Goal: Task Accomplishment & Management: Use online tool/utility

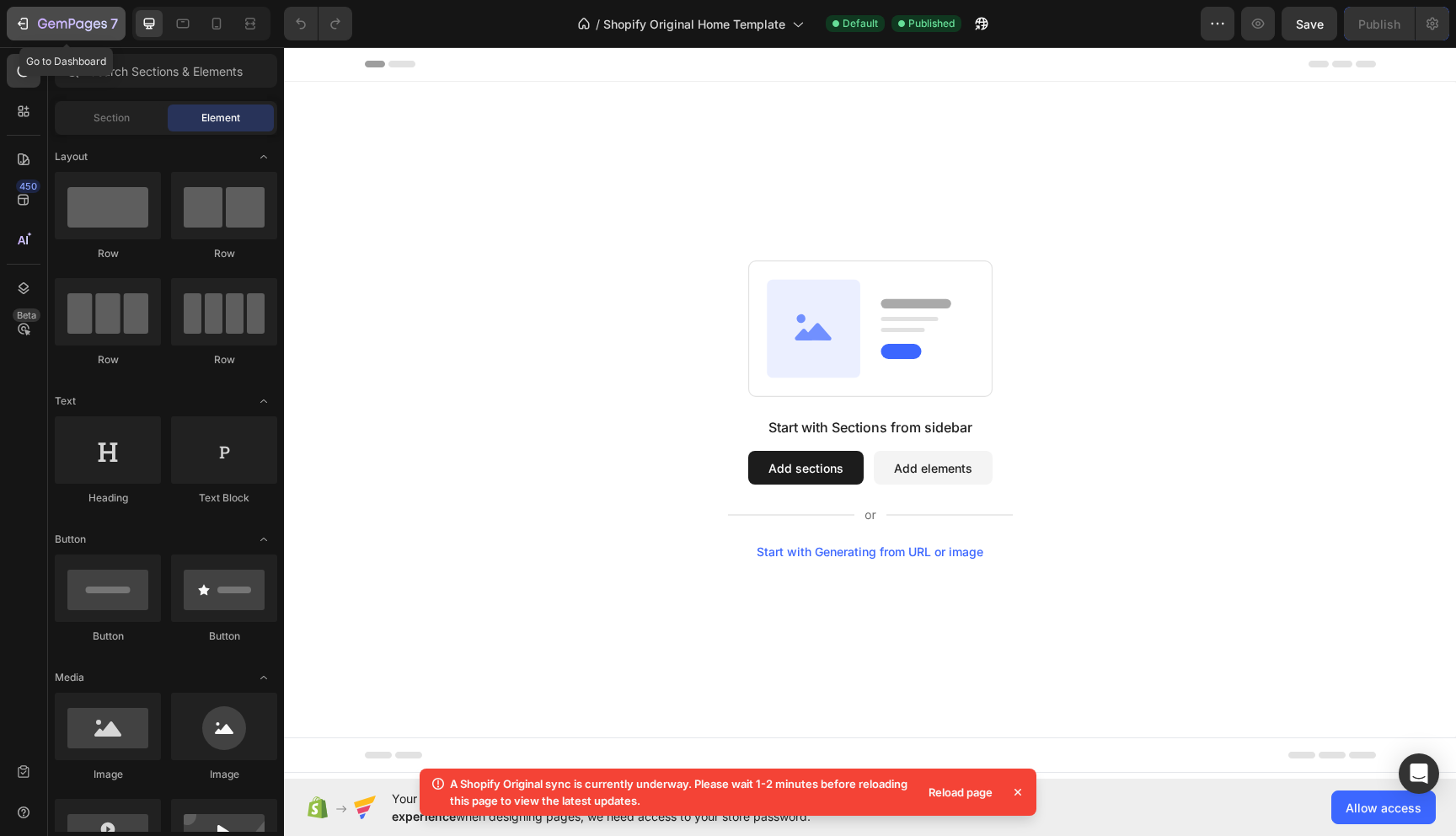
click at [35, 17] on div "7" at bounding box center [66, 23] width 103 height 20
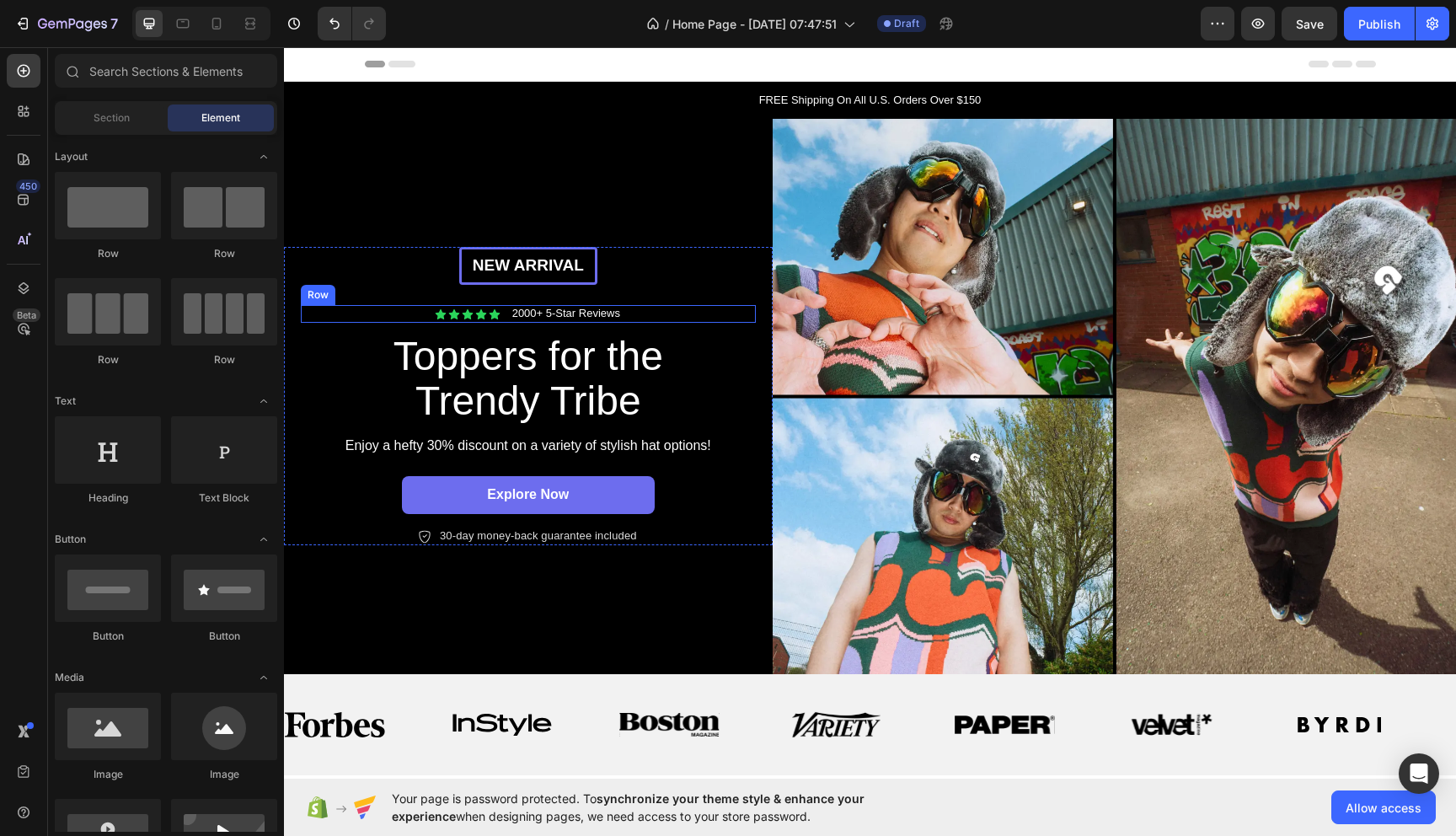
click at [663, 310] on div "Icon Icon Icon Icon Icon Icon List 2000+ 5-Star Reviews Text Block Row" at bounding box center [528, 314] width 455 height 17
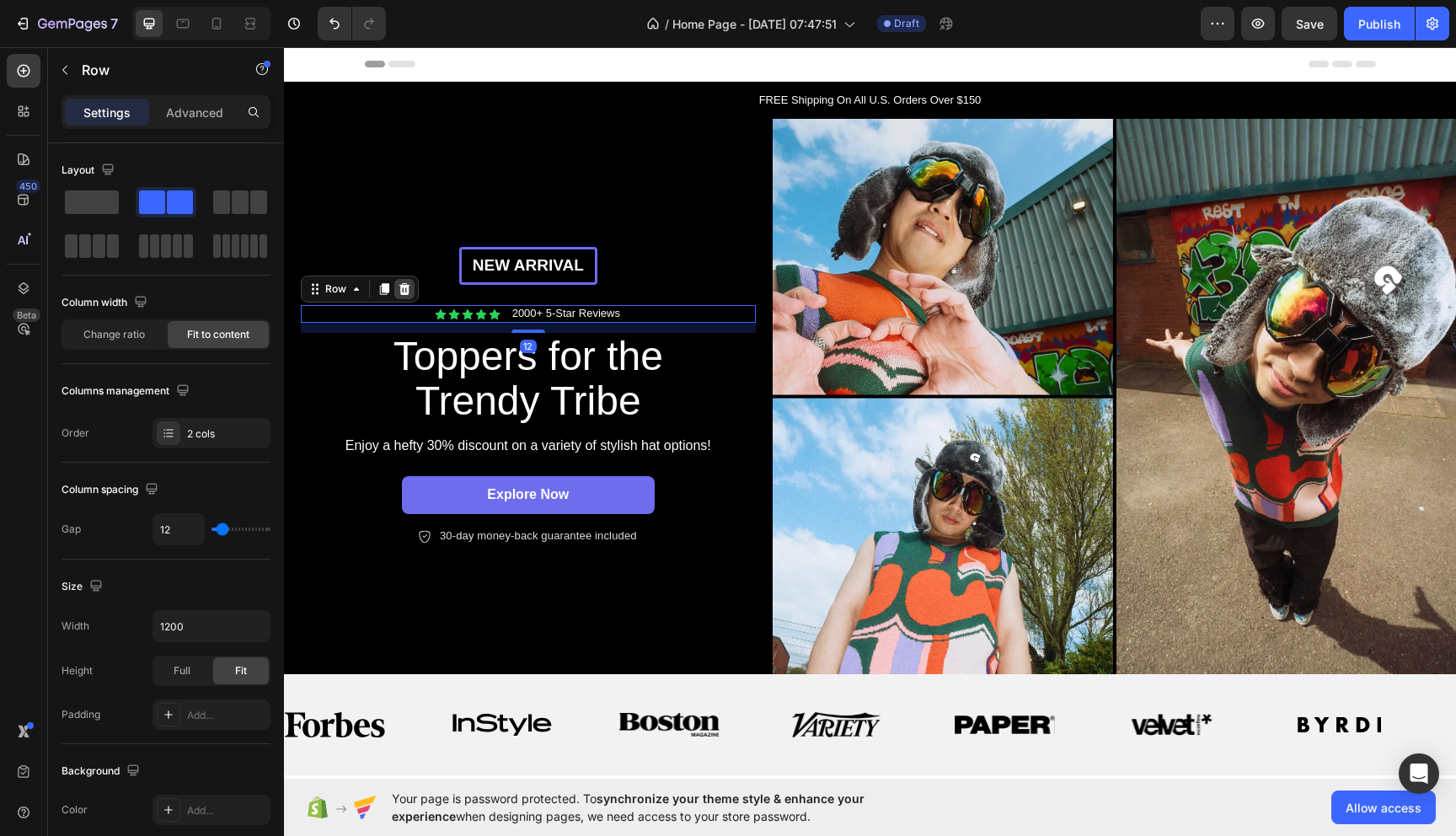
click at [406, 287] on icon at bounding box center [404, 289] width 11 height 12
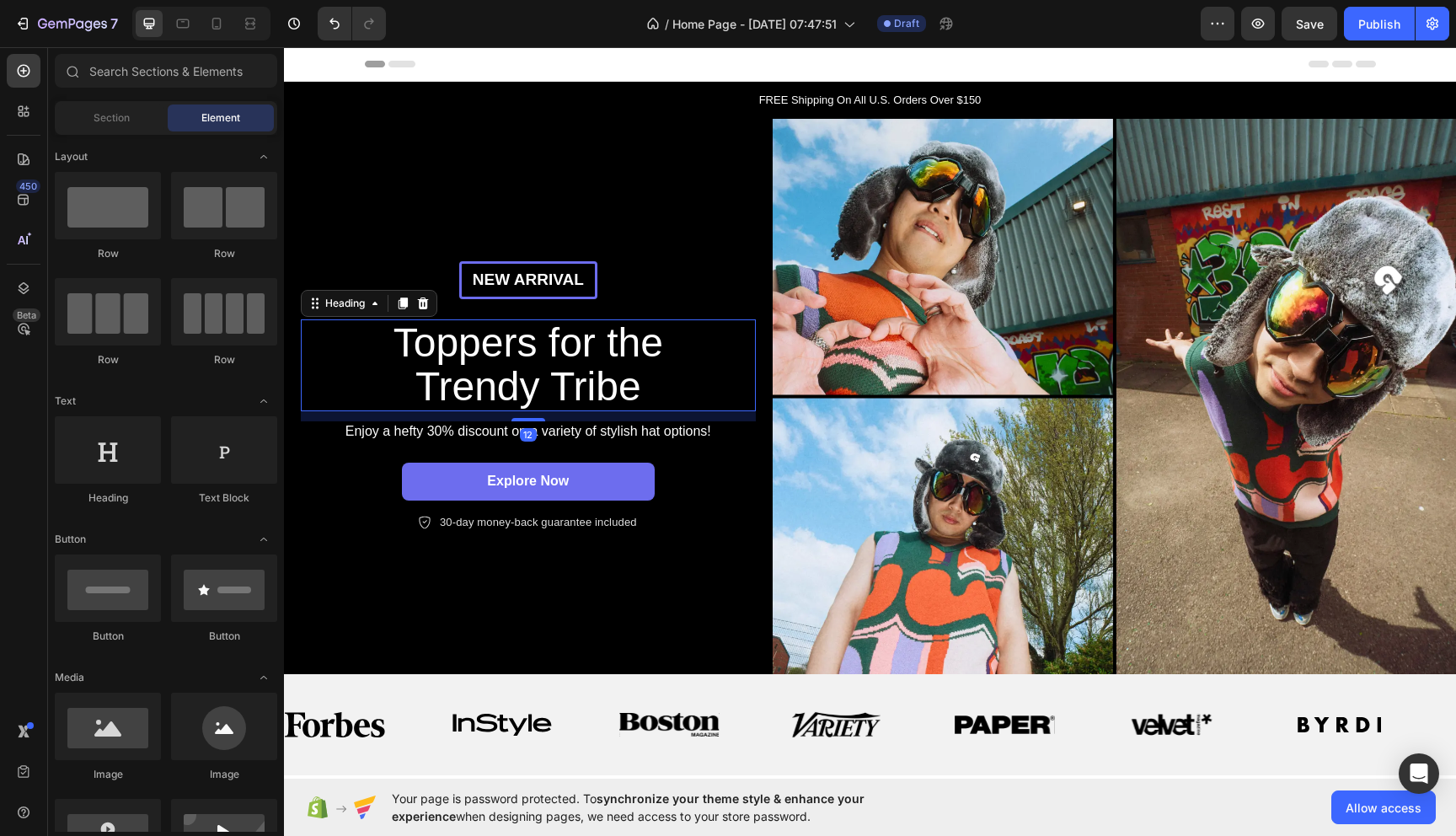
click at [541, 375] on h2 "Toppers for the Trendy Tribe" at bounding box center [528, 365] width 379 height 93
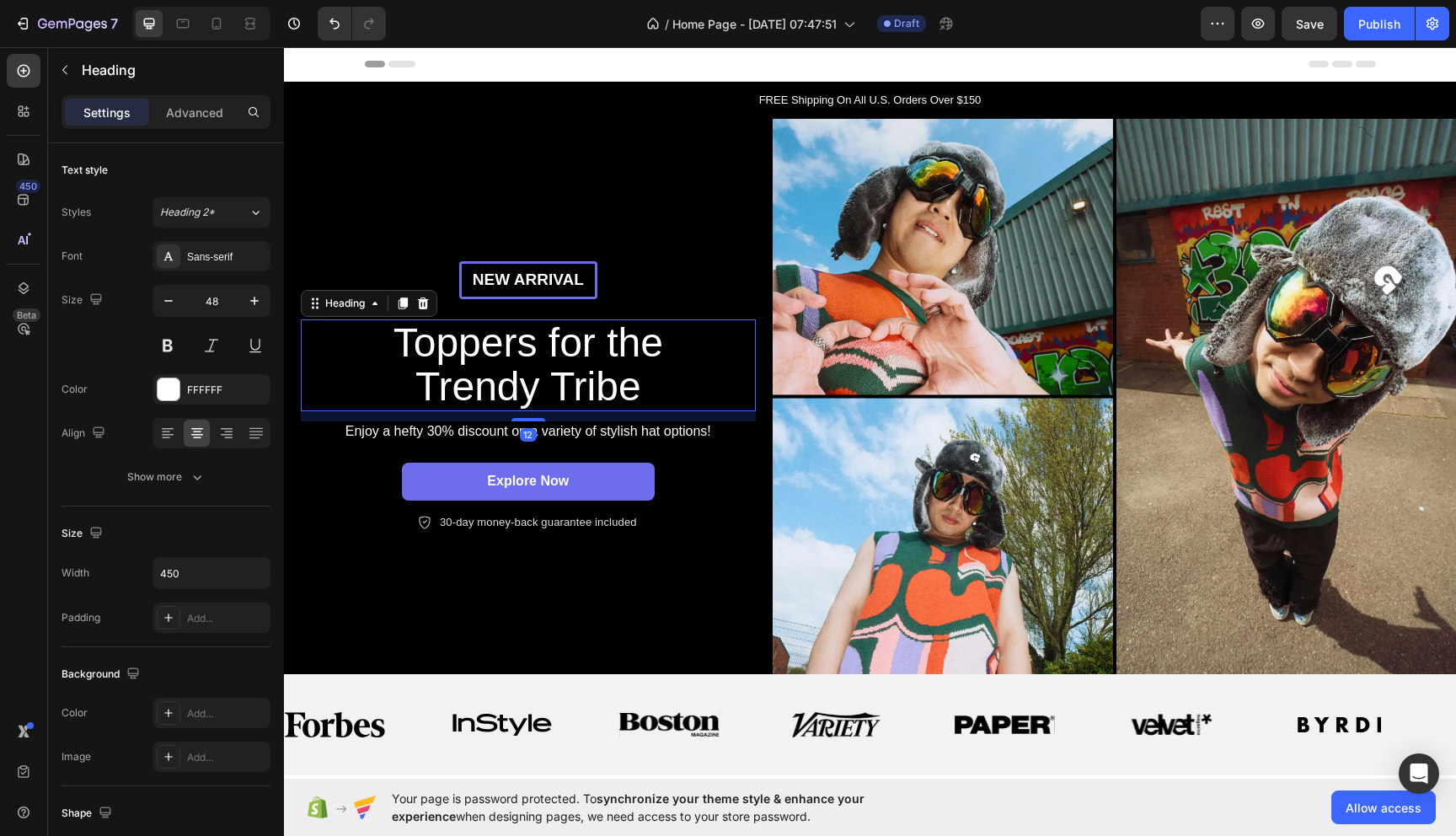
click at [541, 375] on h2 "Toppers for the Trendy Tribe" at bounding box center [528, 365] width 379 height 93
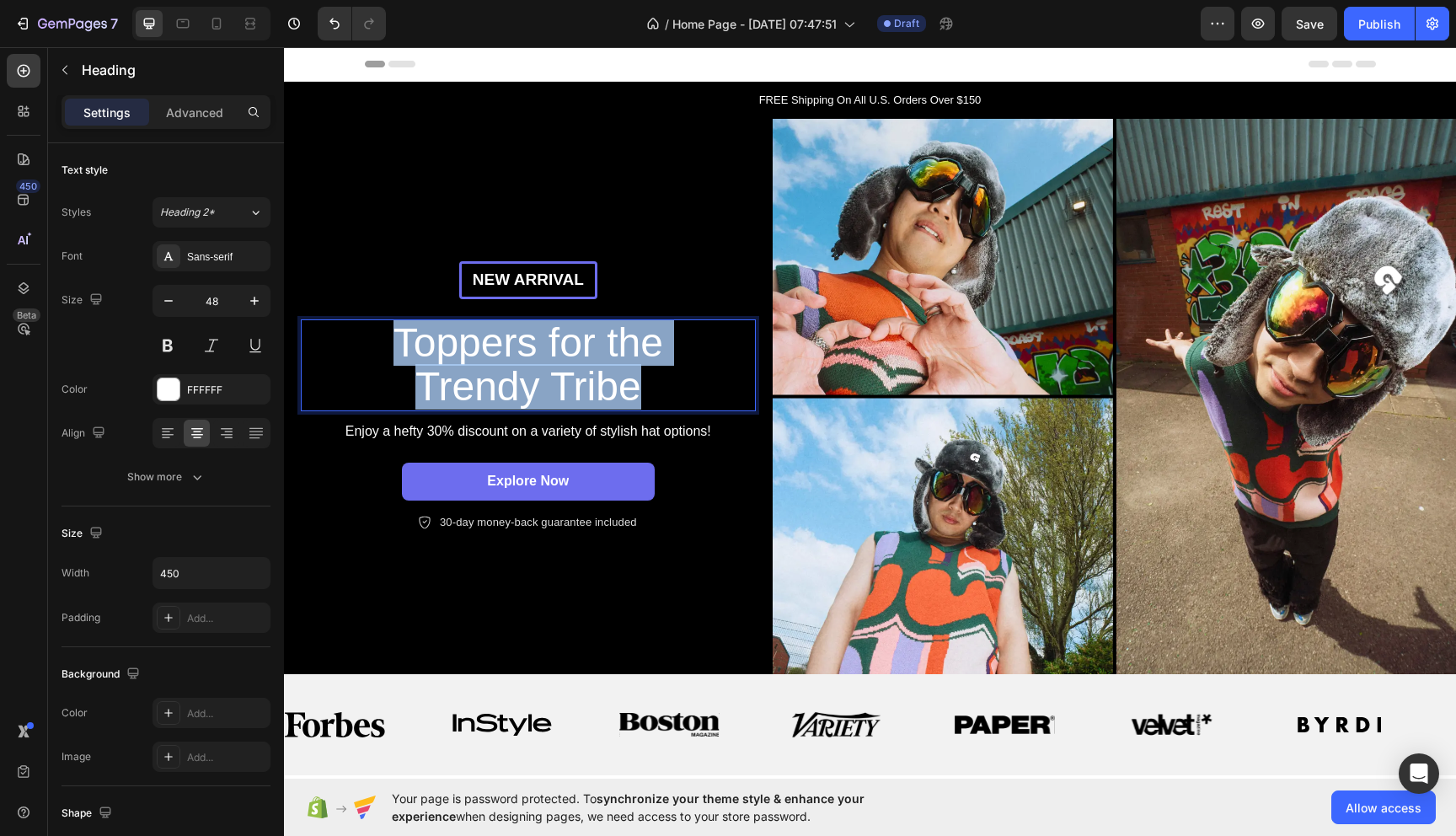
click at [541, 375] on p "Toppers for the Trendy Tribe" at bounding box center [528, 365] width 376 height 89
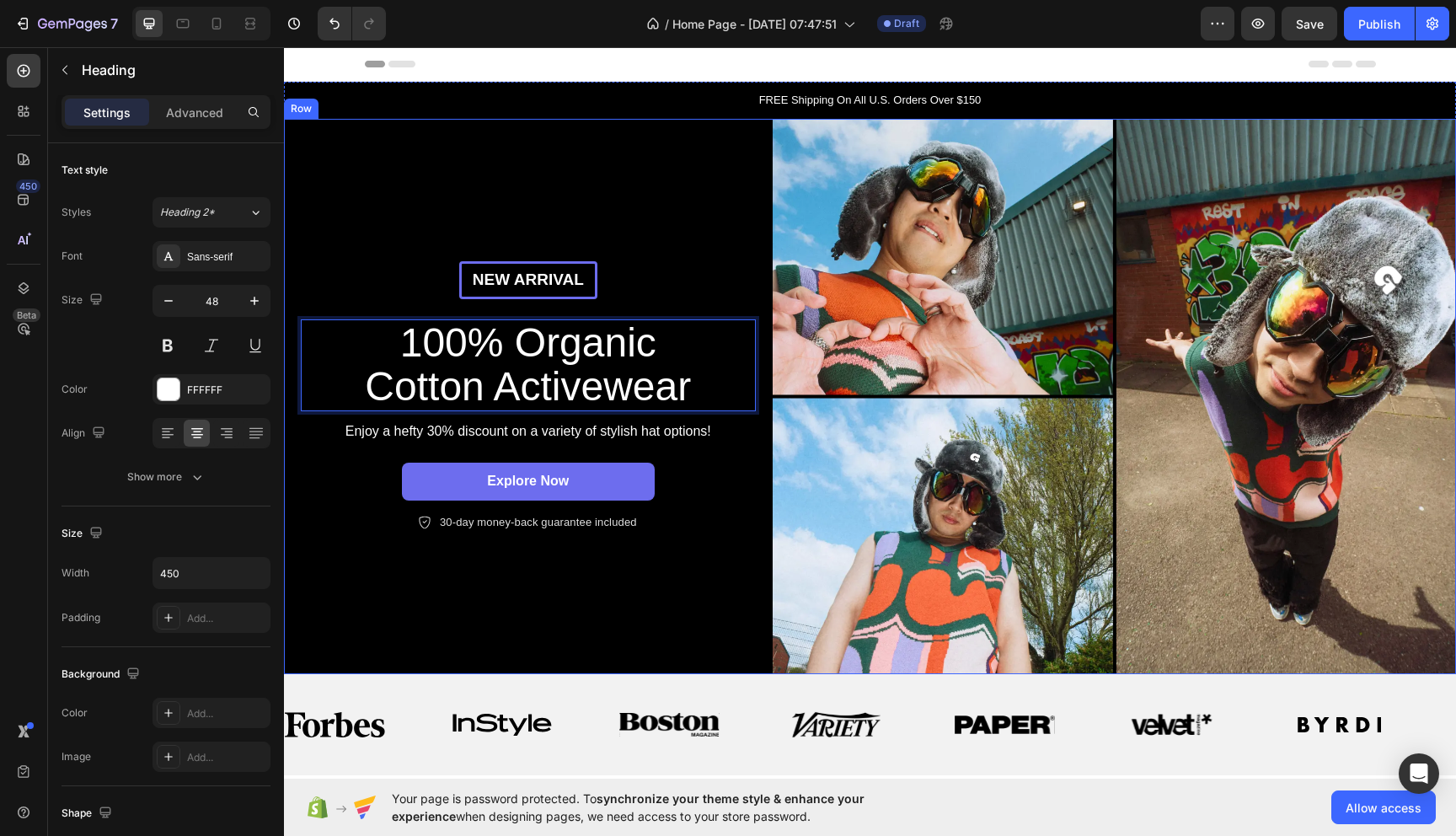
click at [595, 219] on div "New arrival Text Block Row 100% Organic Cotton Activewear Heading 12 Enjoy a he…" at bounding box center [529, 396] width 489 height 556
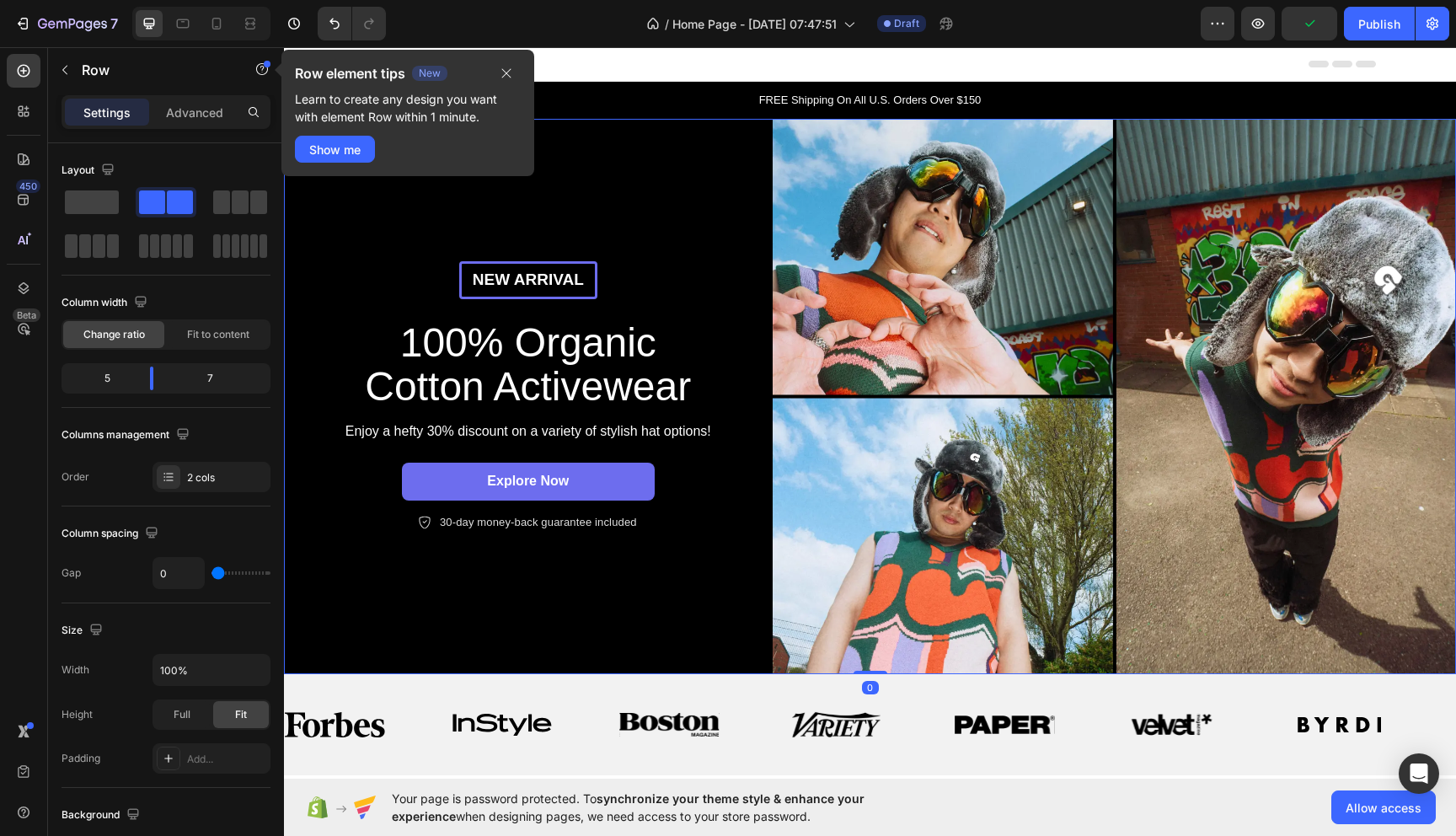
click at [734, 226] on div "New arrival Text Block Row 100% Organic Cotton Activewear Heading Enjoy a hefty…" at bounding box center [529, 396] width 489 height 556
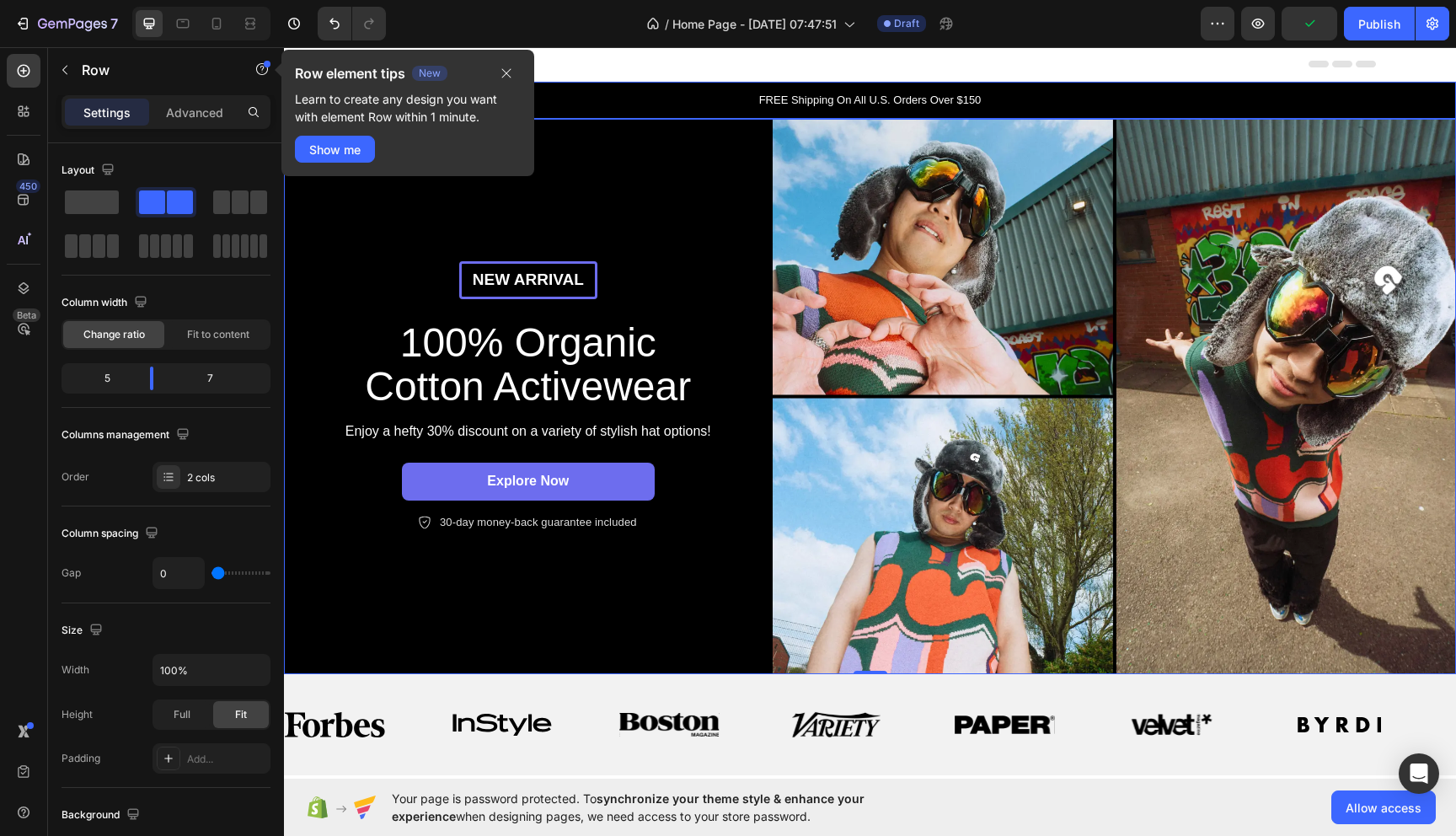
click at [723, 91] on div "FREE Shipping On All U.S. Orders Over $150" at bounding box center [870, 101] width 1172 height 37
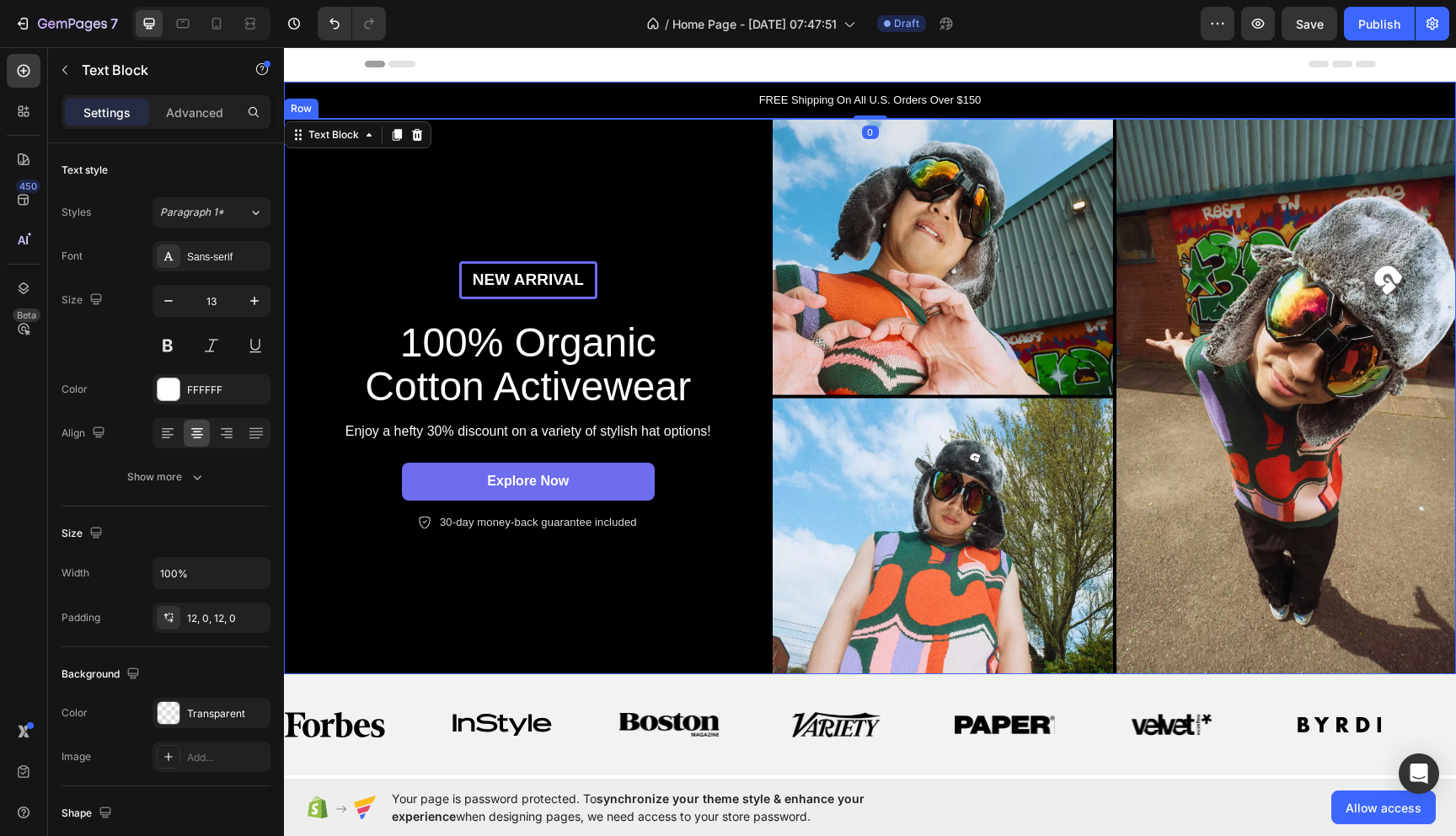
click at [750, 233] on div "New arrival Text Block Row 100% Organic Cotton Activewear Heading Enjoy a hefty…" at bounding box center [529, 396] width 489 height 556
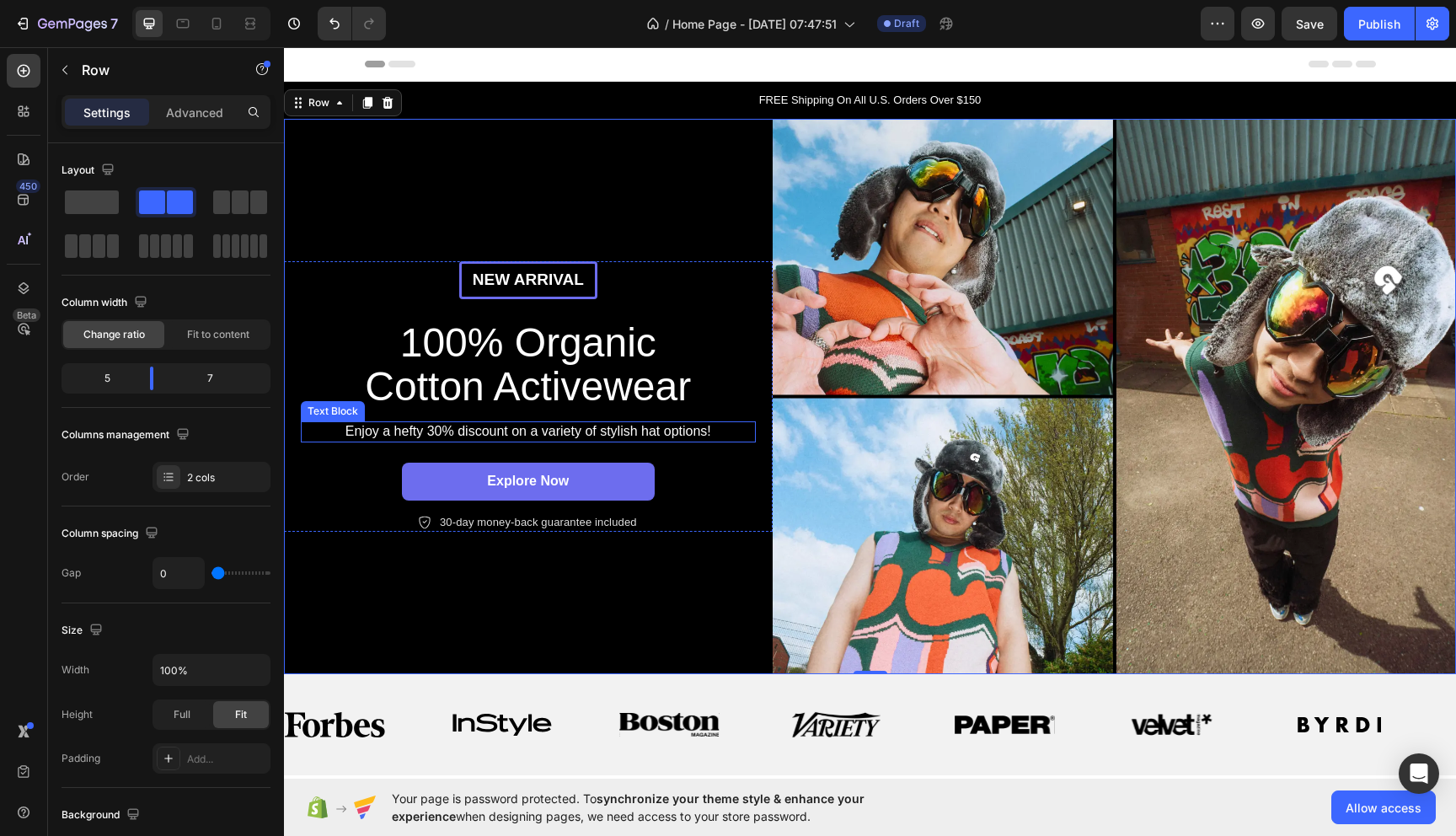
click at [515, 434] on p "Enjoy a hefty 30% discount on a variety of stylish hat options!" at bounding box center [528, 432] width 451 height 17
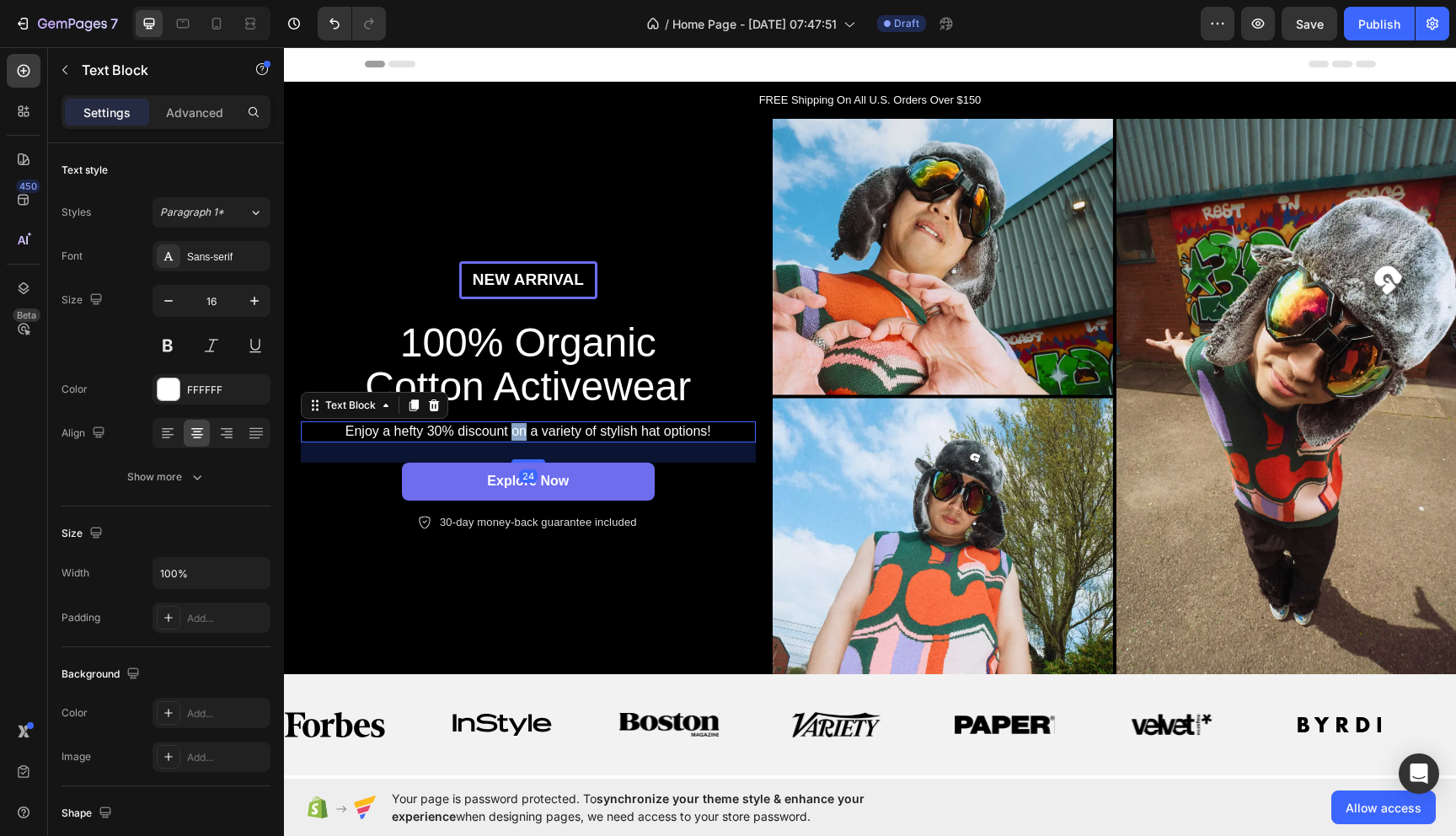
click at [515, 434] on p "Enjoy a hefty 30% discount on a variety of stylish hat options!" at bounding box center [528, 432] width 451 height 17
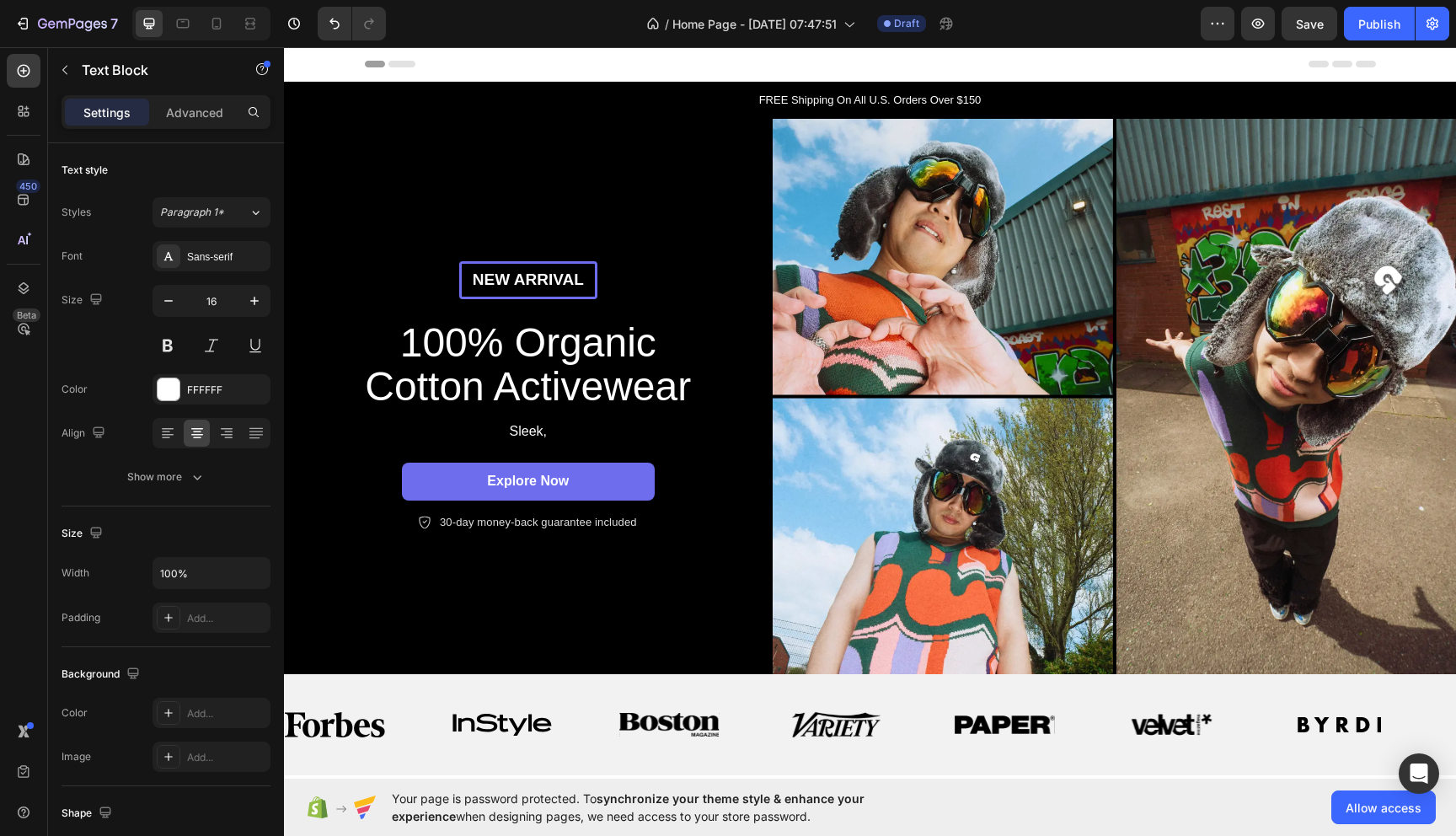
click at [581, 429] on p "Sleek," at bounding box center [528, 432] width 451 height 17
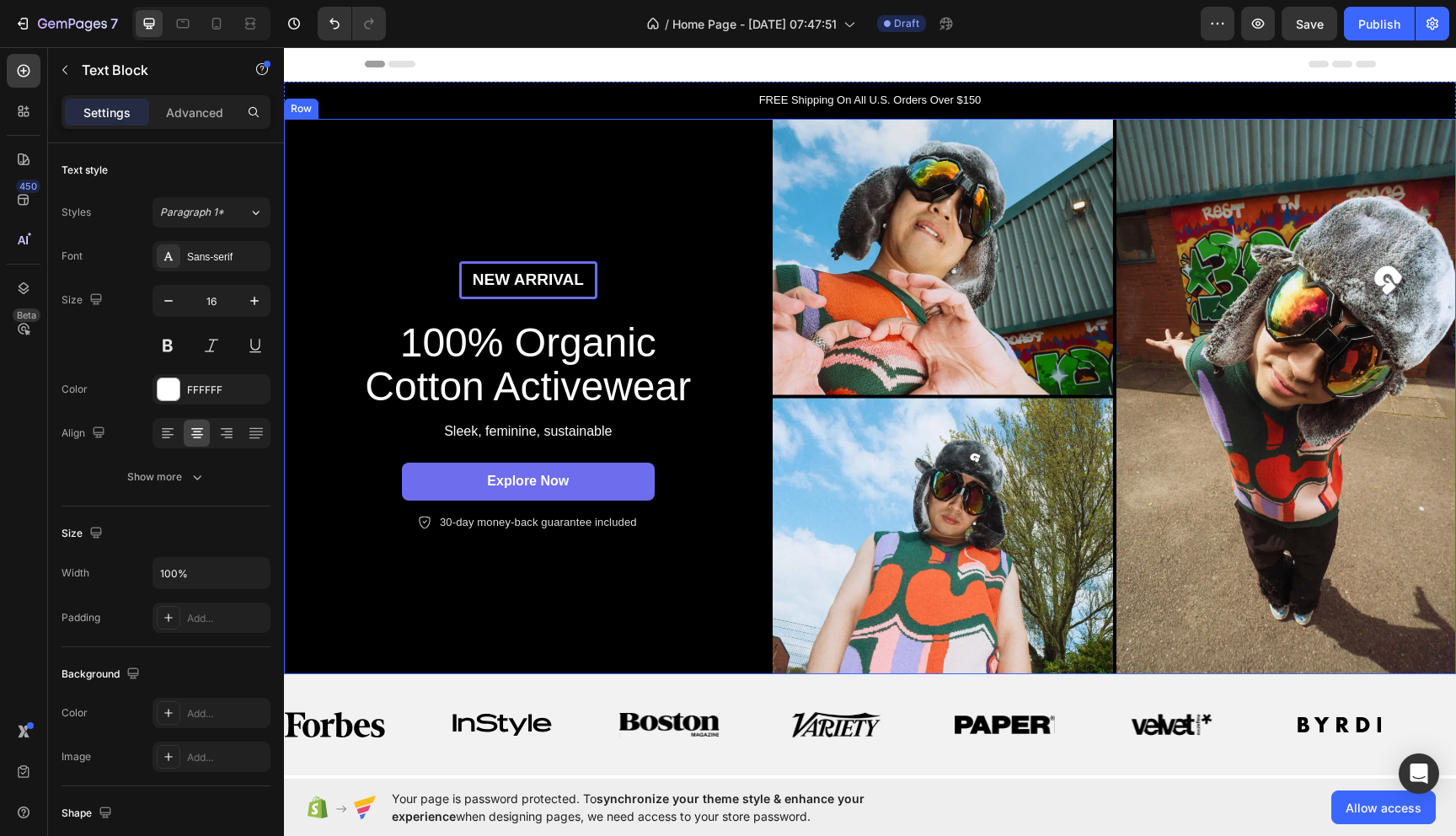
click at [662, 647] on div "New arrival Text Block Row 100% Organic Cotton Activewear Heading Sleek, femini…" at bounding box center [529, 396] width 489 height 556
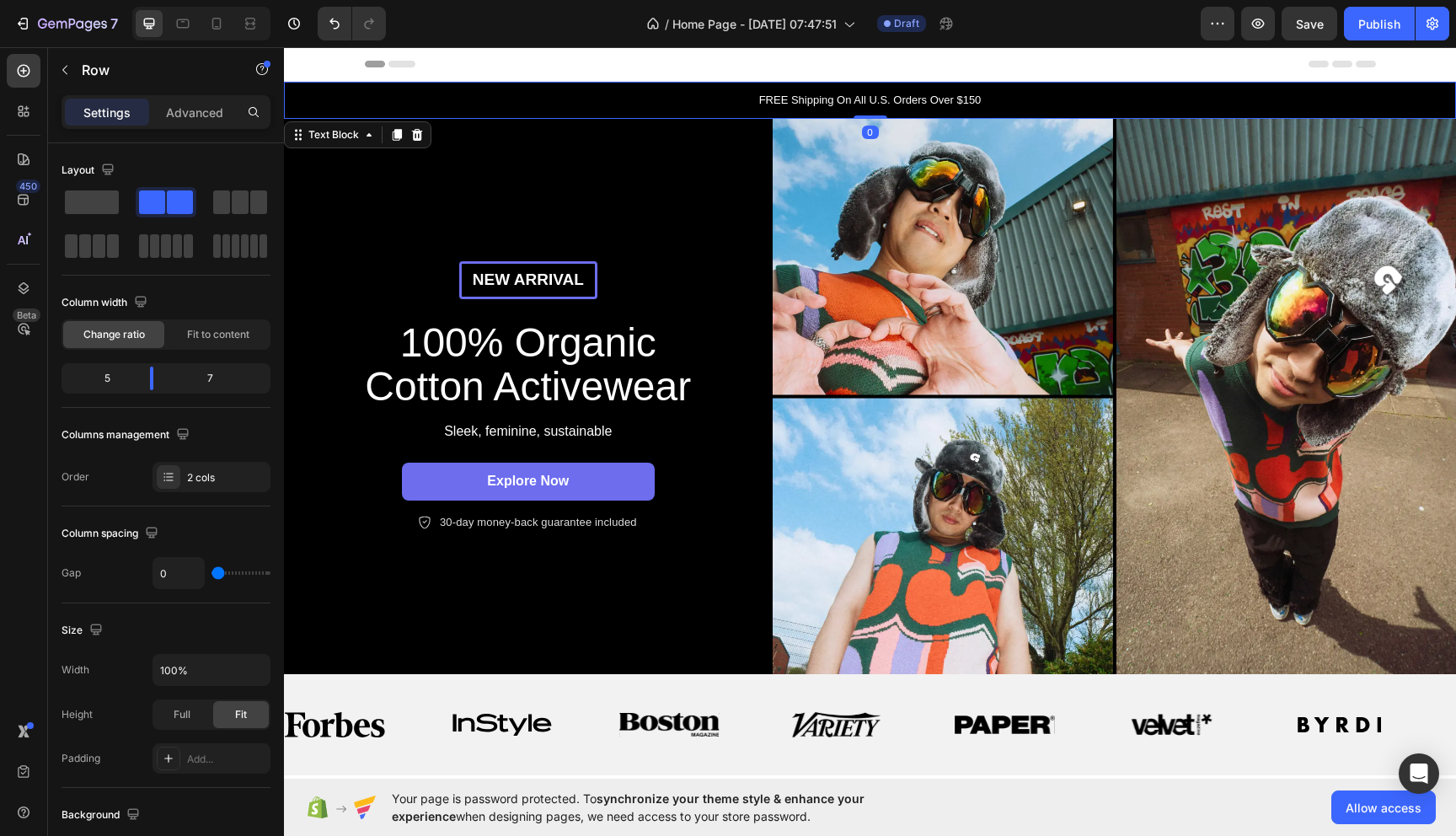
click at [532, 105] on p "FREE Shipping On All U.S. Orders Over $150" at bounding box center [869, 100] width 1169 height 16
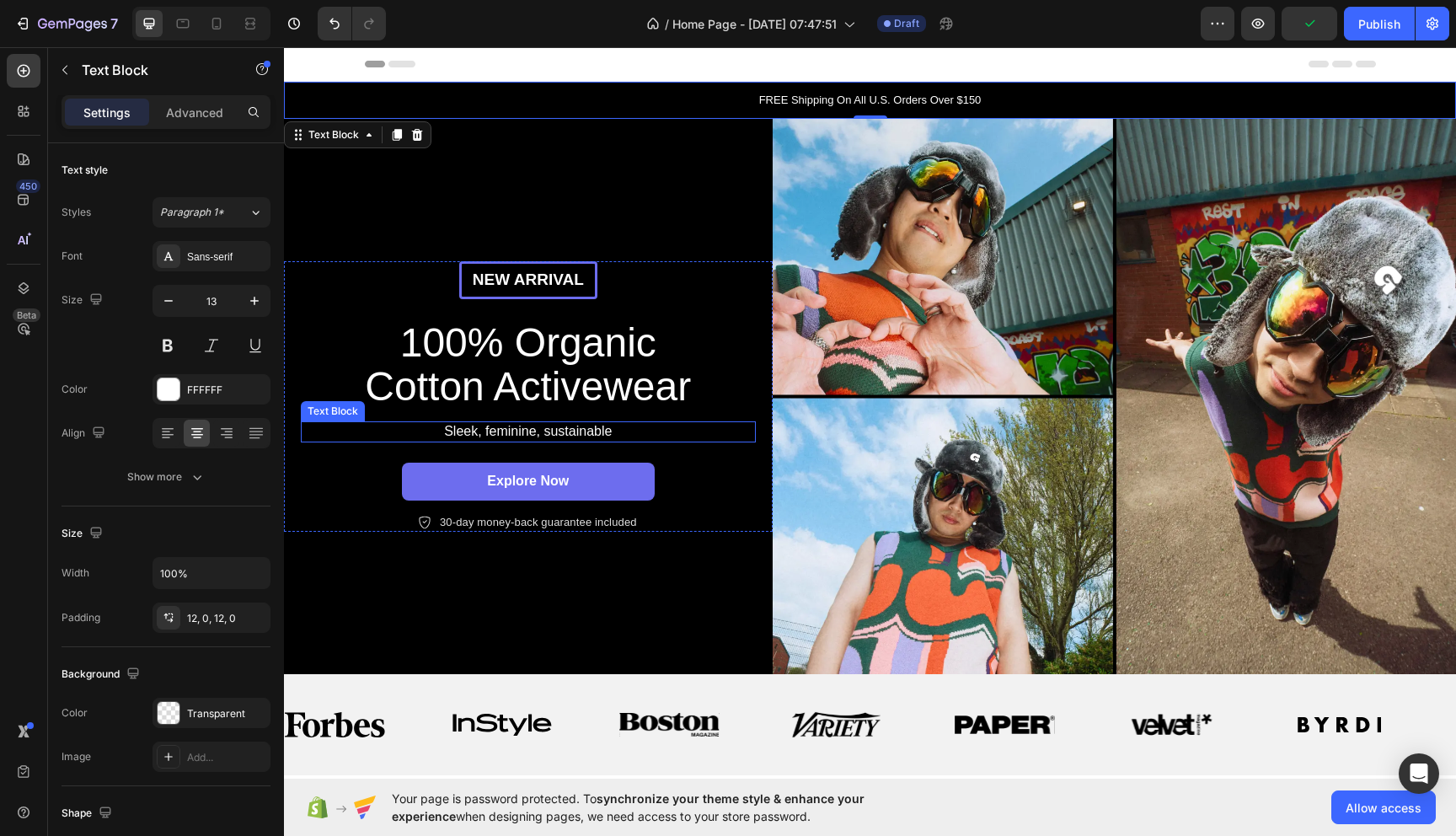
click at [592, 424] on p "Sleek, feminine, sustainable" at bounding box center [528, 432] width 451 height 17
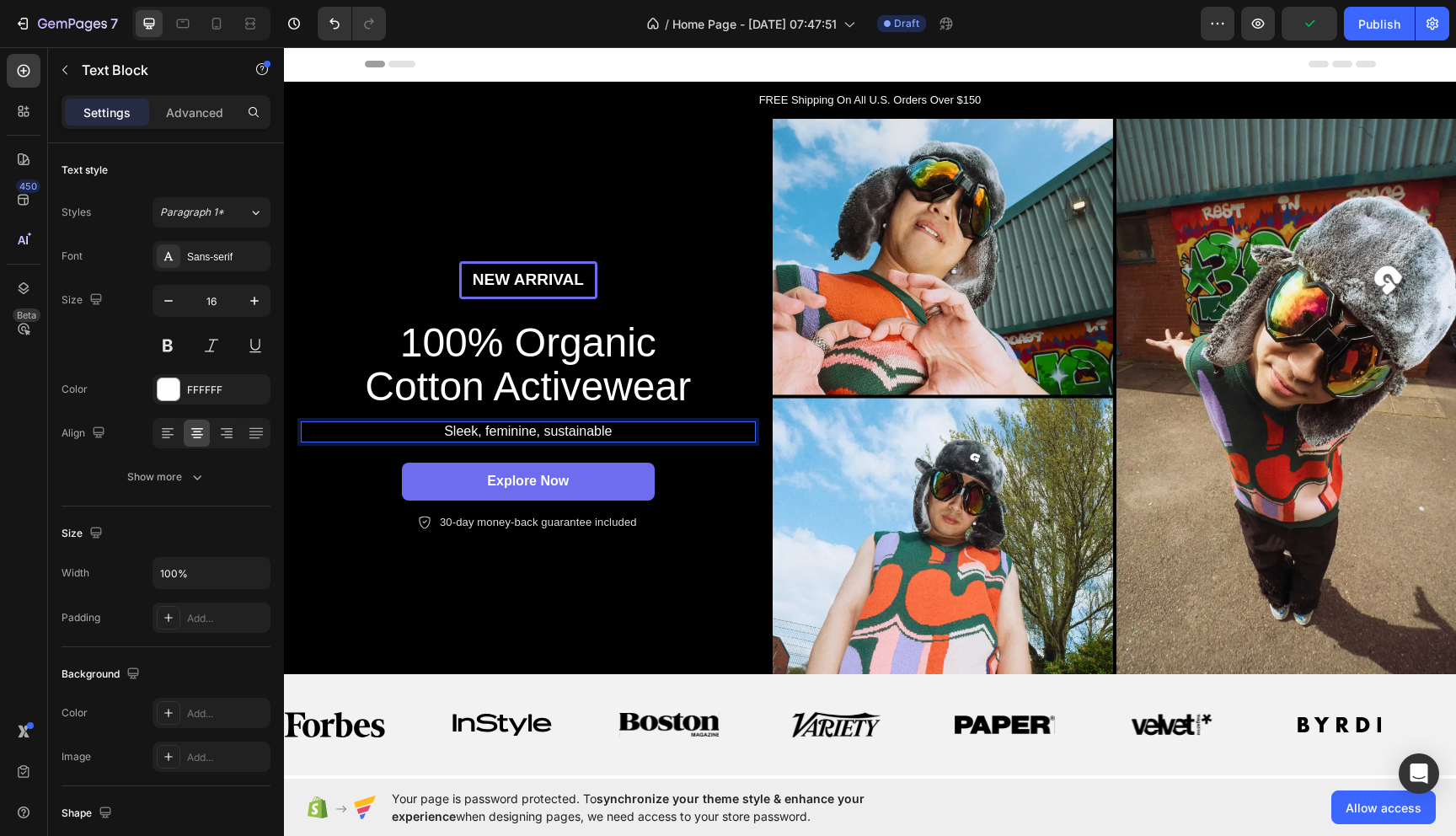
click at [622, 429] on p "Sleek, feminine, sustainable" at bounding box center [528, 432] width 451 height 17
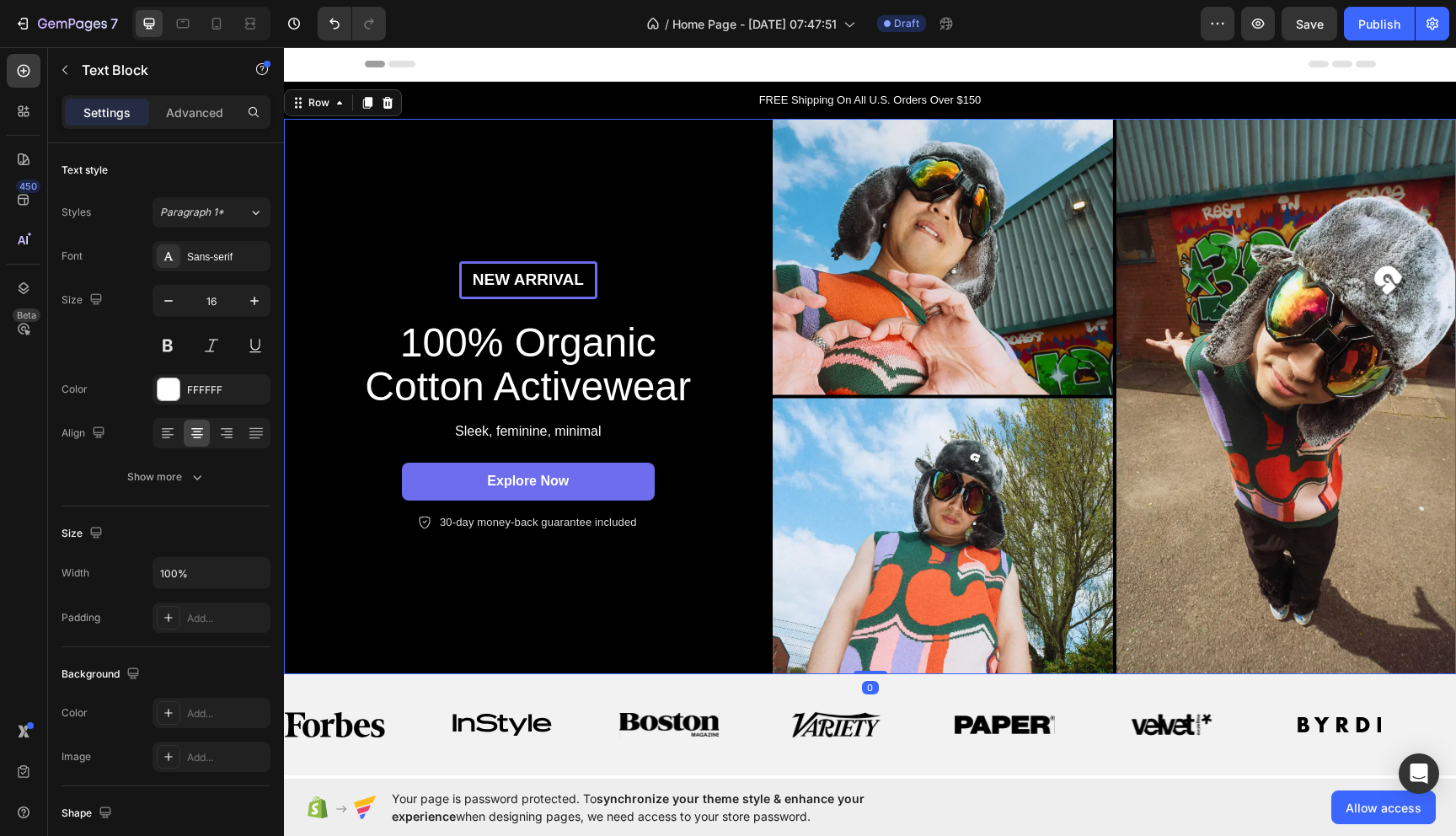
click at [713, 617] on div "New arrival Text Block Row 100% Organic Cotton Activewear Heading Sleek, femini…" at bounding box center [529, 396] width 489 height 556
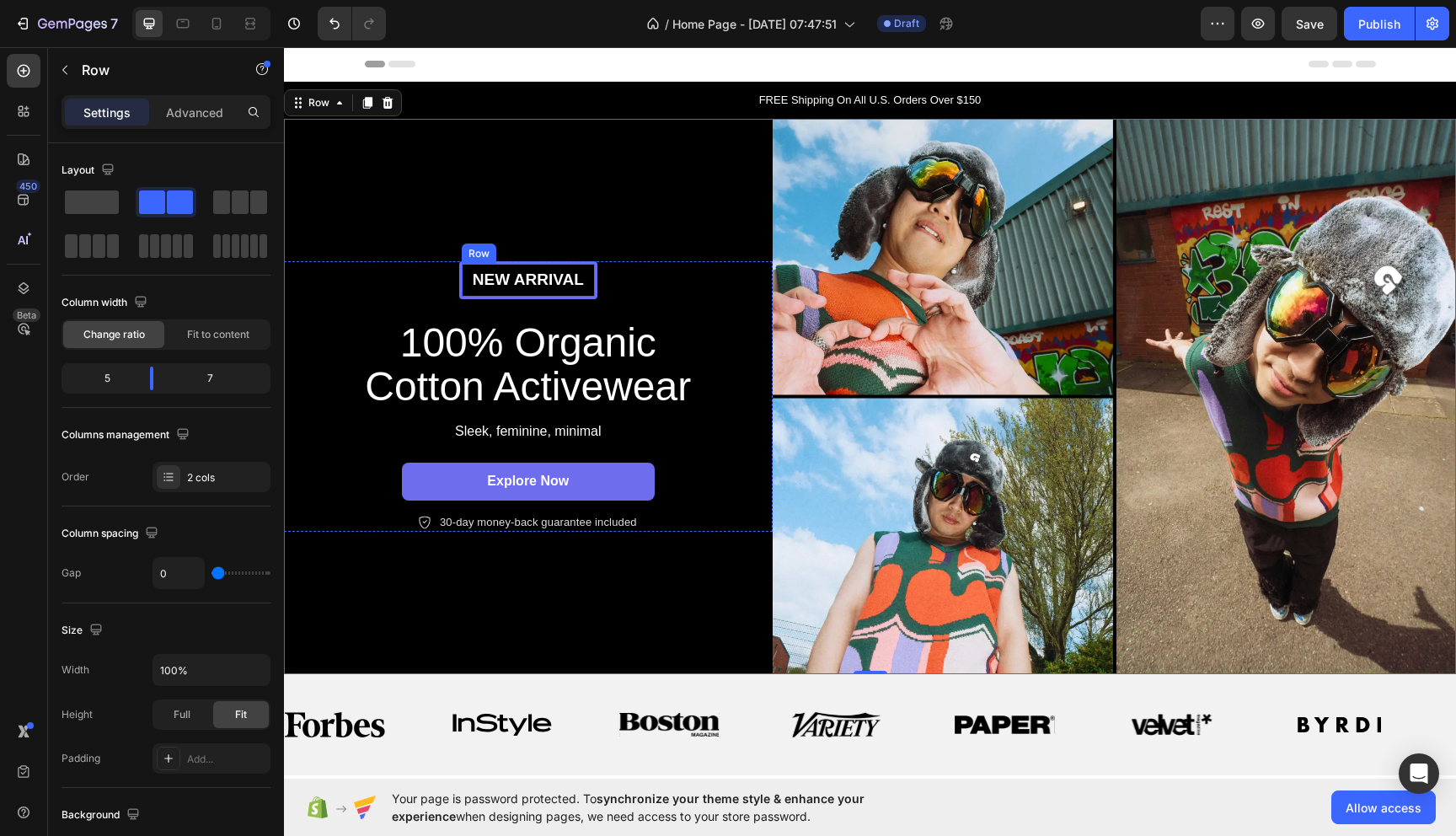
click at [595, 293] on div "New arrival Text Block Row" at bounding box center [528, 279] width 138 height 38
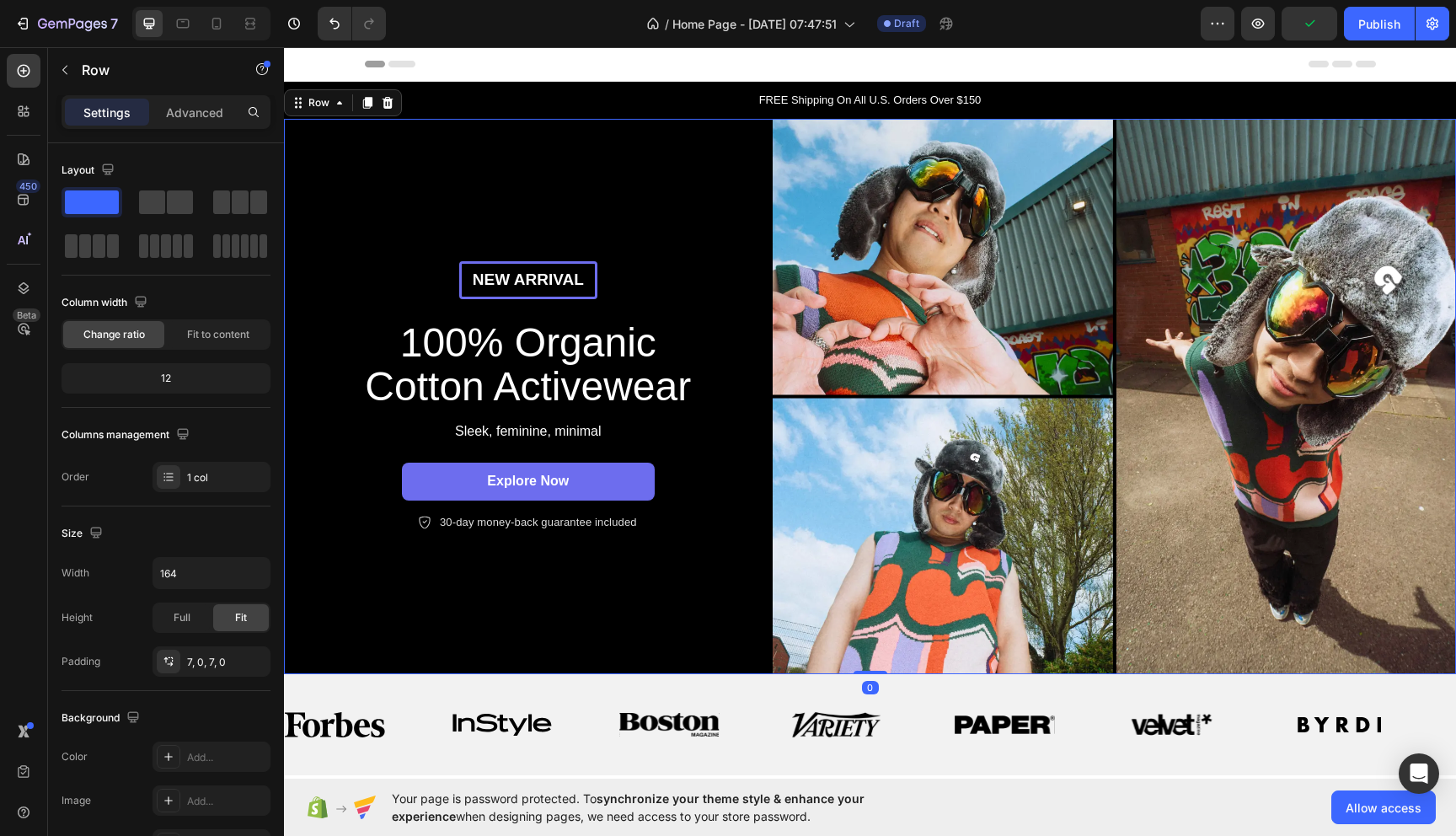
click at [717, 174] on div "New arrival Text Block Row 100% Organic Cotton Activewear Heading Sleek, femini…" at bounding box center [529, 396] width 489 height 556
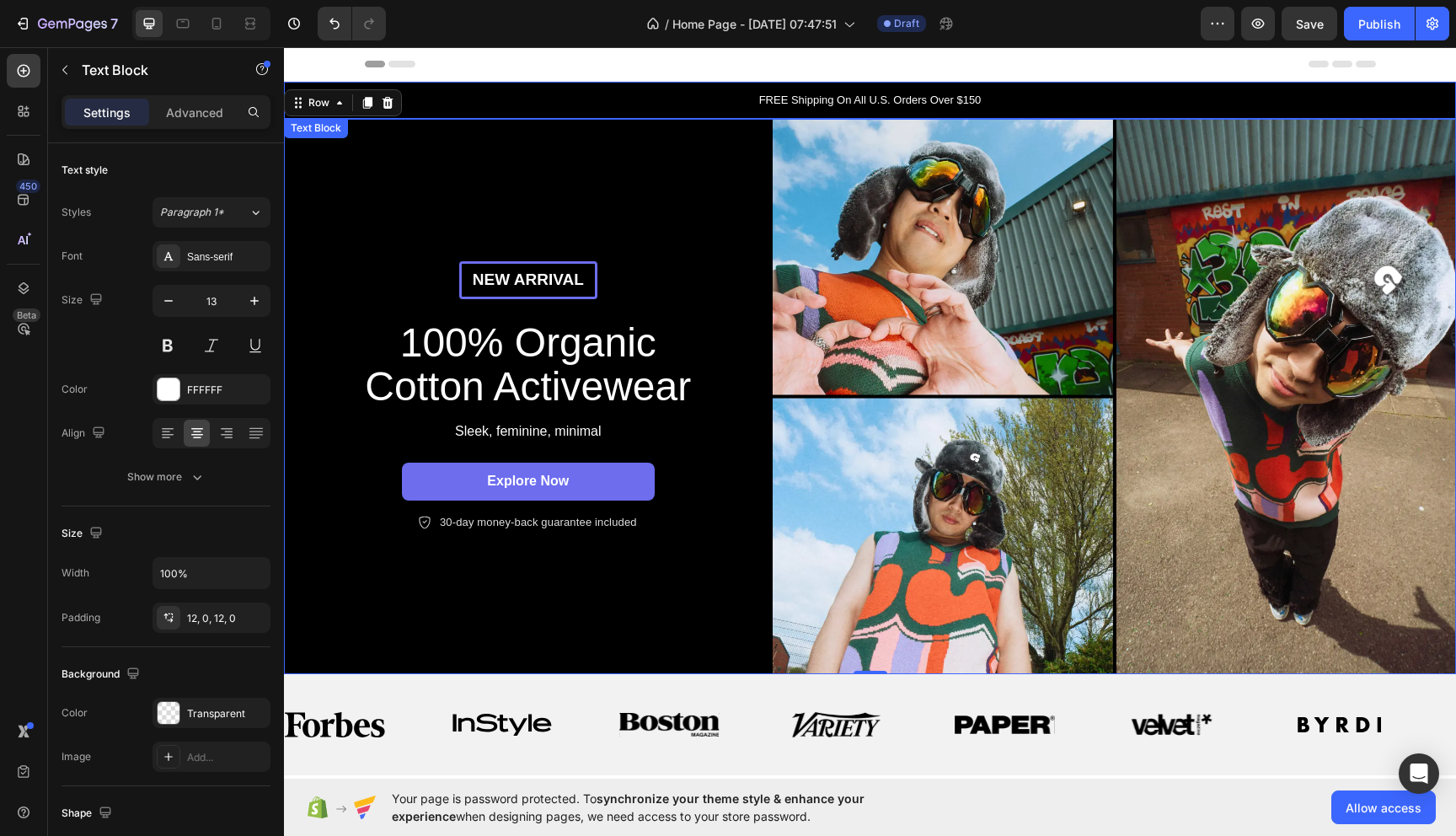
click at [695, 108] on p "FREE Shipping On All U.S. Orders Over $150" at bounding box center [869, 100] width 1169 height 16
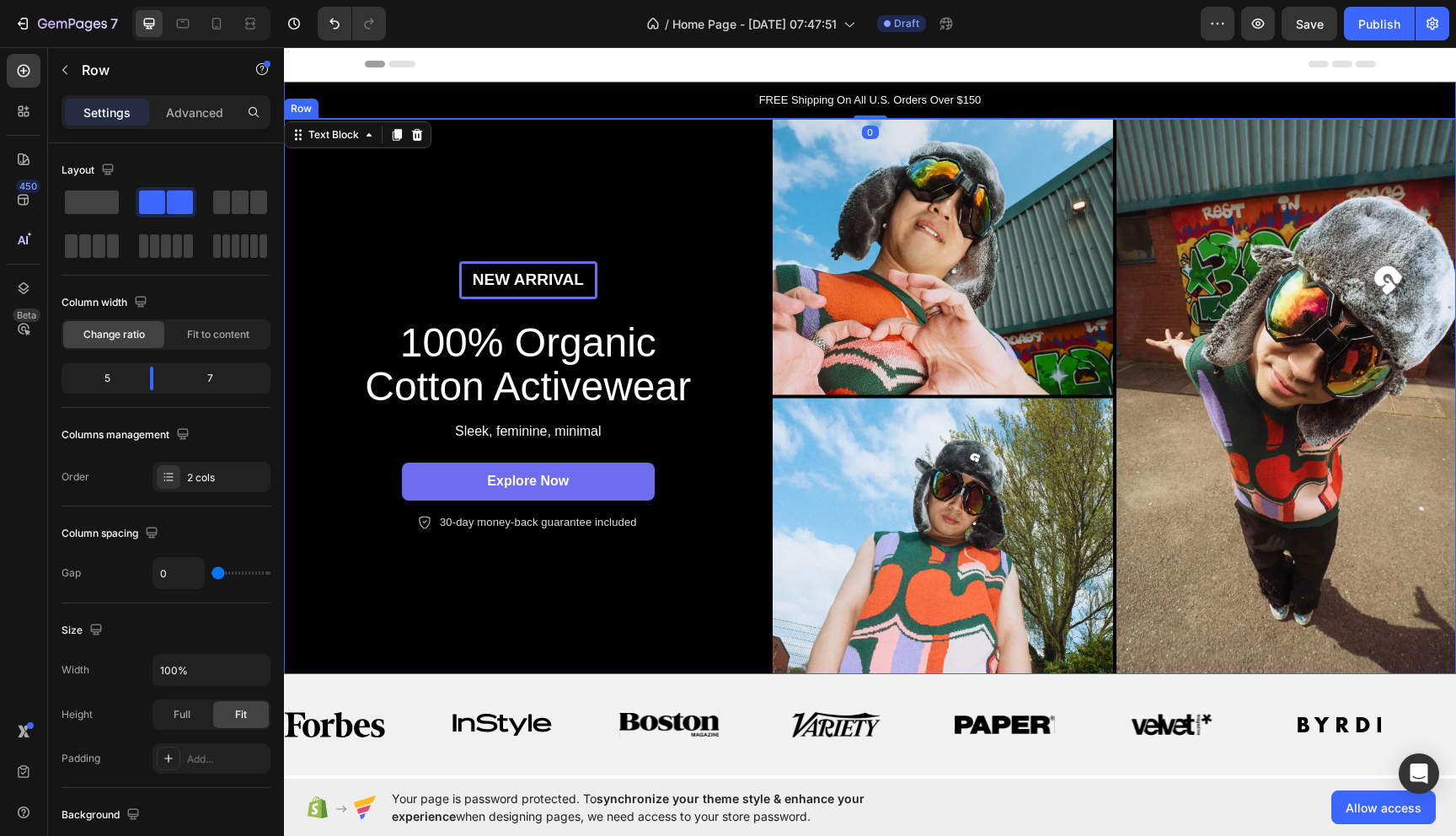
click at [714, 182] on div "New arrival Text Block Row 100% Organic Cotton Activewear Heading Sleek, femini…" at bounding box center [529, 396] width 489 height 556
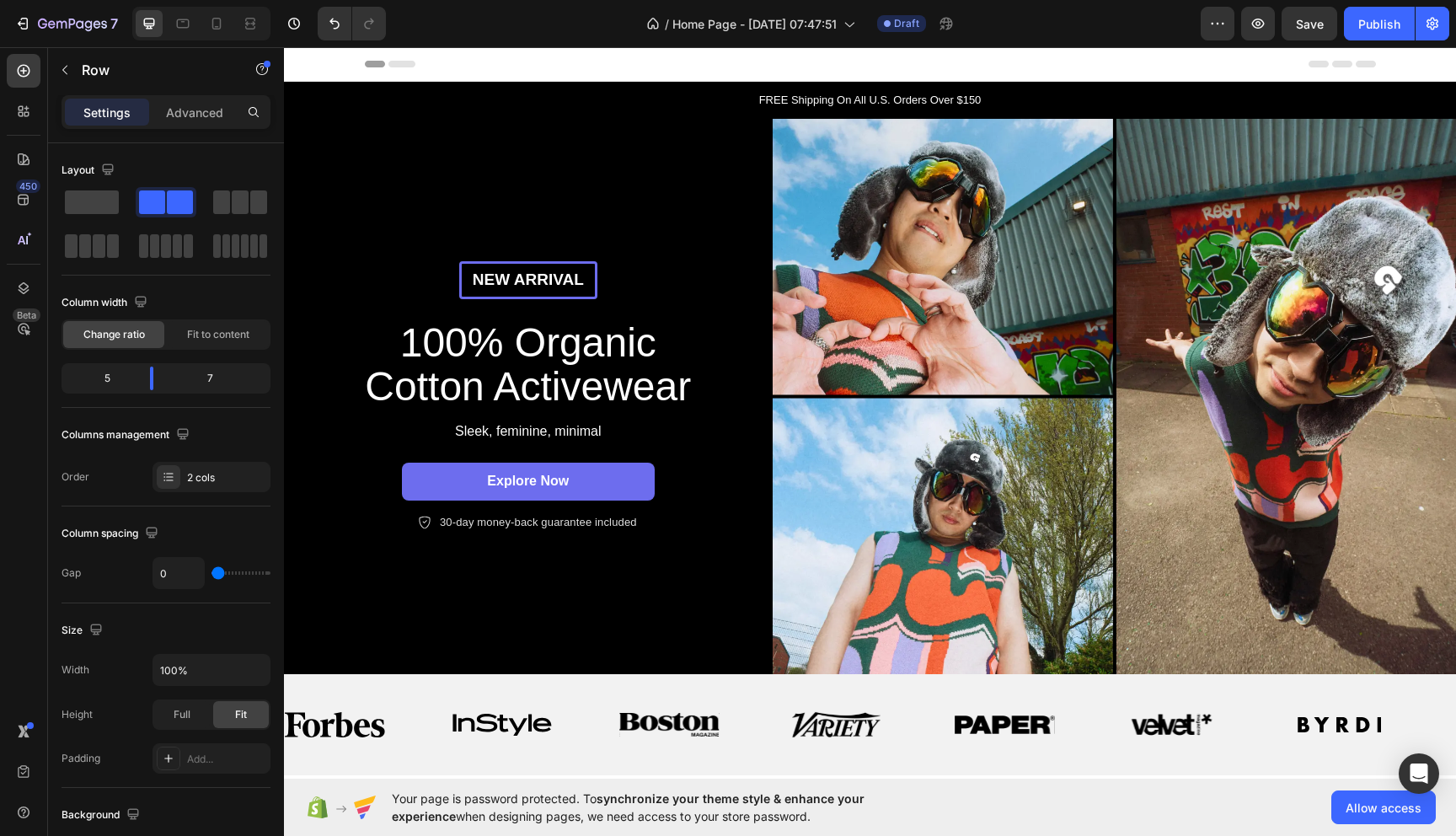
click at [737, 183] on div "New arrival Text Block Row 100% Organic Cotton Activewear Heading Sleek, femini…" at bounding box center [529, 396] width 489 height 556
click at [325, 591] on div "New arrival Text Block Row 100% Organic Cotton Activewear Heading Sleek, femini…" at bounding box center [529, 396] width 489 height 556
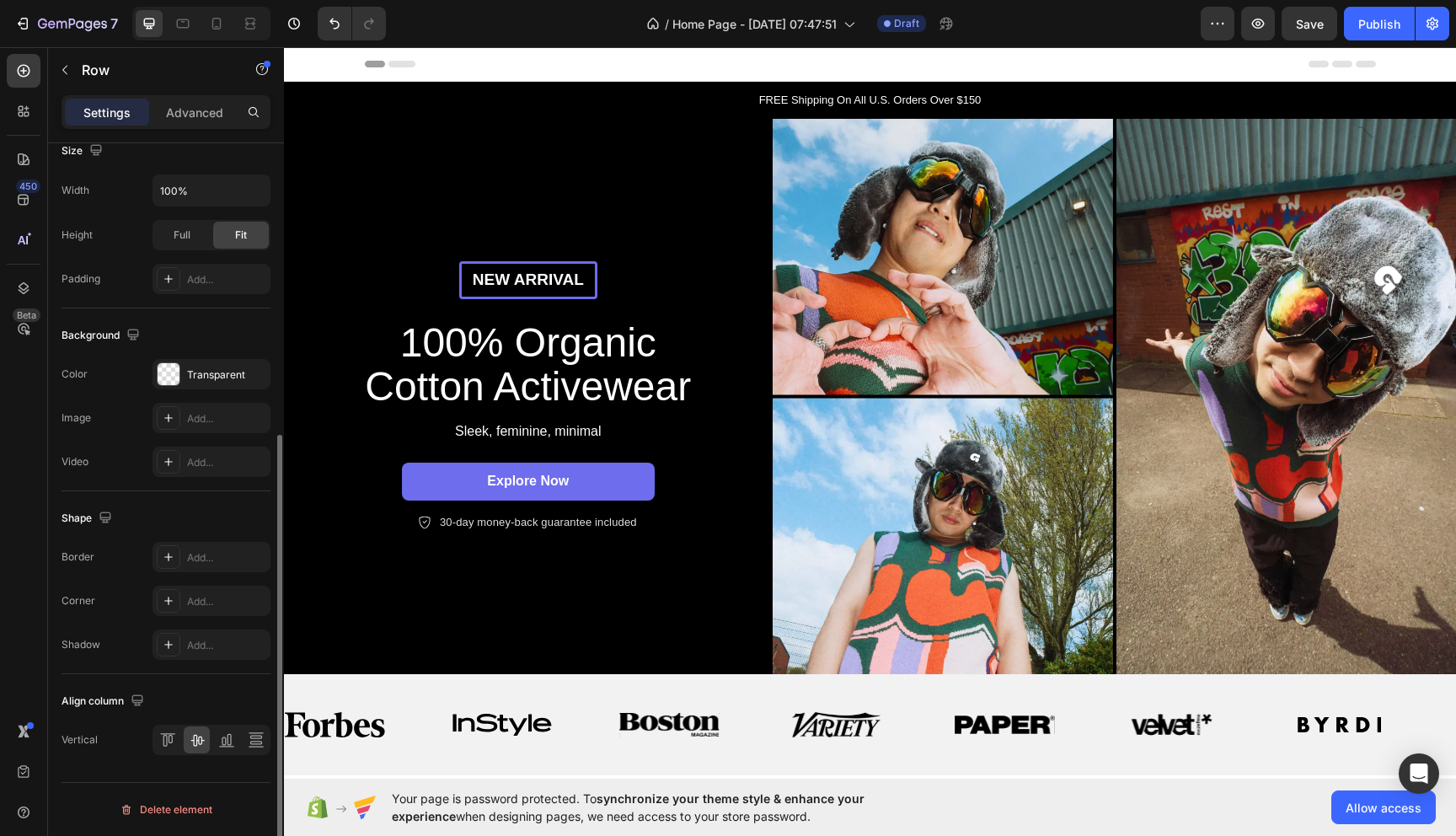
scroll to position [478, 0]
click at [343, 587] on div "New arrival Text Block Row 100% Organic Cotton Activewear Heading Sleek, femini…" at bounding box center [529, 396] width 489 height 556
click at [313, 101] on p "FREE Shipping On All U.S. Orders Over $150" at bounding box center [869, 100] width 1169 height 16
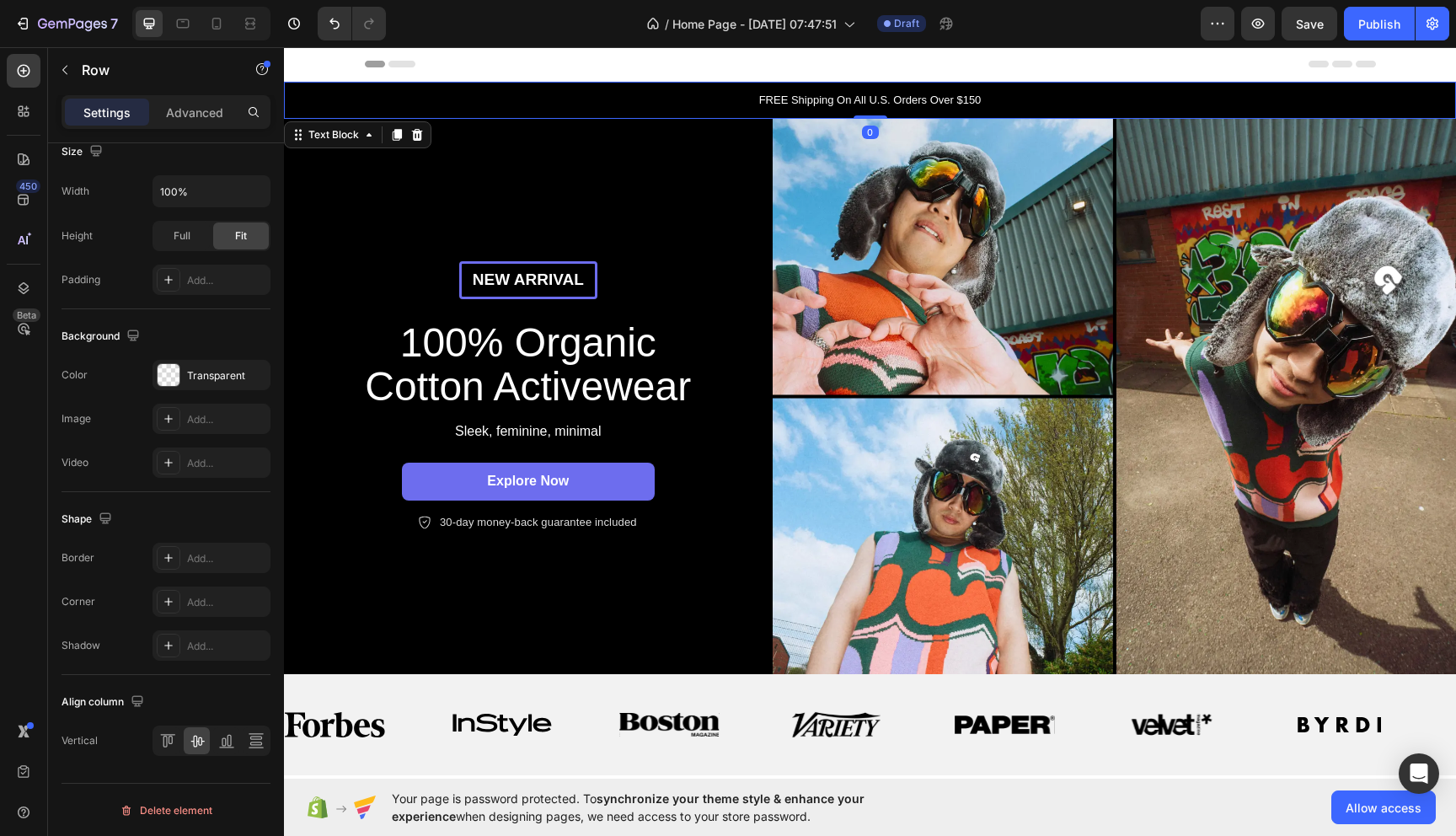
scroll to position [0, 0]
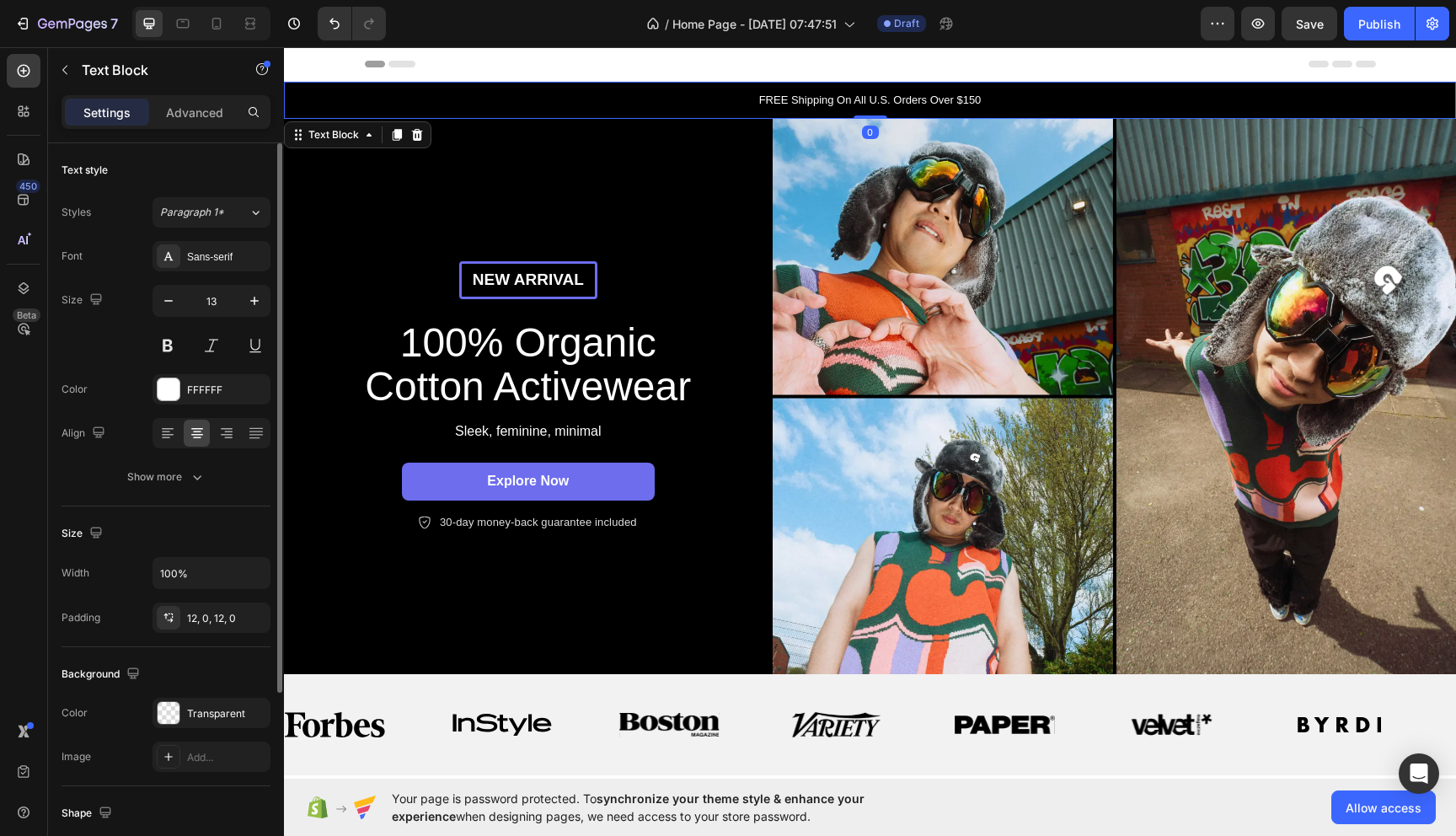
click at [313, 101] on p "FREE Shipping On All U.S. Orders Over $150" at bounding box center [869, 100] width 1169 height 16
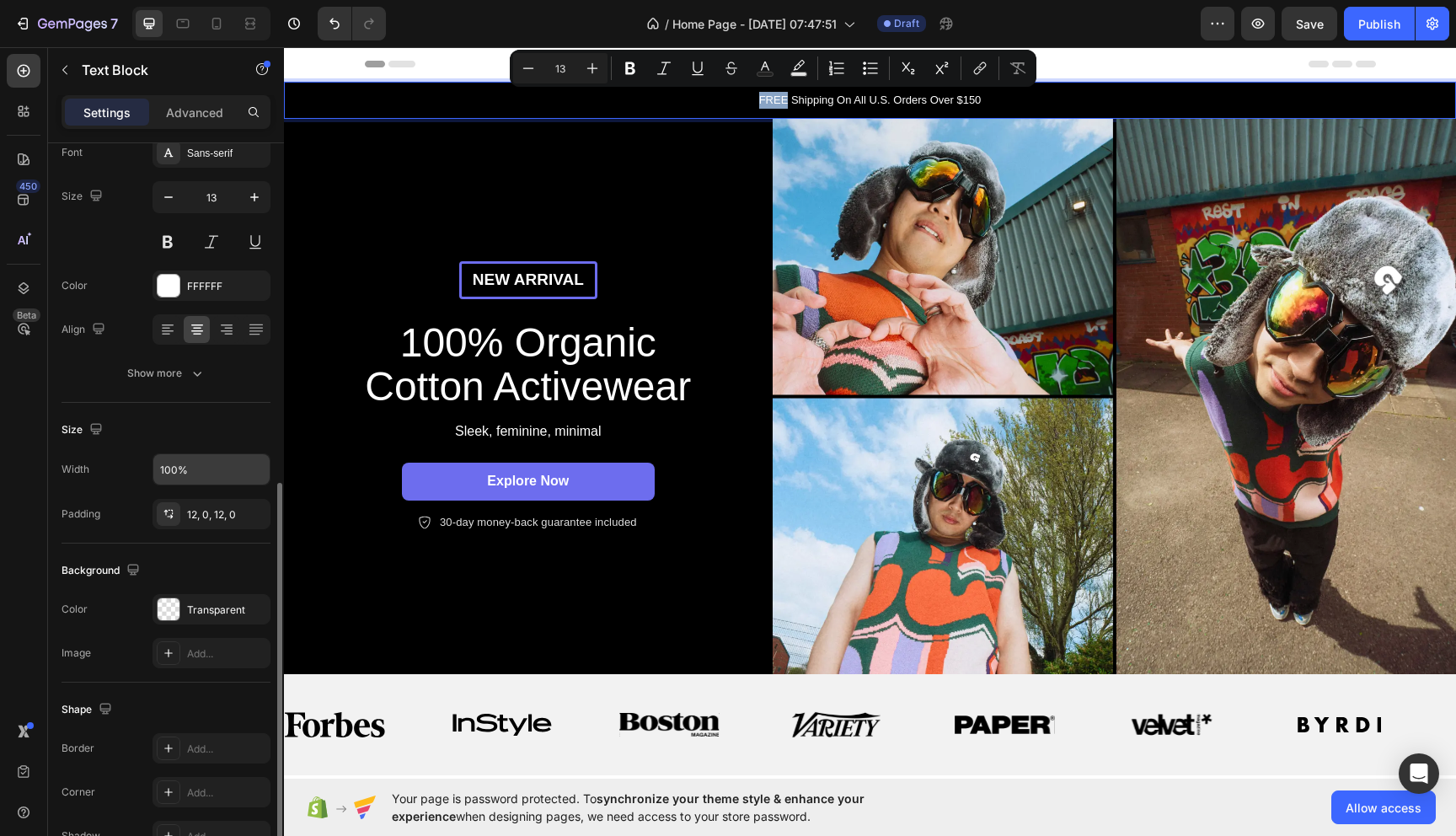
scroll to position [258, 0]
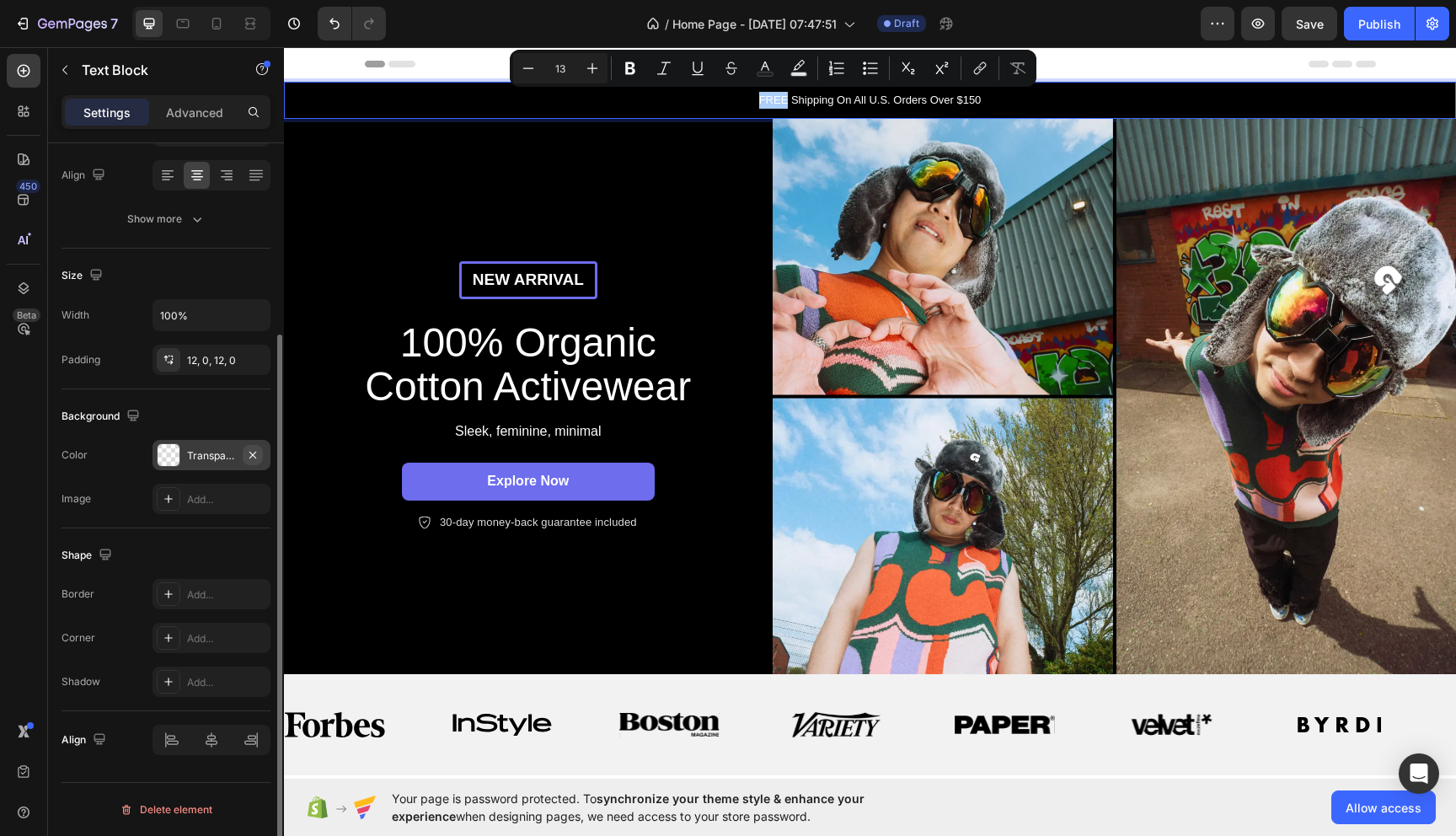
click at [252, 451] on icon "button" at bounding box center [253, 455] width 14 height 14
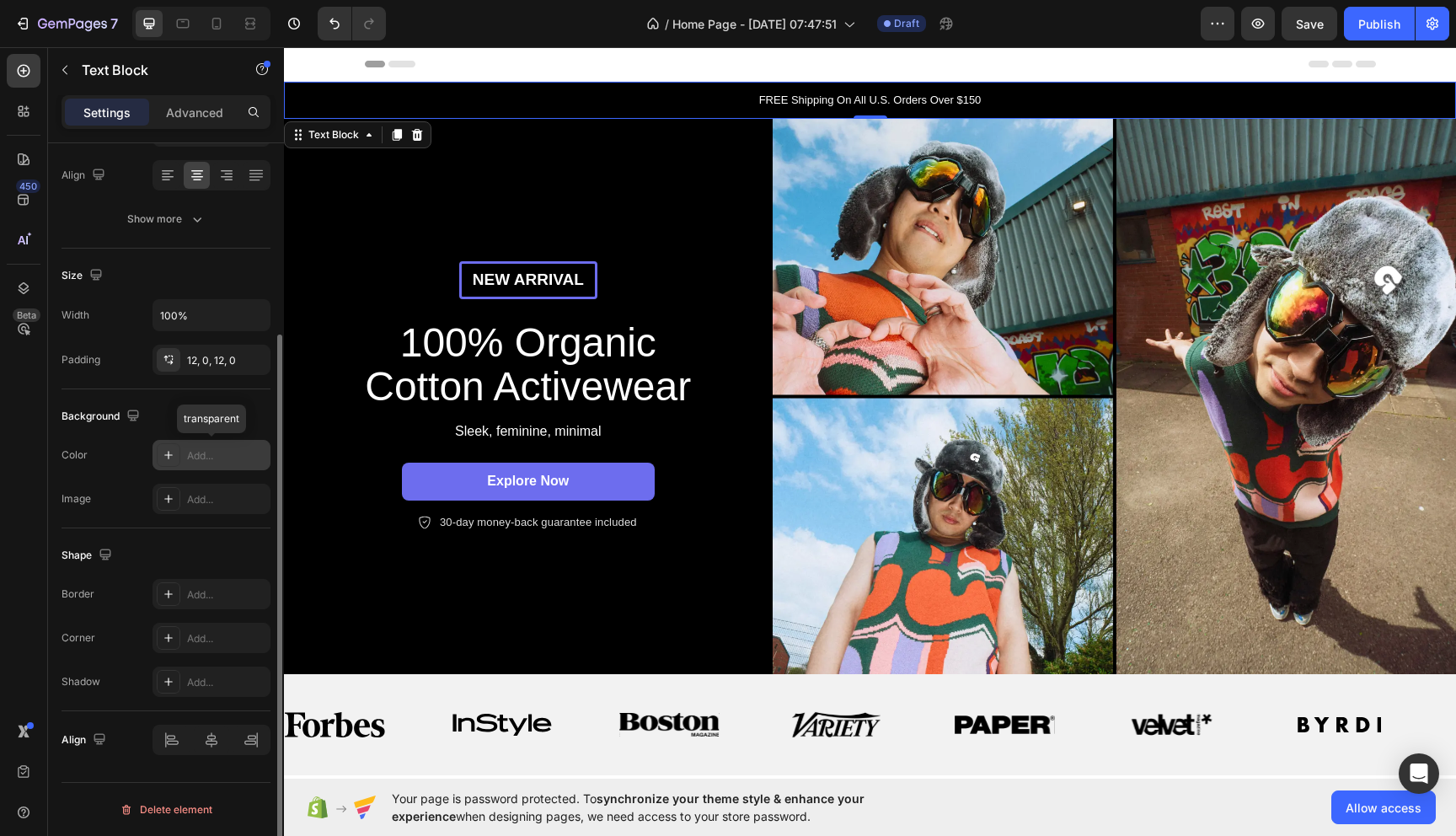
click at [247, 458] on div "Add..." at bounding box center [227, 456] width 79 height 15
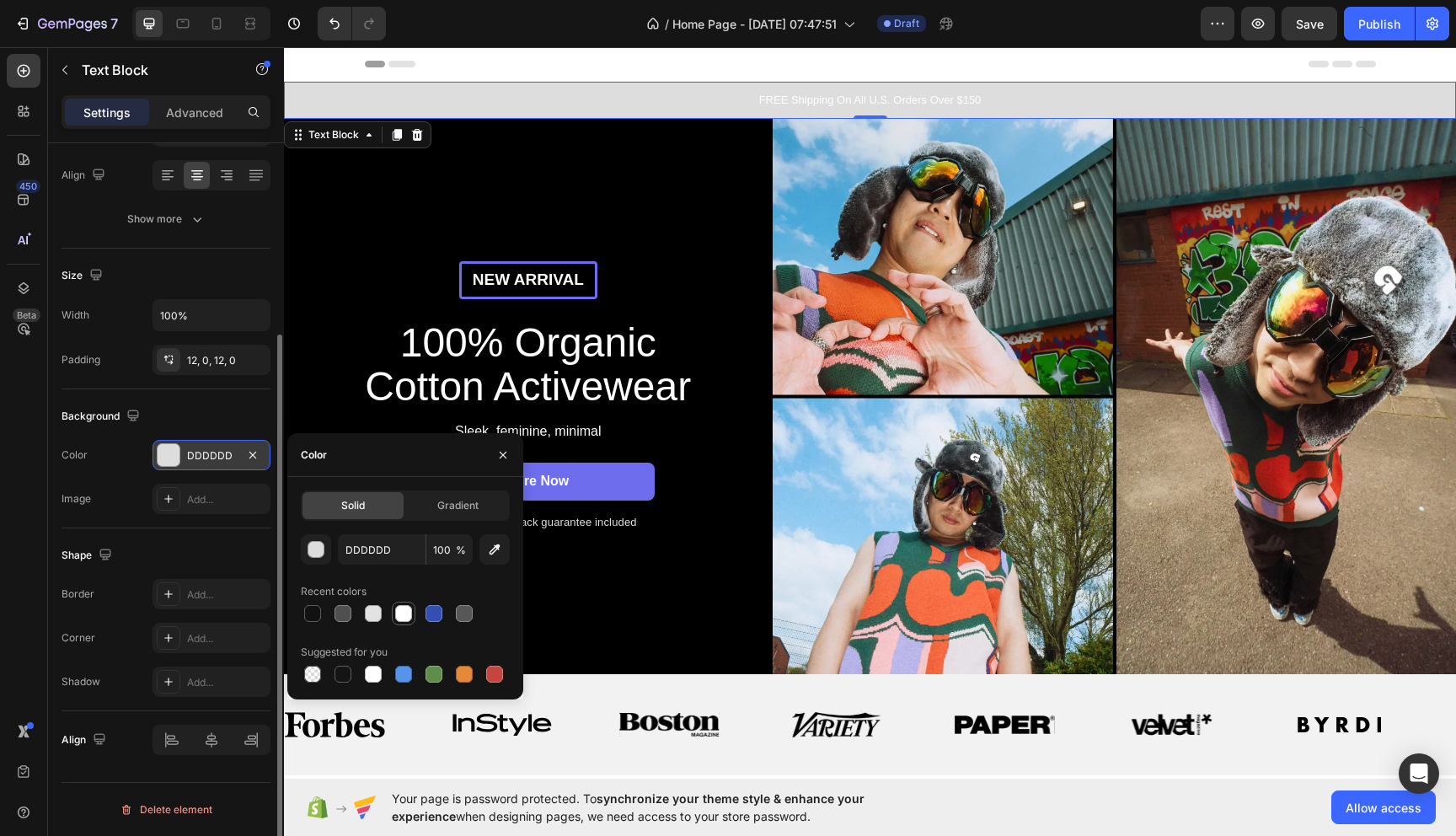
click at [404, 617] on div at bounding box center [403, 613] width 16 height 16
type input "FFFFFF"
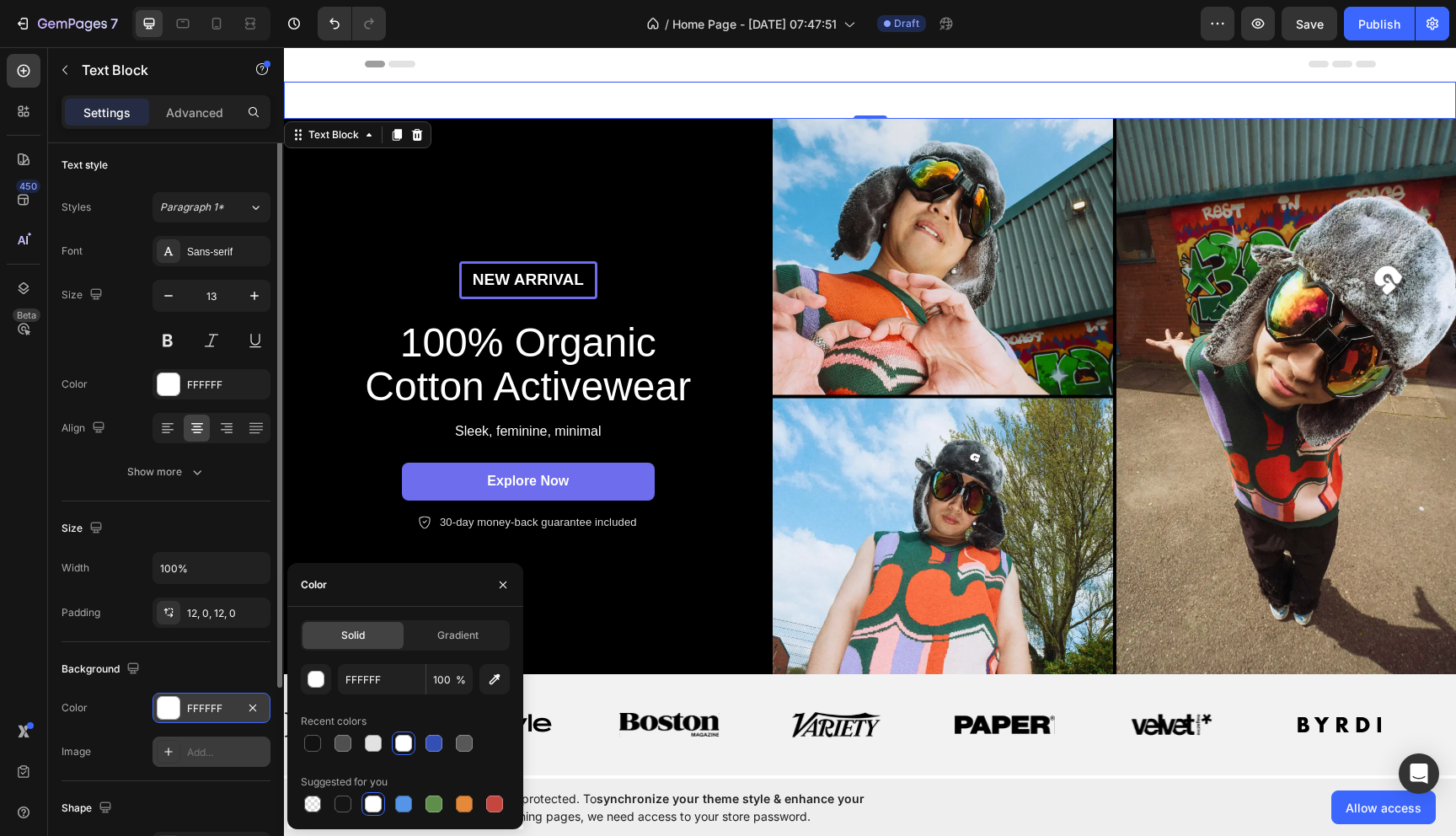
scroll to position [0, 0]
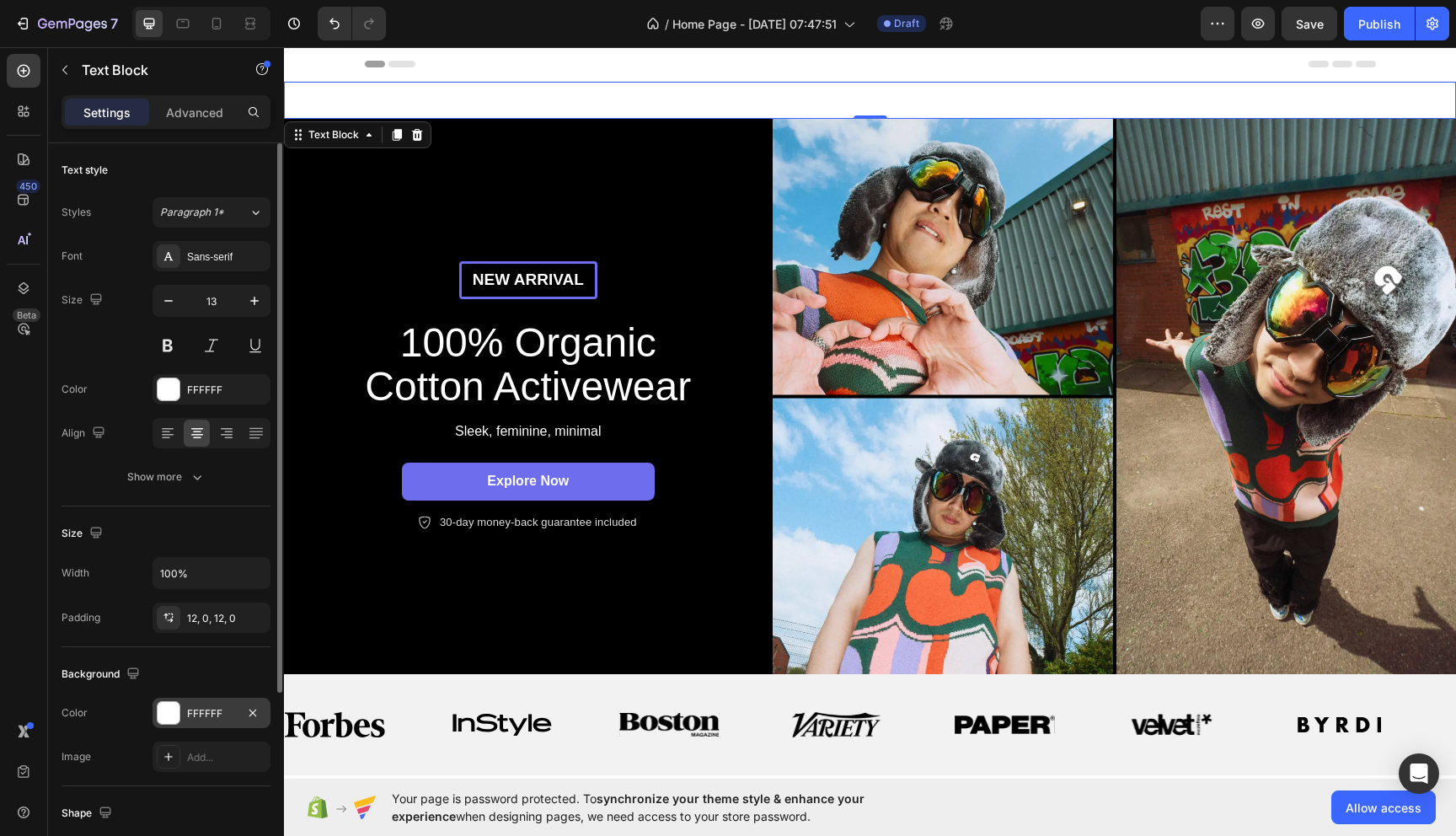
click at [171, 372] on div "Font Sans-serif Size 13 Color FFFFFF Align Show more" at bounding box center [166, 366] width 209 height 251
click at [170, 392] on div at bounding box center [168, 389] width 22 height 22
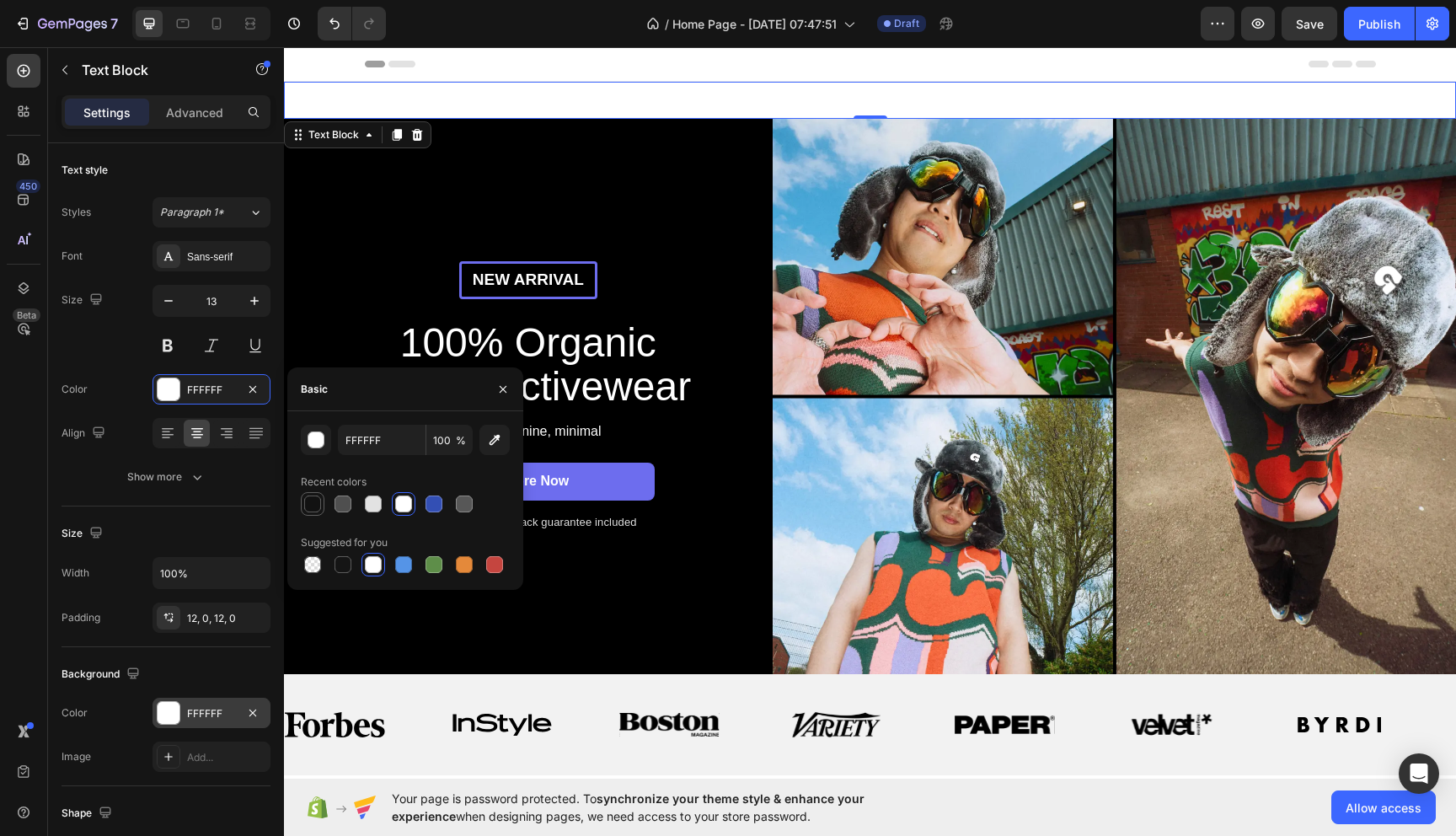
click at [317, 500] on div at bounding box center [312, 504] width 16 height 16
type input "121212"
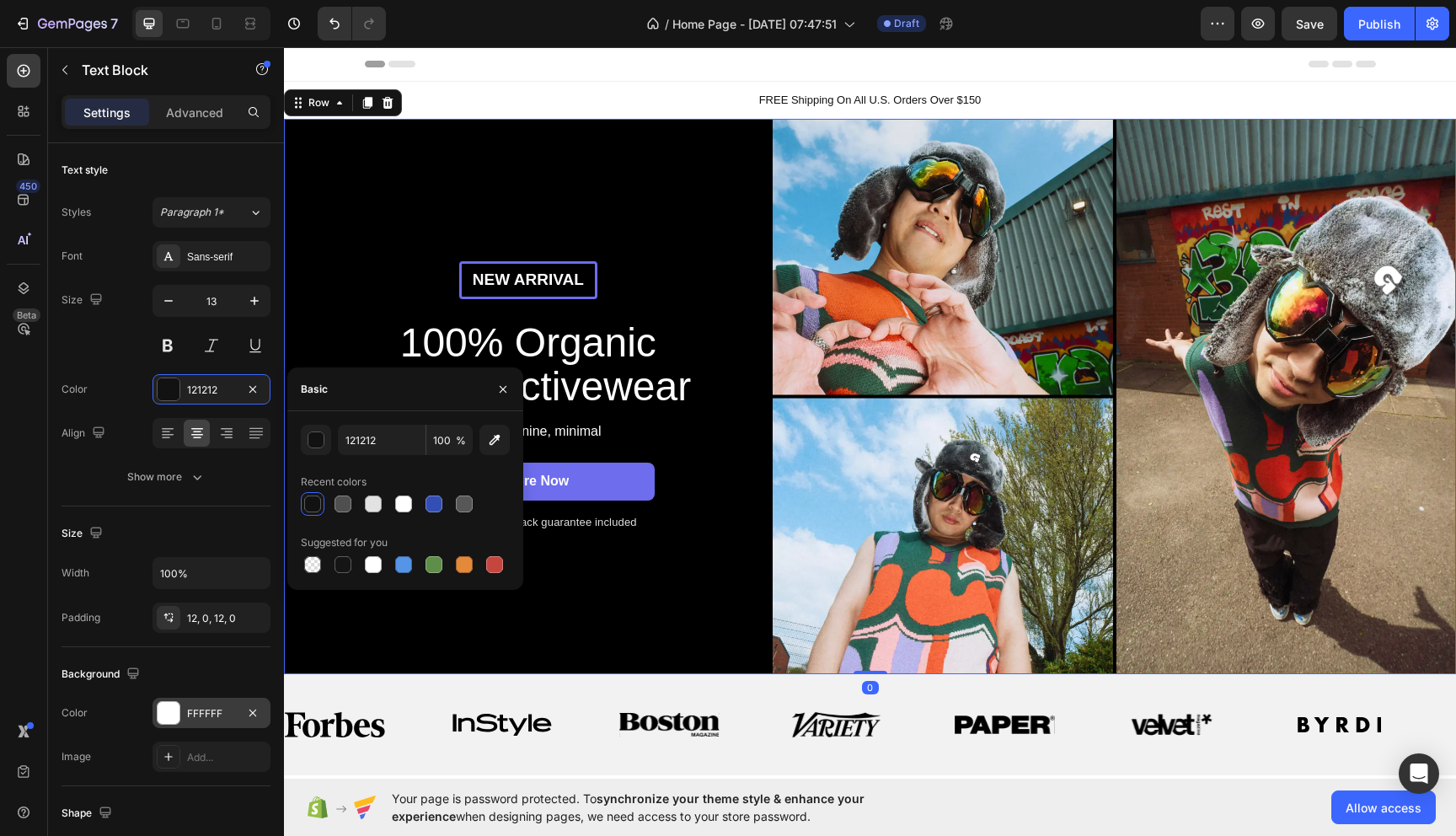
click at [698, 192] on div "New arrival Text Block Row 100% Organic Cotton Activewear Heading Sleek, femini…" at bounding box center [529, 396] width 489 height 556
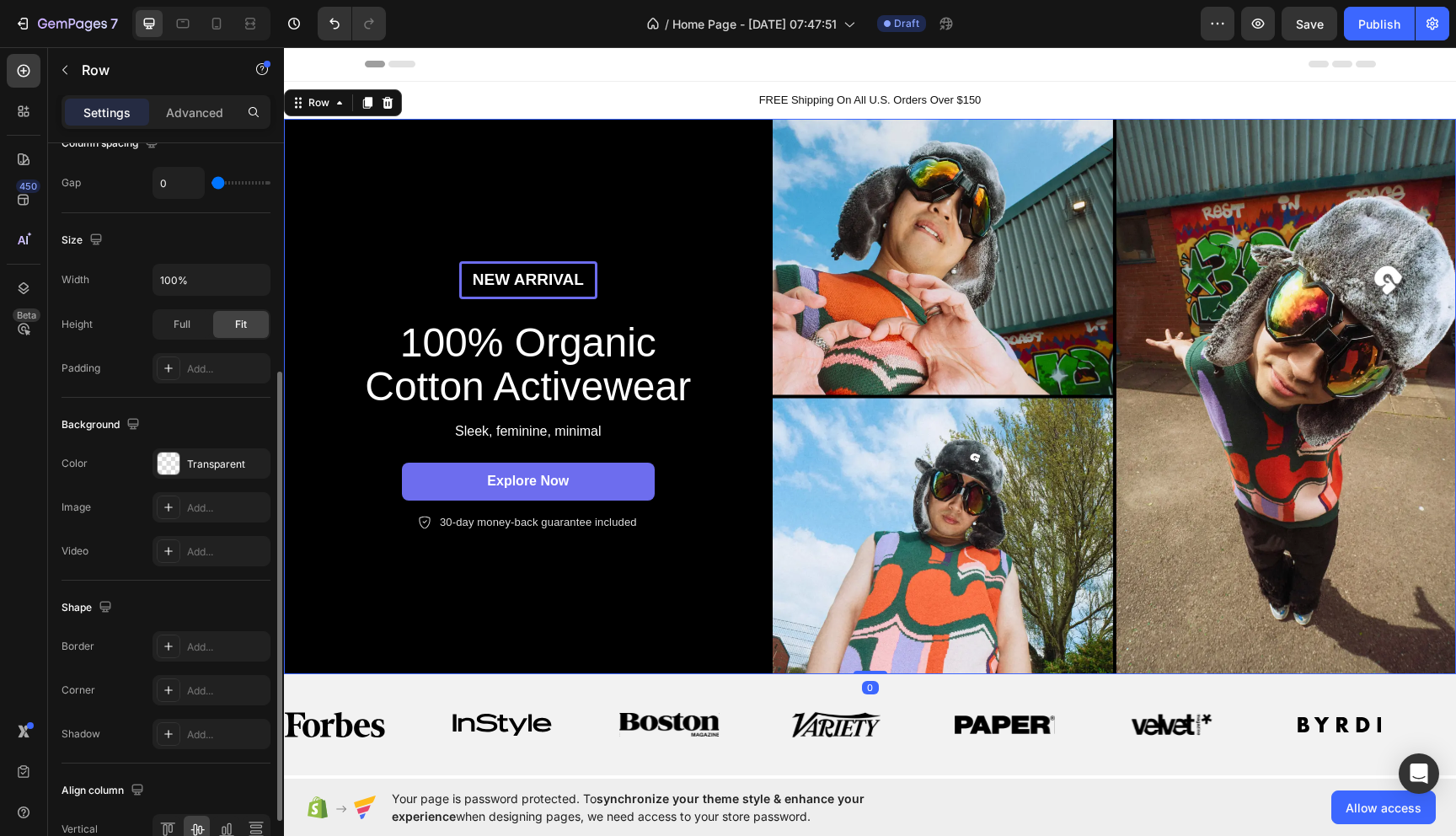
scroll to position [398, 0]
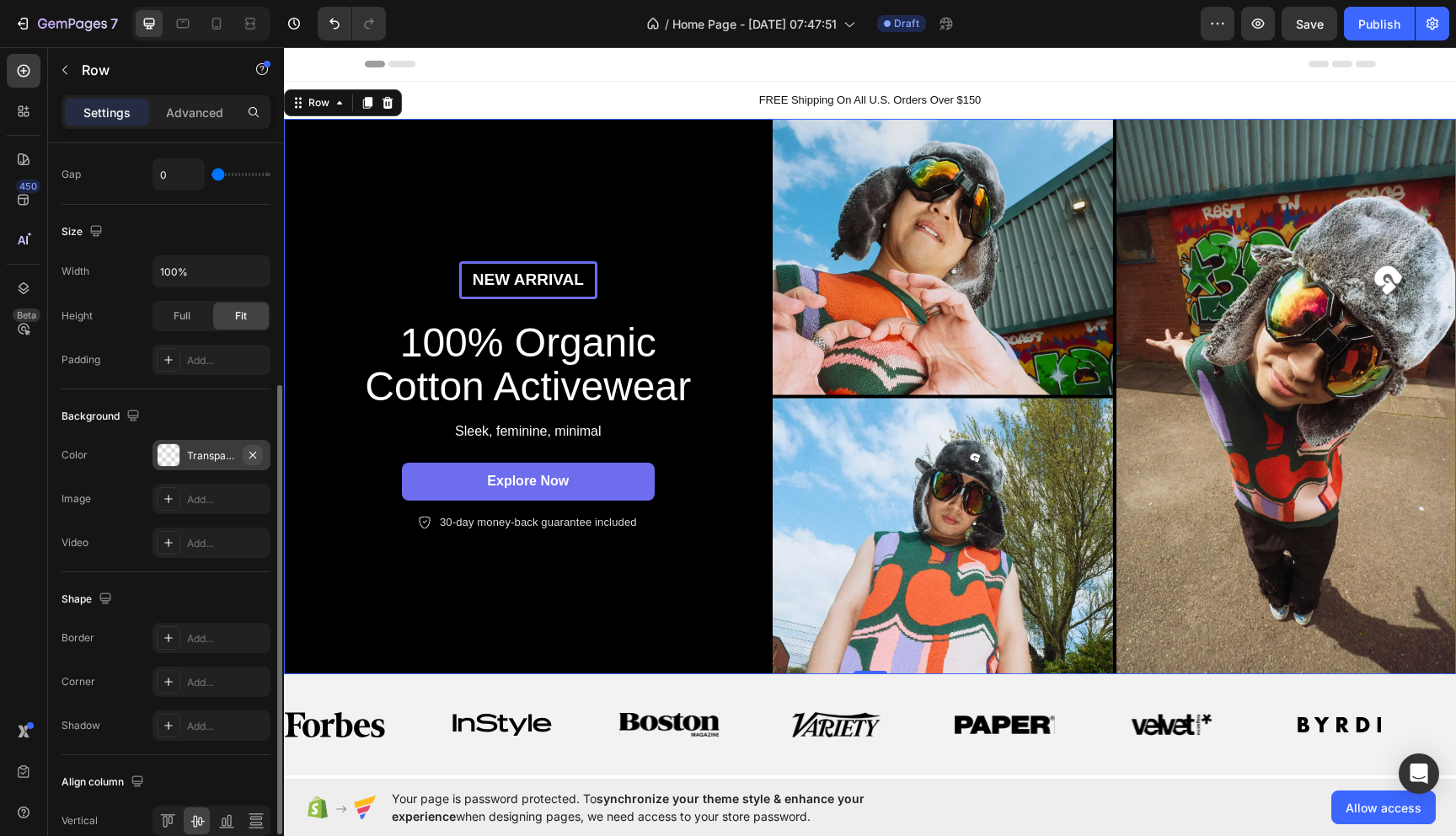
click at [249, 450] on icon "button" at bounding box center [253, 455] width 14 height 14
click at [218, 494] on div "Add..." at bounding box center [227, 500] width 79 height 15
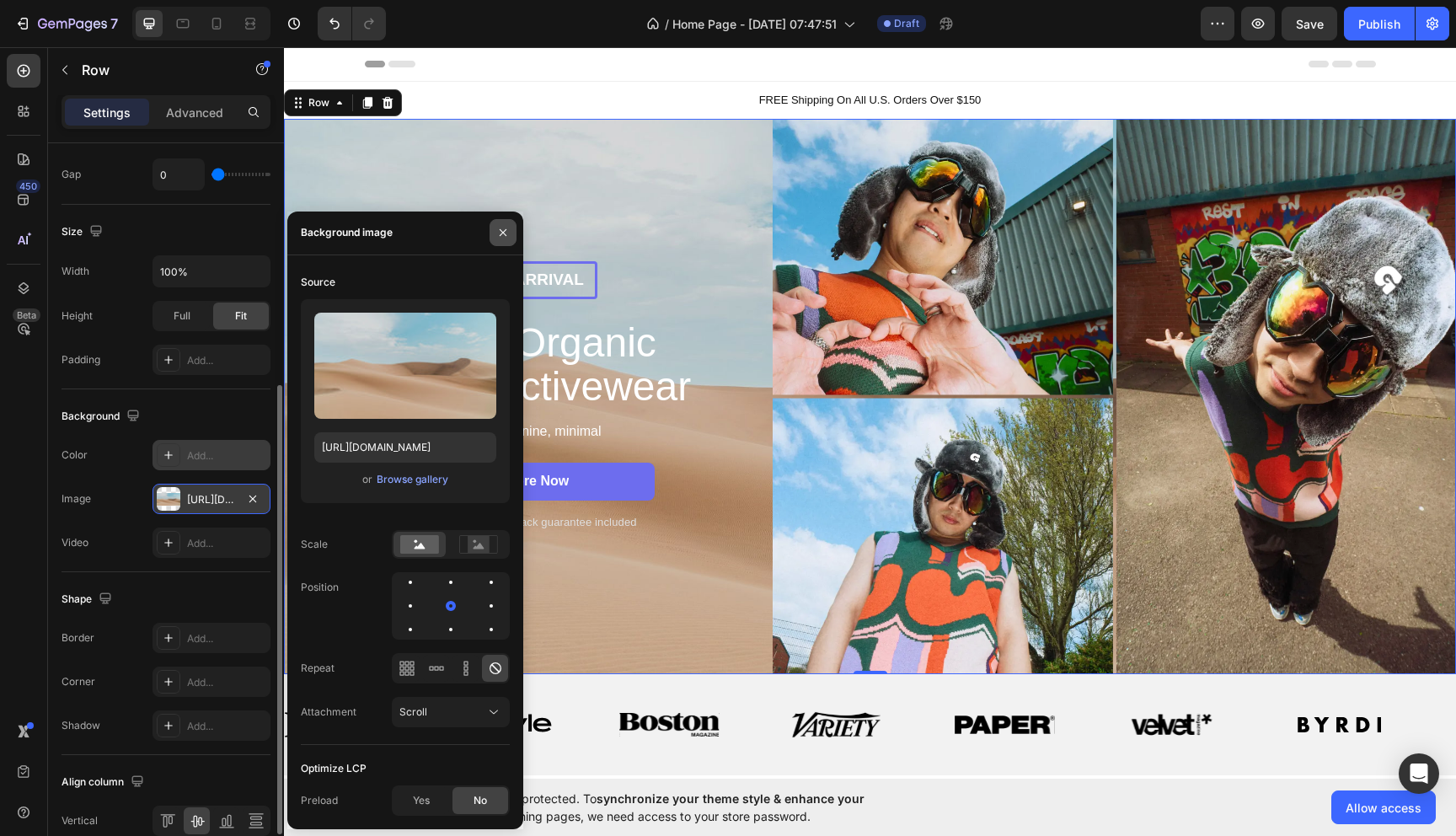
click at [498, 226] on icon "button" at bounding box center [503, 233] width 14 height 14
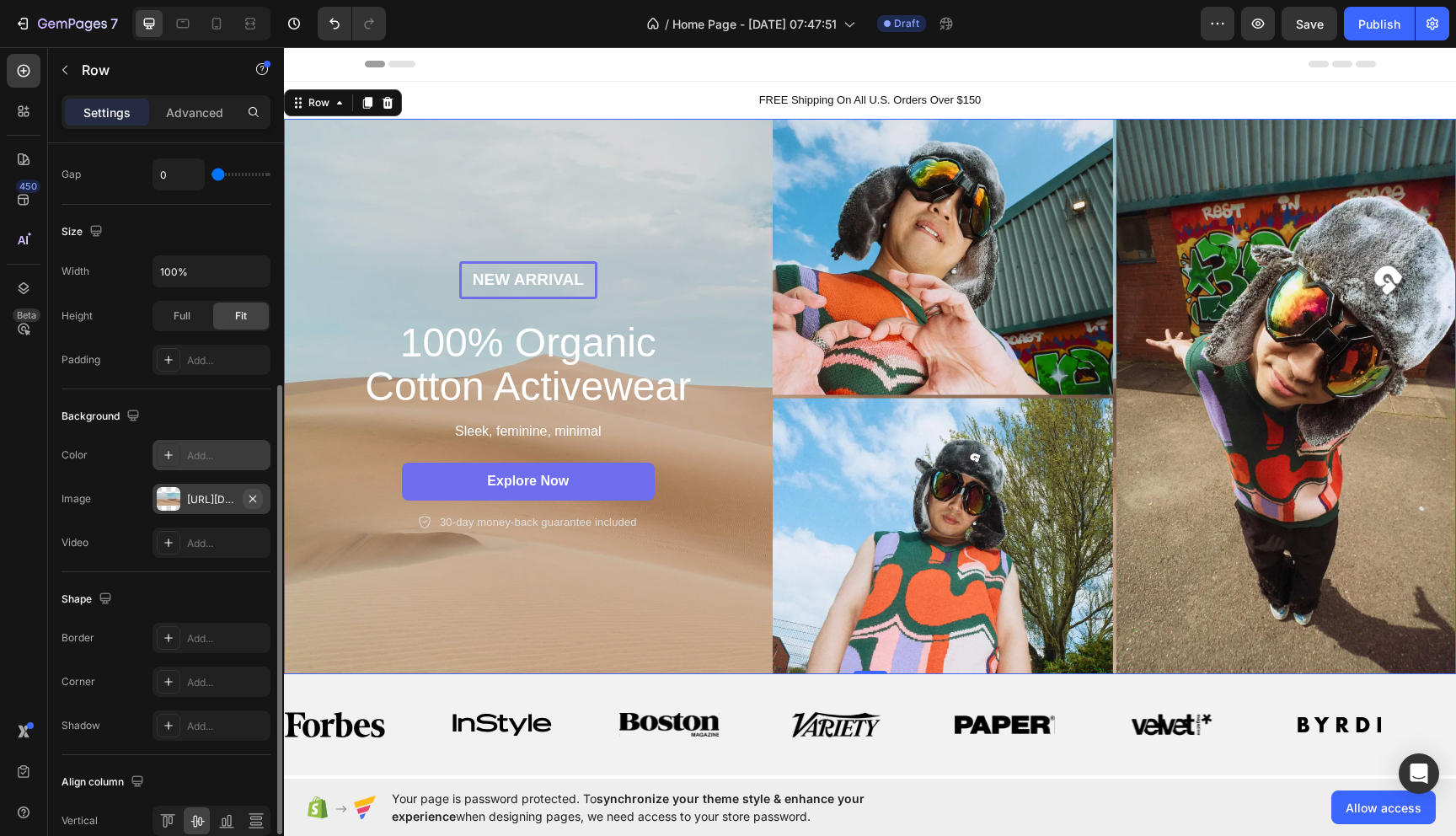
click at [252, 497] on icon "button" at bounding box center [252, 498] width 7 height 7
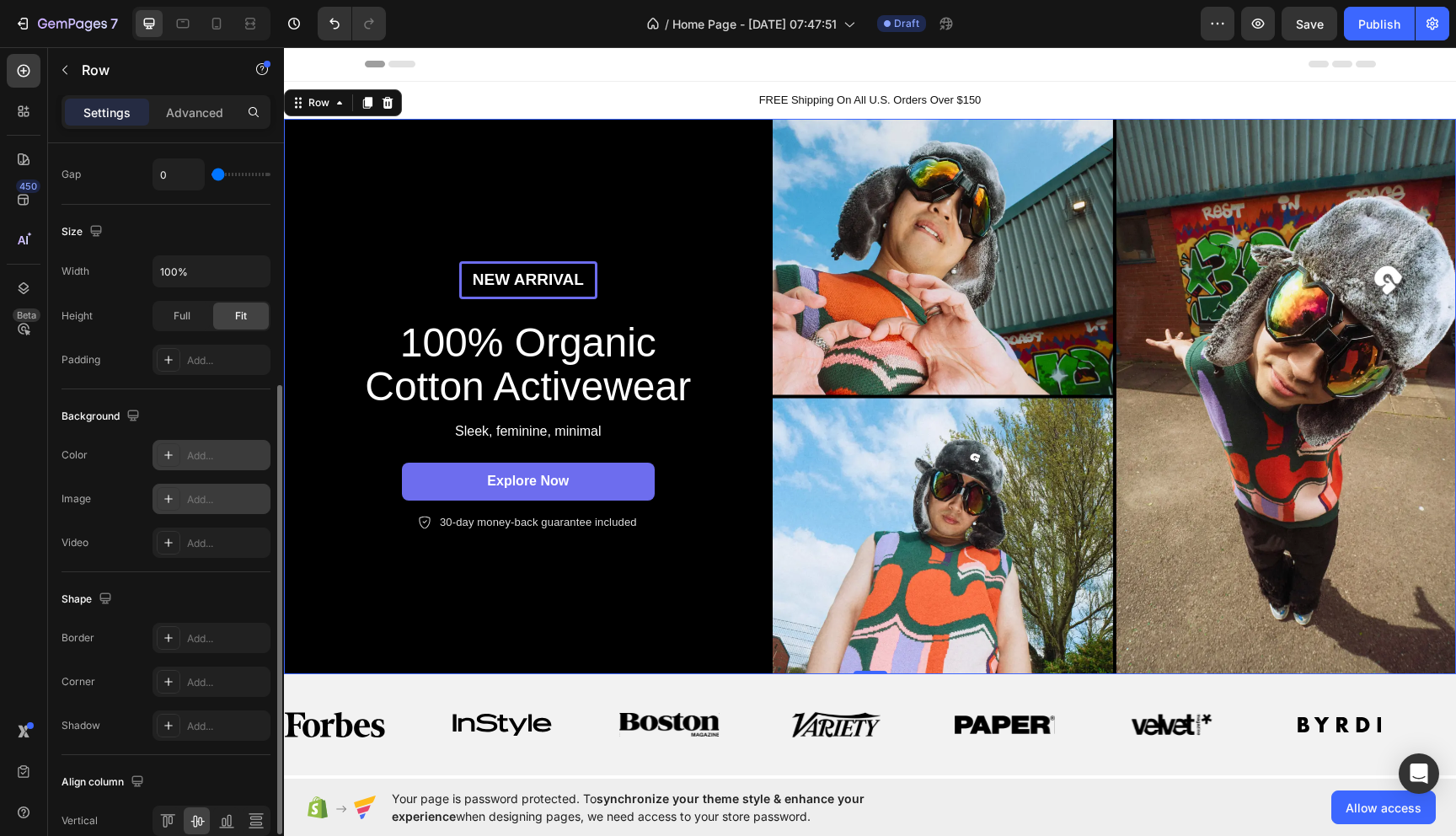
click at [211, 457] on div "Add..." at bounding box center [227, 456] width 79 height 15
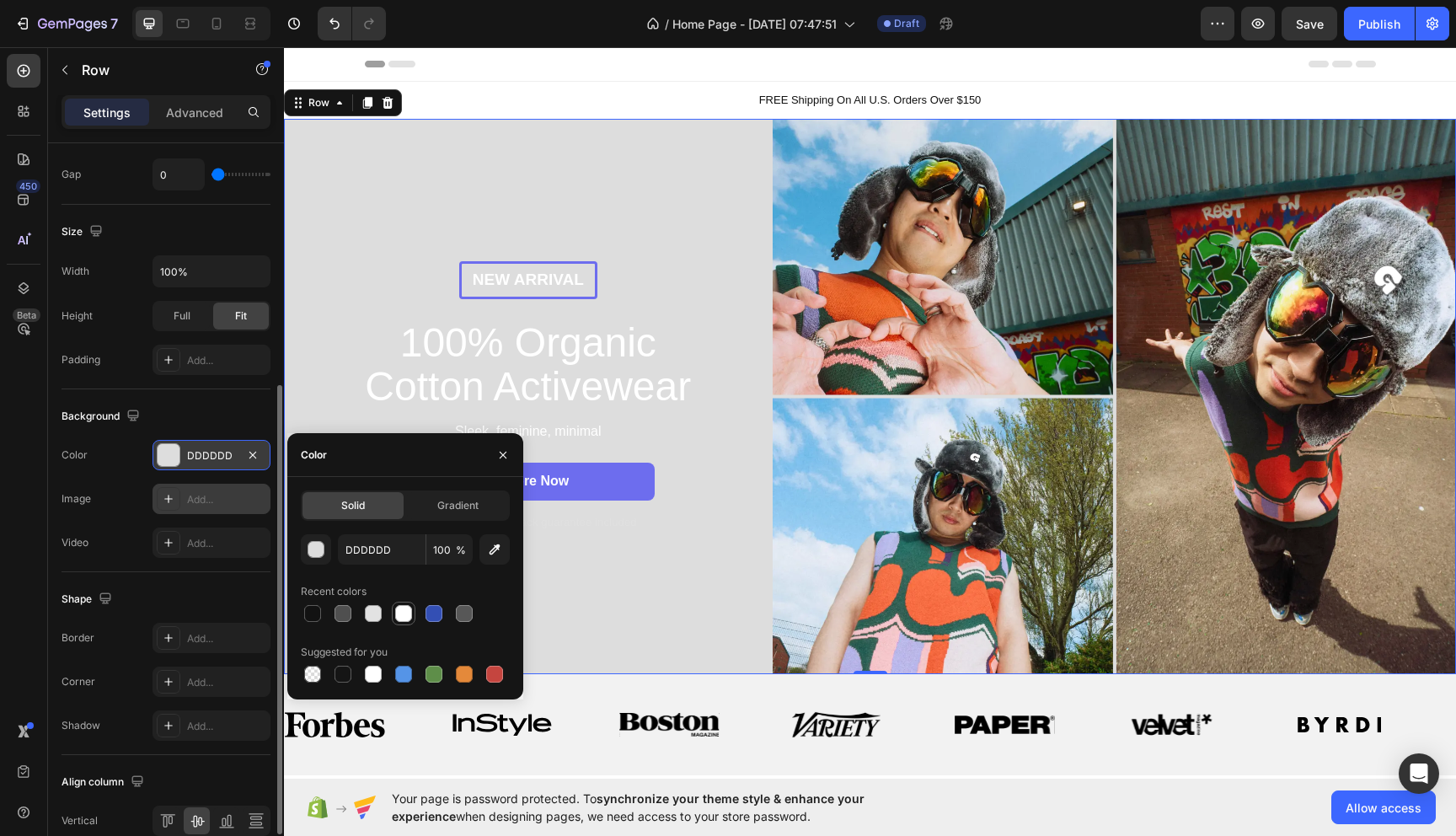
click at [405, 615] on div at bounding box center [403, 613] width 16 height 16
type input "FFFFFF"
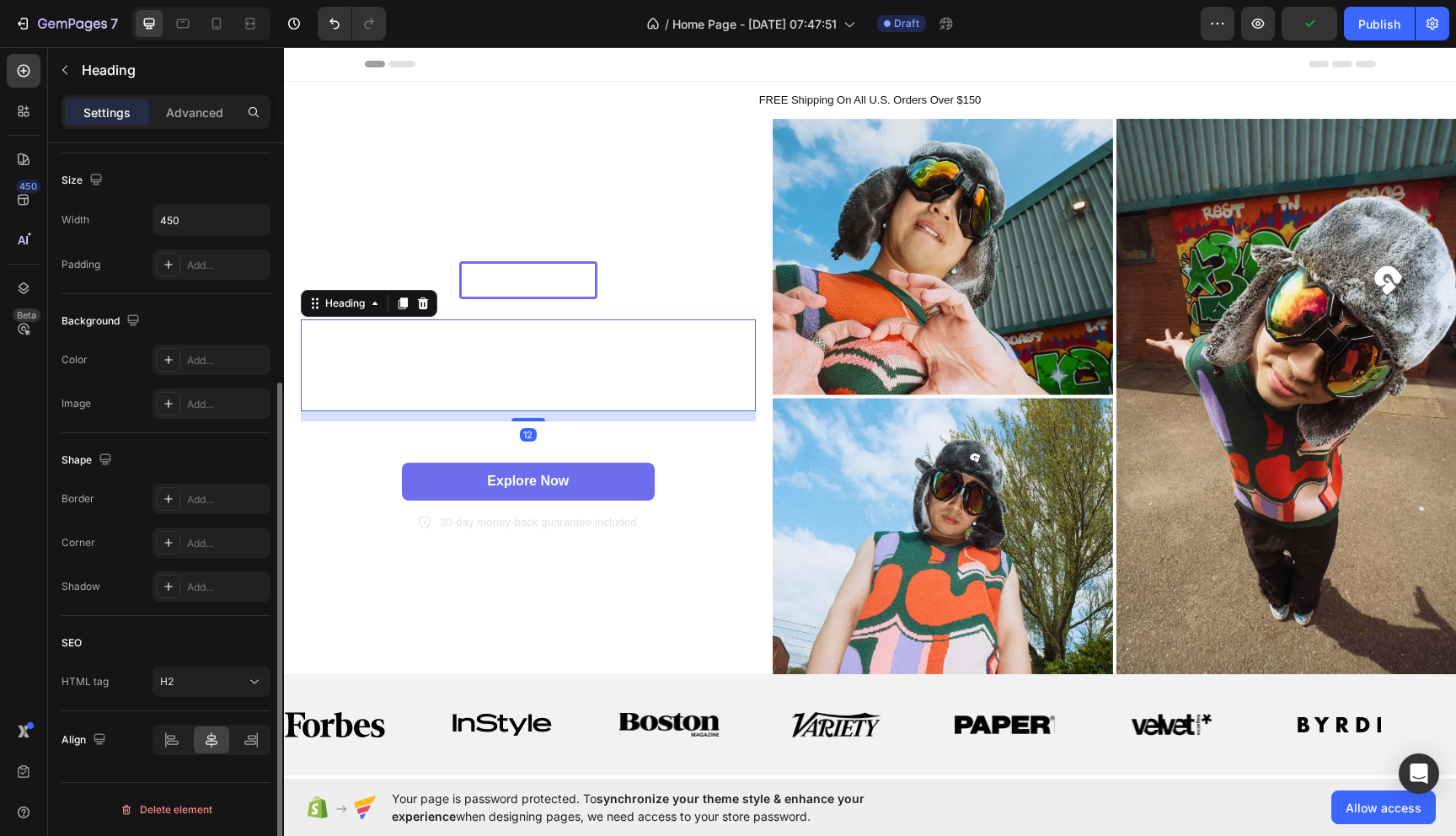
click at [597, 345] on h2 "100% Organic Cotton Activewear" at bounding box center [528, 365] width 379 height 93
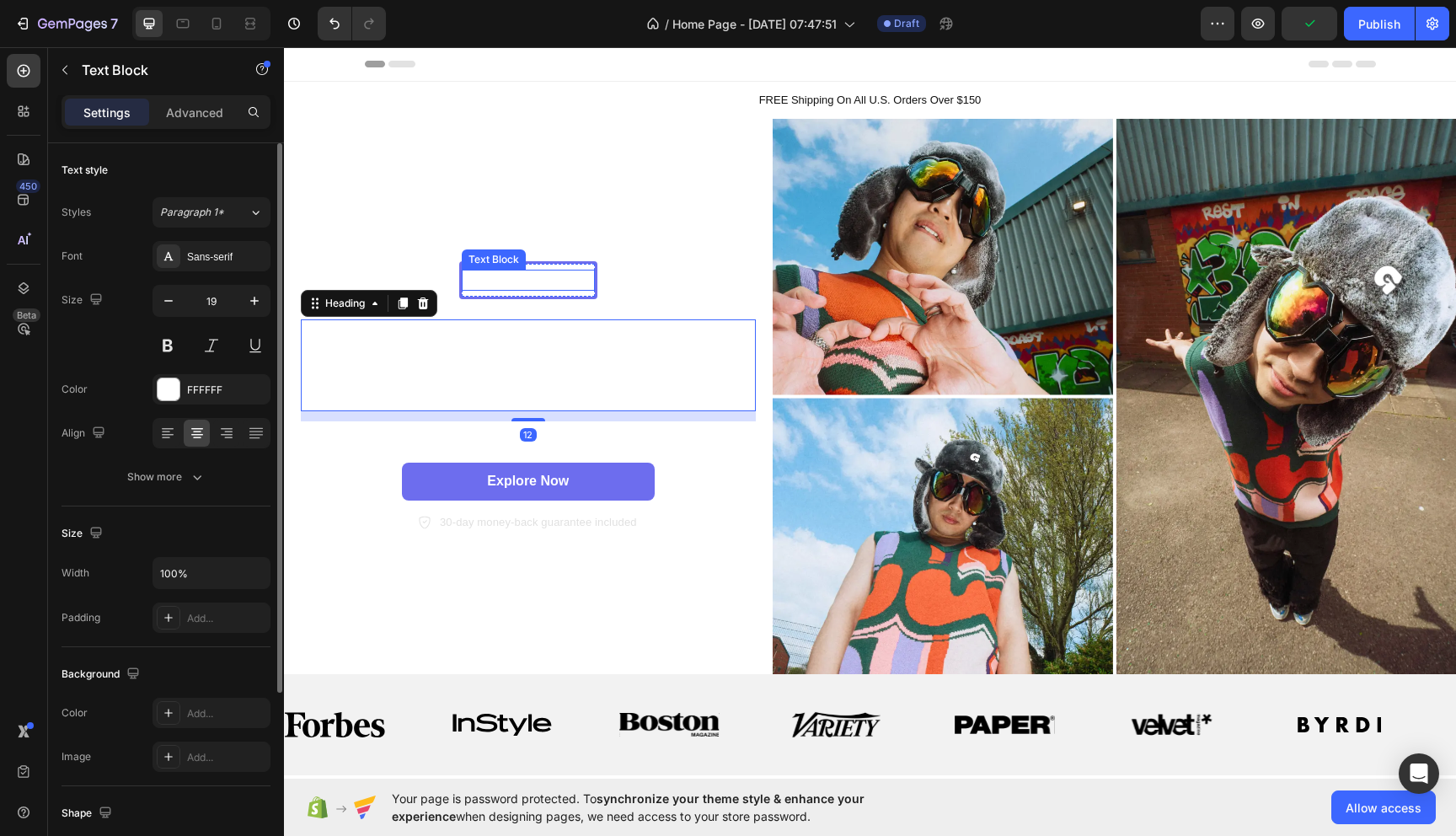
click at [565, 275] on p "New arrival" at bounding box center [528, 280] width 130 height 21
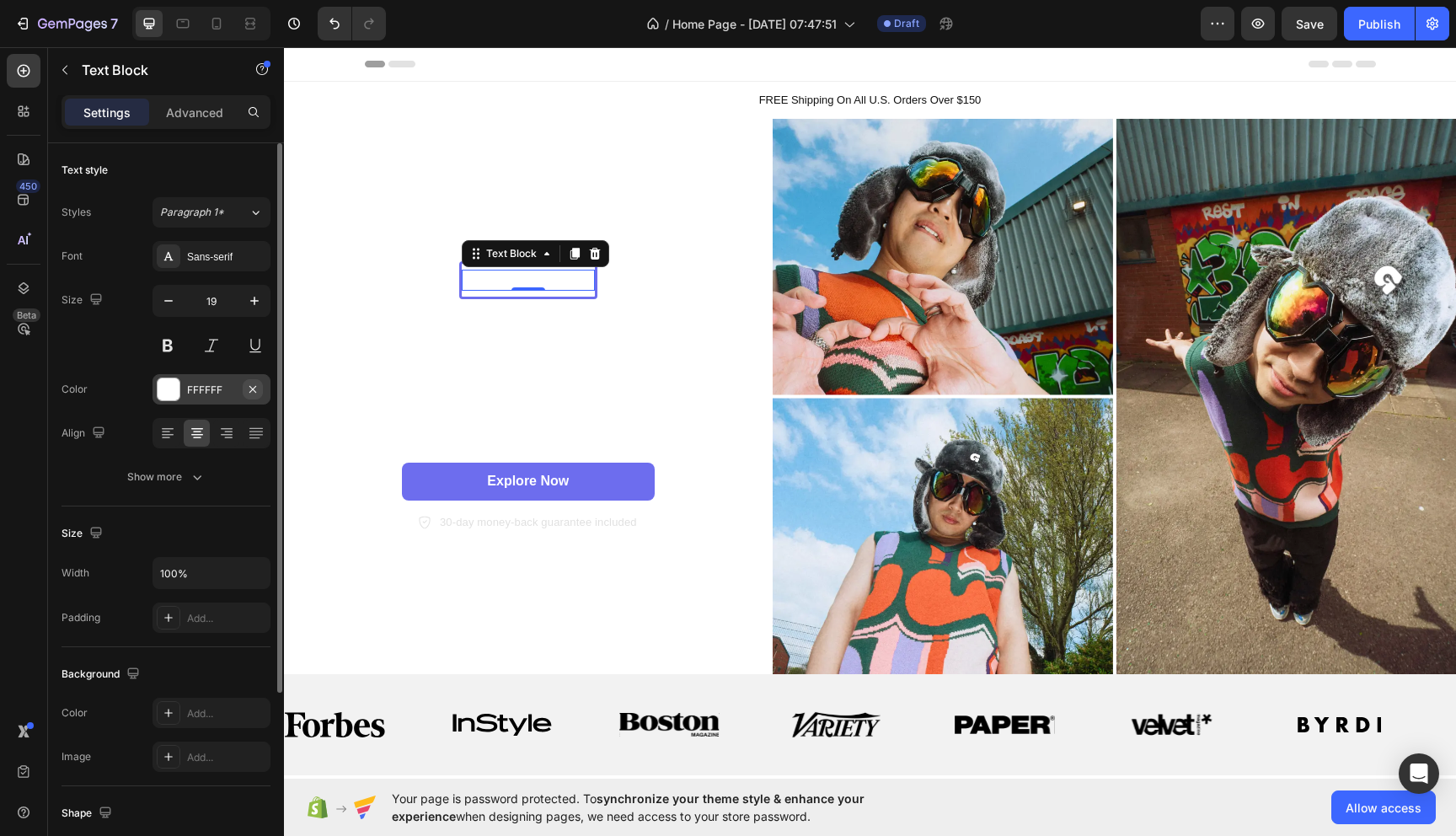
click at [259, 383] on button "button" at bounding box center [252, 389] width 20 height 20
click at [244, 386] on div "Add..." at bounding box center [227, 390] width 79 height 15
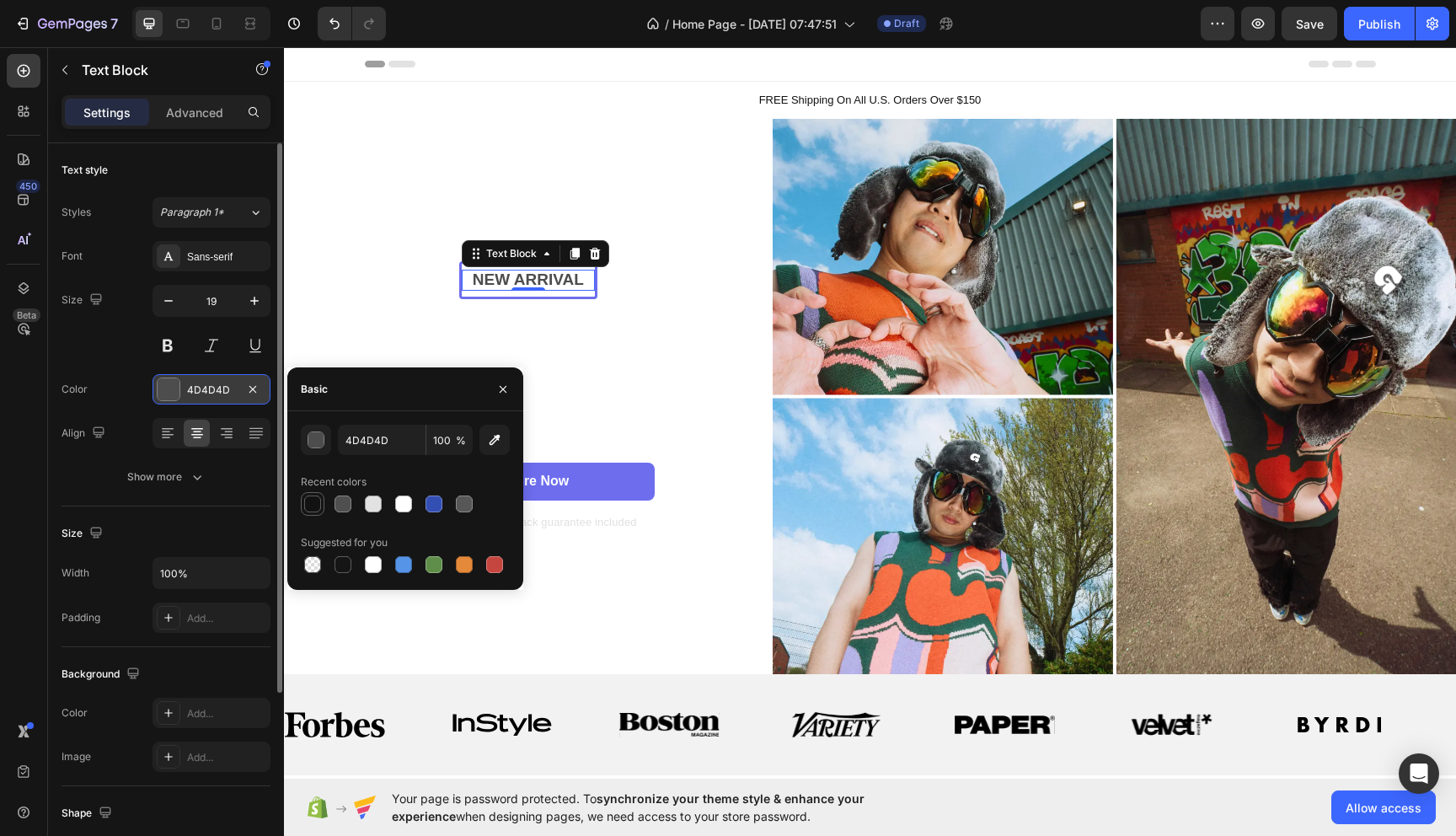
click at [312, 502] on div at bounding box center [312, 504] width 16 height 16
type input "121212"
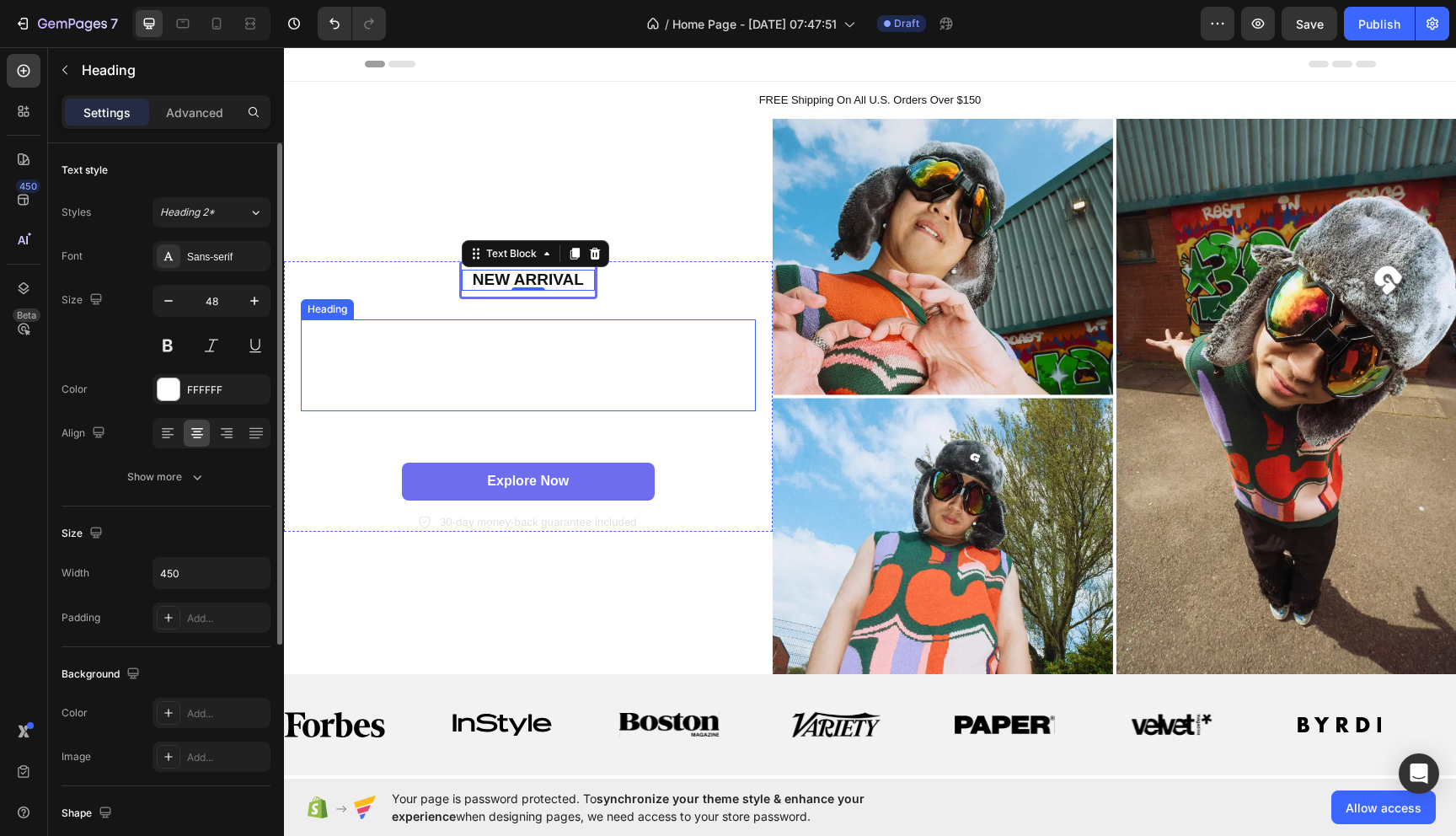
click at [562, 357] on h2 "100% Organic Cotton Activewear" at bounding box center [528, 365] width 379 height 93
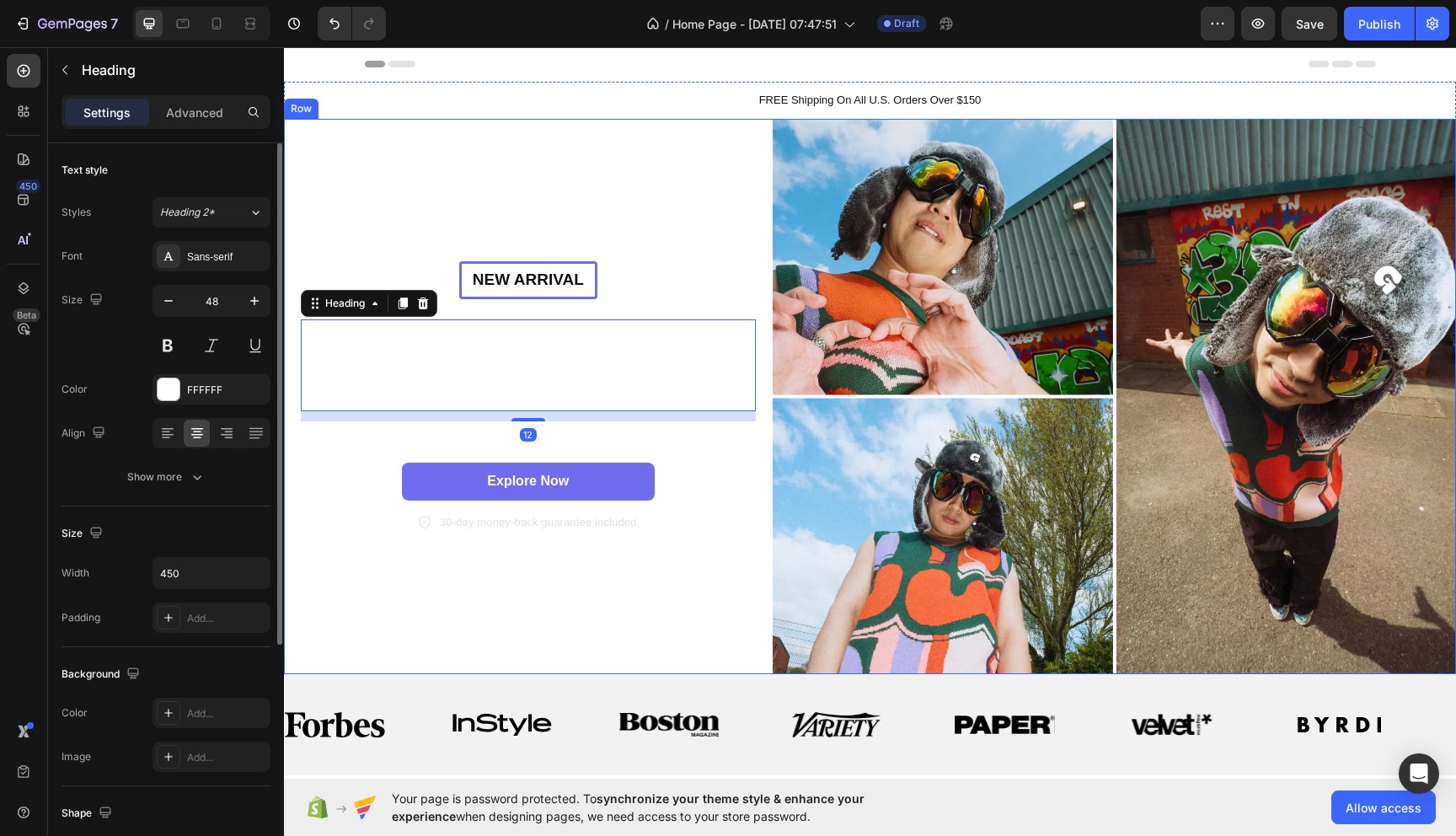
click at [534, 205] on div "New arrival Text Block Row 100% Organic Cotton Activewear Heading 12 Sleek, fem…" at bounding box center [529, 396] width 489 height 556
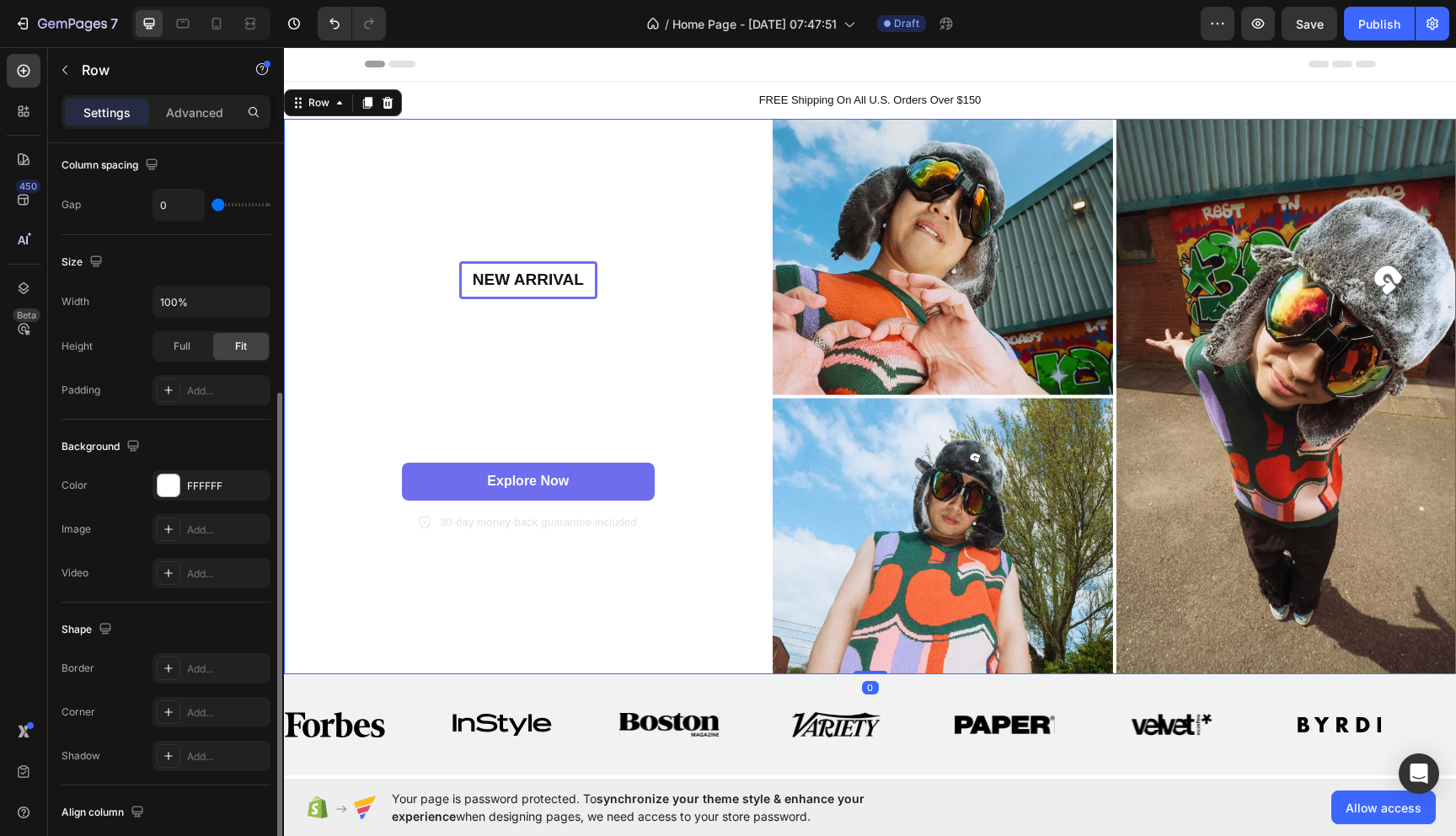
scroll to position [479, 0]
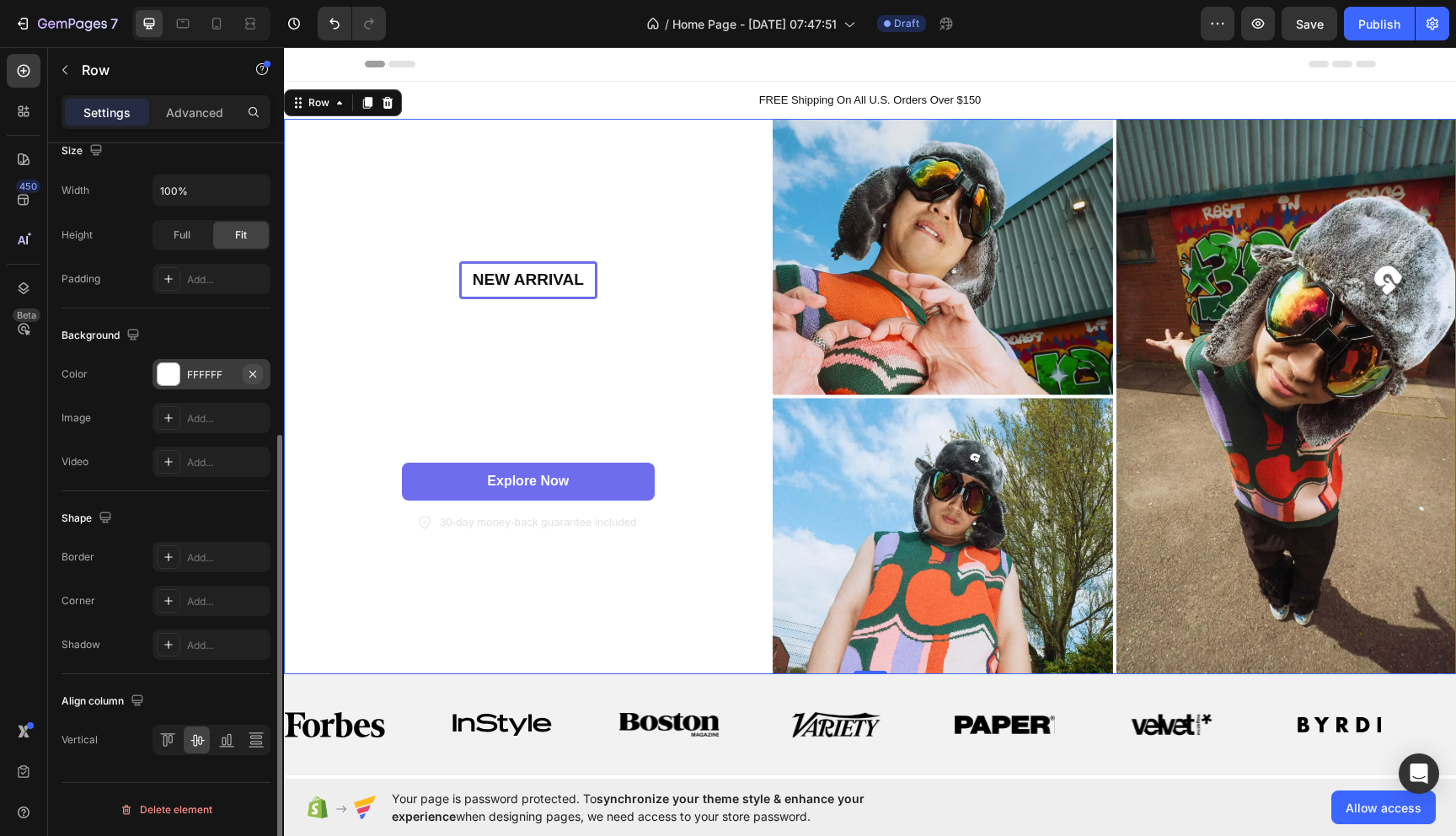
click at [247, 370] on icon "button" at bounding box center [253, 374] width 14 height 14
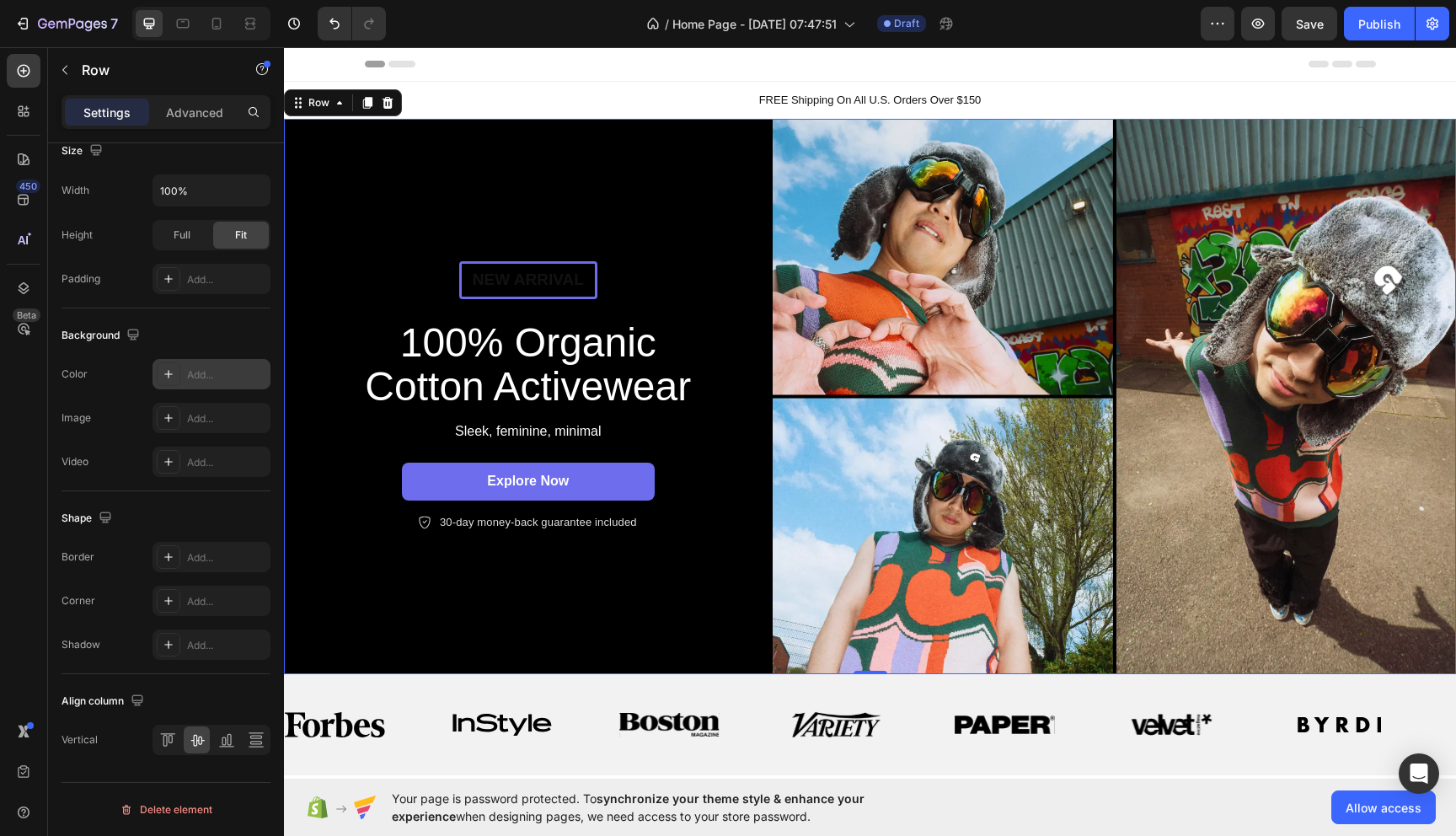
click at [219, 377] on div "Add..." at bounding box center [227, 375] width 79 height 15
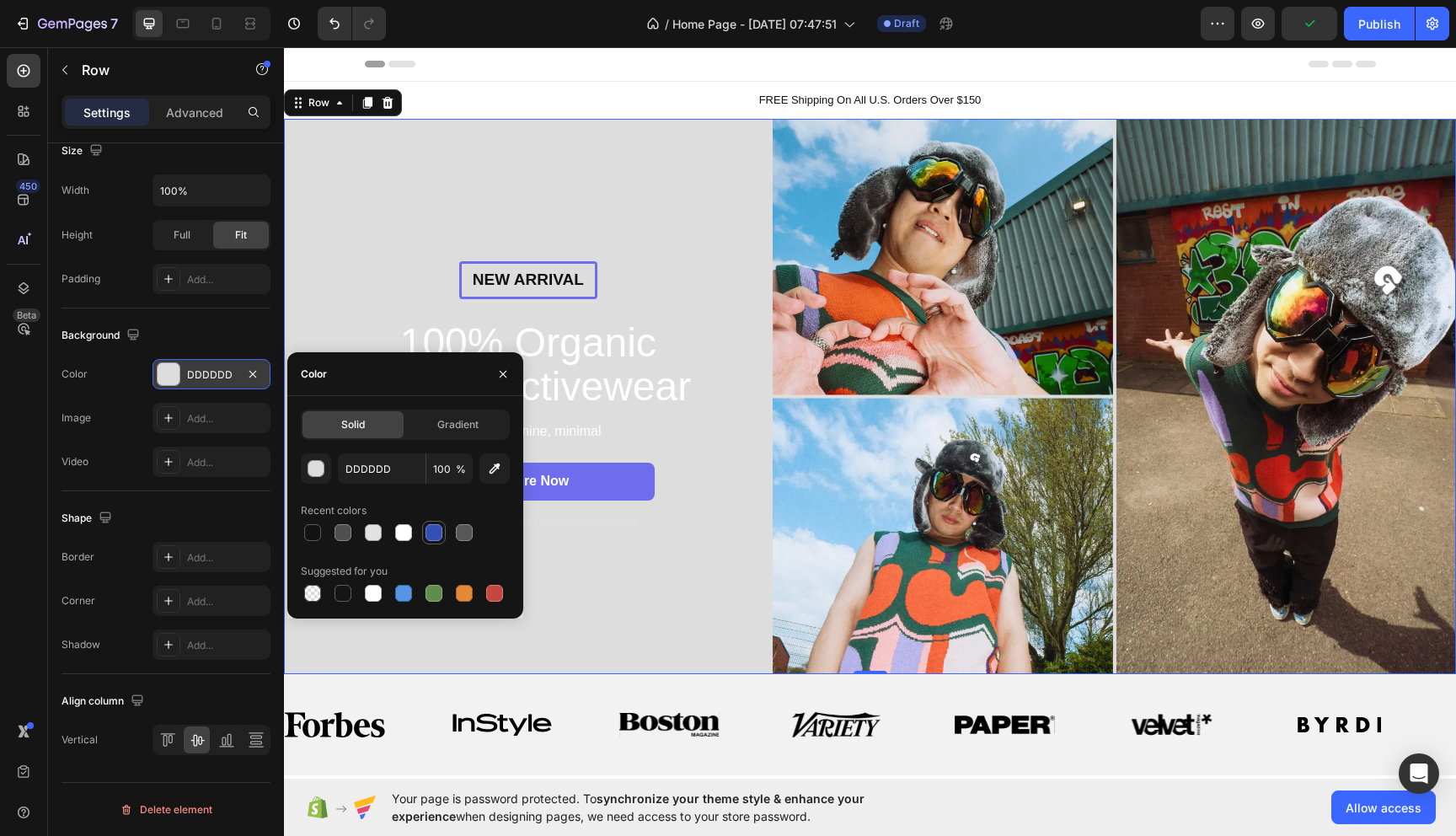
click at [434, 534] on div at bounding box center [433, 532] width 16 height 16
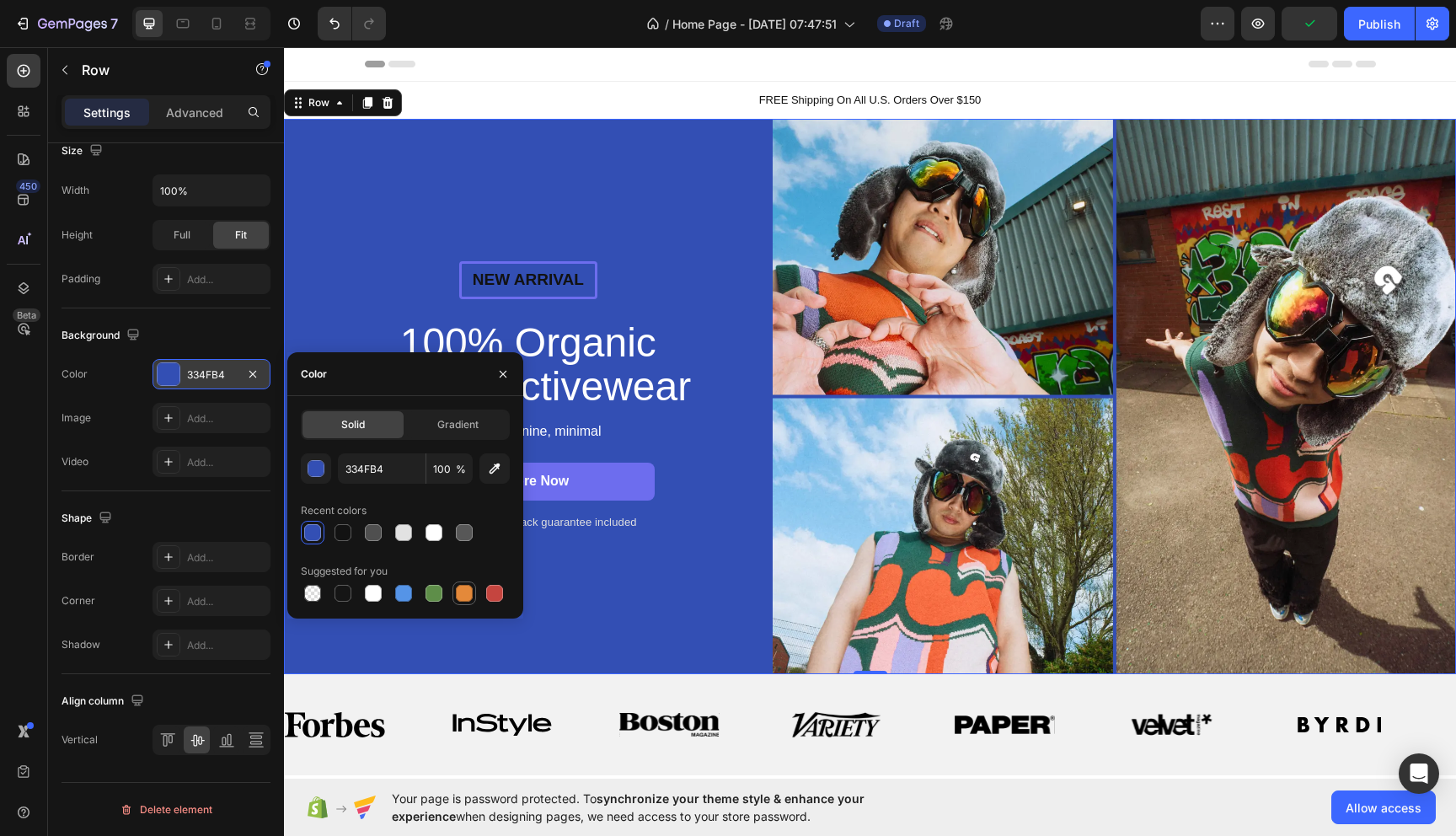
click at [456, 595] on div at bounding box center [464, 592] width 16 height 16
type input "E4893A"
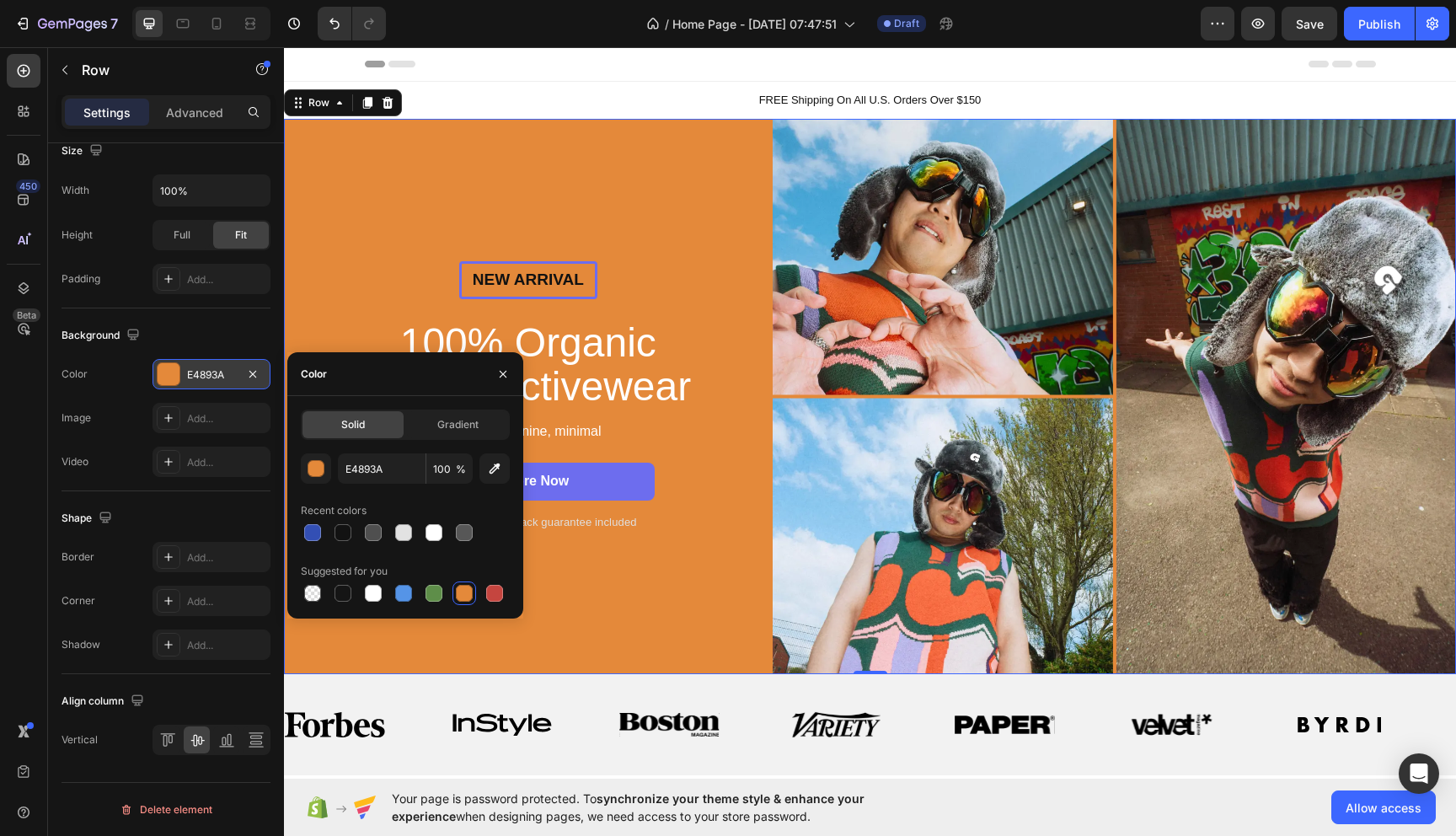
click at [707, 601] on div "New arrival Text Block Row 100% Organic Cotton Activewear Heading Sleek, femini…" at bounding box center [529, 396] width 489 height 556
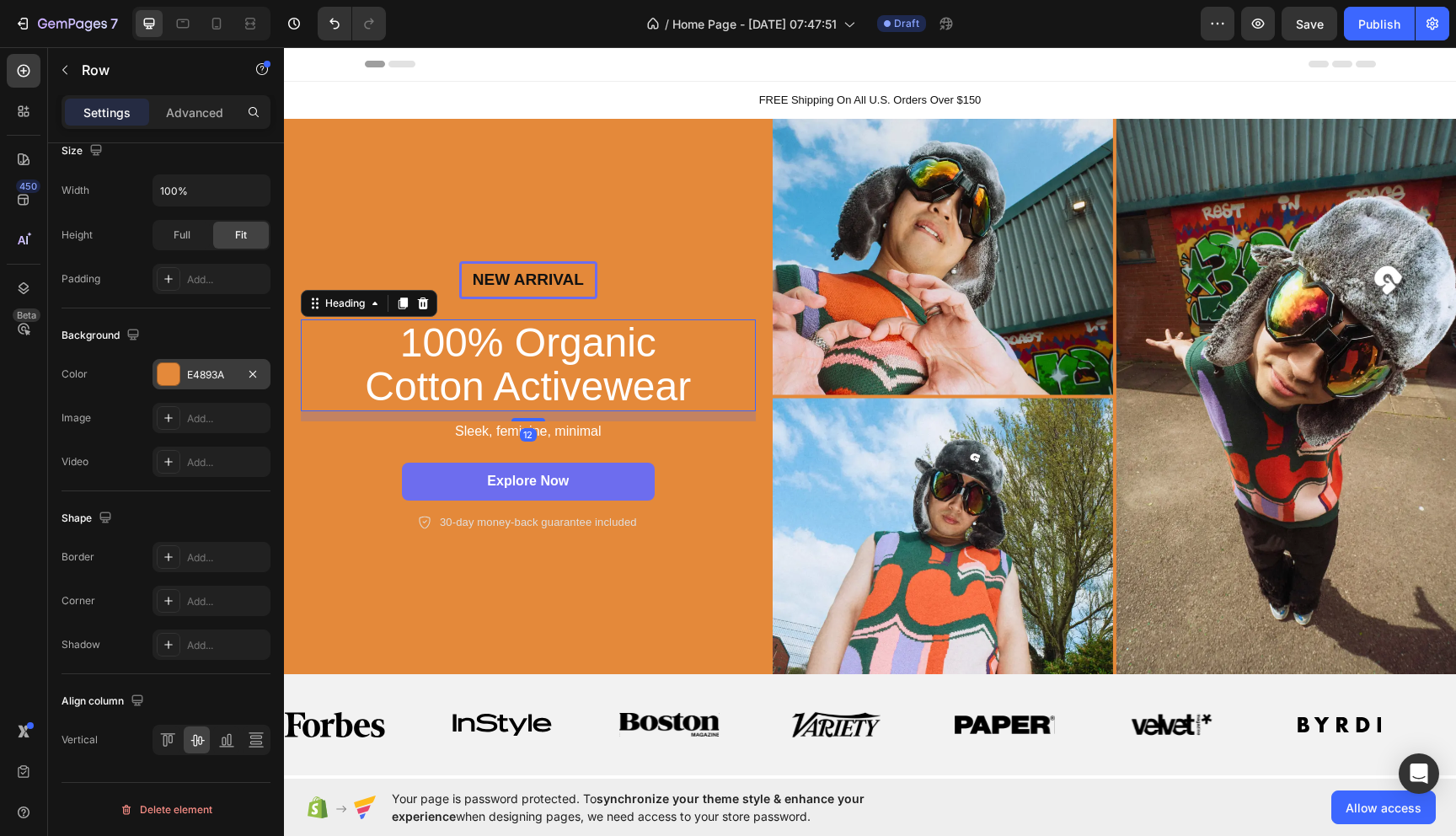
click at [548, 358] on h2 "100% Organic Cotton Activewear" at bounding box center [528, 365] width 379 height 93
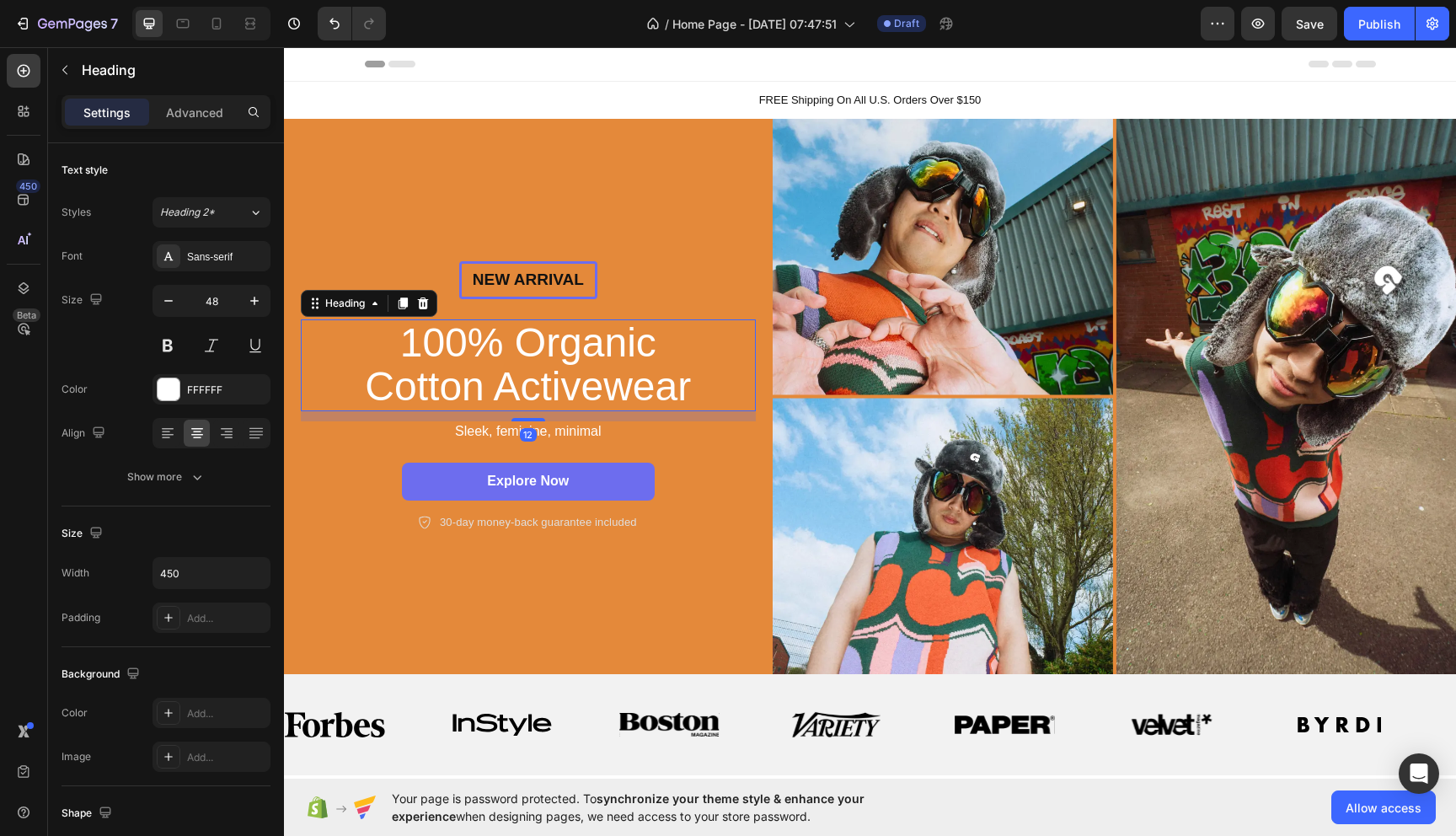
click at [464, 372] on h2 "100% Organic Cotton Activewear" at bounding box center [528, 365] width 379 height 93
click at [328, 355] on div "100% Organic Cotton Activewear" at bounding box center [528, 365] width 455 height 93
click at [194, 397] on div "FFFFFF" at bounding box center [212, 389] width 118 height 30
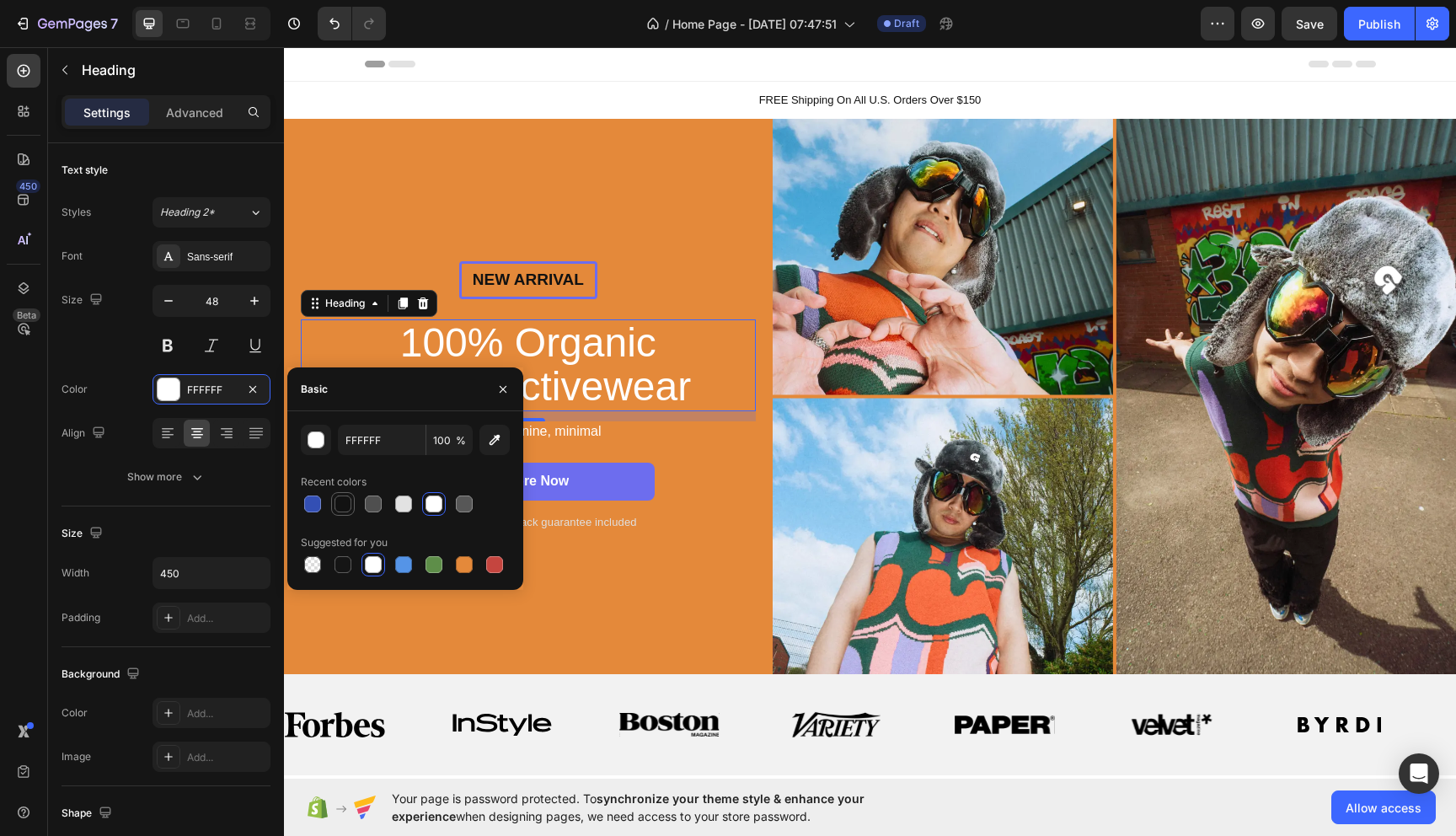
click at [336, 495] on div at bounding box center [342, 504] width 20 height 20
type input "121212"
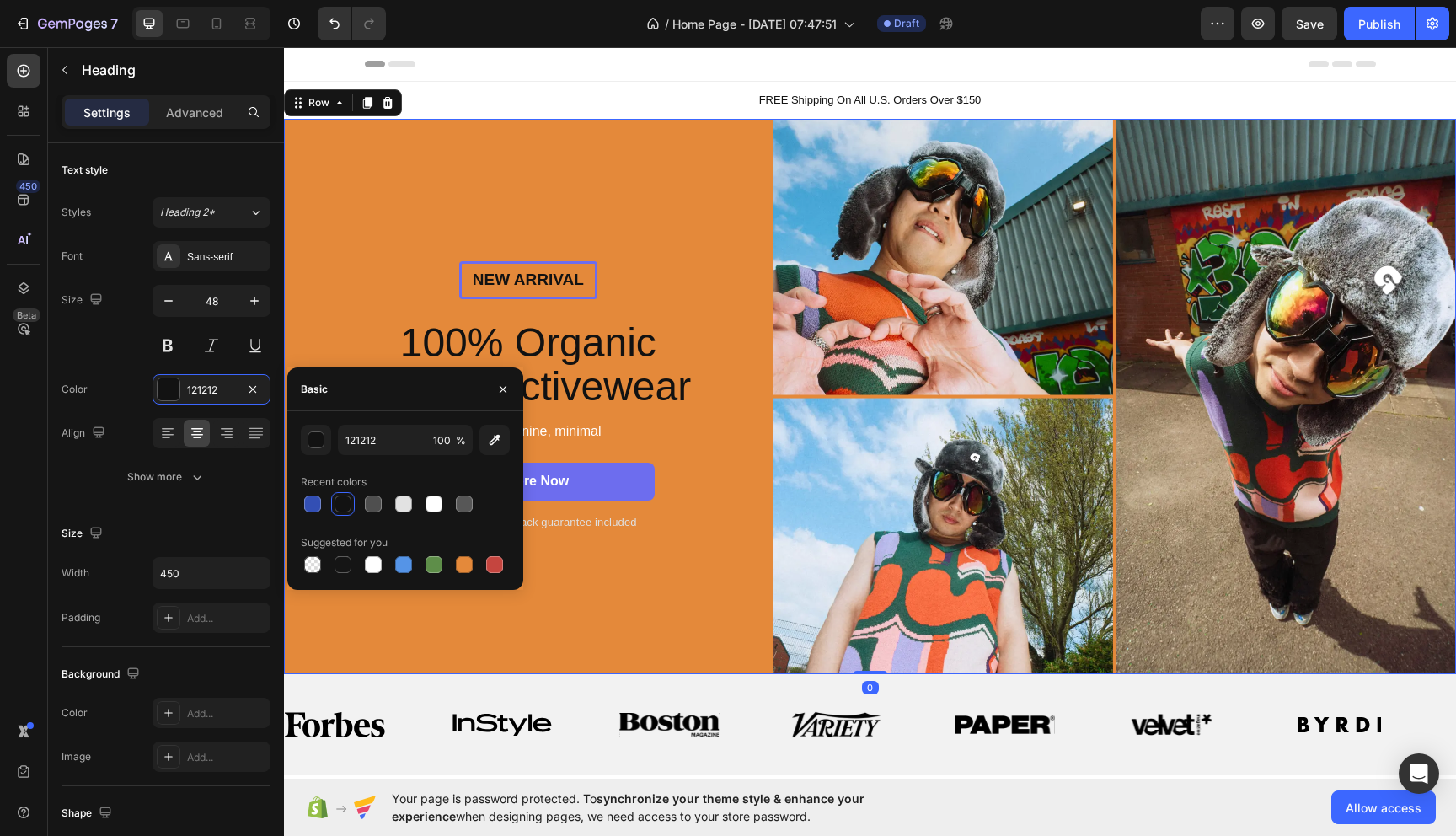
click at [337, 223] on div "New arrival Text Block Row 100% Organic Cotton Activewear Heading Sleek, femini…" at bounding box center [529, 396] width 489 height 556
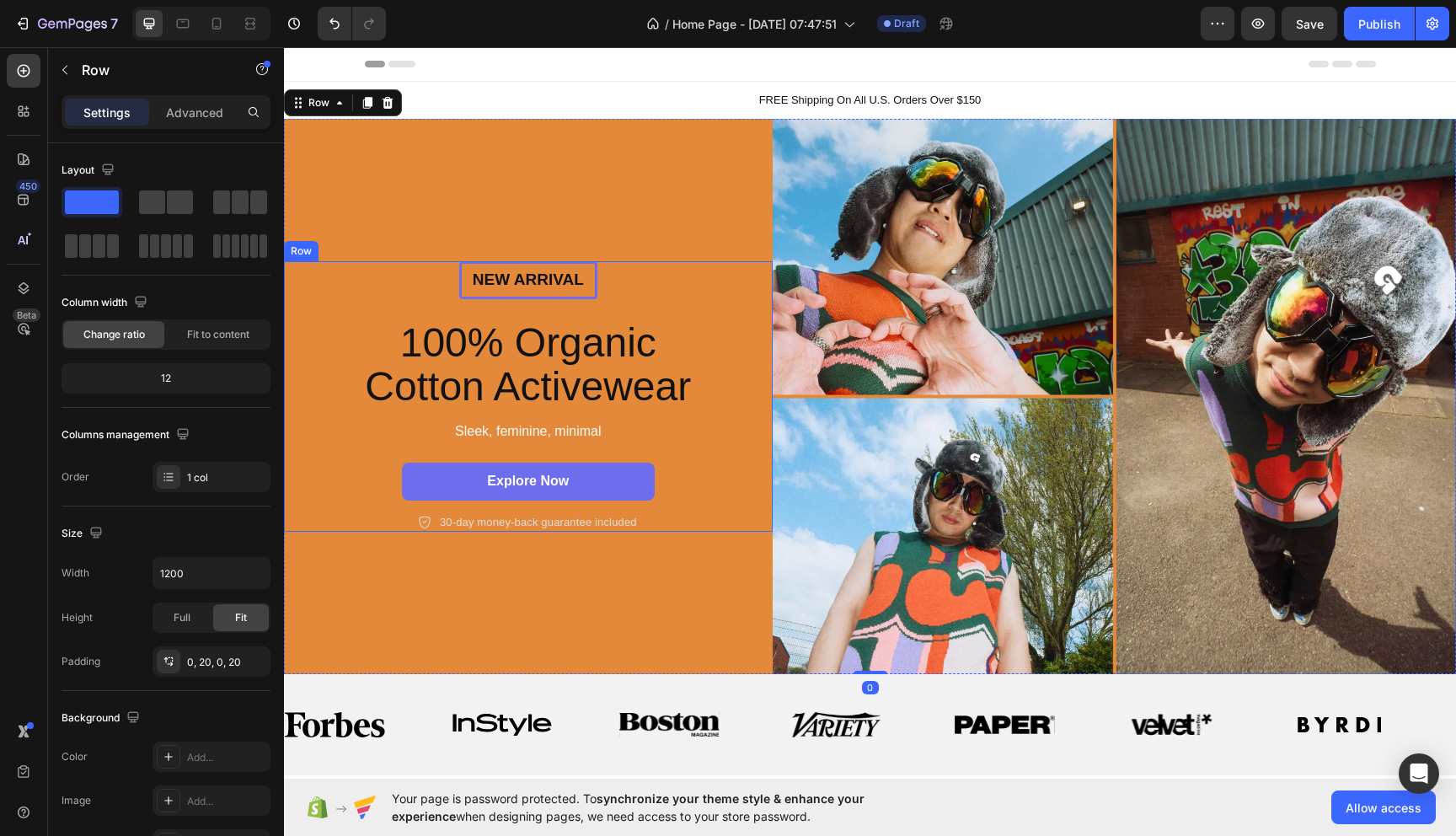
click at [478, 419] on div "New arrival Text Block Row 100% Organic Cotton Activewear Heading Sleek, femini…" at bounding box center [528, 396] width 455 height 271
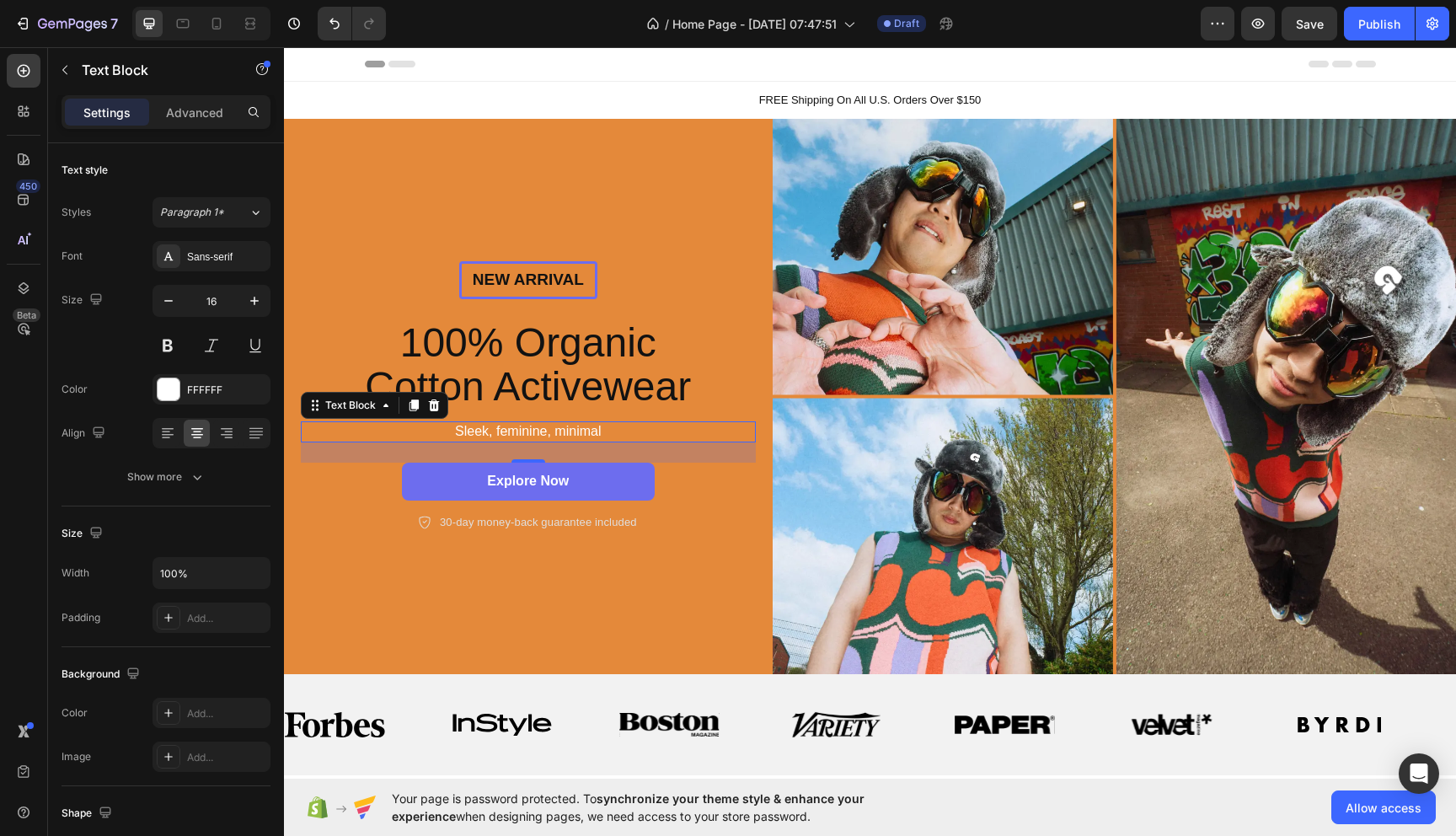
click at [482, 427] on p "Sleek, feminine, minimal" at bounding box center [528, 432] width 451 height 17
click at [223, 383] on div "FFFFFF" at bounding box center [212, 390] width 49 height 15
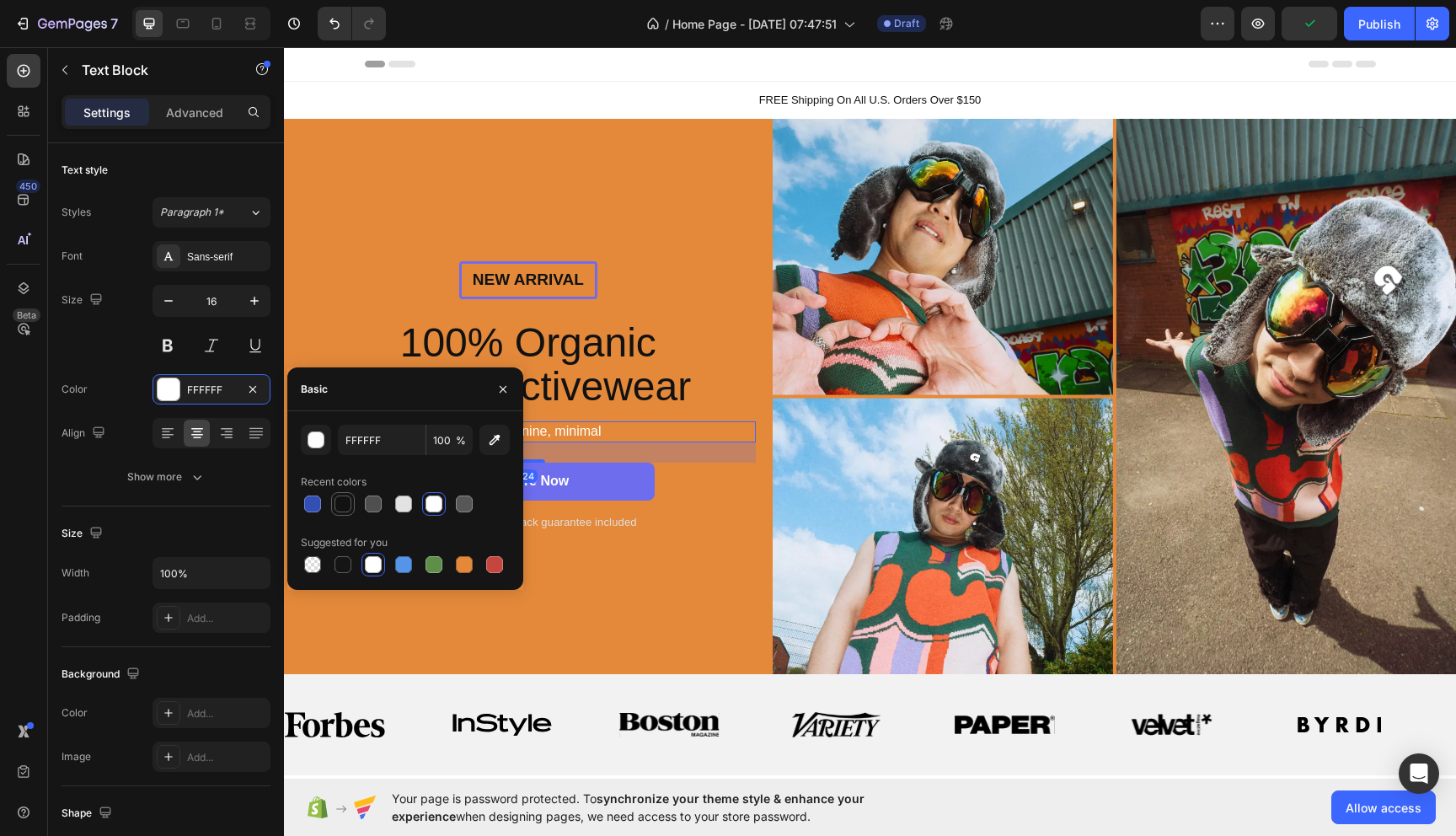
click at [338, 496] on div at bounding box center [342, 504] width 16 height 16
type input "121212"
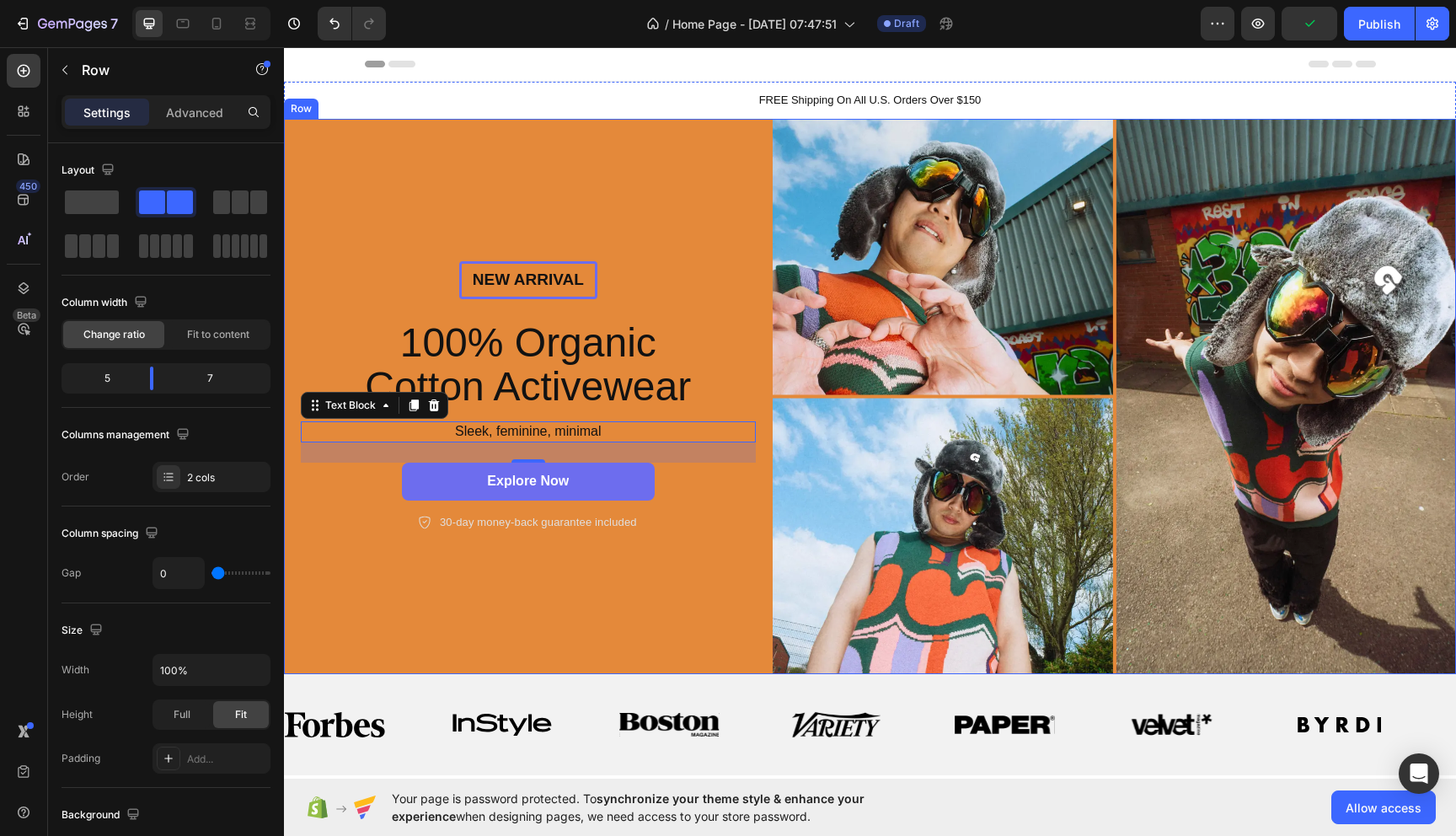
click at [598, 588] on div "New arrival Text Block Row 100% Organic Cotton Activewear Heading Sleek, femini…" at bounding box center [529, 396] width 489 height 556
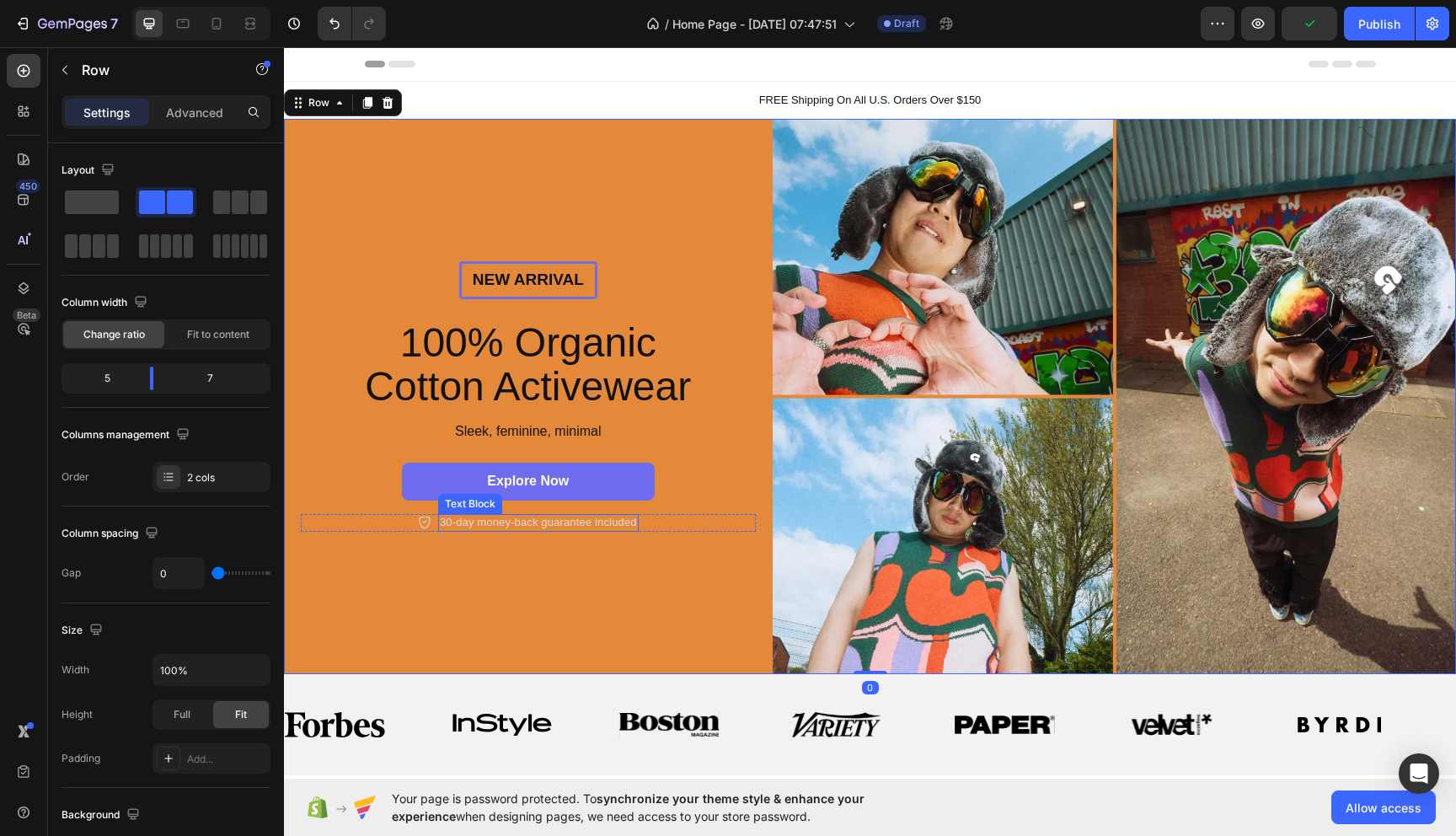
click at [563, 517] on p "30-day money-back guarantee included" at bounding box center [539, 522] width 197 height 14
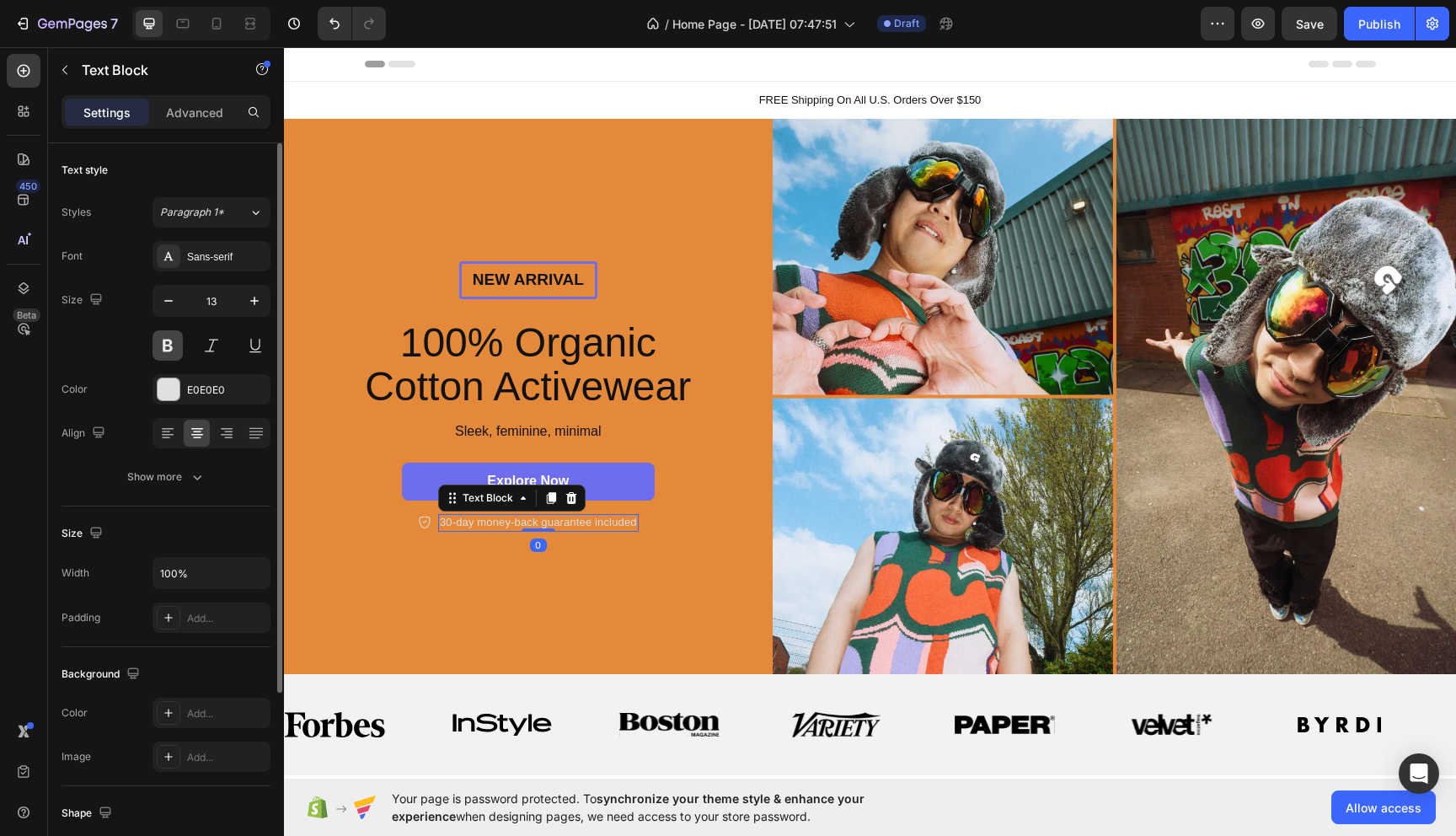
click at [162, 339] on button at bounding box center [167, 345] width 30 height 30
click at [172, 376] on div "E0E0E0" at bounding box center [212, 389] width 118 height 30
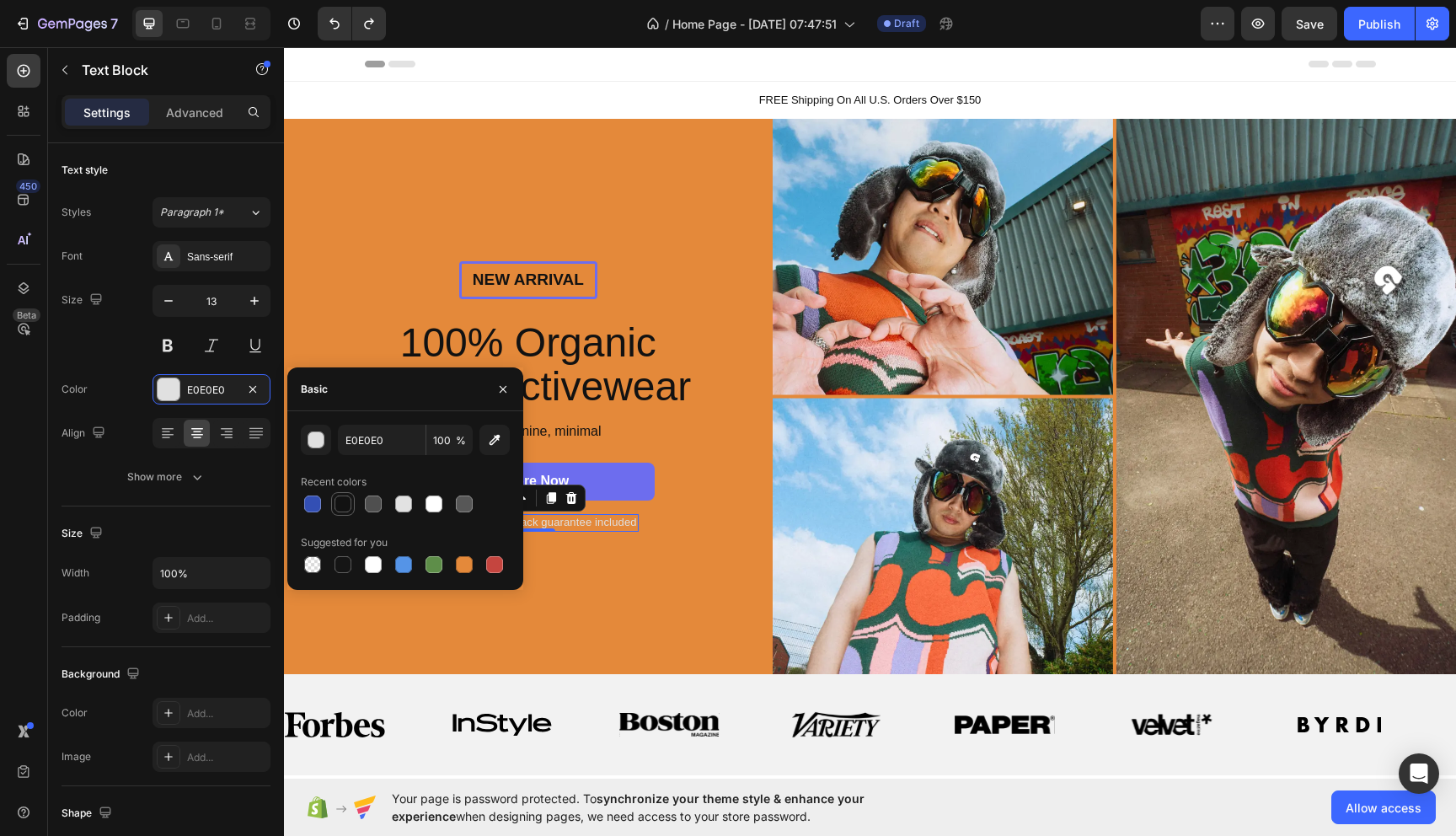
click at [335, 504] on div at bounding box center [342, 504] width 16 height 16
type input "121212"
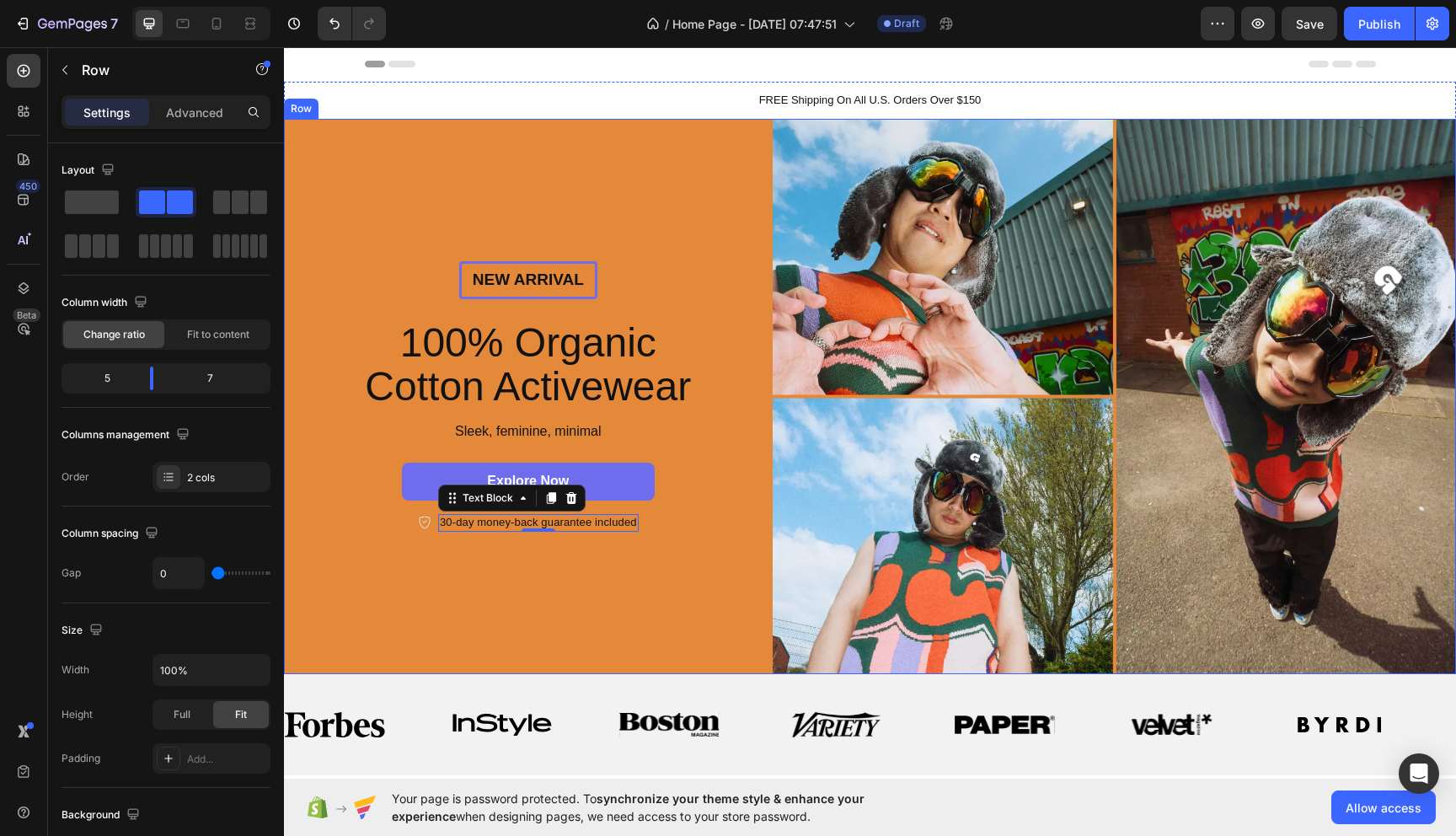
click at [544, 594] on div "New arrival Text Block Row 100% Organic Cotton Activewear Heading Sleek, femini…" at bounding box center [529, 396] width 489 height 556
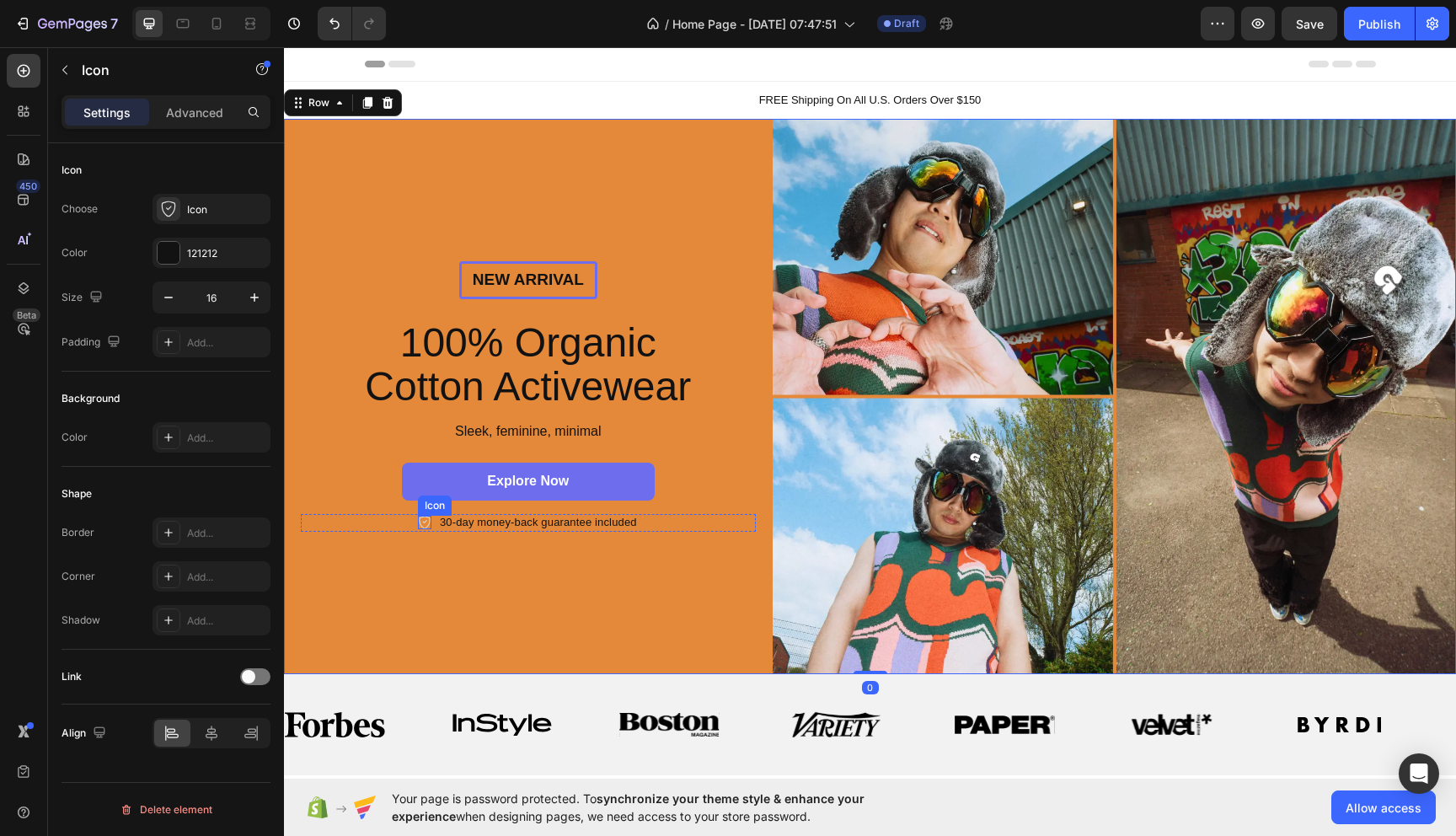
click at [419, 525] on icon at bounding box center [423, 522] width 11 height 13
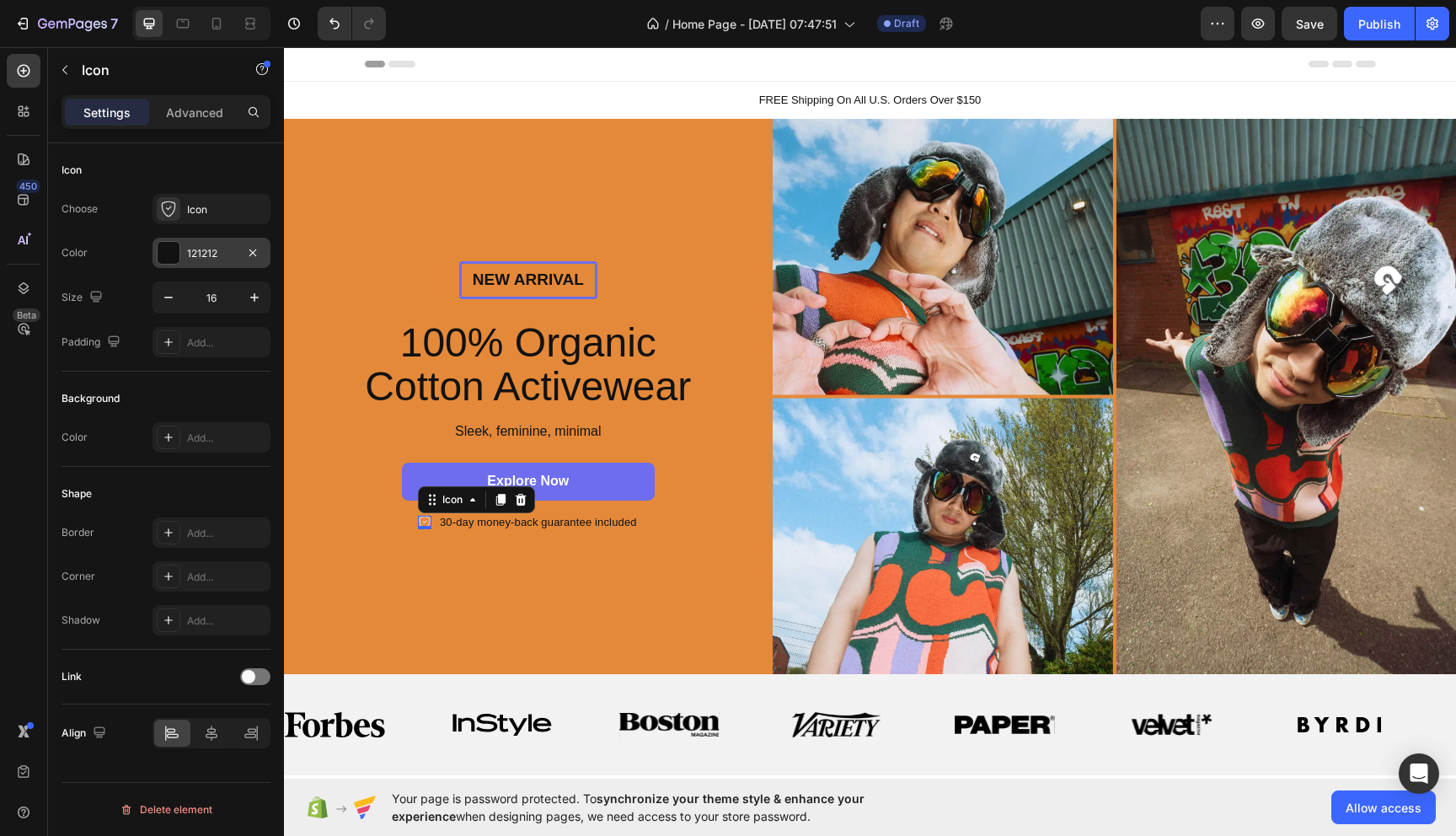
click at [175, 254] on div at bounding box center [168, 252] width 22 height 22
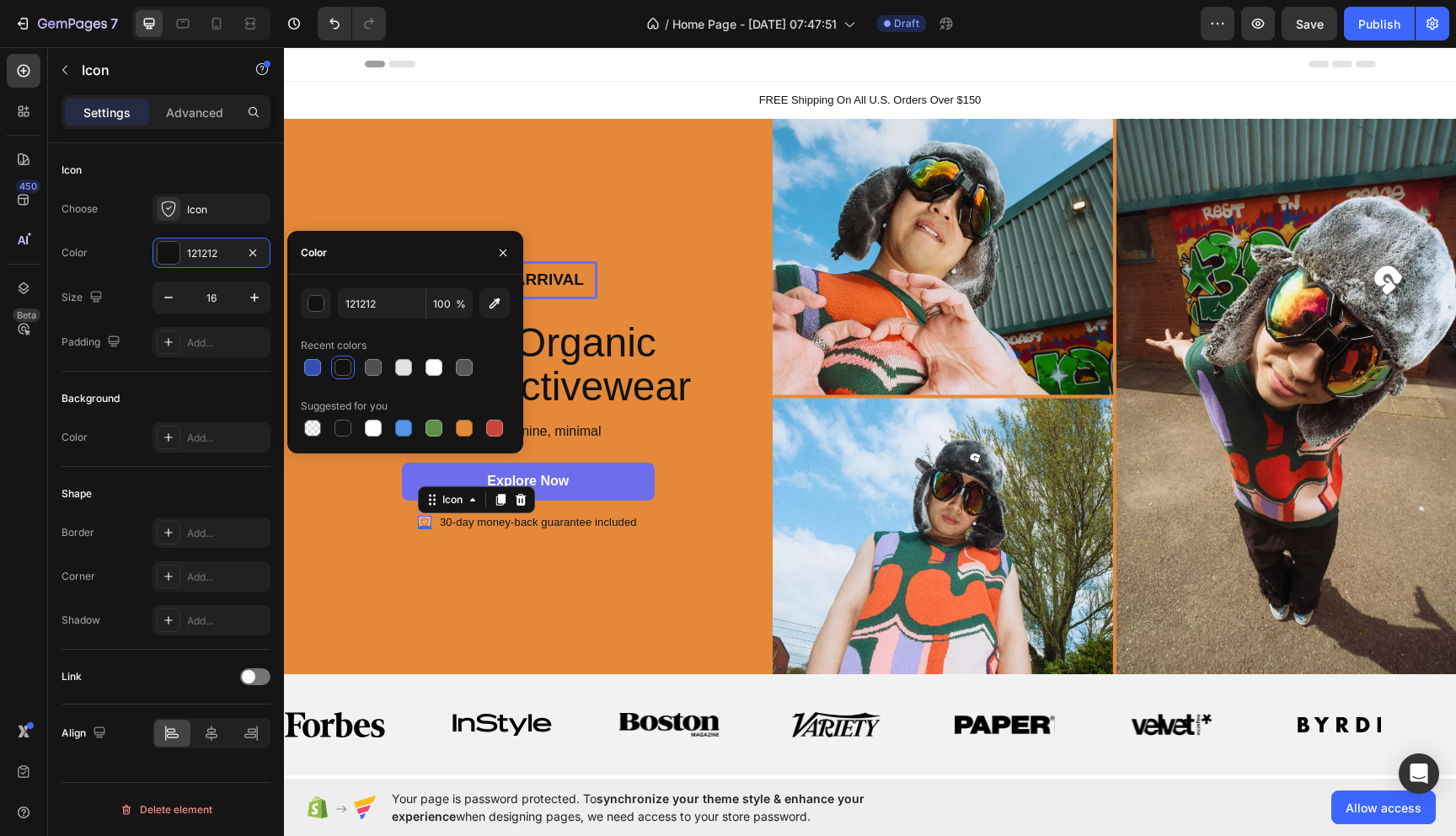
click at [345, 361] on div at bounding box center [342, 366] width 16 height 16
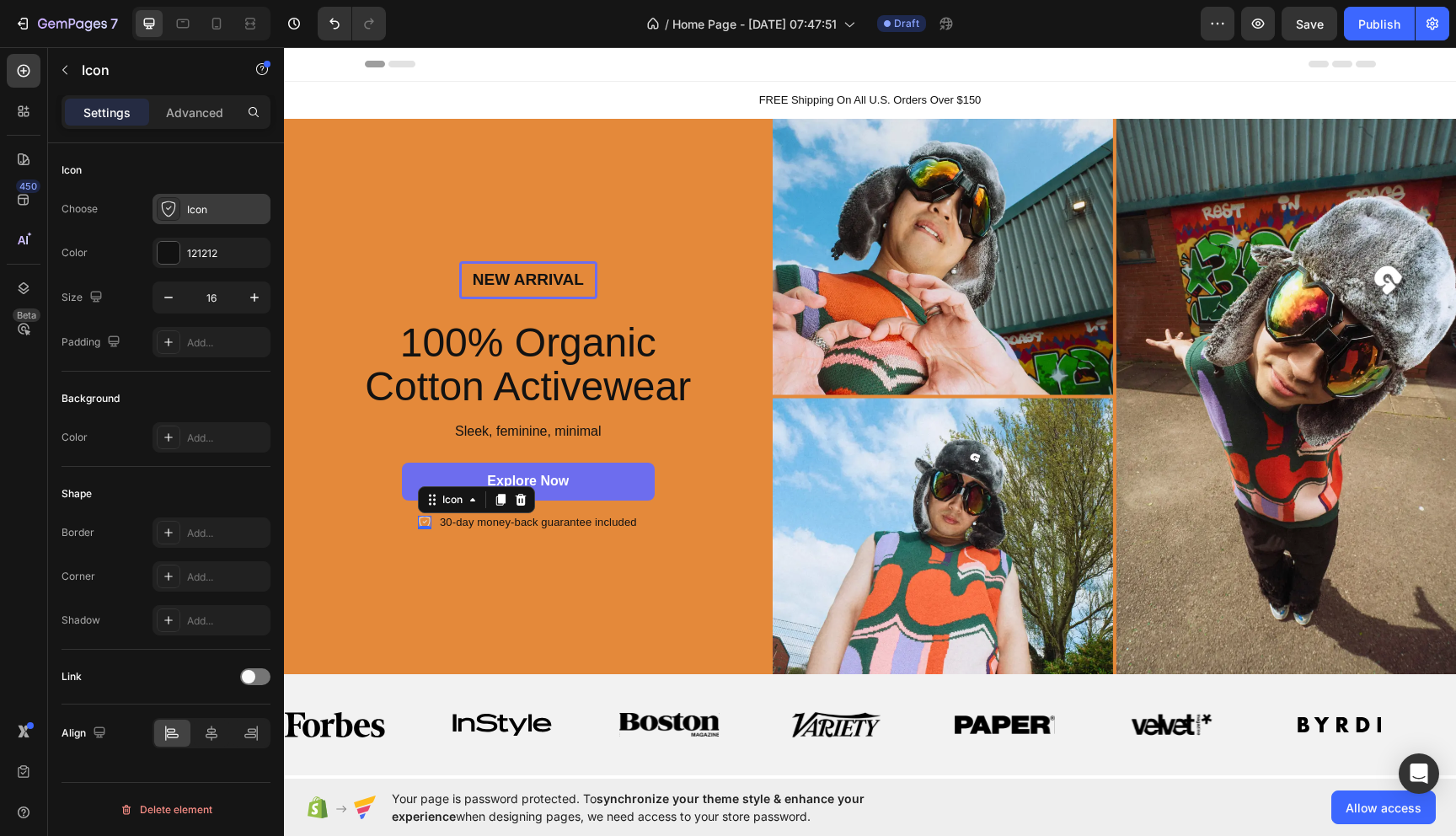
click at [190, 219] on div "Icon" at bounding box center [212, 208] width 118 height 30
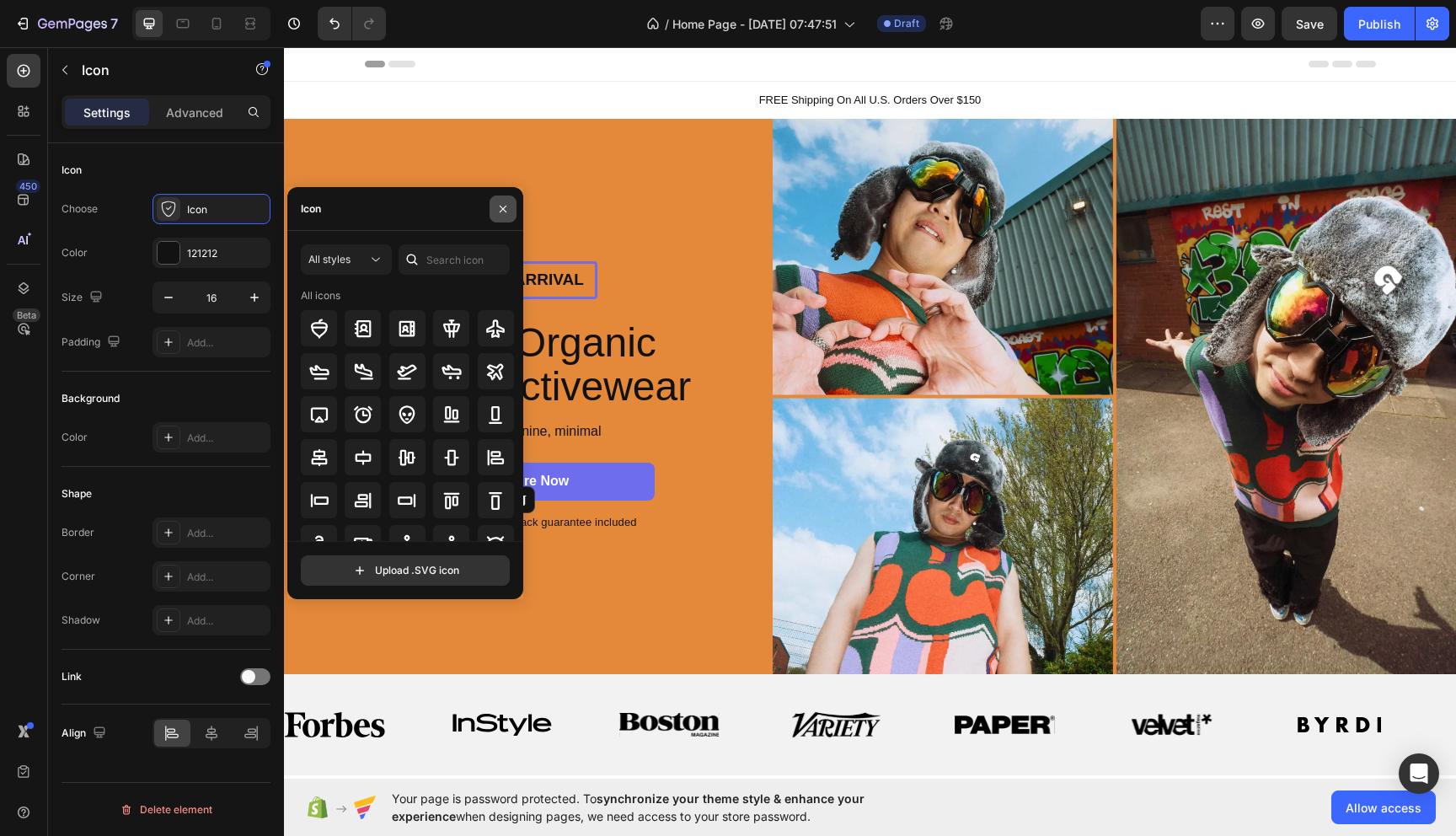
click at [502, 204] on icon "button" at bounding box center [503, 209] width 14 height 14
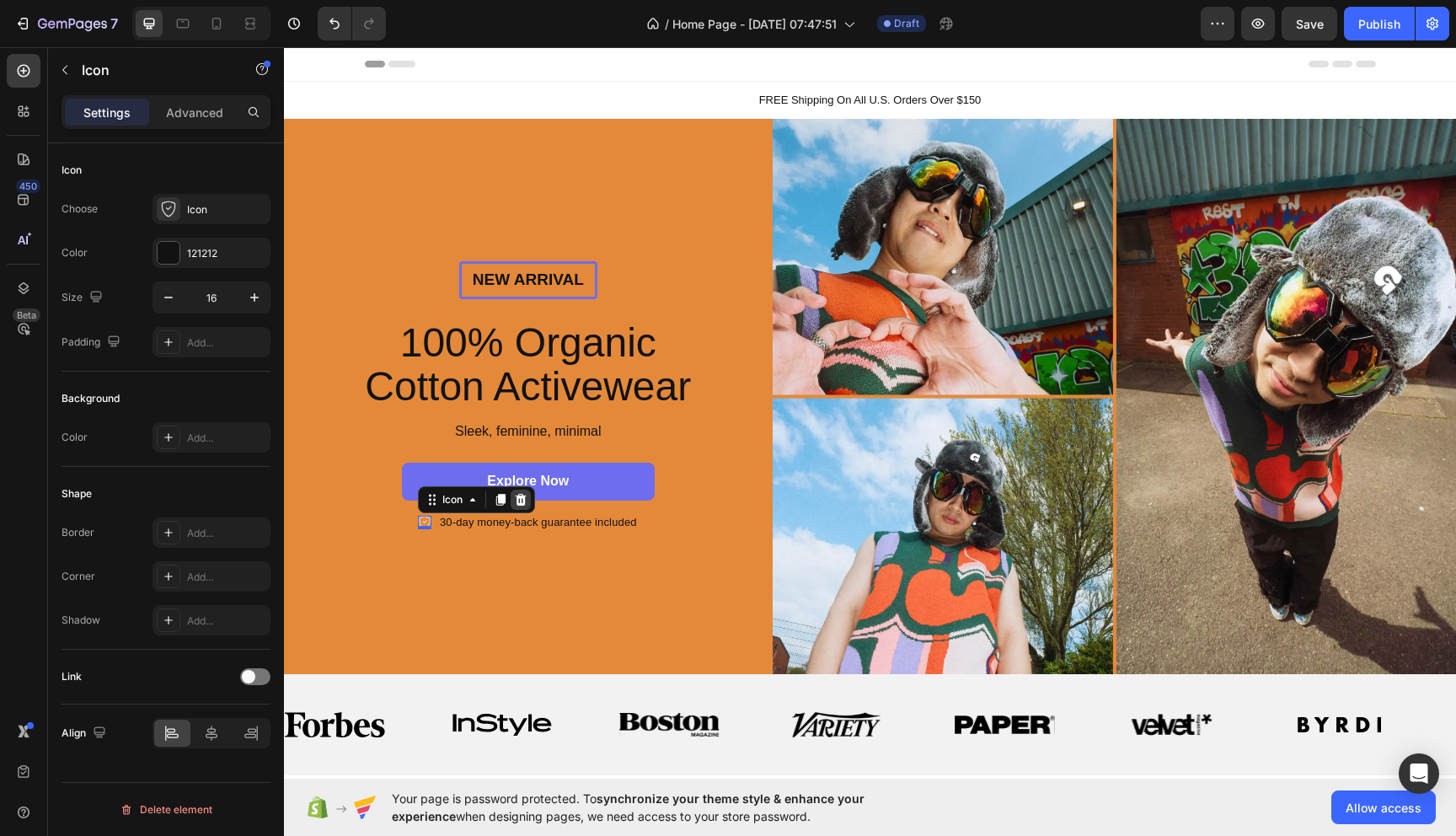
click at [519, 491] on div at bounding box center [520, 499] width 20 height 20
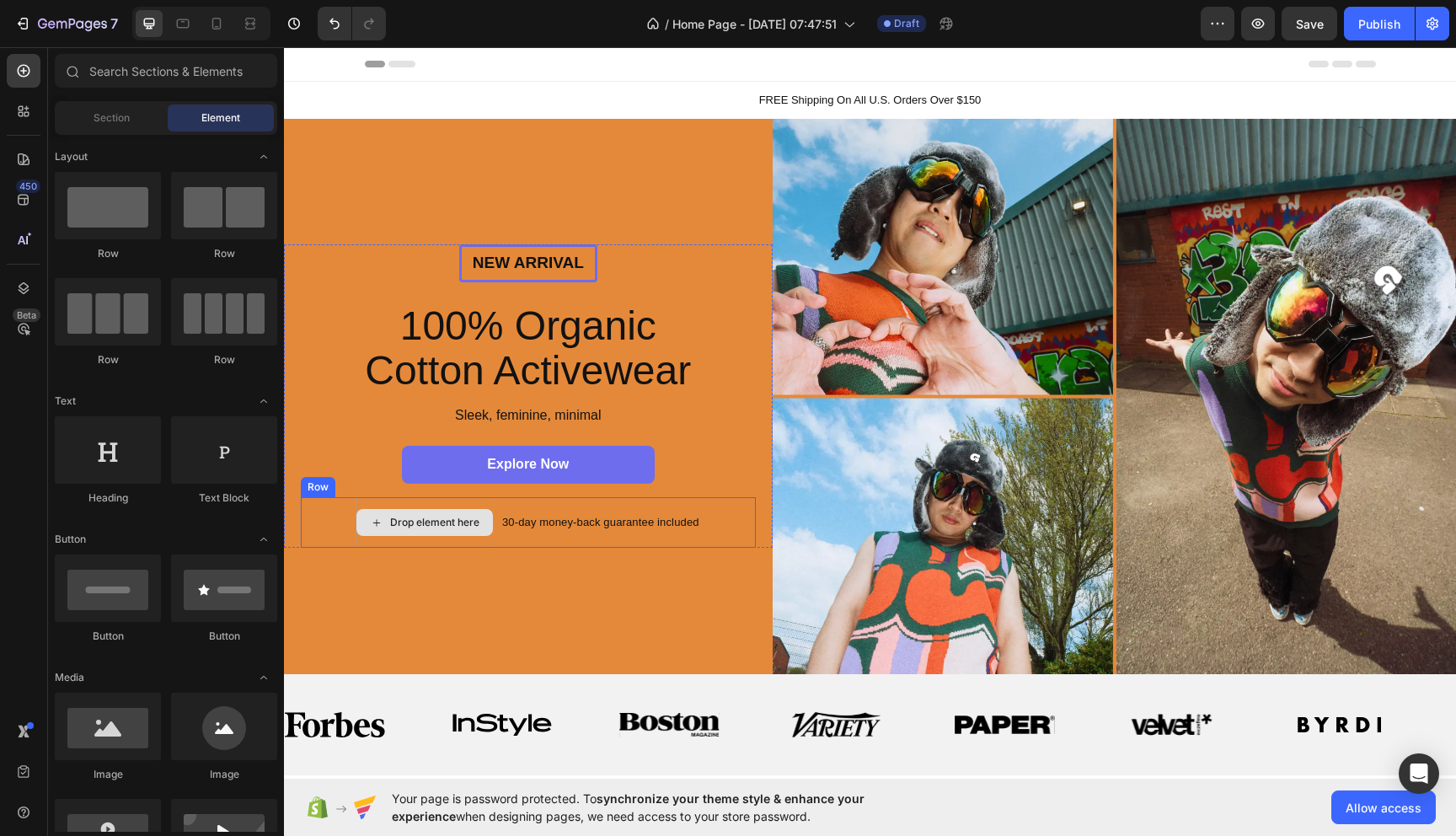
click at [364, 529] on div "Drop element here" at bounding box center [424, 522] width 136 height 27
click at [482, 534] on div "Drop element here" at bounding box center [424, 522] width 136 height 27
click at [547, 533] on div "30-day money-back guarantee included Text Block" at bounding box center [600, 522] width 200 height 50
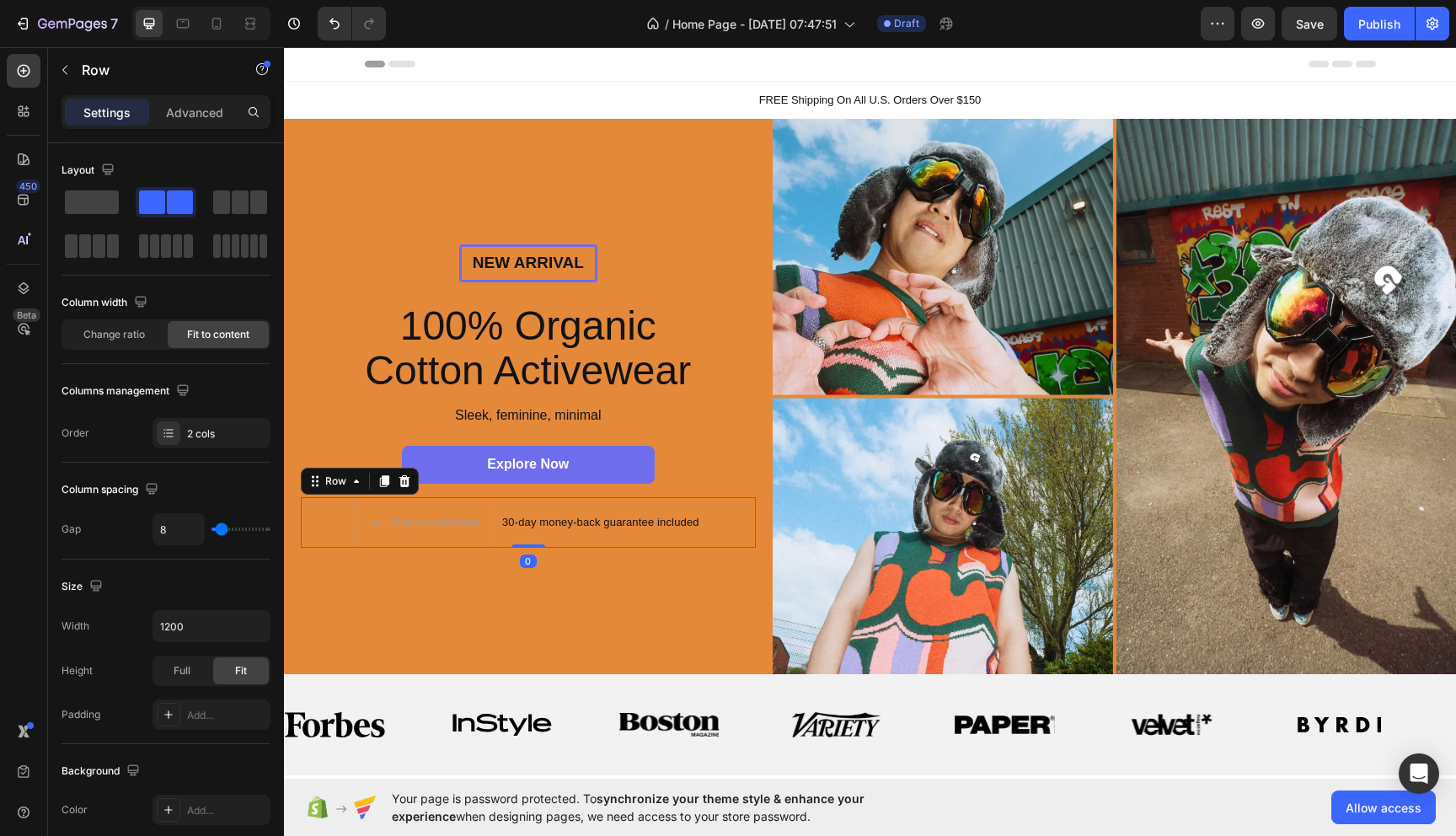
click at [332, 543] on div "Drop element here 30-day money-back guarantee included Text Block Row 0" at bounding box center [528, 522] width 455 height 50
click at [116, 207] on span at bounding box center [92, 202] width 54 height 23
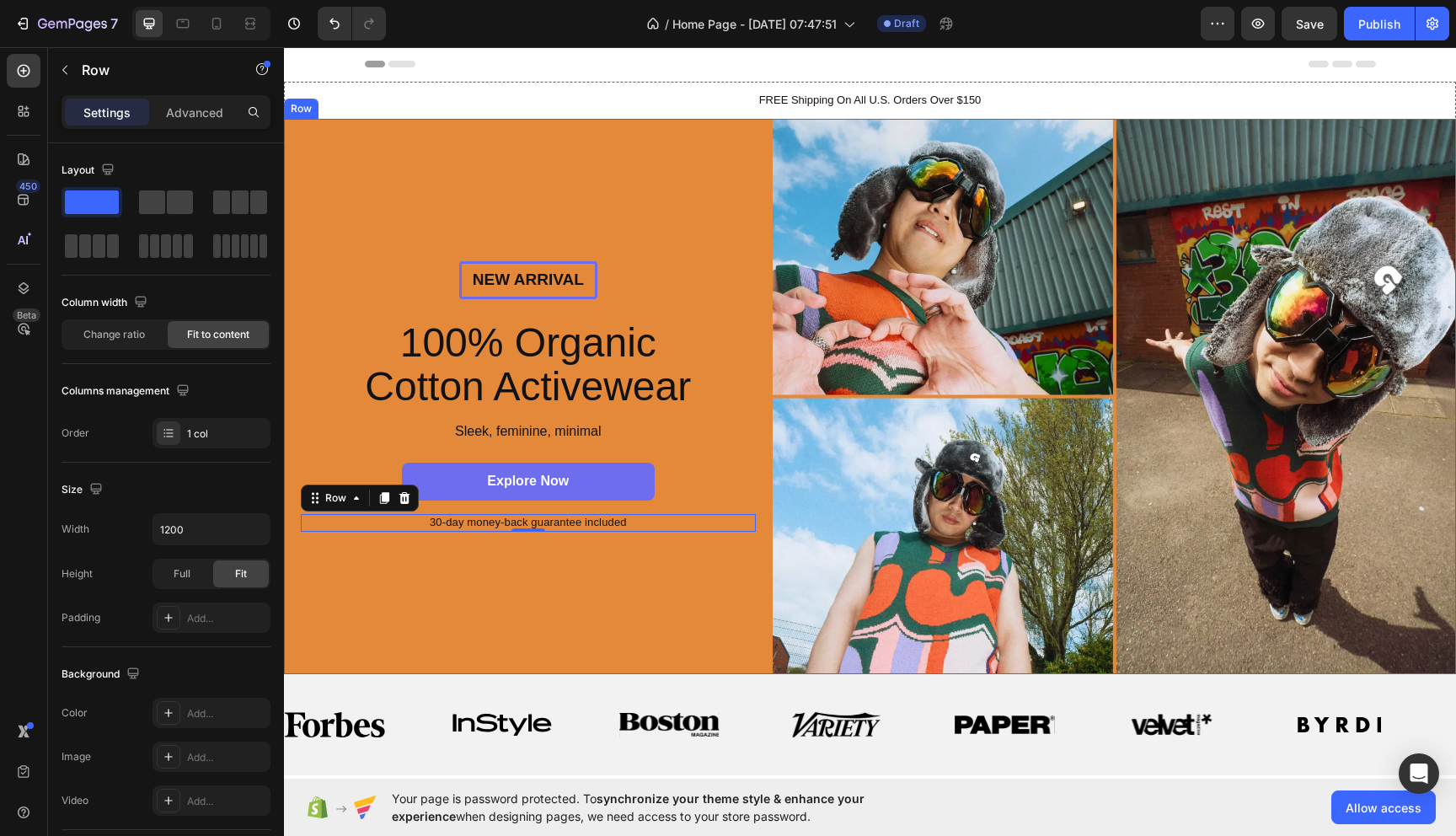
click at [562, 600] on div "New arrival Text Block Row 100% Organic Cotton Activewear Heading Sleek, femini…" at bounding box center [529, 396] width 489 height 556
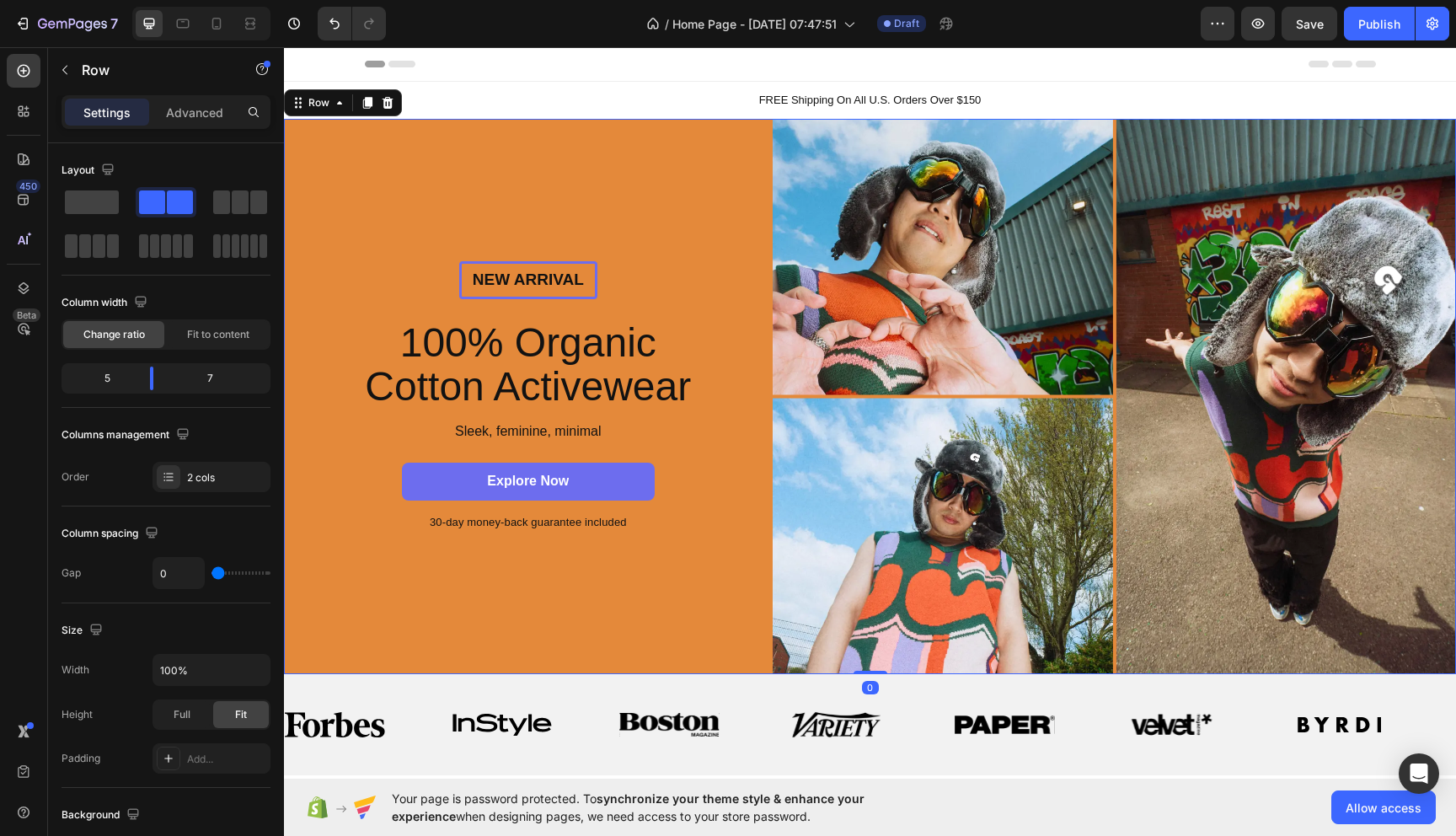
click at [567, 165] on div "New arrival Text Block Row 100% Organic Cotton Activewear Heading Sleek, femini…" at bounding box center [529, 396] width 489 height 556
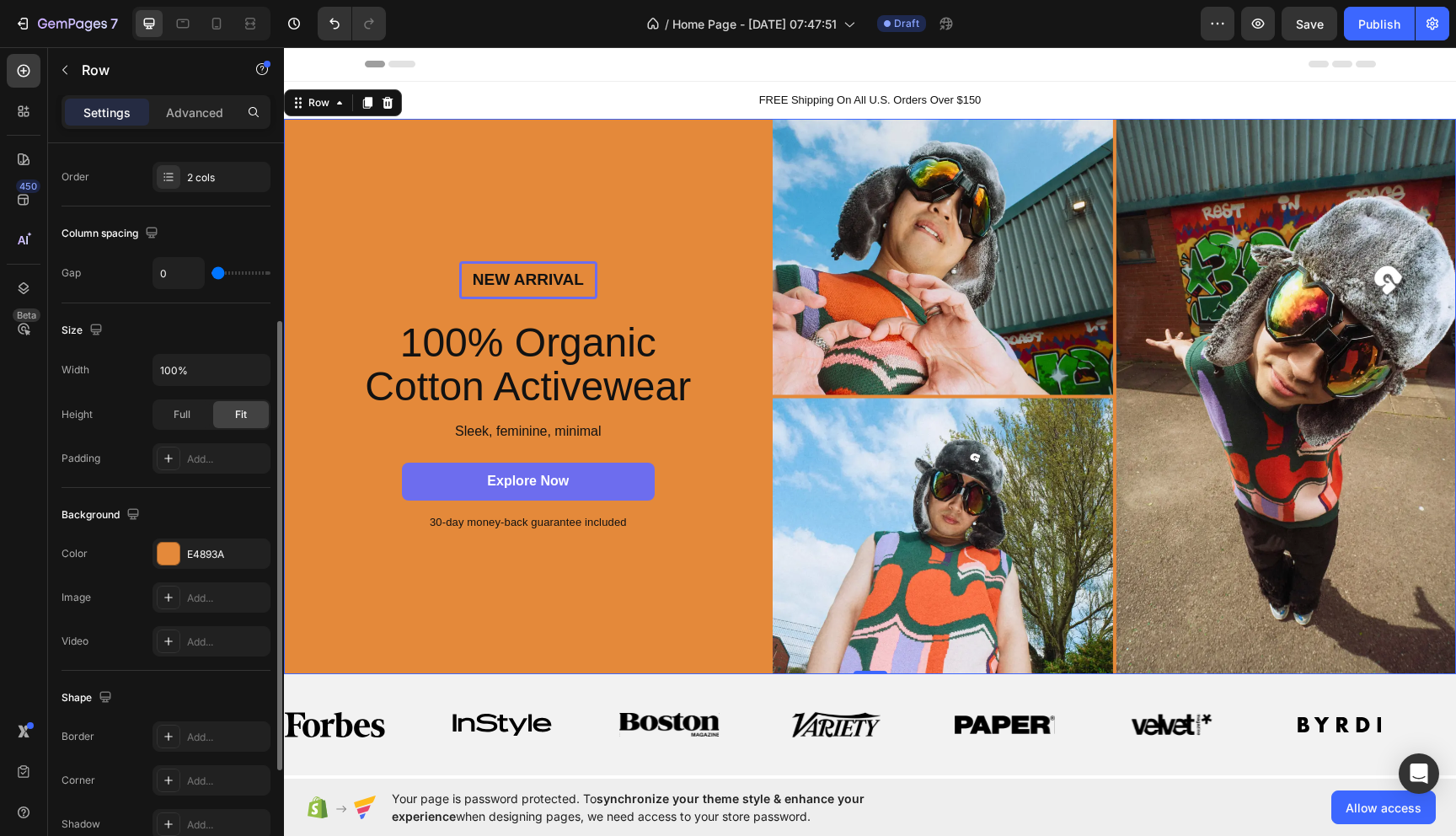
scroll to position [298, 0]
click at [192, 546] on div "E4893A" at bounding box center [212, 556] width 118 height 30
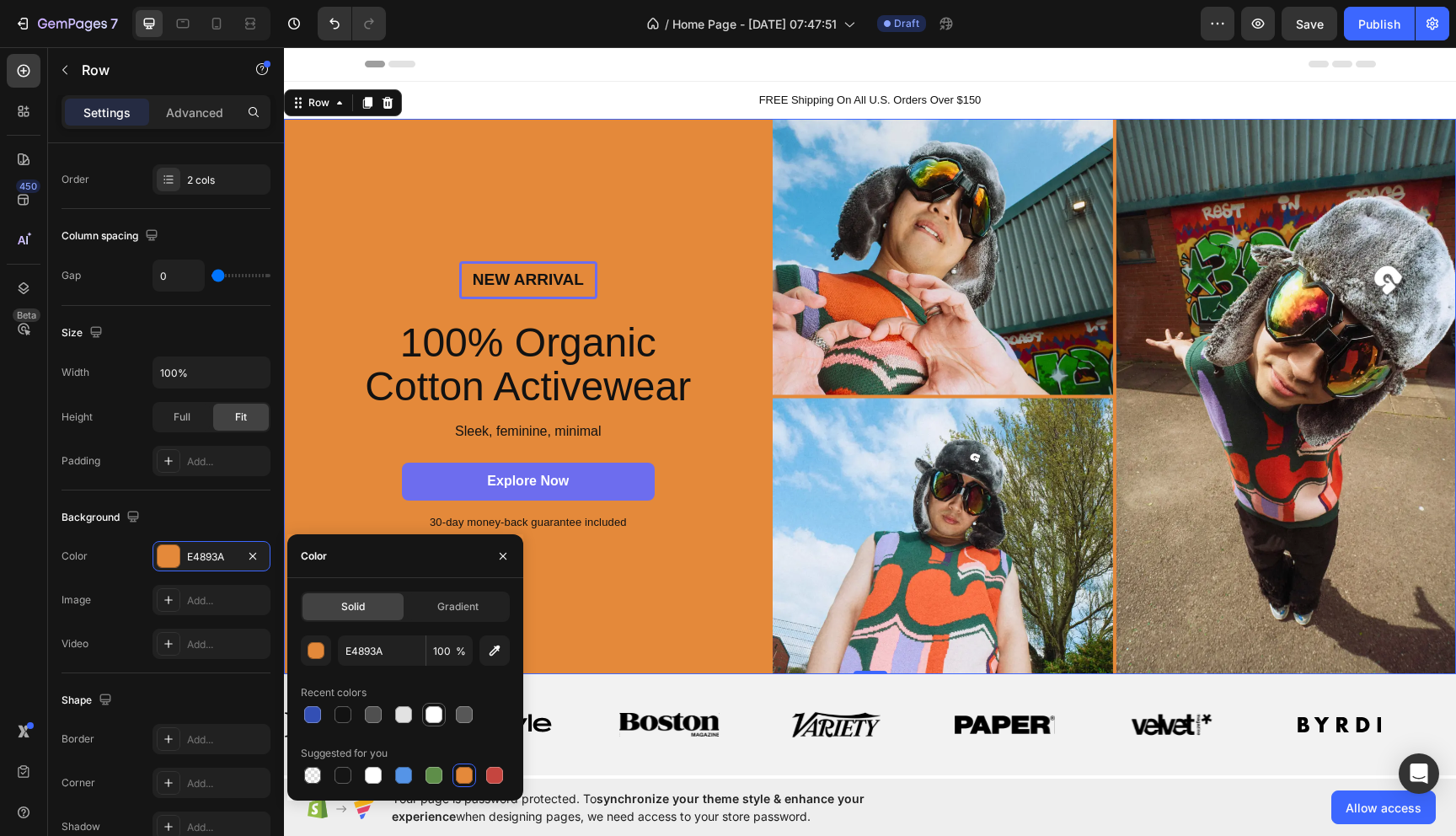
click at [428, 716] on div at bounding box center [433, 713] width 16 height 16
type input "FFFFFF"
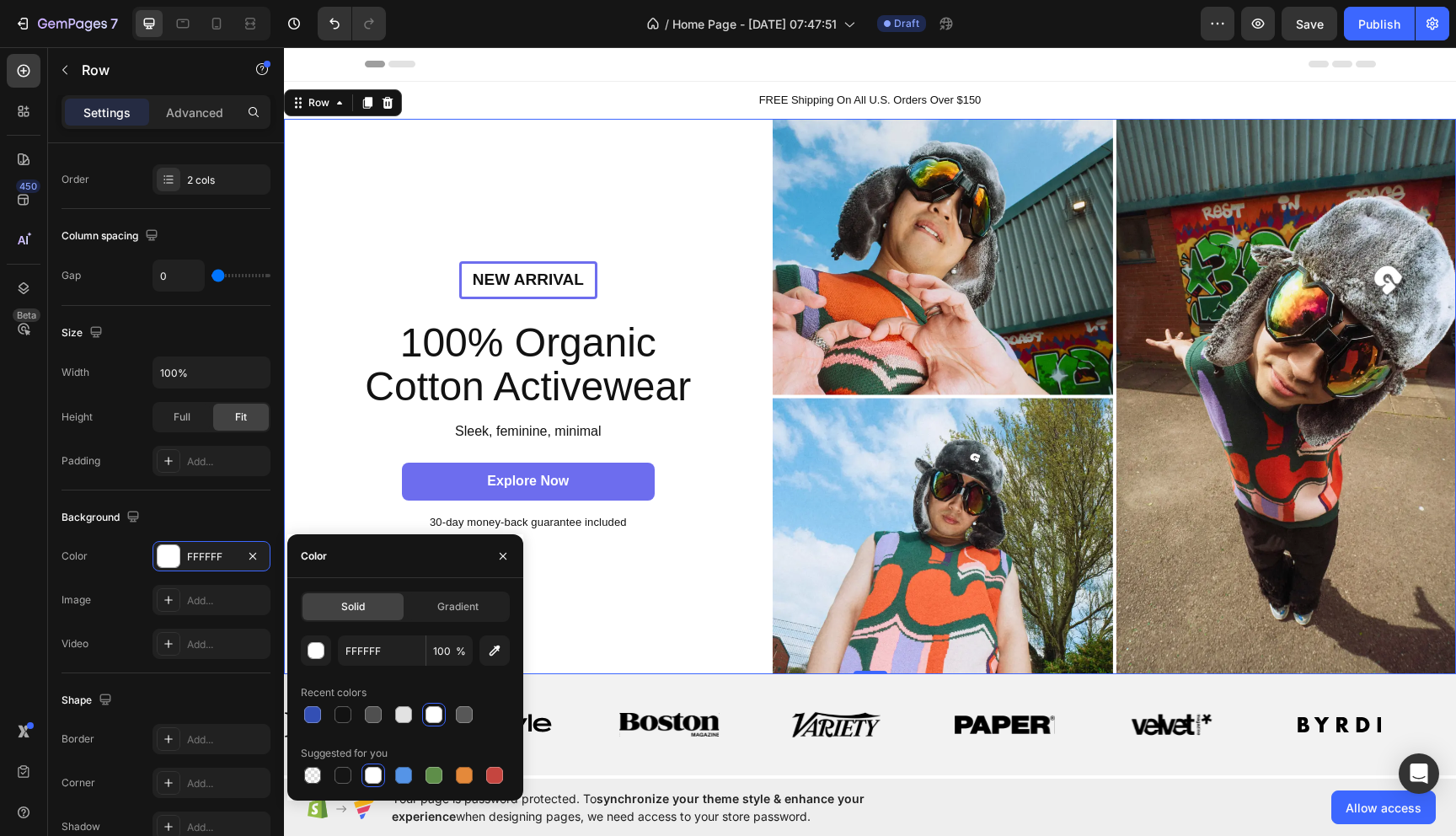
click at [721, 642] on div "New arrival Text Block Row 100% Organic Cotton Activewear Heading Sleek, femini…" at bounding box center [529, 396] width 489 height 556
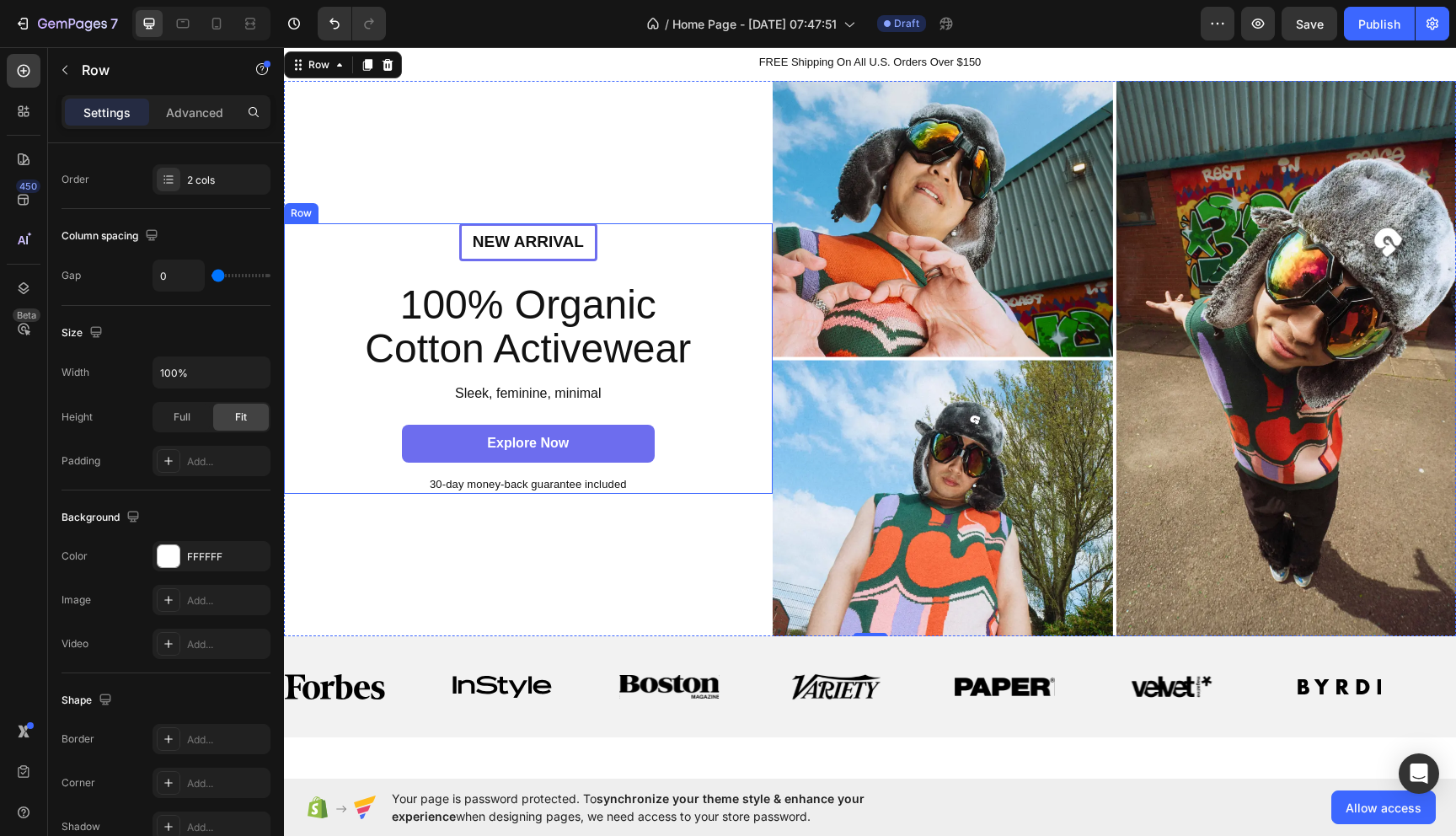
scroll to position [0, 0]
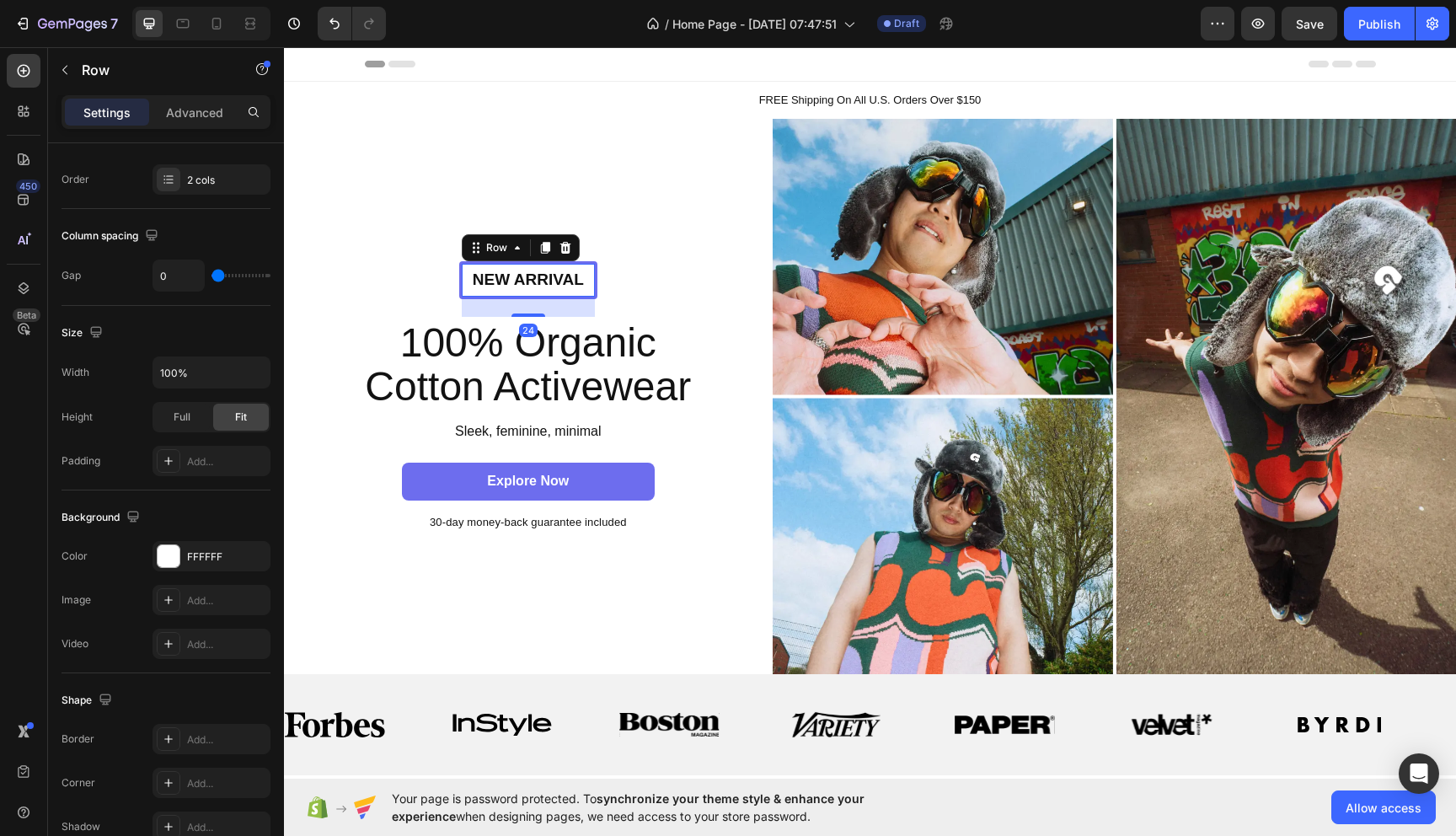
click at [595, 291] on div "New arrival Text Block Row 24" at bounding box center [528, 279] width 138 height 38
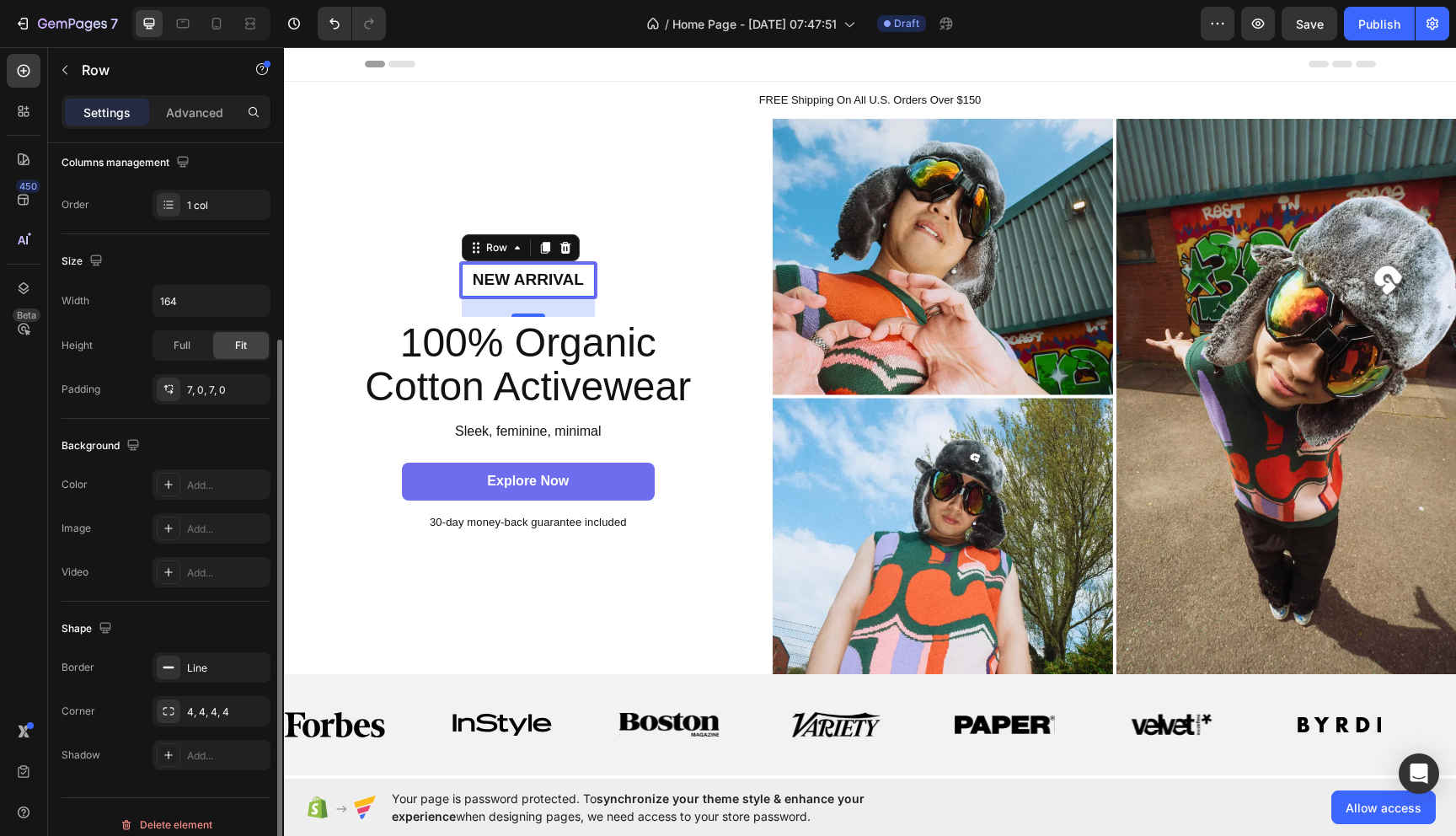
scroll to position [287, 0]
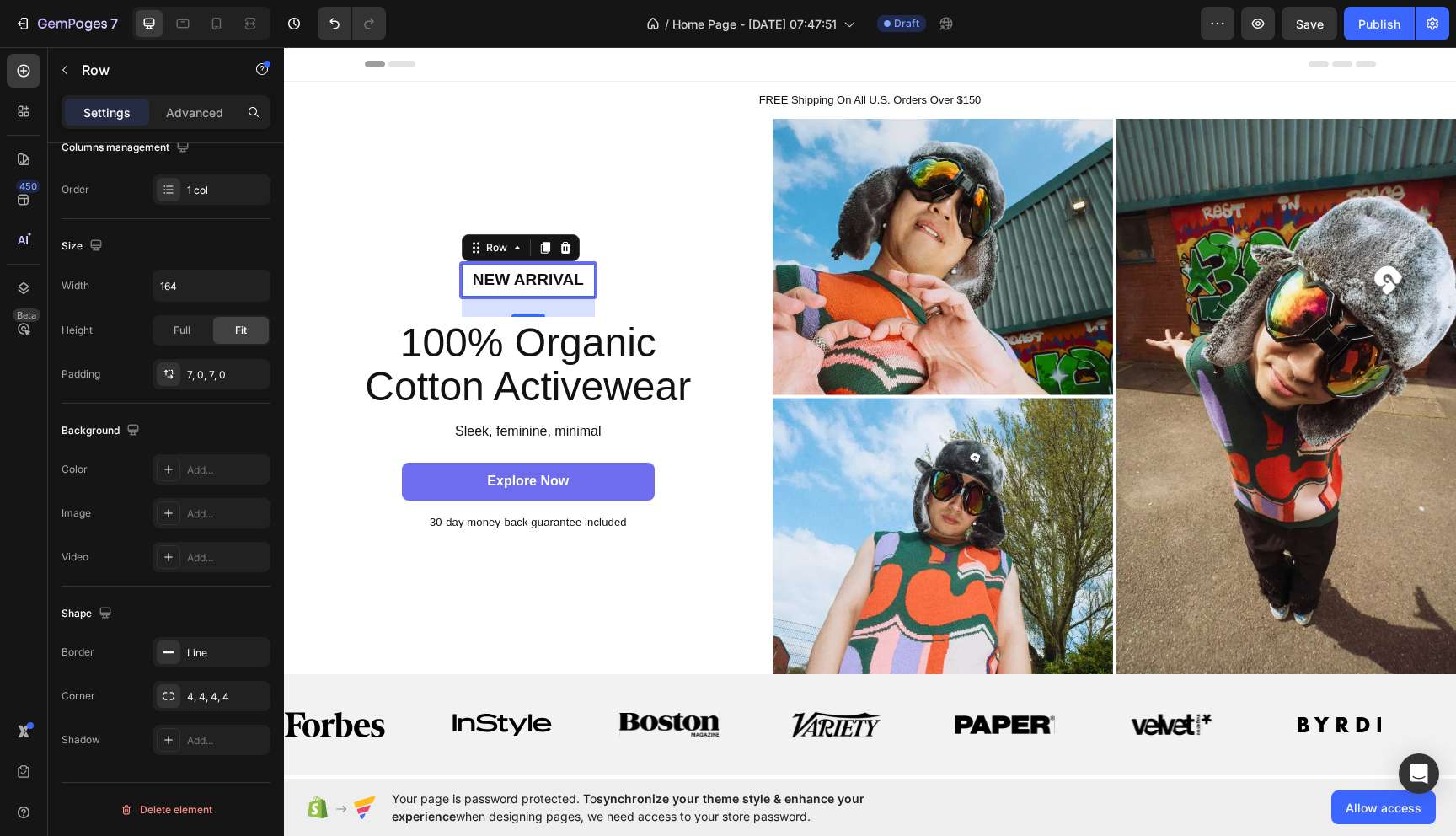
click at [460, 285] on div "New arrival Text Block Row 24" at bounding box center [528, 279] width 138 height 38
click at [496, 285] on p "New arrival" at bounding box center [528, 280] width 130 height 21
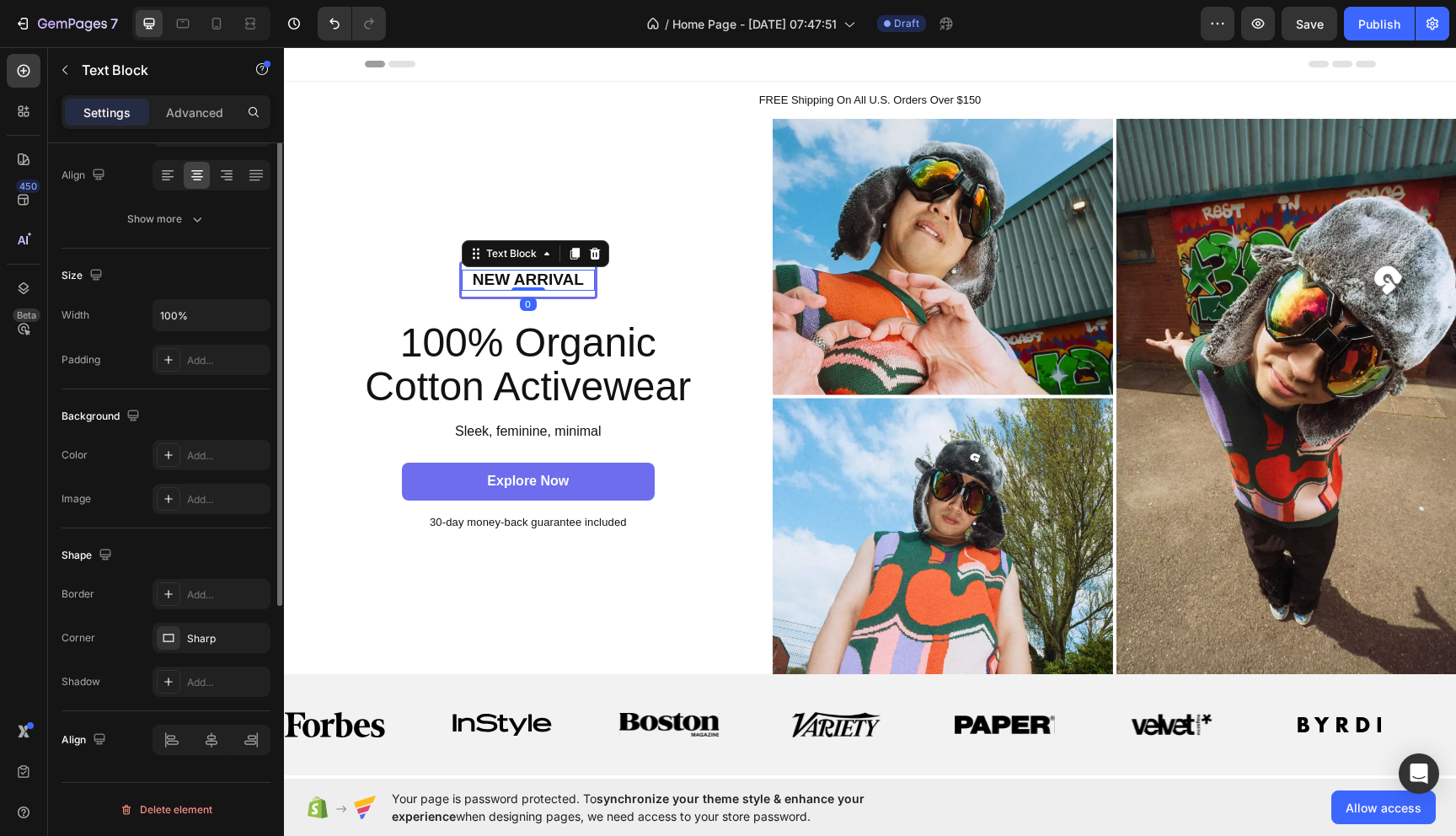
scroll to position [0, 0]
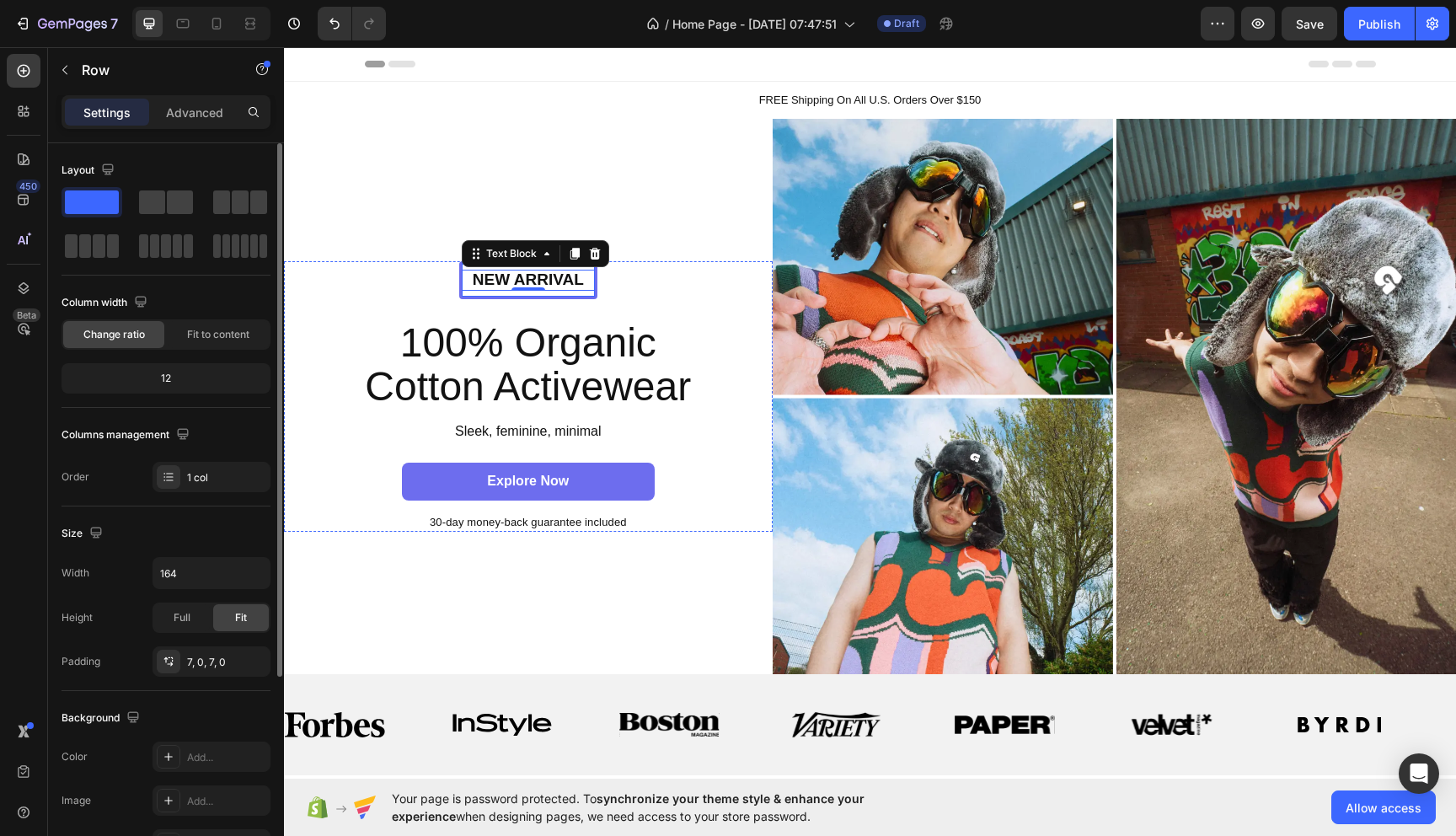
click at [595, 286] on div "New arrival Text Block 0 Row" at bounding box center [528, 279] width 138 height 38
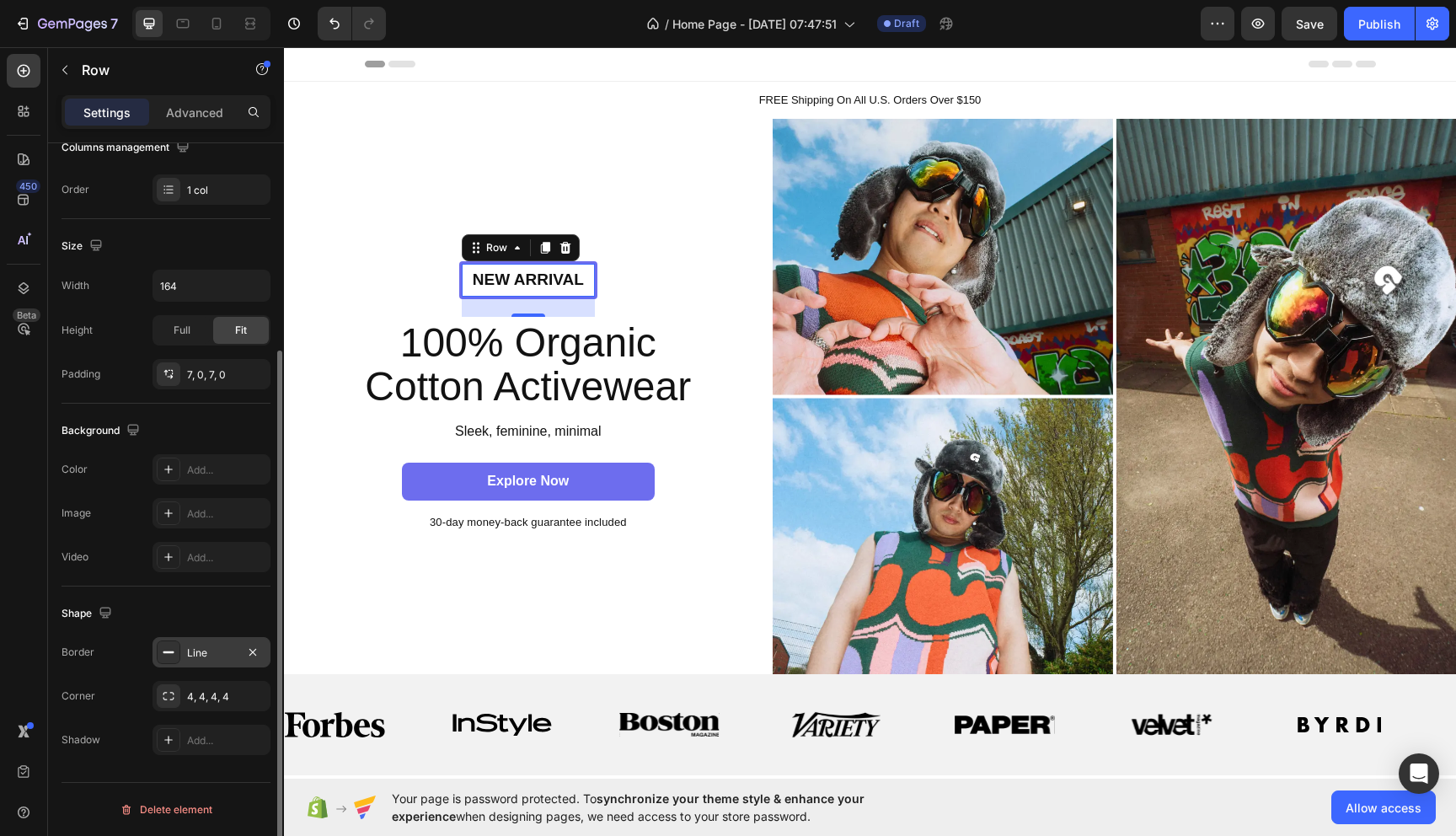
click at [189, 655] on div "Line" at bounding box center [212, 653] width 49 height 15
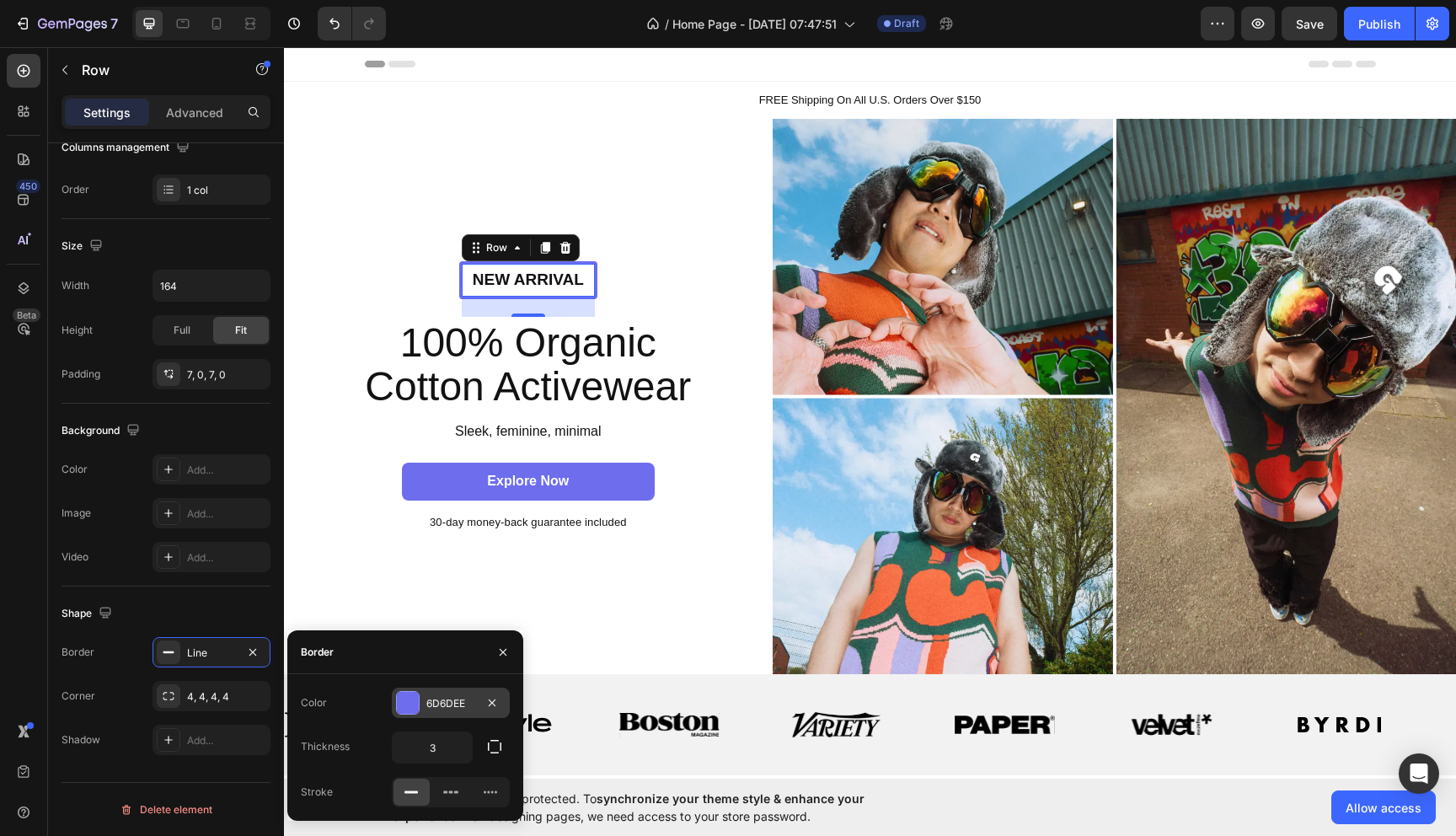
click at [393, 702] on div "6D6DEE" at bounding box center [451, 702] width 118 height 30
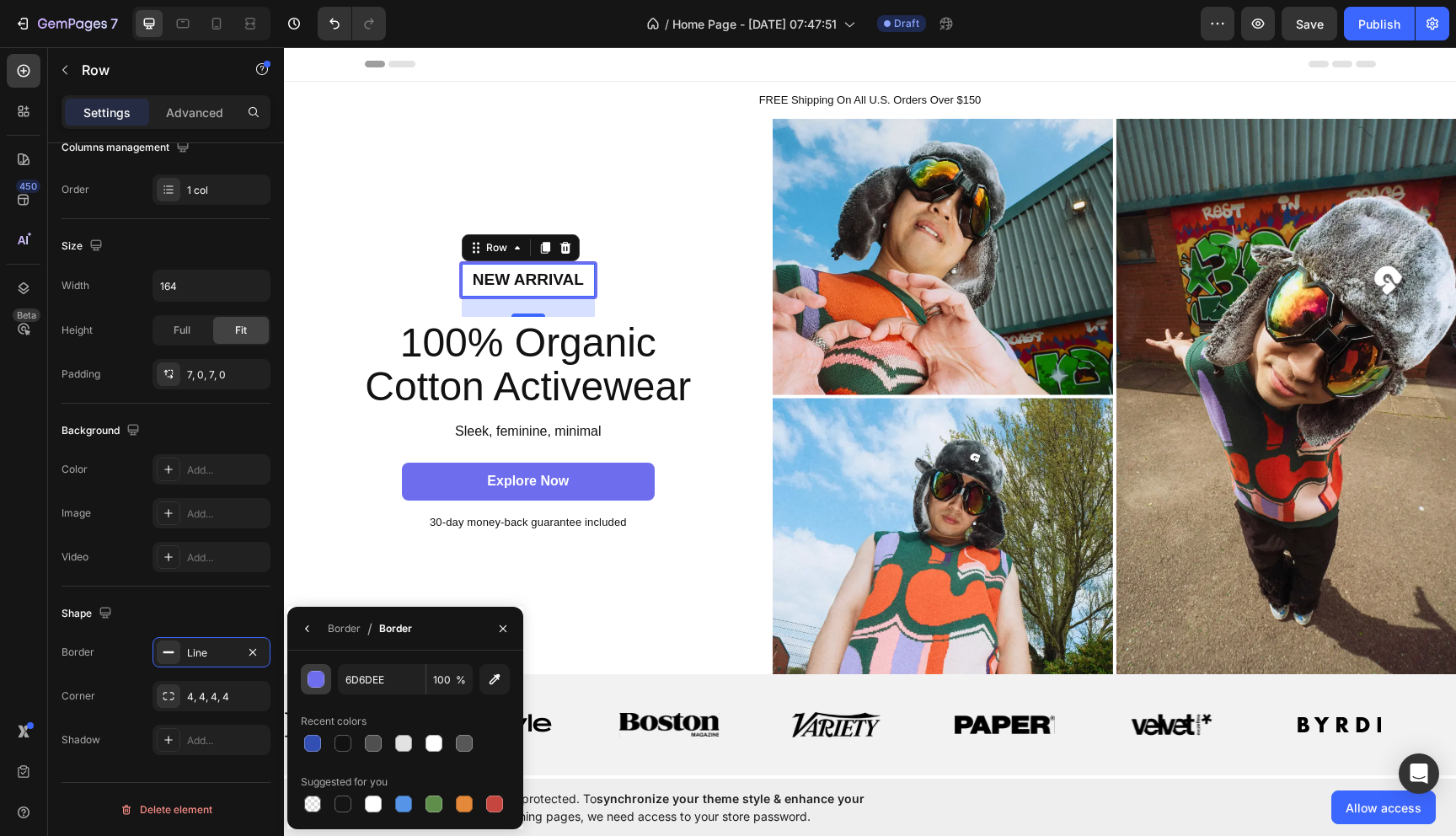
click at [313, 683] on div "button" at bounding box center [316, 679] width 16 height 16
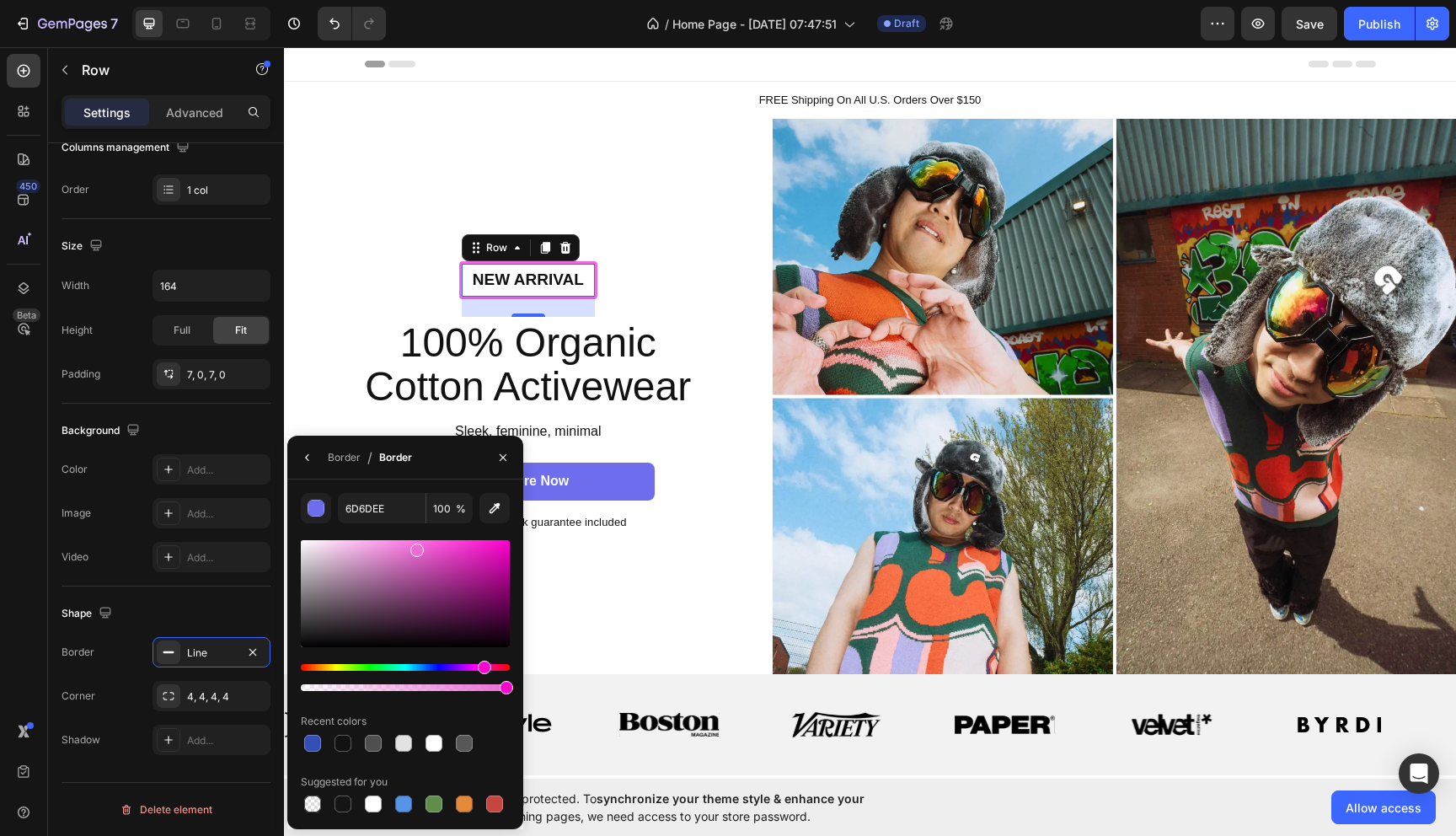
drag, startPoint x: 446, startPoint y: 666, endPoint x: 480, endPoint y: 665, distance: 34.0
click at [480, 665] on div "Hue" at bounding box center [484, 667] width 14 height 14
drag, startPoint x: 468, startPoint y: 548, endPoint x: 449, endPoint y: 542, distance: 19.9
click at [449, 542] on div at bounding box center [405, 593] width 209 height 107
click at [370, 504] on input "F74AE6" at bounding box center [382, 507] width 88 height 30
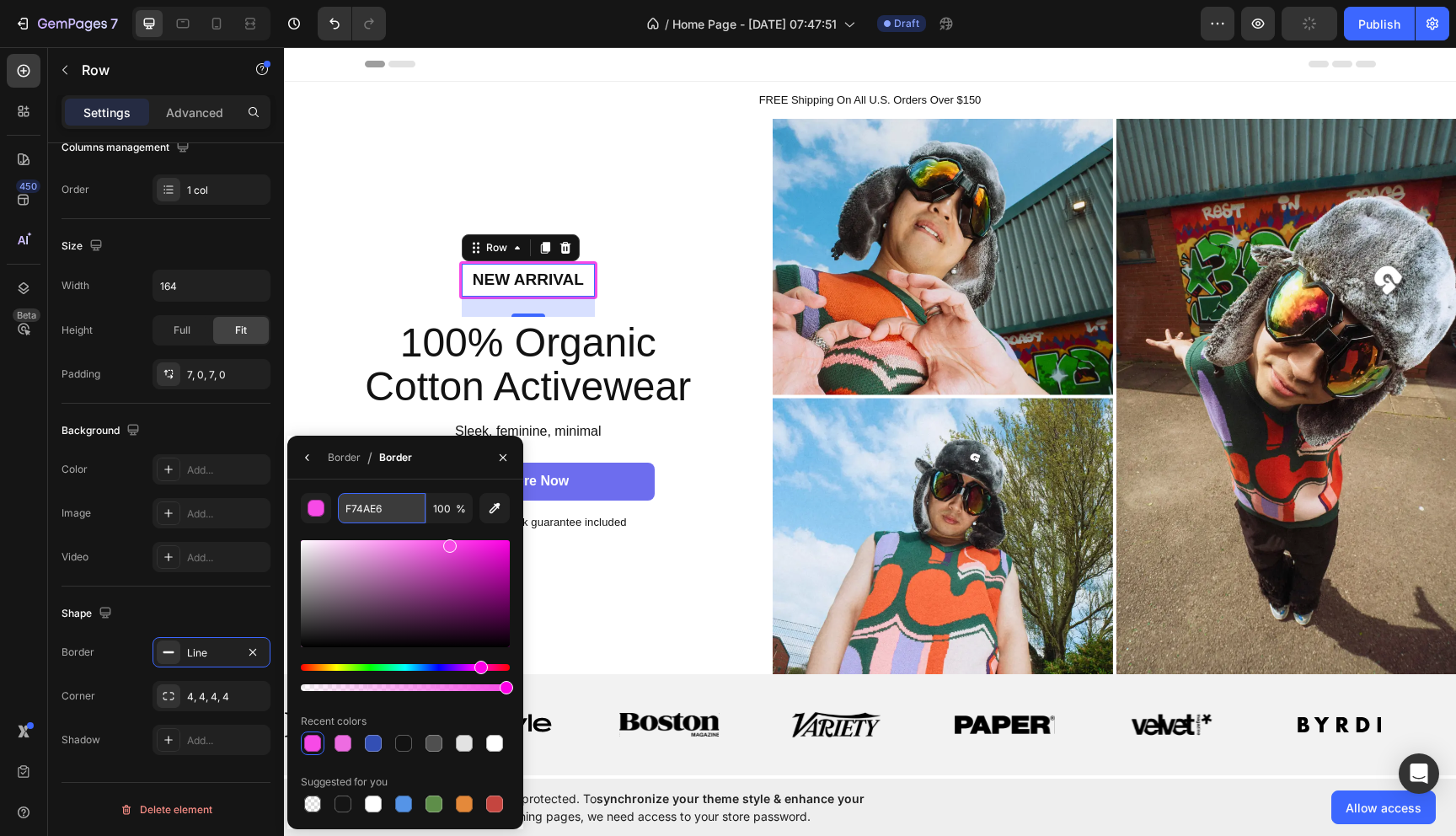
click at [370, 504] on input "F74AE6" at bounding box center [382, 507] width 88 height 30
drag, startPoint x: 398, startPoint y: 504, endPoint x: 311, endPoint y: 504, distance: 87.0
click at [311, 504] on div "F74AE6 100 %" at bounding box center [405, 507] width 209 height 30
paste input "#f490b9"
type input "F490B9"
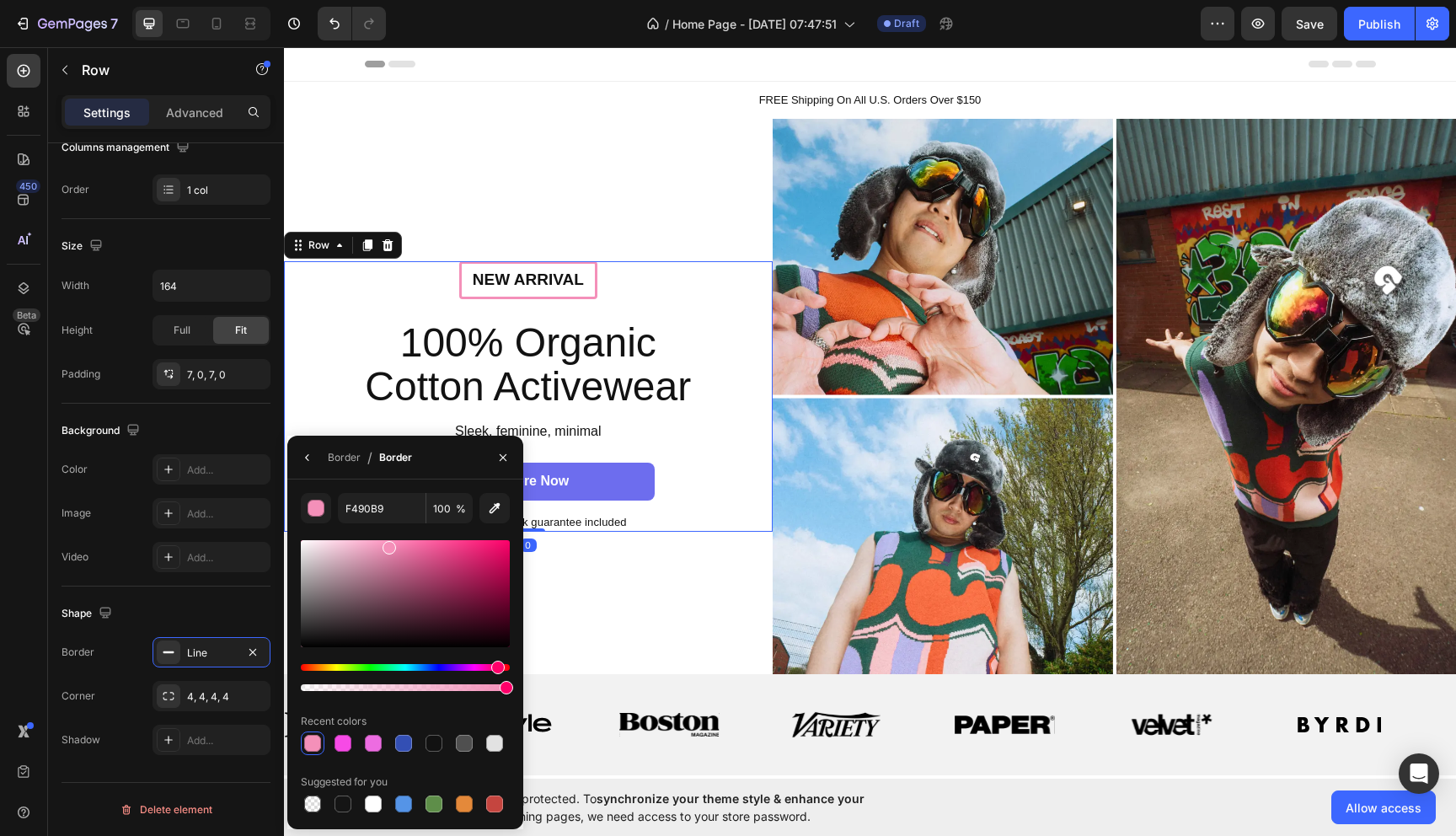
click at [358, 288] on div "New arrival Text Block Row 100% Organic Cotton Activewear Heading Sleek, femini…" at bounding box center [528, 396] width 455 height 271
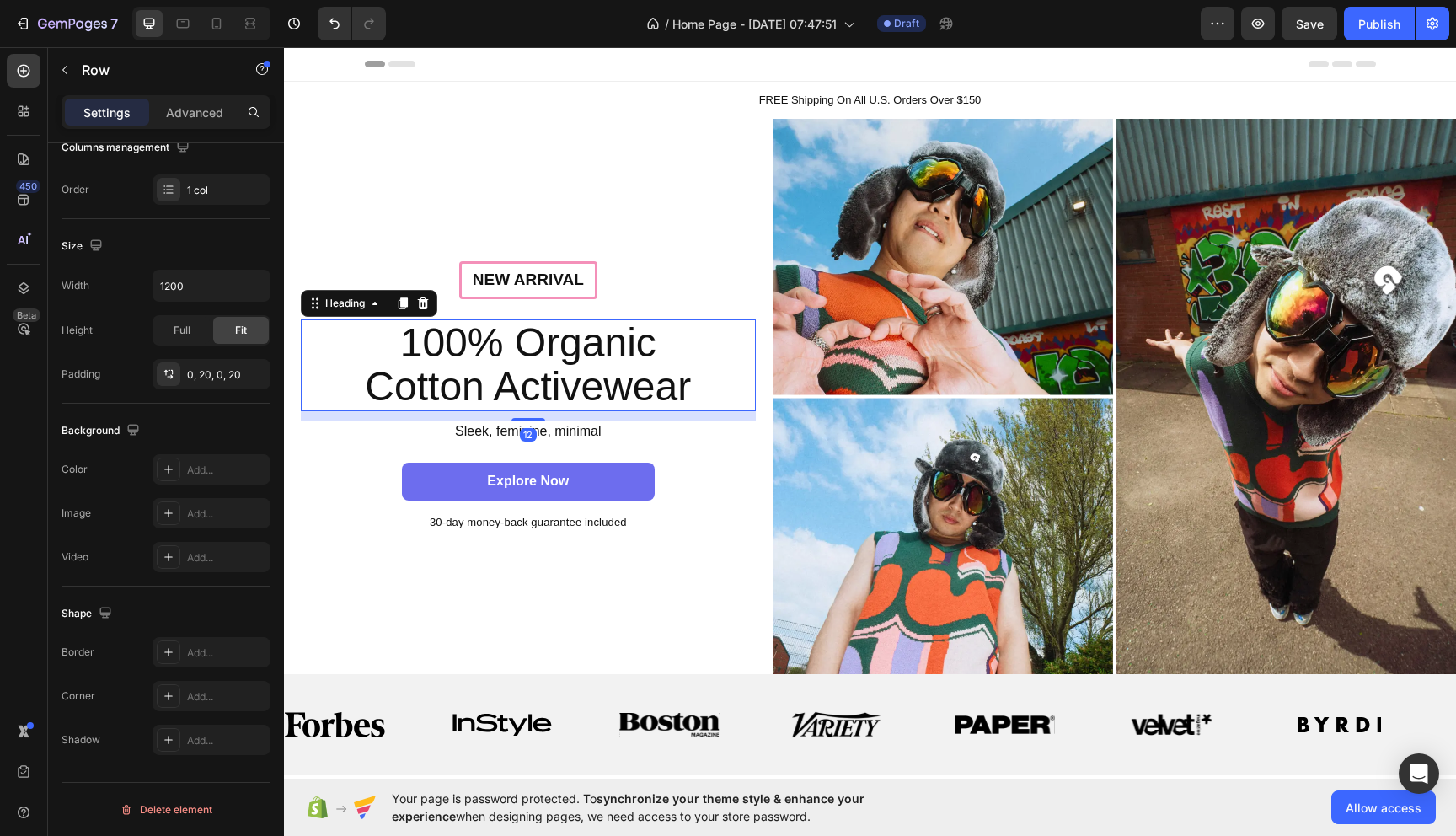
click at [620, 377] on p "100% Organic Cotton Activewear" at bounding box center [528, 365] width 376 height 89
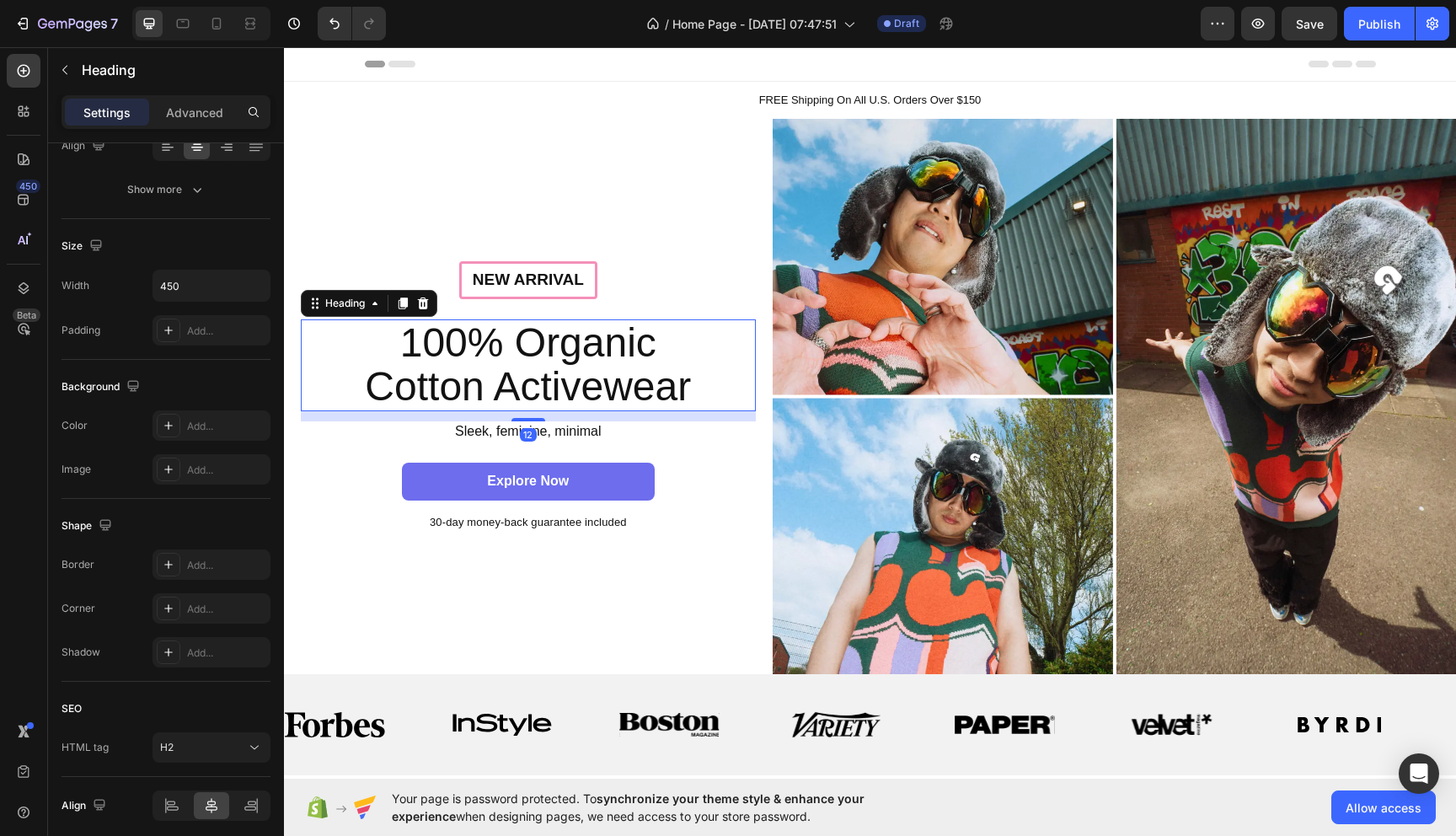
scroll to position [0, 0]
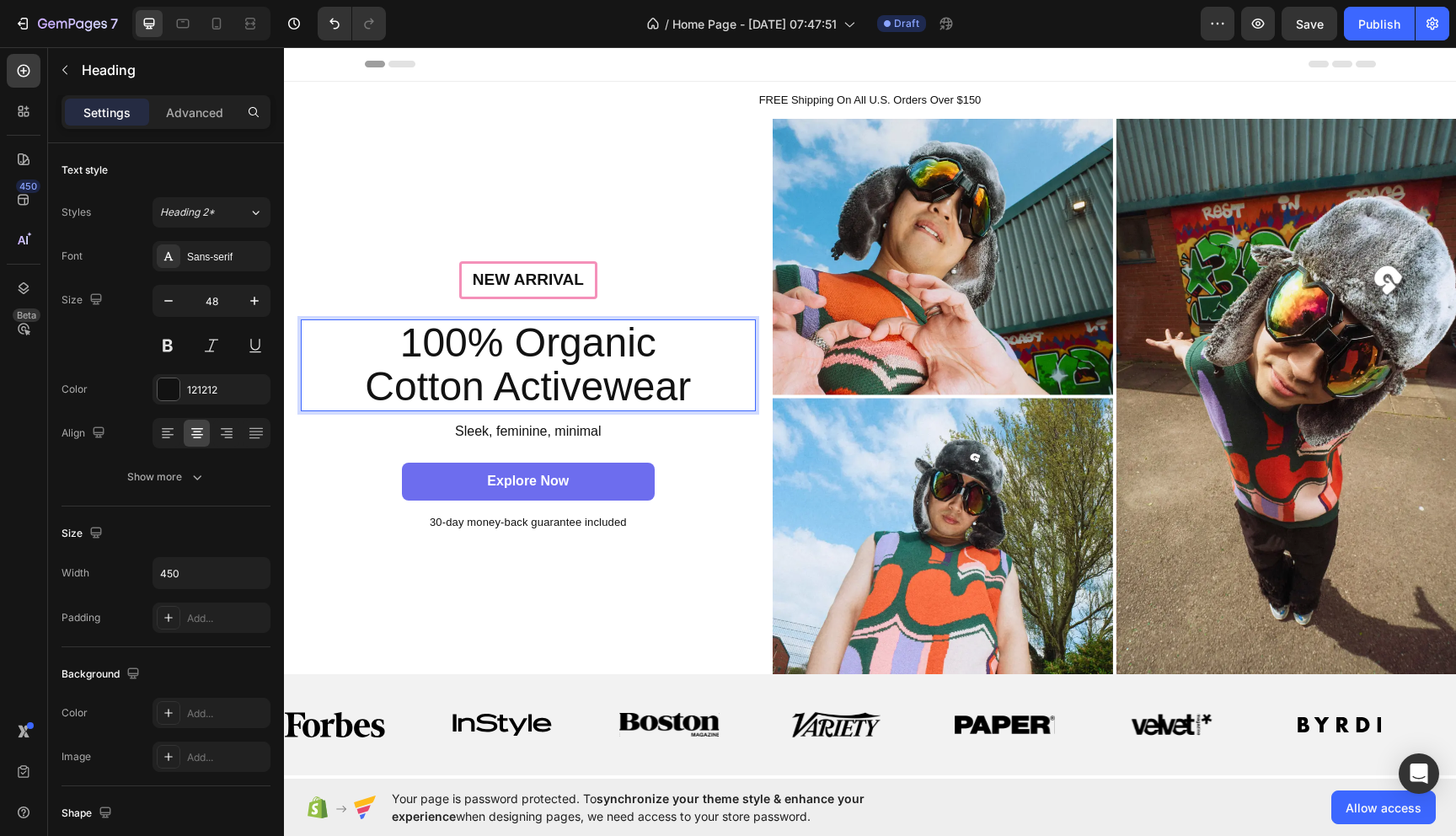
click at [687, 391] on p "100% Organic Cotton Activewear" at bounding box center [528, 365] width 376 height 89
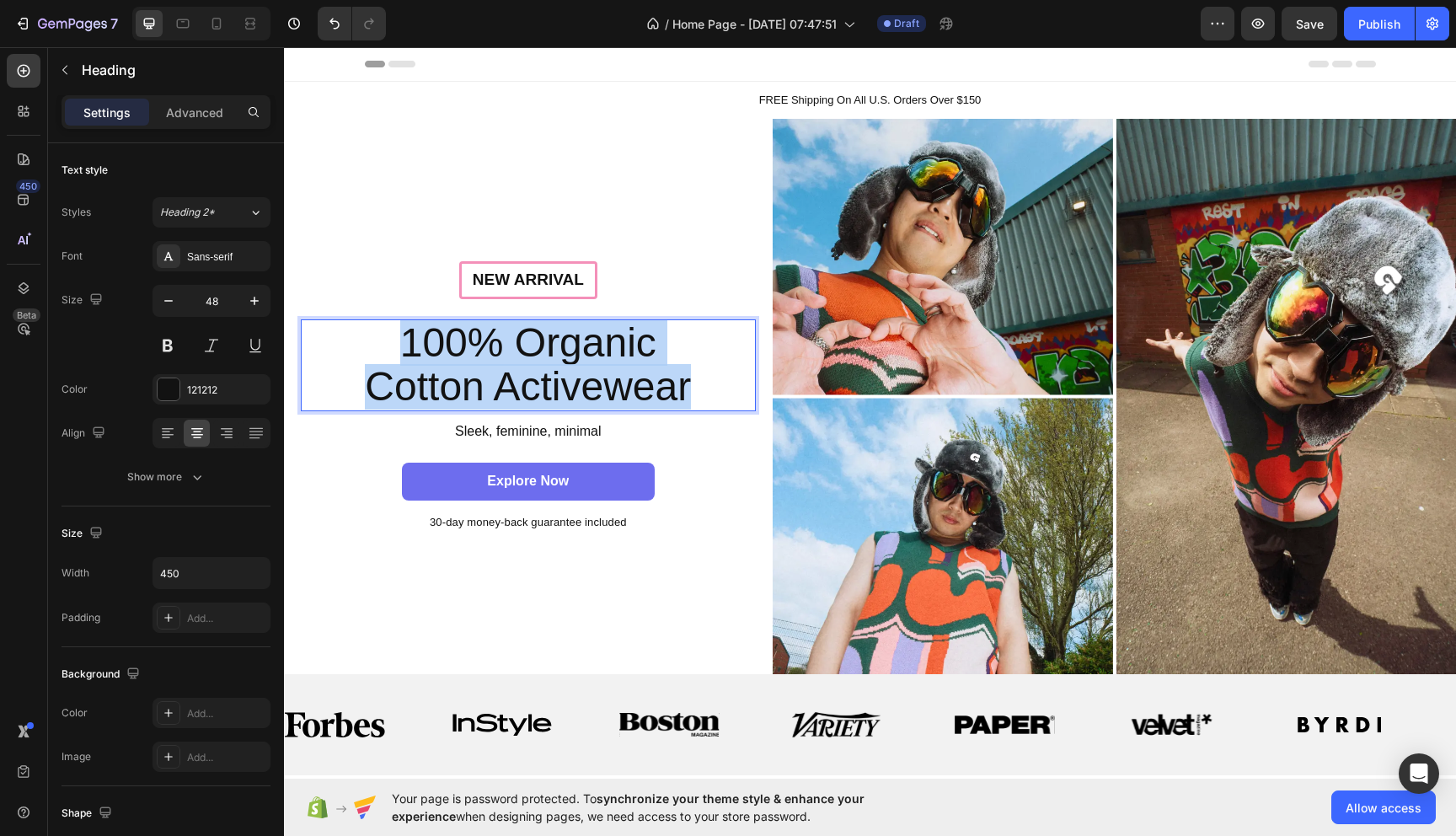
click at [687, 391] on p "100% Organic Cotton Activewear" at bounding box center [528, 365] width 376 height 89
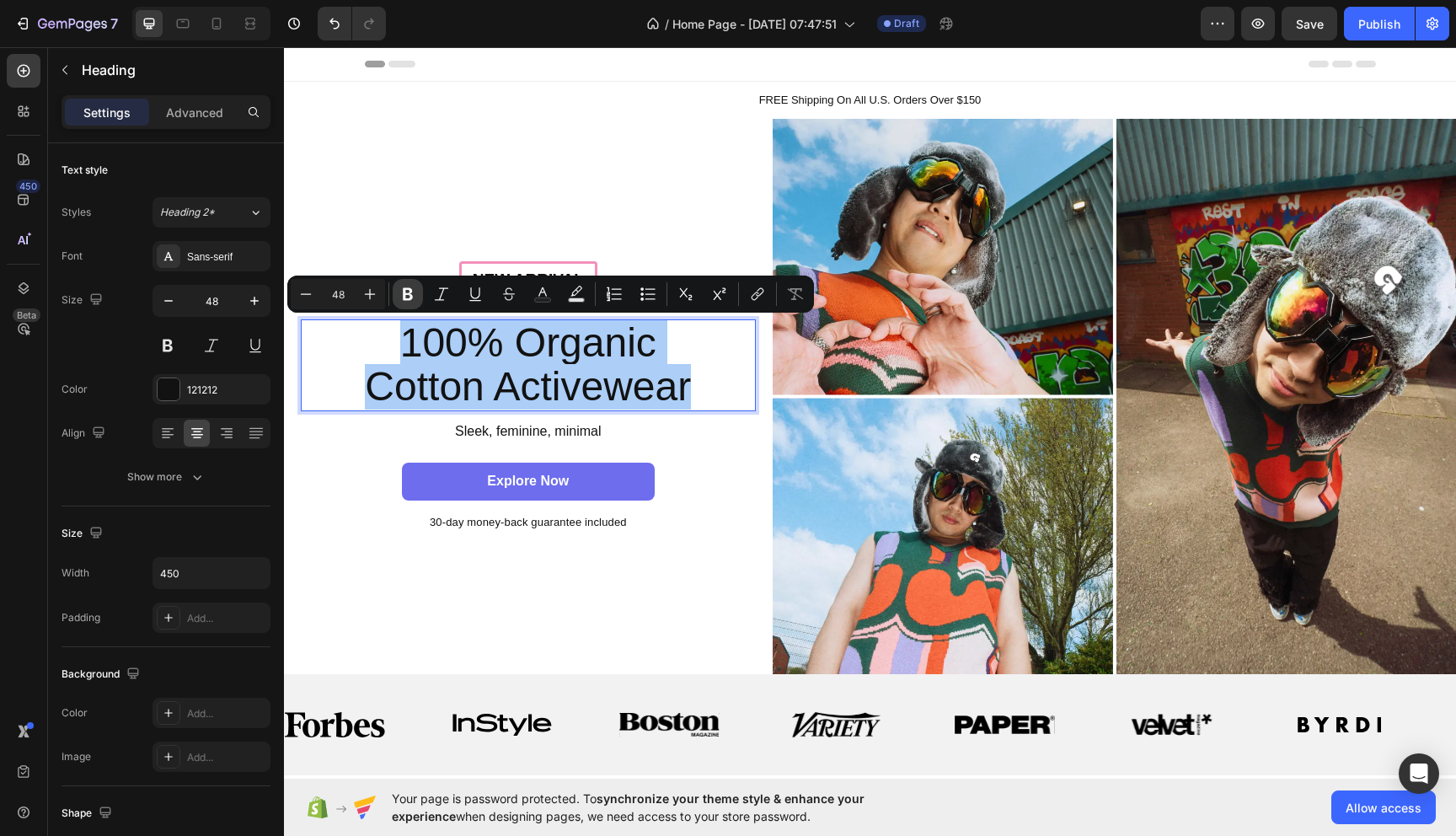
click at [410, 294] on icon "Editor contextual toolbar" at bounding box center [408, 294] width 10 height 13
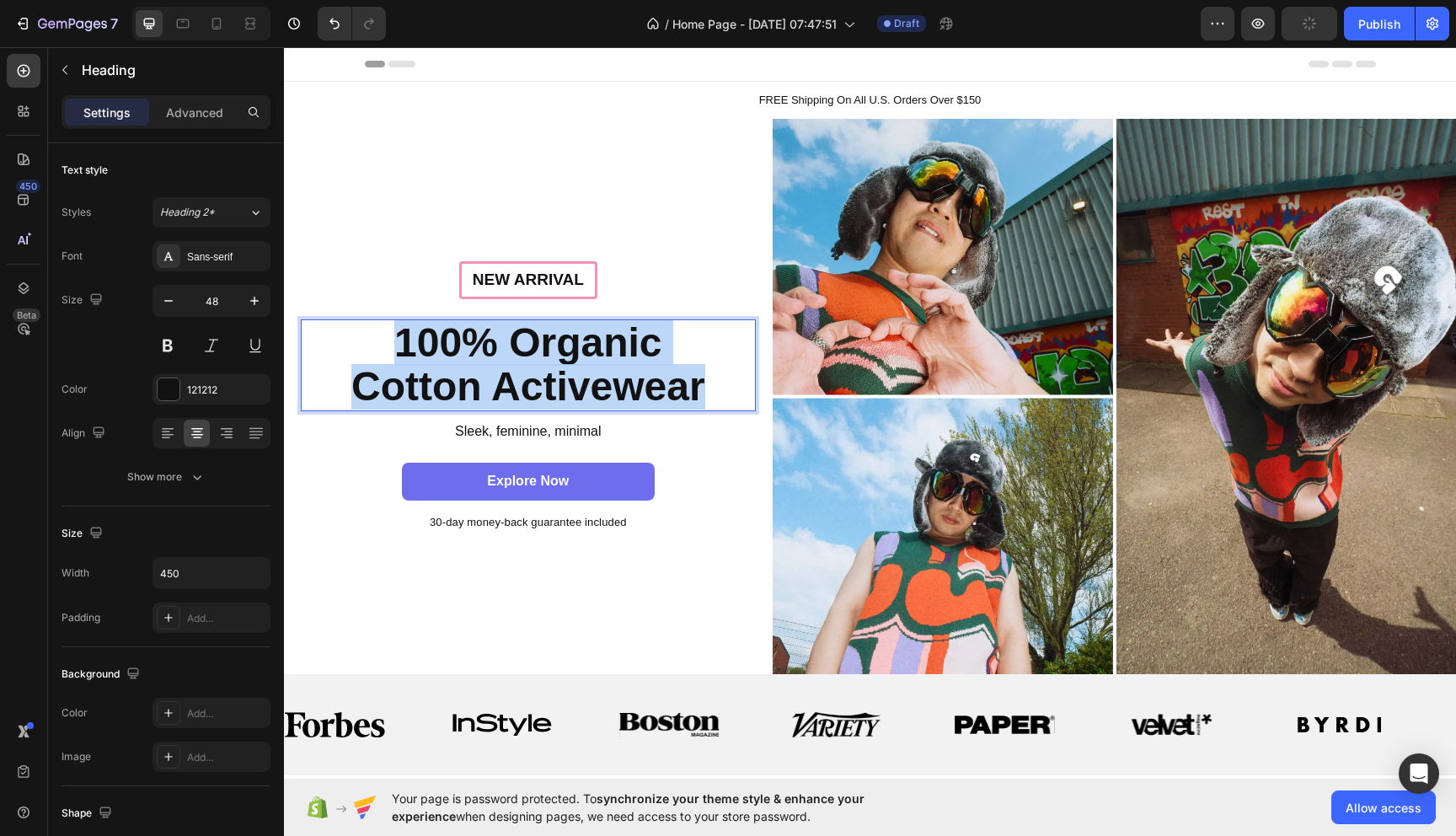
drag, startPoint x: 391, startPoint y: 332, endPoint x: 717, endPoint y: 383, distance: 330.0
click at [717, 383] on h2 "100% Organic Cotton Activewear" at bounding box center [528, 365] width 379 height 93
click at [718, 442] on div "Sleek, feminine, minimal Text Block" at bounding box center [528, 432] width 455 height 21
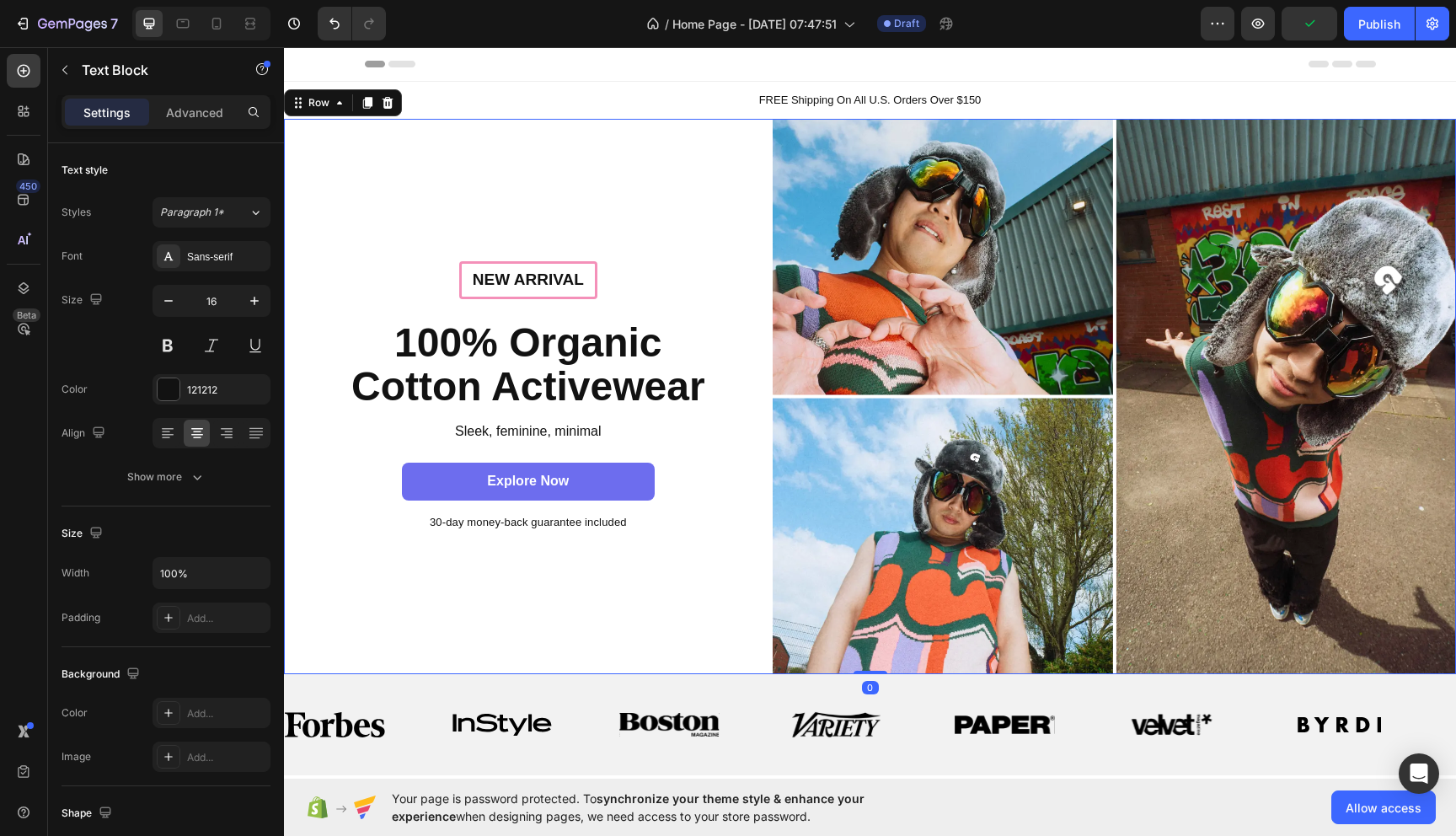
click at [669, 607] on div "New arrival Text Block Row ⁠⁠⁠⁠⁠⁠⁠ 100% Organic Cotton Activewear Heading Sleek…" at bounding box center [529, 396] width 489 height 556
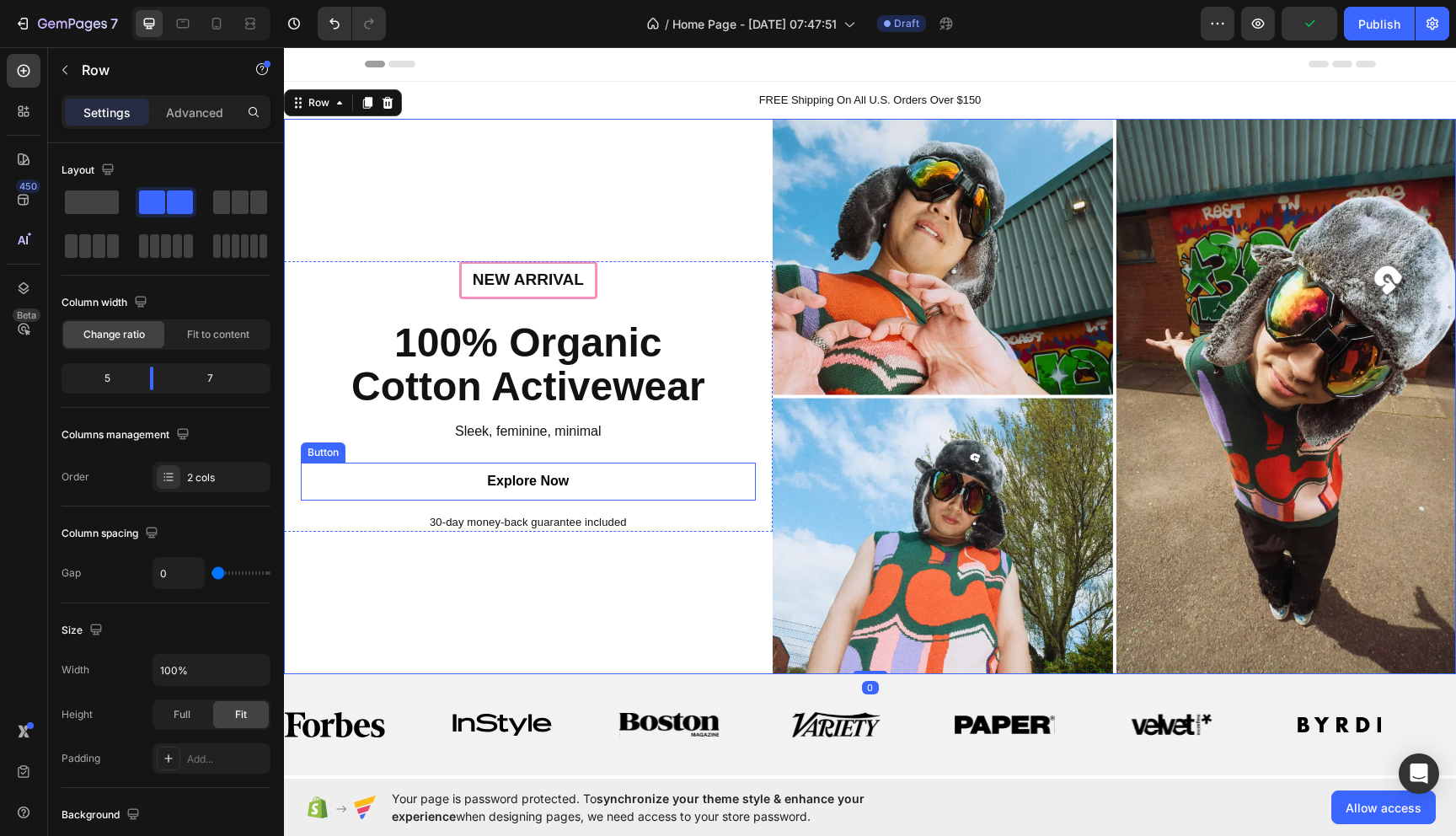
click at [632, 480] on link "Explore Now" at bounding box center [528, 481] width 252 height 38
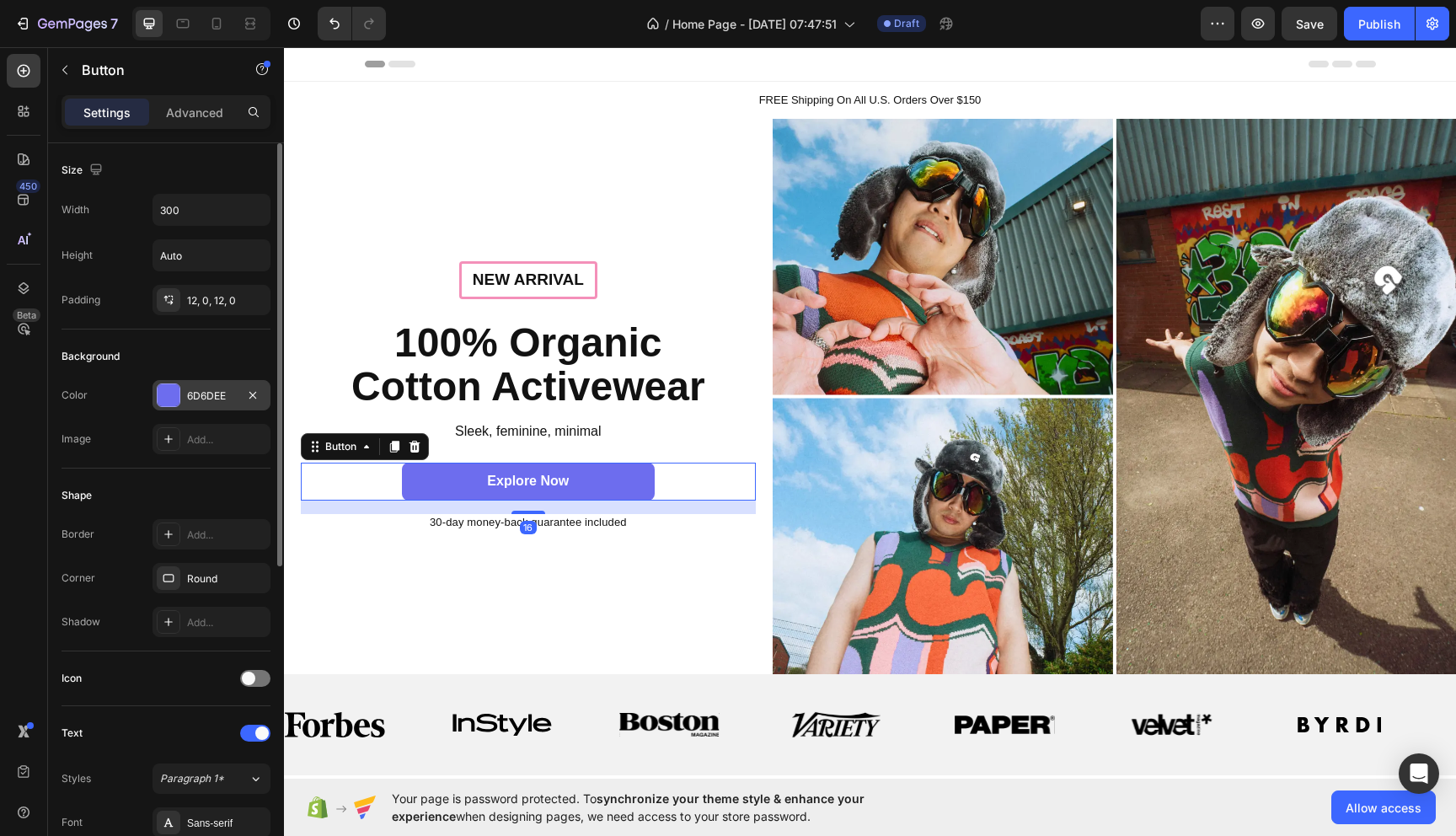
click at [192, 395] on div "6D6DEE" at bounding box center [212, 396] width 49 height 15
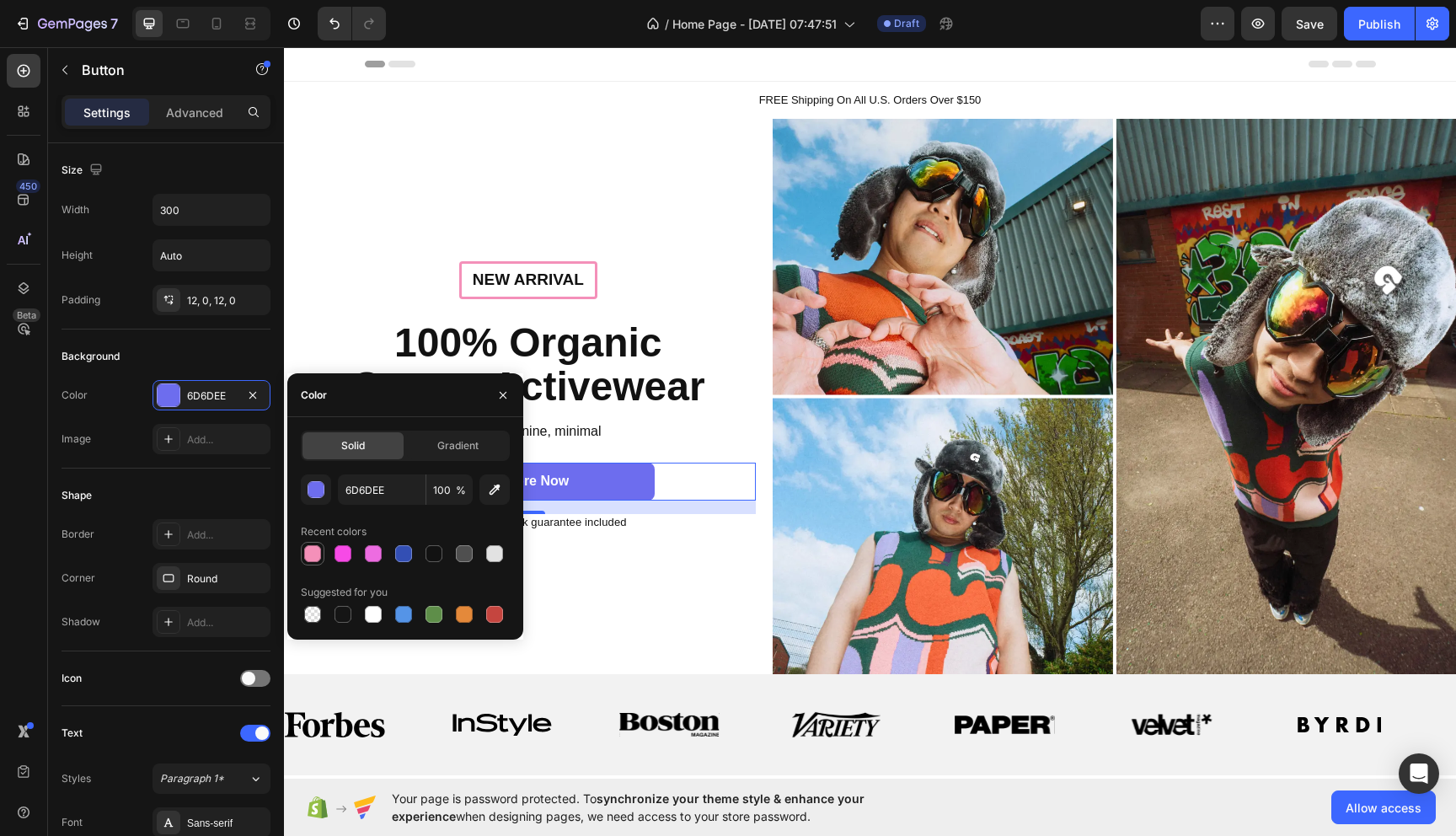
click at [319, 550] on div at bounding box center [312, 553] width 16 height 16
type input "F490B9"
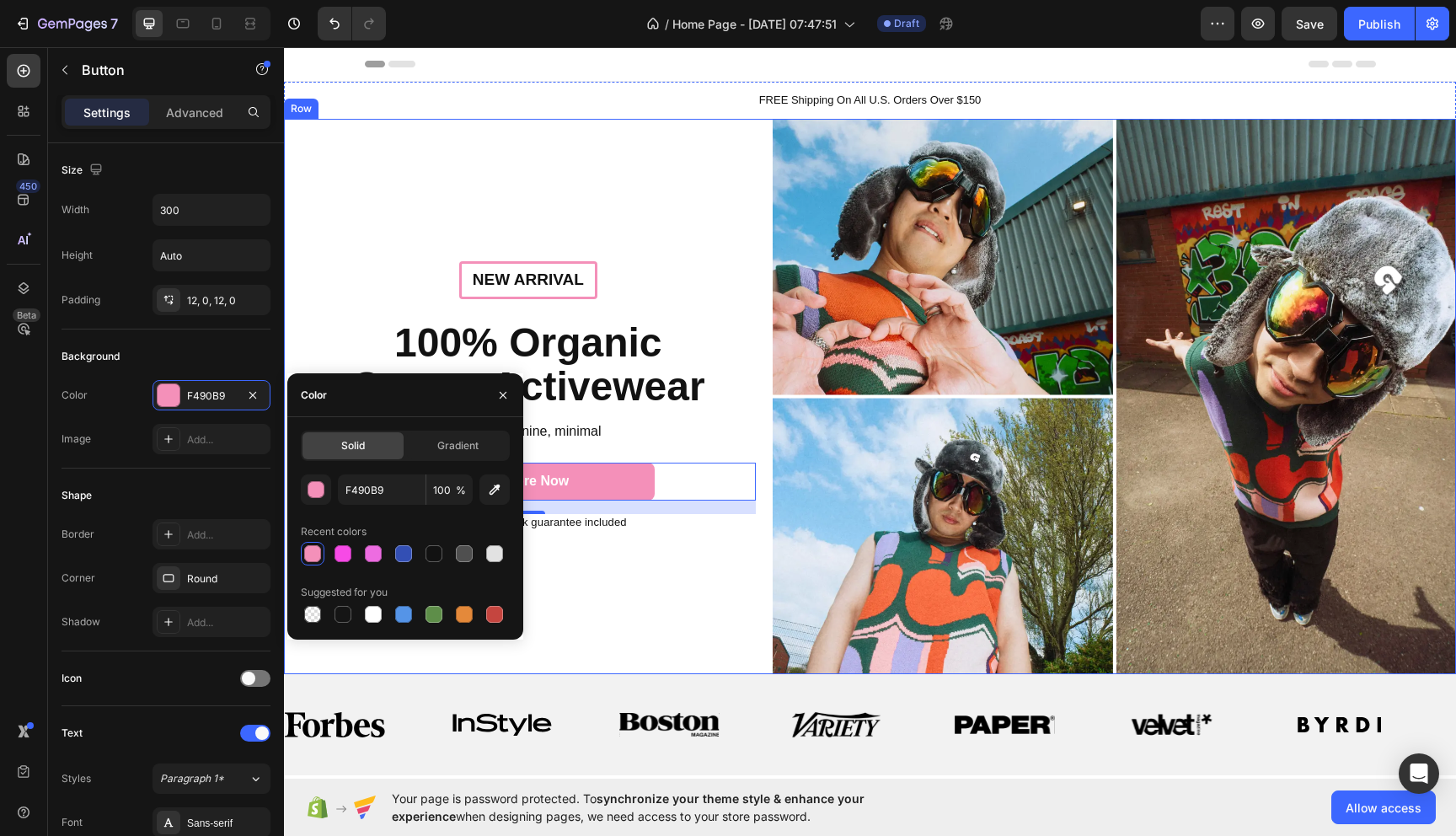
click at [691, 579] on div "New arrival Text Block Row ⁠⁠⁠⁠⁠⁠⁠ 100% Organic Cotton Activewear Heading Sleek…" at bounding box center [529, 396] width 489 height 556
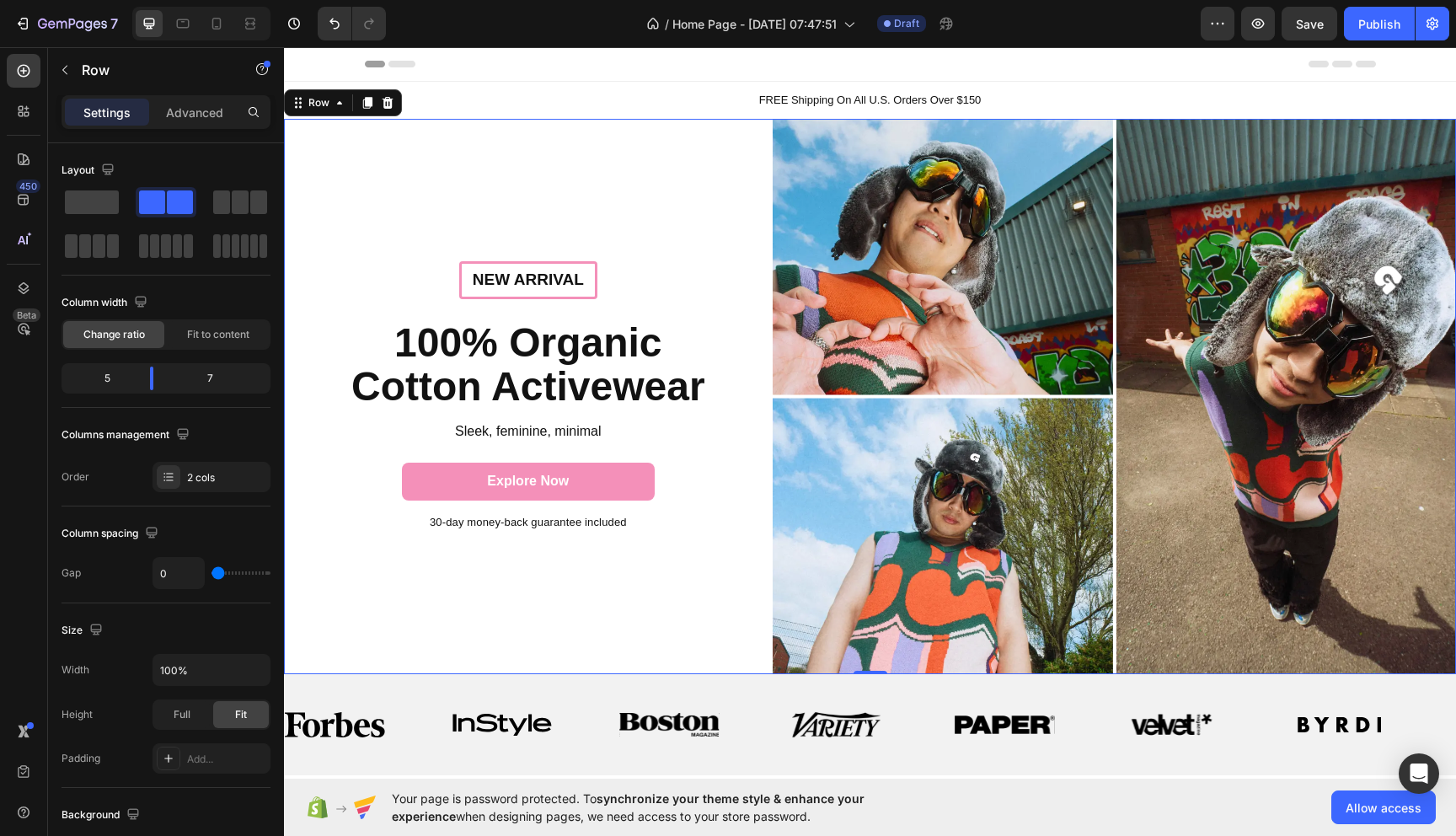
click at [748, 205] on div "New arrival Text Block Row ⁠⁠⁠⁠⁠⁠⁠ 100% Organic Cotton Activewear Heading Sleek…" at bounding box center [529, 396] width 489 height 556
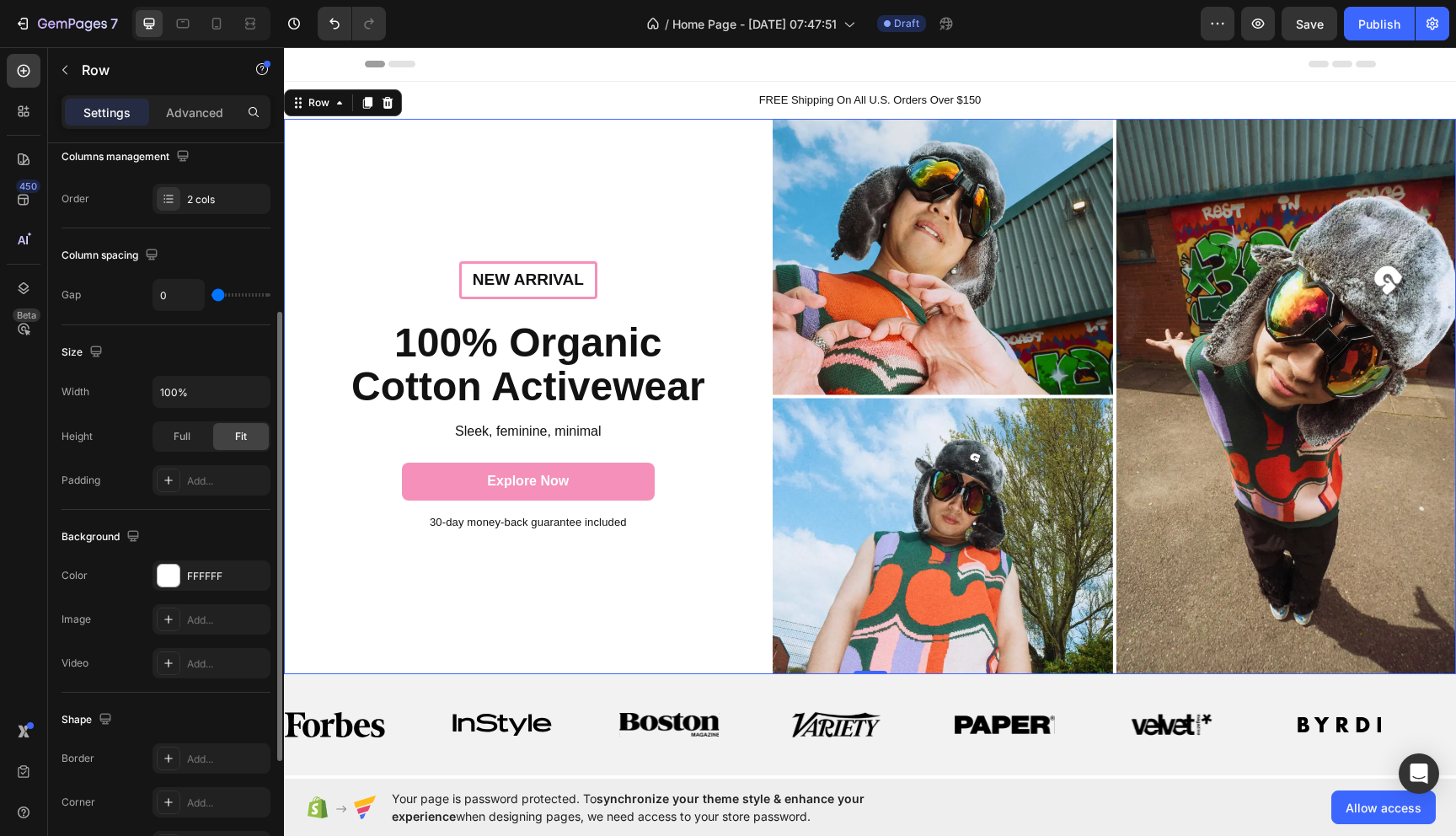
scroll to position [276, 0]
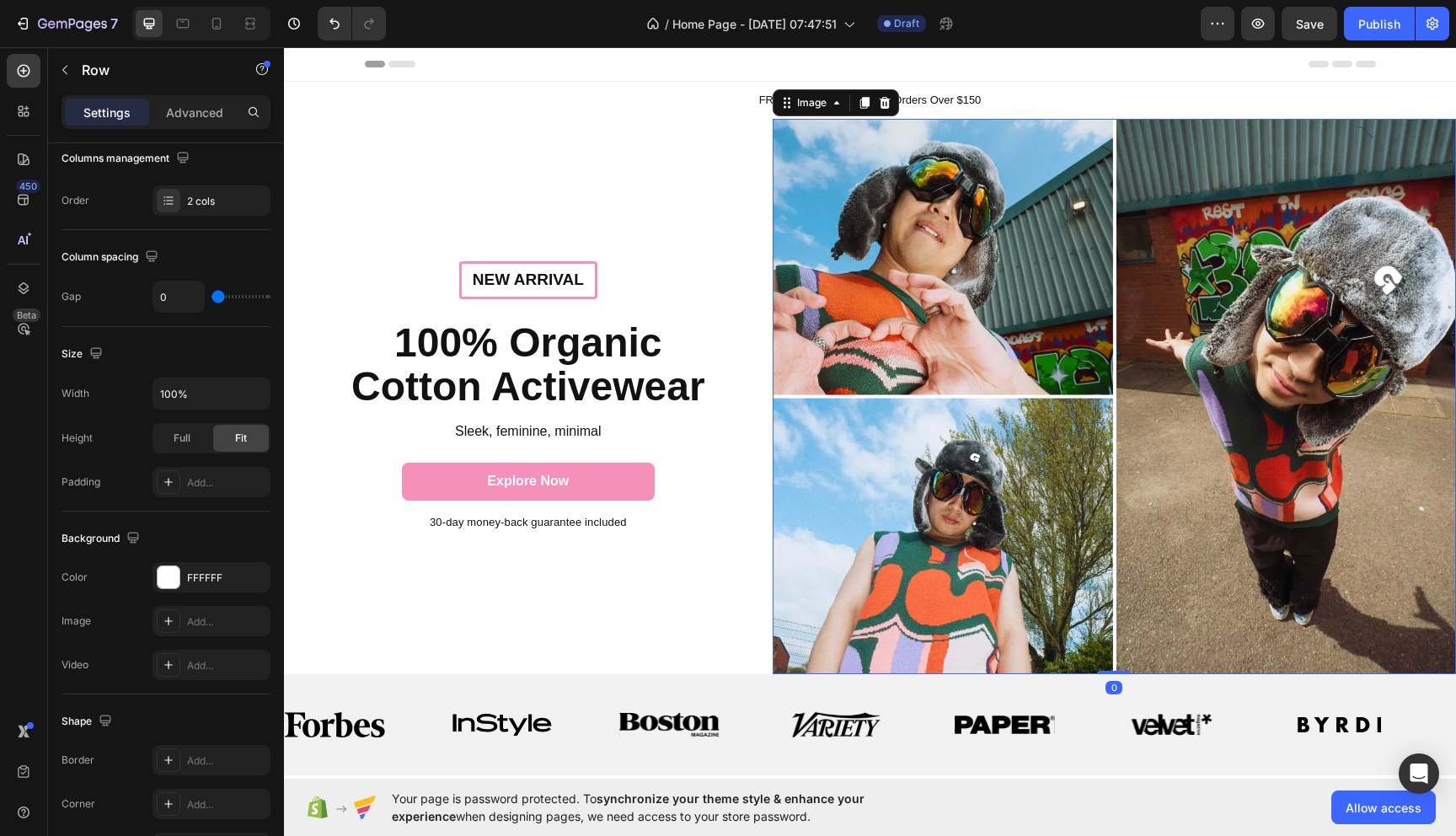
click at [942, 259] on img at bounding box center [1114, 396] width 684 height 556
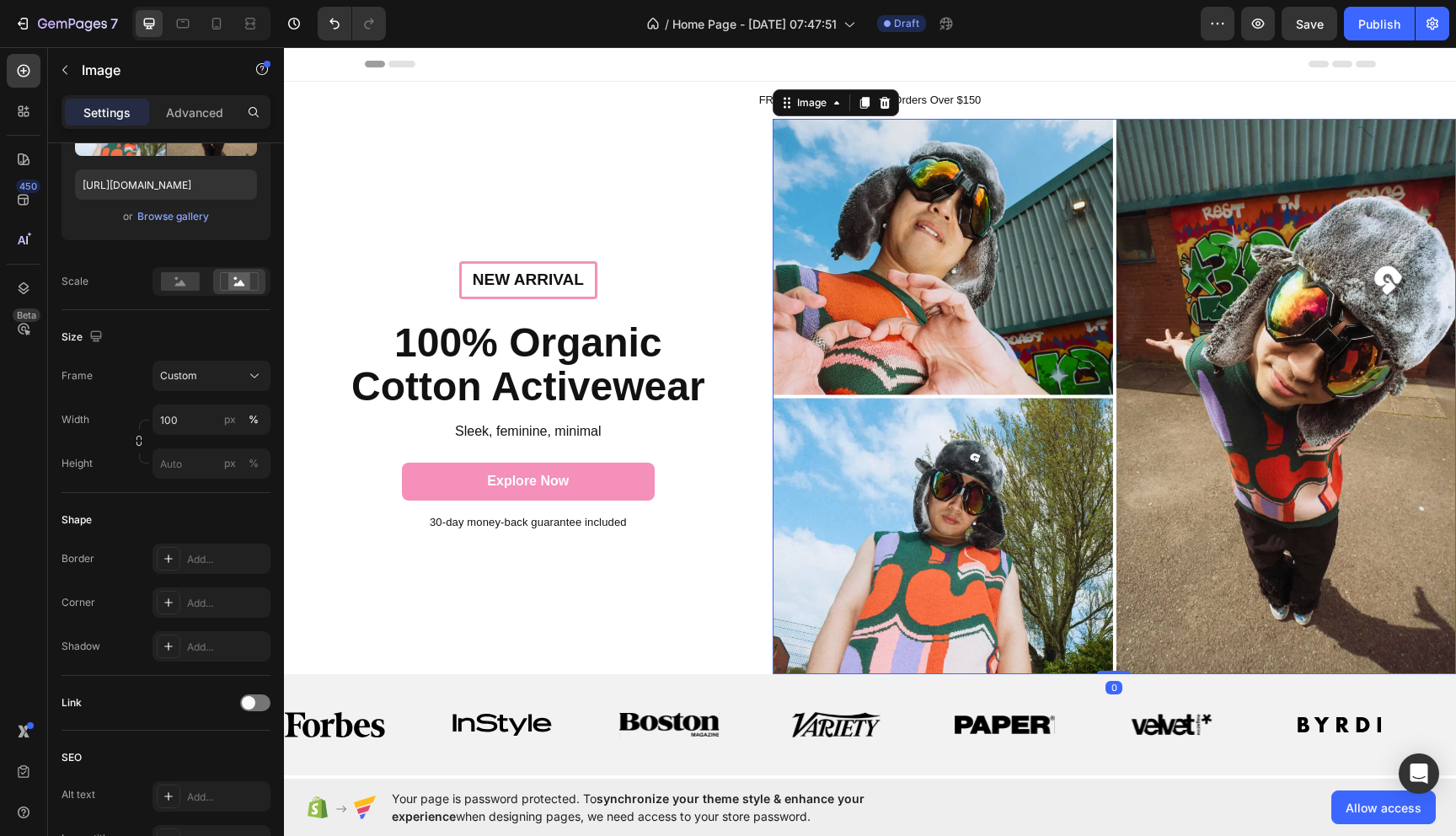
scroll to position [0, 0]
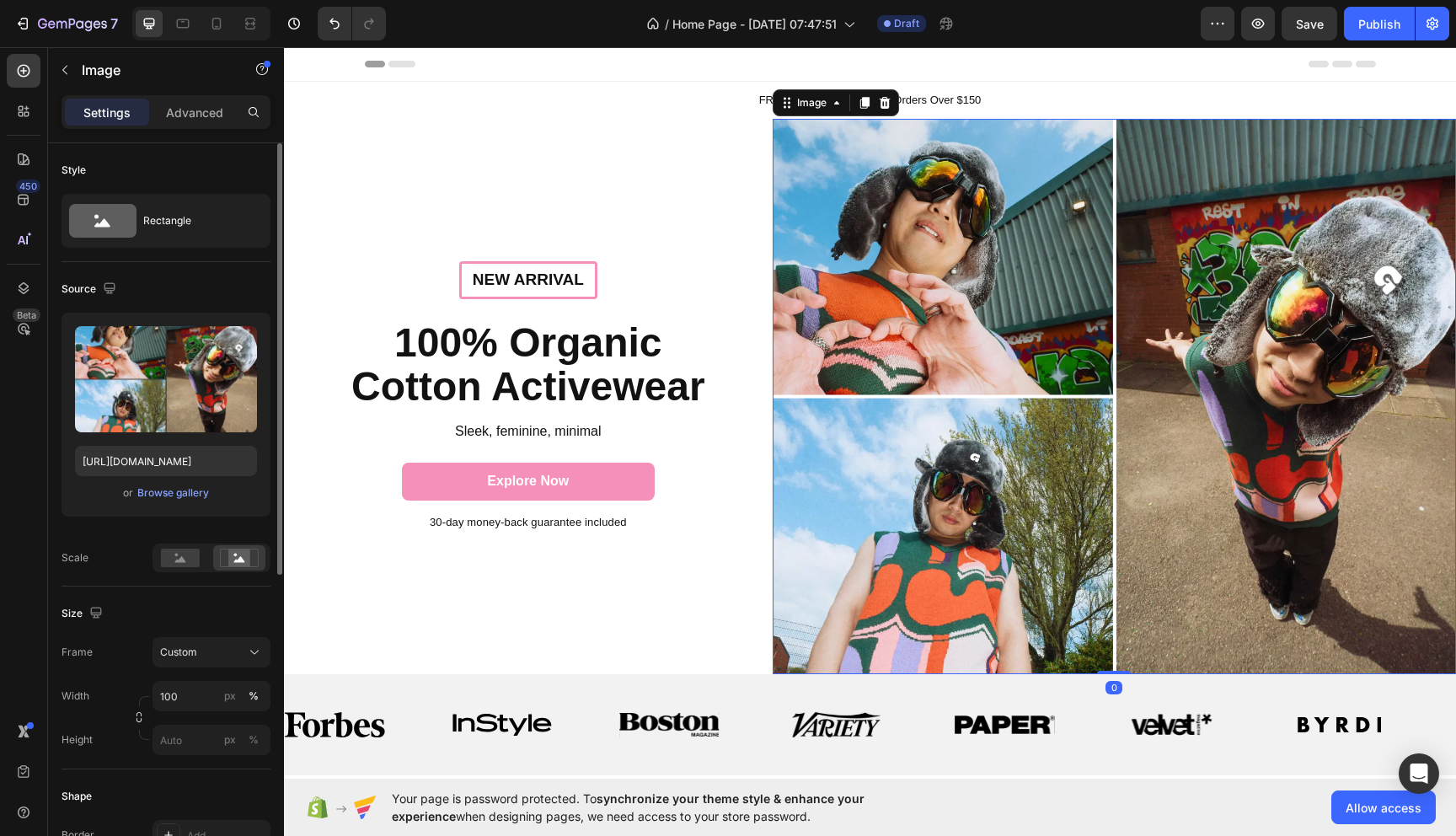
click at [1001, 498] on img at bounding box center [1114, 396] width 684 height 556
click at [1018, 333] on img at bounding box center [1114, 396] width 684 height 556
click at [731, 610] on div "New arrival Text Block Row ⁠⁠⁠⁠⁠⁠⁠ 100% Organic Cotton Activewear Heading Sleek…" at bounding box center [529, 396] width 489 height 556
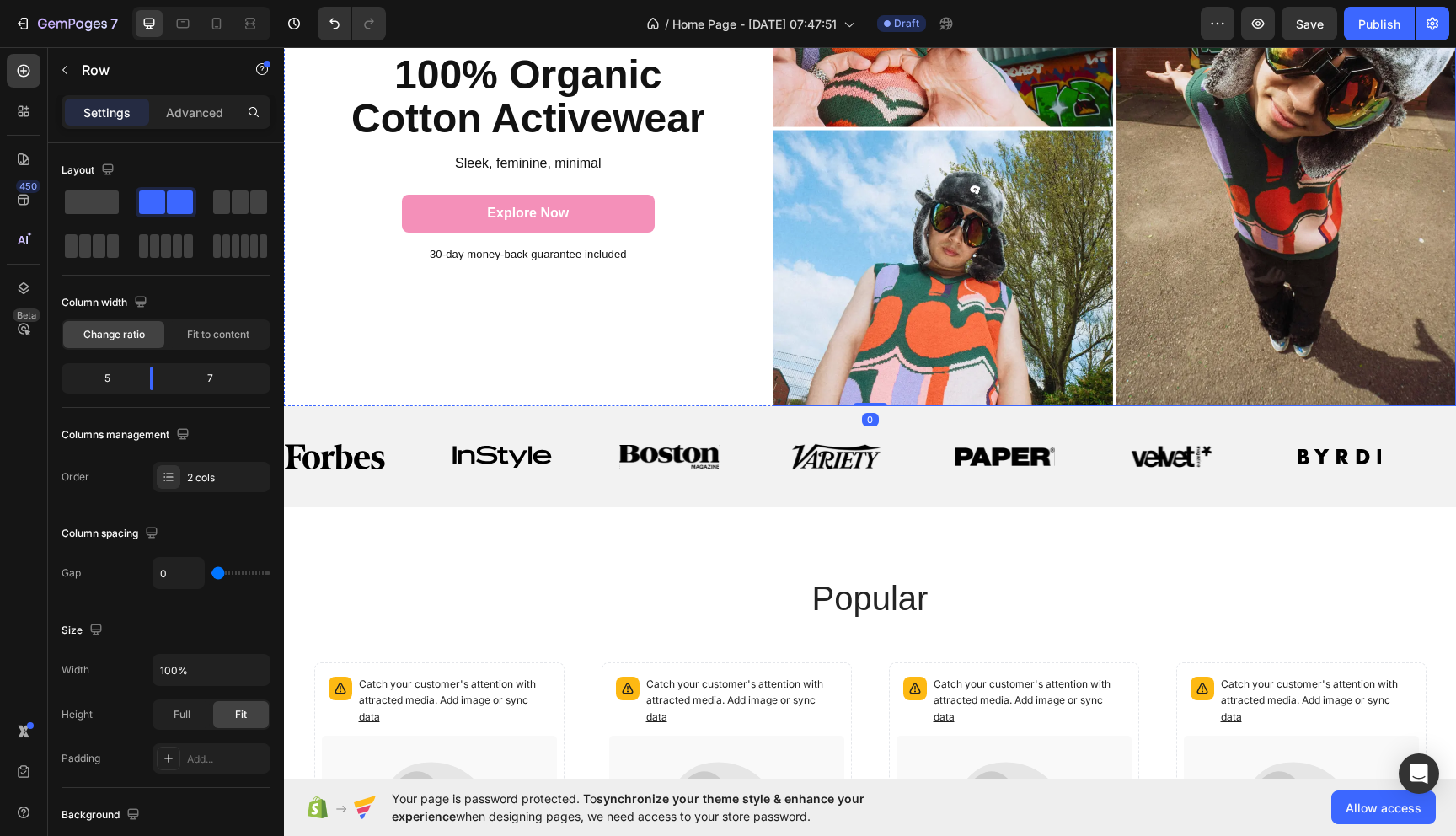
scroll to position [272, 0]
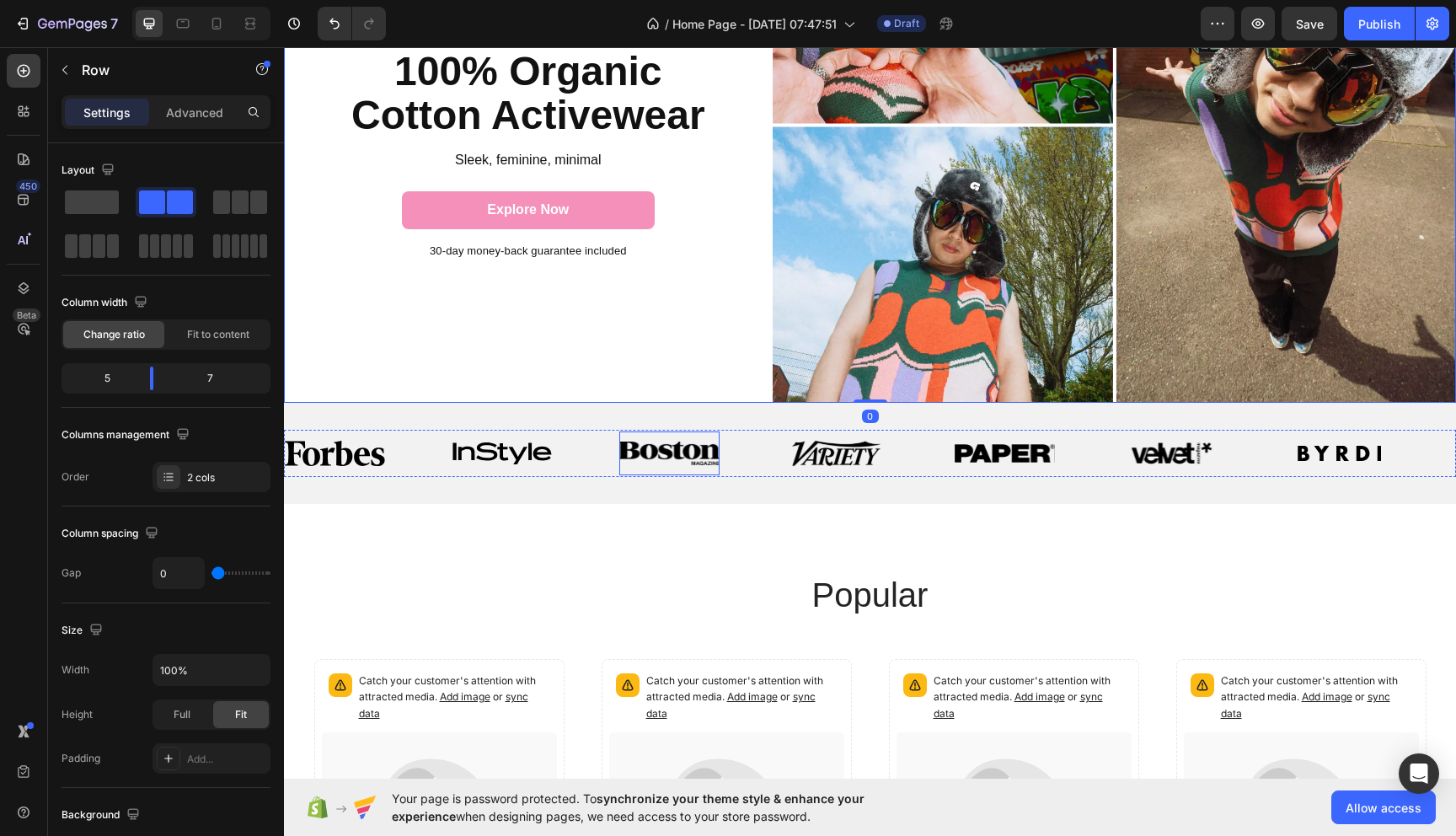
click at [637, 465] on div "Image" at bounding box center [670, 452] width 101 height 43
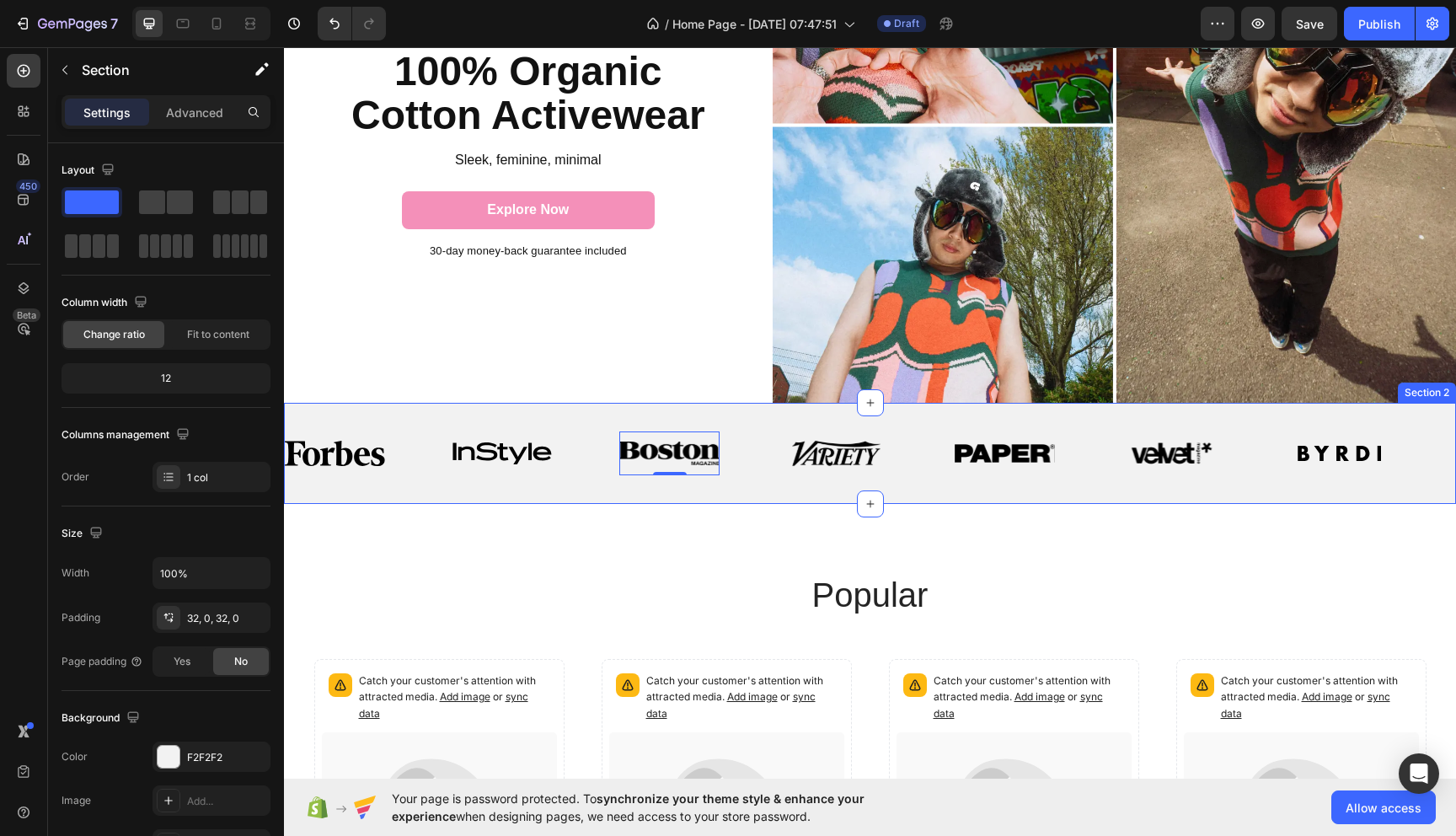
click at [764, 499] on div "Image Image Image 0 Image Image Image Image Image Image Image 0 Image Image Ima…" at bounding box center [870, 453] width 1172 height 101
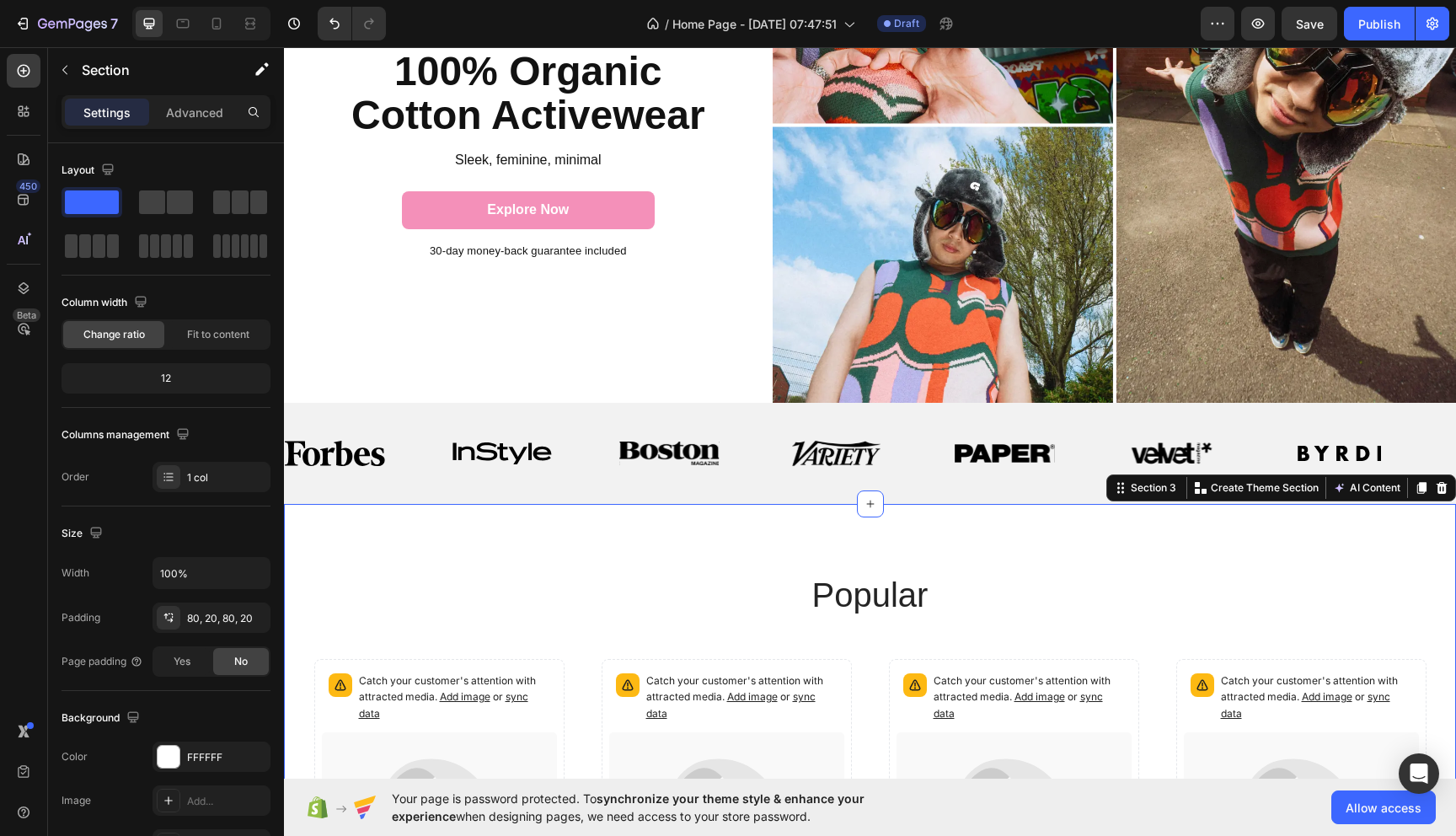
click at [795, 561] on div "popular Heading Catch your customer's attention with attracted media. Add image…" at bounding box center [870, 829] width 1172 height 651
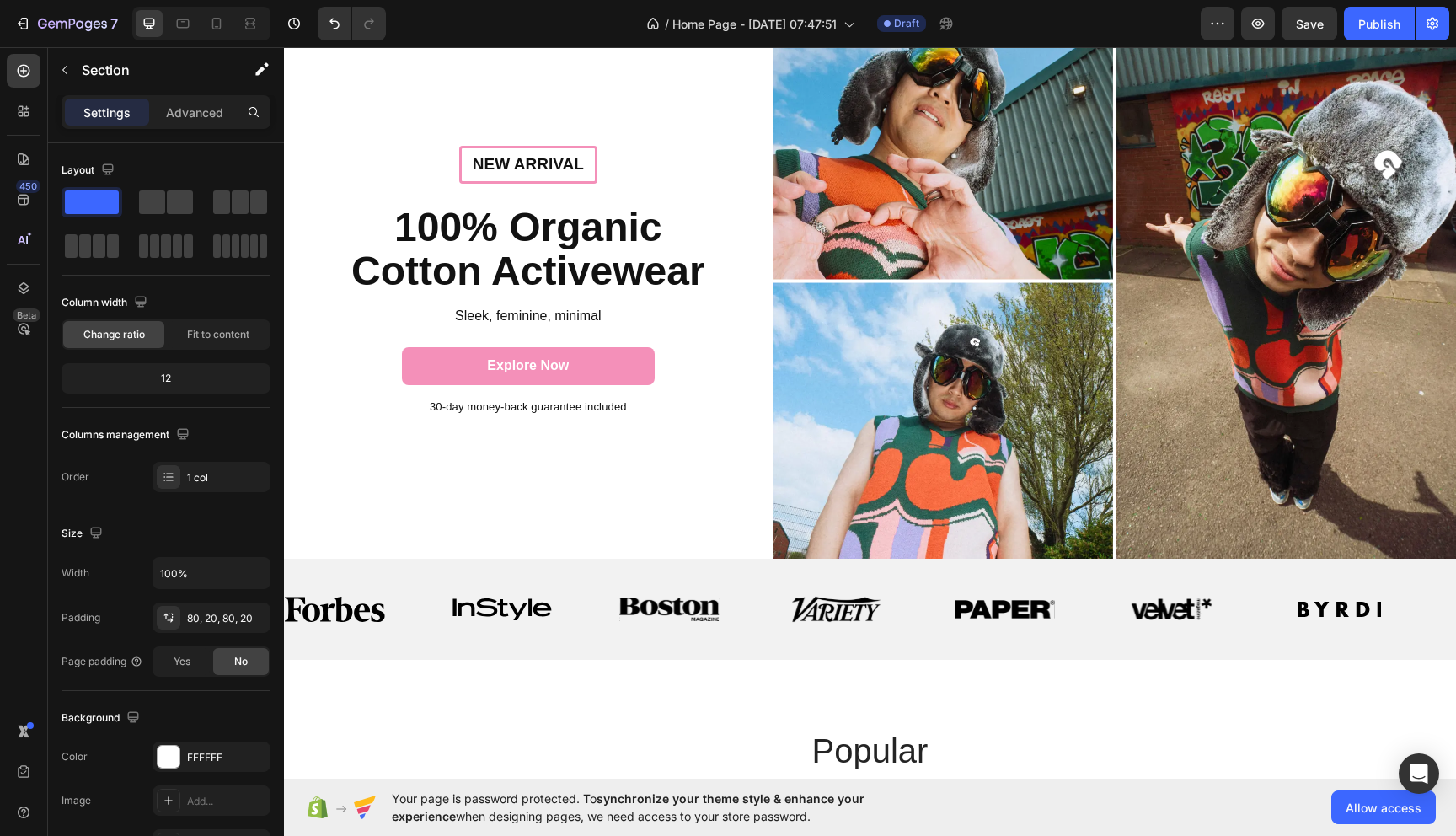
scroll to position [0, 0]
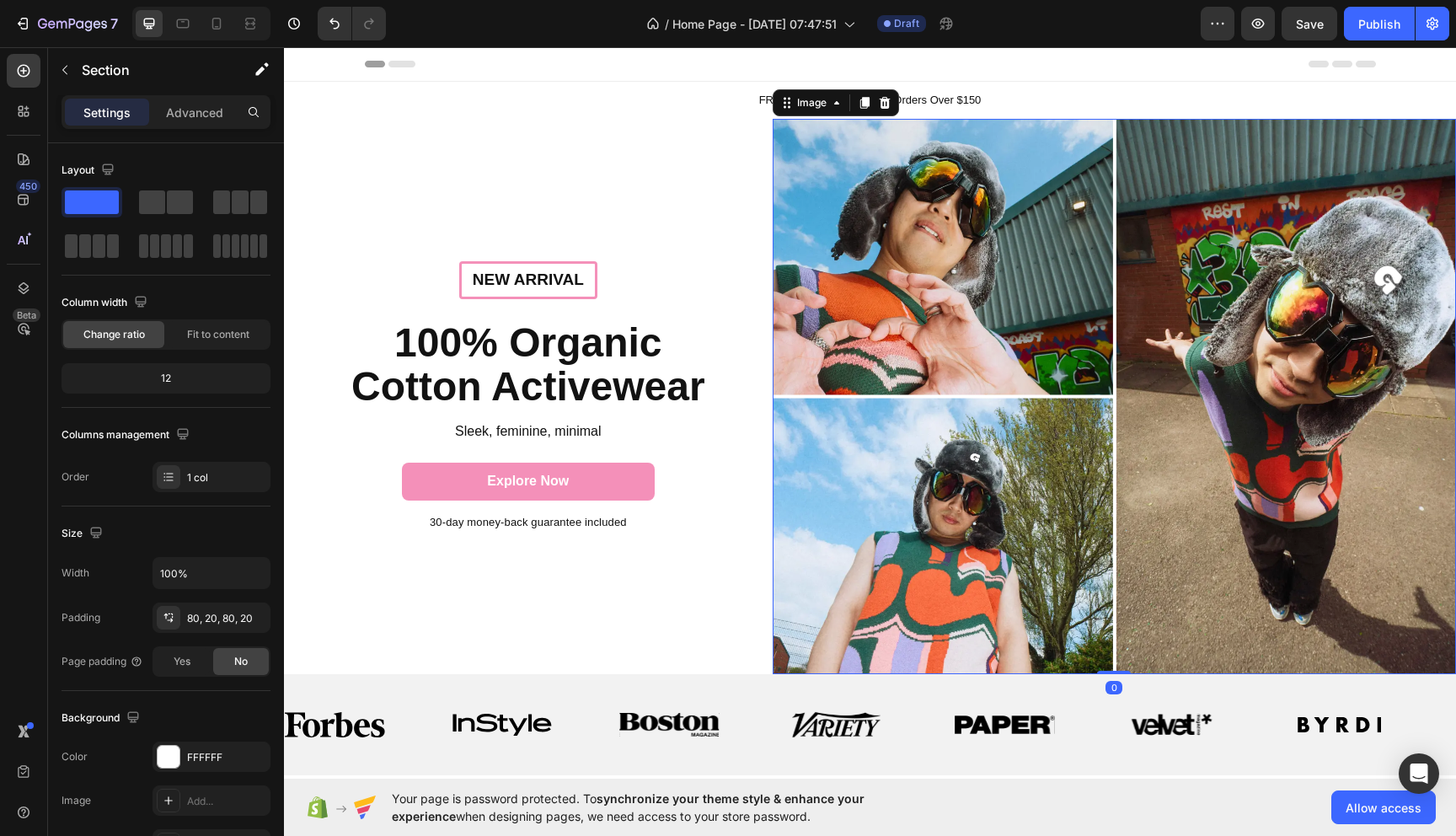
click at [965, 246] on img at bounding box center [1114, 396] width 684 height 556
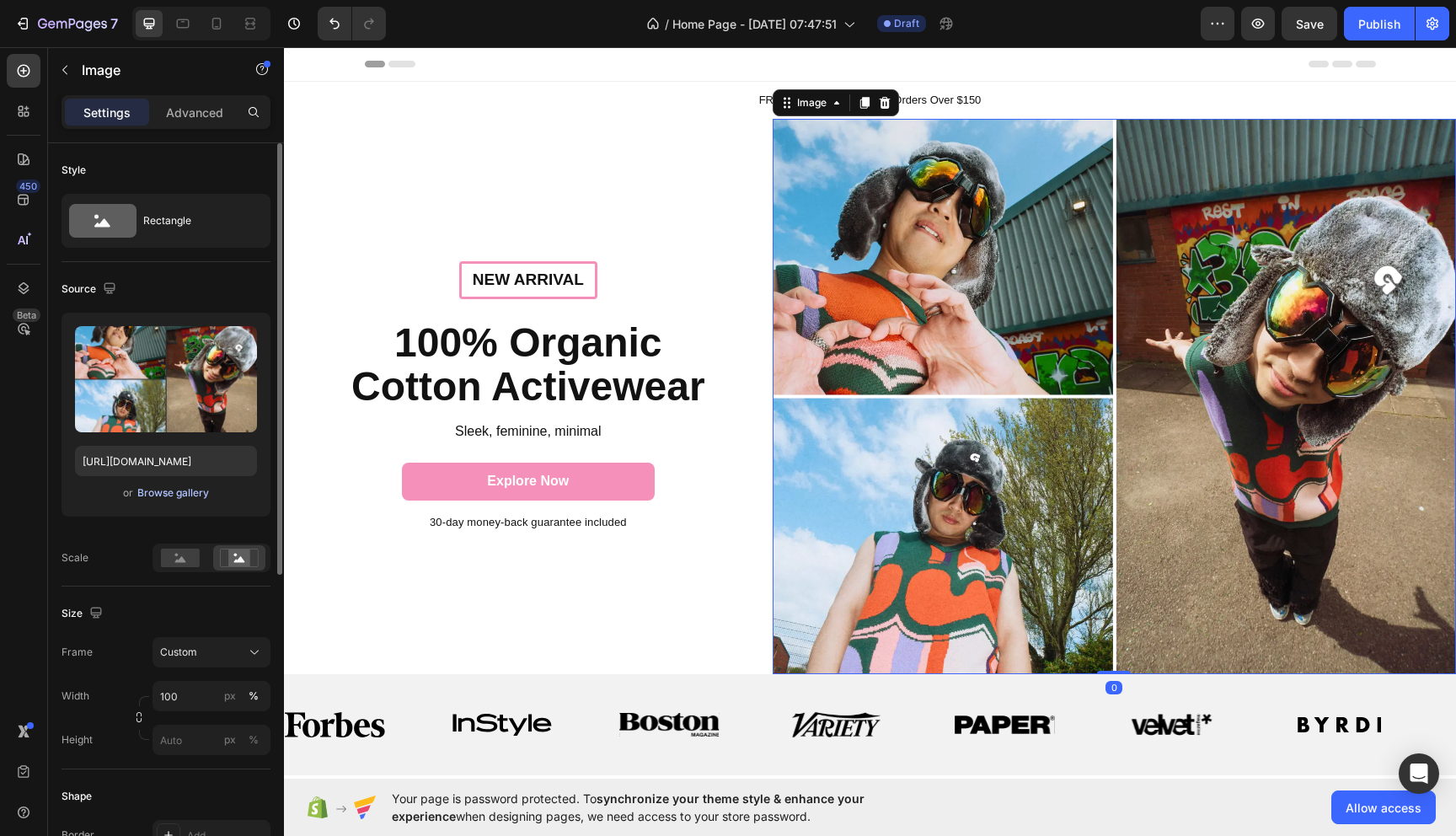
click at [160, 495] on div "Browse gallery" at bounding box center [173, 493] width 72 height 15
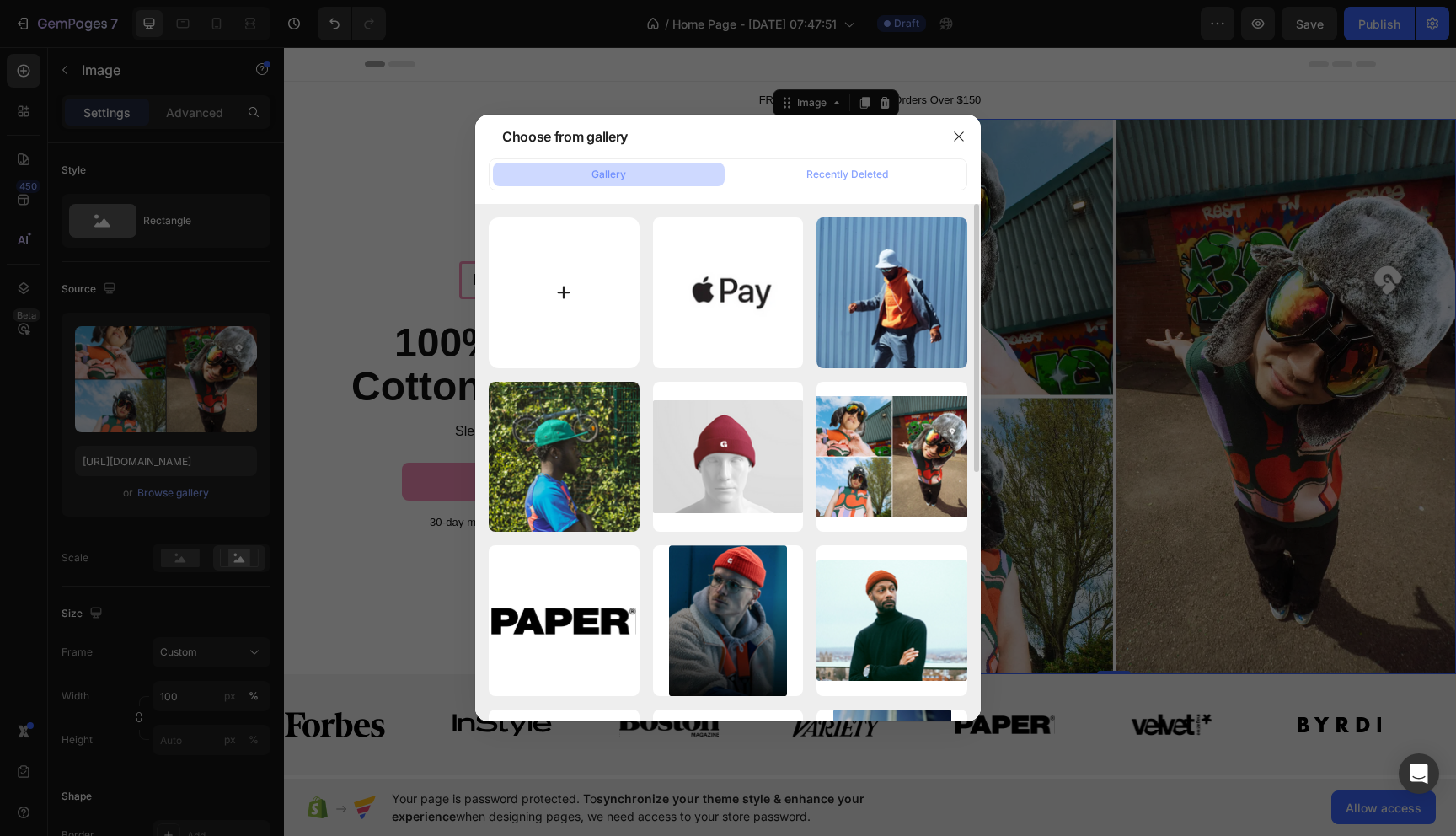
click at [566, 321] on input "file" at bounding box center [565, 293] width 151 height 151
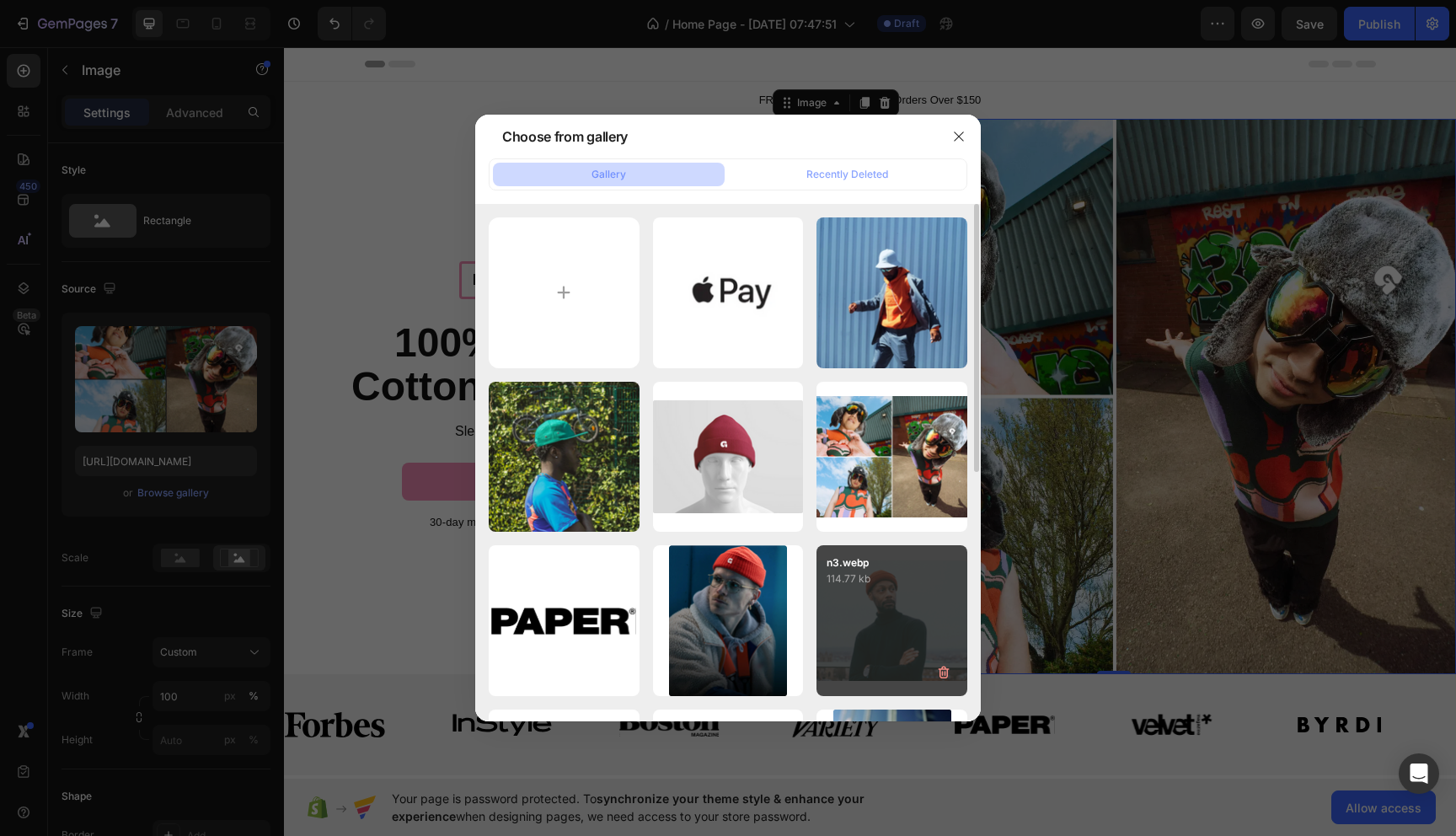
type input "C:\fakepath\IMG_7179.jpeg"
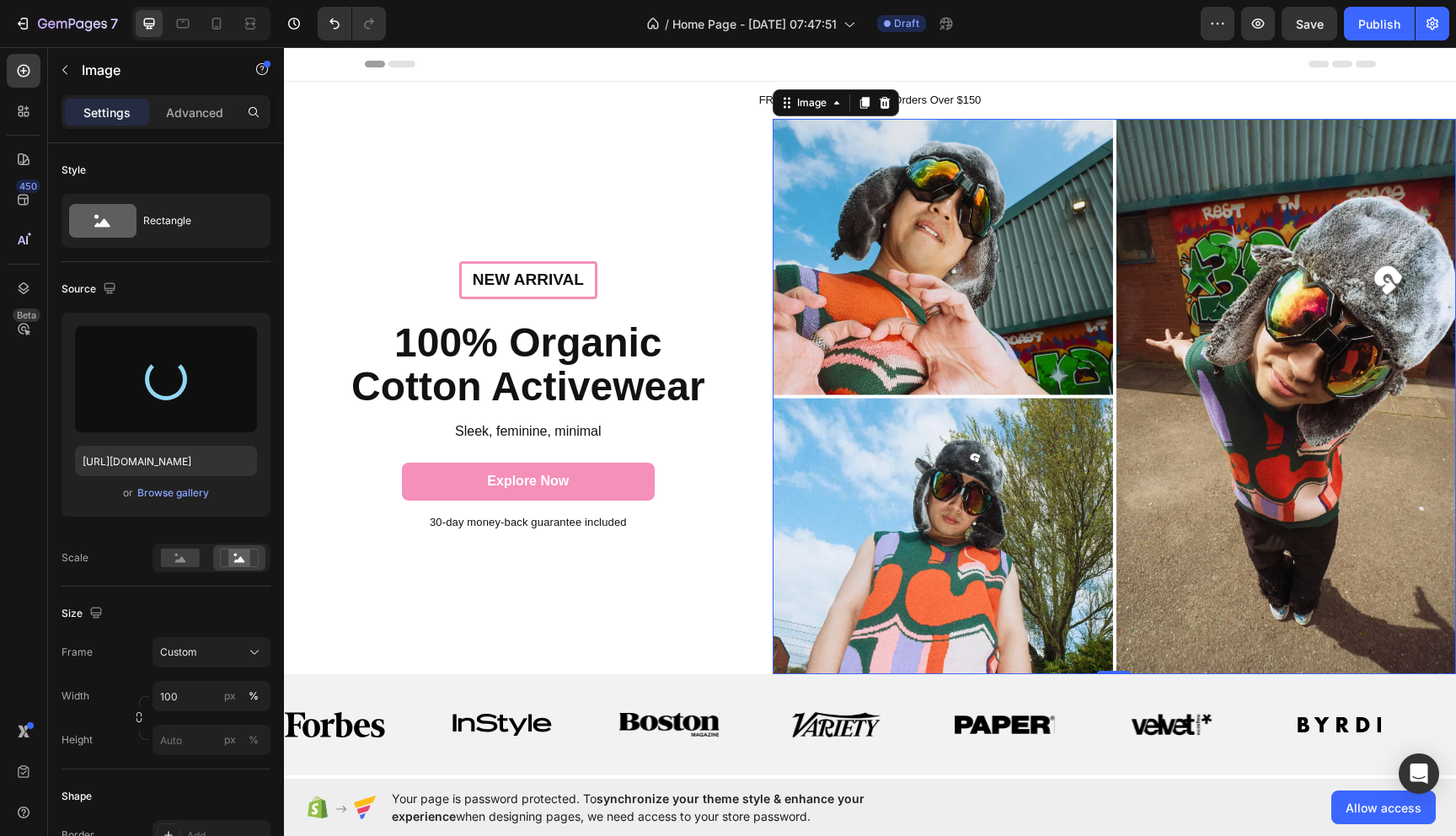
type input "[URL][DOMAIN_NAME]"
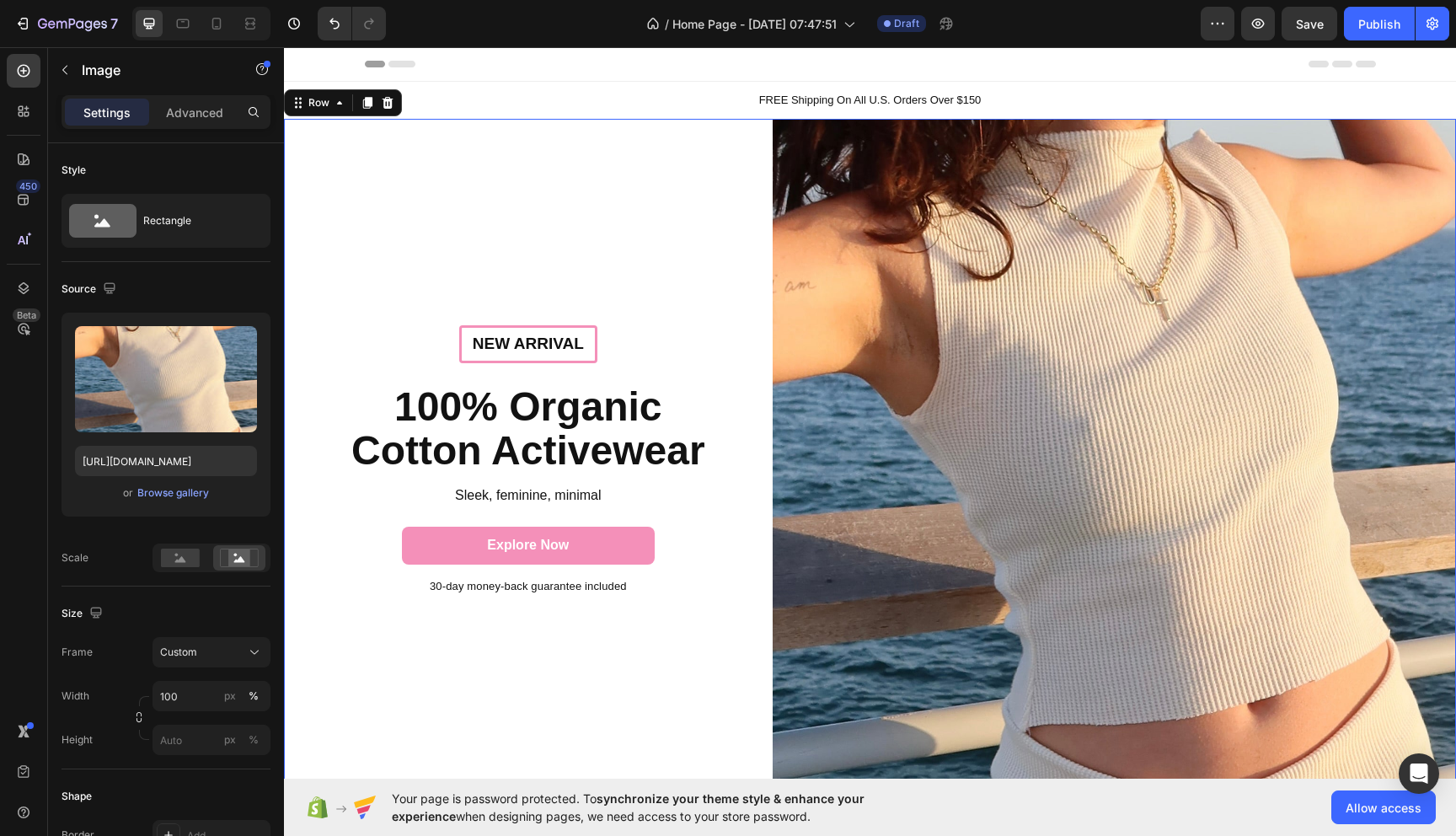
click at [621, 232] on div "New arrival Text Block Row 100% Organic Cotton Activewear Heading Sleek, femini…" at bounding box center [529, 460] width 489 height 683
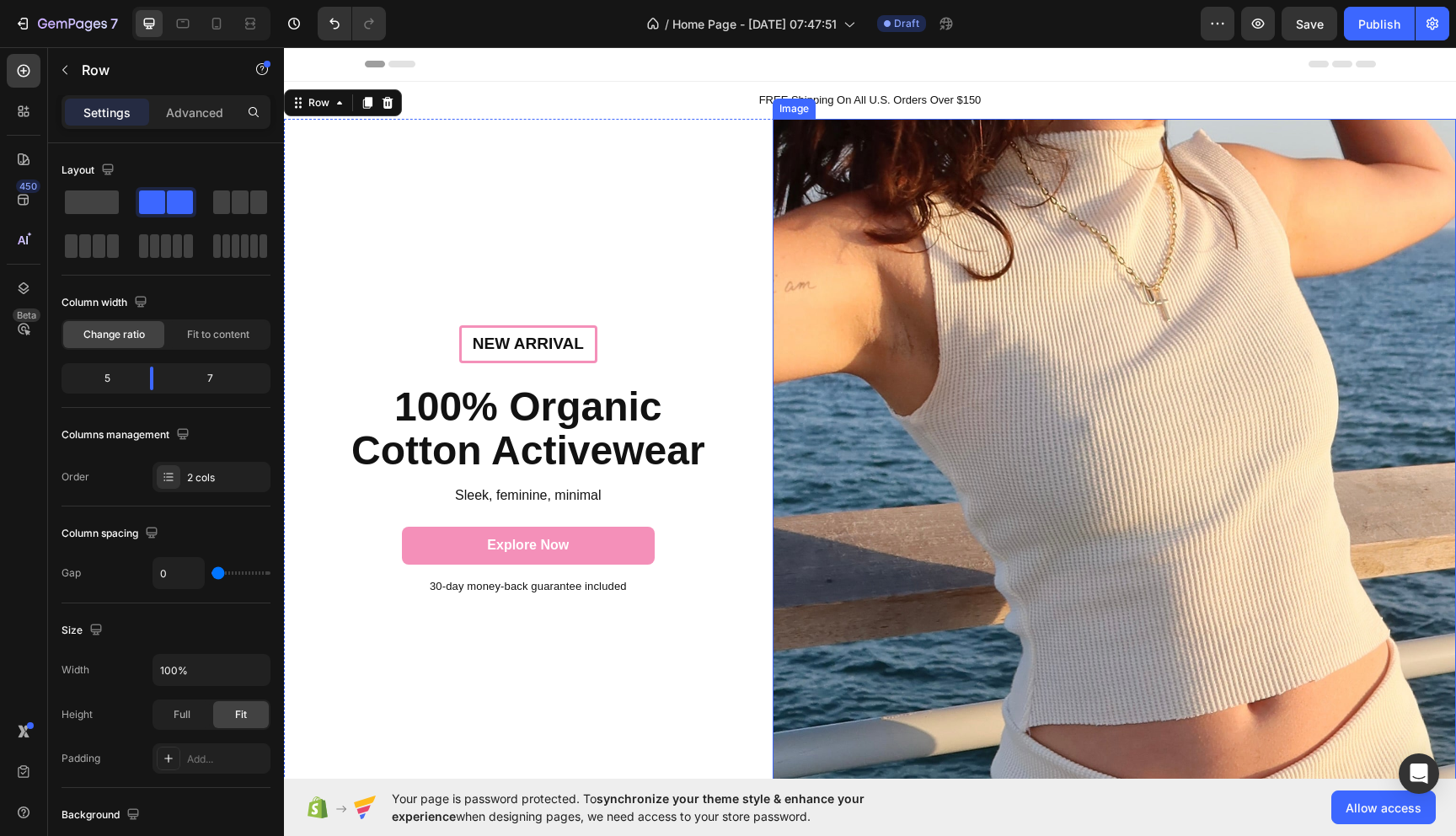
click at [916, 305] on img at bounding box center [1114, 460] width 684 height 683
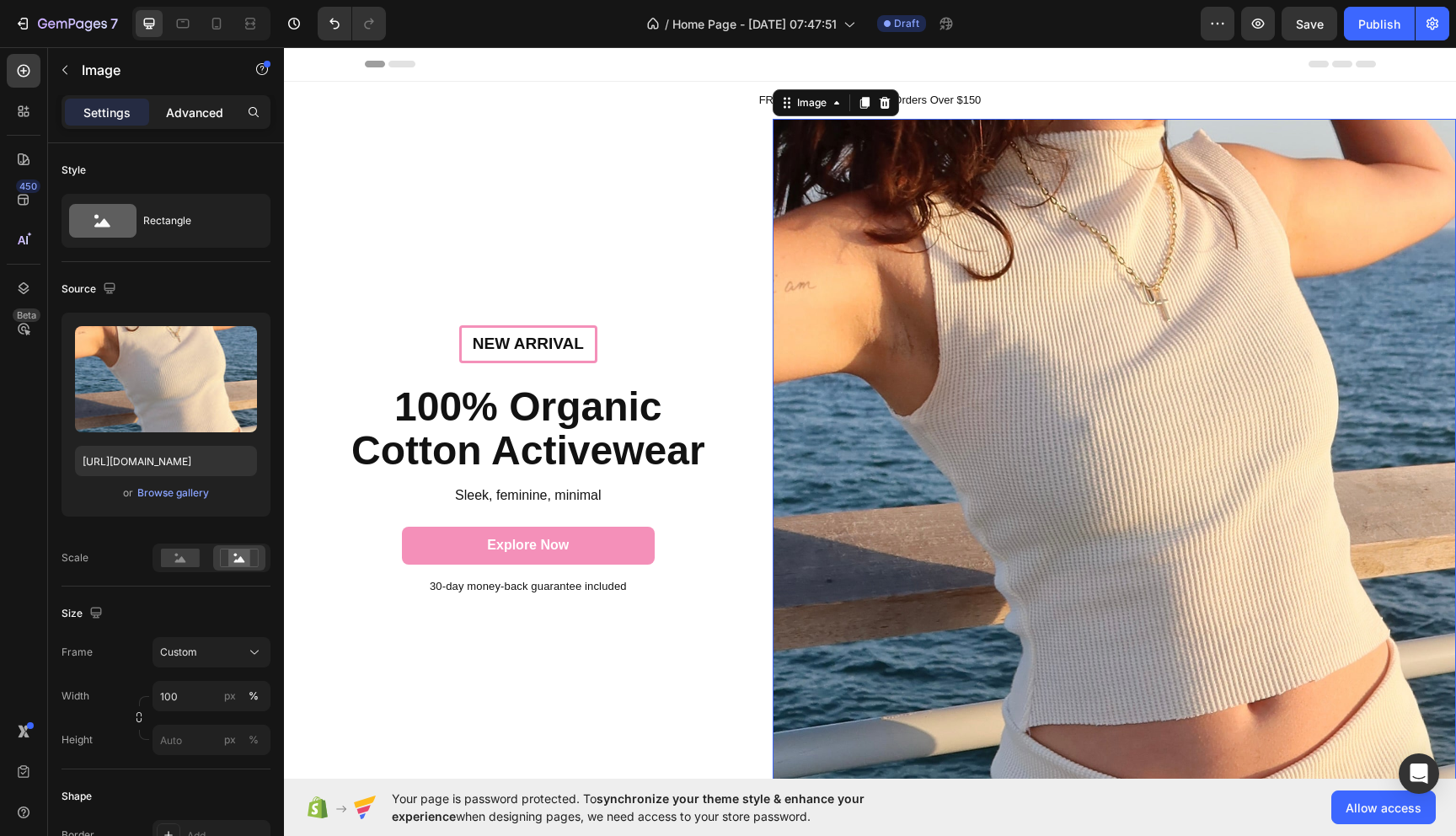
click at [176, 122] on div "Advanced" at bounding box center [194, 112] width 84 height 27
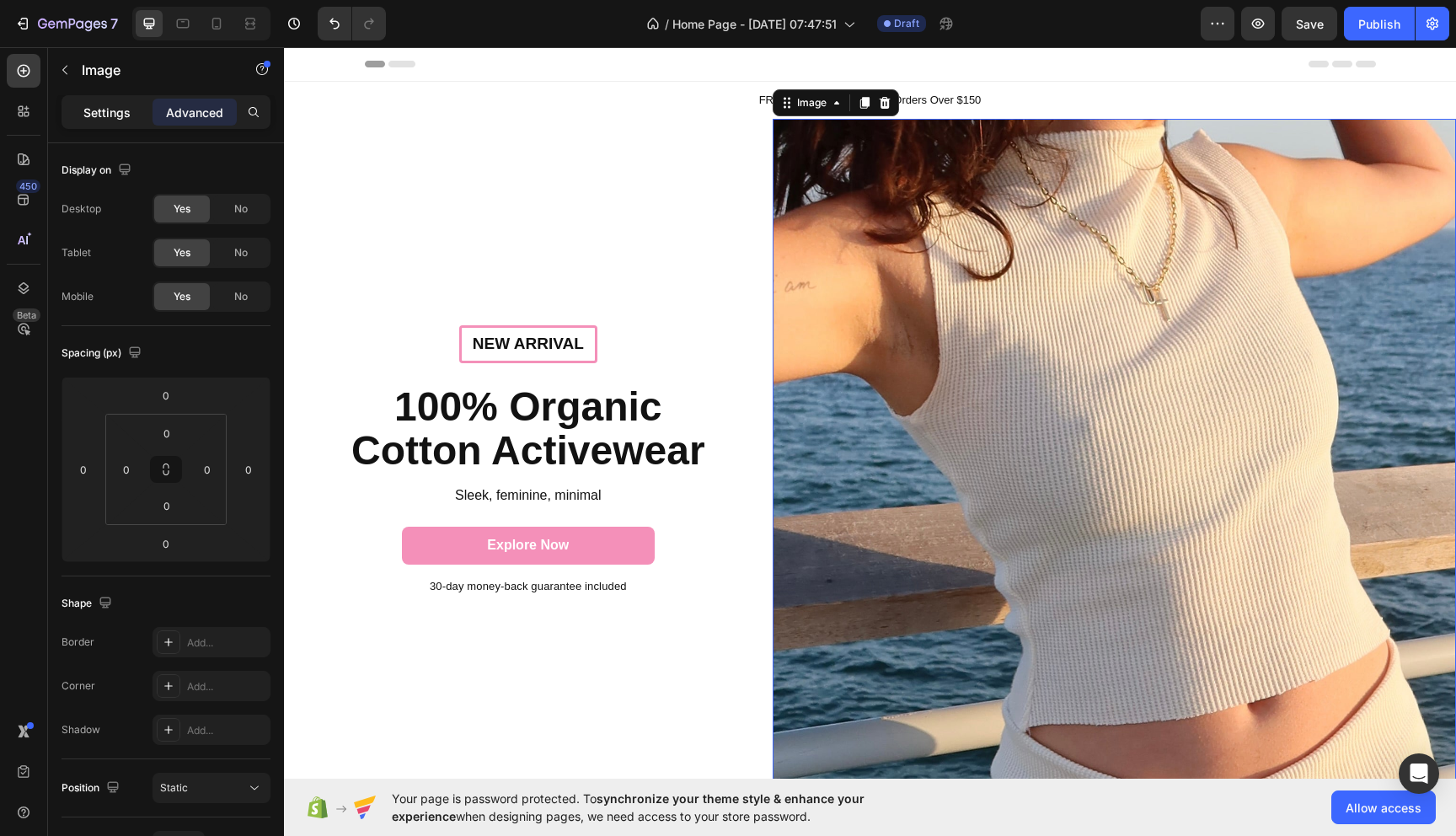
click at [105, 115] on p "Settings" at bounding box center [106, 112] width 47 height 17
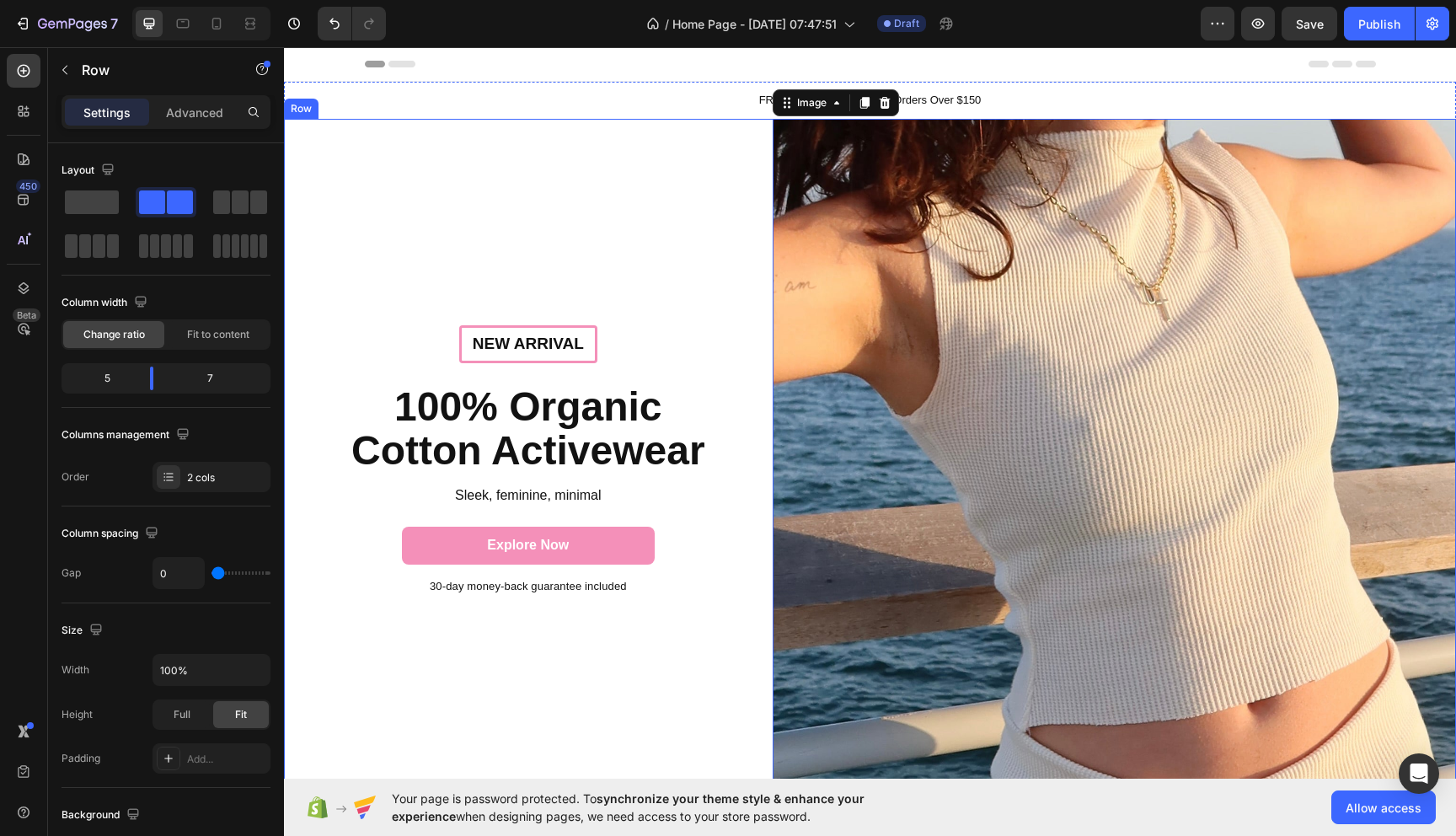
click at [550, 189] on div "New arrival Text Block Row 100% Organic Cotton Activewear Heading Sleek, femini…" at bounding box center [529, 460] width 489 height 683
click at [902, 428] on img at bounding box center [1114, 460] width 684 height 683
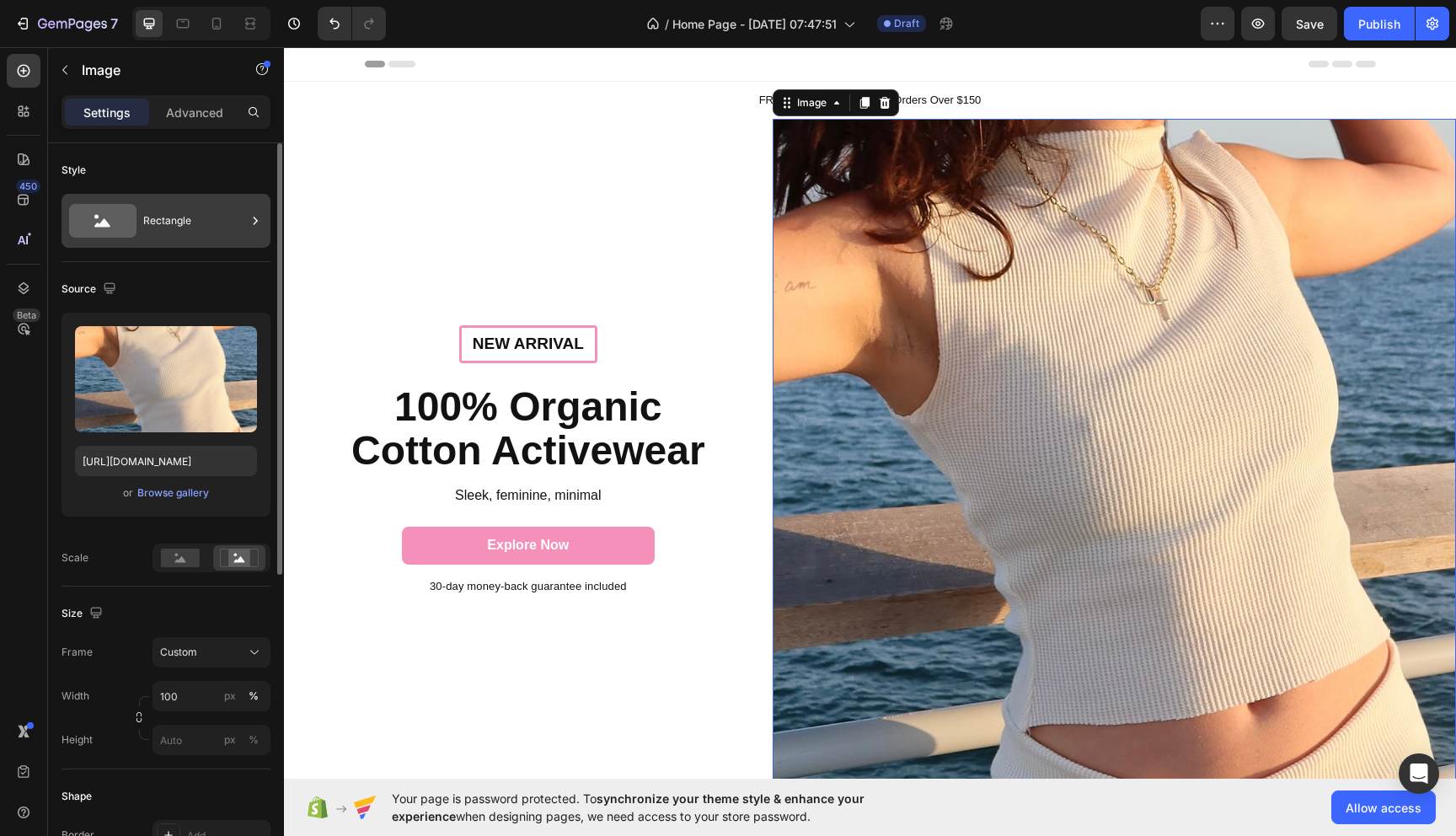
click at [149, 233] on div "Rectangle" at bounding box center [194, 220] width 102 height 39
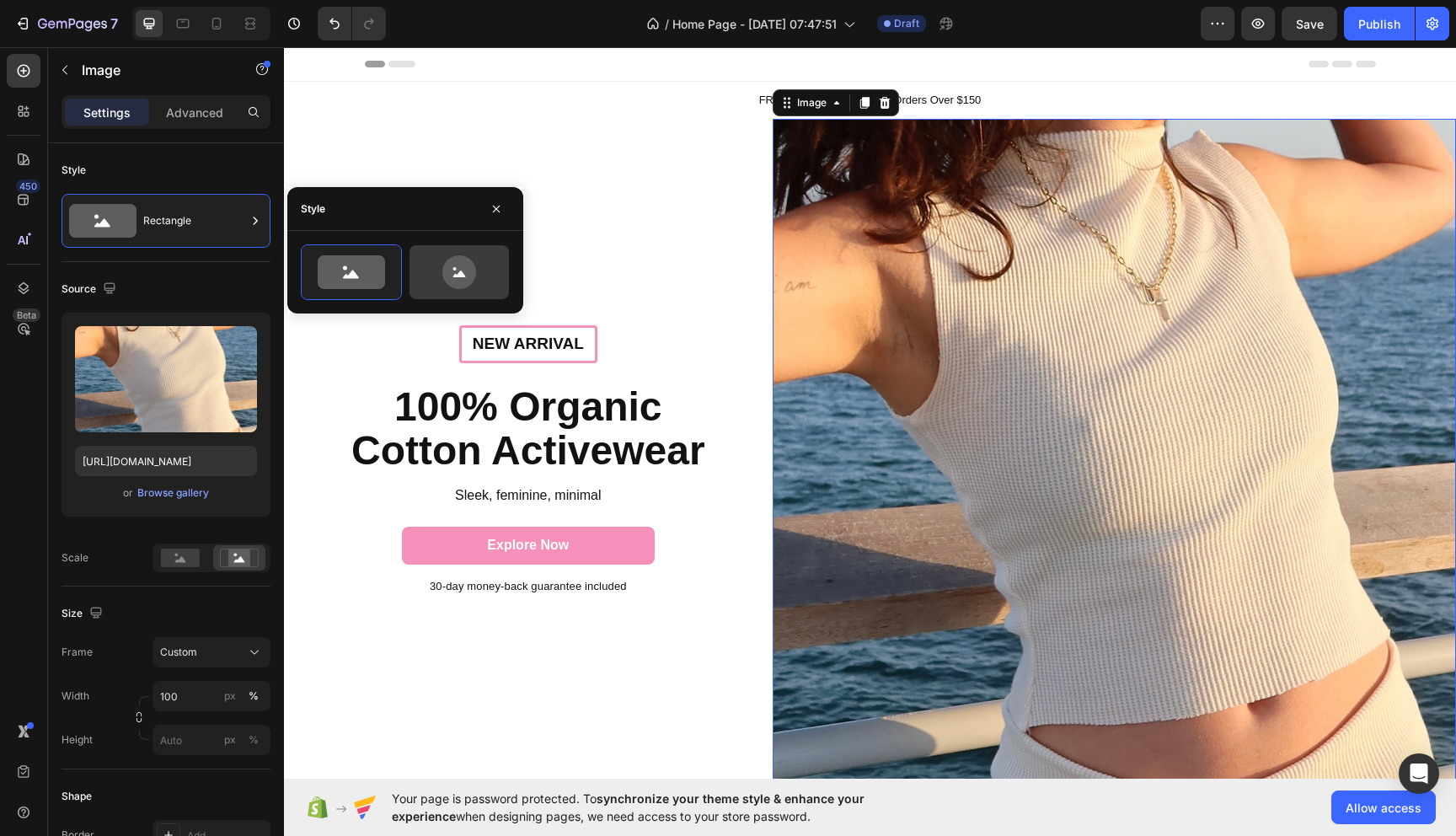
click at [450, 279] on icon at bounding box center [459, 272] width 34 height 34
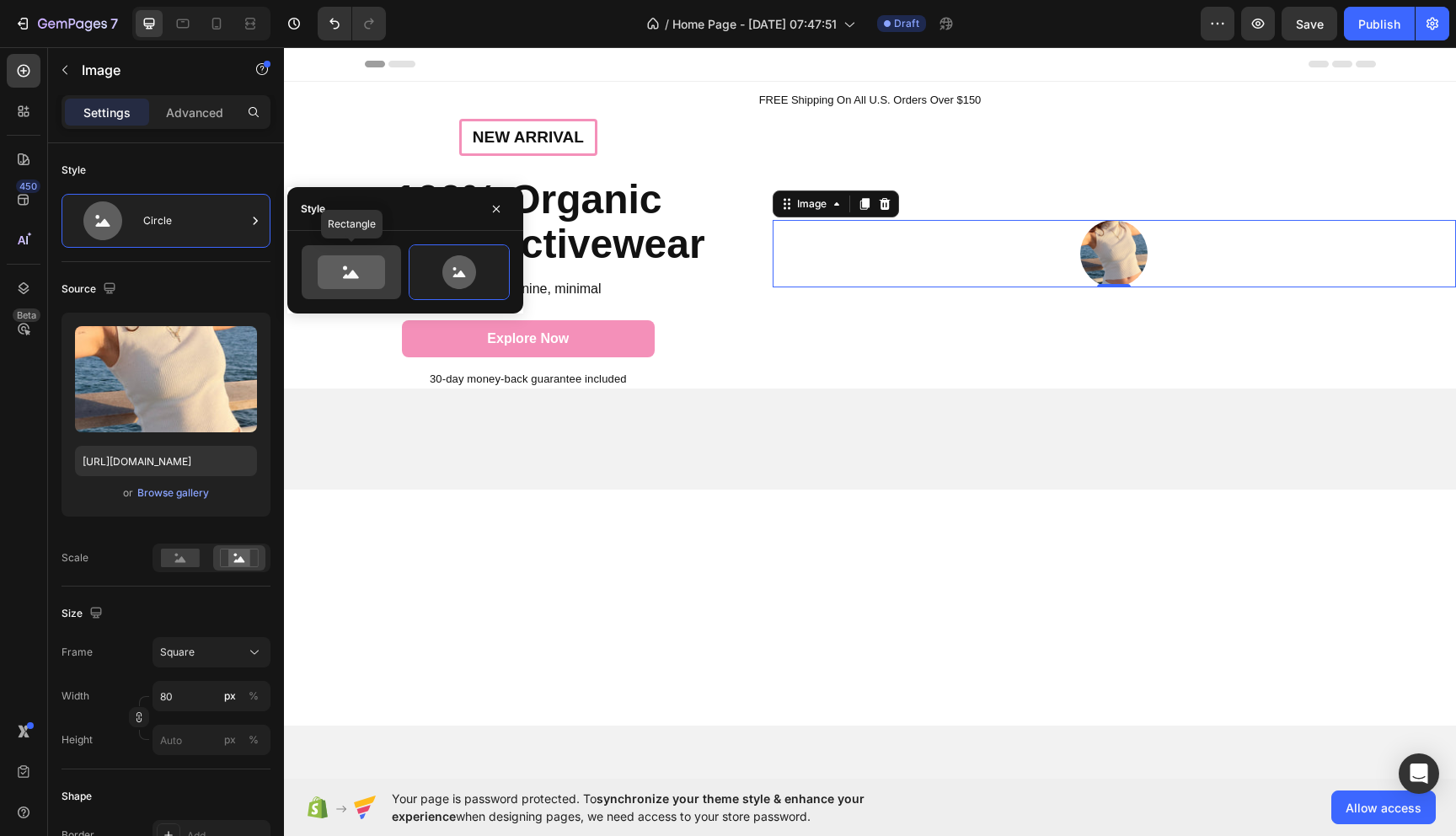
click at [344, 264] on icon at bounding box center [352, 272] width 68 height 34
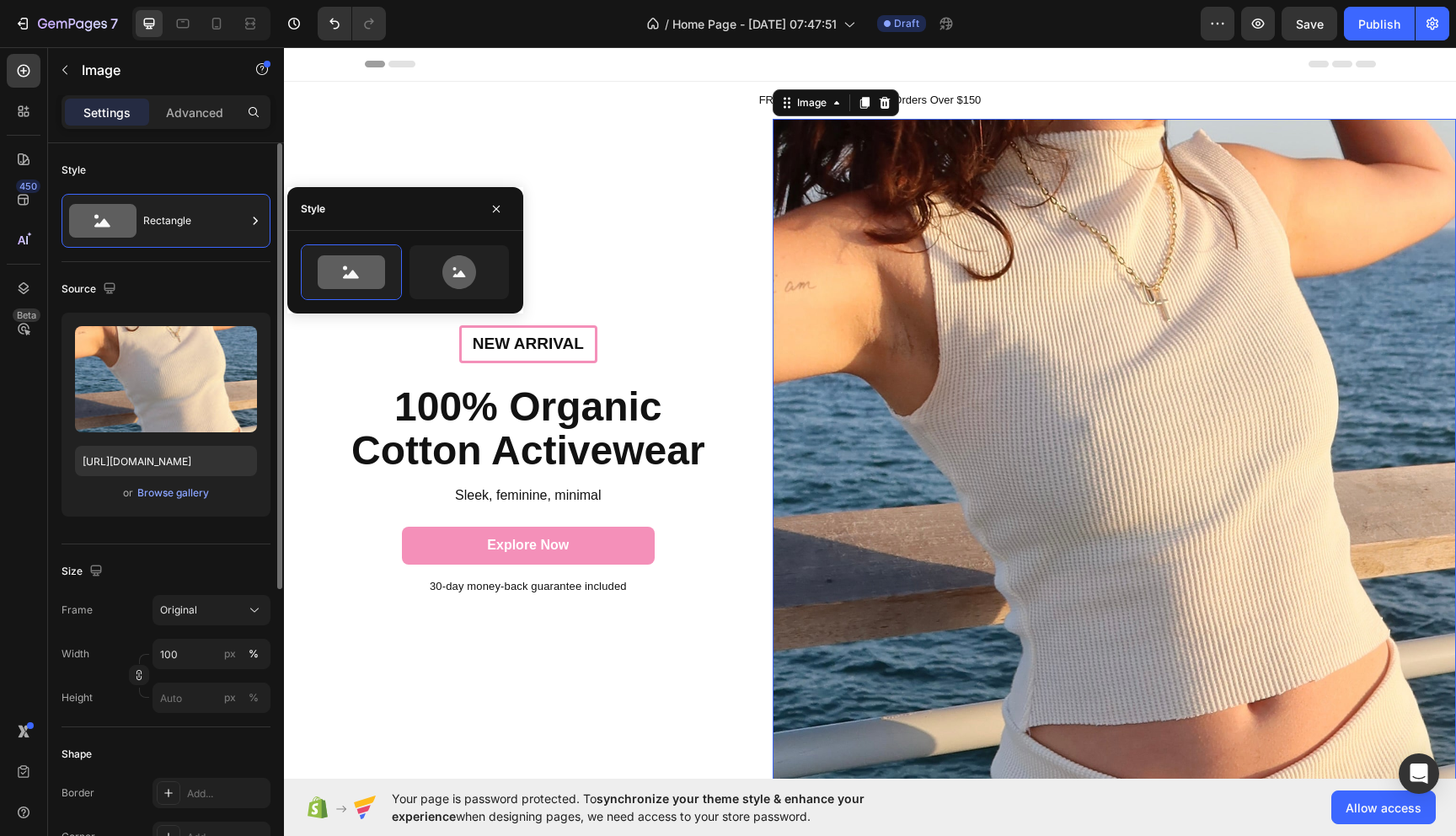
click at [200, 159] on div "Style" at bounding box center [166, 170] width 209 height 27
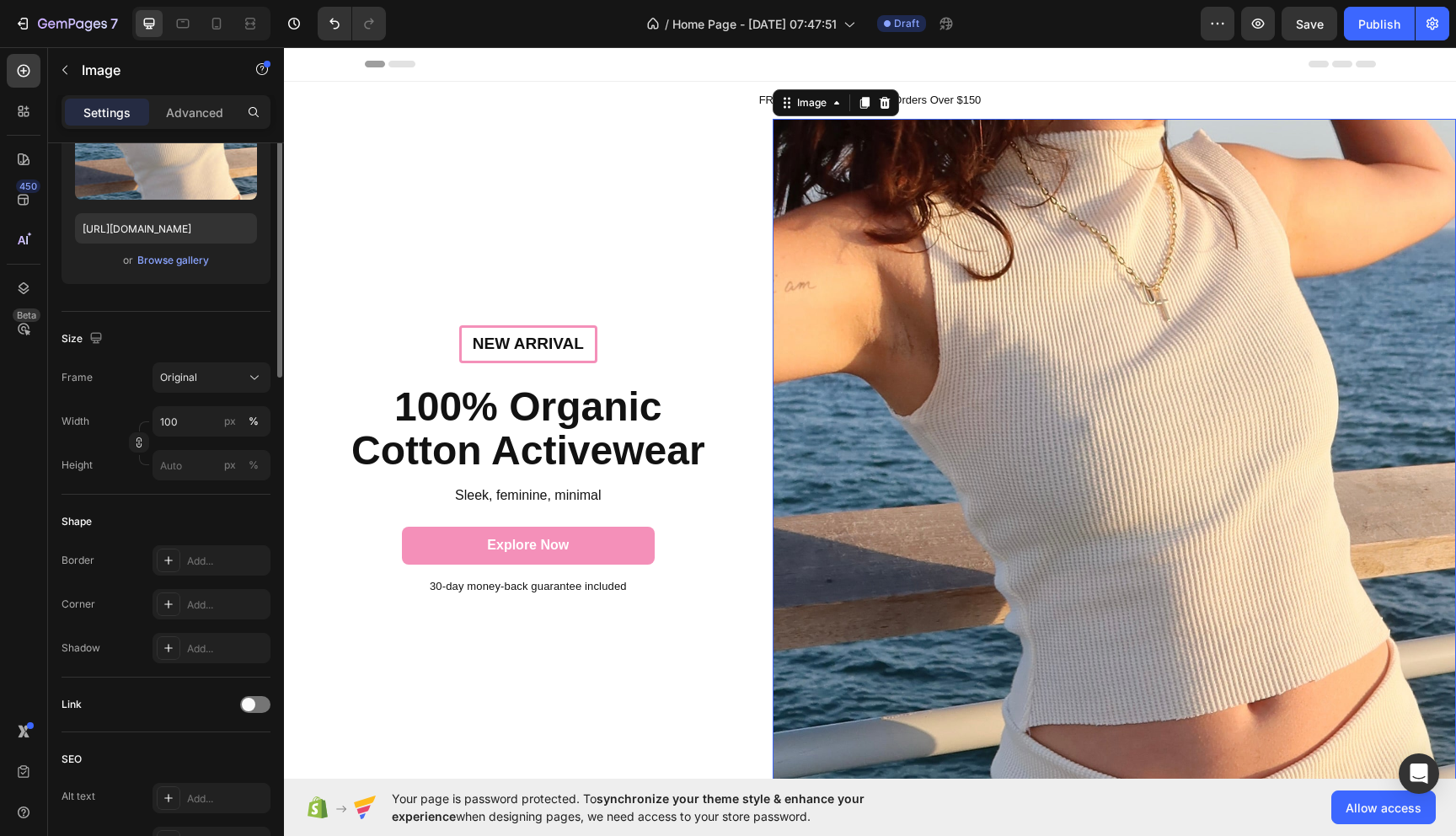
scroll to position [238, 0]
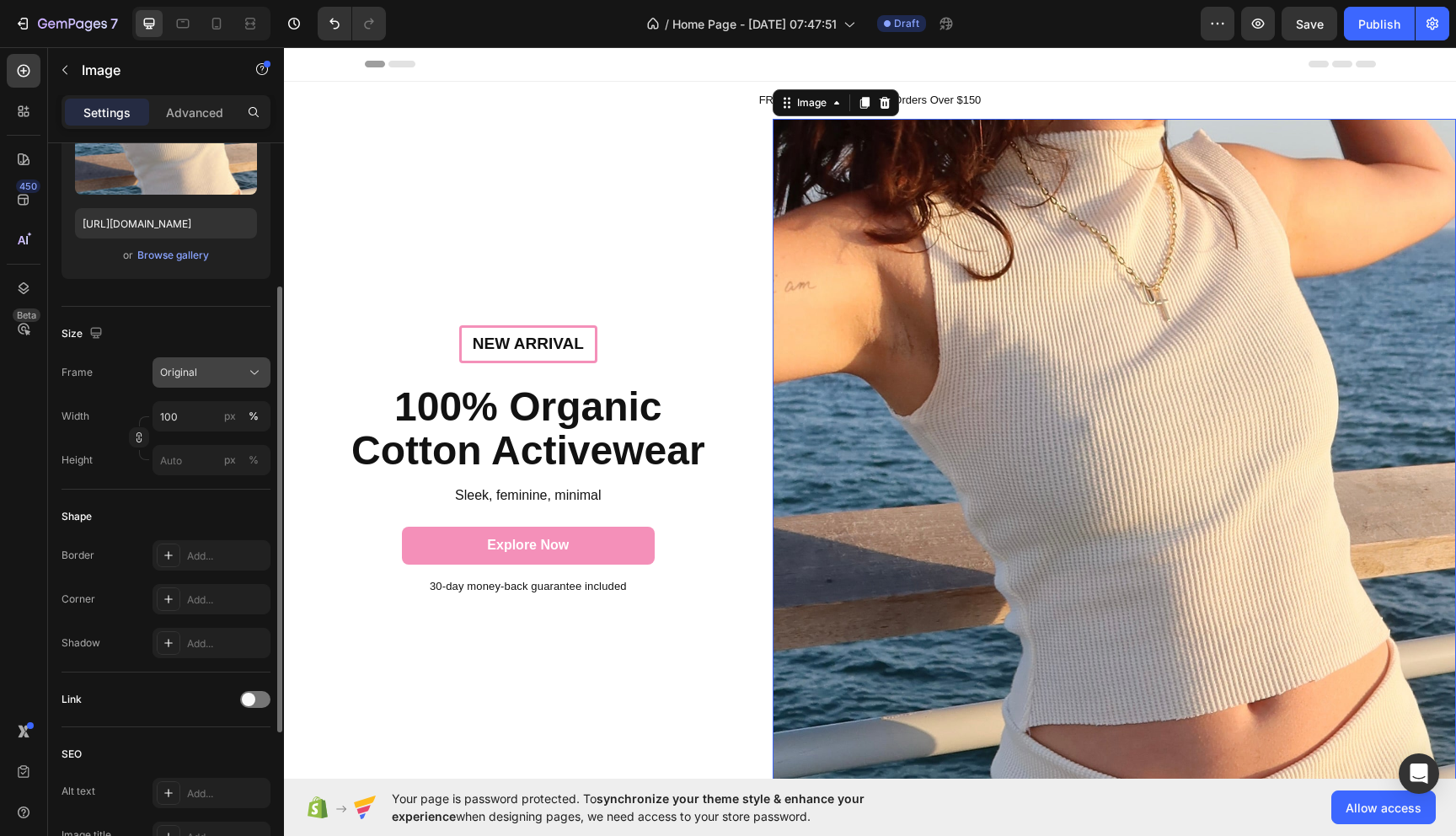
click at [261, 380] on icon at bounding box center [254, 372] width 16 height 16
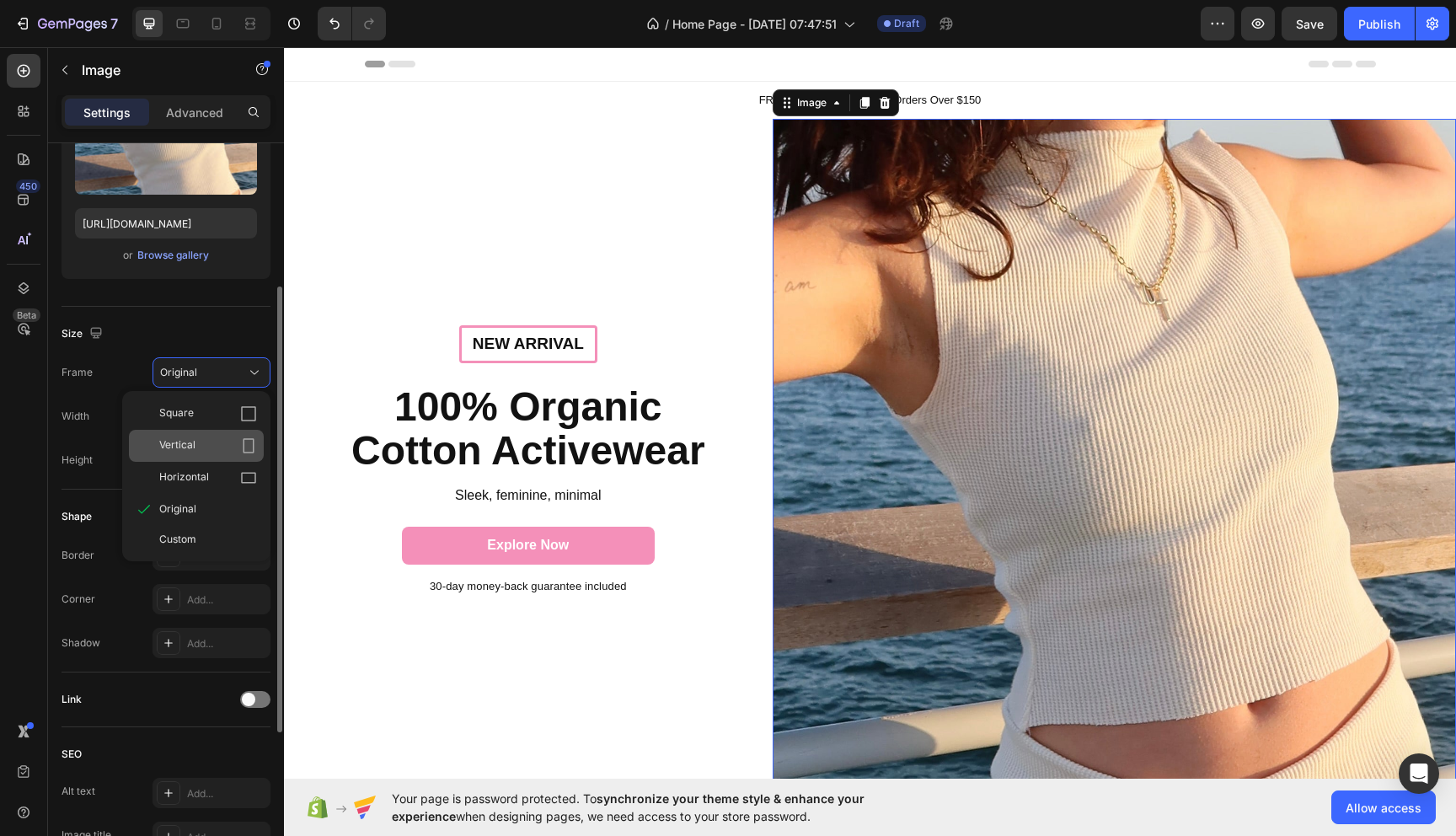
click at [242, 449] on icon at bounding box center [248, 445] width 16 height 16
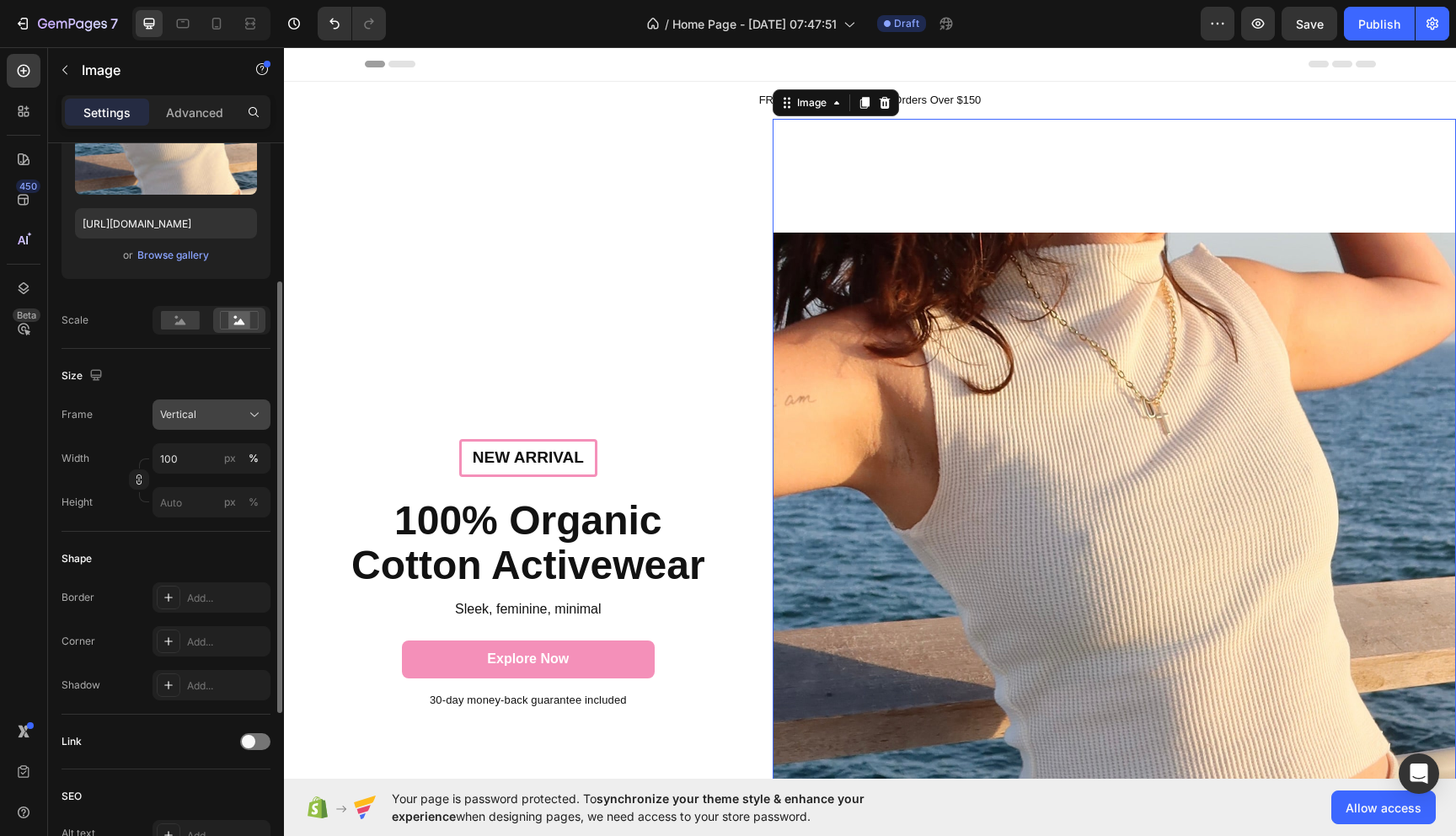
click at [235, 416] on div "Vertical" at bounding box center [201, 415] width 82 height 15
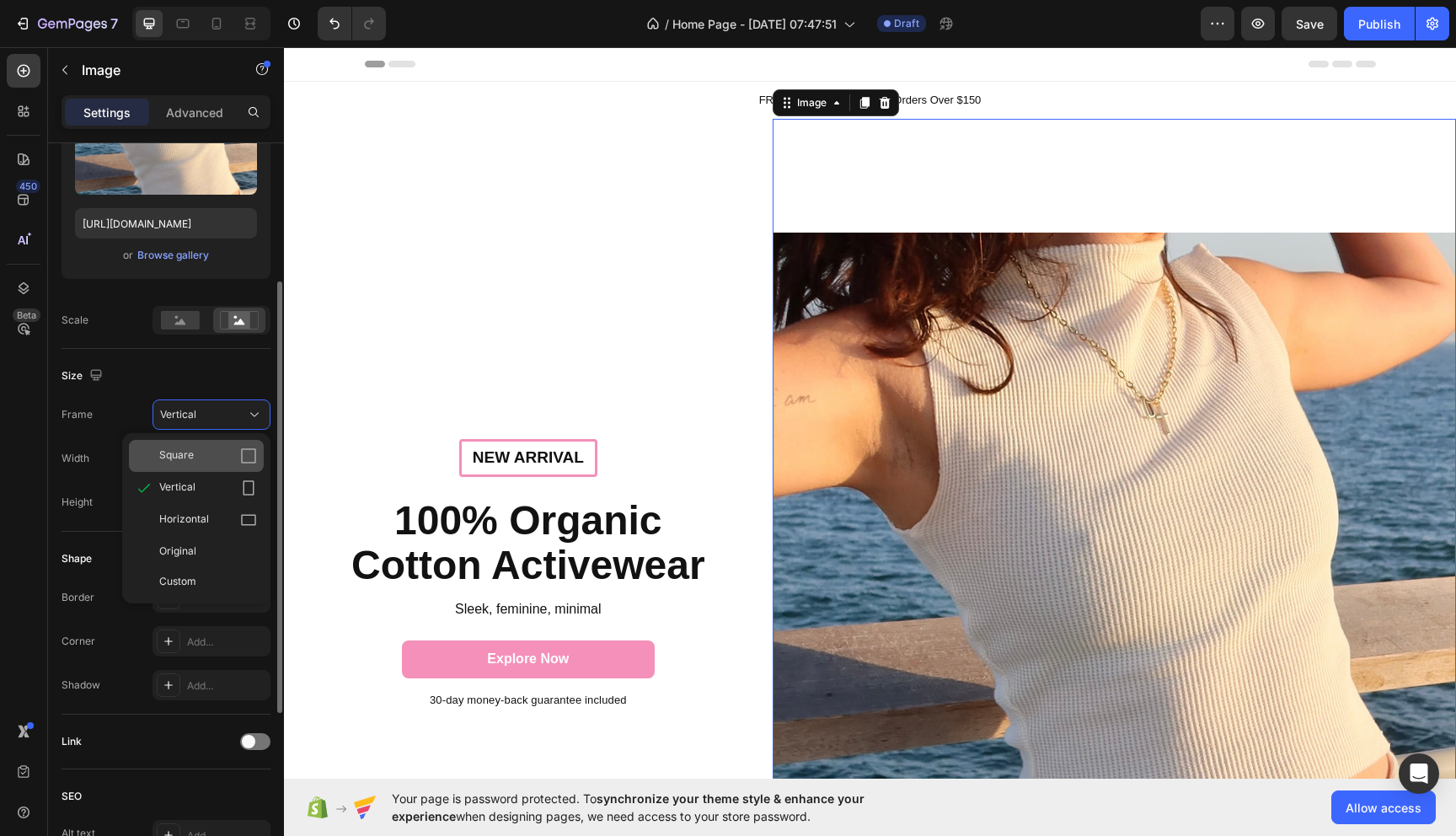
click at [240, 456] on icon at bounding box center [248, 455] width 16 height 16
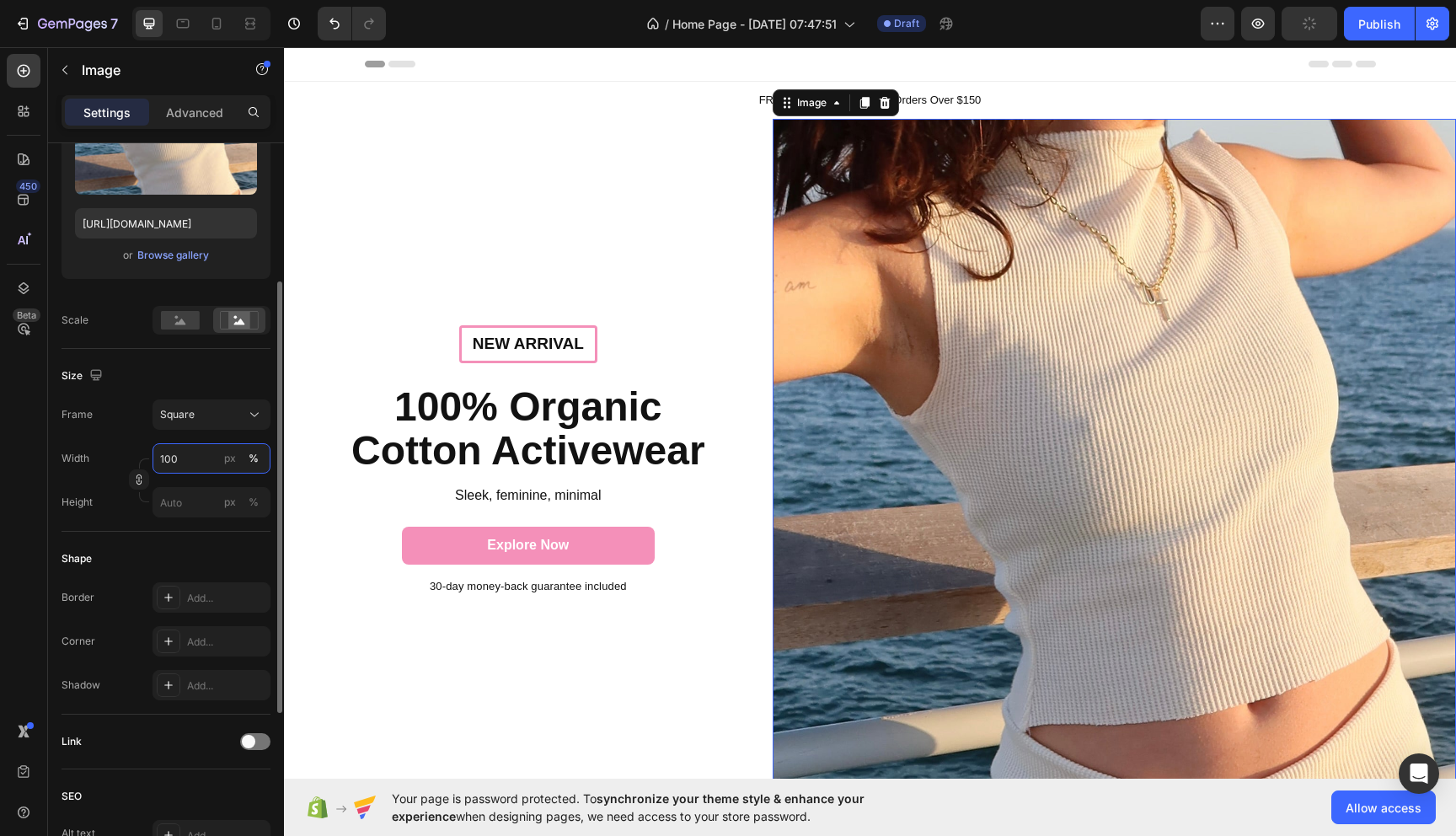
click at [213, 462] on input "100" at bounding box center [212, 457] width 118 height 30
click at [218, 532] on div "Shape Border Add... Corner Add... Shadow Add..." at bounding box center [166, 622] width 209 height 183
click at [207, 456] on input "100" at bounding box center [212, 457] width 118 height 30
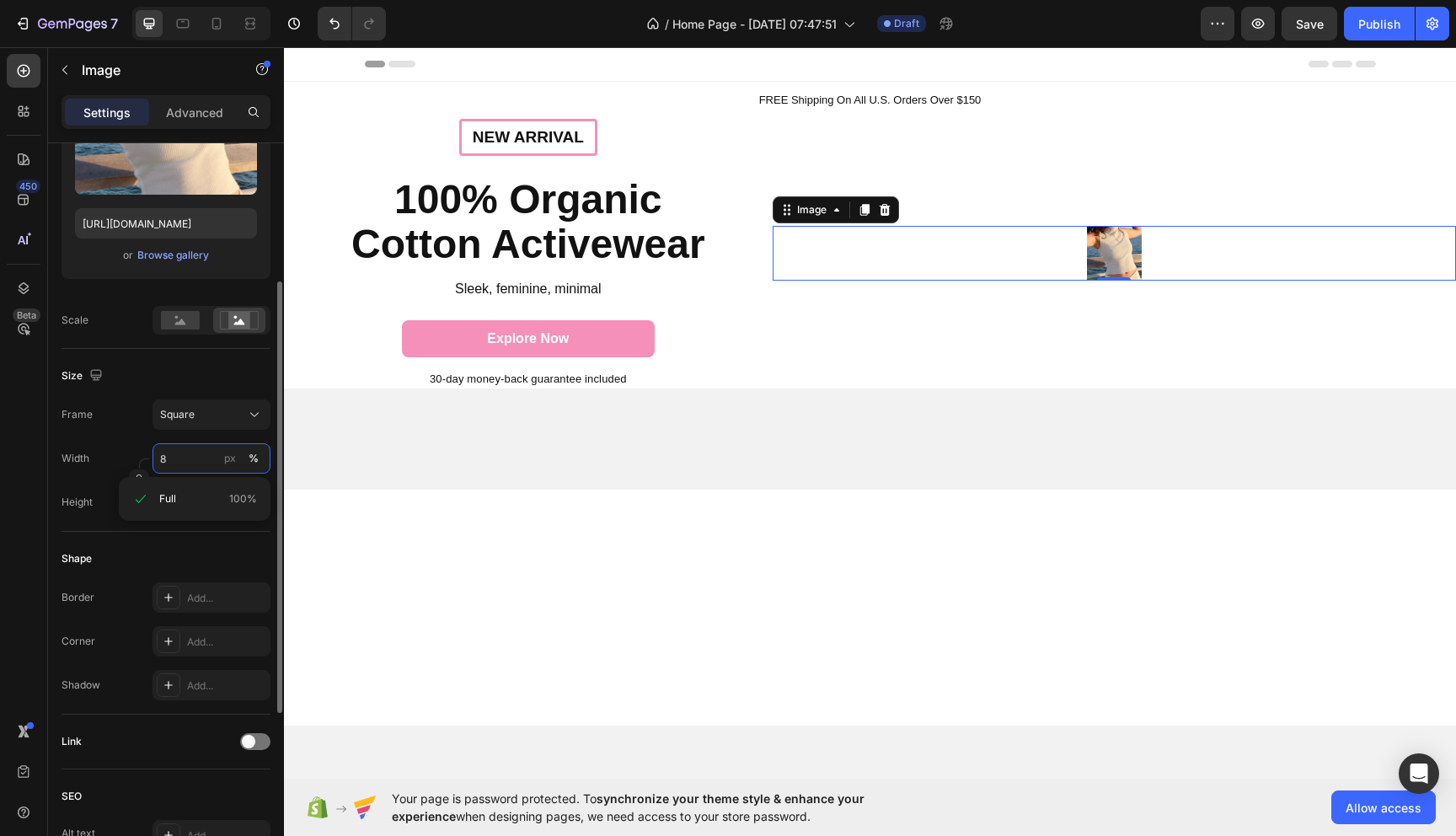
type input "80"
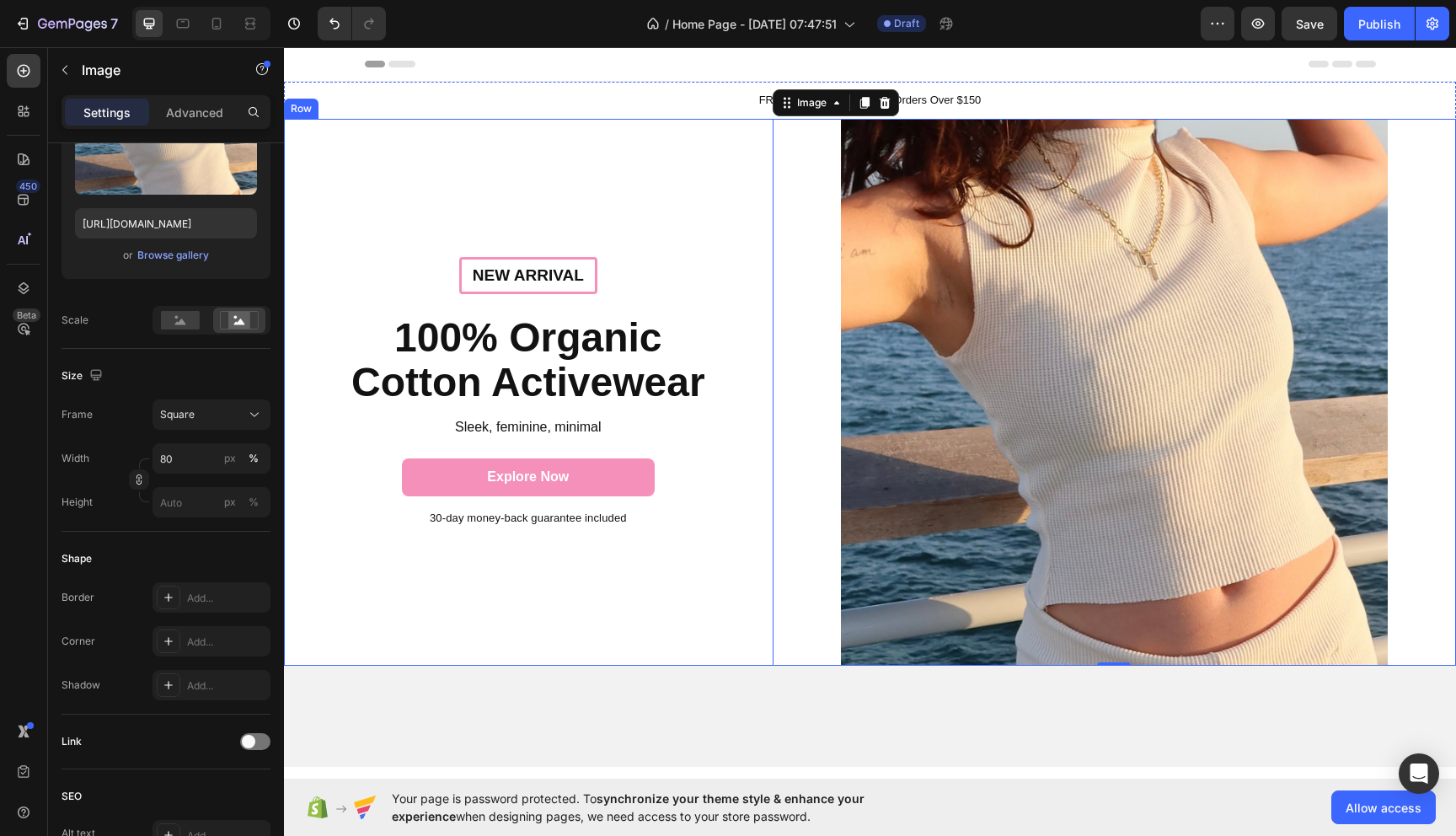
click at [477, 188] on div "New arrival Text Block Row 100% Organic Cotton Activewear Heading Sleek, femini…" at bounding box center [529, 392] width 489 height 547
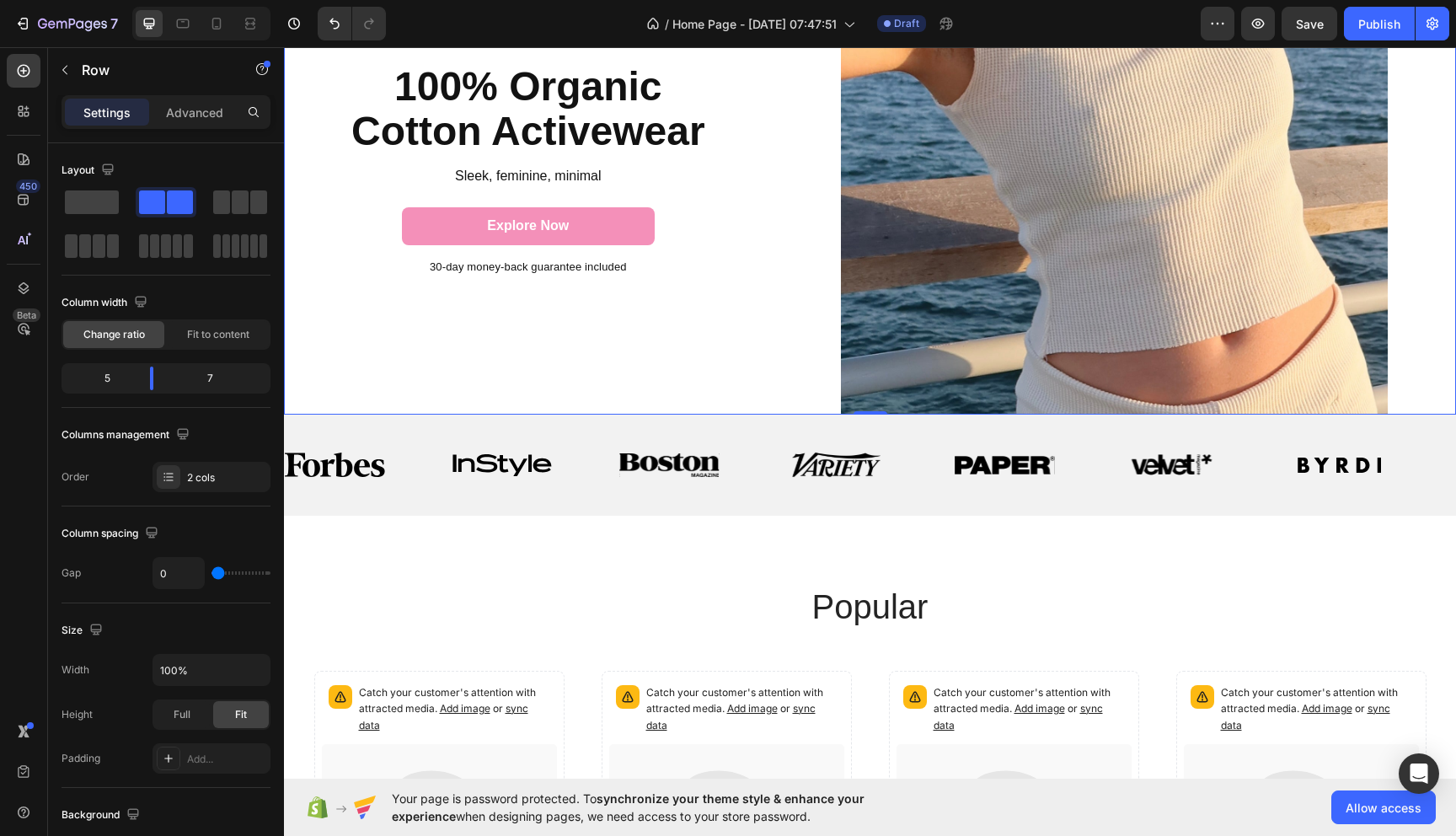
scroll to position [252, 0]
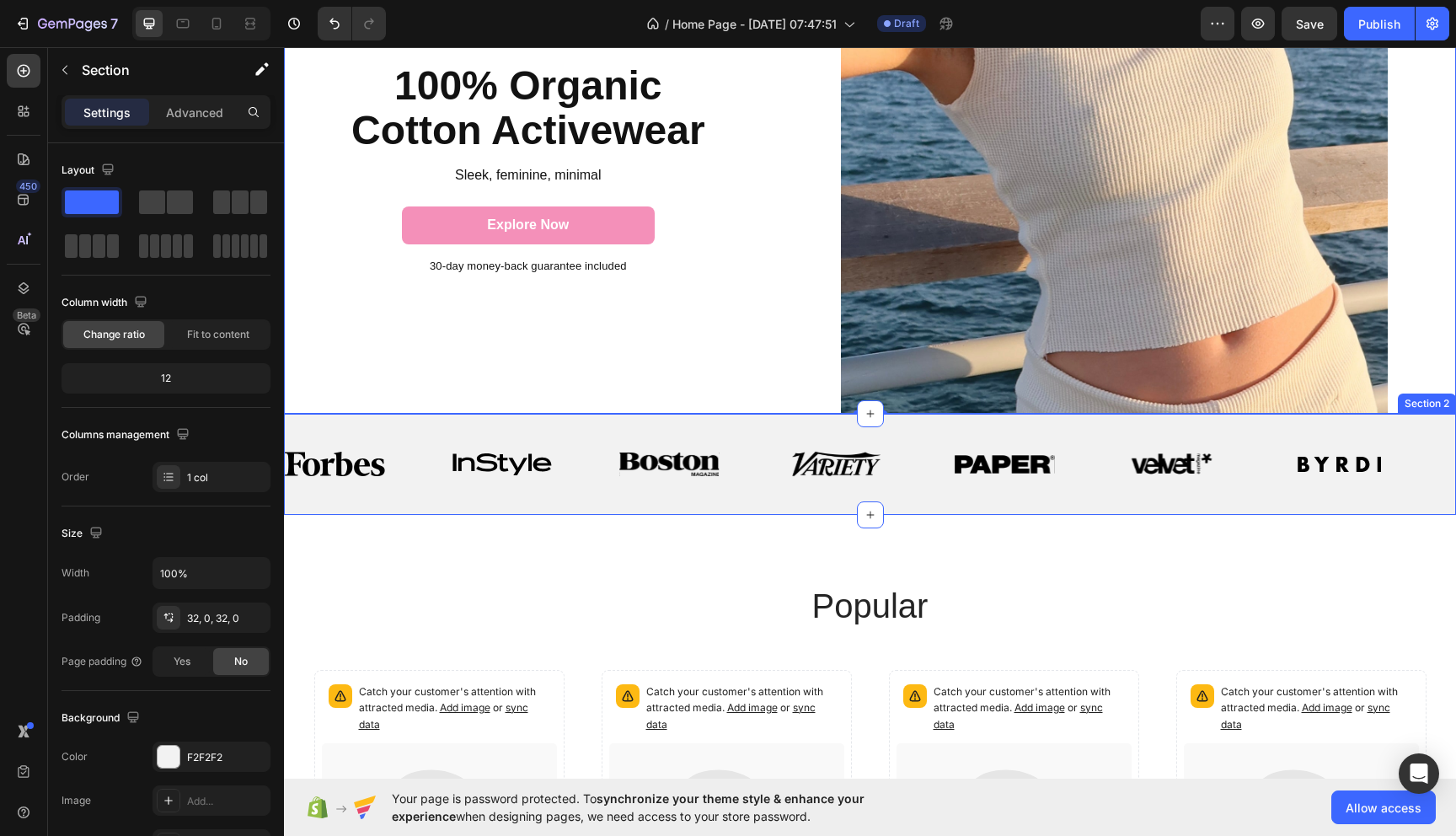
click at [561, 499] on div "Image Image Image Image Image Image Image Image Image Image Image Image Image I…" at bounding box center [870, 464] width 1172 height 101
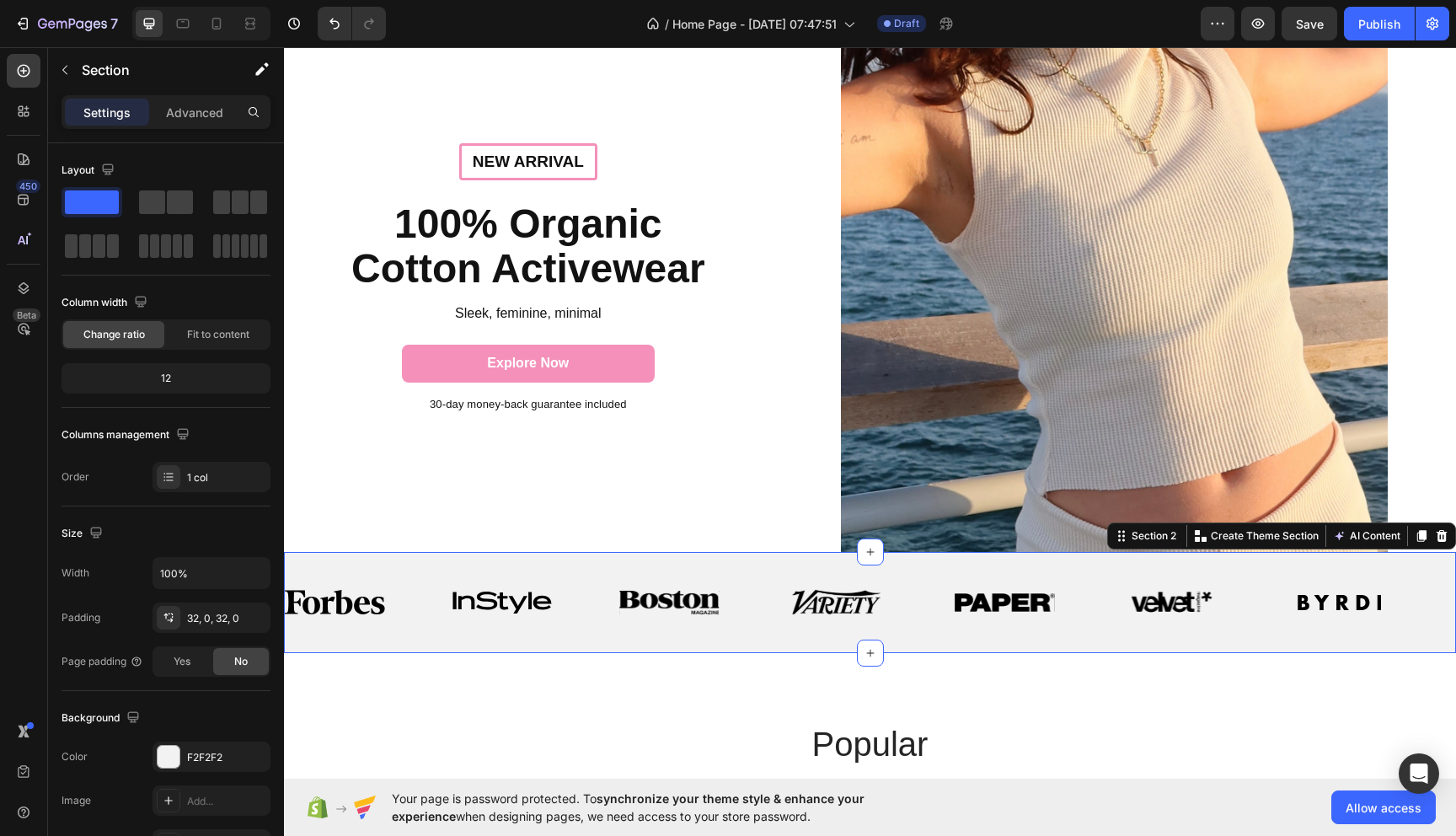
scroll to position [0, 0]
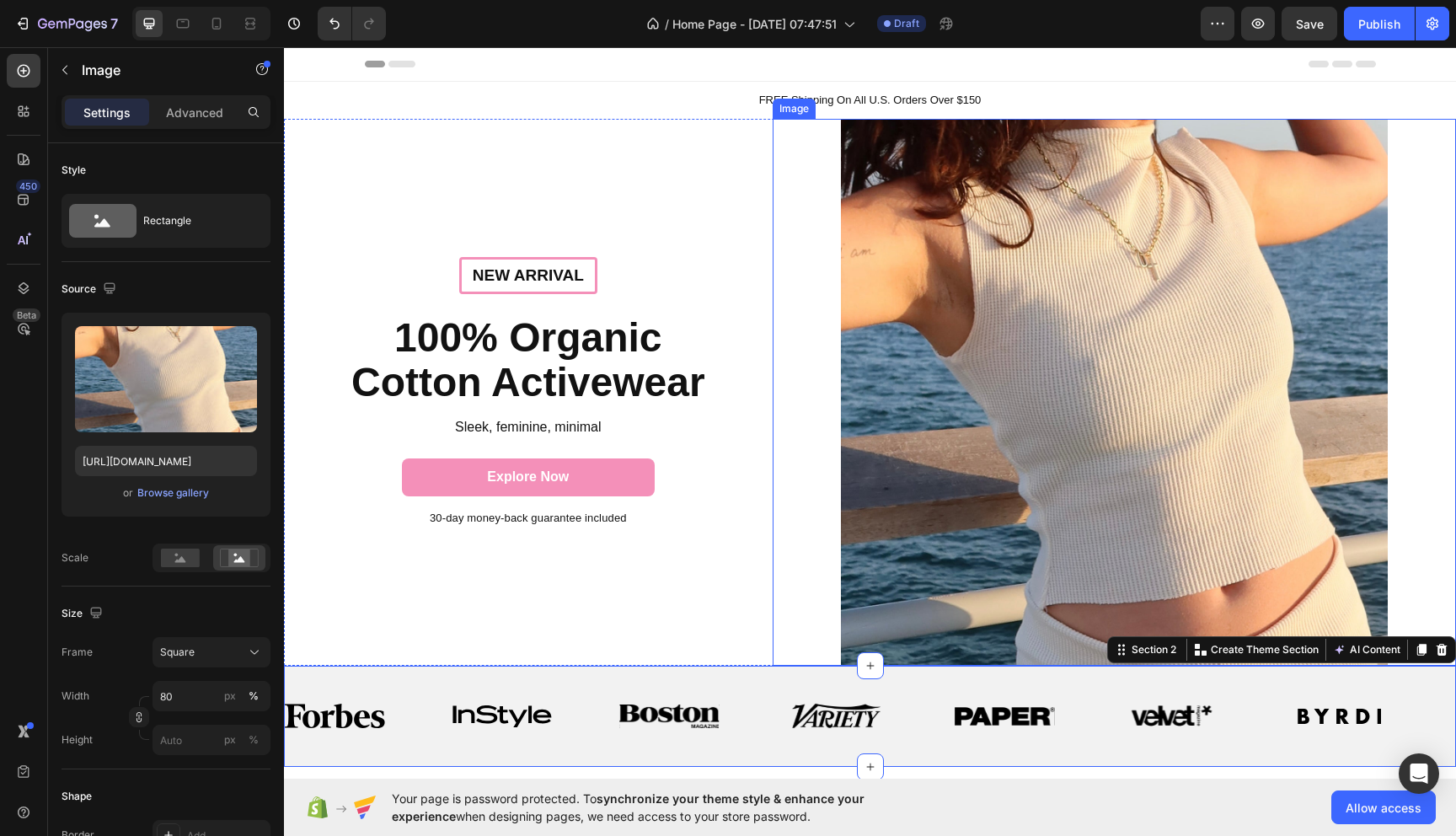
click at [1073, 408] on img at bounding box center [1115, 392] width 547 height 547
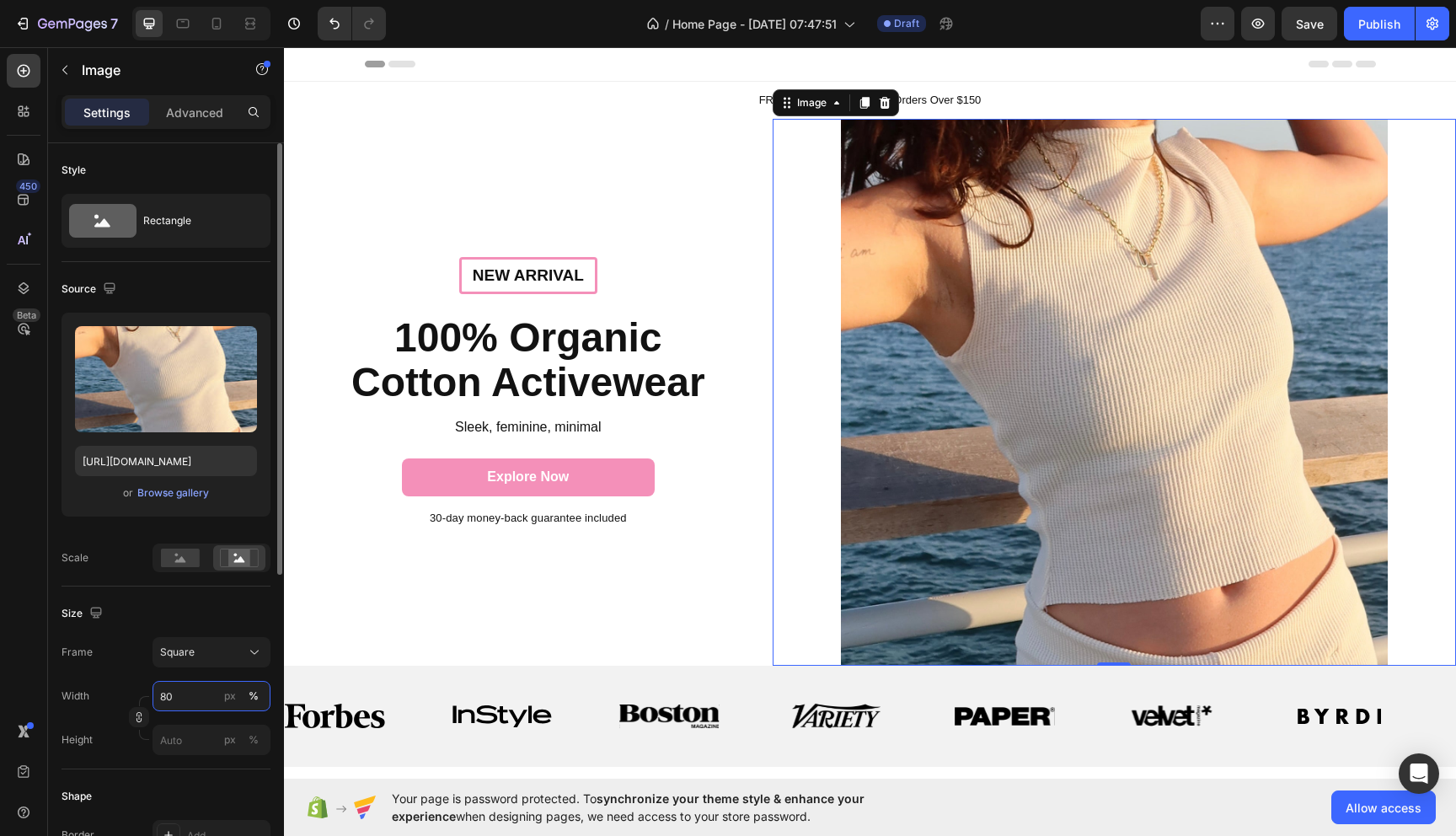
click at [185, 692] on input "80" at bounding box center [212, 695] width 118 height 30
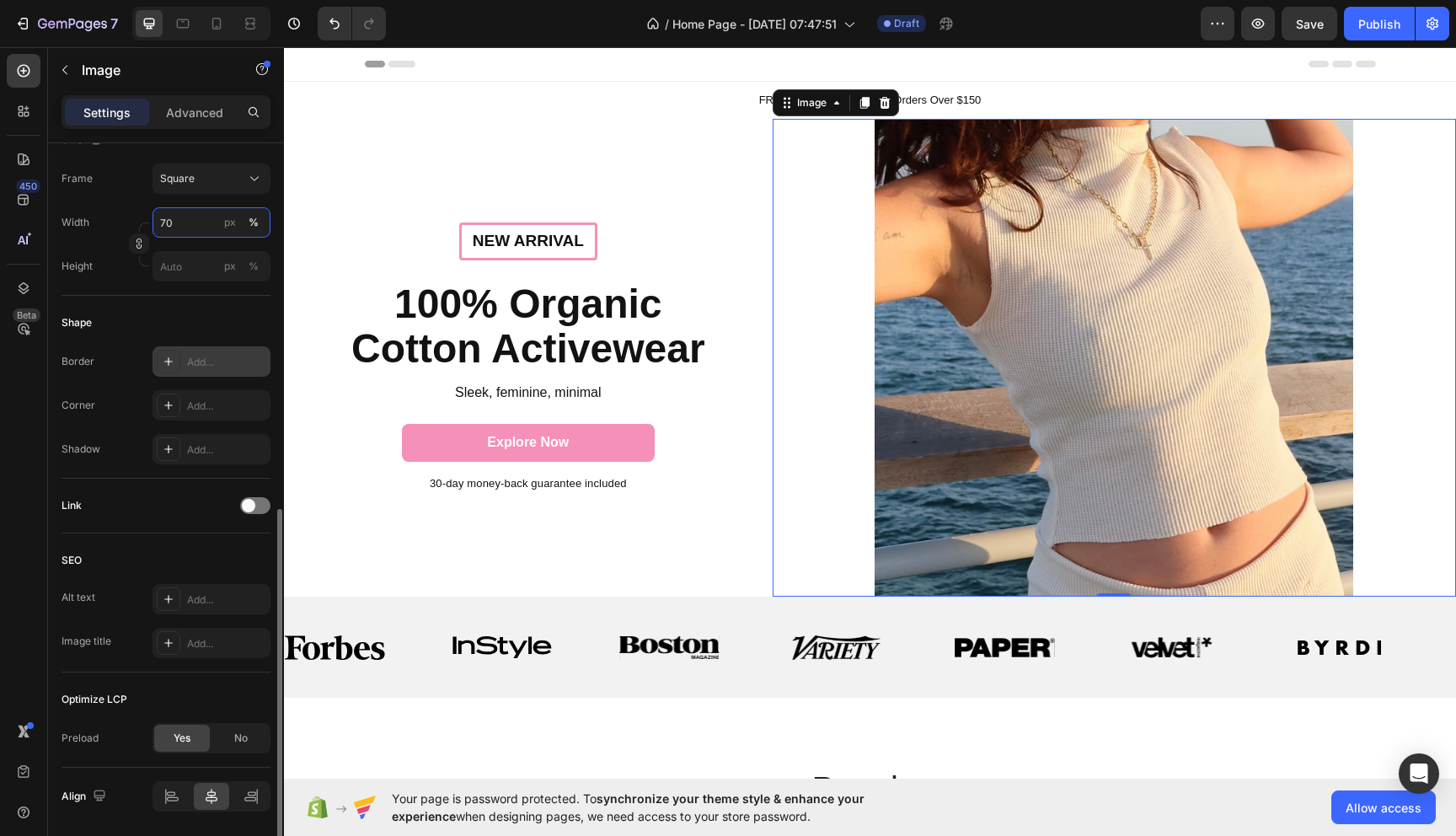
scroll to position [530, 0]
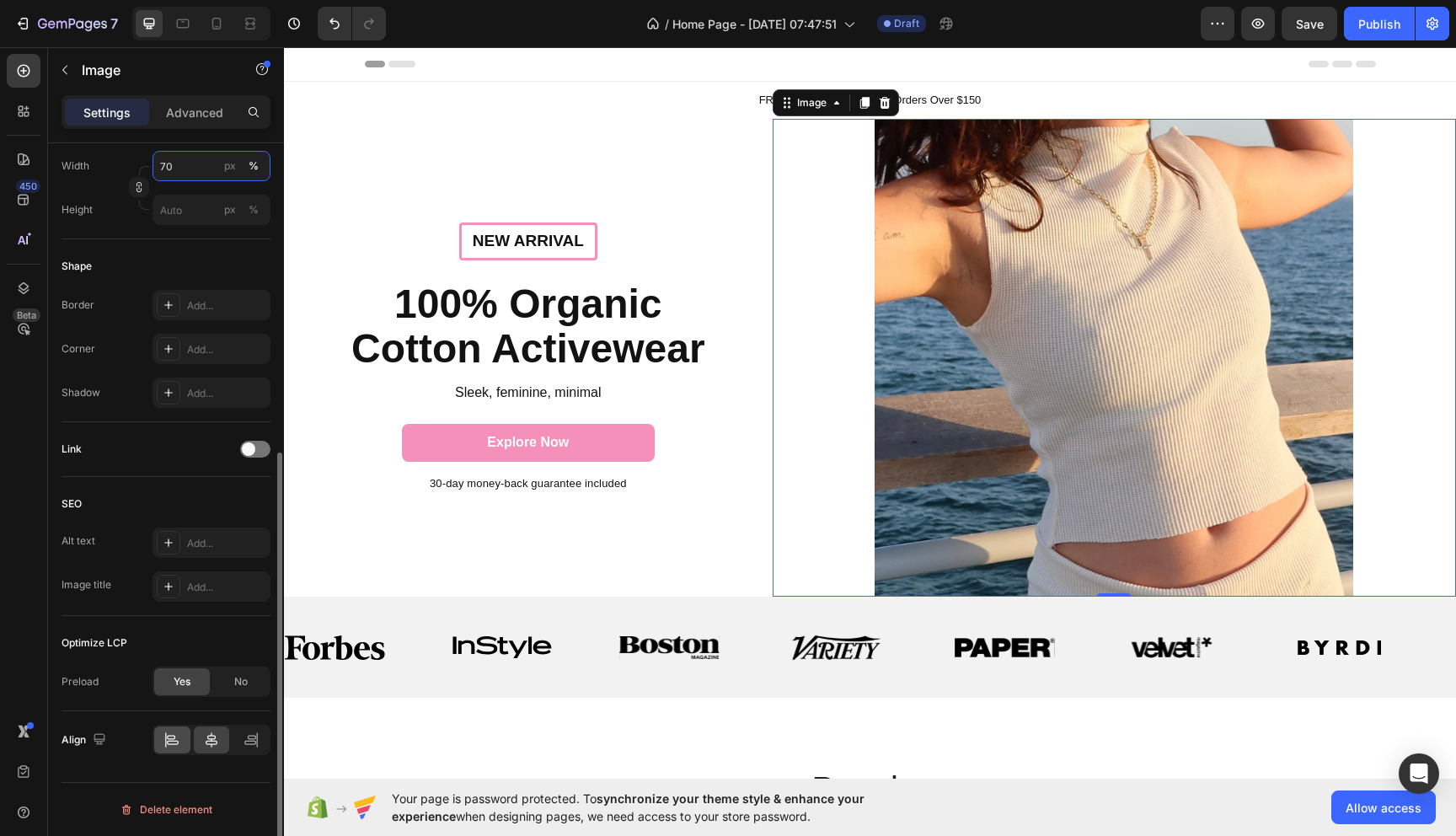
type input "70"
click at [168, 737] on icon at bounding box center [171, 739] width 16 height 16
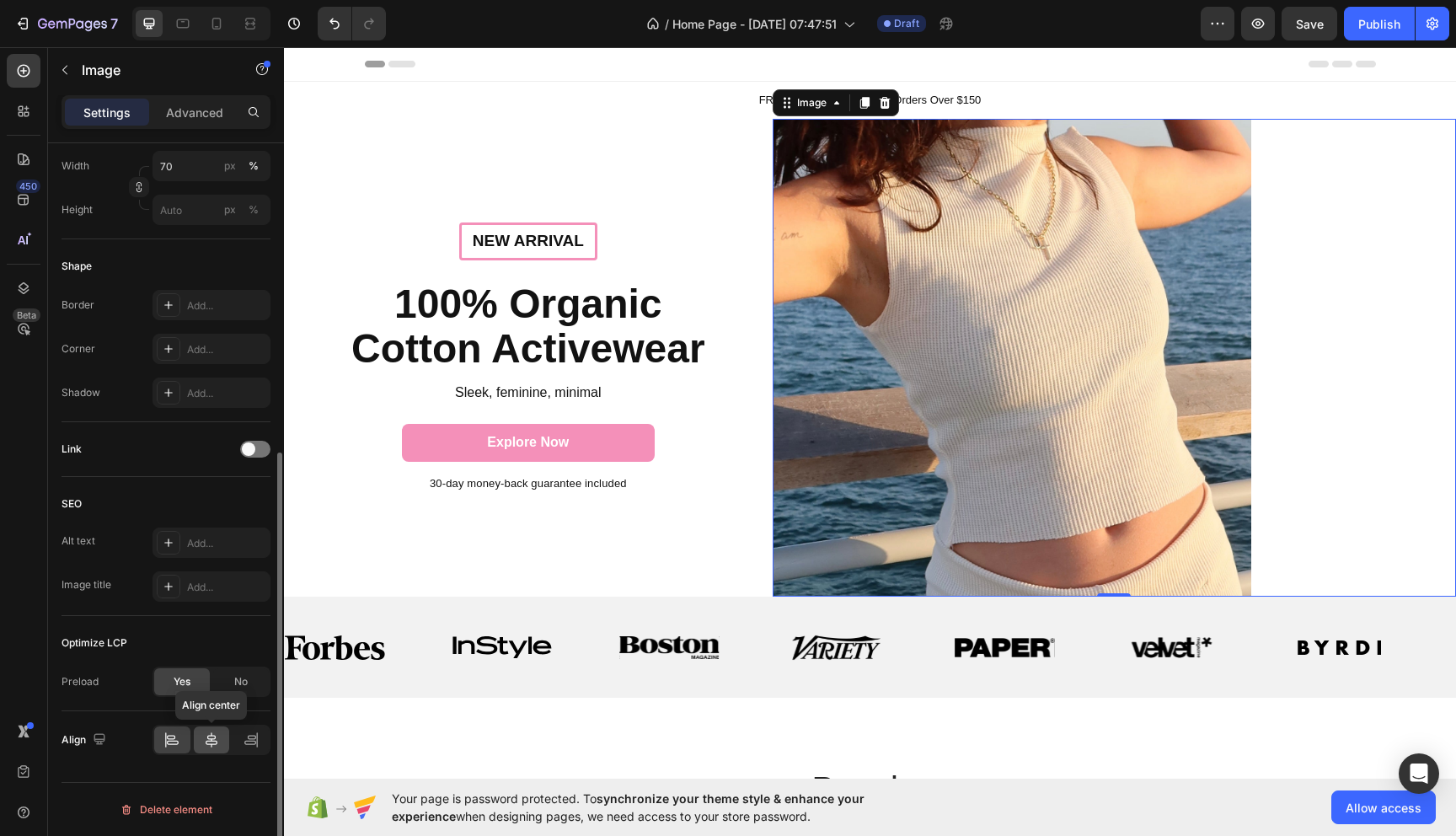
click at [210, 738] on icon at bounding box center [212, 739] width 12 height 15
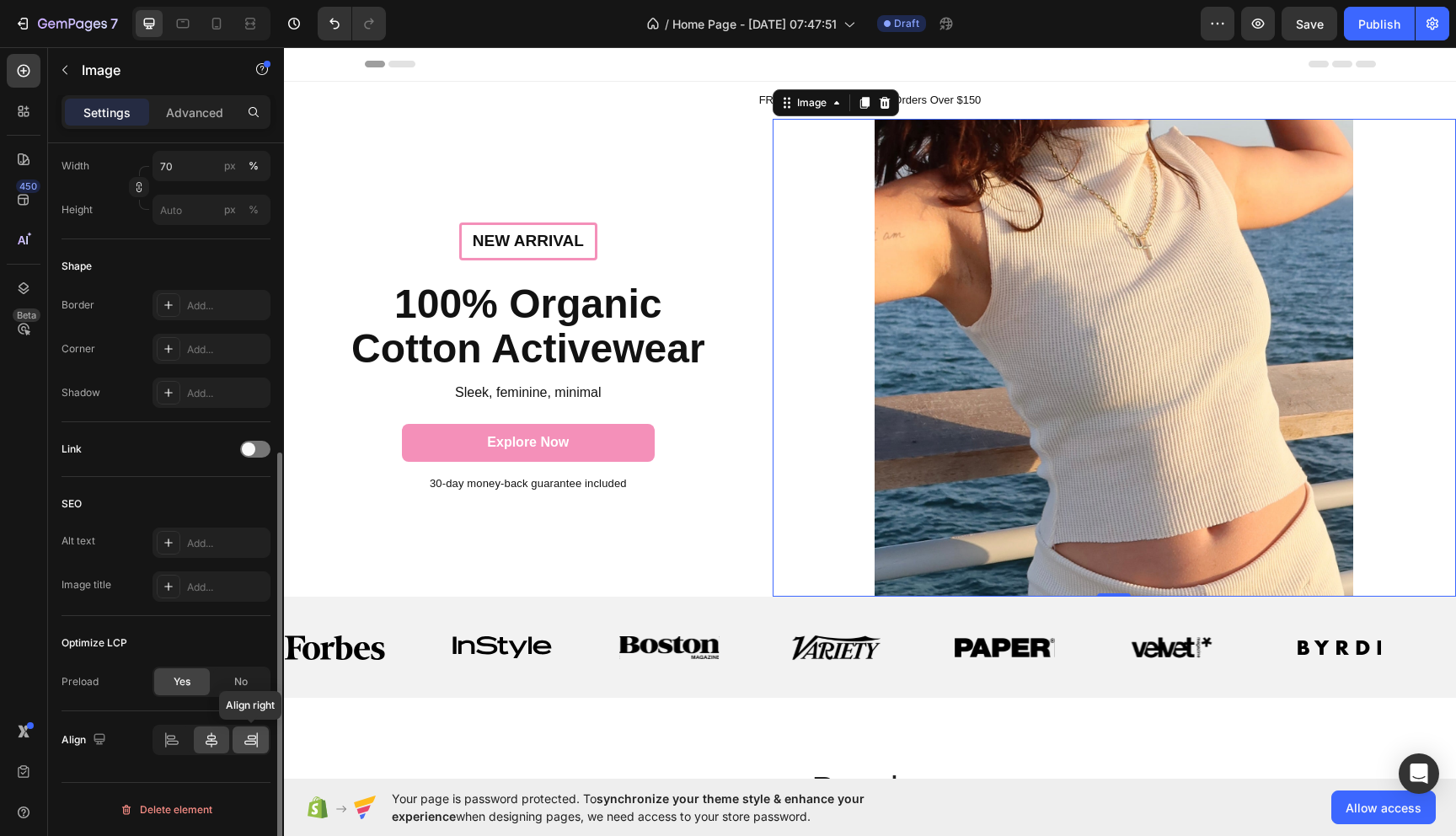
click at [250, 739] on icon at bounding box center [250, 739] width 16 height 16
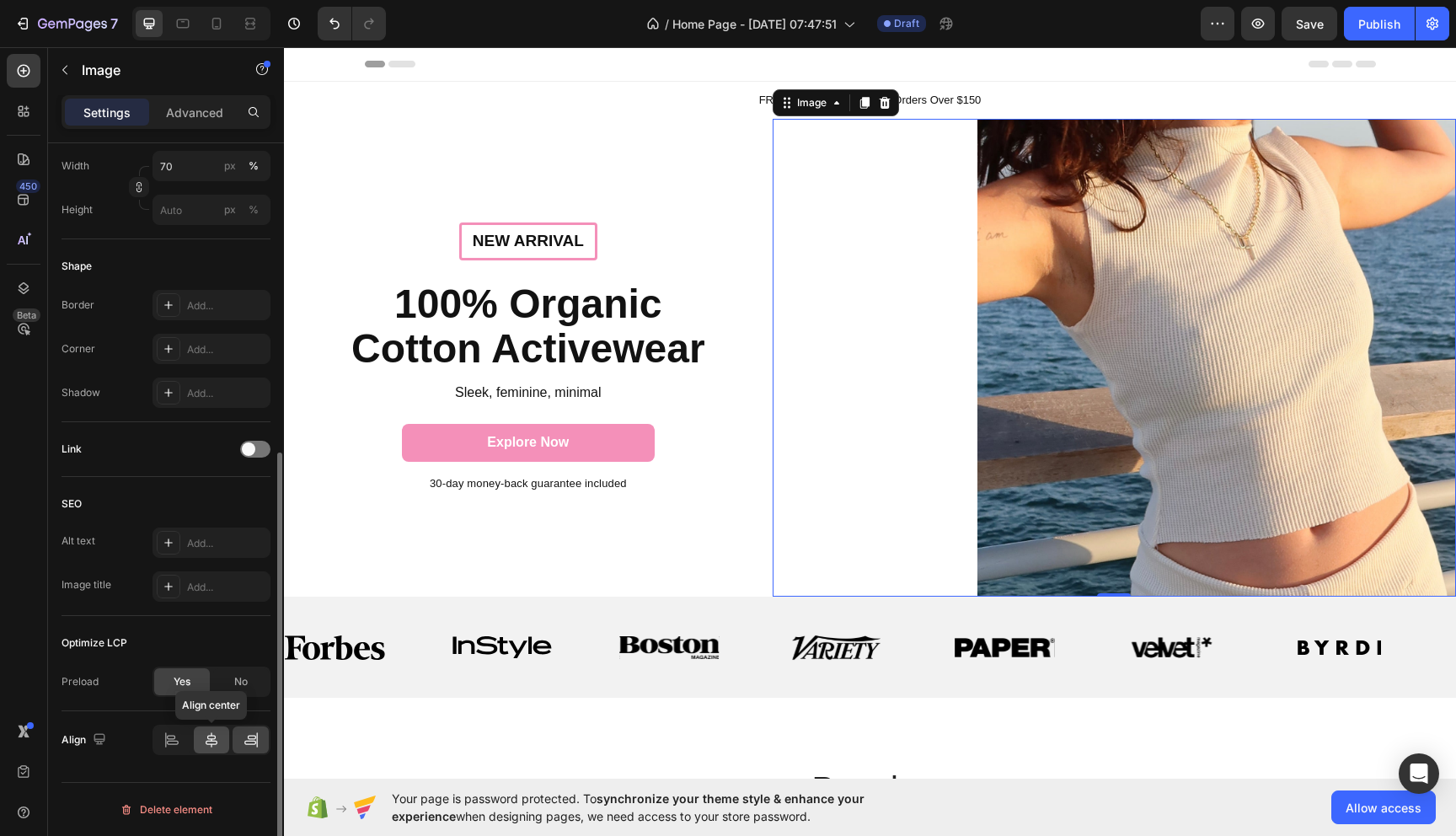
click at [222, 742] on div at bounding box center [211, 739] width 36 height 27
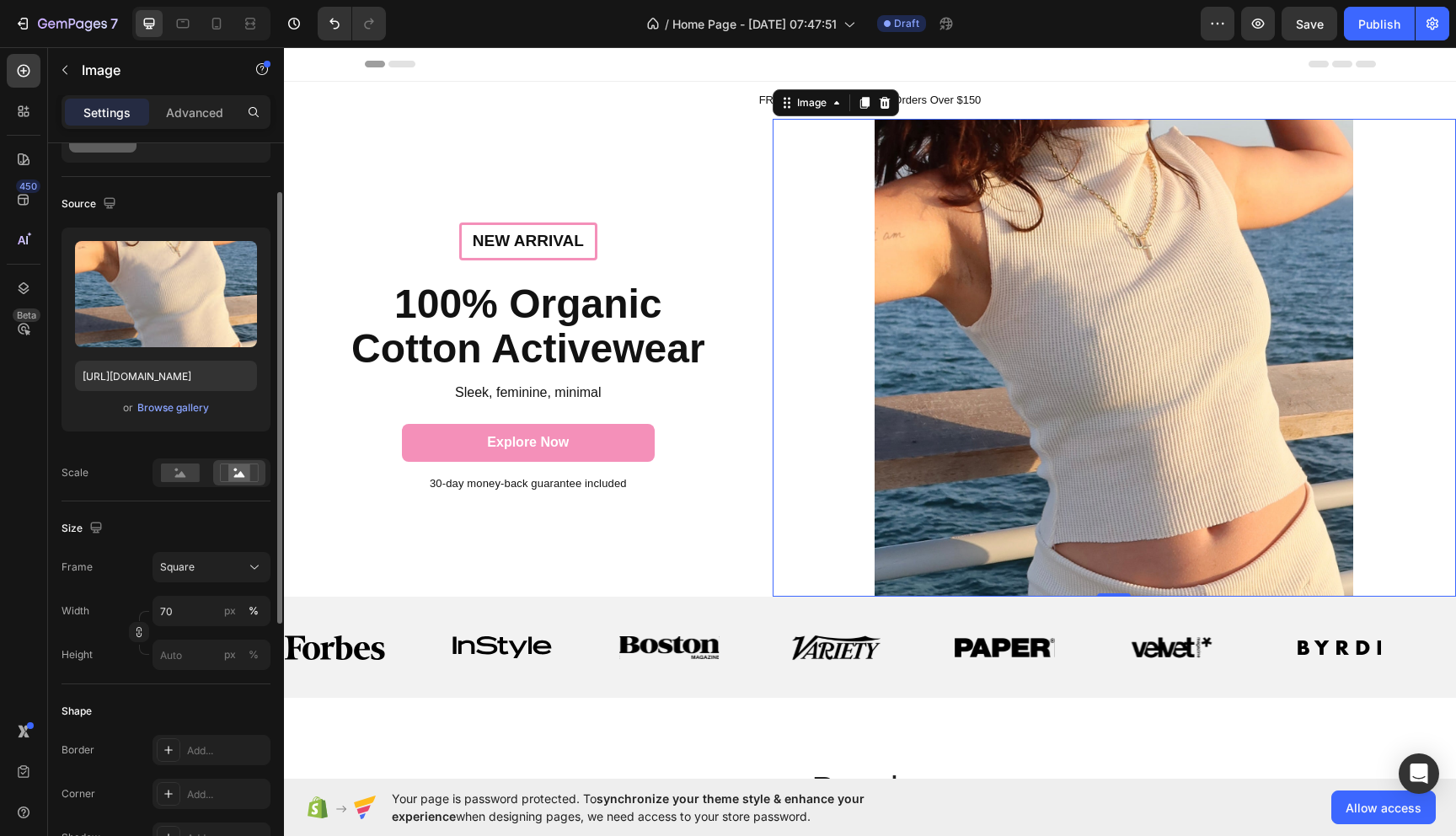
scroll to position [0, 0]
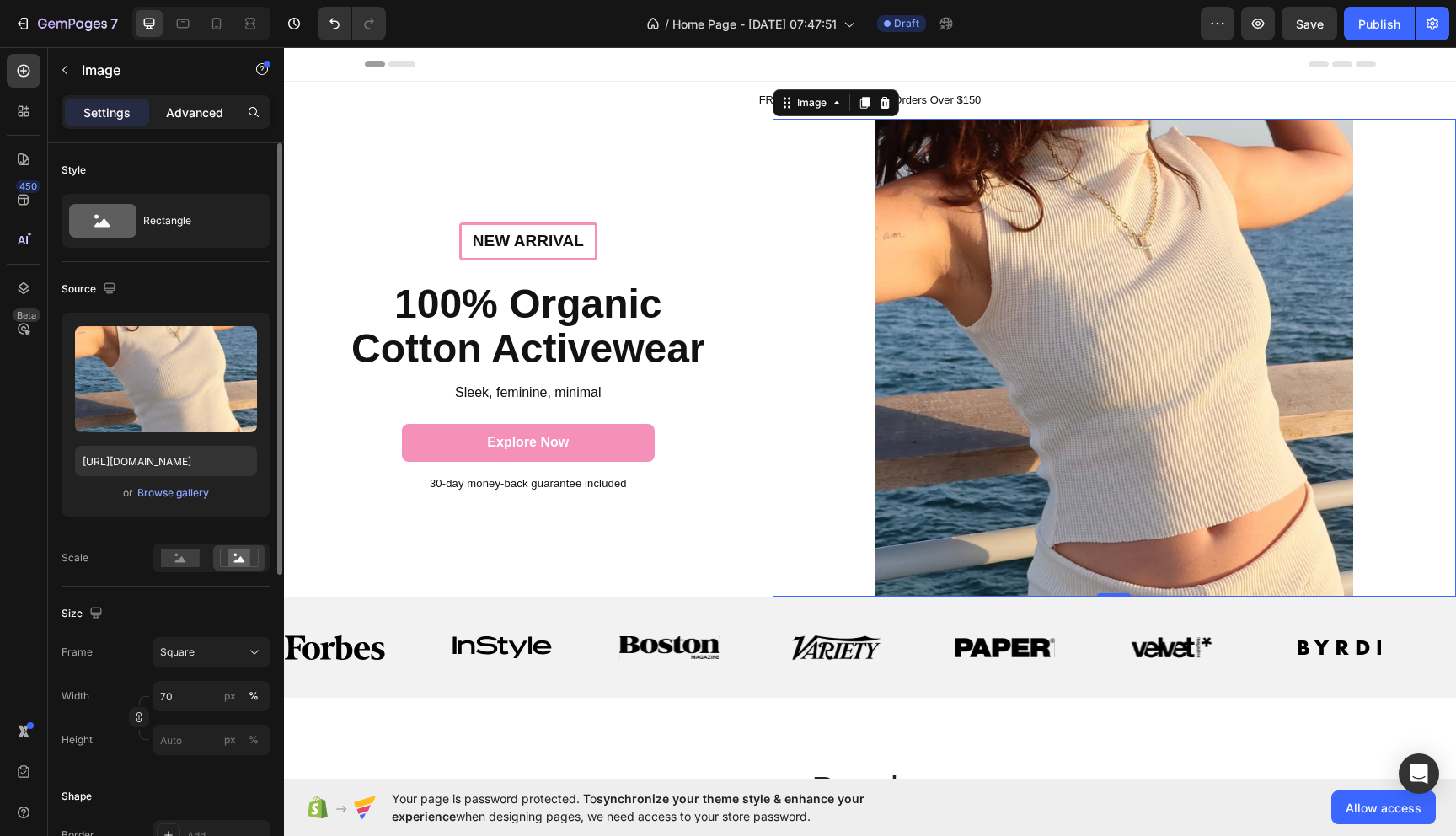
click at [199, 112] on p "Advanced" at bounding box center [194, 112] width 57 height 17
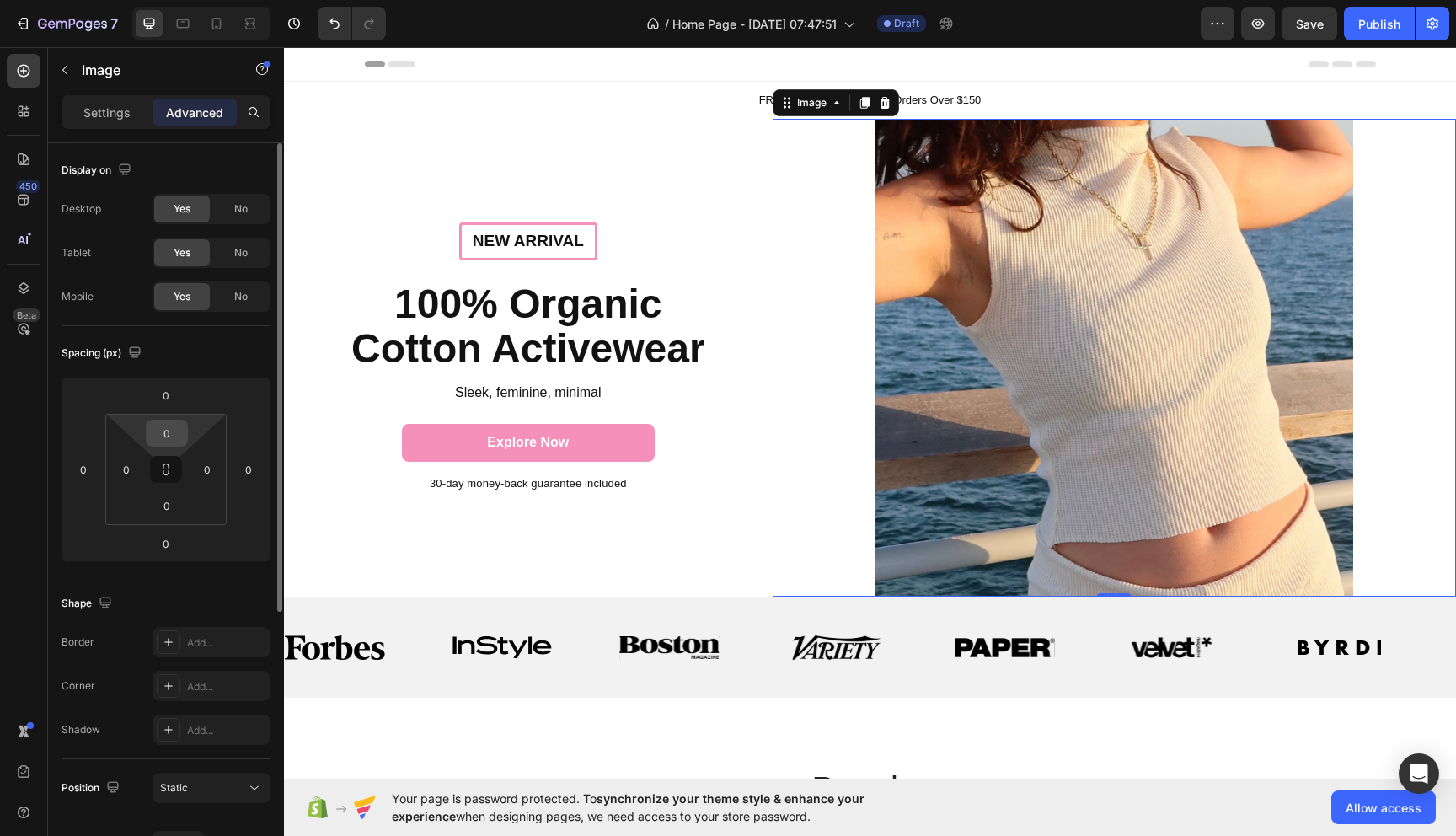
click at [180, 433] on input "0" at bounding box center [166, 433] width 34 height 25
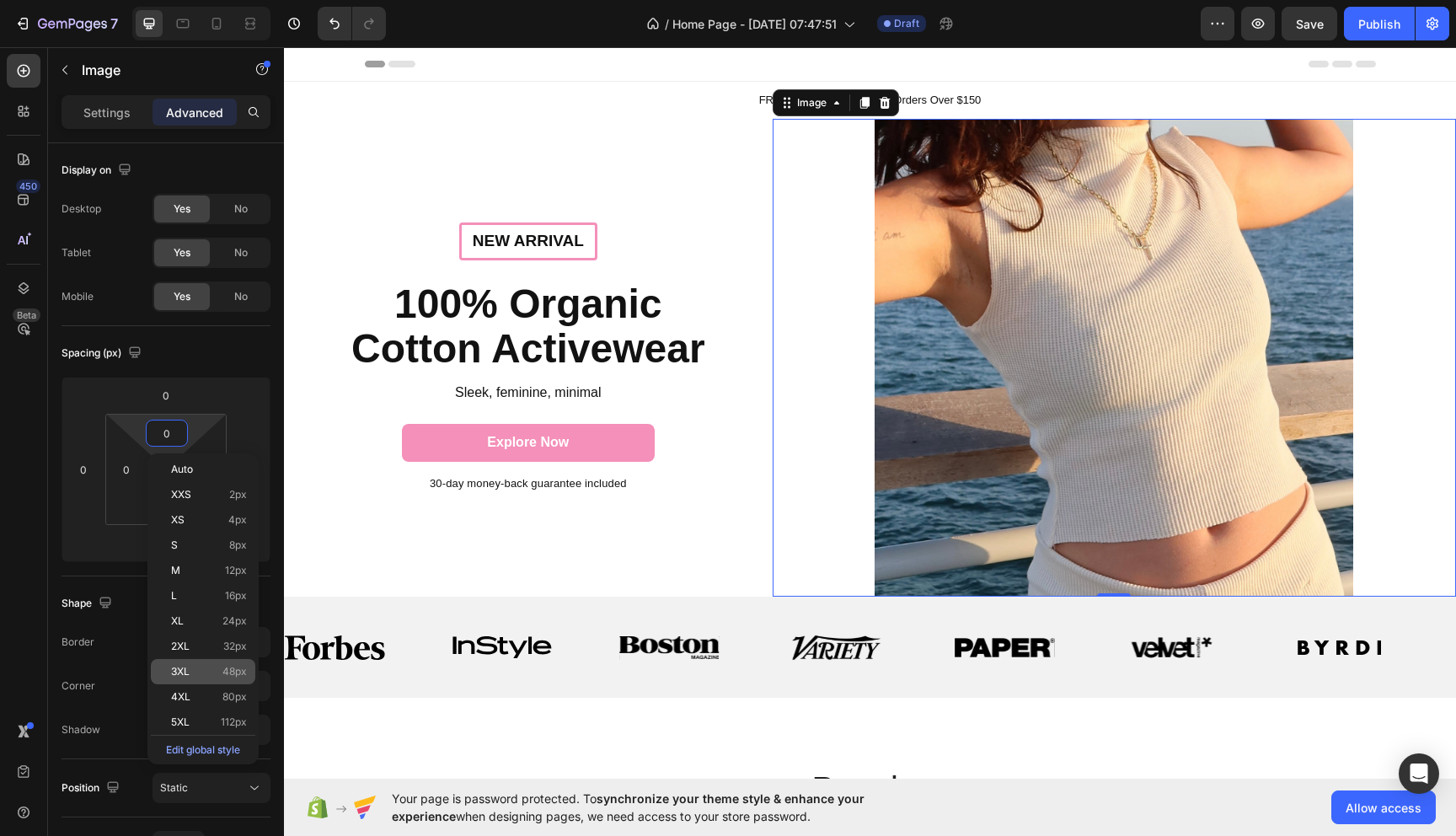
click at [233, 669] on span "48px" at bounding box center [234, 672] width 24 height 12
type input "48"
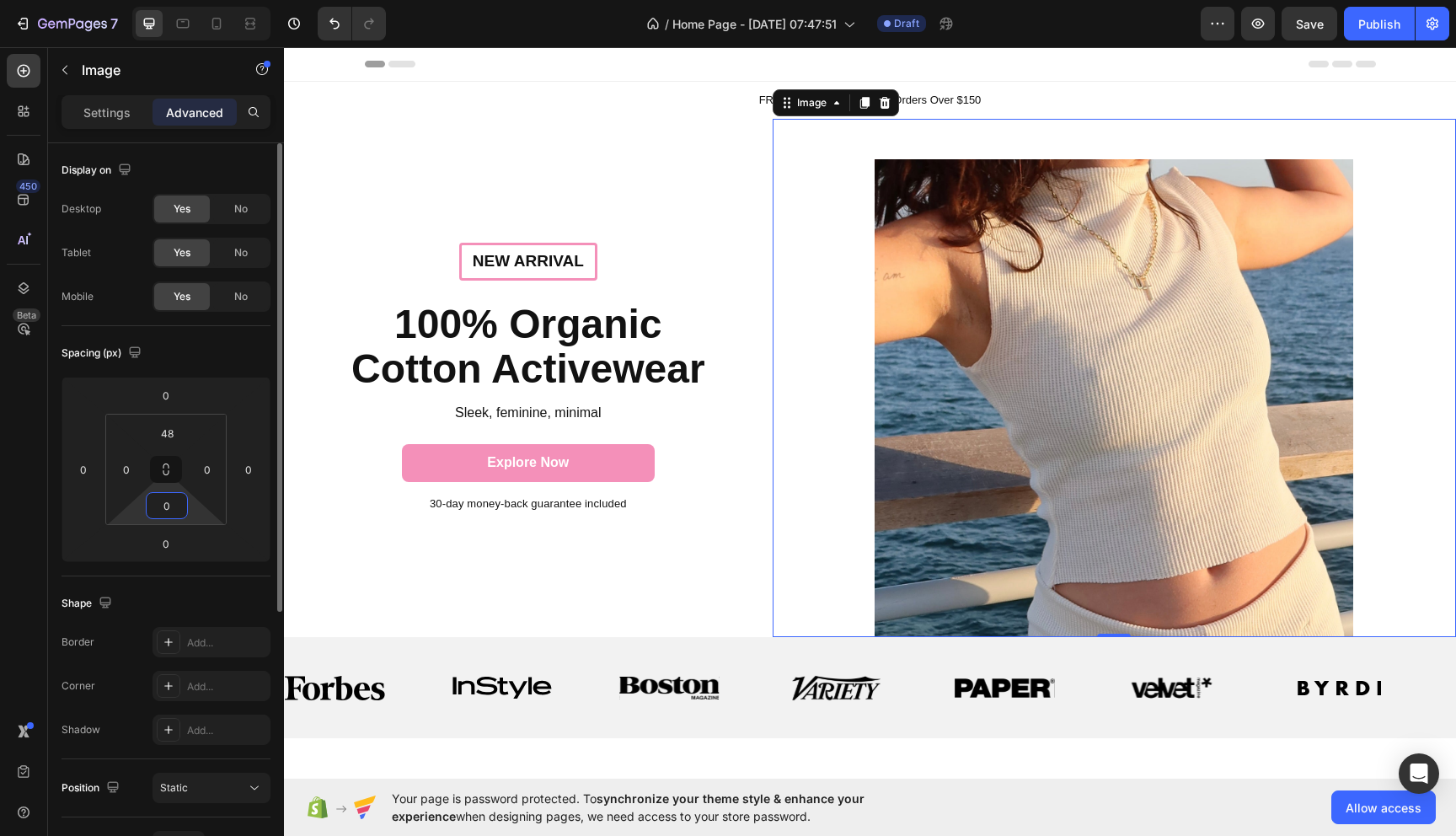
click at [173, 513] on input "0" at bounding box center [166, 505] width 34 height 25
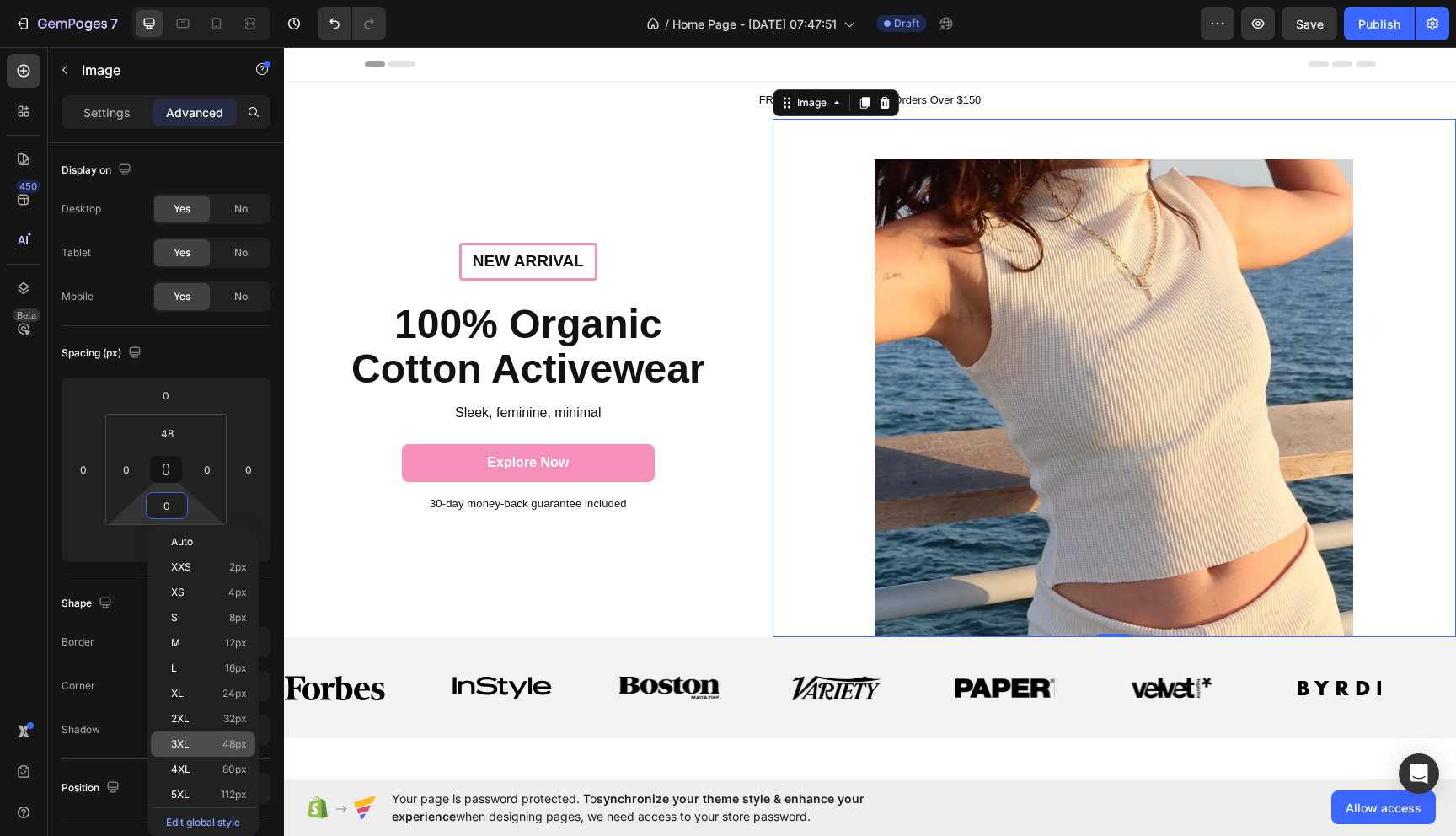
click at [237, 737] on div "3XL 48px" at bounding box center [203, 744] width 104 height 25
type input "48"
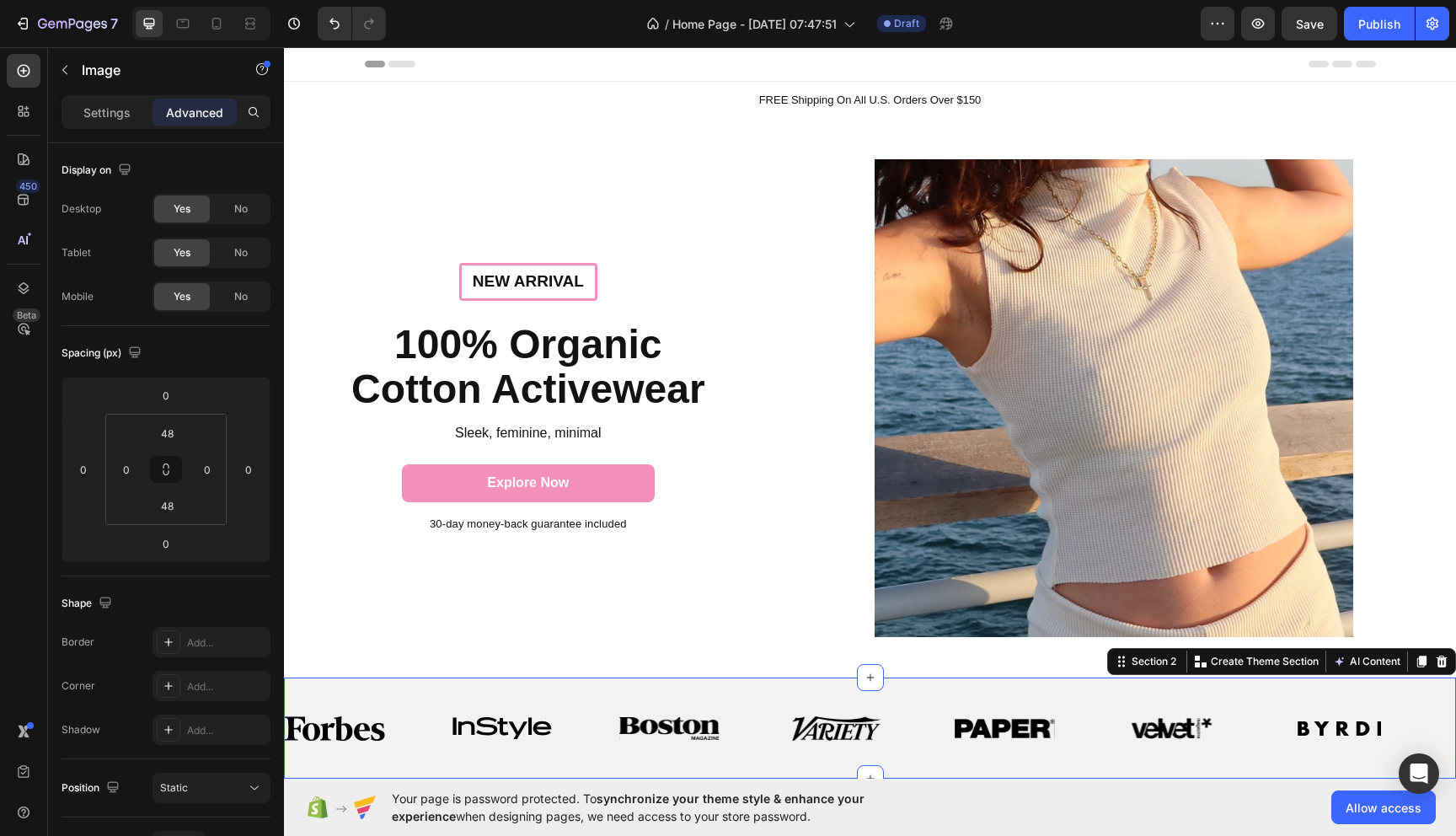
click at [592, 691] on div "Image Image Image Image Image Image Image Image Image Image Image Image Image I…" at bounding box center [870, 728] width 1172 height 101
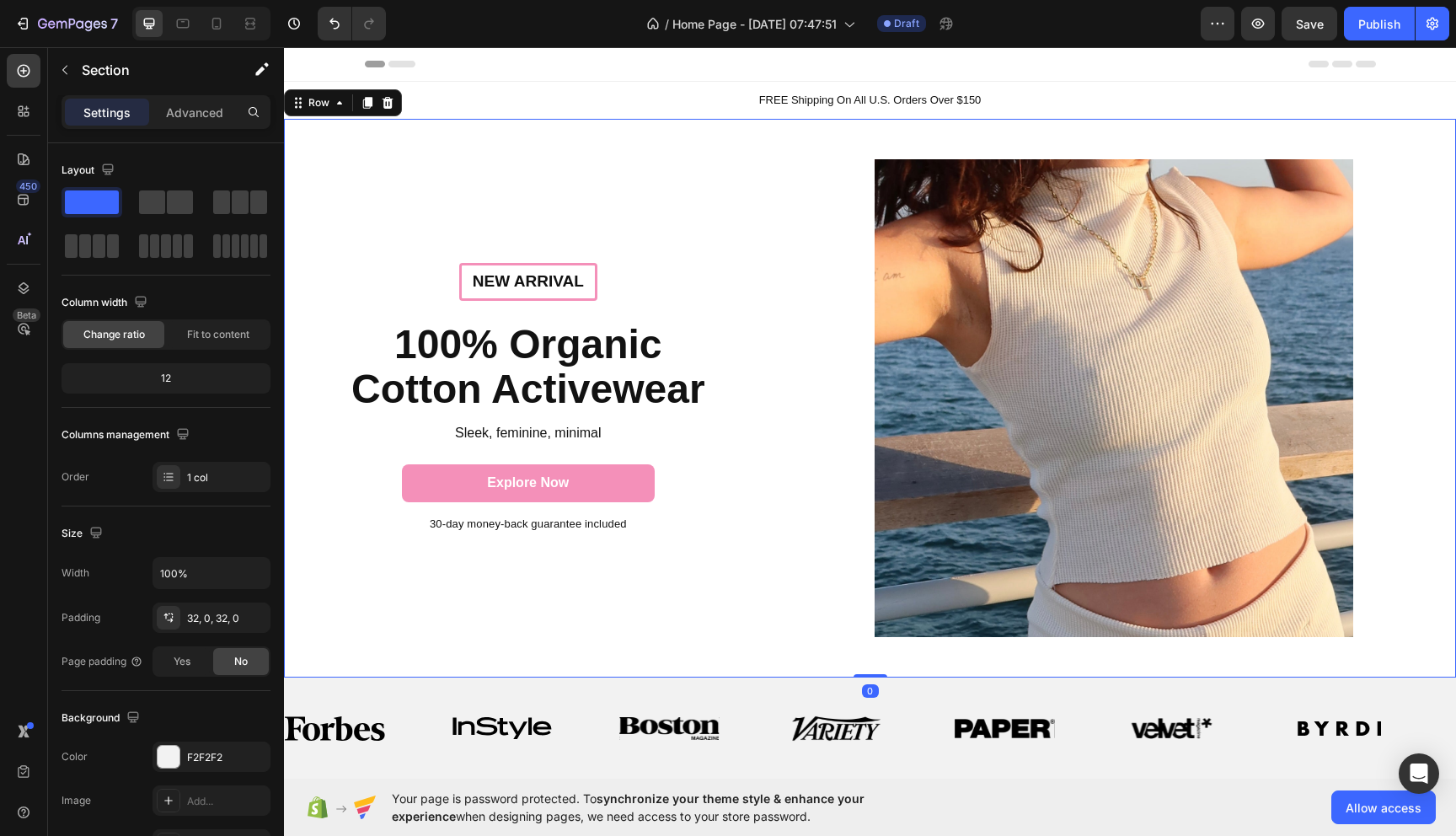
click at [430, 176] on div "New arrival Text Block Row 100% Organic Cotton Activewear Heading Sleek, femini…" at bounding box center [529, 398] width 489 height 560
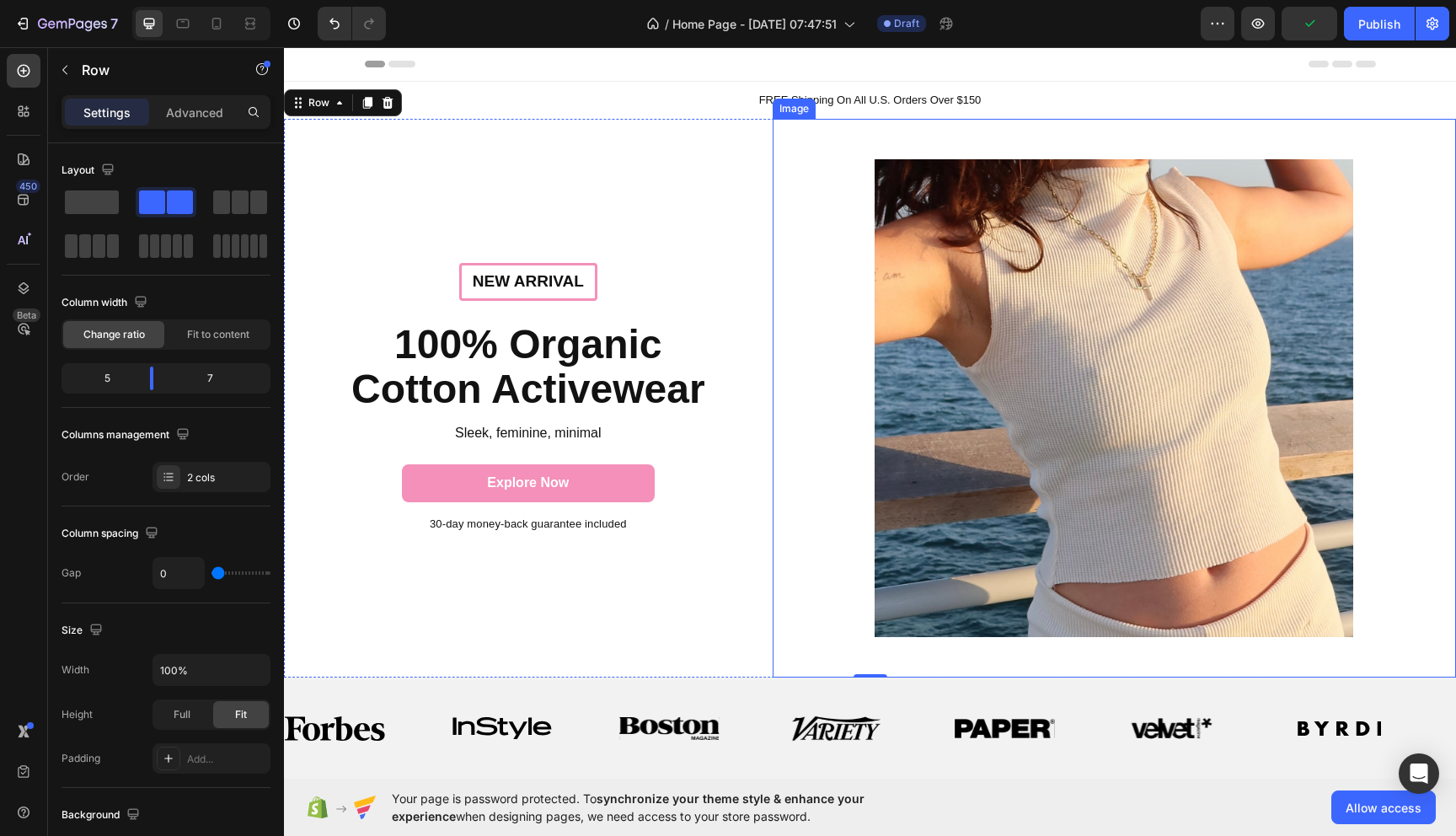
click at [823, 524] on div at bounding box center [1114, 398] width 684 height 478
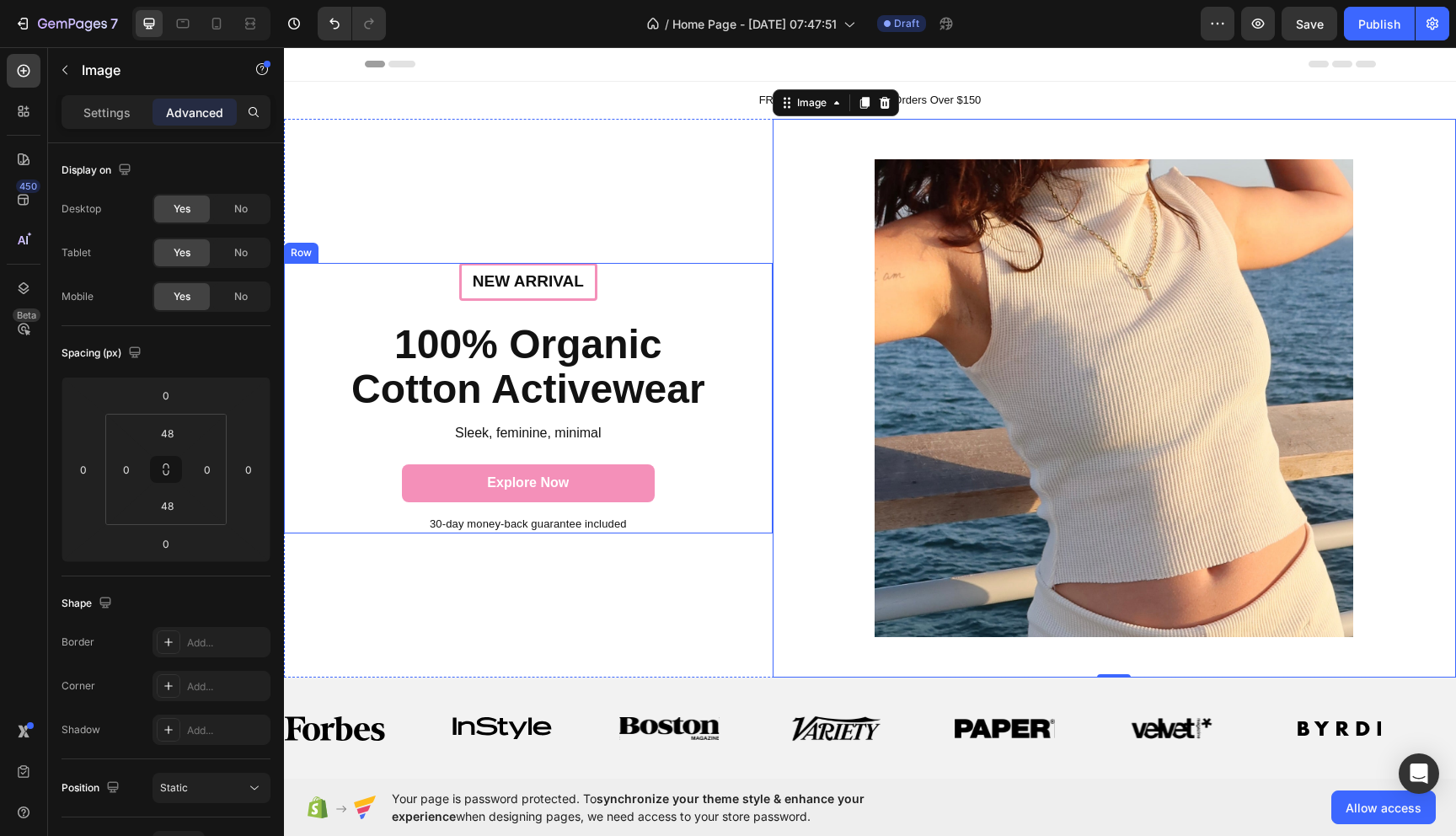
click at [684, 463] on div "New arrival Text Block Row 100% Organic Cotton Activewear Heading Sleek, femini…" at bounding box center [528, 398] width 455 height 271
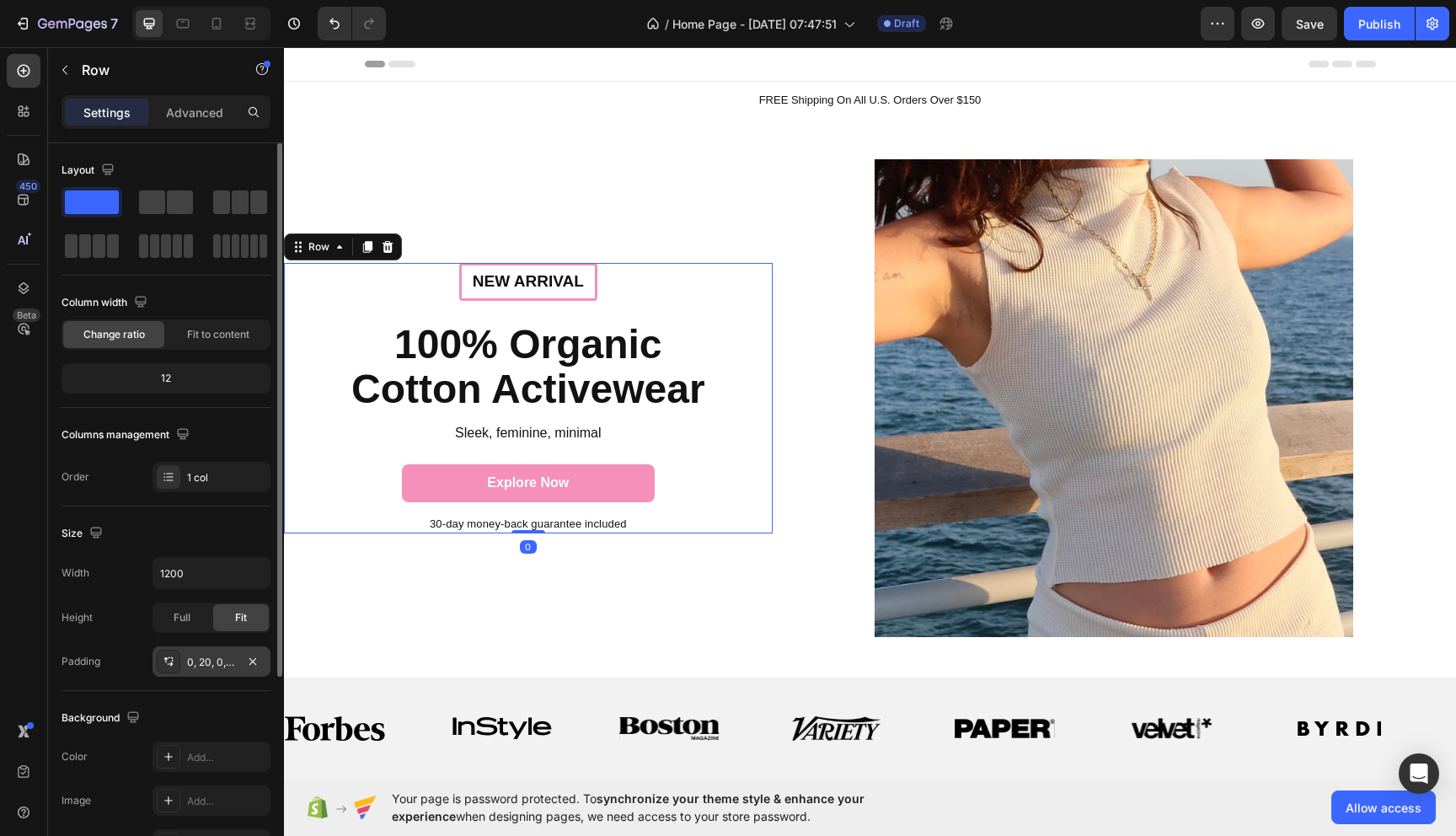
click at [193, 666] on div "0, 20, 0, 20" at bounding box center [212, 662] width 49 height 15
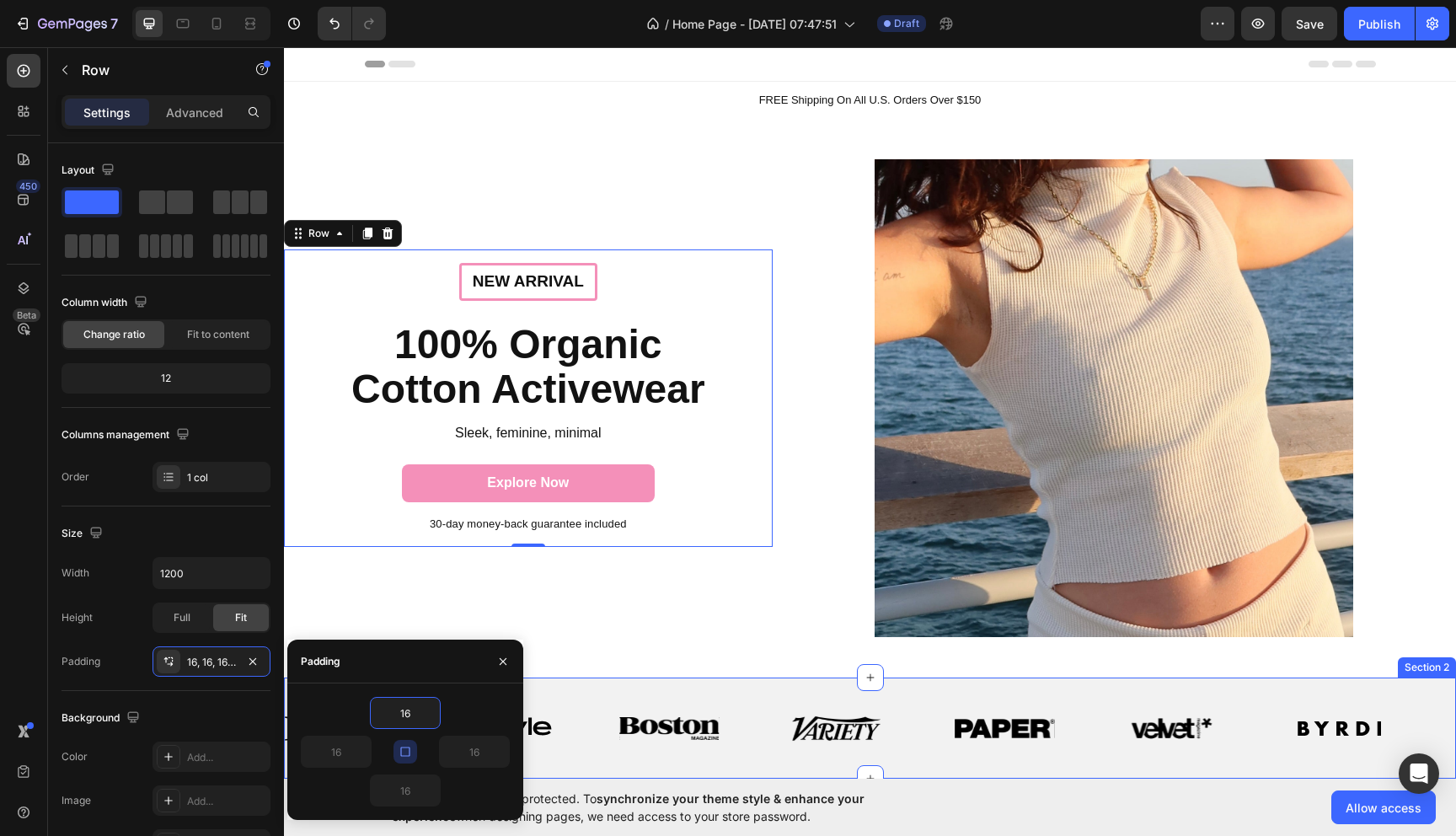
click at [803, 670] on div "Image" at bounding box center [1114, 398] width 684 height 560
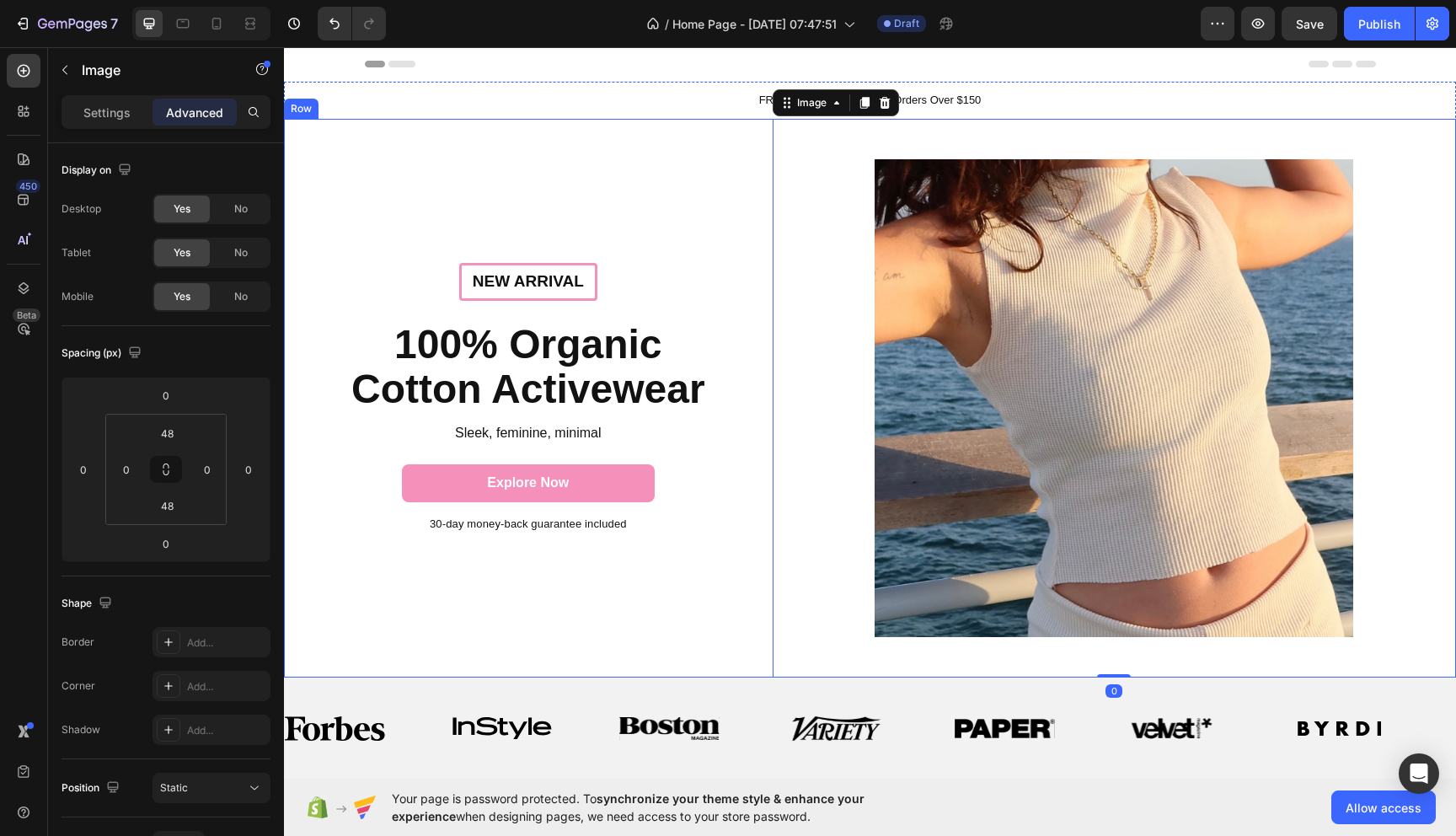
click at [665, 711] on div "Image" at bounding box center [670, 727] width 101 height 43
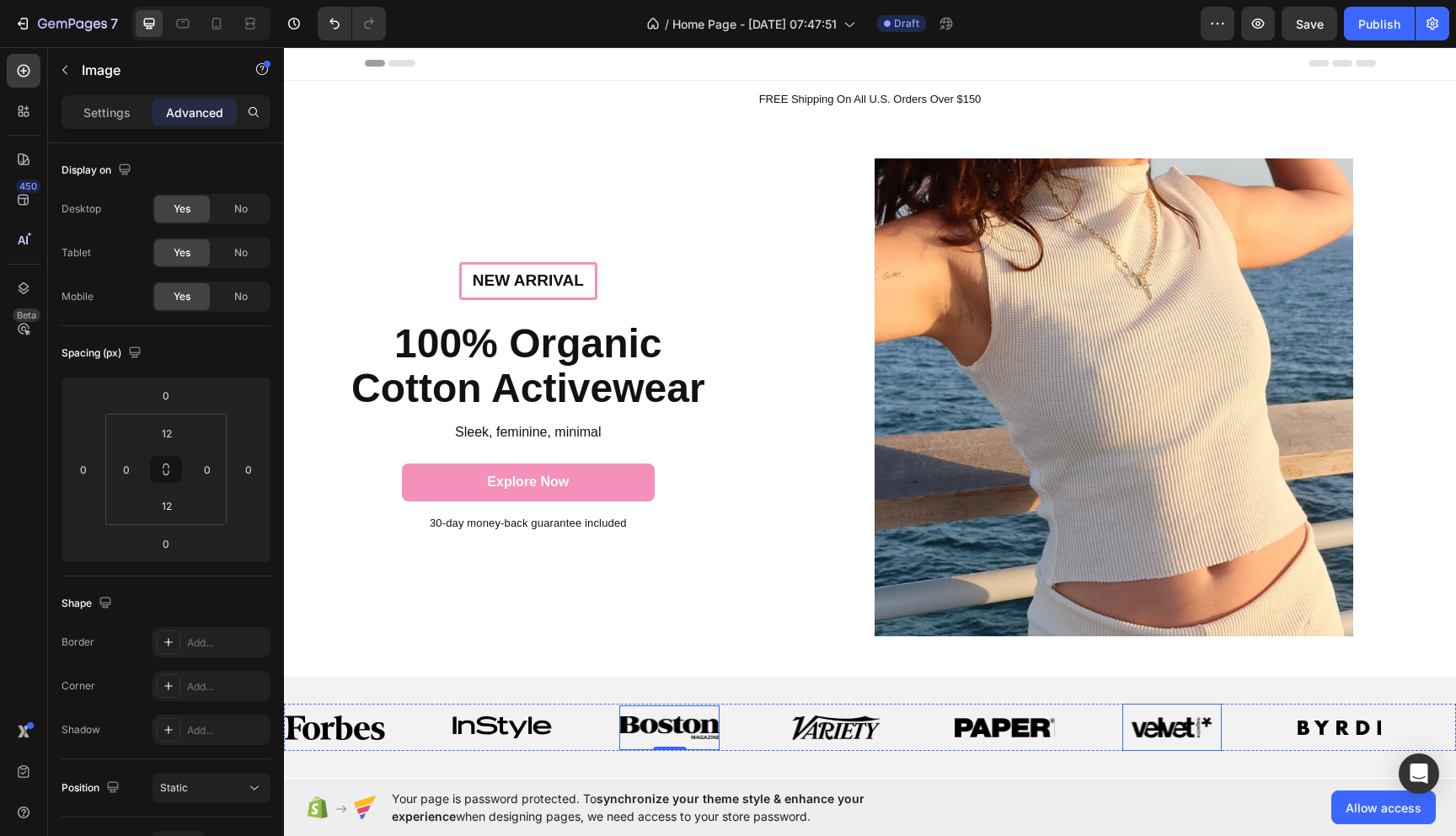
scroll to position [24, 0]
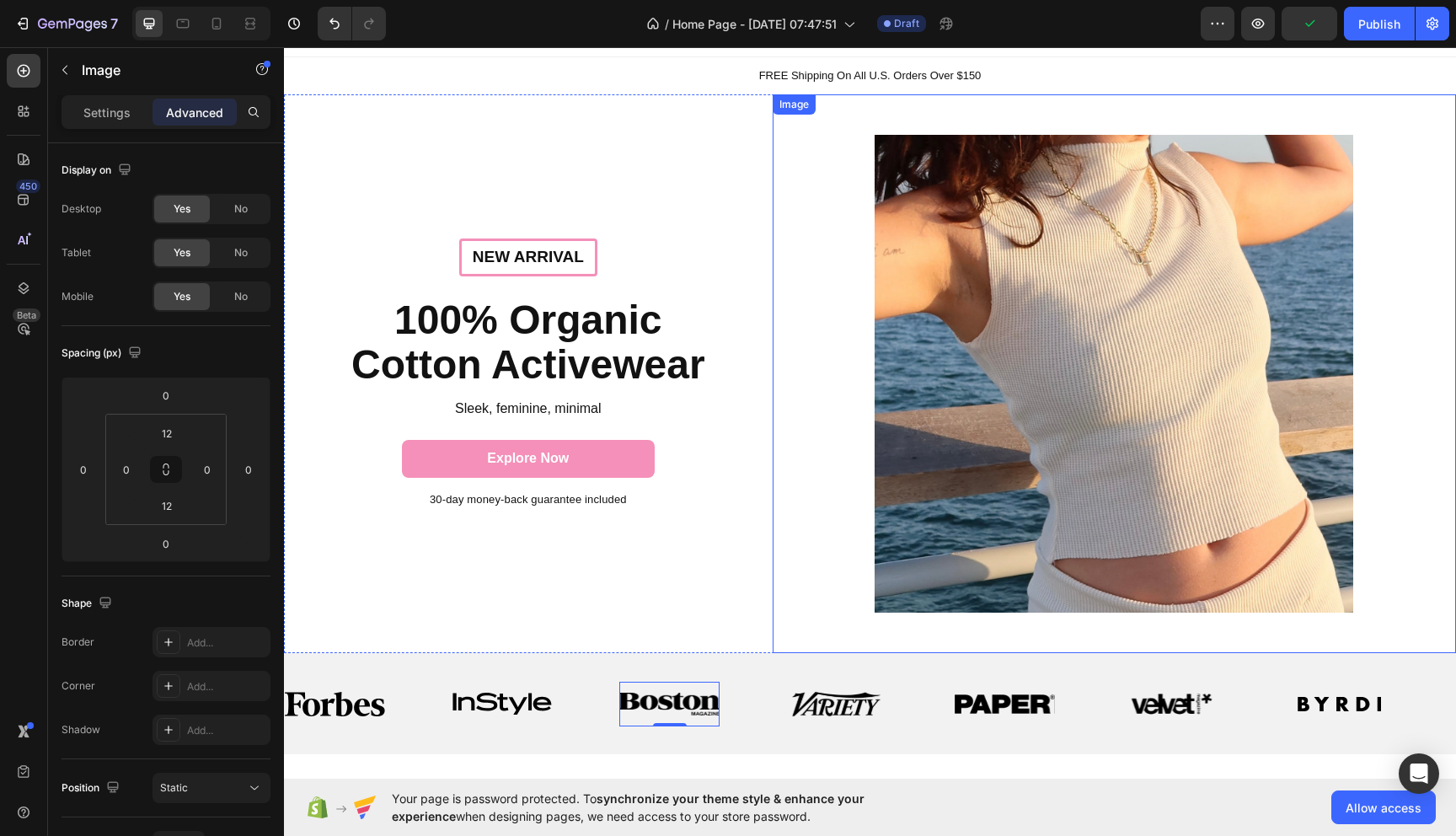
click at [1402, 404] on div at bounding box center [1114, 373] width 684 height 478
click at [256, 115] on icon at bounding box center [253, 112] width 10 height 10
click at [96, 120] on p "Settings" at bounding box center [106, 112] width 47 height 17
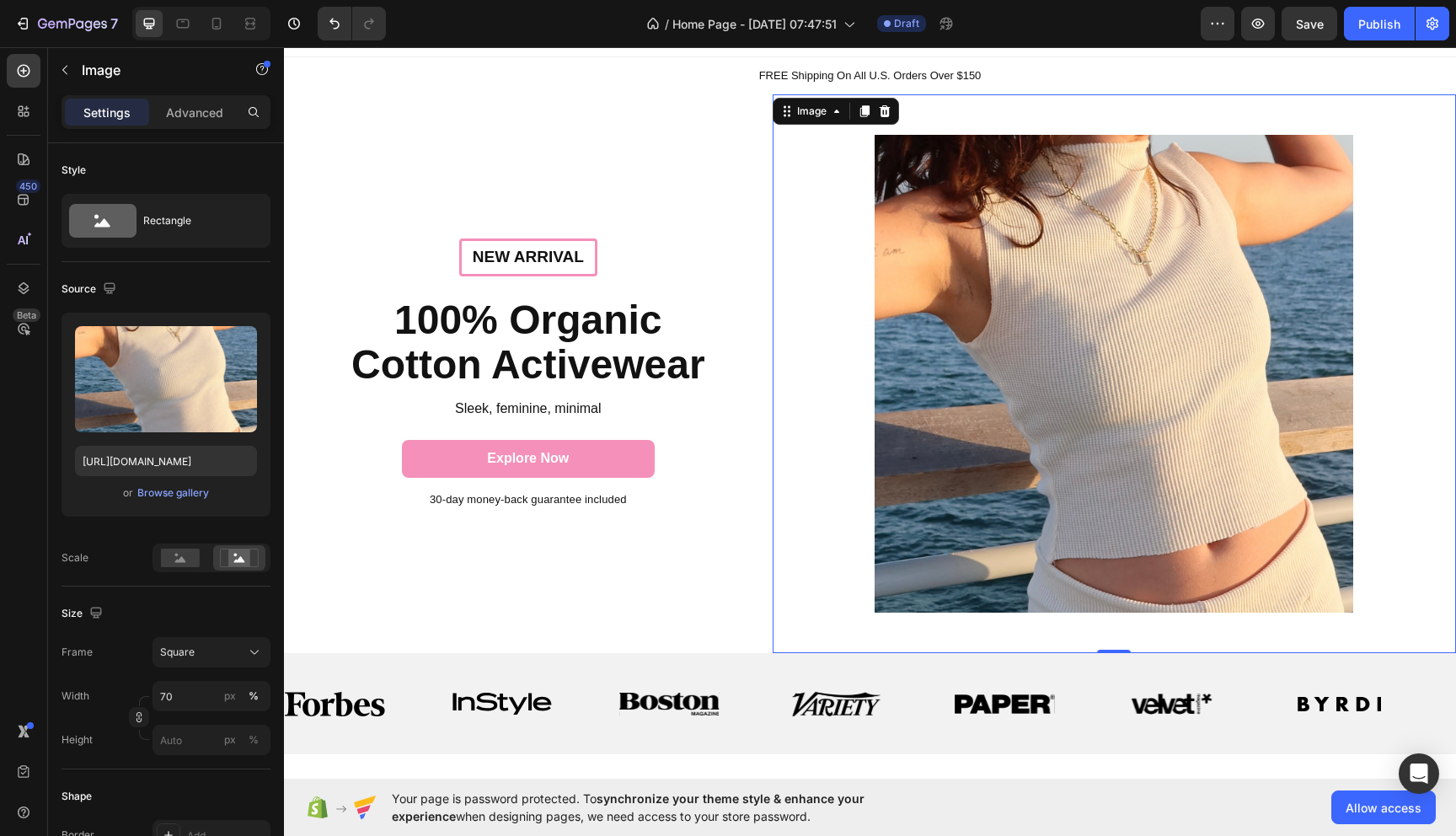
click at [860, 198] on div at bounding box center [1114, 373] width 684 height 478
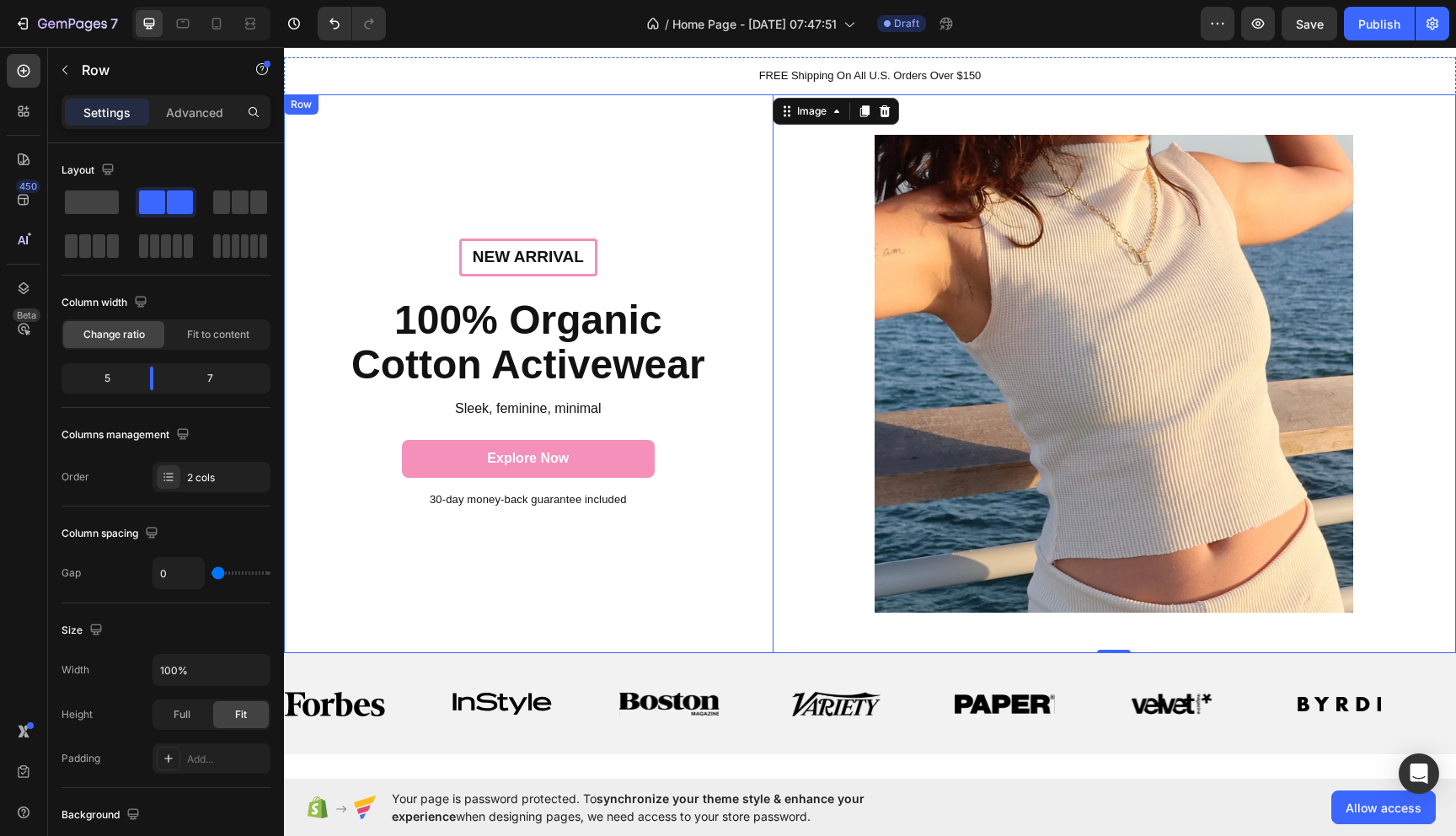
click at [716, 160] on div "New arrival Text Block Row 100% Organic Cotton Activewear Heading Sleek, femini…" at bounding box center [529, 374] width 489 height 560
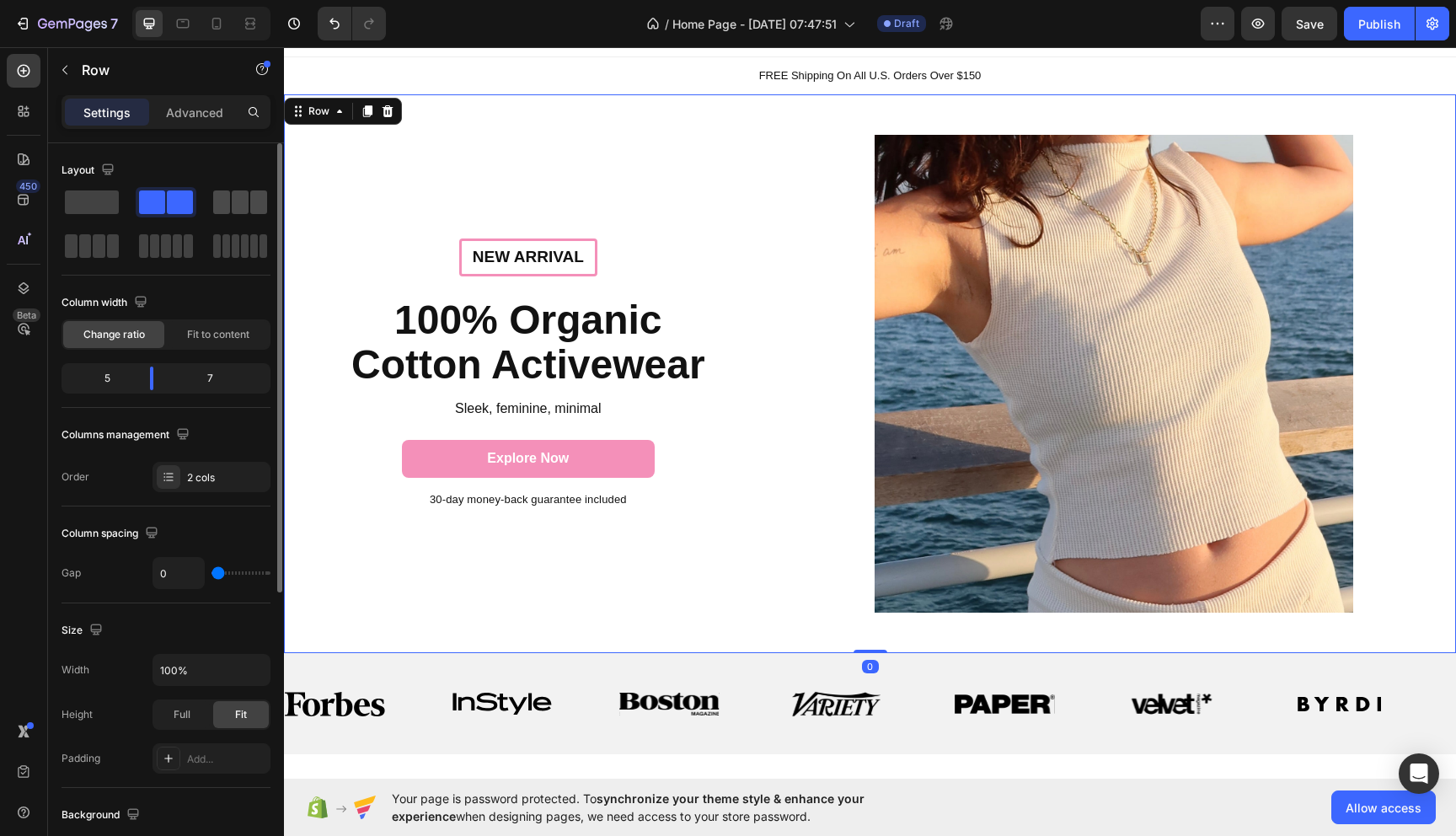
click at [243, 205] on span at bounding box center [240, 202] width 16 height 23
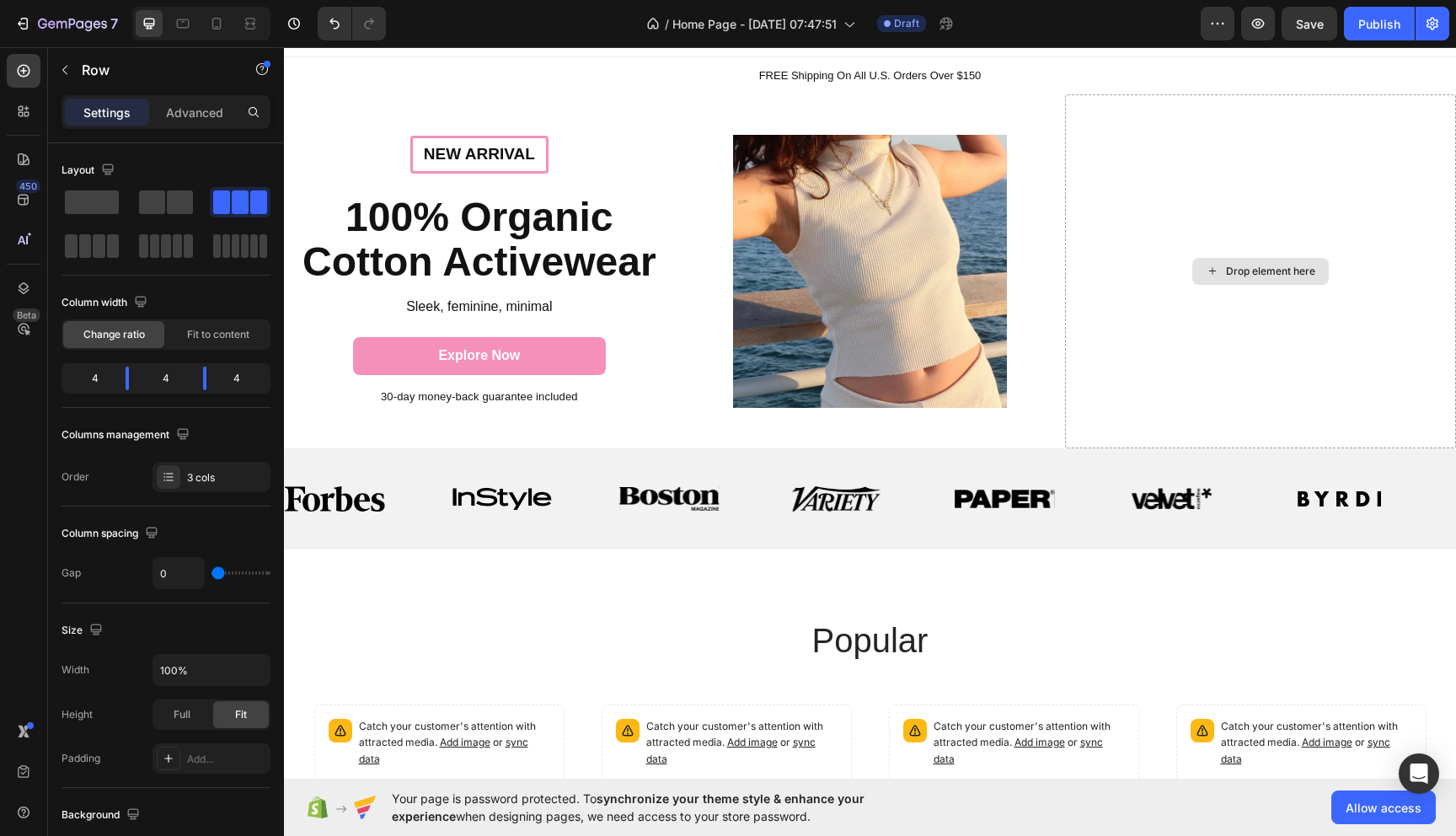
click at [1235, 263] on div "Drop element here" at bounding box center [1260, 272] width 136 height 27
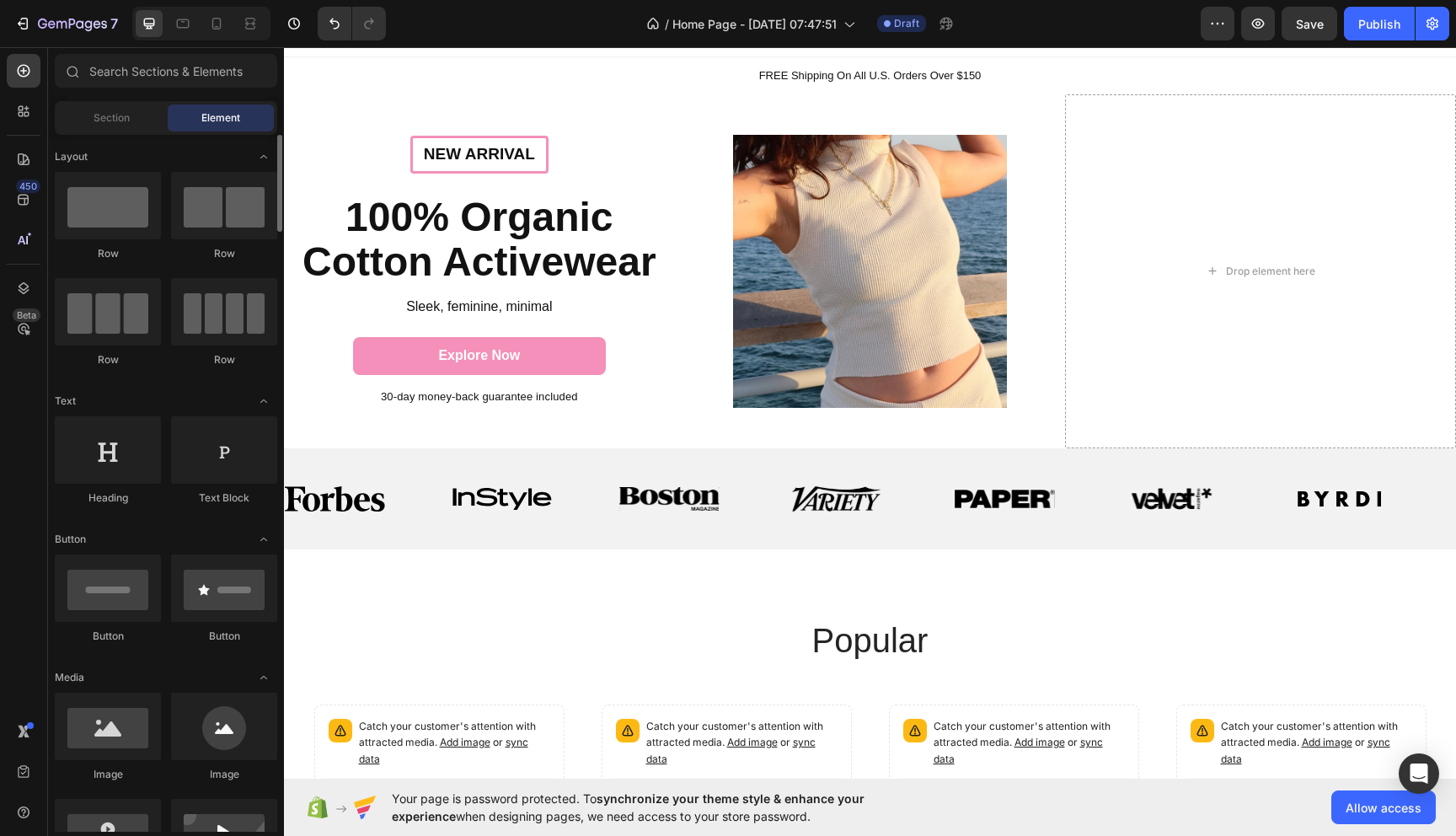
scroll to position [73, 0]
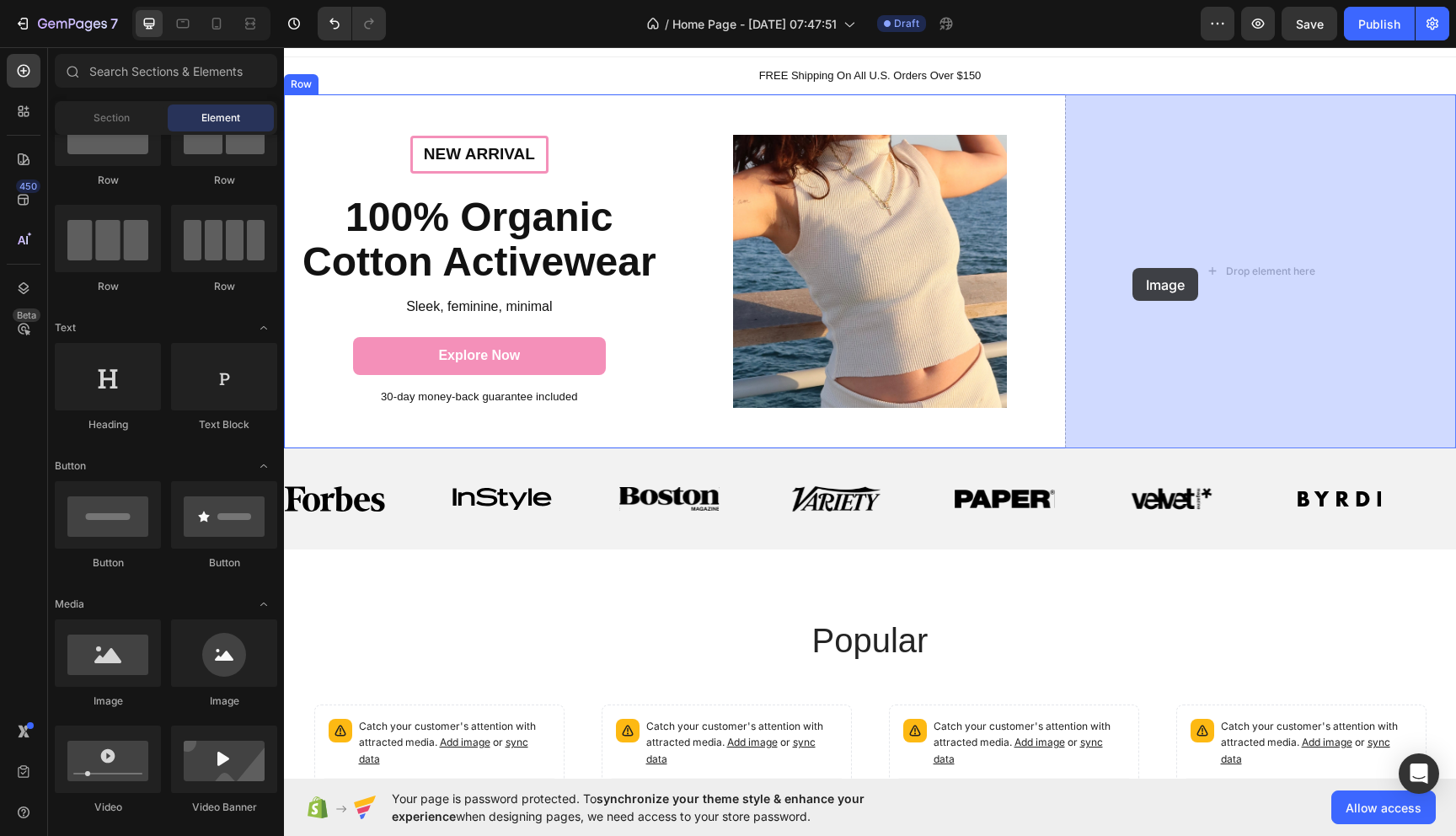
drag, startPoint x: 377, startPoint y: 702, endPoint x: 1154, endPoint y: 265, distance: 891.5
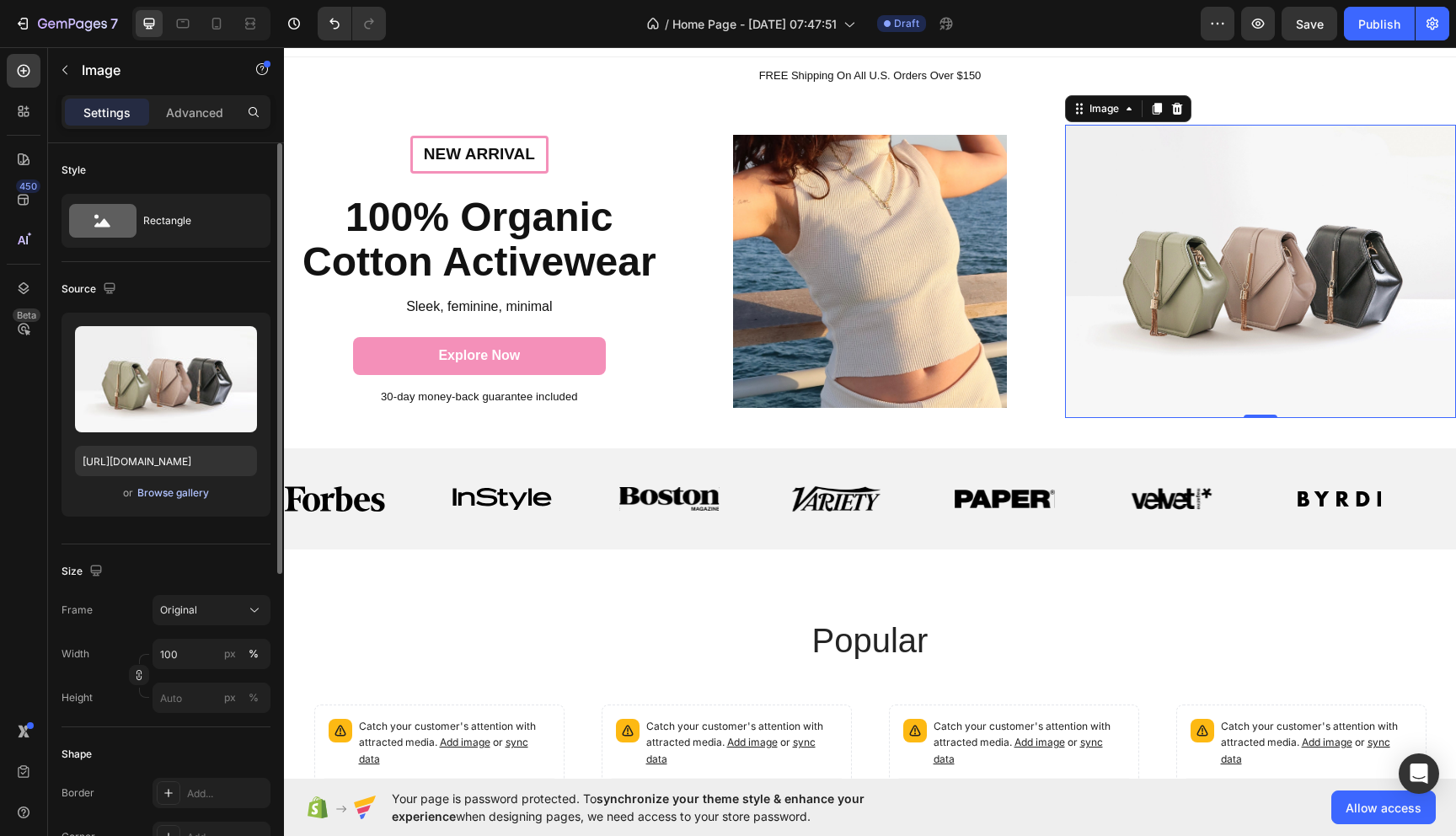
click at [163, 493] on div "Browse gallery" at bounding box center [173, 493] width 72 height 15
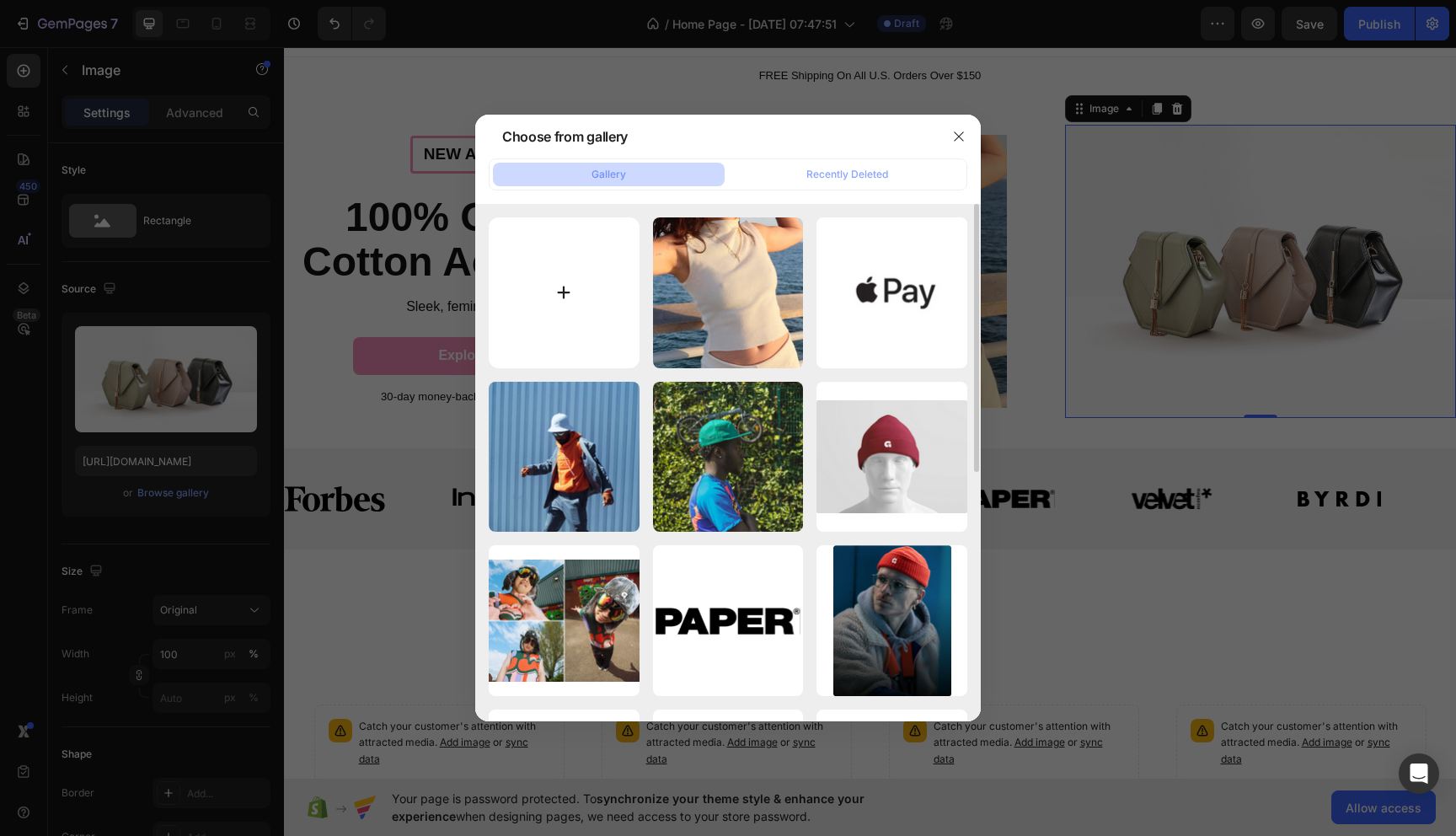
click at [570, 297] on input "file" at bounding box center [565, 293] width 151 height 151
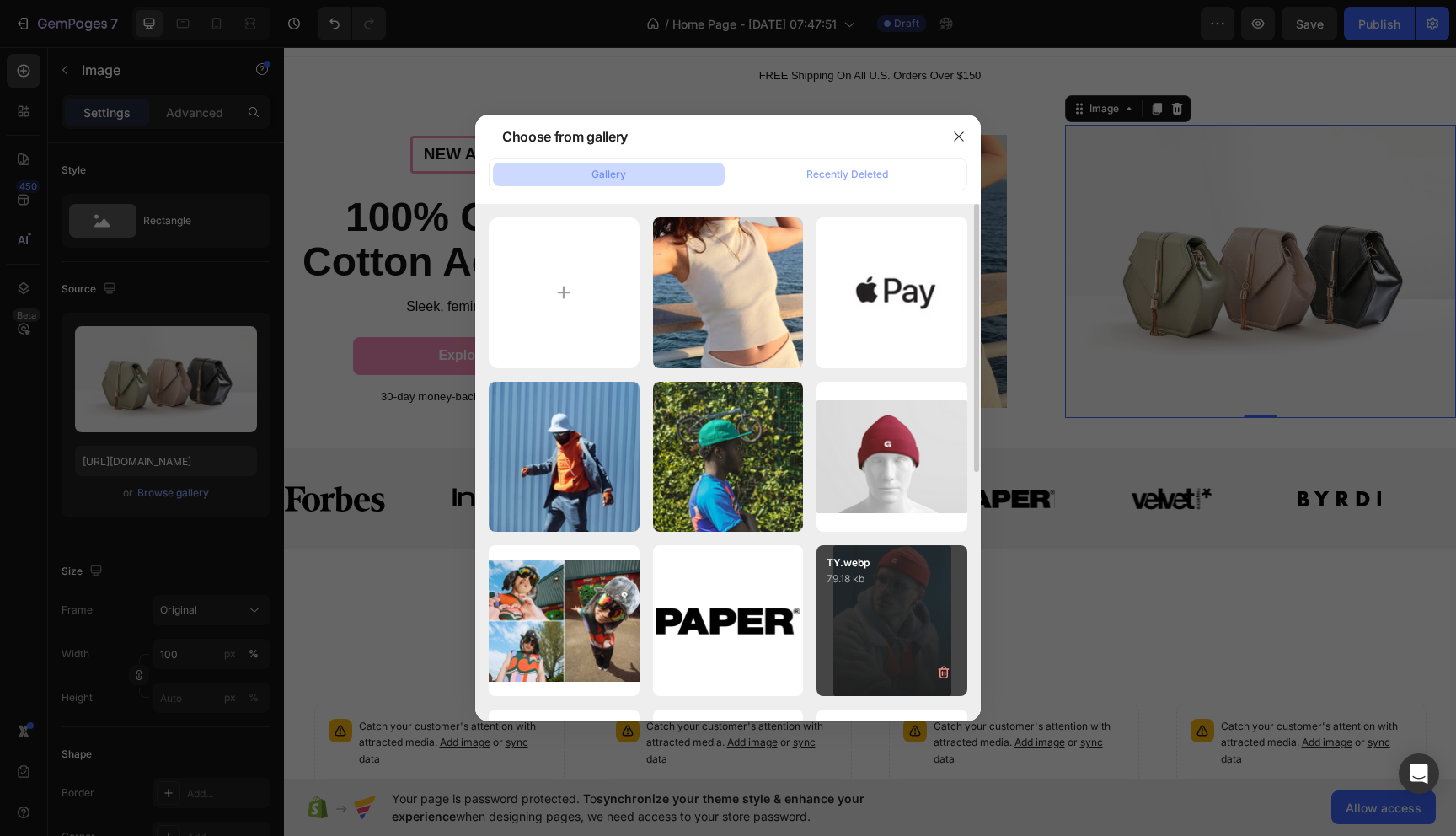
type input "C:\fakepath\IMG_7138.jpeg"
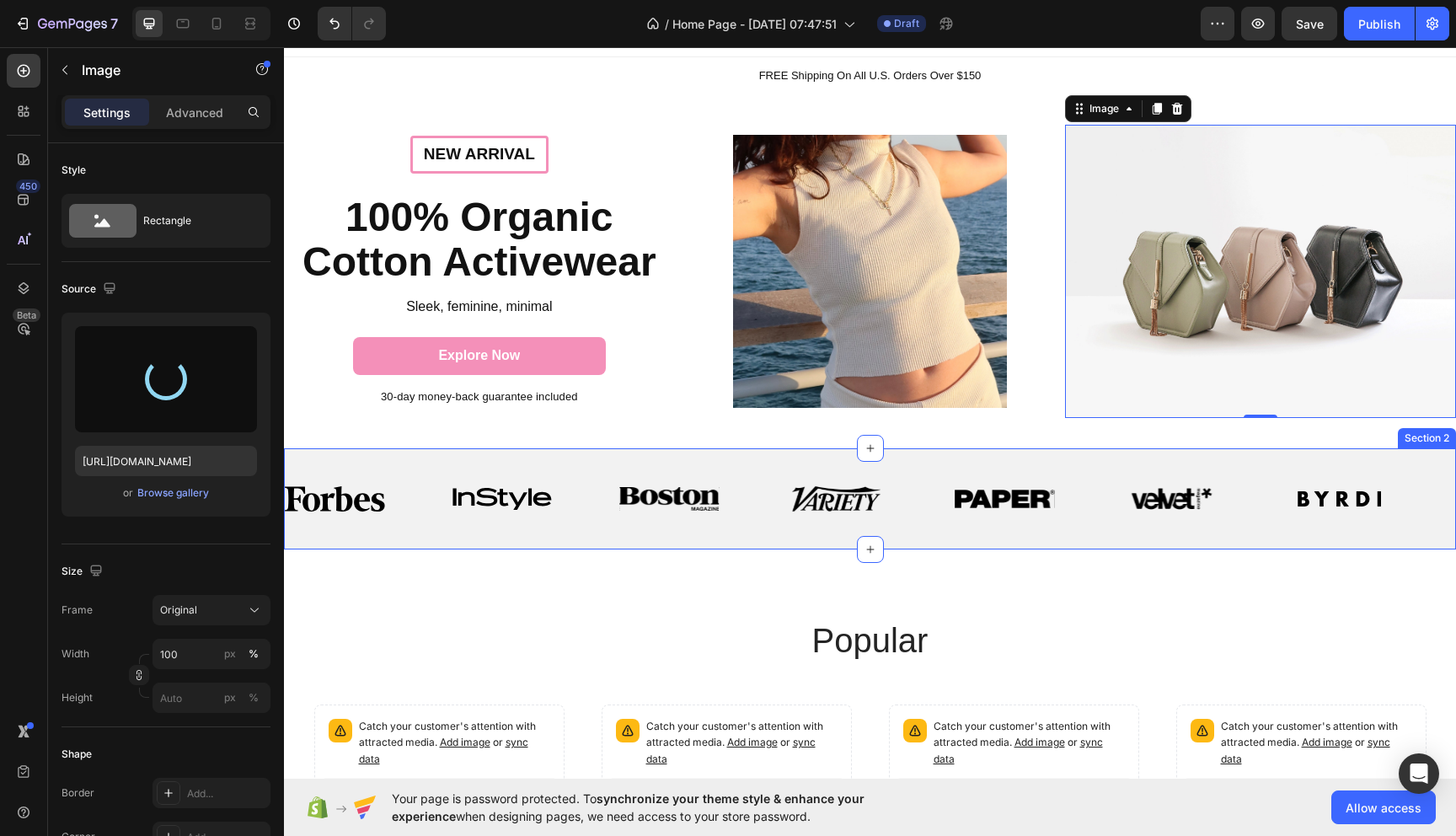
type input "https://cdn.shopify.com/s/files/1/0592/0269/9393/files/gempages_581794138471531…"
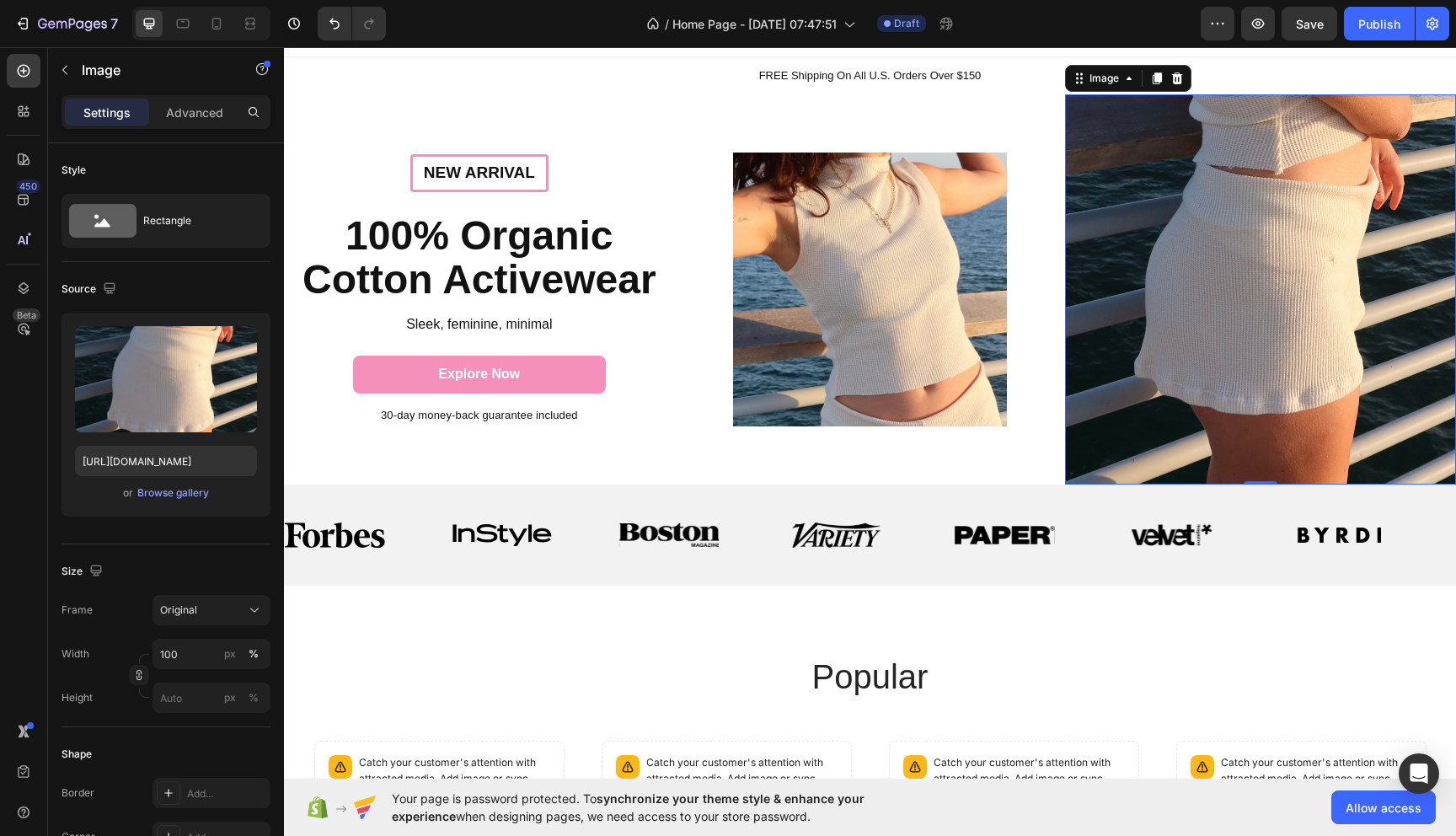
scroll to position [0, 0]
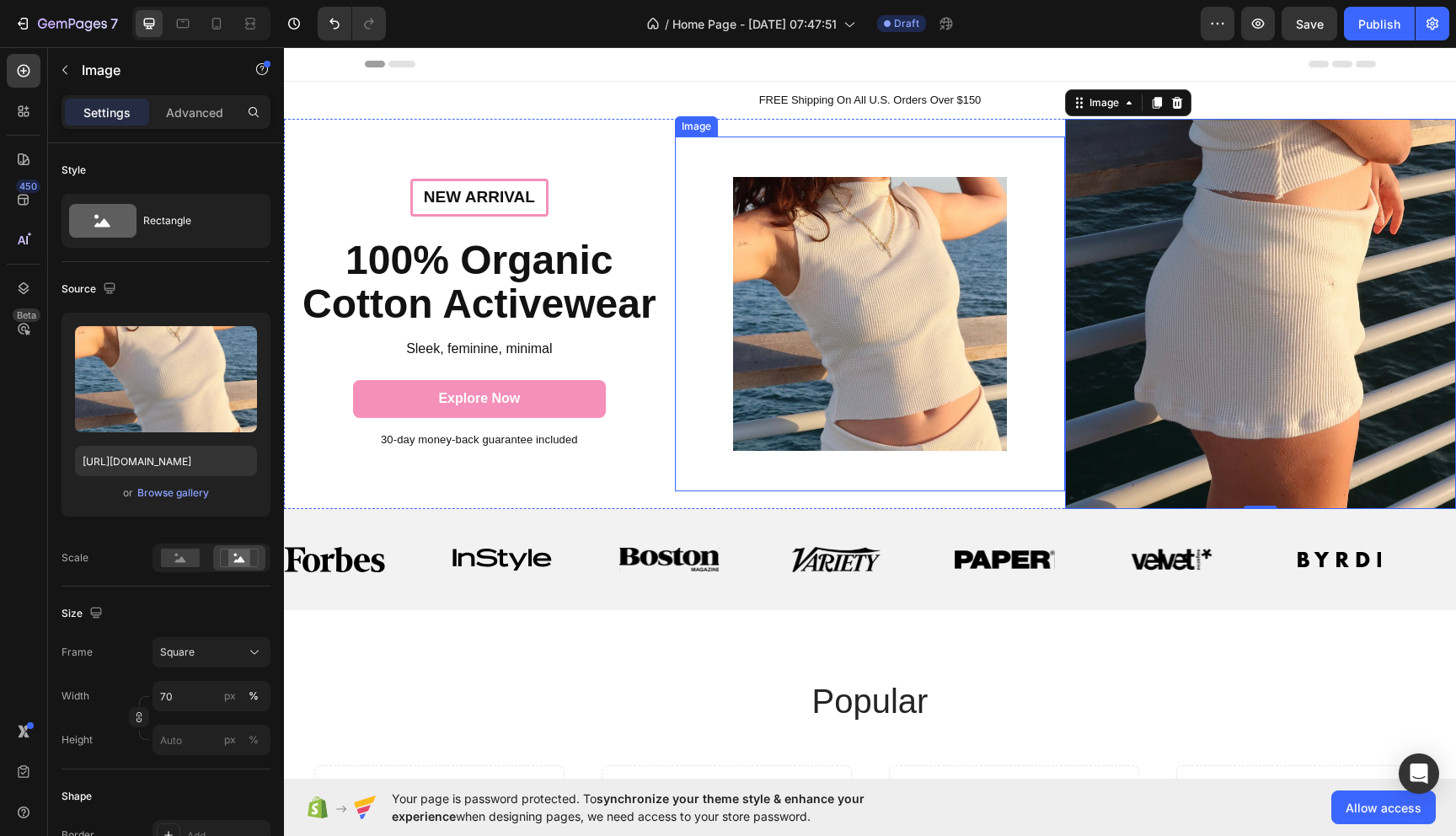
click at [1007, 335] on div at bounding box center [870, 313] width 391 height 274
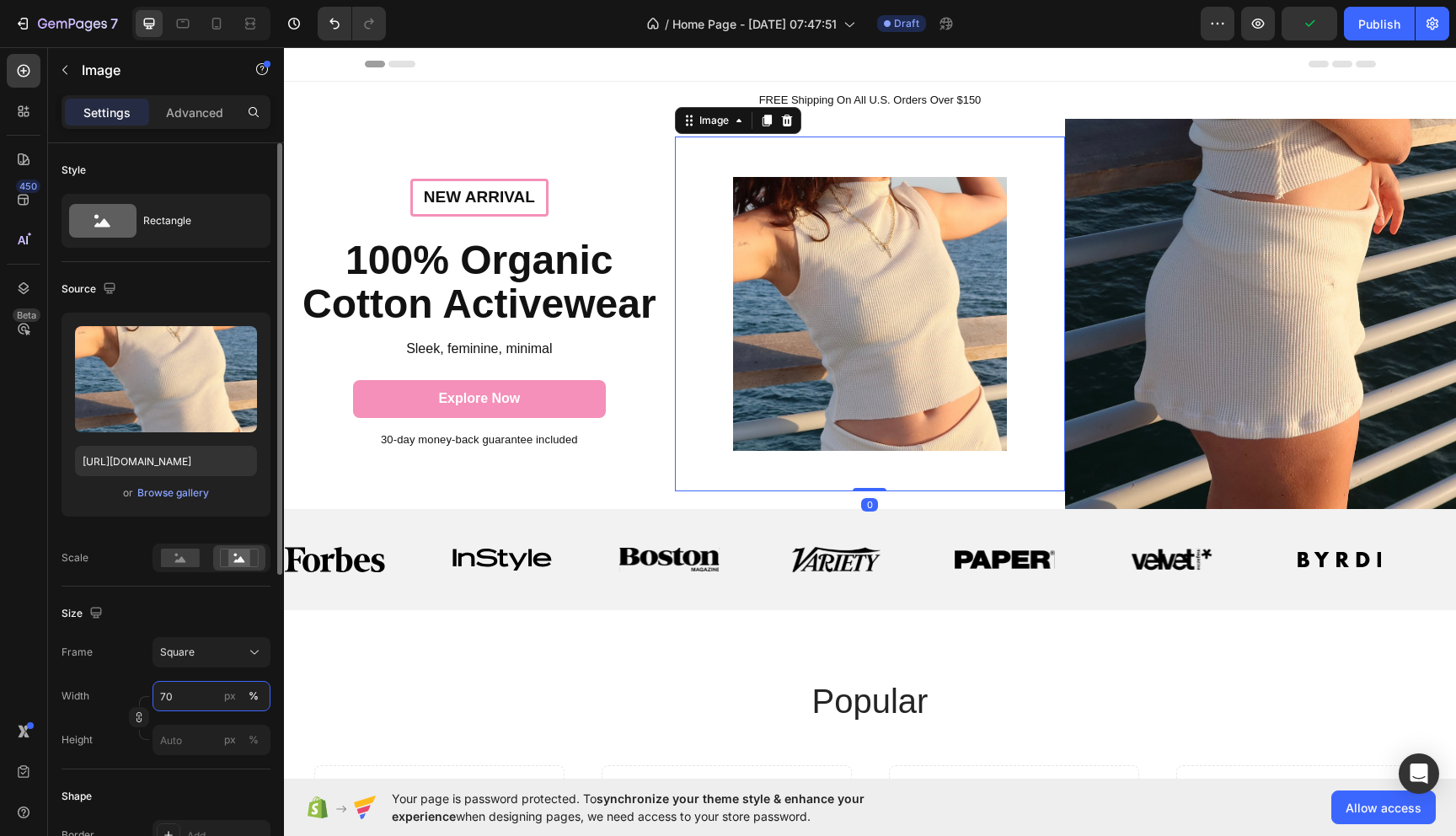
click at [191, 701] on input "70" at bounding box center [212, 695] width 118 height 30
type input "80"
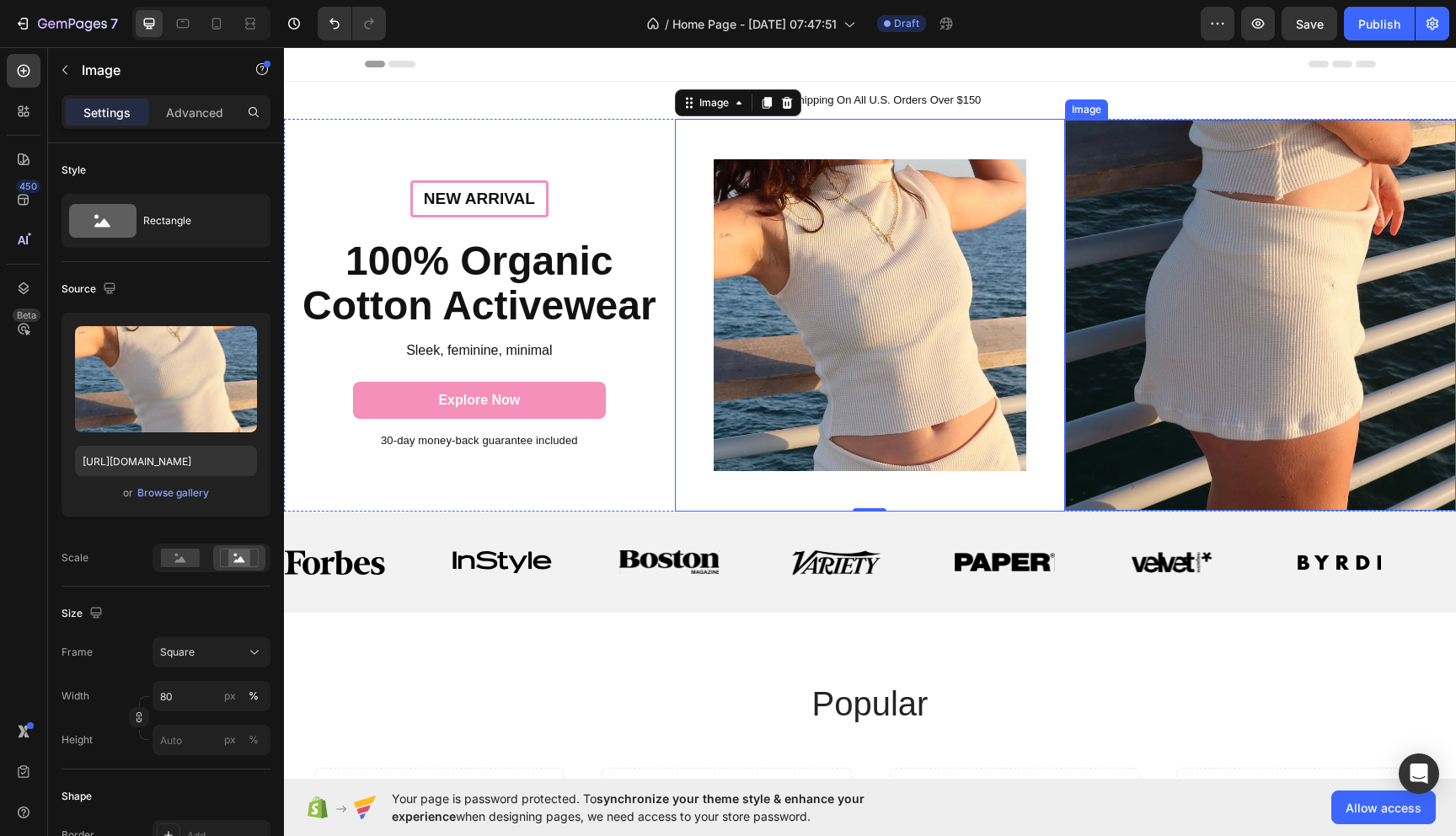
click at [1135, 485] on img at bounding box center [1261, 315] width 391 height 390
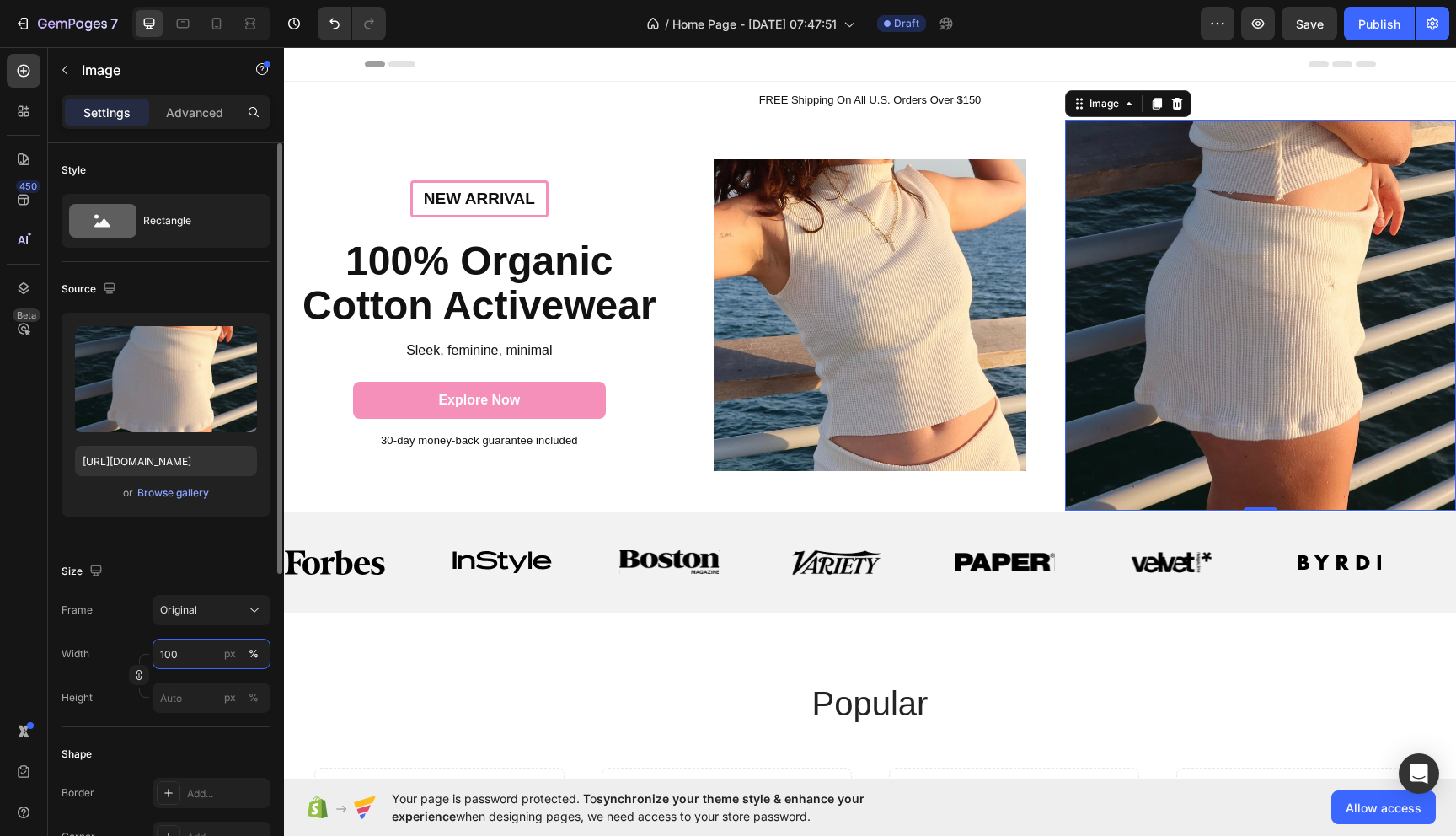
click at [176, 665] on input "100" at bounding box center [212, 653] width 118 height 30
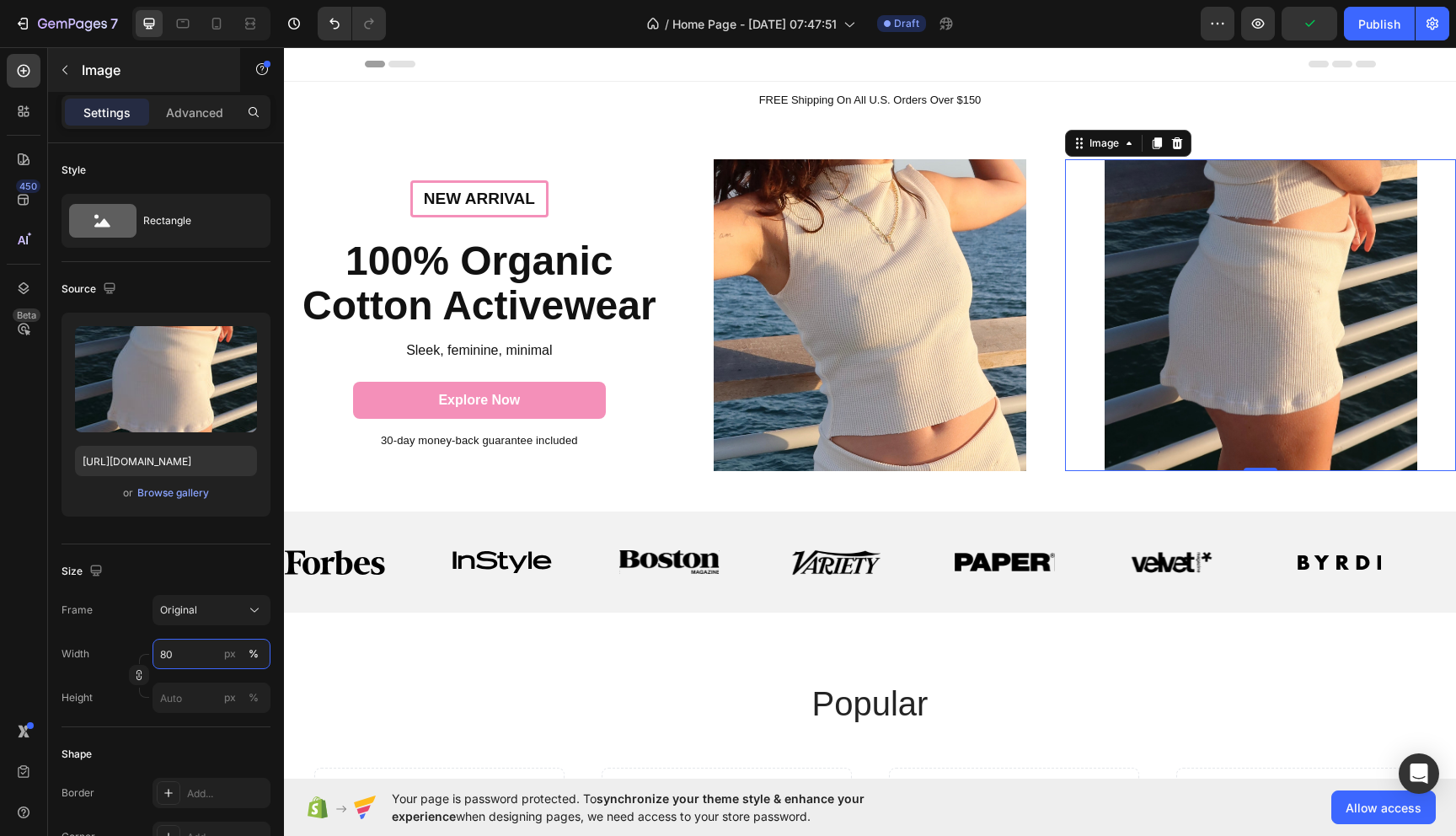
type input "80"
click at [212, 85] on div "Image" at bounding box center [144, 70] width 192 height 43
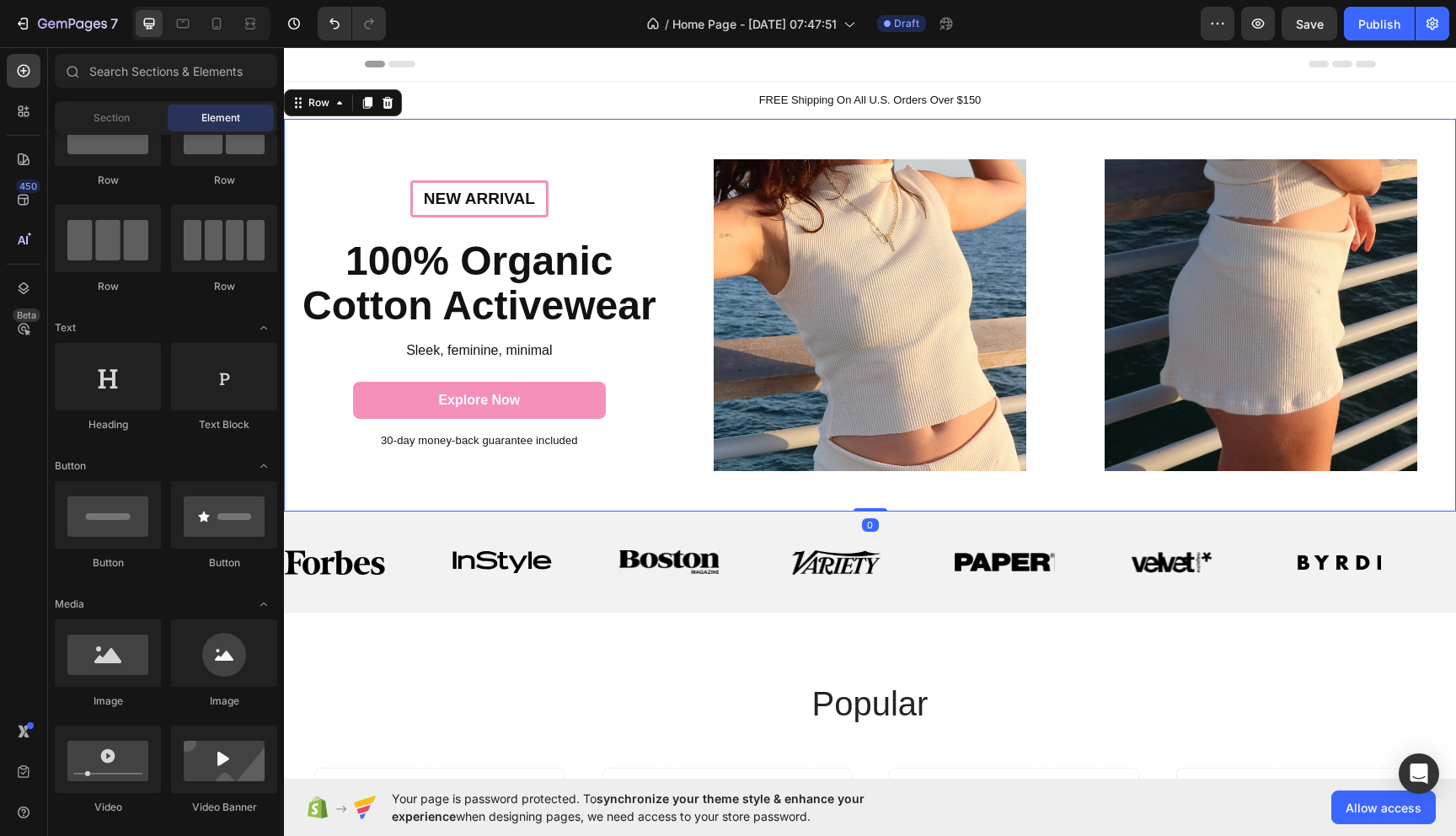
click at [451, 141] on div "New arrival Text Block Row 100% Organic Cotton Activewear Heading Sleek, femini…" at bounding box center [480, 315] width 391 height 393
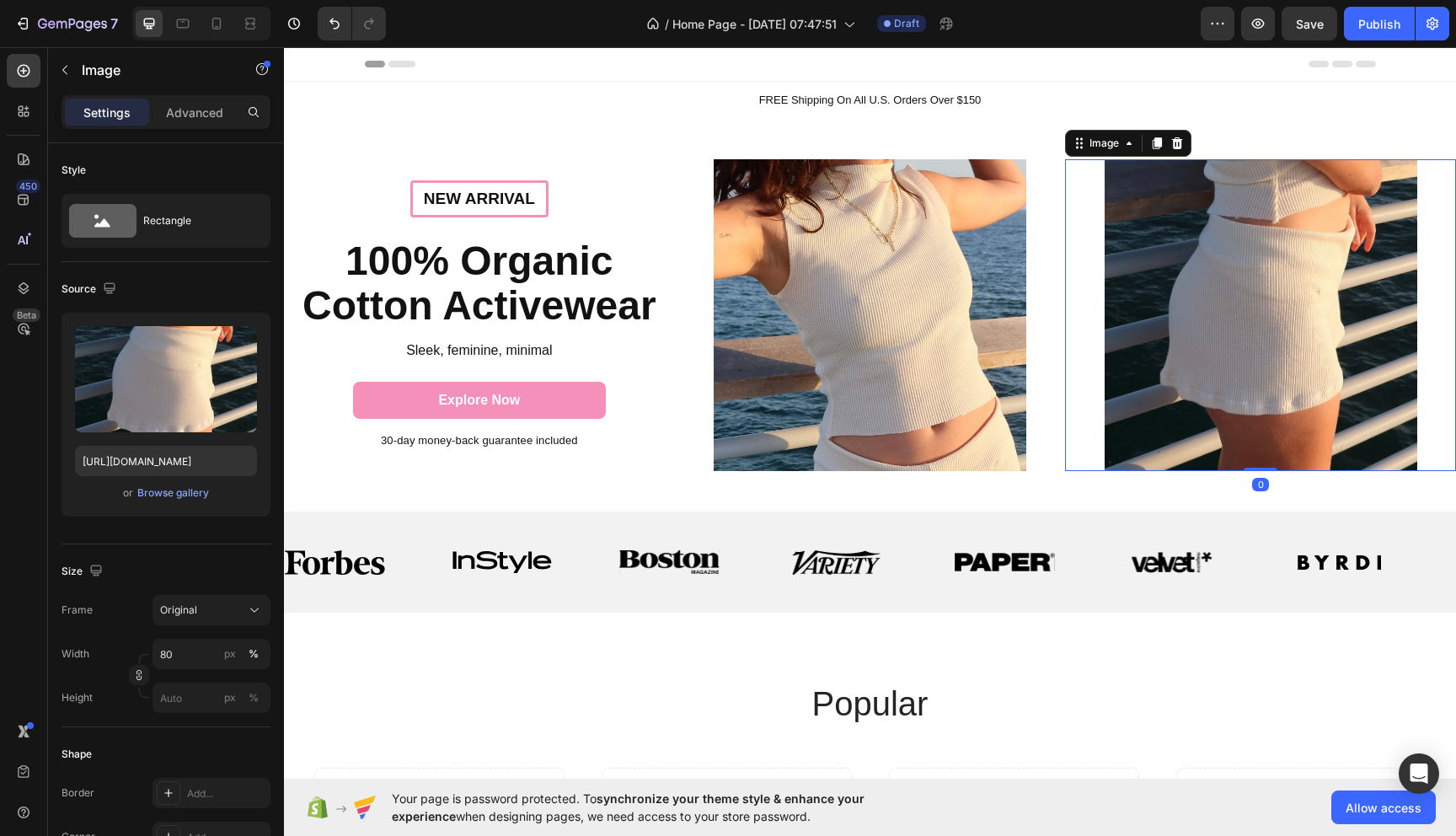
click at [1132, 316] on img at bounding box center [1261, 315] width 312 height 312
click at [189, 122] on div "Advanced" at bounding box center [194, 112] width 84 height 27
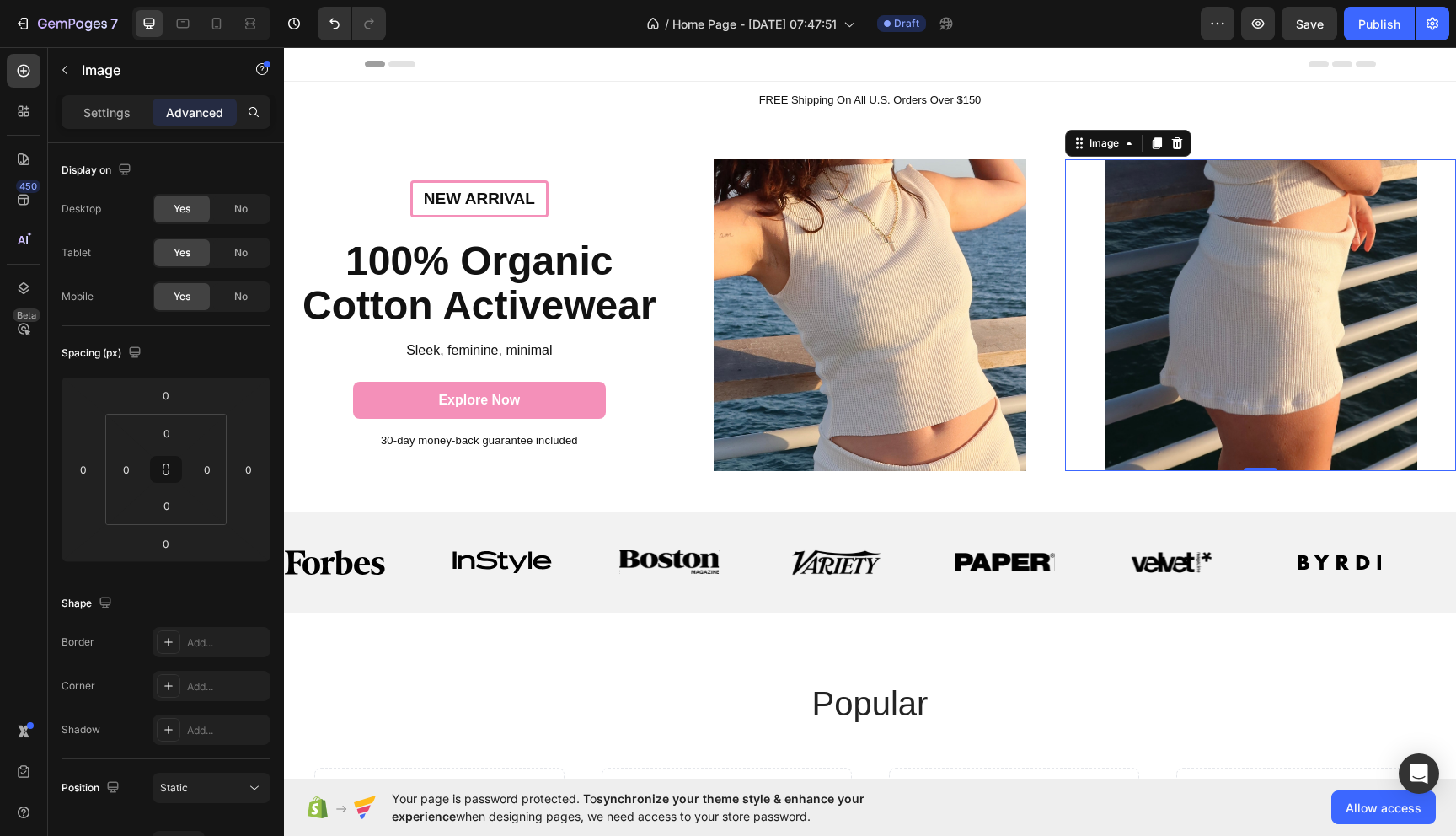
click at [1080, 377] on div at bounding box center [1261, 315] width 391 height 312
click at [1064, 318] on div at bounding box center [870, 315] width 391 height 312
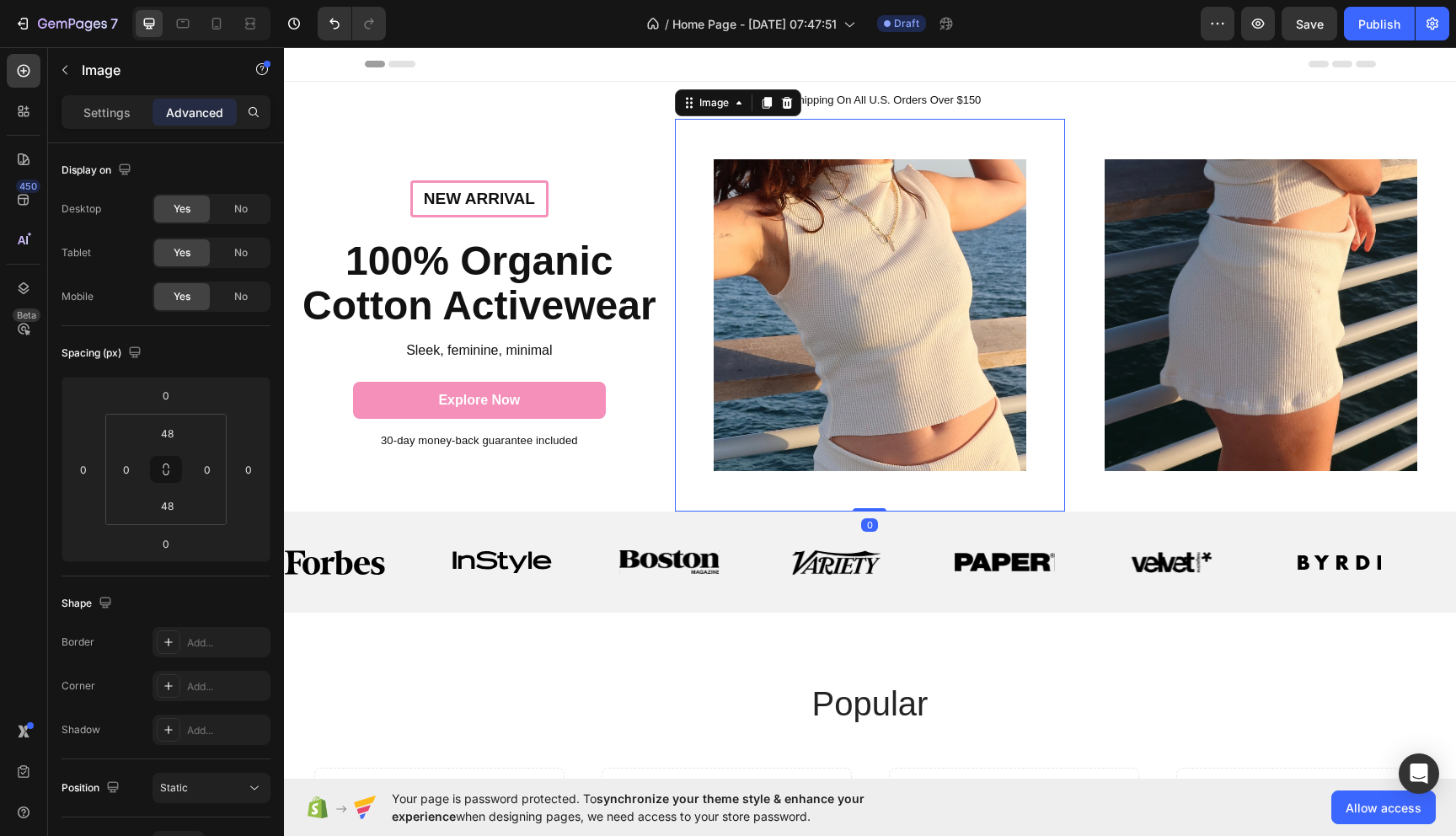
click at [1061, 316] on div at bounding box center [870, 315] width 391 height 312
click at [1081, 331] on div at bounding box center [1261, 315] width 391 height 312
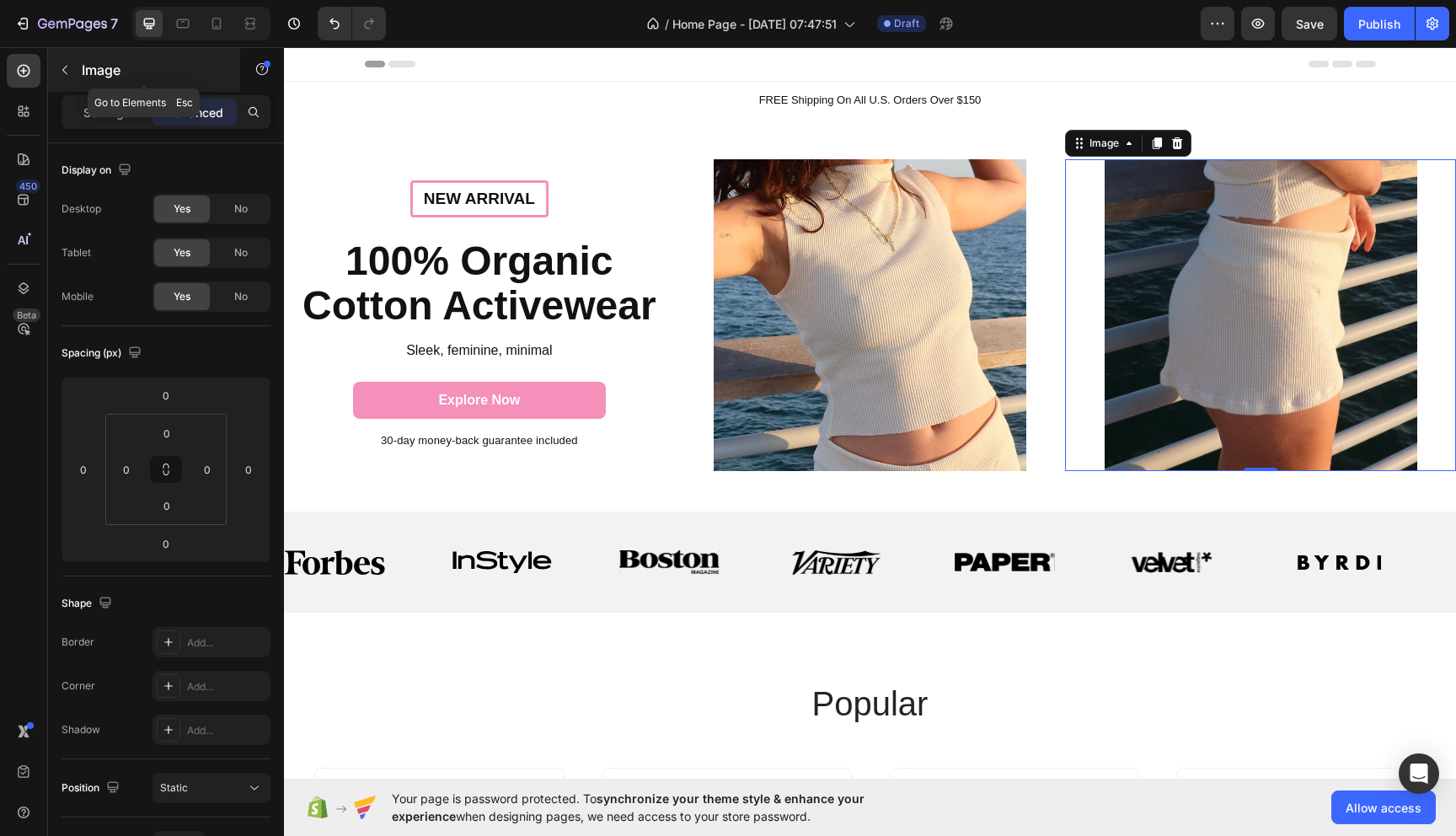
click at [108, 82] on div "Image" at bounding box center [144, 70] width 192 height 43
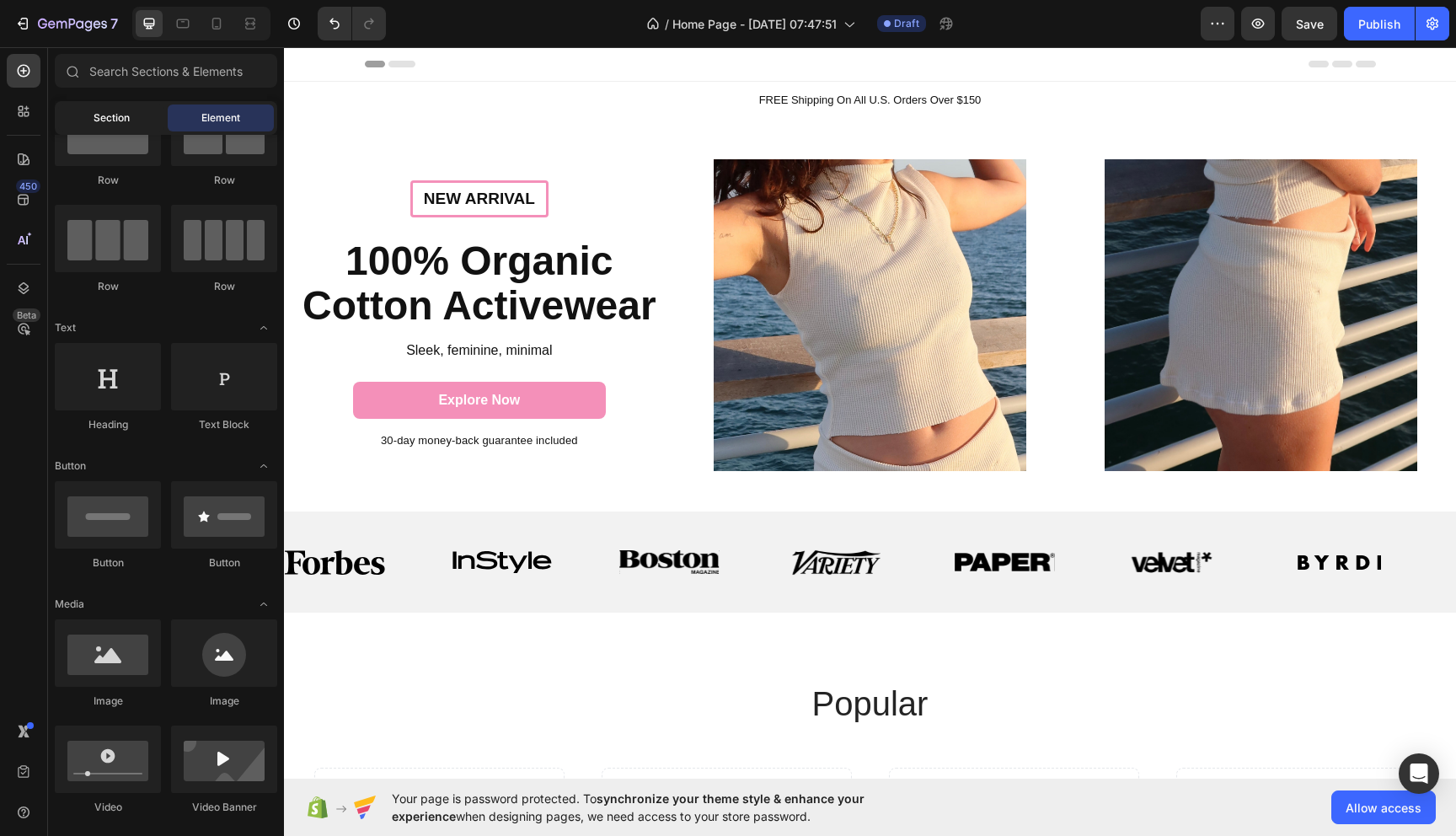
click at [121, 119] on span "Section" at bounding box center [111, 118] width 36 height 15
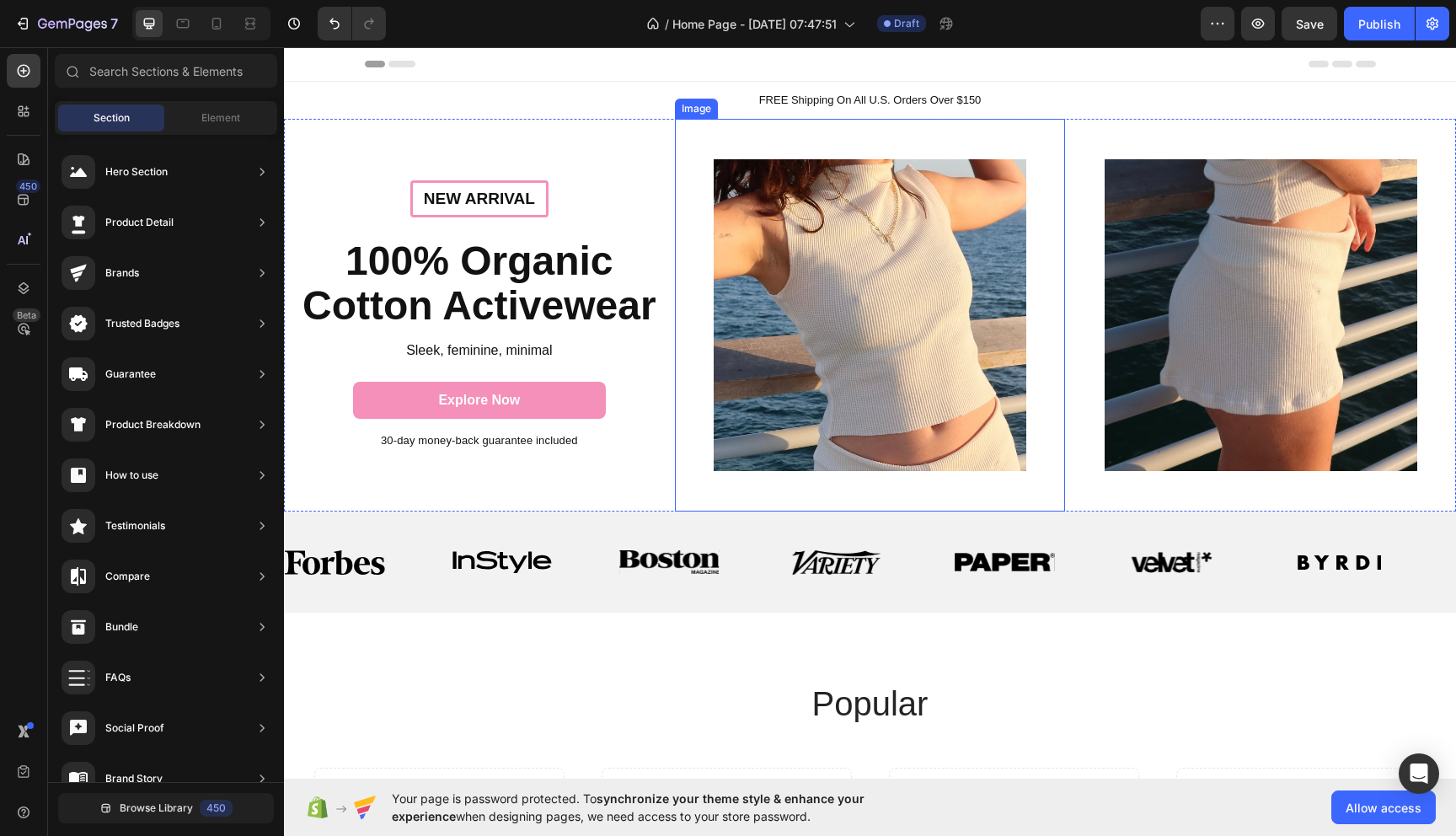
click at [971, 419] on img at bounding box center [869, 315] width 312 height 312
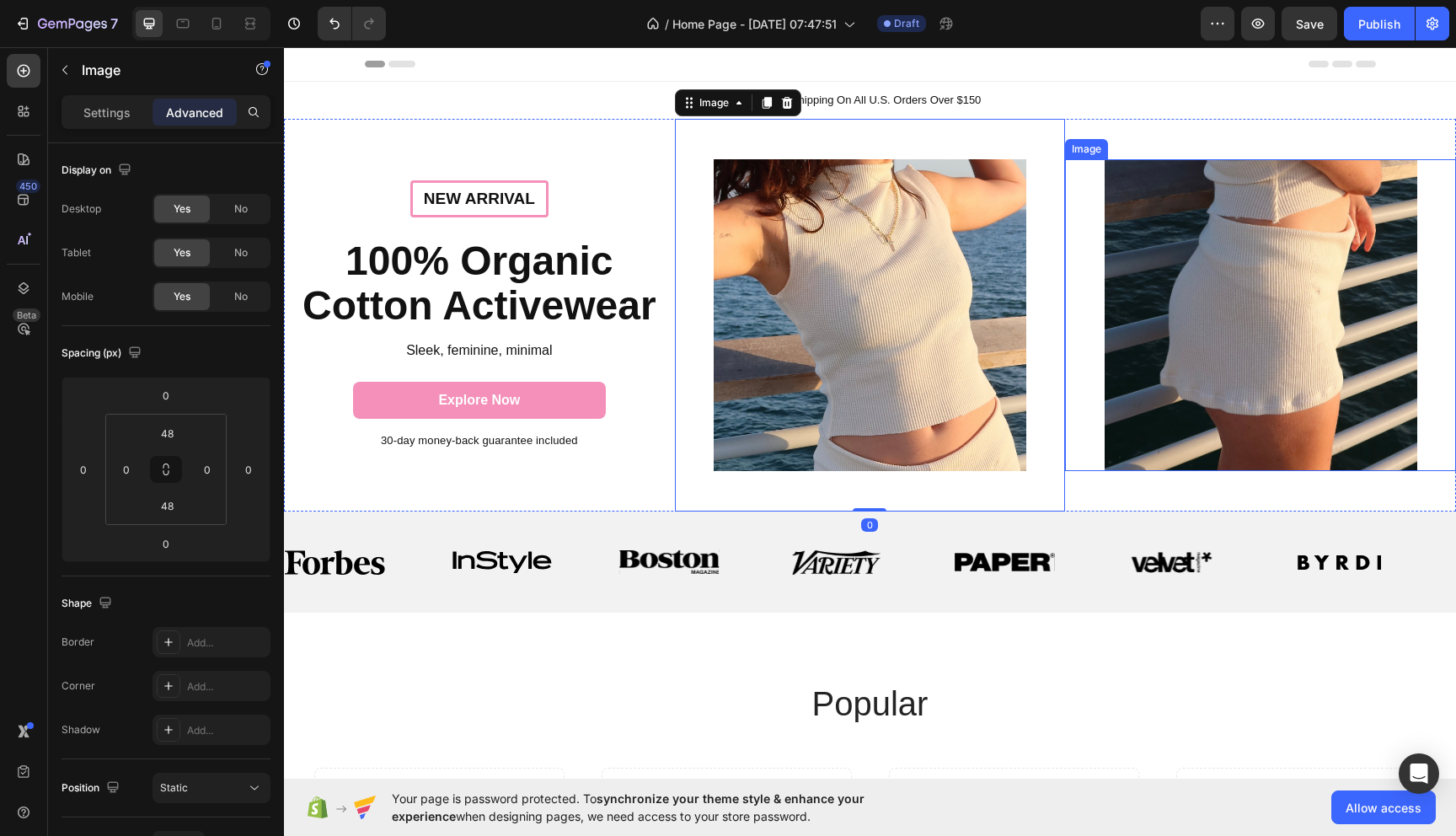
click at [1112, 405] on img at bounding box center [1261, 315] width 312 height 312
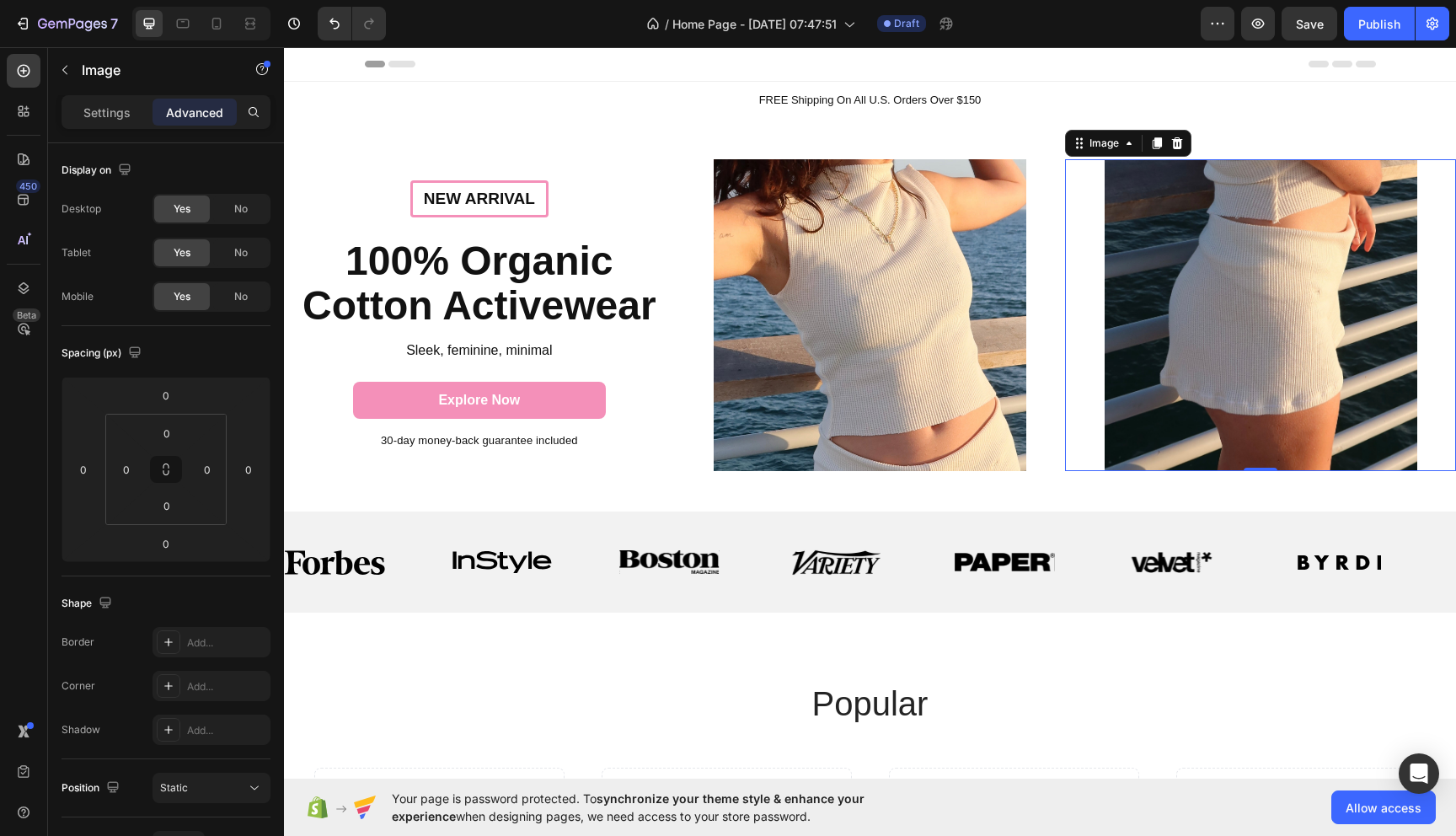
click at [1090, 437] on div at bounding box center [1261, 315] width 391 height 312
click at [122, 110] on p "Settings" at bounding box center [106, 112] width 47 height 17
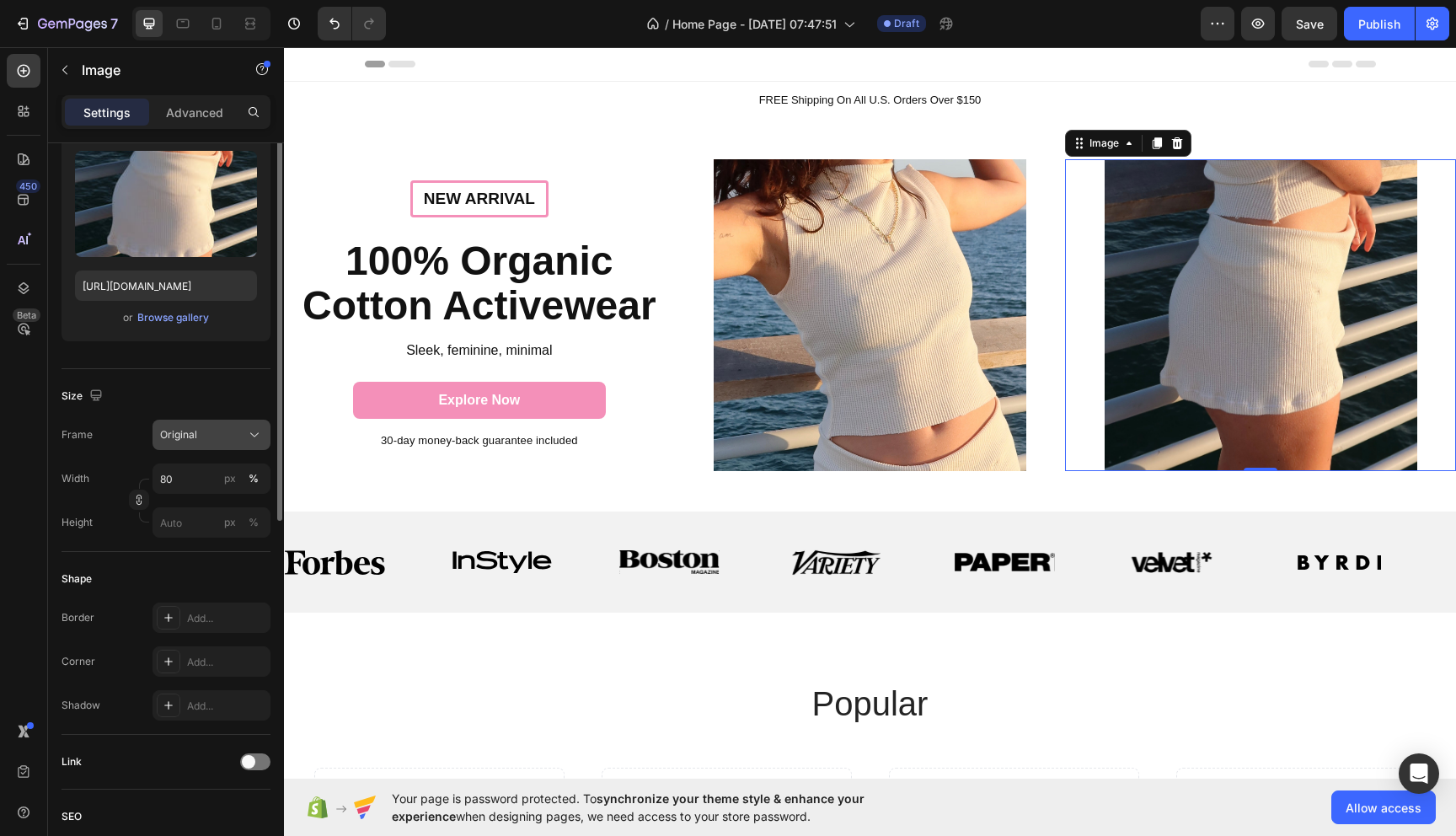
scroll to position [183, 0]
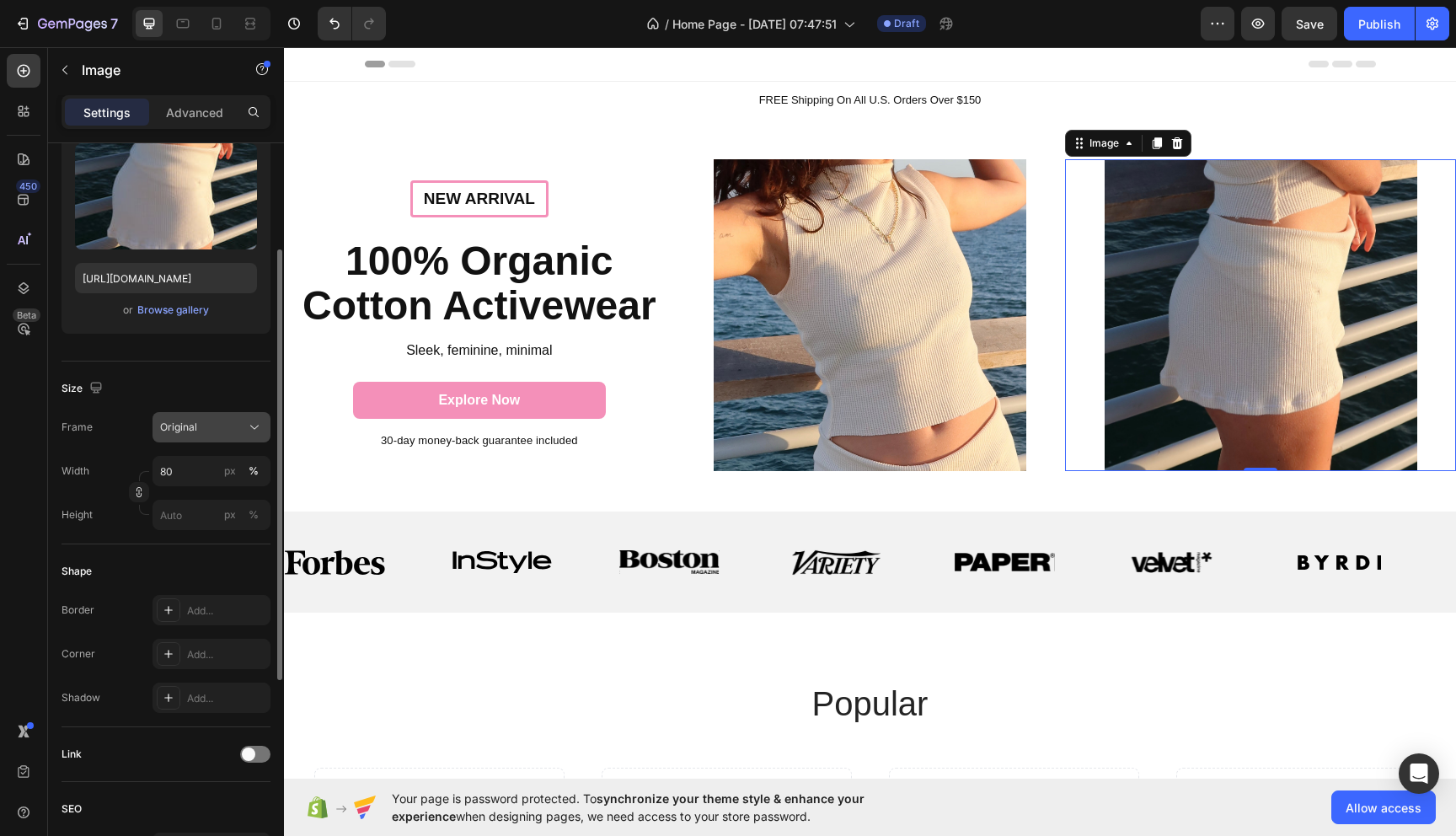
click at [248, 421] on icon at bounding box center [254, 426] width 16 height 16
click at [242, 393] on div "Size" at bounding box center [166, 389] width 209 height 27
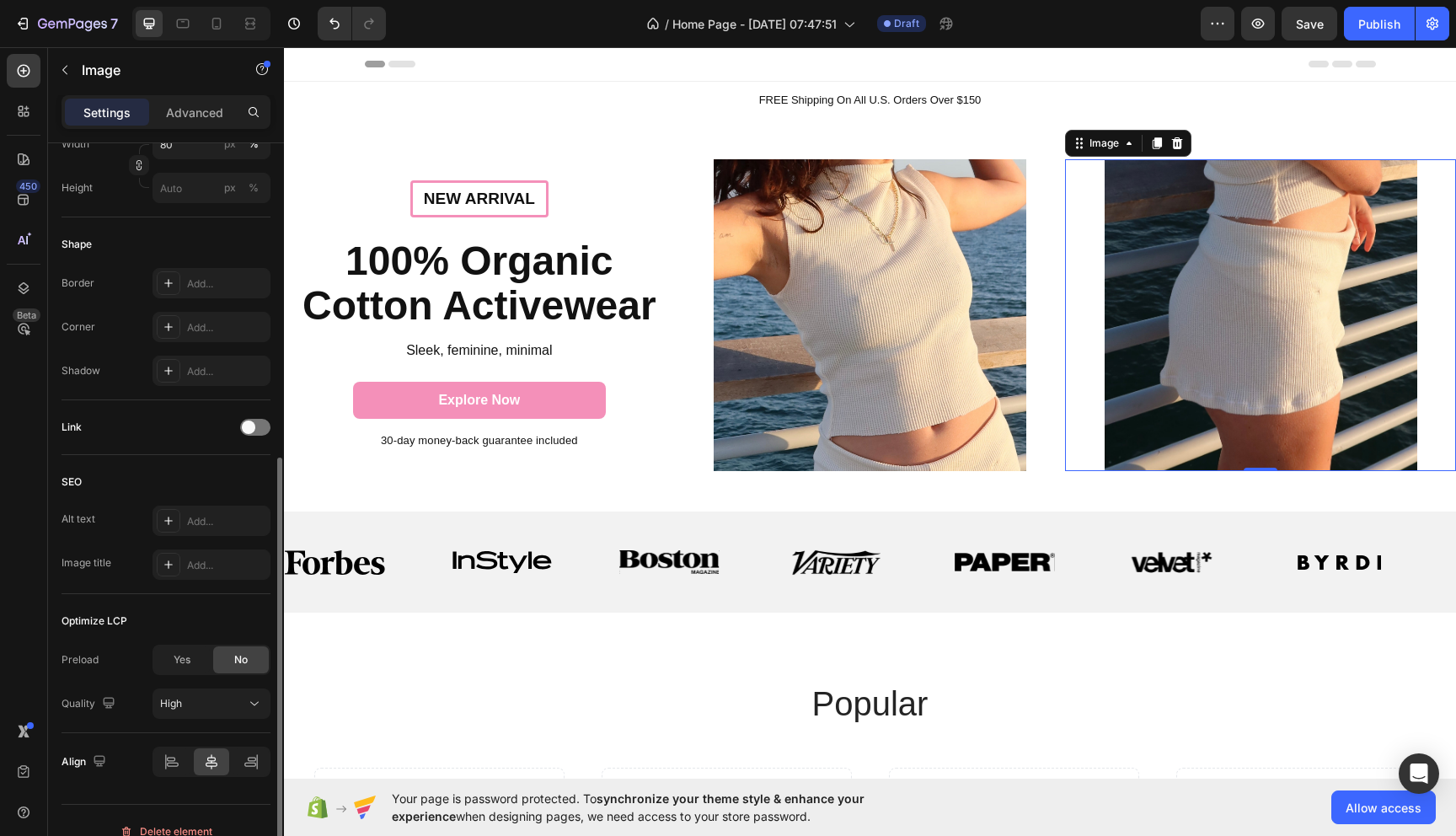
scroll to position [532, 0]
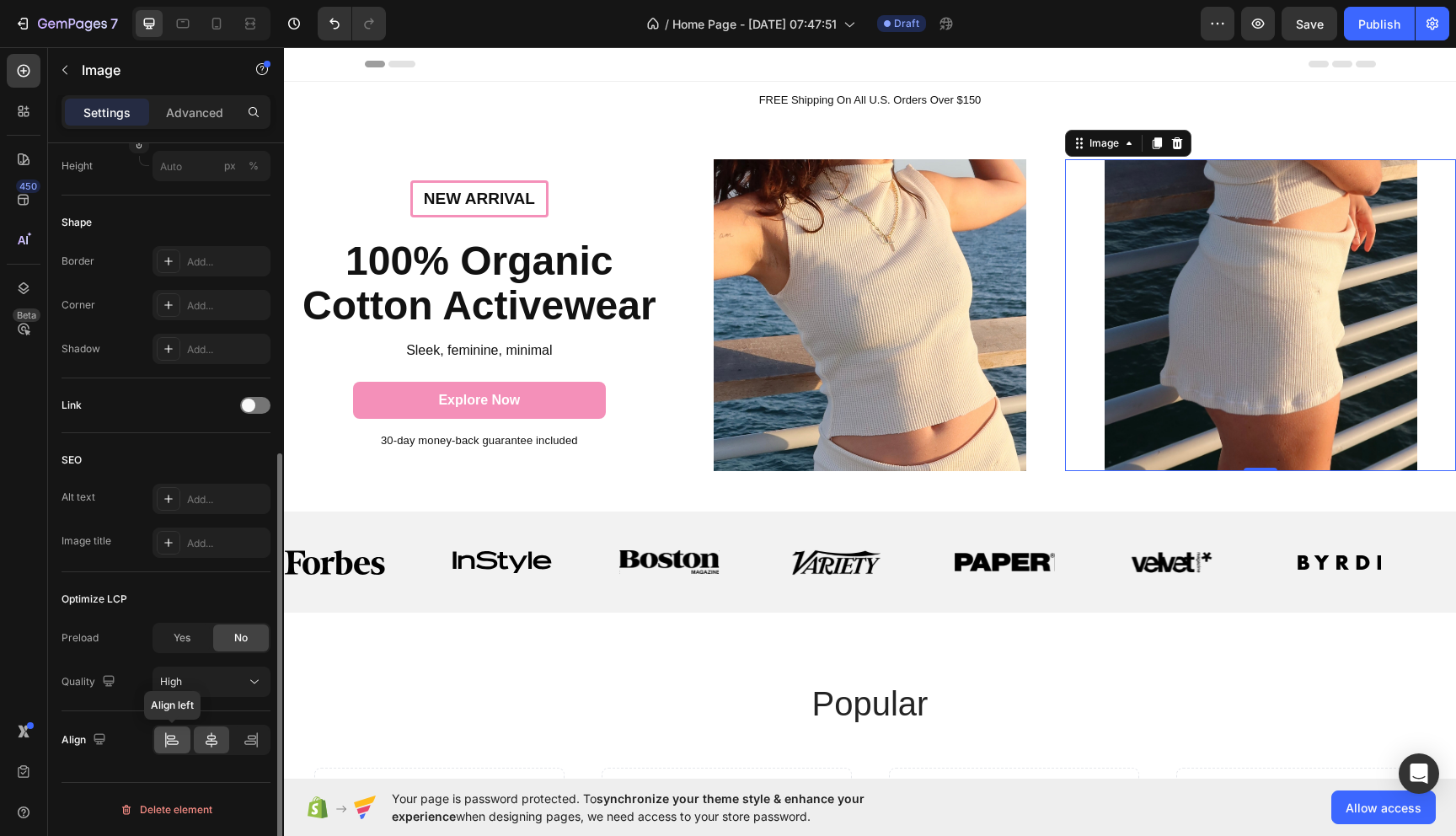
click at [174, 738] on icon at bounding box center [171, 739] width 16 height 16
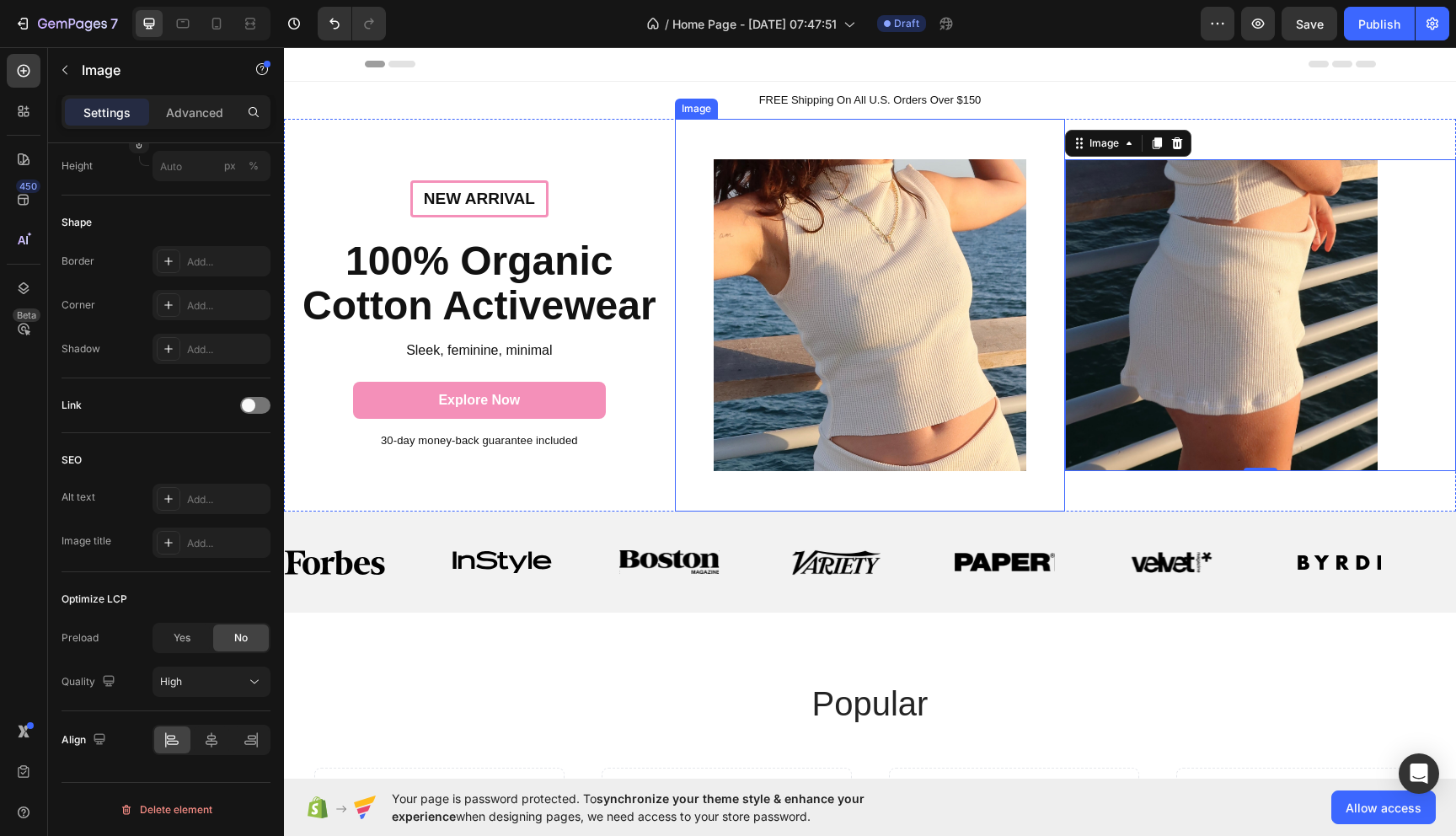
click at [825, 415] on img at bounding box center [869, 315] width 312 height 312
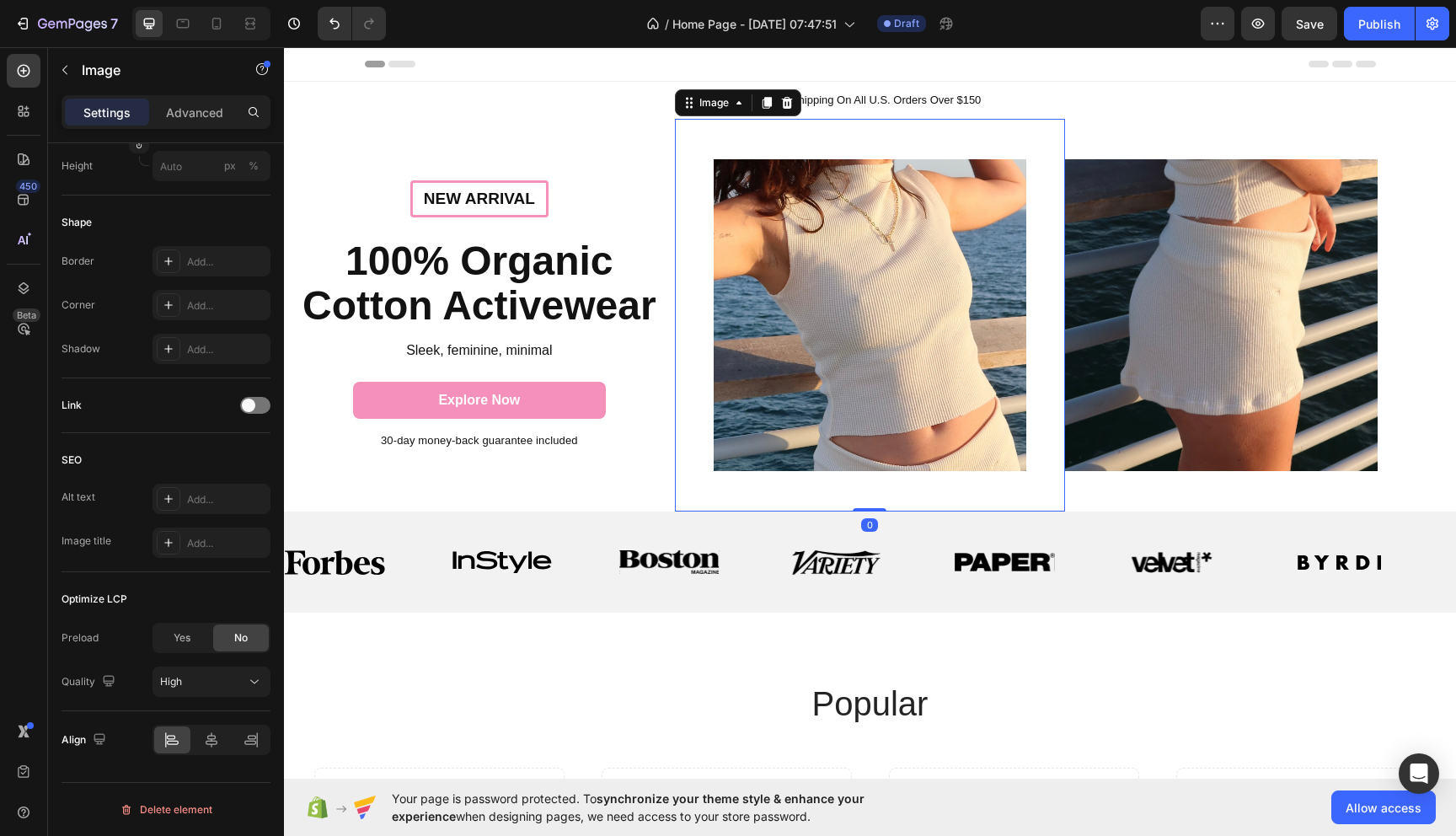
scroll to position [530, 0]
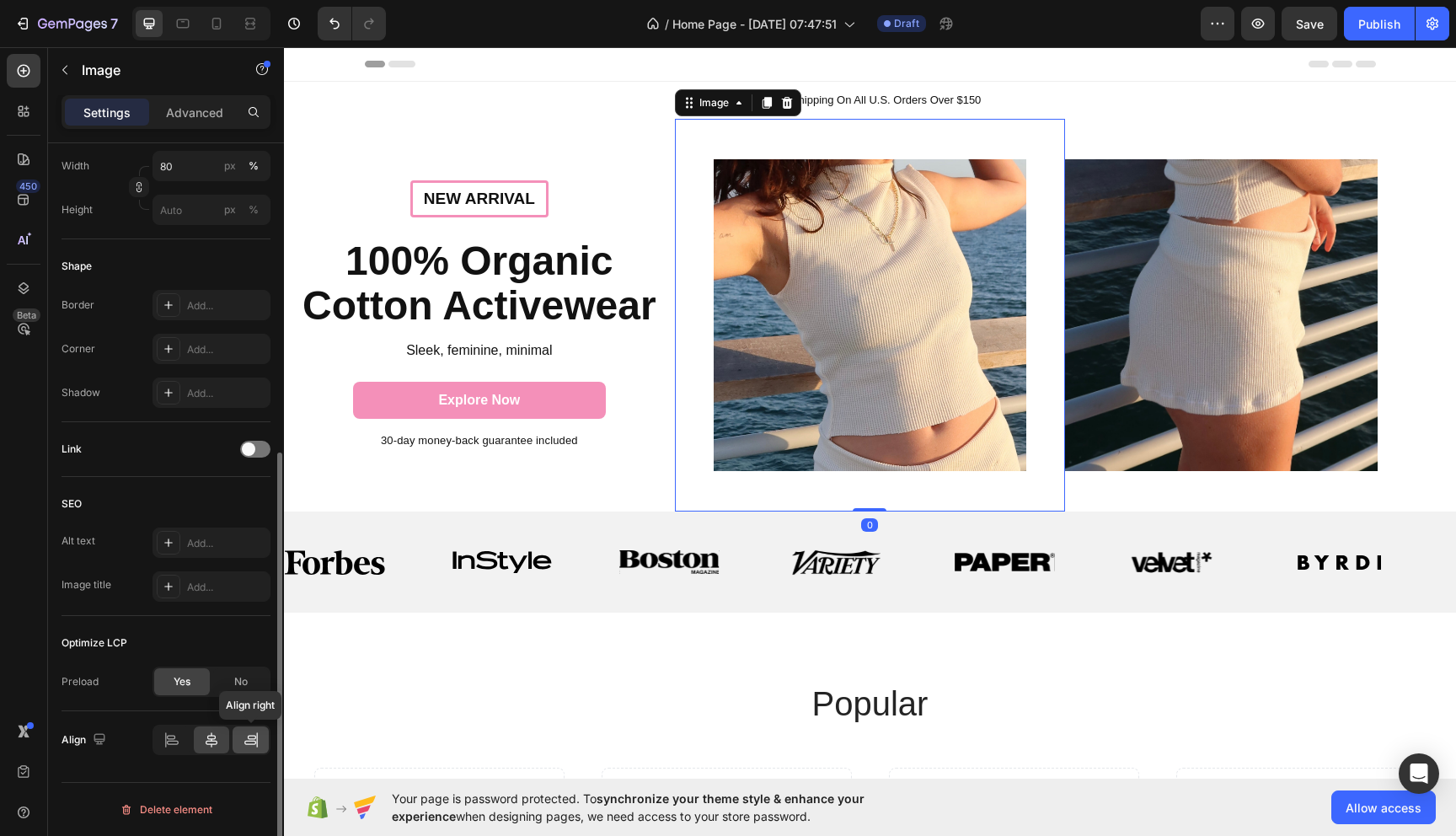
click at [259, 734] on div at bounding box center [250, 739] width 36 height 27
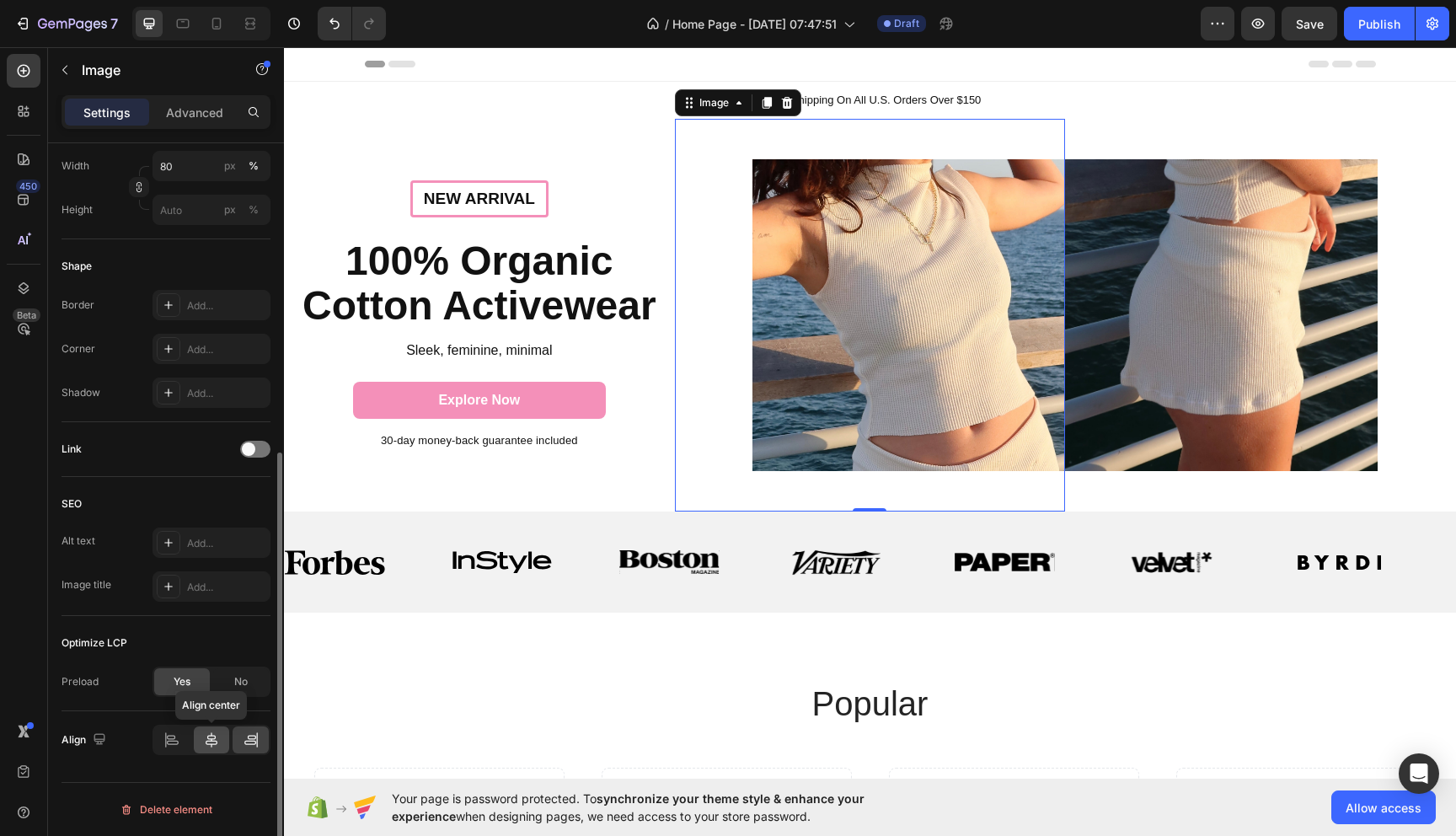
click at [220, 737] on div at bounding box center [211, 739] width 36 height 27
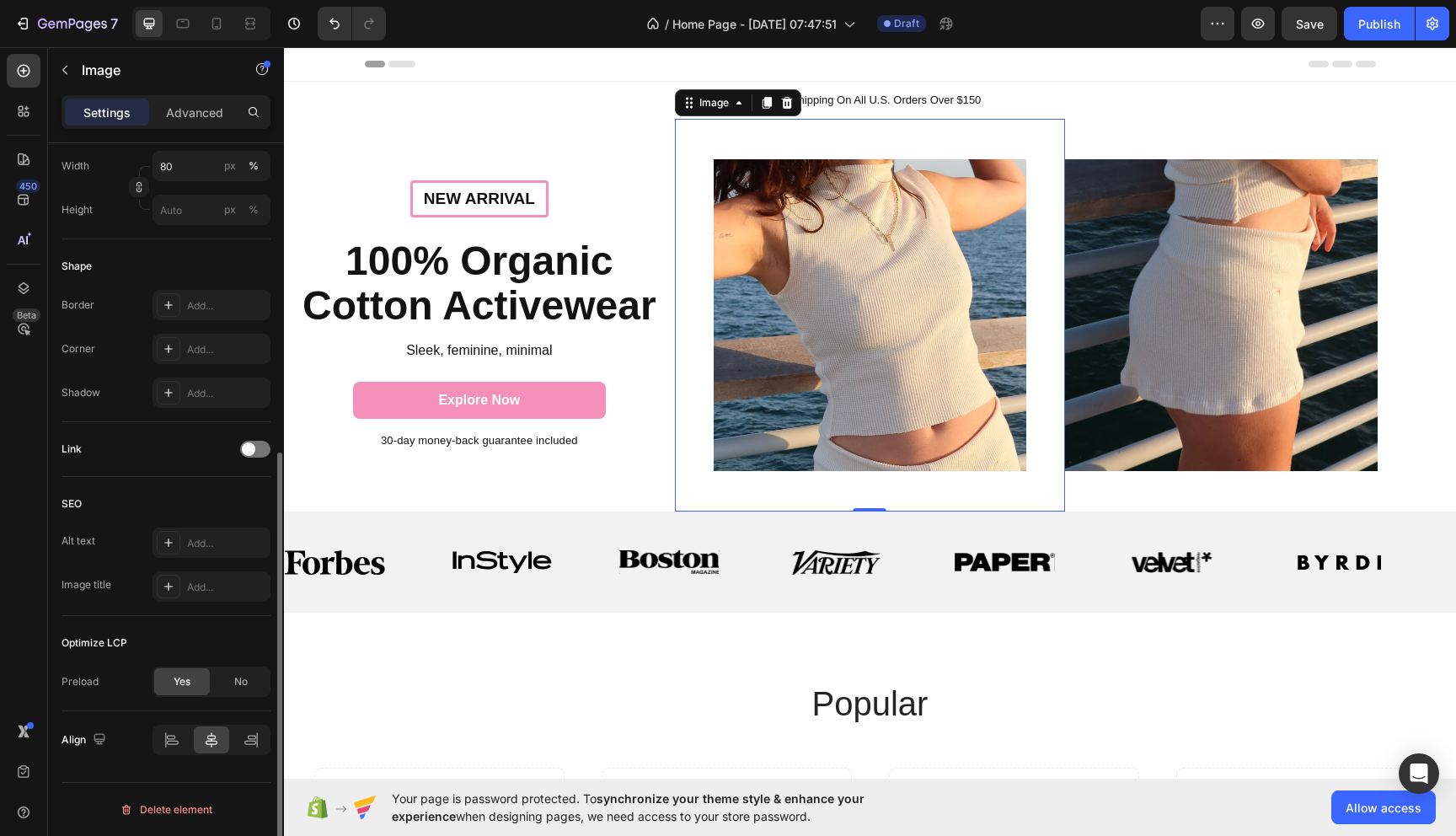
scroll to position [0, 0]
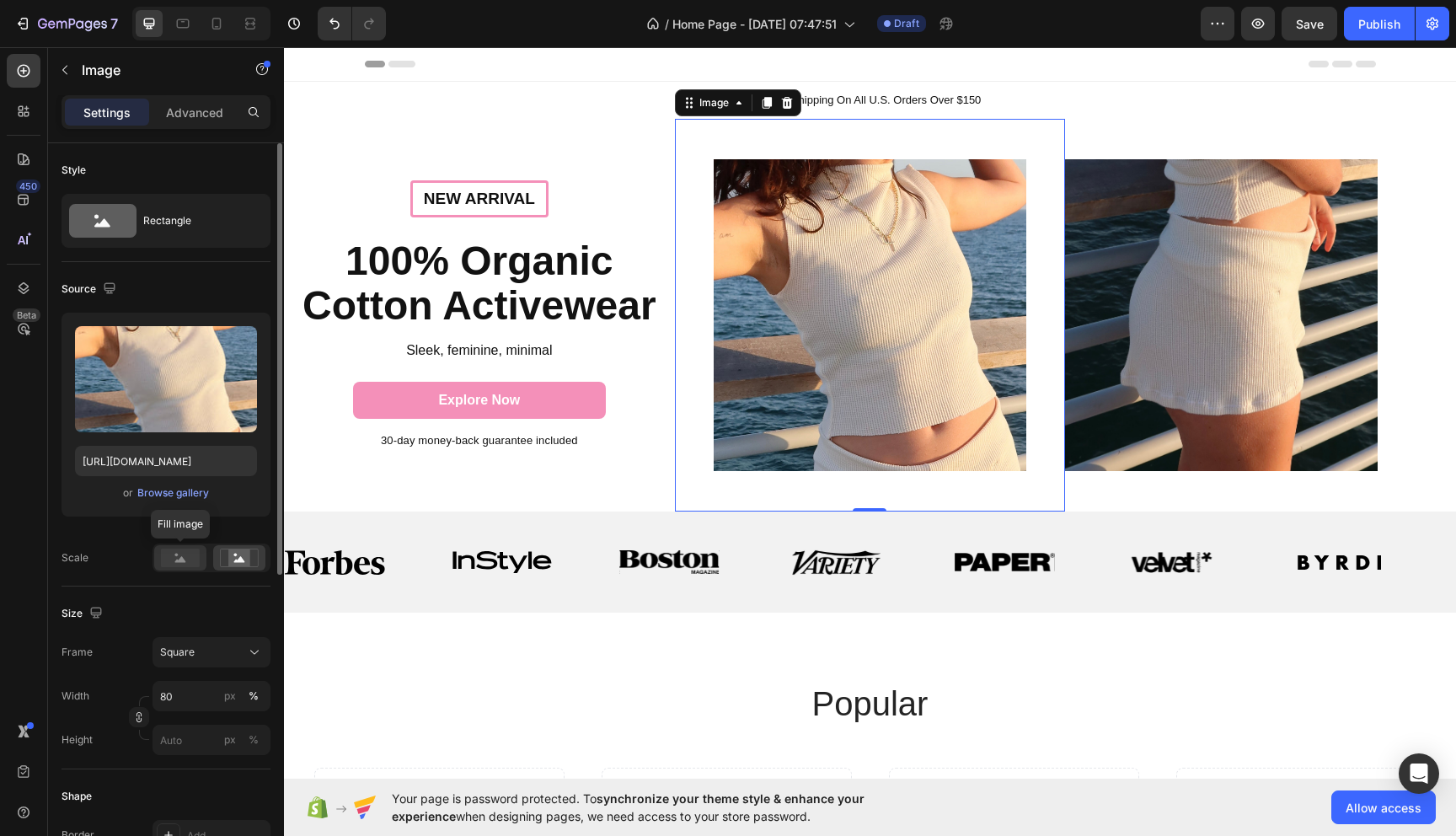
click at [172, 563] on rect at bounding box center [180, 557] width 39 height 18
click at [226, 562] on icon at bounding box center [239, 557] width 39 height 18
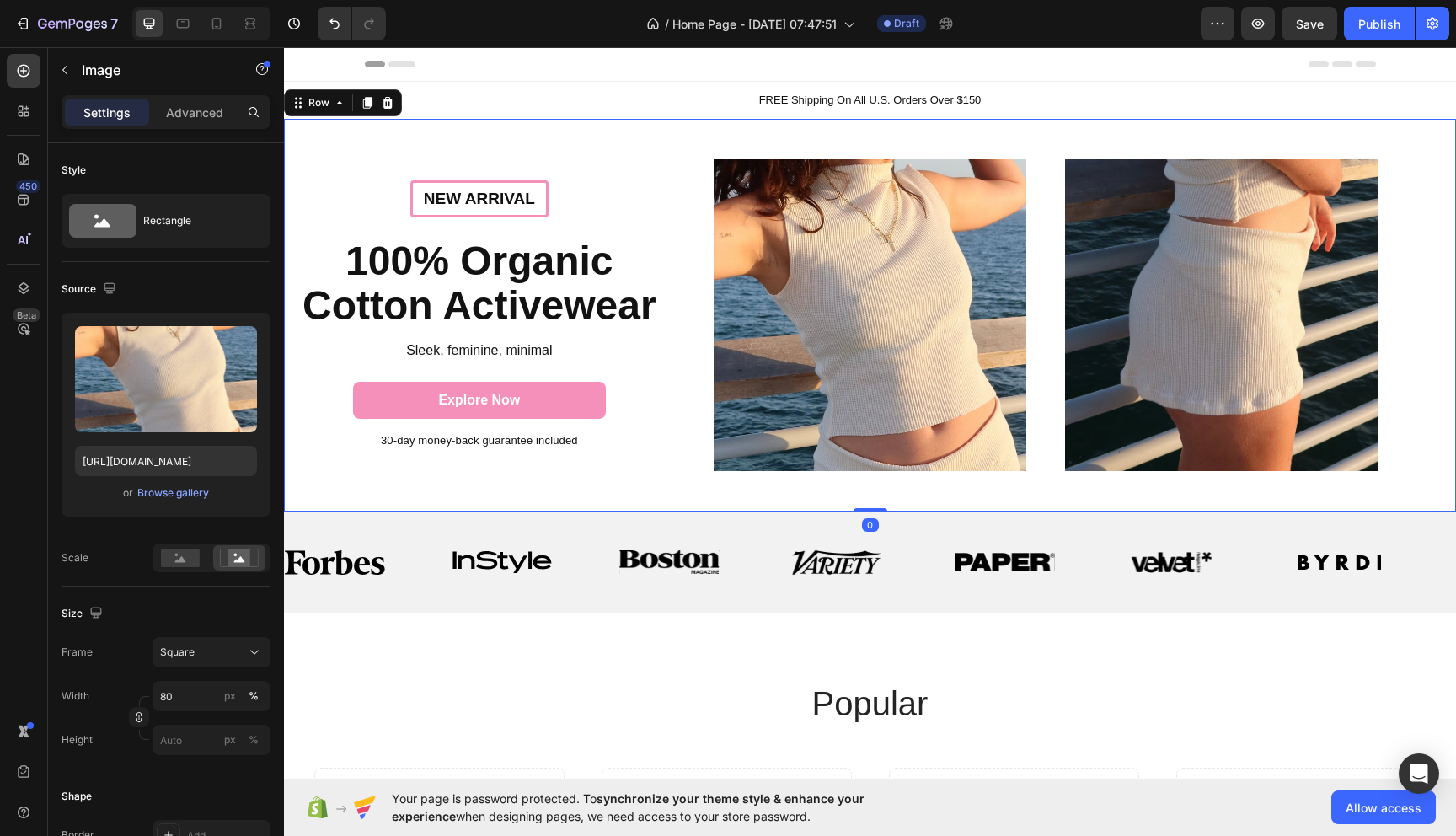
click at [532, 483] on div "New arrival Text Block Row 100% Organic Cotton Activewear Heading Sleek, femini…" at bounding box center [480, 315] width 391 height 393
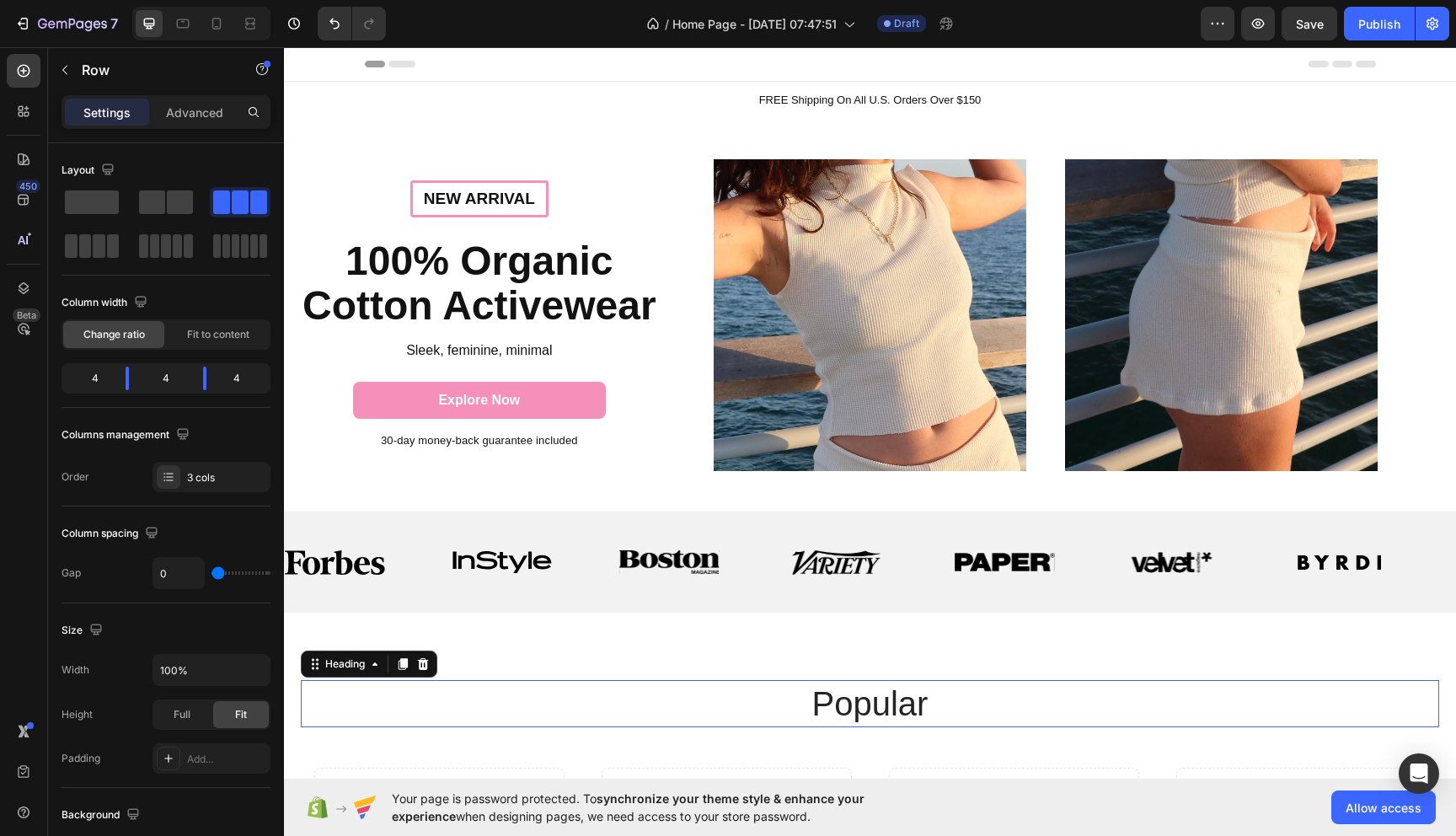
click at [1083, 714] on h2 "popular" at bounding box center [870, 703] width 1011 height 47
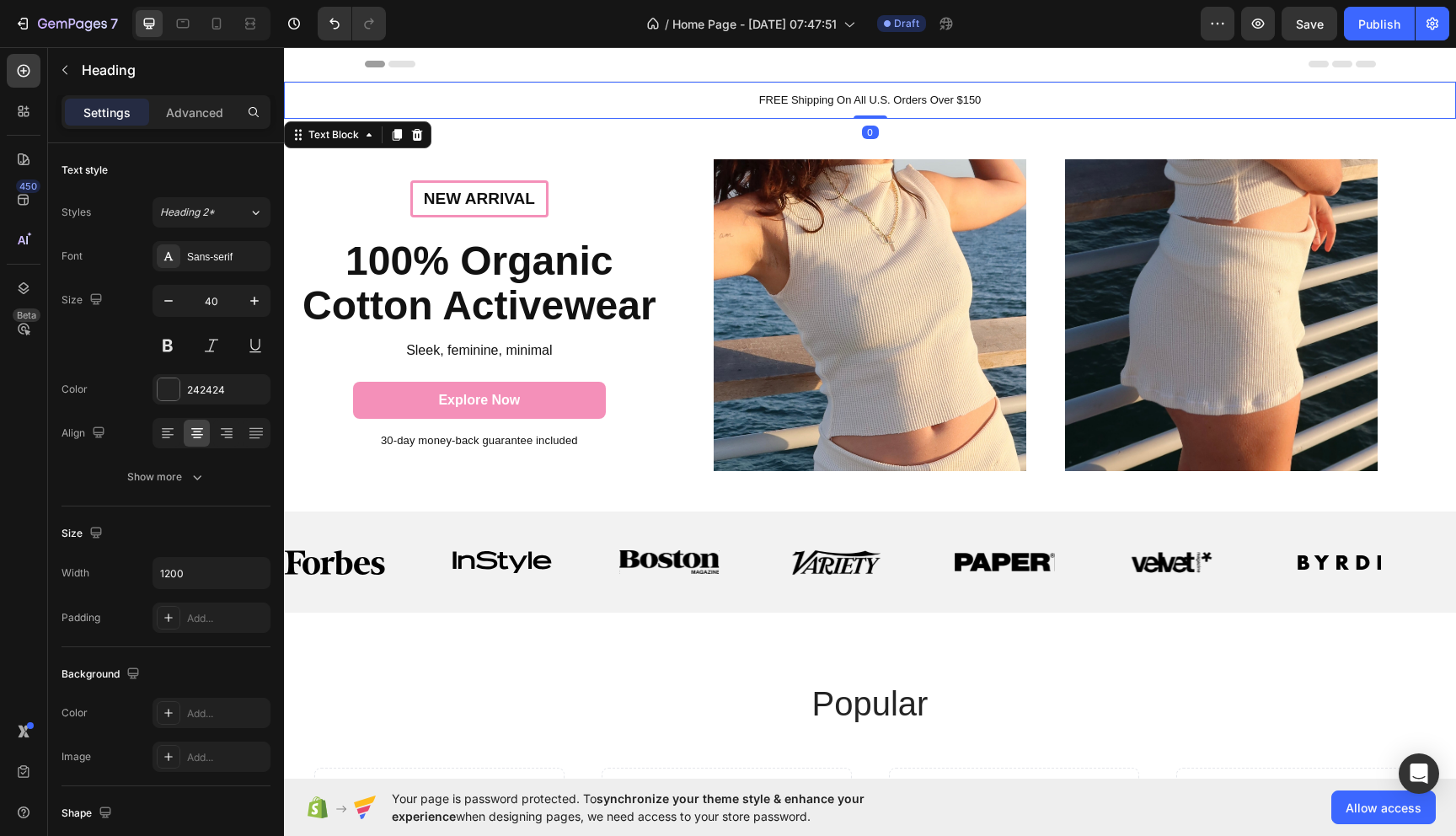
click at [617, 112] on div "FREE Shipping On All U.S. Orders Over $150" at bounding box center [870, 101] width 1172 height 37
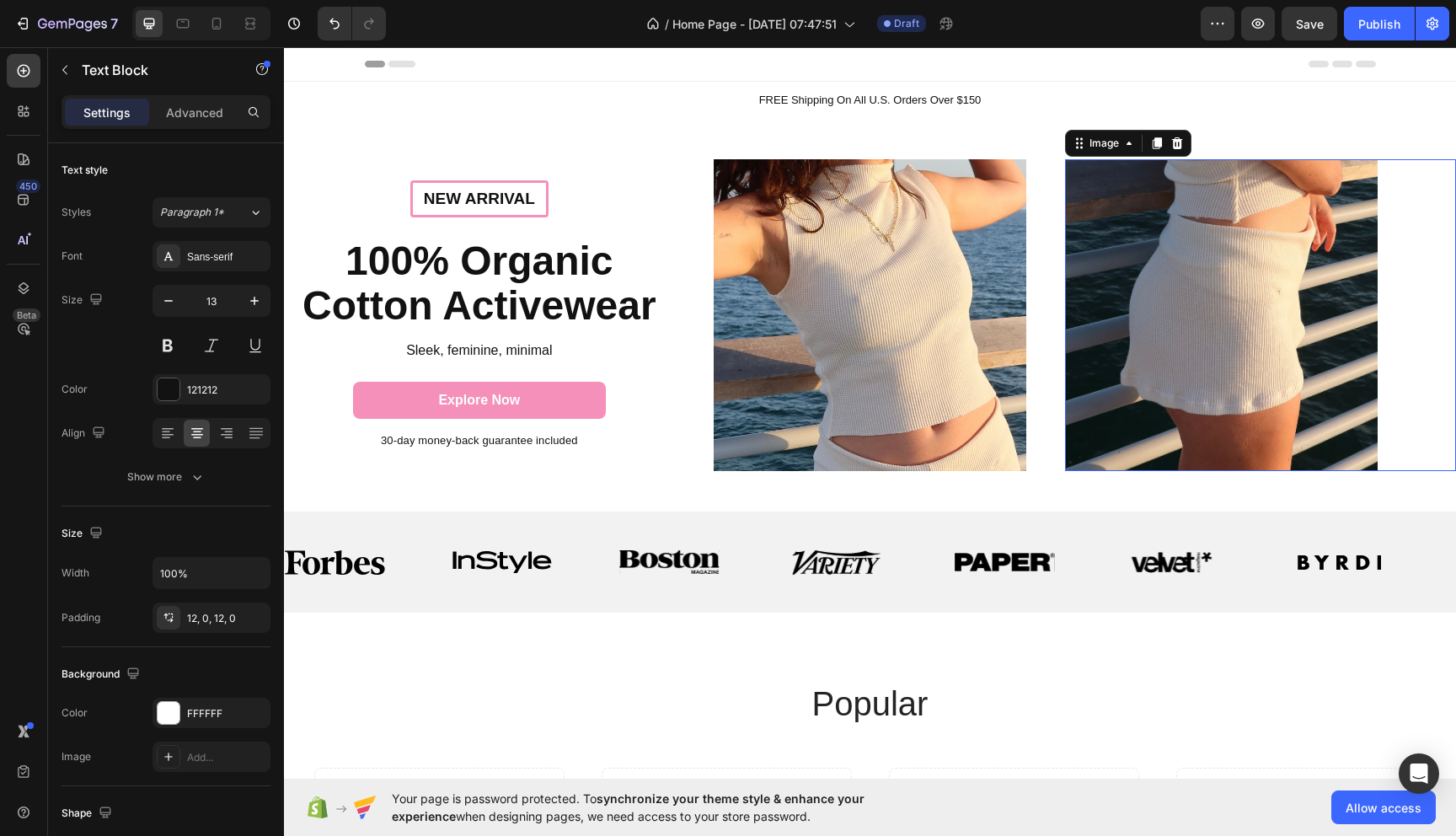
click at [1154, 163] on img at bounding box center [1221, 315] width 312 height 312
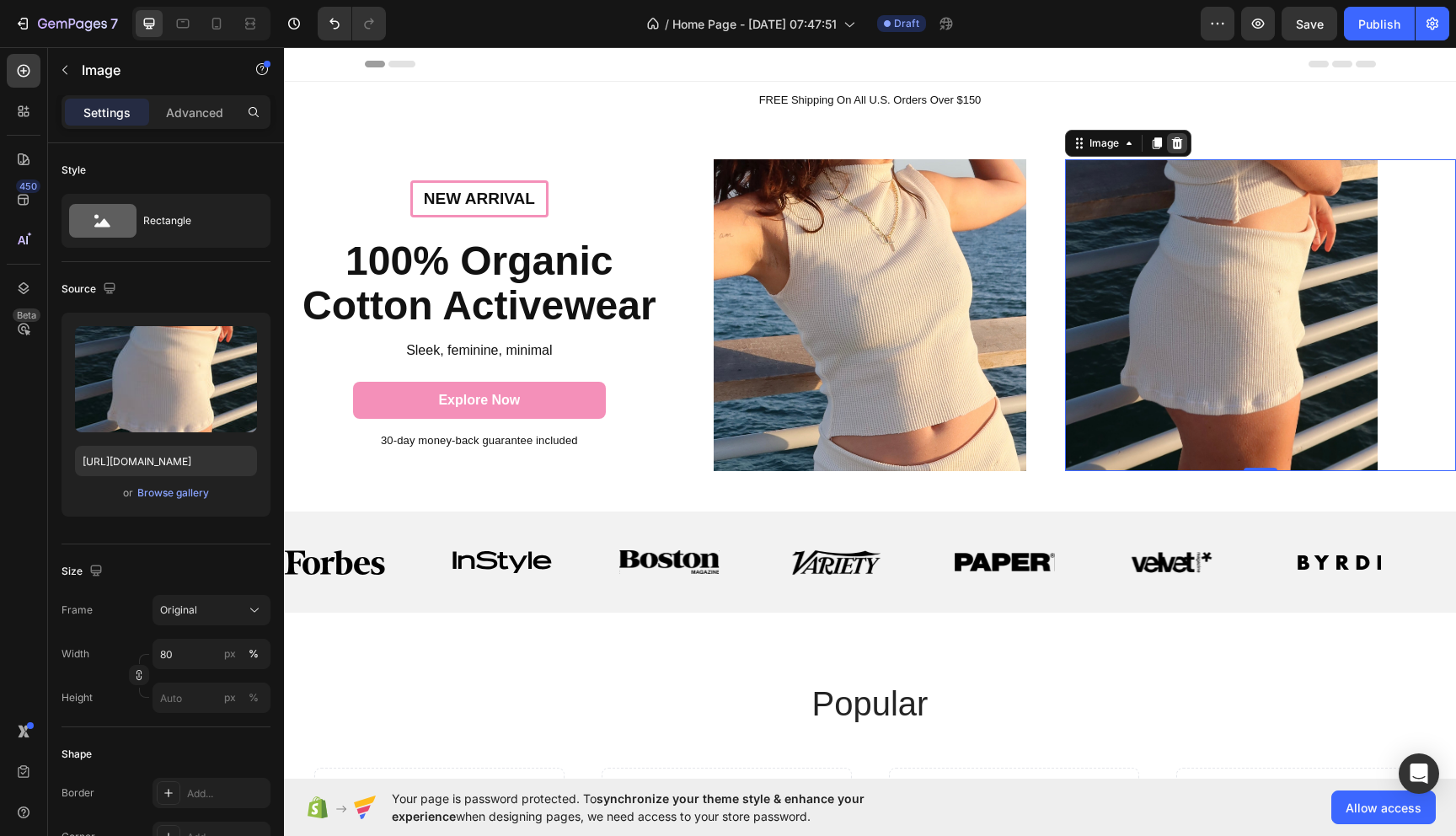
click at [1179, 146] on icon at bounding box center [1177, 142] width 11 height 12
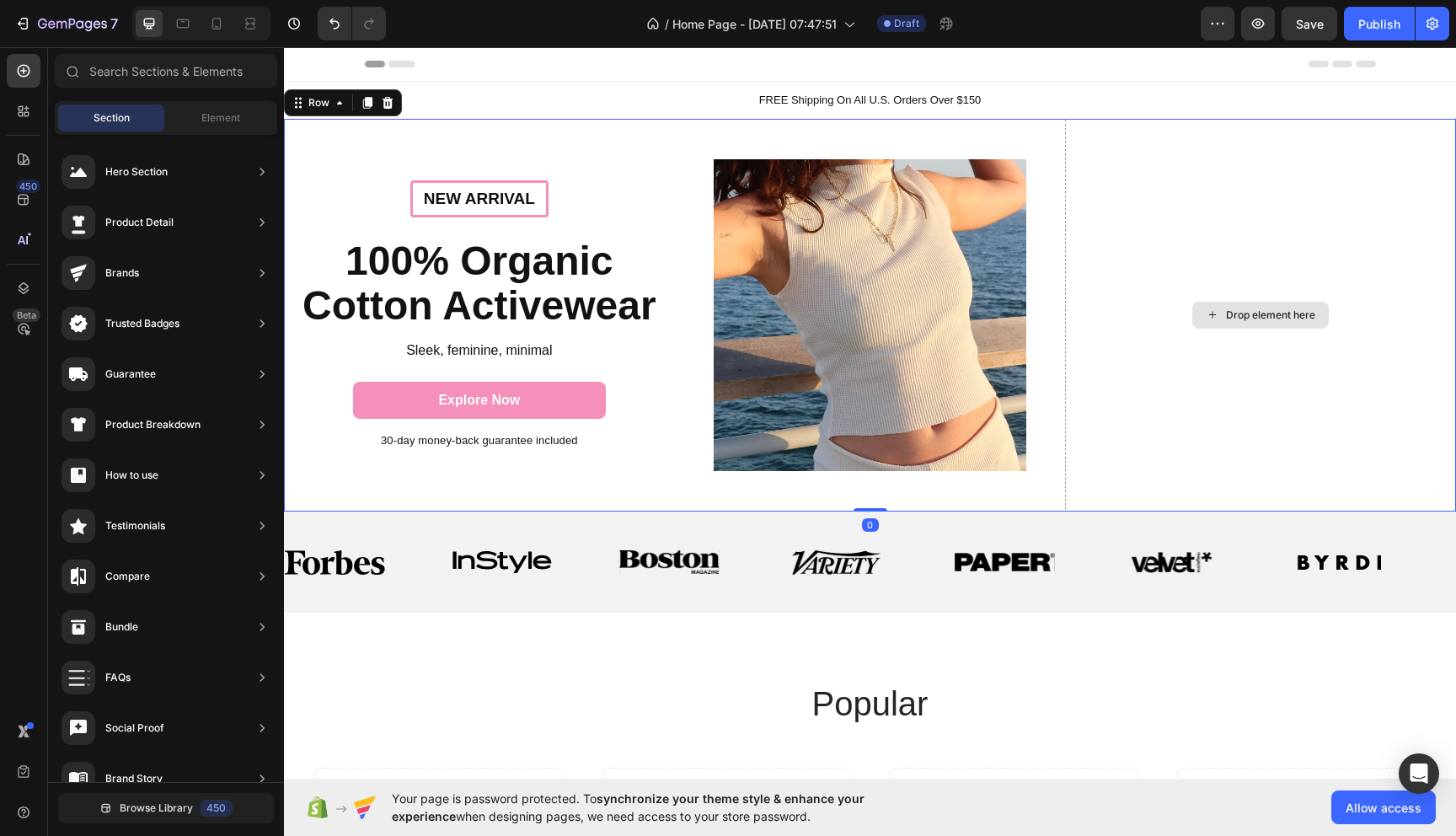
click at [1152, 383] on div "Drop element here" at bounding box center [1261, 315] width 391 height 393
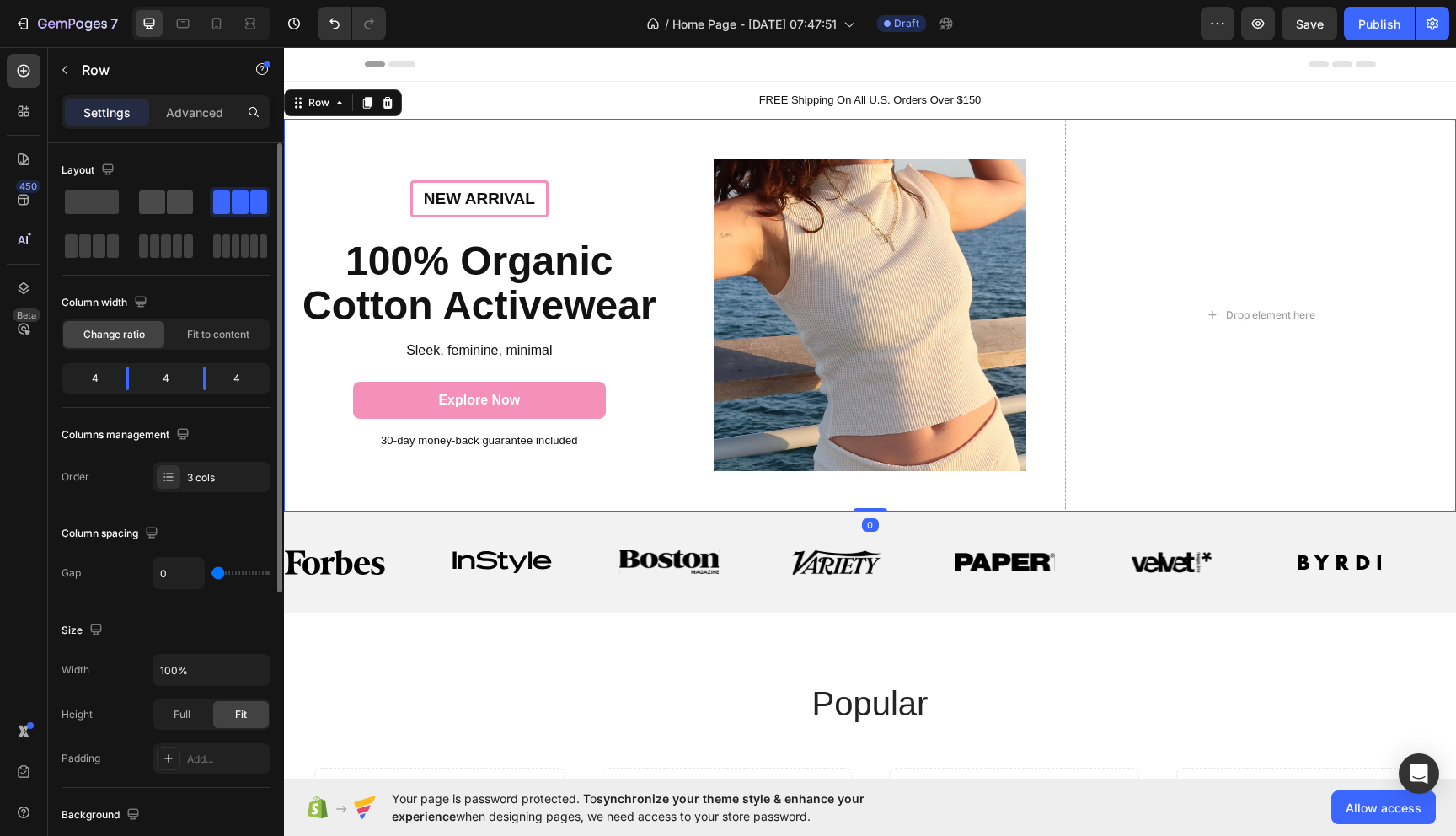
click at [188, 201] on span at bounding box center [180, 202] width 26 height 23
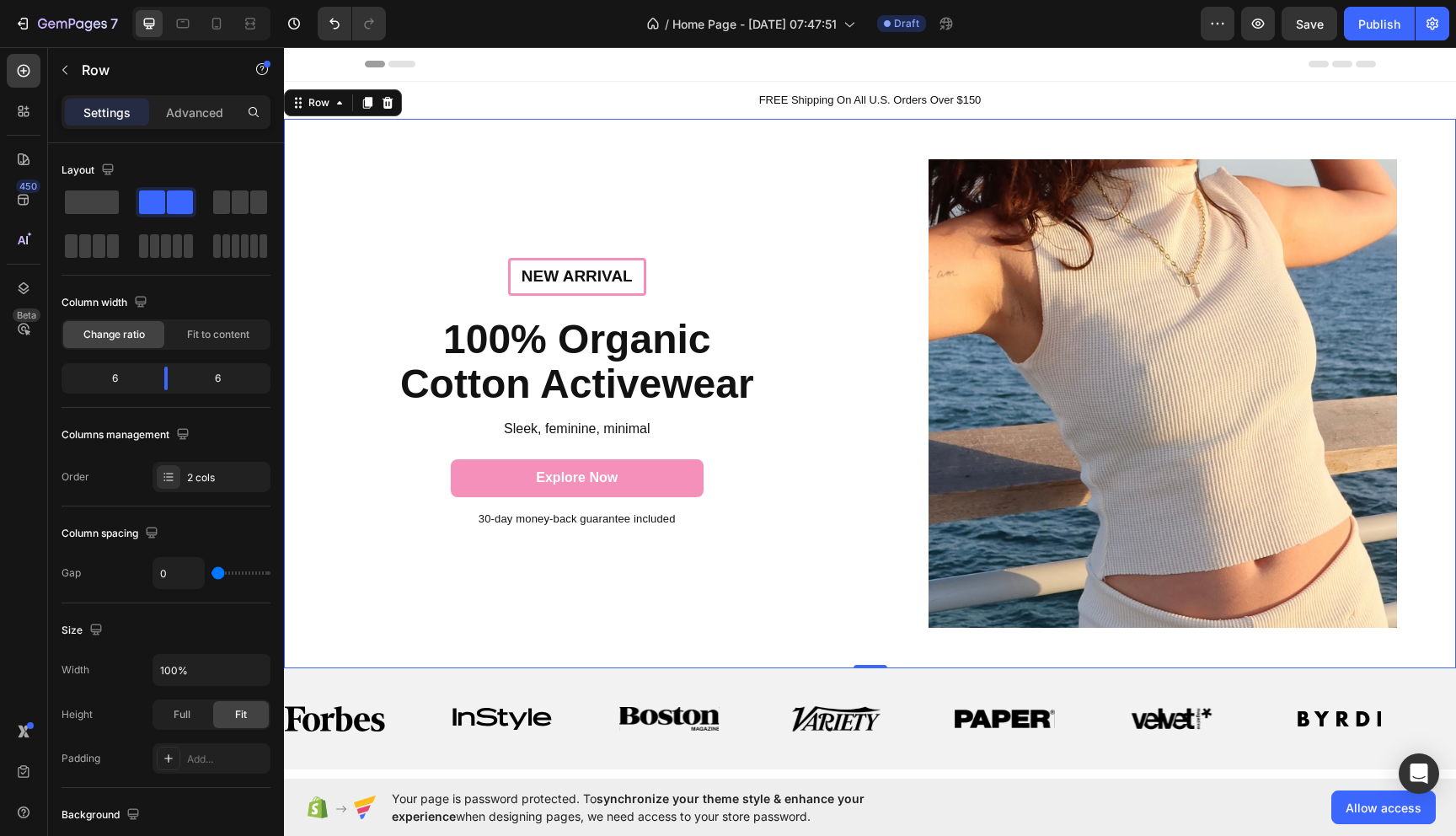
click at [538, 614] on div "New arrival Text Block Row 100% Organic Cotton Activewear Heading Sleek, femini…" at bounding box center [577, 393] width 587 height 549
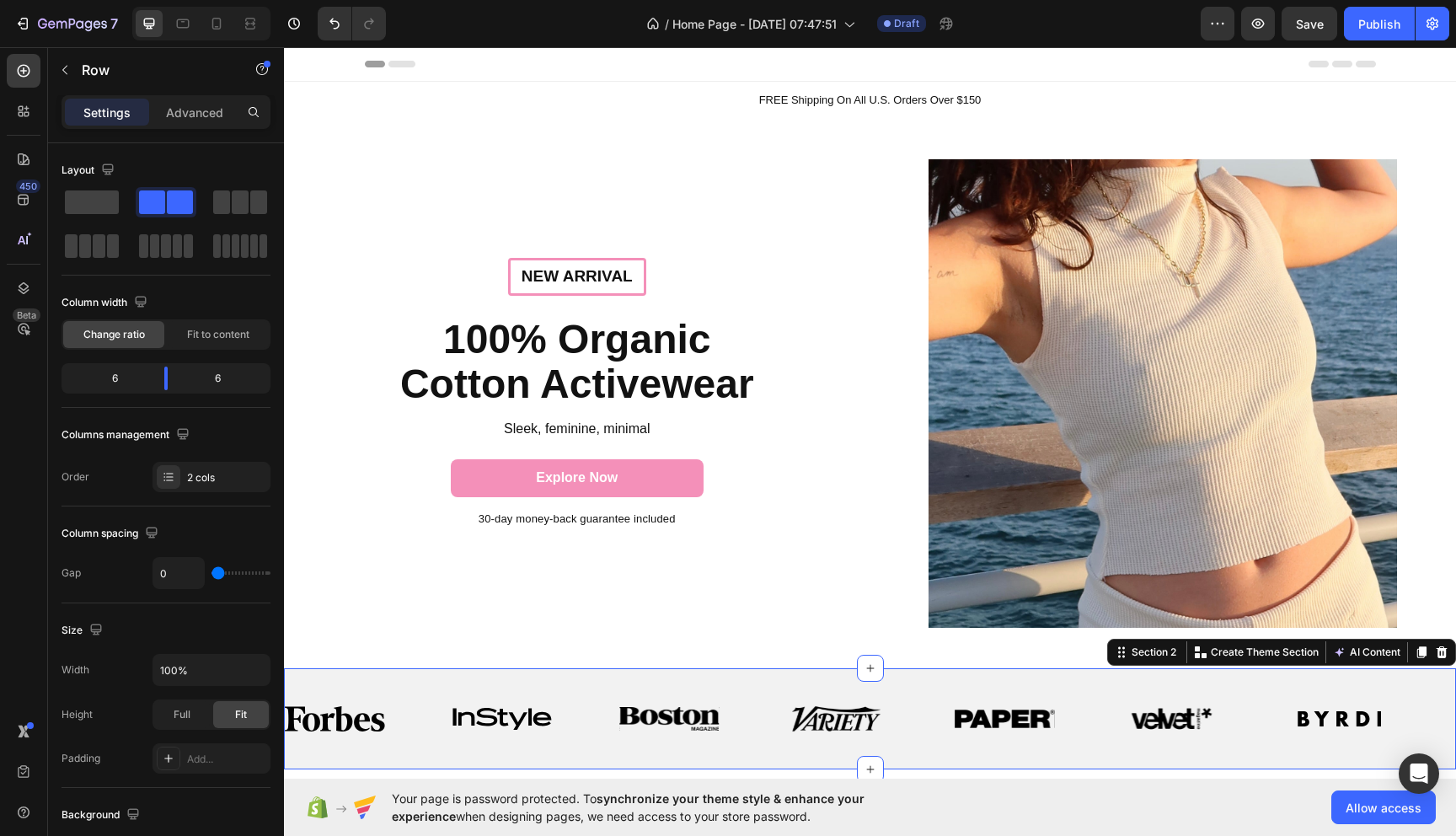
click at [682, 687] on div "Image Image Image Image Image Image Image Image Image Image Image Image Image I…" at bounding box center [870, 718] width 1172 height 101
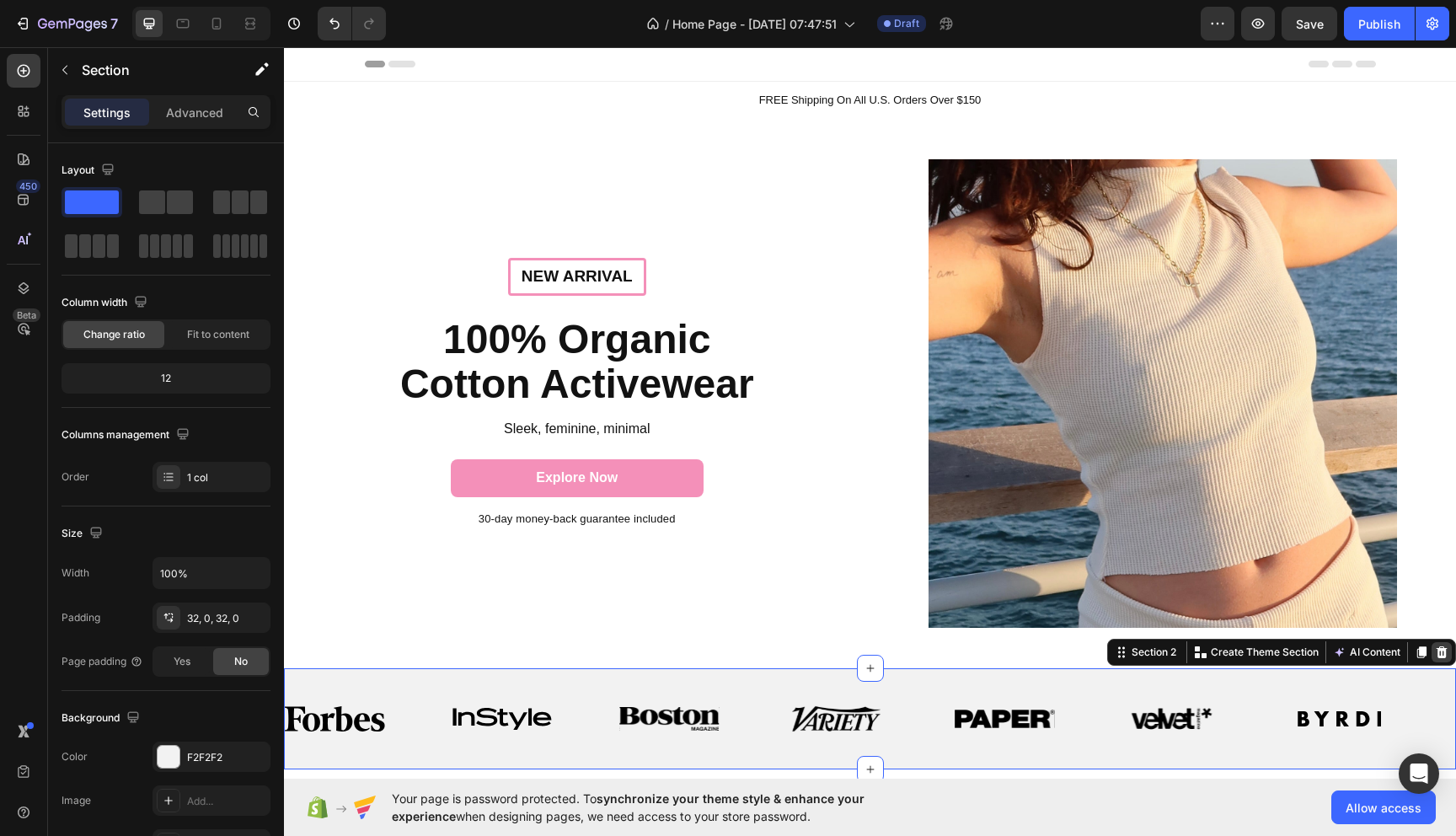
click at [1436, 646] on icon at bounding box center [1441, 652] width 14 height 14
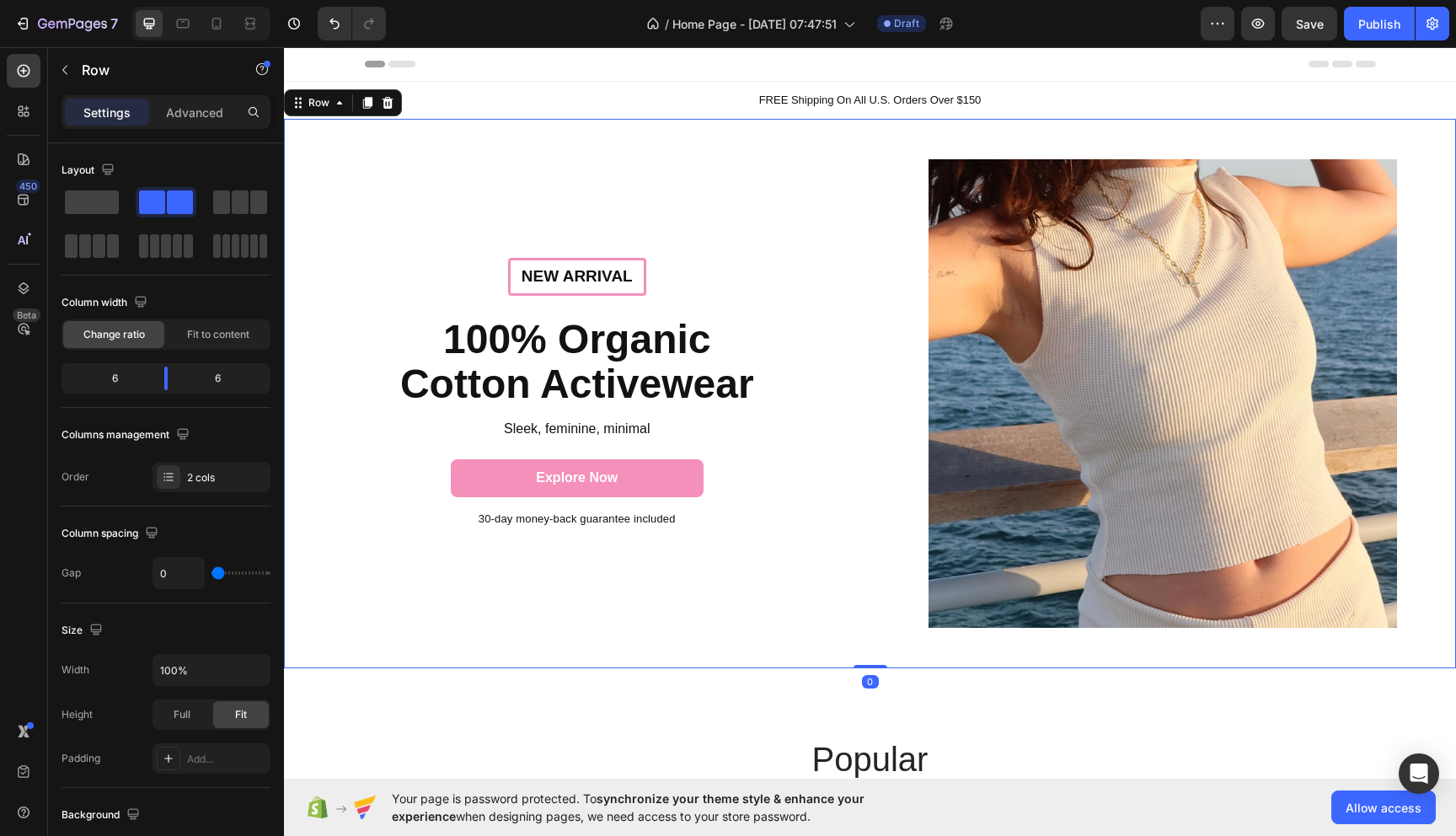
click at [425, 608] on div "New arrival Text Block Row 100% Organic Cotton Activewear Heading Sleek, femini…" at bounding box center [577, 393] width 587 height 549
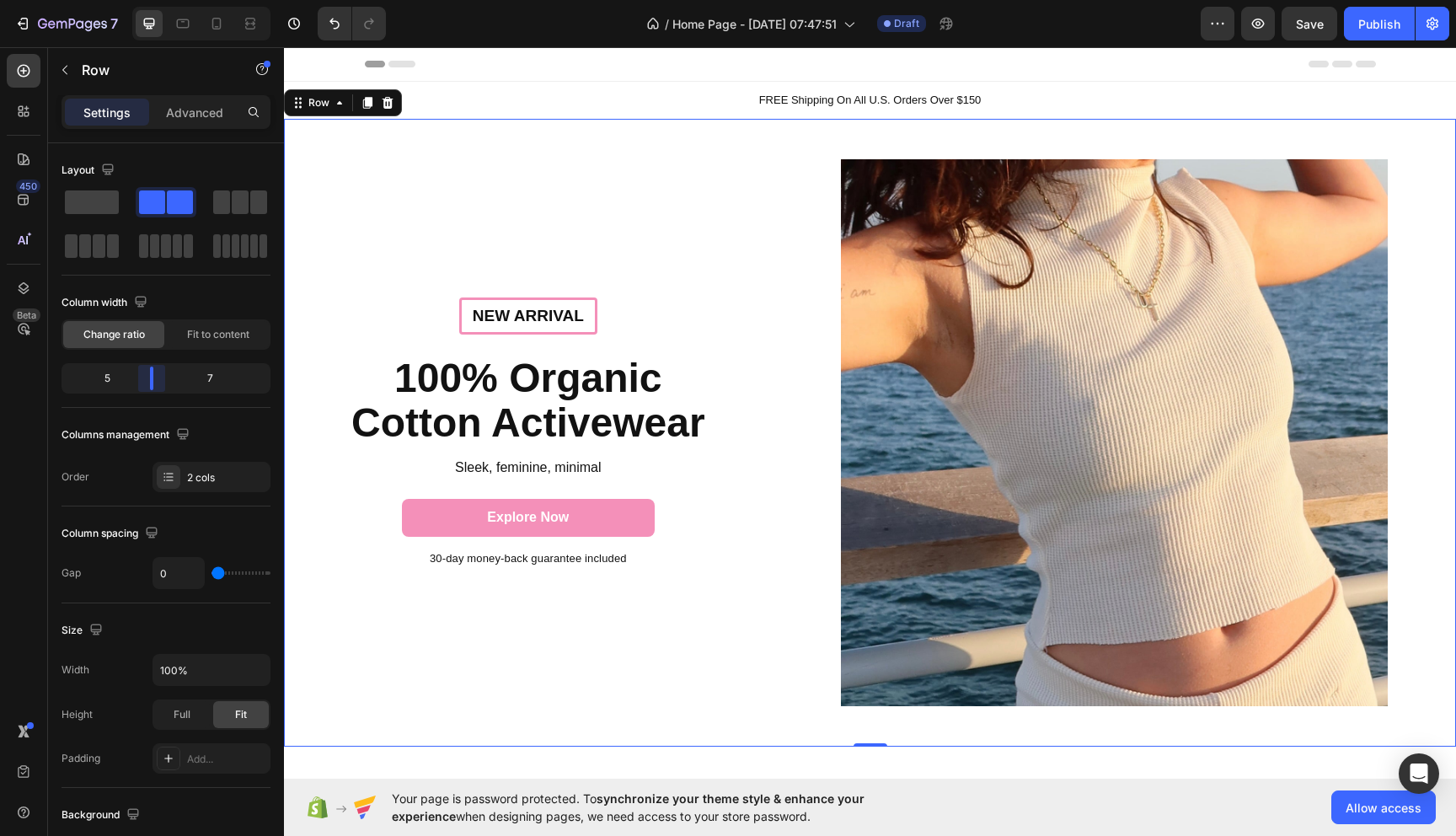
drag, startPoint x: 165, startPoint y: 382, endPoint x: 150, endPoint y: 377, distance: 15.8
click at [150, 0] on body "7 / Home Page - Aug 27, 07:47:51 Draft Preview Save Publish 450 Beta Sections(1…" at bounding box center [728, 0] width 1456 height 0
click at [436, 224] on div "New arrival Text Block Row 100% Organic Cotton Activewear Heading Sleek, femini…" at bounding box center [529, 432] width 489 height 627
click at [351, 689] on div "New arrival Text Block Row 100% Organic Cotton Activewear Heading Sleek, femini…" at bounding box center [529, 432] width 489 height 627
click at [551, 101] on p "FREE Shipping On All U.S. Orders Over $150" at bounding box center [869, 100] width 1169 height 16
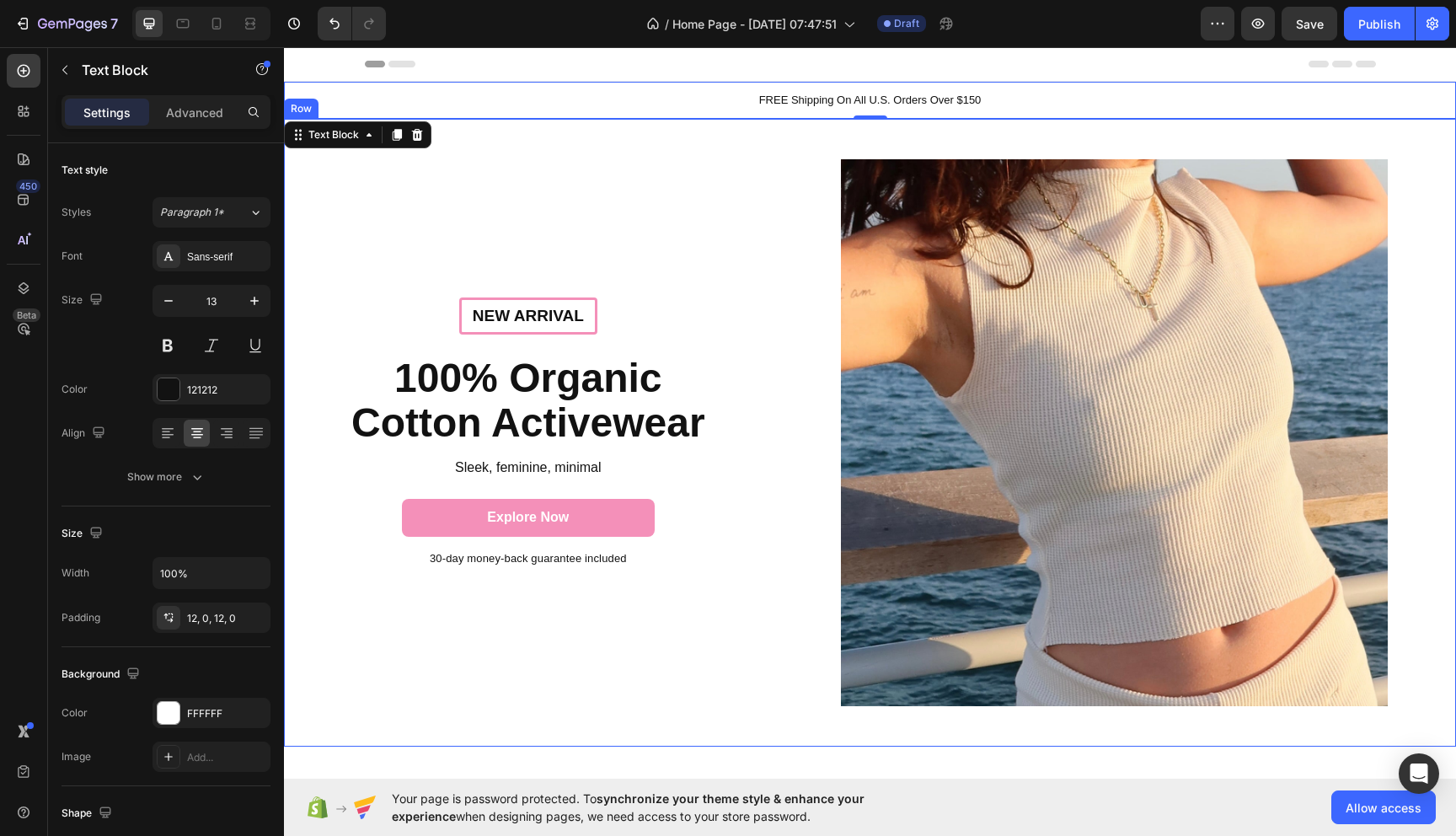
click at [655, 153] on div "New arrival Text Block Row 100% Organic Cotton Activewear Heading Sleek, femini…" at bounding box center [529, 432] width 489 height 627
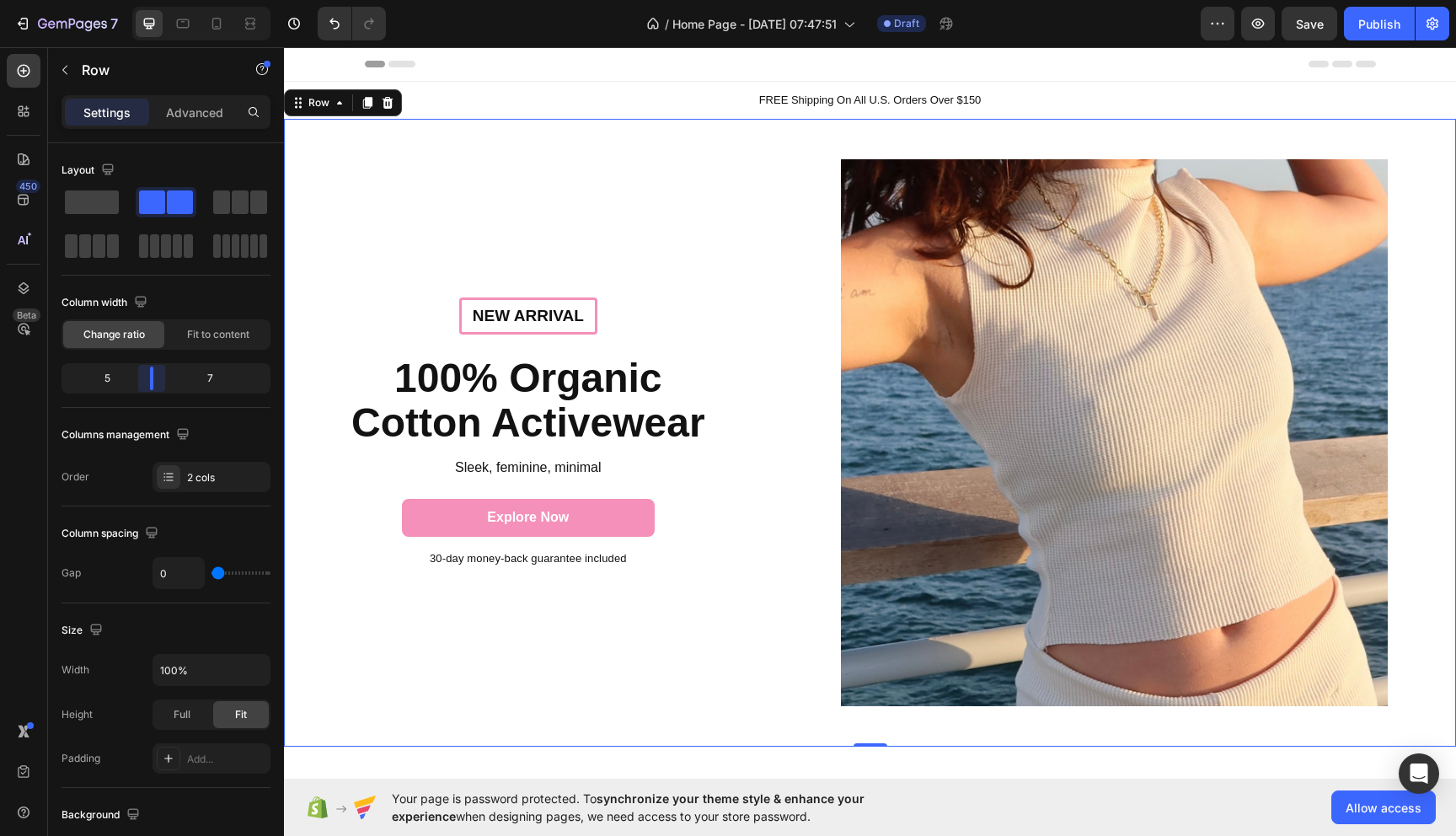
click at [149, 0] on body "7 / Home Page - Aug 27, 07:47:51 Draft Preview Save Publish 450 Beta Sections(1…" at bounding box center [728, 0] width 1456 height 0
click at [541, 119] on div "New arrival Text Block Row 100% Organic Cotton Activewear Heading Sleek, femini…" at bounding box center [529, 432] width 489 height 627
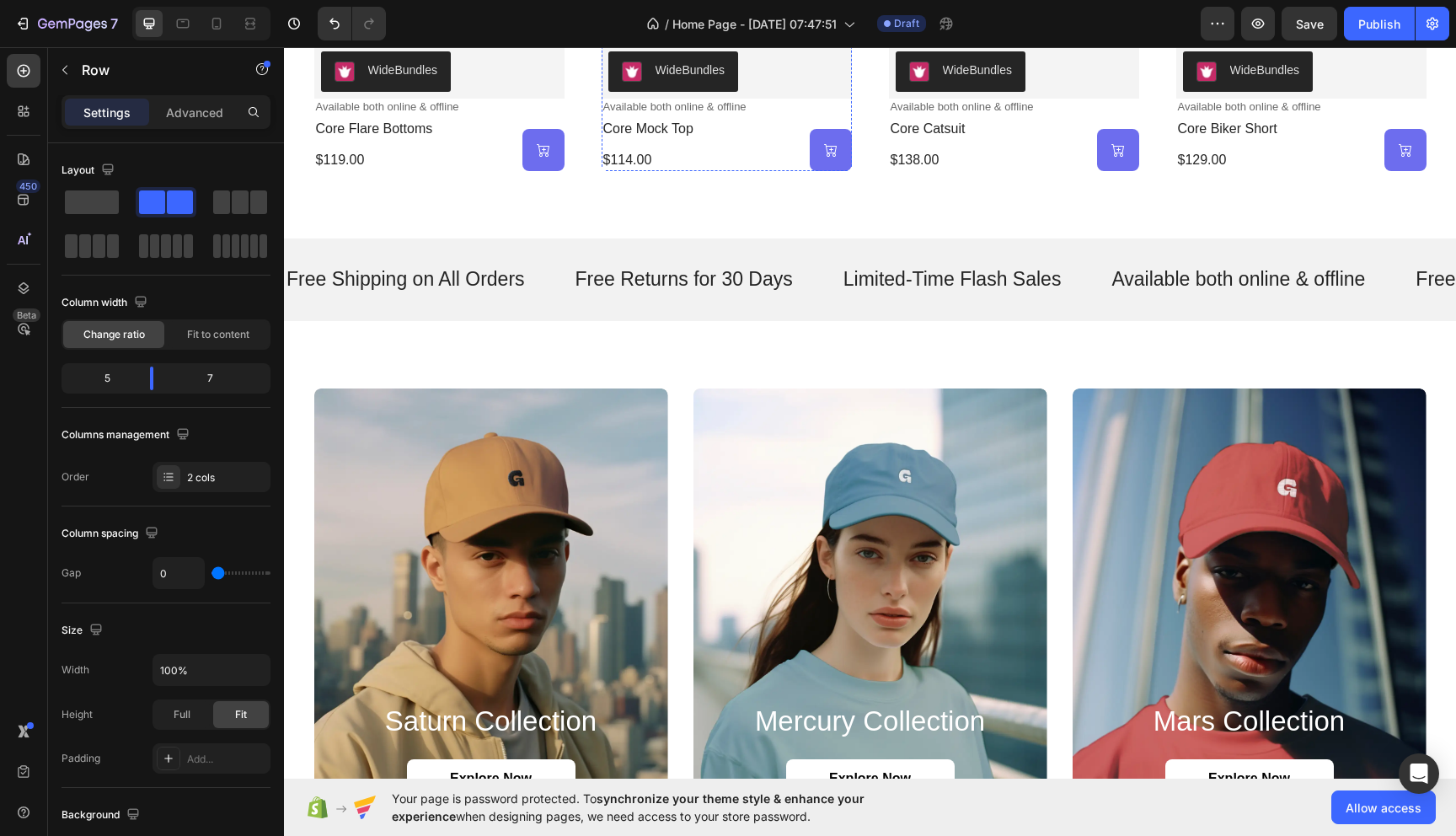
scroll to position [1167, 0]
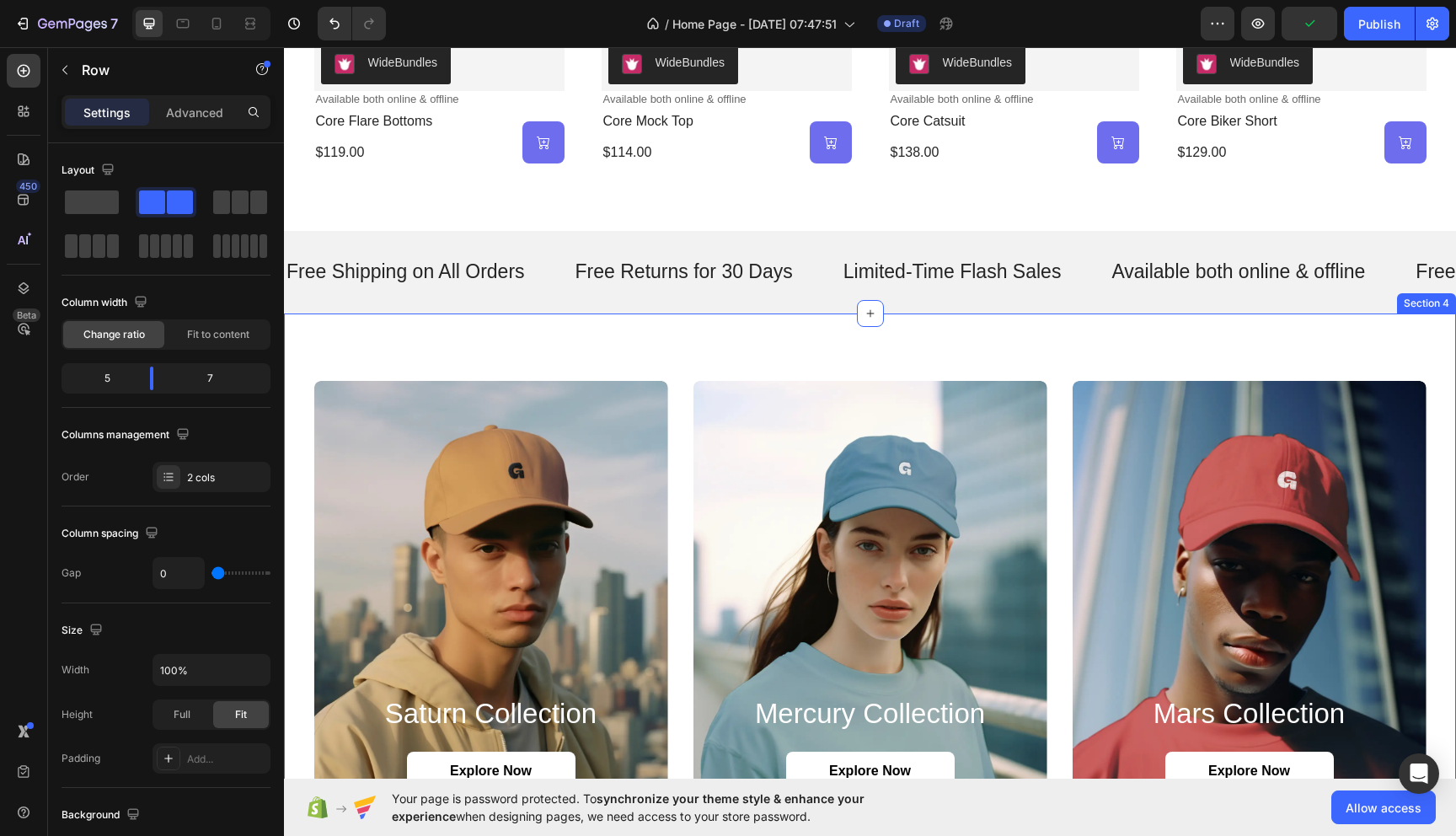
click at [698, 351] on div "saturn collection Heading Explore Now Button Hero Banner mercury collection Hea…" at bounding box center [870, 606] width 1172 height 586
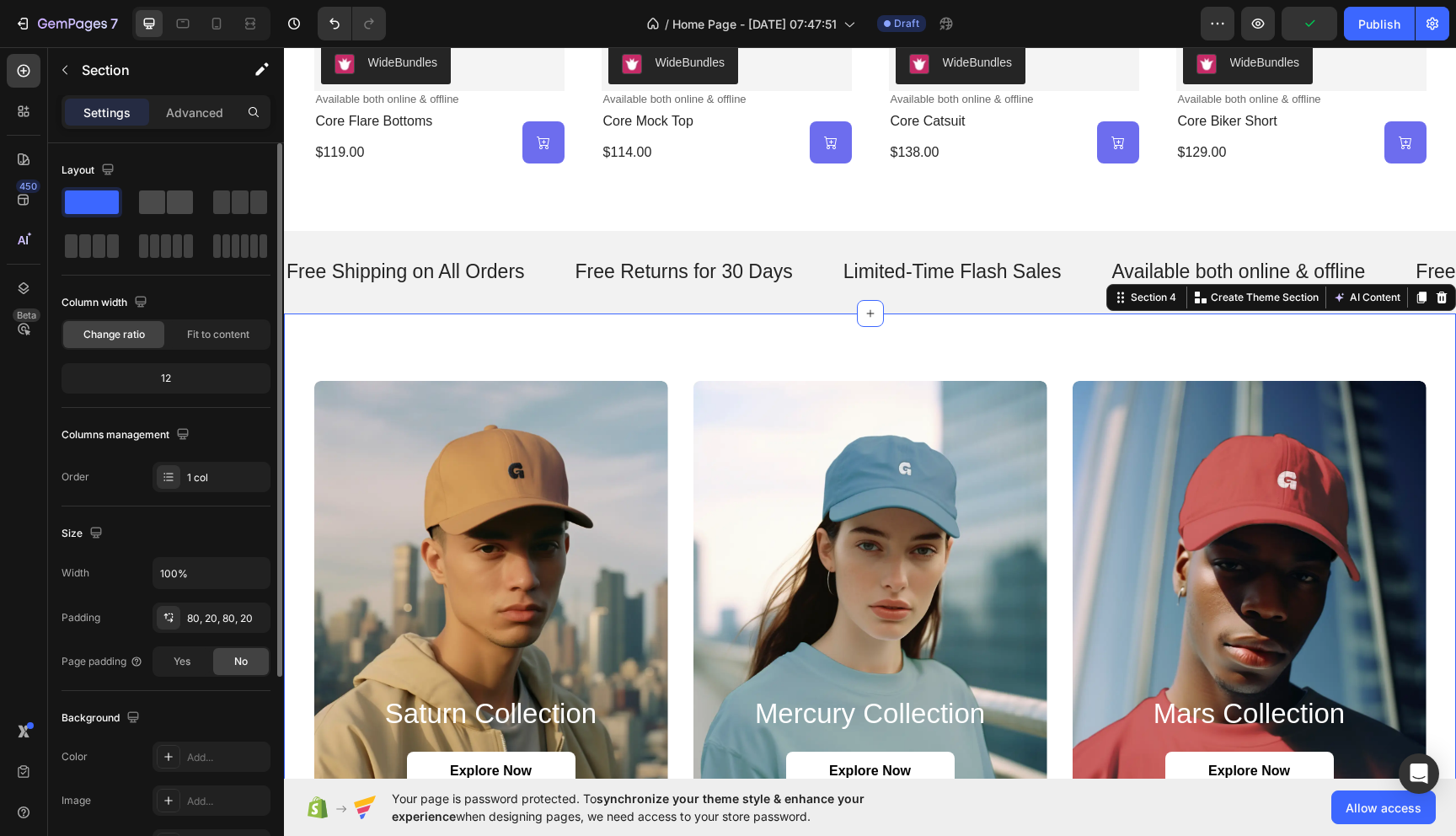
click at [179, 212] on span at bounding box center [180, 202] width 26 height 23
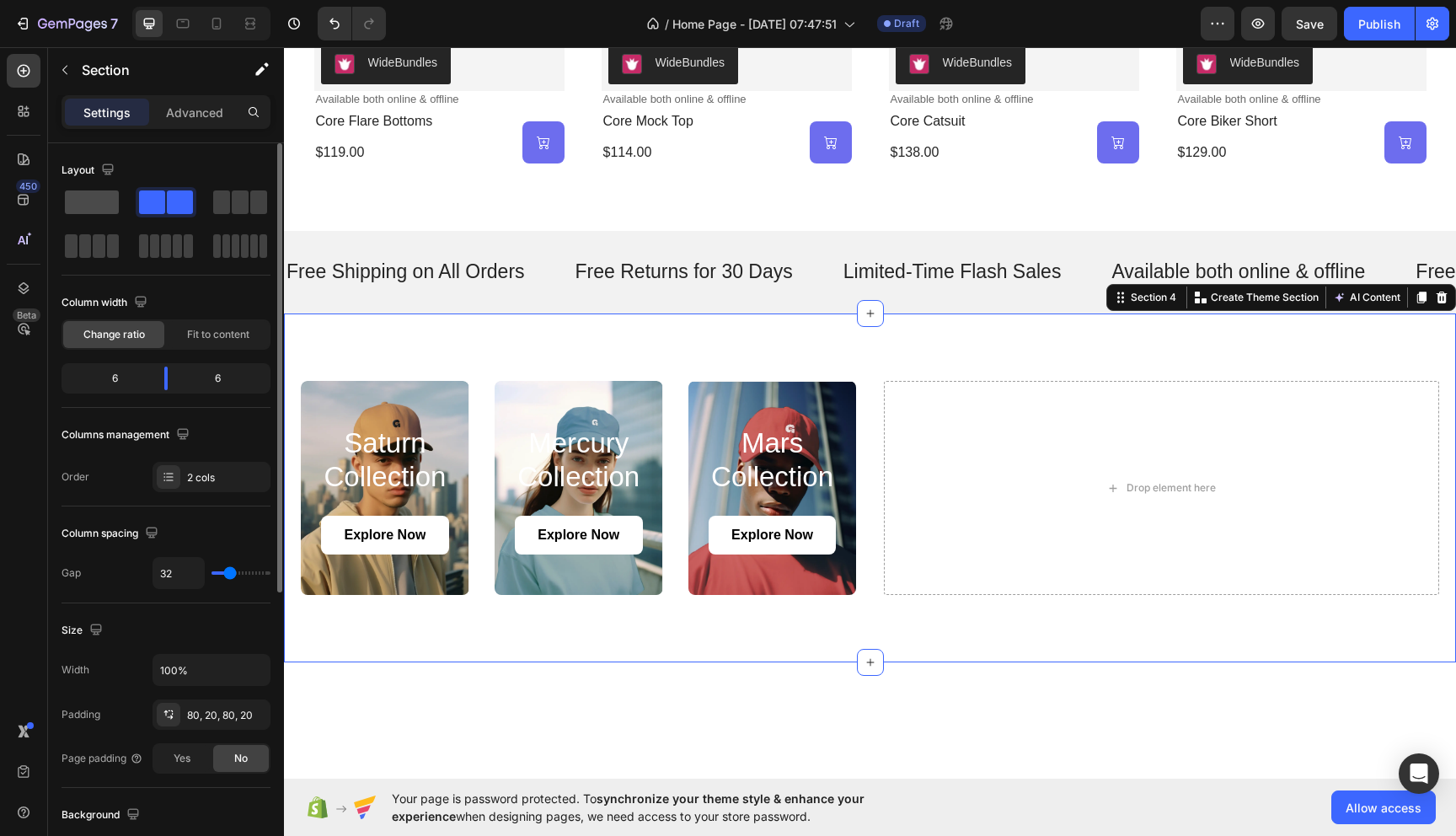
click at [90, 200] on span at bounding box center [92, 202] width 54 height 23
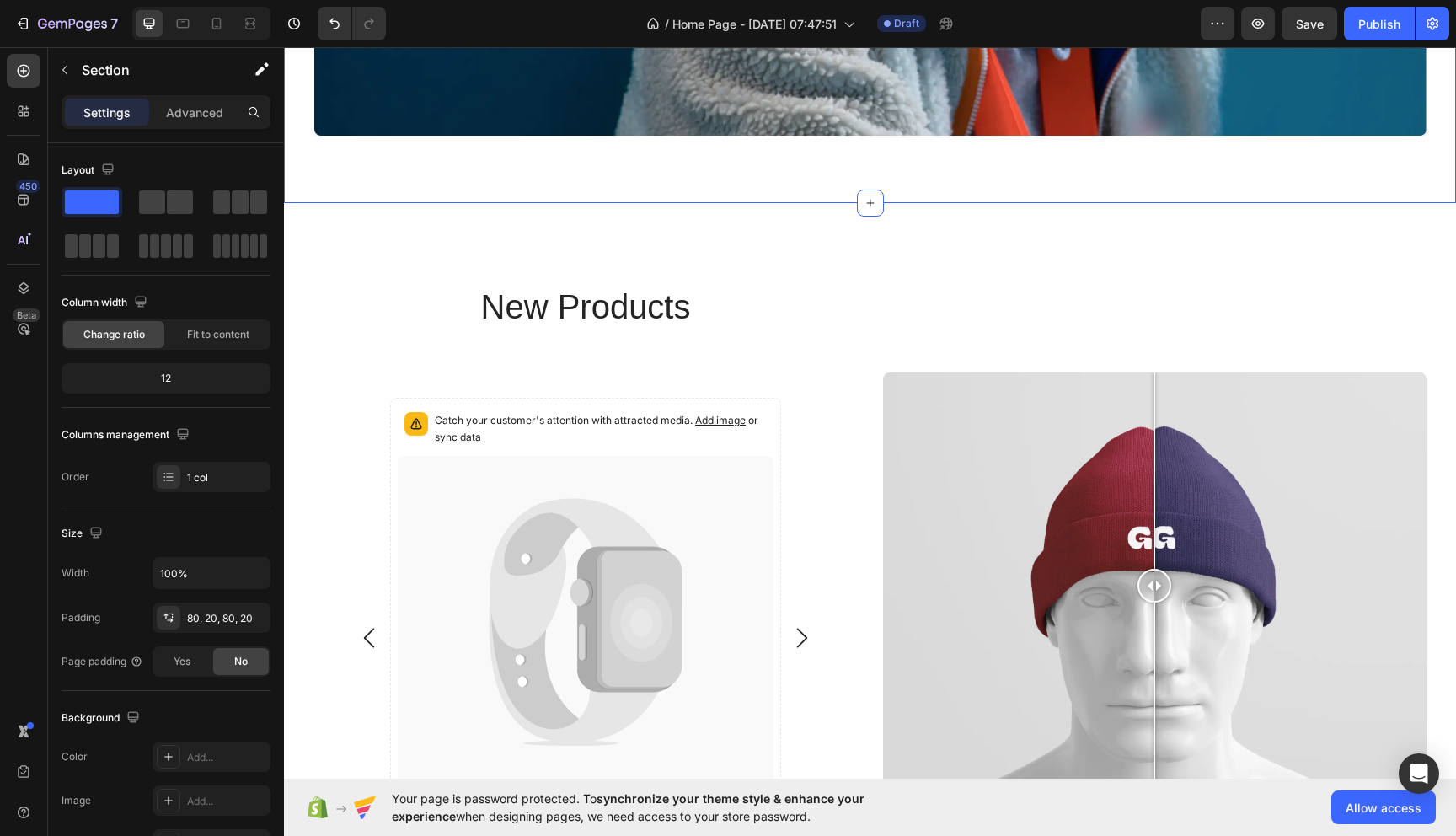
scroll to position [2488, 0]
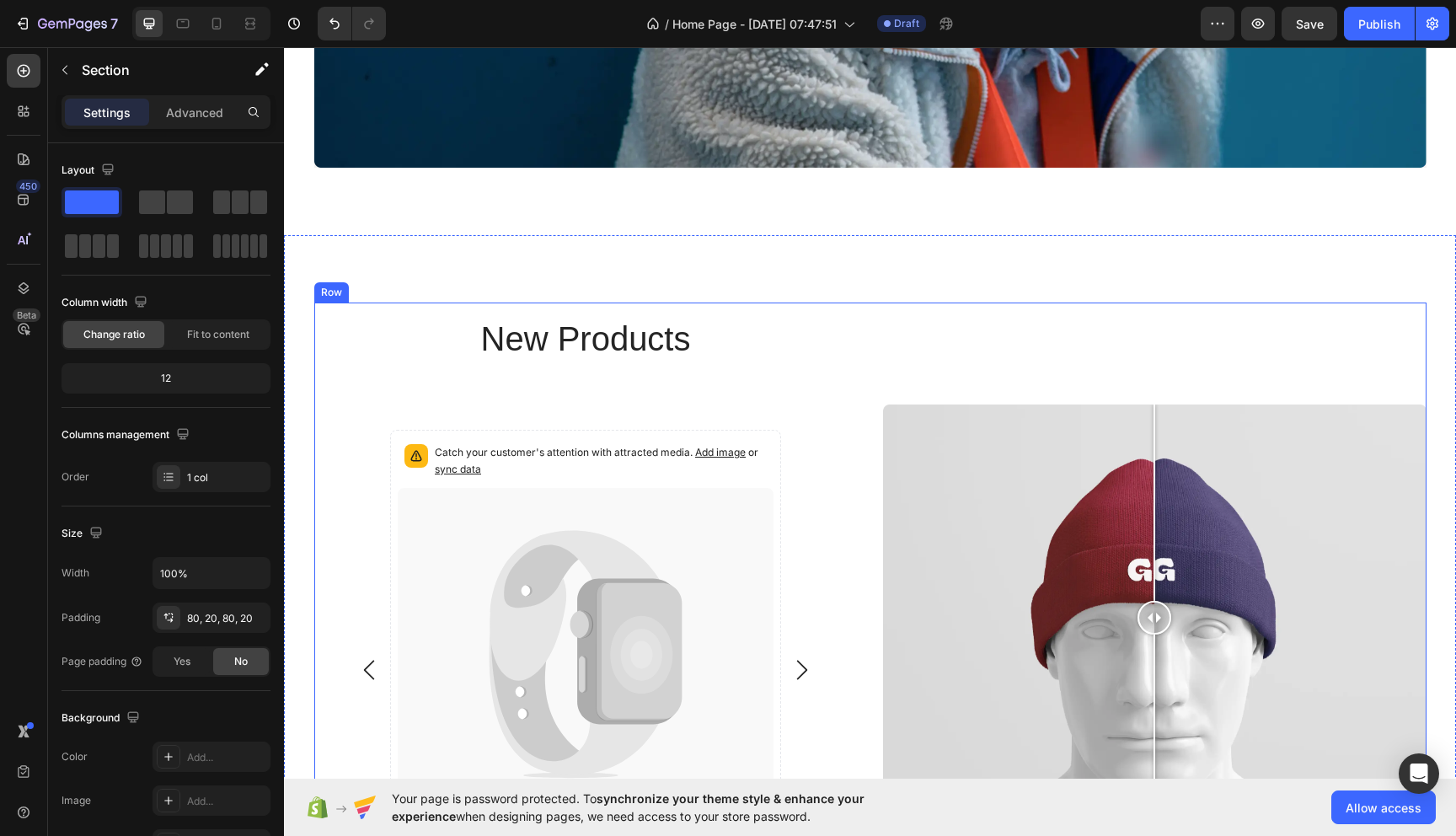
click at [1327, 307] on div "Image Comparison" at bounding box center [1154, 618] width 543 height 630
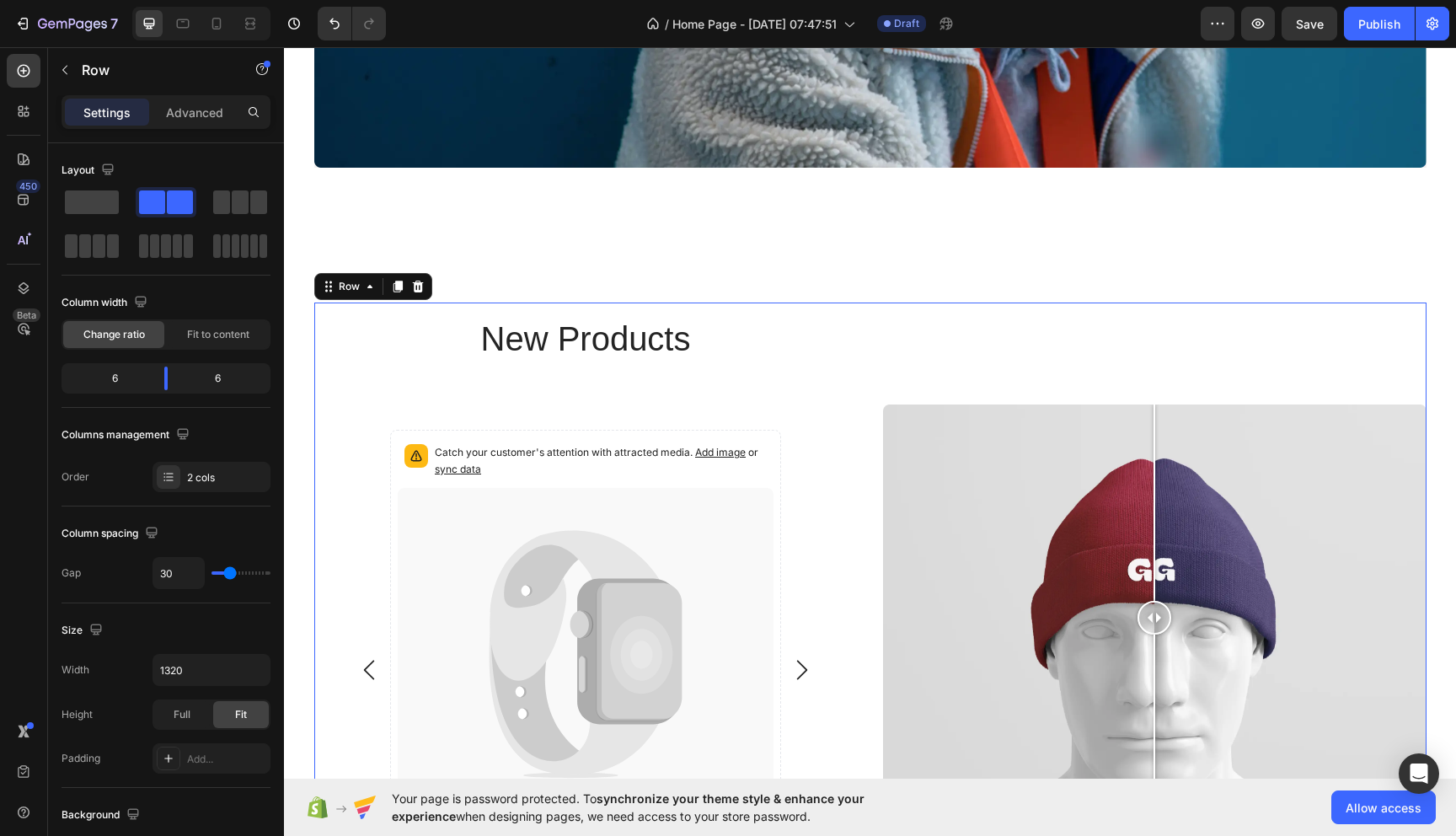
click at [1369, 272] on div "new products Heading Catch your customer's attention with attracted media. Add …" at bounding box center [870, 617] width 1172 height 764
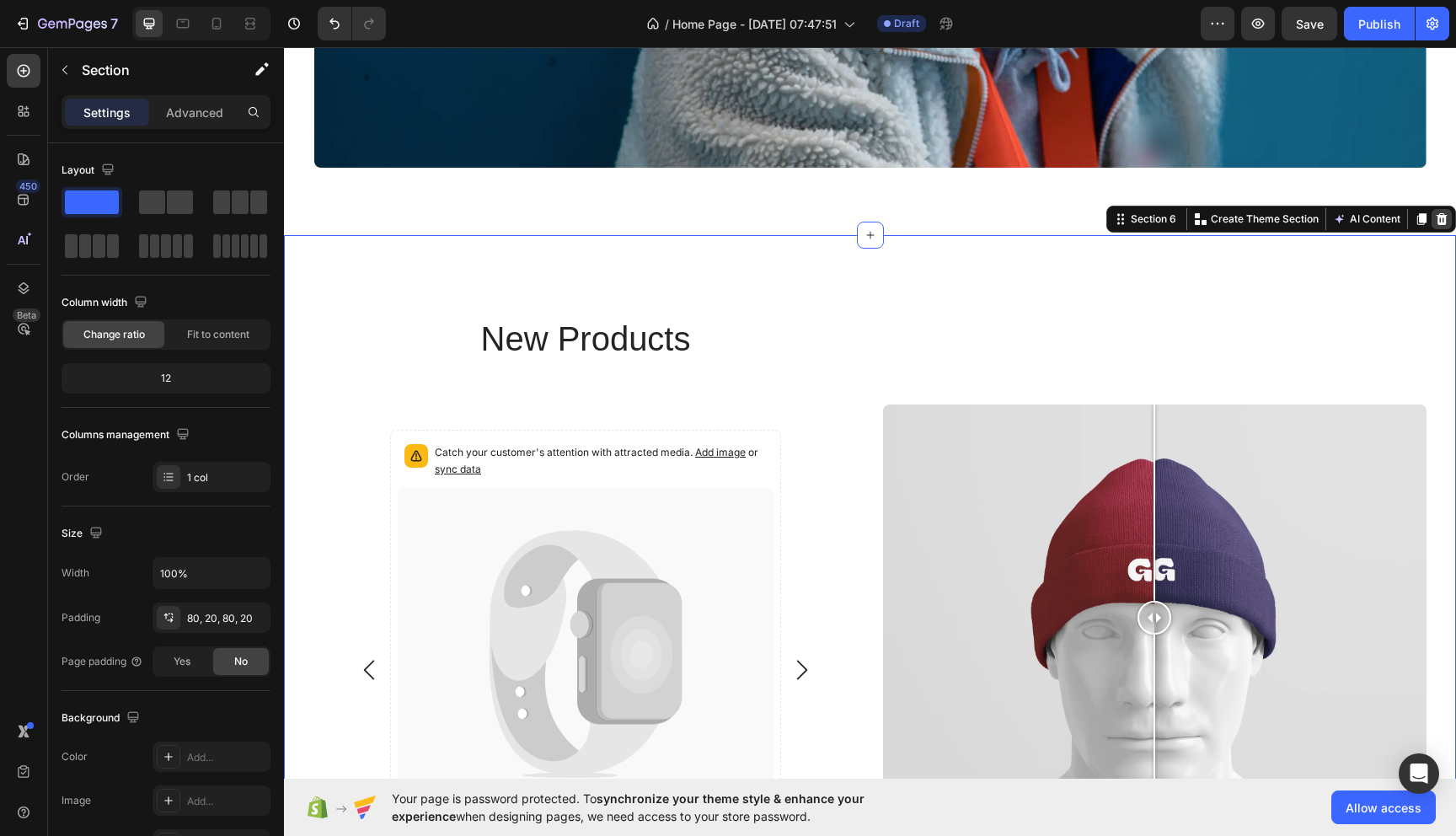
click at [1441, 223] on icon at bounding box center [1441, 219] width 11 height 12
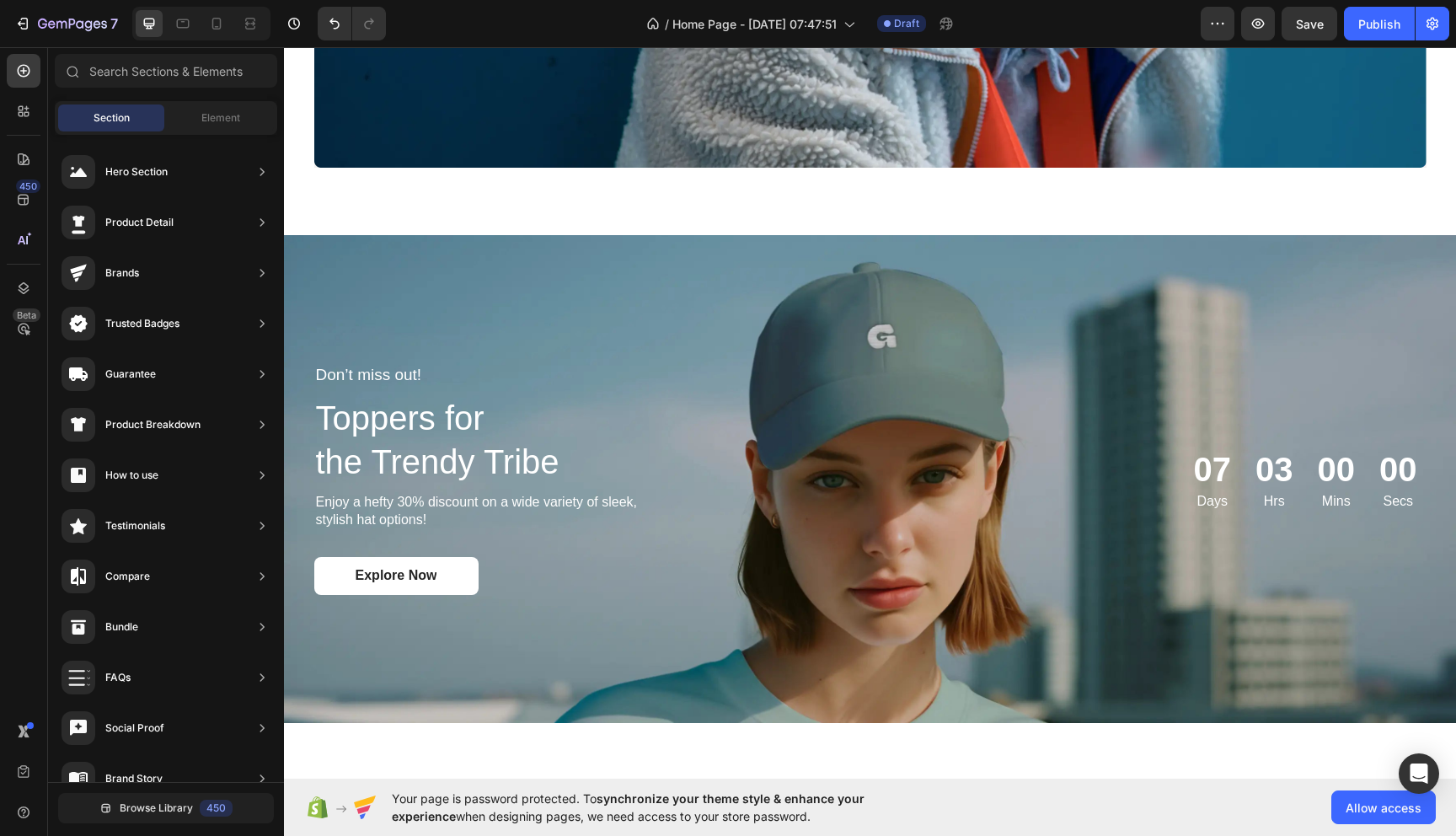
scroll to position [2999, 0]
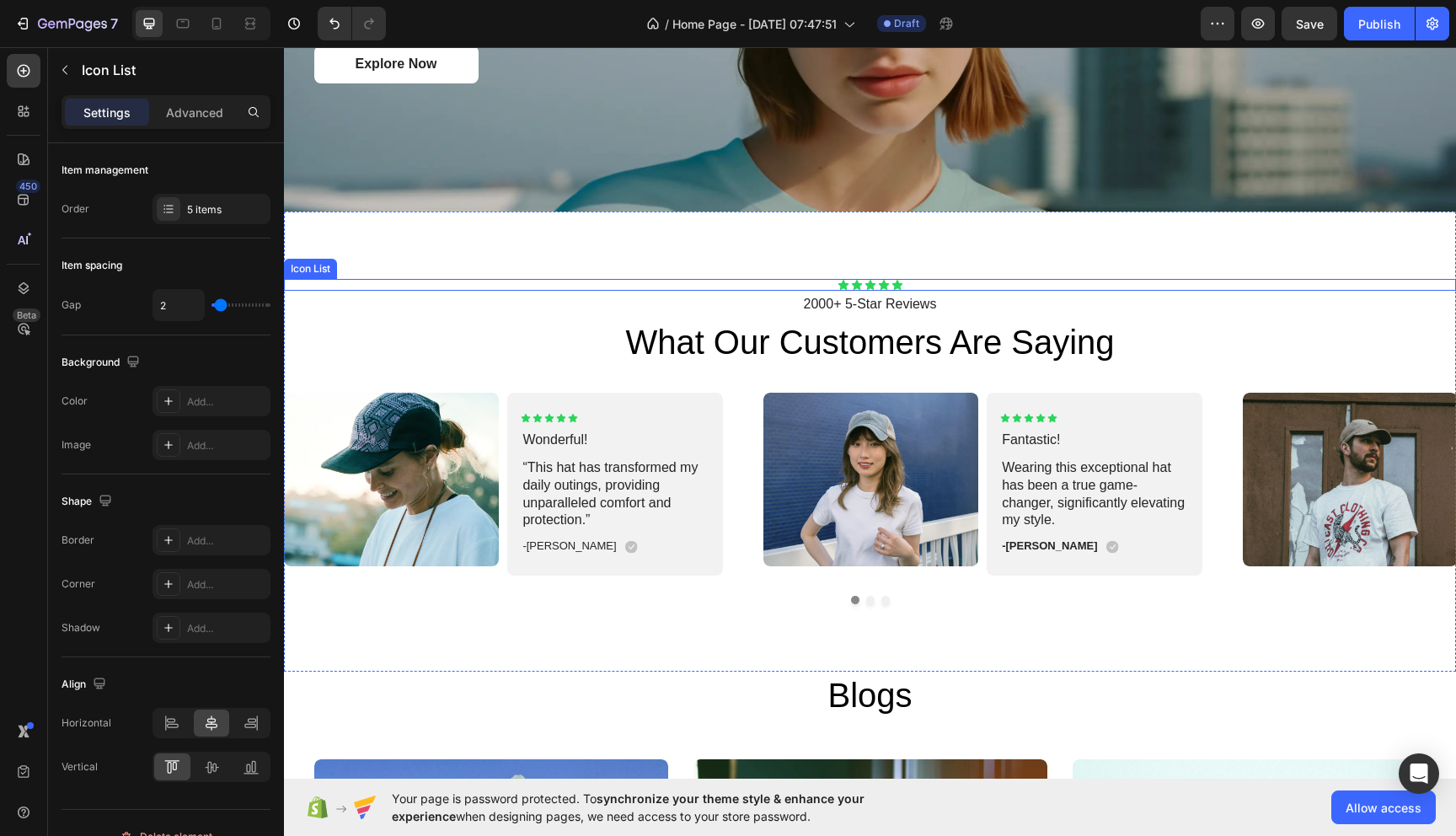
click at [1229, 279] on div "Icon Icon Icon Icon Icon" at bounding box center [870, 285] width 1172 height 12
click at [1270, 251] on div "Icon Icon Icon Icon Icon Icon List 4 2000+ 5-Star Reviews Text Block what our c…" at bounding box center [870, 442] width 1172 height 460
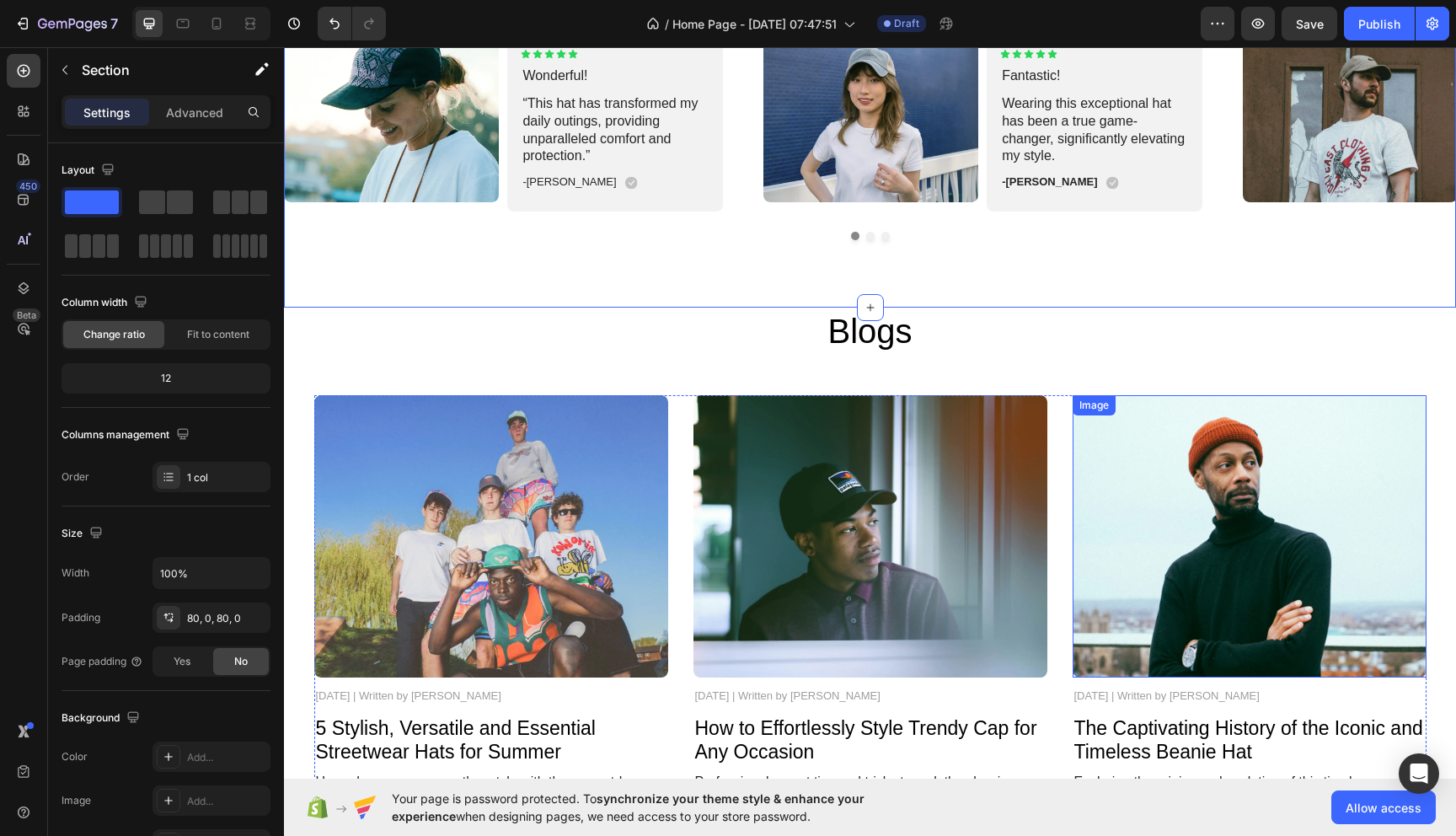
scroll to position [3366, 0]
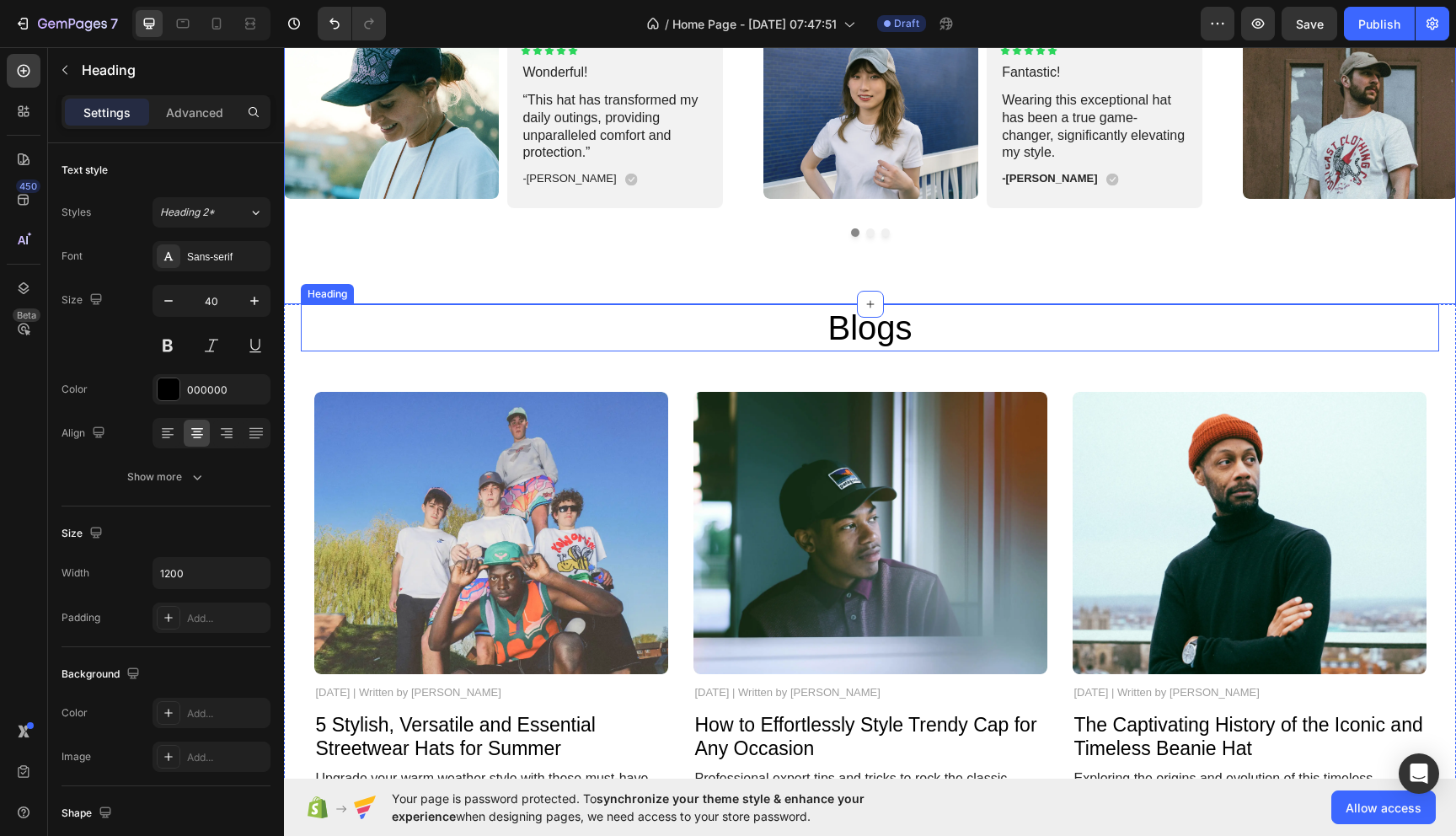
click at [1224, 345] on h2 "Blogs" at bounding box center [870, 328] width 1011 height 47
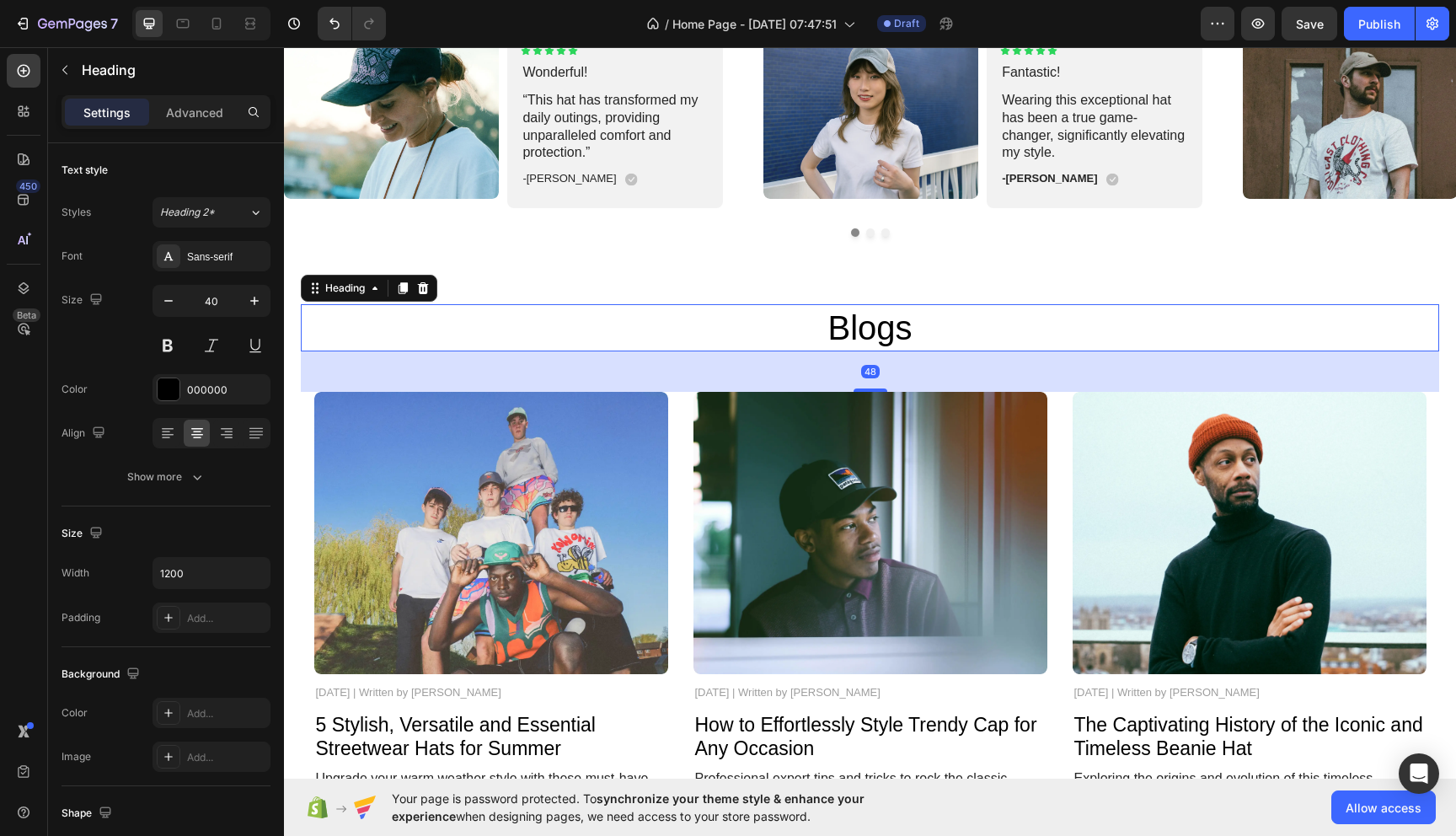
click at [1279, 314] on h2 "Blogs" at bounding box center [870, 328] width 1011 height 47
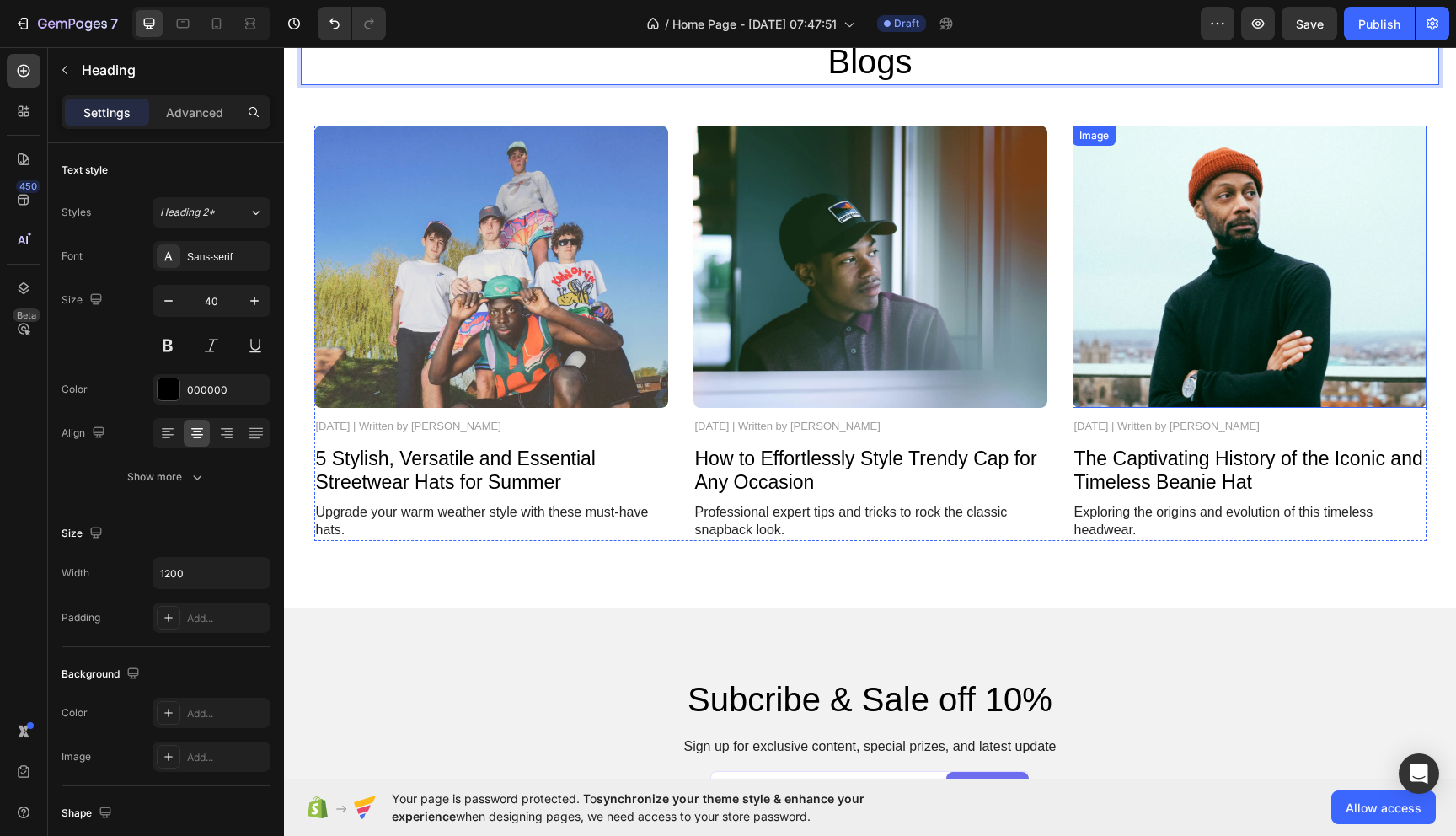
scroll to position [3654, 0]
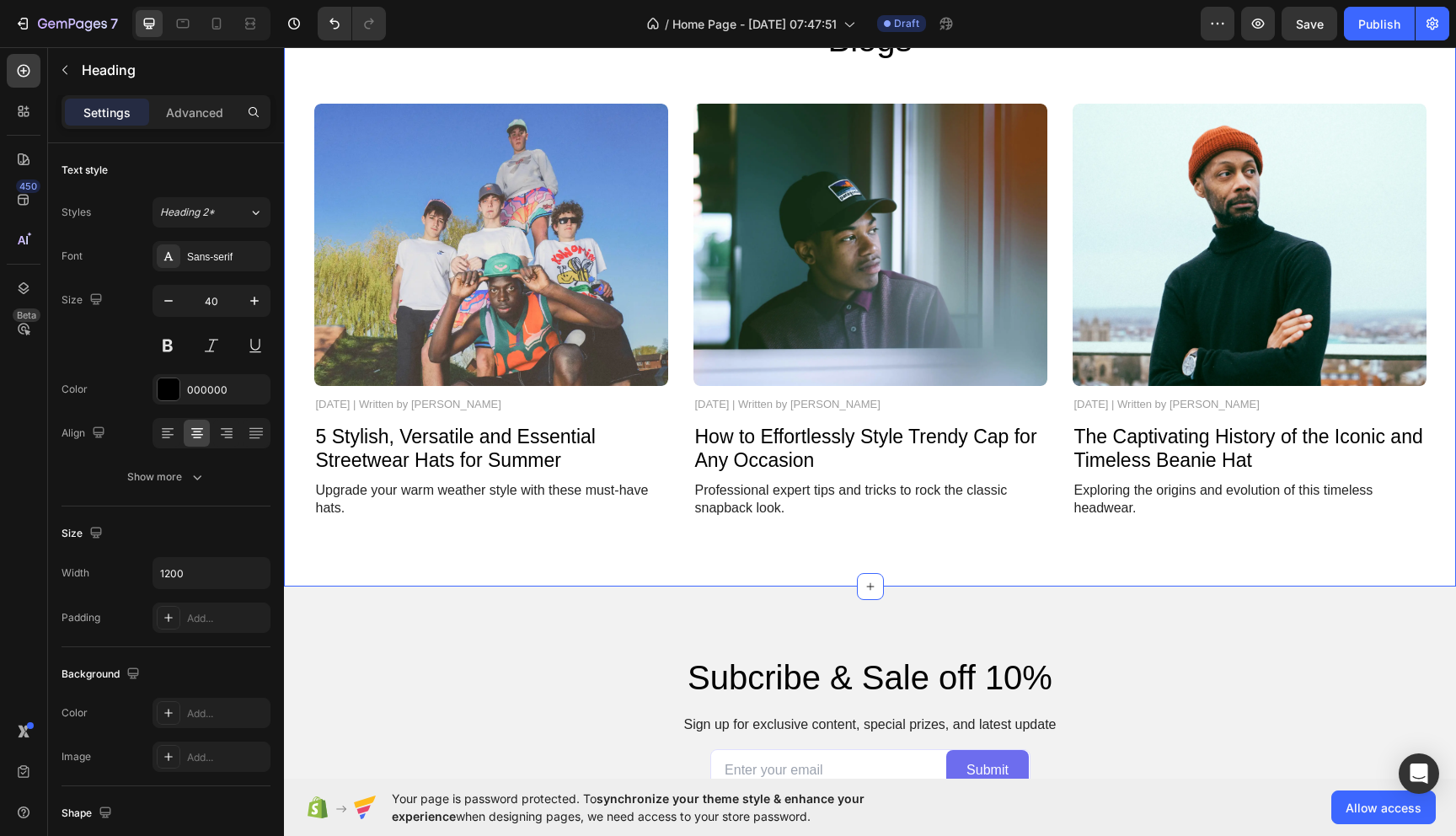
click at [304, 546] on div "Blogs Heading Image November 3, 2024 | Written by Stella Hendriks Text Block 5 …" at bounding box center [870, 302] width 1172 height 570
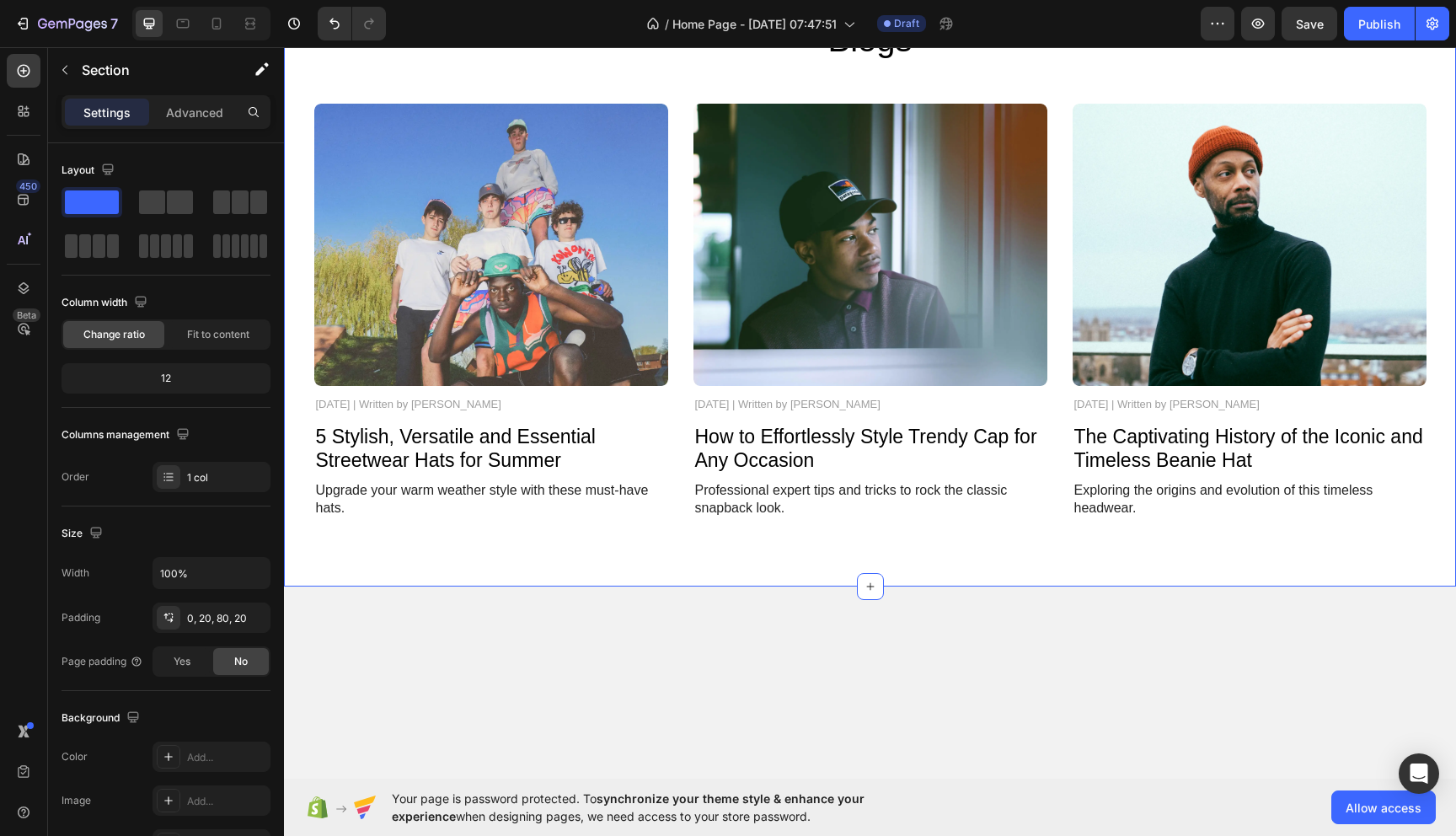
scroll to position [3381, 0]
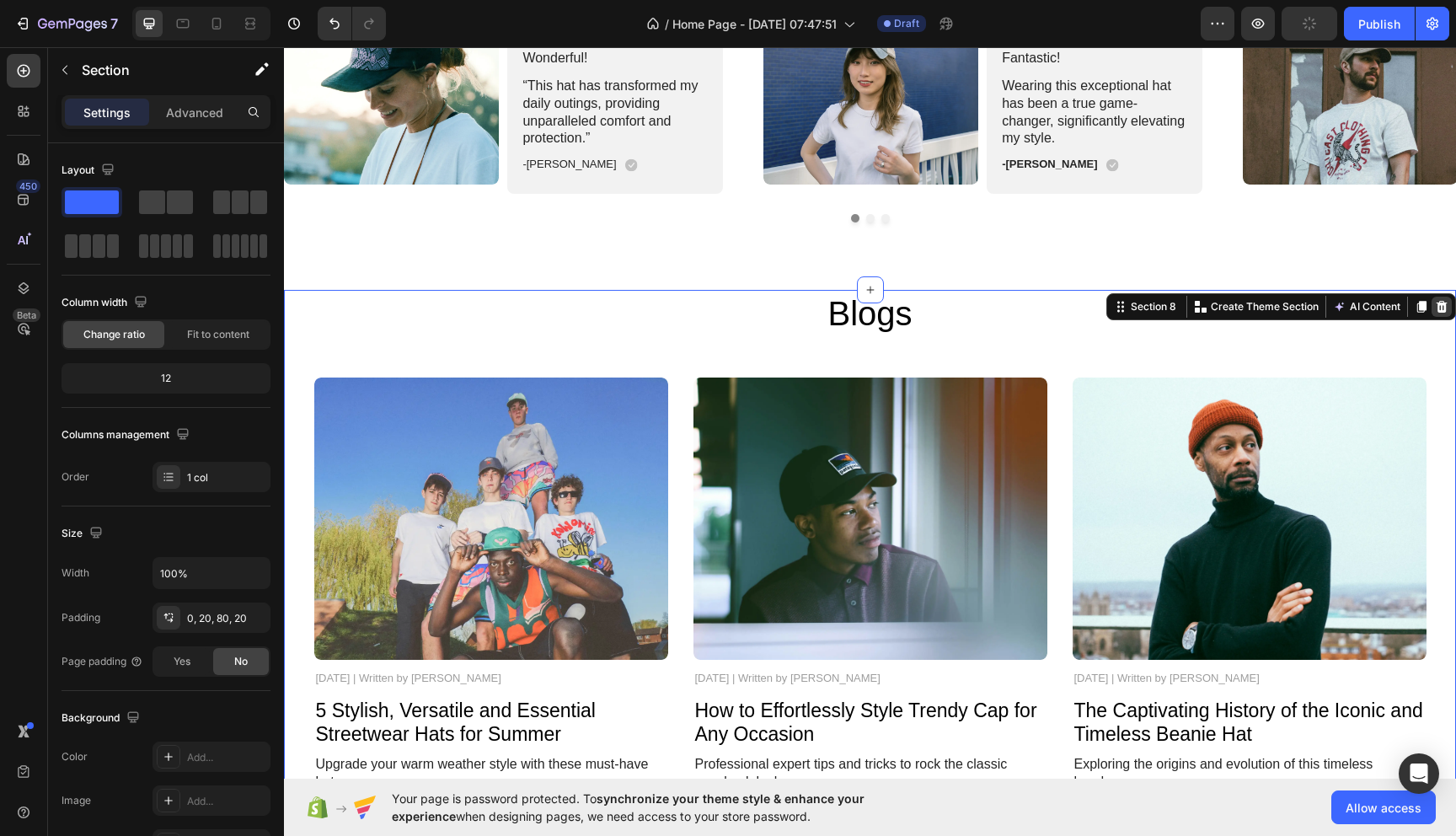
click at [1440, 302] on icon at bounding box center [1441, 306] width 11 height 12
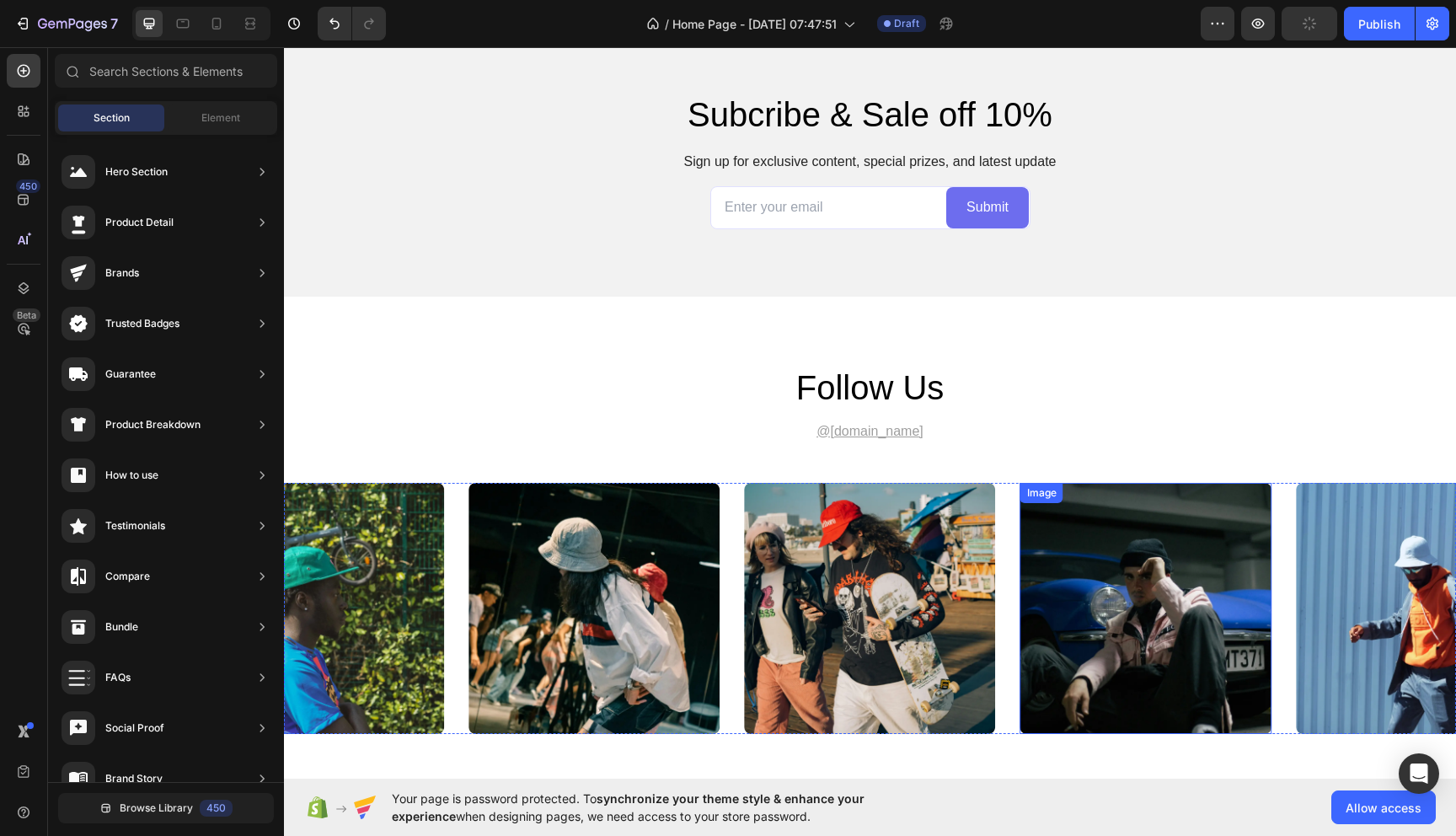
scroll to position [3607, 0]
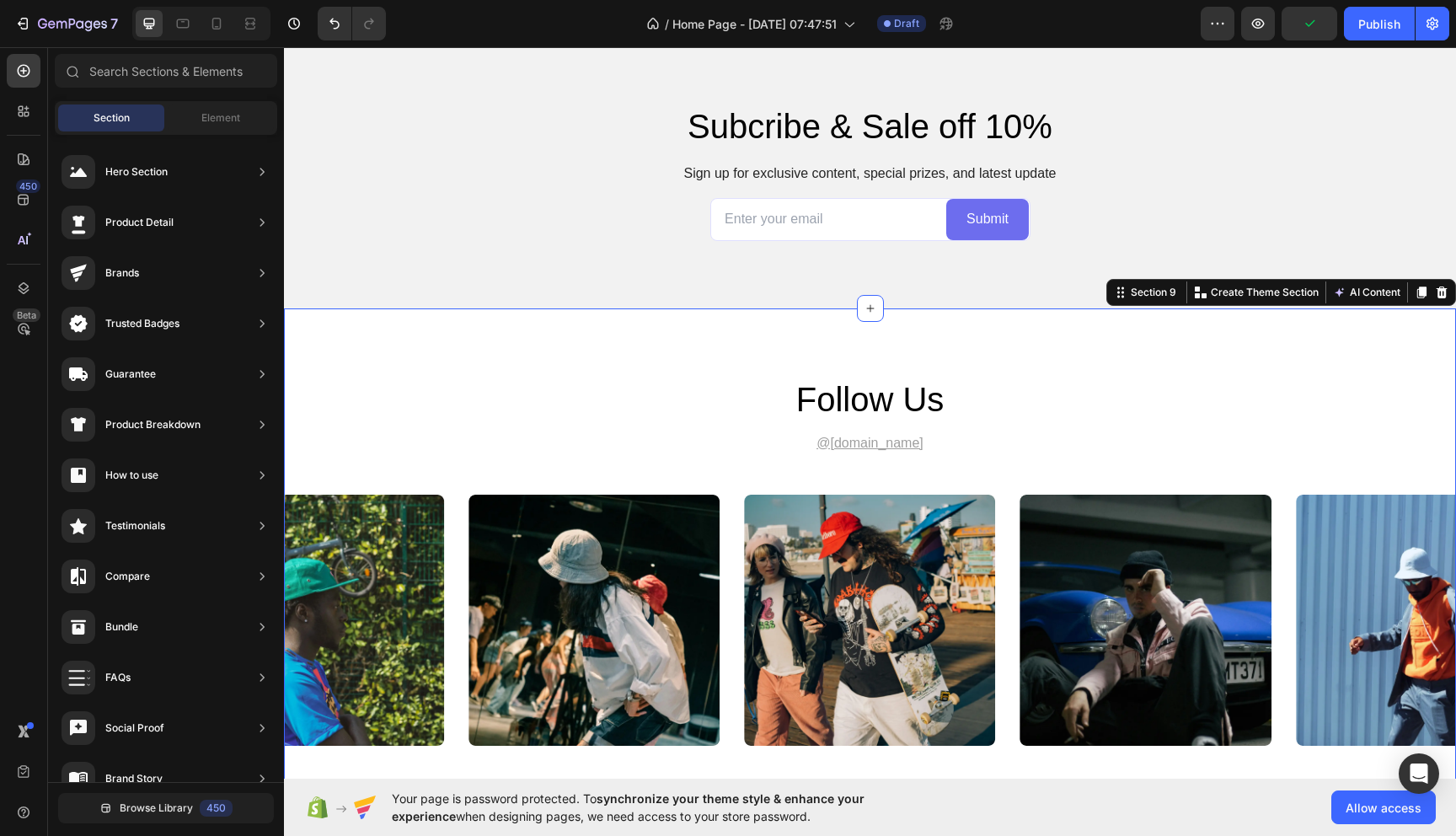
click at [1176, 347] on div "follow us Heading @gemhat.design Text Block Image Image Image Image Image Carou…" at bounding box center [870, 561] width 1172 height 504
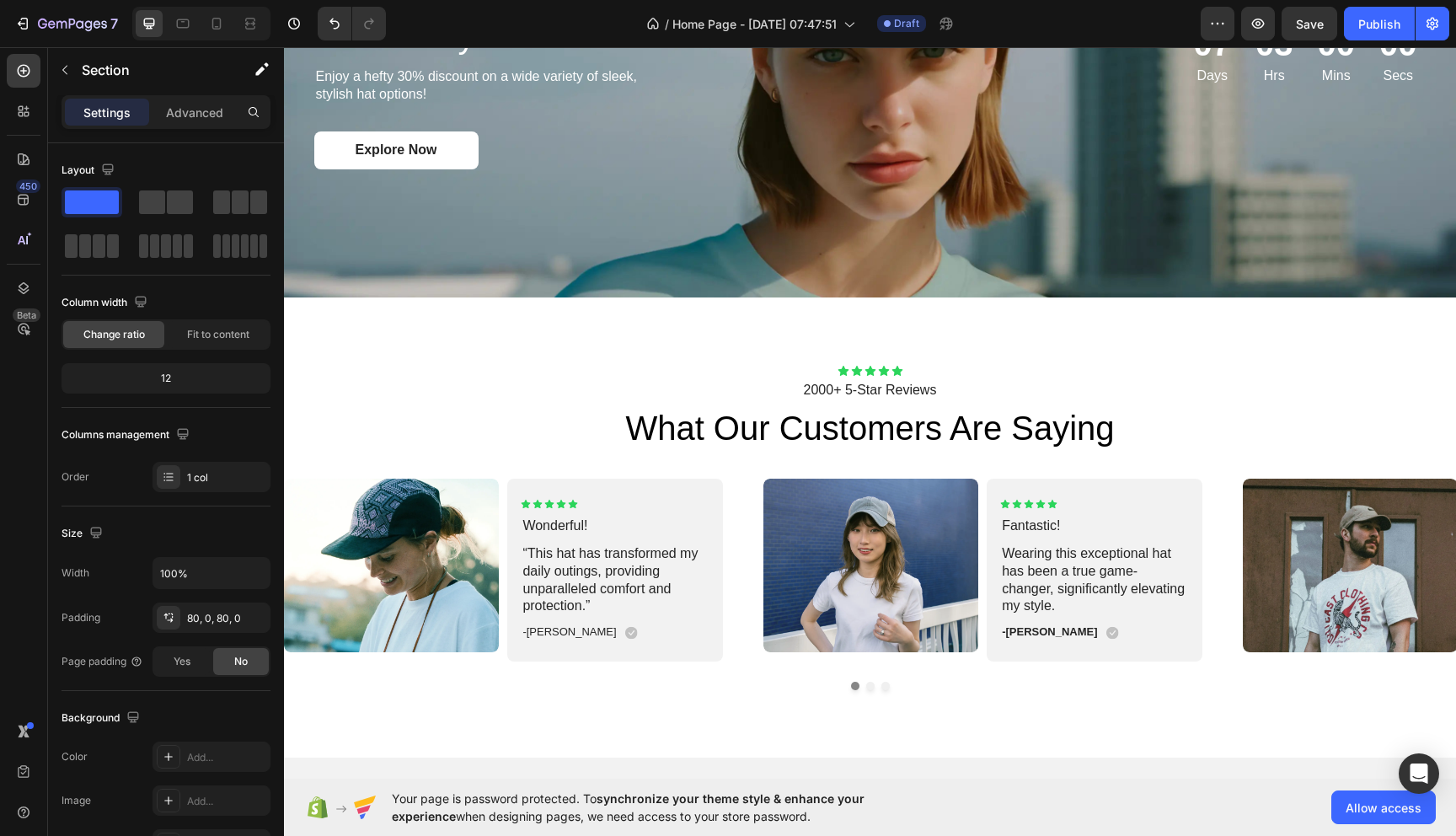
scroll to position [2322, 0]
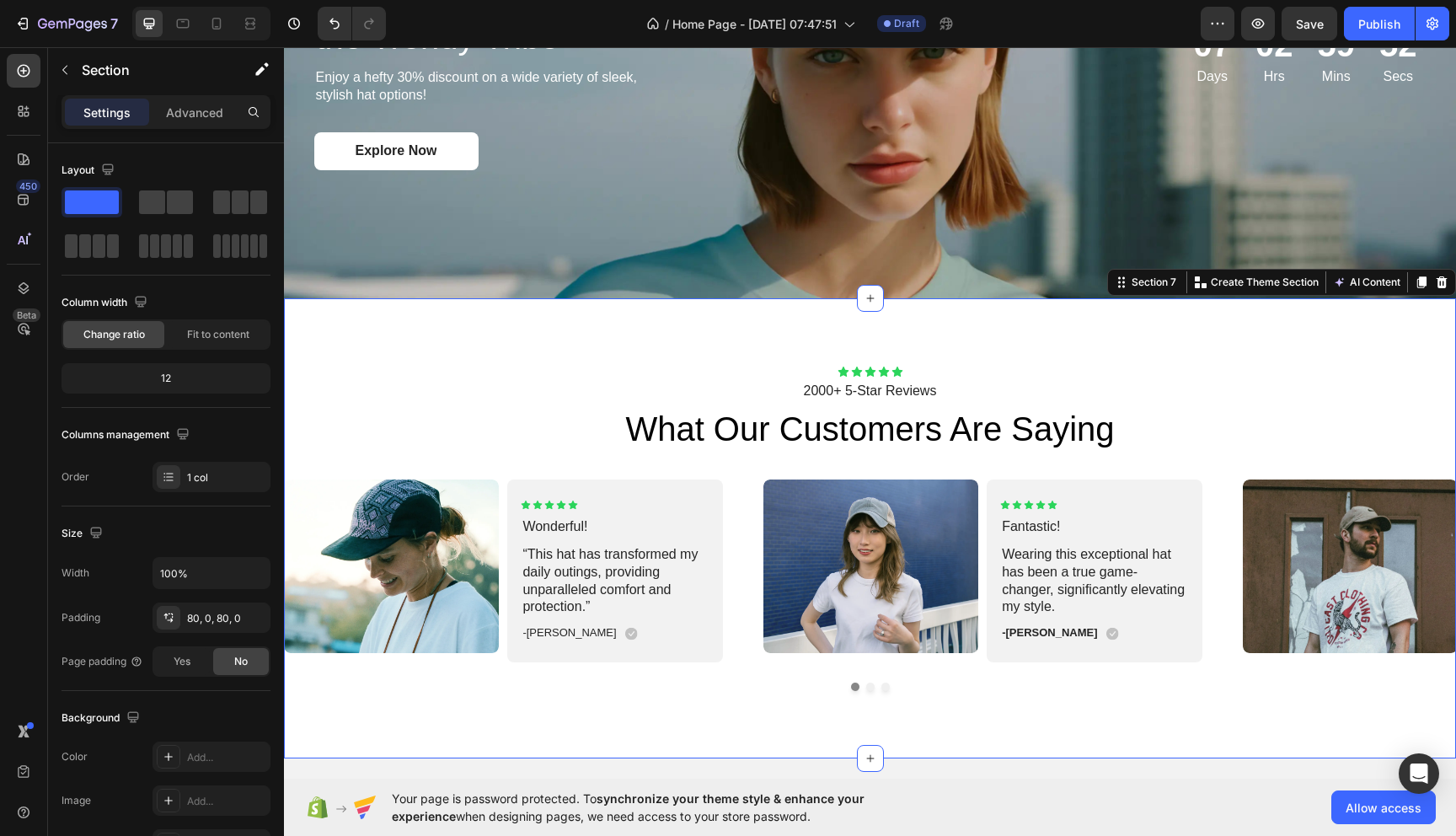
click at [1292, 348] on div "Icon Icon Icon Icon Icon Icon List 2000+ 5-Star Reviews Text Block what our cus…" at bounding box center [870, 529] width 1172 height 460
click at [1444, 277] on icon at bounding box center [1441, 282] width 14 height 14
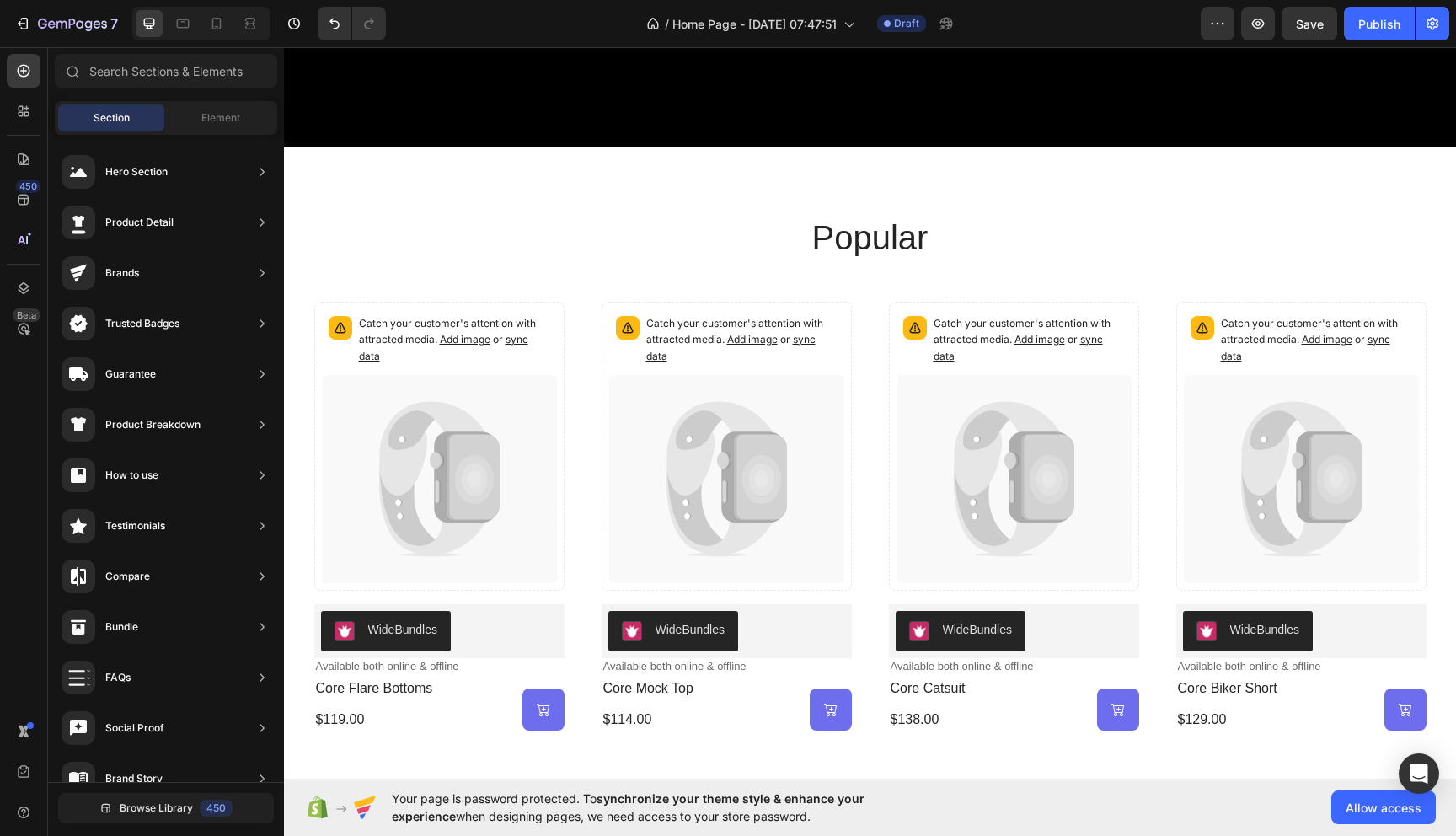
scroll to position [702, 0]
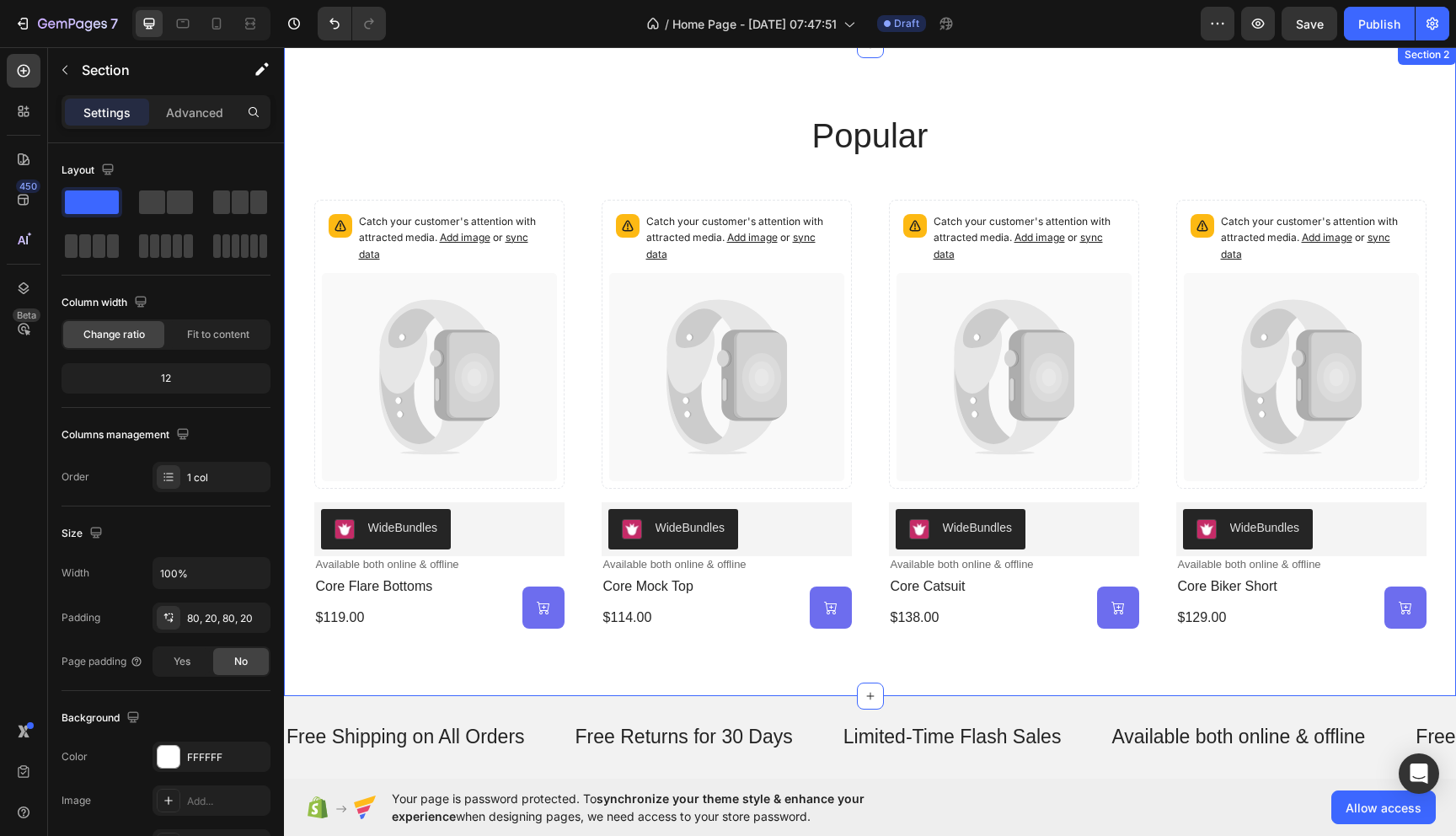
click at [666, 177] on div "popular Heading Catch your customer's attention with attracted media. Add image…" at bounding box center [870, 370] width 1139 height 516
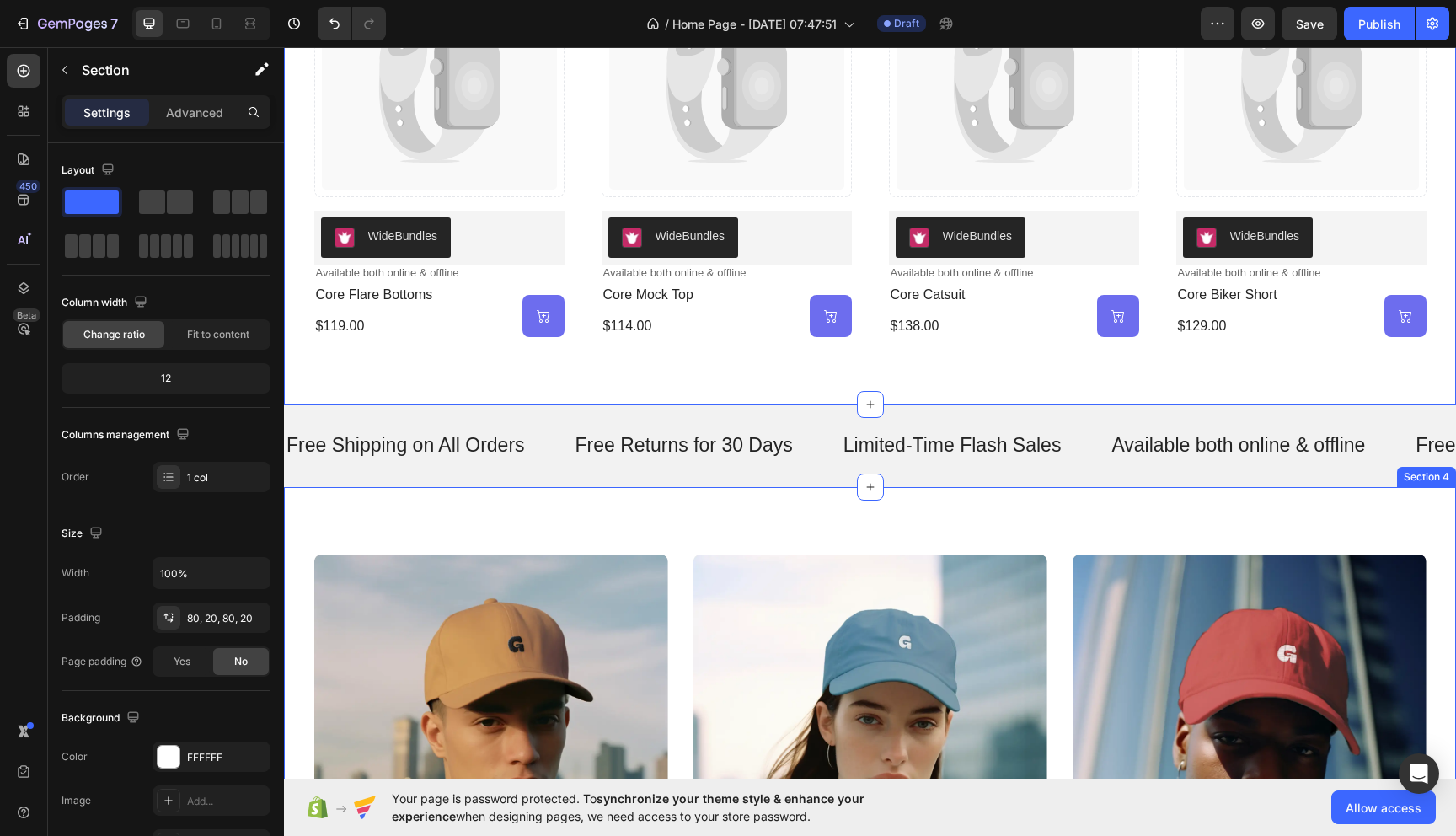
scroll to position [1103, 0]
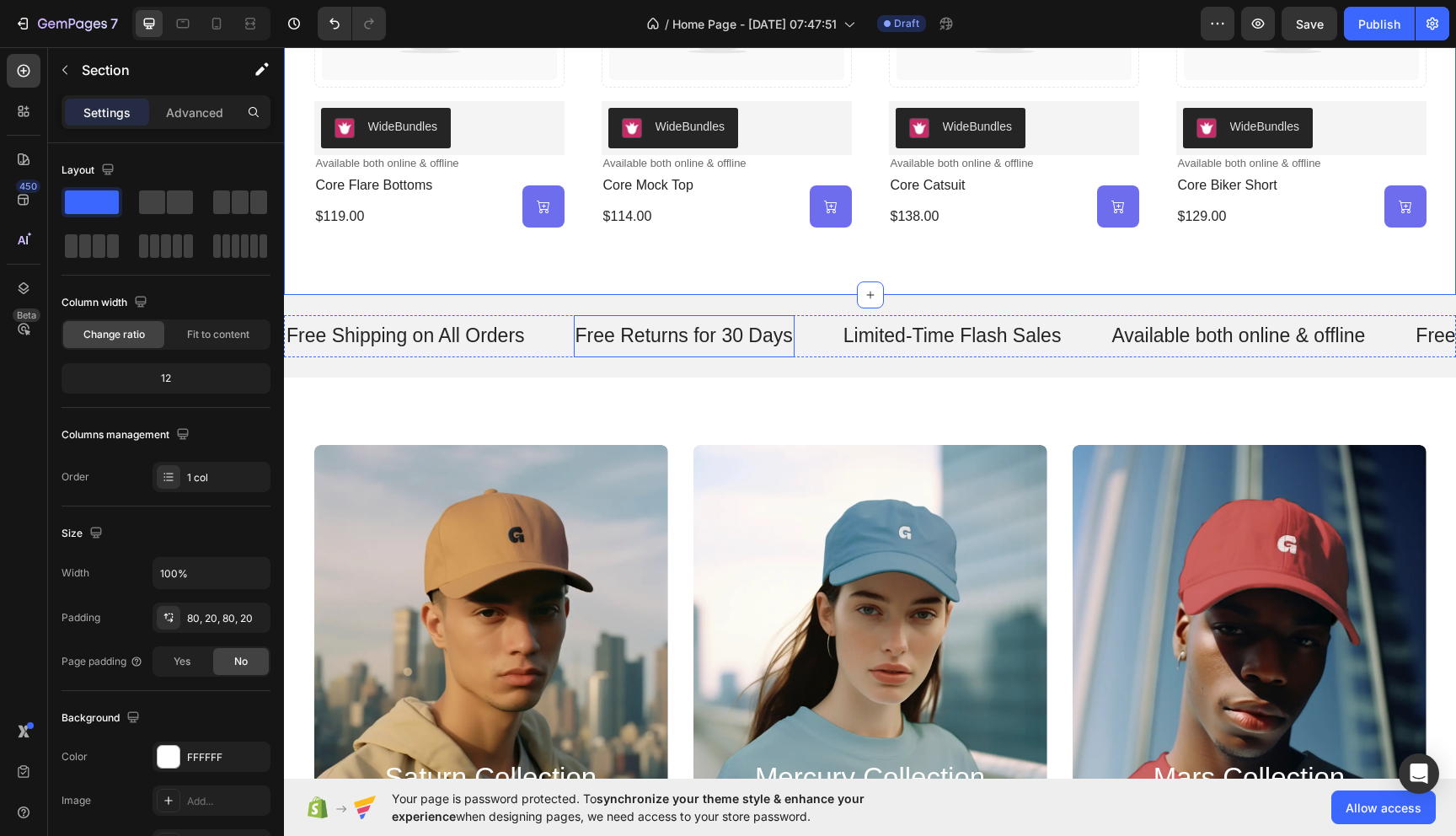
click at [629, 332] on p "Free Returns for 30 Days" at bounding box center [684, 336] width 218 height 25
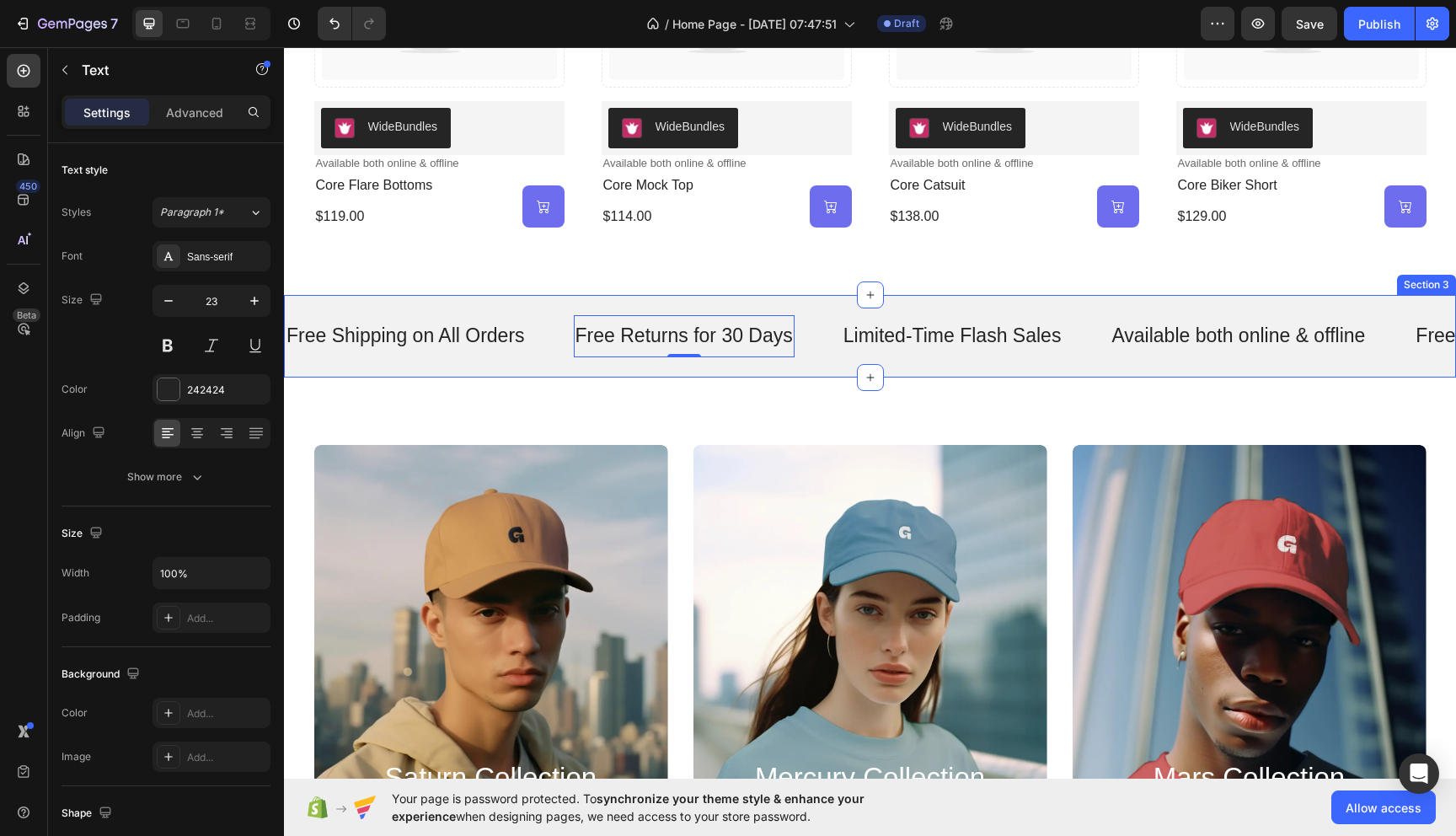
click at [584, 364] on div "Free Shipping on All Orders Text Free Returns for 30 Days Text 0 Limited-Time F…" at bounding box center [870, 335] width 1172 height 82
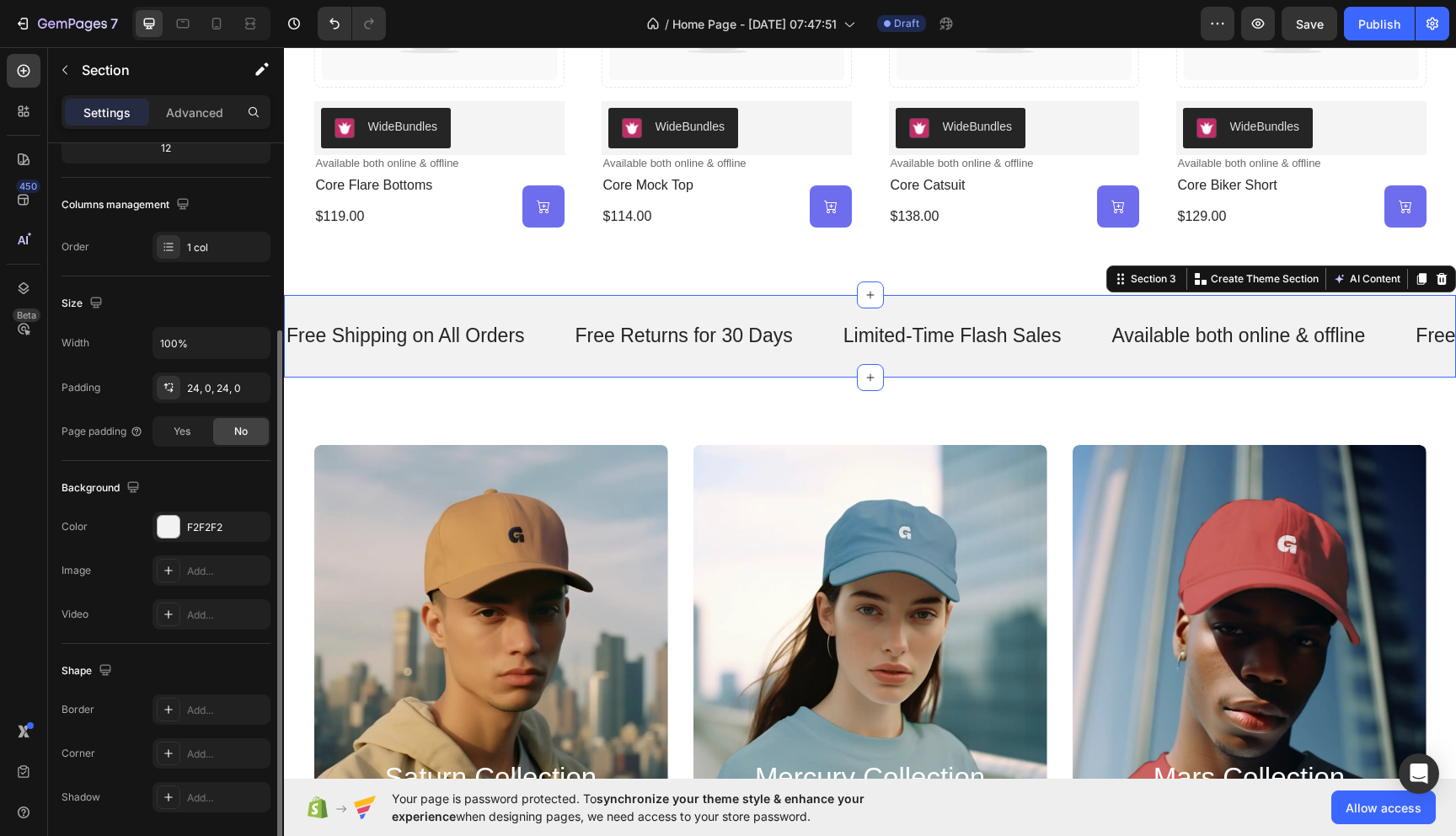
scroll to position [245, 0]
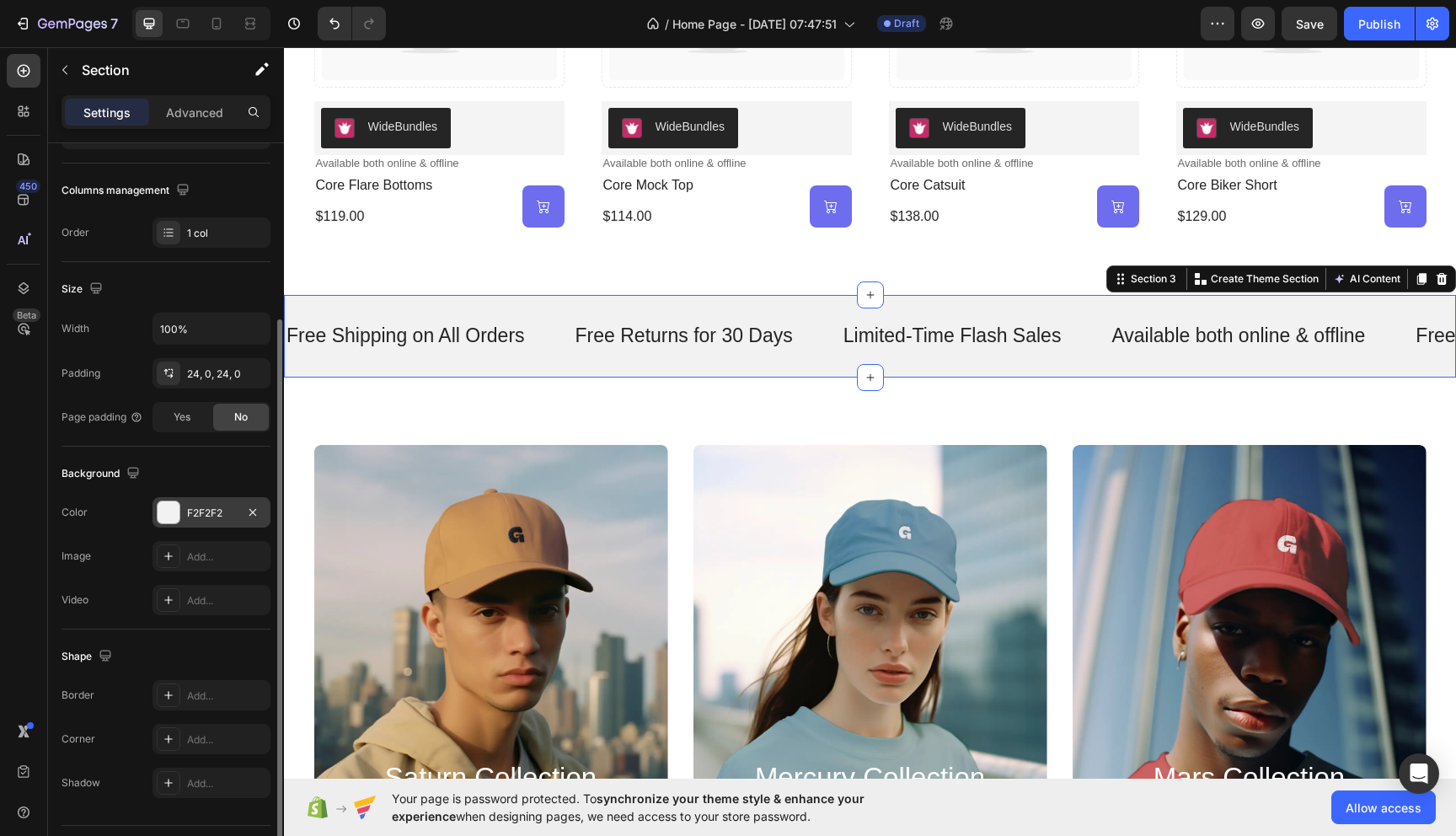
click at [172, 515] on div at bounding box center [168, 512] width 22 height 22
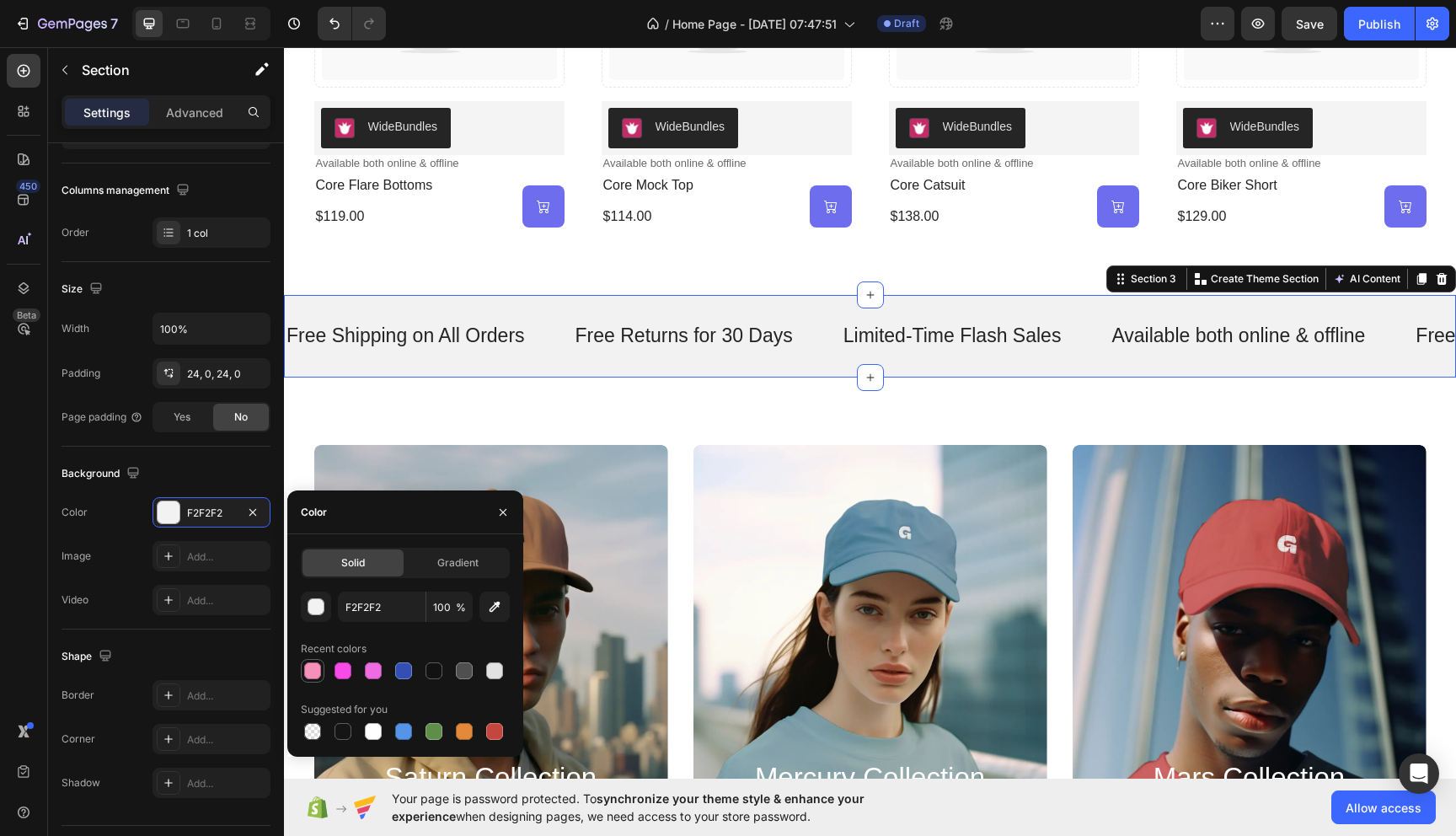
click at [318, 678] on div at bounding box center [312, 670] width 16 height 16
type input "F490B9"
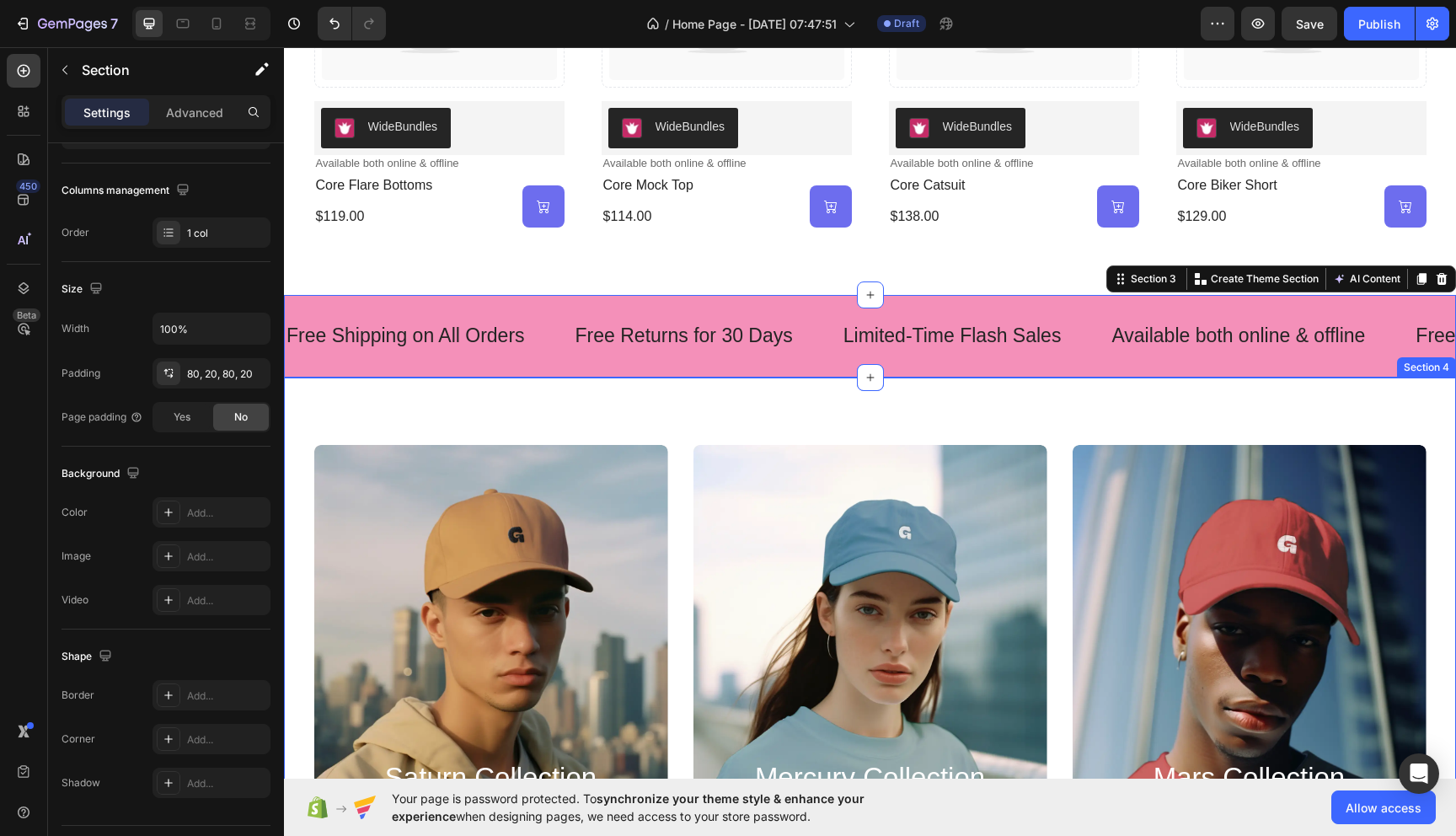
click at [706, 440] on div "saturn collection Heading Explore Now Button Hero Banner mercury collection Hea…" at bounding box center [870, 670] width 1172 height 586
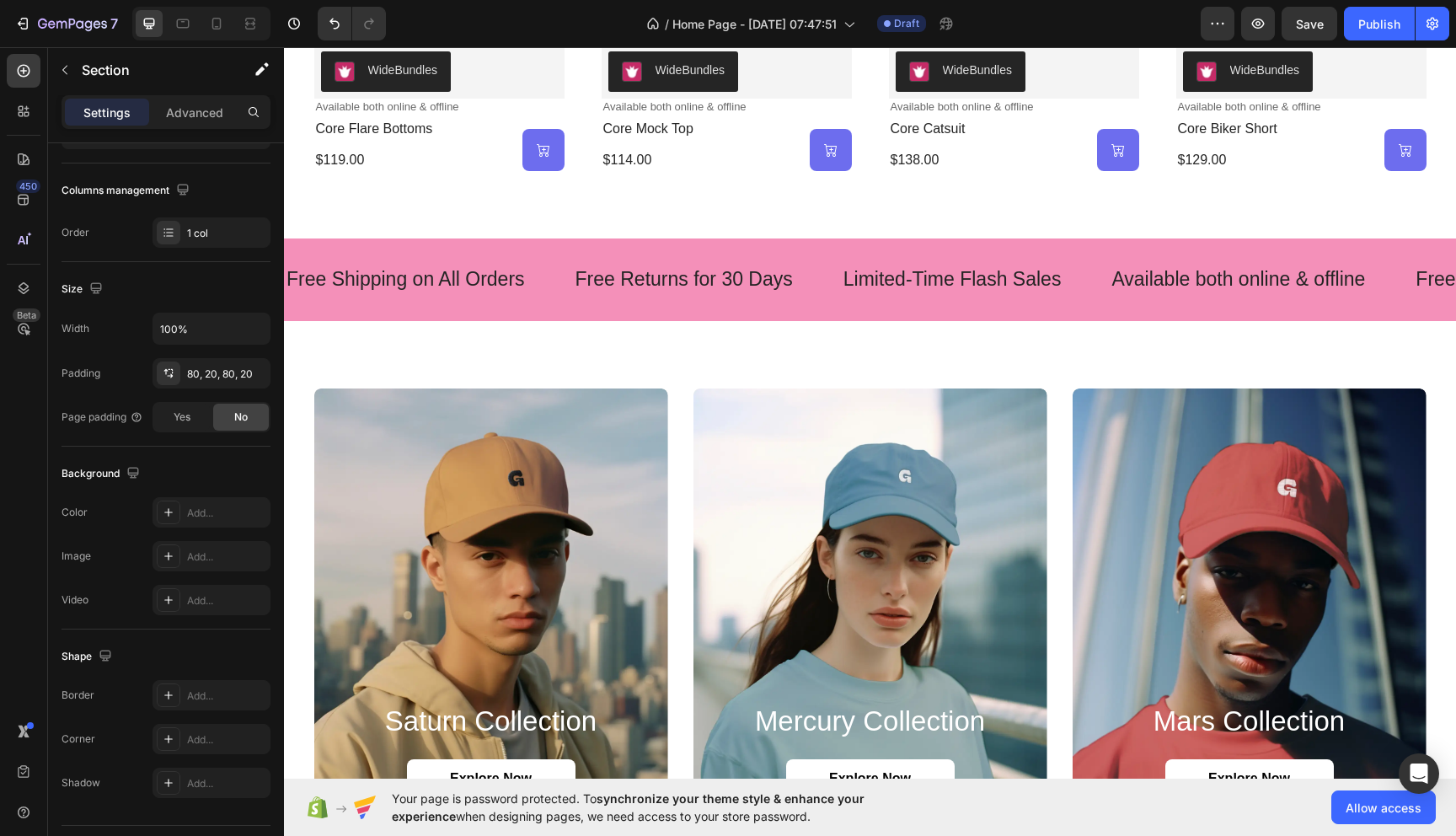
scroll to position [1283, 0]
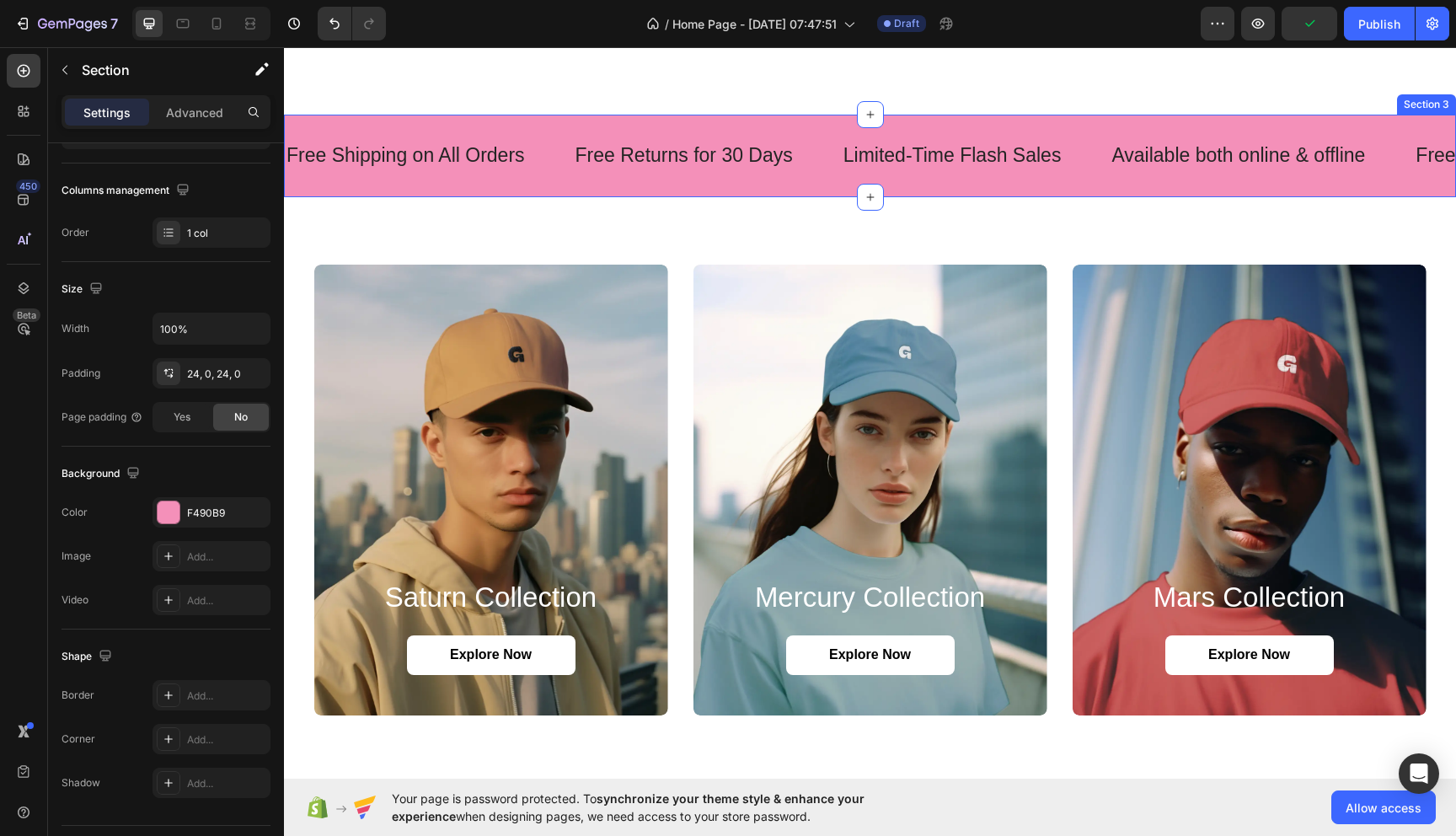
click at [1206, 190] on div "Free Shipping on All Orders Text Free Returns for 30 Days Text Limited-Time Fla…" at bounding box center [870, 156] width 1172 height 82
click at [1441, 94] on icon at bounding box center [1441, 99] width 14 height 14
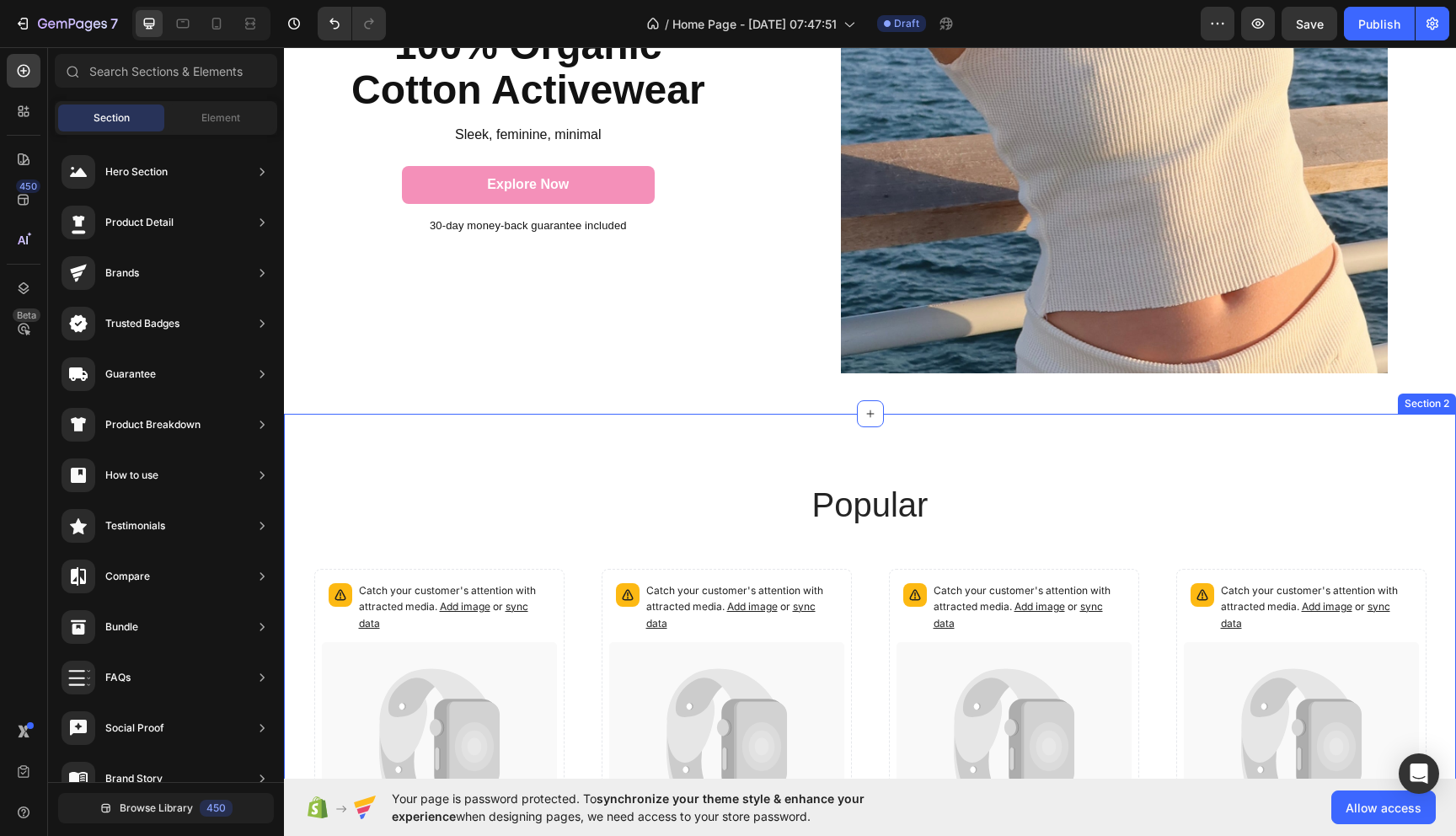
scroll to position [0, 0]
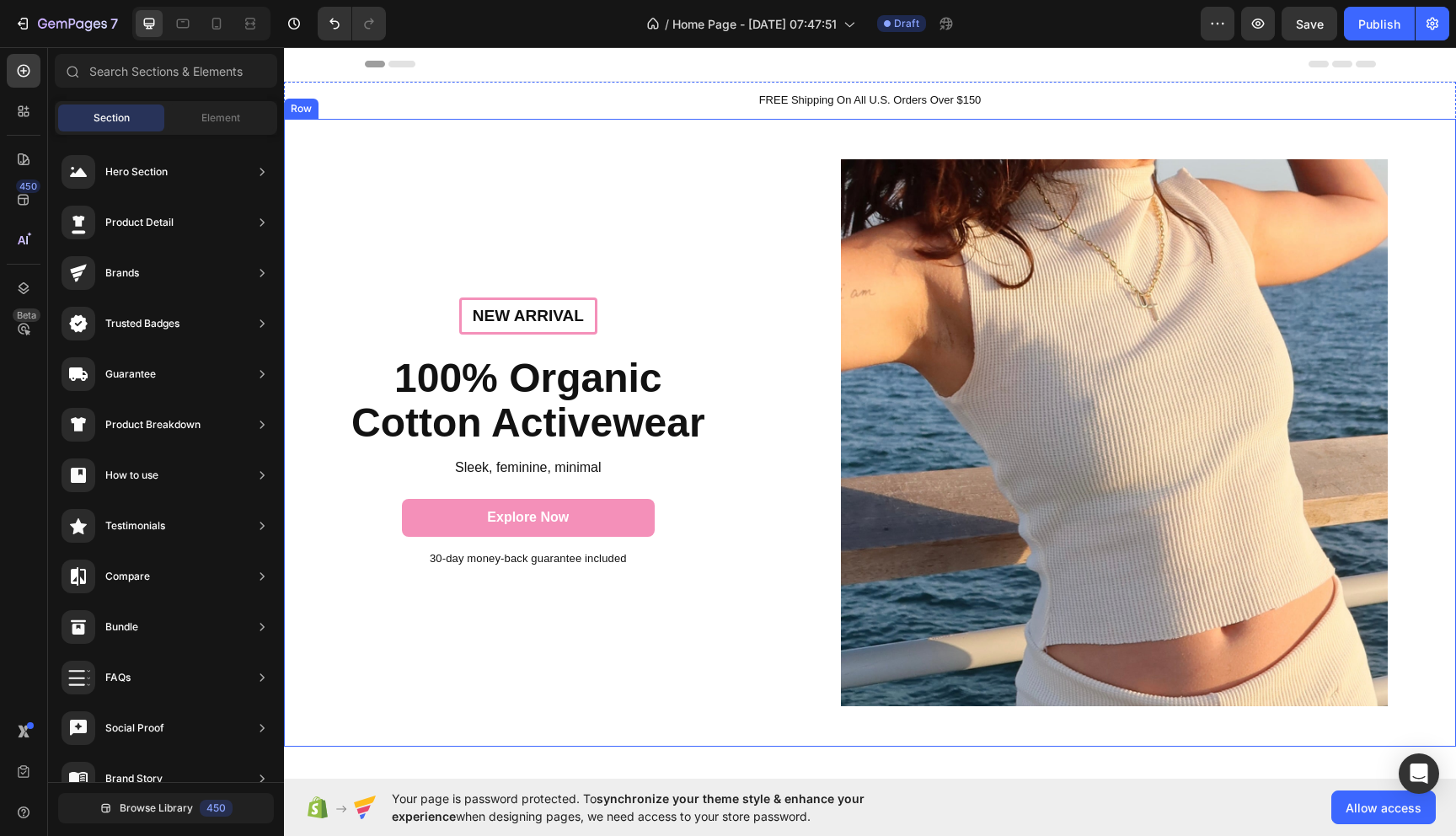
click at [364, 201] on div "New arrival Text Block Row 100% Organic Cotton Activewear Heading Sleek, femini…" at bounding box center [529, 432] width 489 height 627
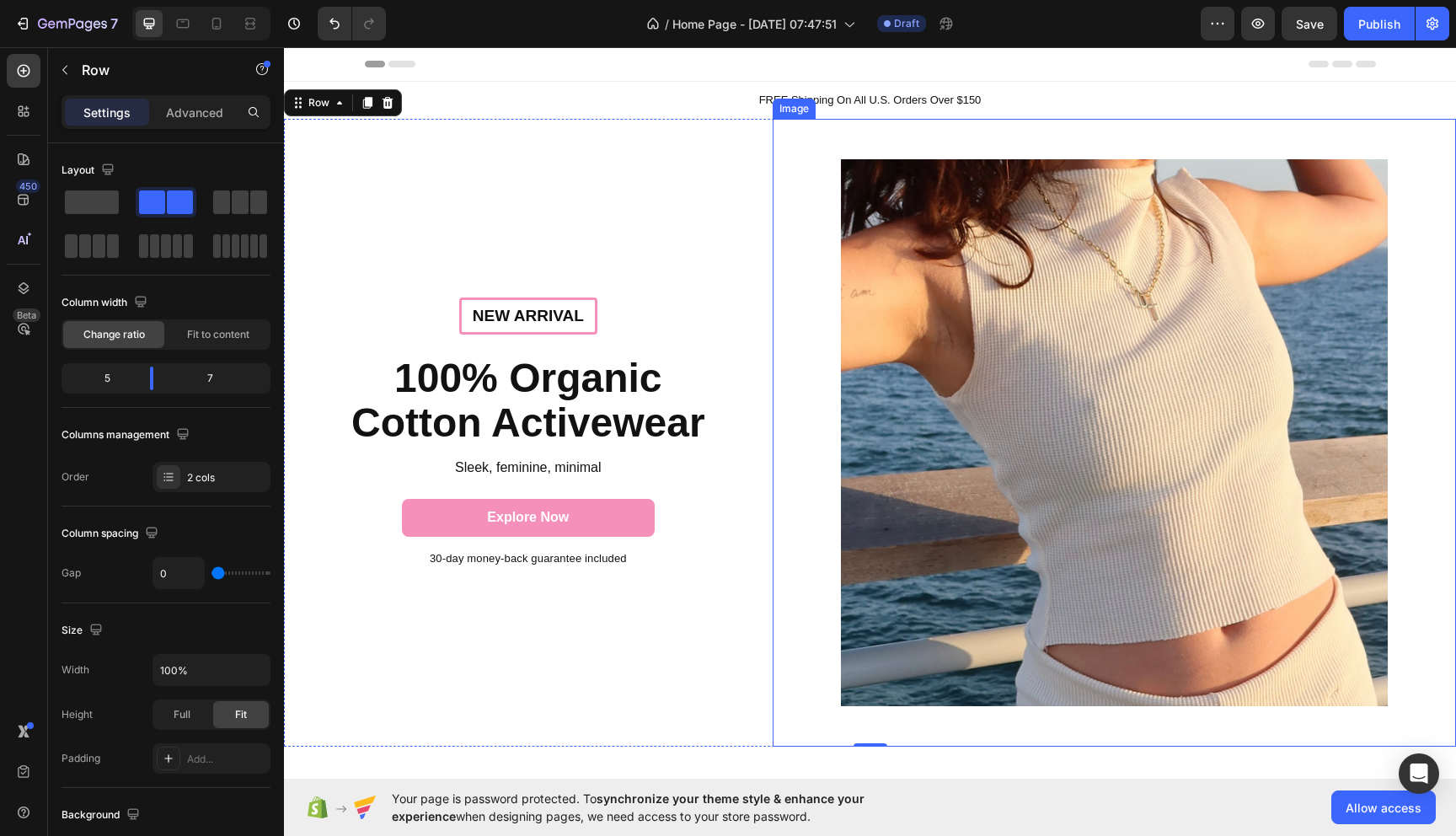
click at [967, 326] on img at bounding box center [1115, 433] width 547 height 547
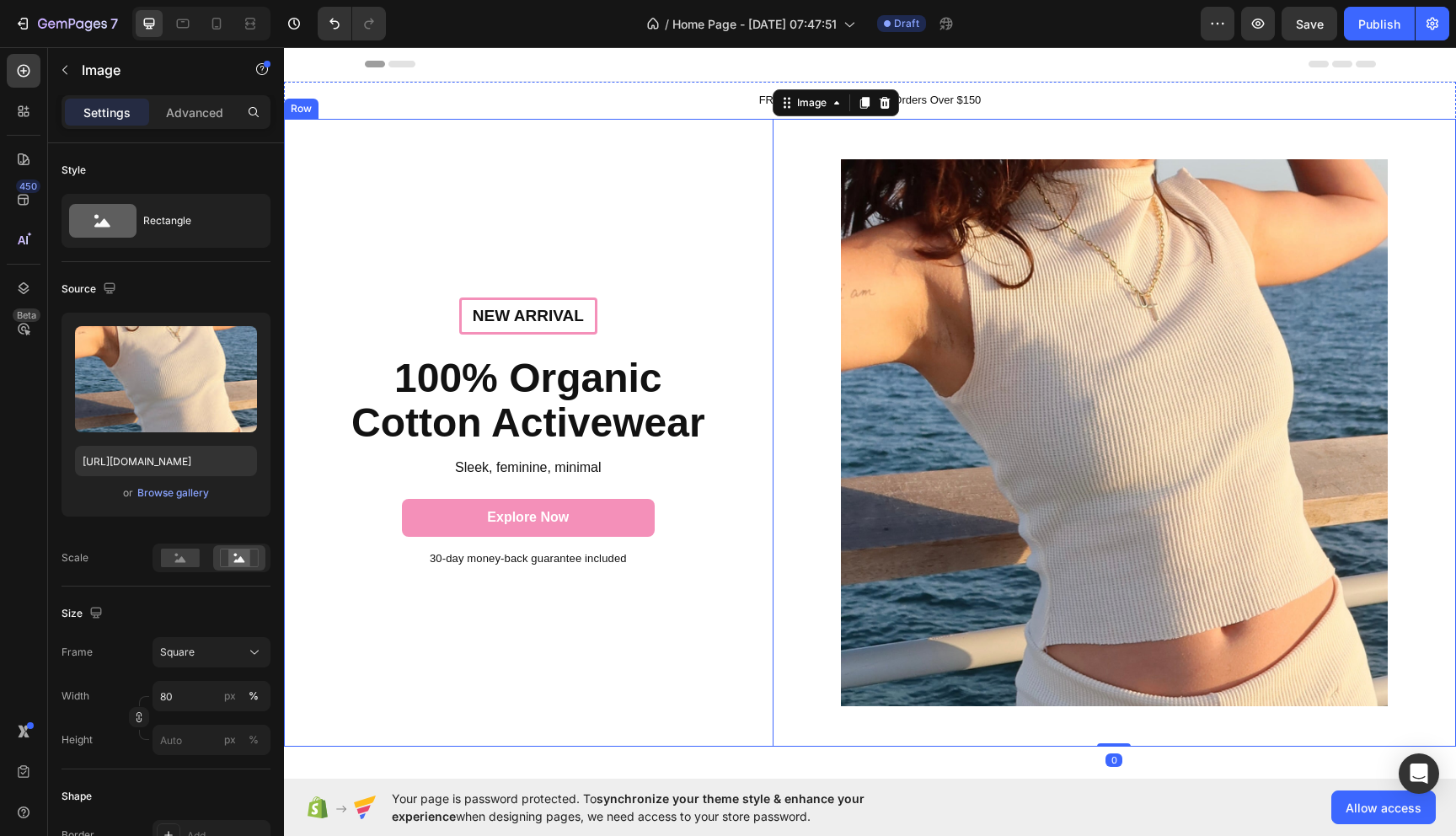
click at [429, 216] on div "New arrival Text Block Row 100% Organic Cotton Activewear Heading Sleek, femini…" at bounding box center [529, 432] width 489 height 627
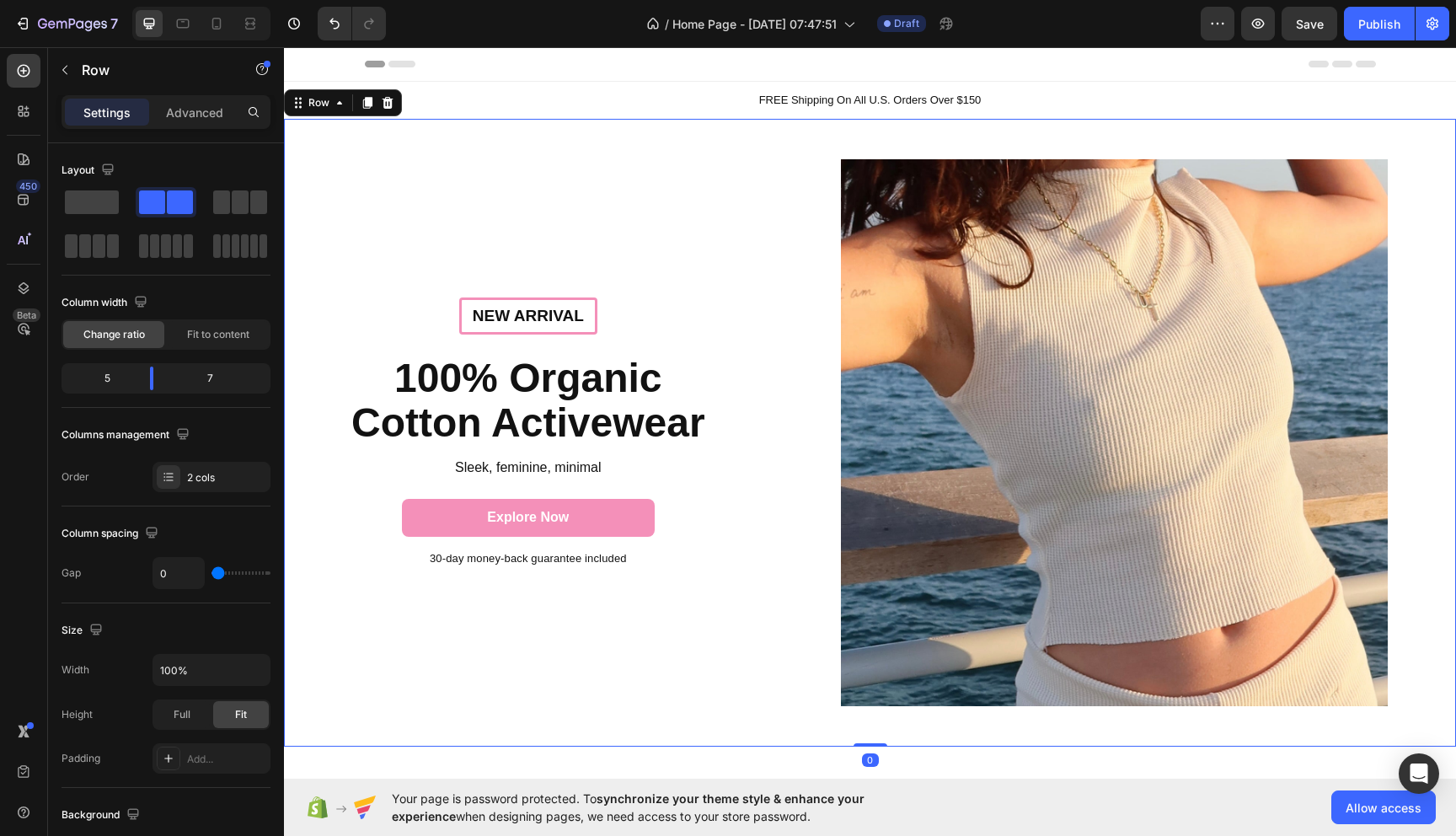
click at [378, 154] on div "New arrival Text Block Row 100% Organic Cotton Activewear Heading Sleek, femini…" at bounding box center [529, 432] width 489 height 627
click at [177, 115] on p "Advanced" at bounding box center [194, 112] width 57 height 17
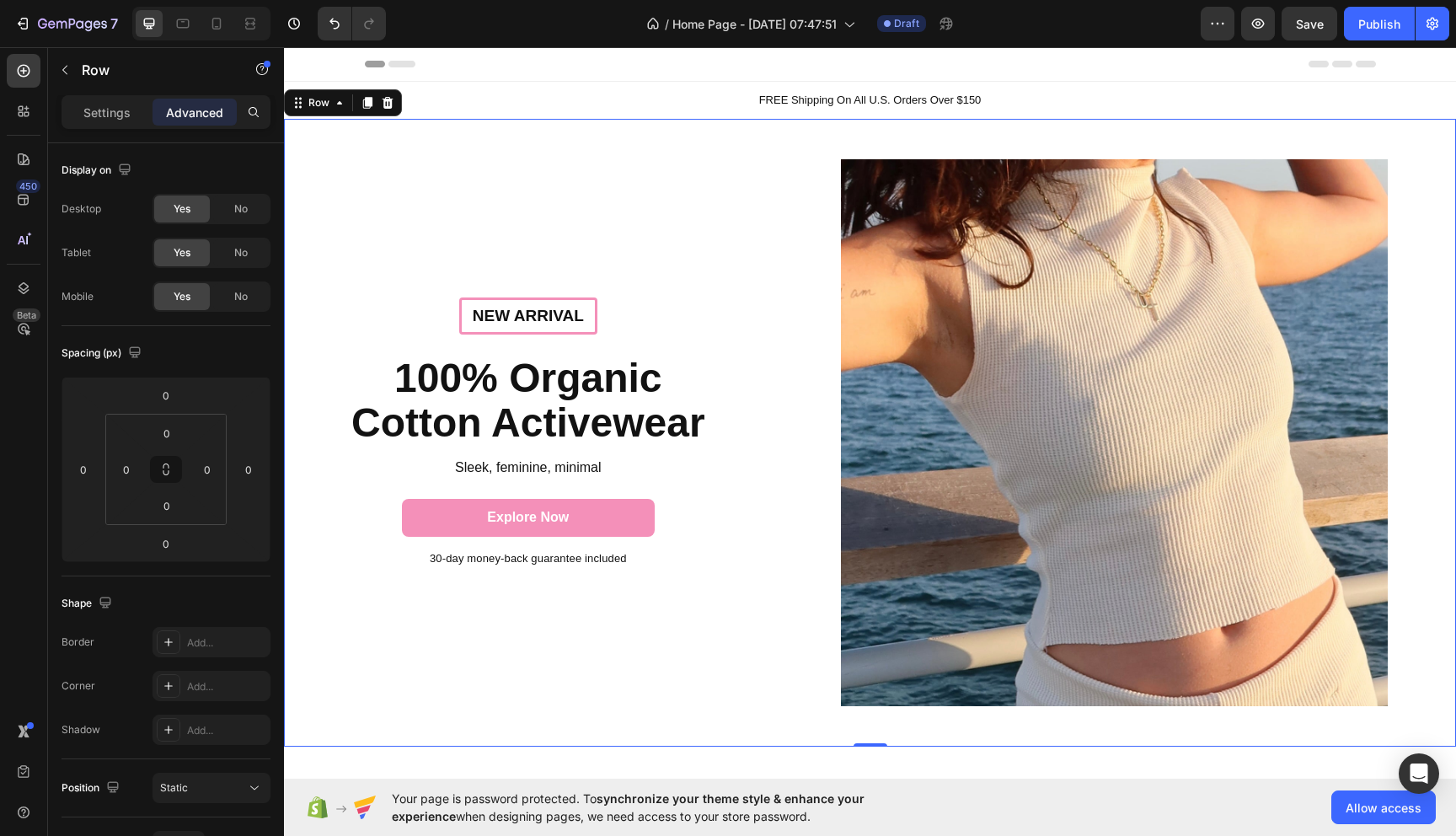
click at [110, 131] on div "Settings Advanced" at bounding box center [166, 119] width 236 height 48
click at [107, 122] on div "Settings" at bounding box center [106, 112] width 84 height 27
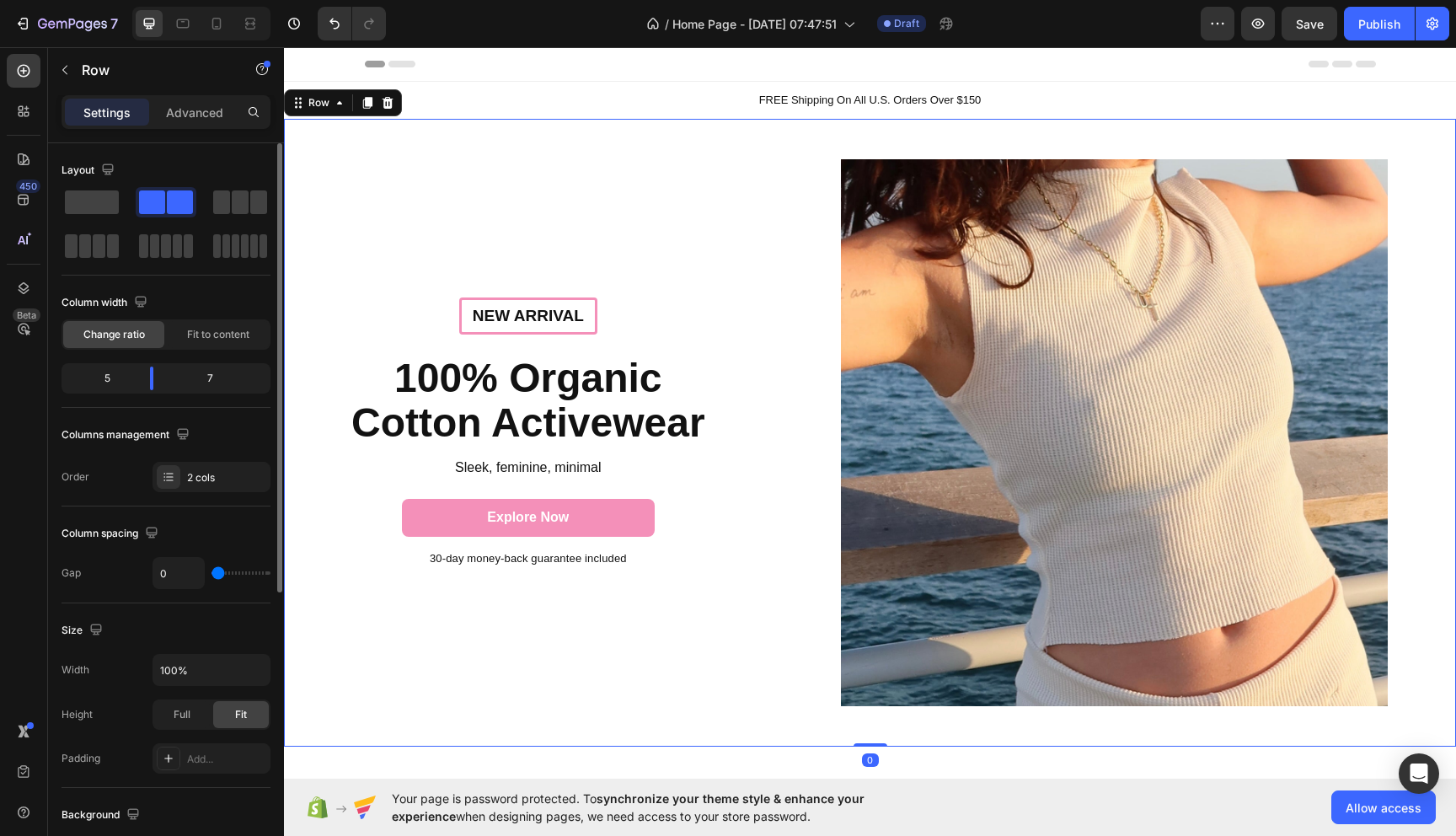
click at [92, 217] on div at bounding box center [166, 224] width 209 height 74
click at [92, 210] on span at bounding box center [92, 202] width 54 height 23
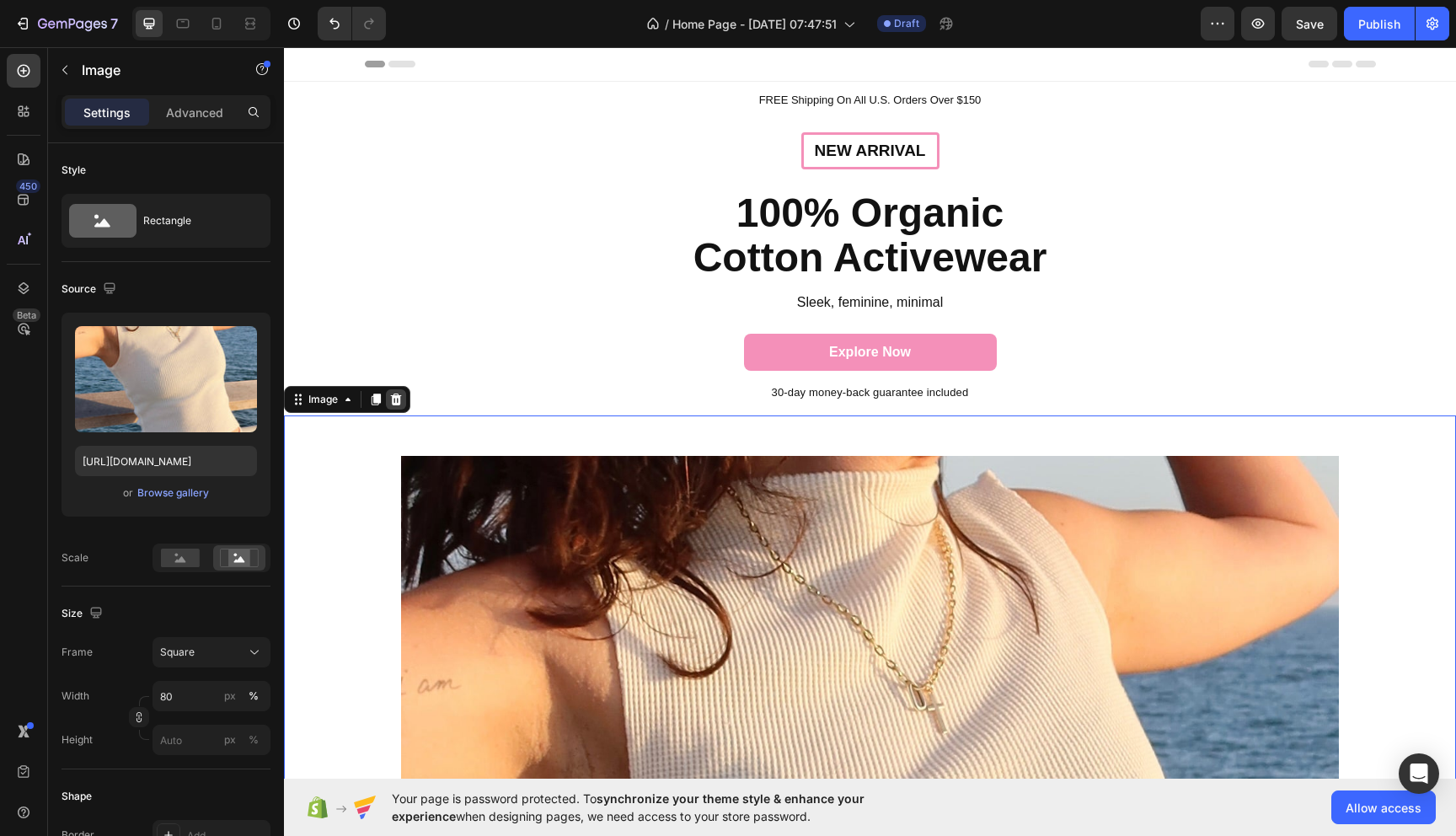
click at [397, 401] on icon at bounding box center [396, 399] width 14 height 14
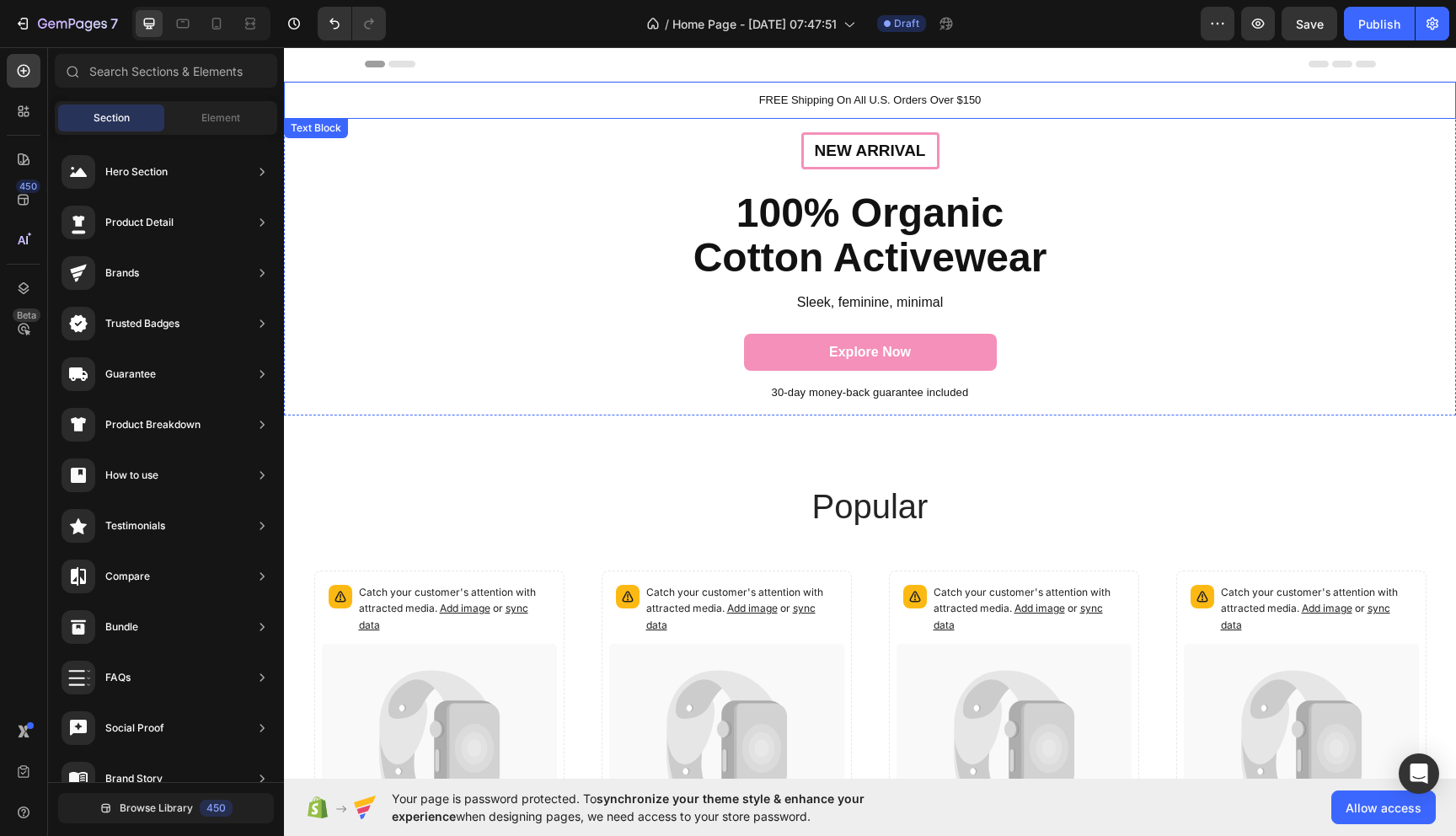
click at [377, 100] on p "FREE Shipping On All U.S. Orders Over $150" at bounding box center [869, 100] width 1169 height 16
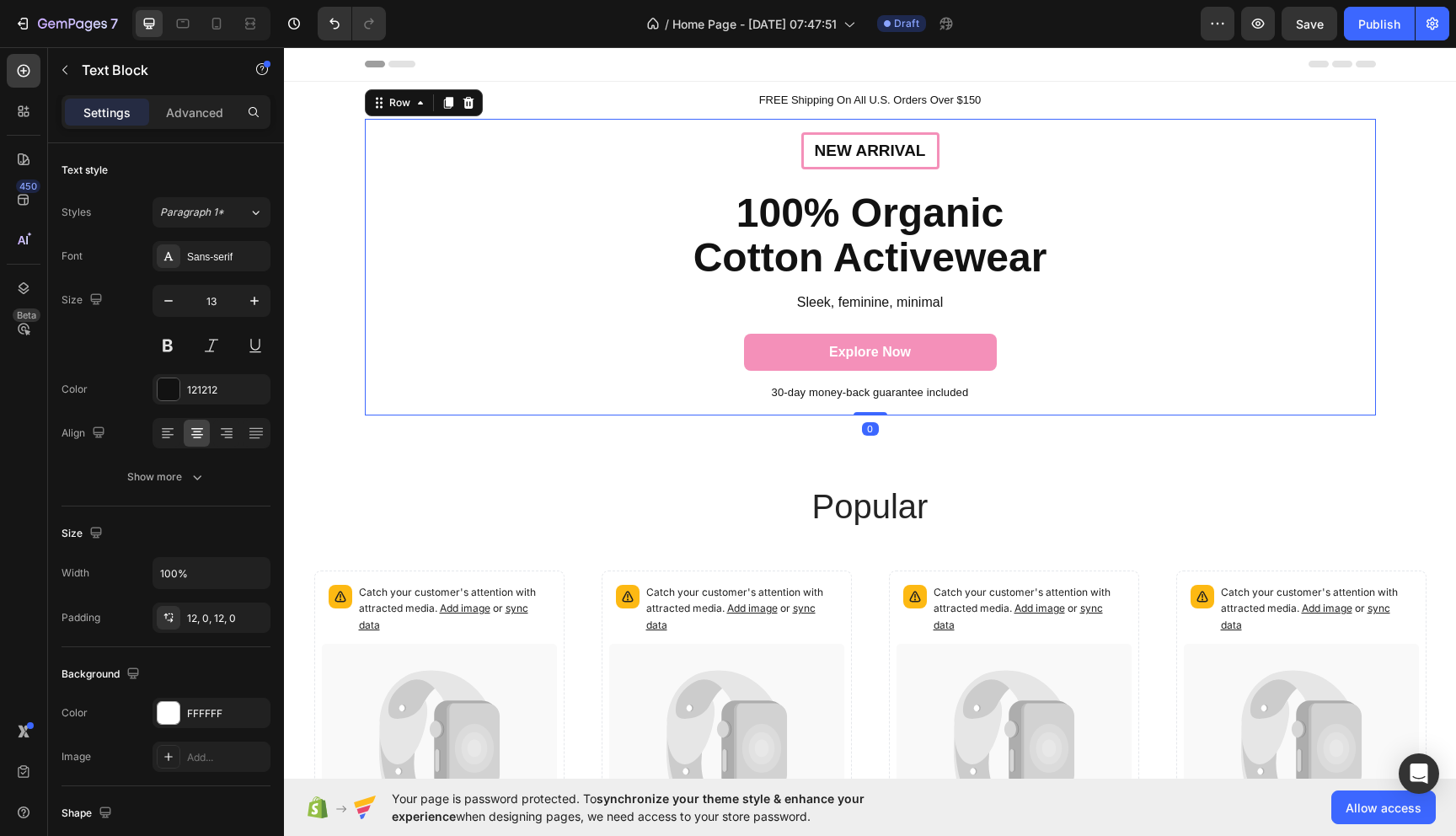
click at [364, 259] on div "New arrival Text Block Row 100% Organic Cotton Activewear Heading Sleek, femini…" at bounding box center [870, 268] width 1011 height 298
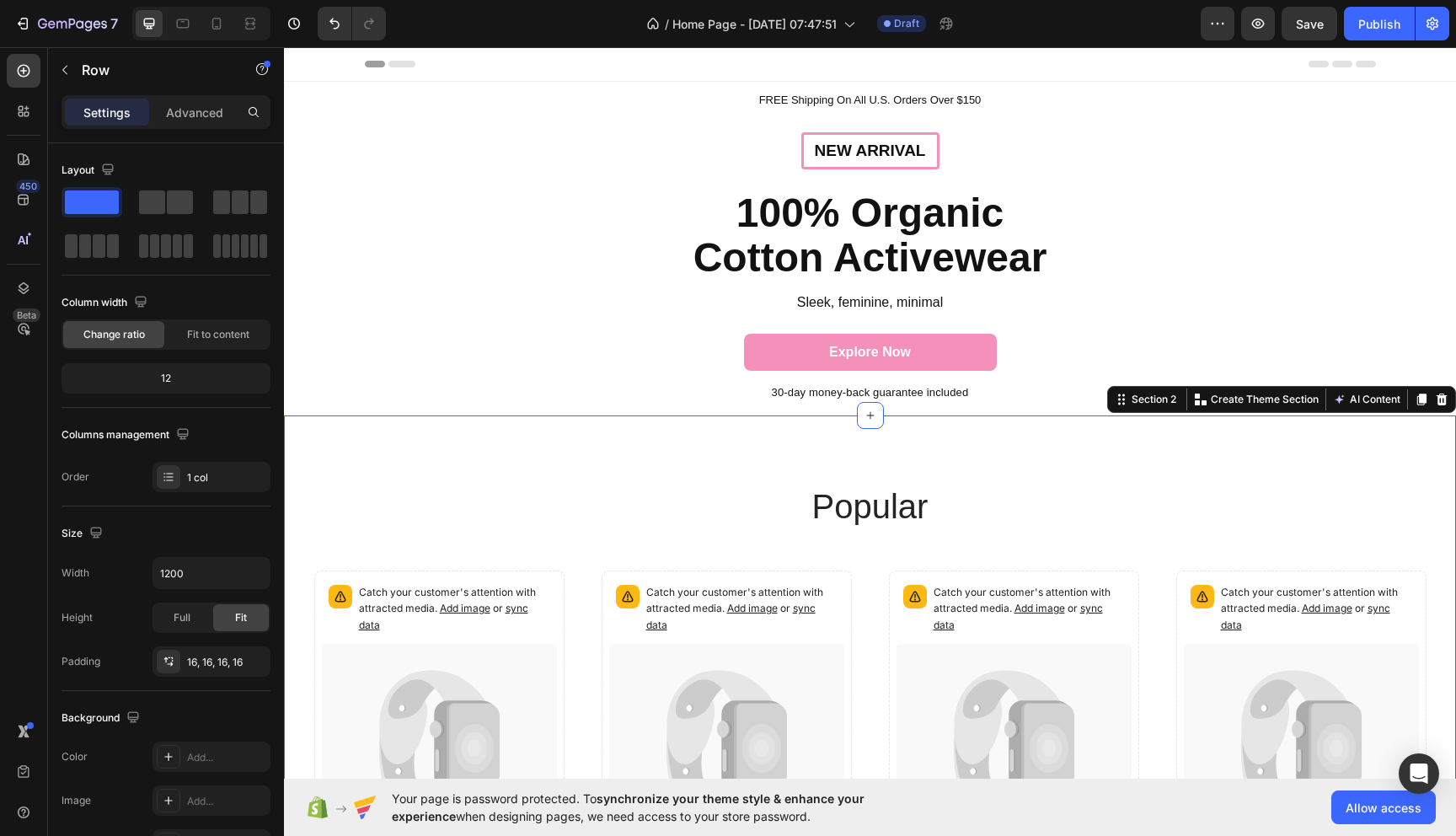
click at [342, 440] on div "popular Heading Catch your customer's attention with attracted media. Add image…" at bounding box center [870, 741] width 1172 height 651
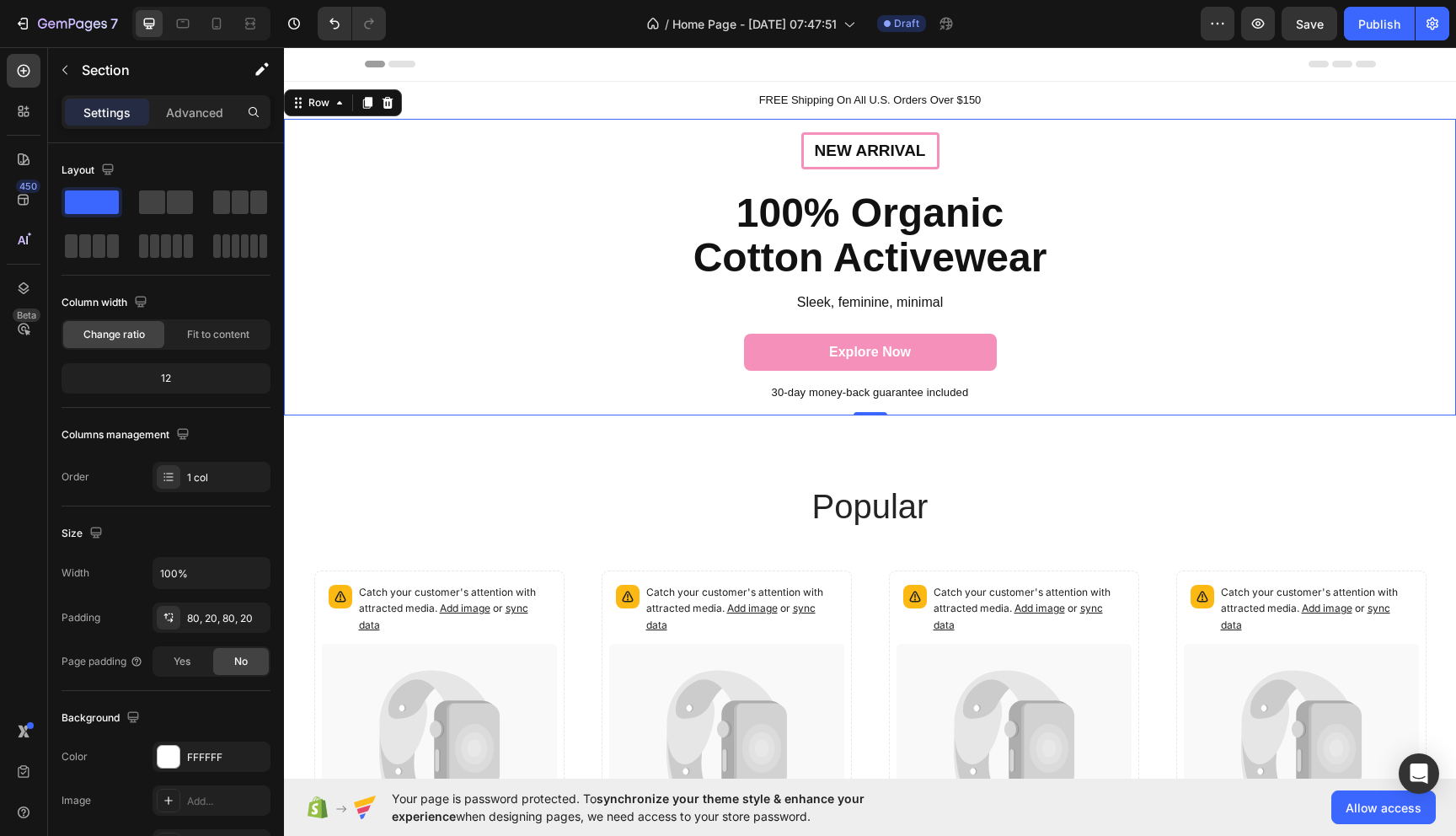
click at [320, 376] on div "New arrival Text Block Row 100% Organic Cotton Activewear Heading Sleek, femini…" at bounding box center [870, 268] width 1172 height 298
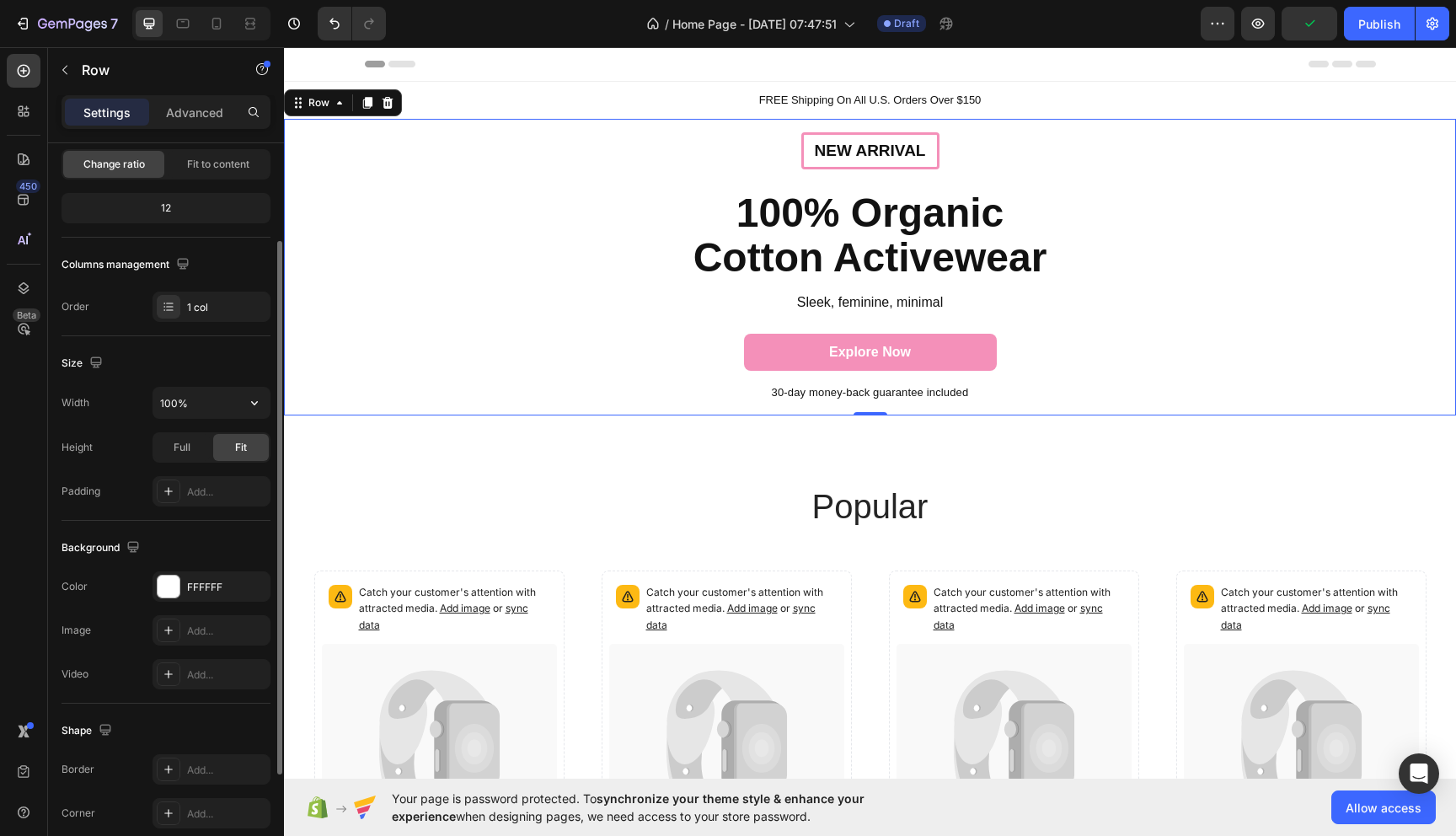
scroll to position [180, 0]
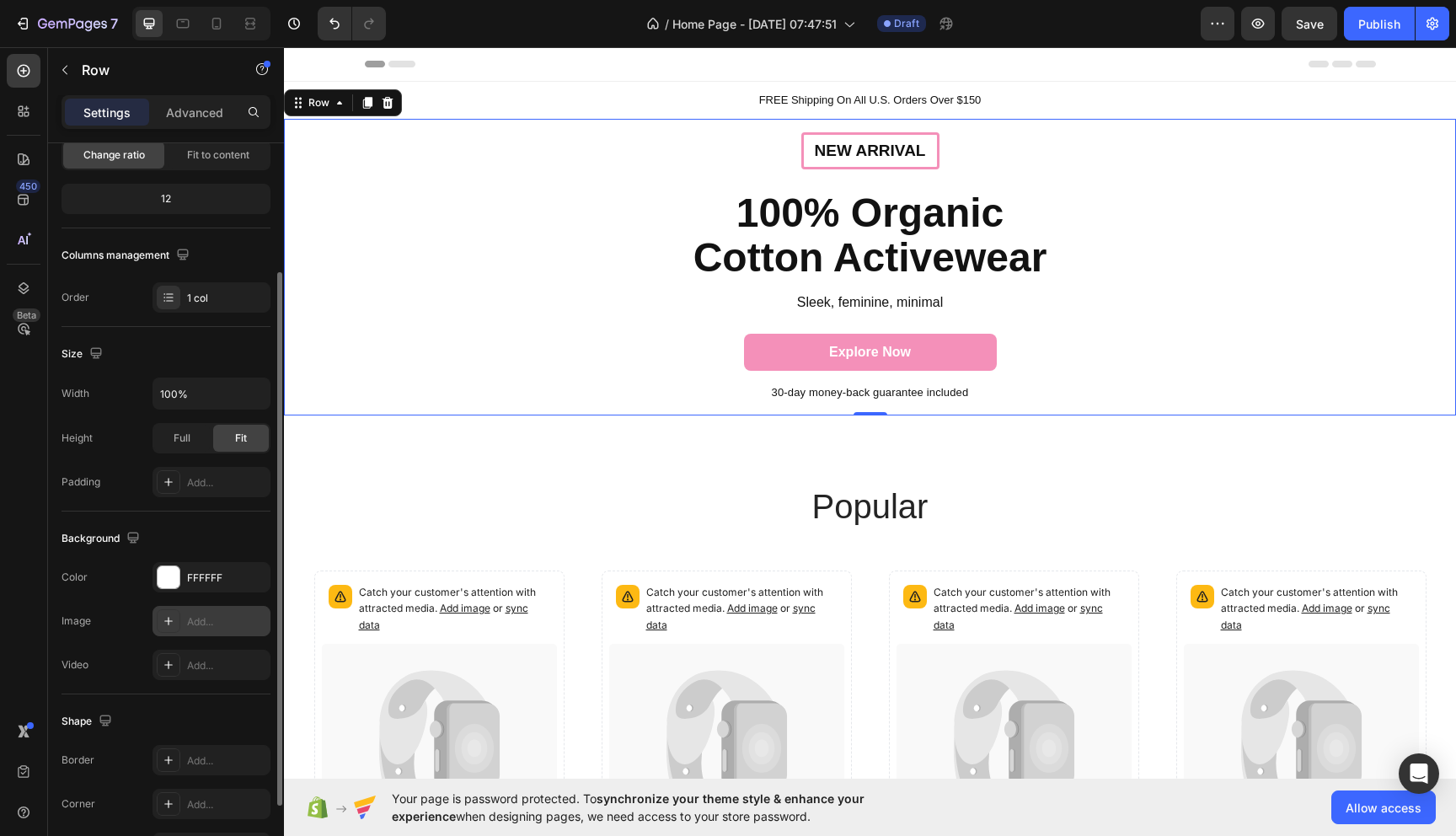
click at [167, 620] on icon at bounding box center [168, 620] width 9 height 9
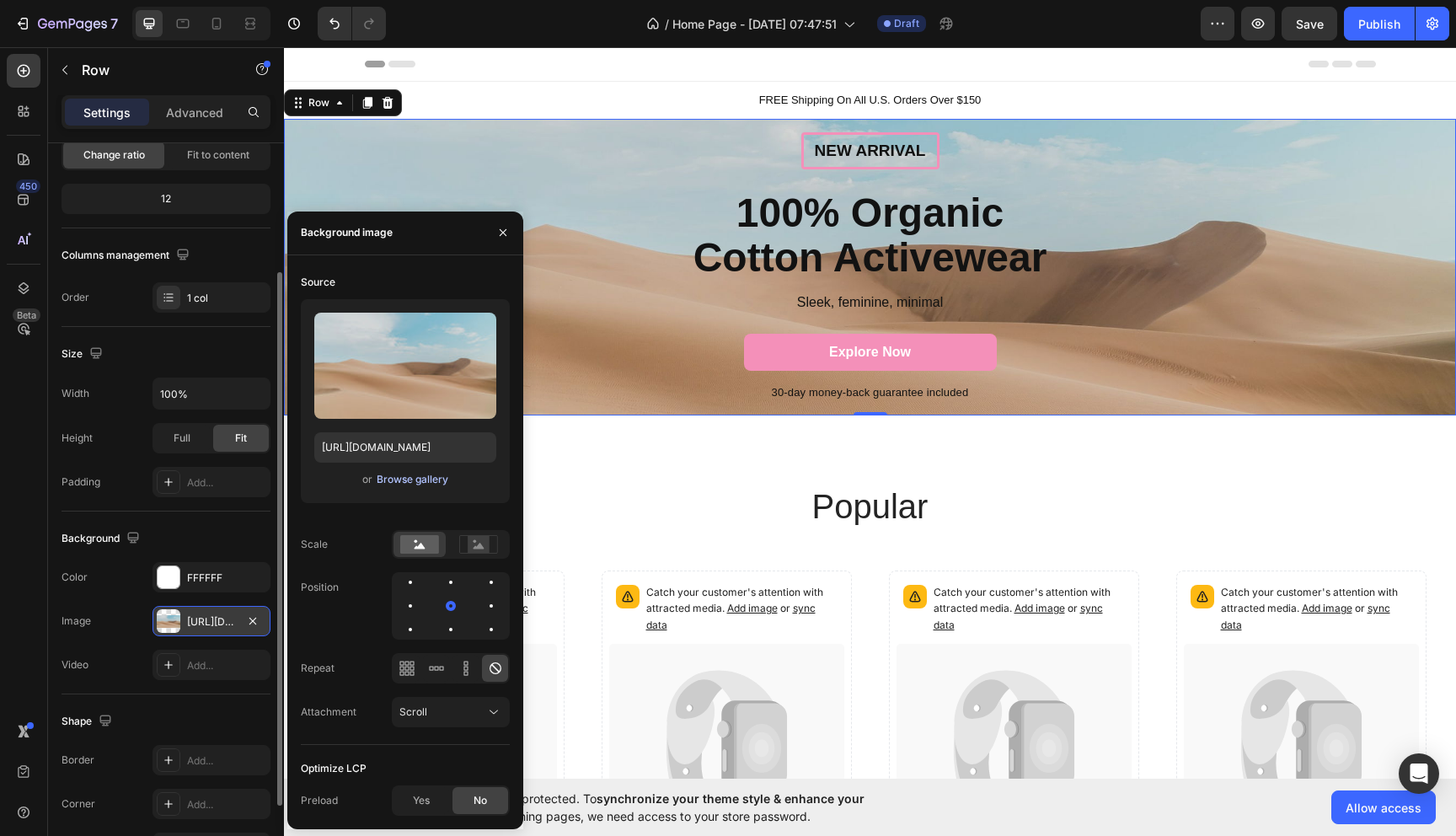
click at [416, 471] on button "Browse gallery" at bounding box center [413, 478] width 73 height 16
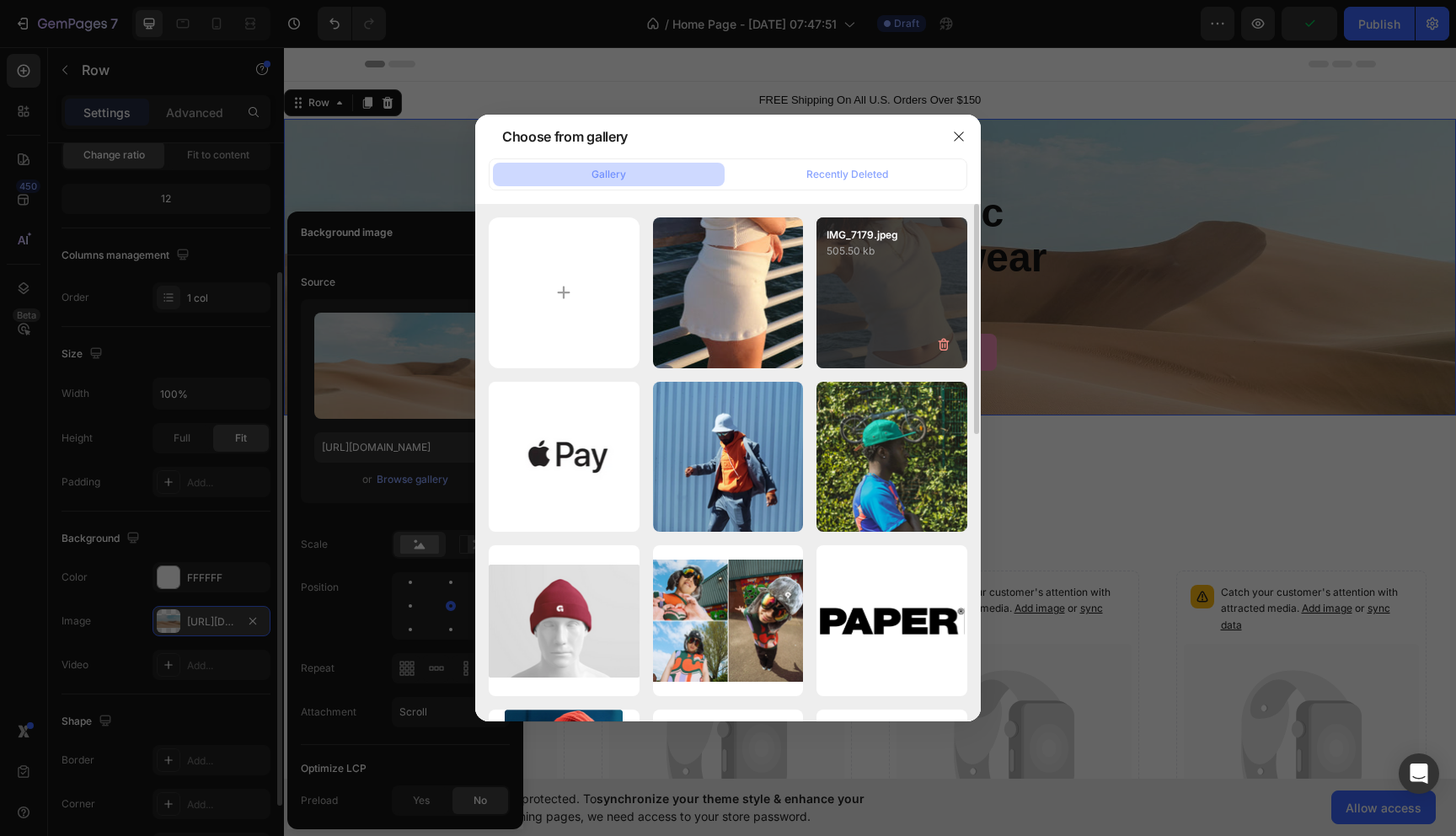
click at [925, 309] on div "IMG_7179.jpeg 505.50 kb" at bounding box center [892, 293] width 151 height 151
type input "[URL][DOMAIN_NAME]"
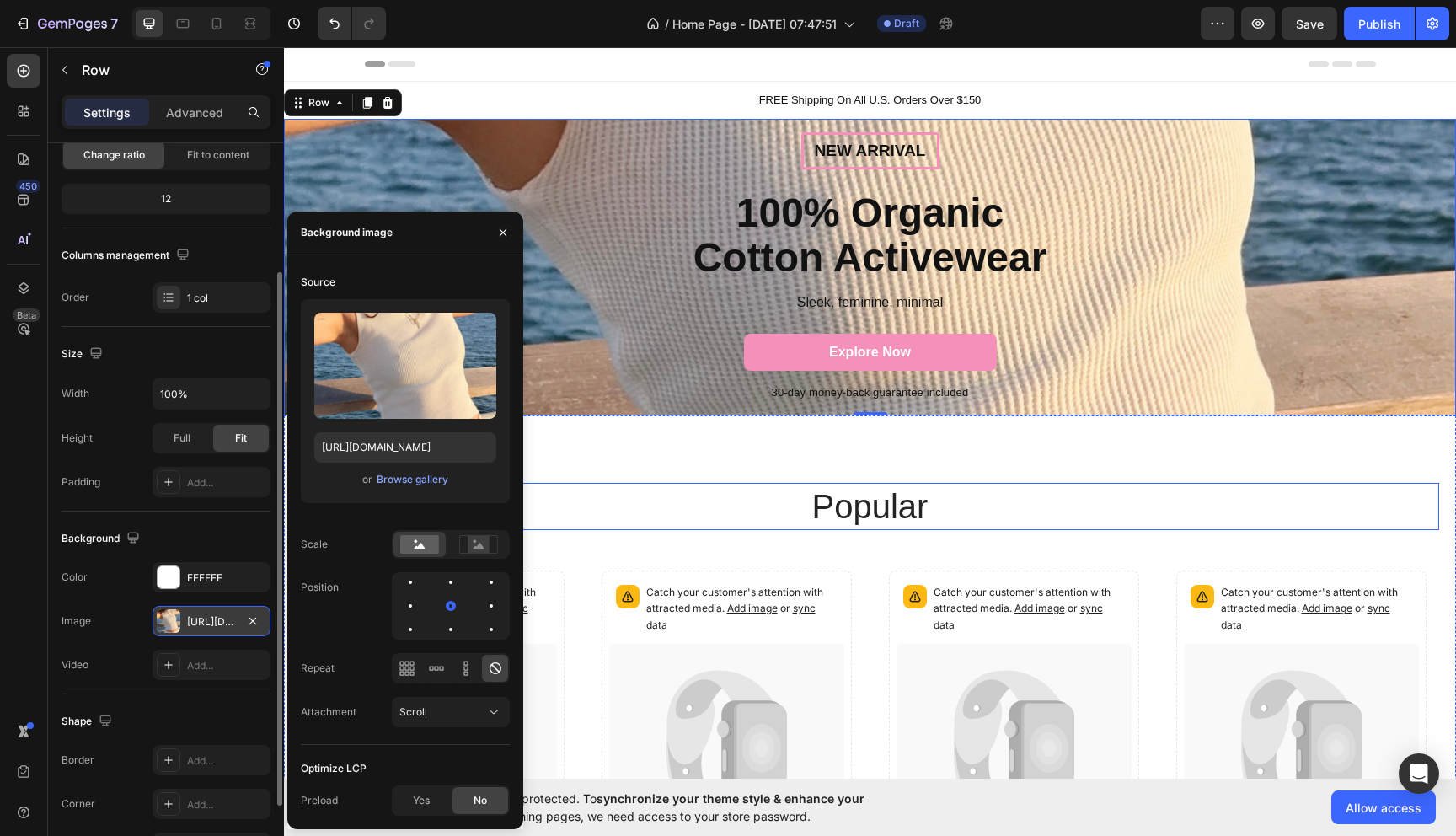
click at [1249, 501] on h2 "popular" at bounding box center [870, 505] width 1011 height 47
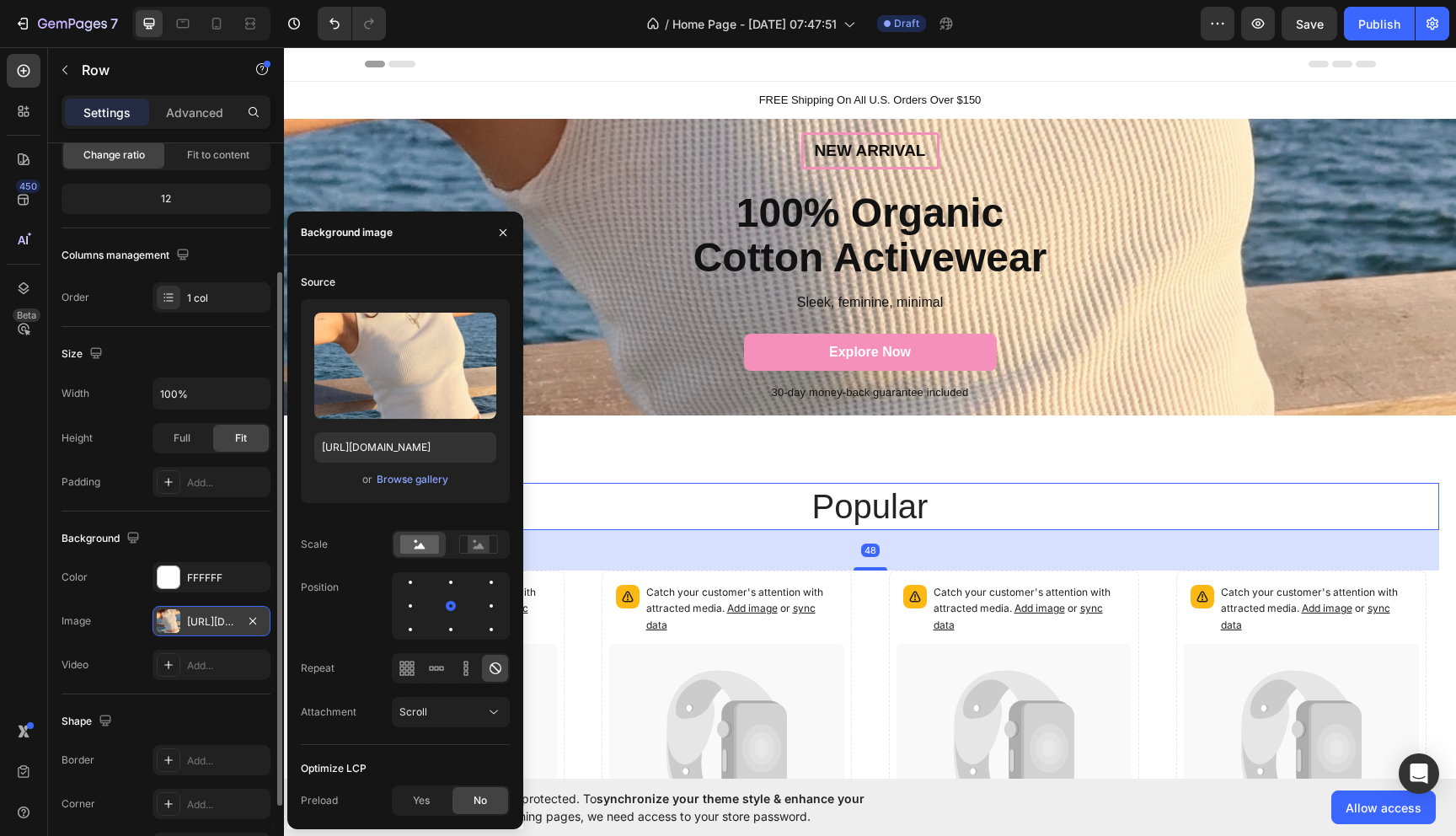
scroll to position [0, 0]
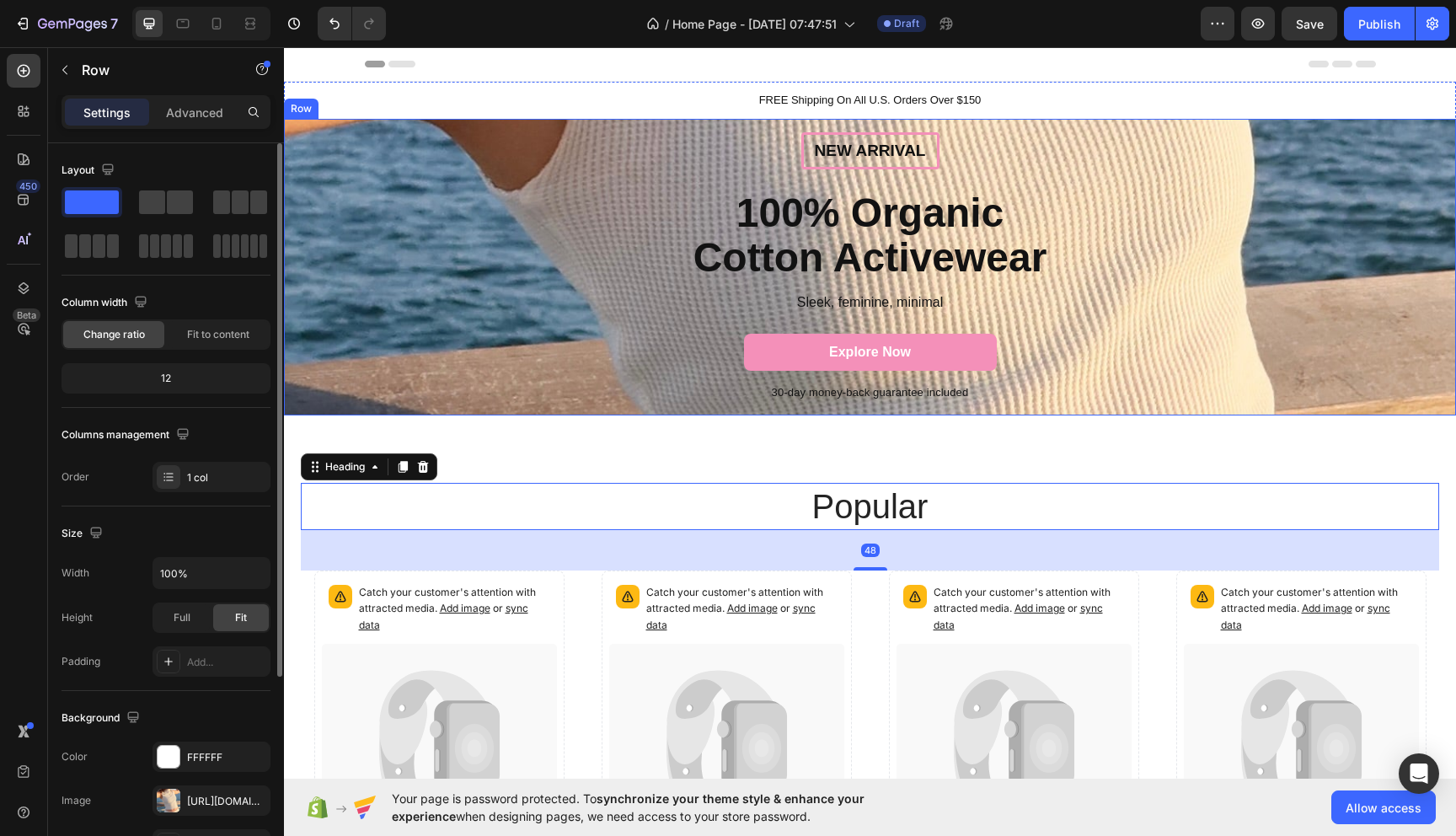
click at [1421, 226] on div "New arrival Text Block Row 100% Organic Cotton Activewear Heading Sleek, femini…" at bounding box center [870, 268] width 1172 height 298
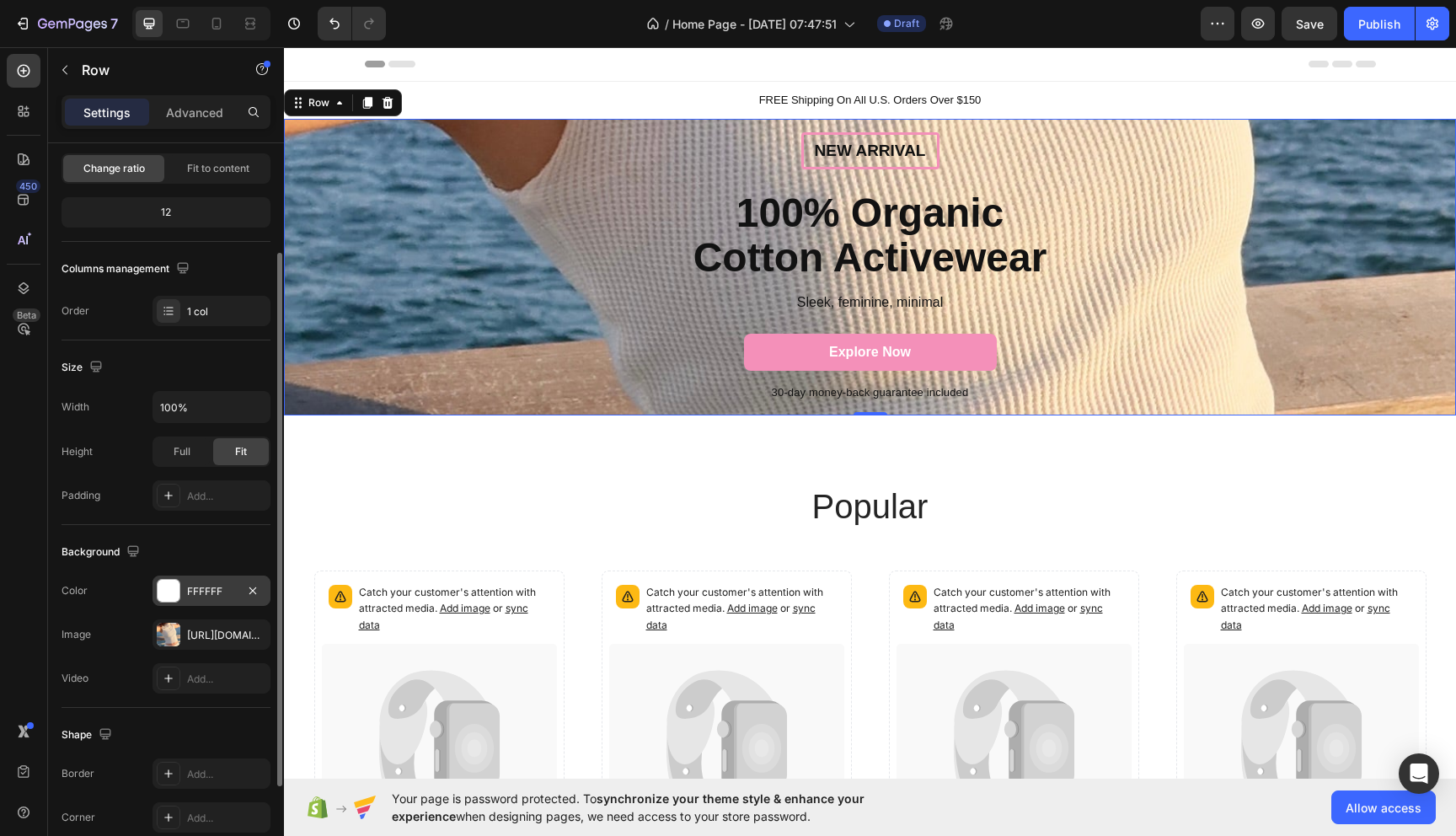
scroll to position [170, 0]
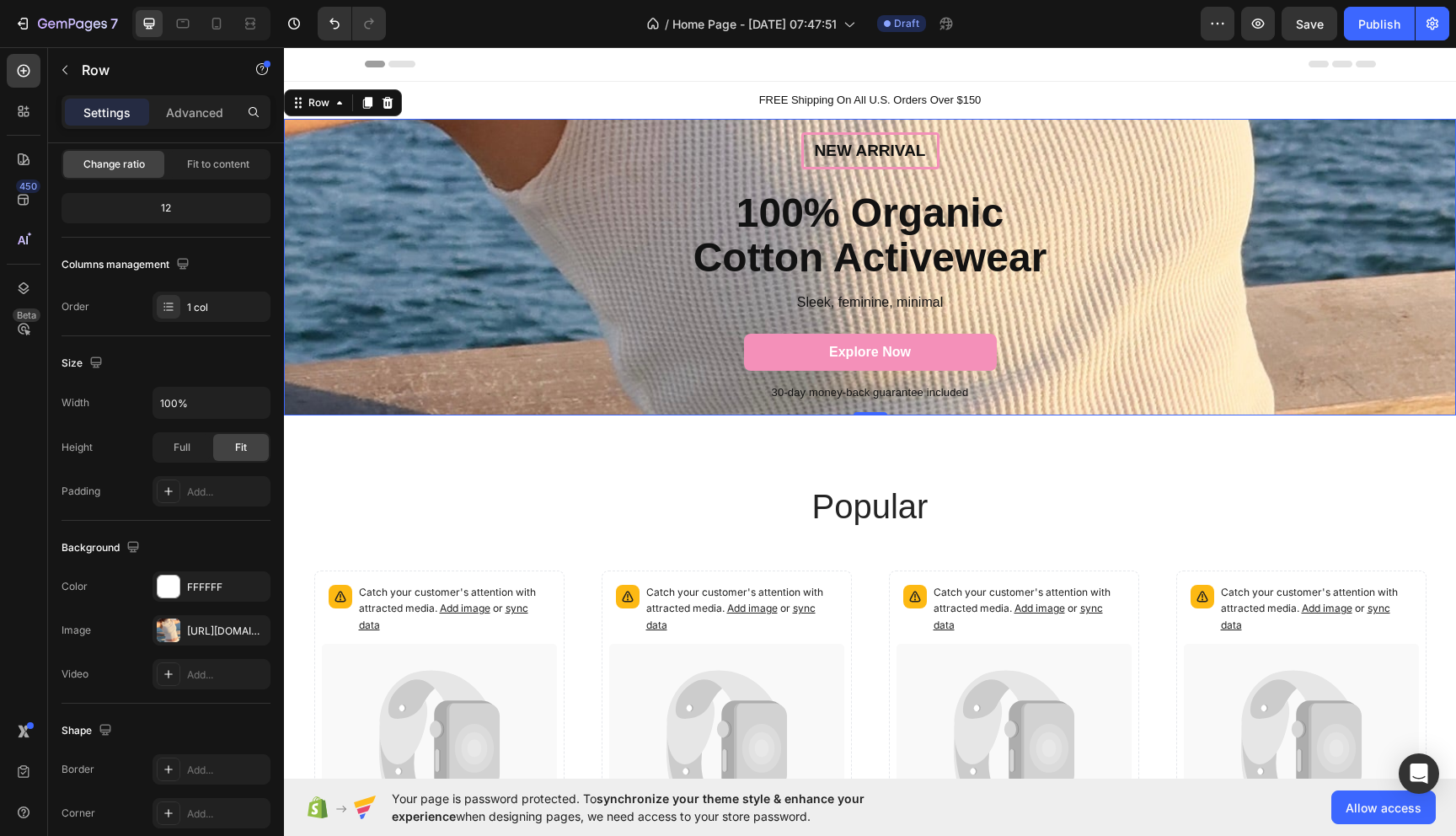
click at [304, 345] on div "New arrival Text Block Row 100% Organic Cotton Activewear Heading Sleek, femini…" at bounding box center [870, 268] width 1172 height 298
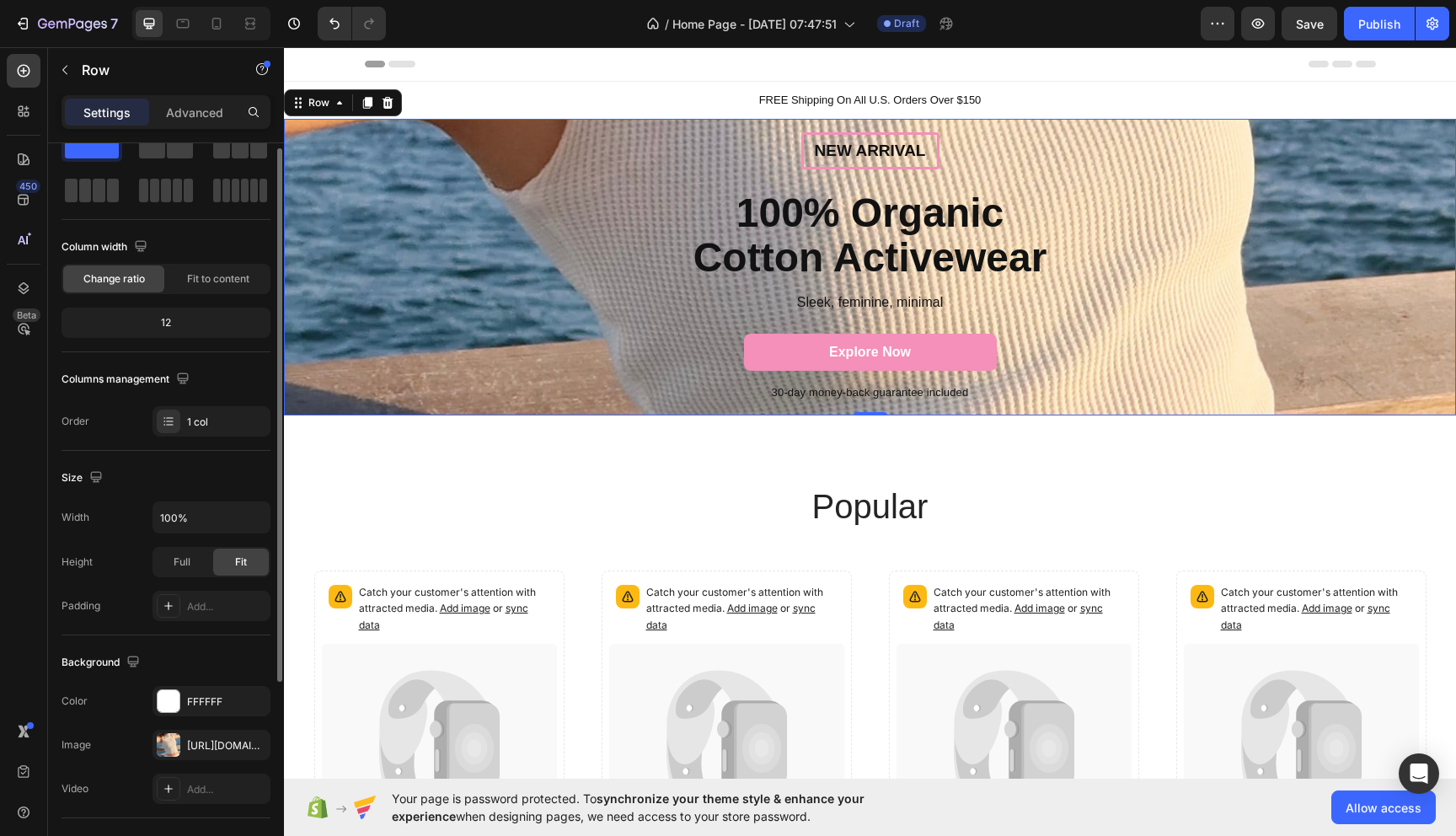
scroll to position [0, 0]
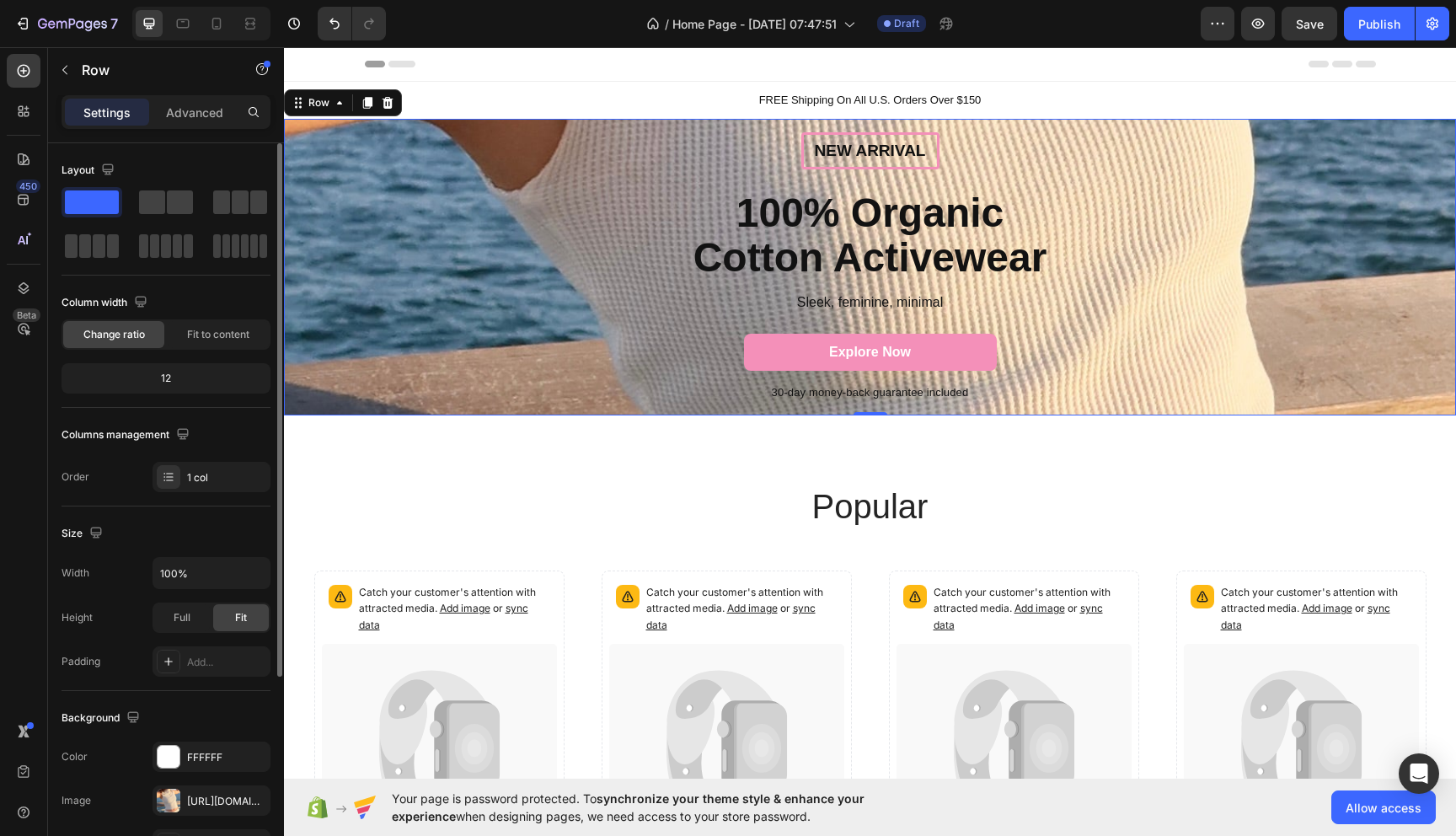
click at [168, 378] on div "12" at bounding box center [165, 378] width 202 height 23
click at [214, 342] on div "Fit to content" at bounding box center [218, 334] width 102 height 27
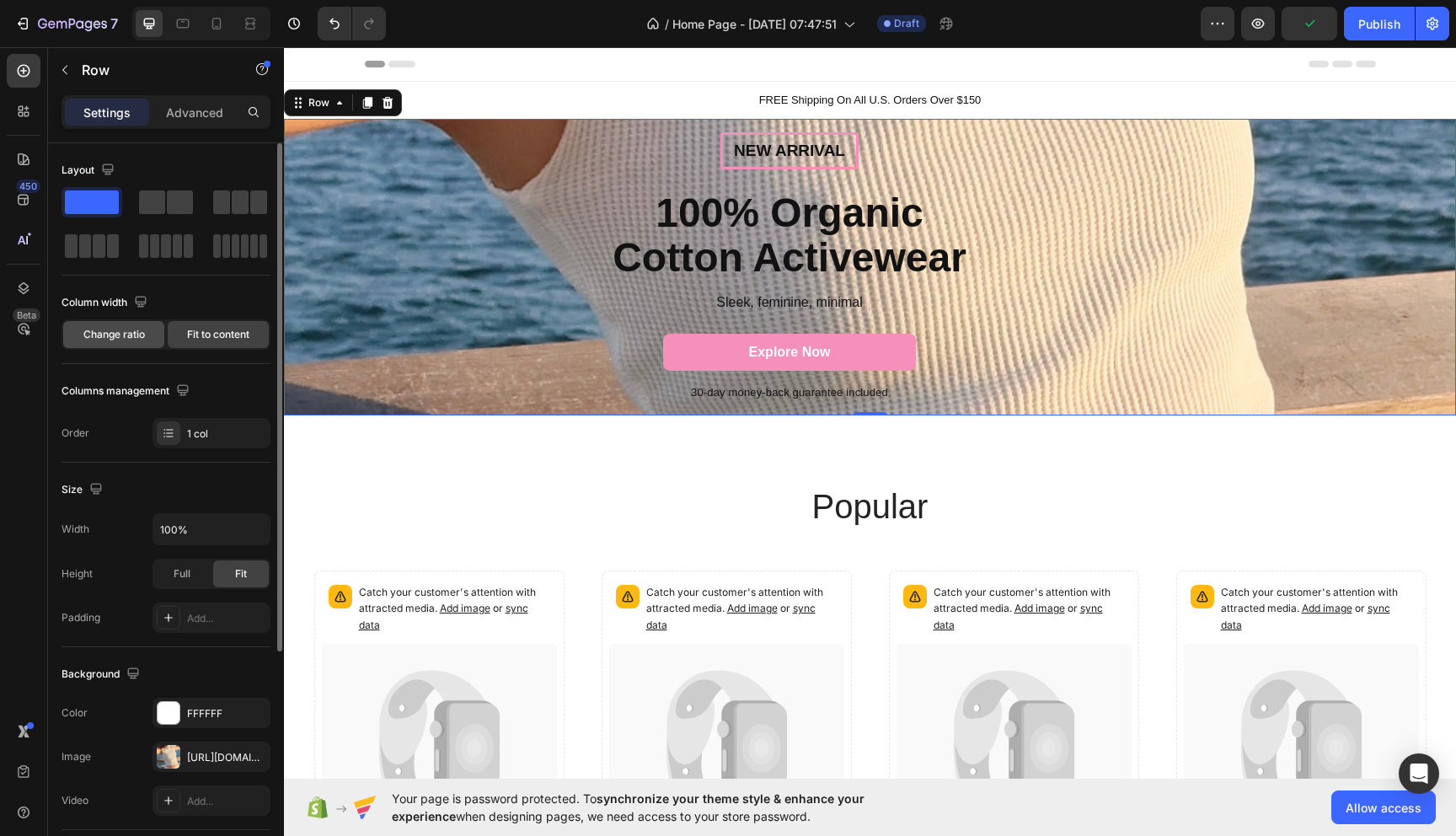
click at [126, 335] on span "Change ratio" at bounding box center [114, 334] width 62 height 15
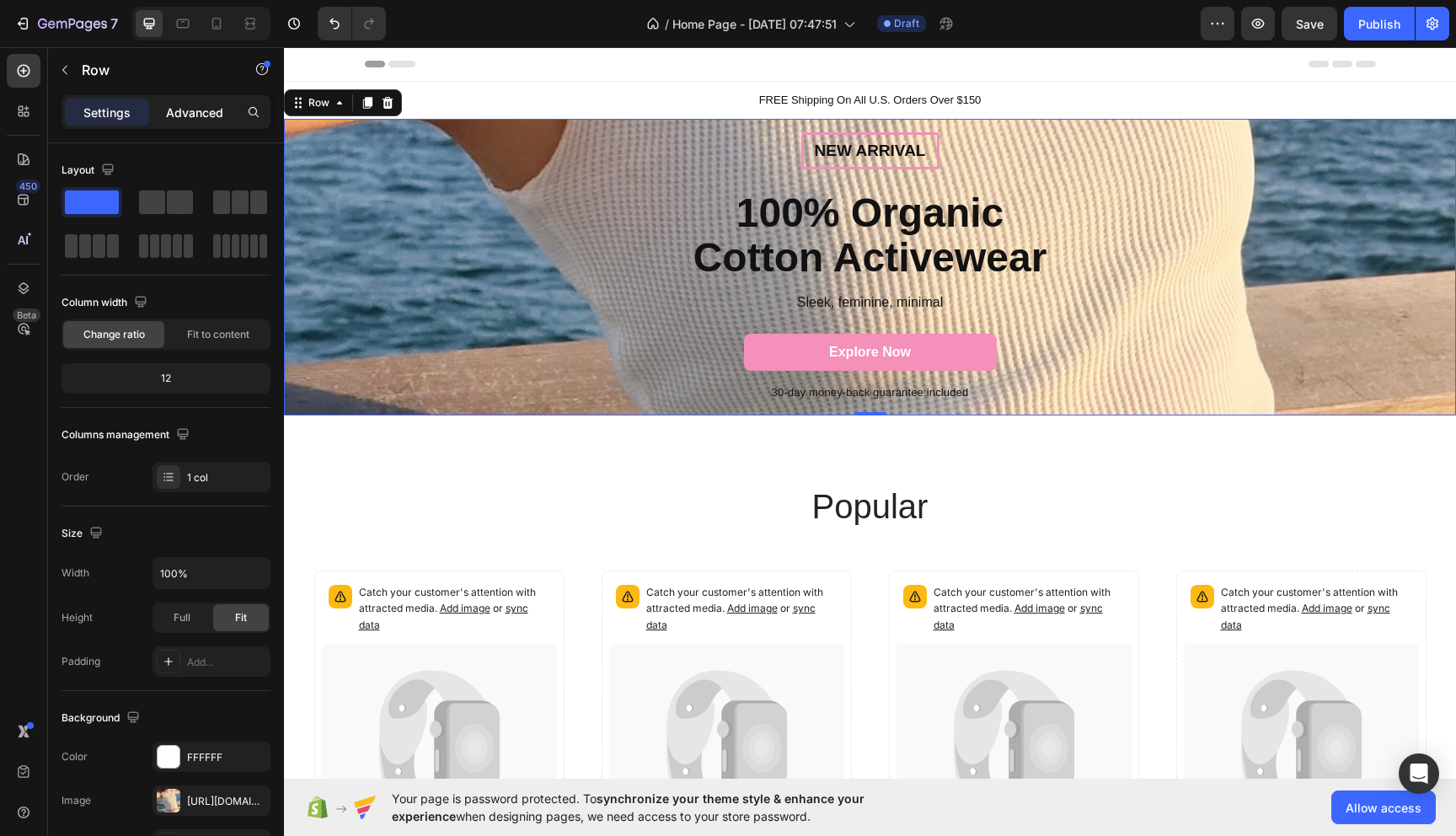
click at [188, 103] on p "Advanced" at bounding box center [194, 112] width 57 height 17
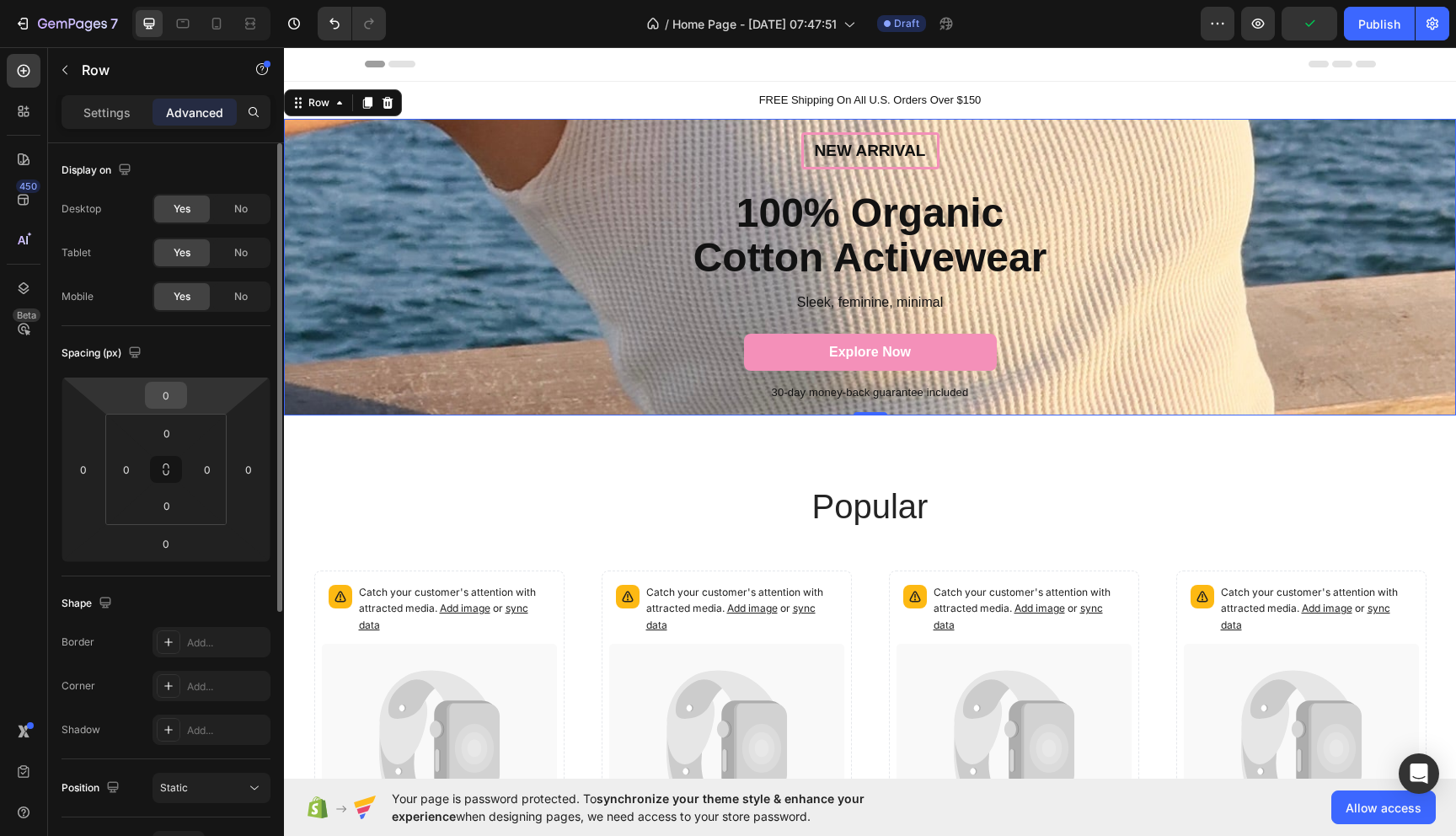
click at [176, 399] on input "0" at bounding box center [165, 395] width 34 height 25
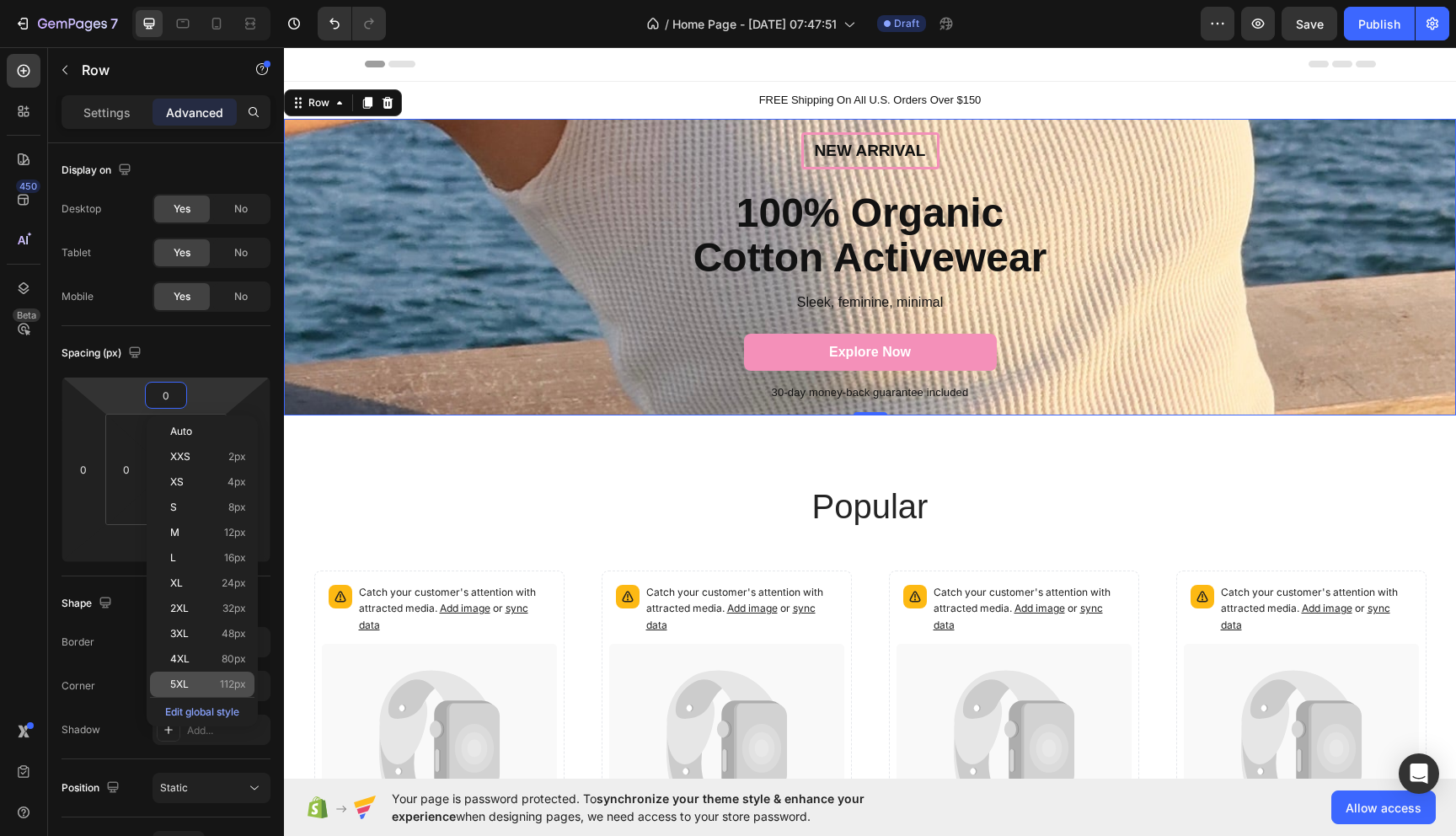
click at [218, 687] on p "5XL 112px" at bounding box center [208, 684] width 75 height 12
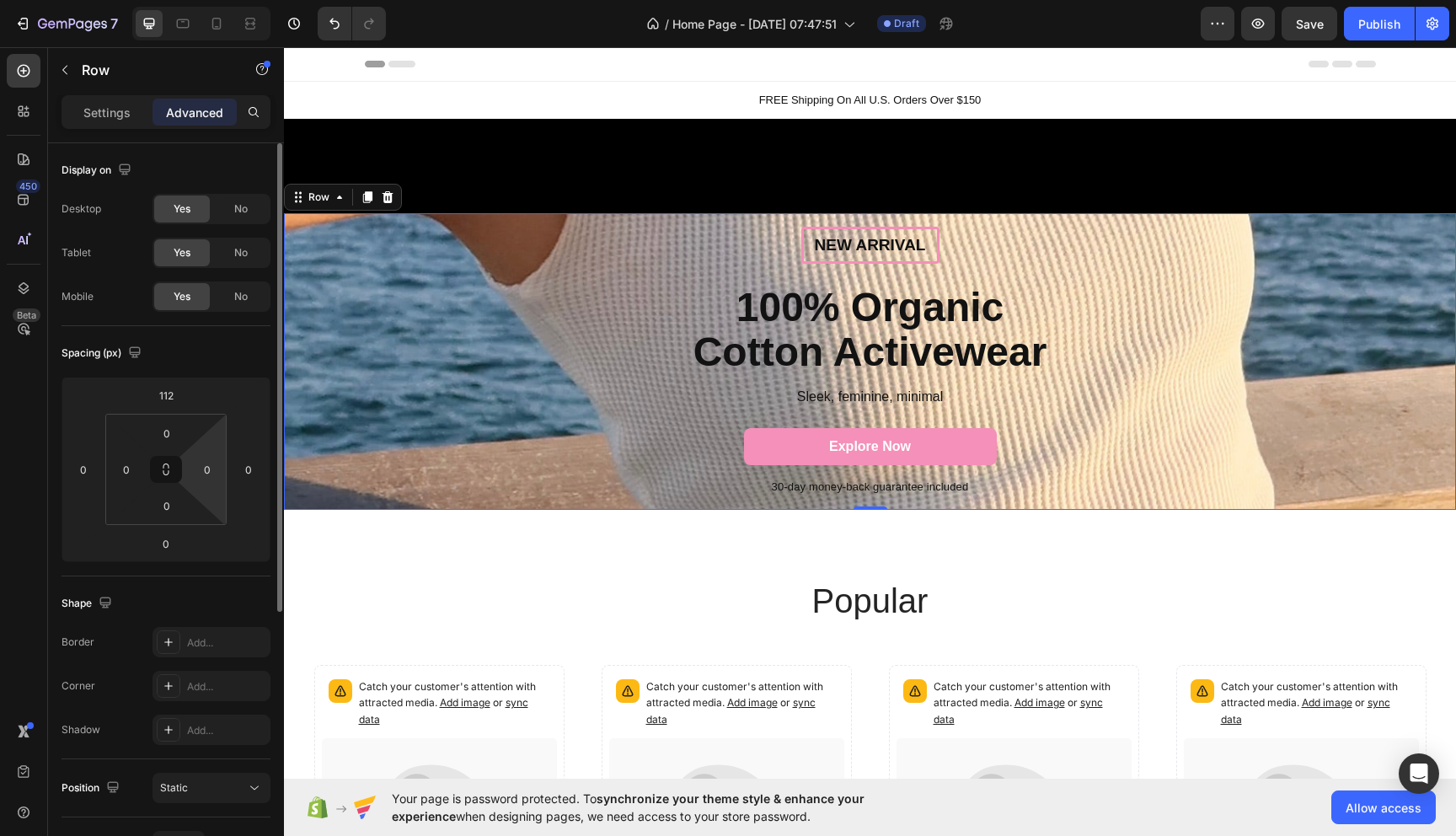
type input "0"
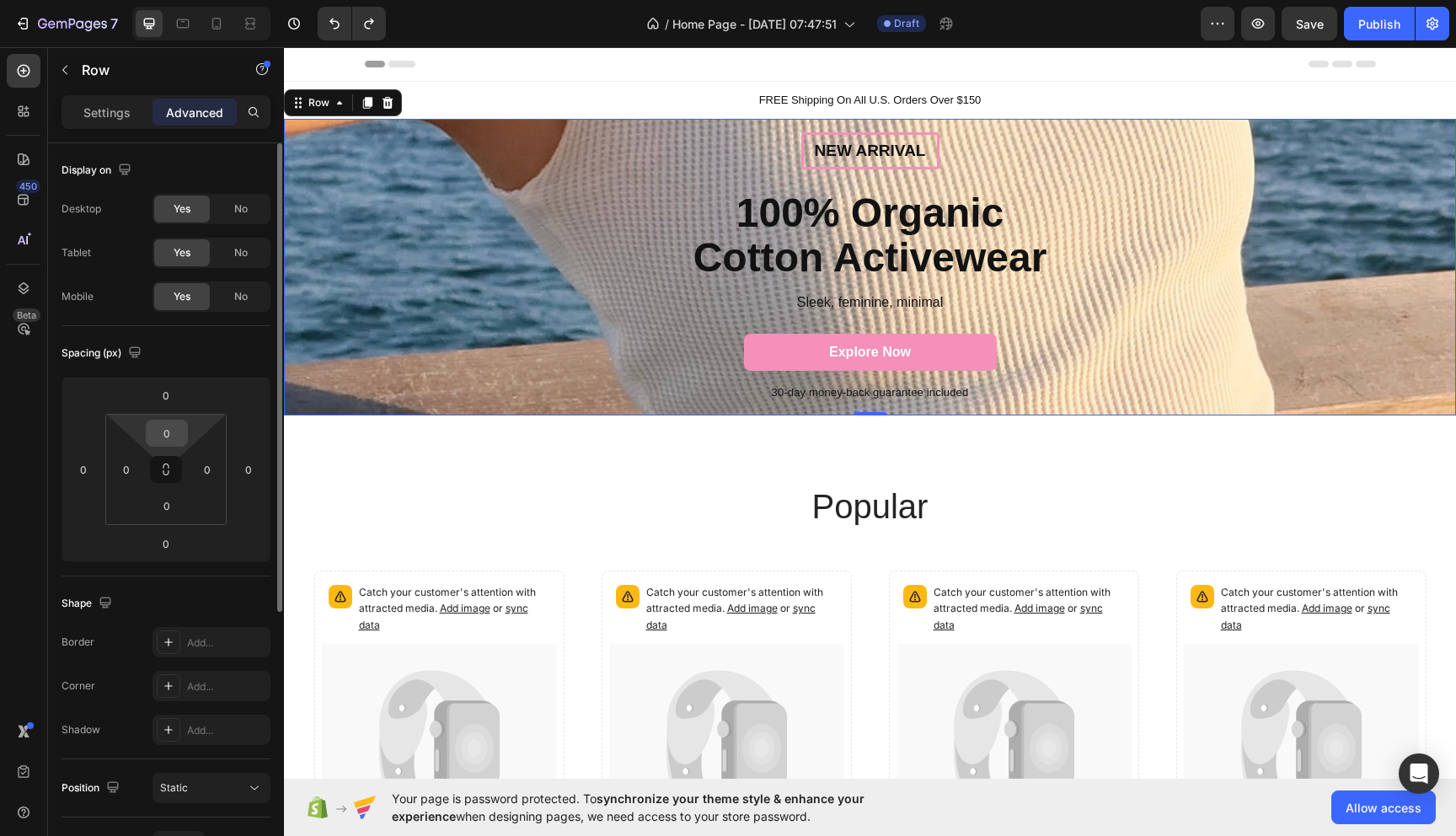
click at [172, 438] on input "0" at bounding box center [166, 433] width 34 height 25
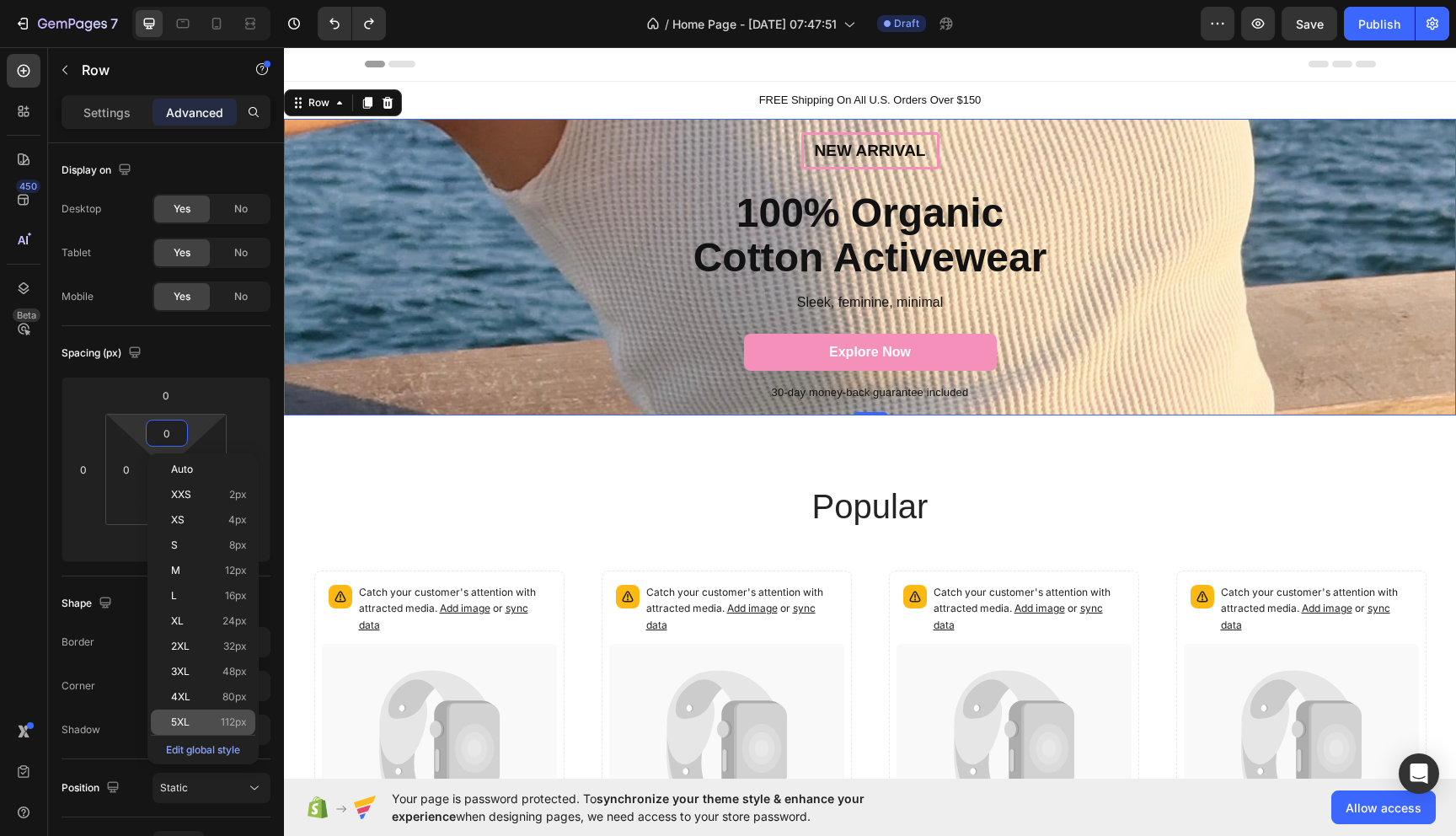
click at [202, 712] on div "5XL 112px" at bounding box center [203, 722] width 104 height 25
type input "112"
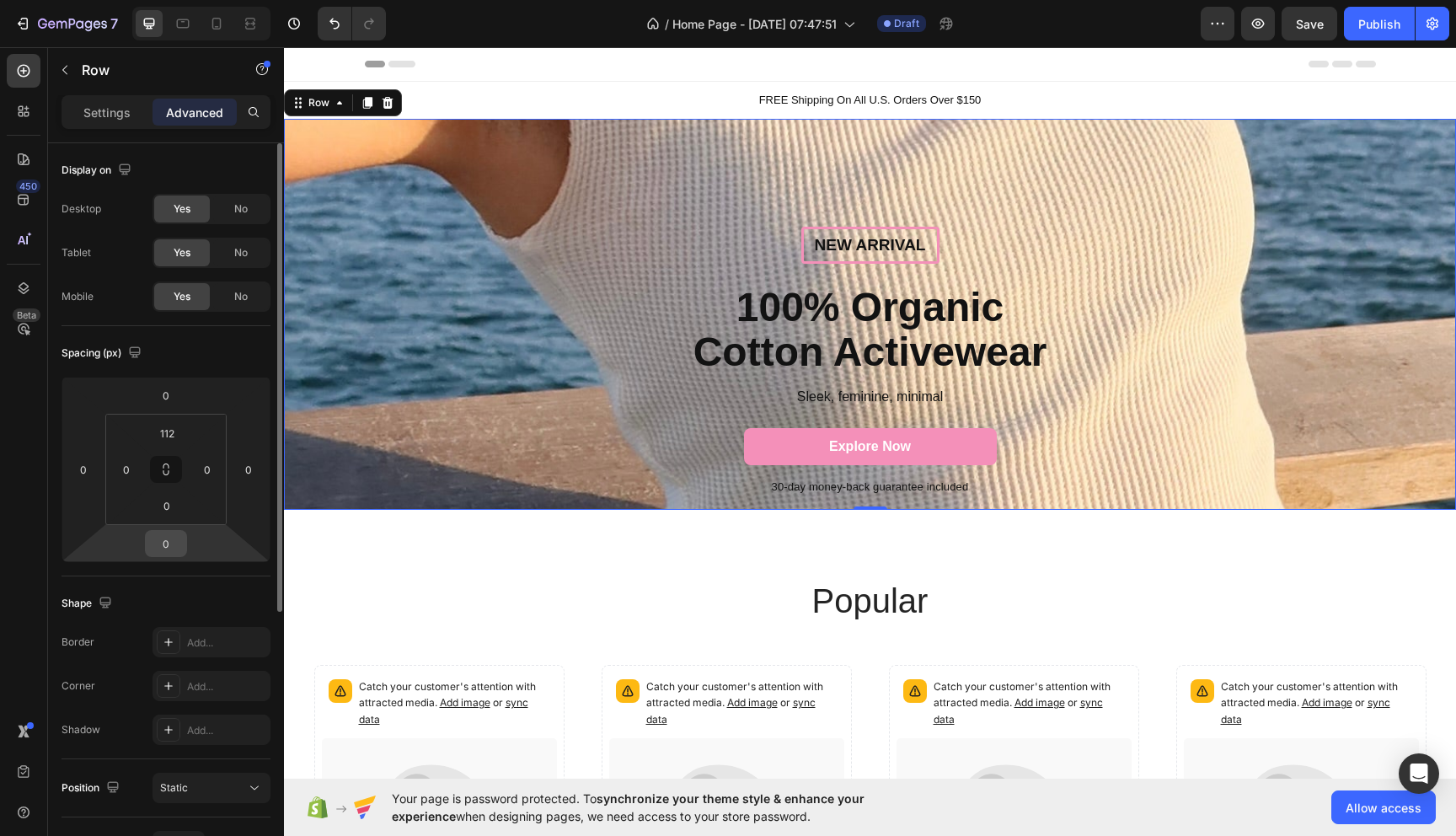
click at [160, 549] on input "0" at bounding box center [165, 543] width 34 height 25
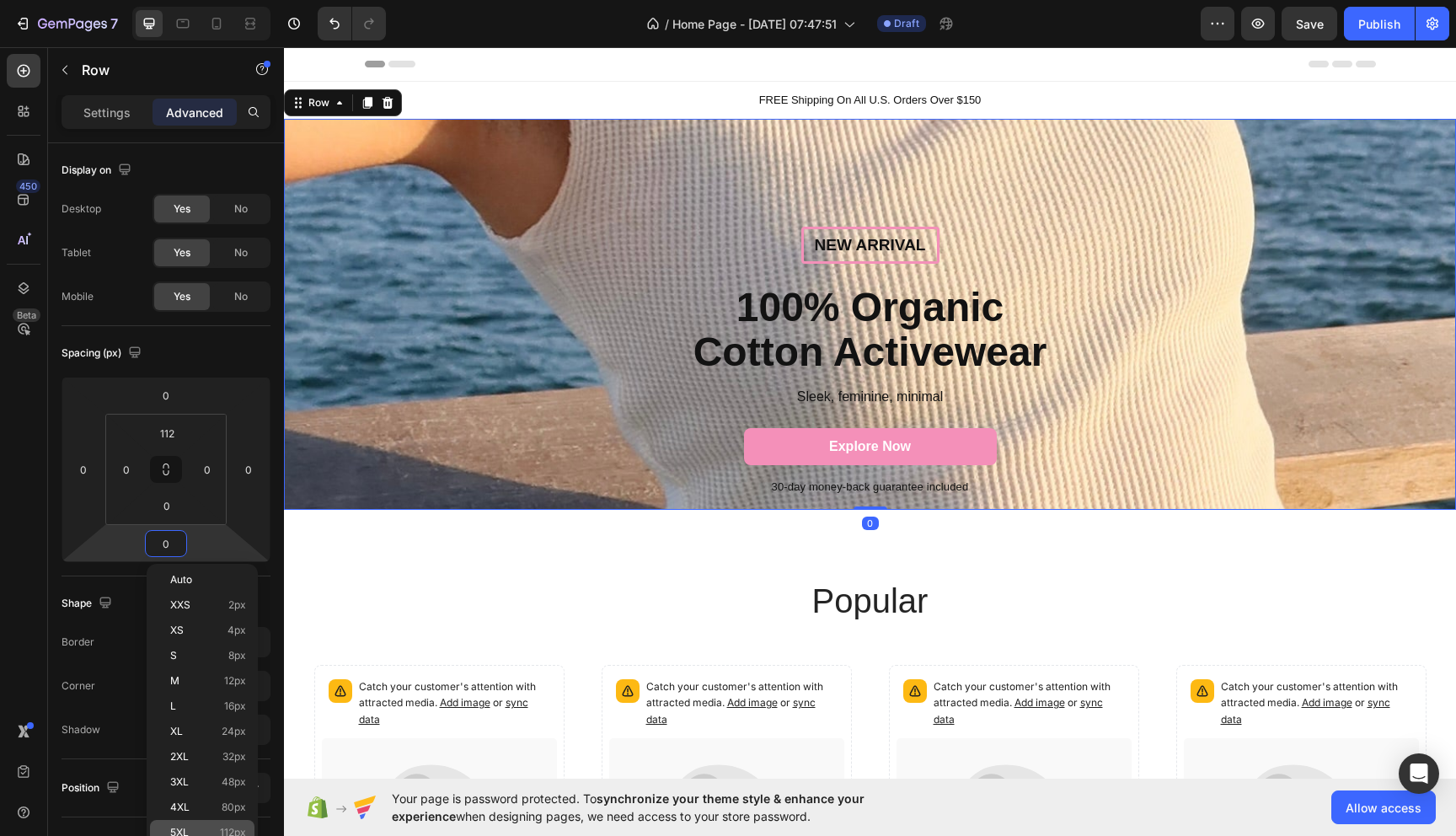
click at [206, 835] on p "5XL 112px" at bounding box center [208, 832] width 75 height 12
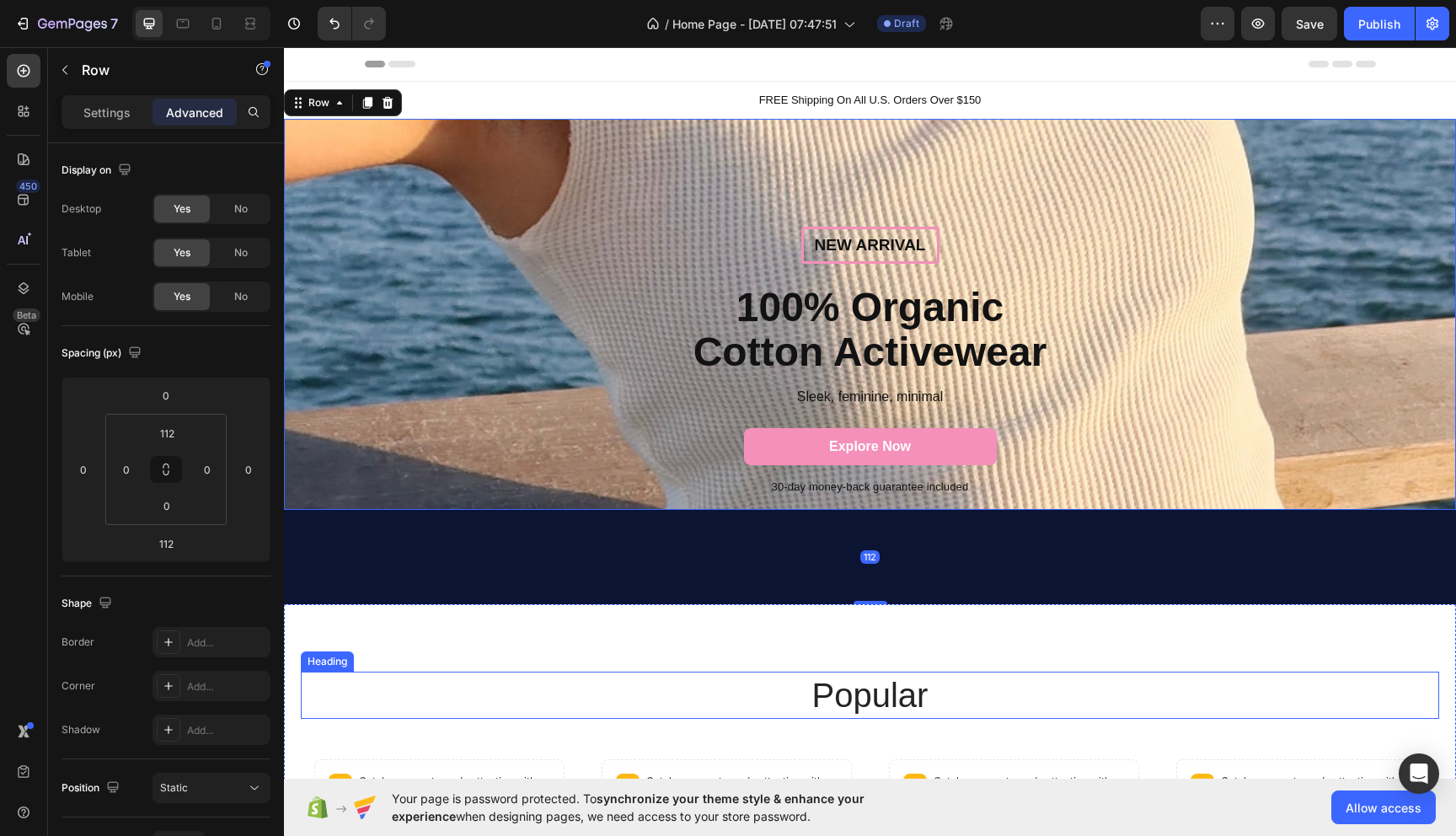
type input "0"
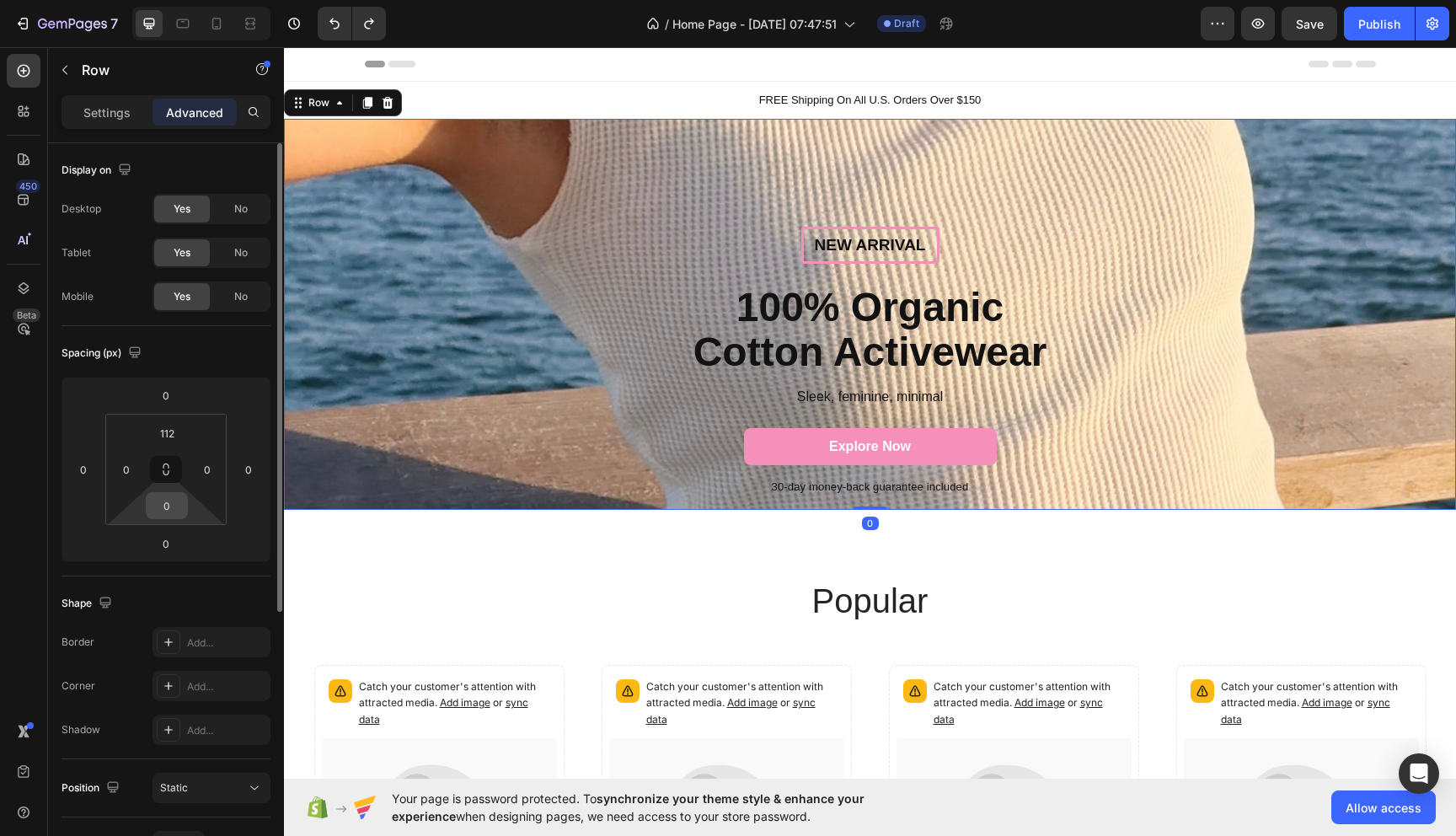
click at [170, 515] on input "0" at bounding box center [166, 505] width 34 height 25
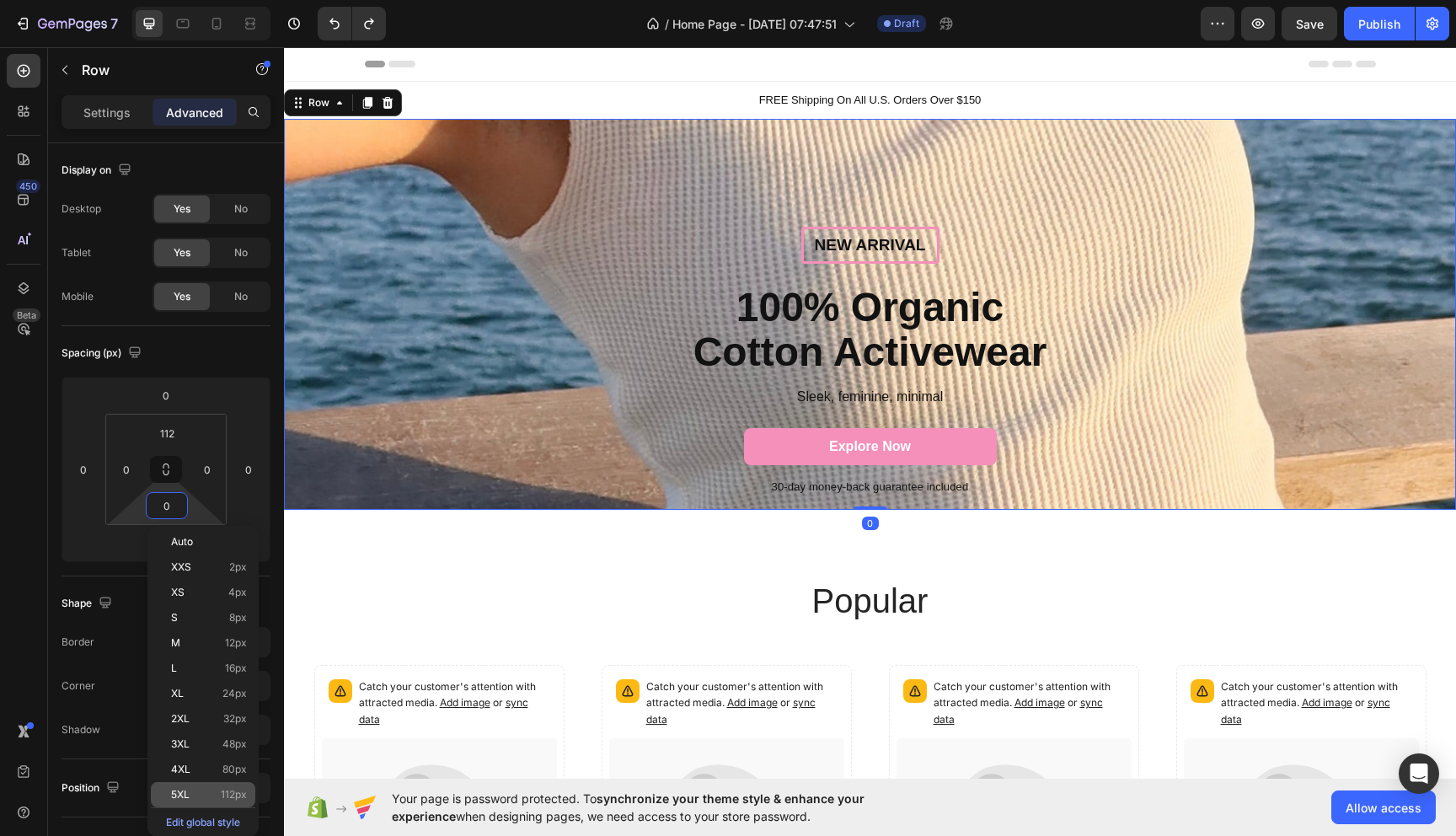
click at [218, 792] on p "5XL 112px" at bounding box center [209, 794] width 75 height 12
type input "112"
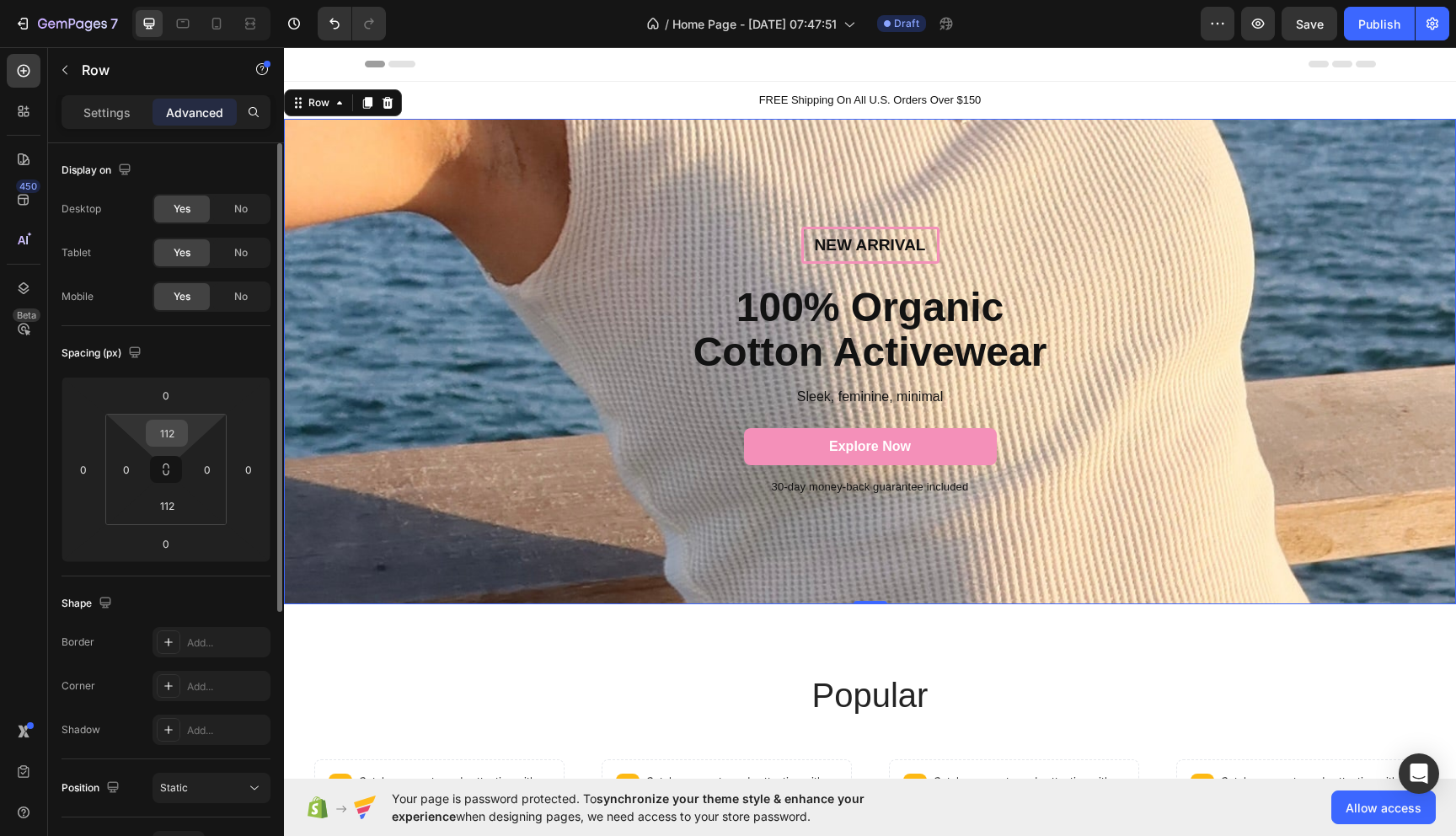
click at [165, 437] on input "112" at bounding box center [166, 433] width 34 height 25
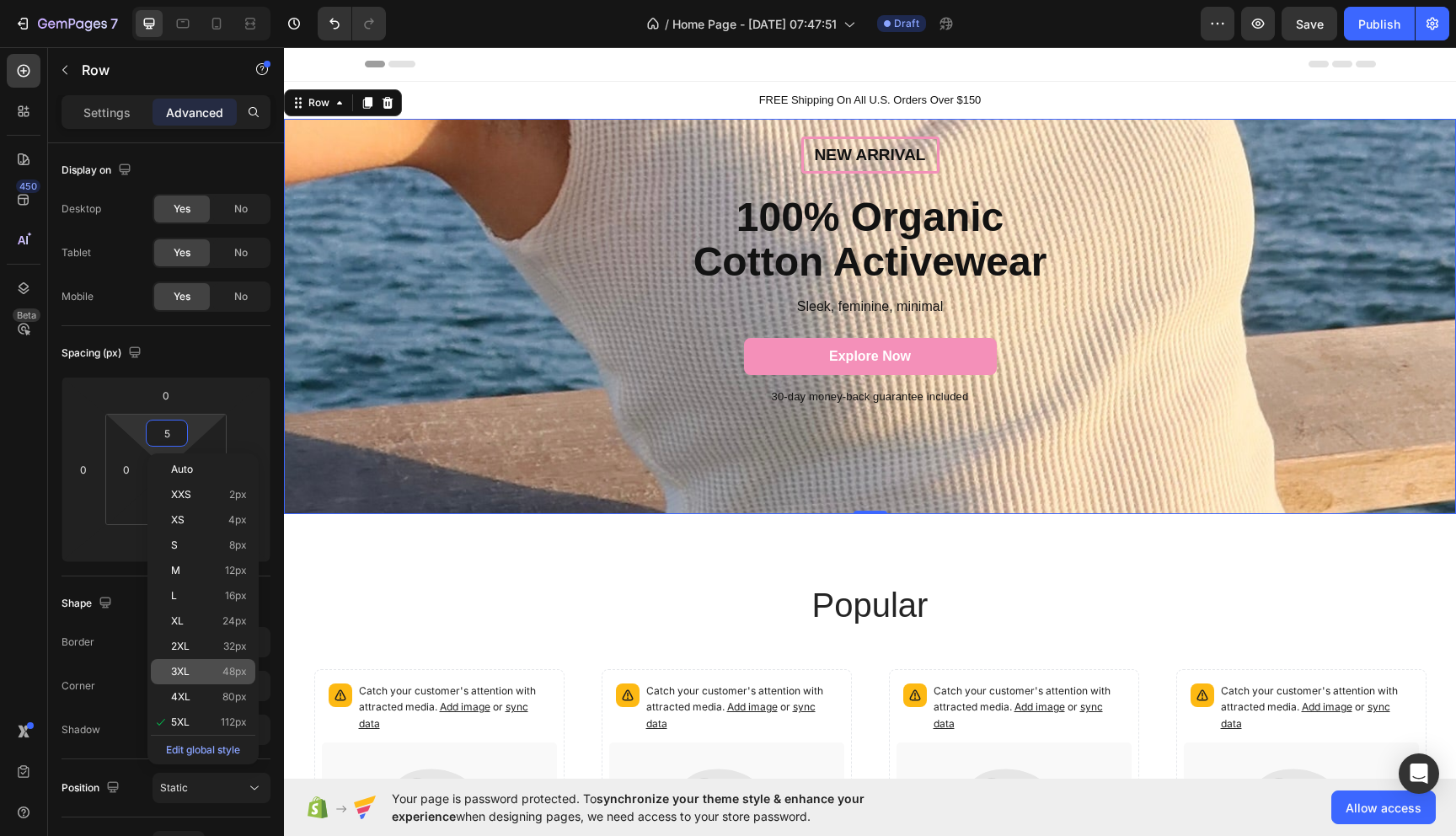
click at [215, 659] on div "3XL 48px" at bounding box center [203, 672] width 104 height 25
type input "48"
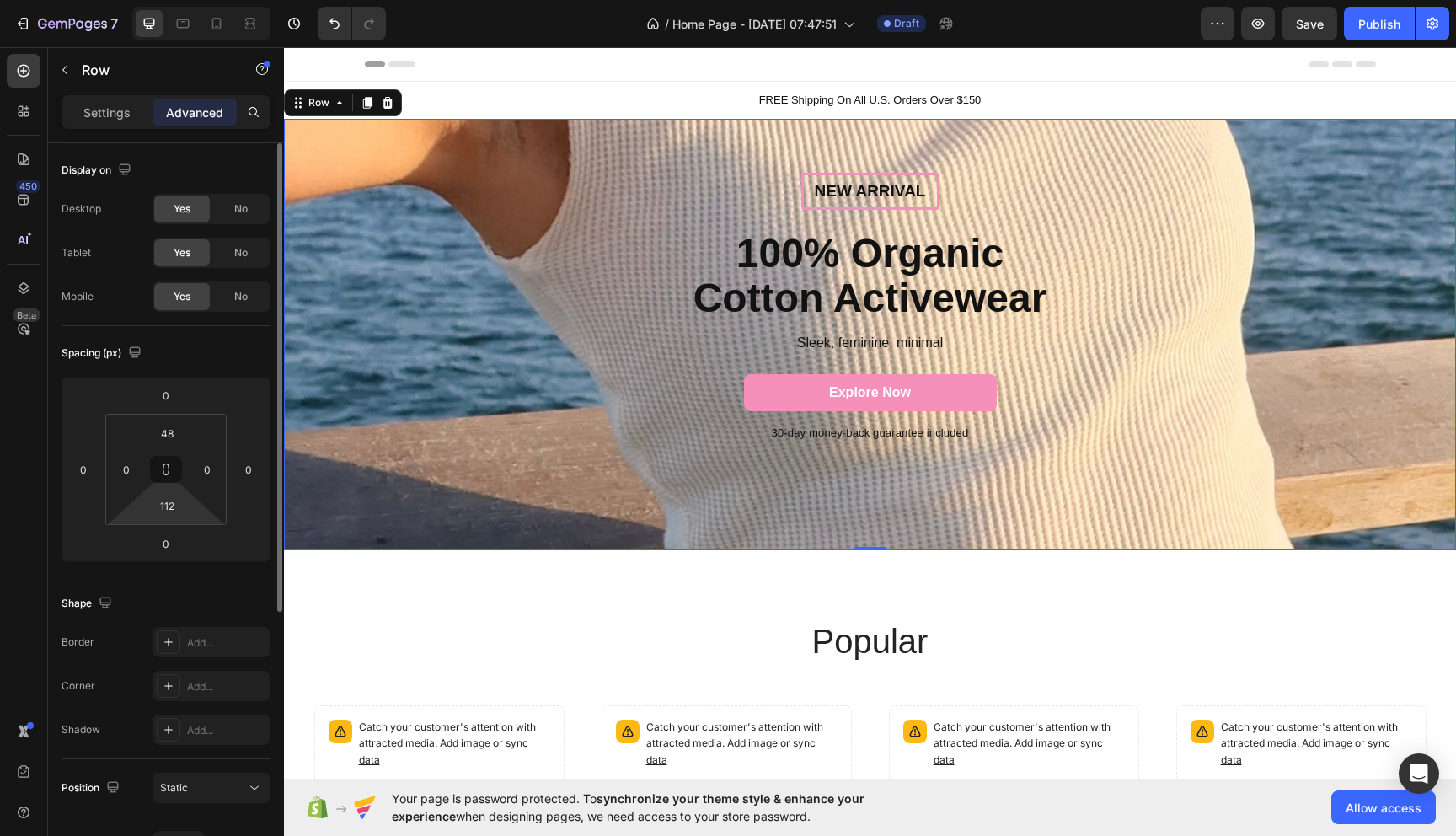
type input "5"
click at [167, 0] on html "7 / Home Page - [DATE] 07:47:51 Draft Preview Save Publish 450 Beta Sections(18…" at bounding box center [728, 0] width 1456 height 0
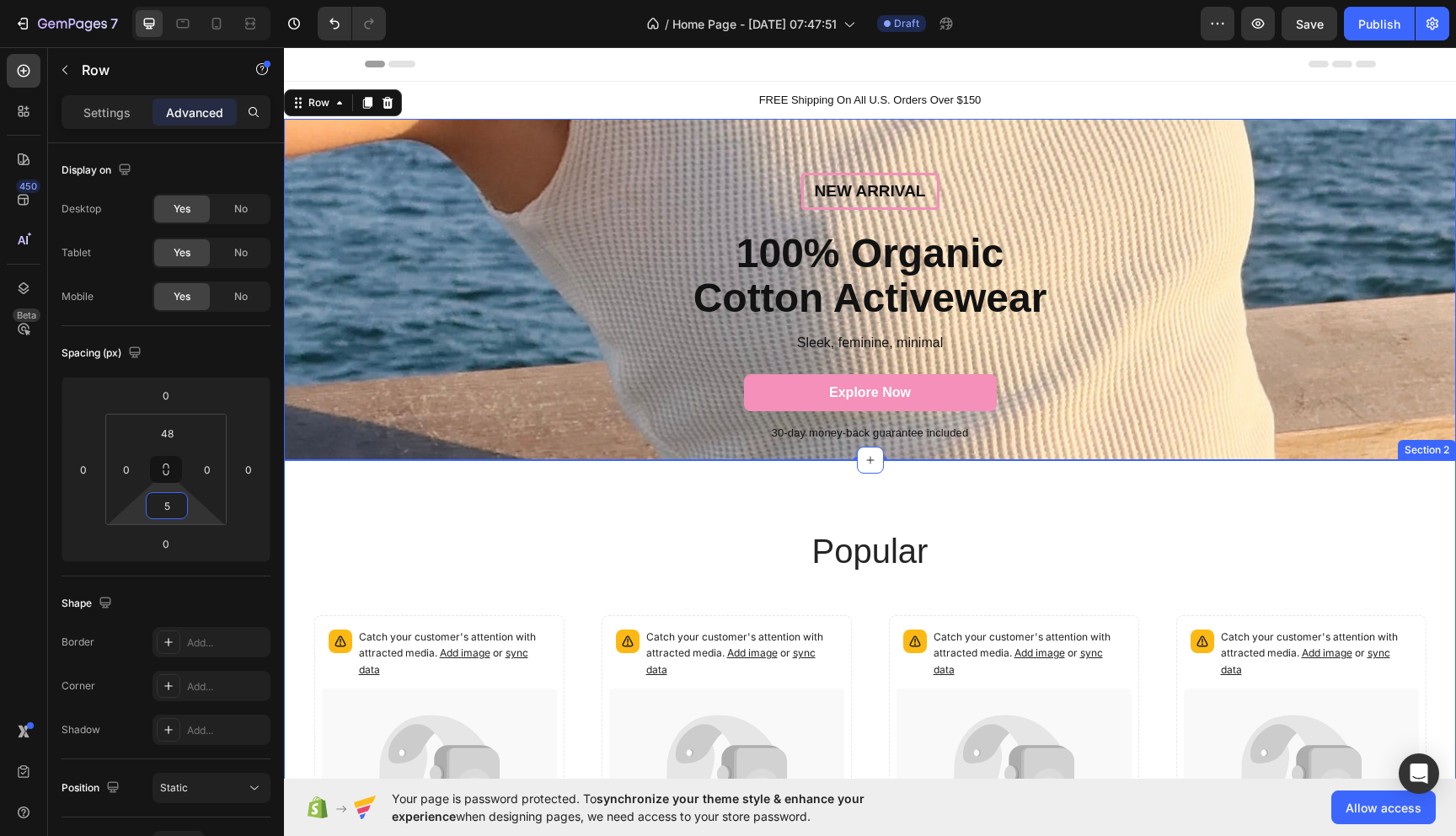
click at [574, 518] on div "popular Heading Catch your customer's attention with attracted media. Add image…" at bounding box center [870, 786] width 1172 height 651
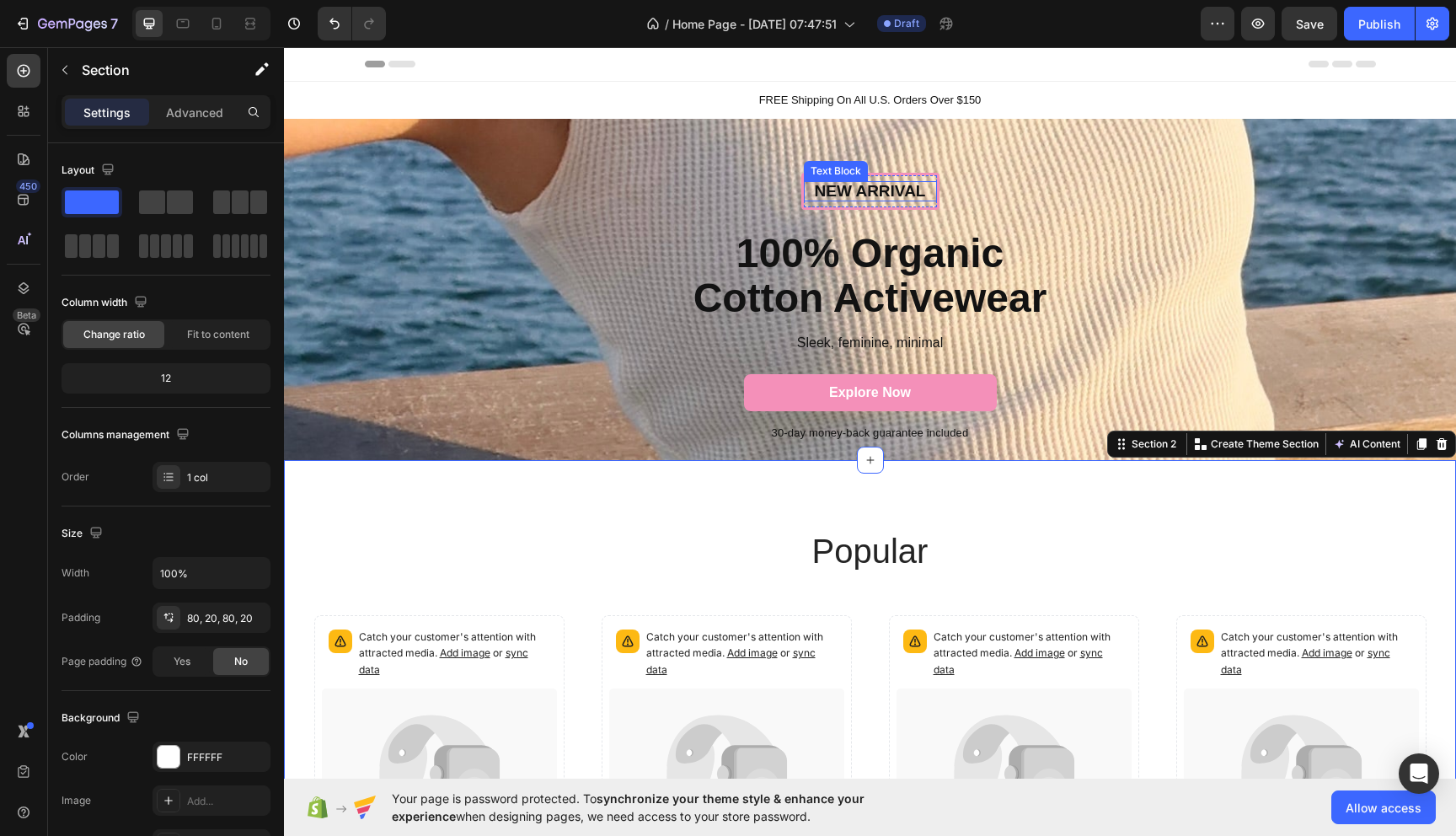
click at [899, 193] on p "New arrival" at bounding box center [870, 191] width 130 height 21
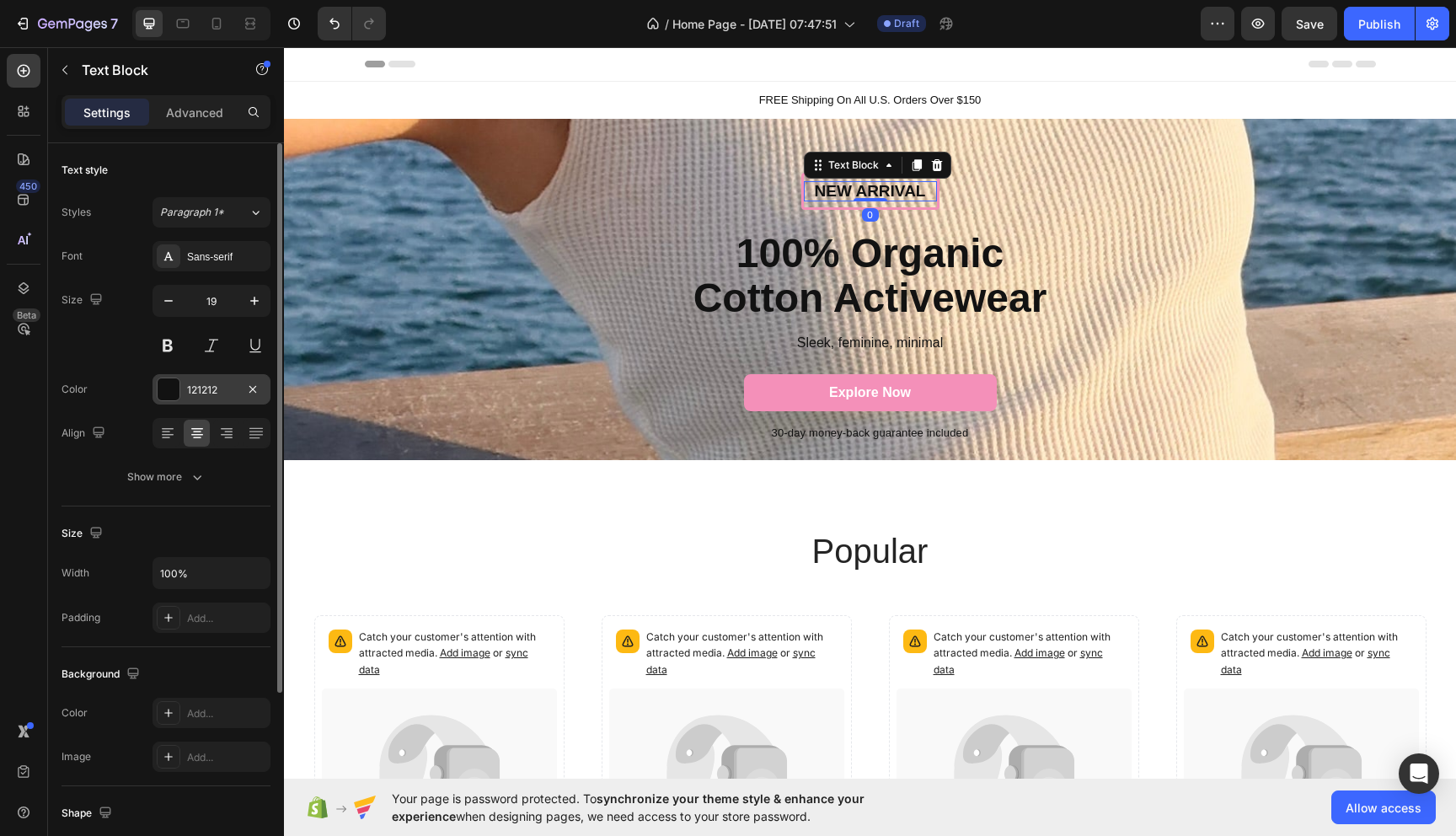
click at [174, 391] on div at bounding box center [168, 389] width 22 height 22
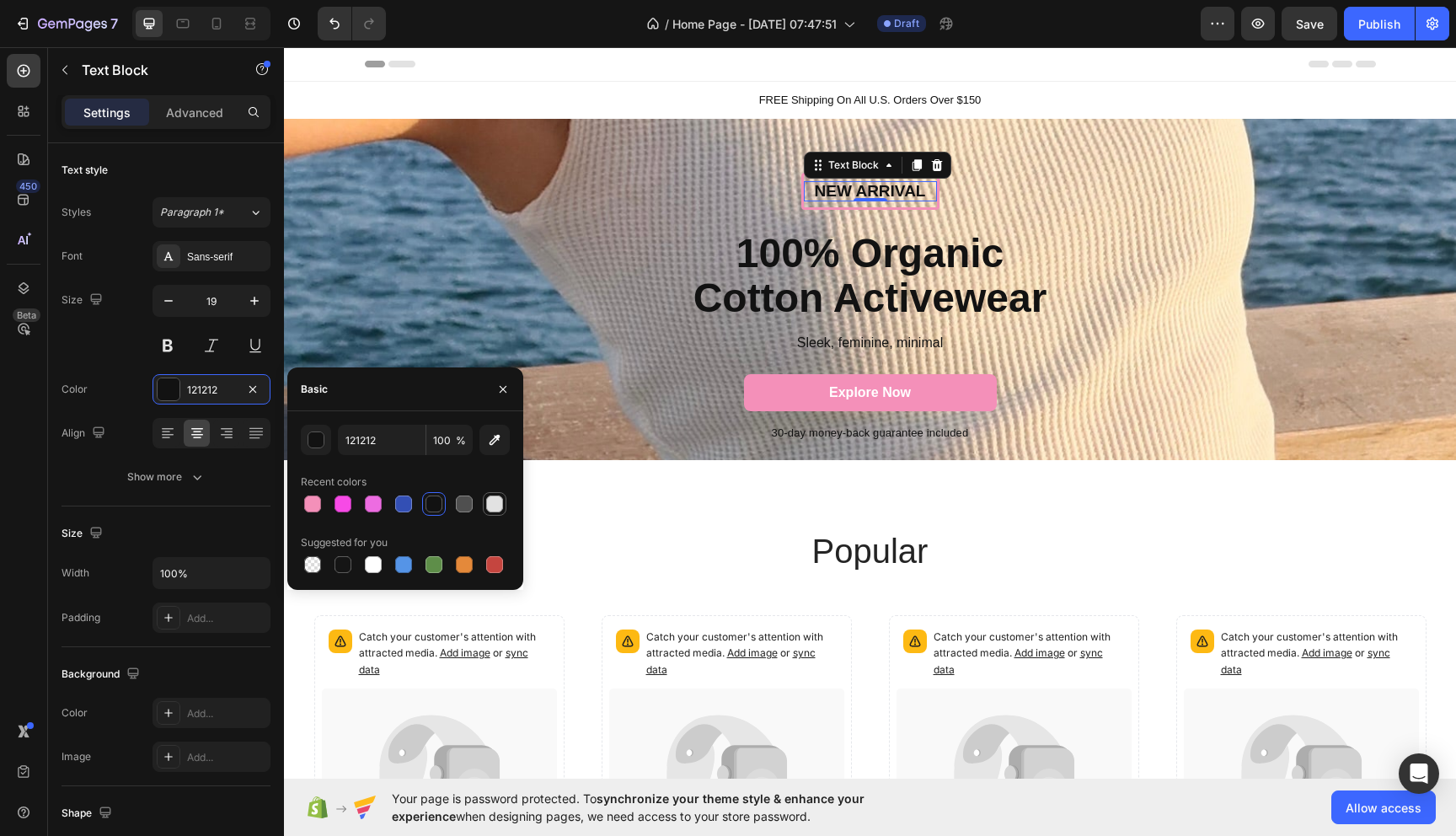
click at [492, 508] on div at bounding box center [494, 504] width 16 height 16
click at [340, 562] on div at bounding box center [342, 563] width 16 height 16
type input "151515"
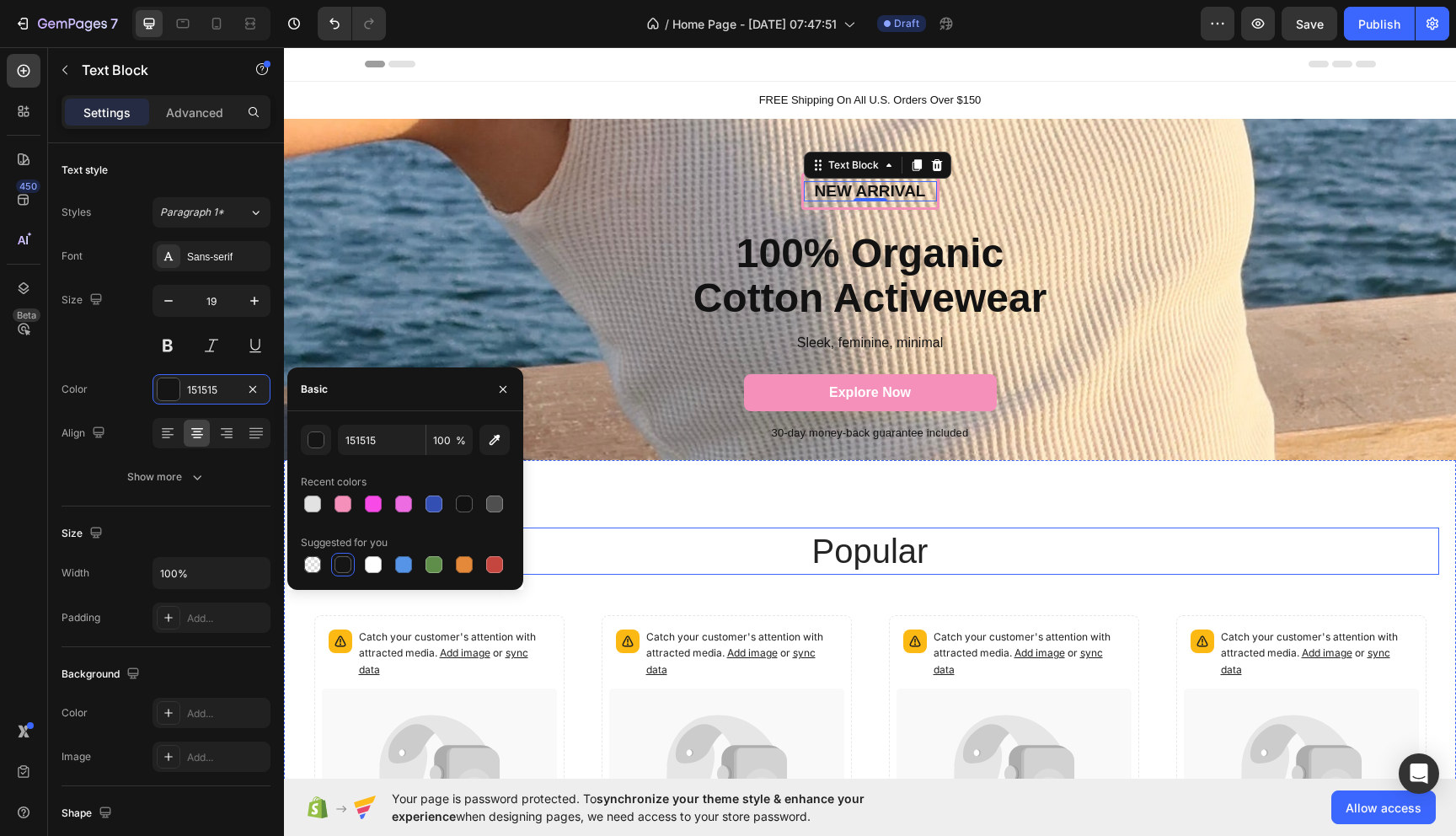
click at [614, 554] on h2 "popular" at bounding box center [870, 551] width 1011 height 47
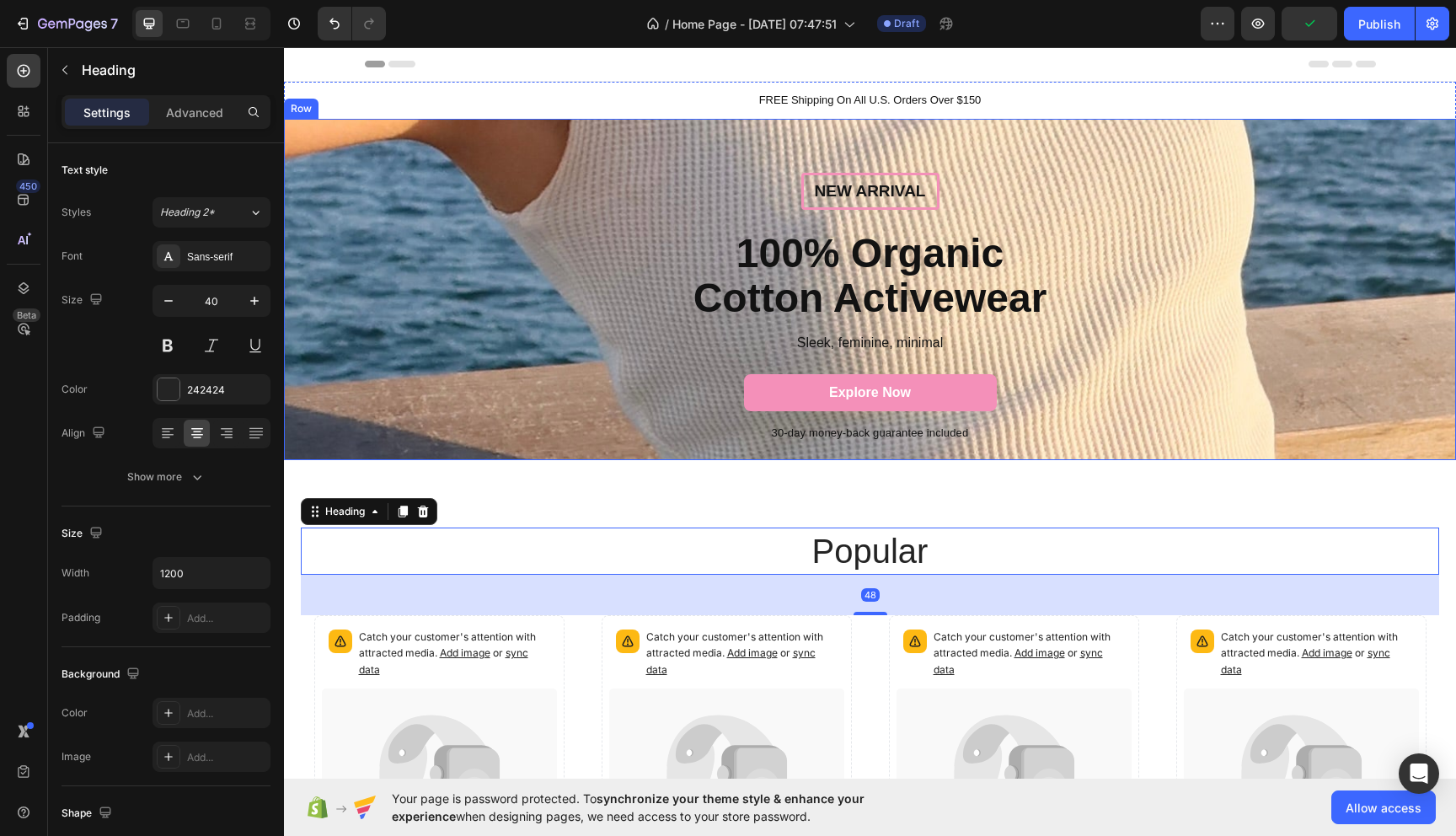
click at [543, 457] on div "New arrival Text Block Row 100% Organic Cotton Activewear Heading Sleek, femini…" at bounding box center [870, 290] width 1172 height 342
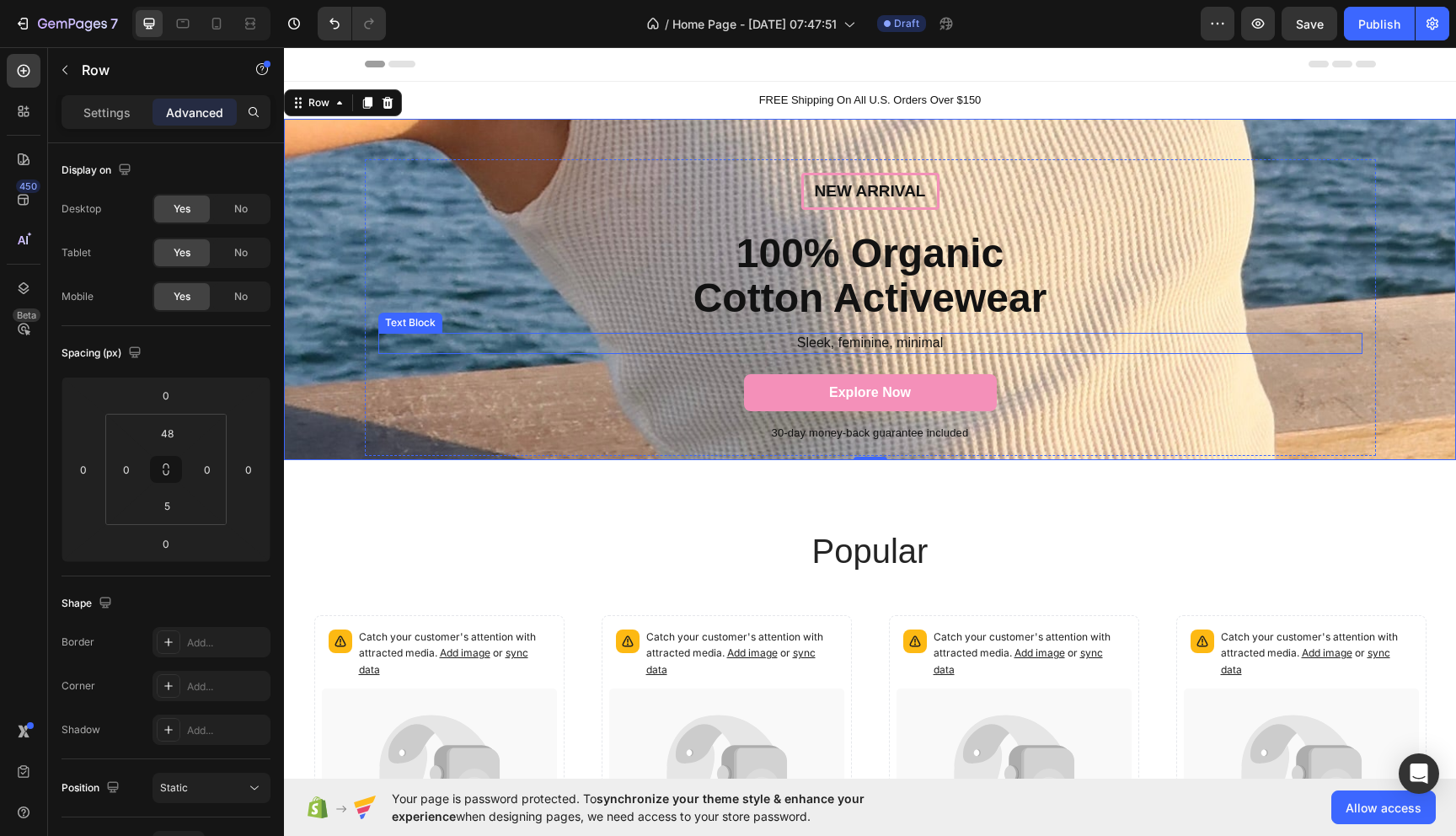
click at [922, 345] on p "Sleek, feminine, minimal" at bounding box center [870, 343] width 981 height 17
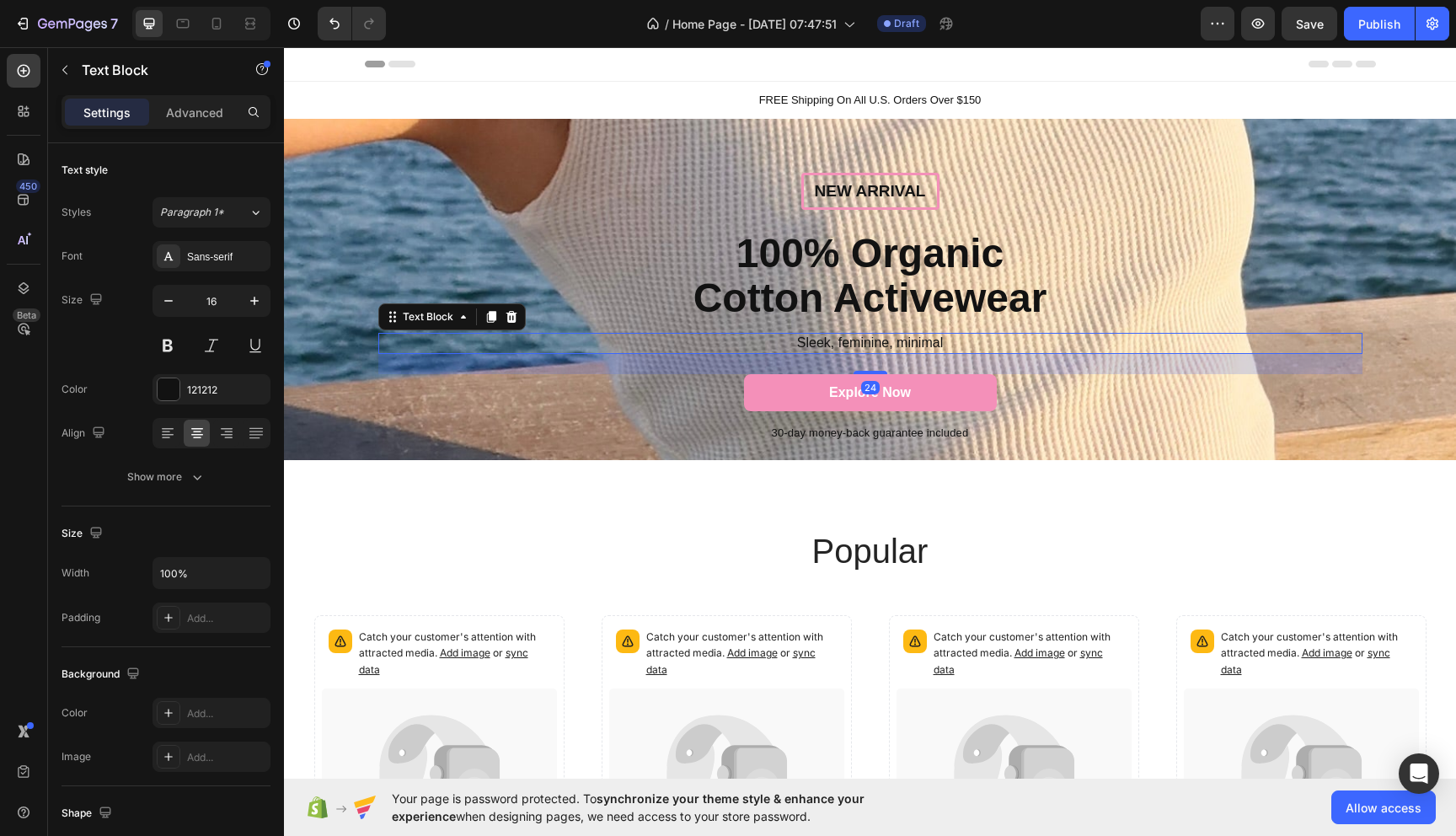
click at [798, 339] on p "Sleek, feminine, minimal" at bounding box center [870, 343] width 981 height 17
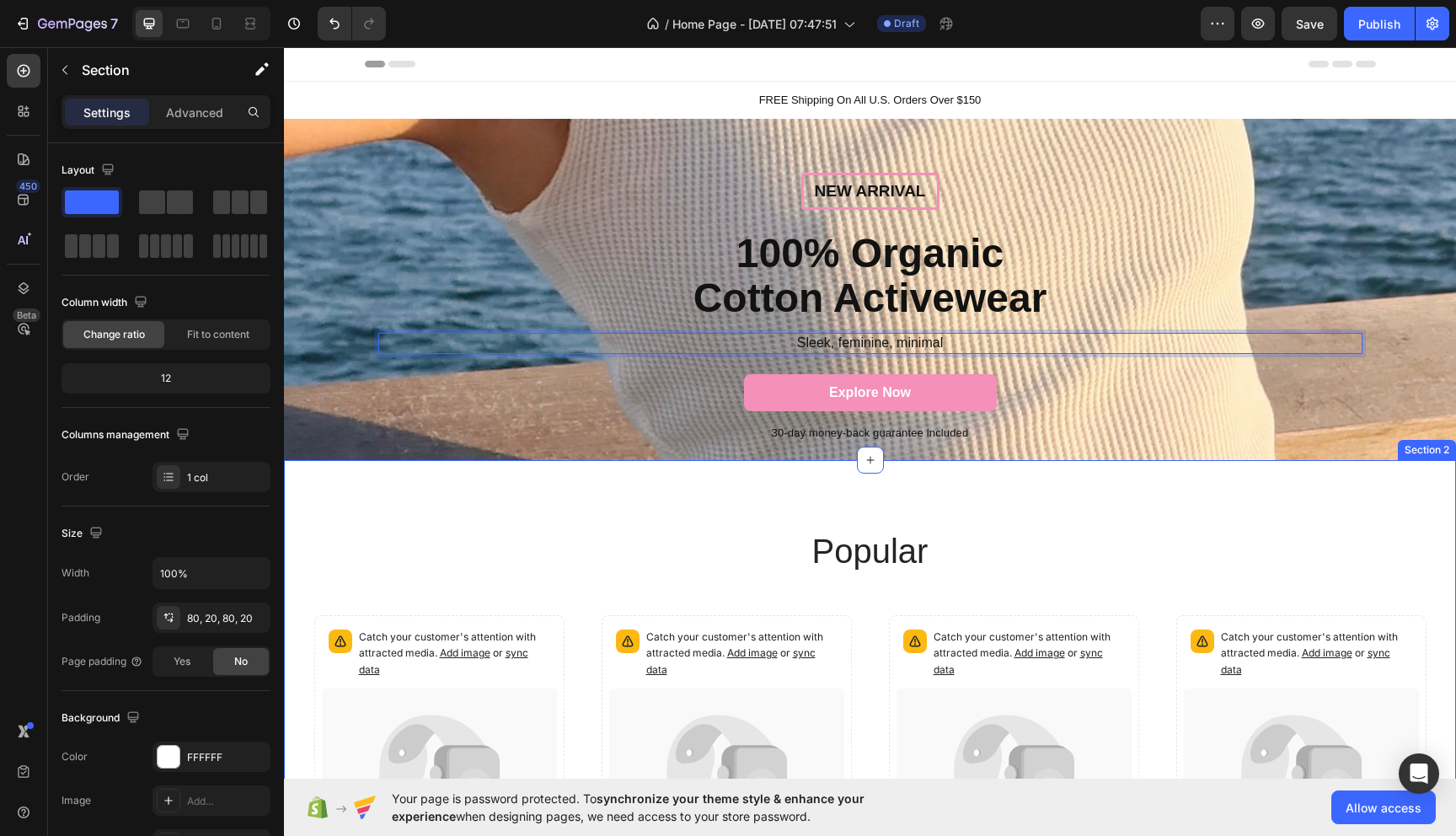
click at [719, 522] on div "popular Heading Catch your customer's attention with attracted media. Add image…" at bounding box center [870, 786] width 1172 height 651
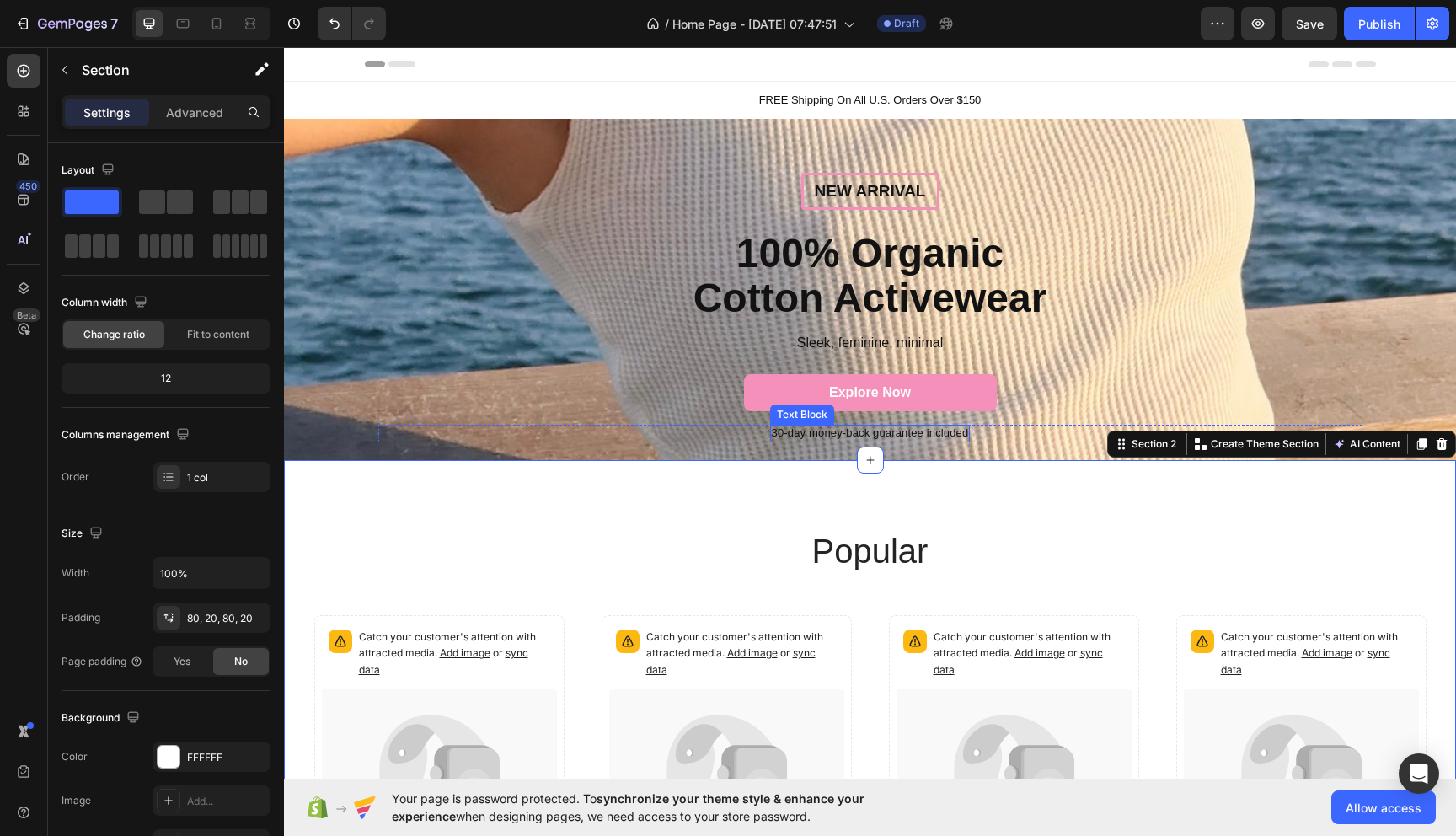
click at [785, 437] on p "30-day money-back guarantee included" at bounding box center [870, 433] width 197 height 14
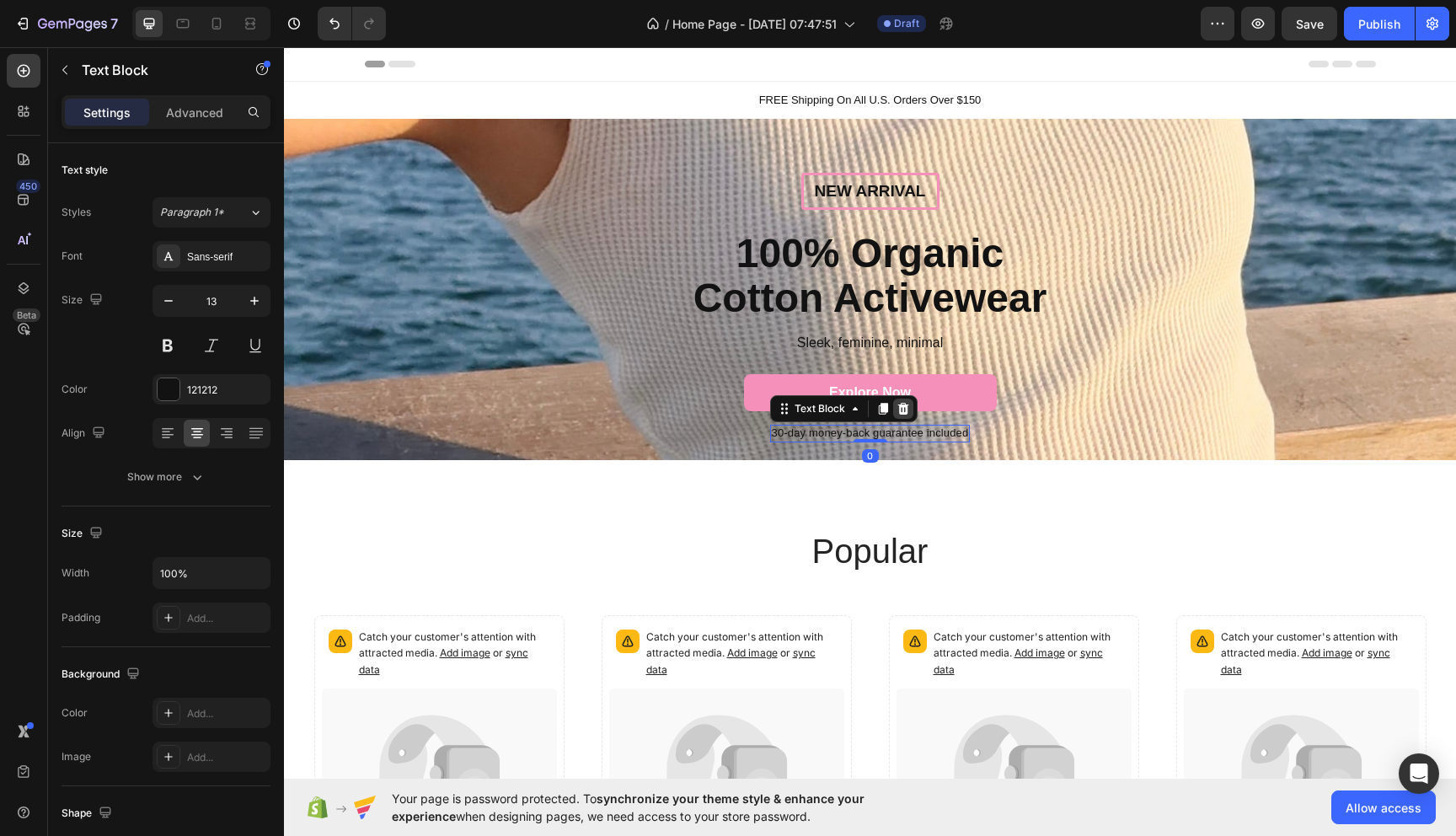
click at [908, 407] on icon at bounding box center [903, 409] width 14 height 14
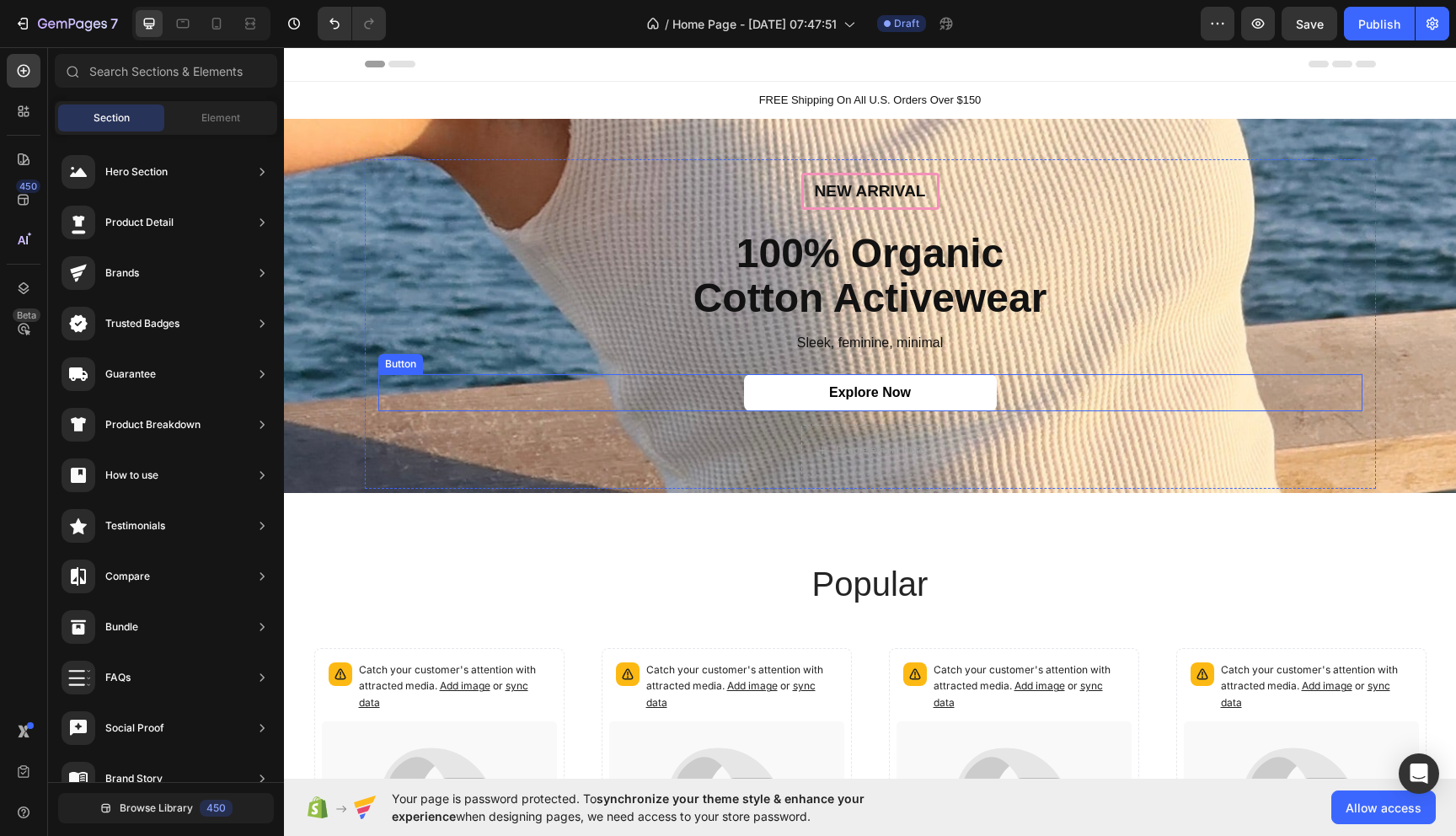
click at [979, 397] on link "Explore Now" at bounding box center [870, 392] width 252 height 38
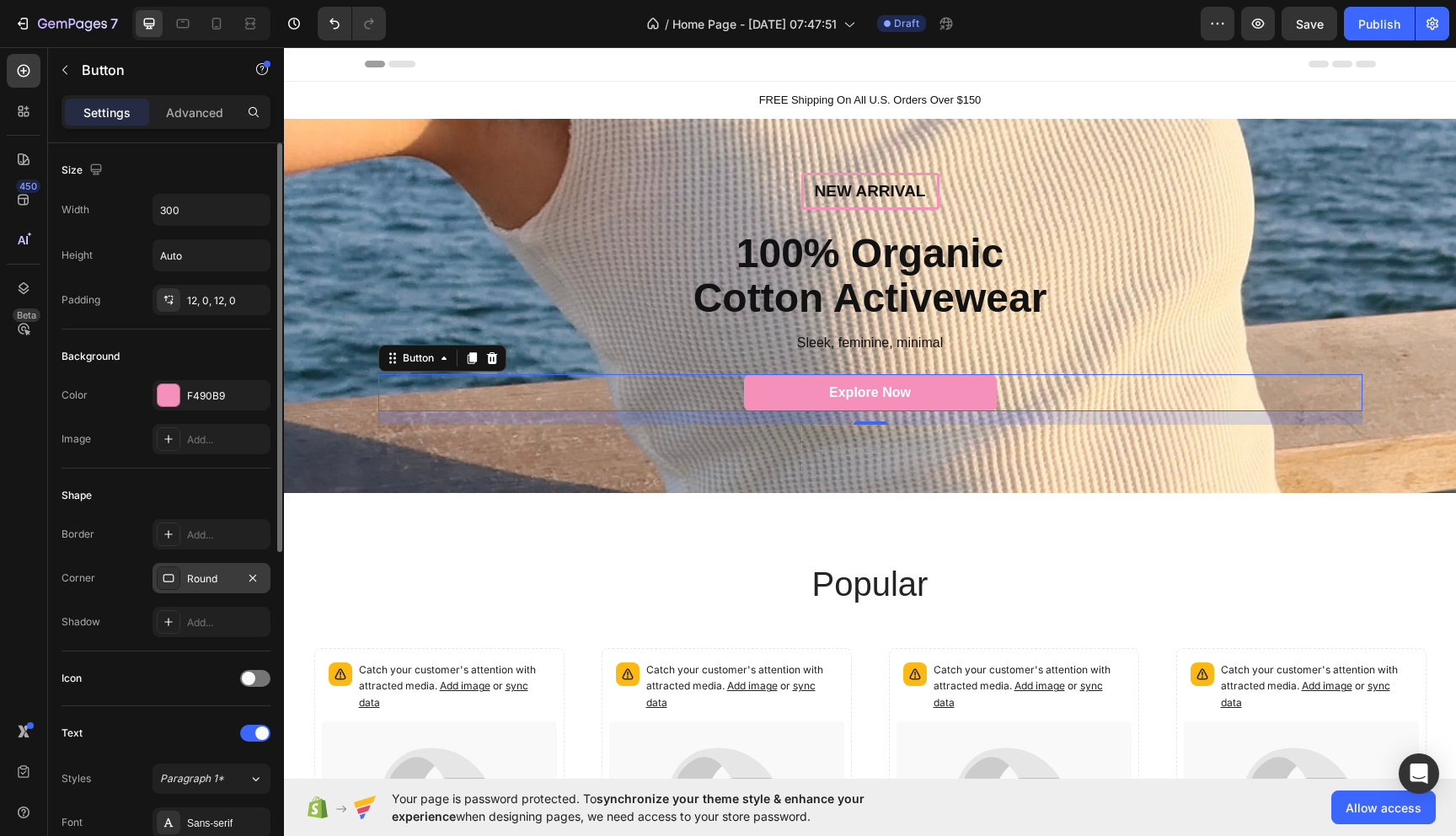
click at [210, 574] on div "Round" at bounding box center [212, 579] width 49 height 15
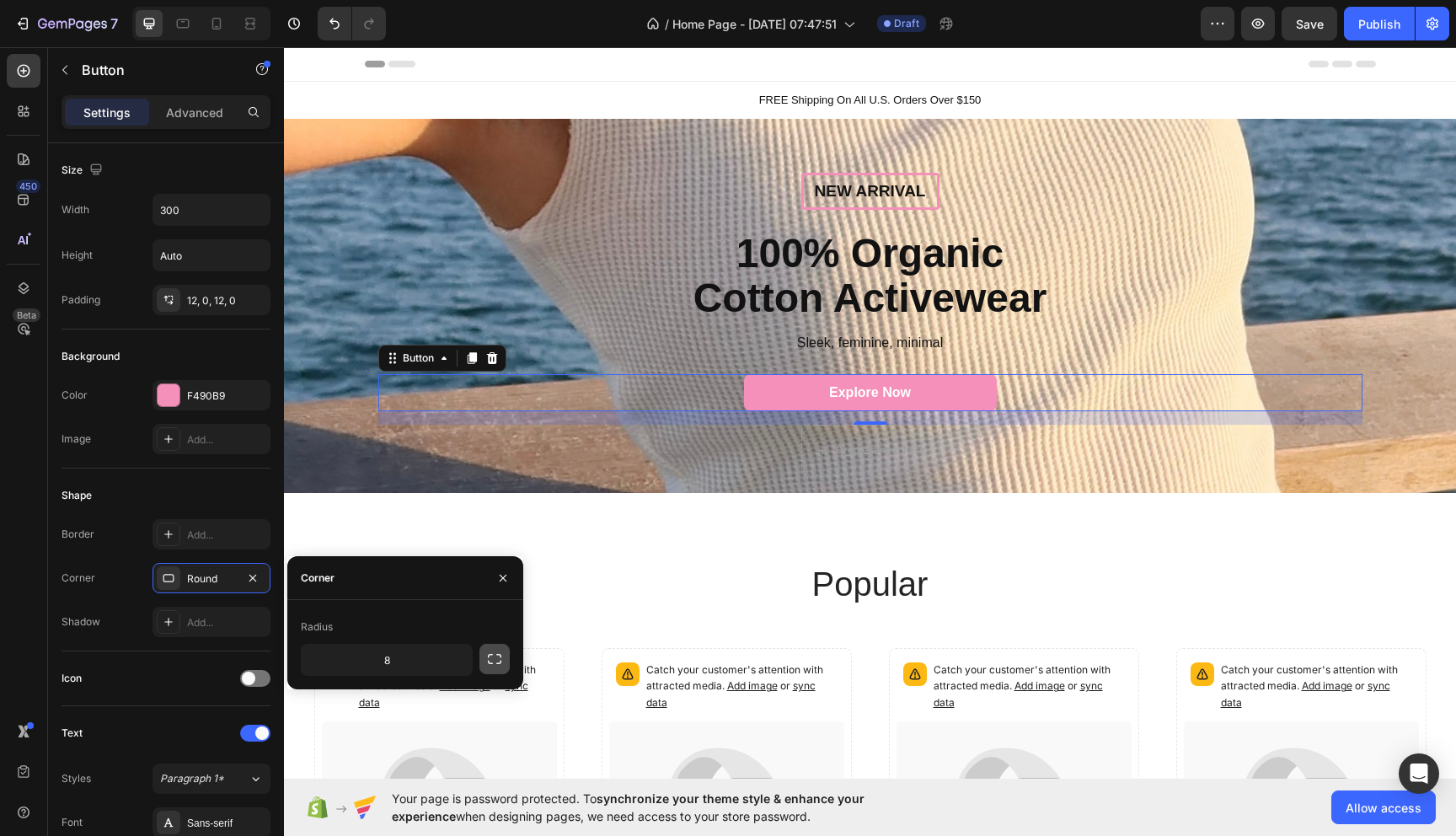
click at [496, 660] on icon "button" at bounding box center [494, 658] width 16 height 16
click at [483, 660] on button "button" at bounding box center [494, 658] width 30 height 30
click at [393, 663] on input "8" at bounding box center [387, 659] width 170 height 30
click at [461, 653] on icon "button" at bounding box center [456, 659] width 16 height 16
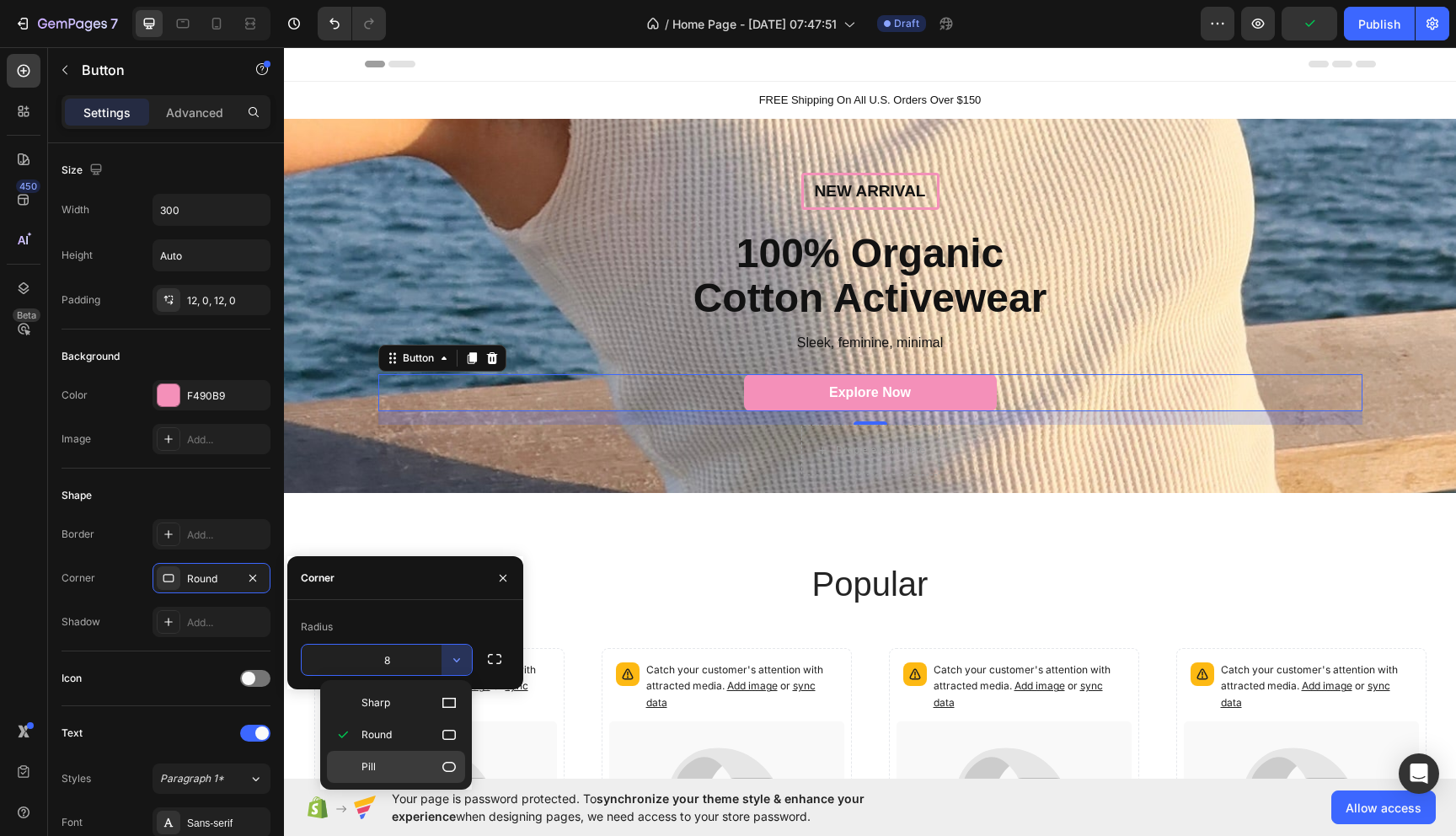
click at [427, 764] on p "Pill" at bounding box center [409, 765] width 96 height 16
type input "9999"
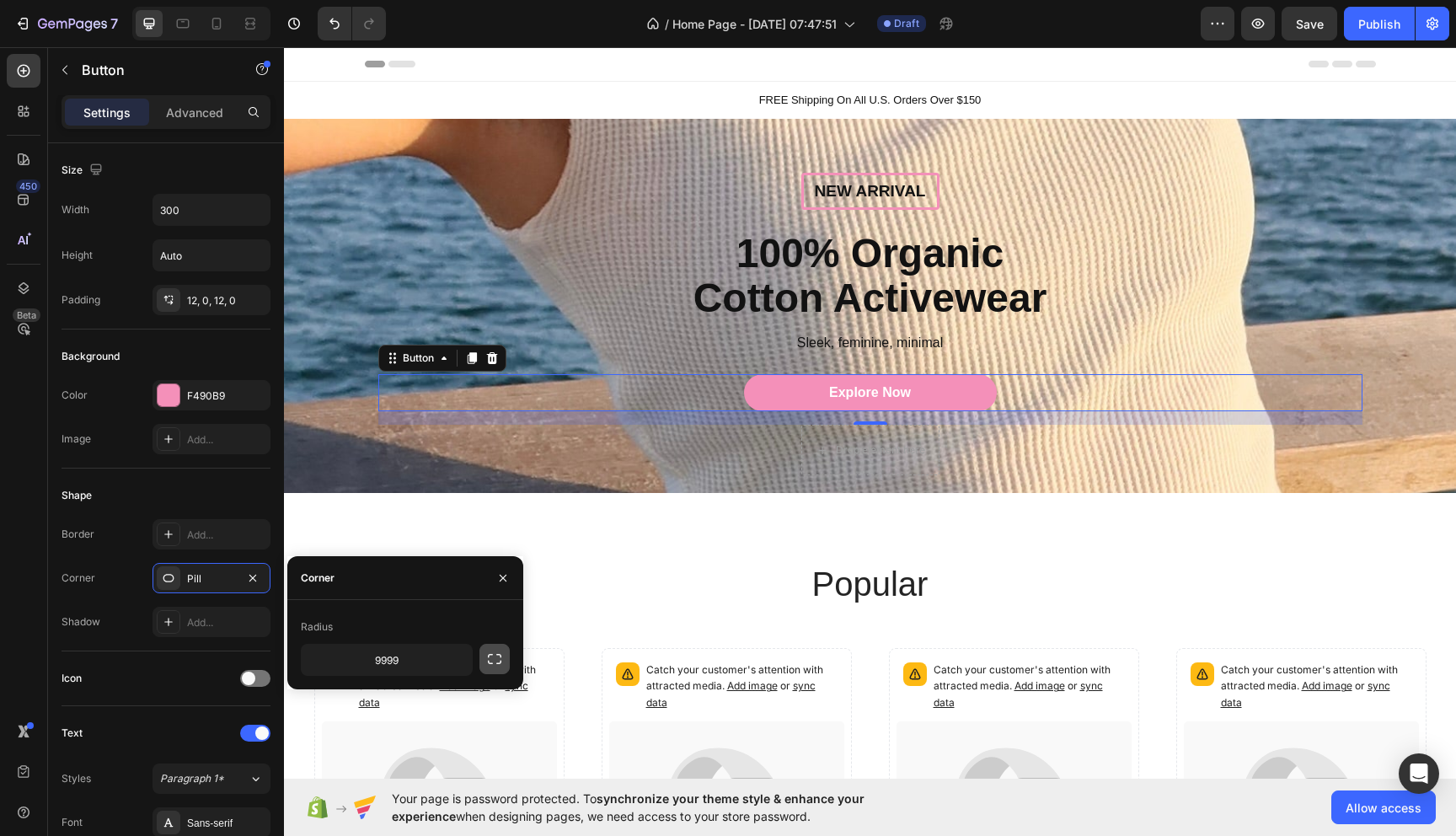
click at [503, 653] on button "button" at bounding box center [494, 658] width 30 height 30
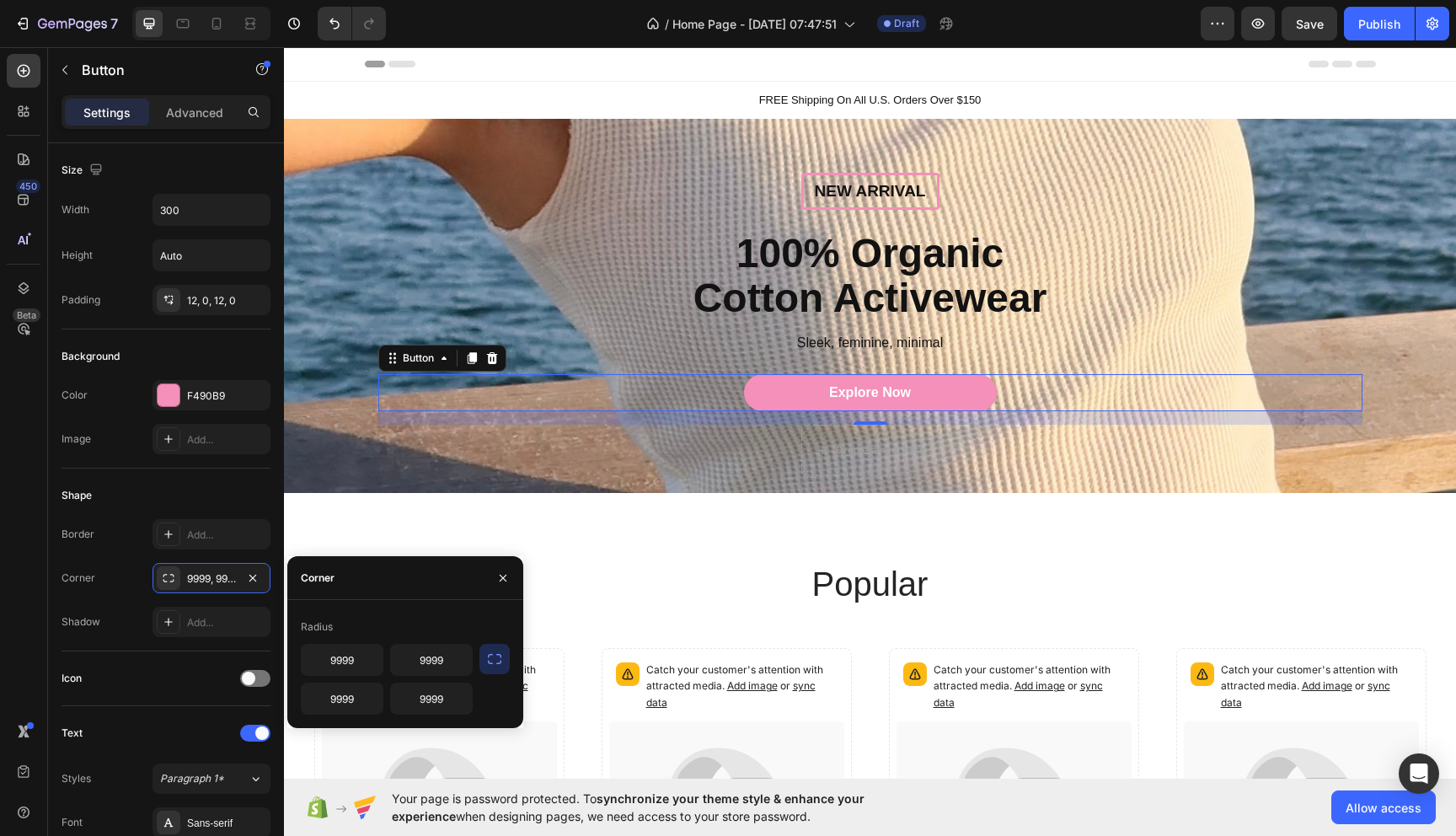
click at [503, 653] on button "button" at bounding box center [494, 658] width 30 height 30
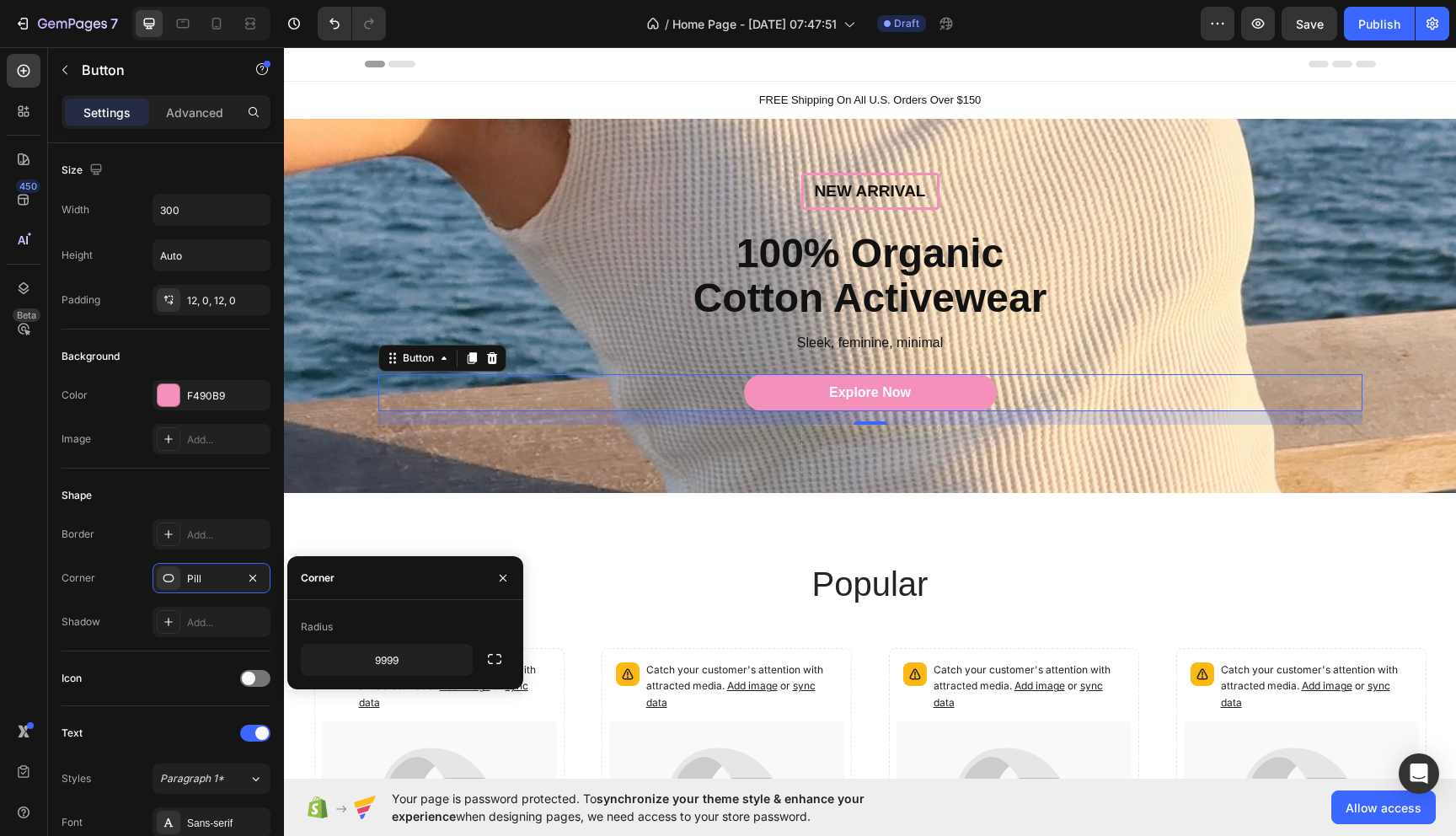
click at [670, 497] on div "popular Heading Catch your customer's attention with attracted media. Add image…" at bounding box center [870, 819] width 1172 height 651
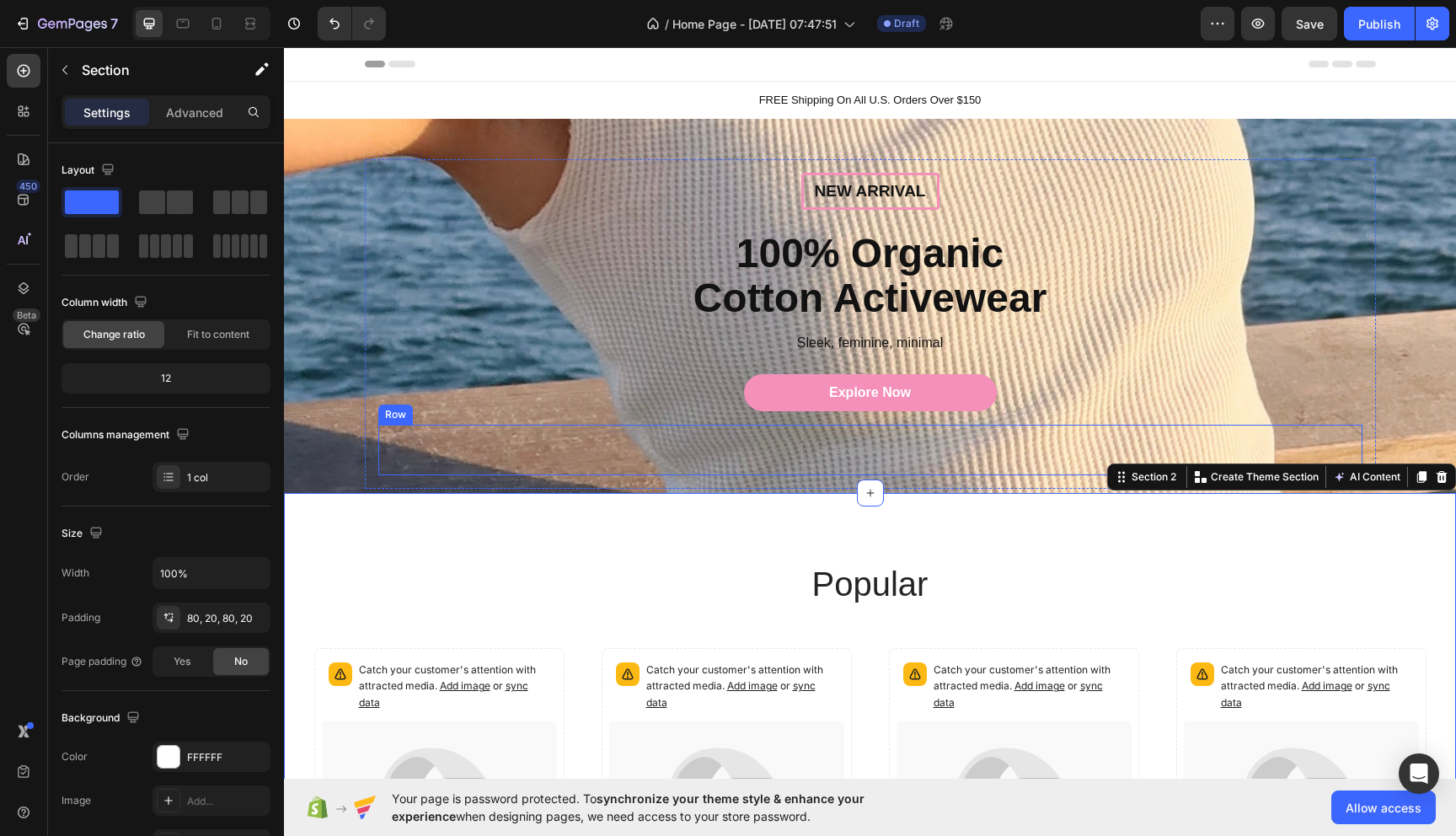
click at [690, 399] on div "Explore Now Button" at bounding box center [870, 392] width 984 height 38
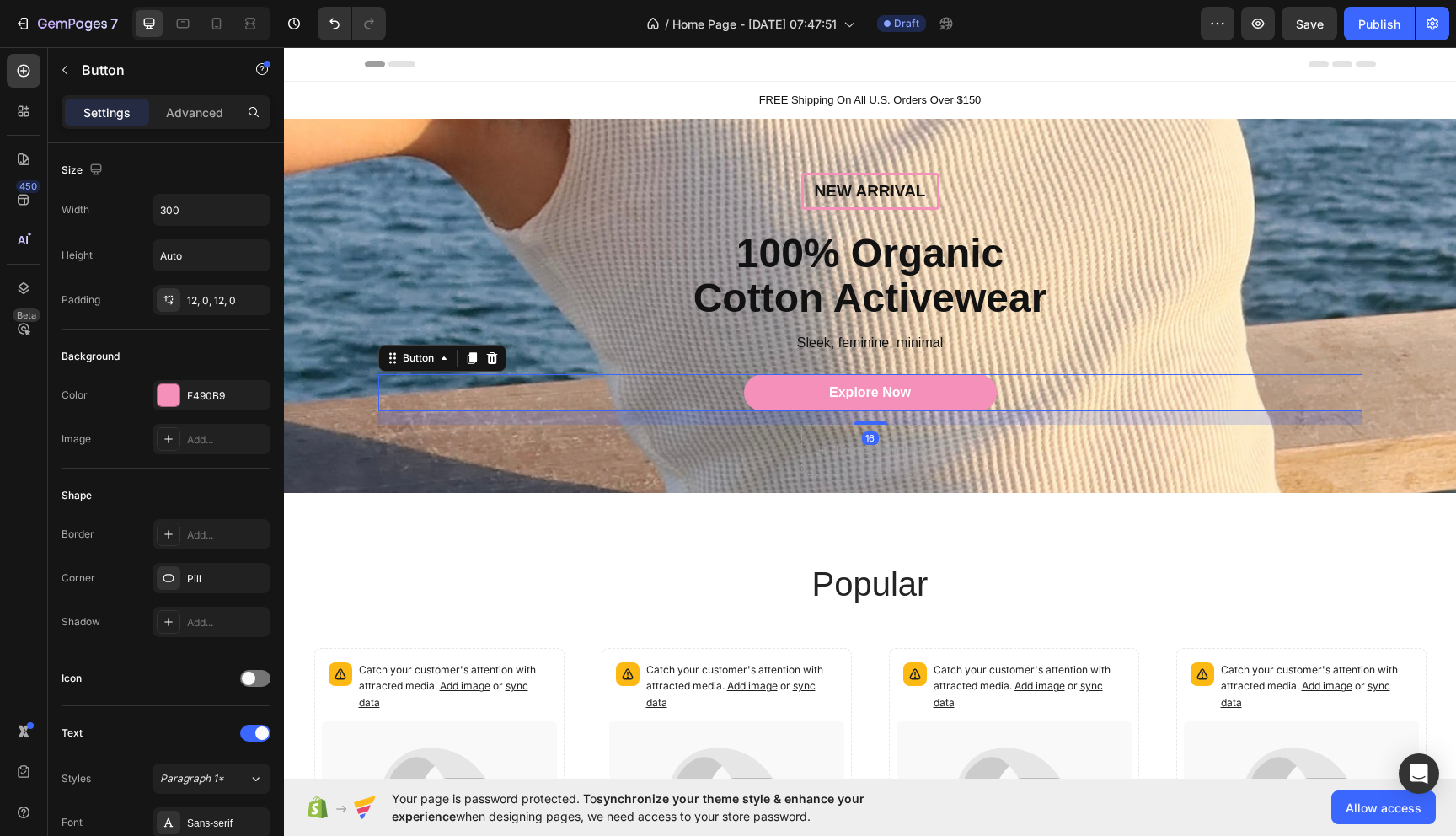
click at [664, 394] on div "Explore Now Button 16" at bounding box center [870, 392] width 984 height 38
click at [509, 398] on div "Explore Now Button 16" at bounding box center [870, 392] width 984 height 38
click at [248, 208] on icon "button" at bounding box center [254, 209] width 16 height 16
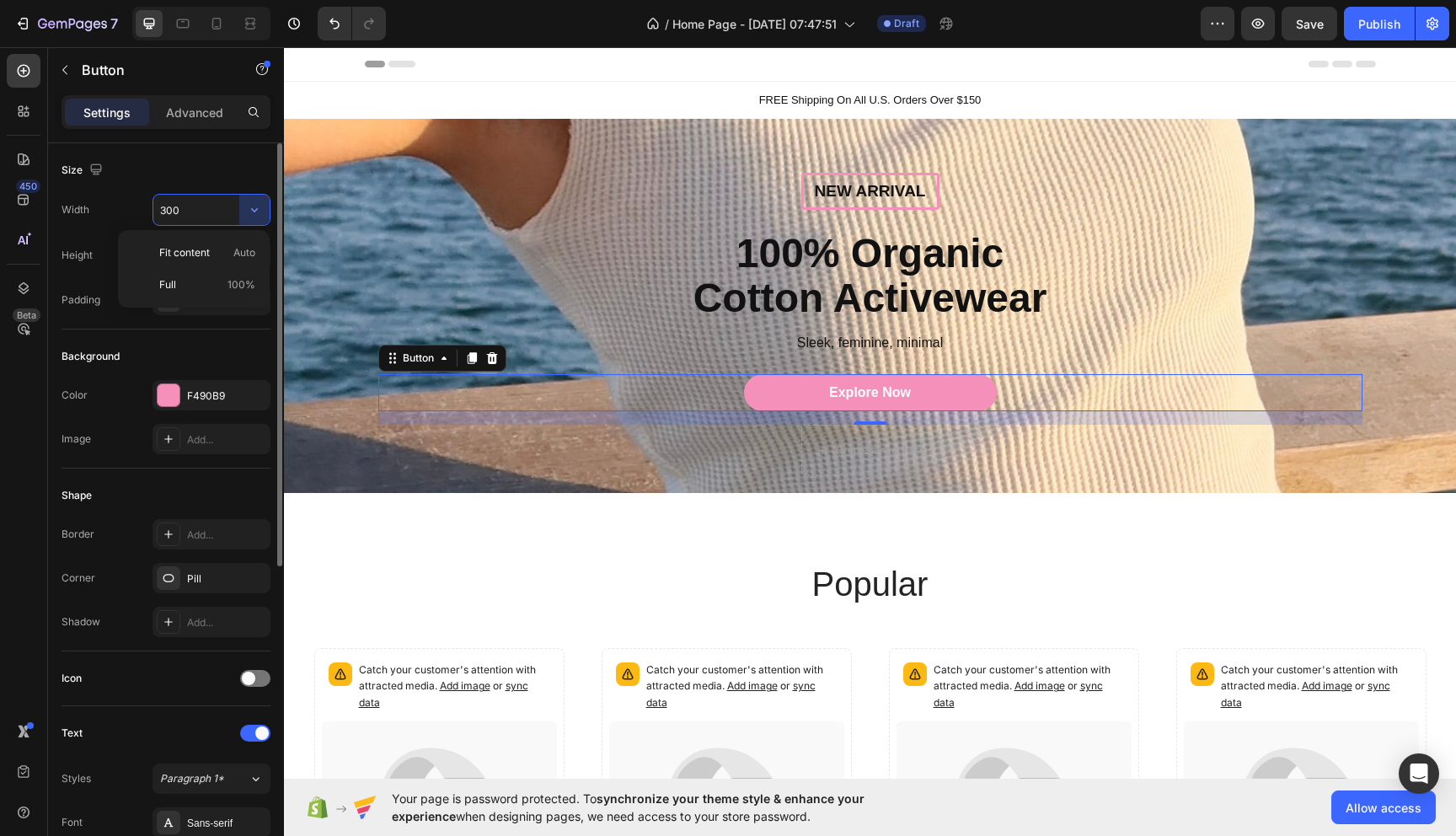
click at [203, 214] on input "300" at bounding box center [212, 209] width 116 height 30
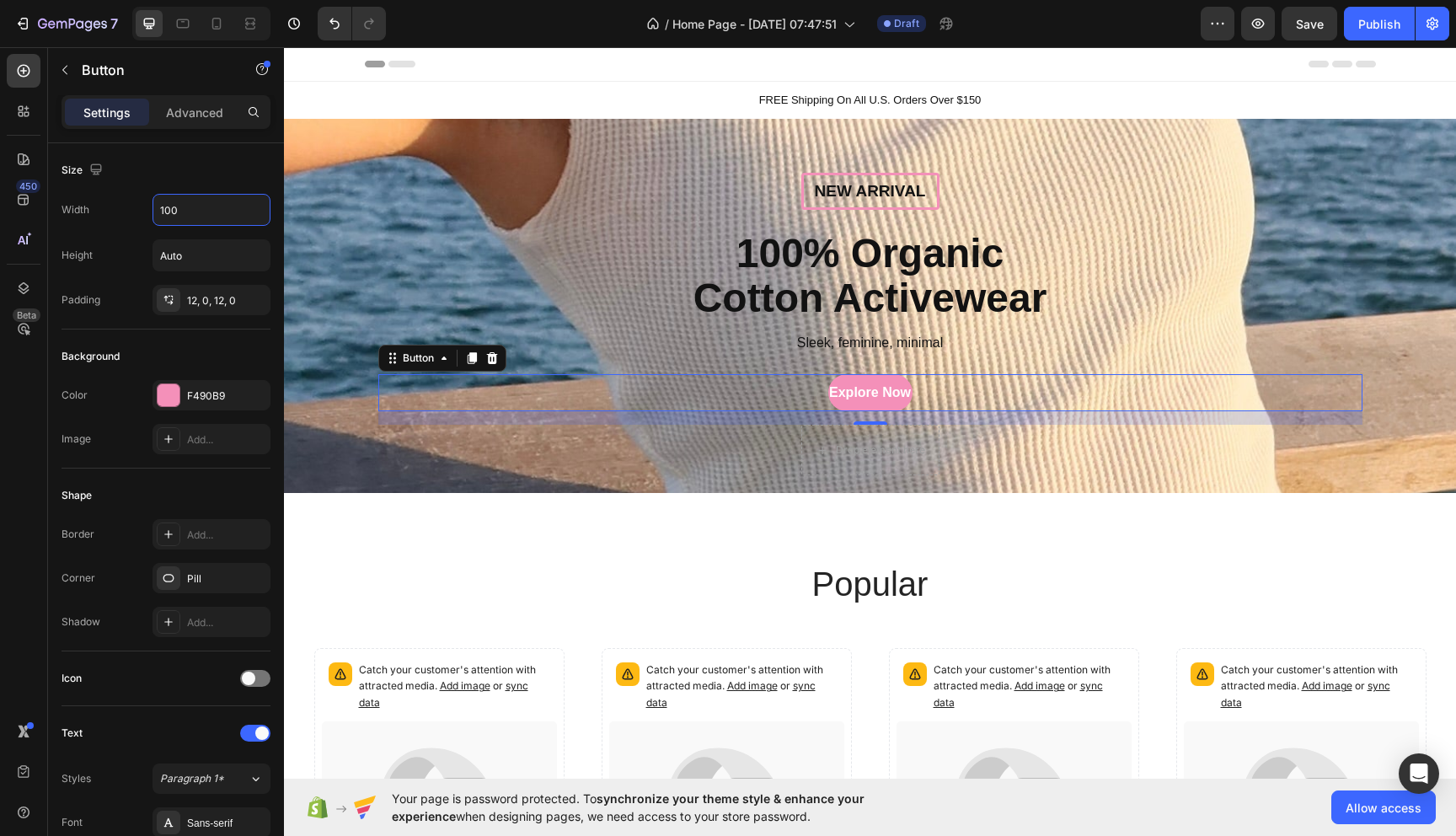
type input "100"
click at [871, 387] on p "Explore Now" at bounding box center [870, 392] width 82 height 17
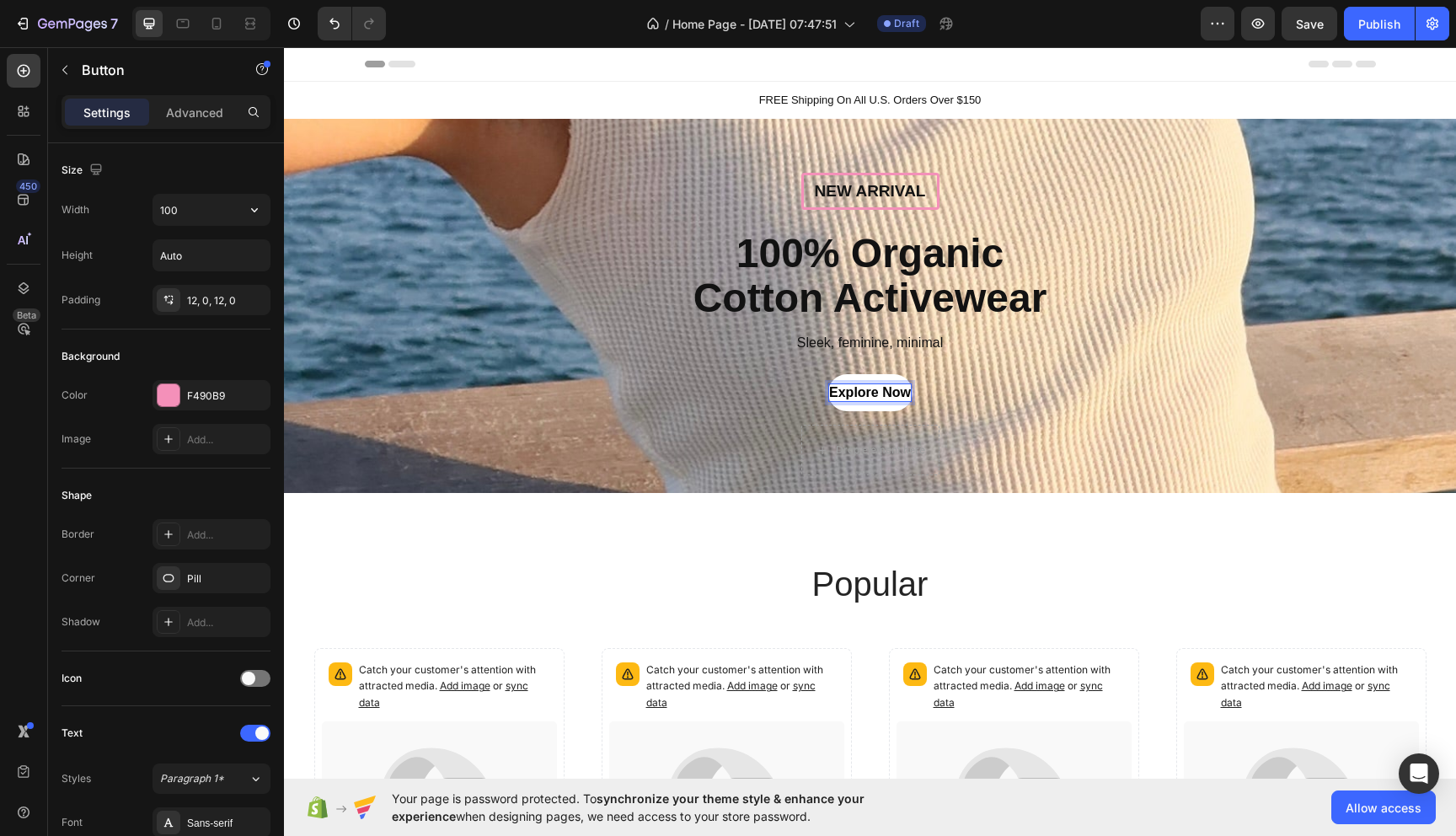
click at [865, 396] on p "Explore Now" at bounding box center [870, 392] width 82 height 17
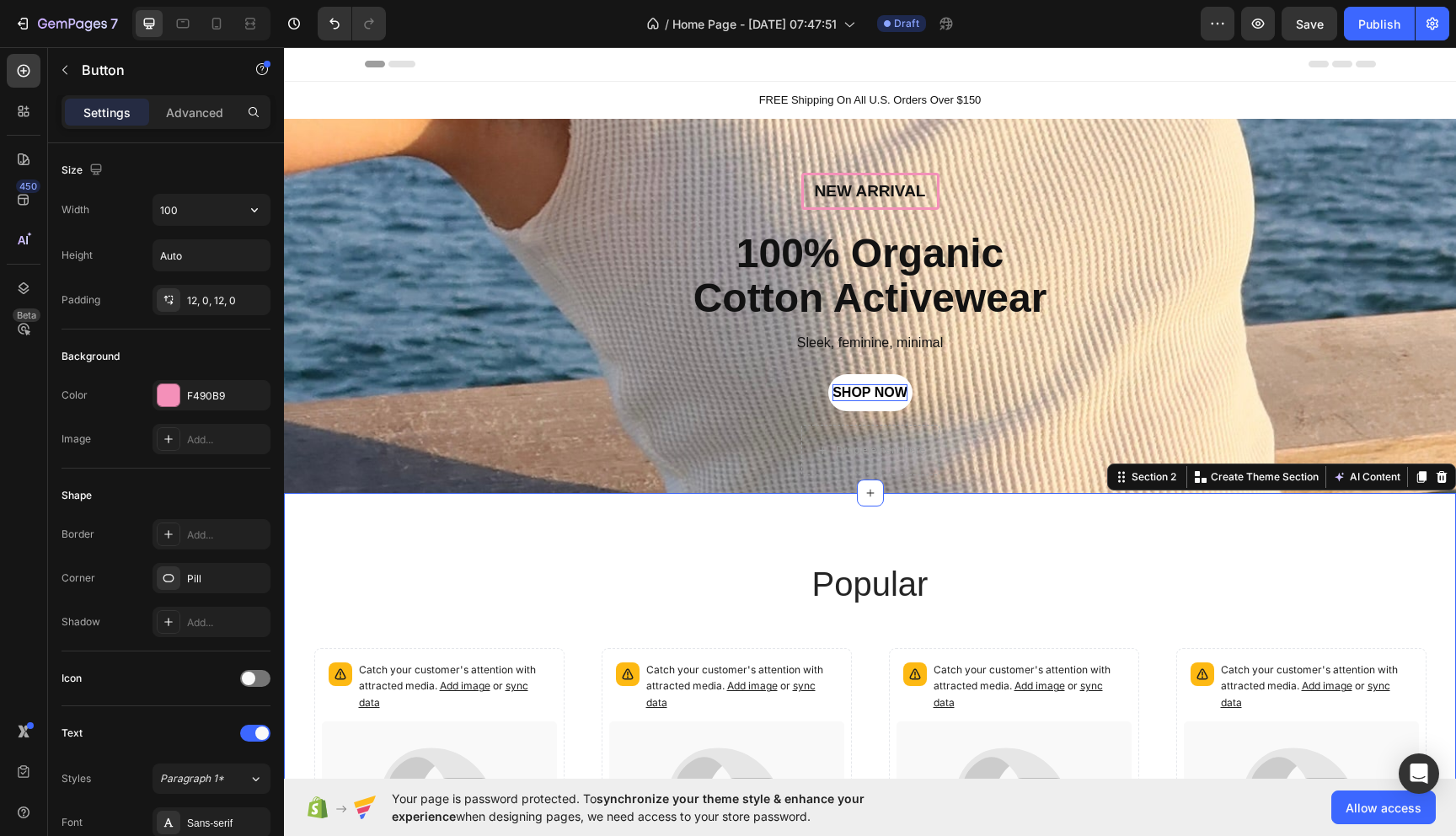
click at [748, 560] on div "popular Heading Catch your customer's attention with attracted media. Add image…" at bounding box center [870, 819] width 1172 height 651
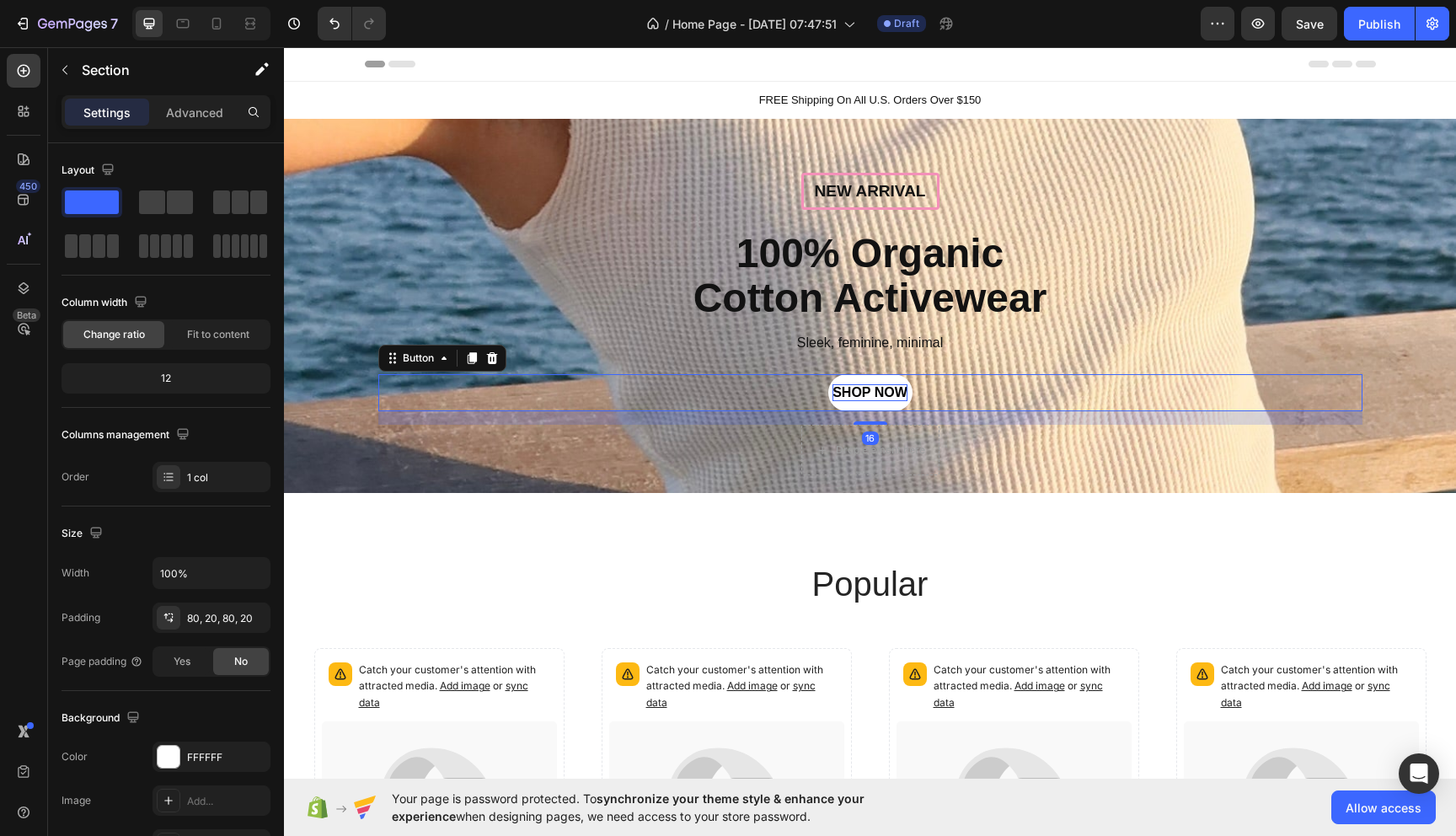
click at [884, 393] on p "SHOP NOW" at bounding box center [870, 392] width 75 height 17
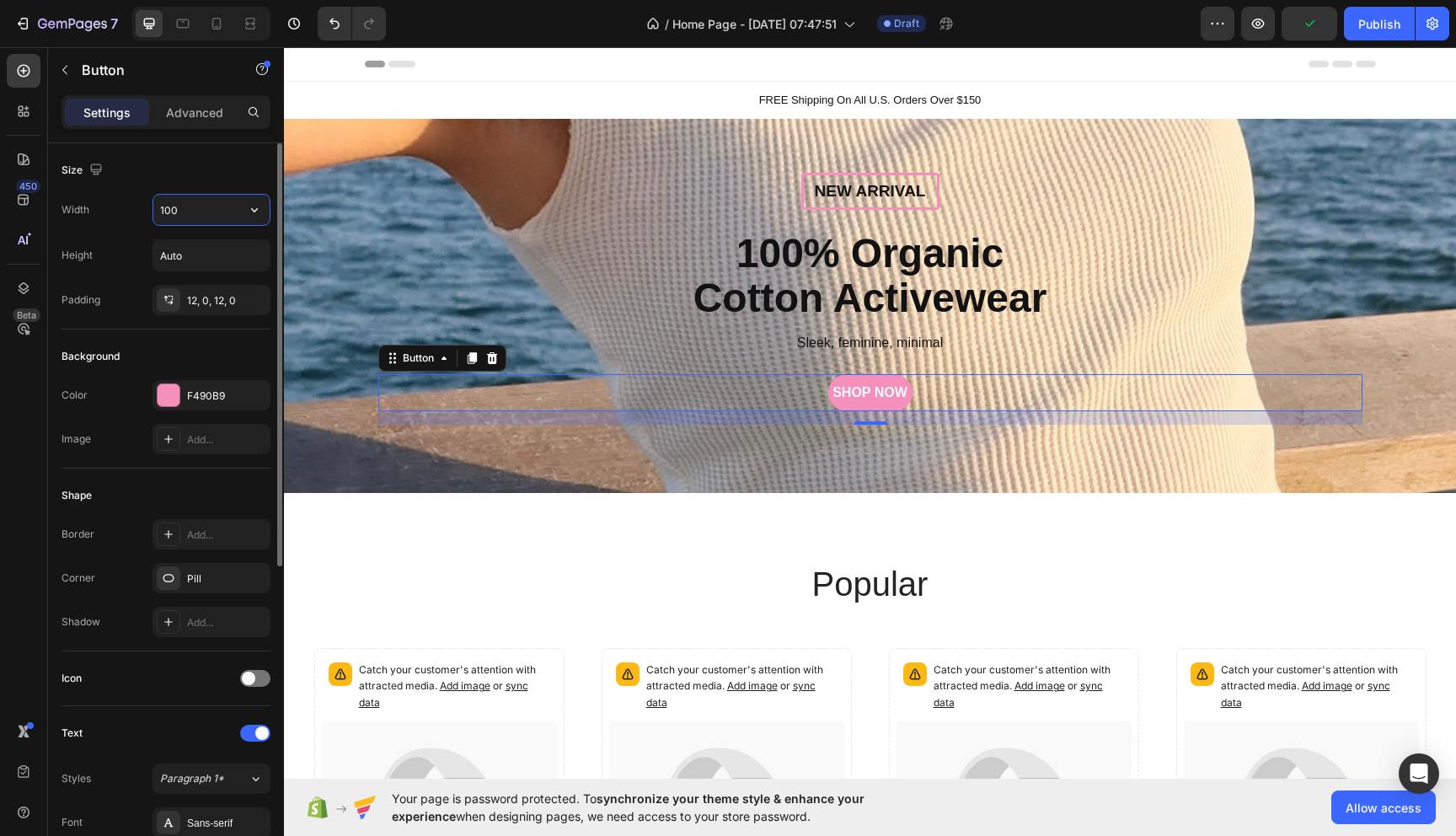
click at [228, 212] on input "100" at bounding box center [212, 209] width 116 height 30
type input "120"
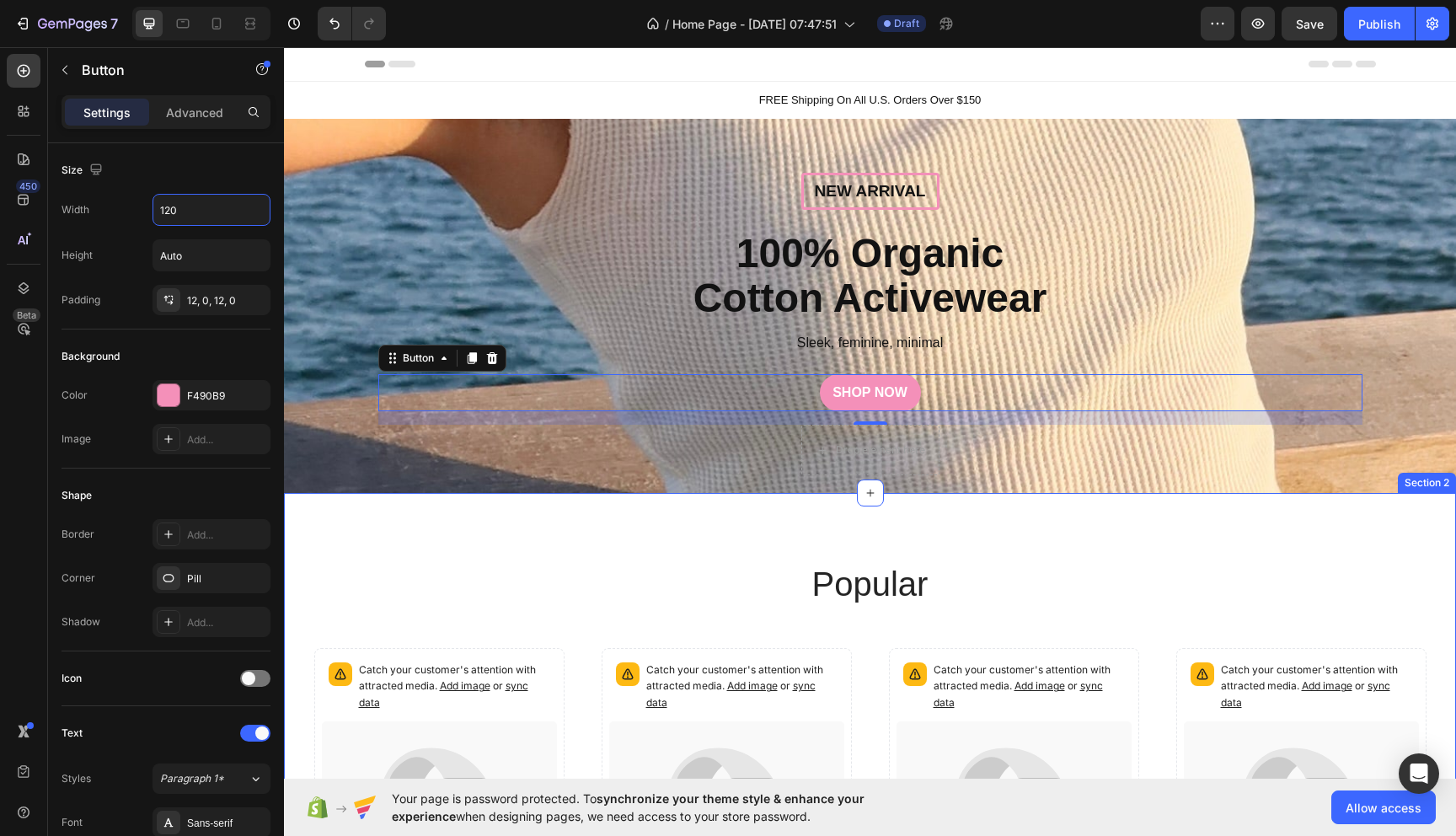
click at [531, 574] on h2 "popular" at bounding box center [870, 584] width 1011 height 47
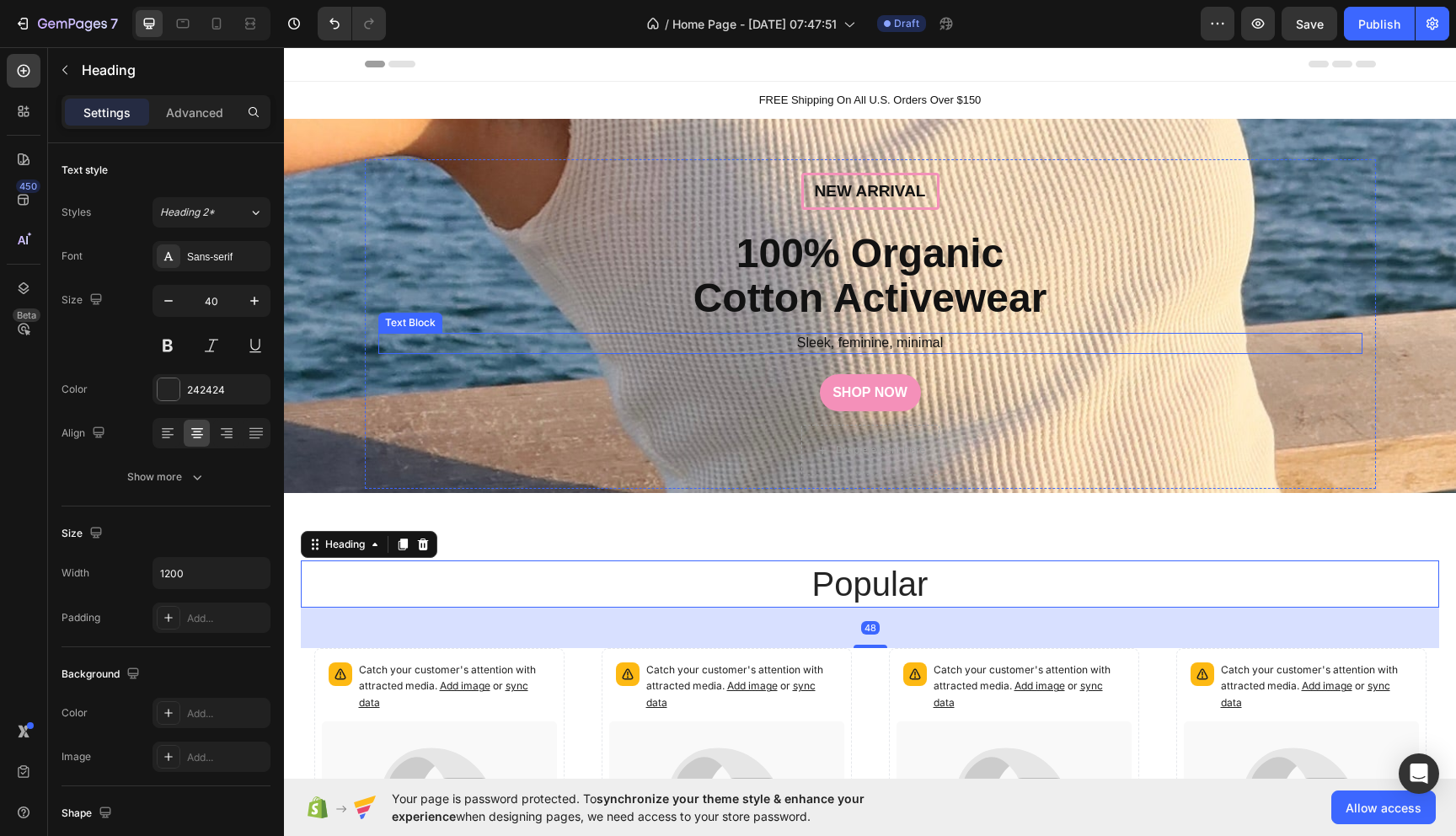
click at [903, 345] on p "Sleek, feminine, minimal" at bounding box center [870, 343] width 981 height 17
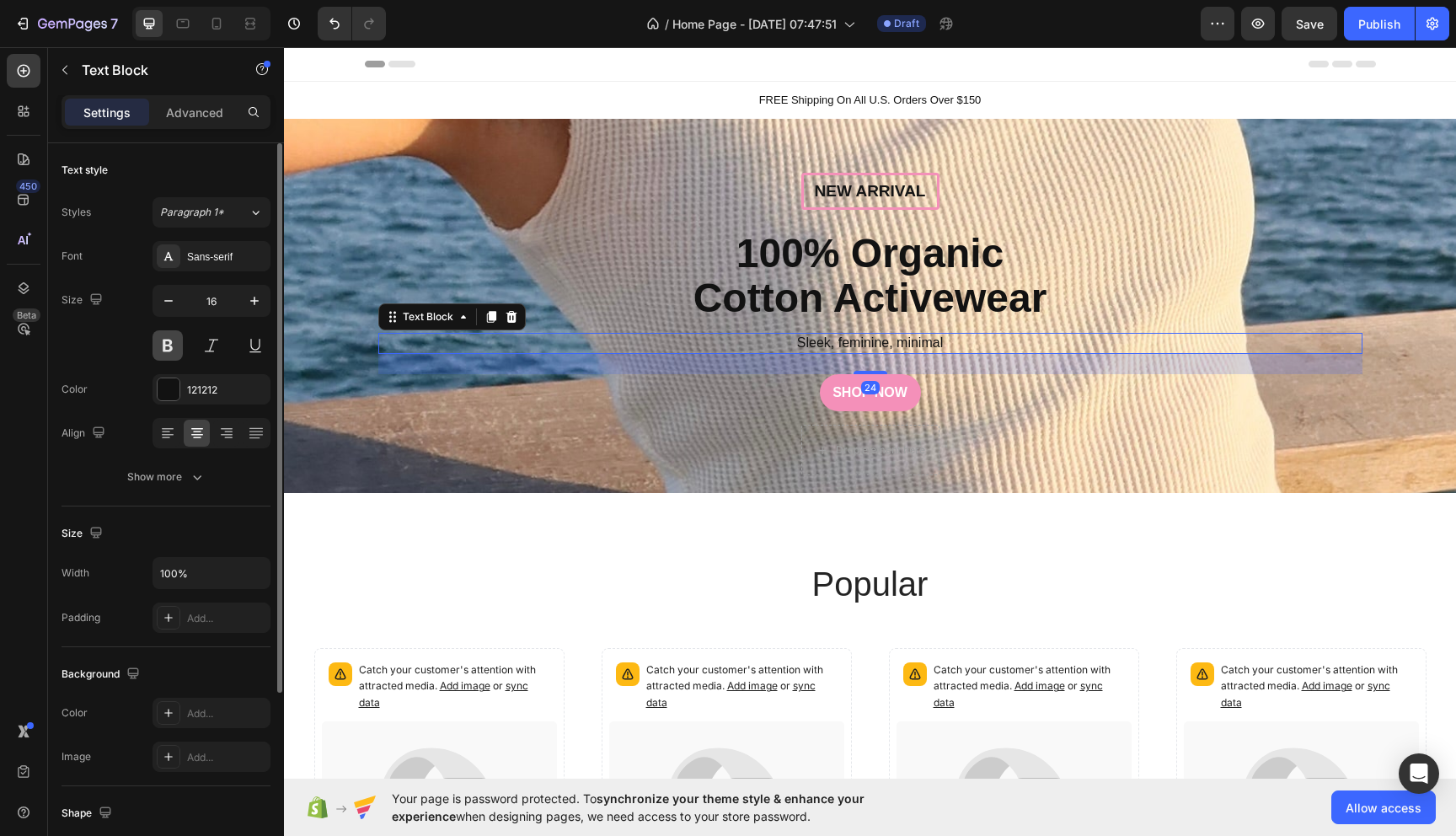
click at [174, 345] on button at bounding box center [167, 345] width 30 height 30
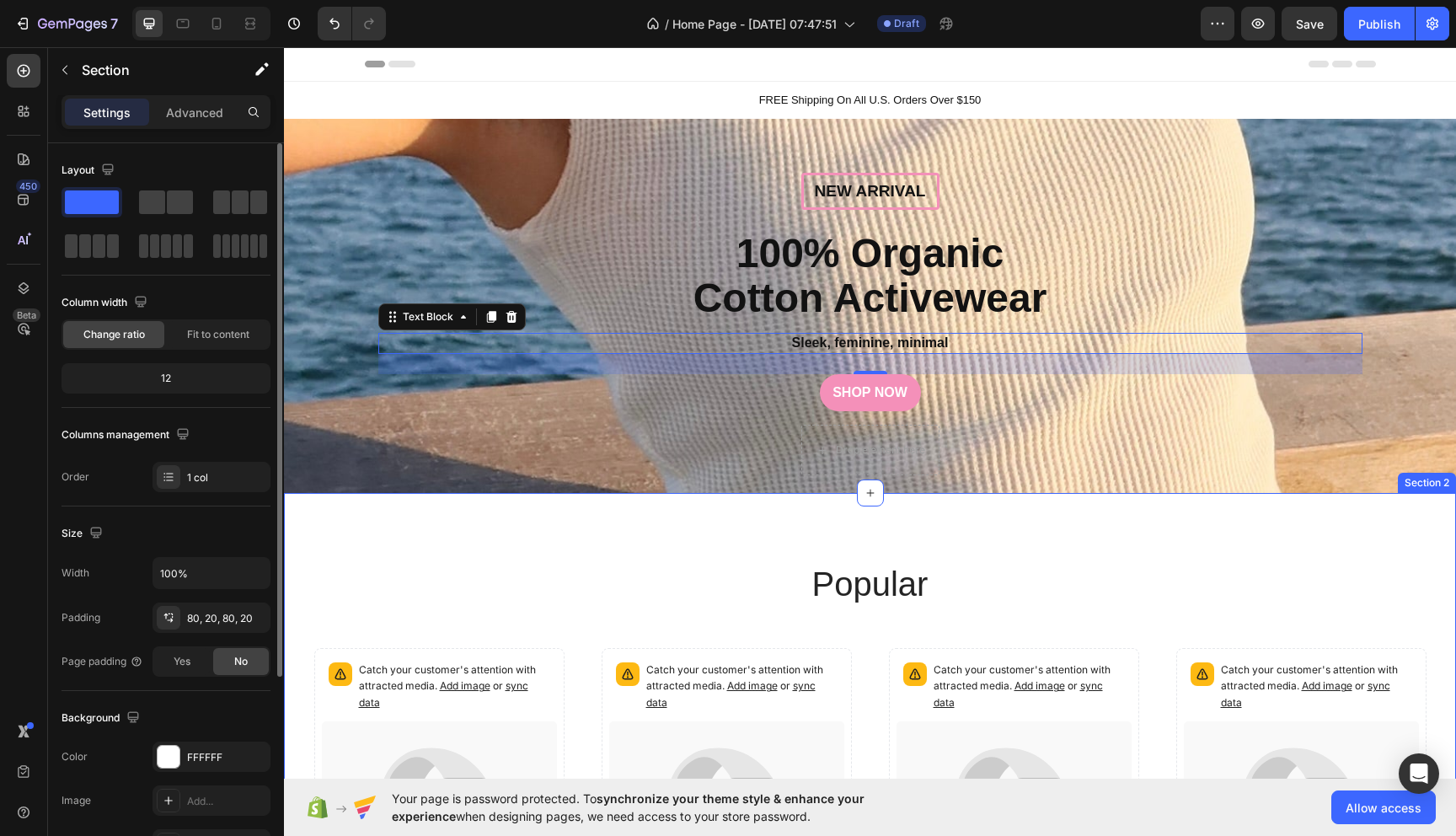
click at [549, 530] on div "popular Heading Catch your customer's attention with attracted media. Add image…" at bounding box center [870, 819] width 1172 height 651
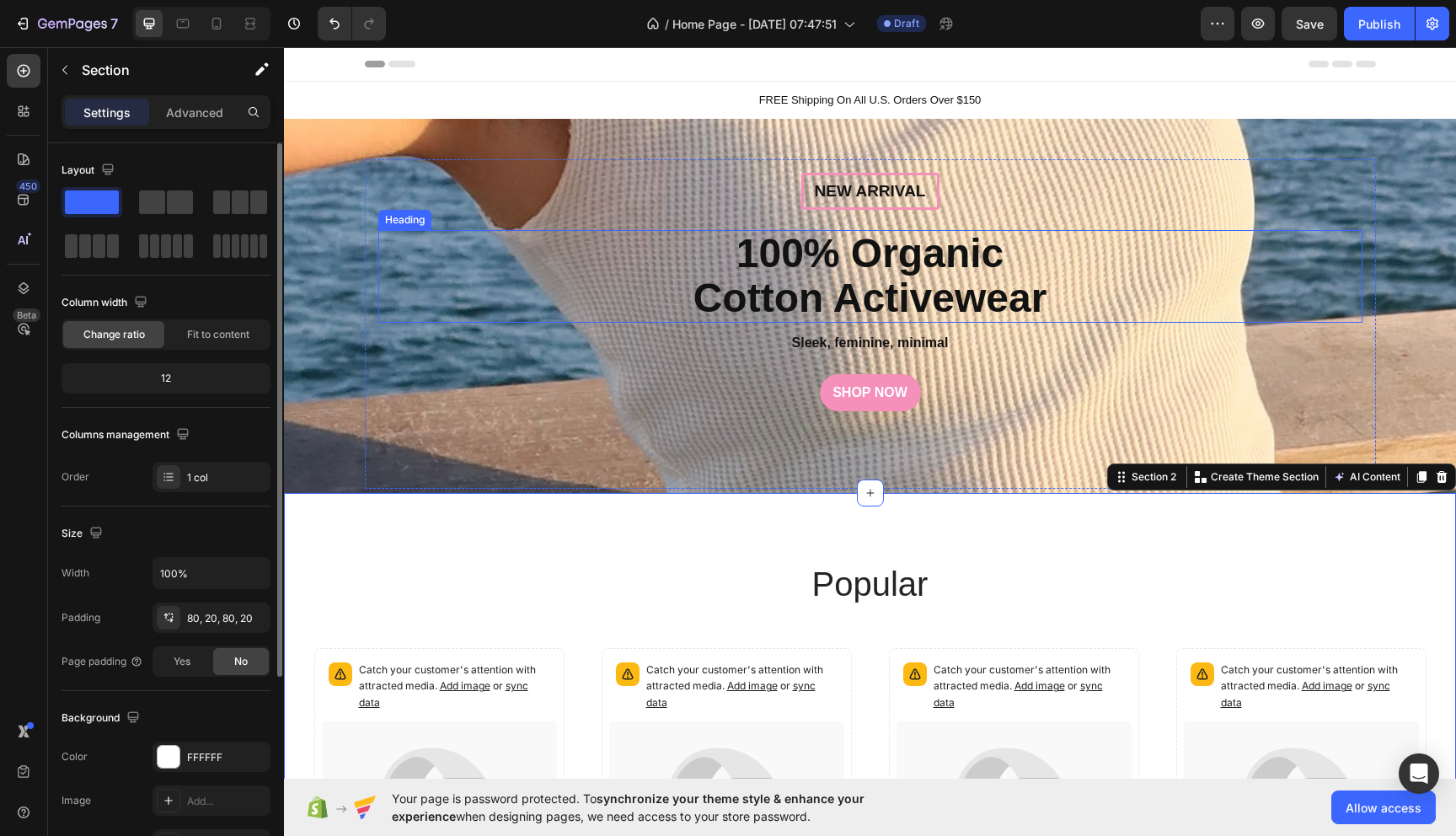
click at [974, 294] on strong "100% Organic Cotton Activewear" at bounding box center [870, 275] width 354 height 89
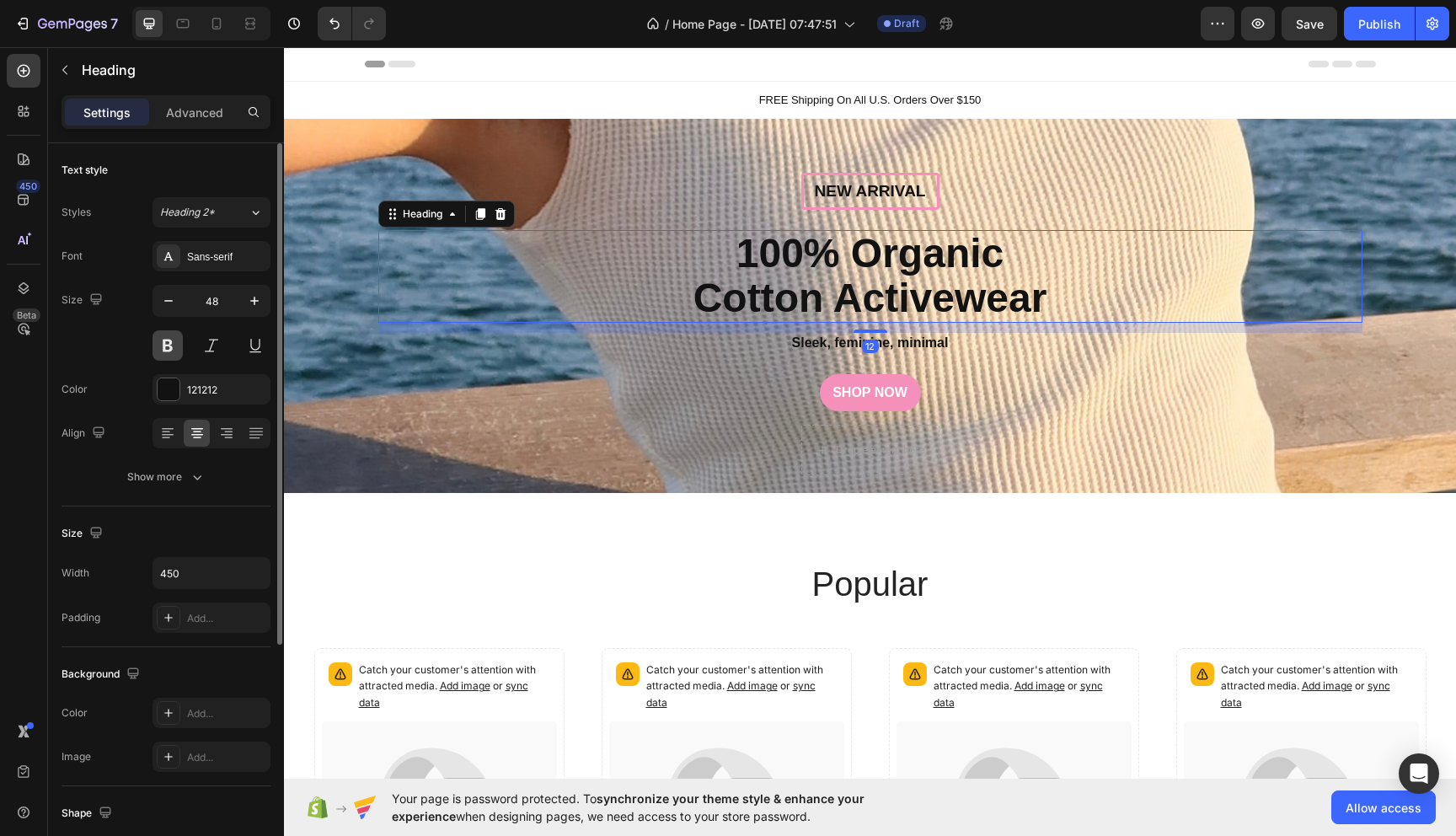
click at [171, 350] on button at bounding box center [167, 345] width 30 height 30
click at [167, 339] on button at bounding box center [167, 345] width 30 height 30
click at [780, 272] on strong "100% Organic Cotton Activewear" at bounding box center [870, 275] width 354 height 89
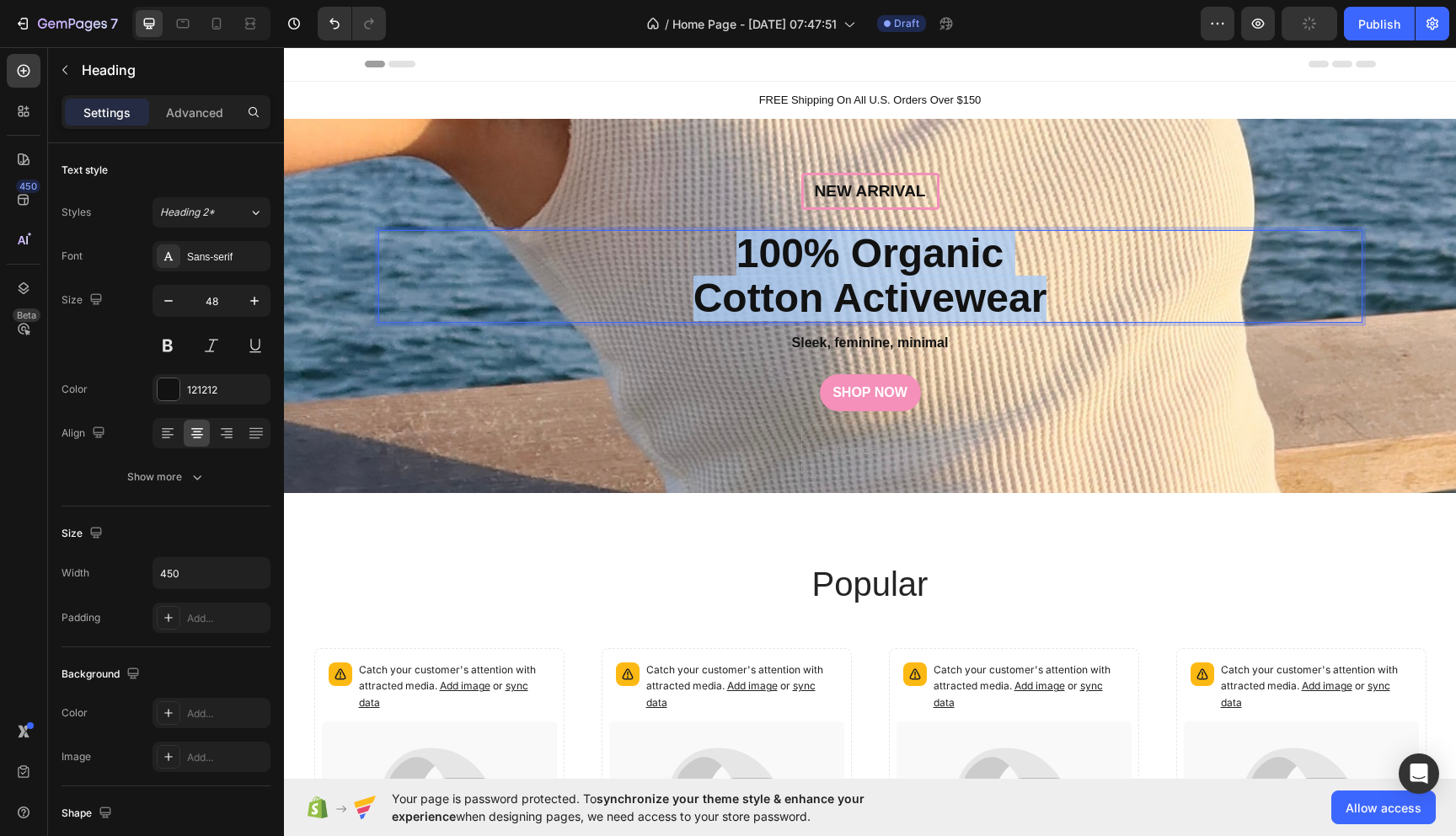
click at [780, 272] on strong "100% Organic Cotton Activewear" at bounding box center [870, 275] width 354 height 89
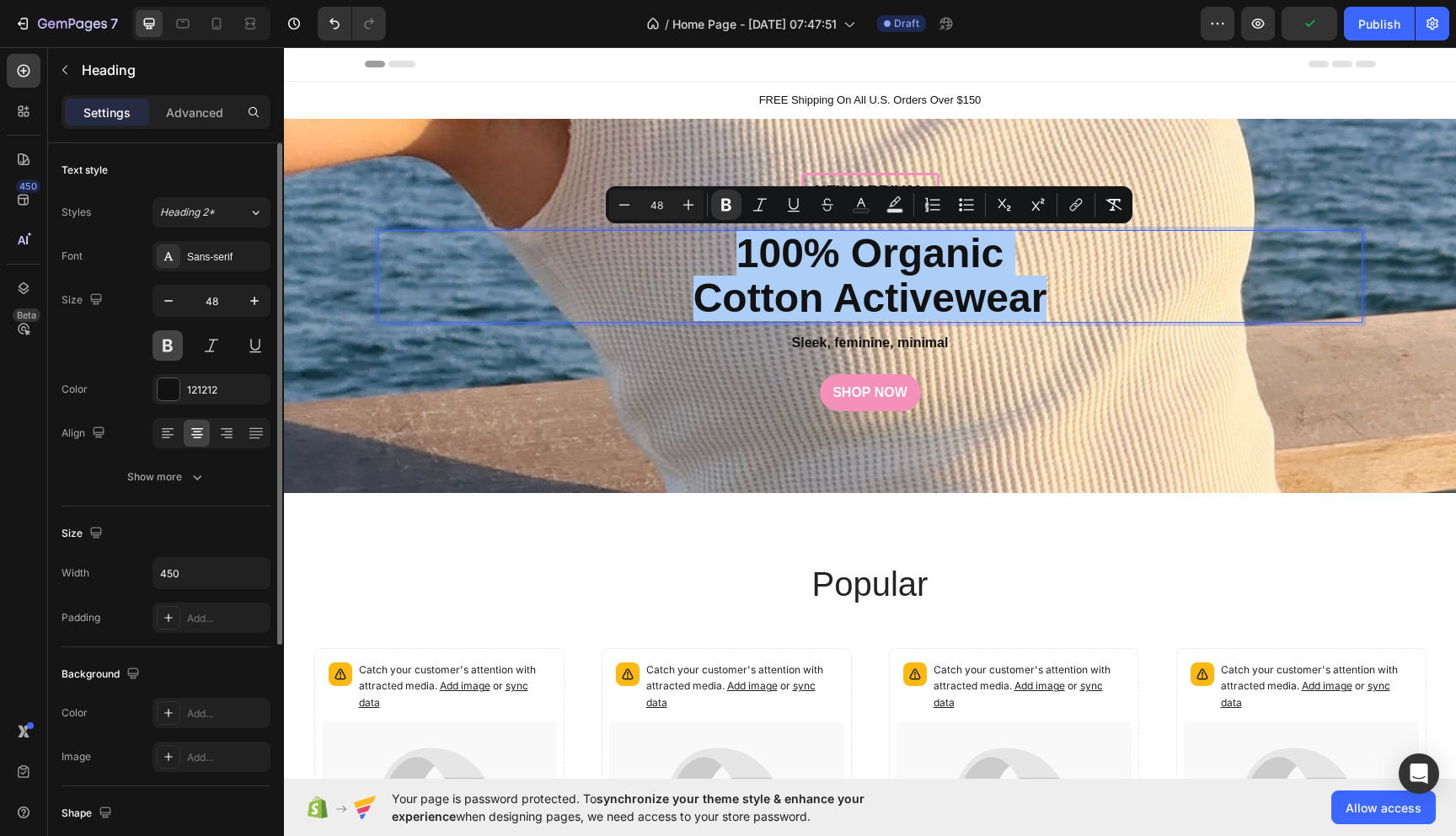
click at [169, 338] on button at bounding box center [167, 345] width 30 height 30
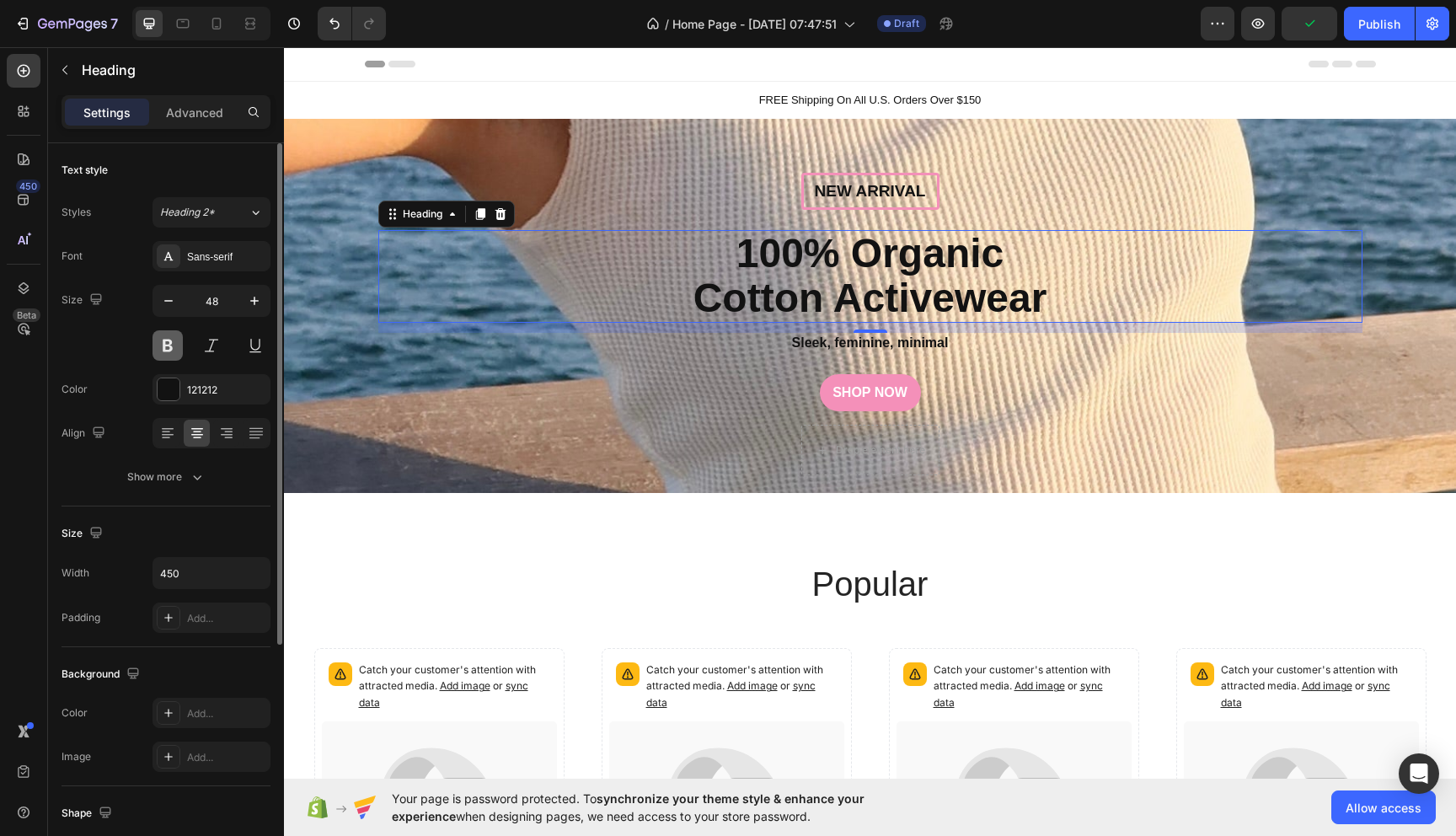
click at [169, 345] on button at bounding box center [167, 345] width 30 height 30
click at [798, 292] on strong "100% Organic Cotton Activewear" at bounding box center [870, 275] width 354 height 89
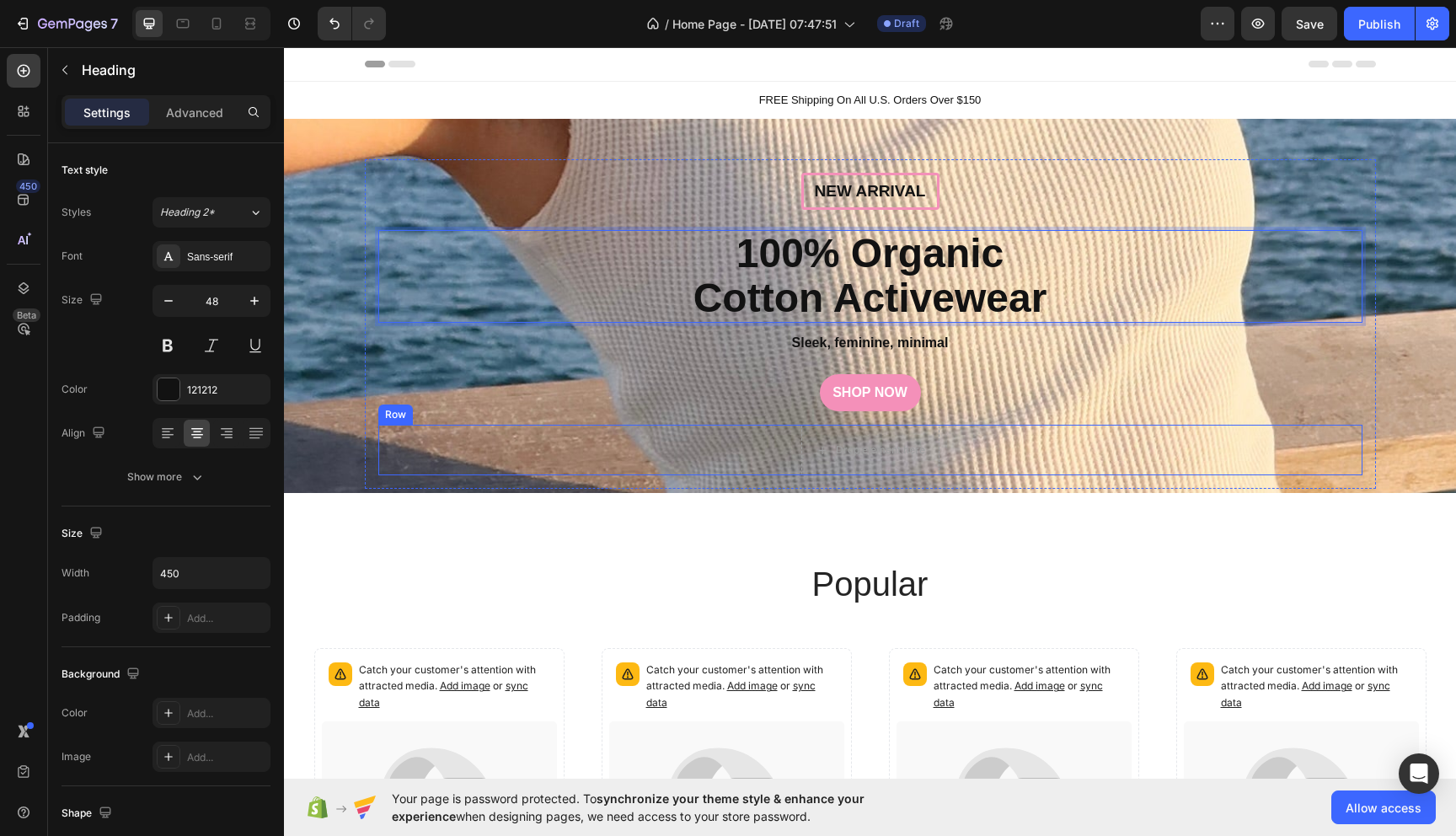
click at [637, 450] on div "Drop element here Row" at bounding box center [870, 449] width 984 height 50
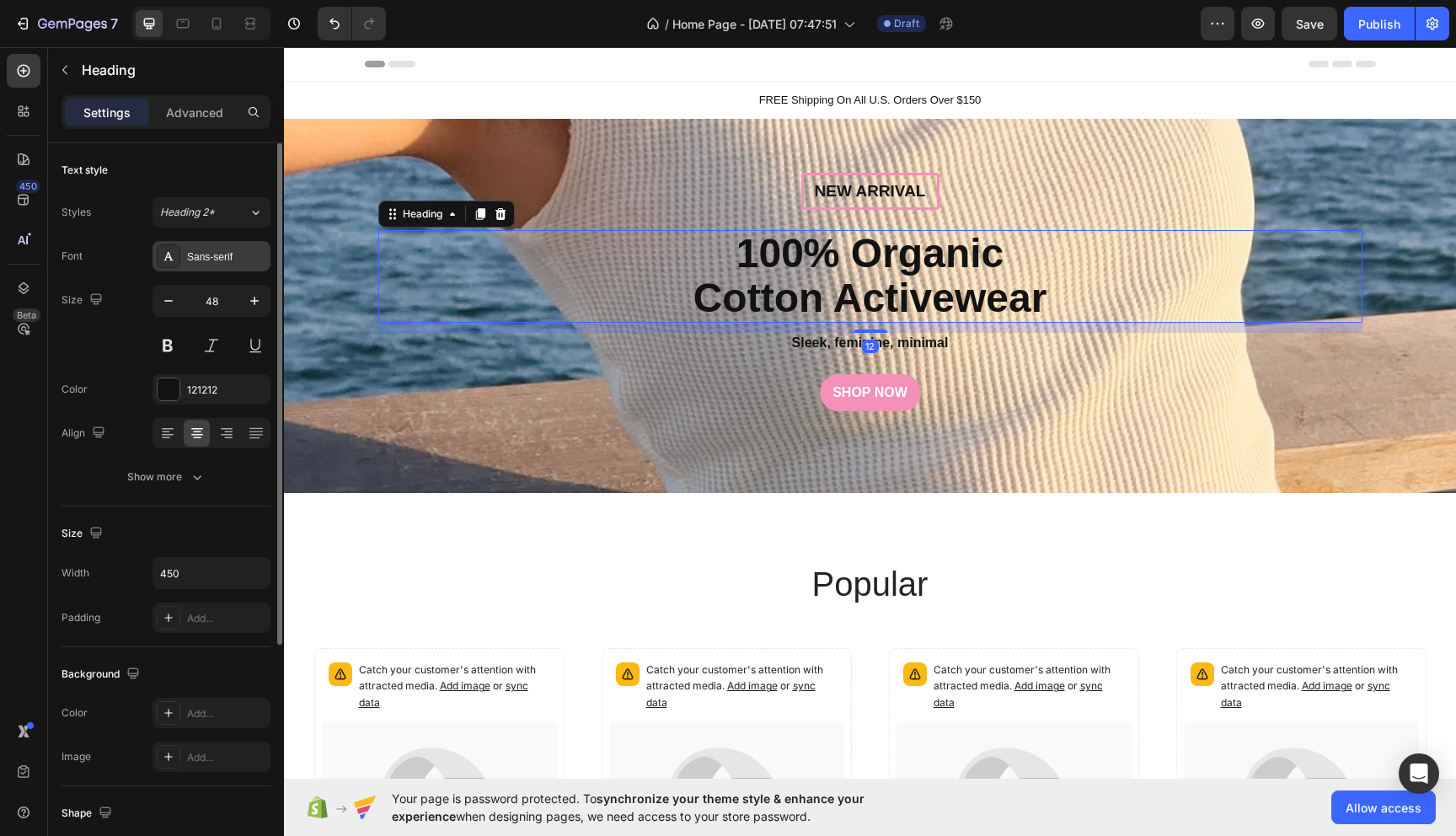
click at [228, 264] on div "Sans-serif" at bounding box center [212, 255] width 118 height 30
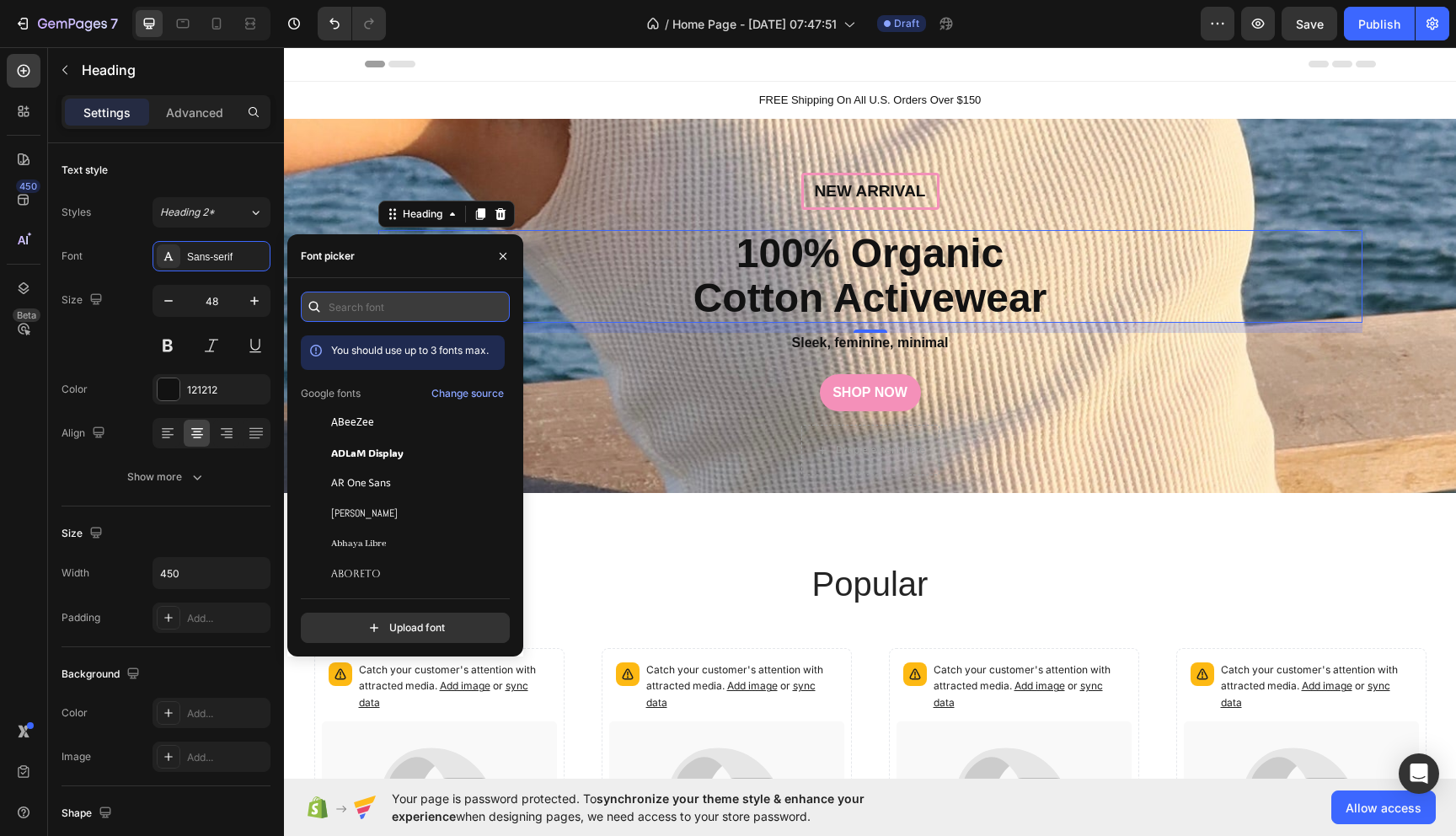
click at [400, 314] on input "text" at bounding box center [405, 306] width 209 height 30
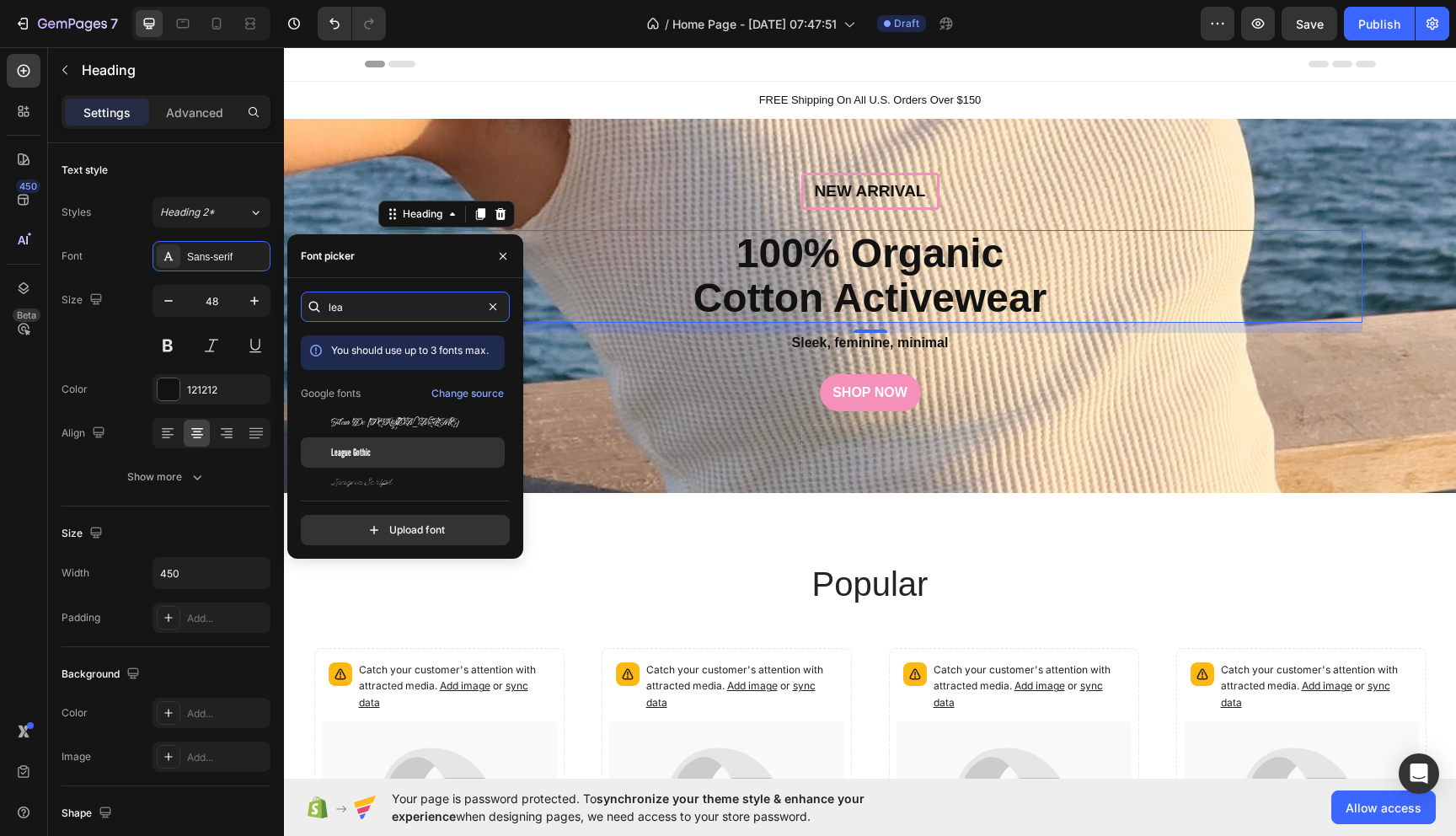
scroll to position [42, 0]
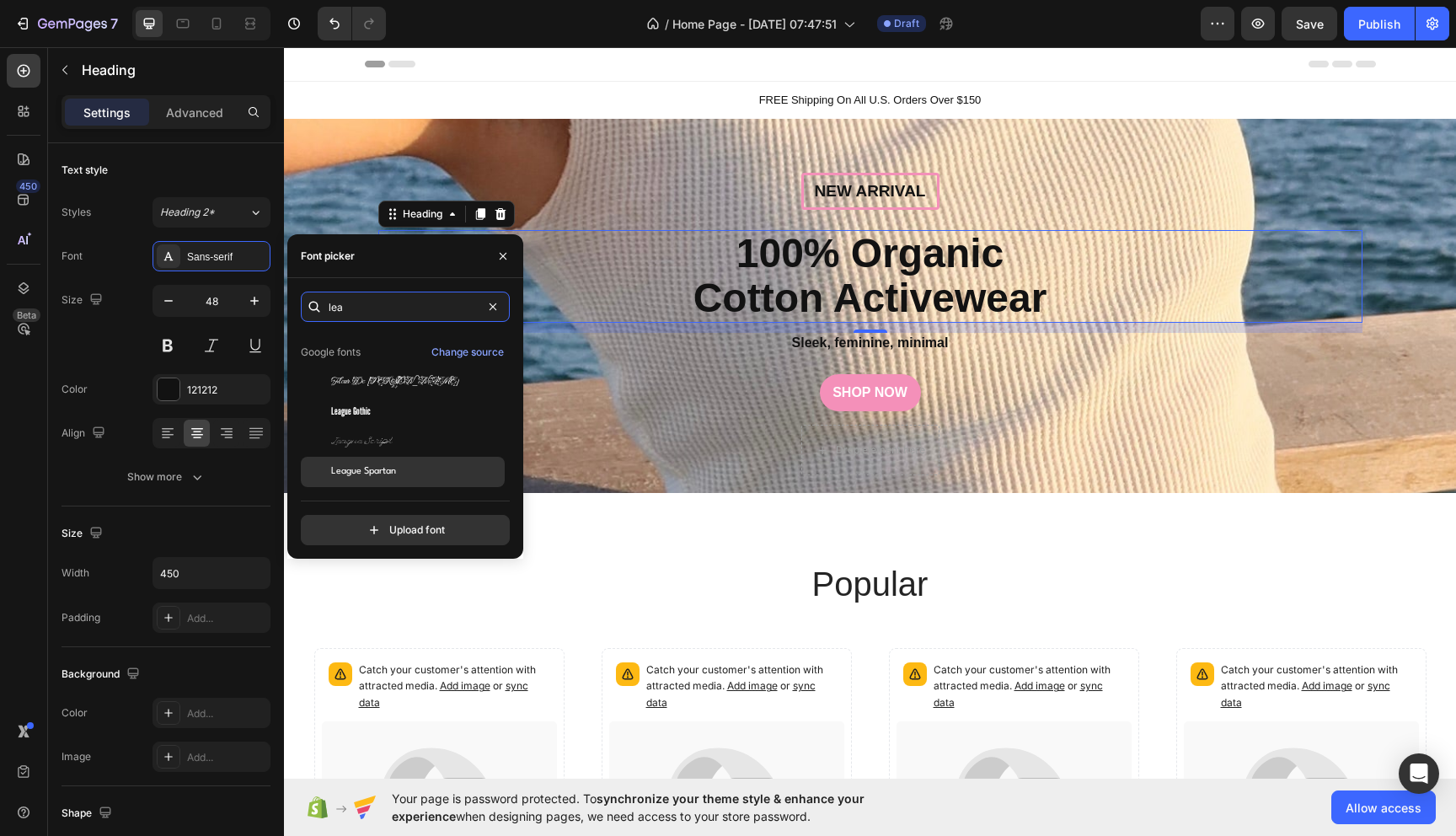
type input "lea"
click at [406, 460] on div "League Spartan" at bounding box center [402, 471] width 204 height 30
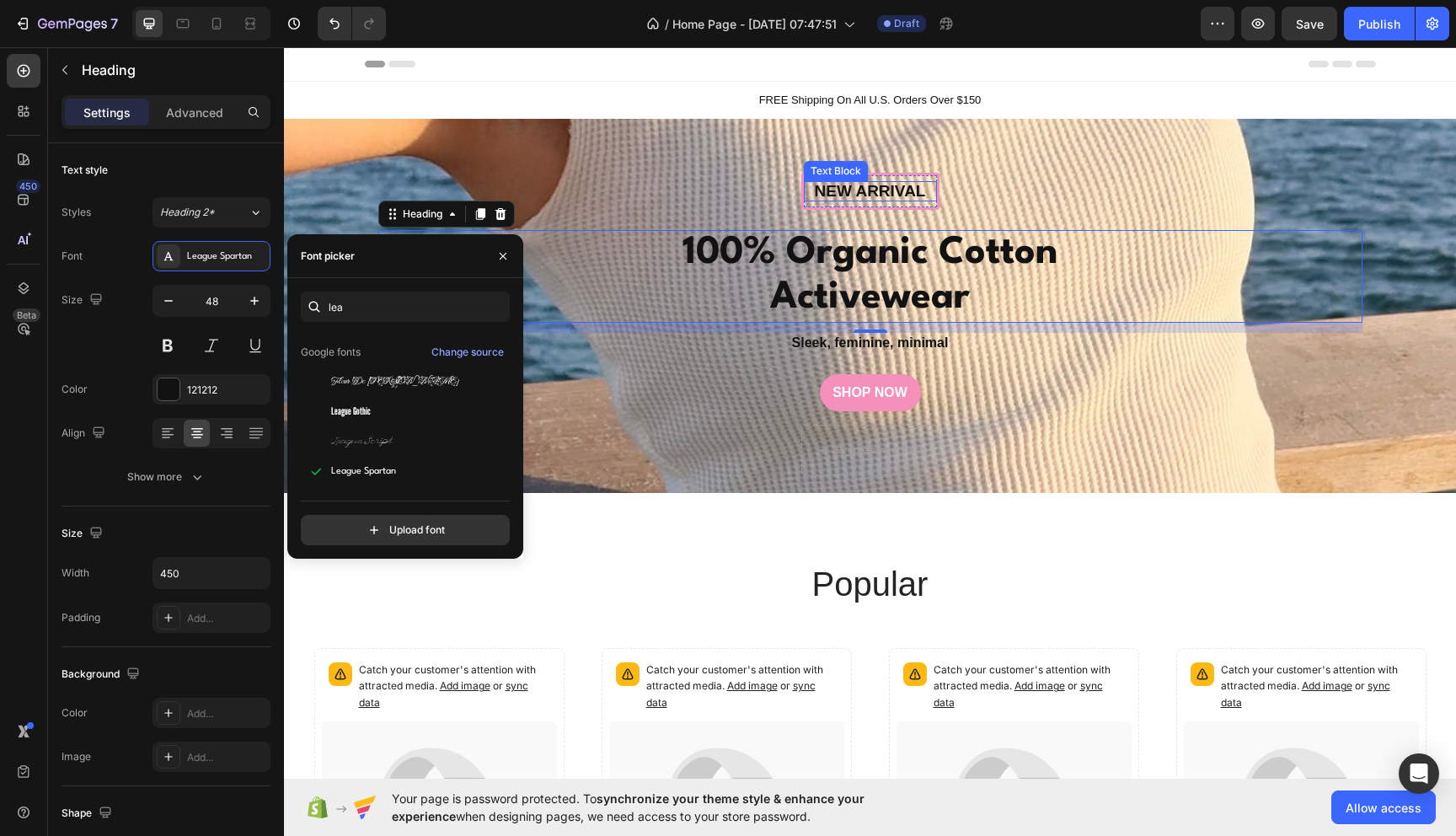
click at [902, 192] on p "New arrival" at bounding box center [870, 191] width 130 height 21
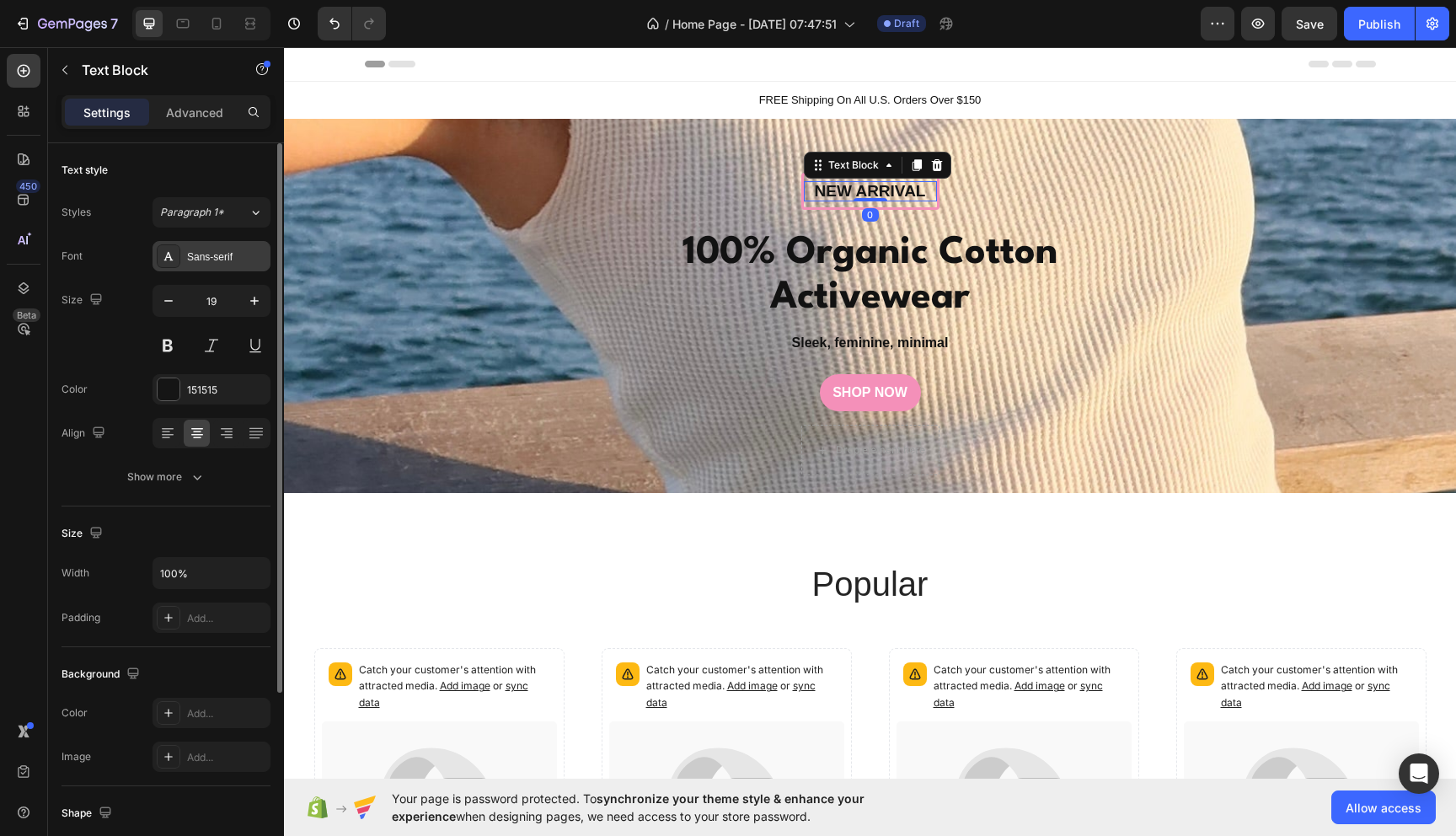
click at [193, 259] on div "Sans-serif" at bounding box center [227, 257] width 79 height 15
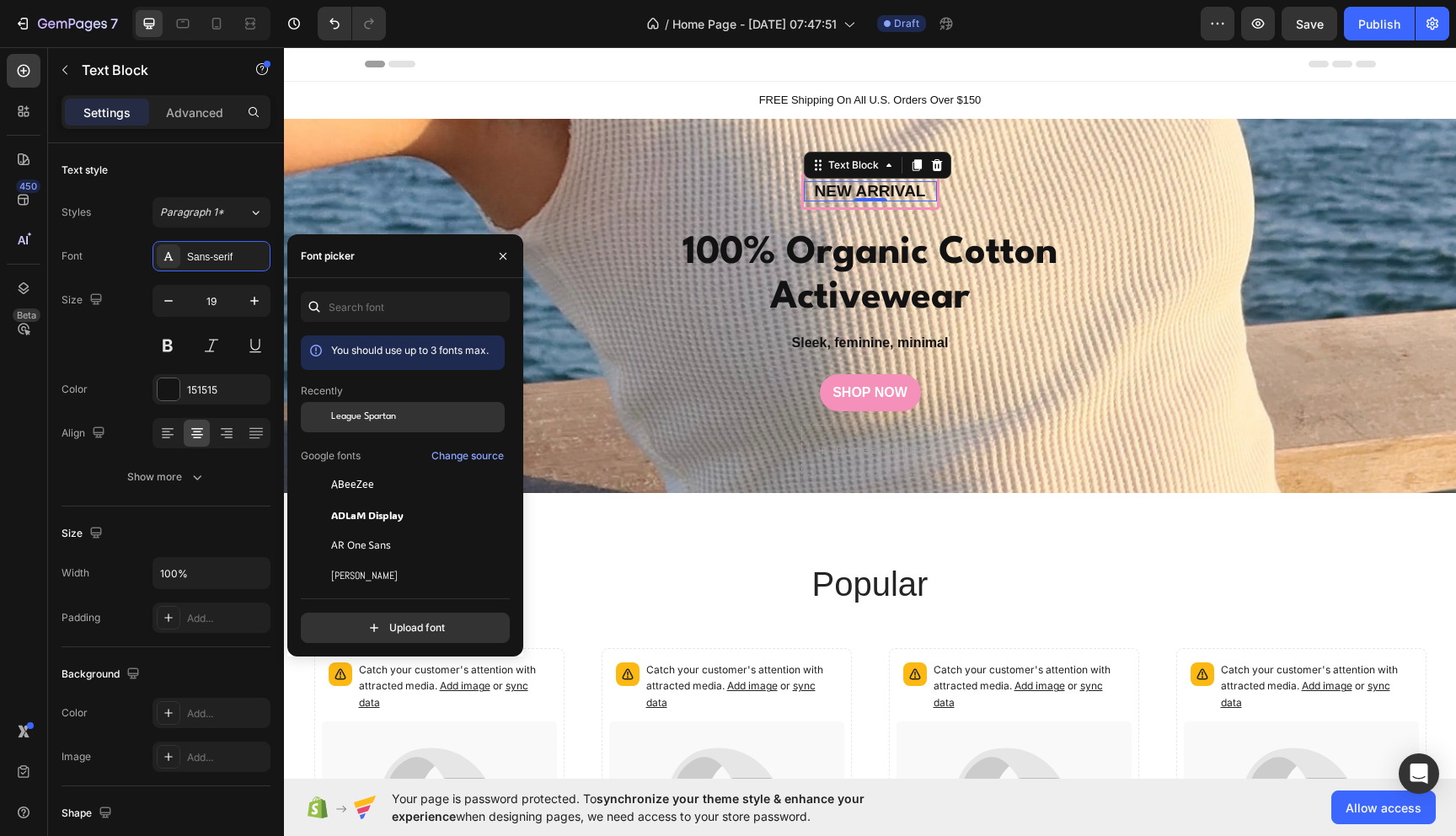
click at [396, 417] on span "League Spartan" at bounding box center [364, 418] width 65 height 15
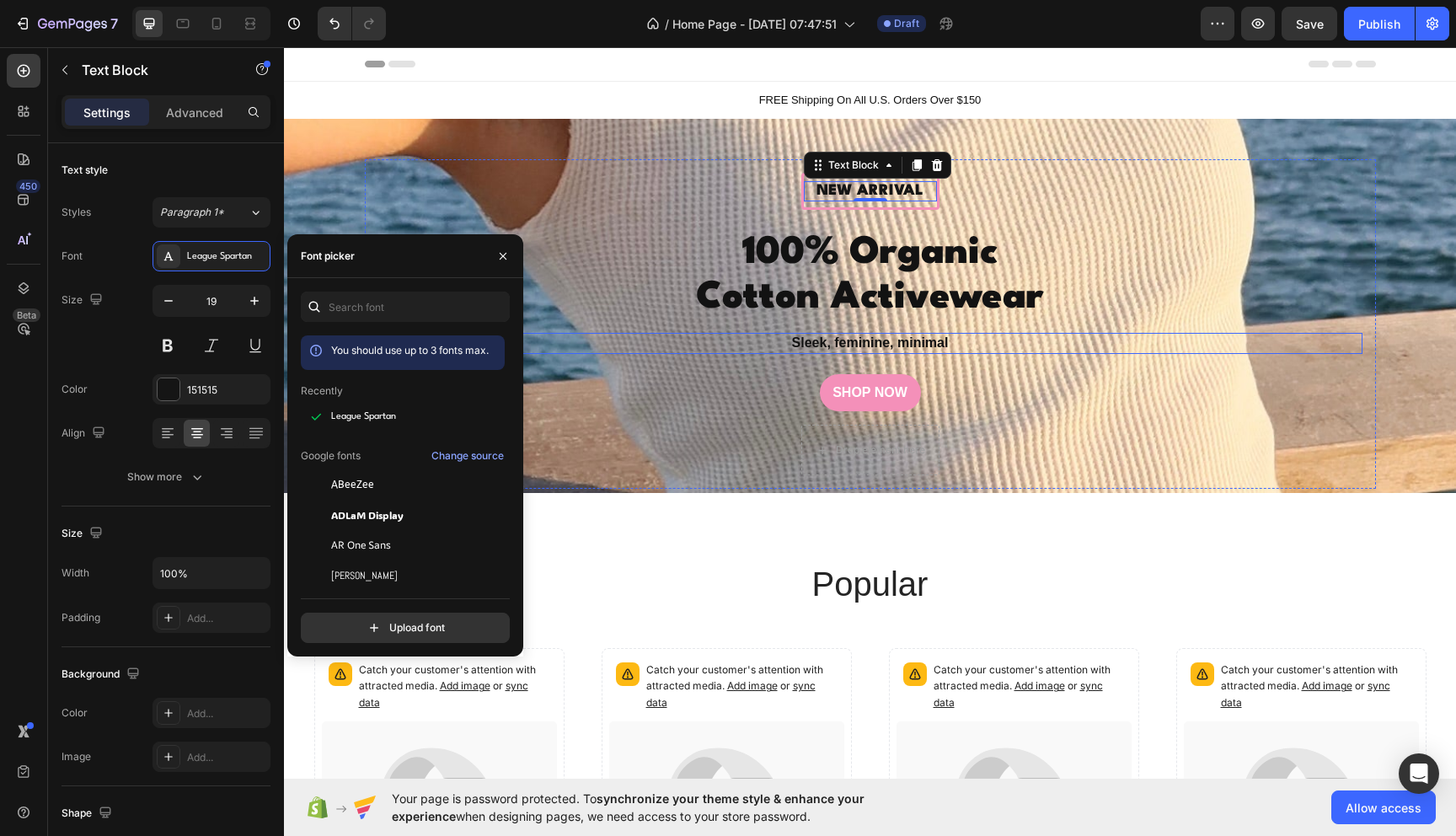
click at [867, 339] on p "Sleek, feminine, minimal" at bounding box center [870, 343] width 981 height 17
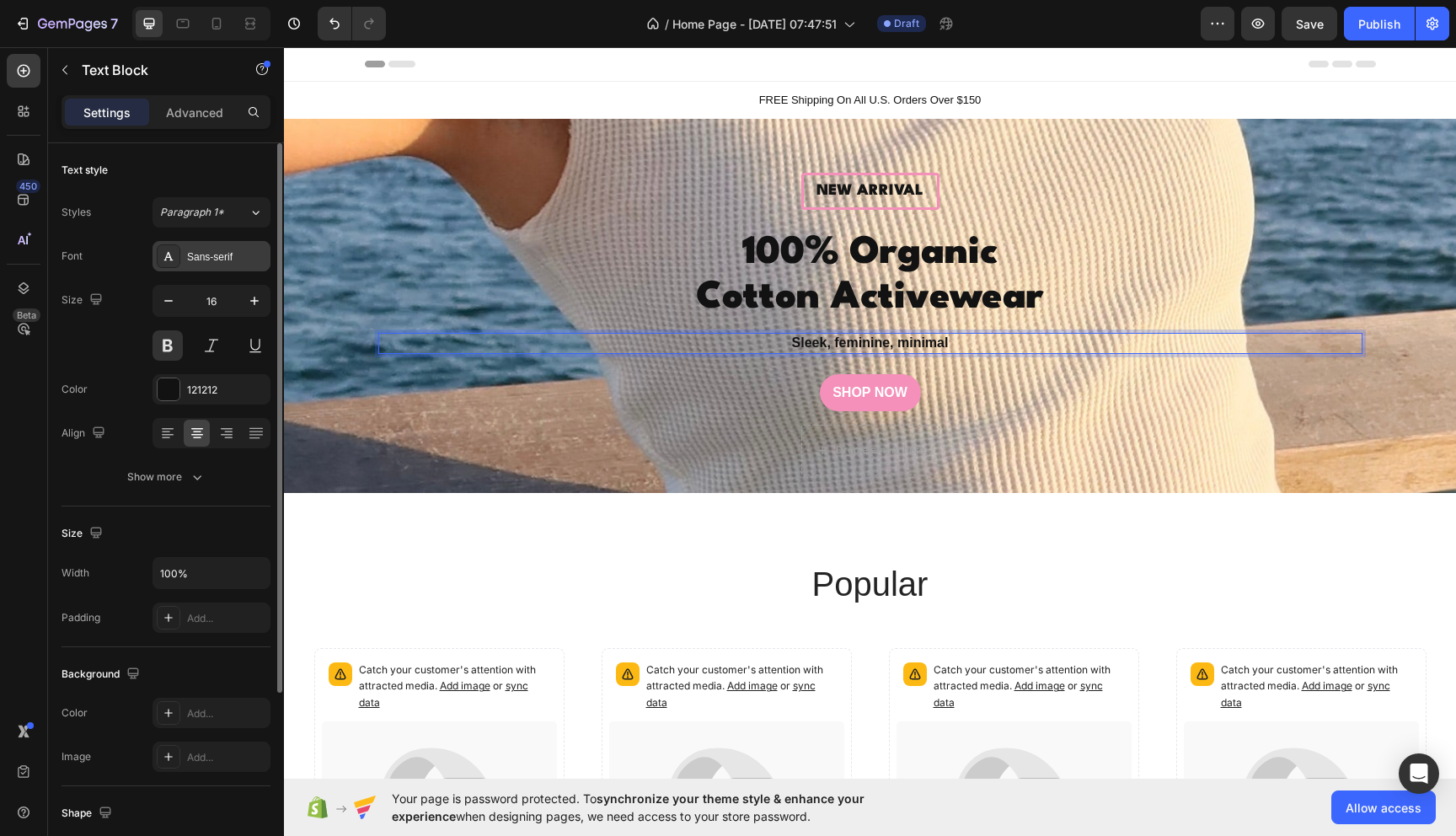
click at [208, 271] on div "Sans-serif" at bounding box center [212, 255] width 118 height 30
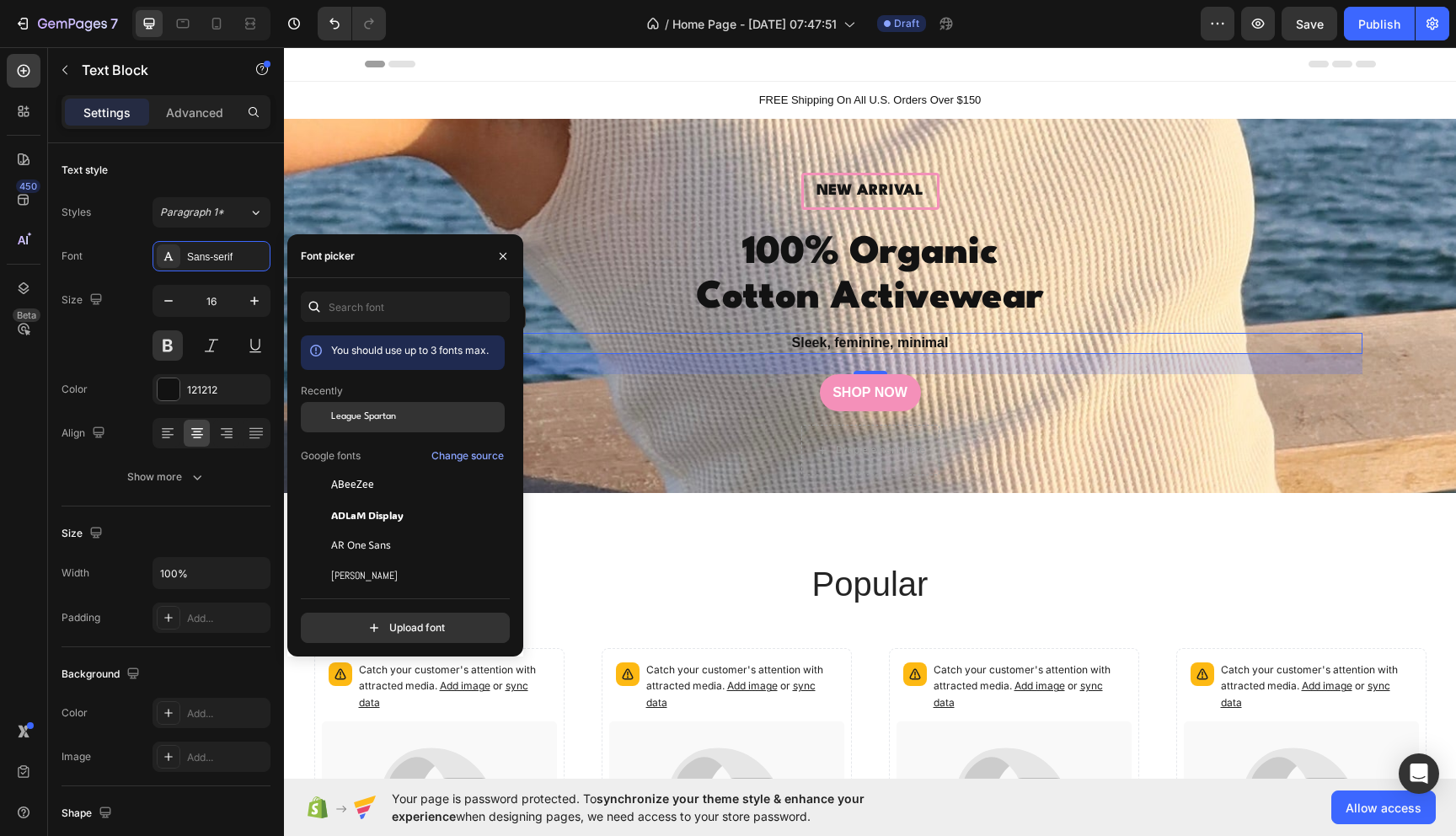
click at [378, 414] on span "League Spartan" at bounding box center [364, 418] width 65 height 15
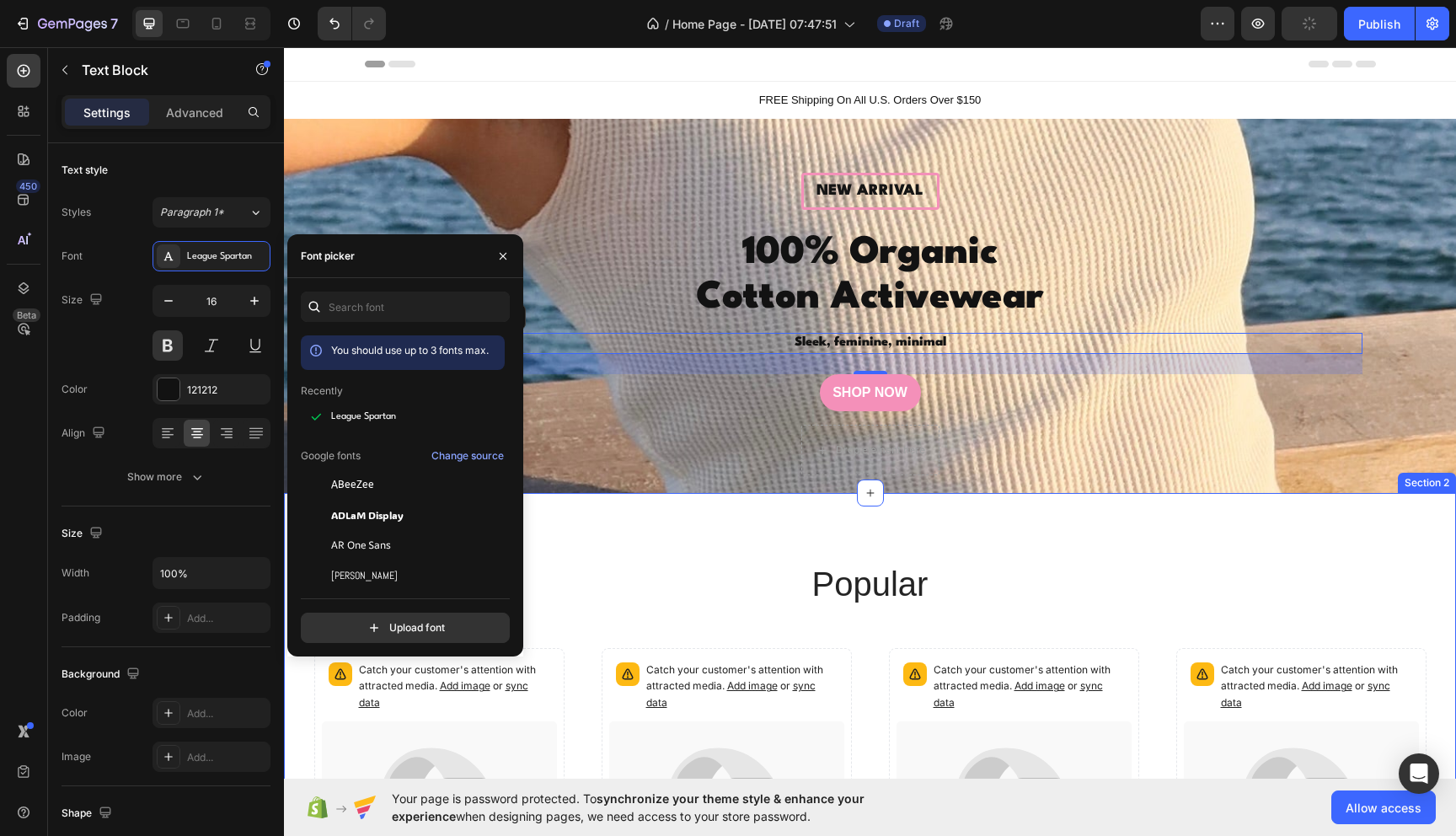
click at [765, 493] on div "popular Heading Catch your customer's attention with attracted media. Add image…" at bounding box center [870, 819] width 1172 height 651
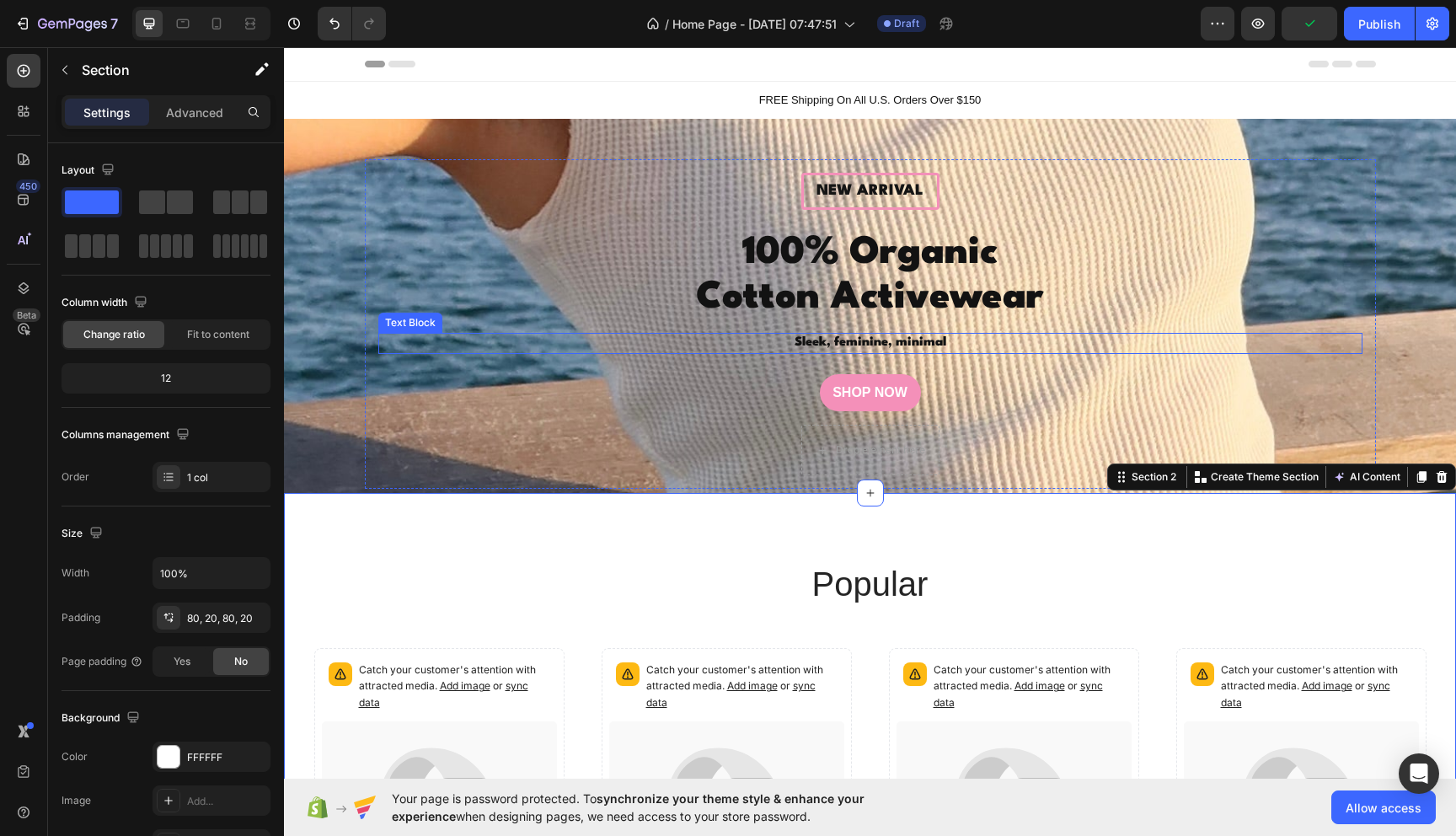
click at [897, 343] on p "Sleek, feminine, minimal" at bounding box center [870, 343] width 981 height 17
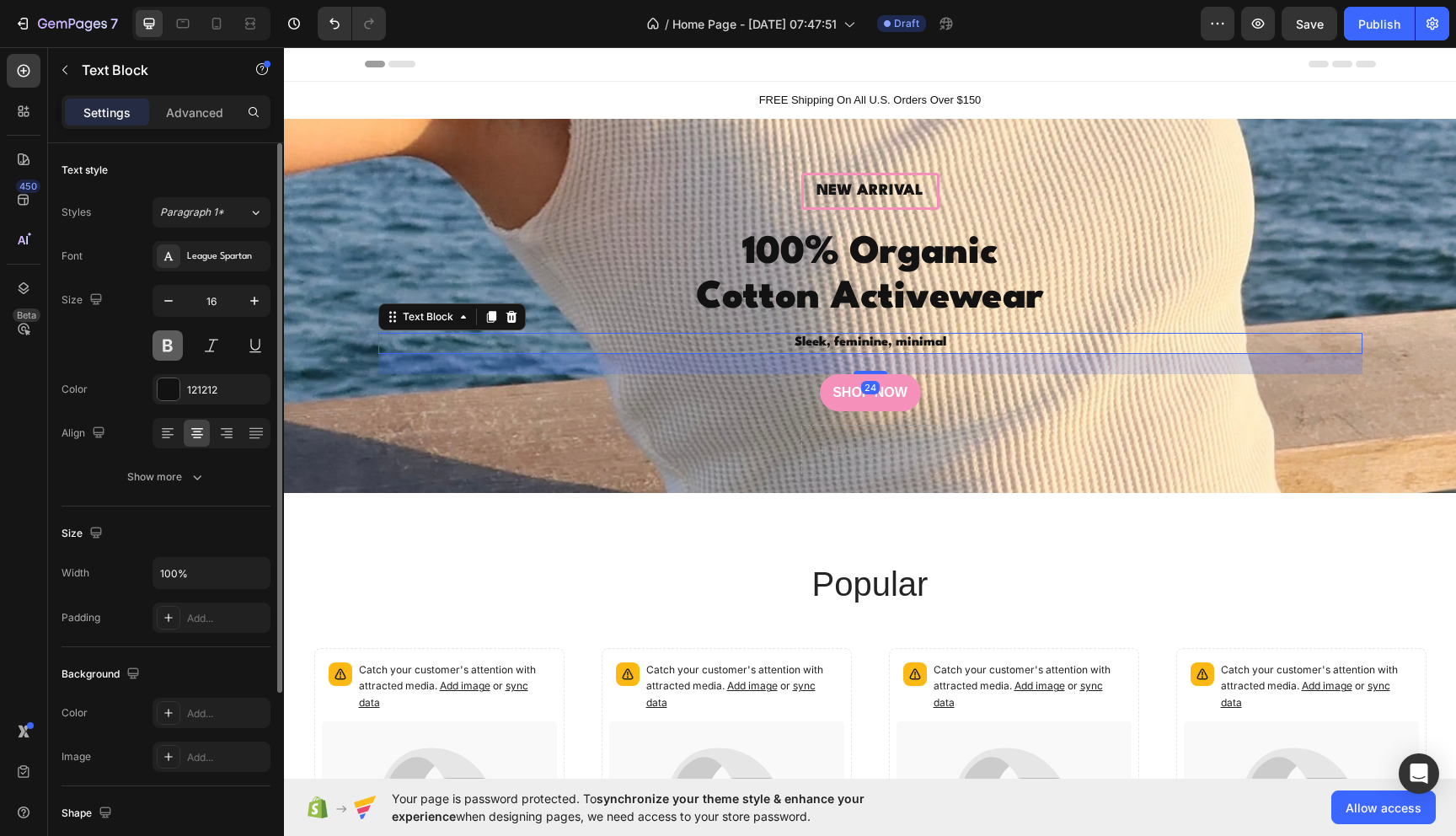
click at [167, 342] on button at bounding box center [167, 345] width 30 height 30
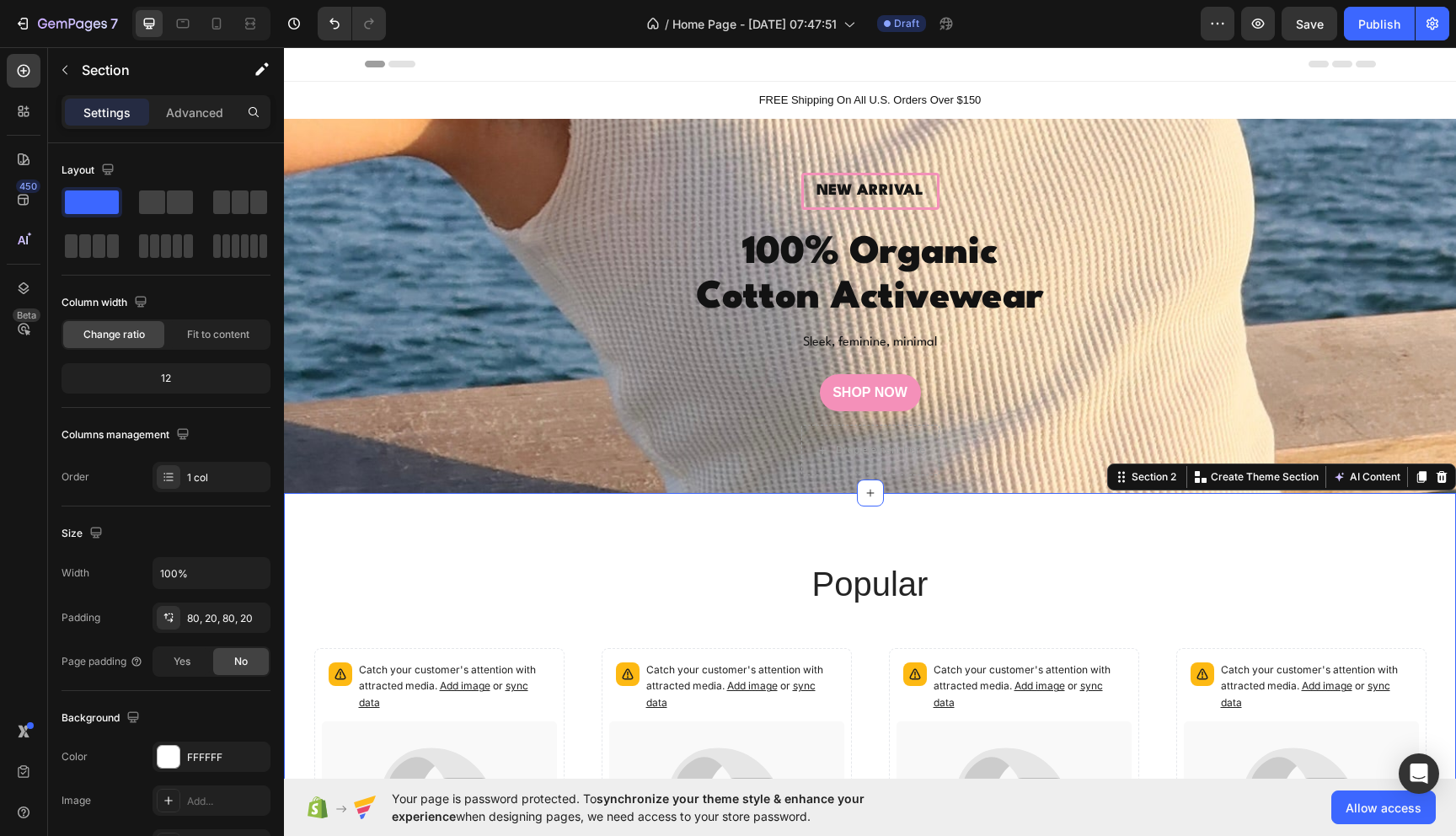
click at [803, 499] on div "popular Heading Catch your customer's attention with attracted media. Add image…" at bounding box center [870, 819] width 1172 height 651
click at [893, 285] on strong "100% Organic Cotton Activewear" at bounding box center [870, 274] width 348 height 82
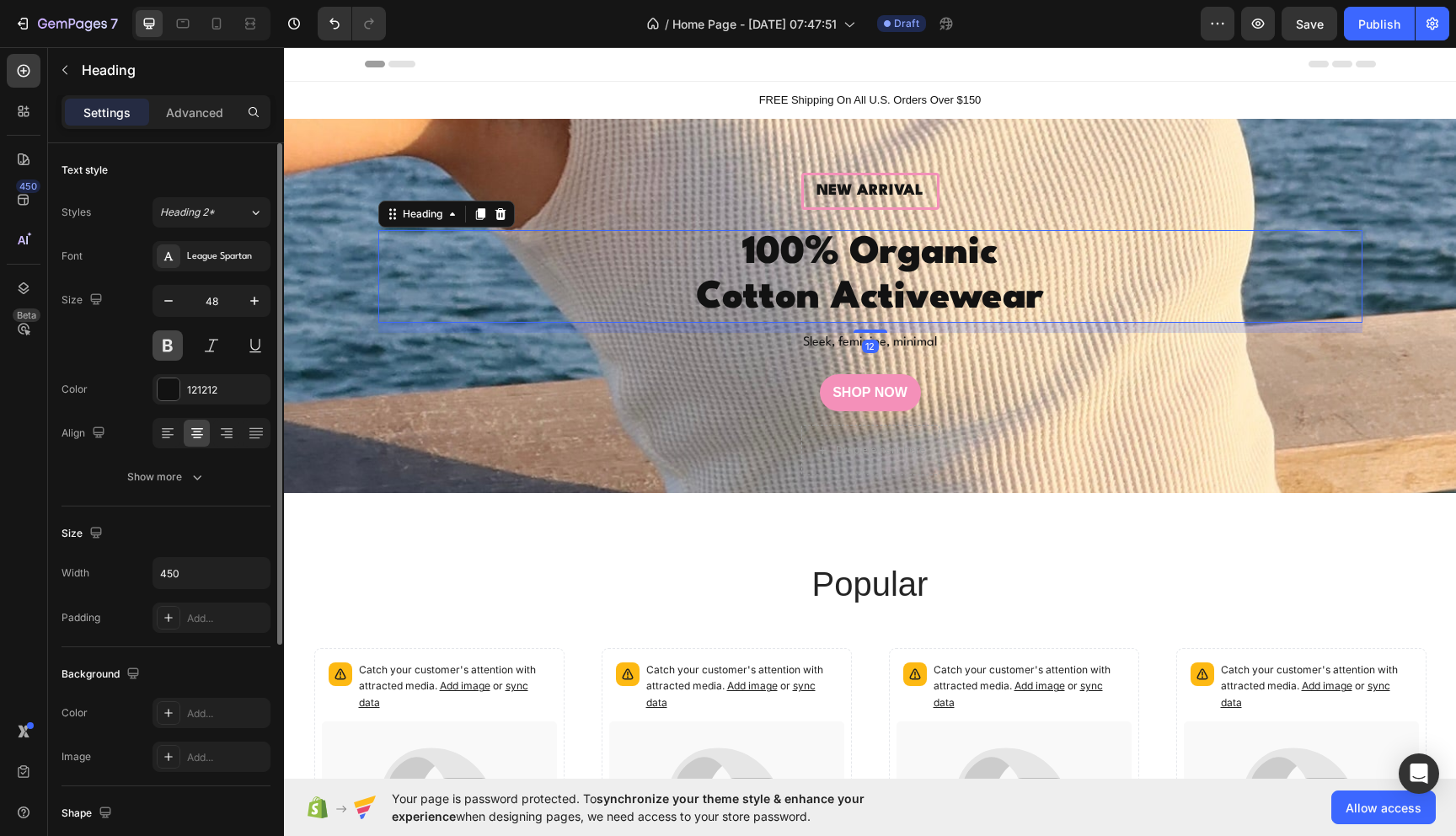
click at [166, 342] on button at bounding box center [167, 345] width 30 height 30
click at [218, 209] on div "Heading 2*" at bounding box center [194, 213] width 69 height 15
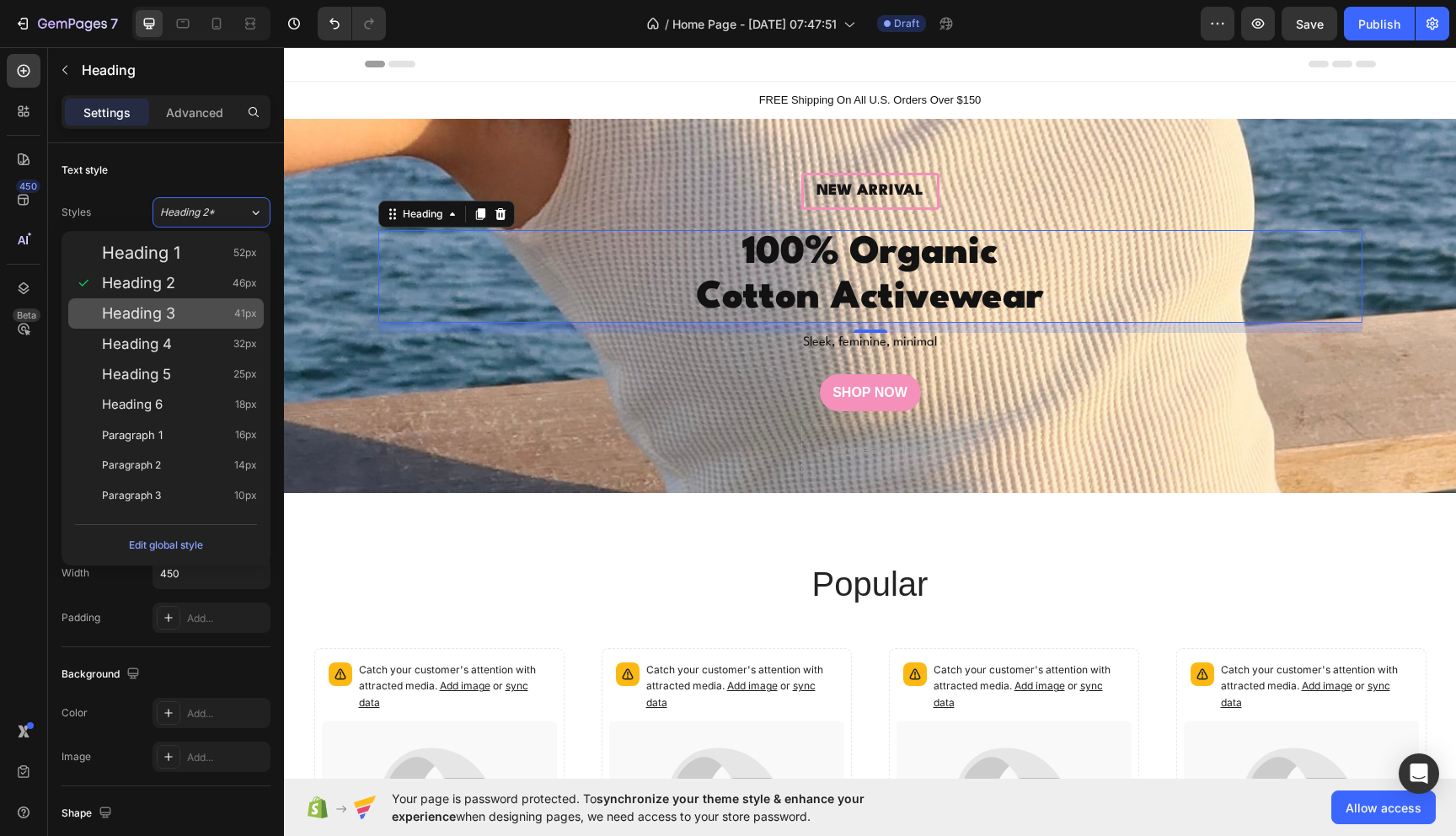
click at [215, 314] on div "Heading 3 41px" at bounding box center [179, 313] width 155 height 16
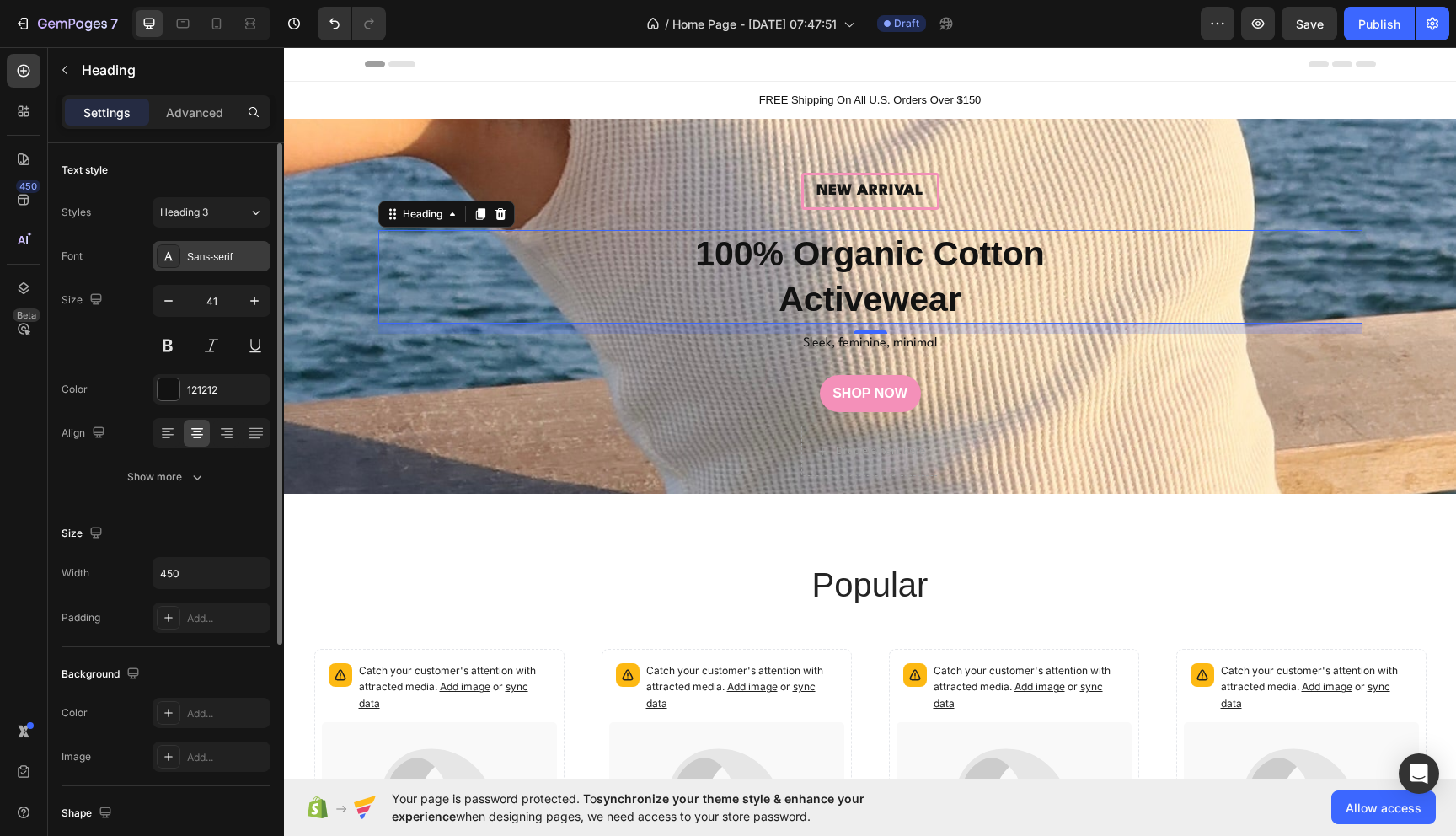
click at [234, 248] on div "Sans-serif" at bounding box center [212, 255] width 118 height 30
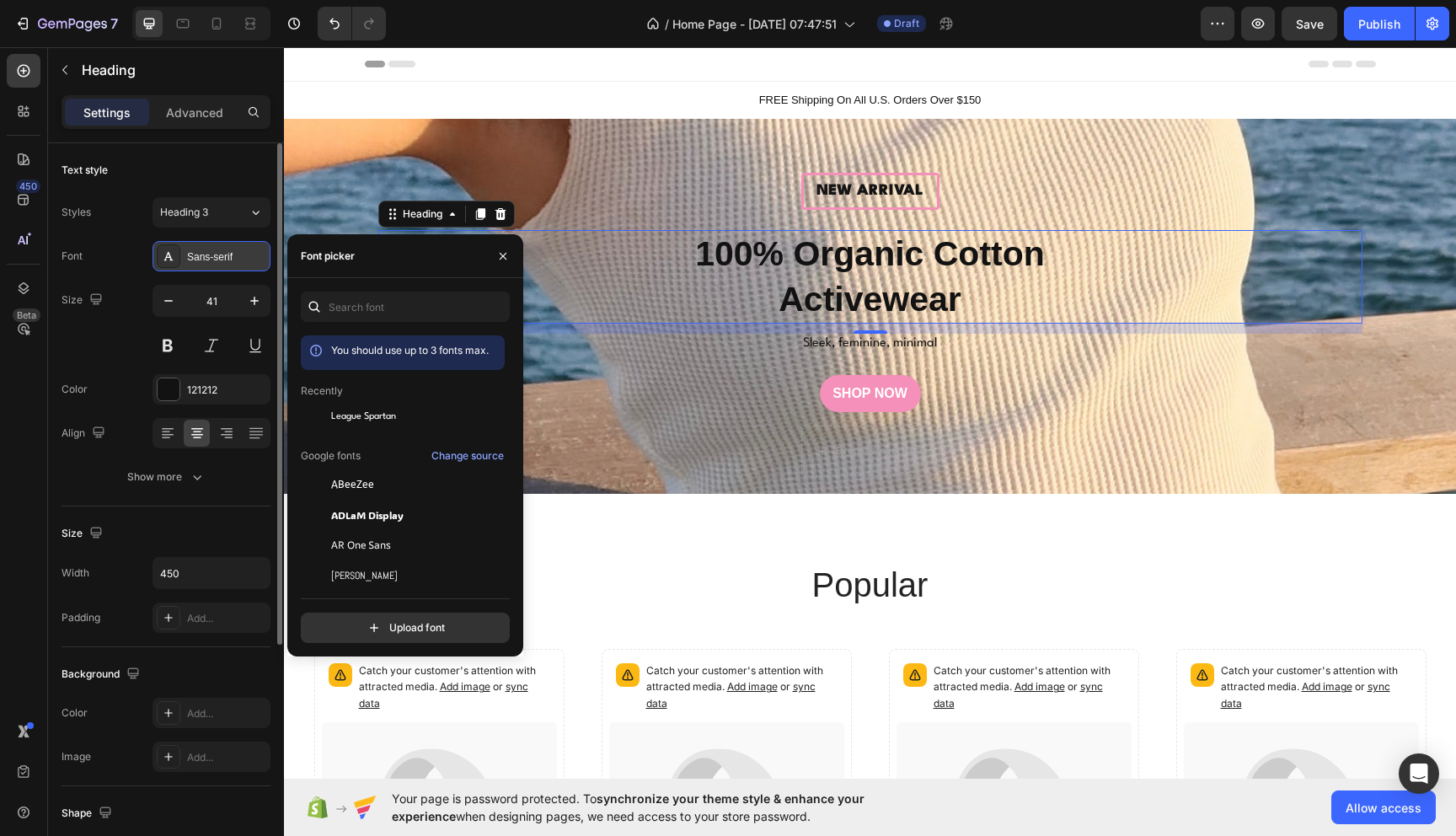
click at [219, 249] on div "Sans-serif" at bounding box center [227, 257] width 79 height 15
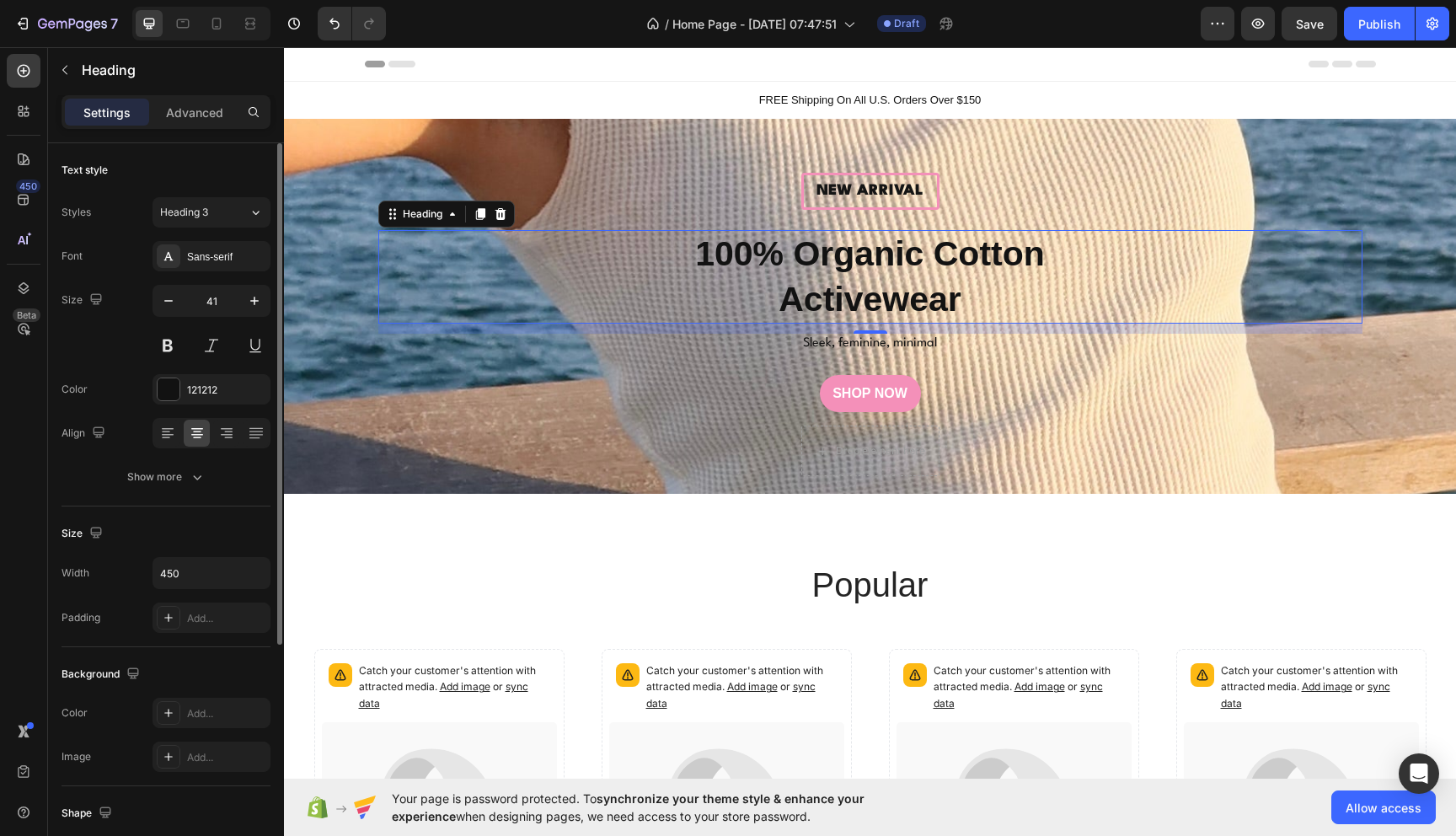
click at [208, 274] on div "Font Sans-serif Size 41 Color 121212 Align Show more" at bounding box center [166, 366] width 209 height 251
click at [204, 219] on button "Heading 3" at bounding box center [212, 212] width 118 height 30
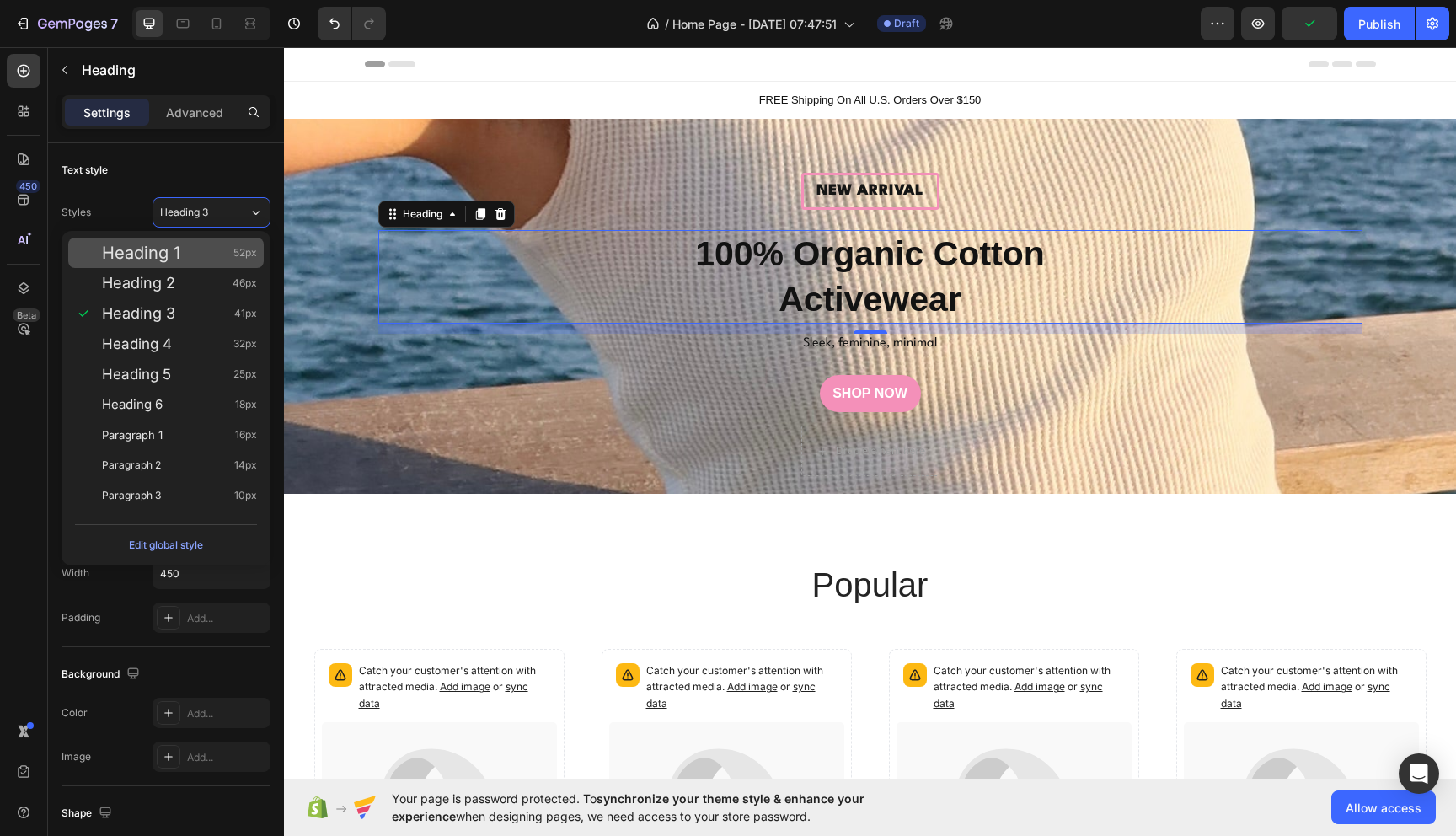
click at [200, 248] on div "Heading 1 52px" at bounding box center [179, 252] width 155 height 16
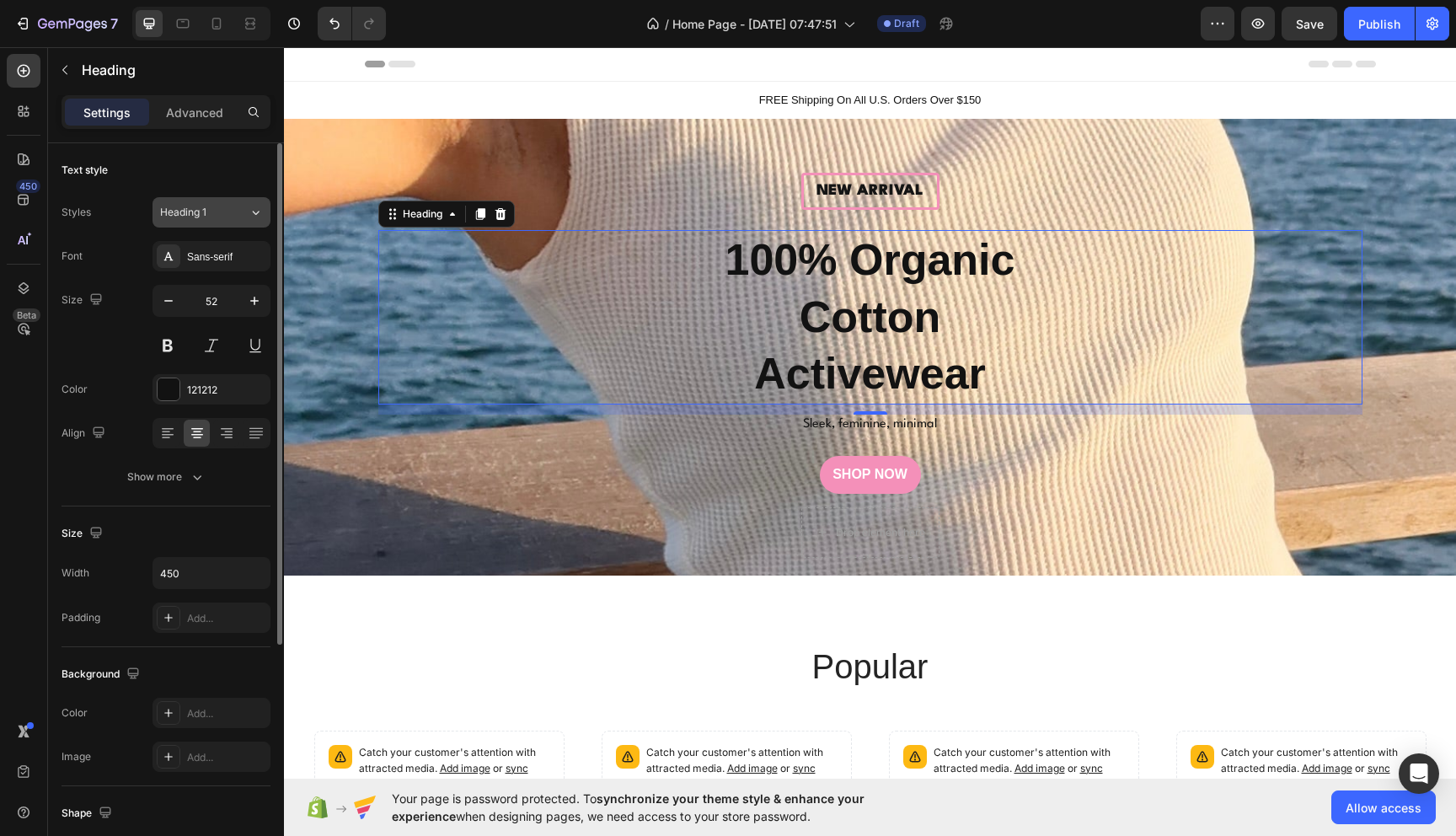
click at [218, 205] on div "Heading 1" at bounding box center [194, 213] width 69 height 15
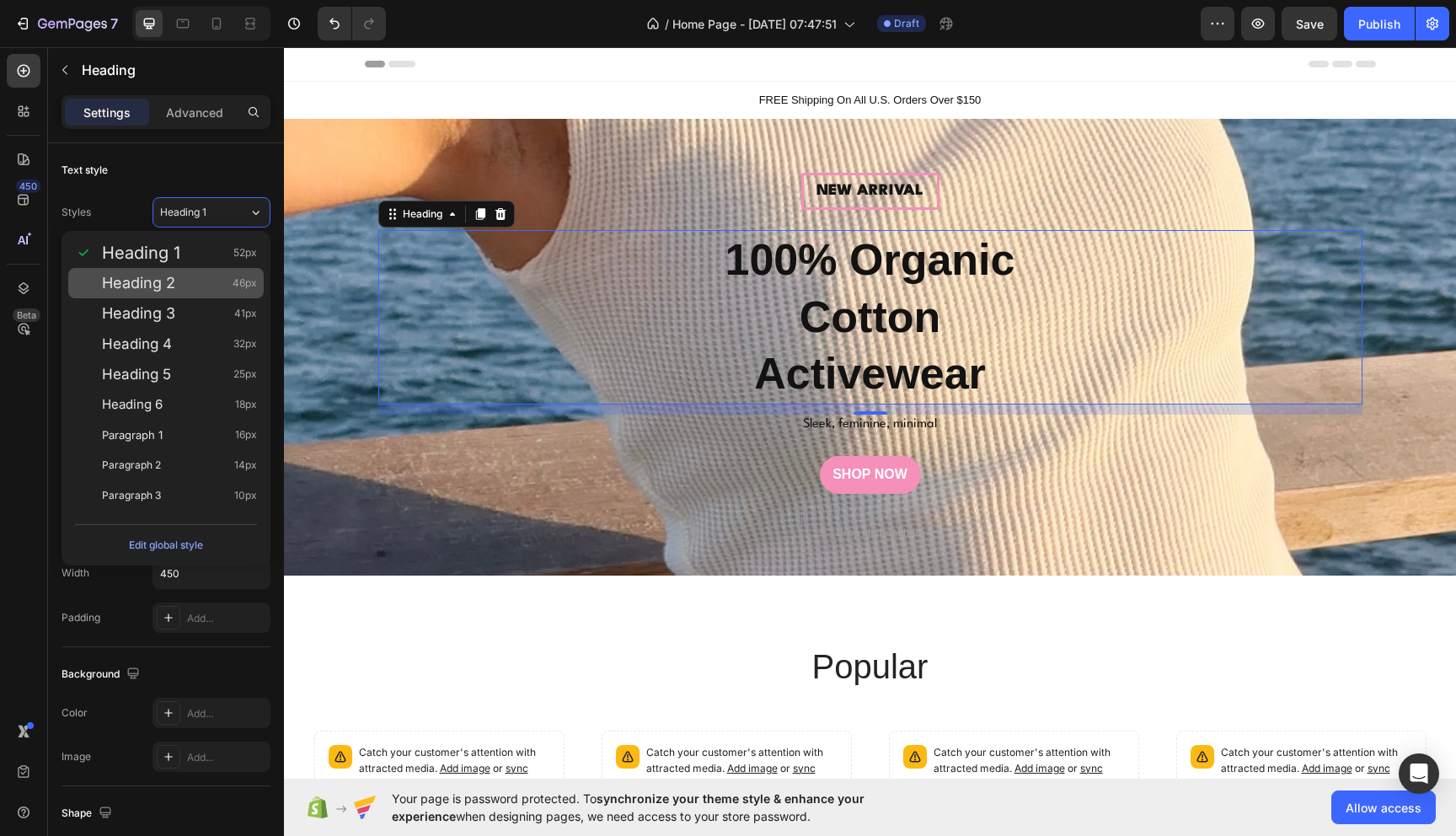
click at [202, 274] on div "Heading 2 46px" at bounding box center [179, 282] width 155 height 16
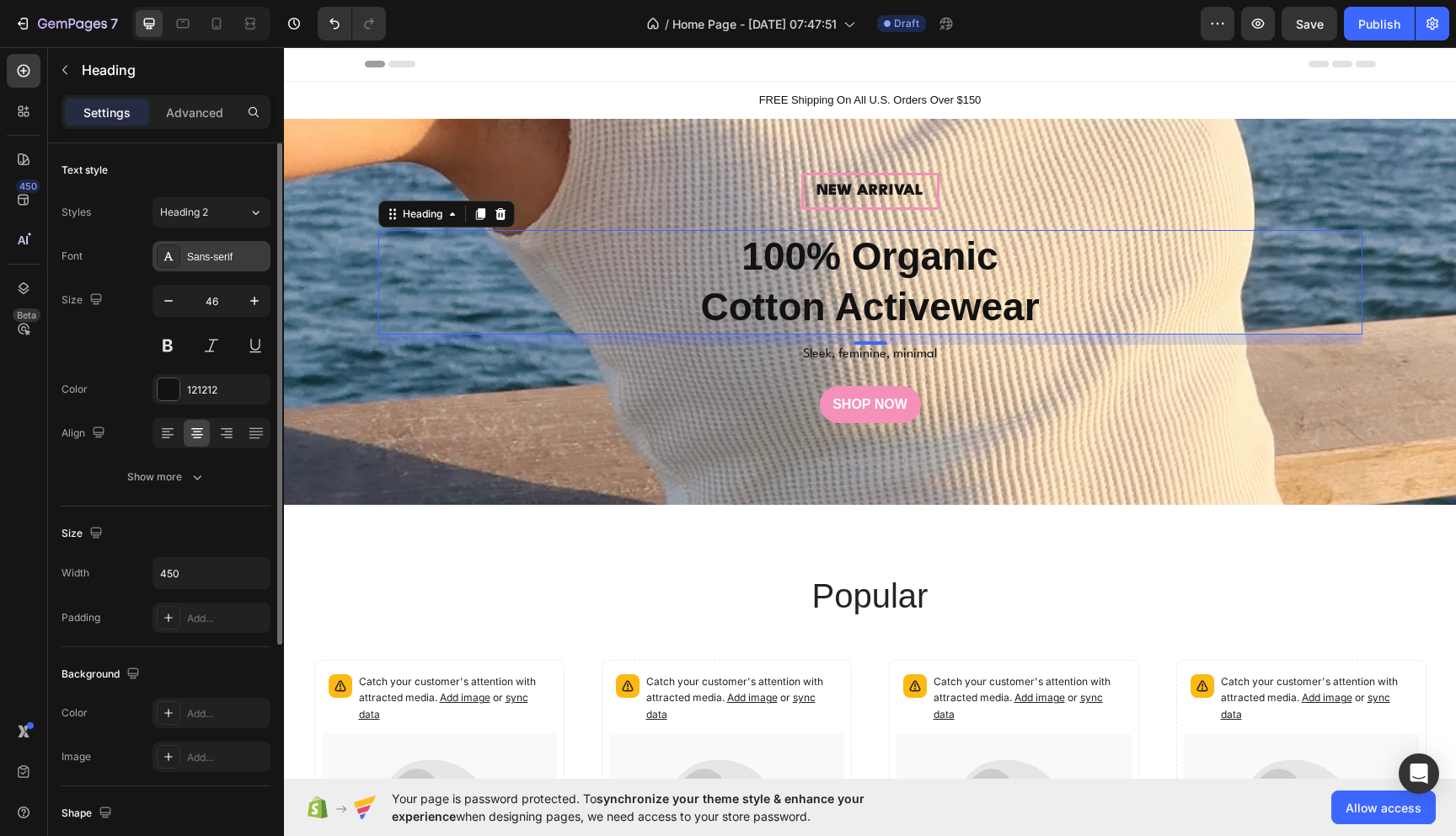
click at [225, 261] on div "Sans-serif" at bounding box center [227, 257] width 79 height 15
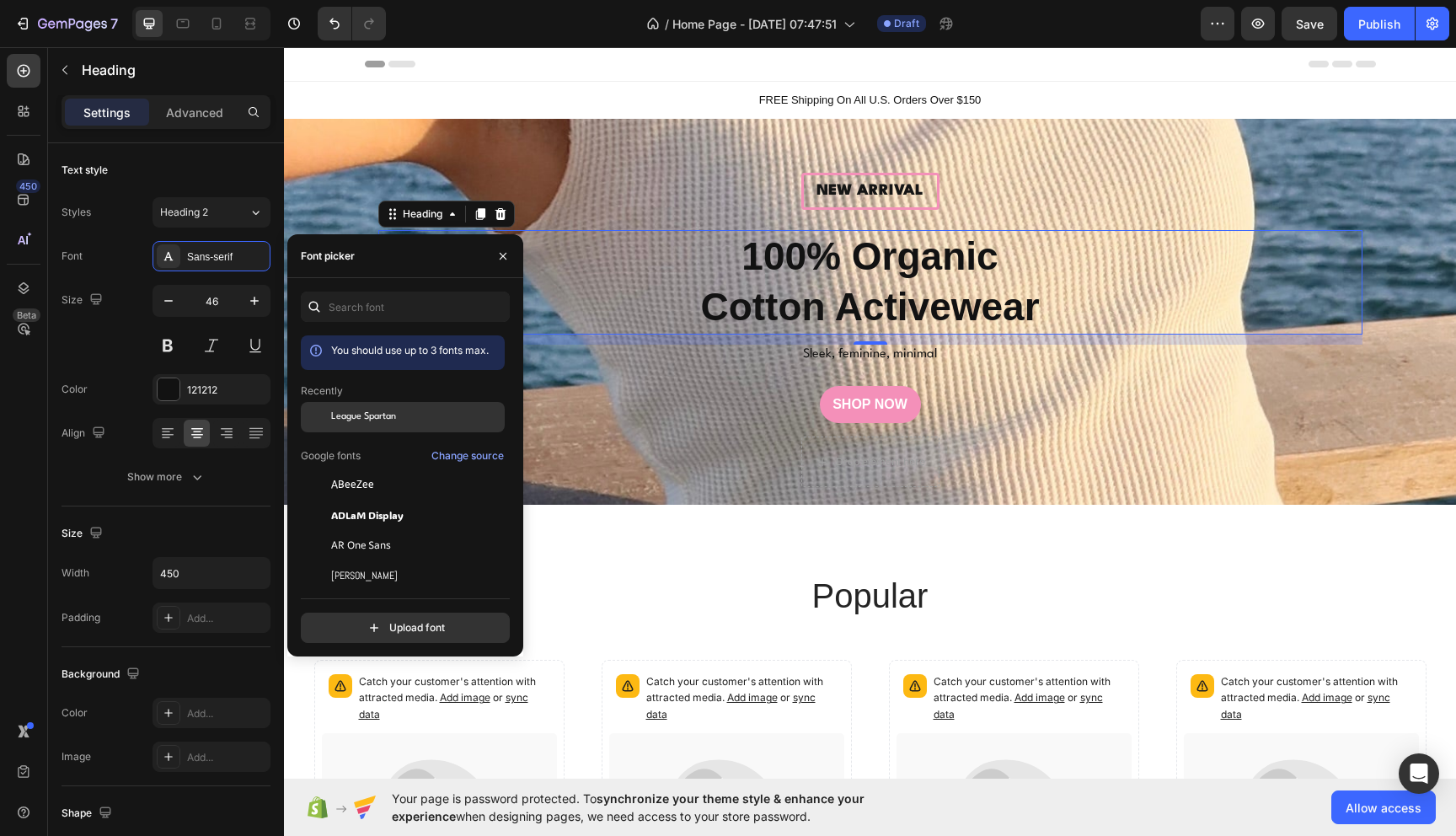
click at [397, 530] on div "League Spartan" at bounding box center [402, 544] width 204 height 30
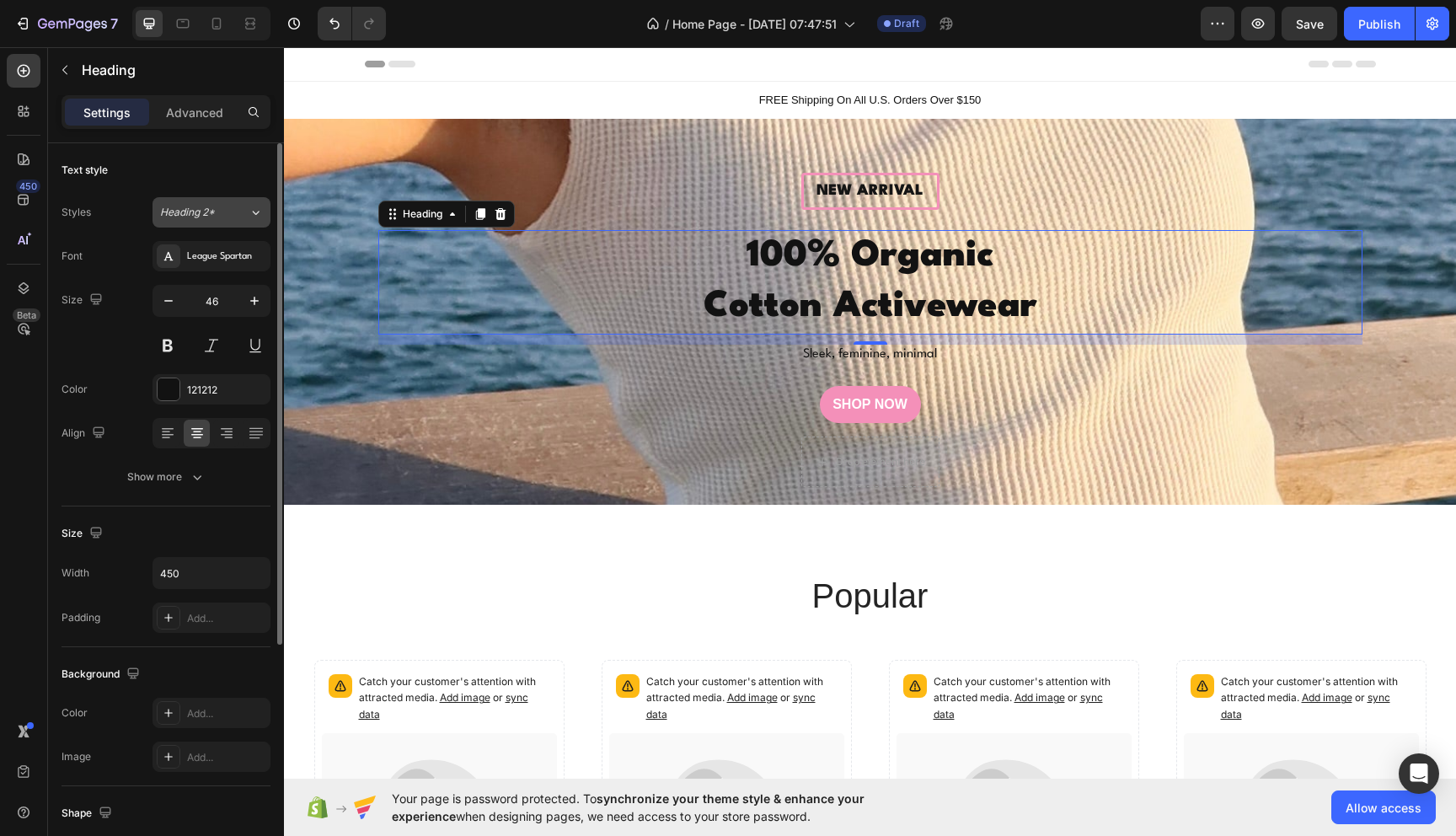
click at [196, 212] on span "Heading 2*" at bounding box center [188, 213] width 55 height 15
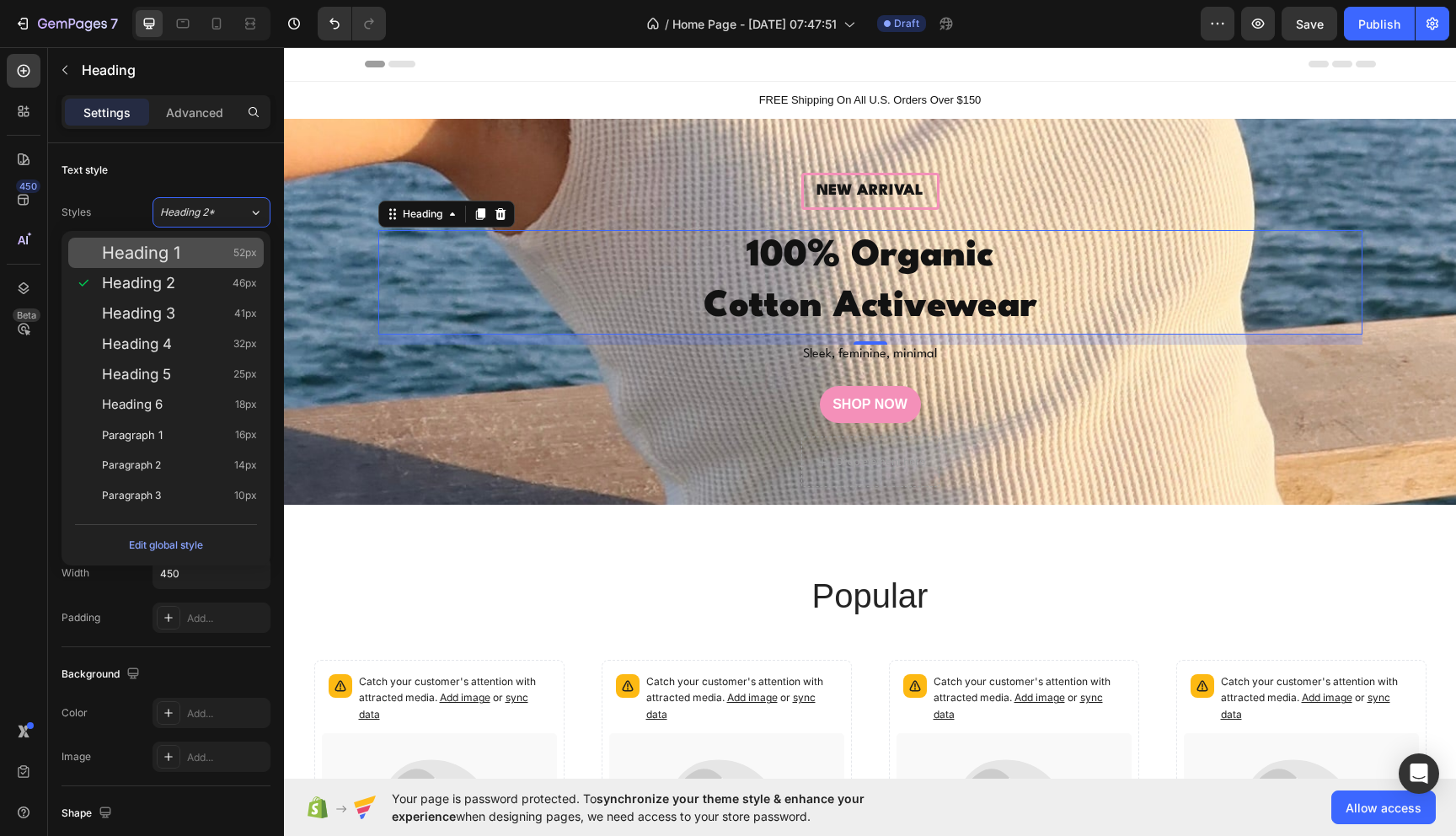
click at [166, 252] on span "Heading 1" at bounding box center [140, 252] width 78 height 16
type input "52"
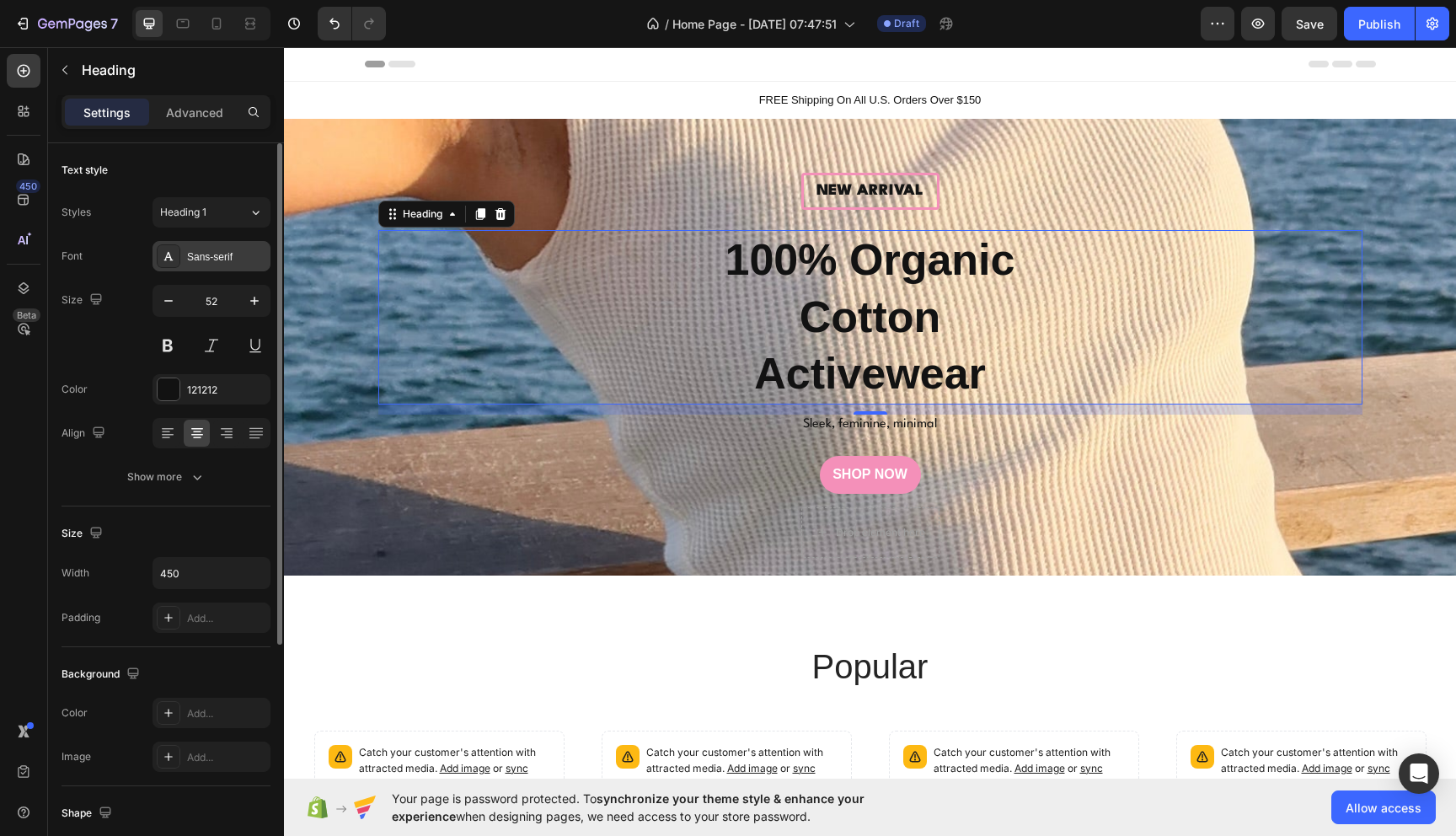
click at [218, 259] on div "Sans-serif" at bounding box center [227, 257] width 79 height 15
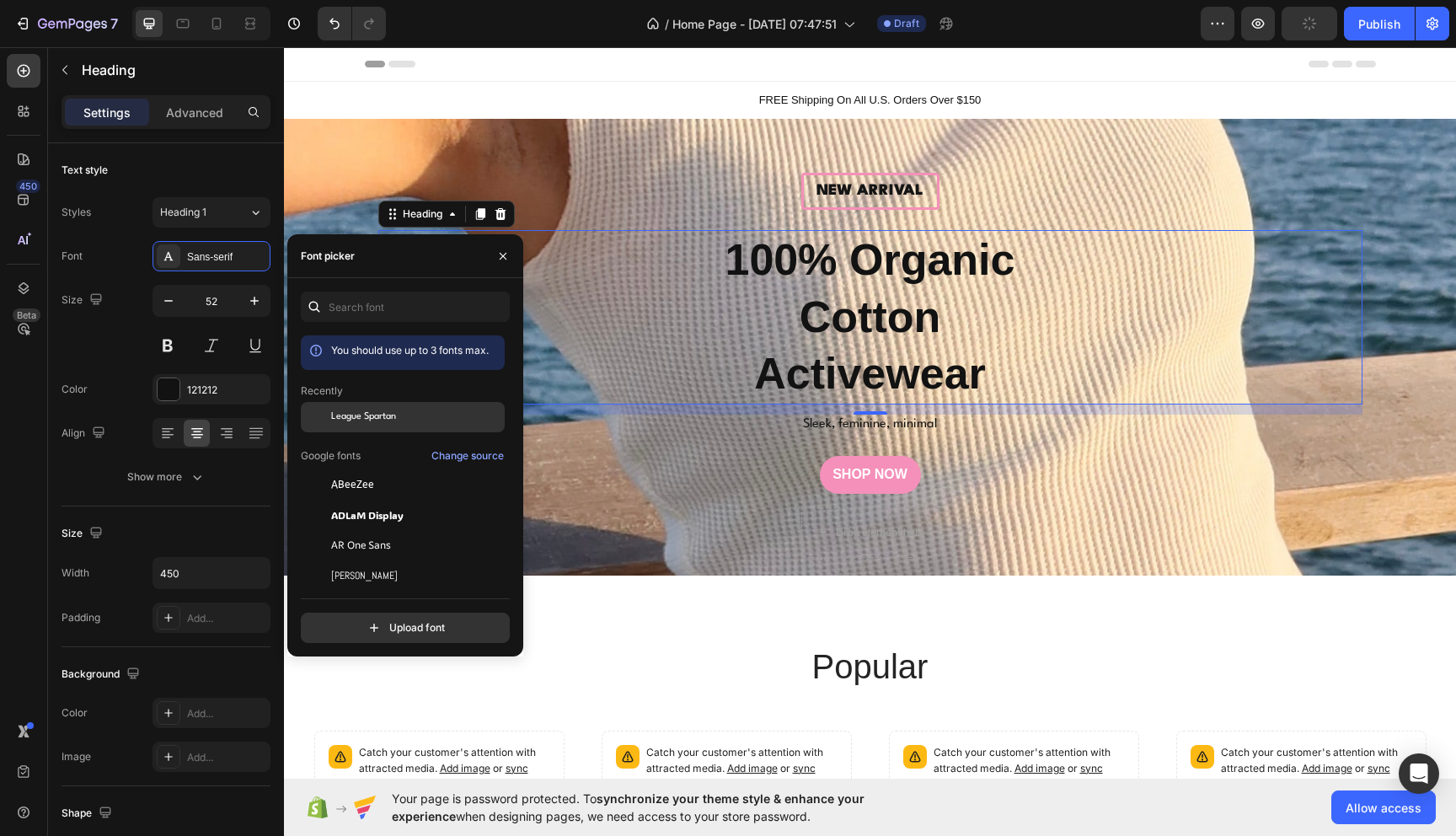
click at [364, 420] on span "League Spartan" at bounding box center [364, 418] width 65 height 15
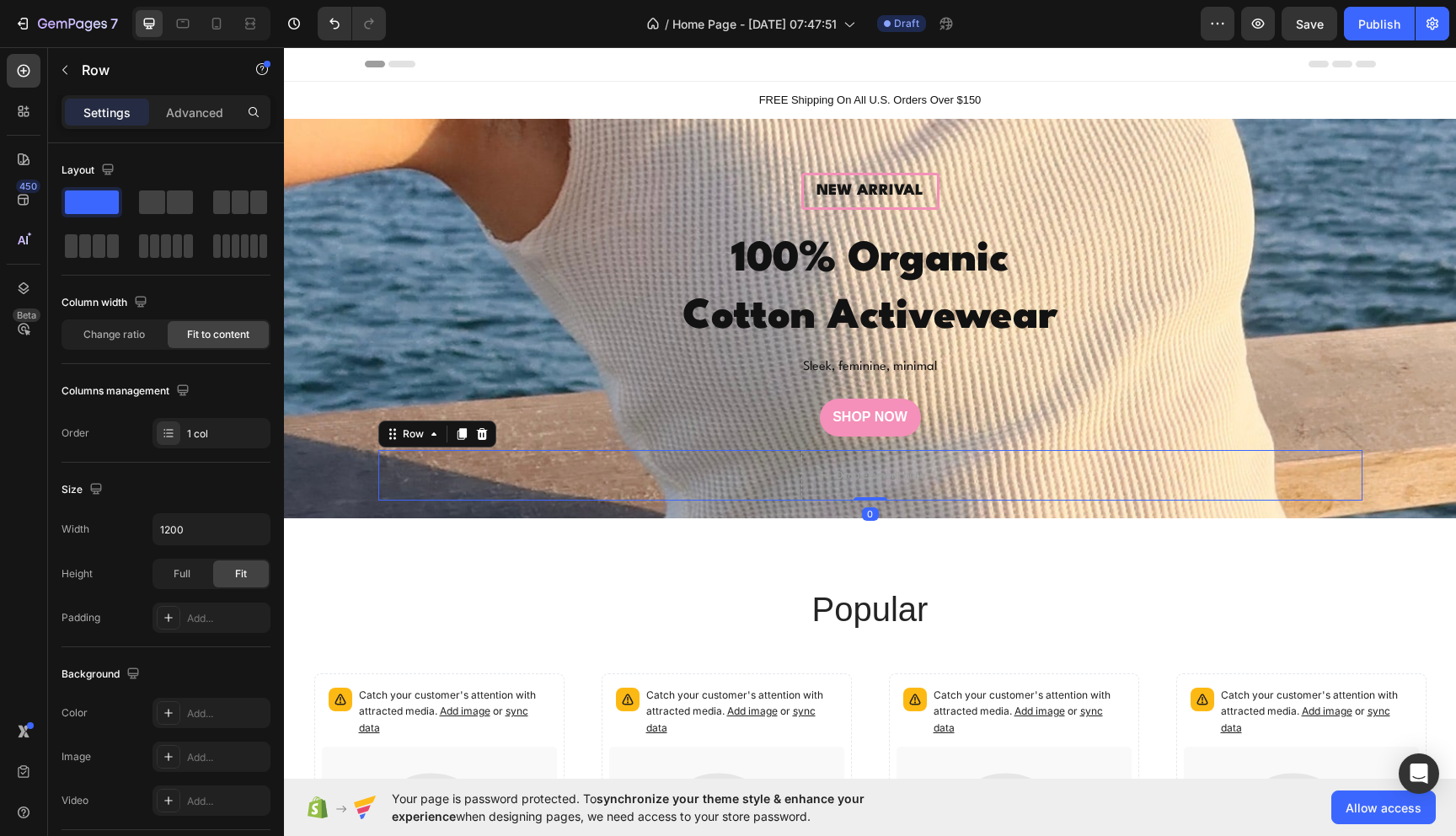
click at [717, 489] on div "Drop element here Row 0" at bounding box center [870, 475] width 984 height 50
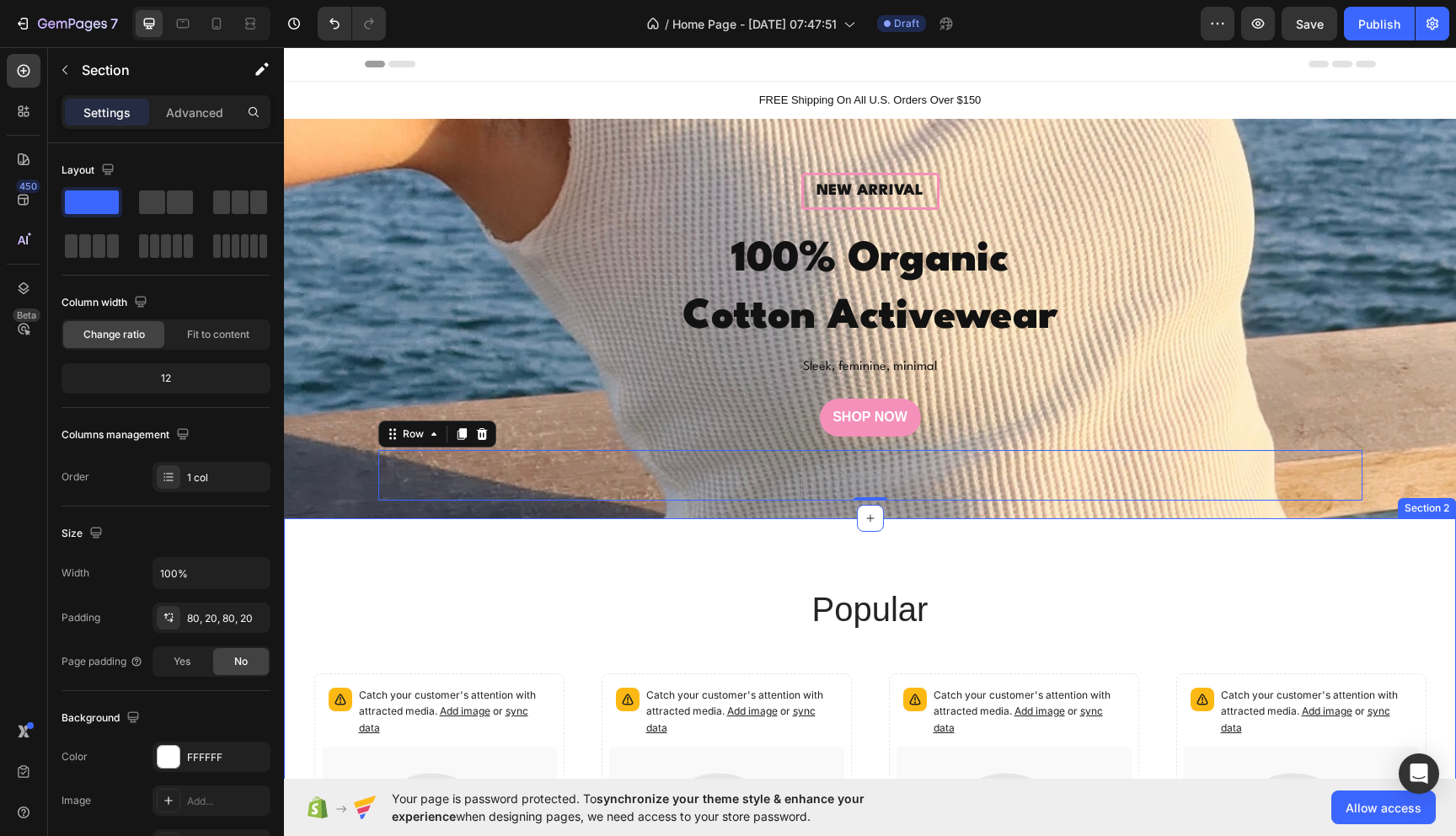
click at [574, 585] on div "popular Heading Catch your customer's attention with attracted media. Add image…" at bounding box center [870, 844] width 1172 height 651
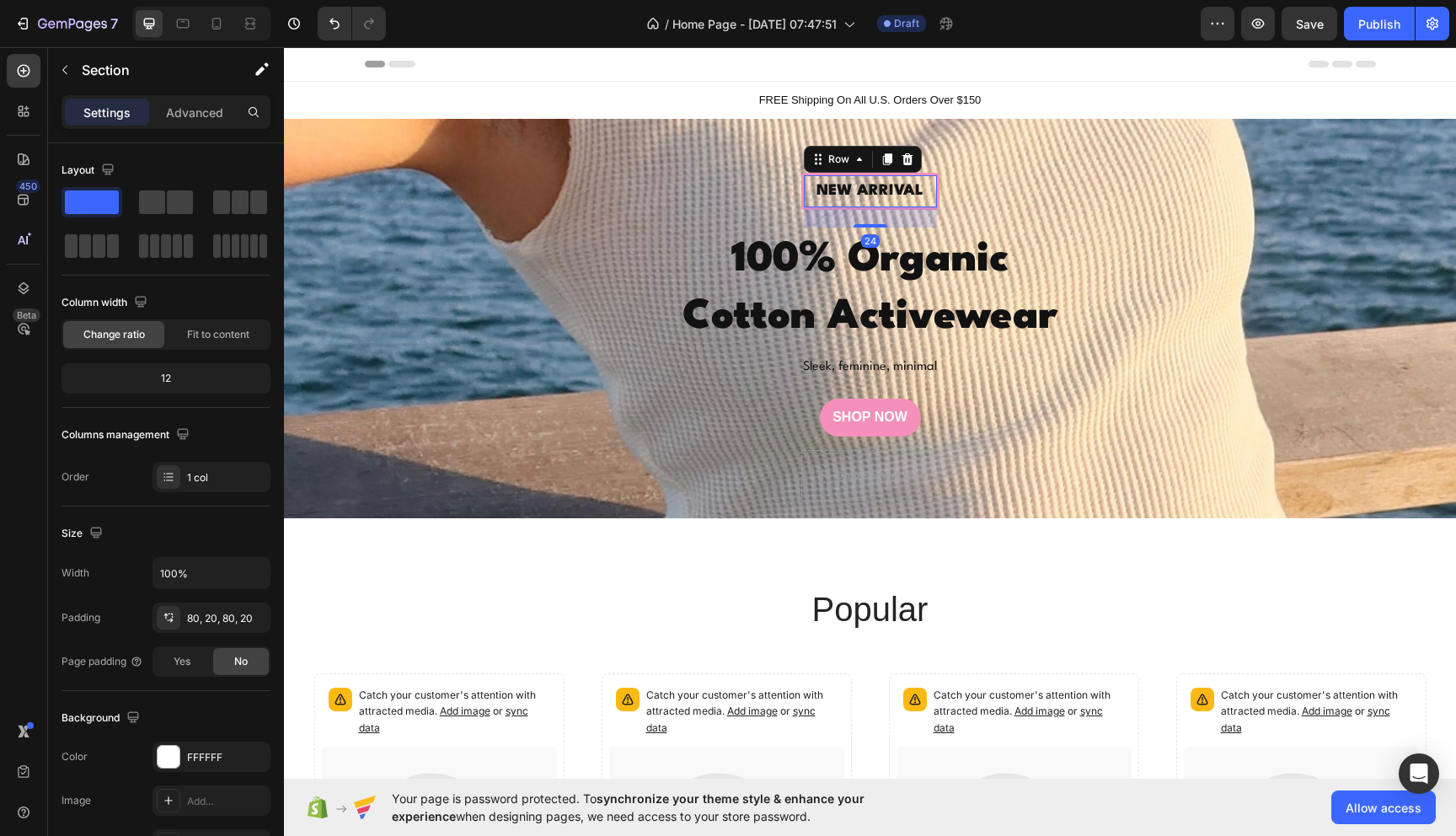
click at [937, 193] on div "New arrival Text Block Row 24" at bounding box center [870, 191] width 138 height 38
click at [908, 158] on icon at bounding box center [908, 159] width 14 height 14
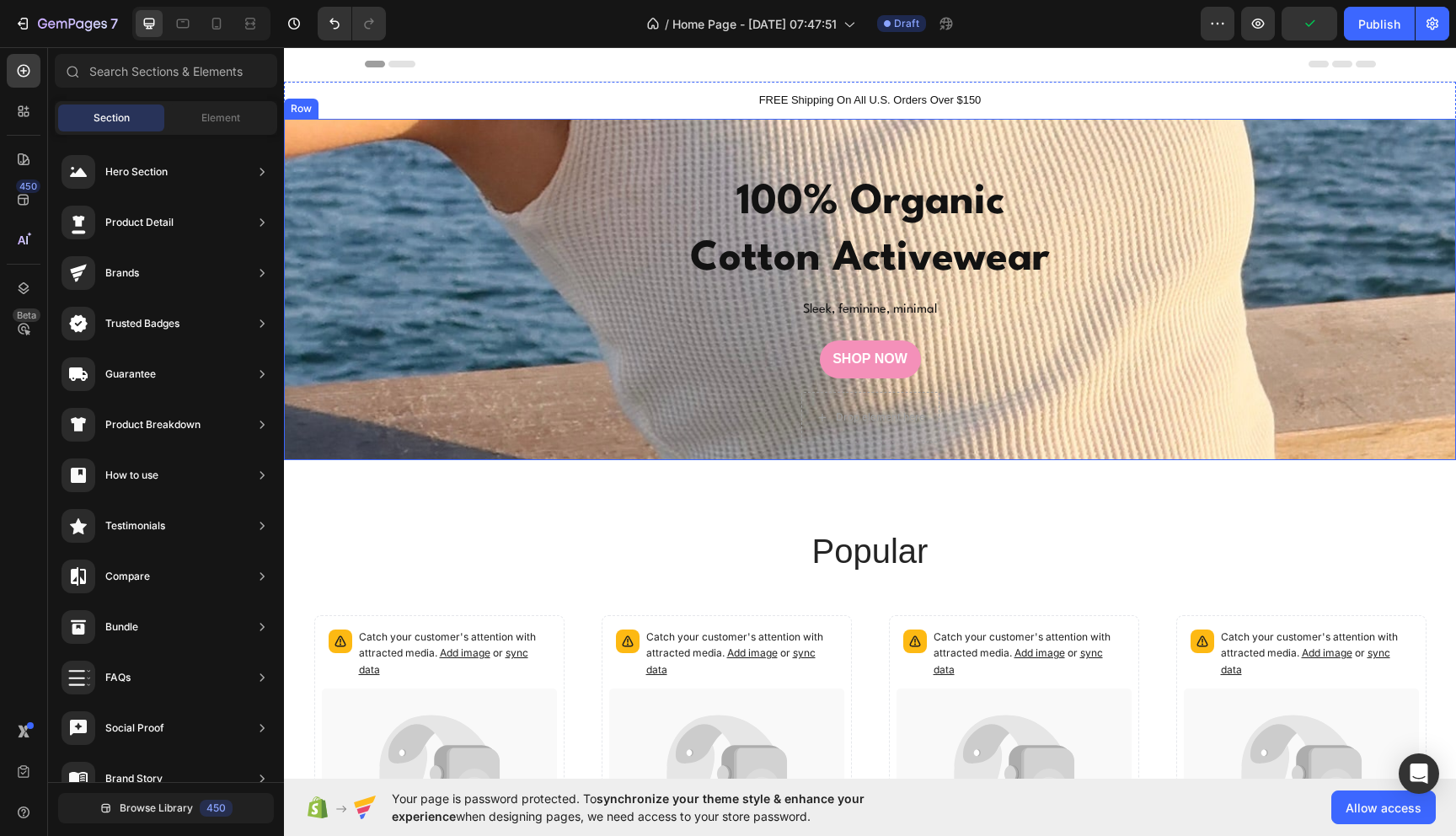
click at [291, 442] on div "⁠⁠⁠⁠⁠⁠⁠ 100% Organic Cotton Activewear Heading Sleek, feminine, minimal Text Bl…" at bounding box center [870, 308] width 1172 height 298
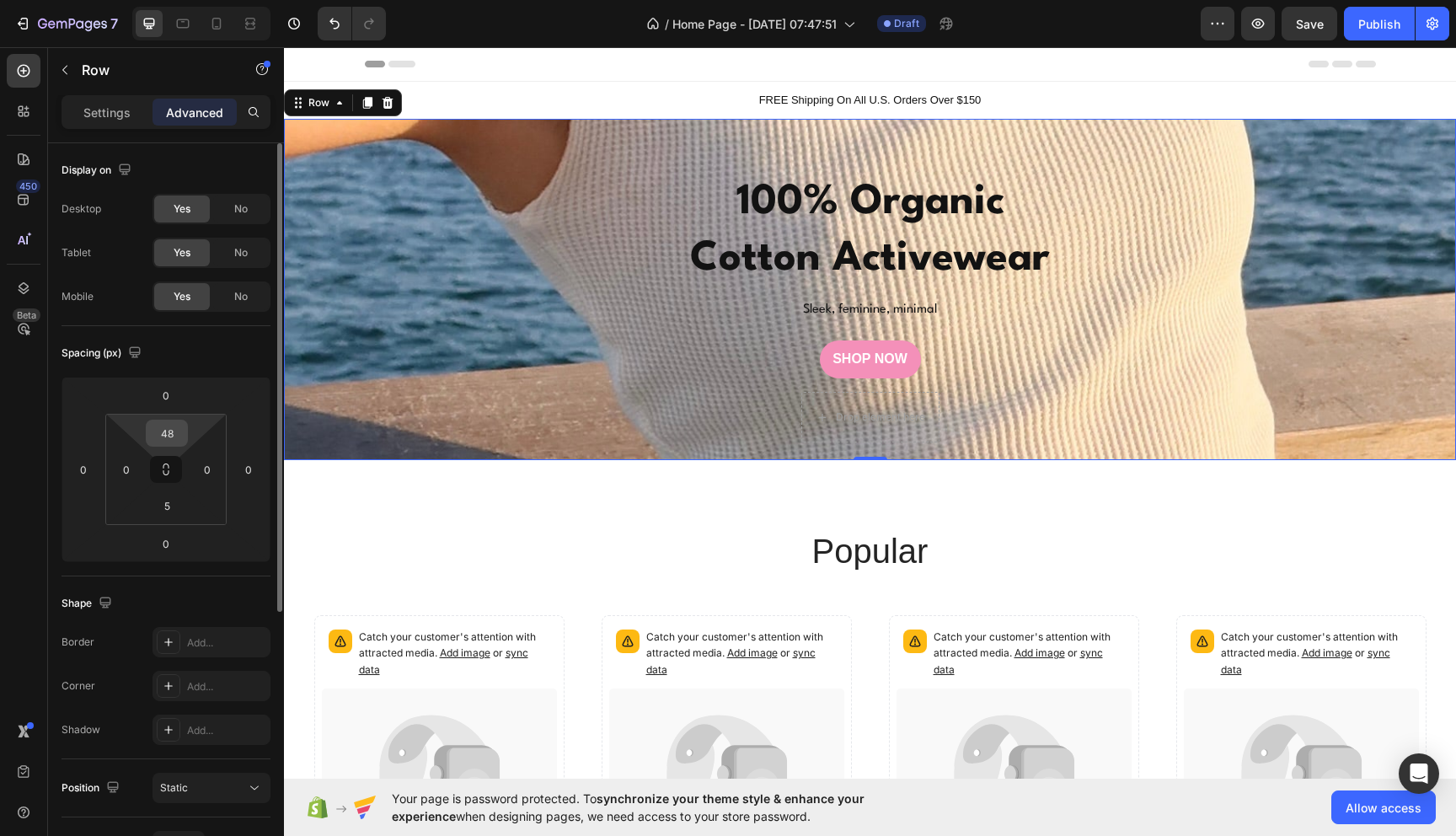
click at [184, 435] on div "48" at bounding box center [167, 433] width 43 height 27
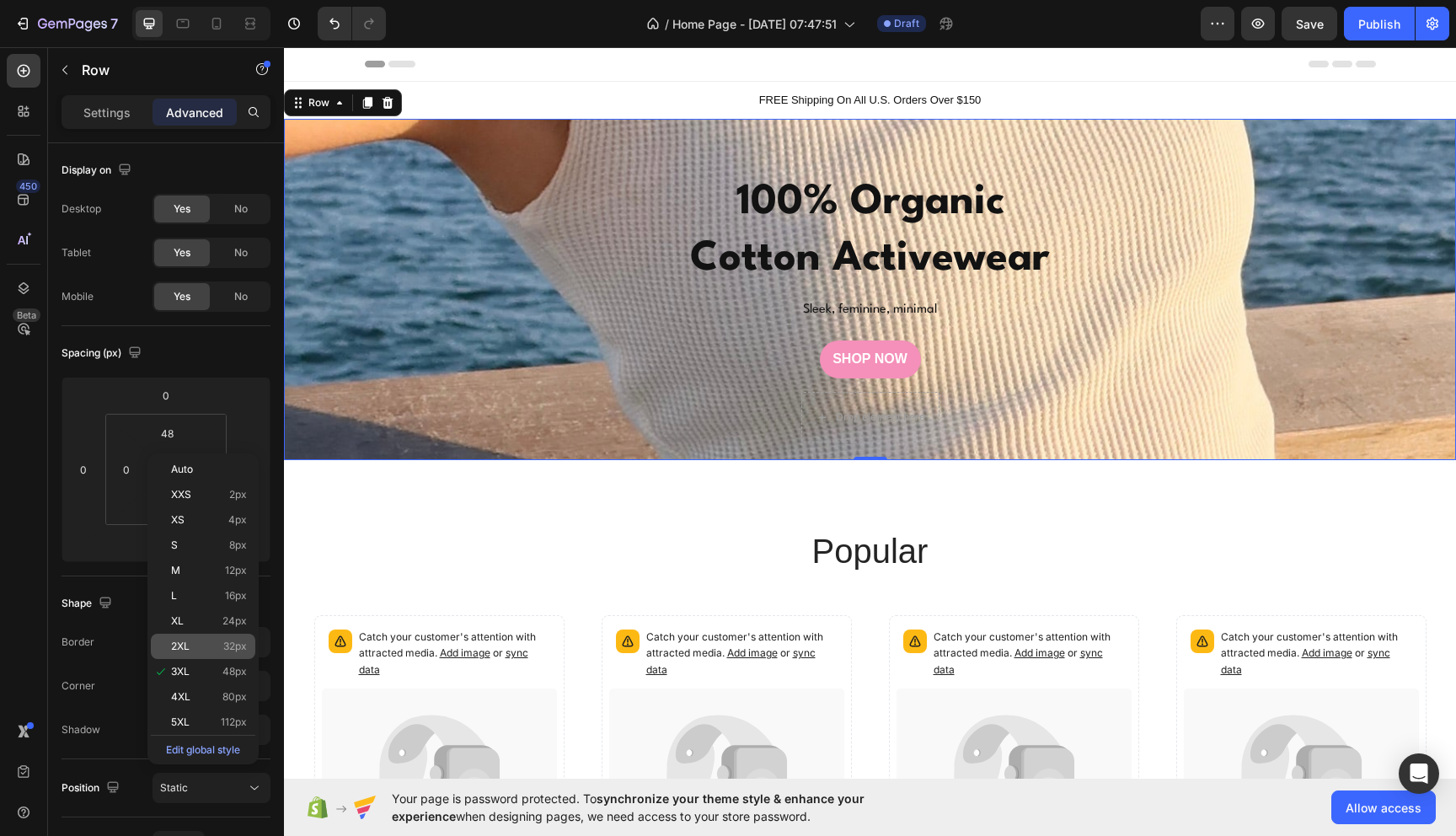
click at [236, 633] on div "2XL 32px" at bounding box center [203, 646] width 104 height 25
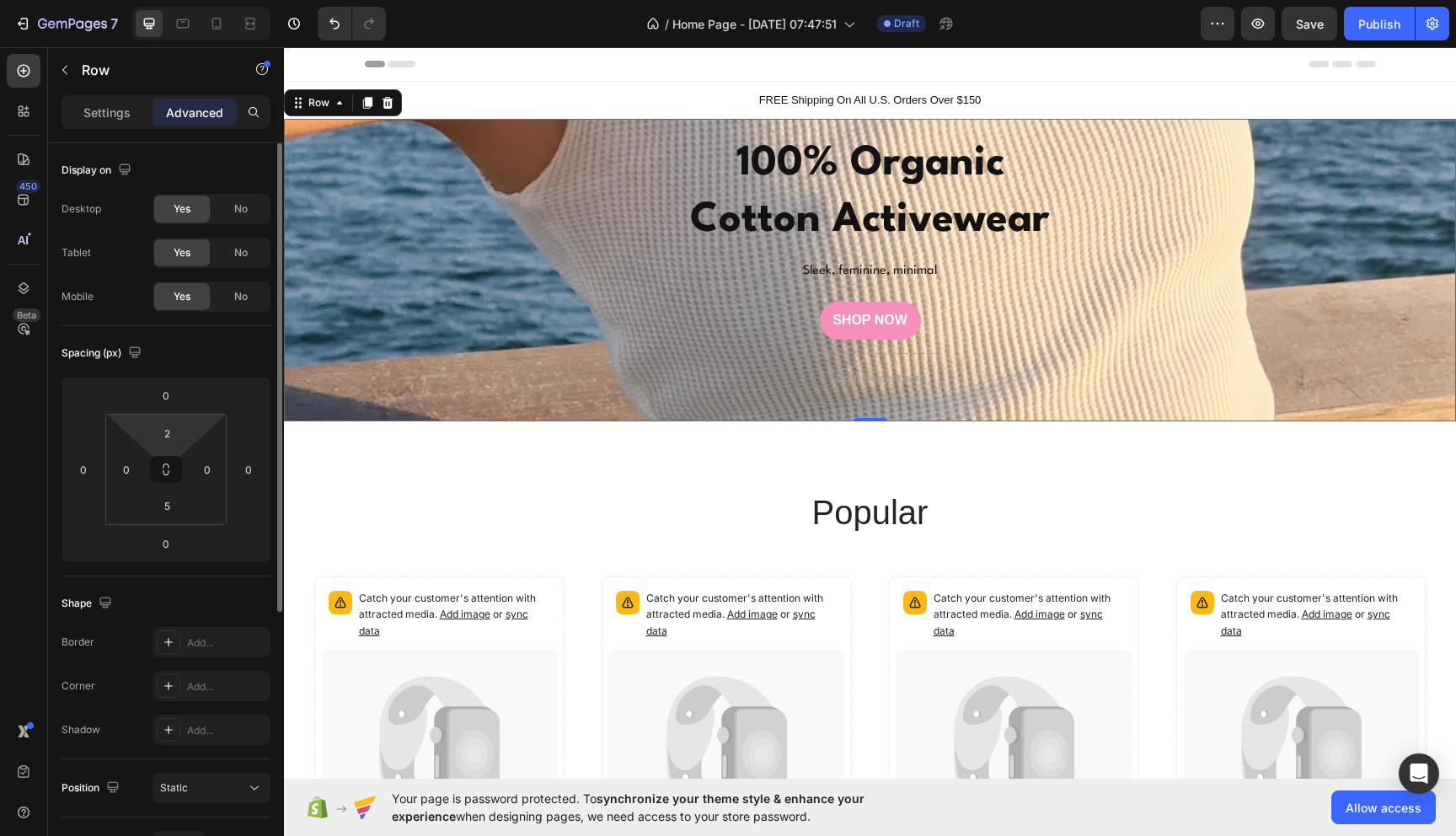
click at [172, 0] on html "7 / Home Page - [DATE] 07:47:51 Draft Preview Save Publish 450 Beta Sections(18…" at bounding box center [728, 0] width 1456 height 0
click at [172, 437] on input "2" at bounding box center [166, 433] width 34 height 25
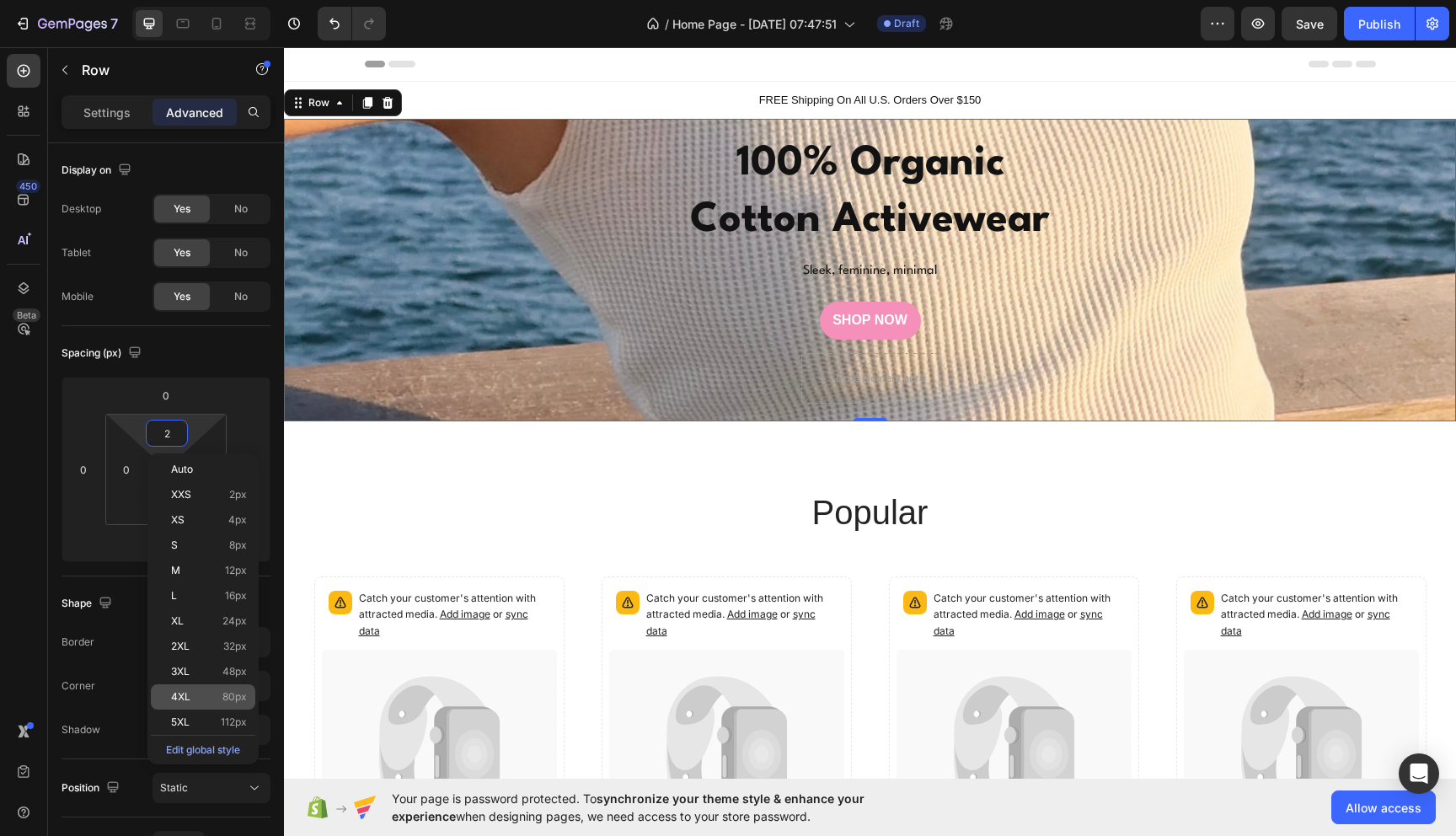
click at [233, 693] on span "80px" at bounding box center [234, 697] width 24 height 12
type input "80"
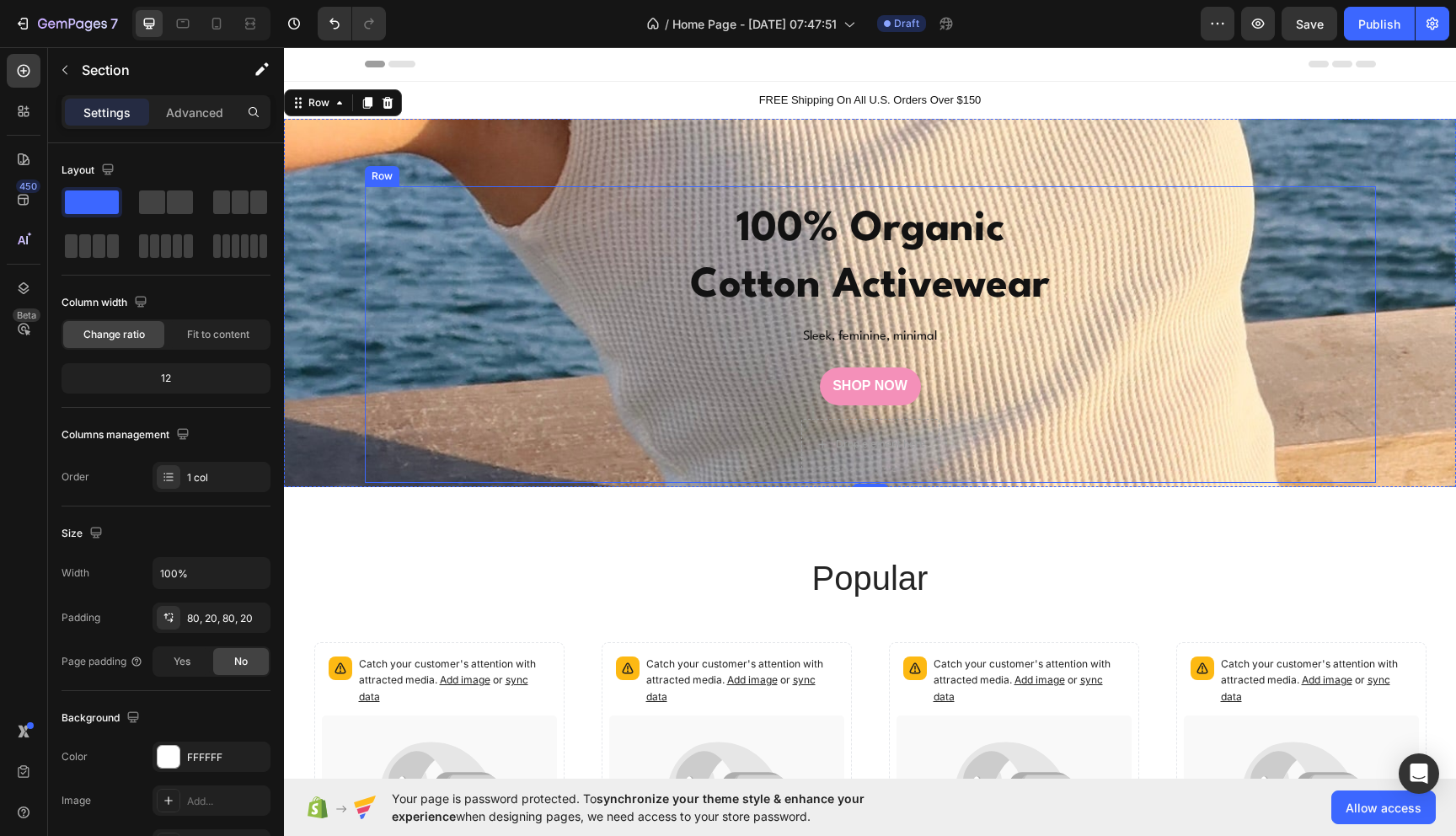
click at [410, 528] on div "popular Heading Catch your customer's attention with attracted media. Add image…" at bounding box center [870, 813] width 1172 height 651
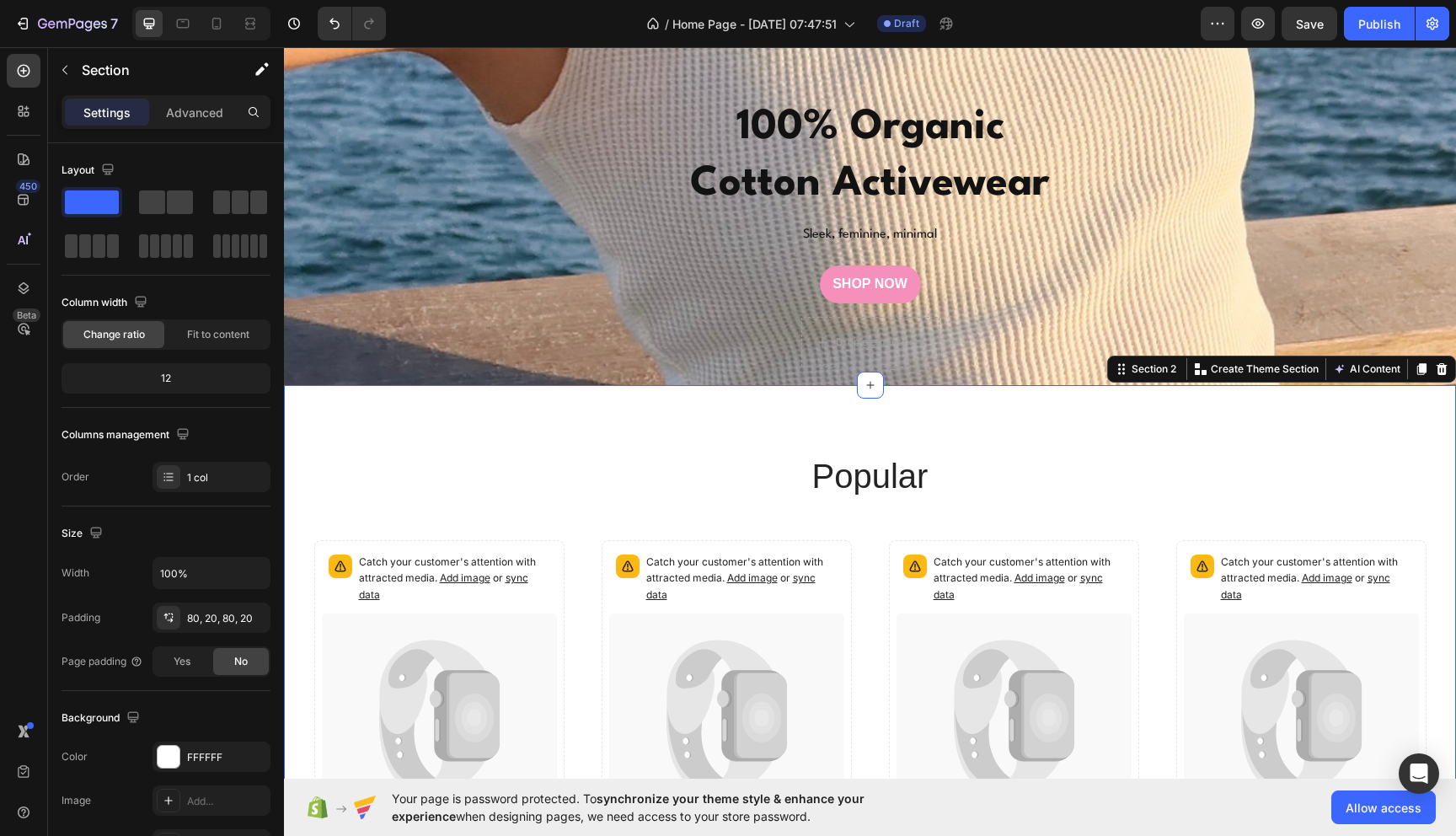
scroll to position [0, 0]
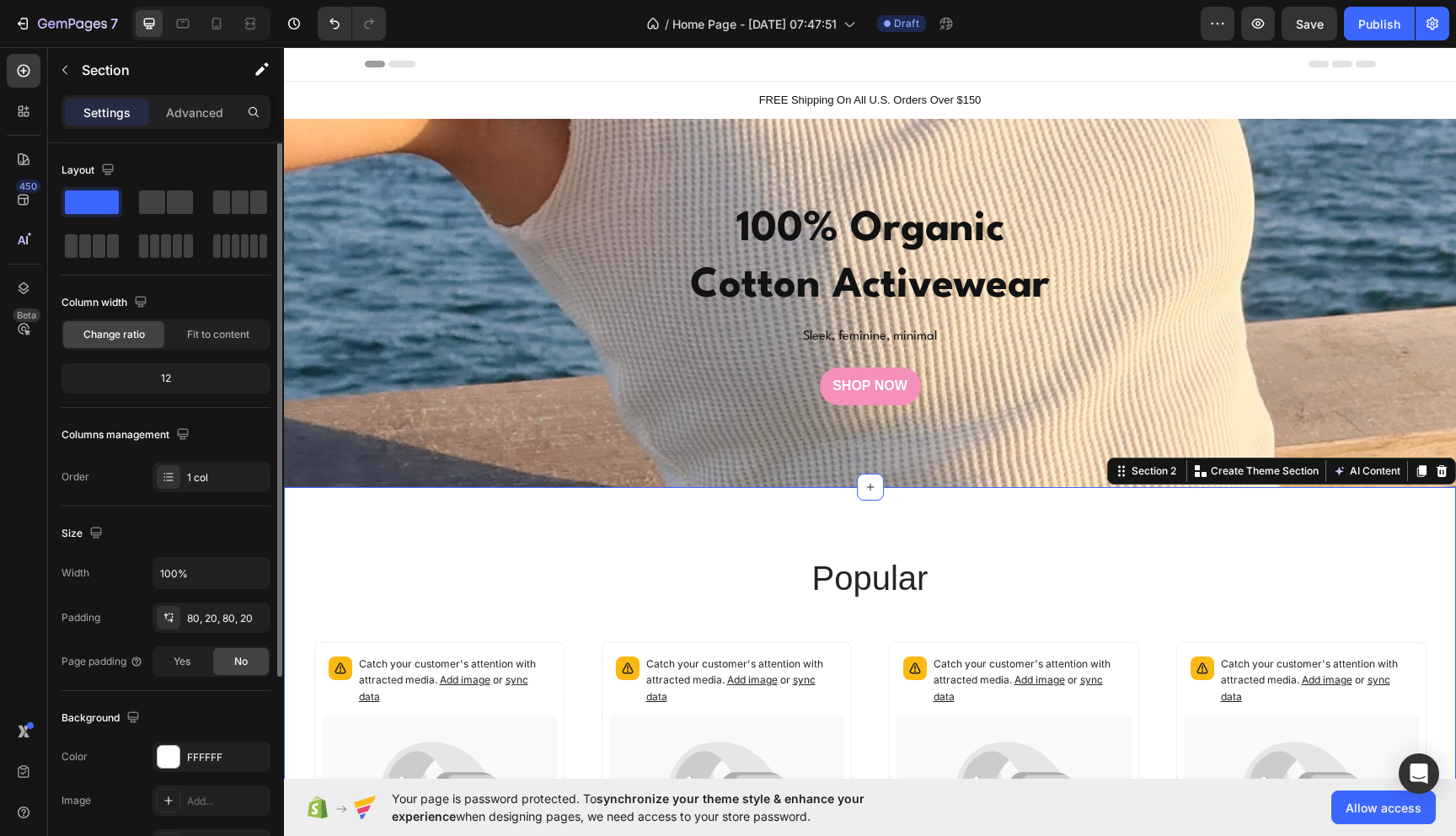
click at [241, 664] on span "No" at bounding box center [241, 661] width 14 height 15
click at [194, 663] on div "Yes" at bounding box center [183, 661] width 56 height 27
click at [232, 662] on div "No" at bounding box center [242, 661] width 56 height 27
click at [313, 437] on div "⁠⁠⁠⁠⁠⁠⁠ 100% Organic Cotton Activewear Heading Sleek, feminine, minimal Text Bl…" at bounding box center [870, 335] width 1172 height 298
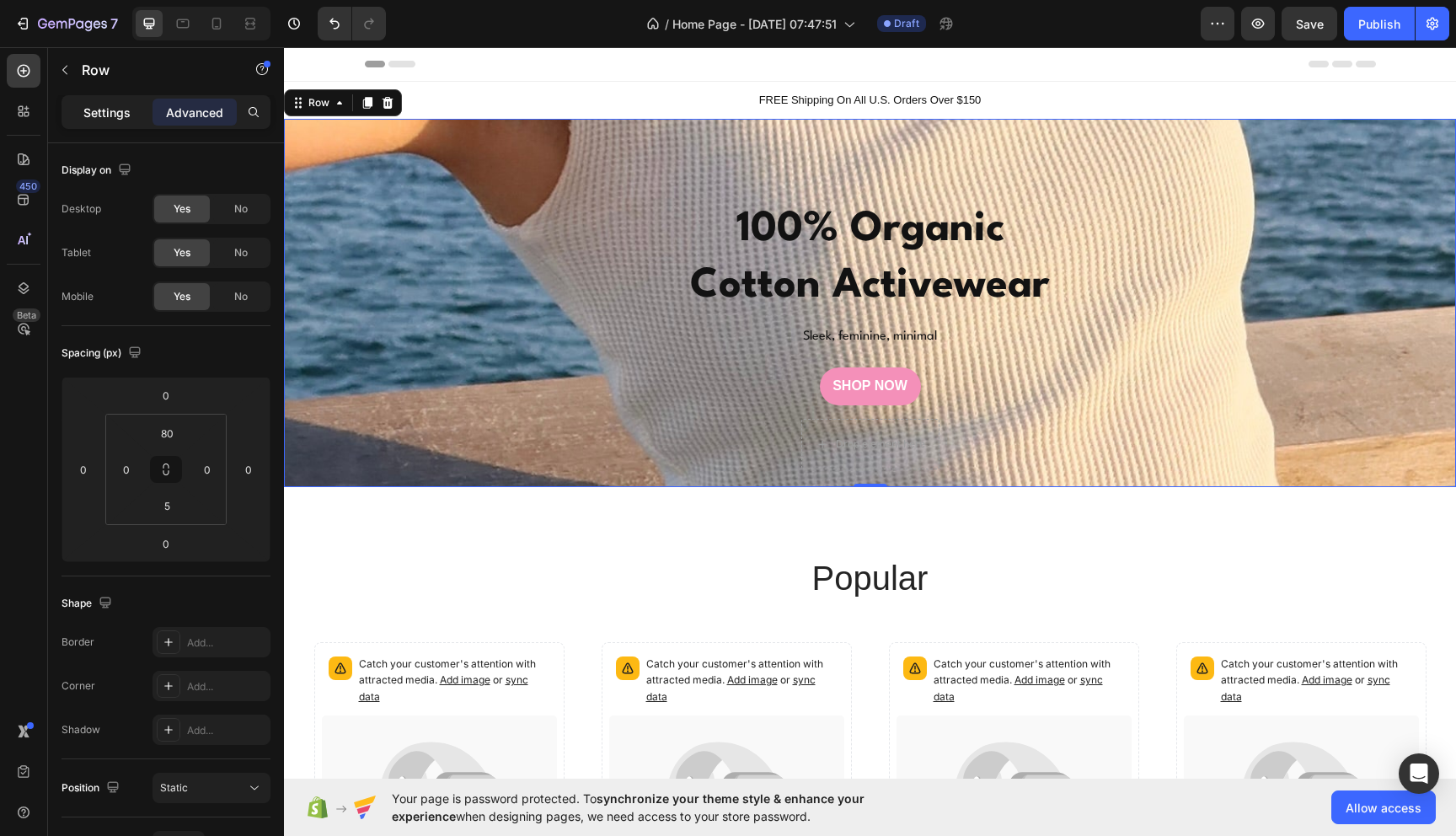
click at [108, 116] on p "Settings" at bounding box center [106, 112] width 47 height 17
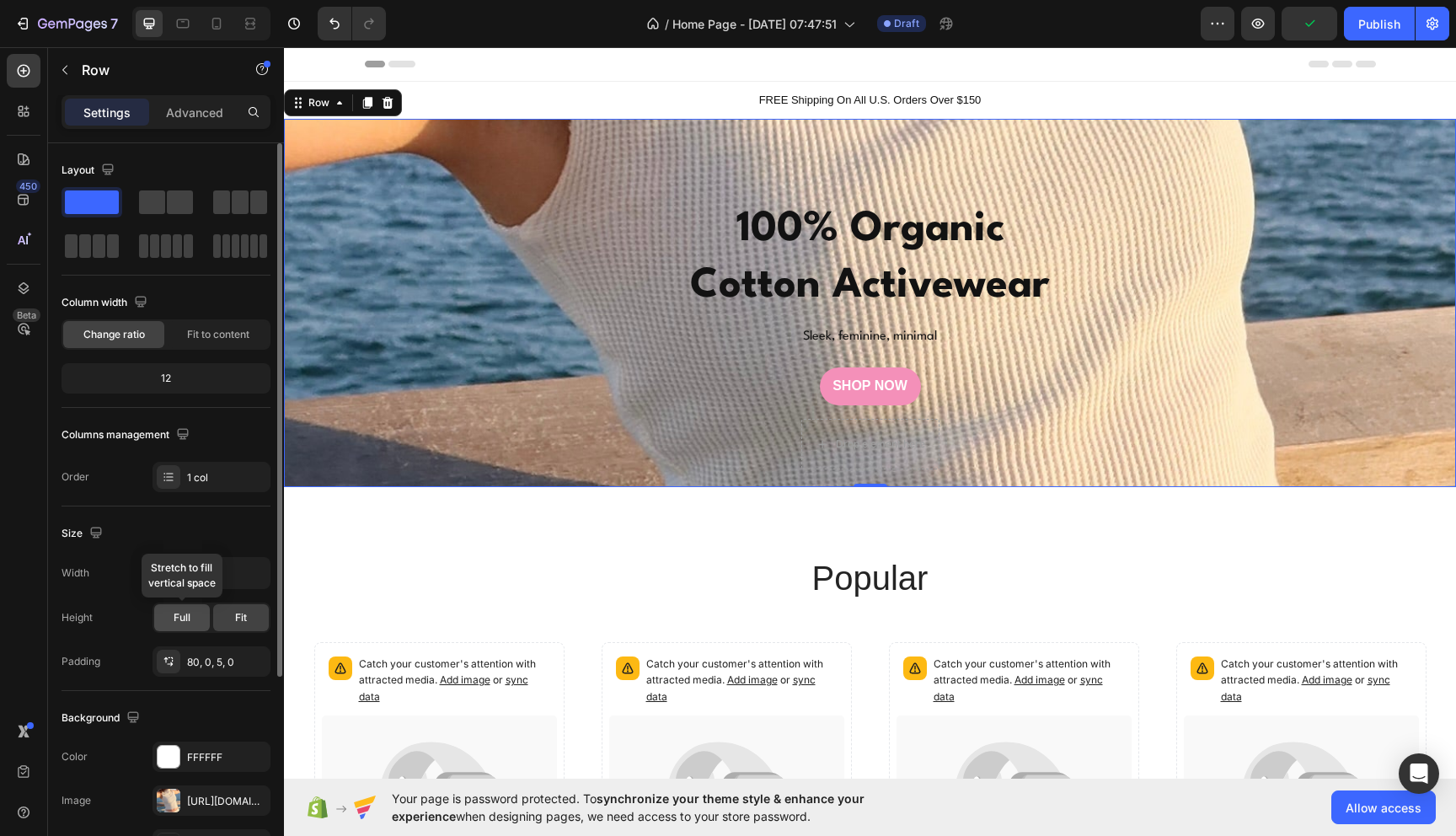
click at [194, 610] on div "Full" at bounding box center [183, 618] width 56 height 27
click at [247, 617] on div "Fit" at bounding box center [242, 618] width 56 height 27
click at [197, 666] on div "80, 0, 5, 0" at bounding box center [212, 662] width 49 height 15
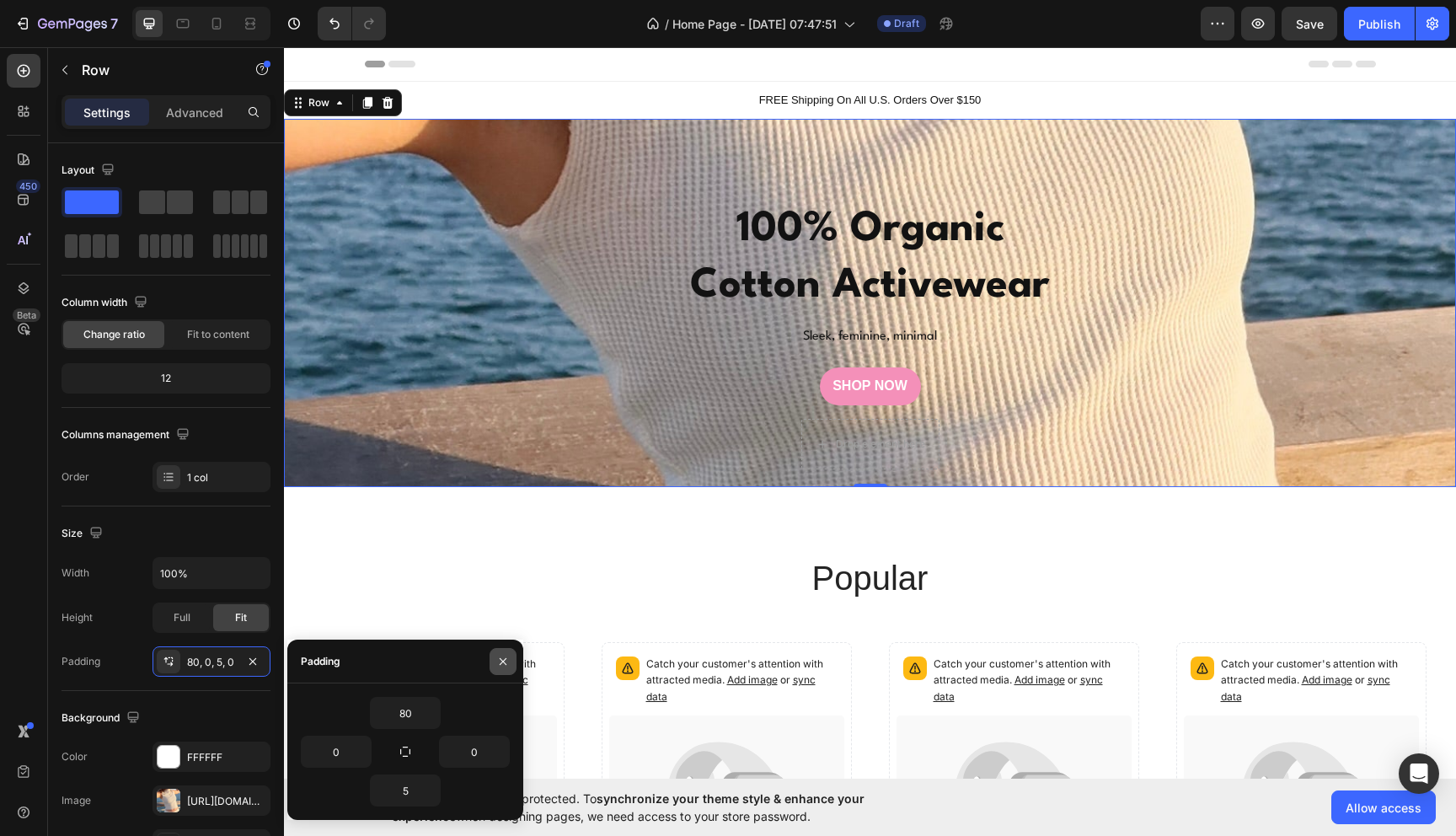
click at [510, 666] on button "button" at bounding box center [503, 661] width 27 height 27
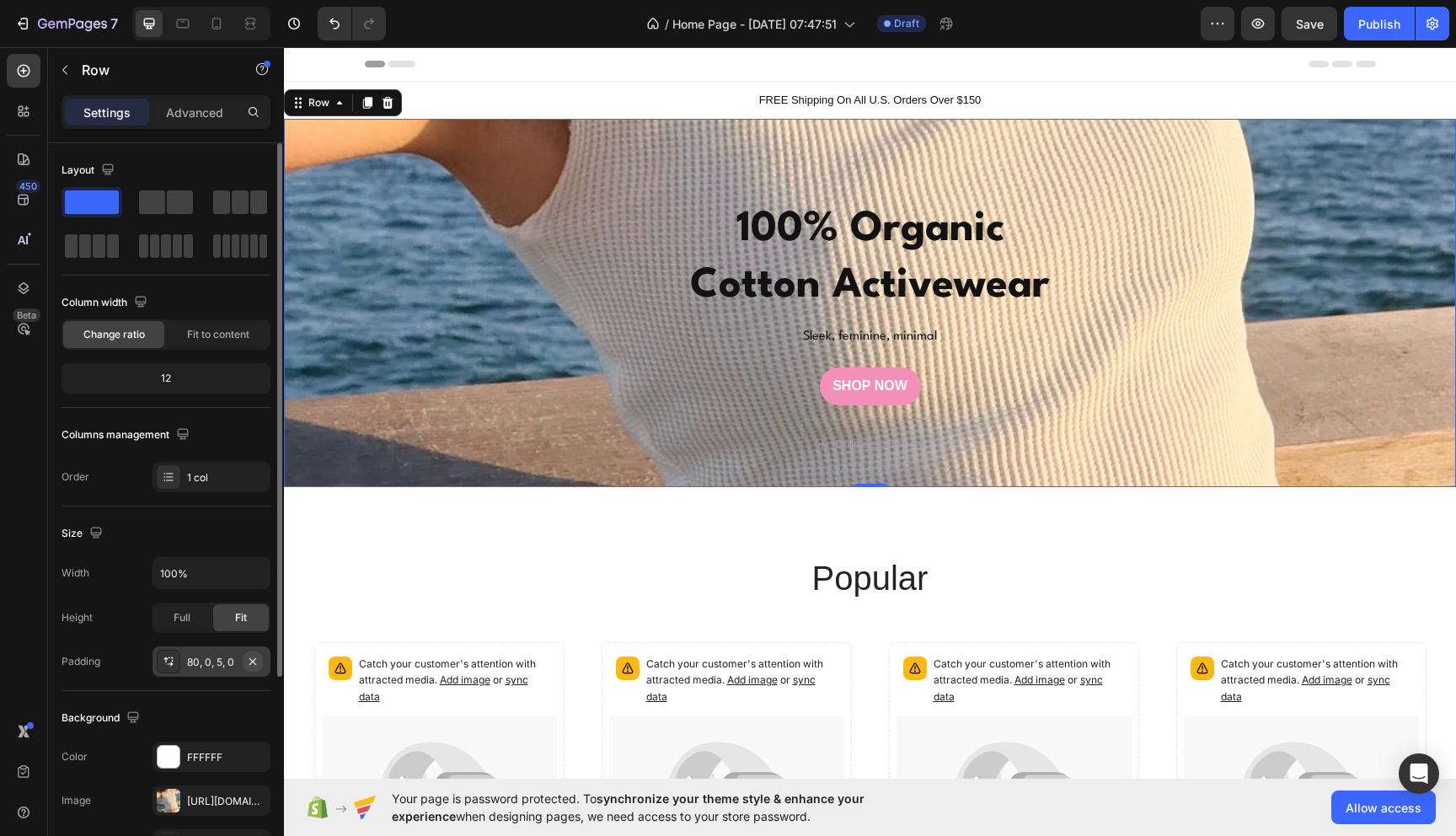
click at [252, 660] on icon "button" at bounding box center [252, 660] width 7 height 7
type input "0"
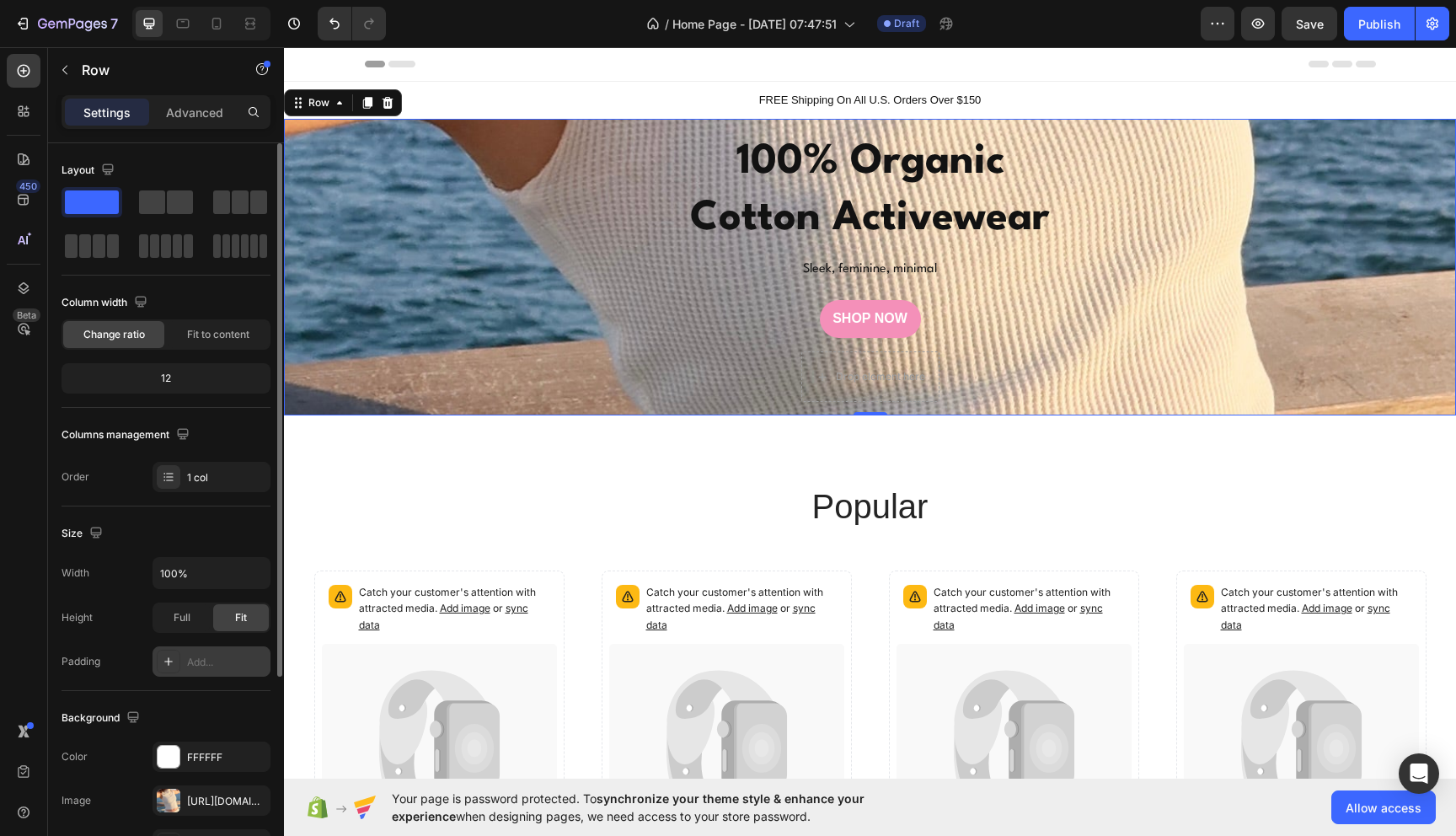
click at [210, 663] on div "Add..." at bounding box center [227, 662] width 79 height 15
type input "16"
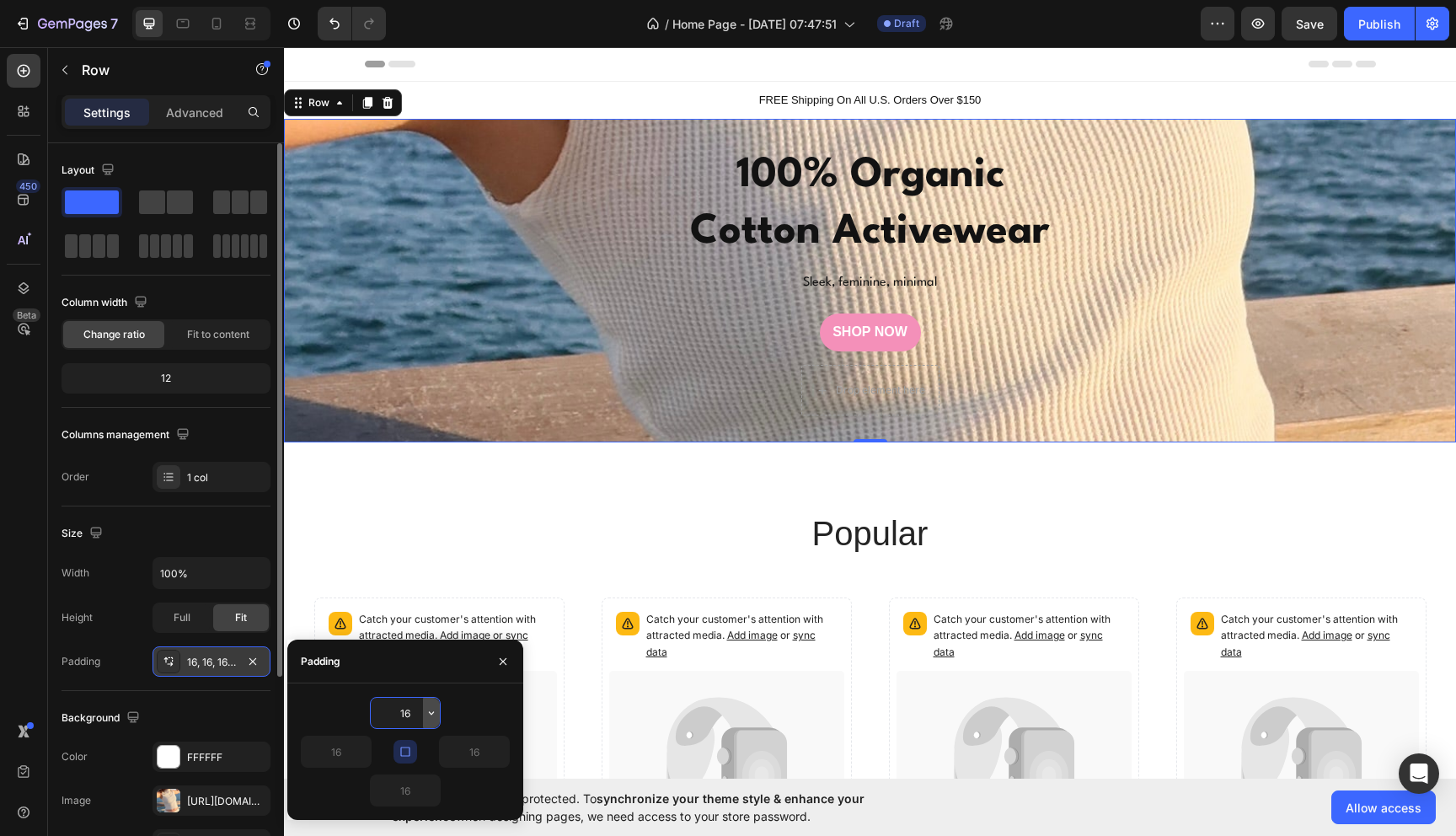
click at [428, 712] on icon "button" at bounding box center [431, 712] width 14 height 14
click at [416, 709] on input "16" at bounding box center [405, 712] width 69 height 30
drag, startPoint x: 416, startPoint y: 709, endPoint x: 399, endPoint y: 709, distance: 17.0
click at [399, 709] on input "16" at bounding box center [405, 712] width 69 height 30
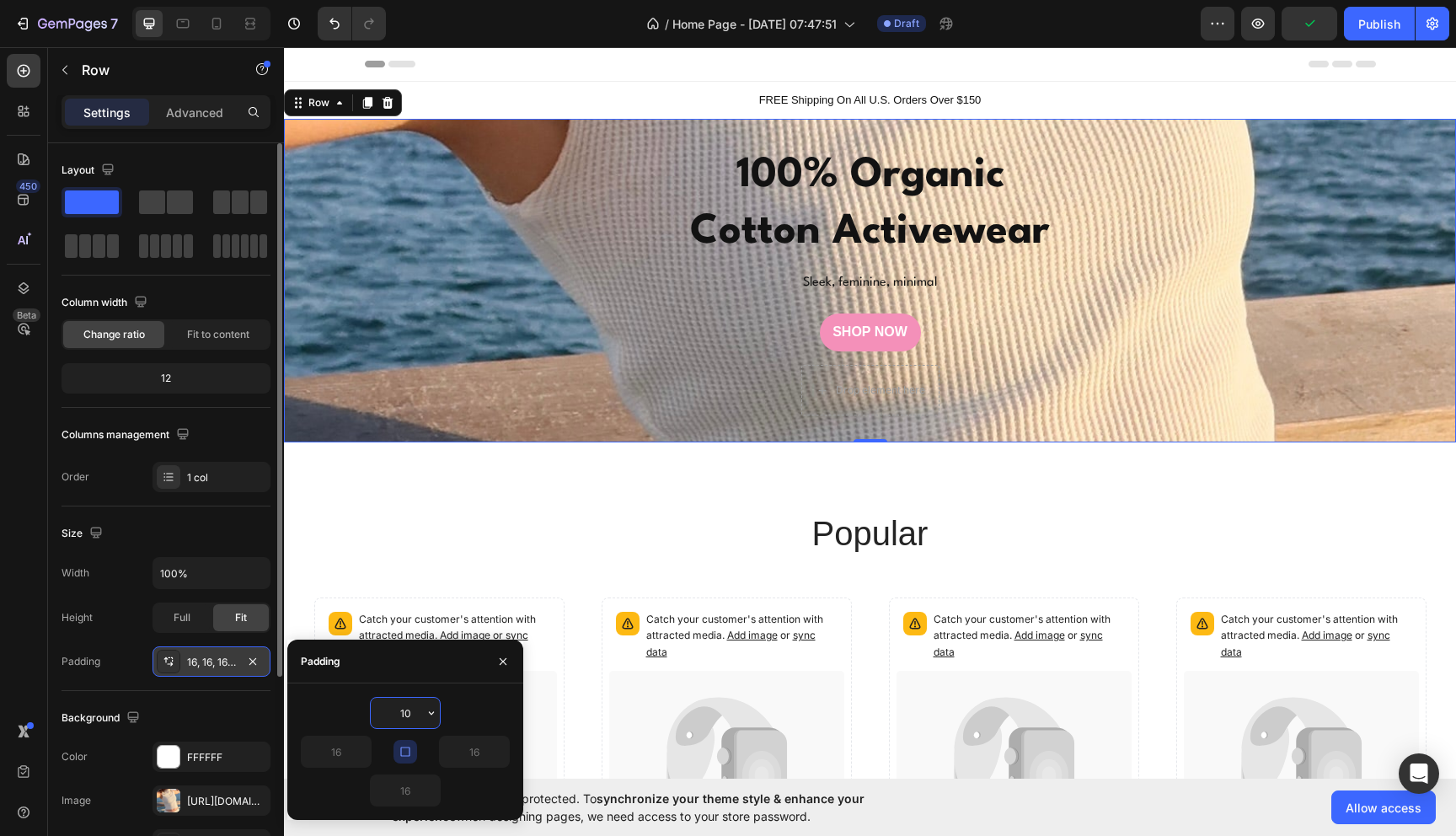
type input "100"
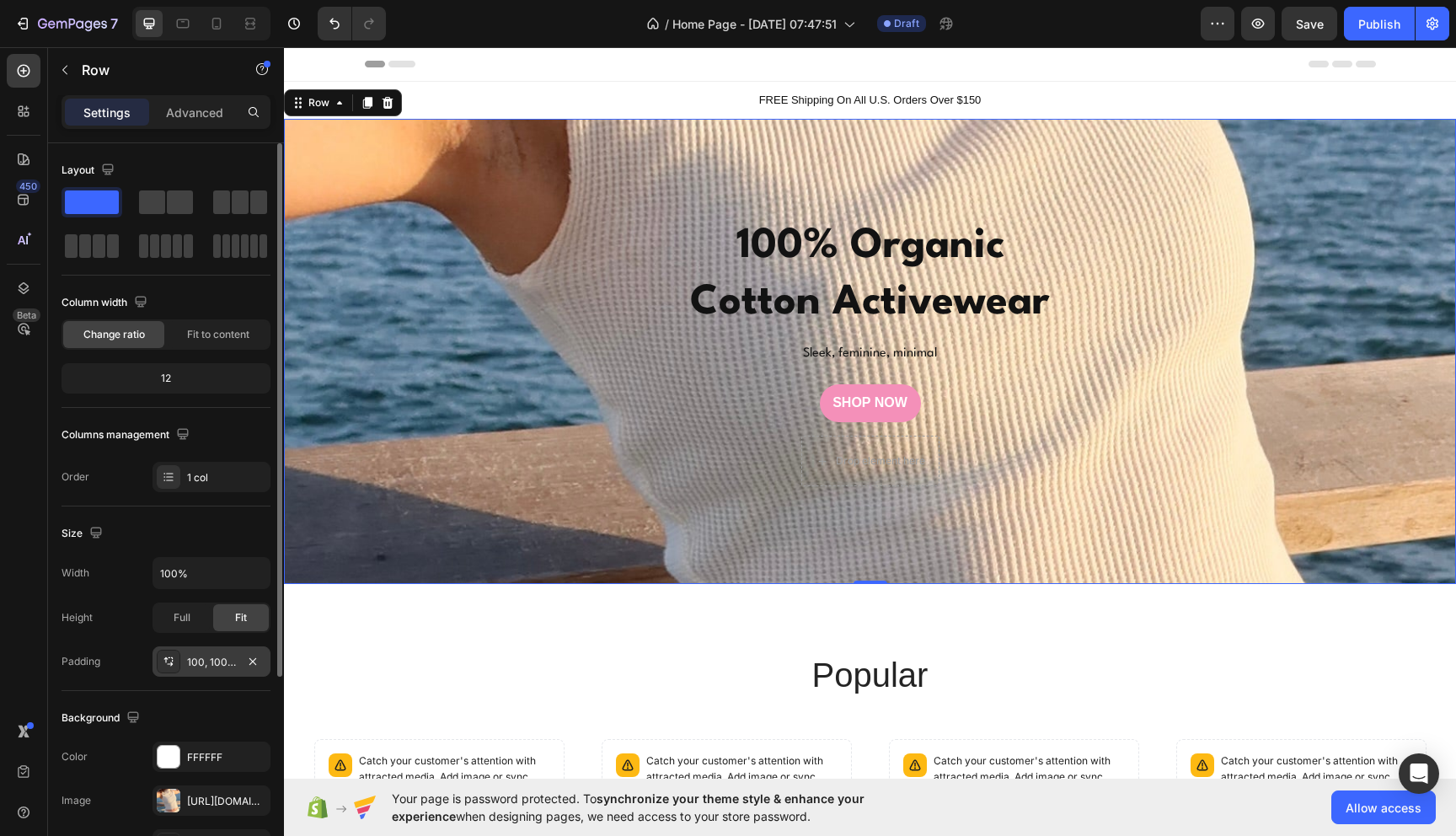
click at [233, 686] on div "Size Width 100% Height Full Fit Padding 100, 100, 100, 100" at bounding box center [166, 598] width 209 height 185
click at [377, 562] on div "⁠⁠⁠⁠⁠⁠⁠ 100% Organic Cotton Activewear Heading Sleek, feminine, minimal Text Bl…" at bounding box center [870, 352] width 1172 height 466
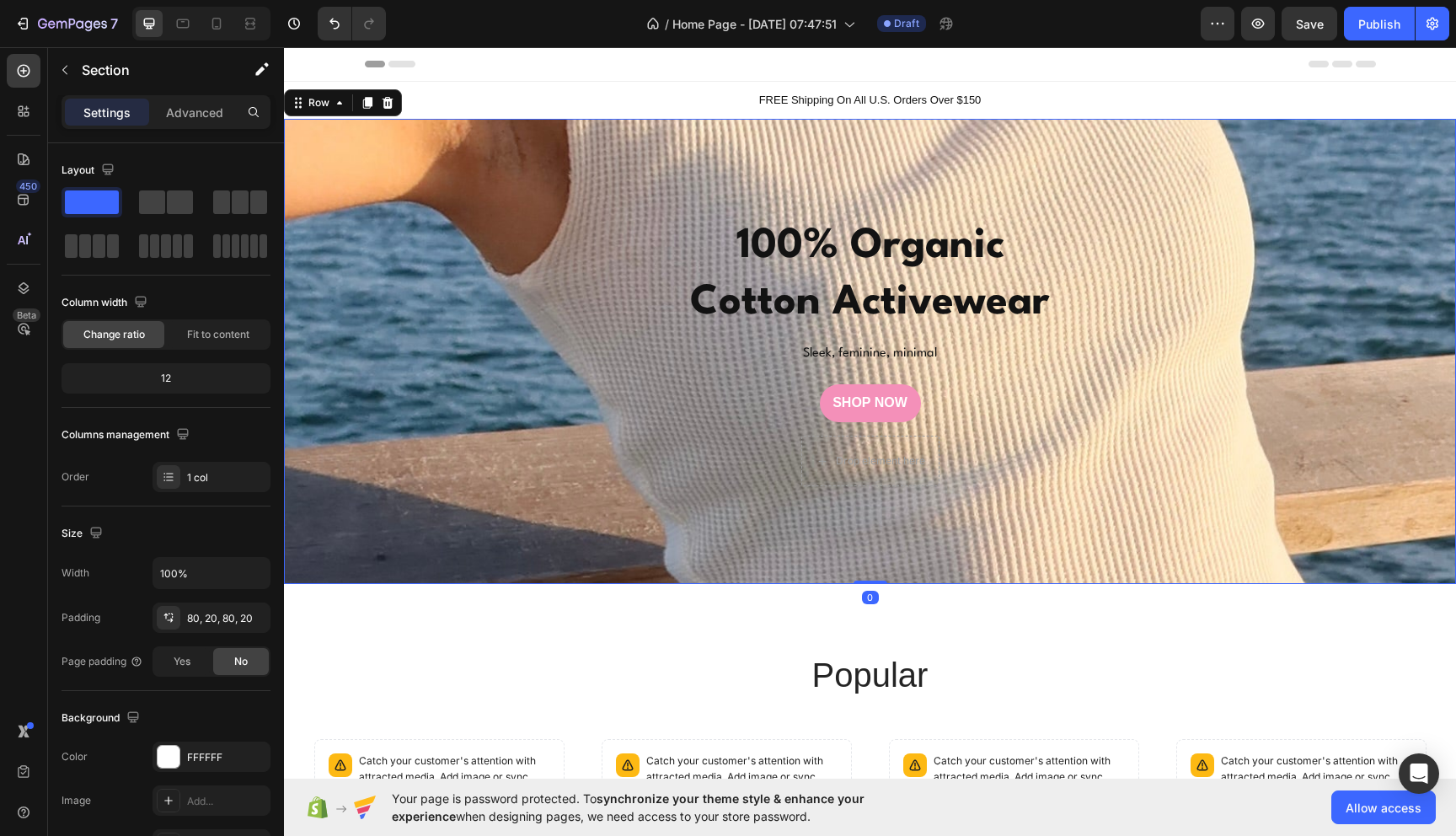
click at [346, 548] on div "⁠⁠⁠⁠⁠⁠⁠ 100% Organic Cotton Activewear Heading Sleek, feminine, minimal Text Bl…" at bounding box center [870, 352] width 1172 height 466
click at [171, 613] on div "Full" at bounding box center [183, 618] width 56 height 27
click at [226, 665] on div "100, 100, 100, 100" at bounding box center [212, 662] width 49 height 15
click at [245, 626] on div "Fit" at bounding box center [242, 618] width 56 height 27
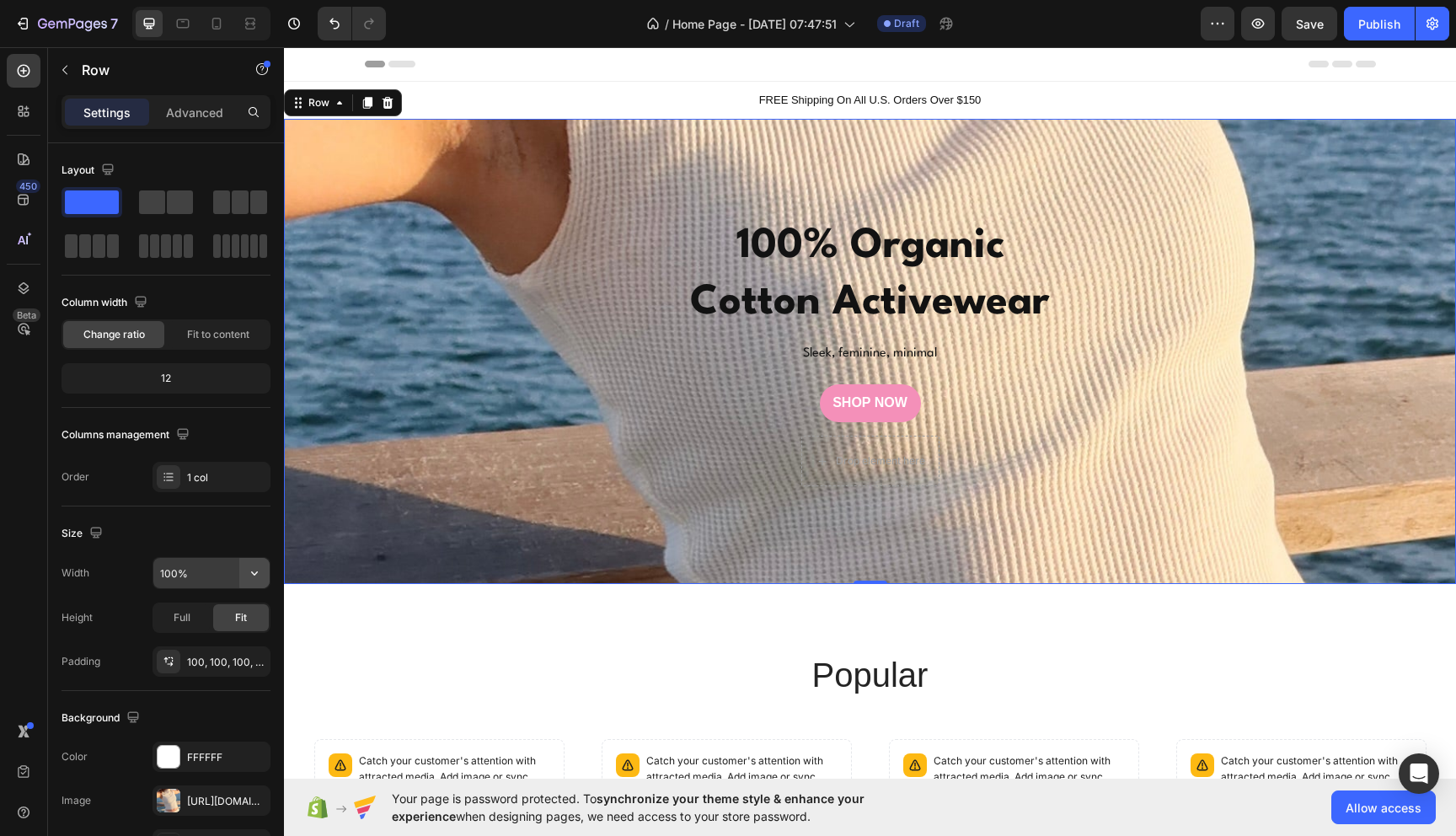
click at [264, 579] on button "button" at bounding box center [254, 572] width 30 height 30
click at [240, 604] on div "Default 1200px" at bounding box center [193, 616] width 138 height 32
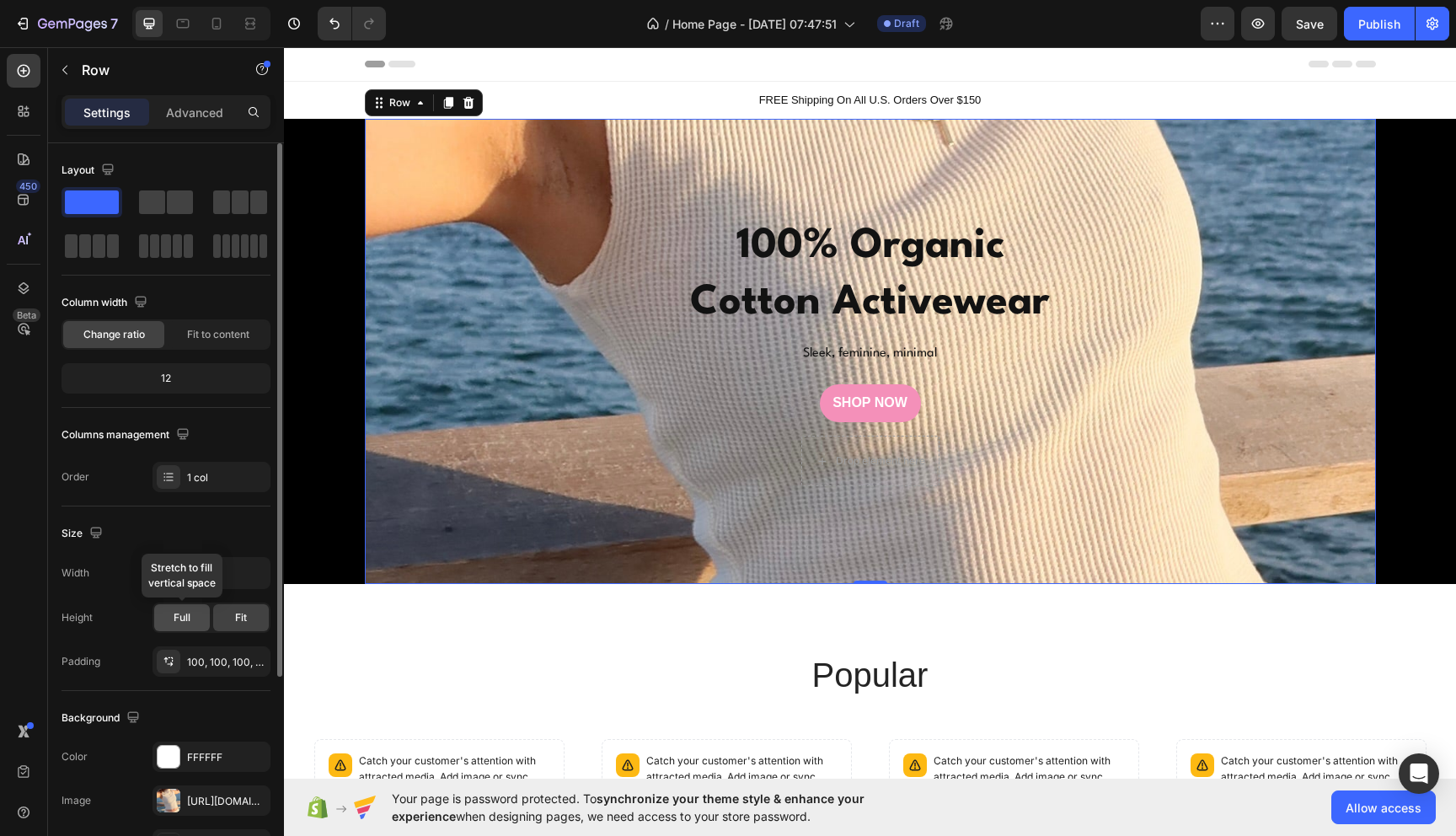
click at [176, 615] on span "Full" at bounding box center [182, 618] width 16 height 15
click at [233, 617] on div "Fit" at bounding box center [242, 618] width 56 height 27
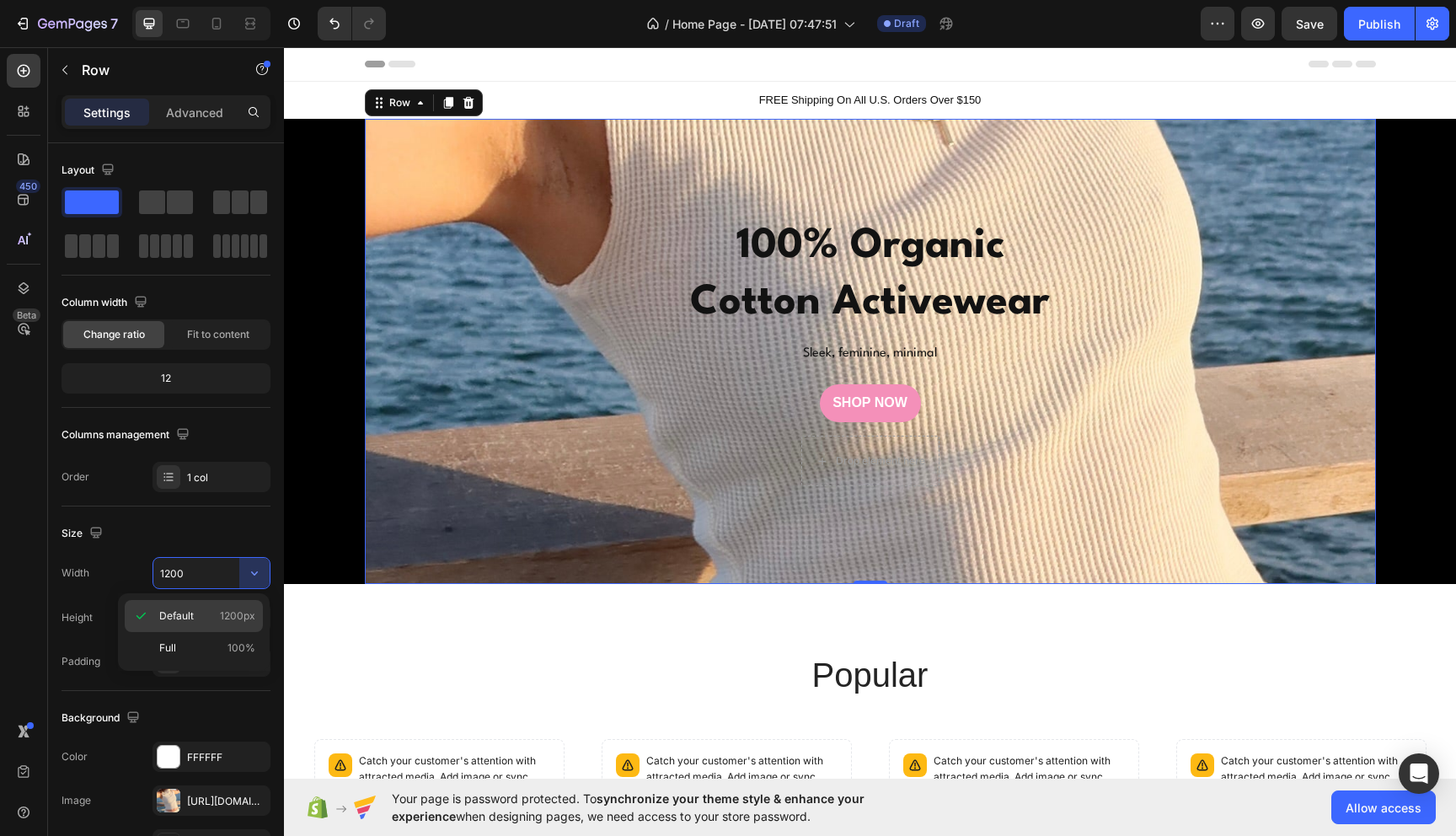
click at [208, 632] on div "Default 1200px" at bounding box center [193, 648] width 138 height 32
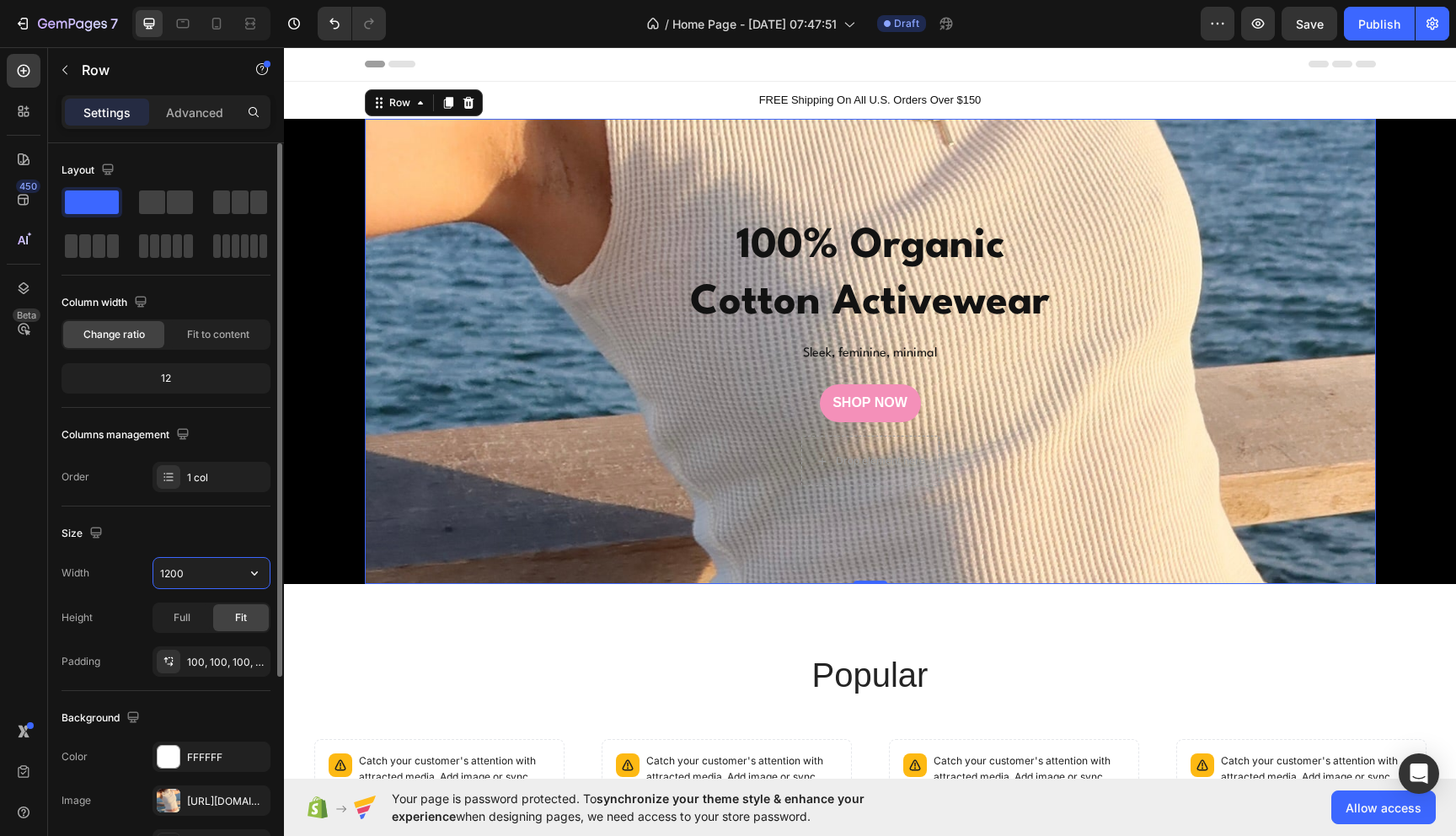
click at [235, 572] on input "1200" at bounding box center [212, 572] width 116 height 30
click at [260, 574] on icon "button" at bounding box center [254, 572] width 16 height 16
click at [213, 649] on p "Full 100%" at bounding box center [207, 648] width 96 height 15
type input "100%"
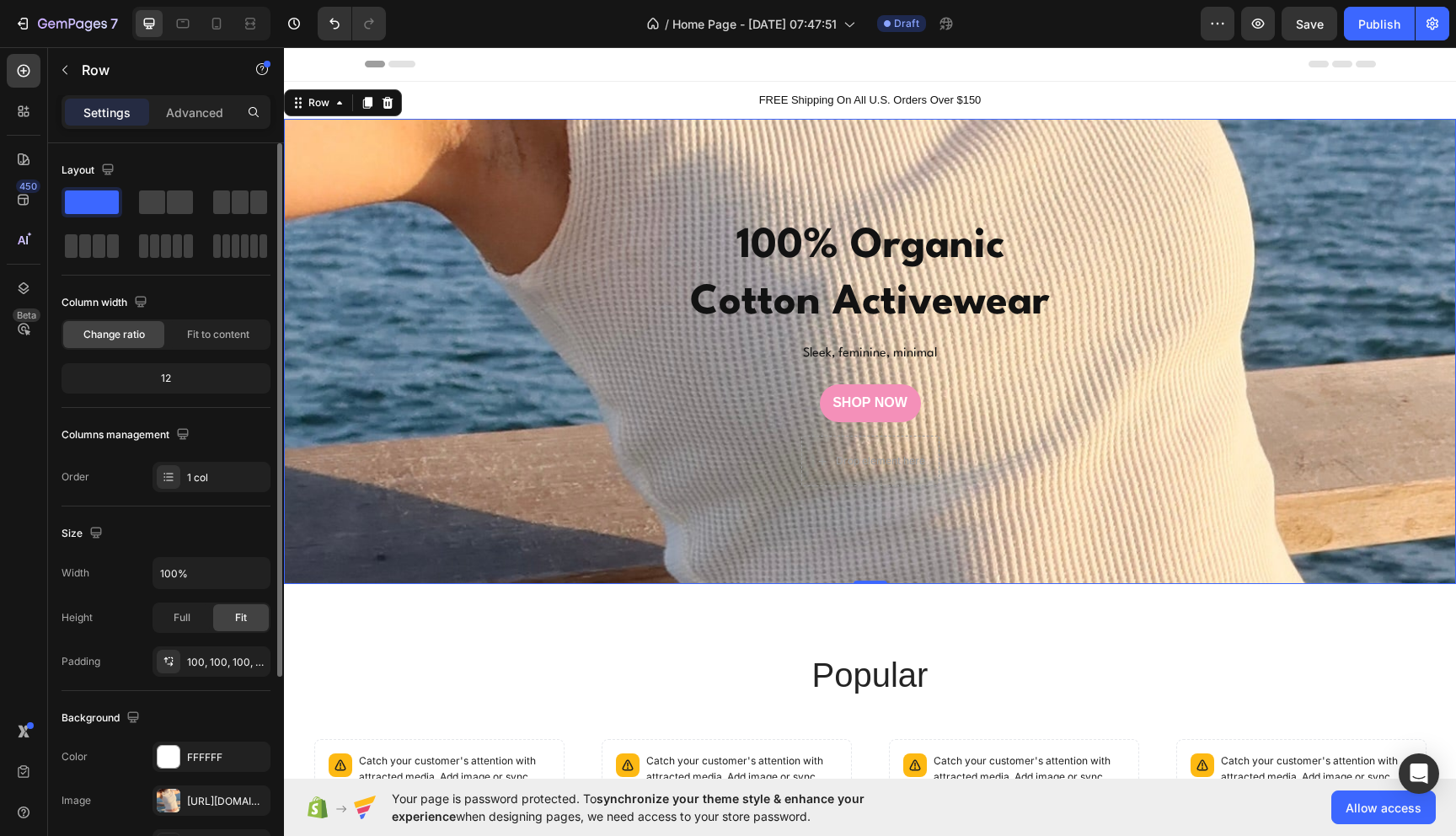
click at [213, 515] on div "Size Width 100% Height Full Fit Padding 100, 100, 100, 100" at bounding box center [166, 598] width 209 height 185
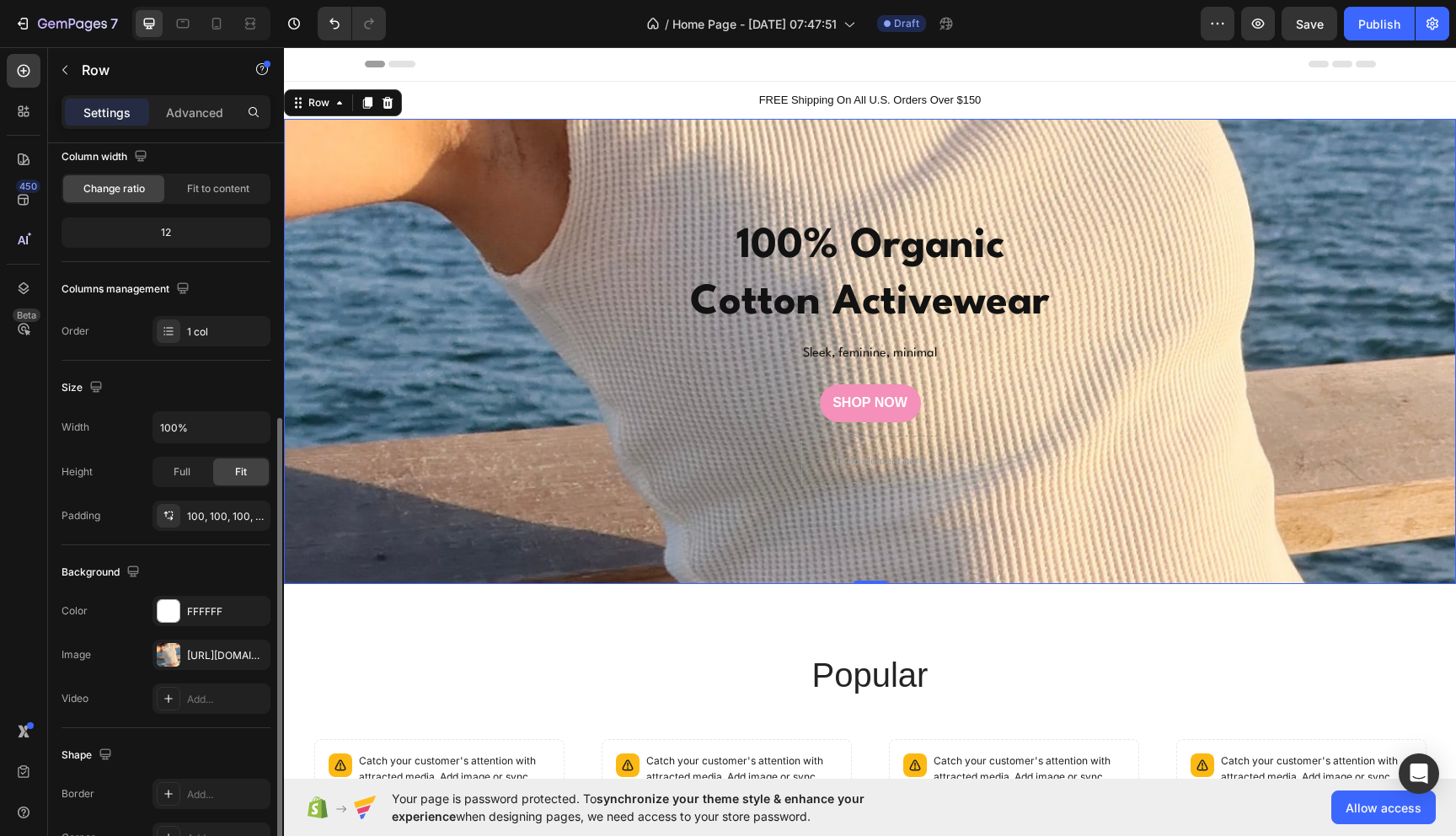
scroll to position [287, 0]
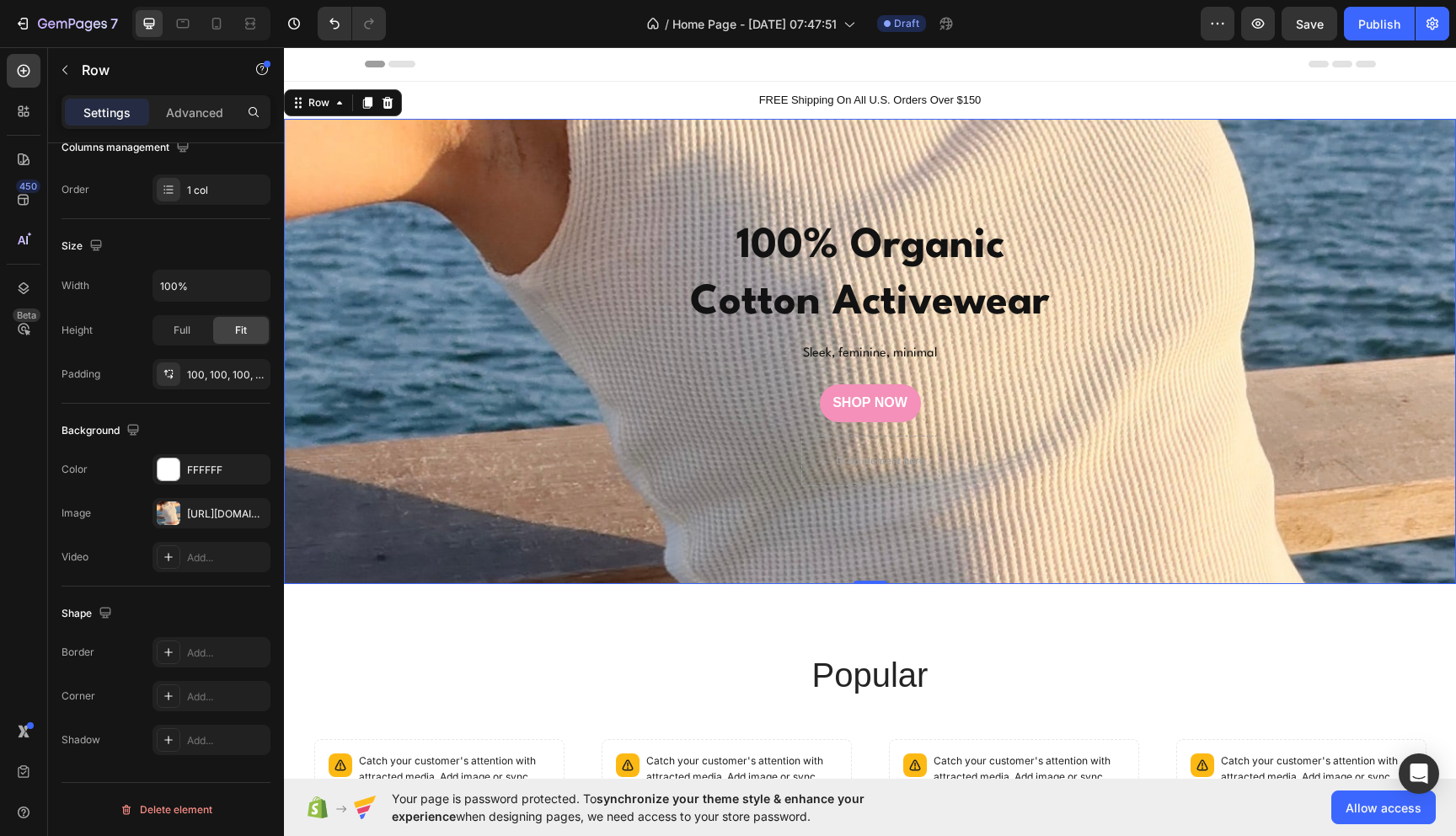
click at [325, 555] on div "⁠⁠⁠⁠⁠⁠⁠ 100% Organic Cotton Activewear Heading Sleek, feminine, minimal Text Bl…" at bounding box center [870, 352] width 1172 height 466
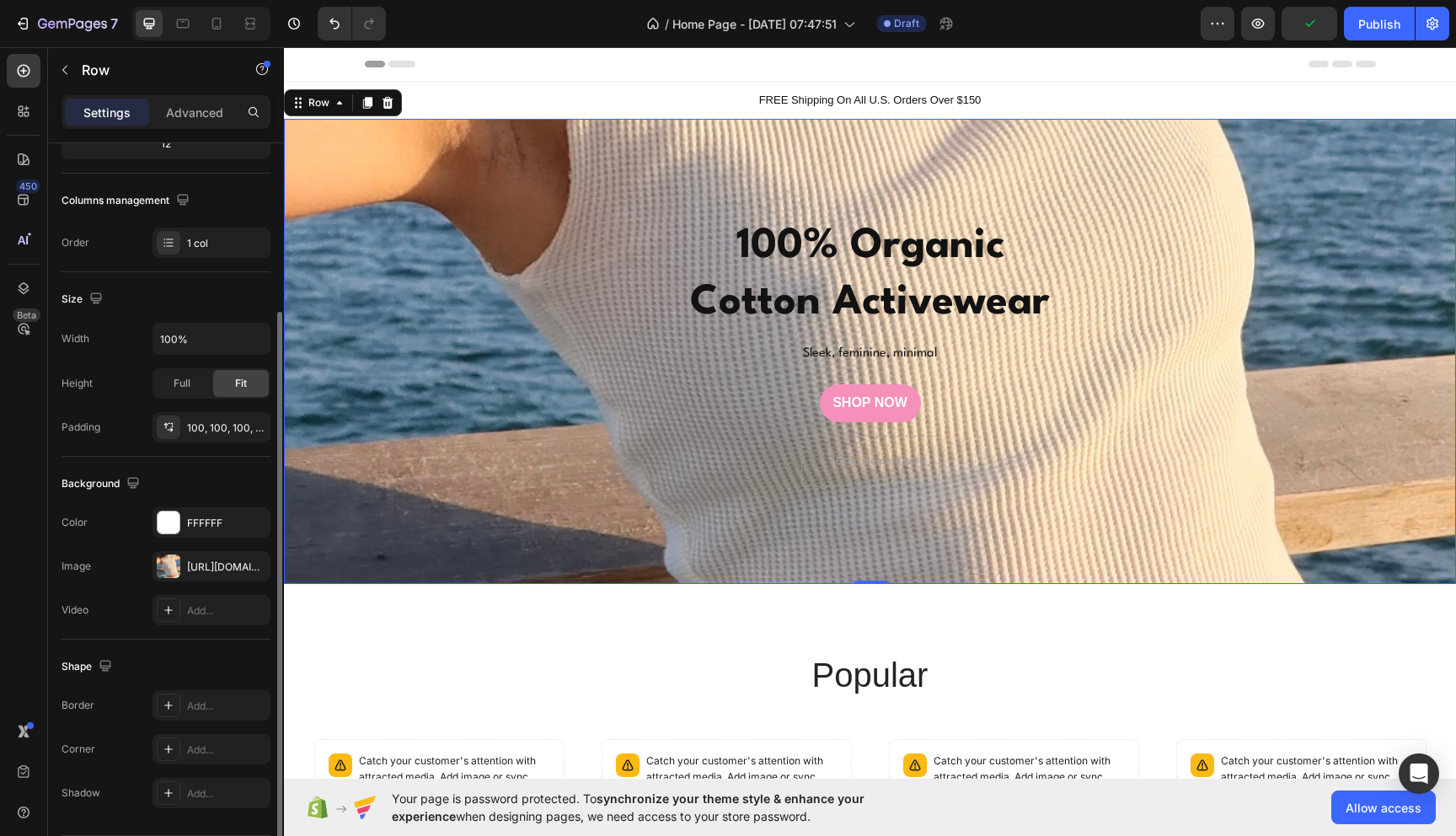
scroll to position [0, 0]
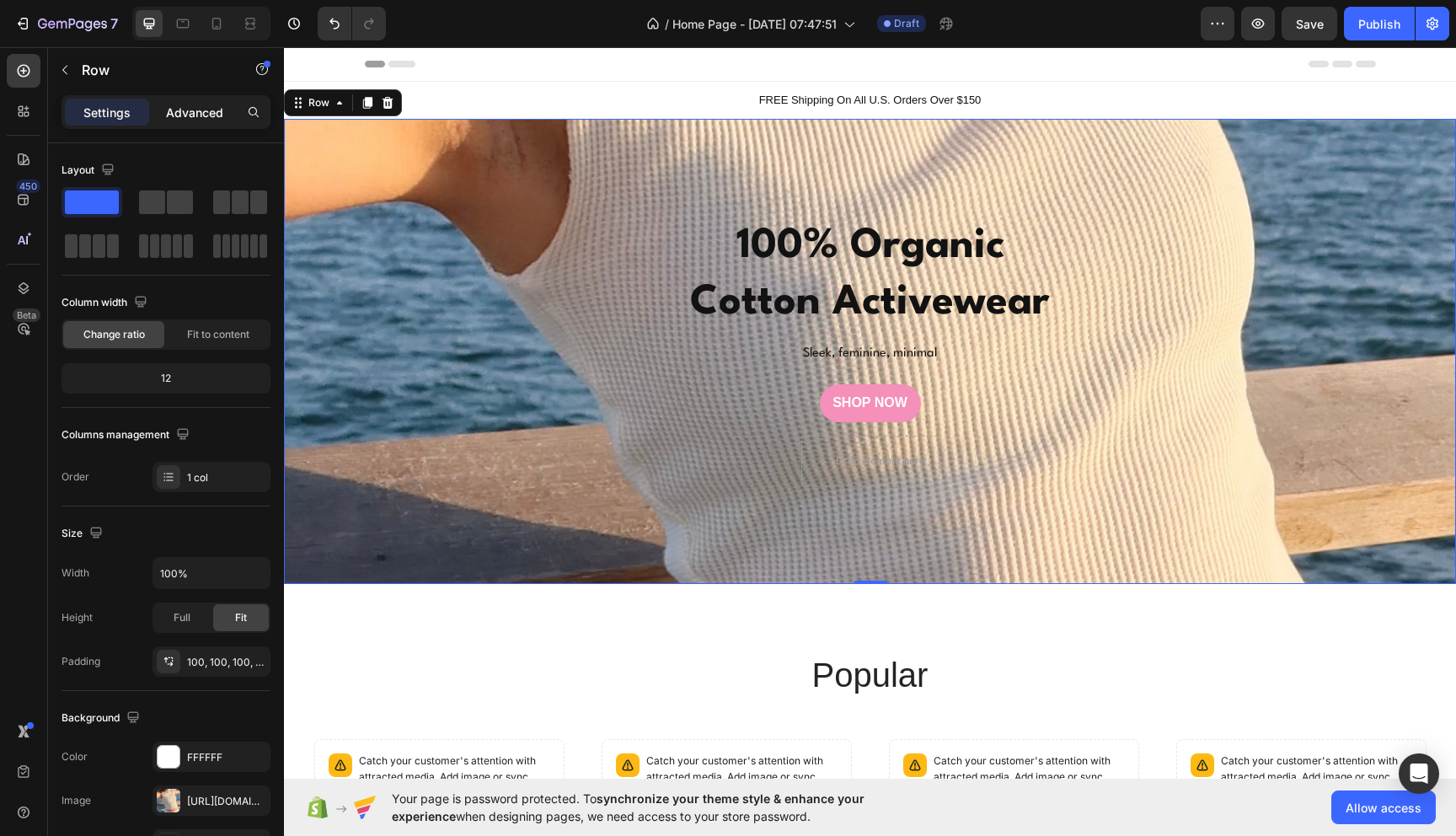
click at [192, 101] on div "Advanced" at bounding box center [194, 112] width 84 height 27
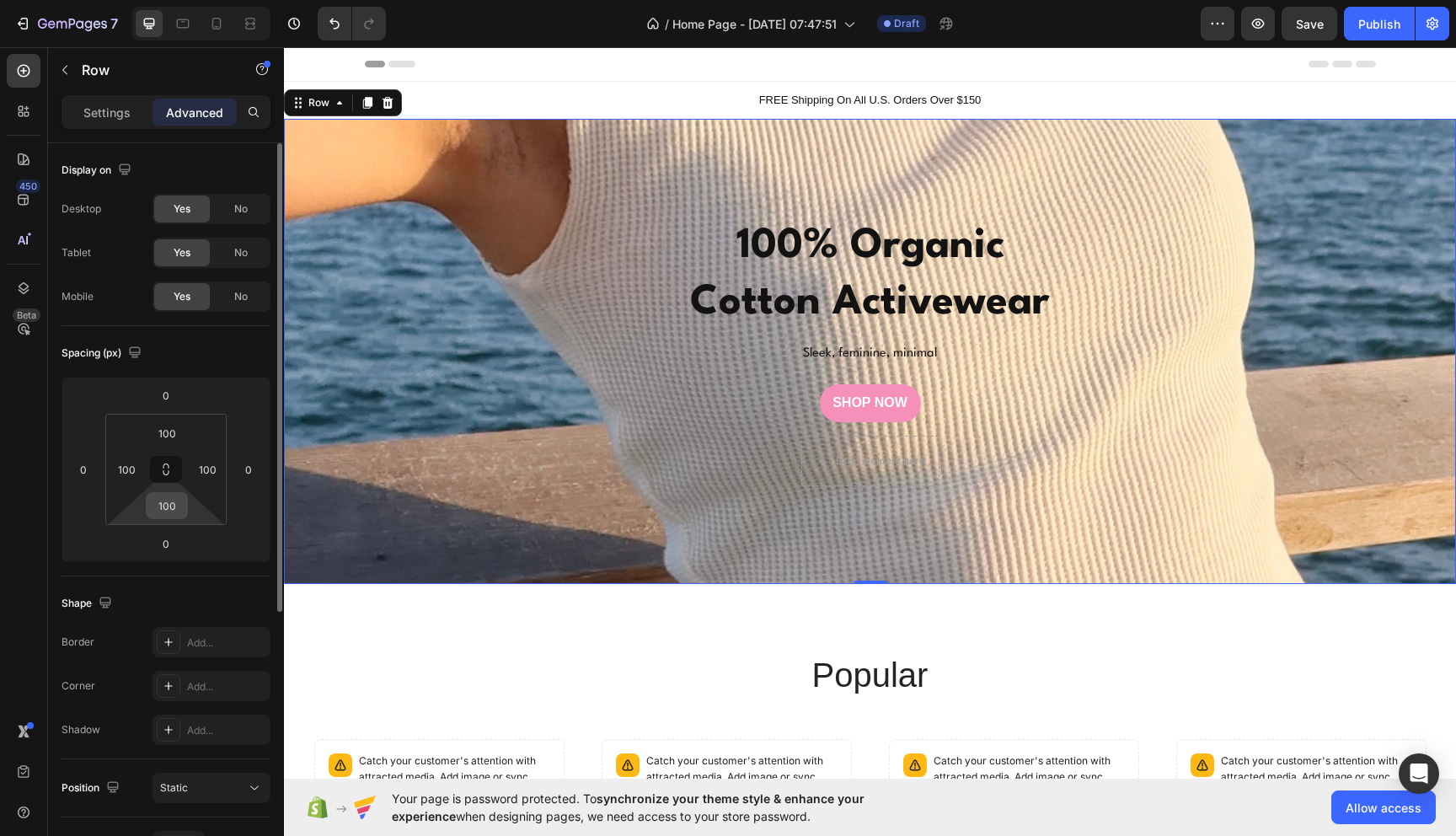
click at [181, 507] on input "100" at bounding box center [166, 505] width 34 height 25
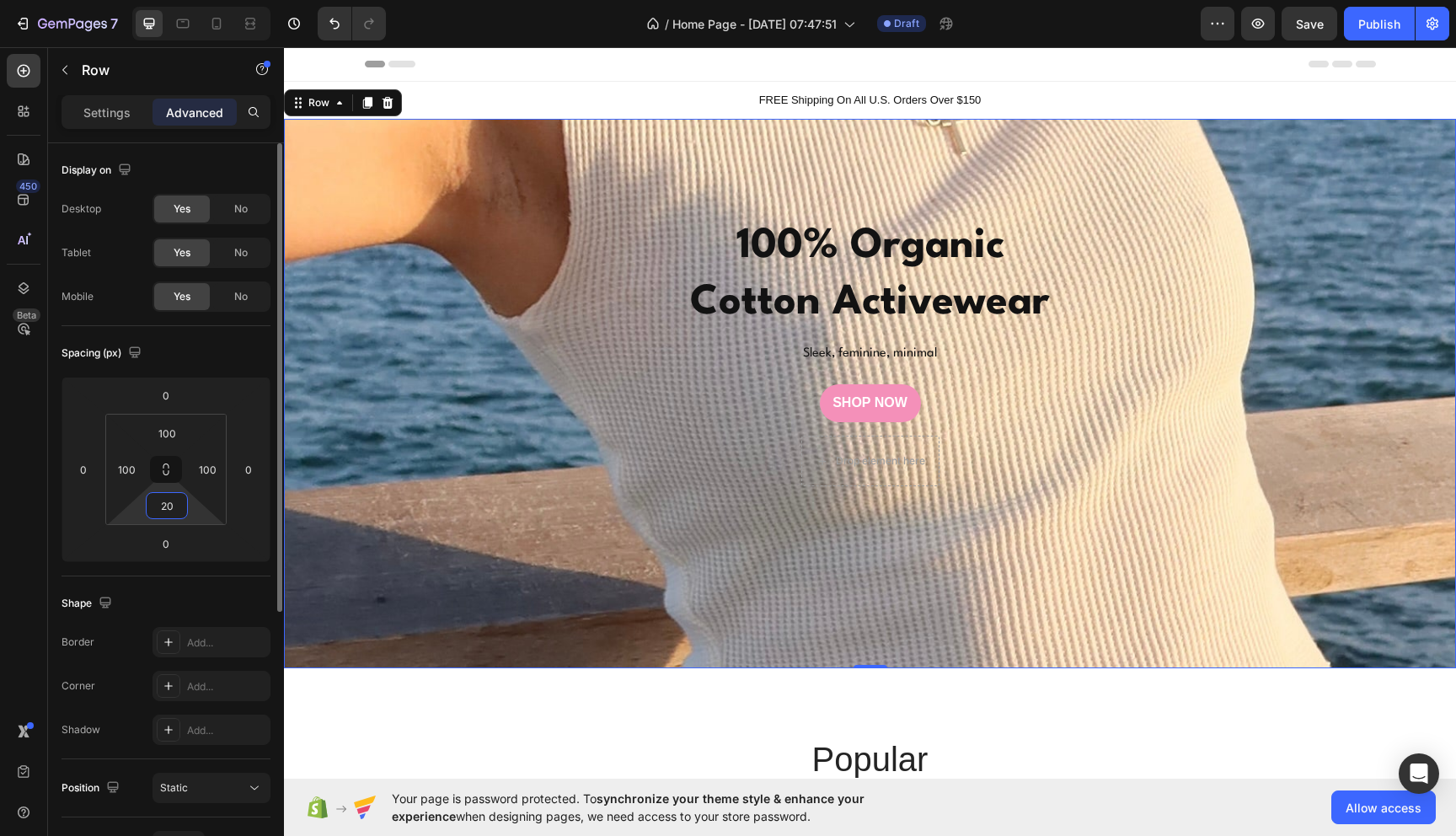
type input "2"
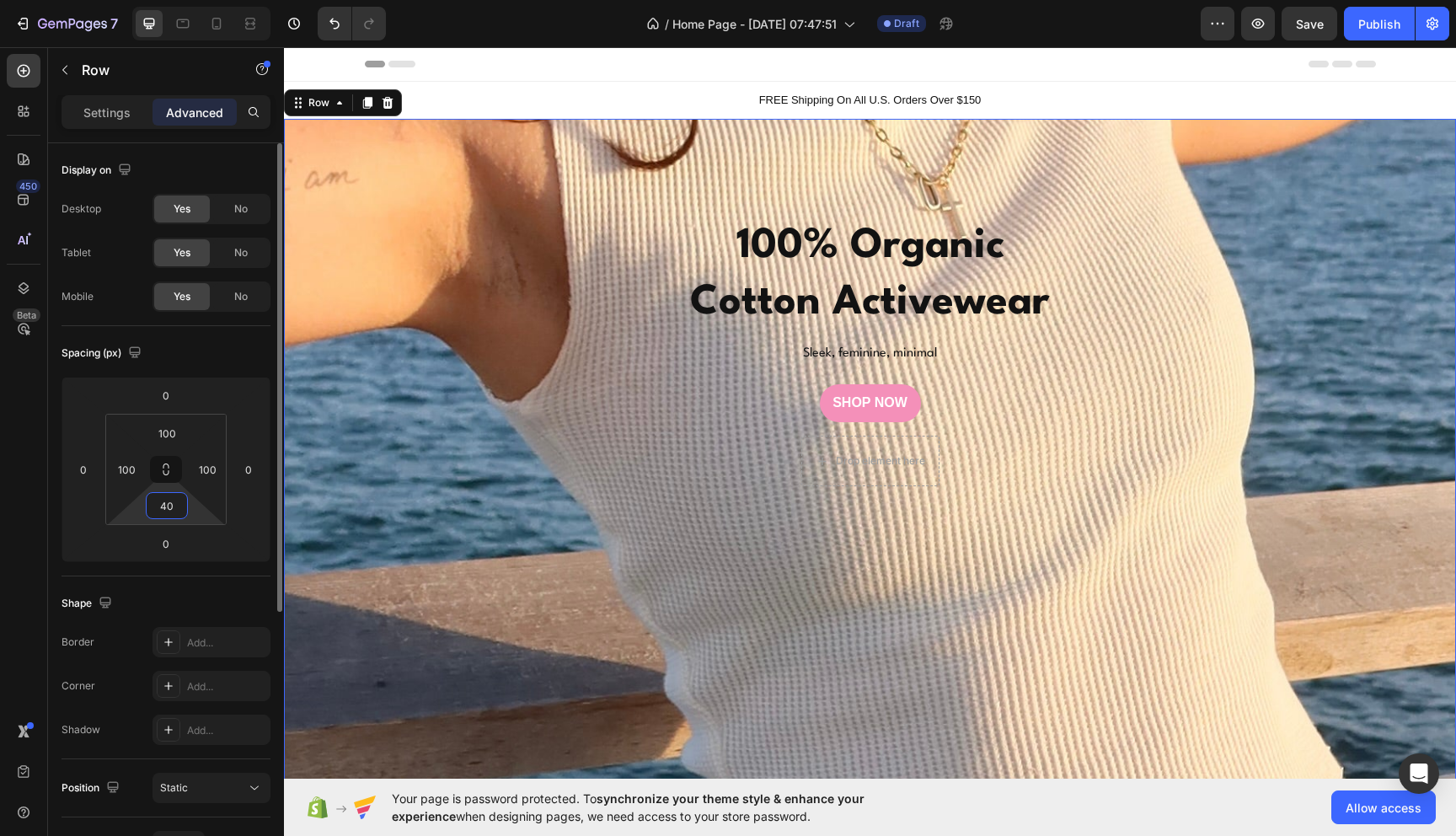
type input "4"
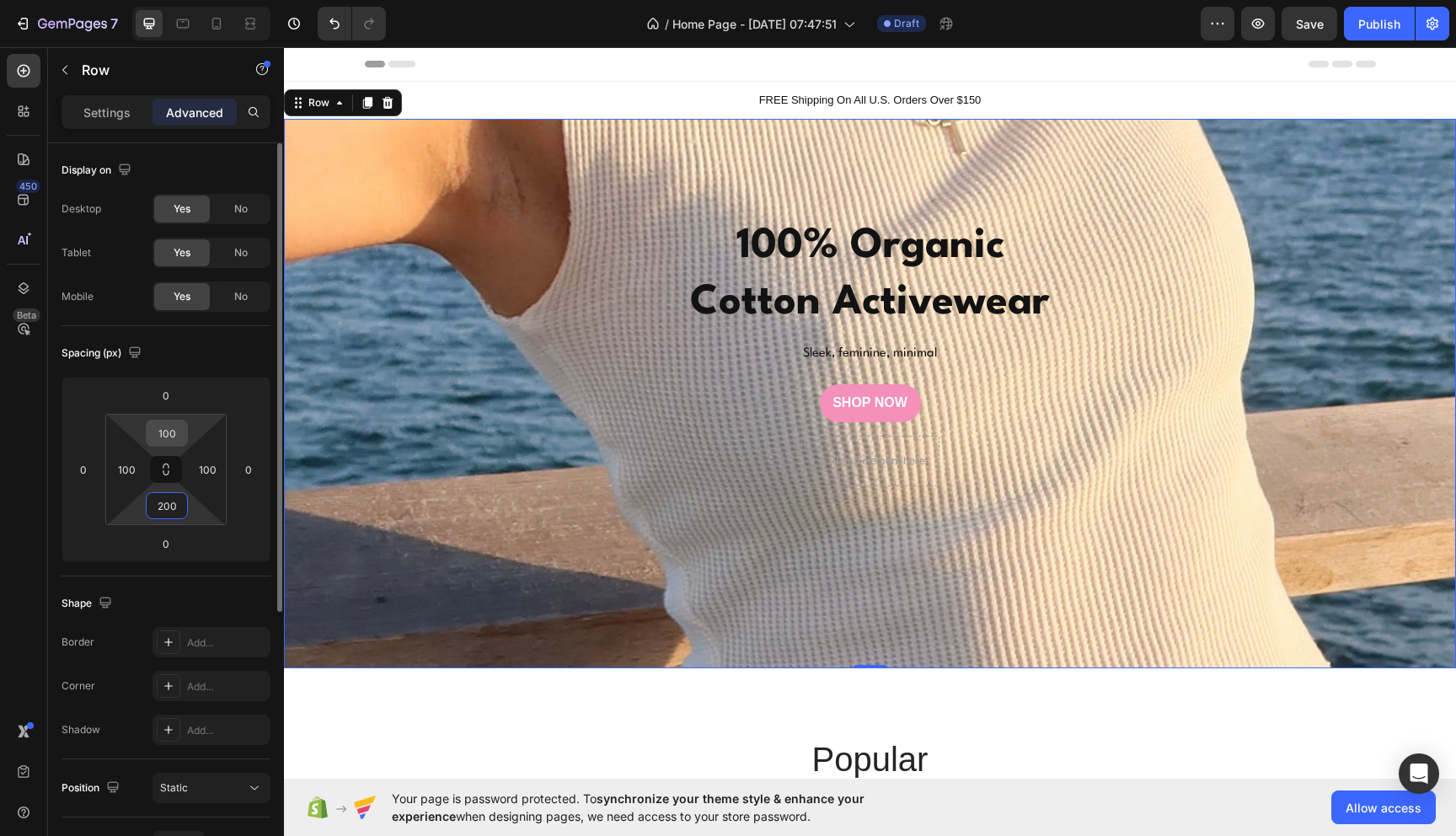
type input "200"
click at [166, 437] on input "100" at bounding box center [166, 433] width 34 height 25
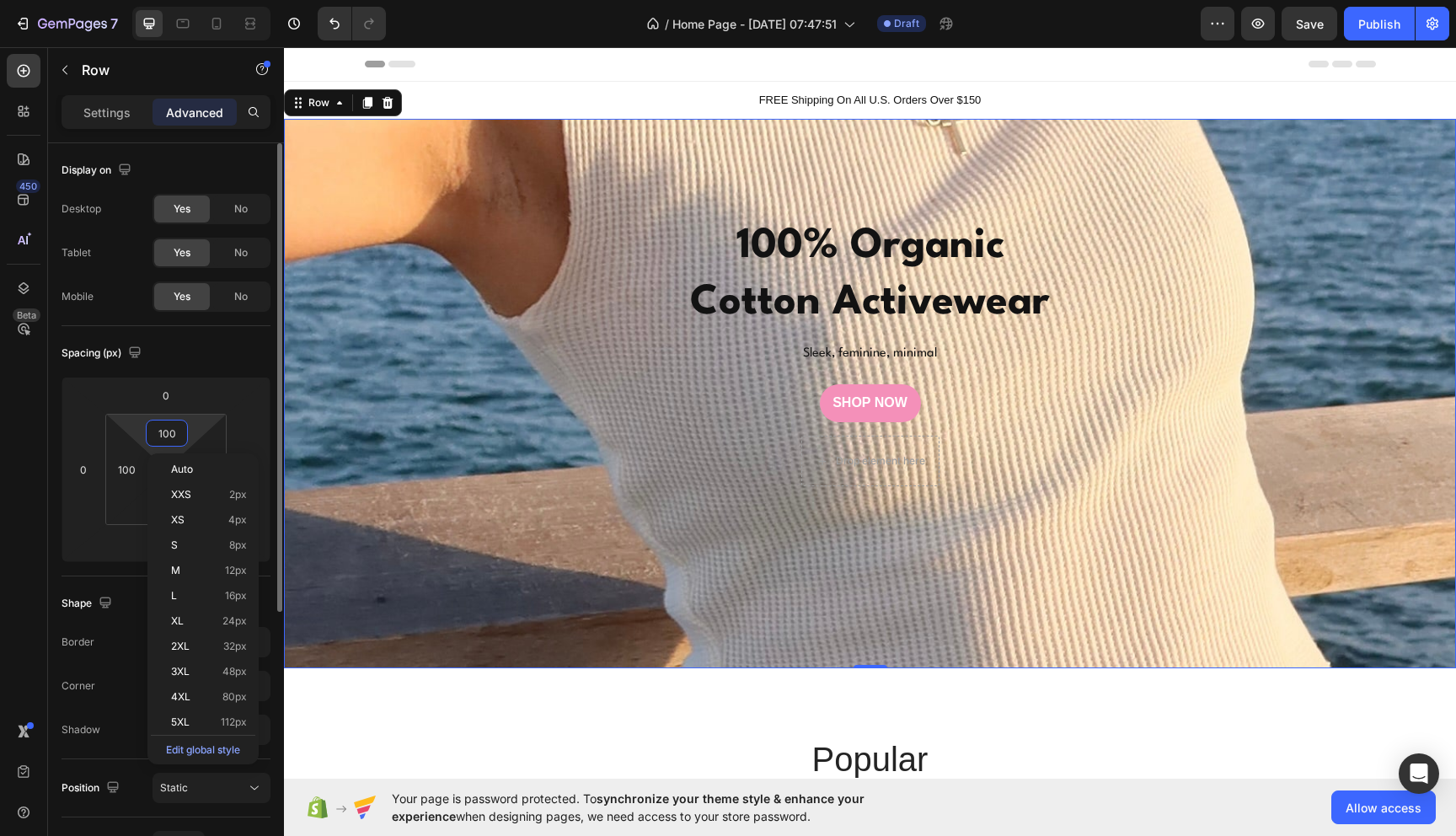
type input "0"
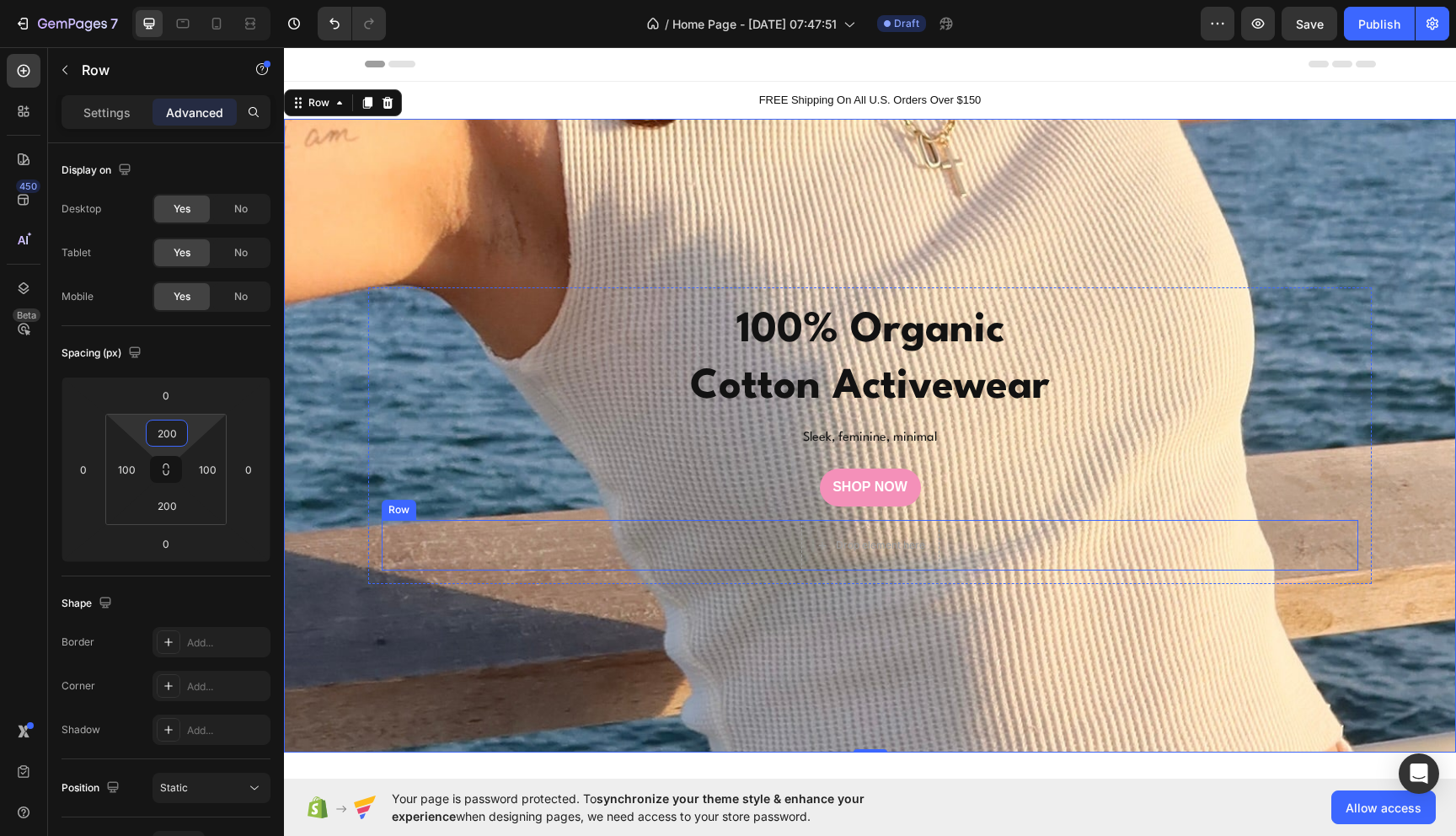
type input "200"
click at [485, 649] on div "⁠⁠⁠⁠⁠⁠⁠ 100% Organic Cotton Activewear Heading Sleek, feminine, minimal Text Bl…" at bounding box center [870, 436] width 1172 height 634
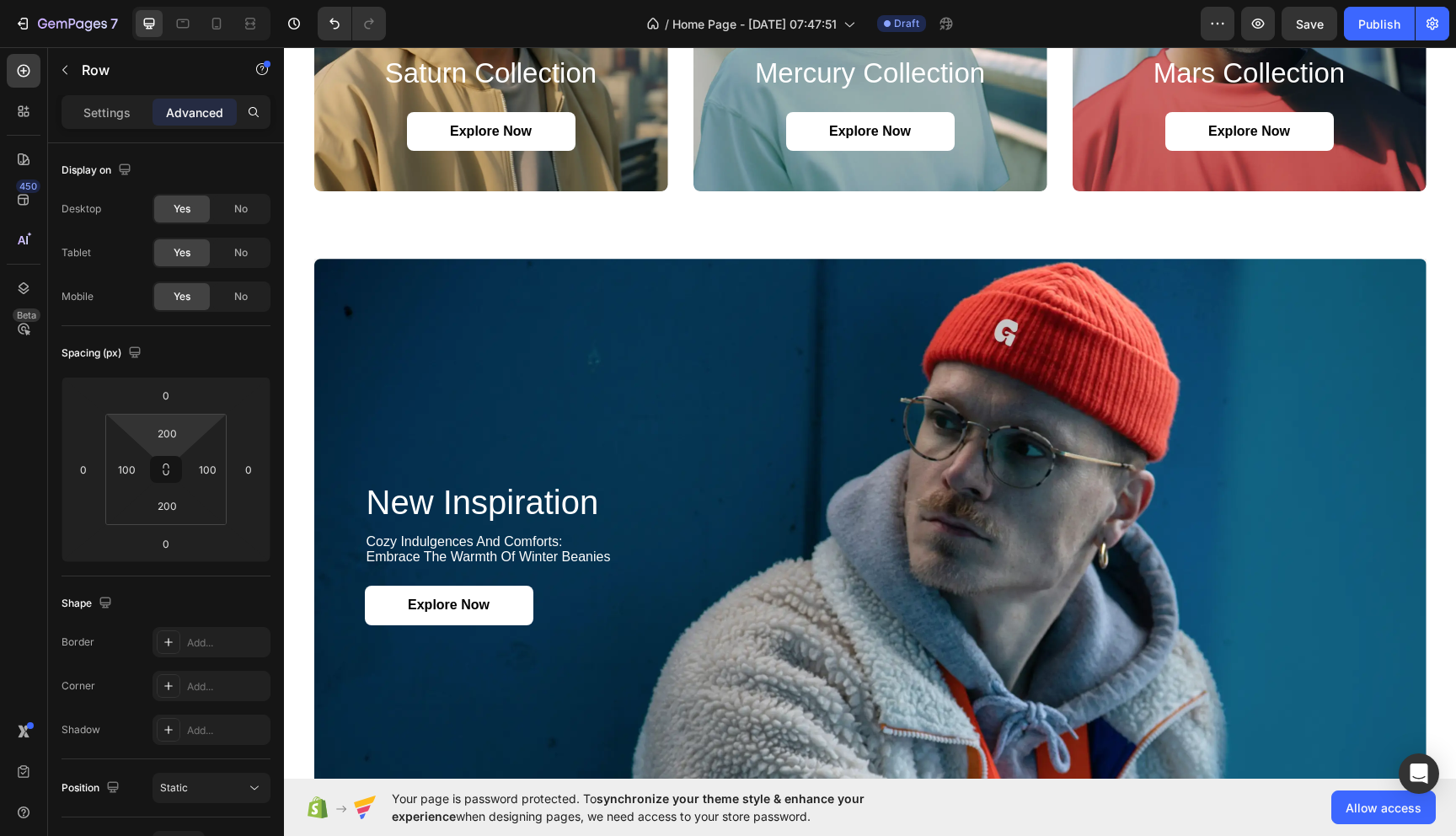
scroll to position [904, 0]
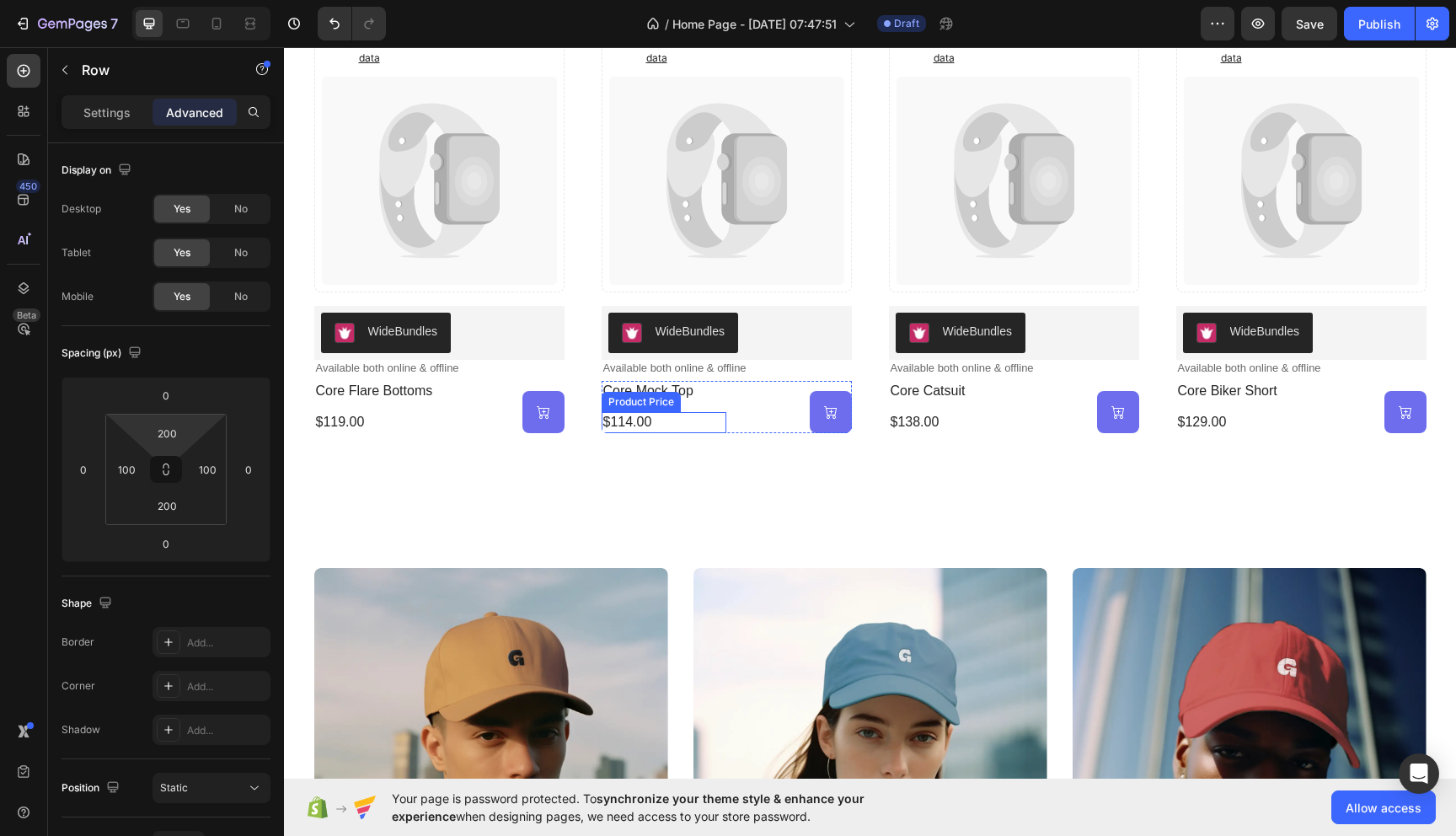
click at [440, 427] on div "$114.00" at bounding box center [377, 422] width 126 height 21
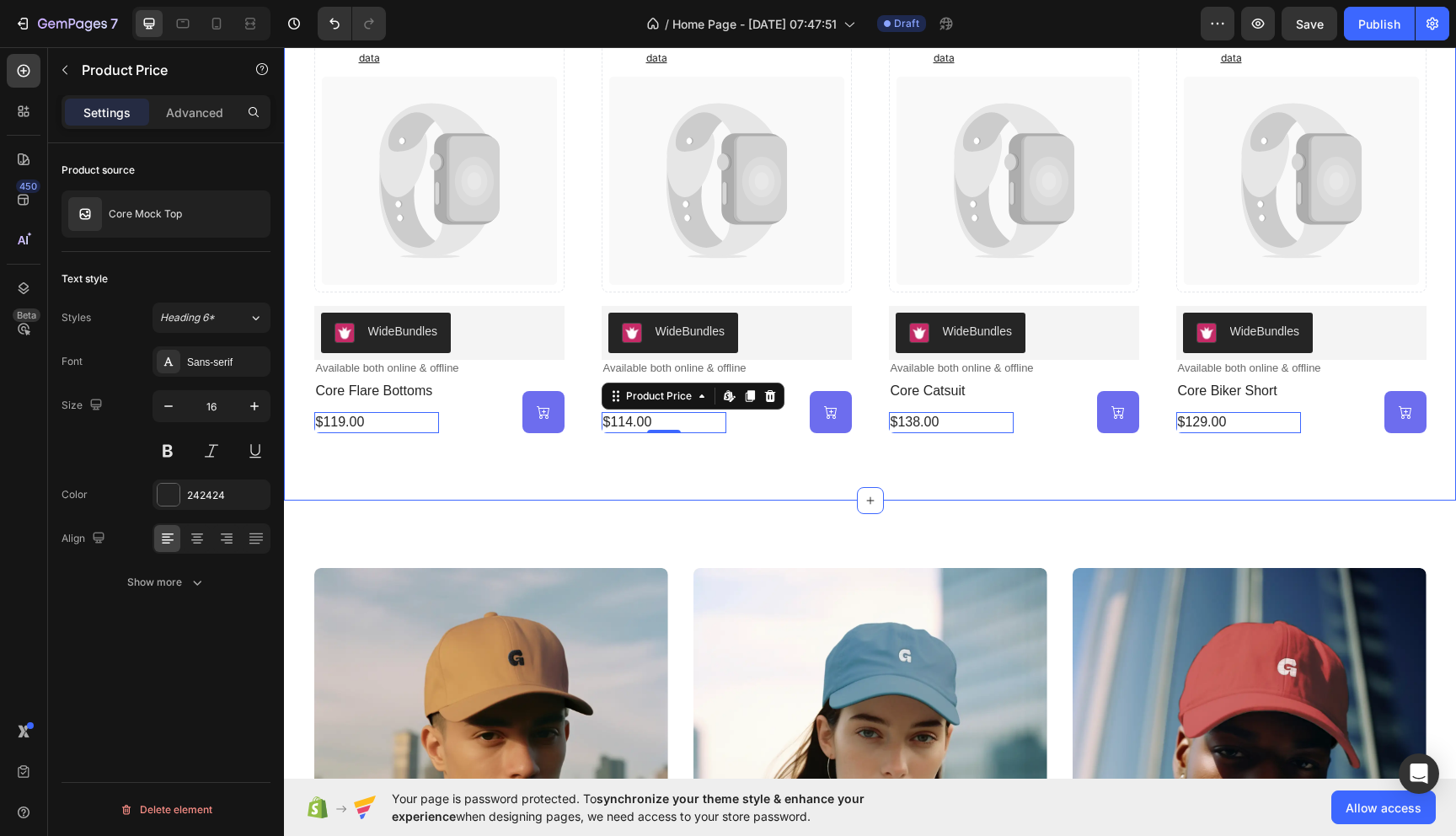
click at [669, 522] on div "saturn collection Heading Explore Now Button Hero Banner mercury collection Hea…" at bounding box center [870, 793] width 1172 height 586
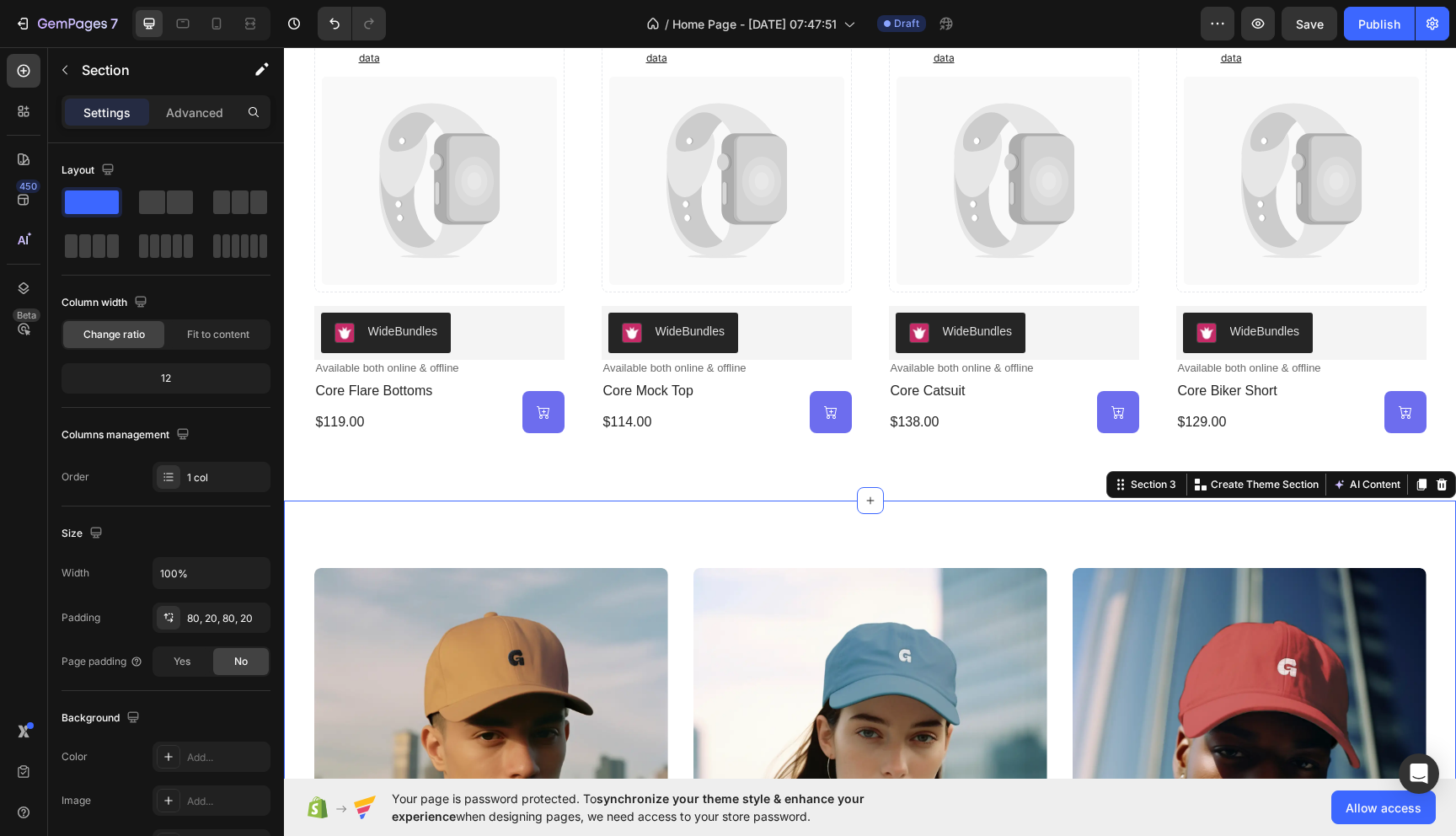
click at [720, 530] on div "saturn collection Heading Explore Now Button Hero Banner mercury collection Hea…" at bounding box center [870, 793] width 1172 height 586
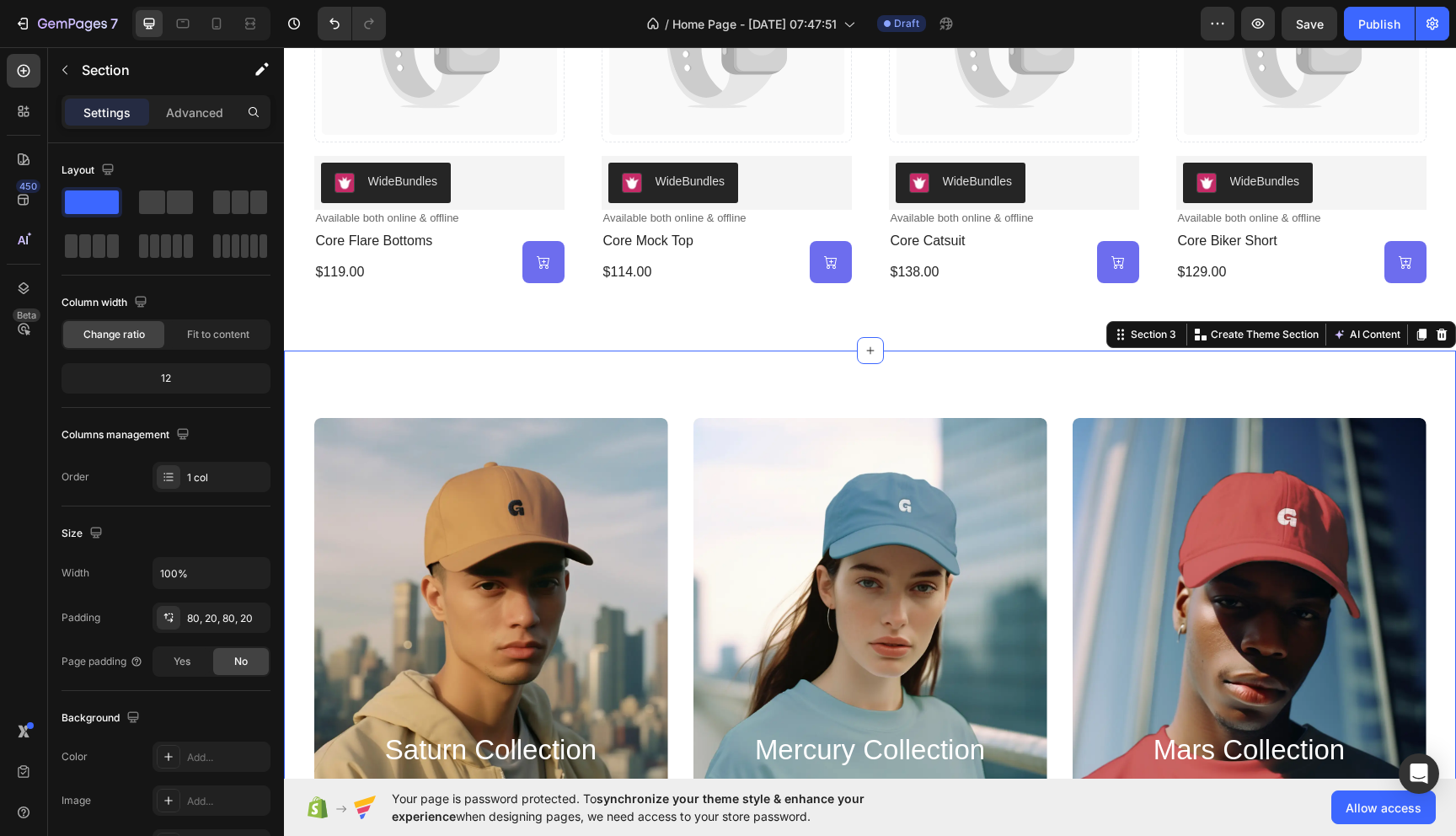
scroll to position [1063, 0]
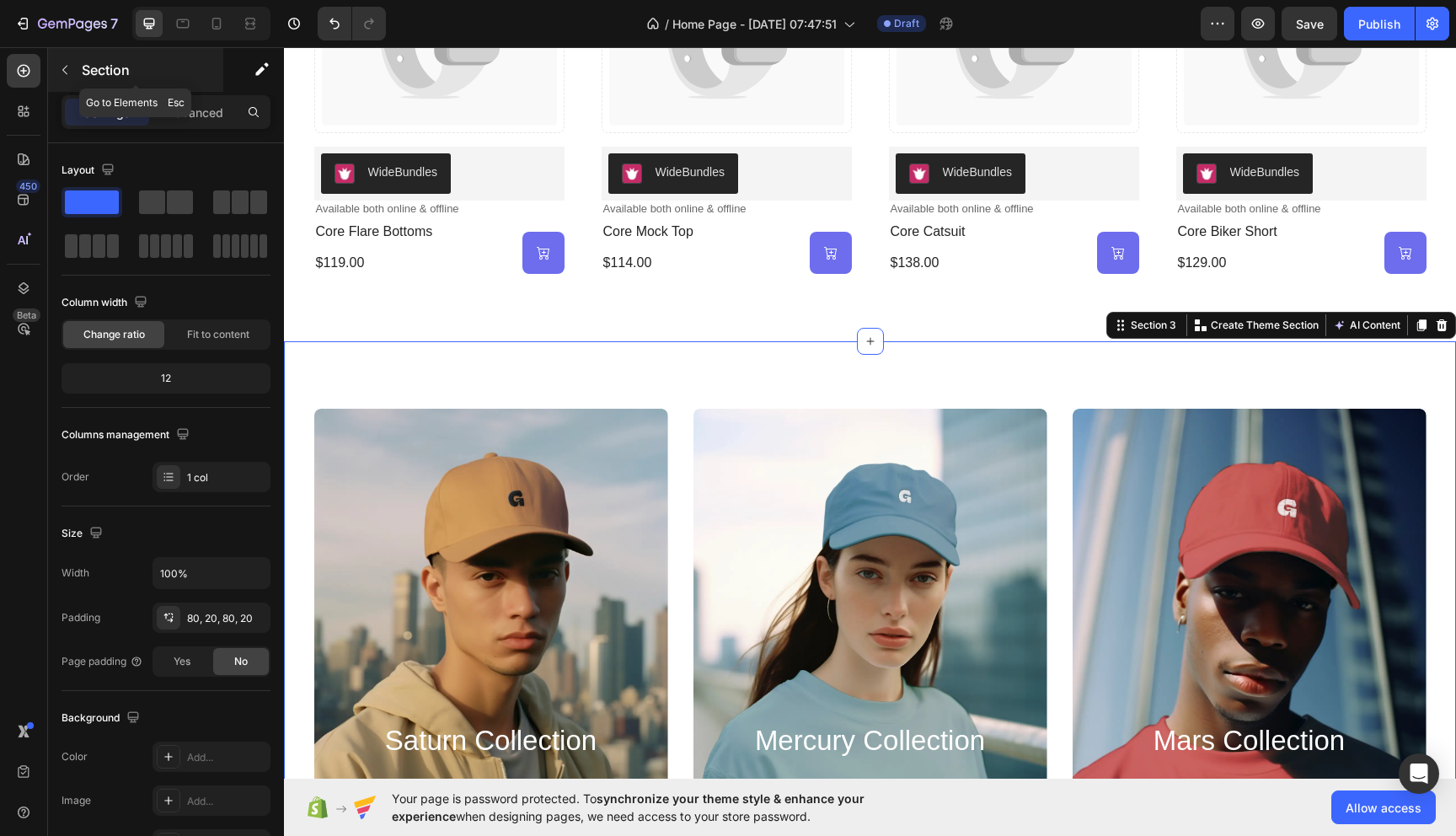
click at [66, 64] on icon "button" at bounding box center [65, 70] width 14 height 14
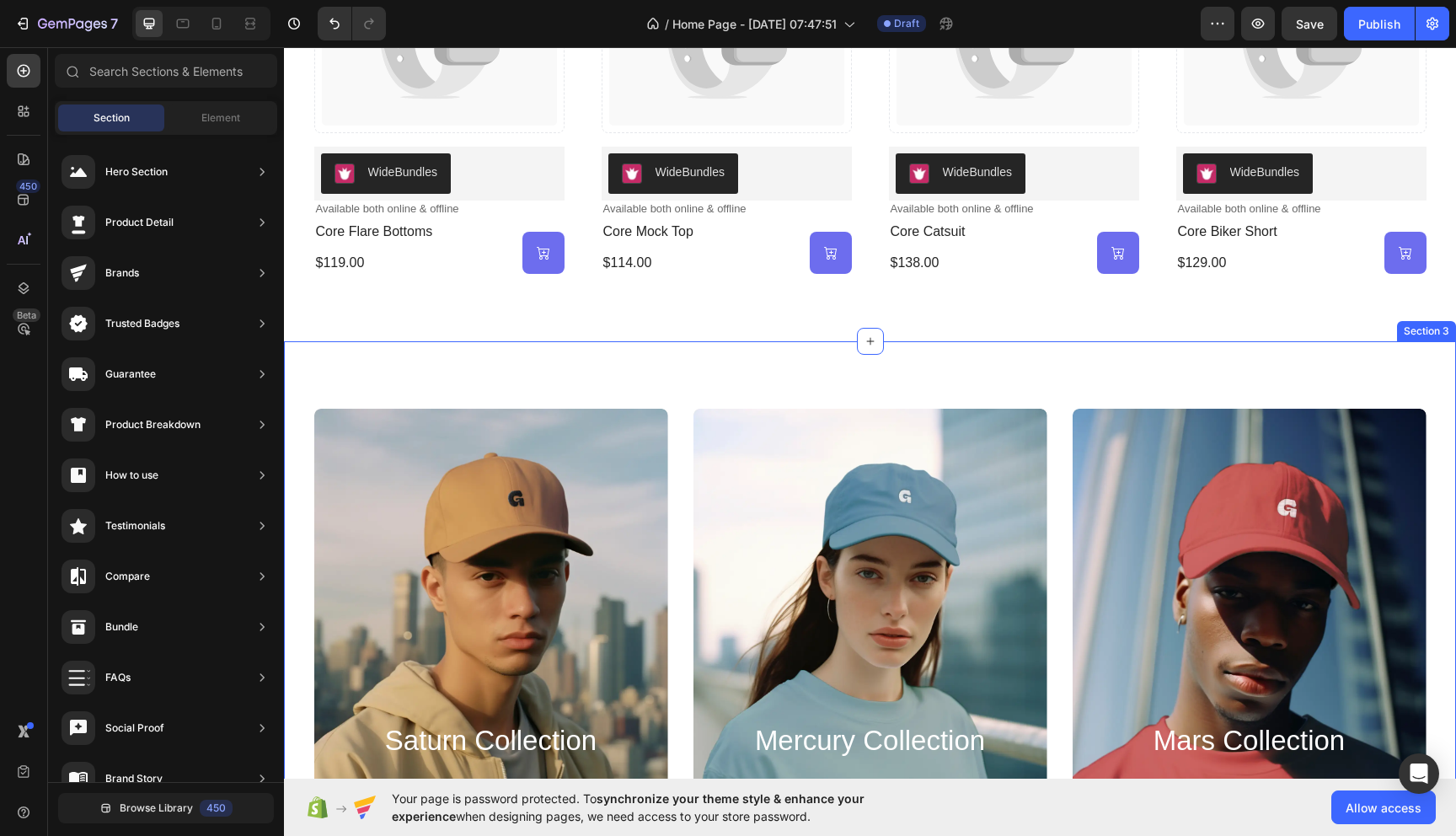
click at [778, 355] on div "saturn collection Heading Explore Now Button Hero Banner mercury collection Hea…" at bounding box center [870, 634] width 1172 height 586
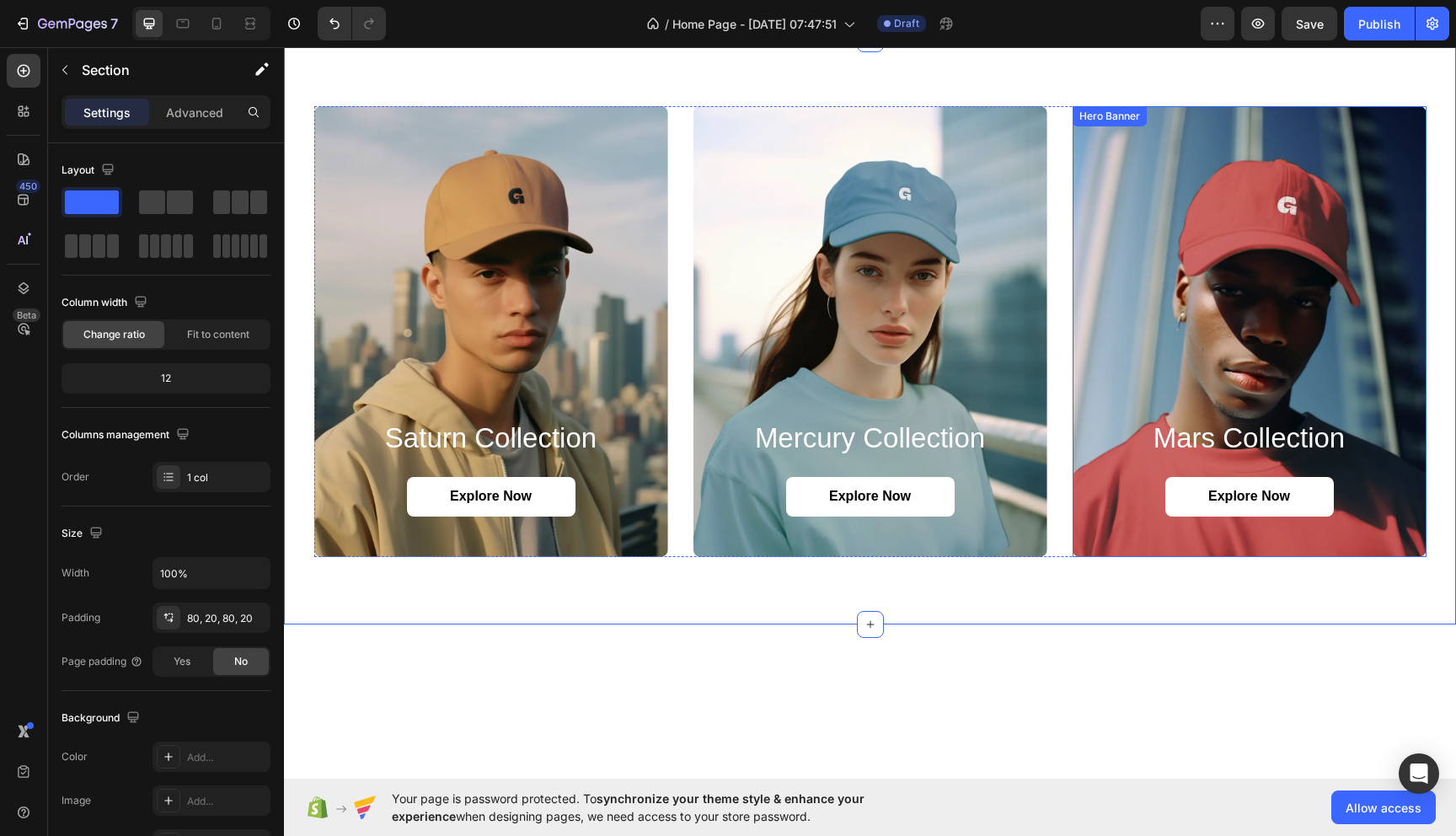
scroll to position [970, 0]
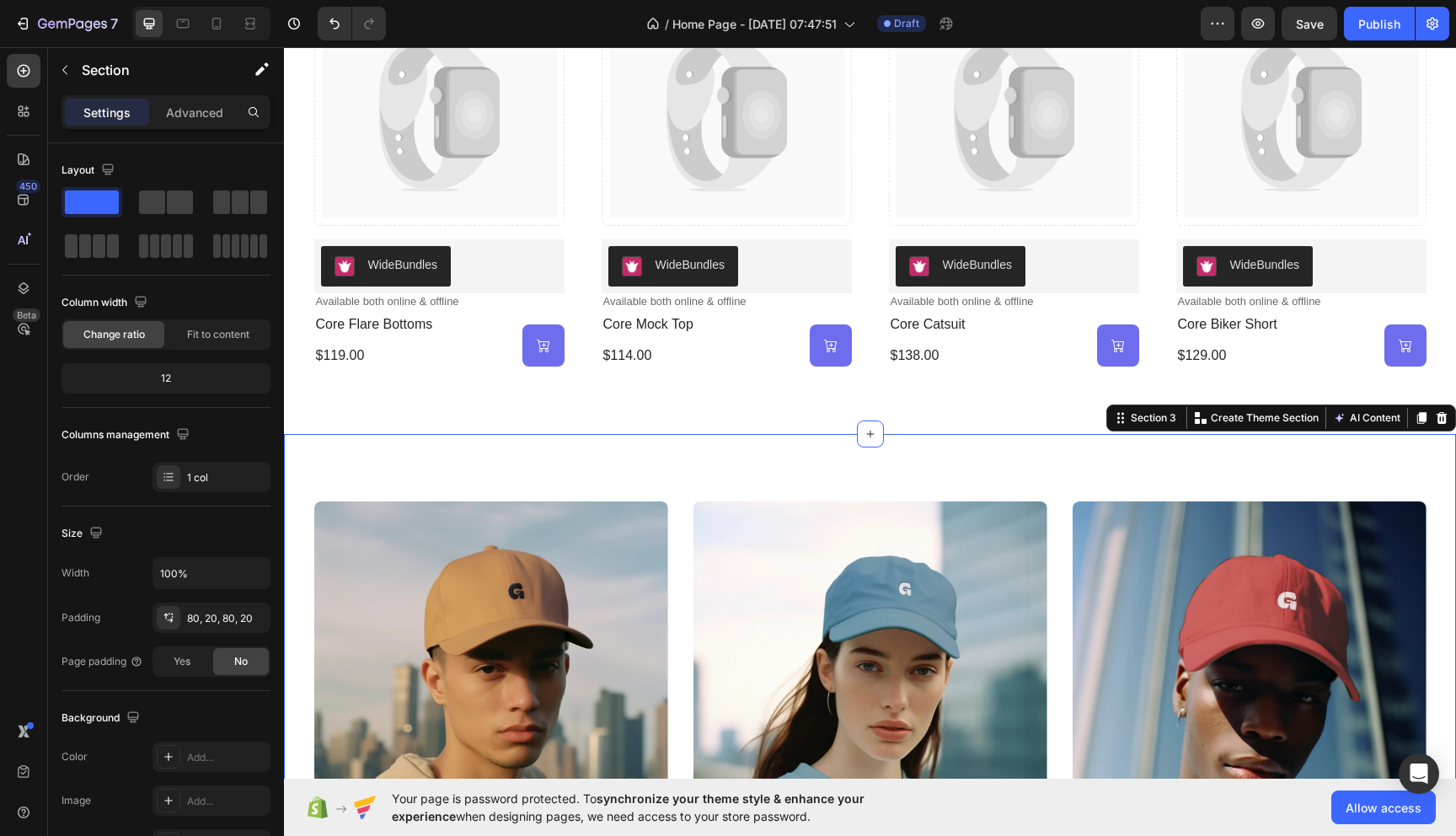
click at [1099, 484] on div "saturn collection Heading Explore Now Button Hero Banner mercury collection Hea…" at bounding box center [870, 727] width 1172 height 586
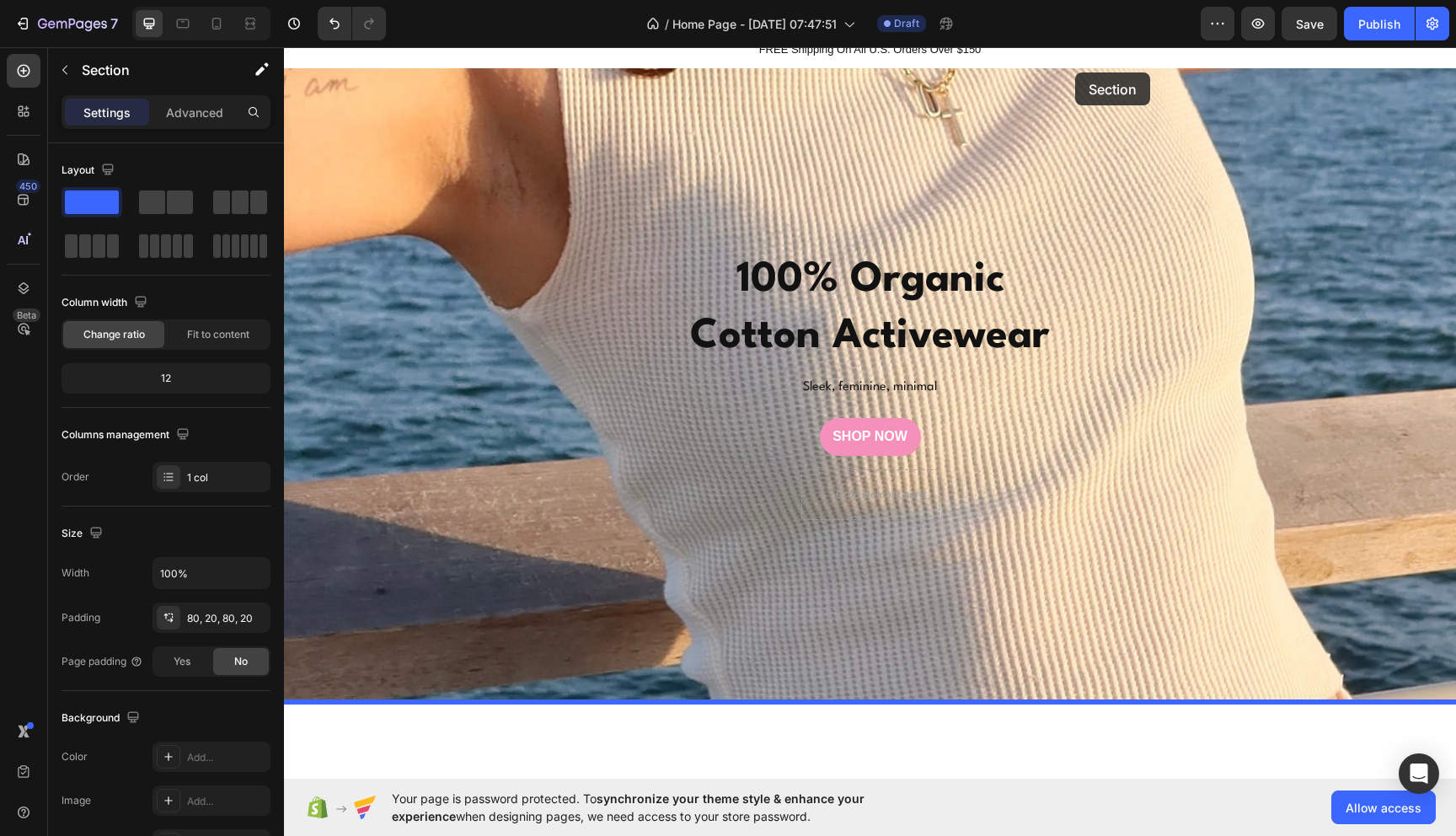
scroll to position [0, 0]
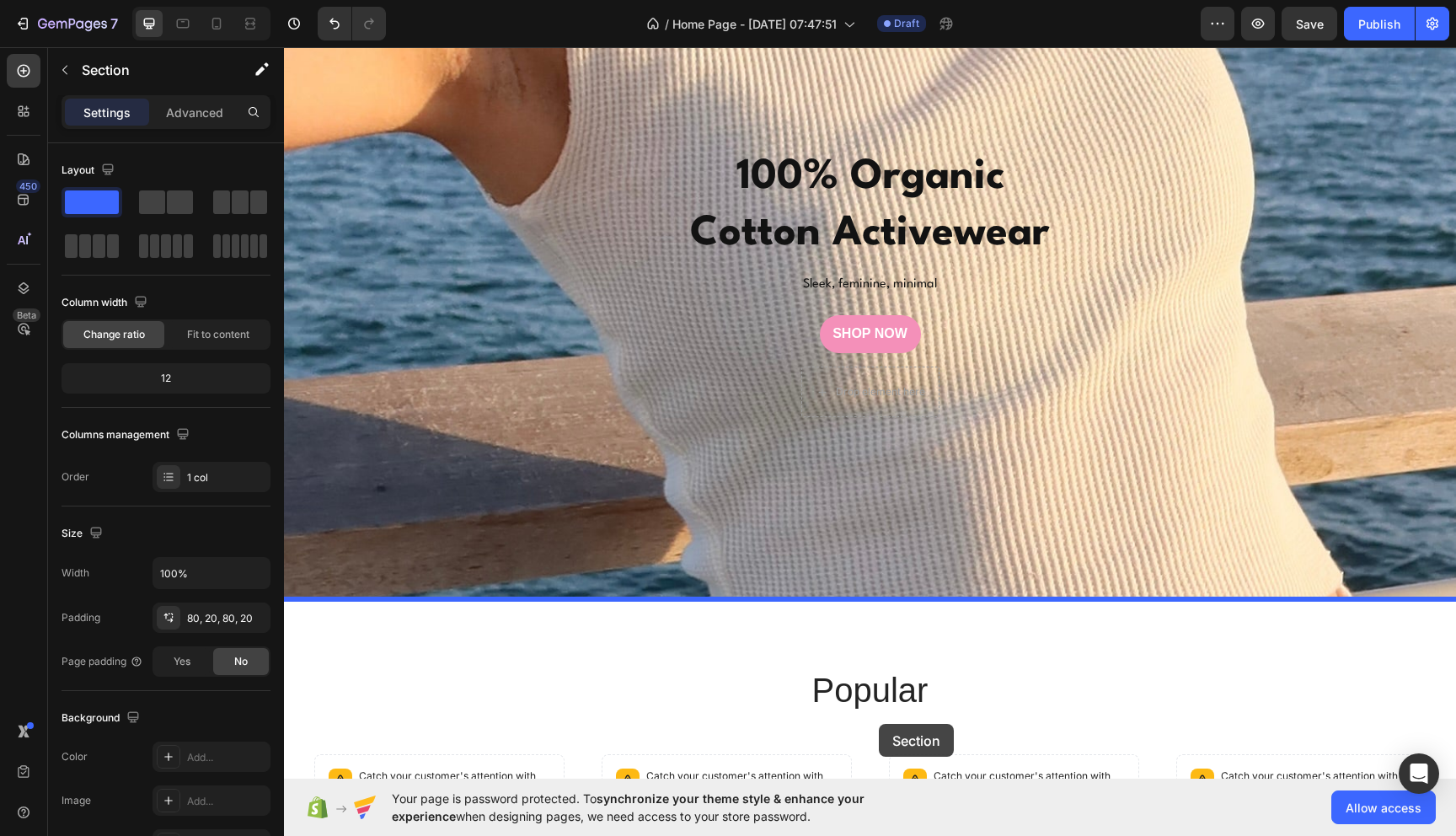
drag, startPoint x: 1113, startPoint y: 413, endPoint x: 871, endPoint y: 743, distance: 409.2
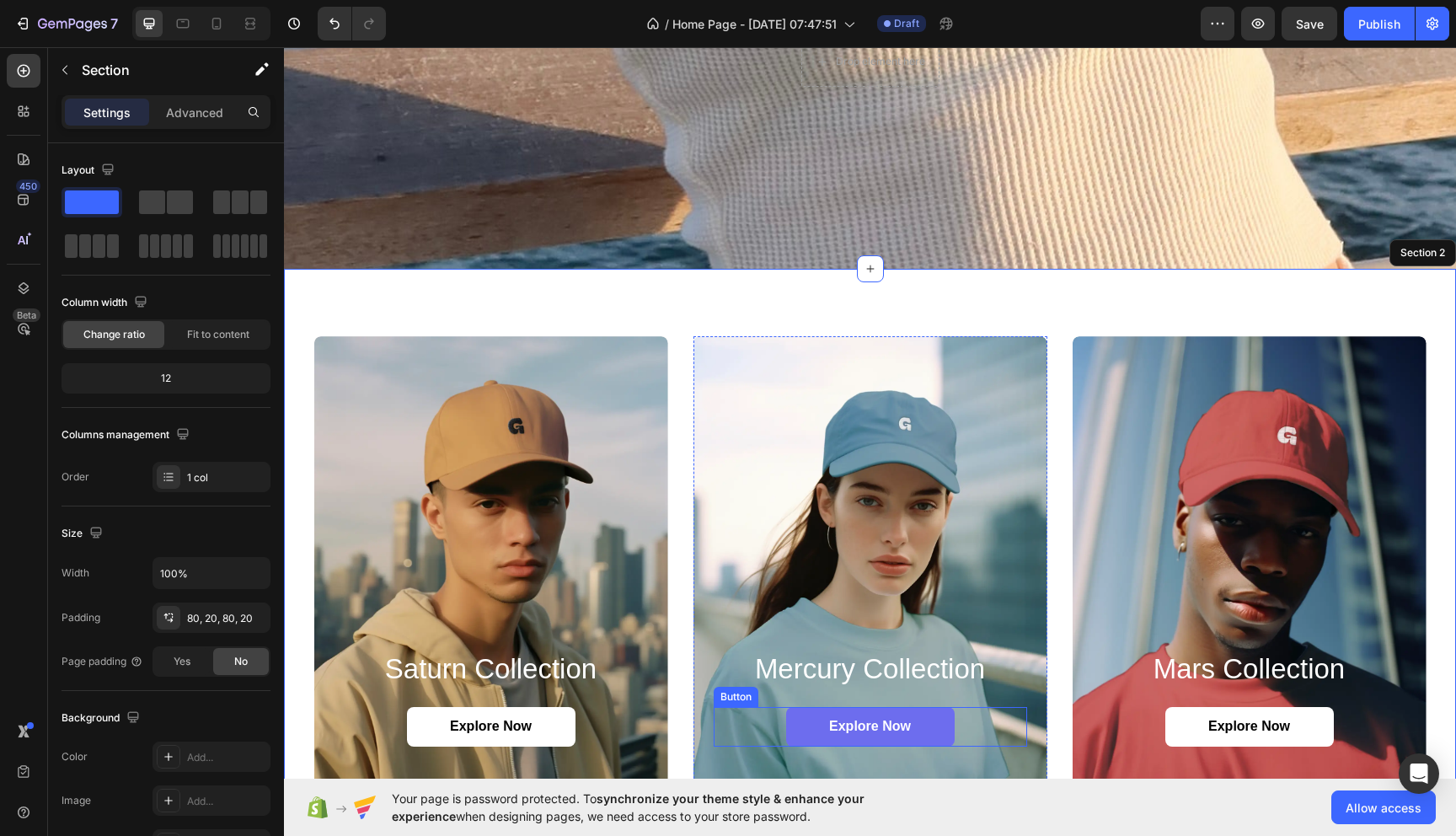
scroll to position [694, 0]
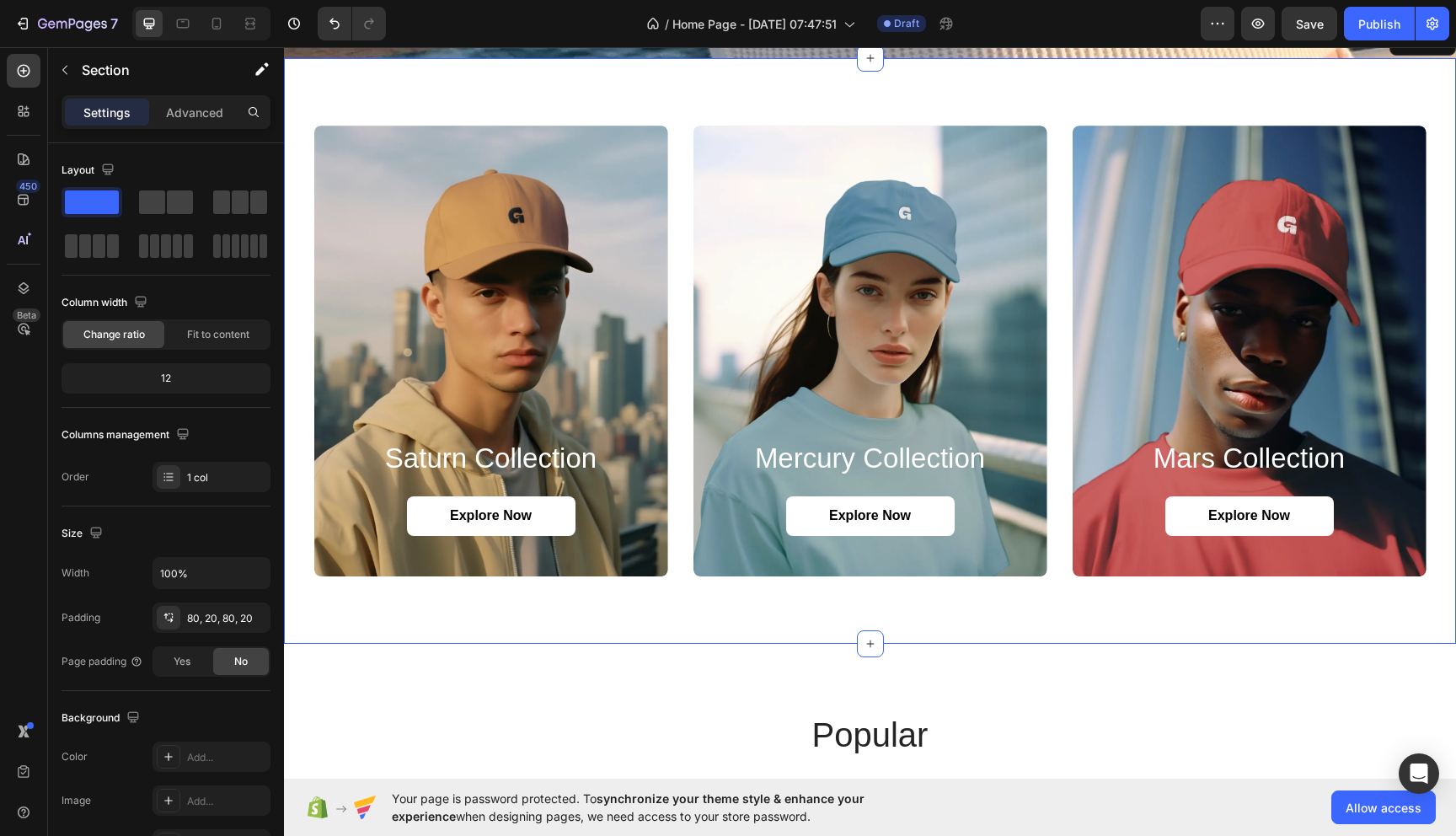
click at [673, 103] on div "saturn collection Heading Explore Now Button Hero Banner mercury collection Hea…" at bounding box center [870, 351] width 1172 height 586
click at [102, 248] on span at bounding box center [99, 245] width 13 height 23
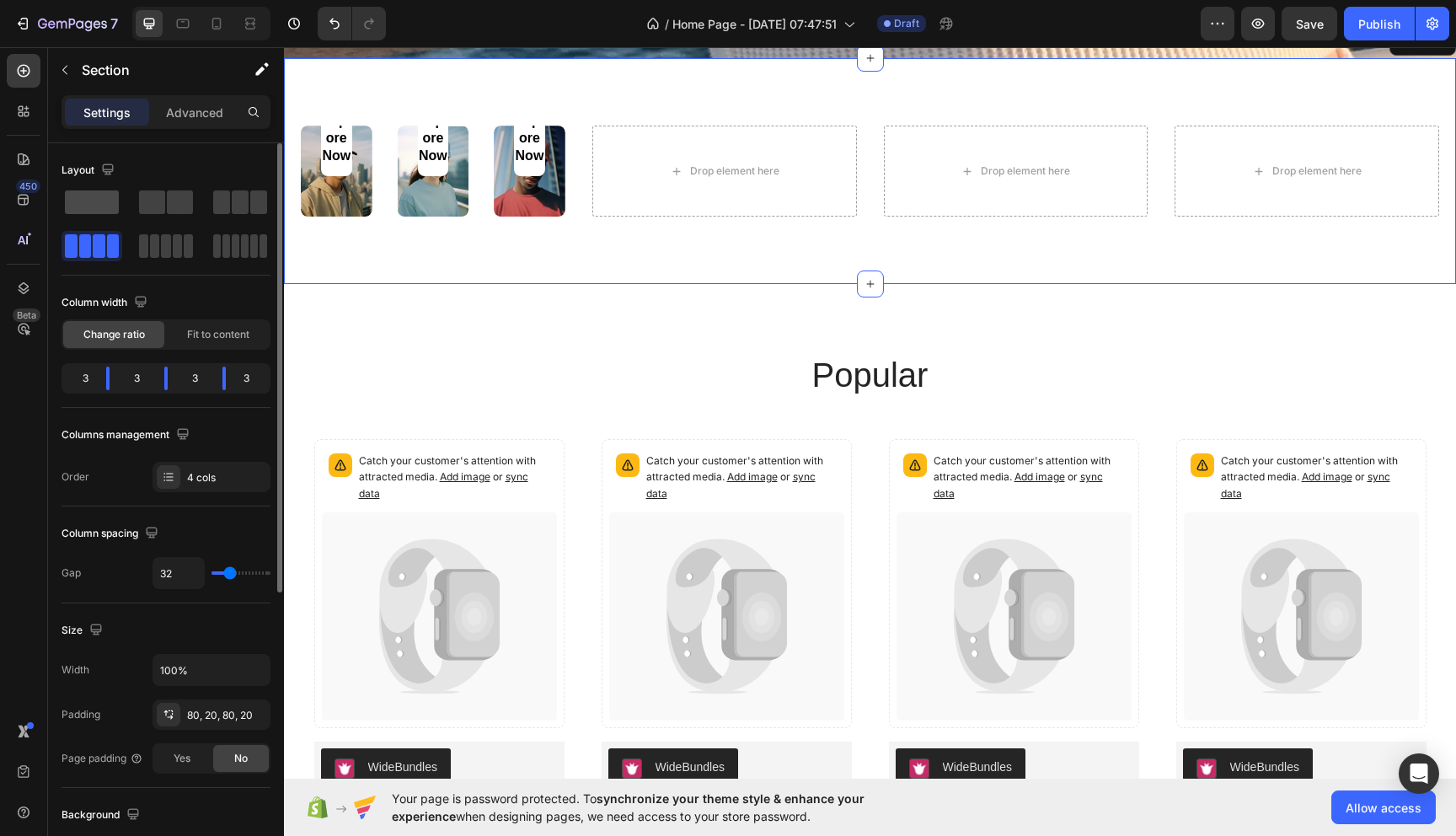
click at [100, 194] on span at bounding box center [92, 202] width 54 height 23
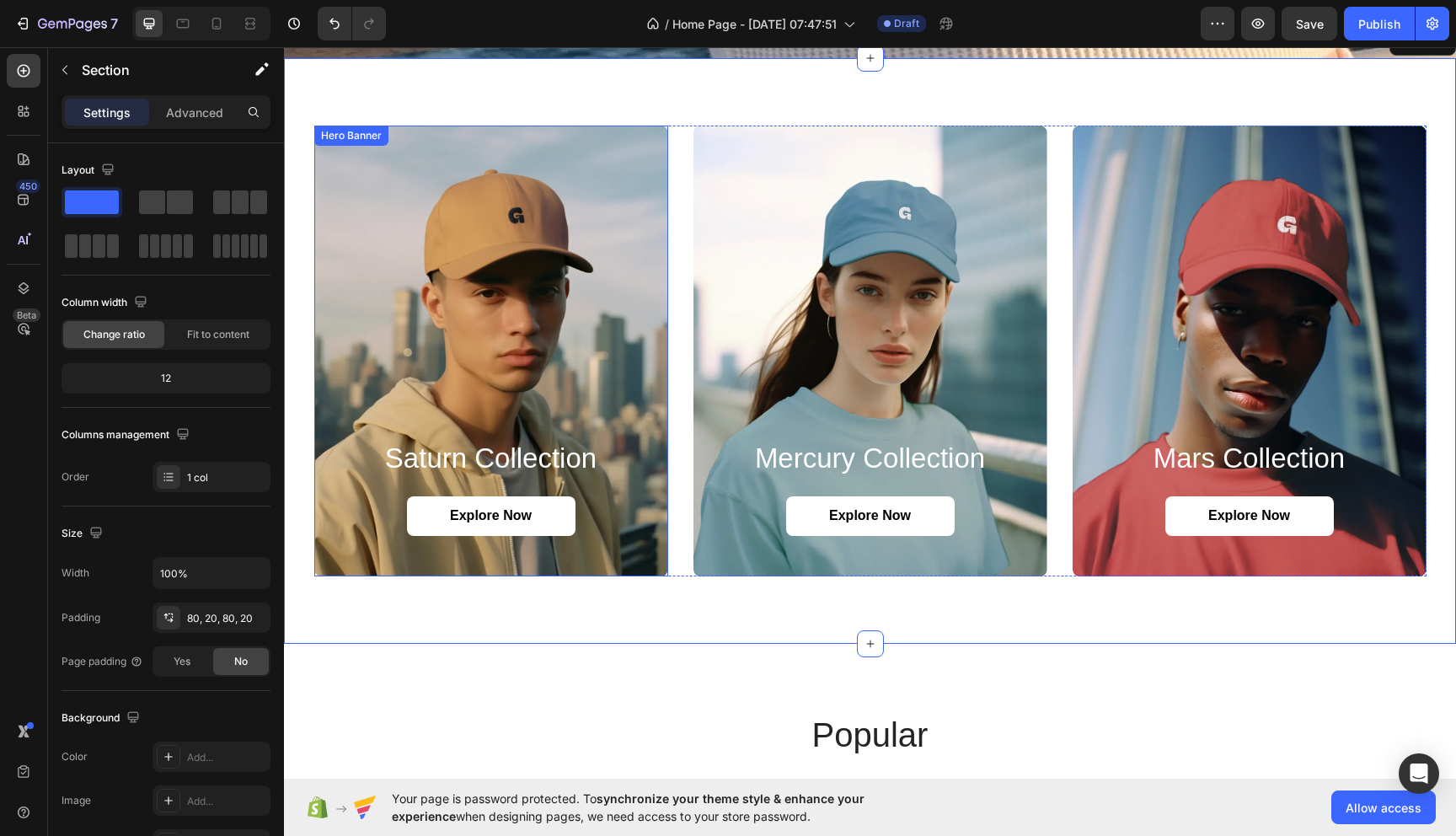
click at [616, 246] on div "Background Image" at bounding box center [491, 351] width 354 height 450
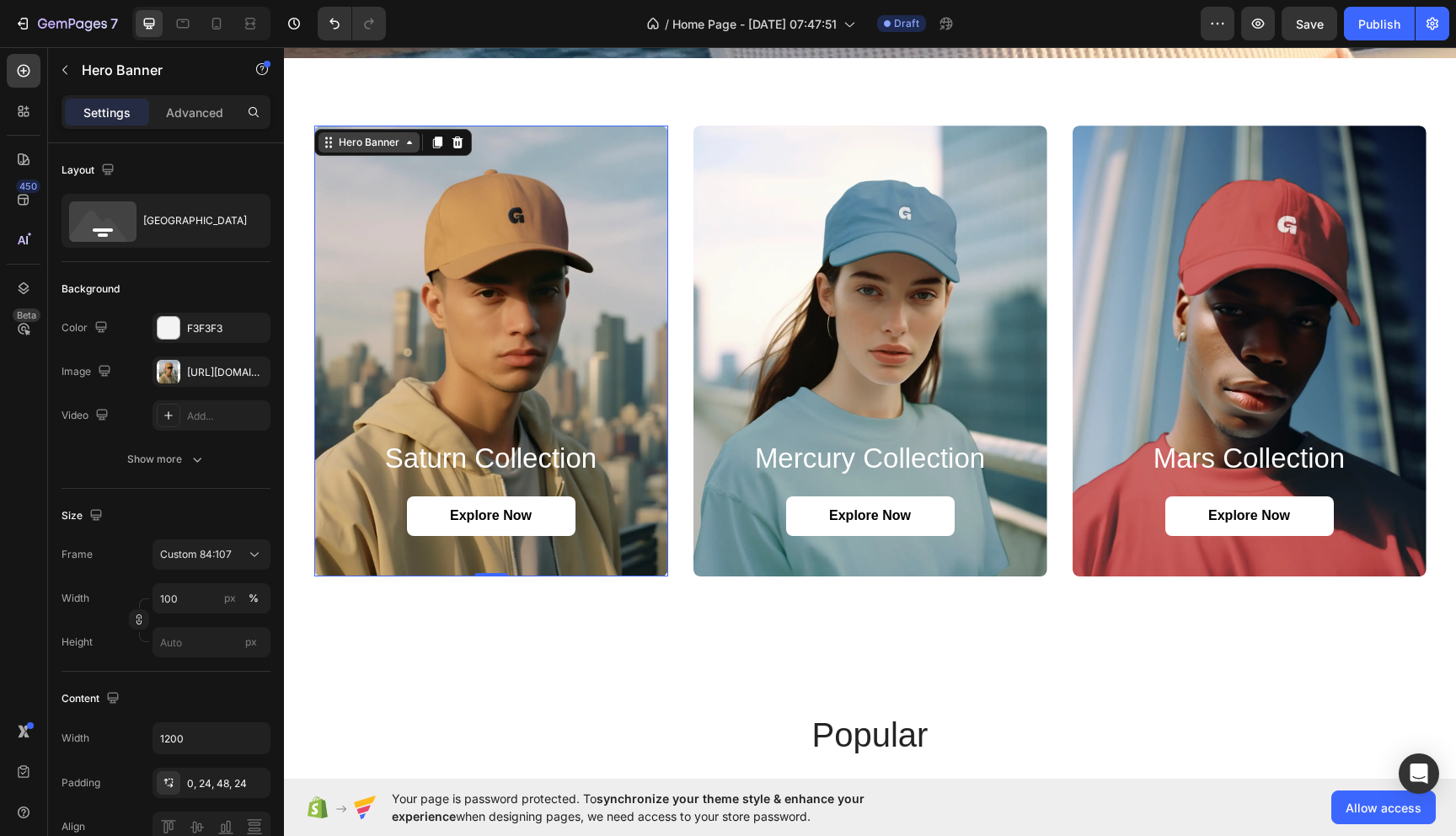
click at [403, 149] on div "Hero Banner" at bounding box center [368, 142] width 102 height 20
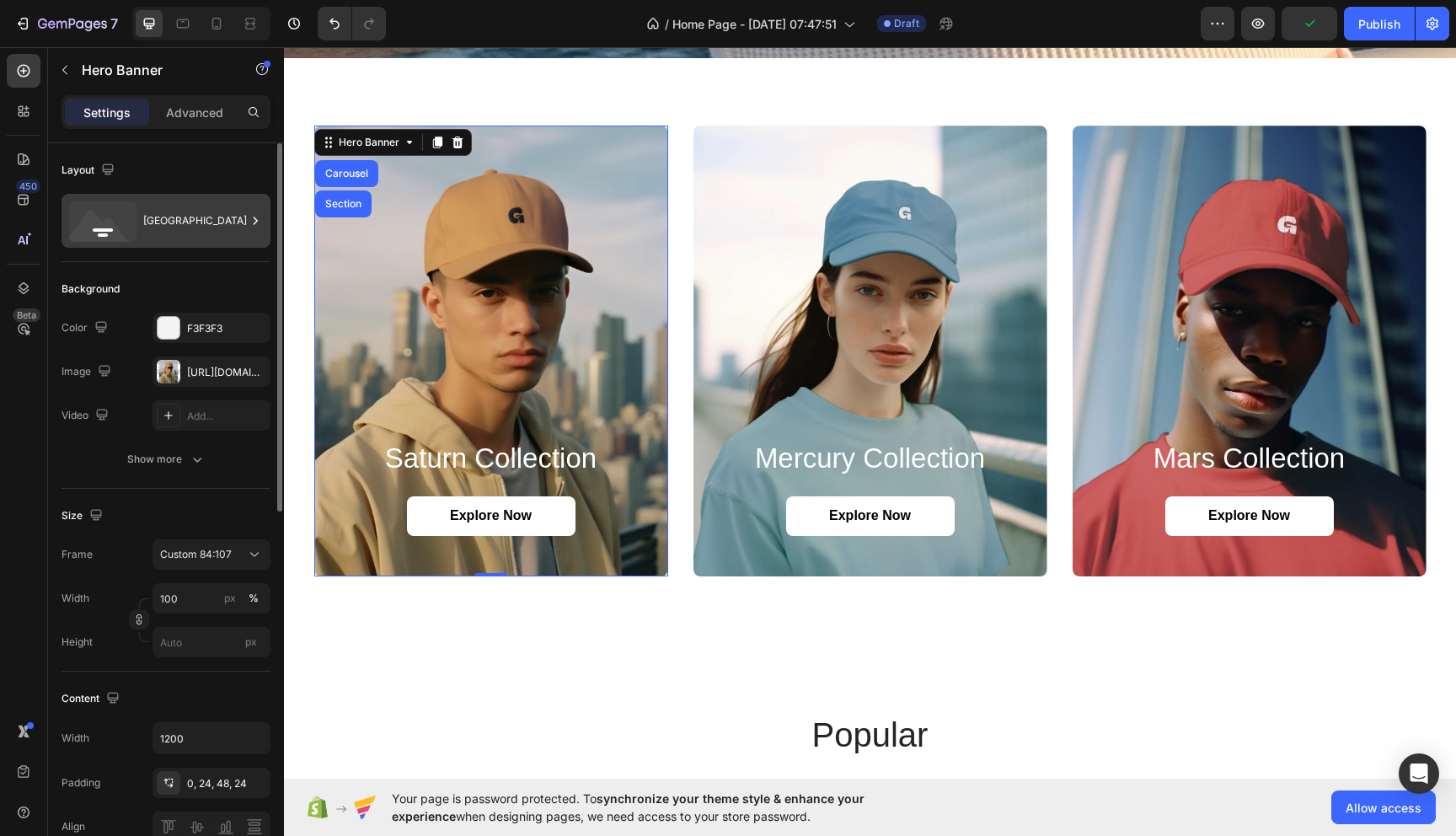
click at [184, 230] on div "[GEOGRAPHIC_DATA]" at bounding box center [194, 220] width 102 height 39
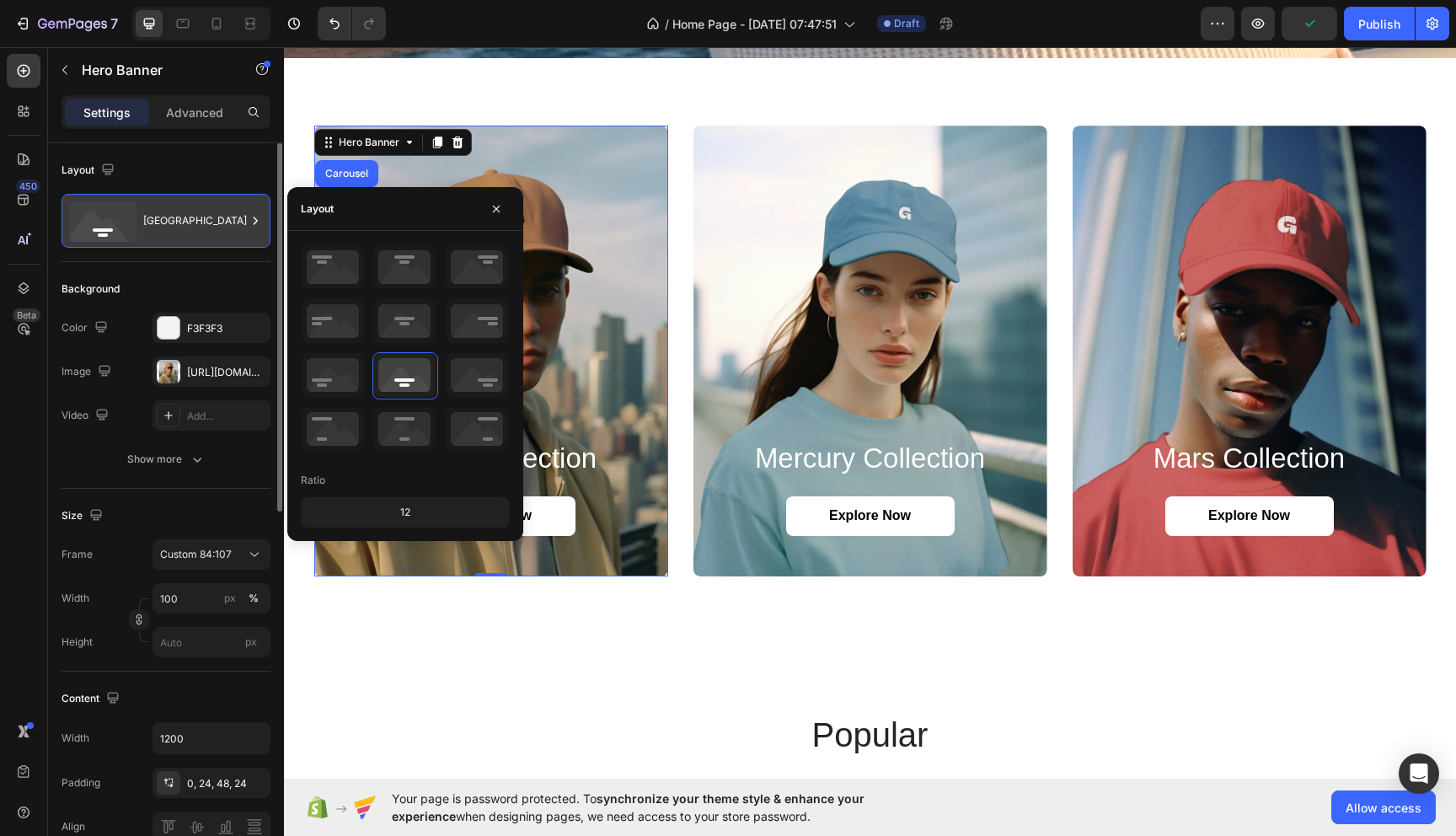
click at [184, 230] on div "[GEOGRAPHIC_DATA]" at bounding box center [194, 220] width 102 height 39
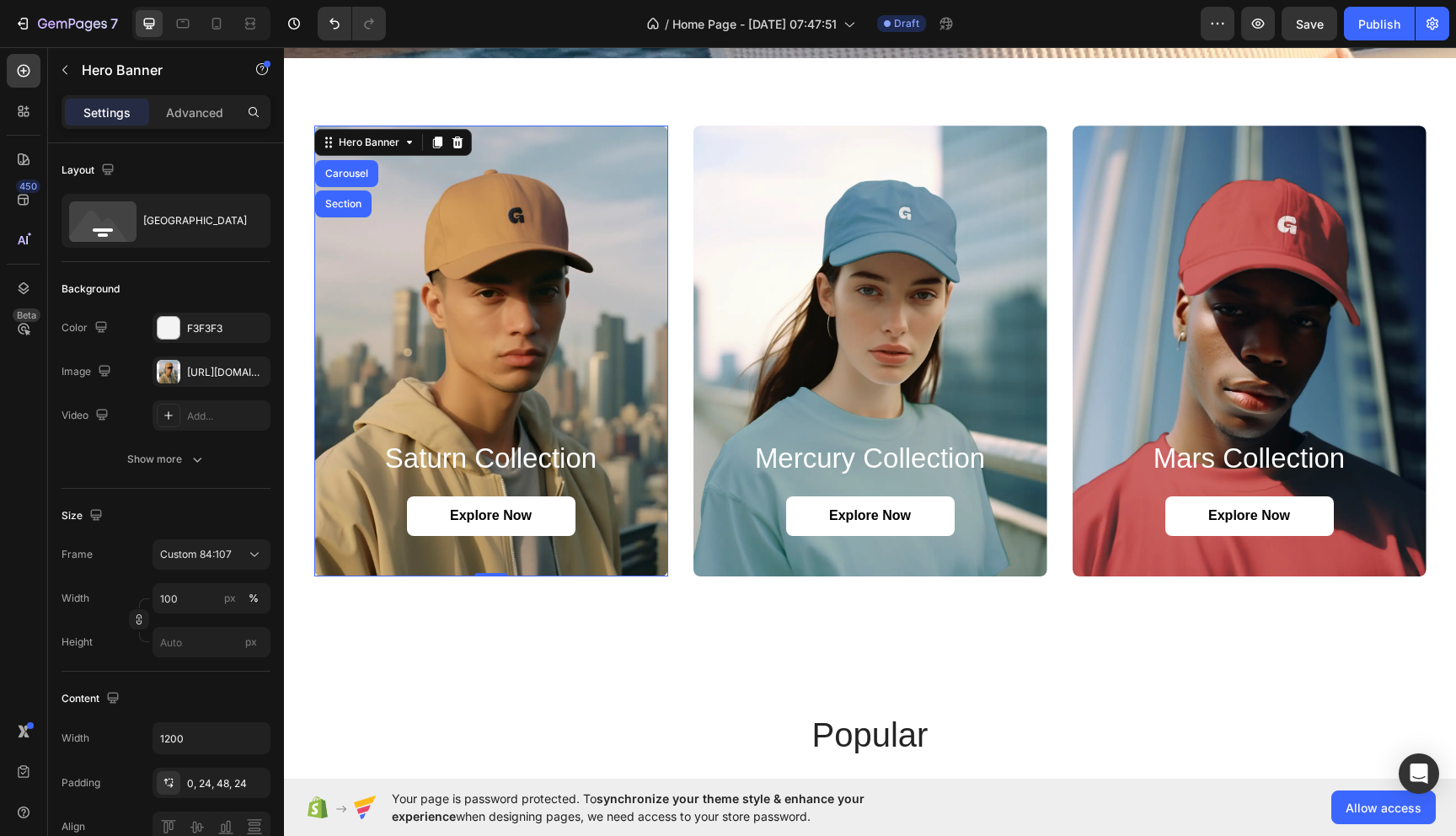
click at [599, 228] on div "Background Image" at bounding box center [491, 351] width 354 height 450
click at [385, 139] on div "Hero Banner" at bounding box center [369, 142] width 68 height 15
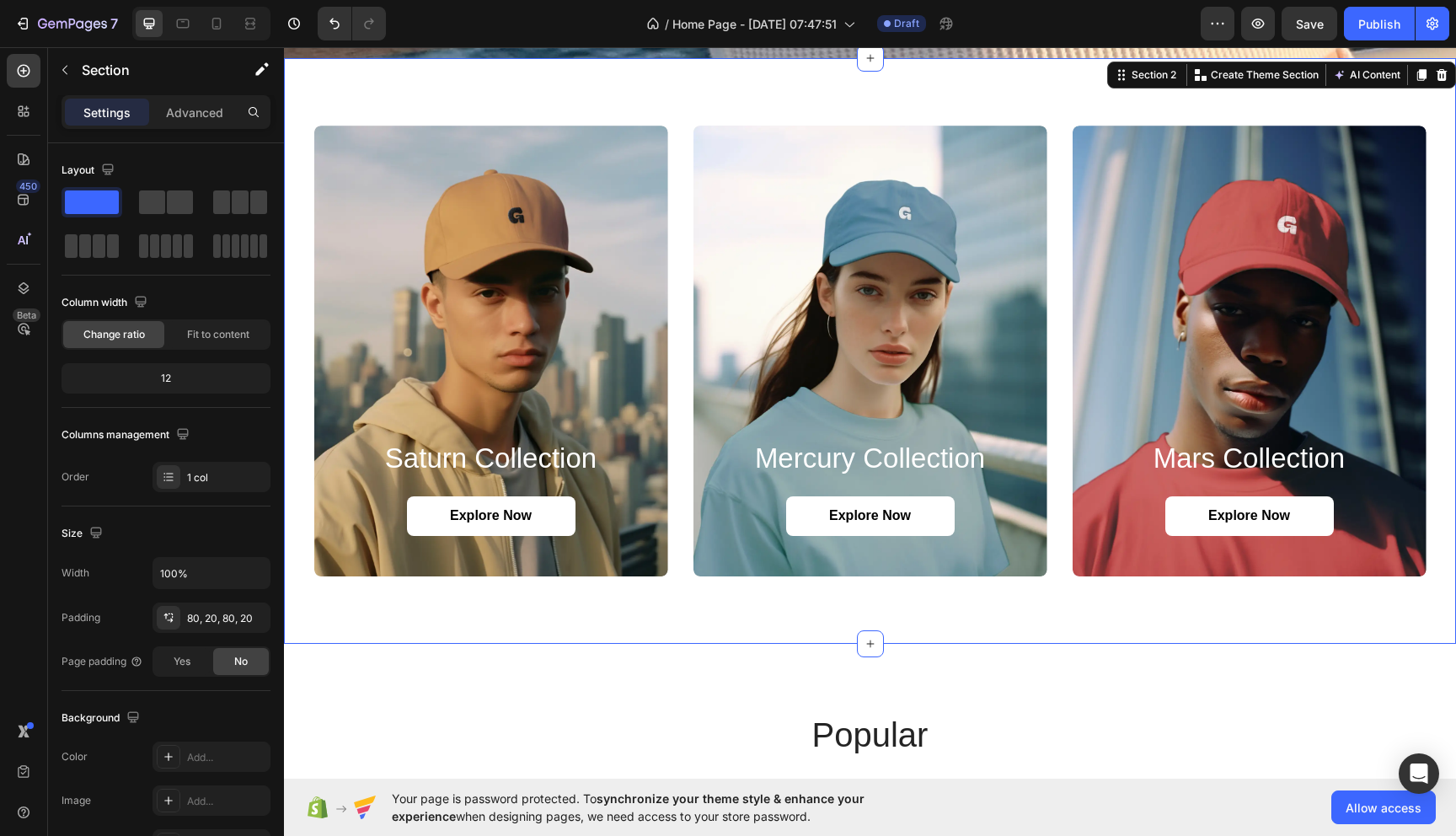
click at [678, 119] on div "saturn collection Heading Explore Now Button Hero Banner mercury collection Hea…" at bounding box center [870, 351] width 1172 height 586
click at [680, 160] on div "saturn collection Heading Explore Now Button Hero Banner mercury collection Hea…" at bounding box center [870, 351] width 1113 height 450
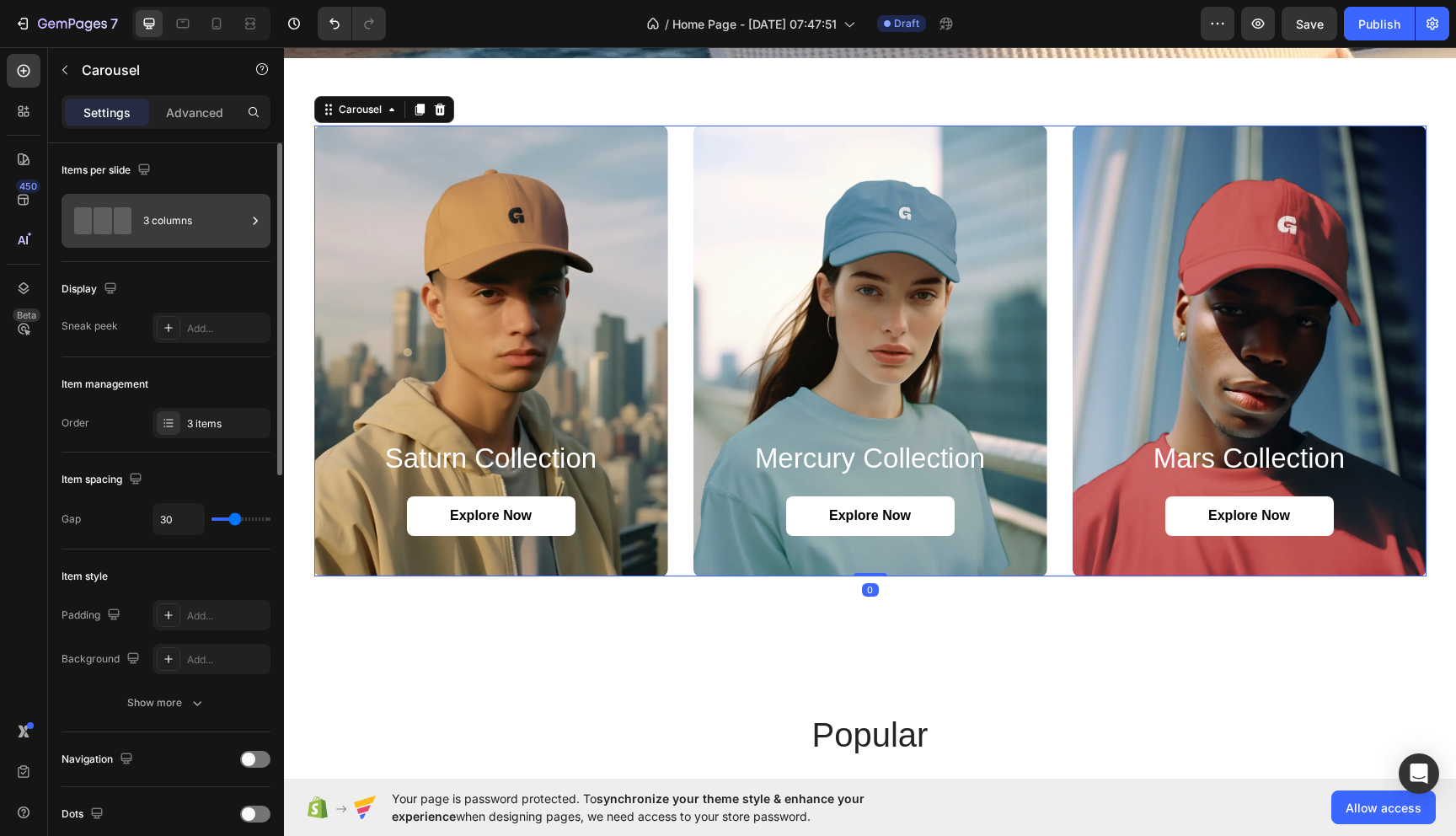
click at [180, 216] on div "3 columns" at bounding box center [194, 220] width 102 height 39
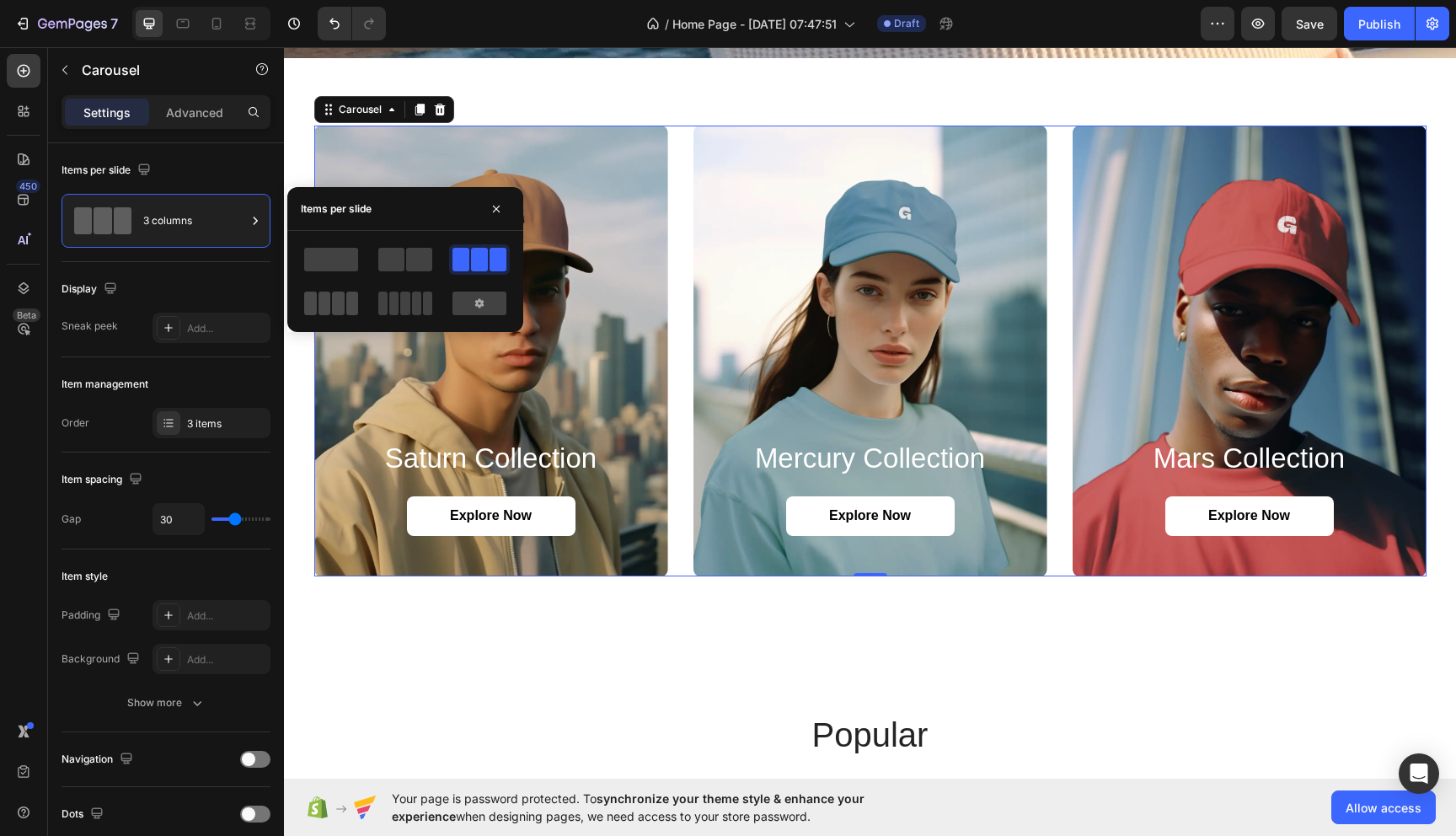
click at [342, 314] on span at bounding box center [337, 303] width 13 height 23
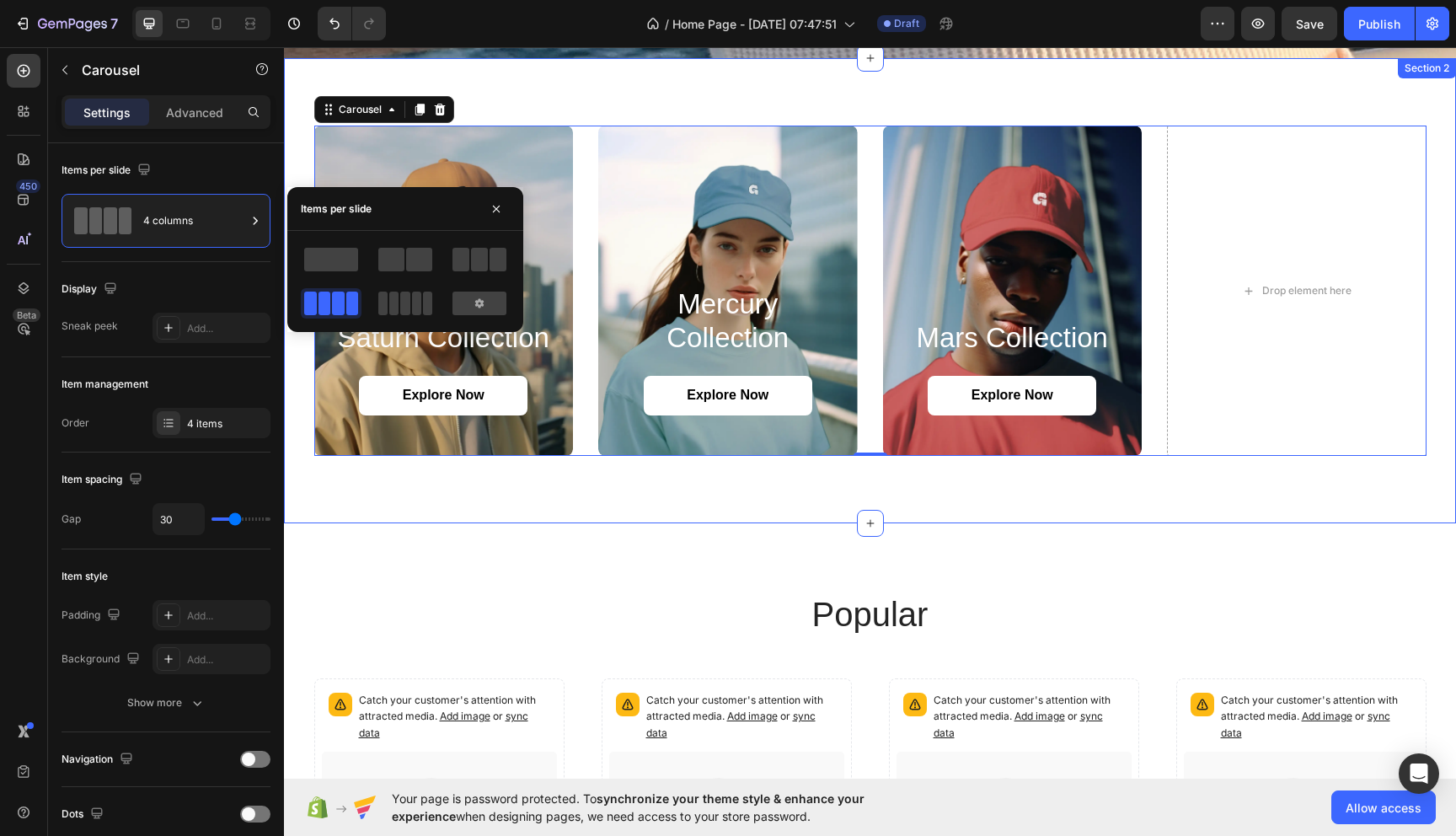
click at [656, 486] on div "saturn collection Heading Explore Now Button Hero Banner mercury collection Hea…" at bounding box center [870, 290] width 1172 height 465
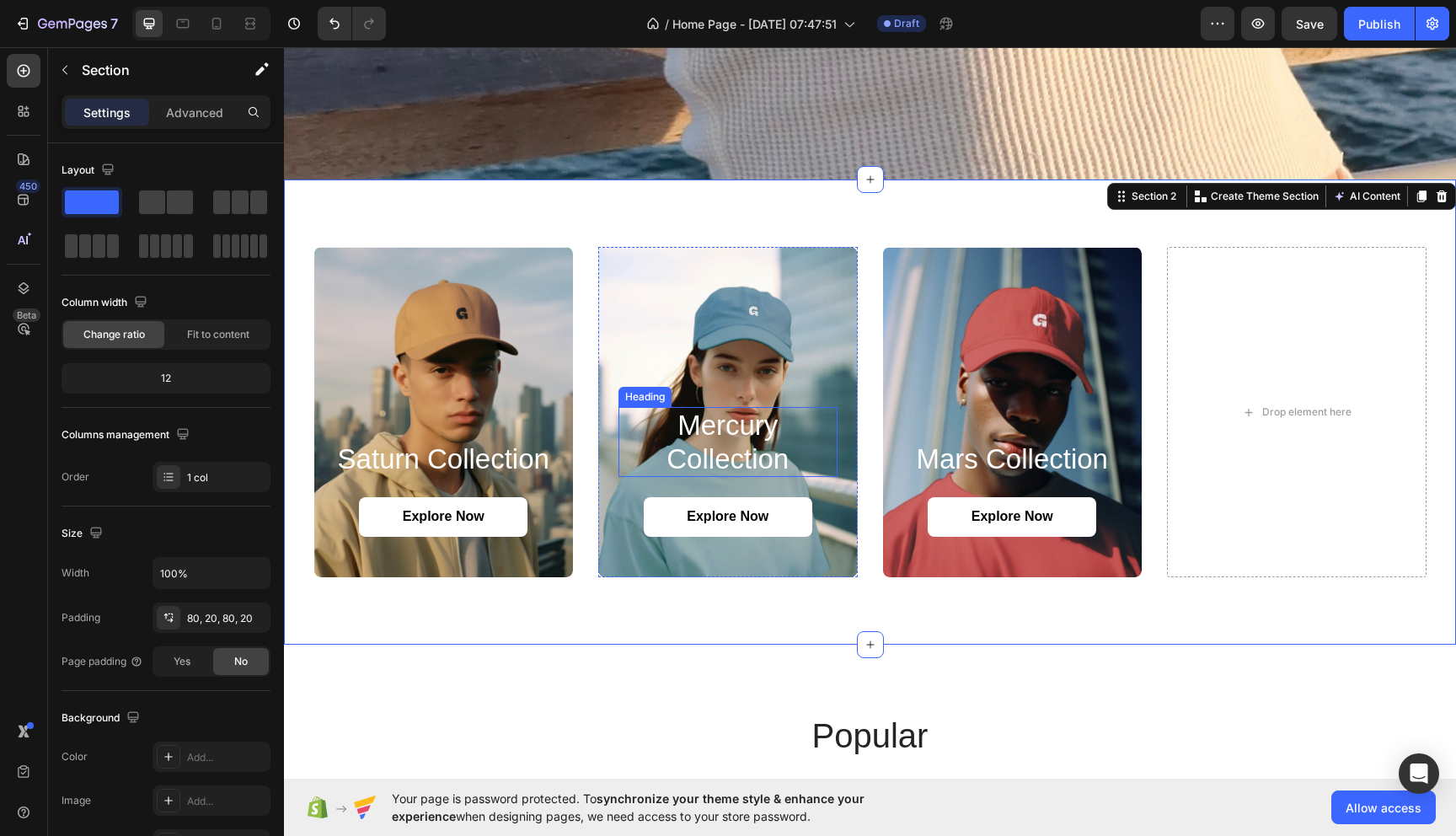
scroll to position [570, 0]
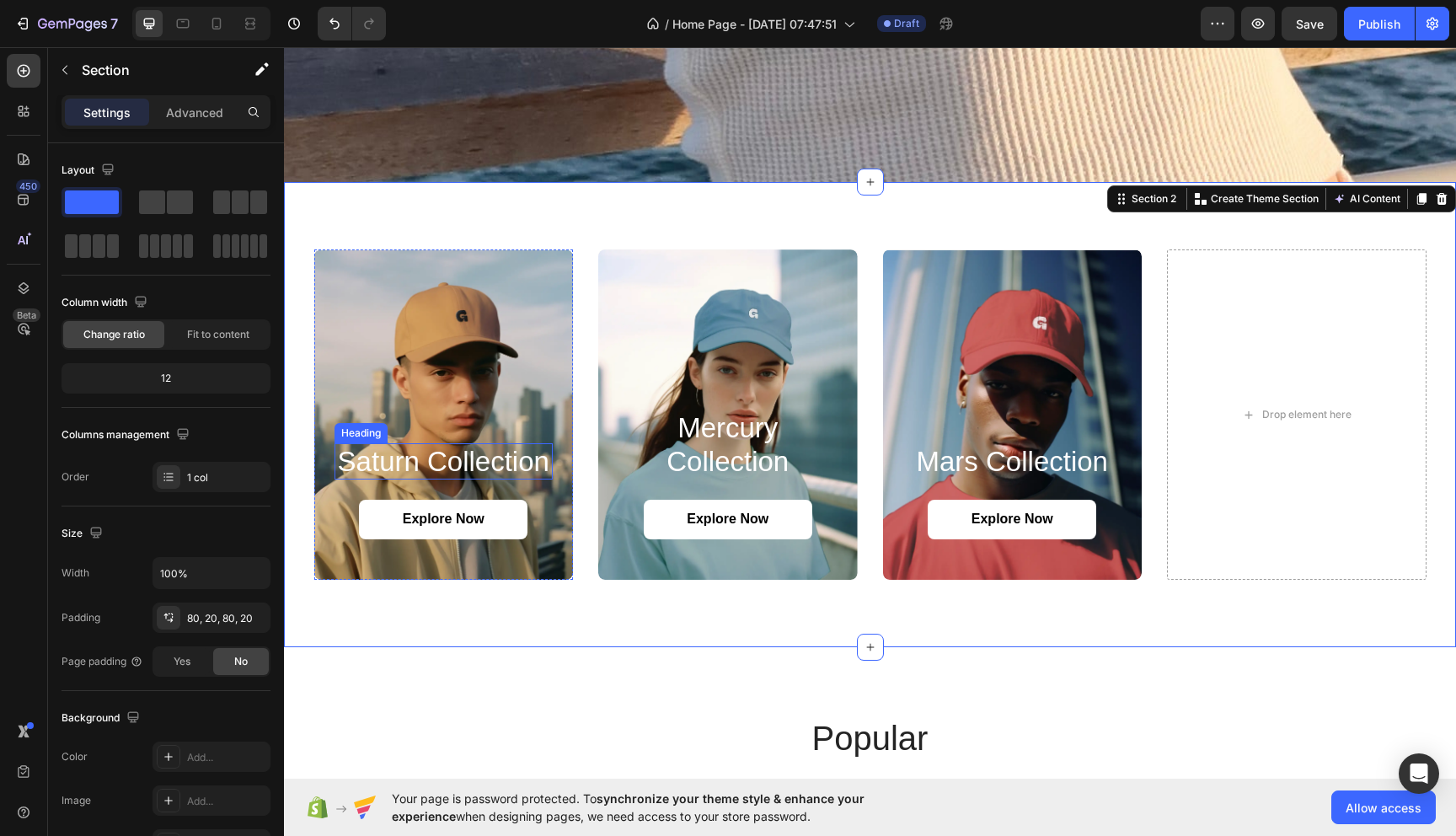
click at [460, 456] on h2 "saturn collection" at bounding box center [444, 461] width 219 height 37
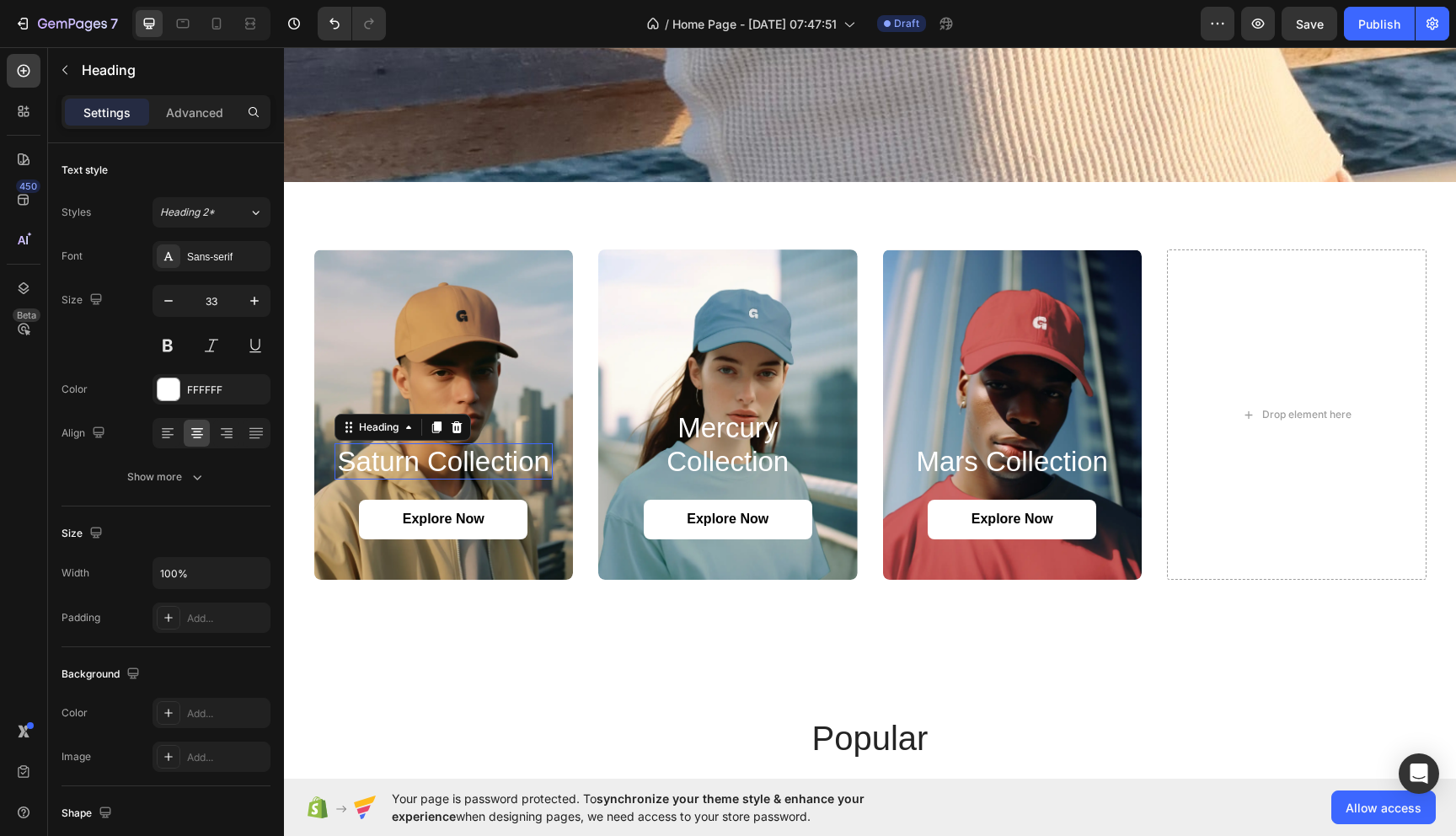
click at [460, 456] on h2 "saturn collection" at bounding box center [444, 461] width 219 height 37
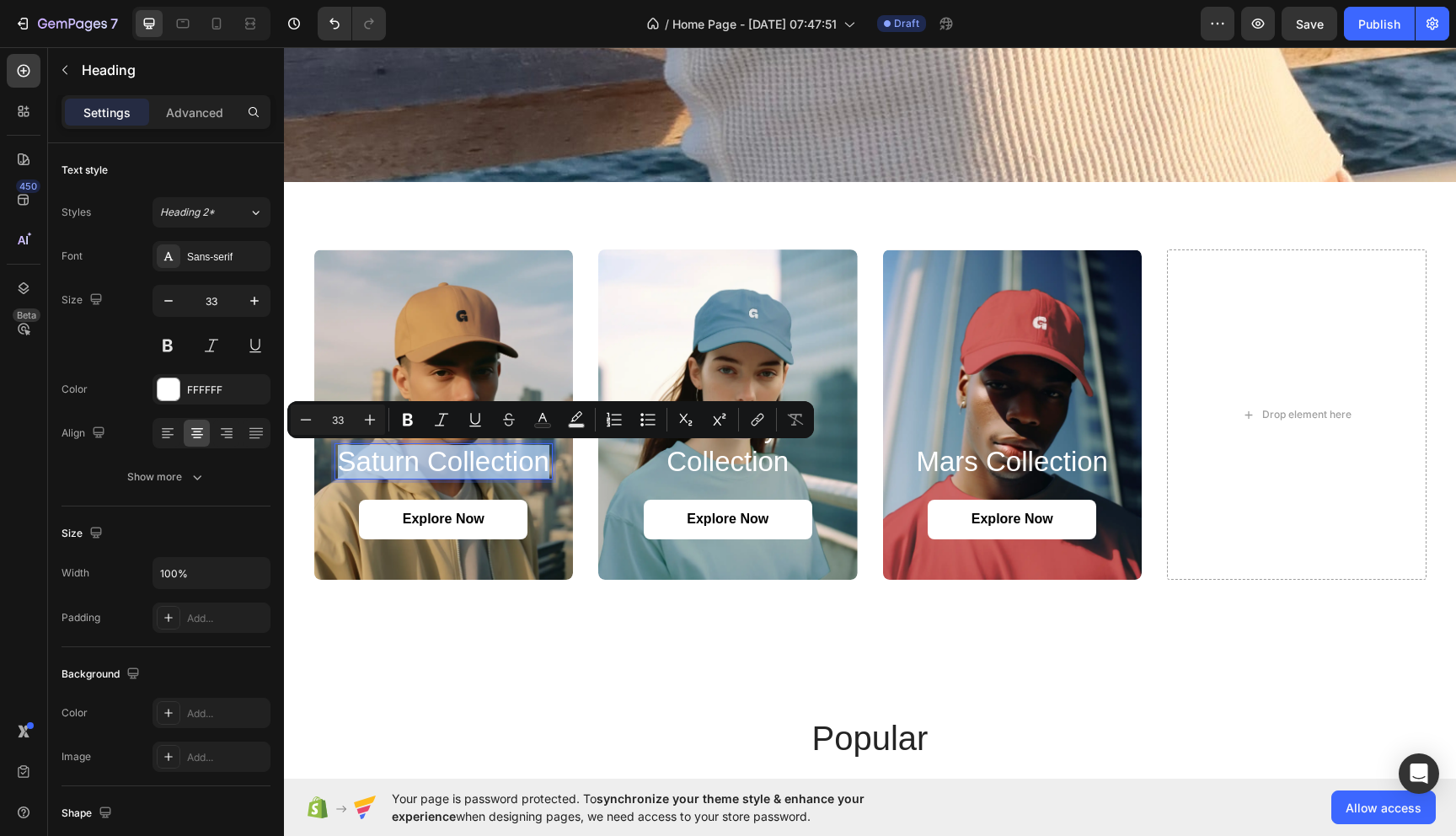
click at [460, 456] on p "saturn collection" at bounding box center [444, 461] width 216 height 34
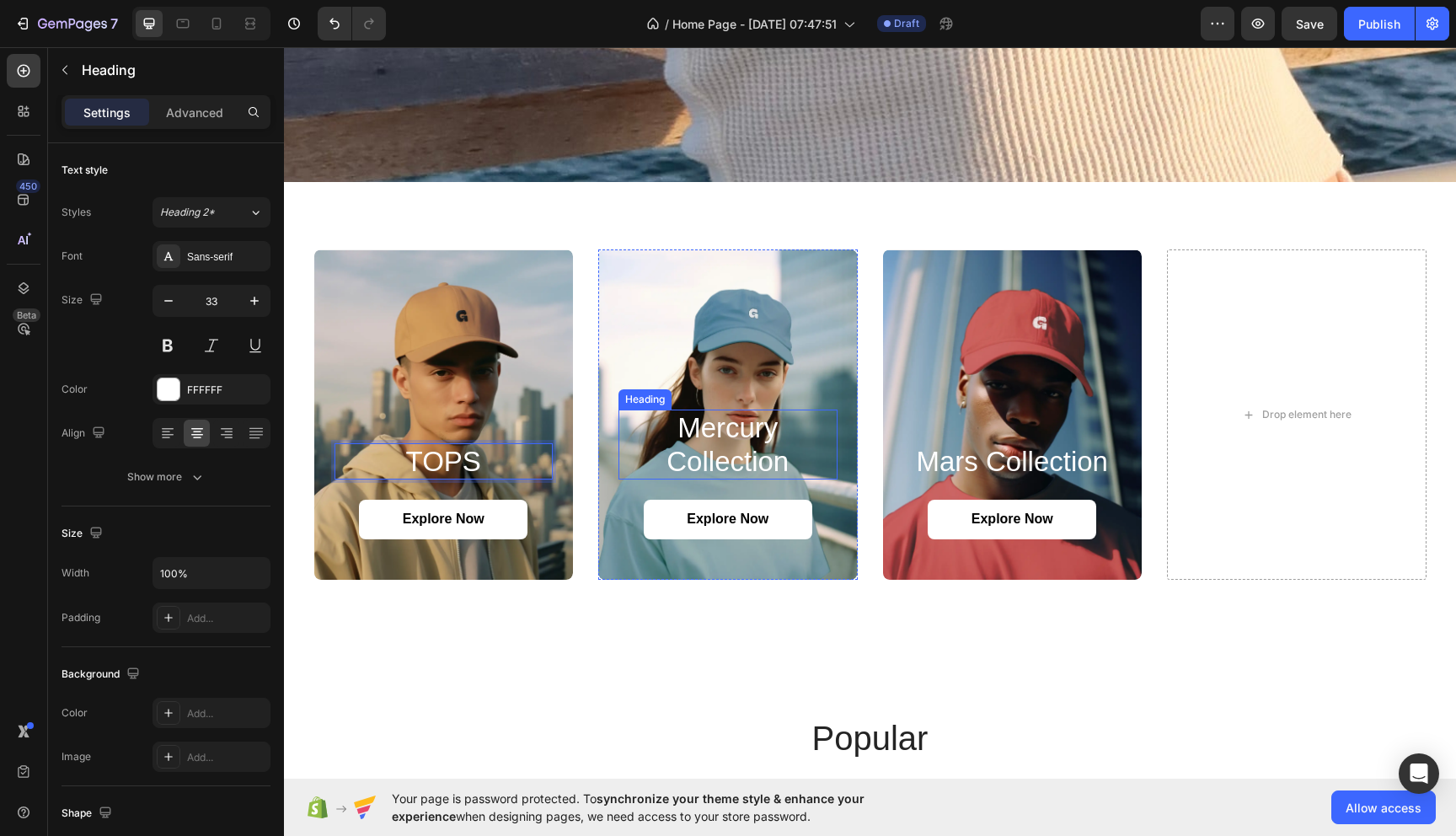
click at [737, 452] on h2 "mercury collection" at bounding box center [728, 445] width 219 height 70
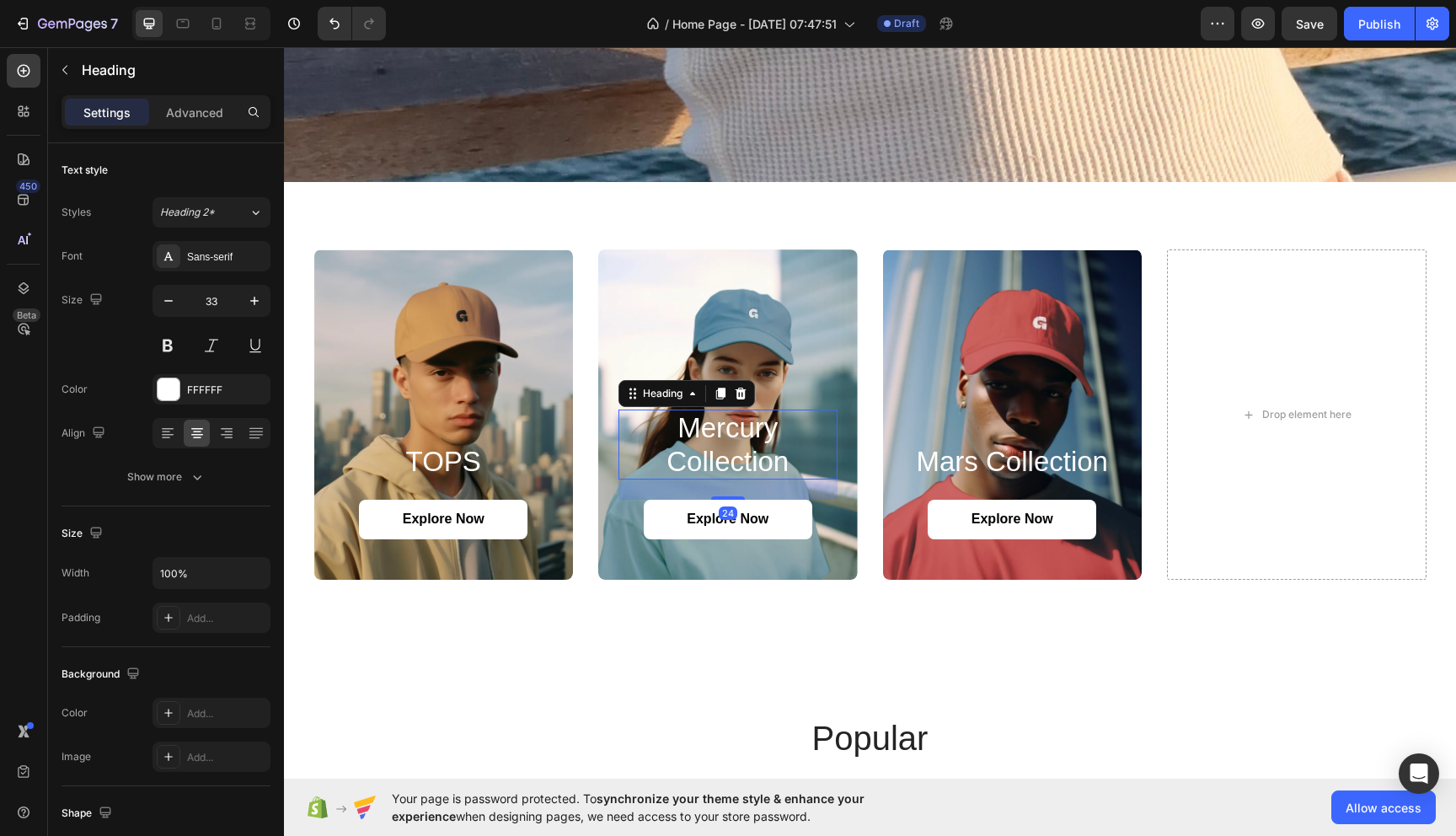
click at [737, 452] on h2 "mercury collection" at bounding box center [728, 445] width 219 height 70
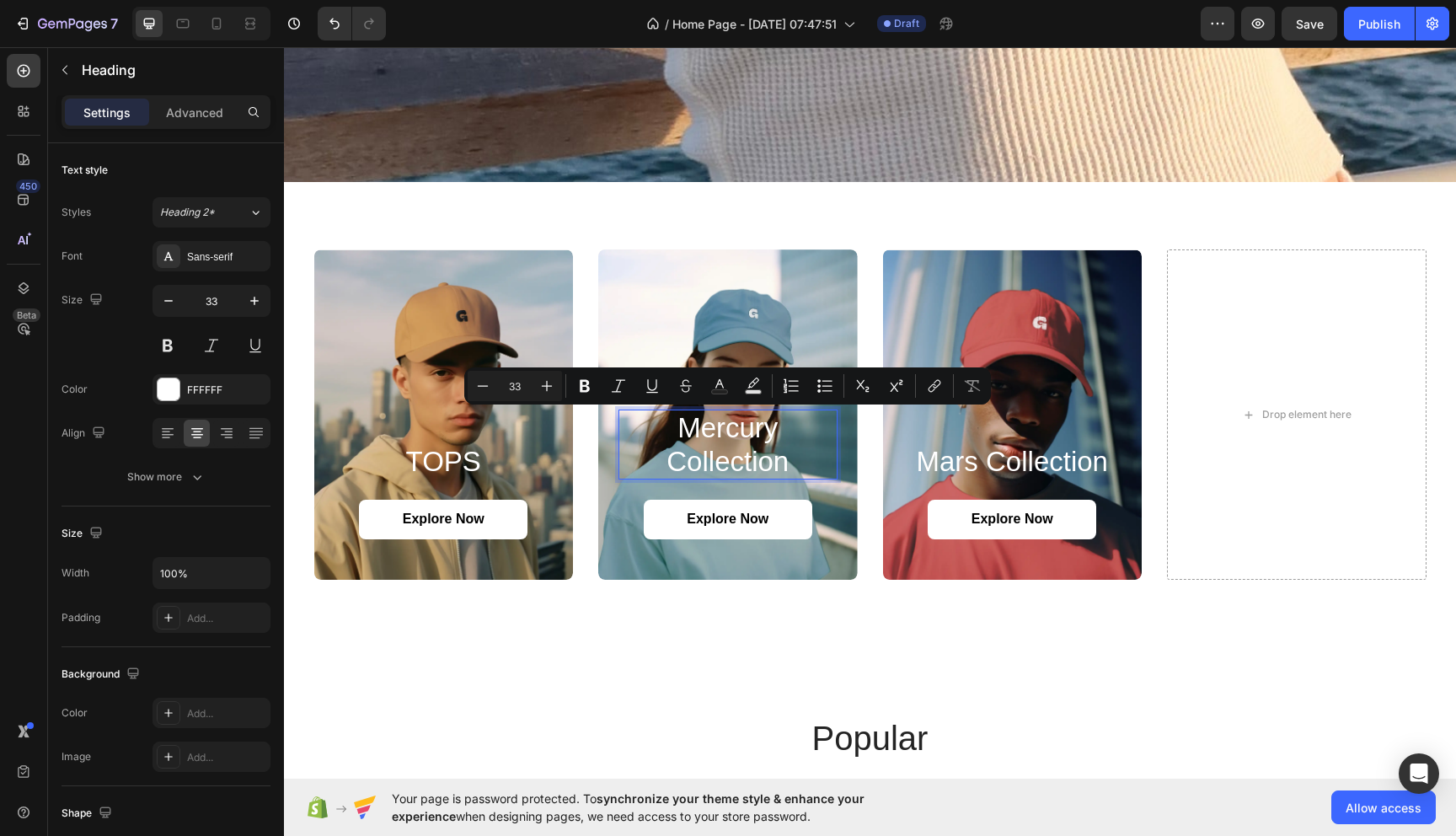
scroll to position [603, 0]
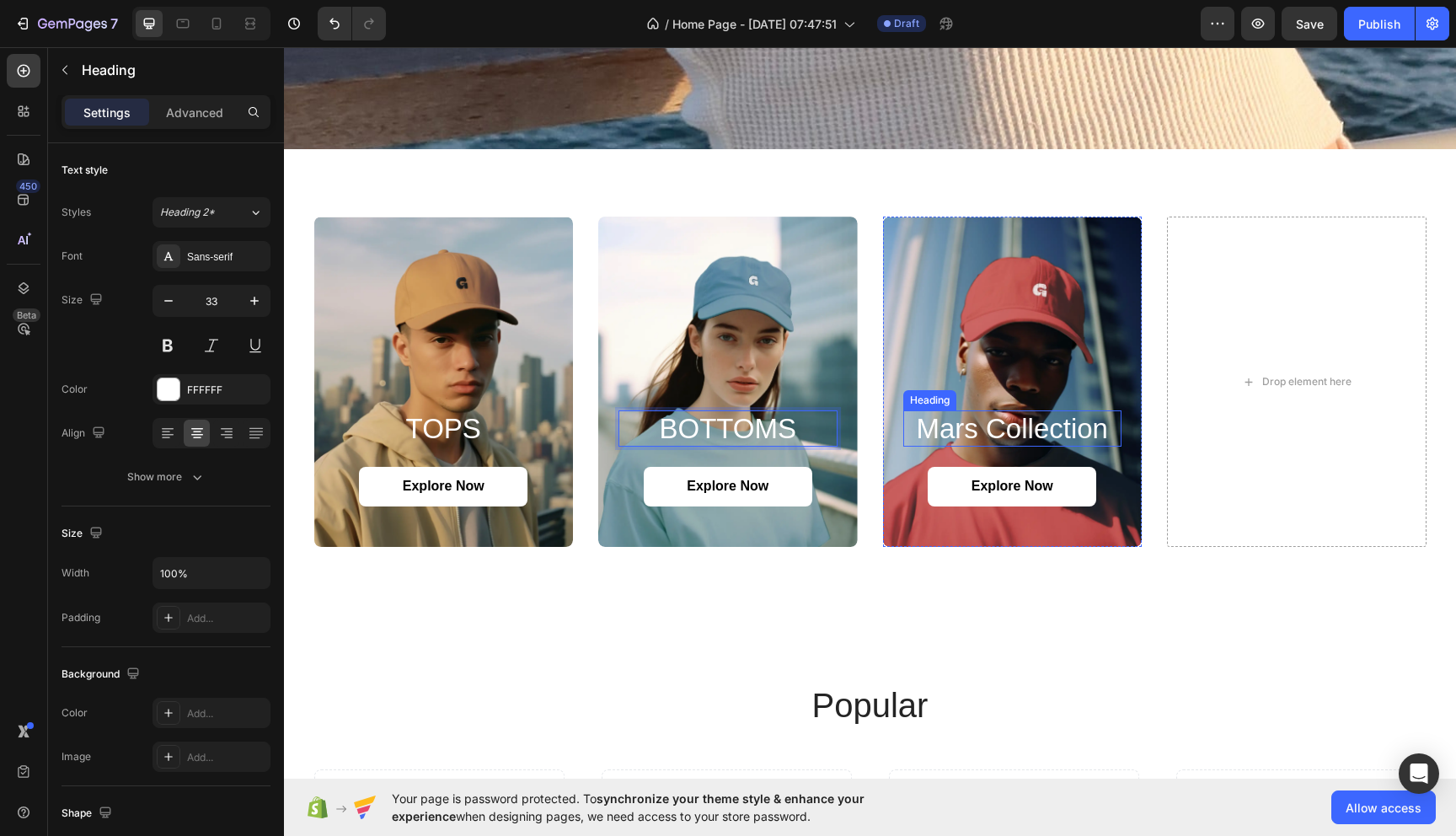
click at [1060, 437] on h2 "mars collection" at bounding box center [1012, 428] width 219 height 37
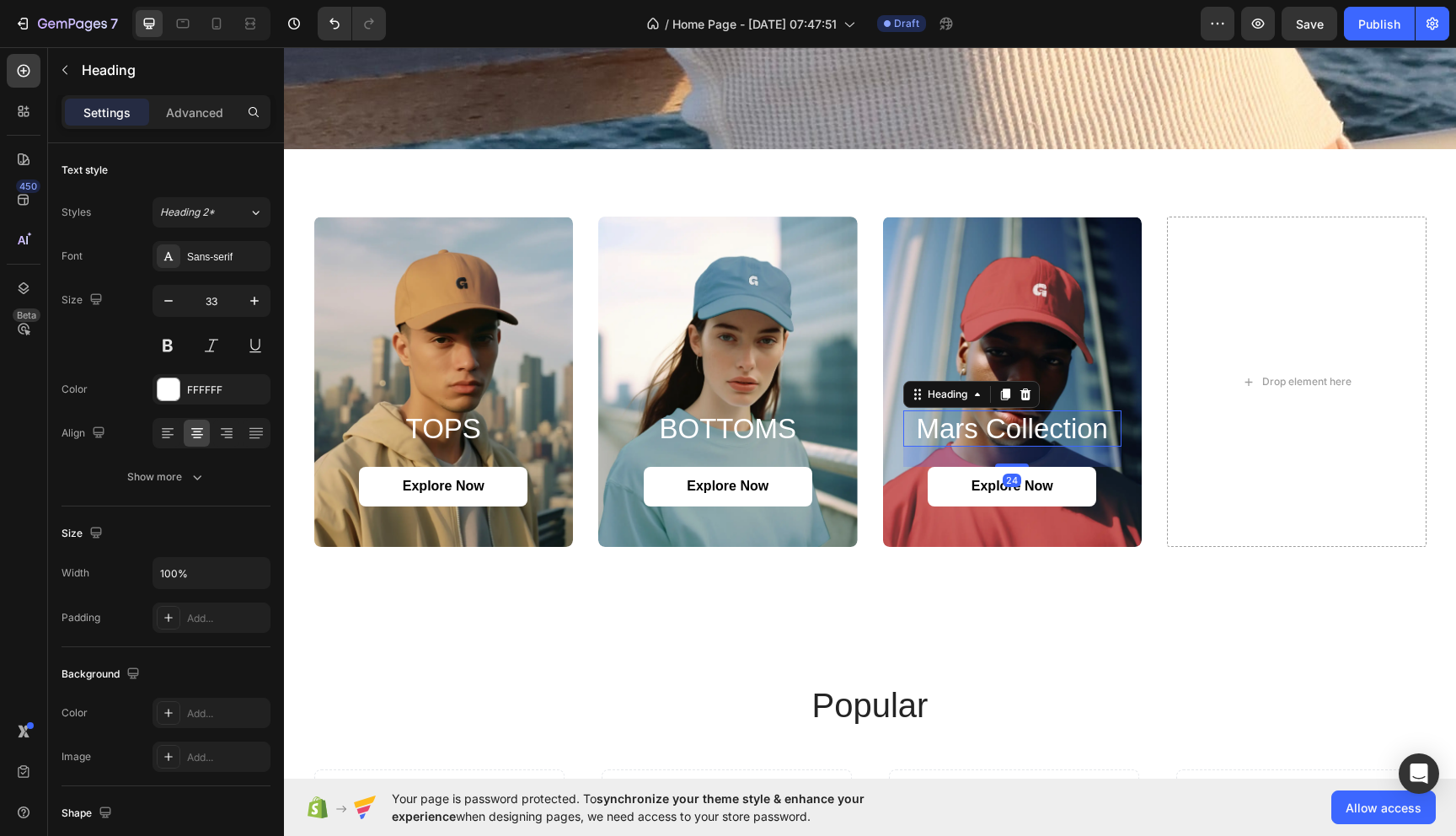
click at [1060, 437] on h2 "mars collection" at bounding box center [1012, 428] width 219 height 37
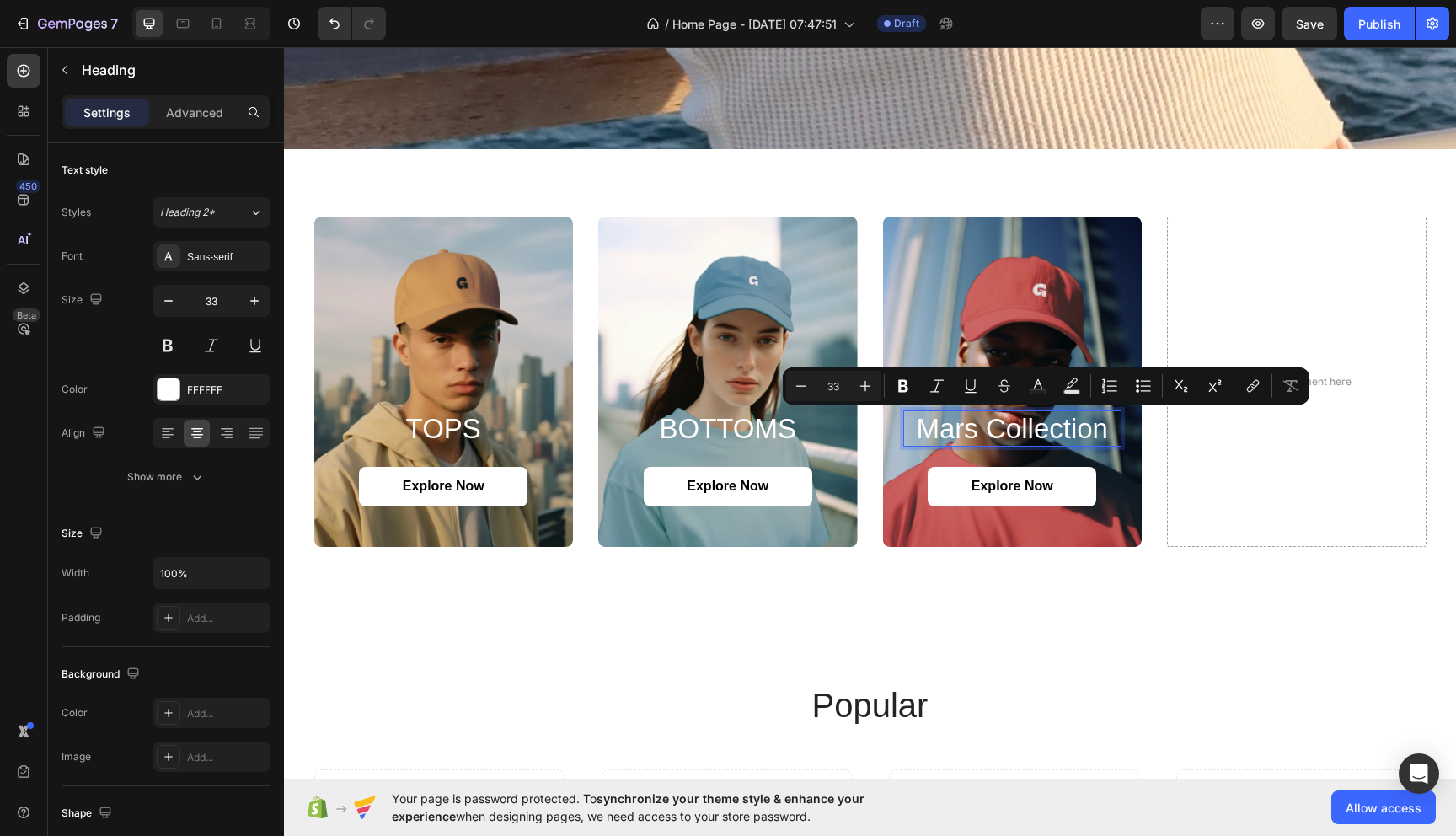
click at [1060, 437] on p "mars collection" at bounding box center [1012, 428] width 216 height 34
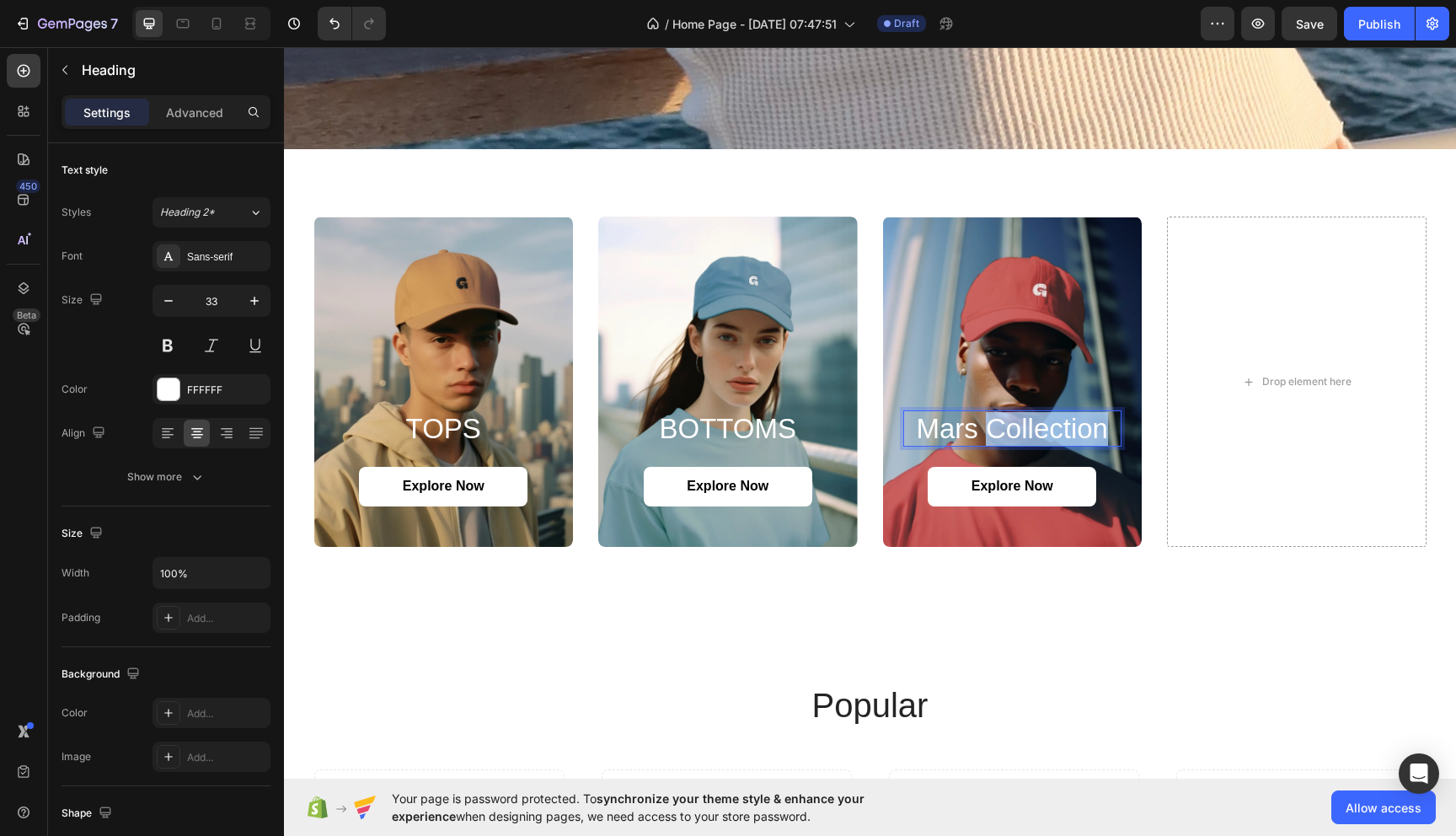
click at [1060, 437] on p "mars collection" at bounding box center [1012, 428] width 216 height 34
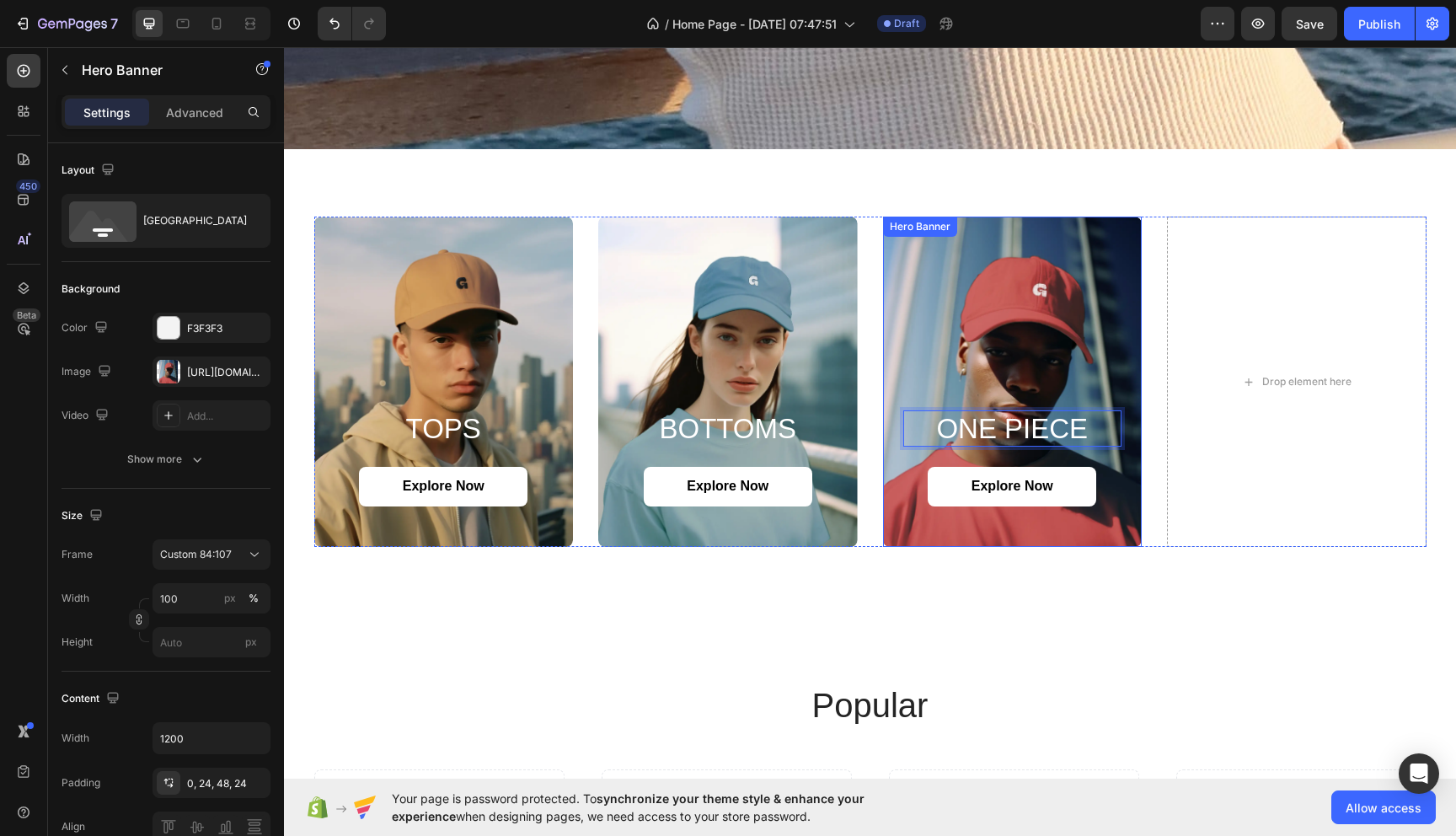
click at [1124, 312] on div "Background Image" at bounding box center [1012, 382] width 259 height 331
click at [1006, 233] on icon at bounding box center [1006, 233] width 10 height 12
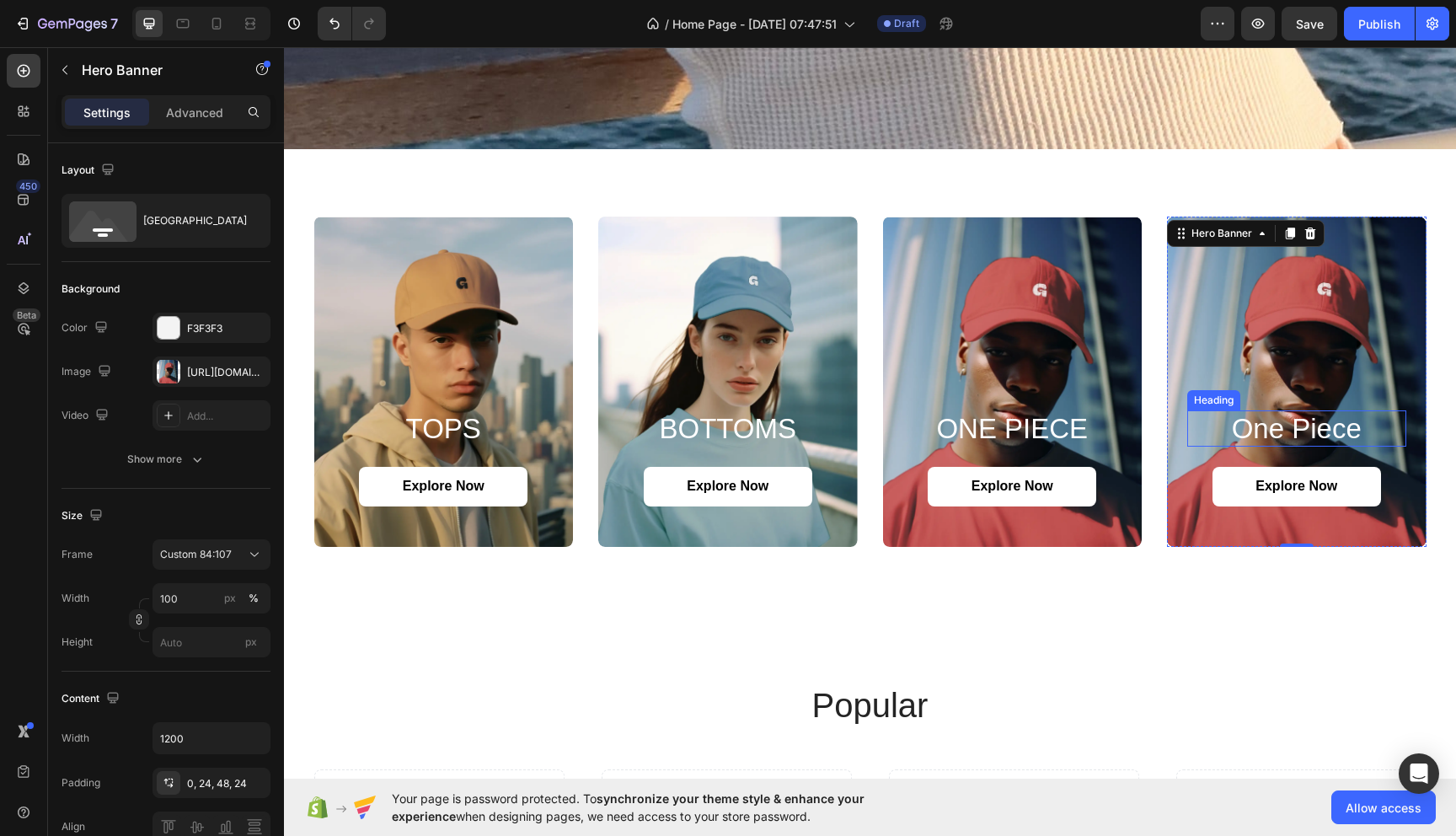
click at [1276, 429] on h2 "one piece" at bounding box center [1296, 428] width 219 height 37
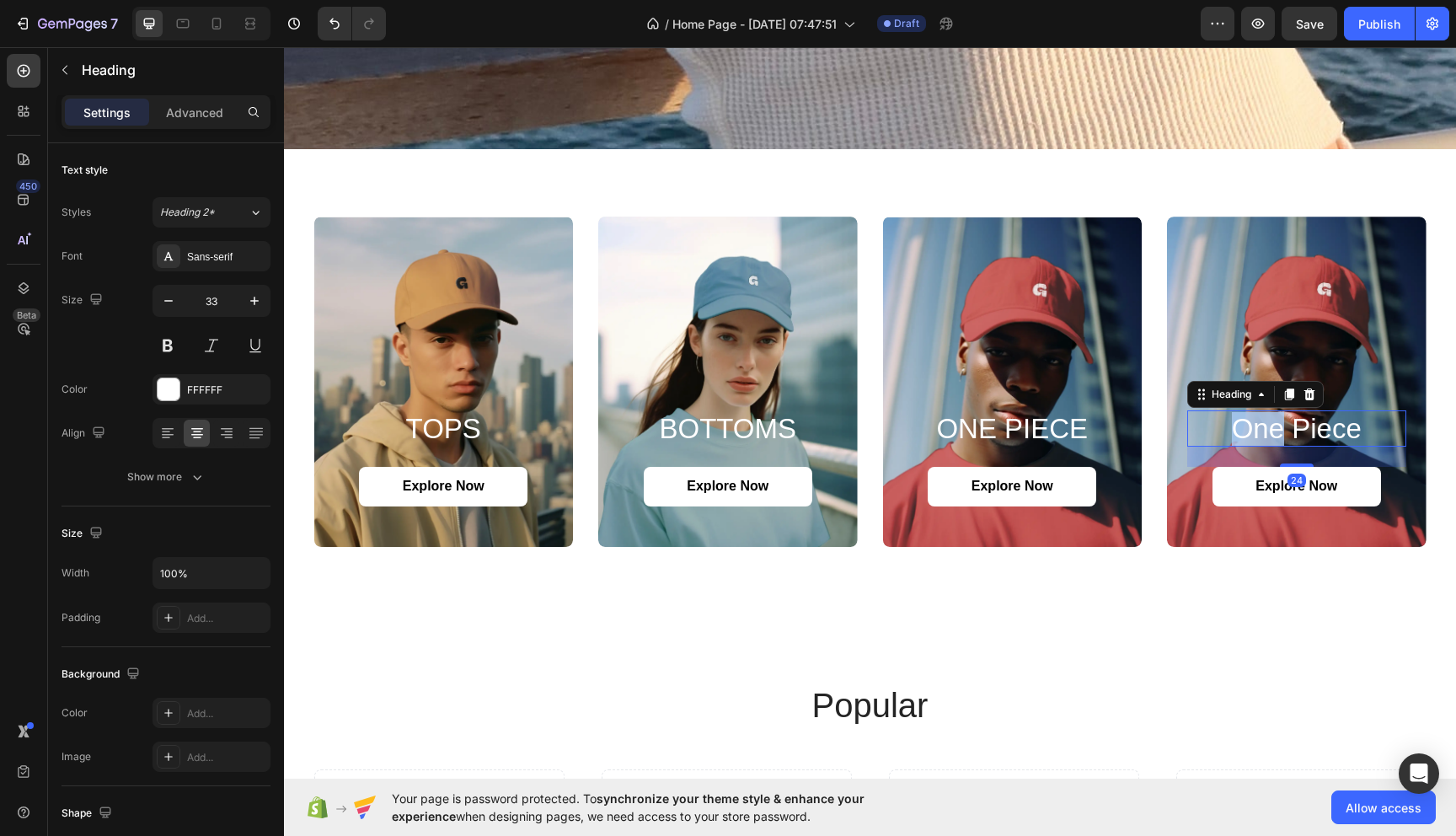
click at [1276, 429] on h2 "one piece" at bounding box center [1296, 428] width 219 height 37
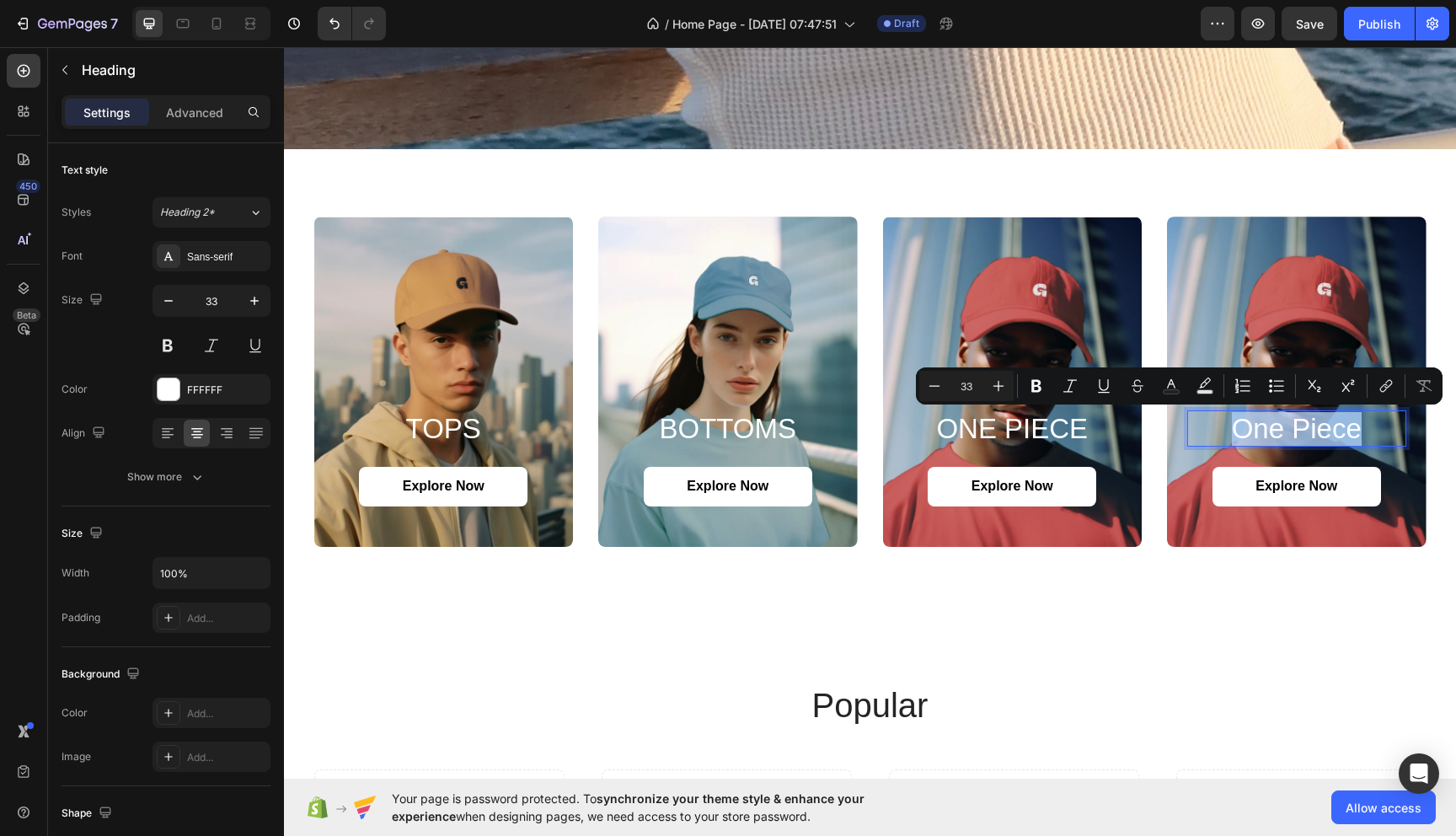
click at [1276, 429] on p "one piece" at bounding box center [1296, 428] width 216 height 34
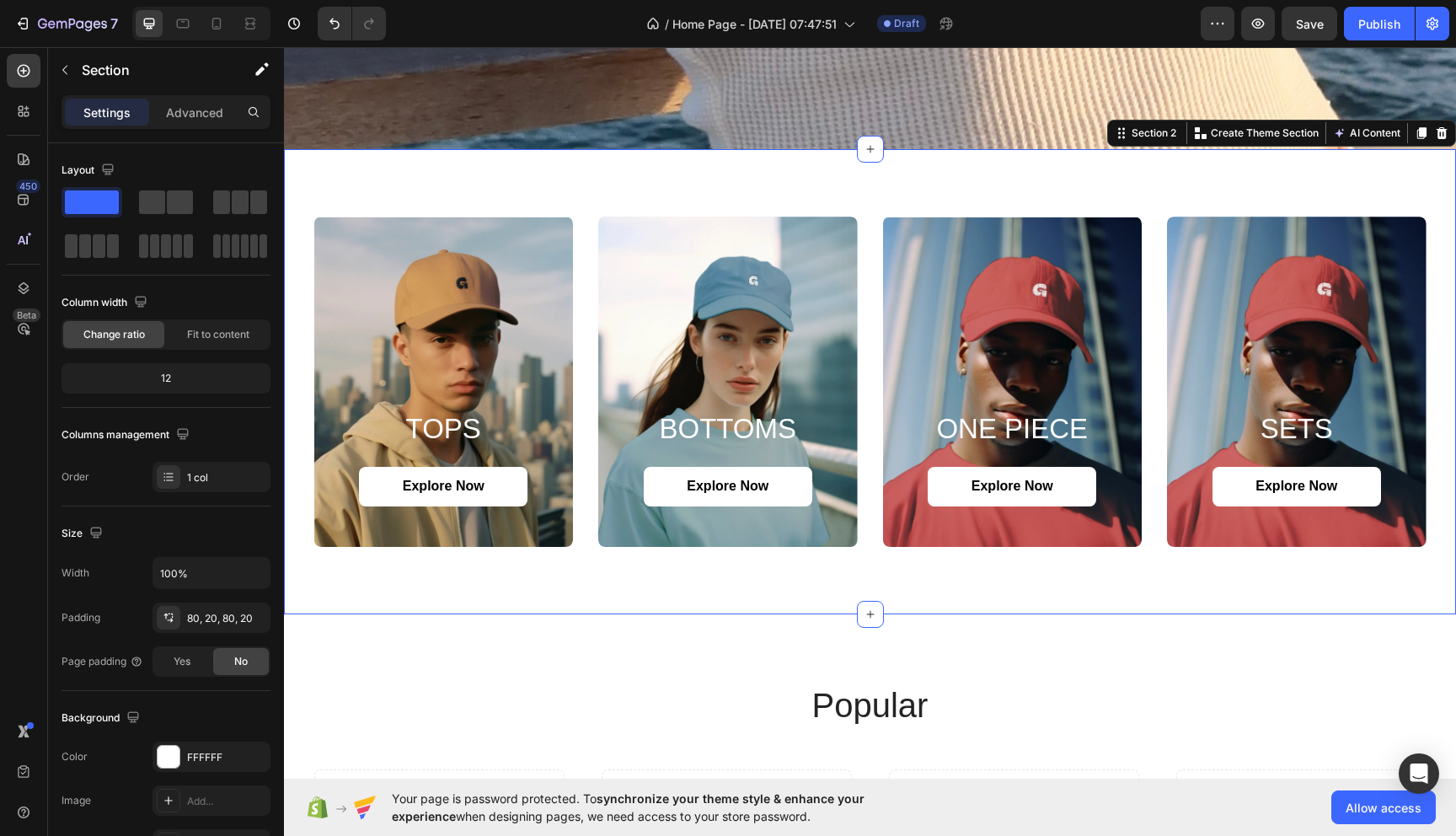
click at [1014, 579] on div "TOPS Heading Explore Now Button Hero Banner BOTTOMS Heading Explore Now Button …" at bounding box center [870, 381] width 1172 height 465
click at [1212, 357] on div "Background Image" at bounding box center [1296, 382] width 259 height 331
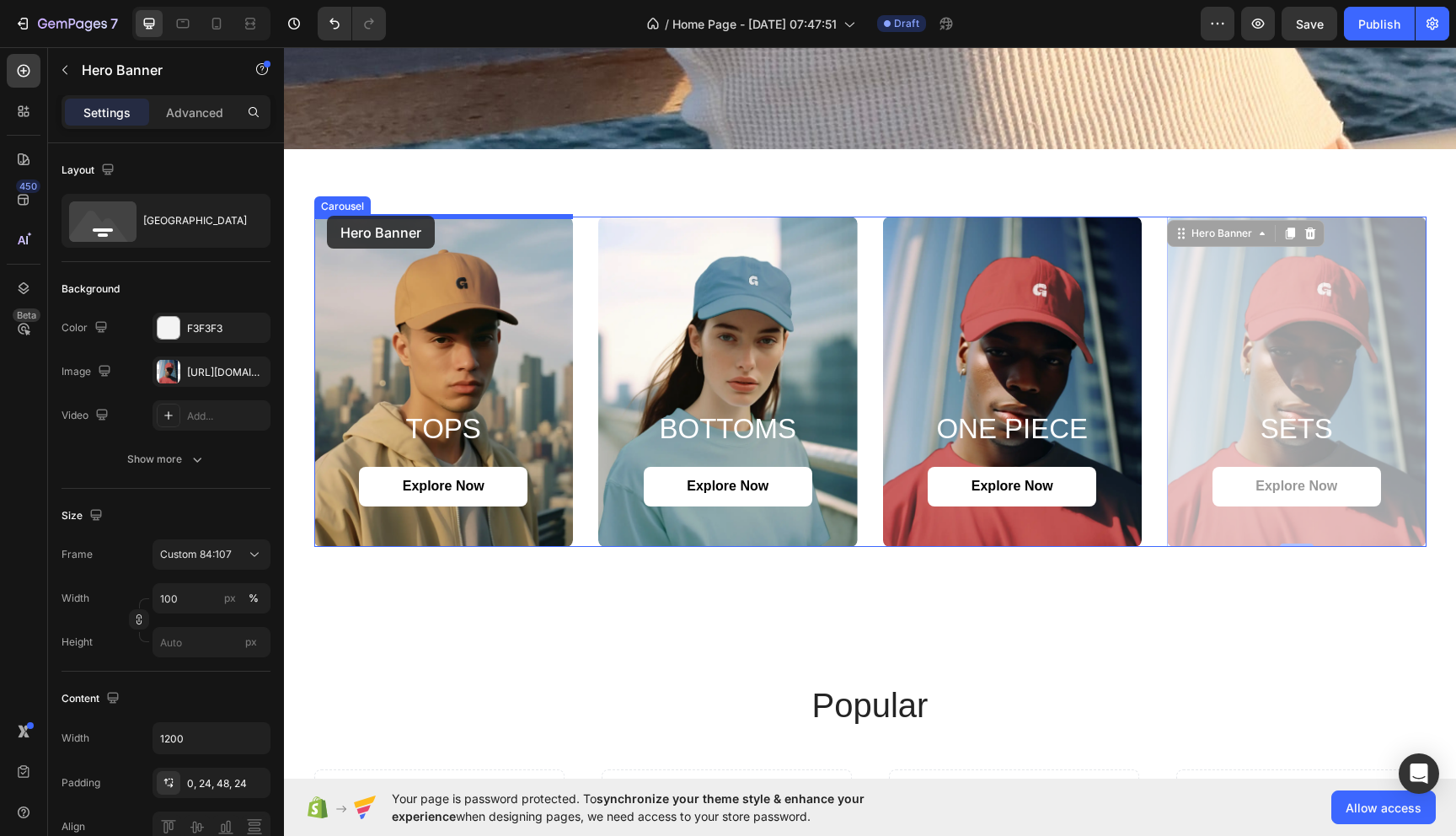
drag, startPoint x: 1224, startPoint y: 239, endPoint x: 326, endPoint y: 214, distance: 898.3
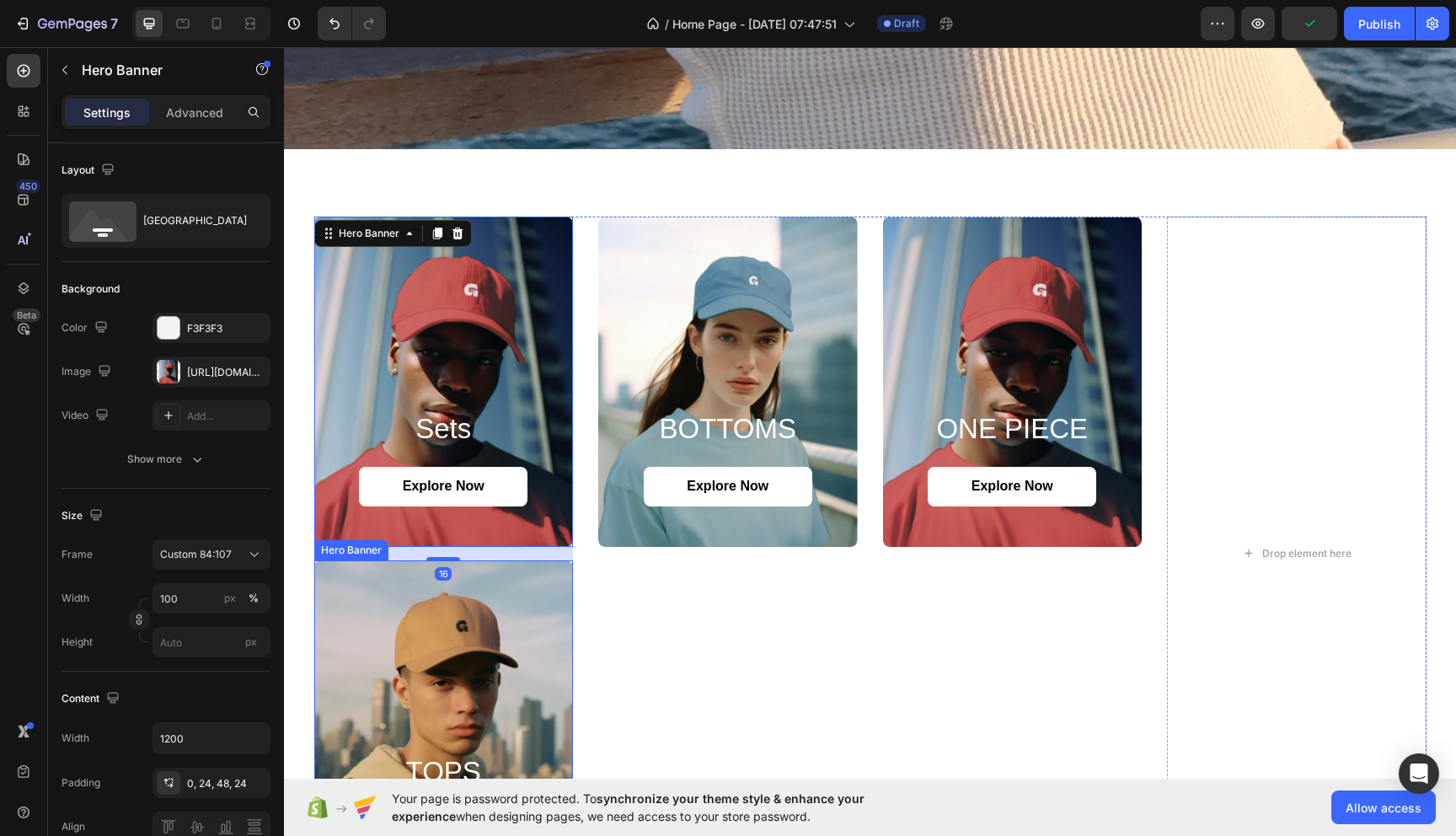
click at [334, 588] on div "Background Image" at bounding box center [444, 726] width 259 height 331
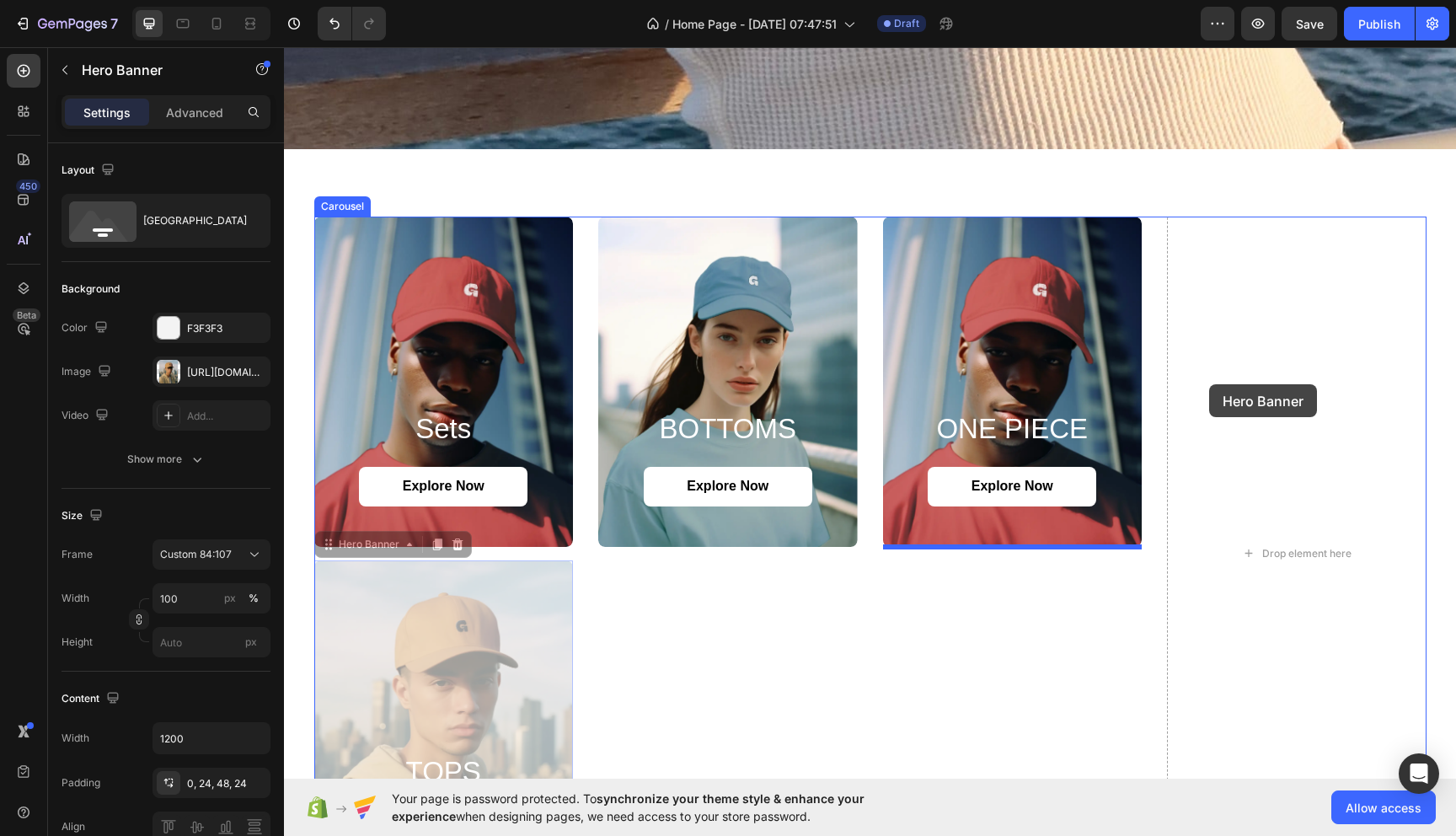
drag, startPoint x: 330, startPoint y: 544, endPoint x: 1209, endPoint y: 384, distance: 893.4
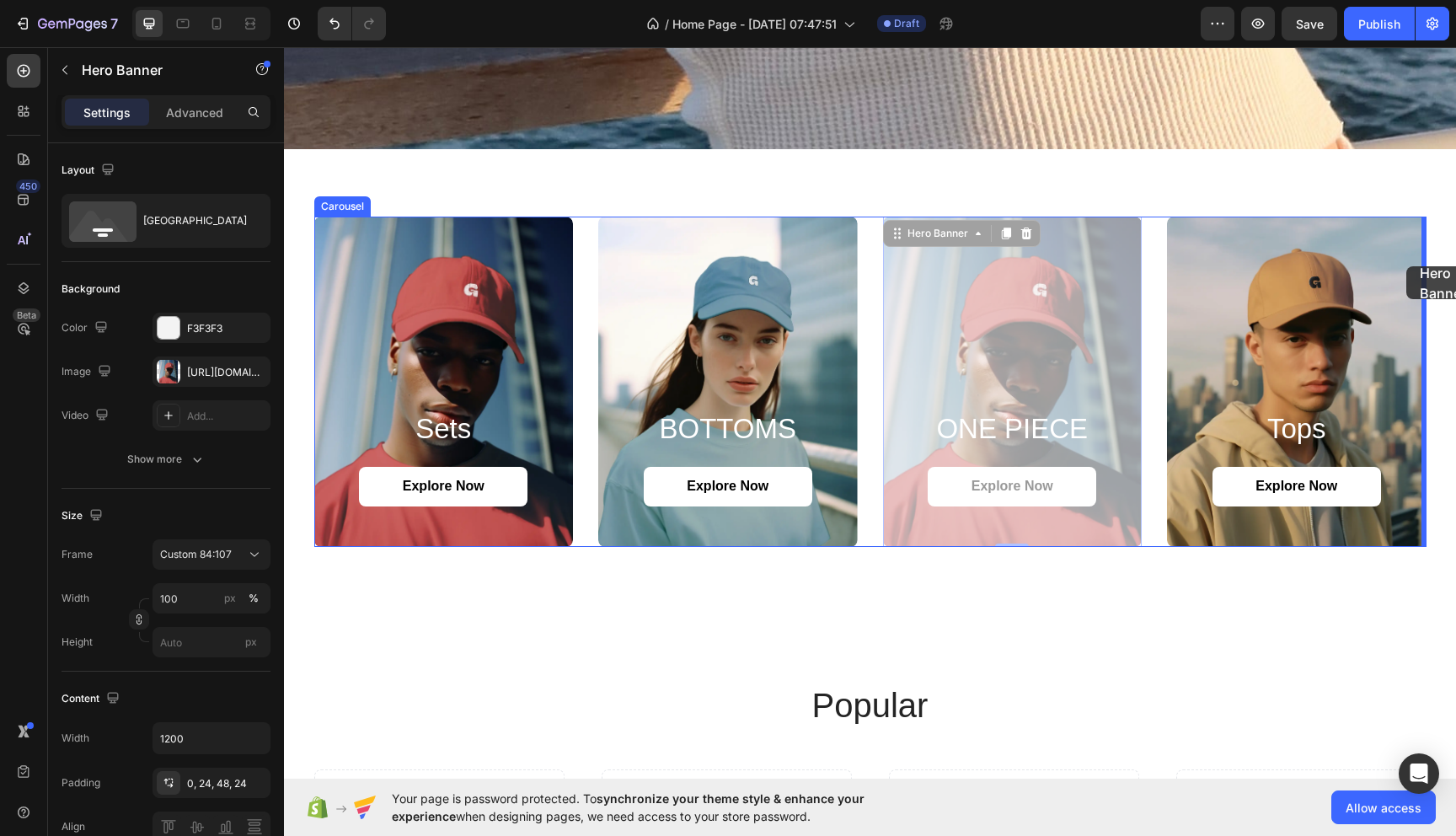
drag, startPoint x: 916, startPoint y: 228, endPoint x: 1412, endPoint y: 270, distance: 497.8
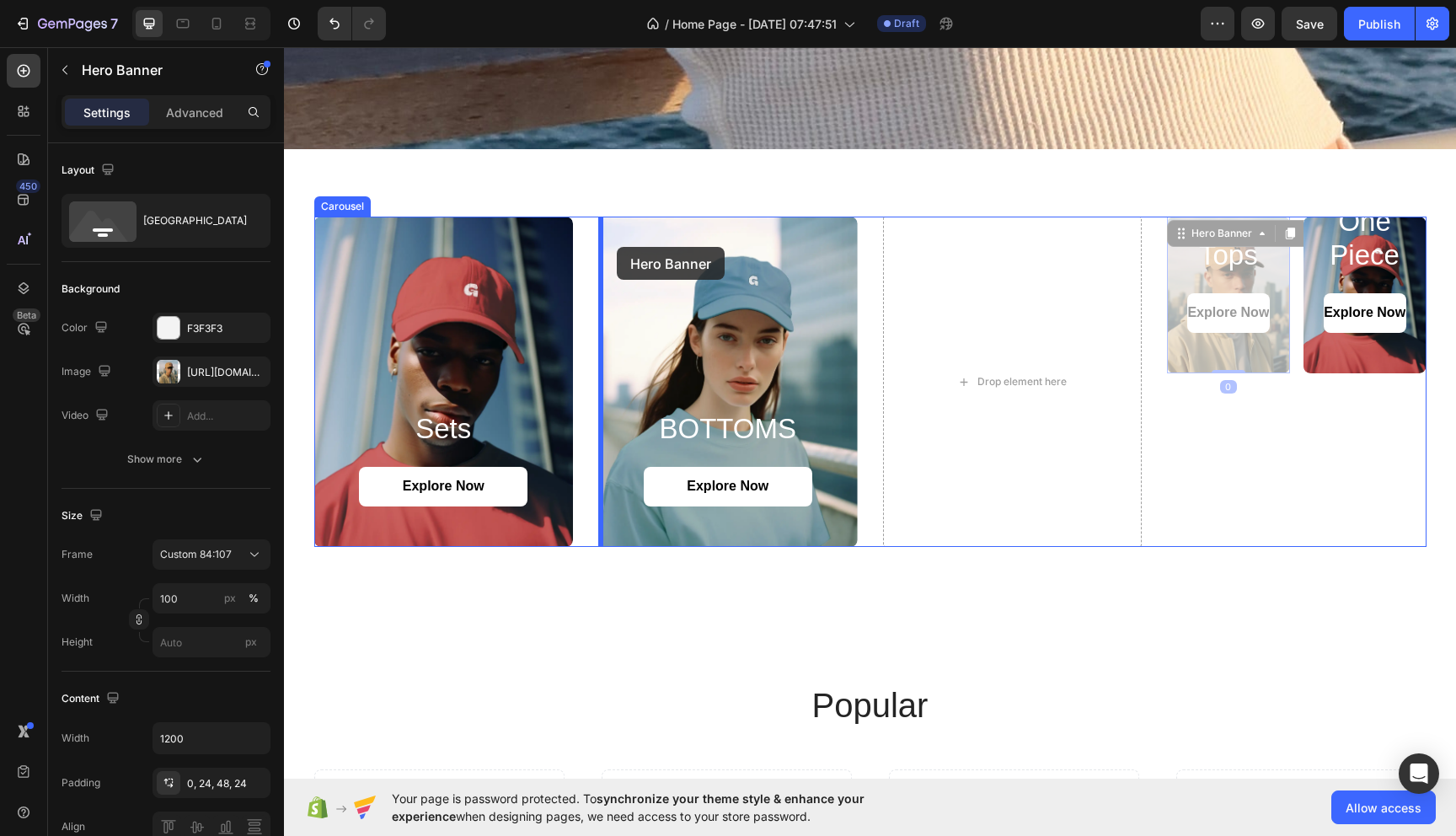
drag, startPoint x: 1183, startPoint y: 227, endPoint x: 617, endPoint y: 245, distance: 566.3
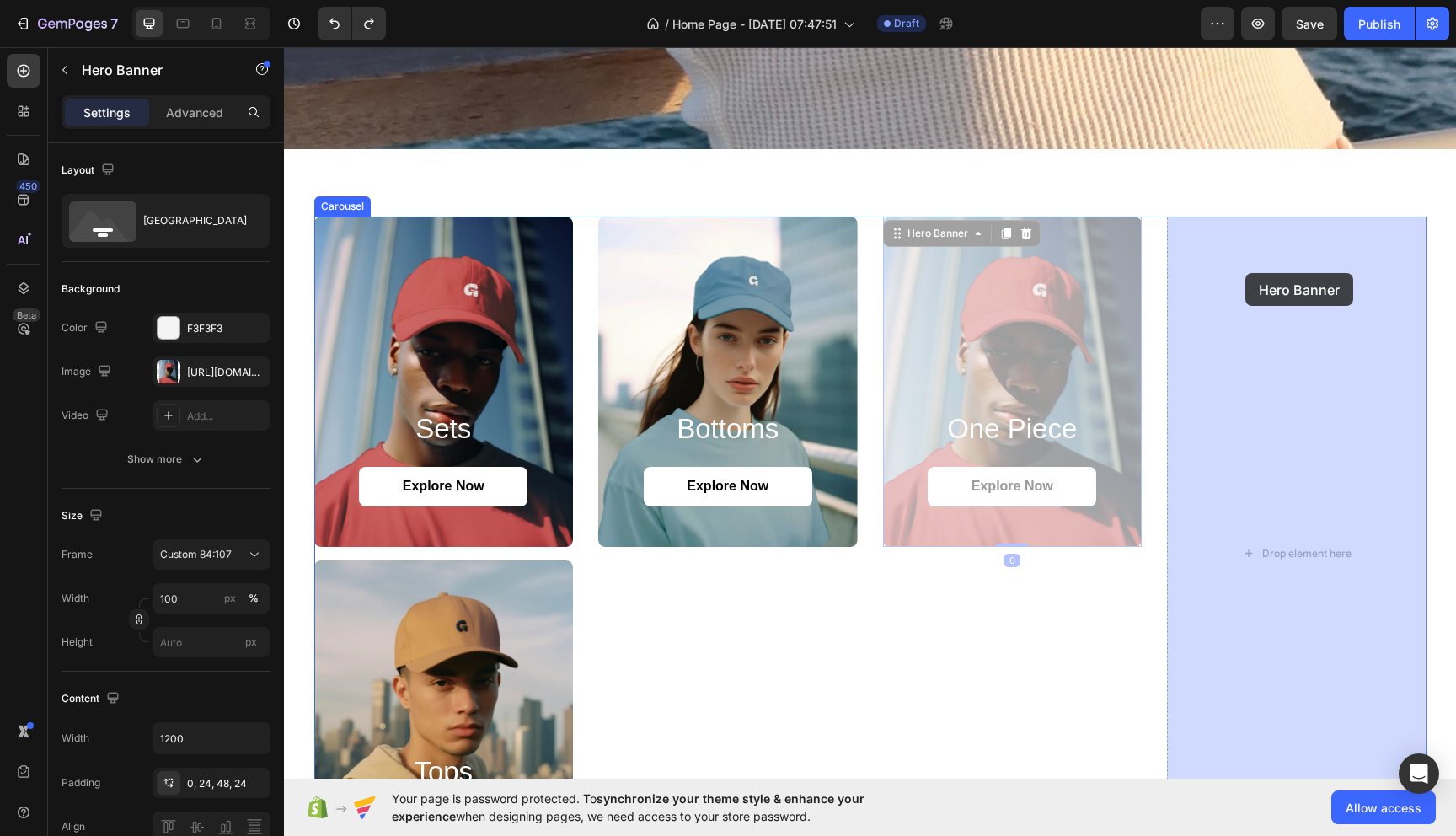
drag, startPoint x: 903, startPoint y: 227, endPoint x: 1232, endPoint y: 265, distance: 331.2
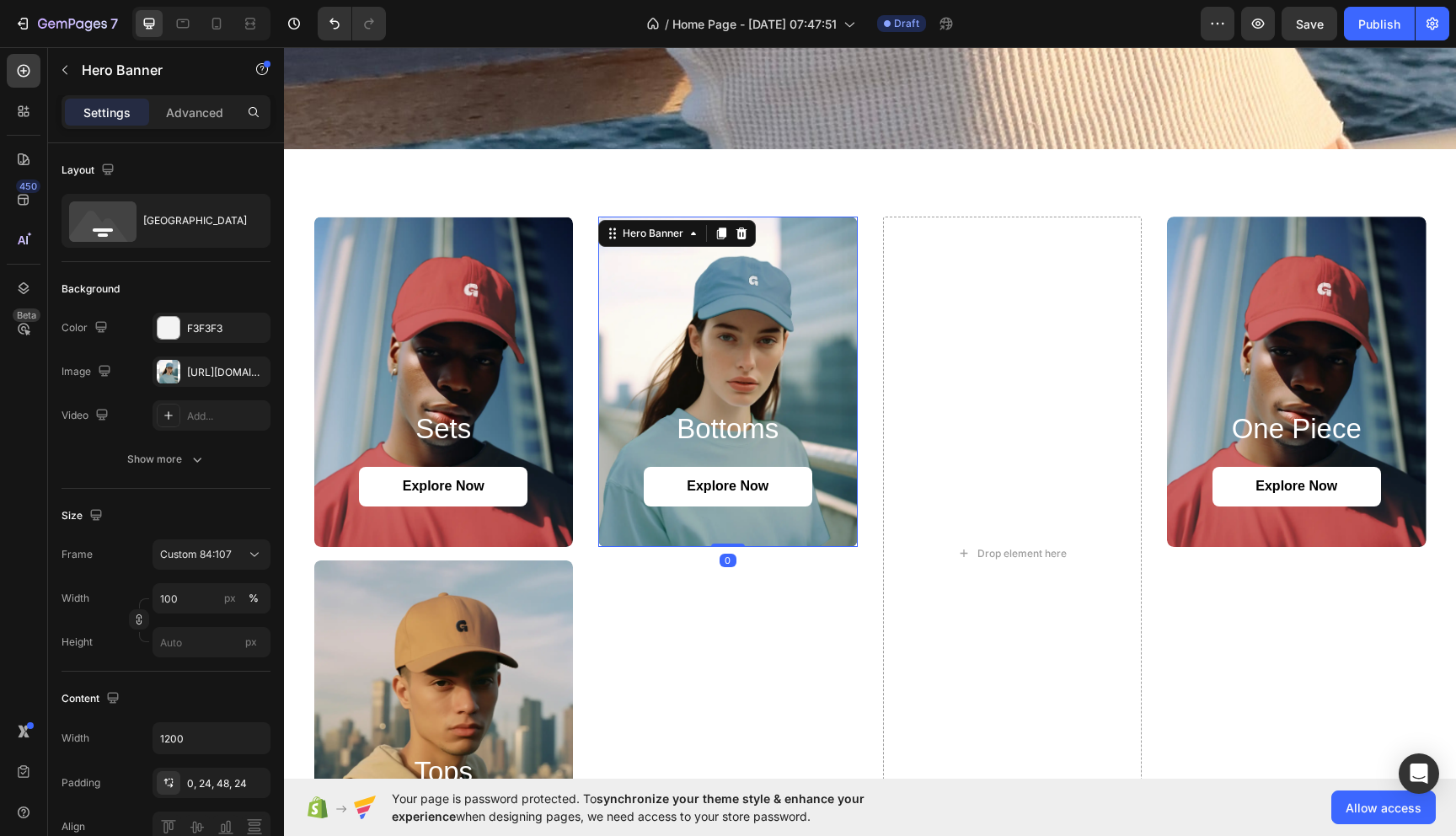
click at [632, 343] on div "Background Image" at bounding box center [728, 382] width 259 height 331
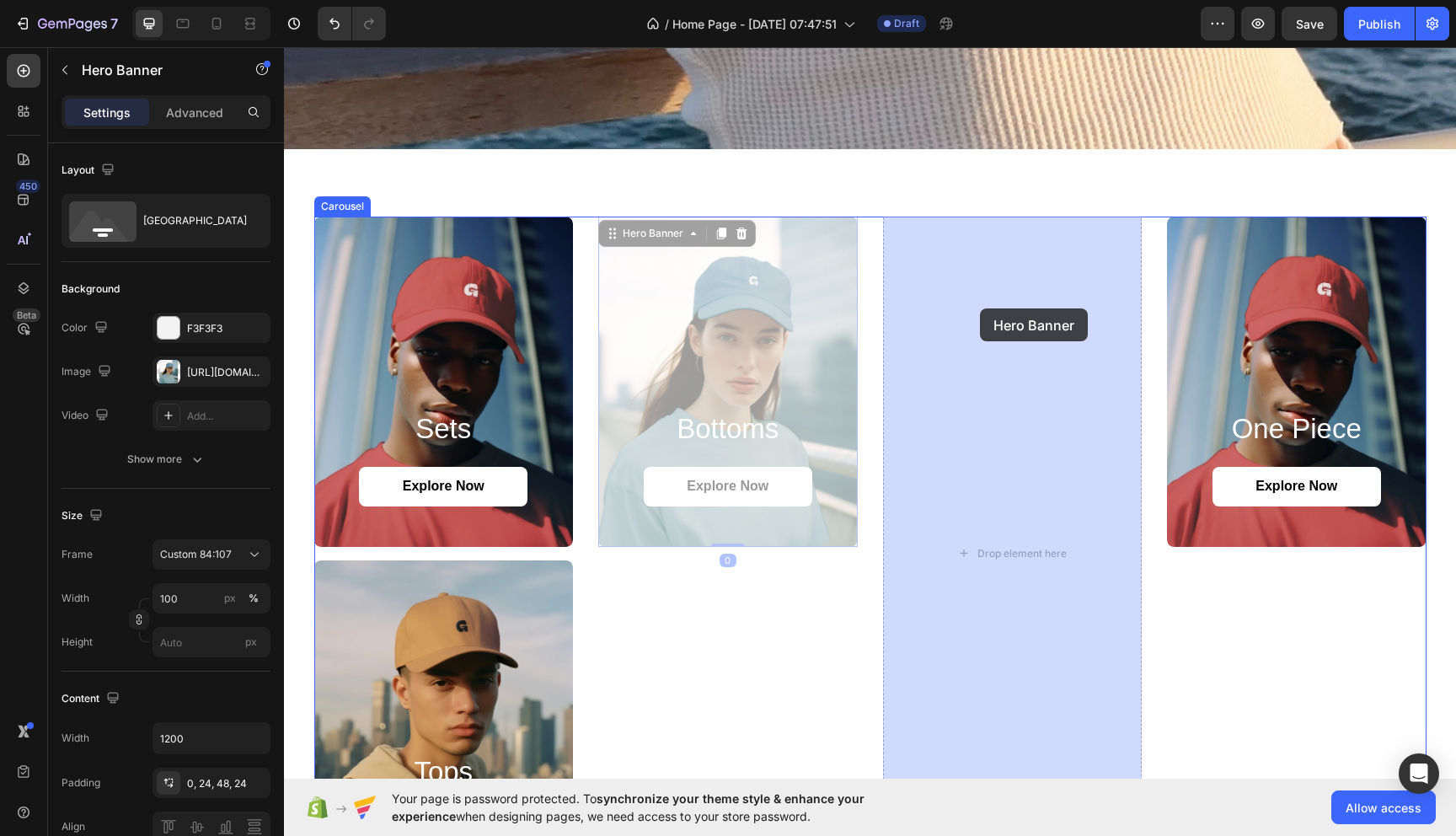
drag, startPoint x: 616, startPoint y: 237, endPoint x: 980, endPoint y: 307, distance: 370.7
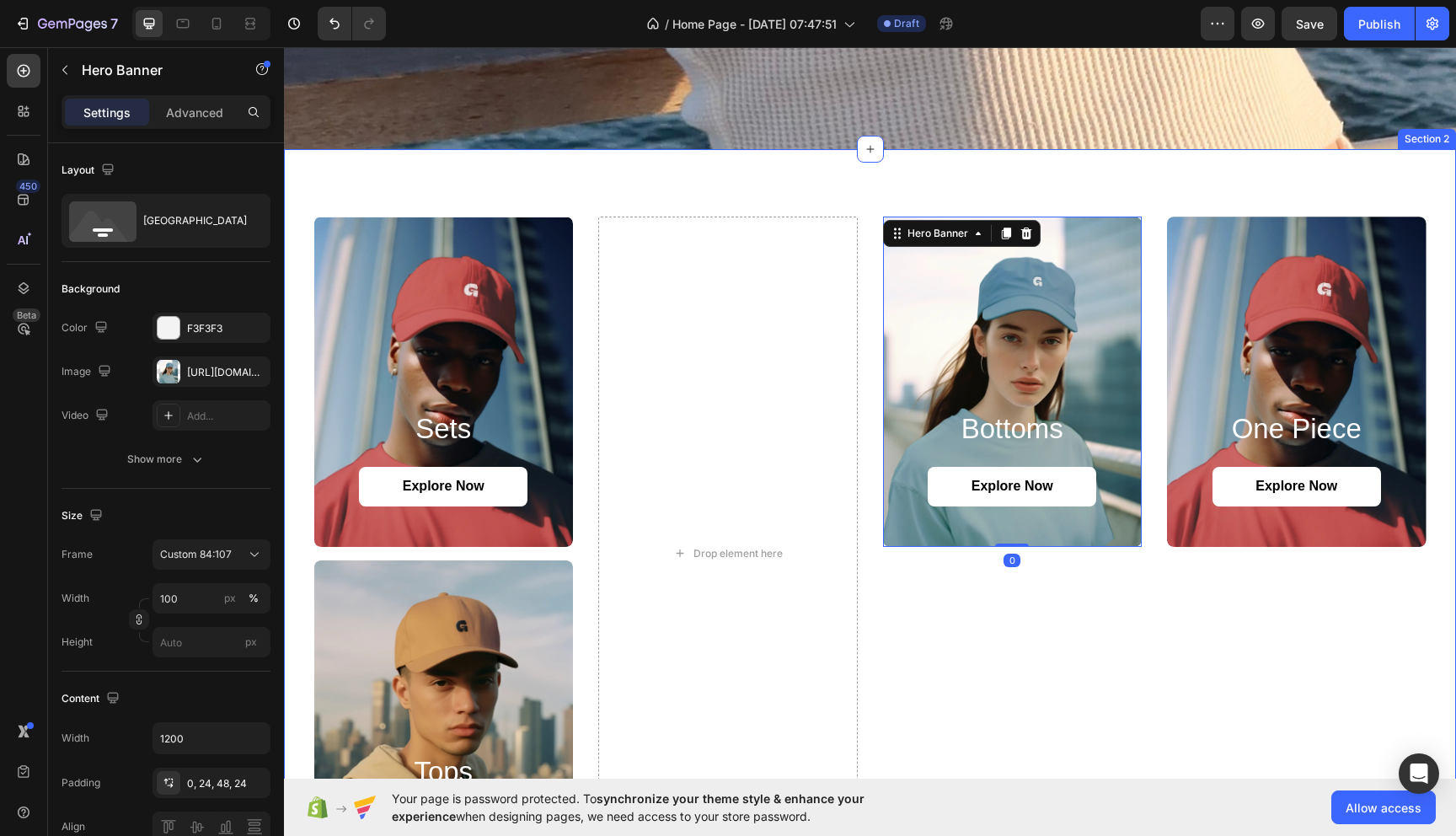
click at [334, 567] on div "Background Image" at bounding box center [444, 726] width 259 height 331
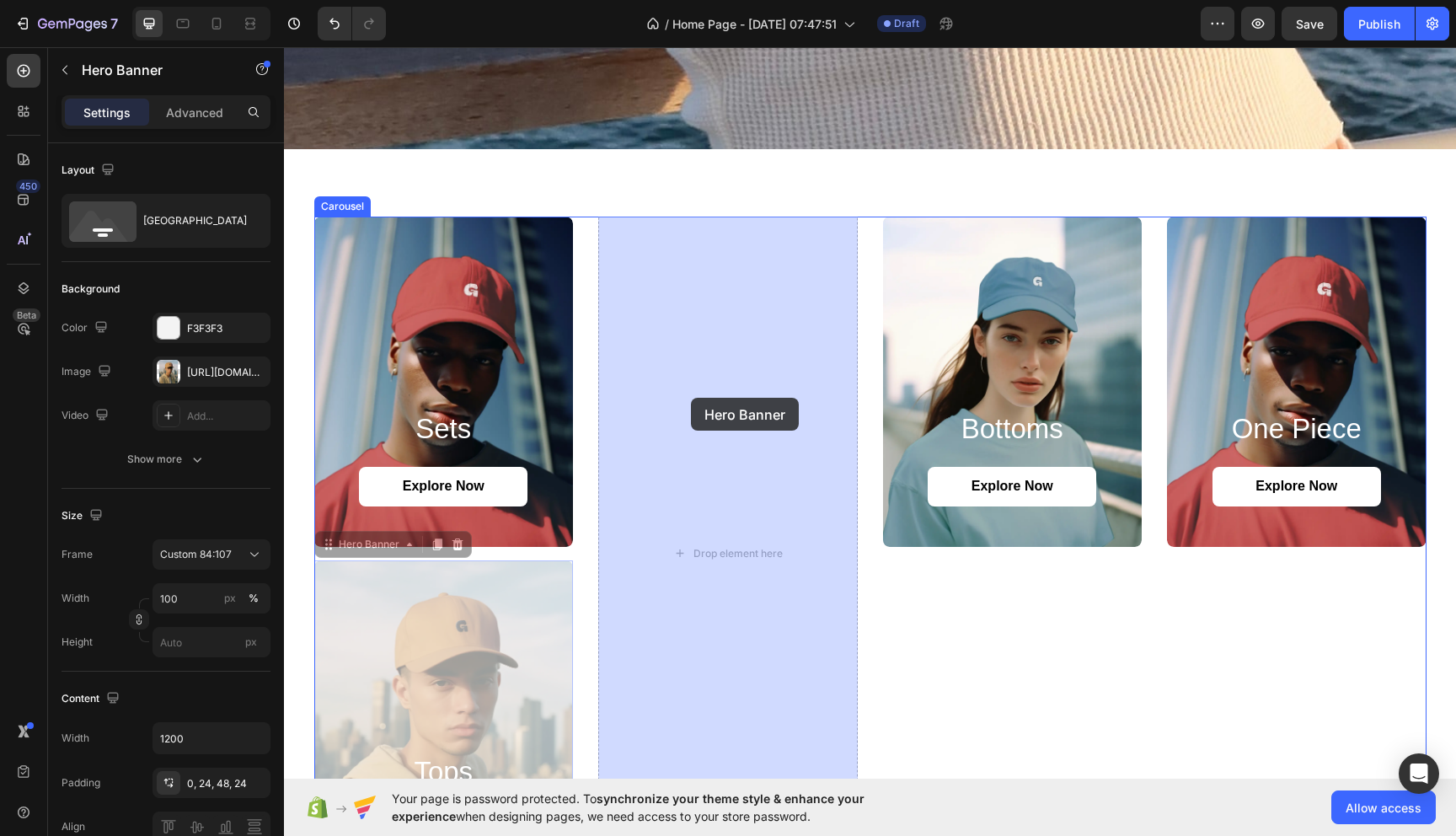
drag, startPoint x: 329, startPoint y: 544, endPoint x: 691, endPoint y: 397, distance: 390.7
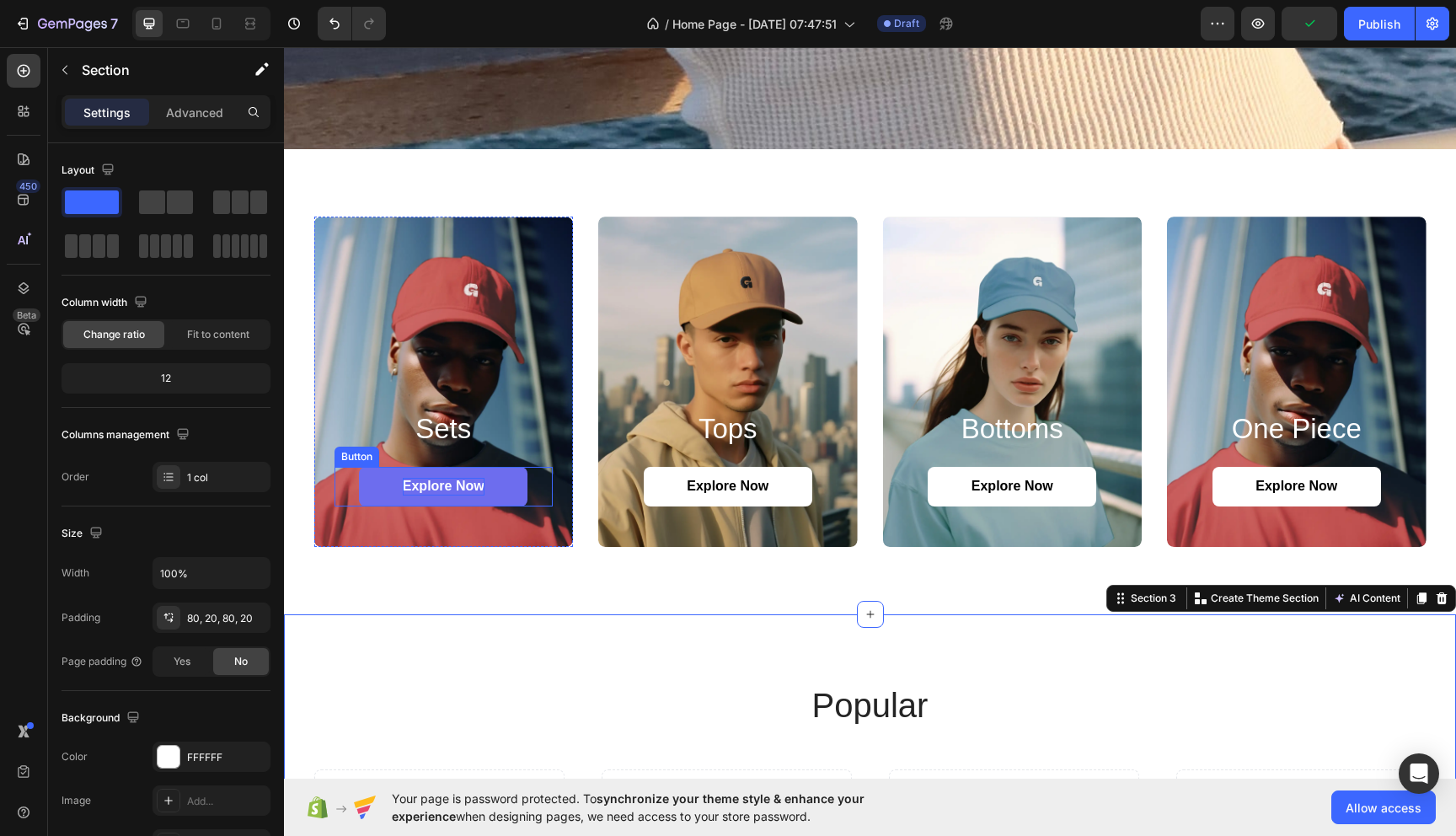
click at [452, 477] on p "Explore Now" at bounding box center [444, 486] width 82 height 17
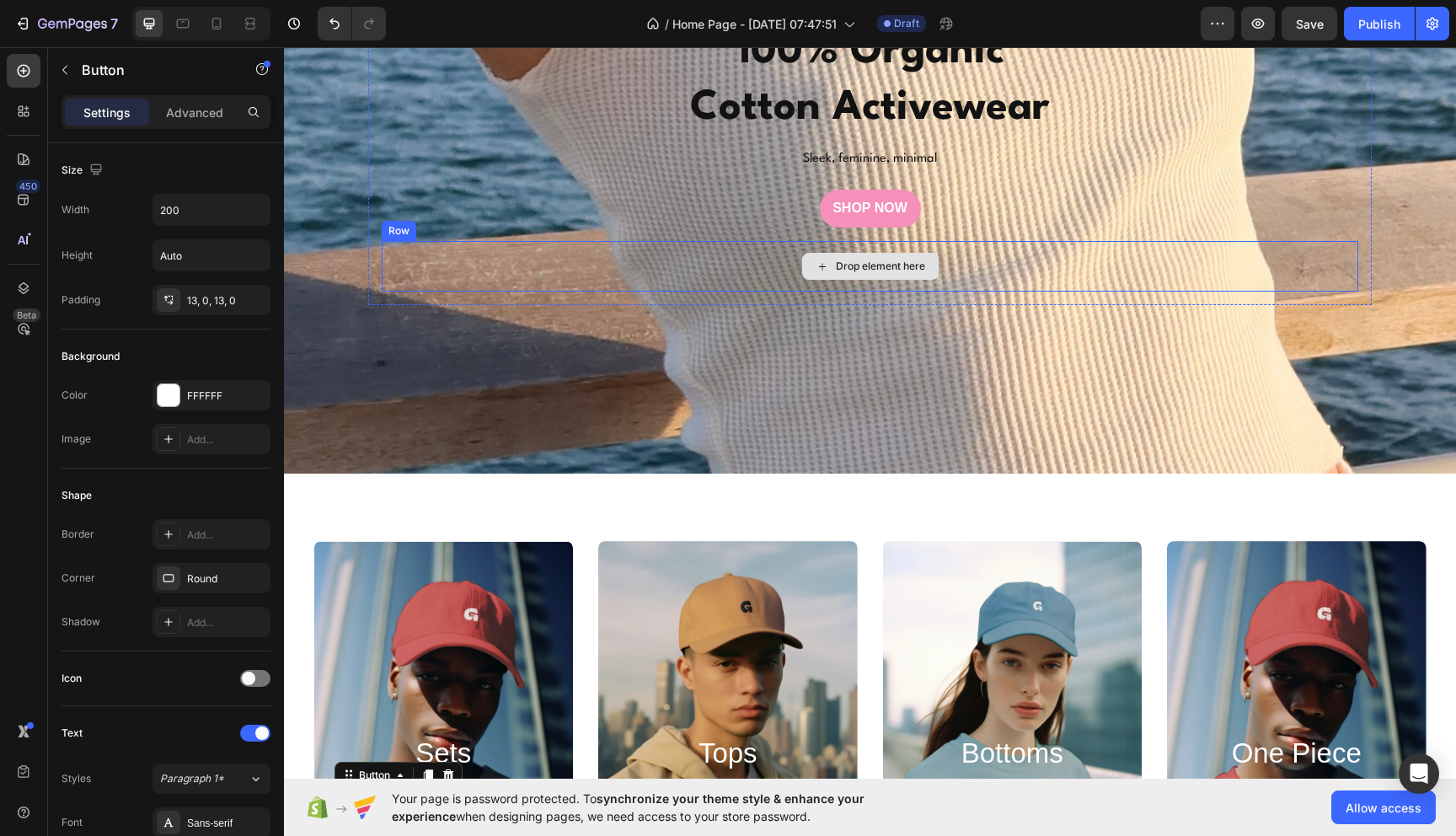
scroll to position [367, 0]
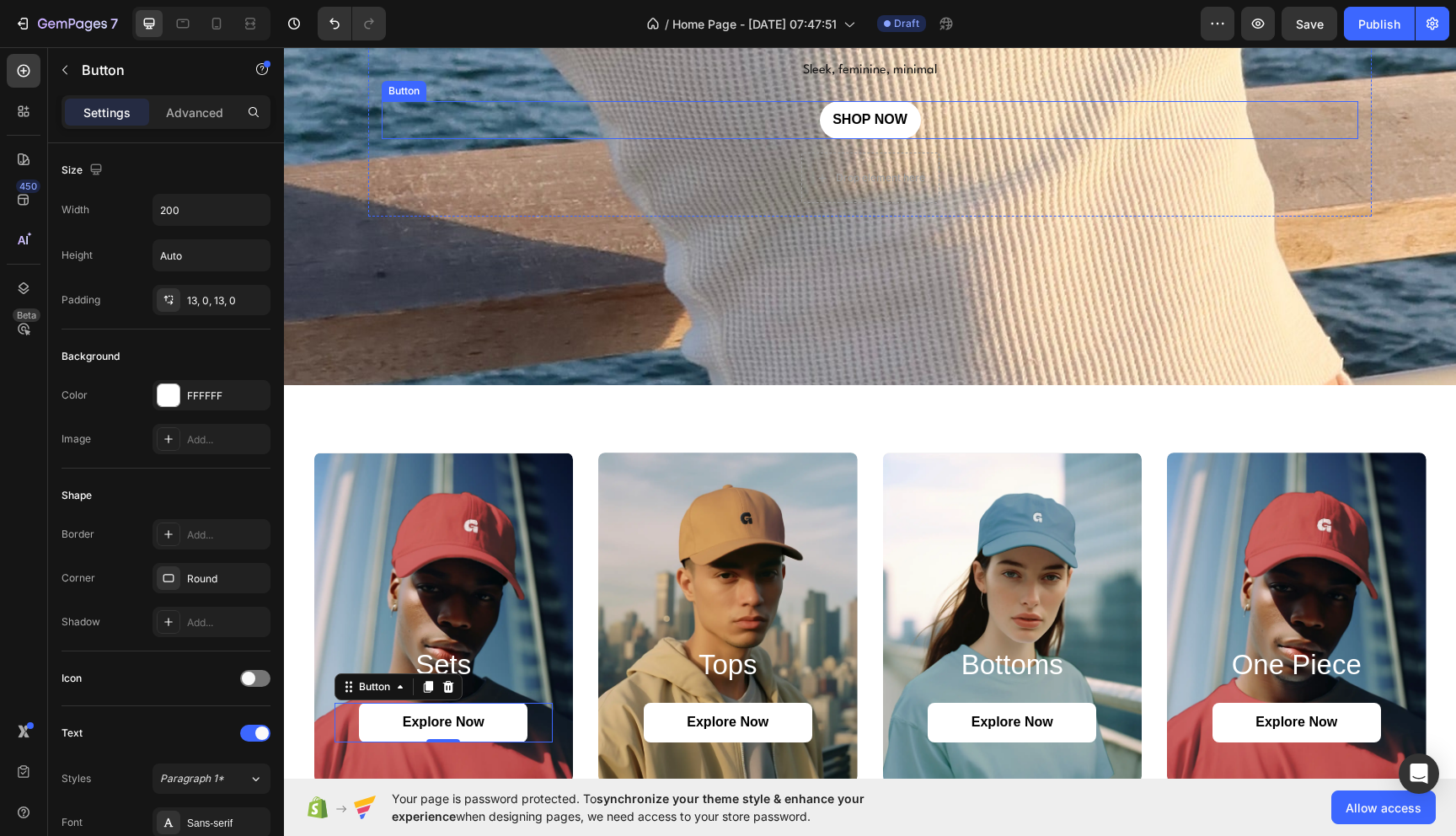
click at [910, 108] on link "SHOP NOW" at bounding box center [870, 120] width 102 height 38
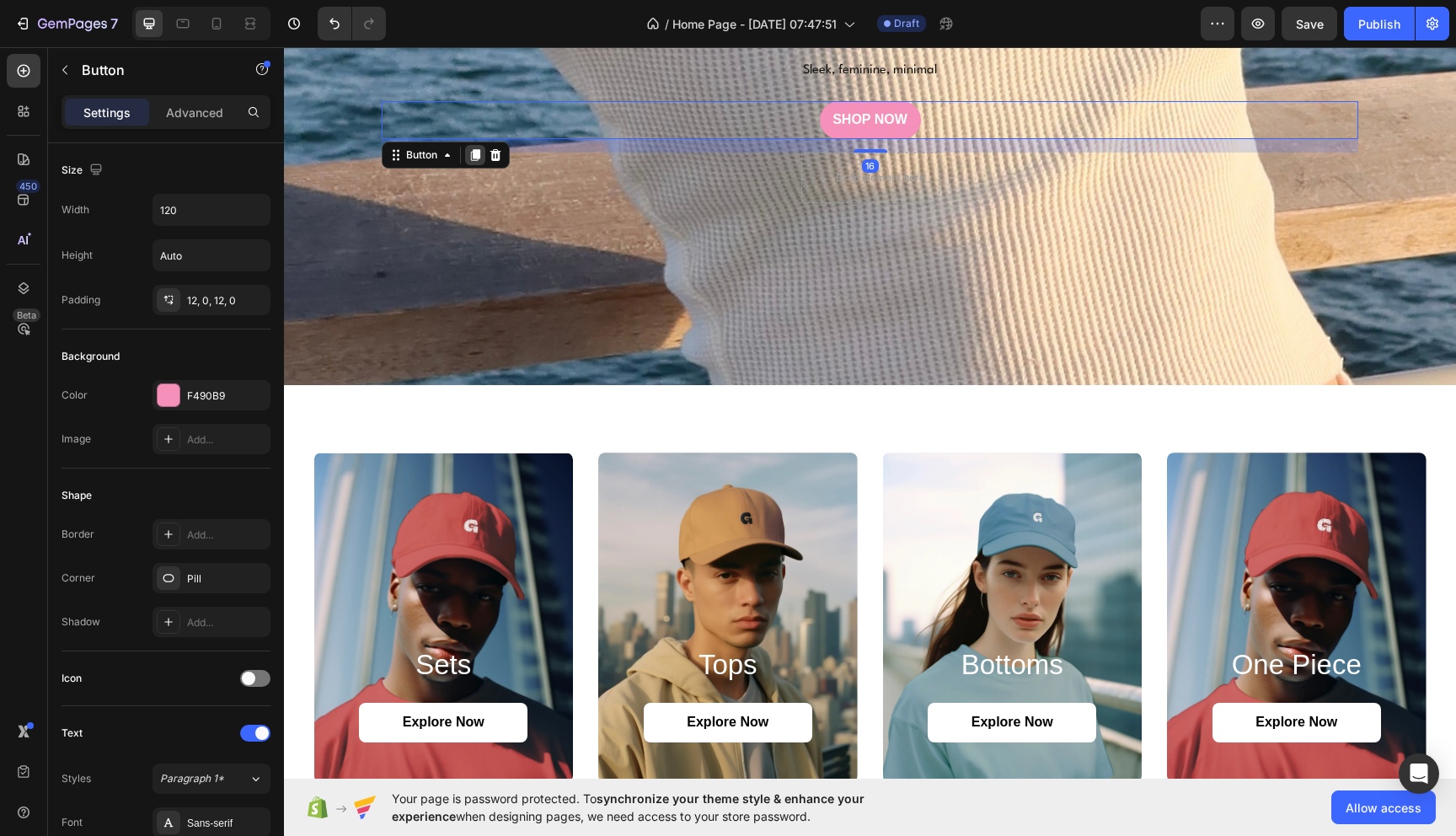
click at [475, 159] on icon at bounding box center [476, 155] width 14 height 14
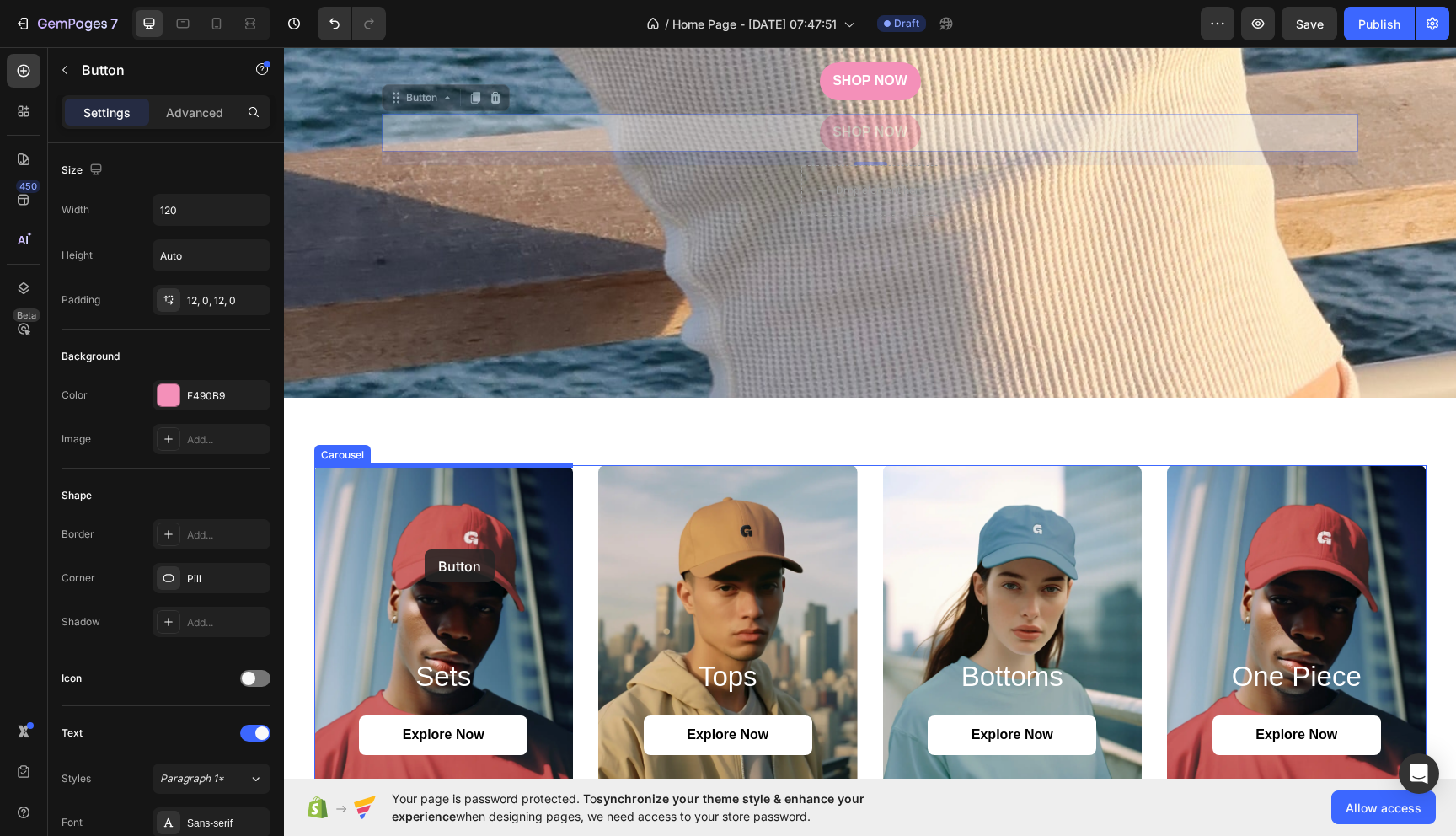
scroll to position [603, 0]
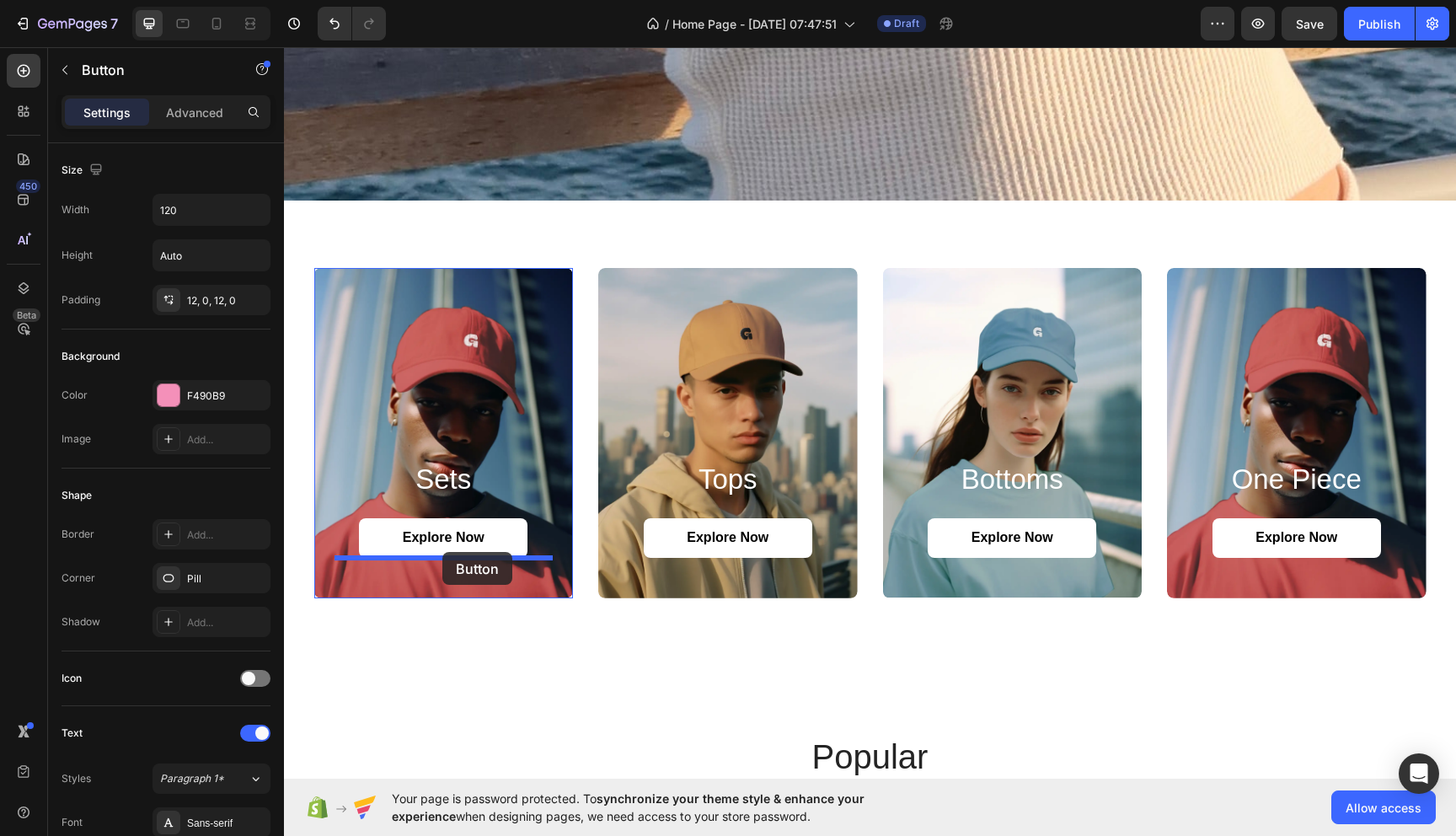
drag, startPoint x: 404, startPoint y: 56, endPoint x: 443, endPoint y: 552, distance: 497.5
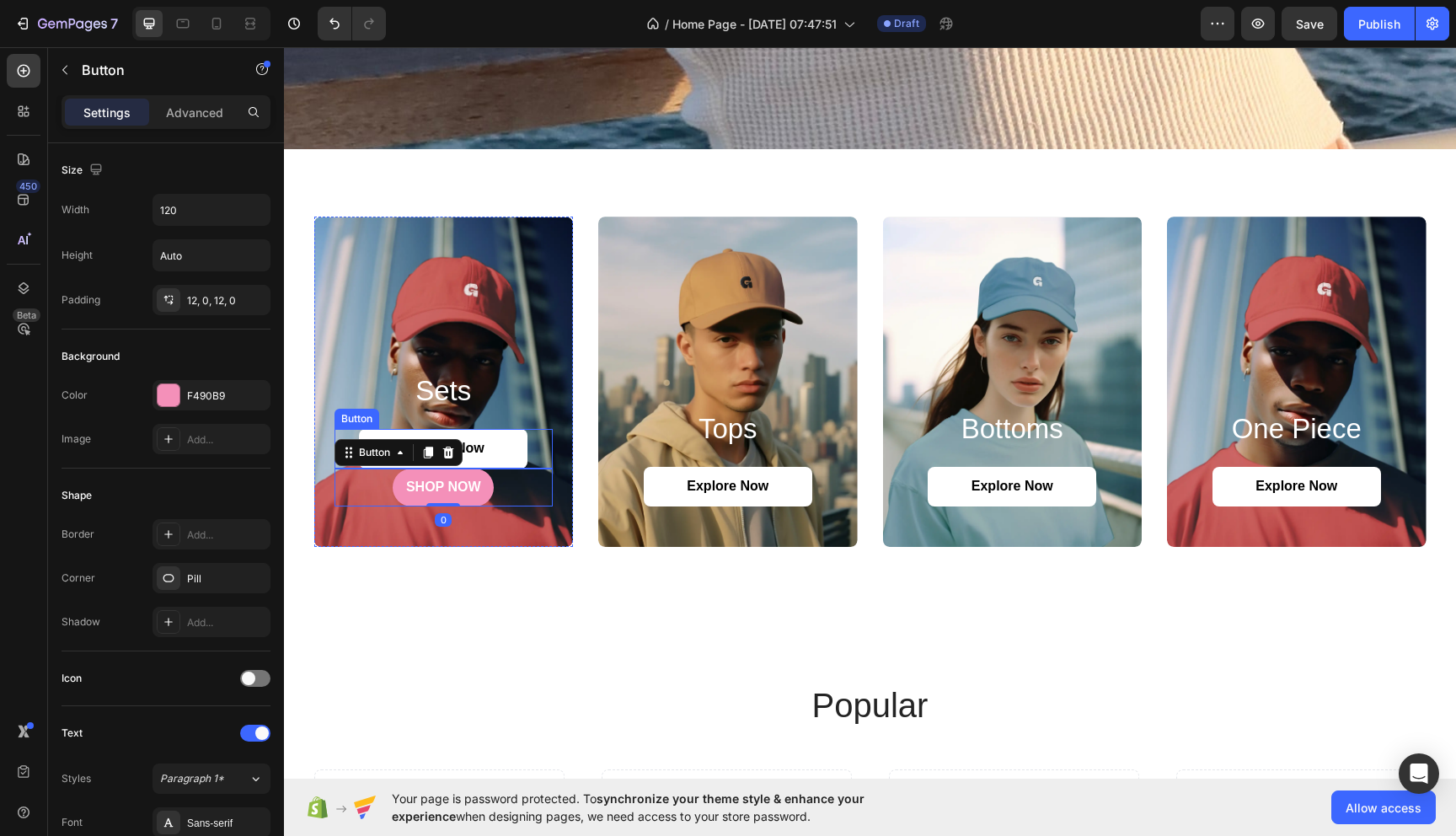
click at [535, 449] on div "Explore Now Button" at bounding box center [444, 448] width 219 height 40
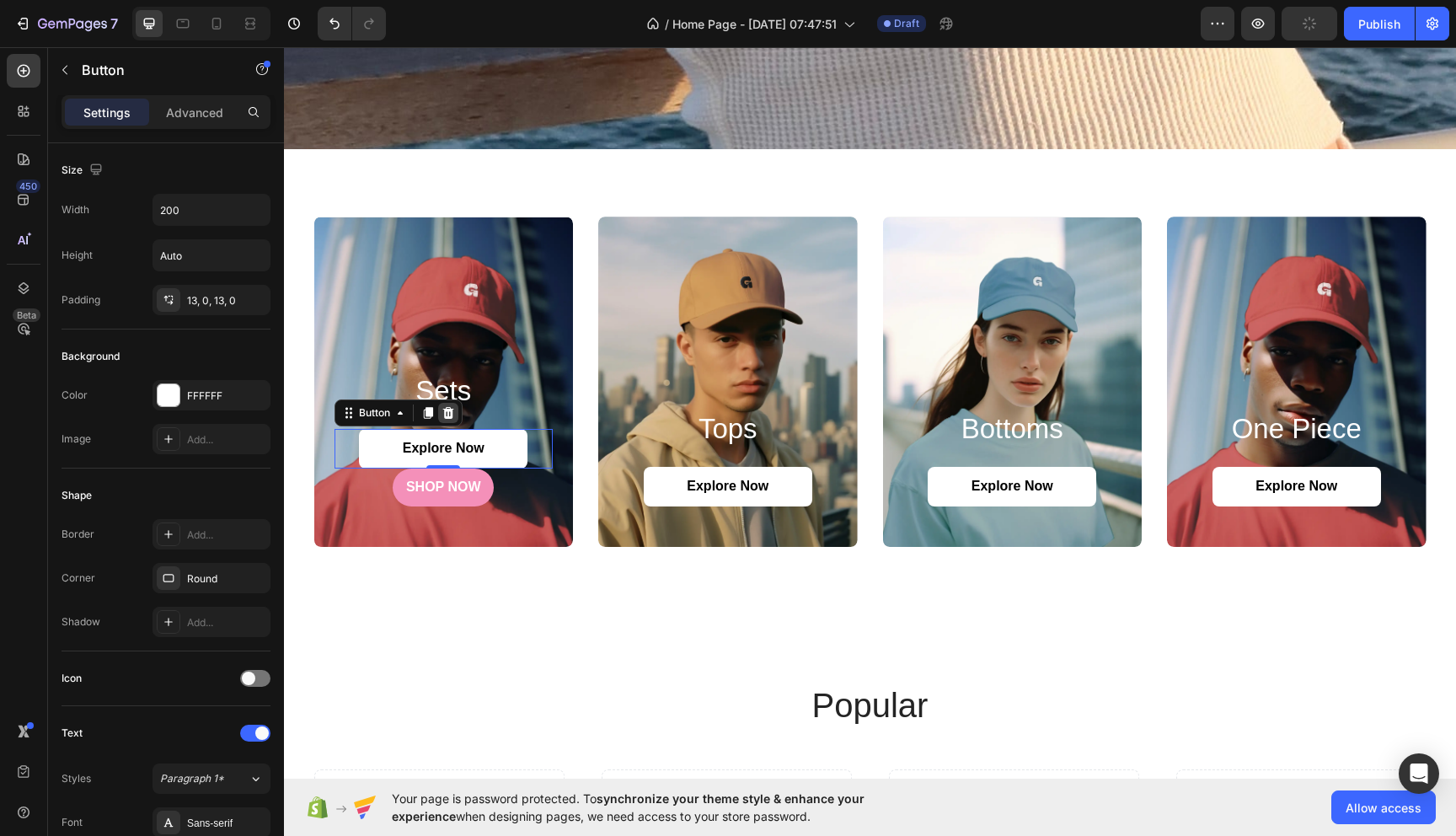
click at [455, 412] on div at bounding box center [448, 413] width 20 height 20
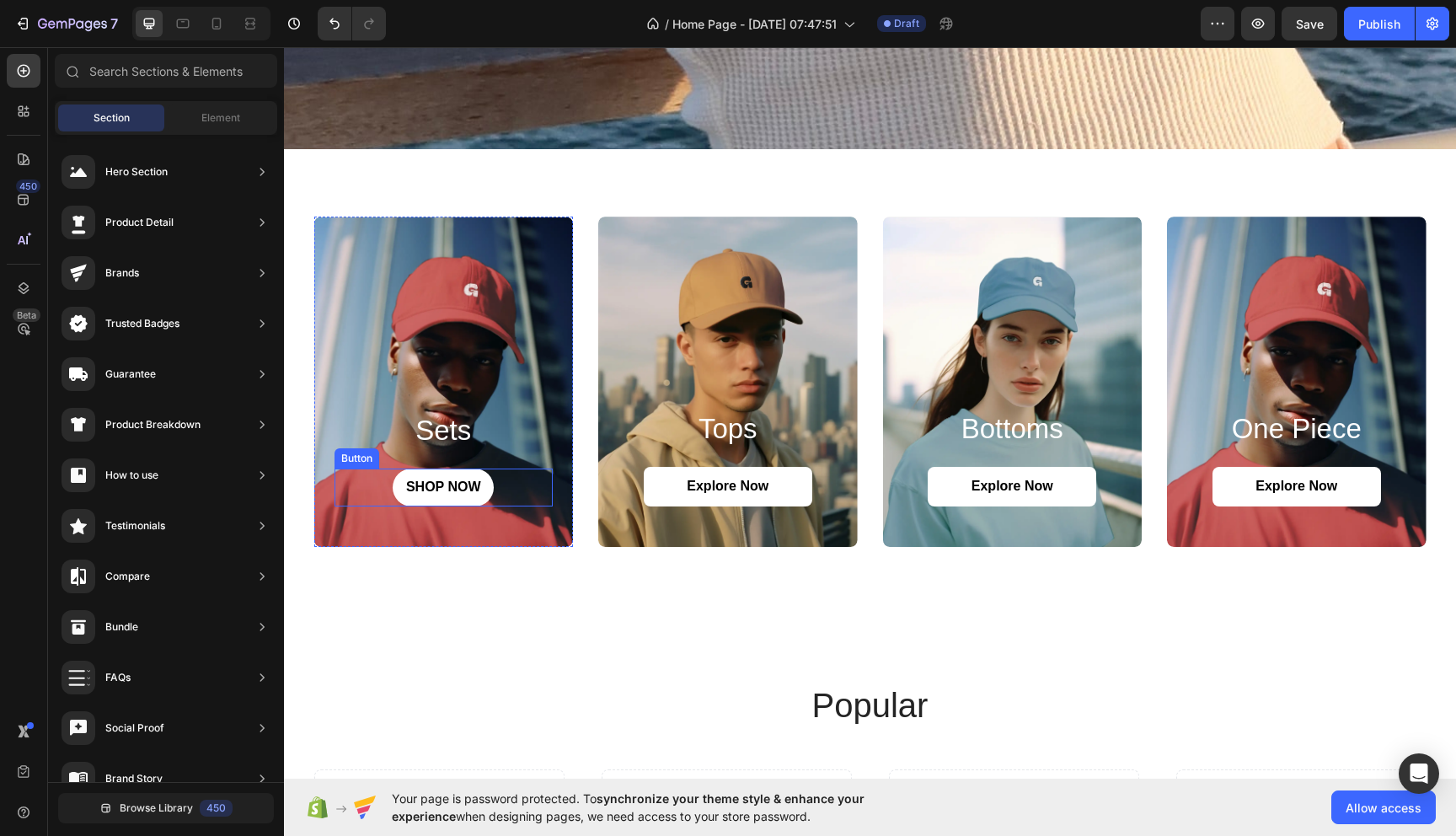
click at [489, 491] on link "SHOP NOW" at bounding box center [443, 487] width 102 height 38
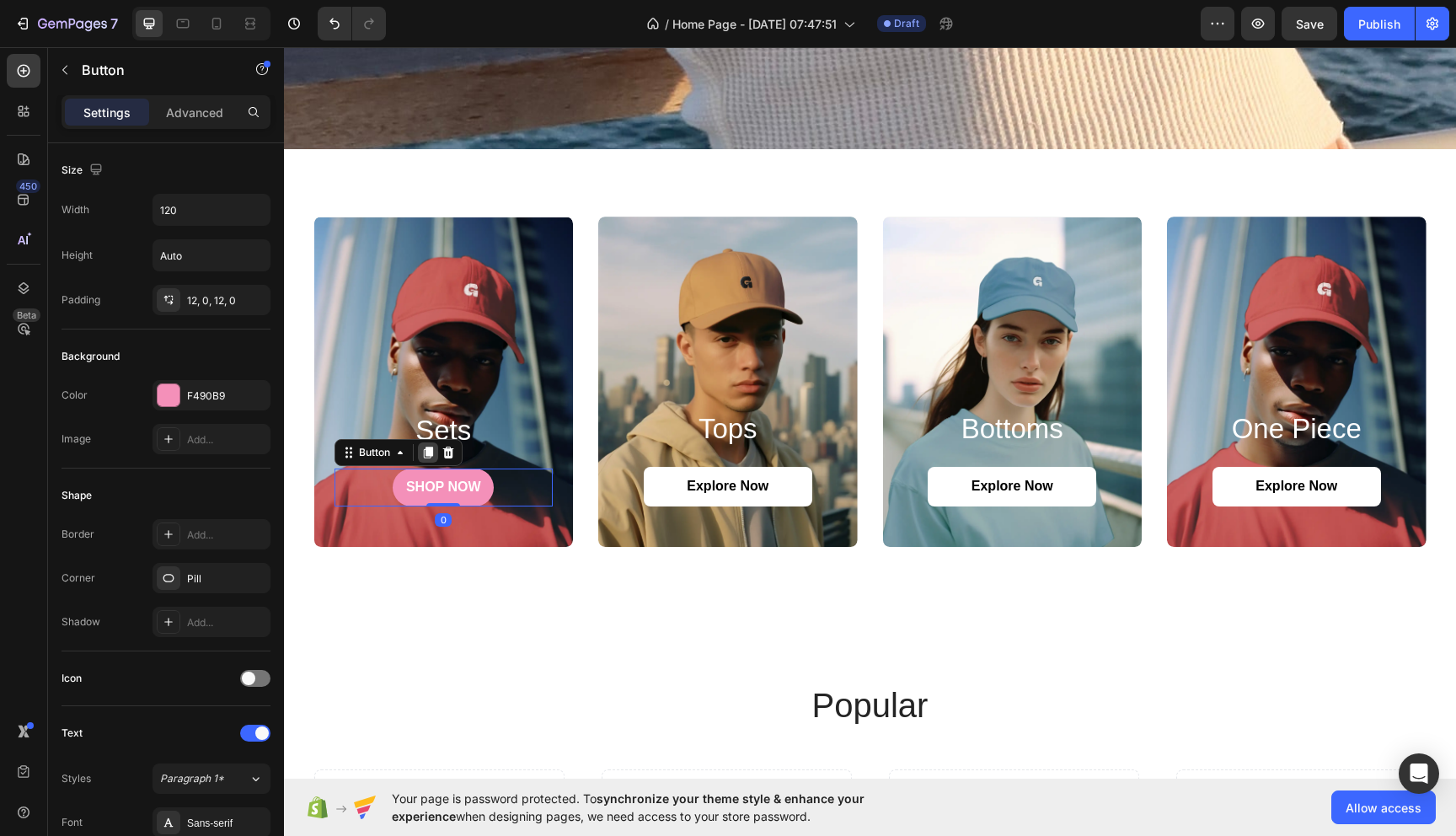
click at [426, 449] on icon at bounding box center [428, 452] width 10 height 12
click at [527, 441] on div "SHOP NOW Button" at bounding box center [444, 448] width 219 height 38
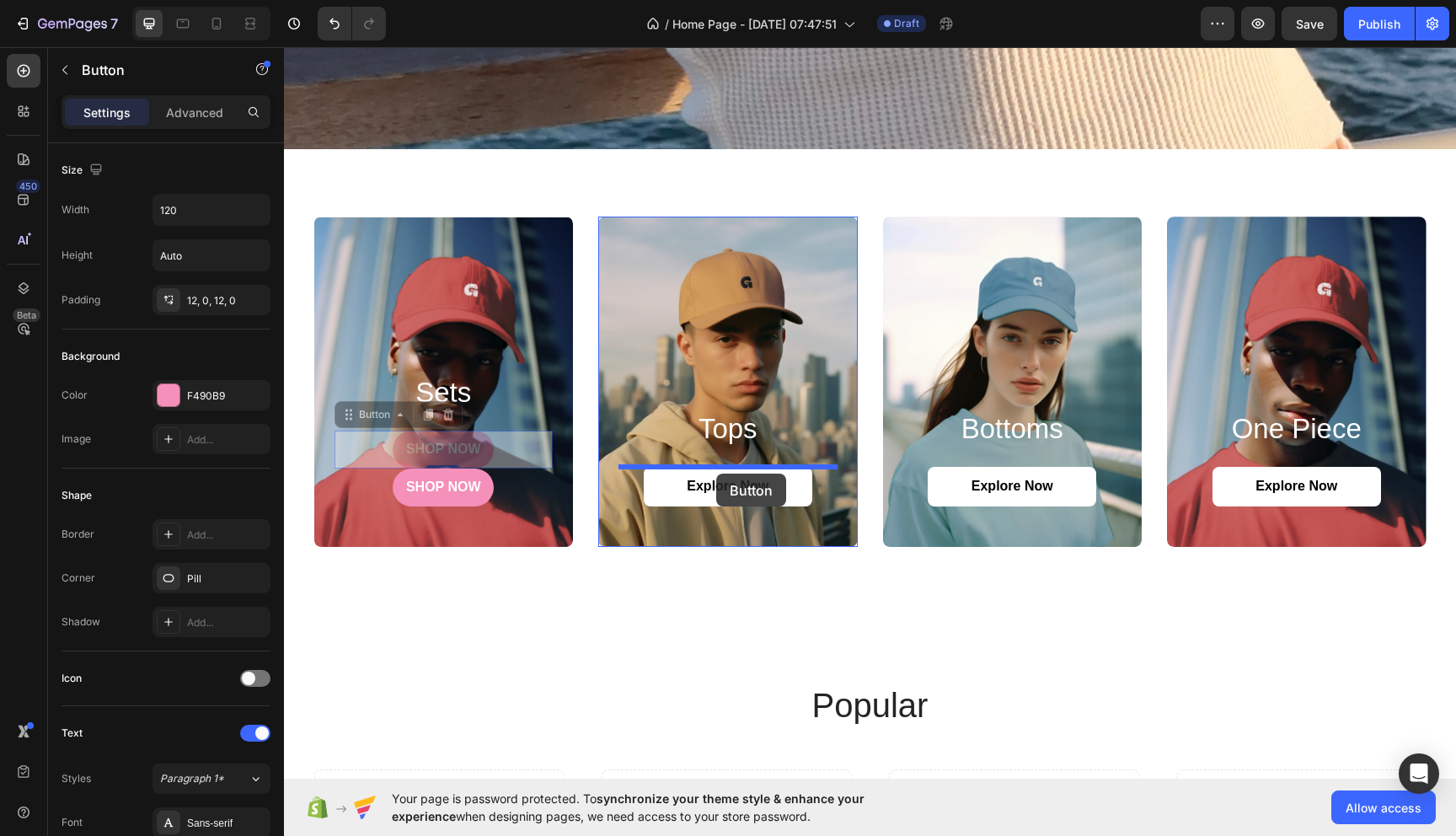
drag, startPoint x: 350, startPoint y: 413, endPoint x: 716, endPoint y: 472, distance: 370.7
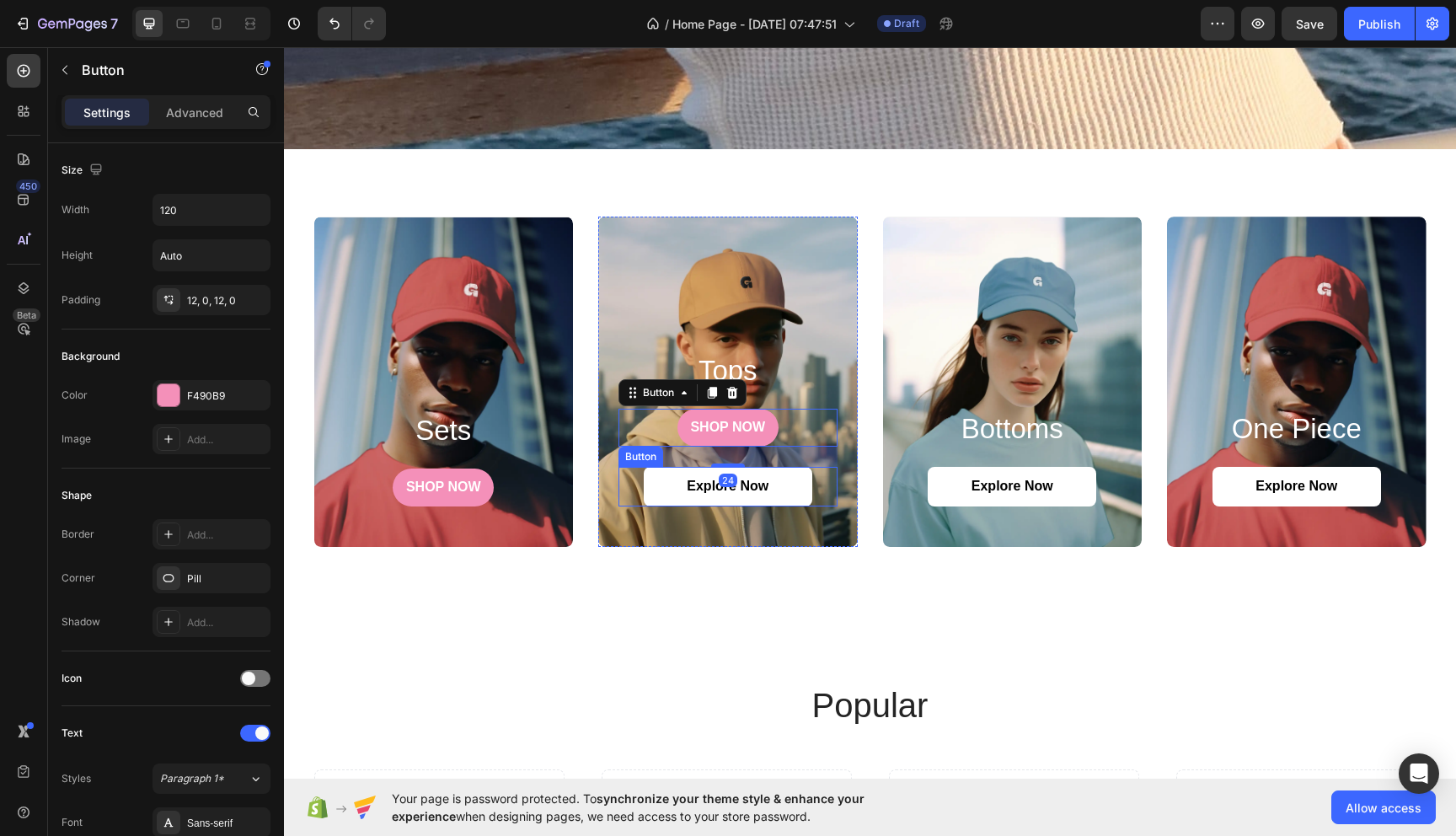
click at [828, 482] on div "Explore Now Button" at bounding box center [728, 486] width 219 height 40
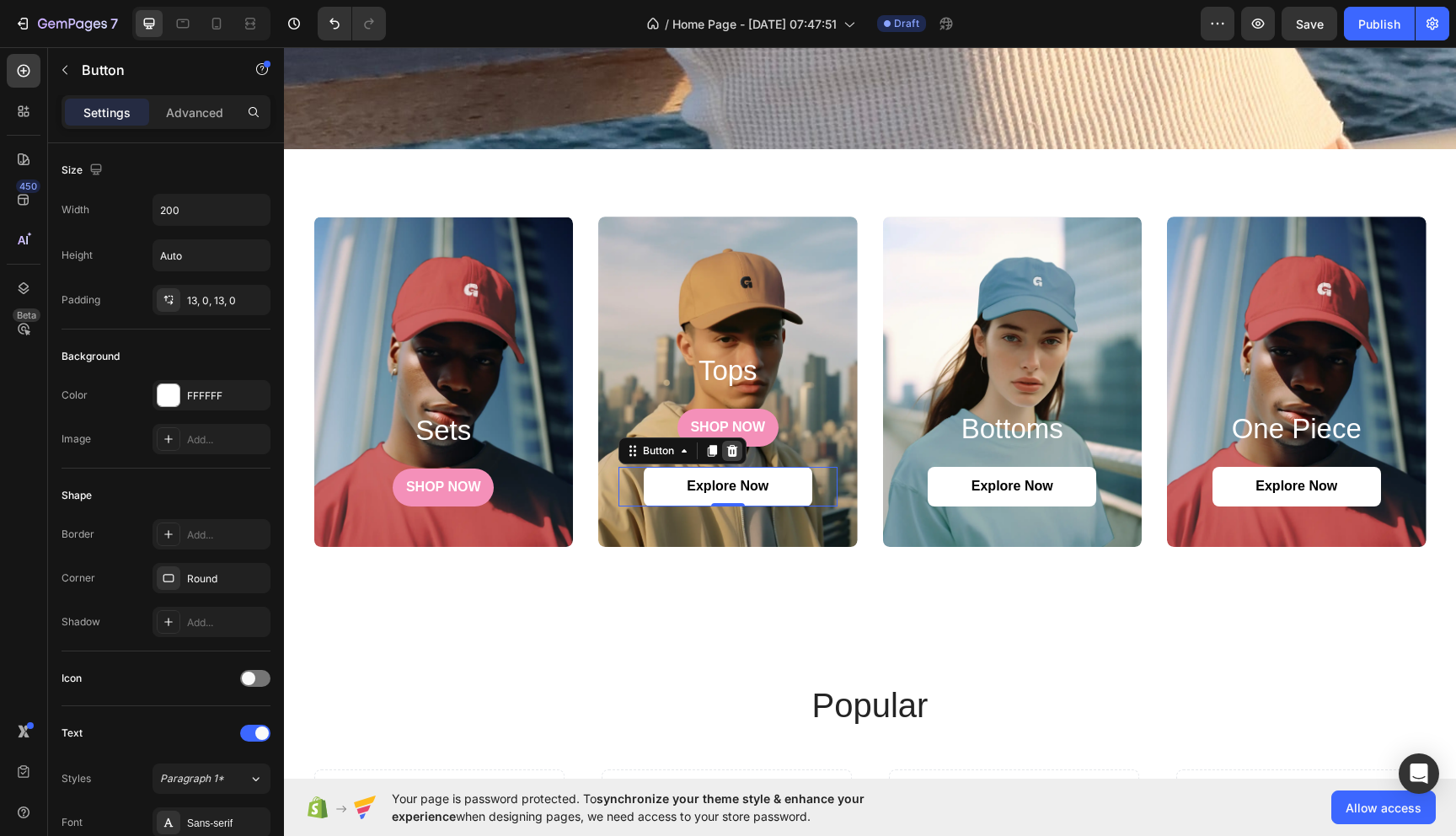
click at [734, 446] on icon at bounding box center [732, 450] width 11 height 12
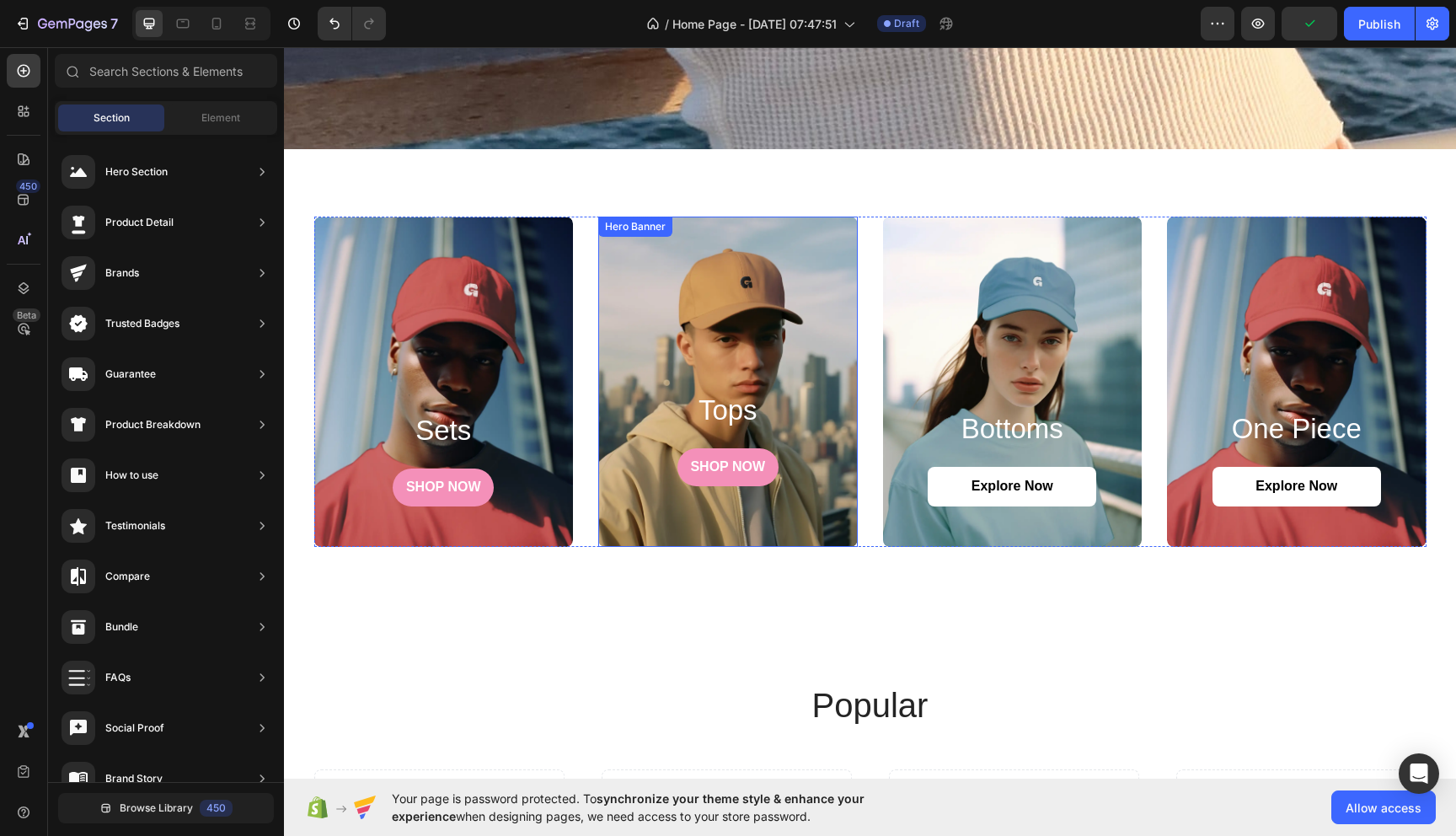
click at [804, 504] on div "SHOP NOW Button" at bounding box center [728, 477] width 219 height 58
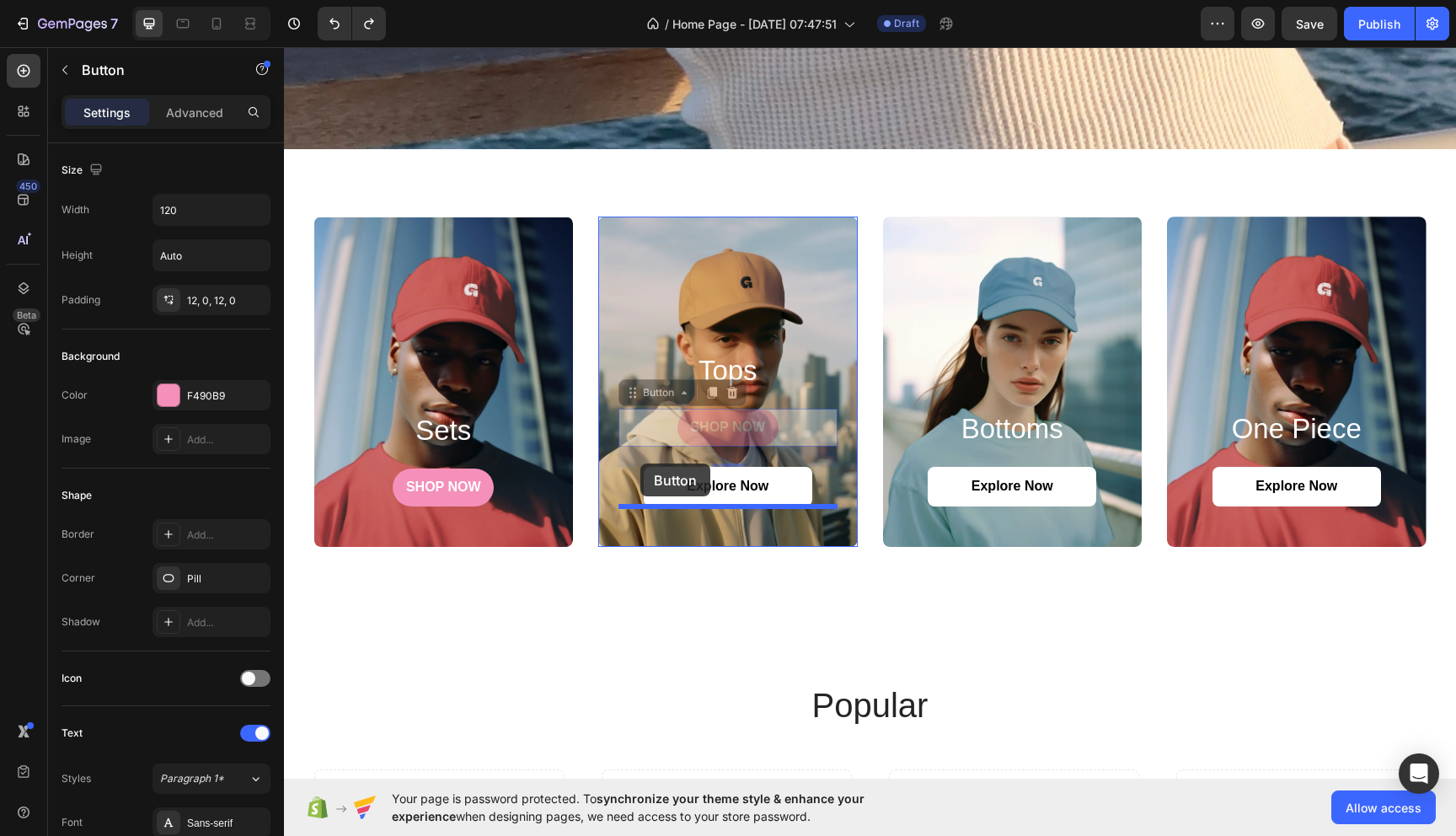
drag, startPoint x: 640, startPoint y: 403, endPoint x: 636, endPoint y: 420, distance: 17.5
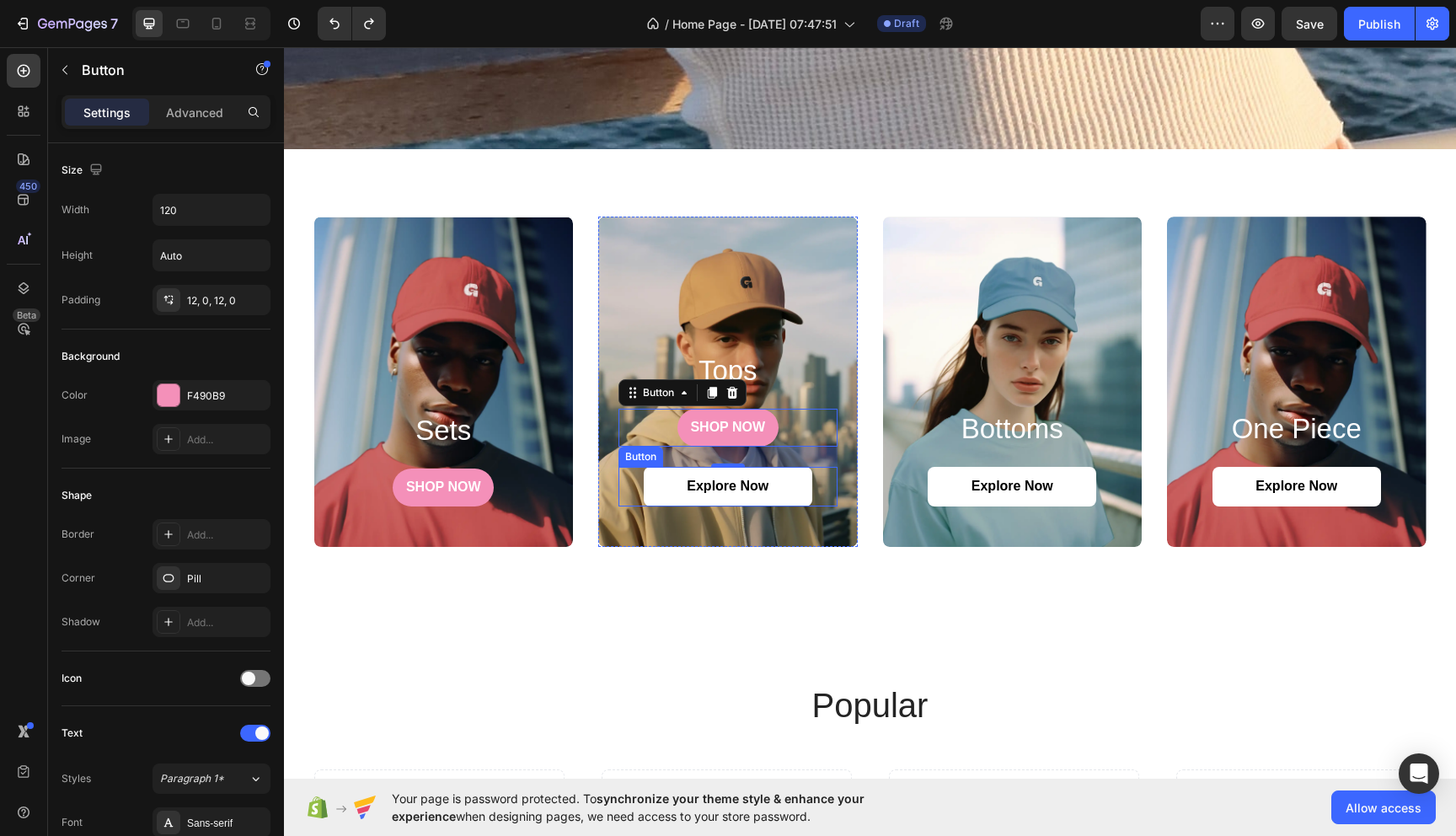
click at [828, 478] on div "Explore Now Button" at bounding box center [728, 486] width 219 height 40
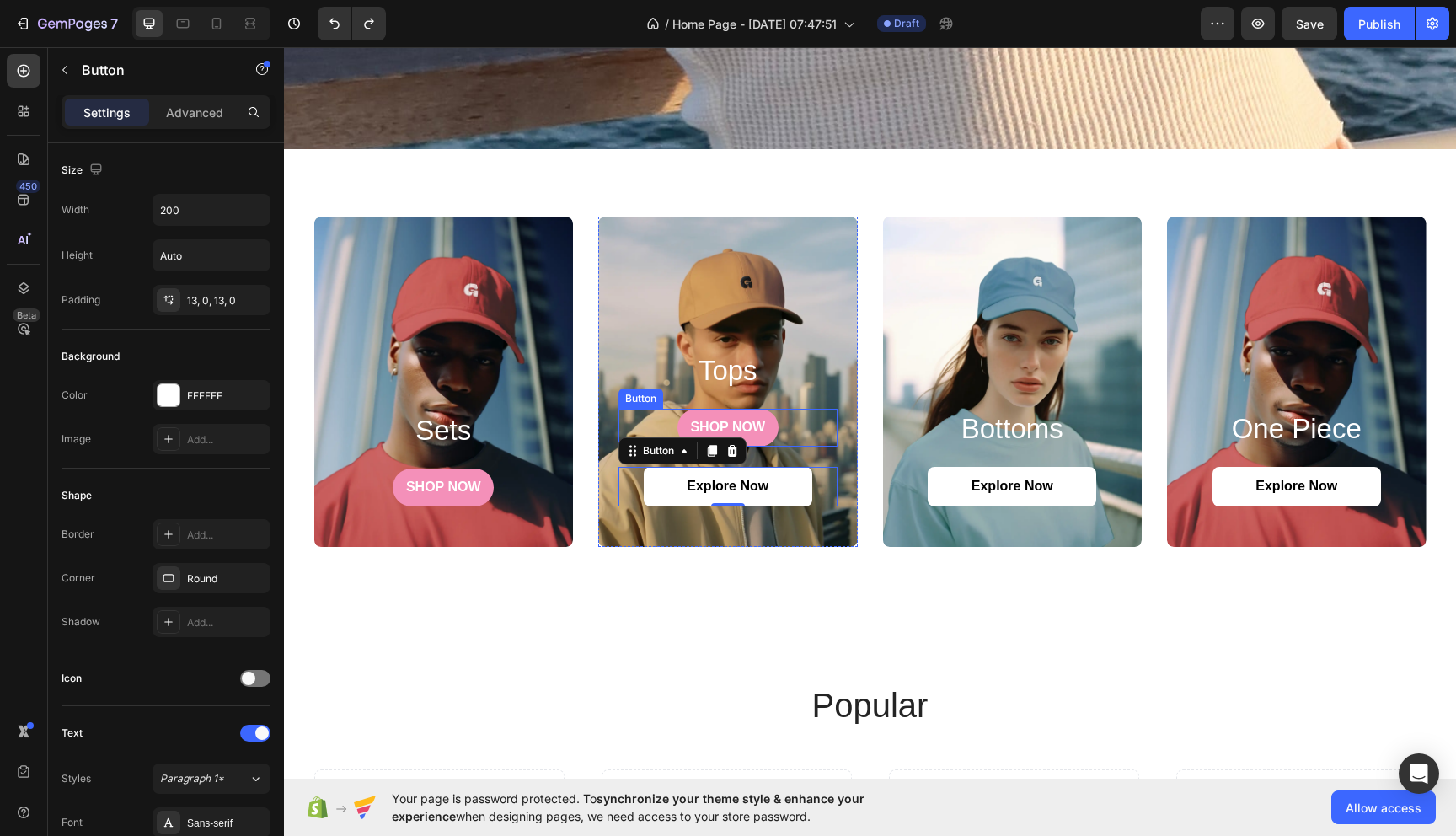
click at [639, 412] on div "SHOP NOW Button" at bounding box center [728, 427] width 219 height 38
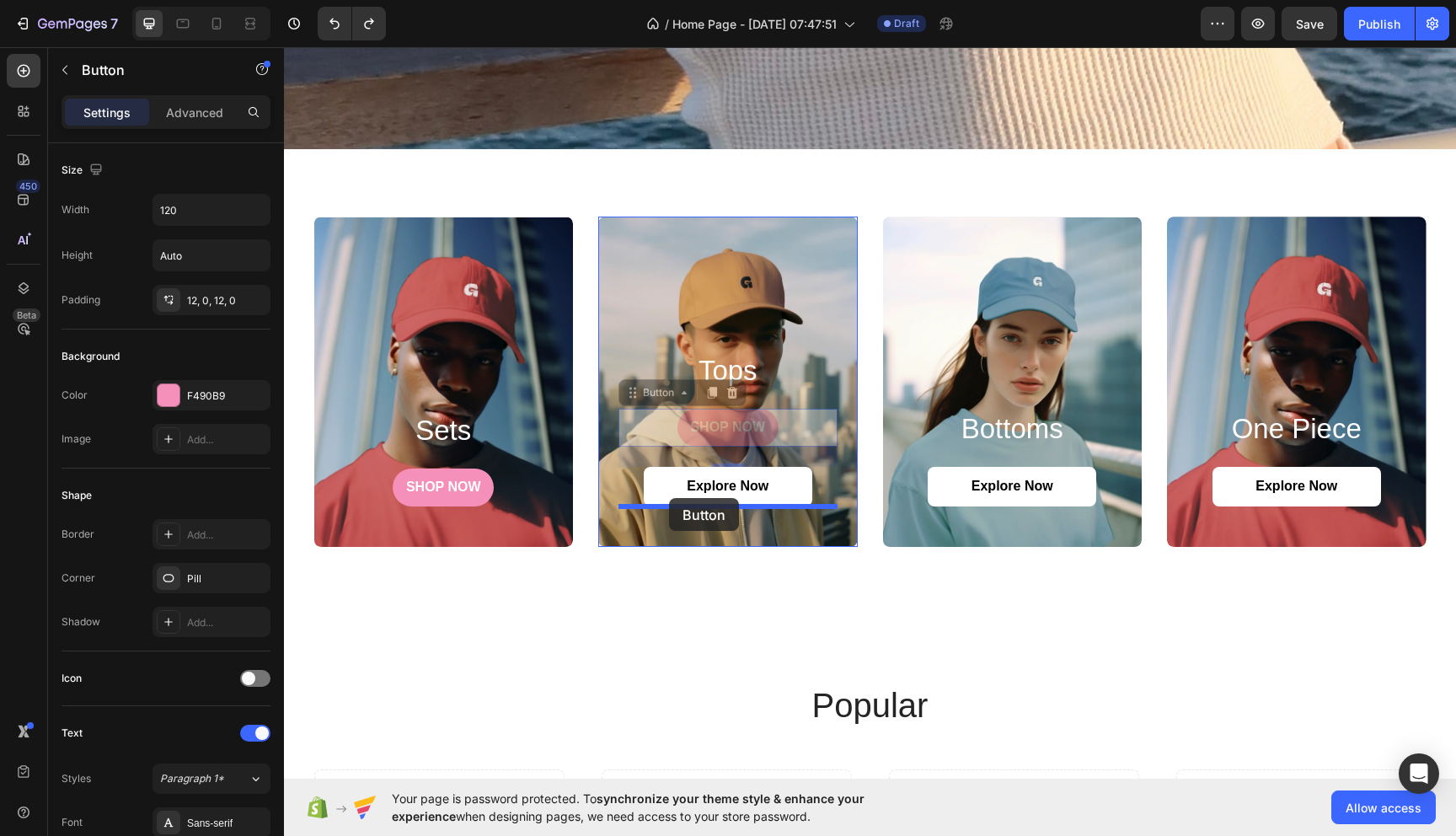
drag, startPoint x: 637, startPoint y: 389, endPoint x: 669, endPoint y: 498, distance: 113.6
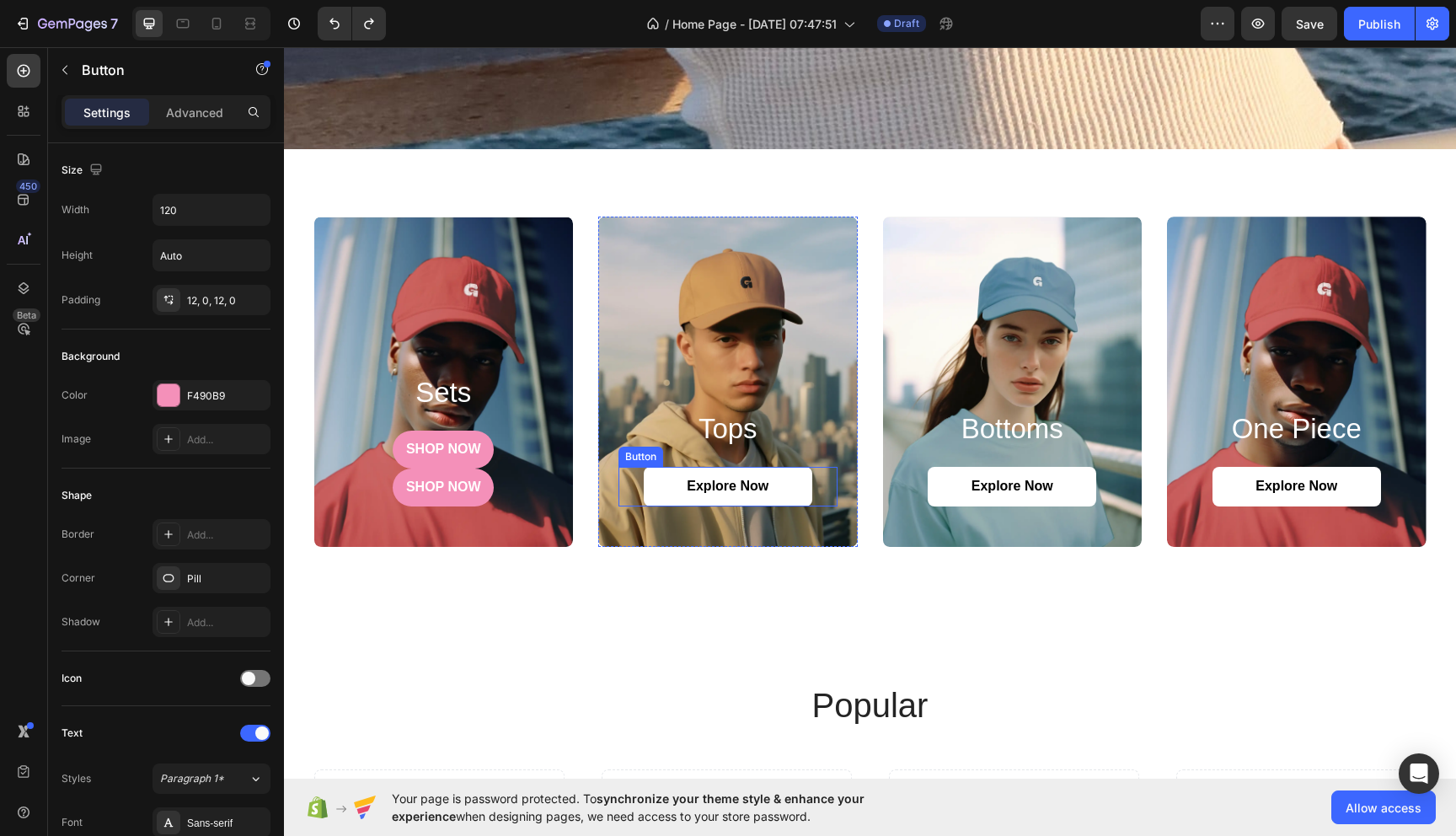
click at [830, 502] on div "Explore Now Button" at bounding box center [728, 486] width 219 height 40
click at [521, 447] on div "SHOP NOW Button" at bounding box center [444, 448] width 219 height 38
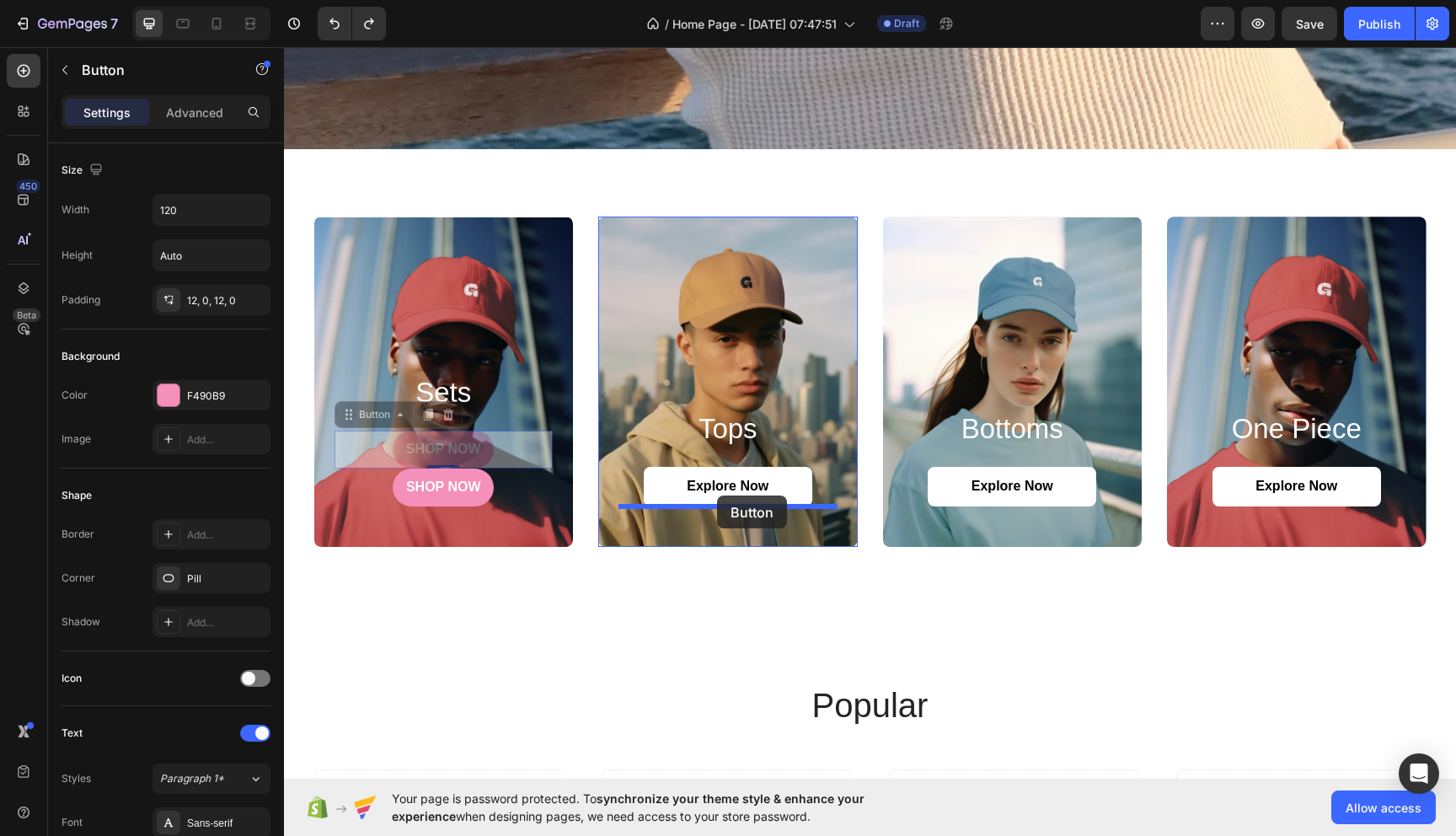
drag, startPoint x: 352, startPoint y: 417, endPoint x: 717, endPoint y: 496, distance: 373.5
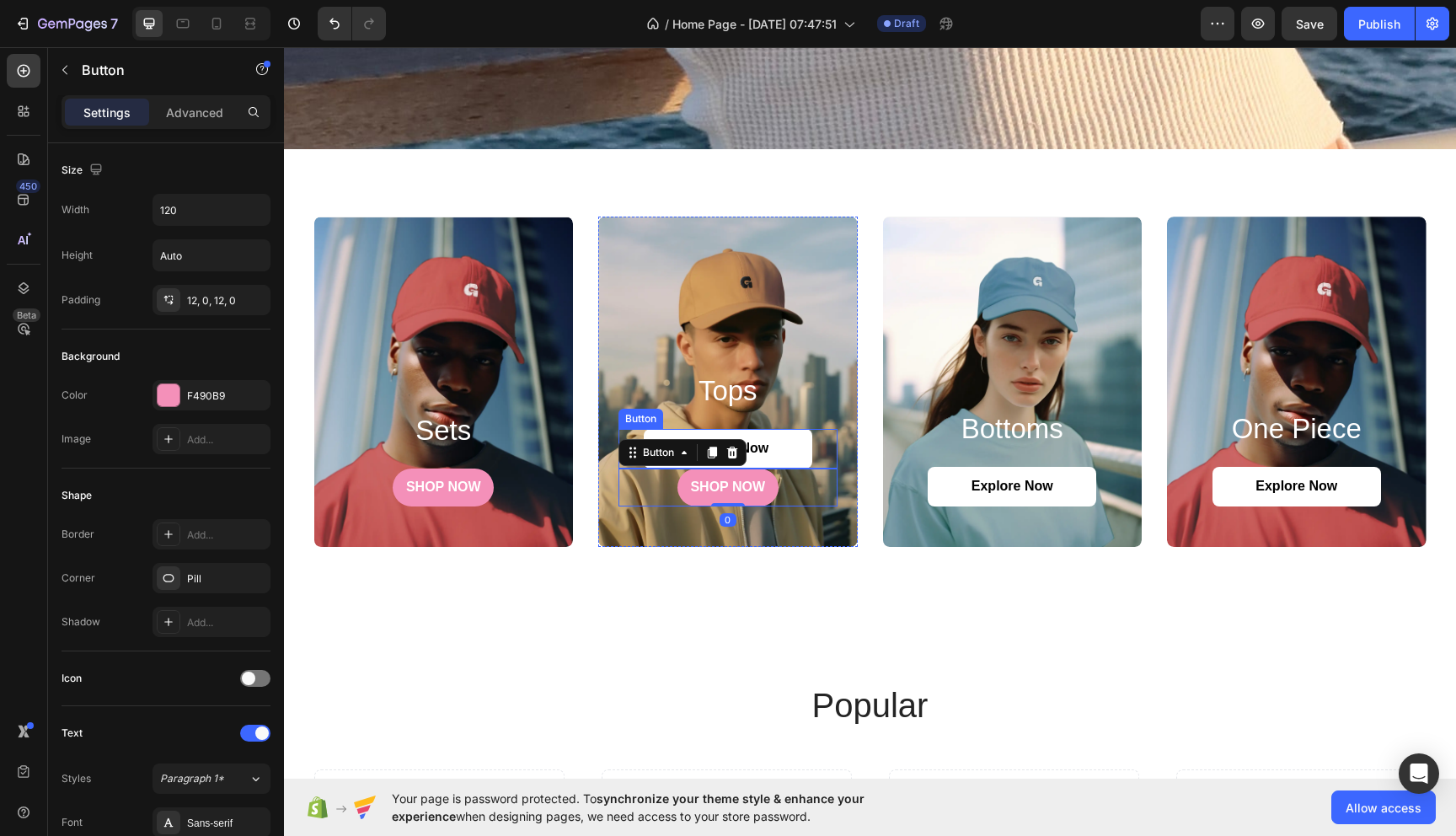
click at [820, 448] on div "Explore Now Button" at bounding box center [728, 448] width 219 height 40
click at [734, 406] on icon at bounding box center [732, 413] width 14 height 14
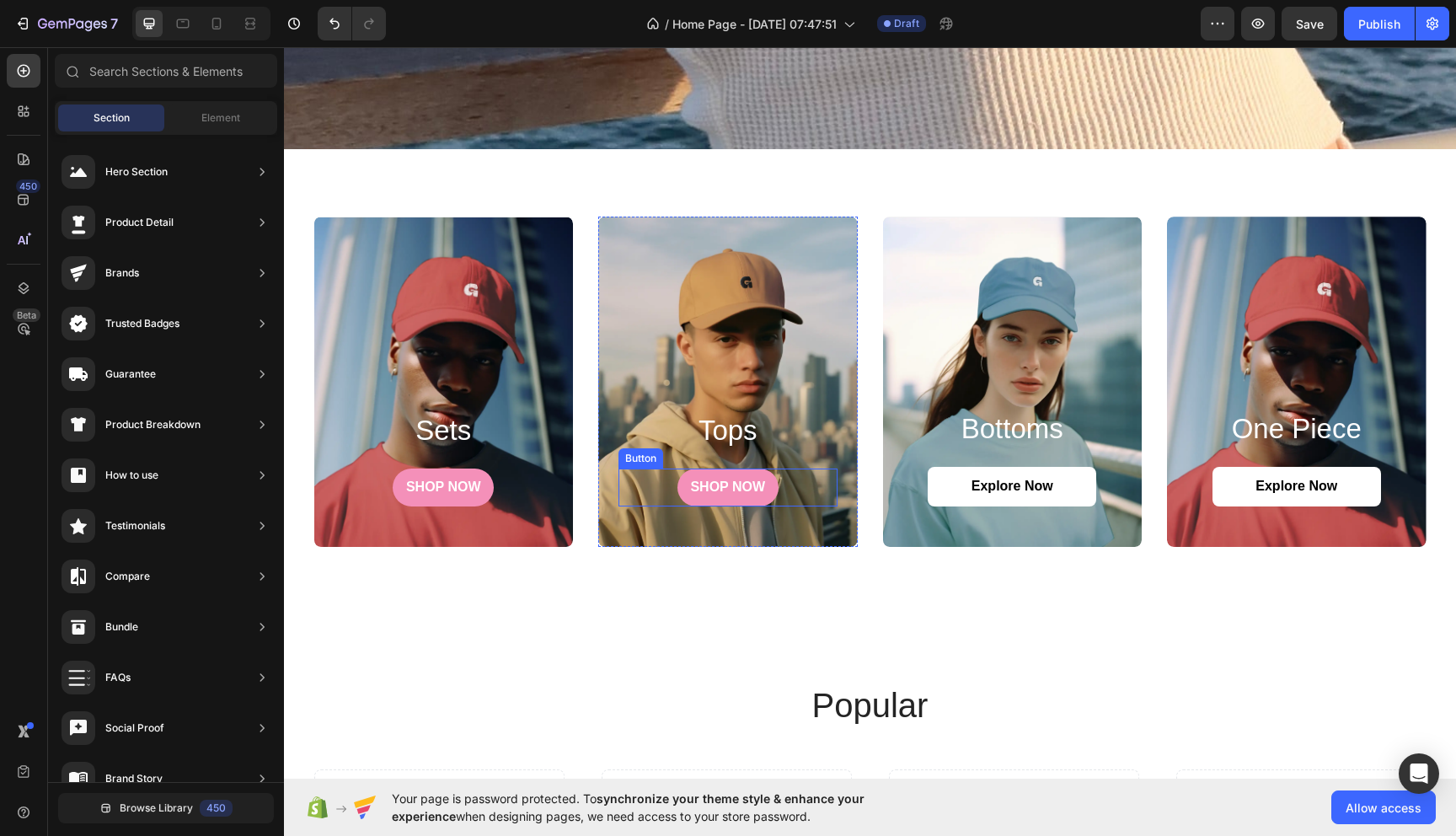
click at [643, 484] on div "SHOP NOW Button" at bounding box center [728, 487] width 219 height 38
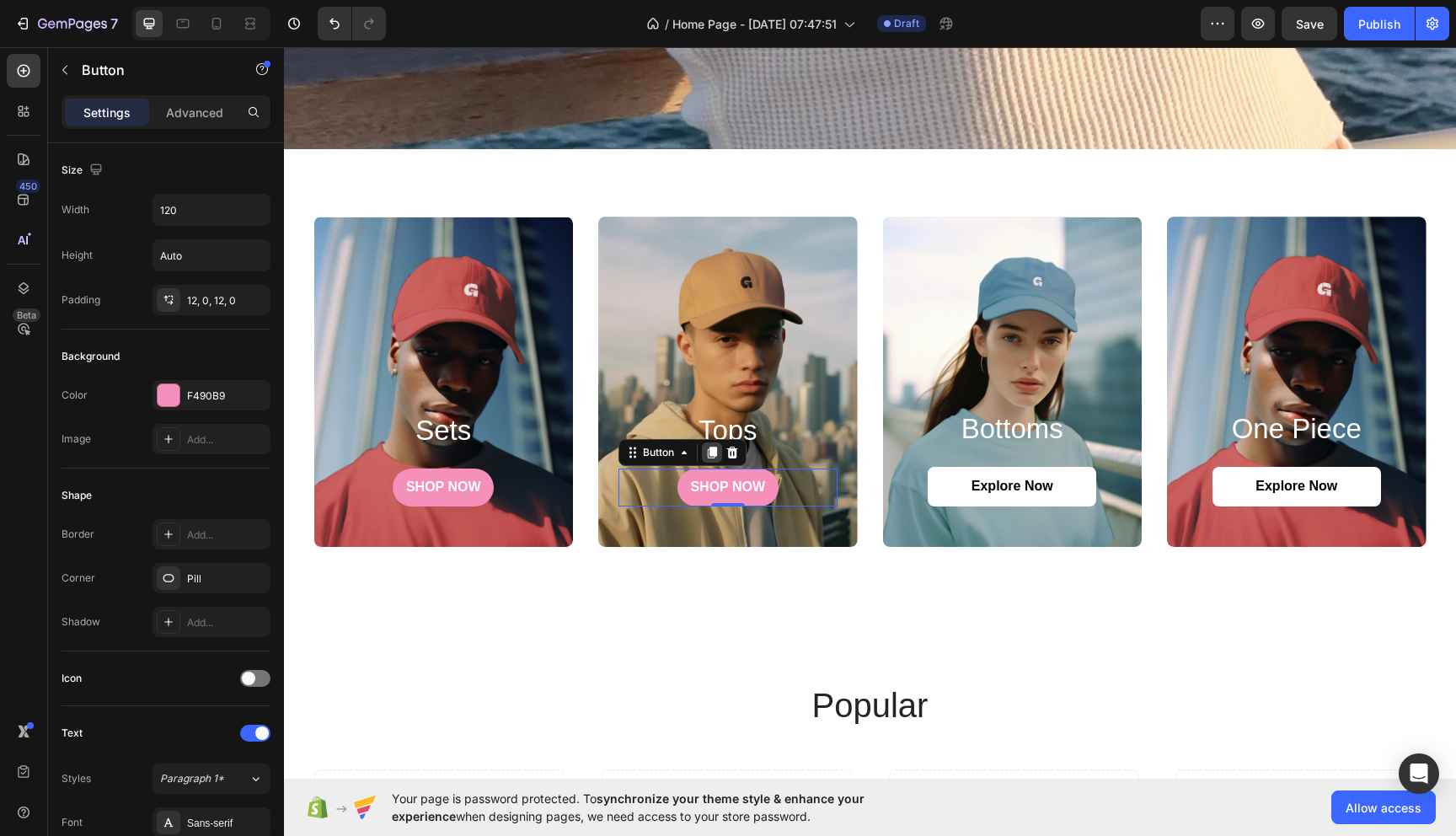
click at [713, 447] on icon at bounding box center [713, 452] width 10 height 12
click at [805, 447] on div "SHOP NOW Button" at bounding box center [728, 448] width 219 height 38
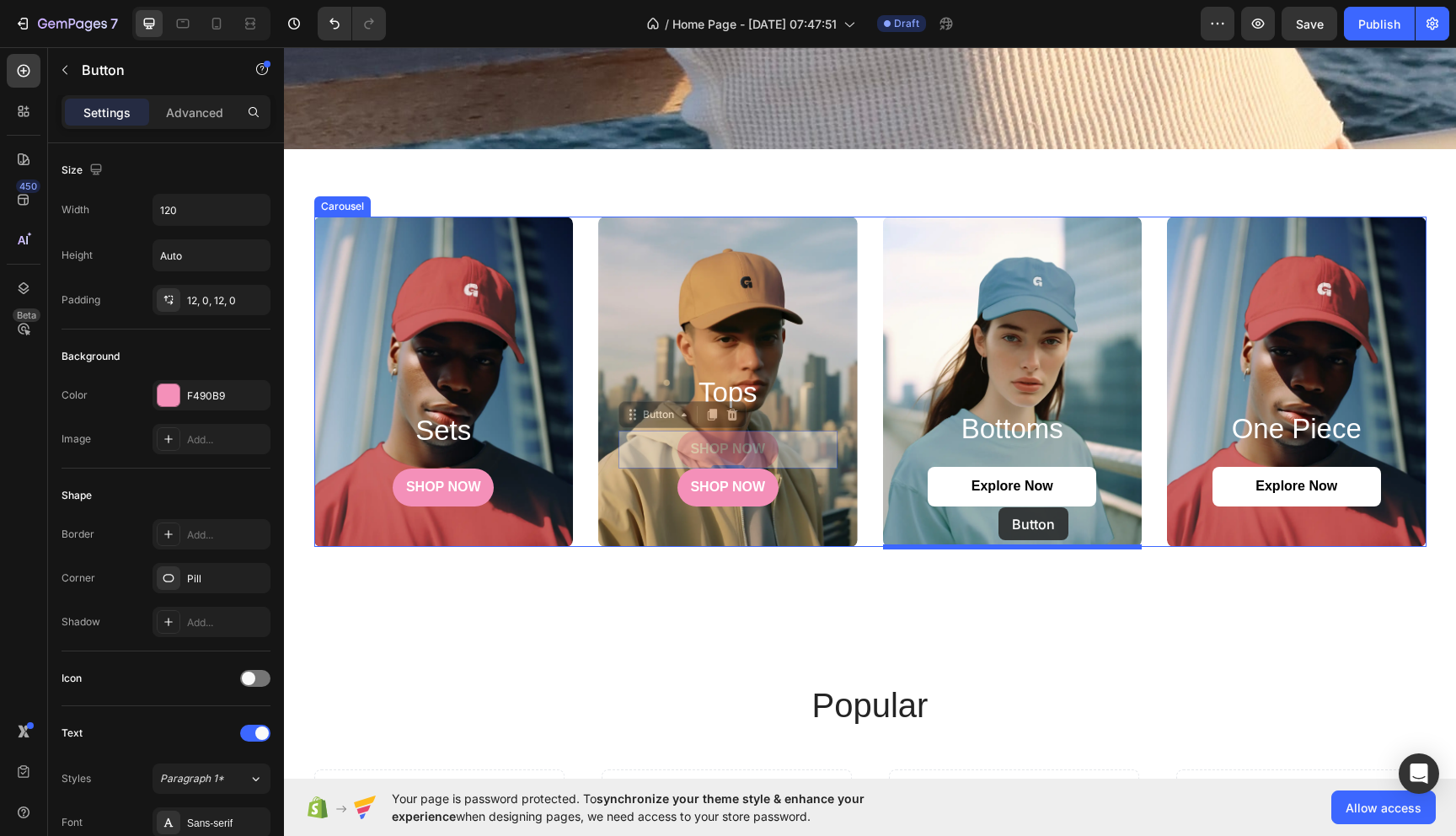
drag, startPoint x: 635, startPoint y: 416, endPoint x: 999, endPoint y: 506, distance: 375.0
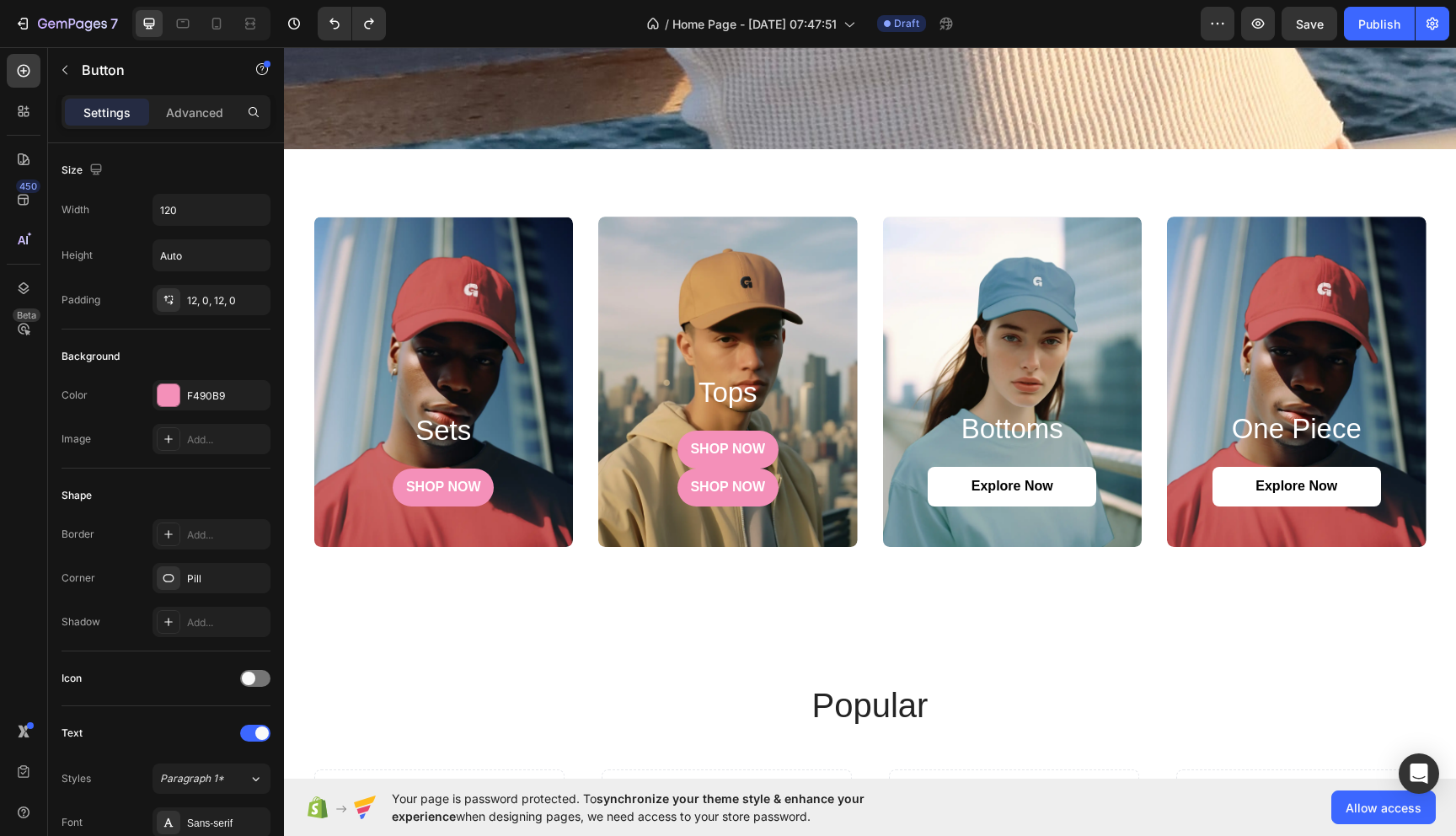
click at [673, 448] on div "SHOP NOW Button" at bounding box center [728, 448] width 219 height 38
click at [789, 452] on div "SHOP NOW Button" at bounding box center [728, 448] width 219 height 38
click at [773, 452] on link "SHOP NOW" at bounding box center [728, 448] width 102 height 38
click at [790, 451] on div "SHOP NOW Button" at bounding box center [728, 448] width 219 height 38
click at [713, 449] on p "SHOP NOW" at bounding box center [728, 449] width 75 height 17
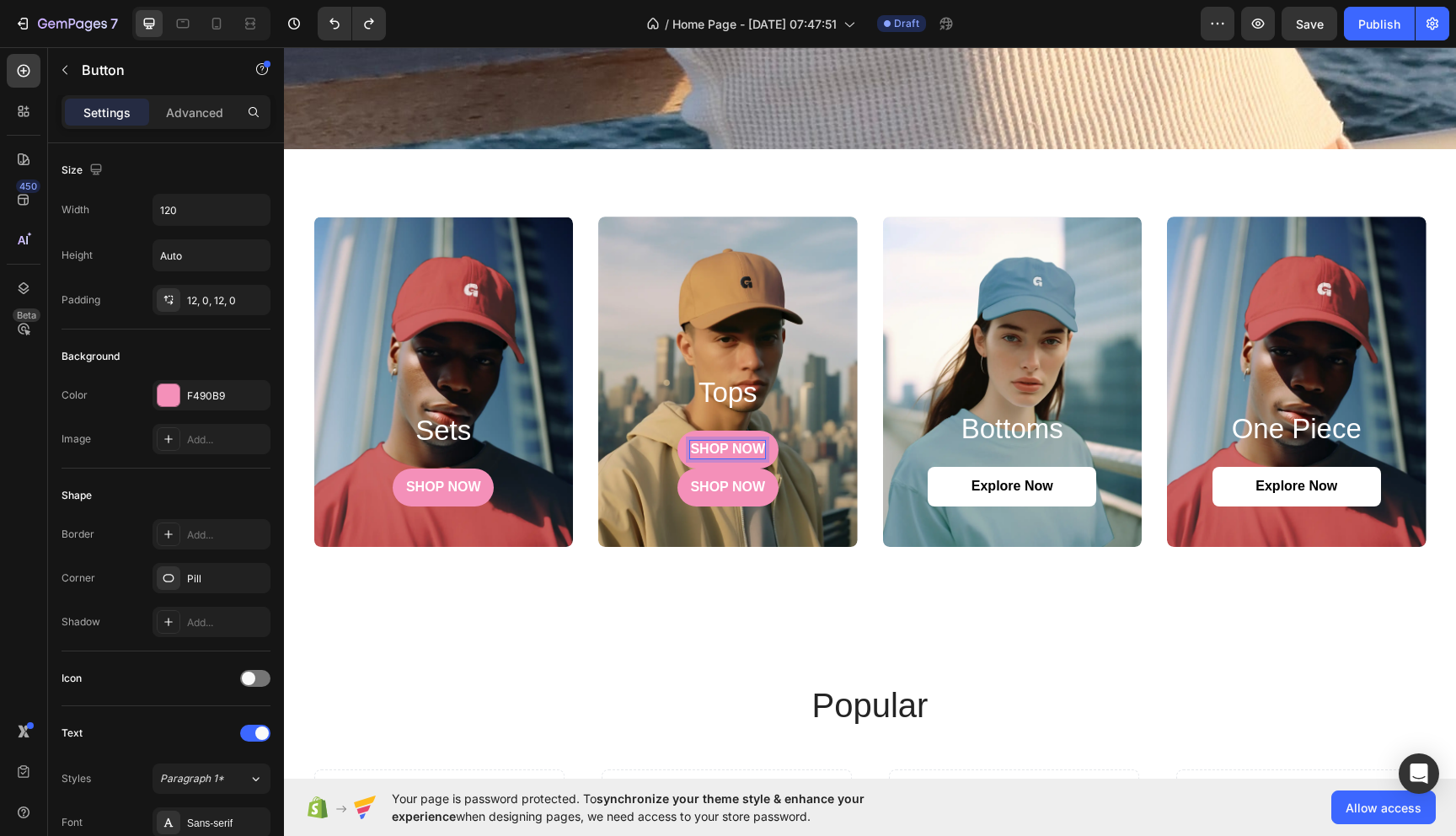
click at [667, 449] on div "SHOP NOW Button" at bounding box center [728, 448] width 219 height 38
drag, startPoint x: 667, startPoint y: 449, endPoint x: 667, endPoint y: 518, distance: 69.0
click at [667, 456] on div "SHOP NOW Button" at bounding box center [728, 448] width 219 height 38
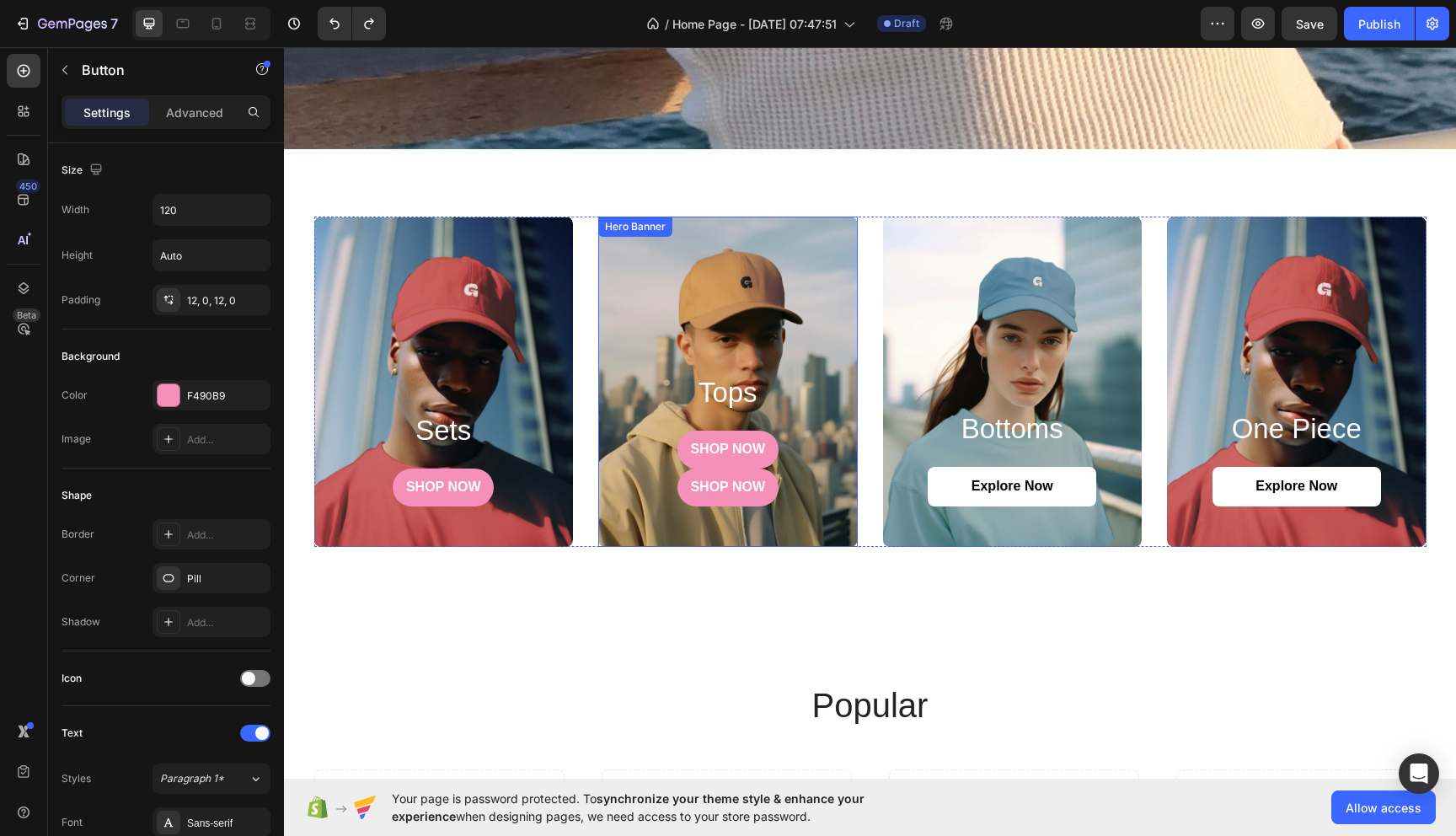
click at [667, 520] on div "tops Heading SHOP NOW Button SHOP NOW Button" at bounding box center [728, 460] width 259 height 173
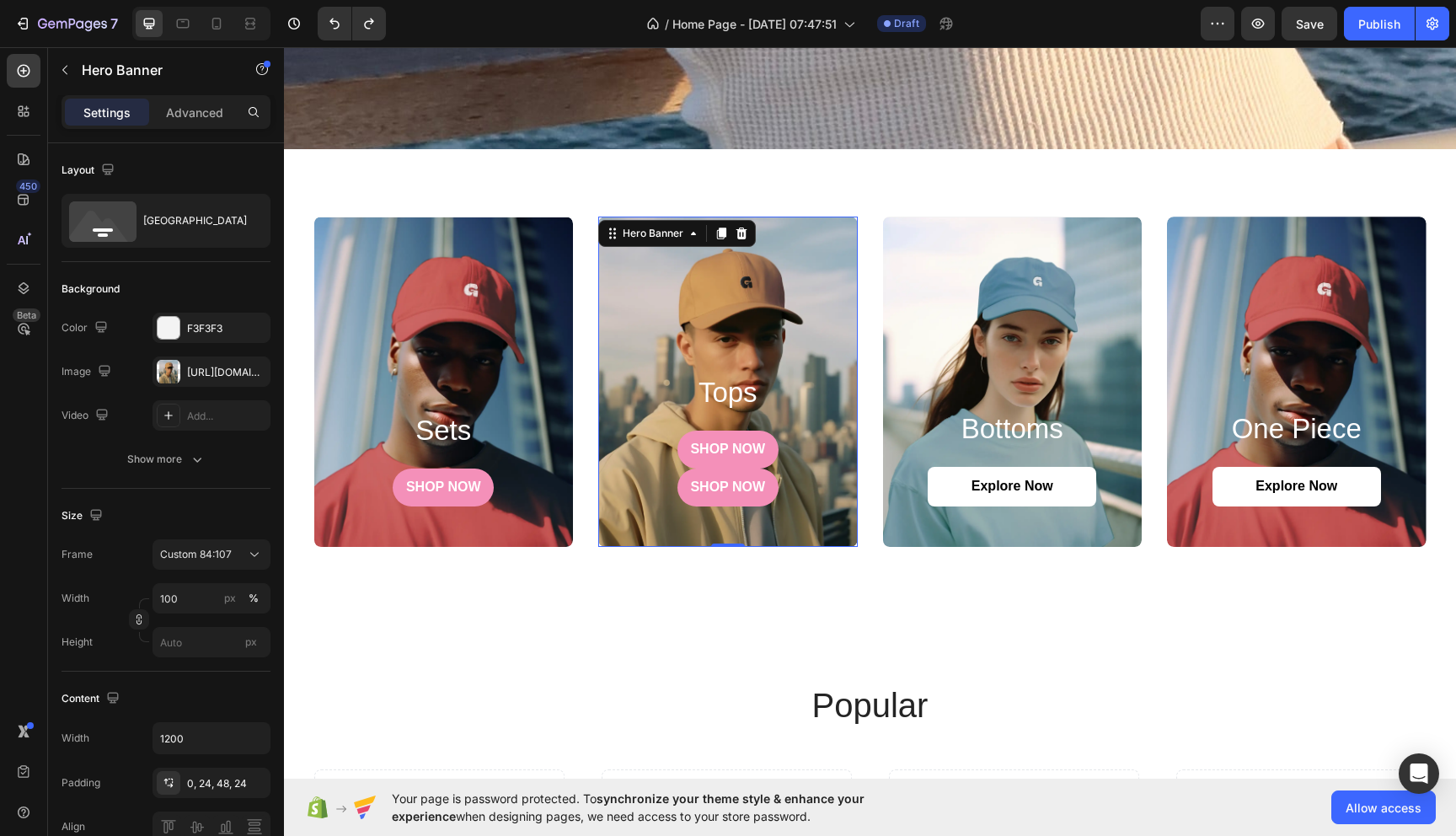
click at [675, 581] on div "sets Heading SHOP NOW Button Hero Banner tops Heading SHOP NOW Button SHOP NOW …" at bounding box center [870, 381] width 1172 height 465
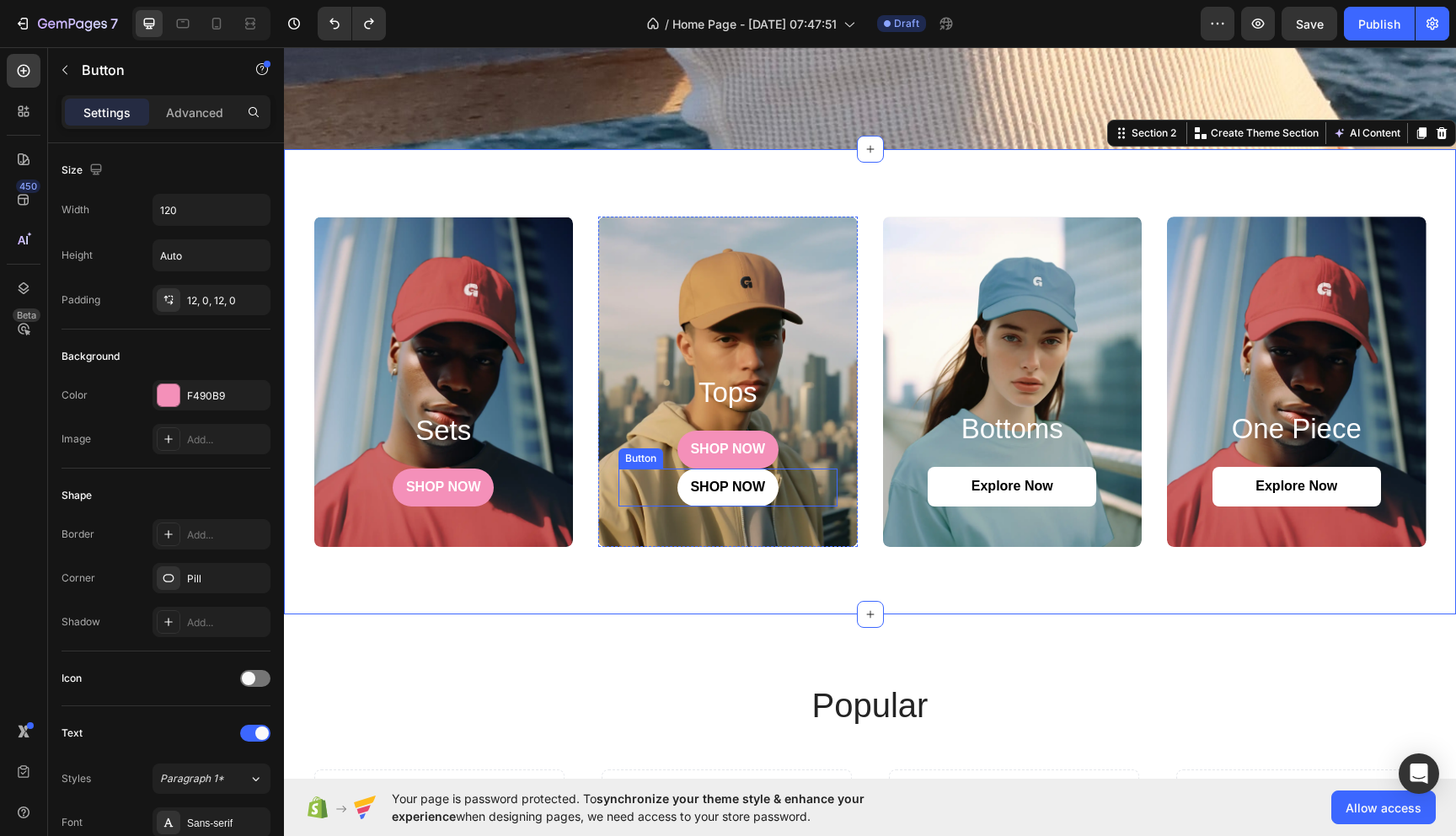
click at [680, 482] on link "SHOP NOW" at bounding box center [728, 487] width 102 height 38
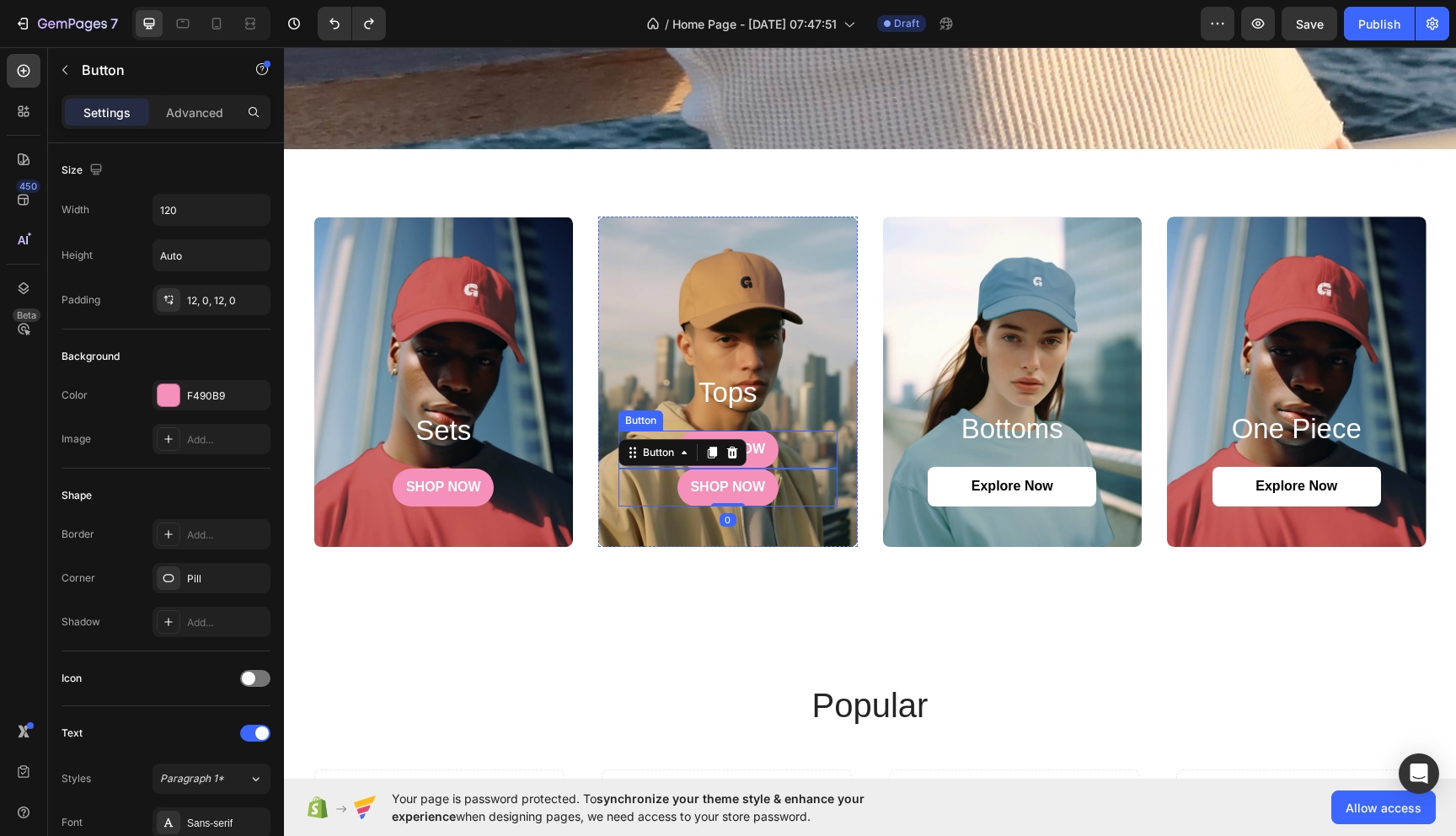
click at [806, 459] on div "SHOP NOW Button" at bounding box center [728, 448] width 219 height 38
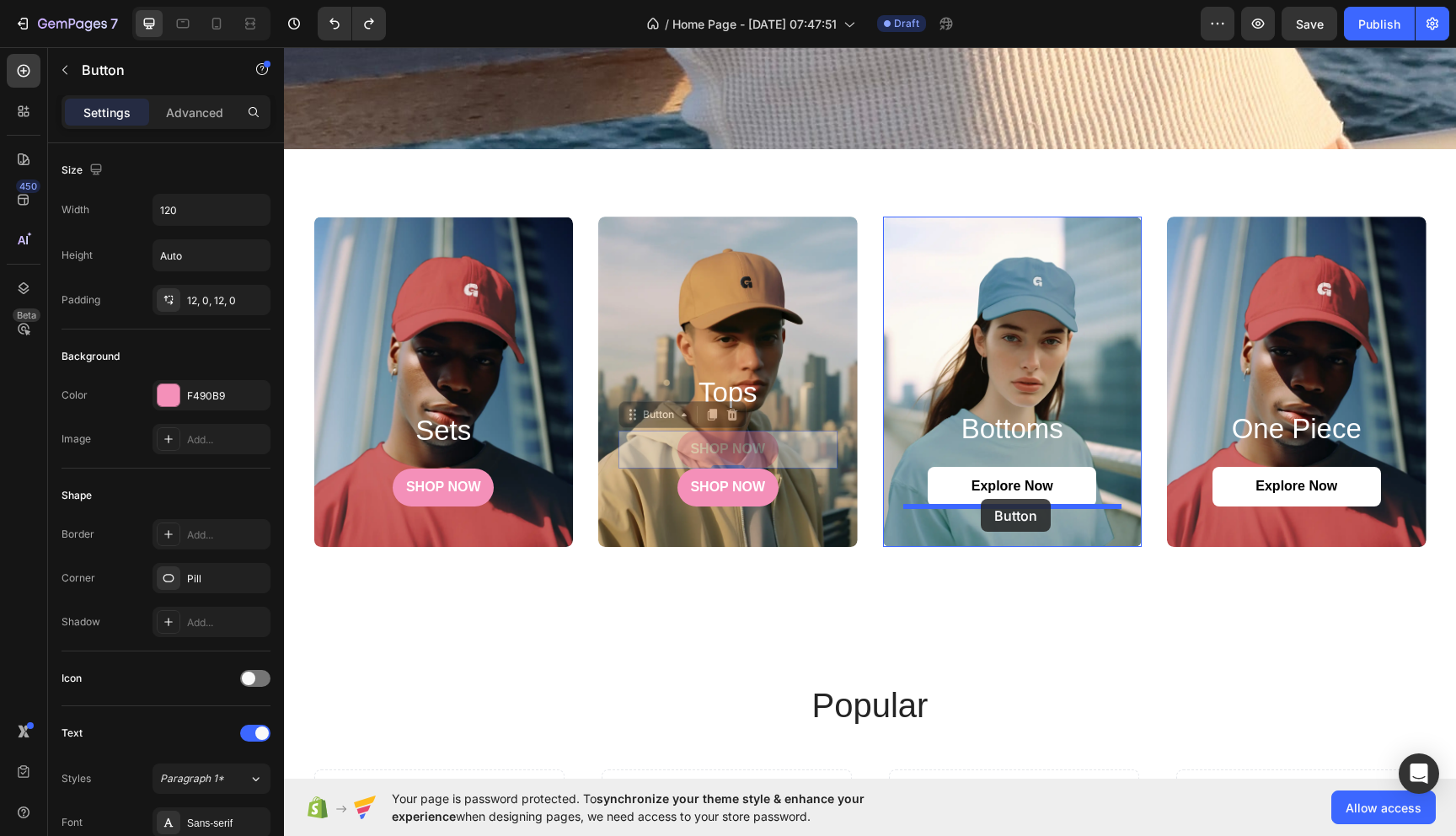
drag, startPoint x: 632, startPoint y: 413, endPoint x: 981, endPoint y: 499, distance: 359.4
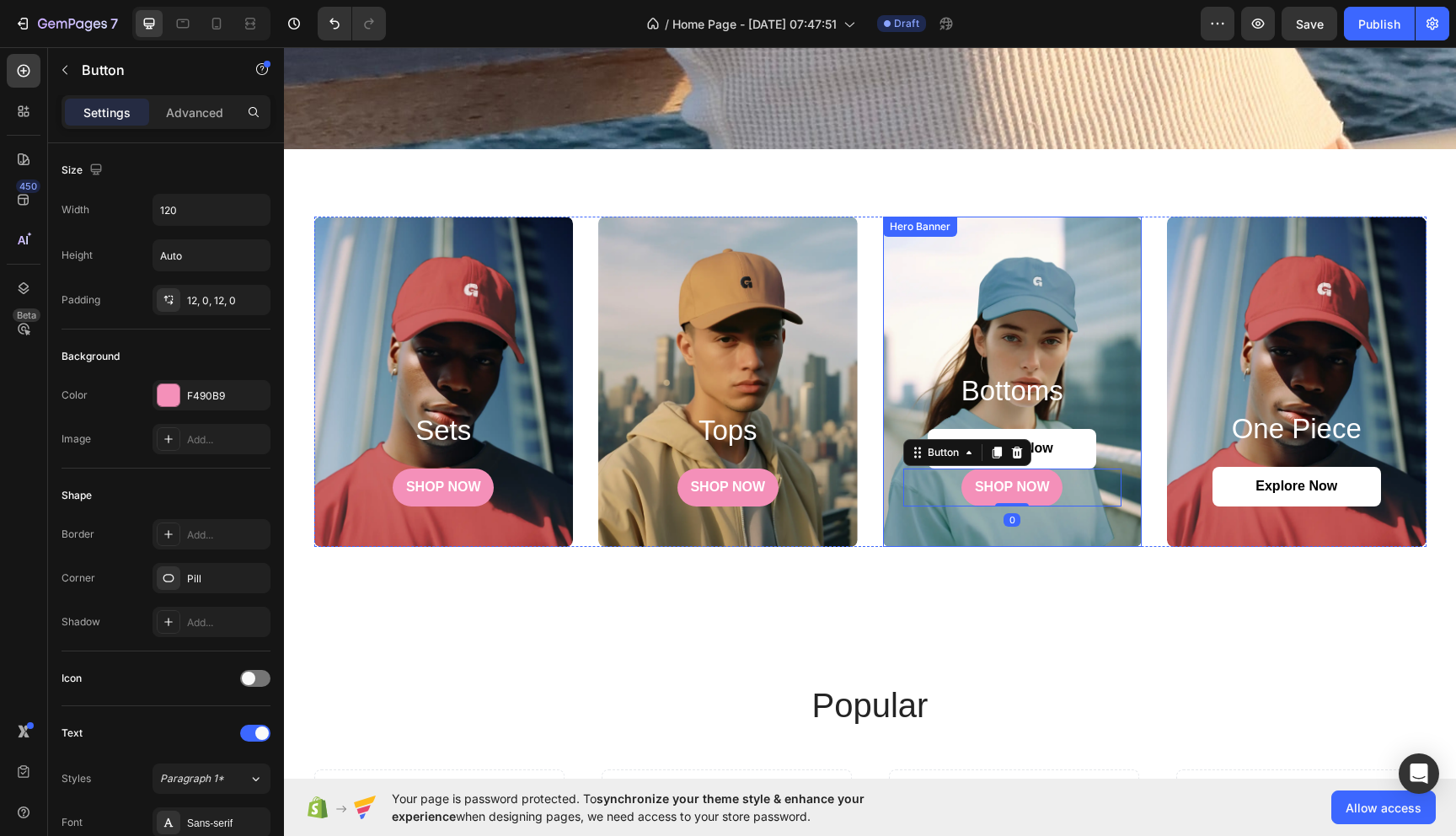
click at [892, 551] on div "sets Heading SHOP NOW Button Hero Banner tops Heading SHOP NOW Button Hero Bann…" at bounding box center [870, 381] width 1172 height 465
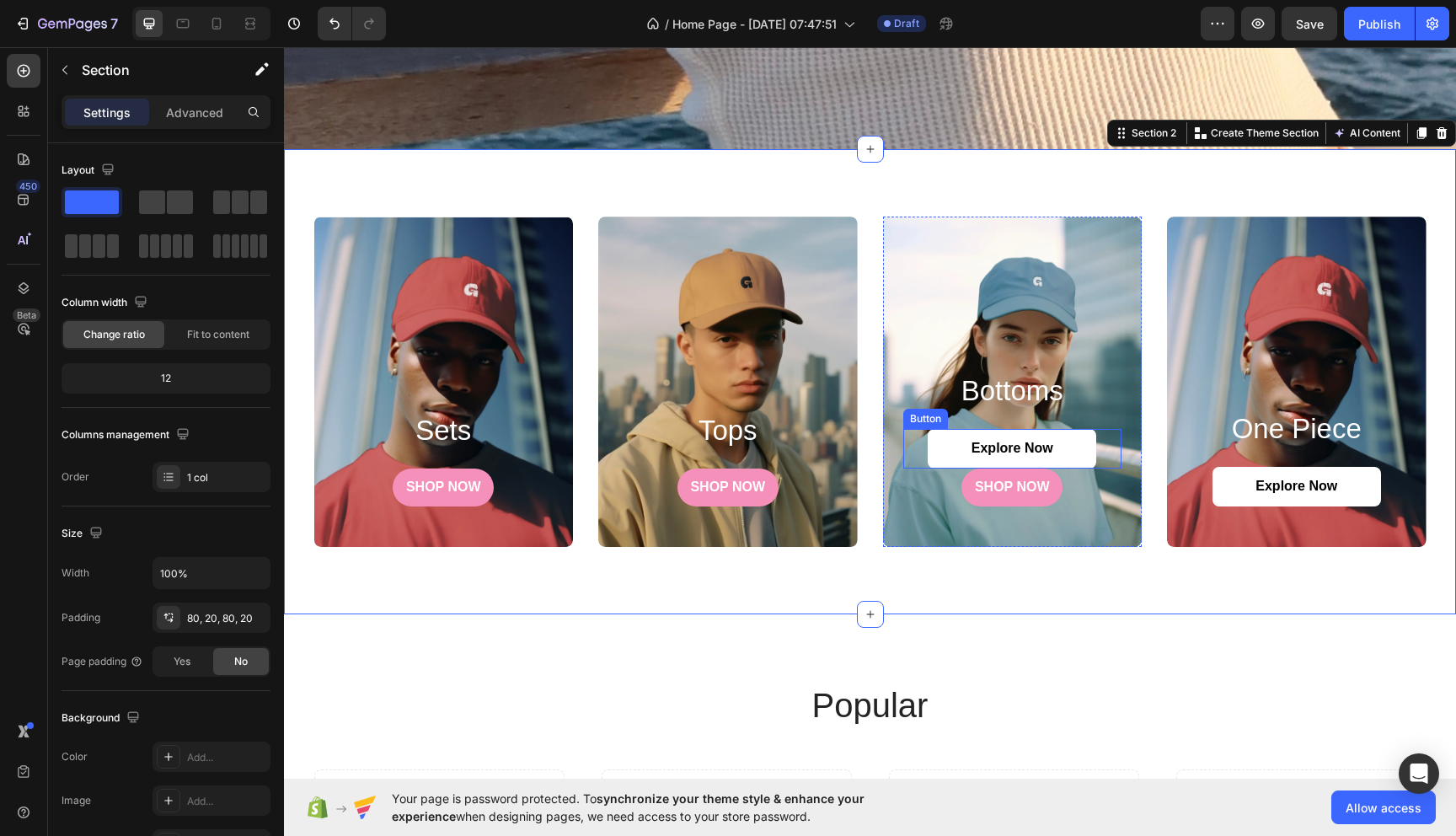
click at [916, 439] on div "Explore Now Button" at bounding box center [1012, 448] width 219 height 40
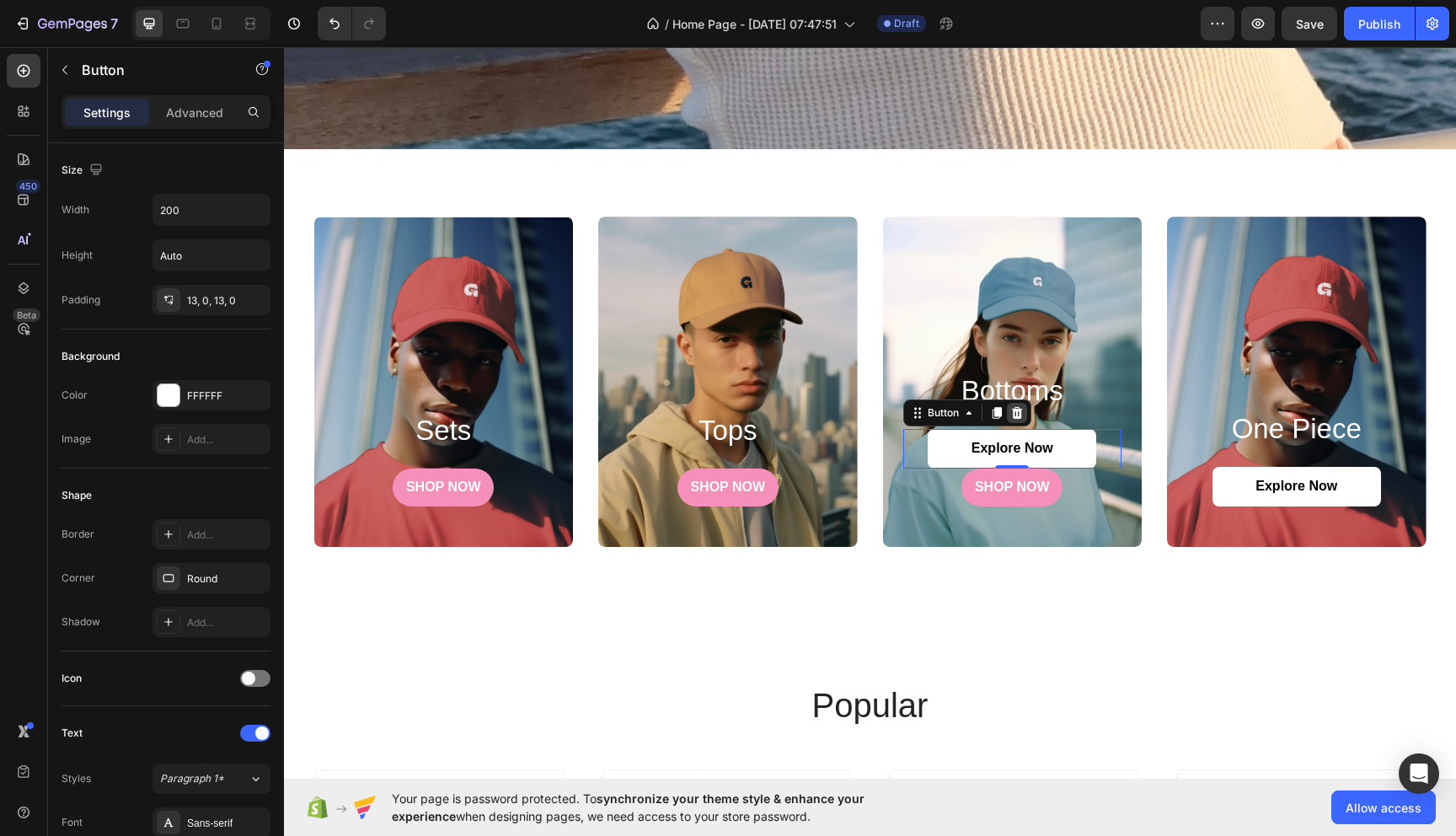
click at [1014, 413] on icon at bounding box center [1016, 413] width 11 height 12
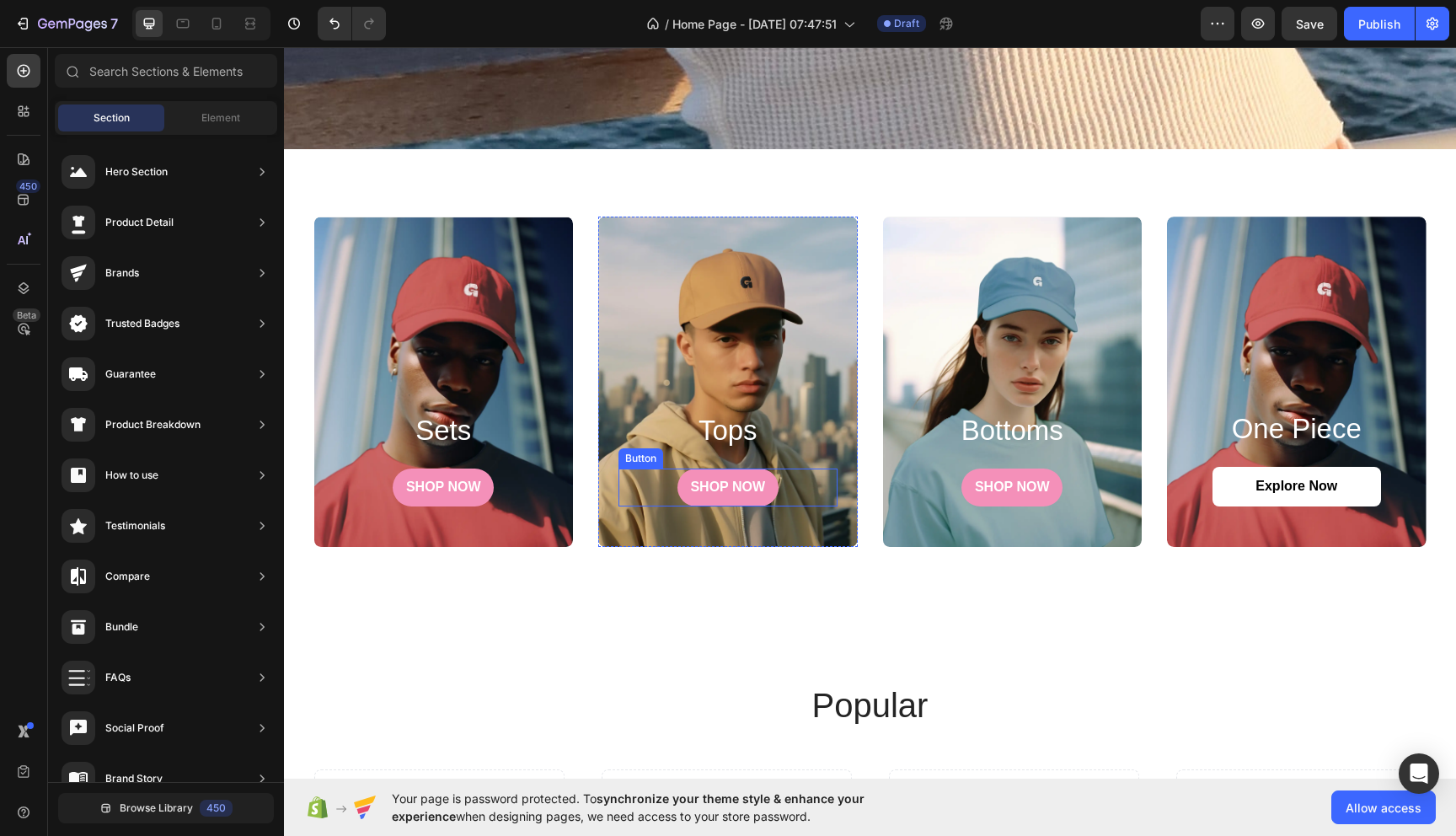
click at [648, 485] on div "SHOP NOW Button" at bounding box center [728, 487] width 219 height 38
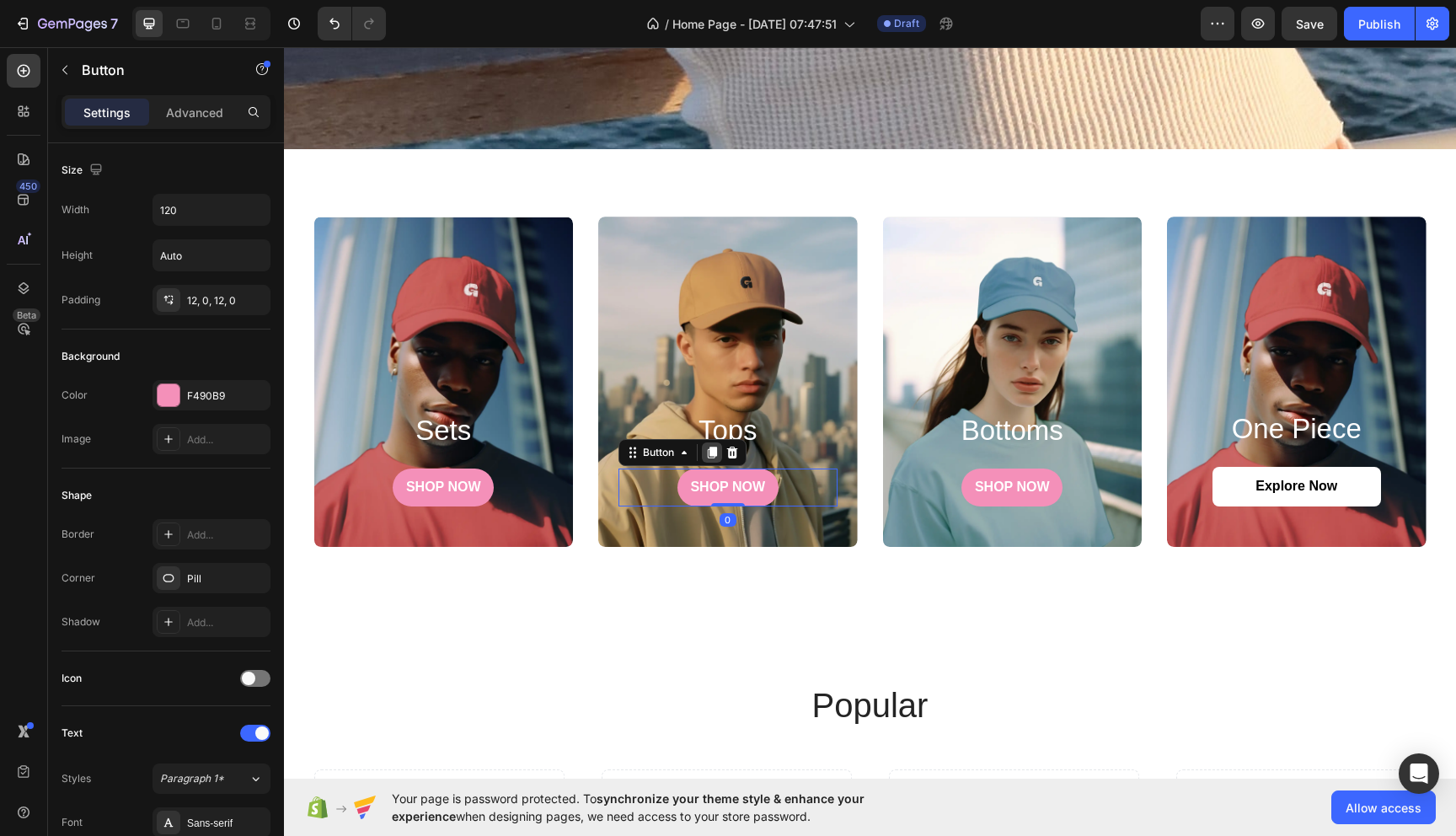
click at [713, 452] on icon at bounding box center [713, 452] width 10 height 12
click at [819, 453] on div "SHOP NOW Button" at bounding box center [728, 448] width 219 height 38
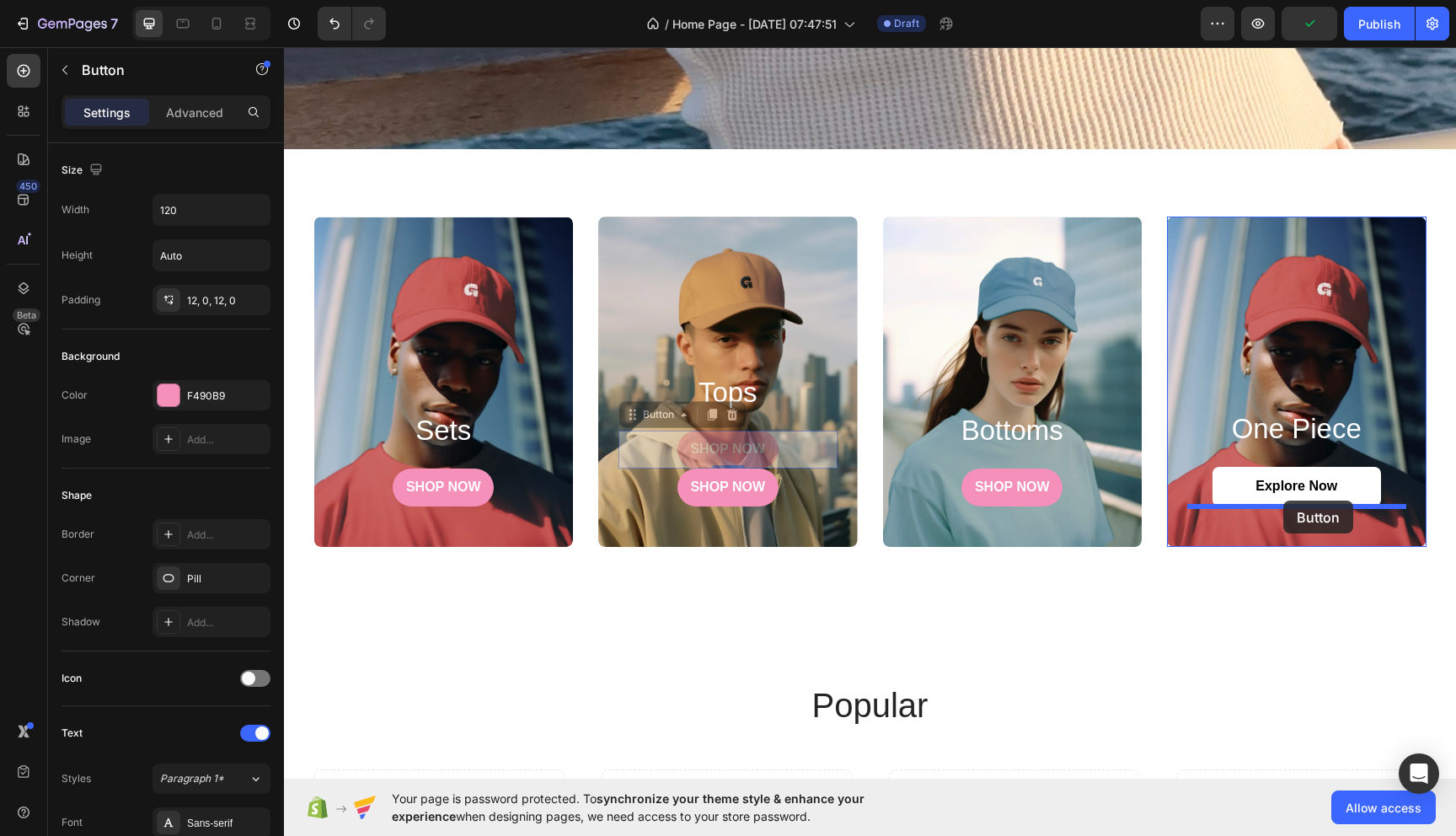
drag, startPoint x: 634, startPoint y: 414, endPoint x: 1284, endPoint y: 501, distance: 655.8
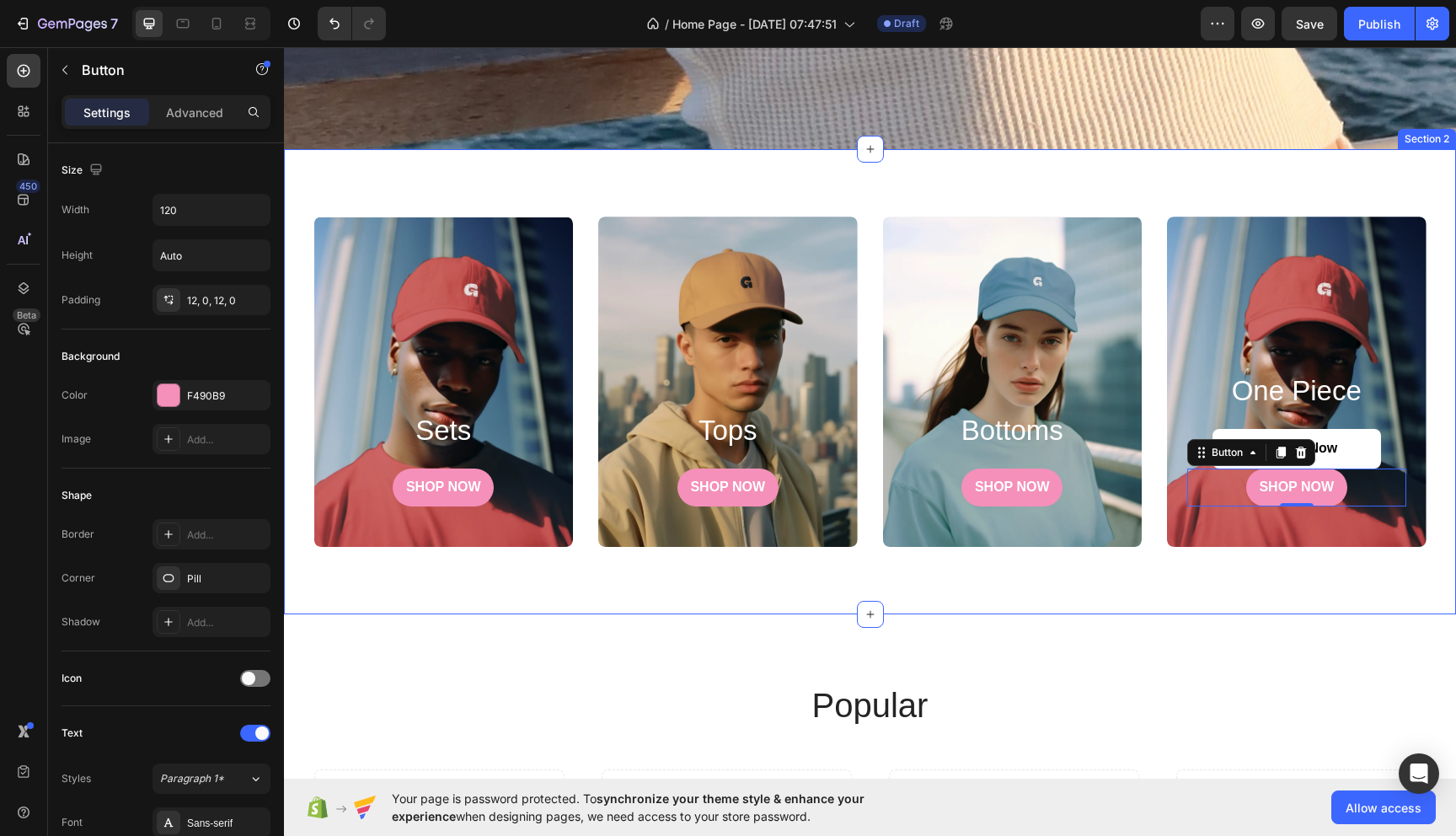
click at [1369, 555] on div "sets Heading SHOP NOW Button Hero Banner tops Heading SHOP NOW Button Hero Bann…" at bounding box center [870, 381] width 1172 height 465
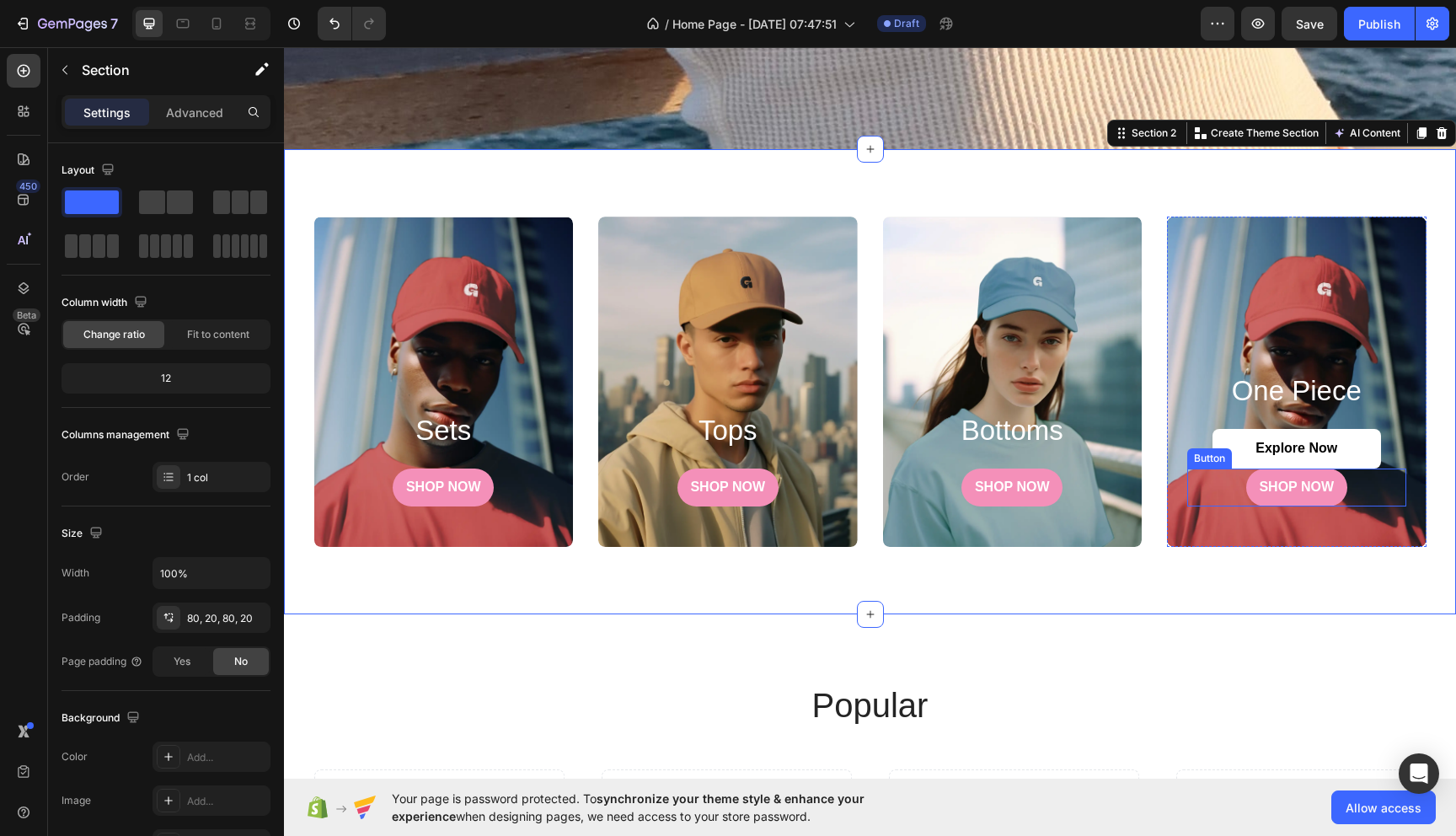
click at [1384, 456] on div "Explore Now Button" at bounding box center [1296, 448] width 219 height 40
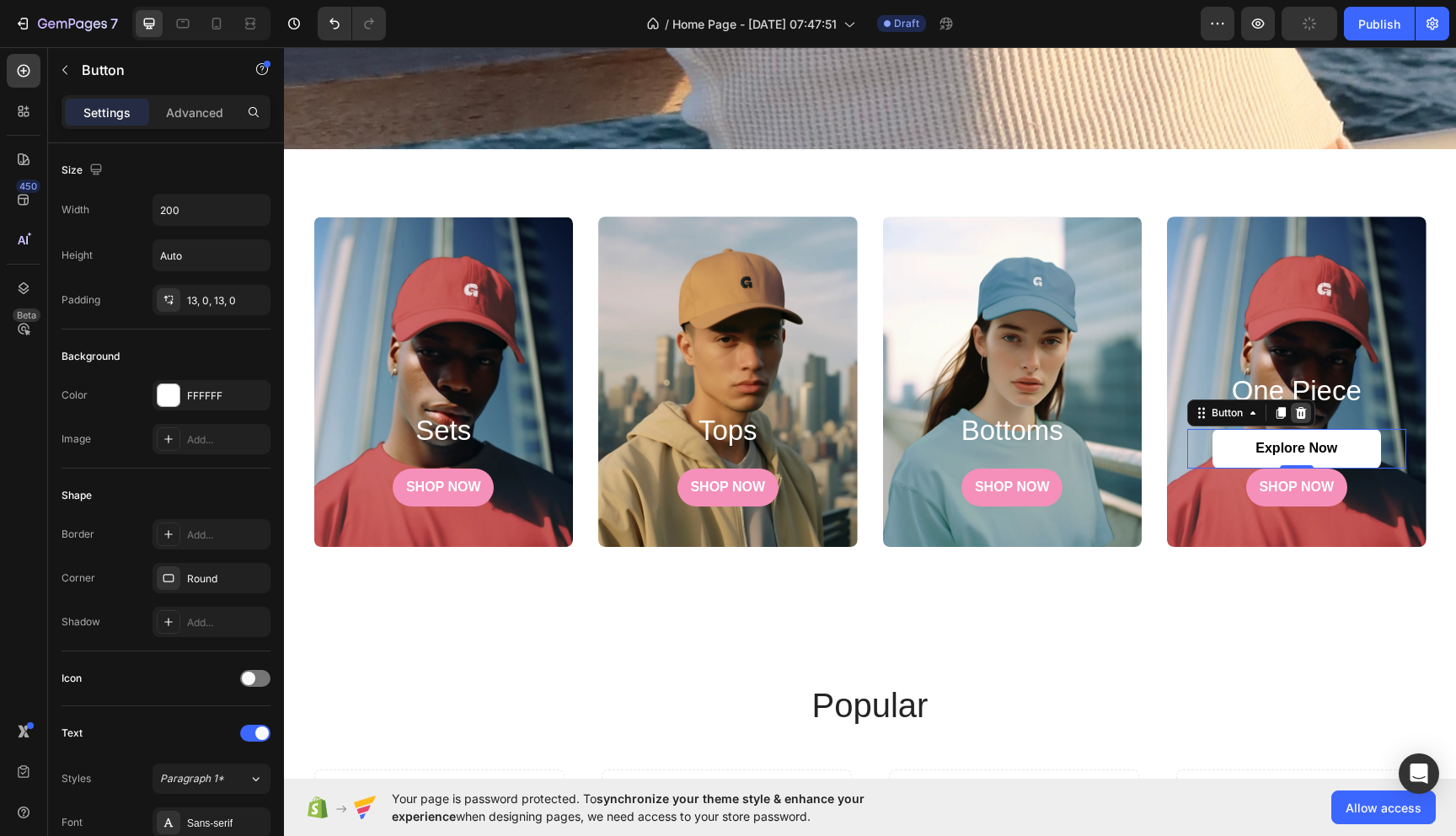
click at [1304, 410] on icon at bounding box center [1301, 413] width 11 height 12
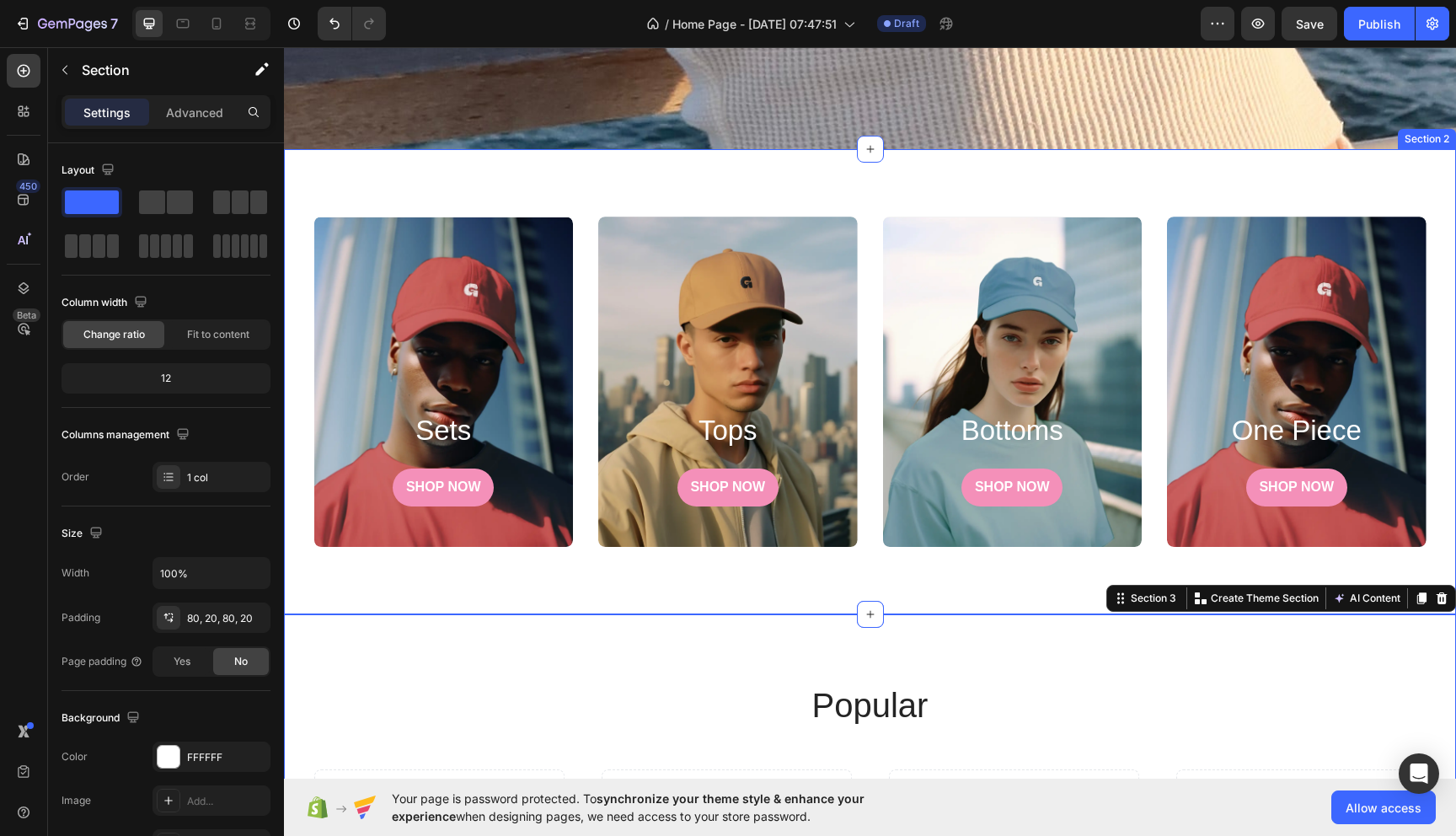
click at [655, 580] on div "sets Heading SHOP NOW Button Hero Banner tops Heading SHOP NOW Button Hero Bann…" at bounding box center [870, 381] width 1172 height 465
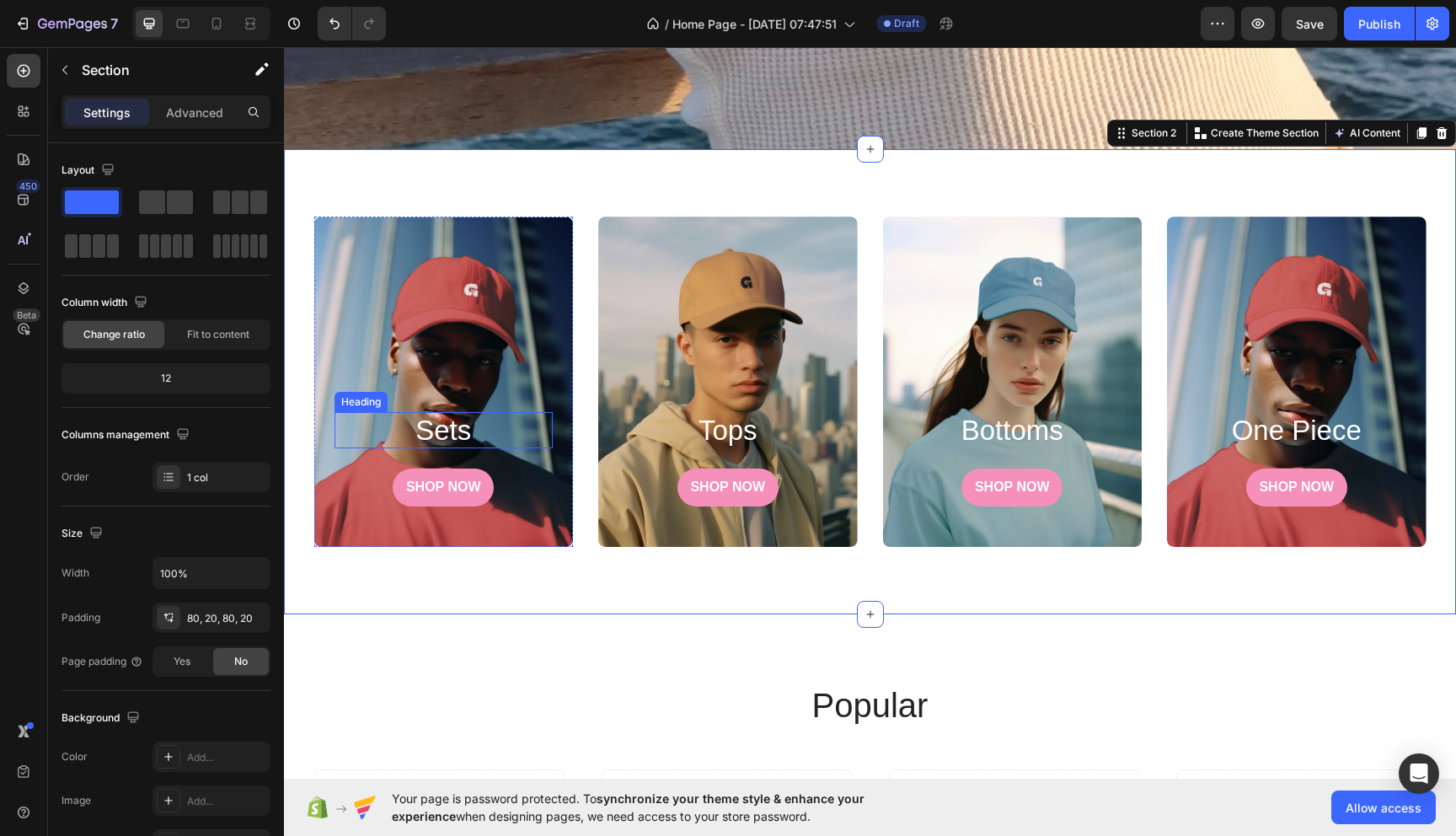
click at [464, 433] on h2 "sets" at bounding box center [444, 430] width 219 height 37
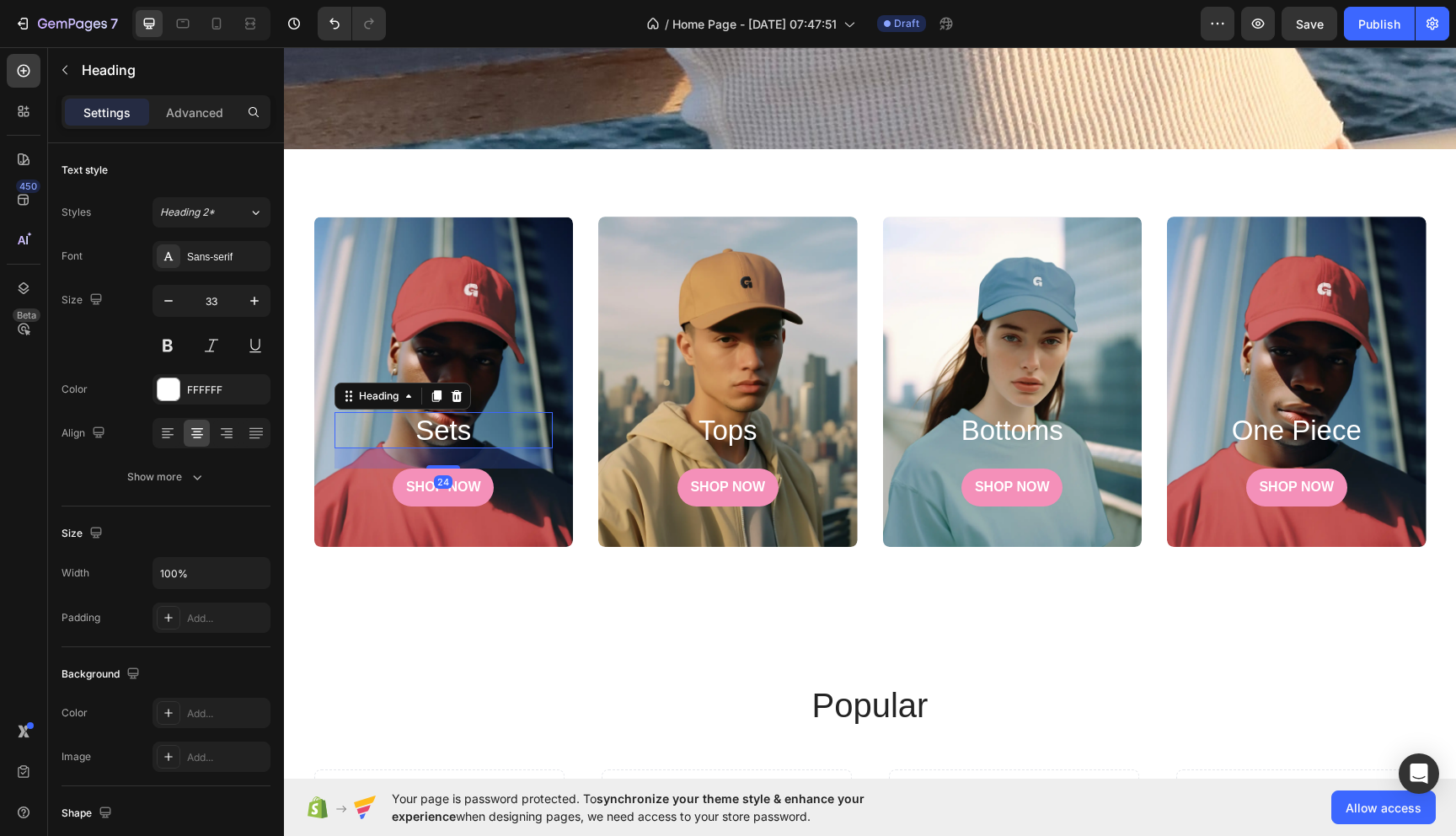
click at [496, 432] on h2 "sets" at bounding box center [444, 430] width 219 height 37
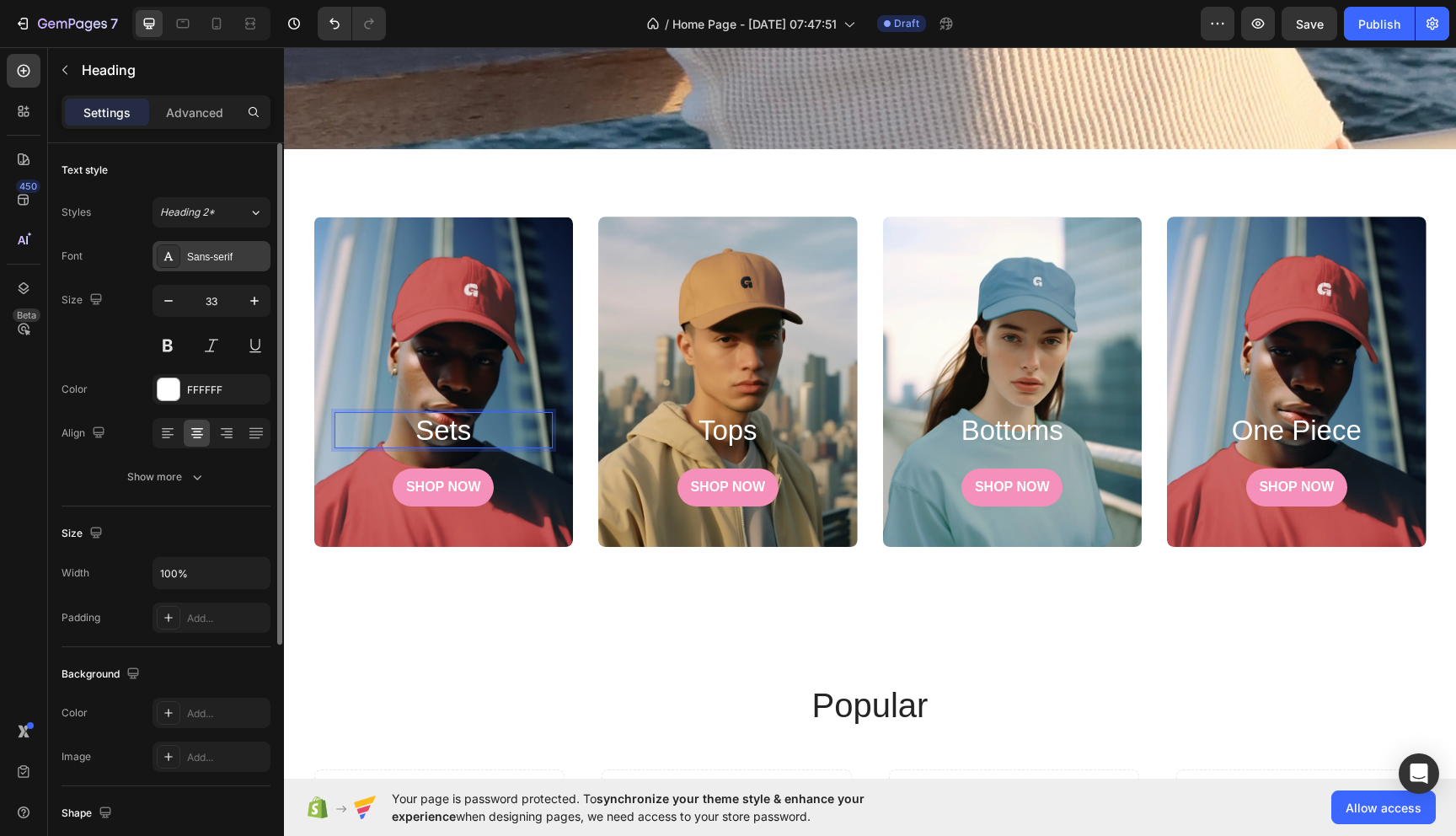
click at [213, 251] on div "Sans-serif" at bounding box center [227, 257] width 79 height 15
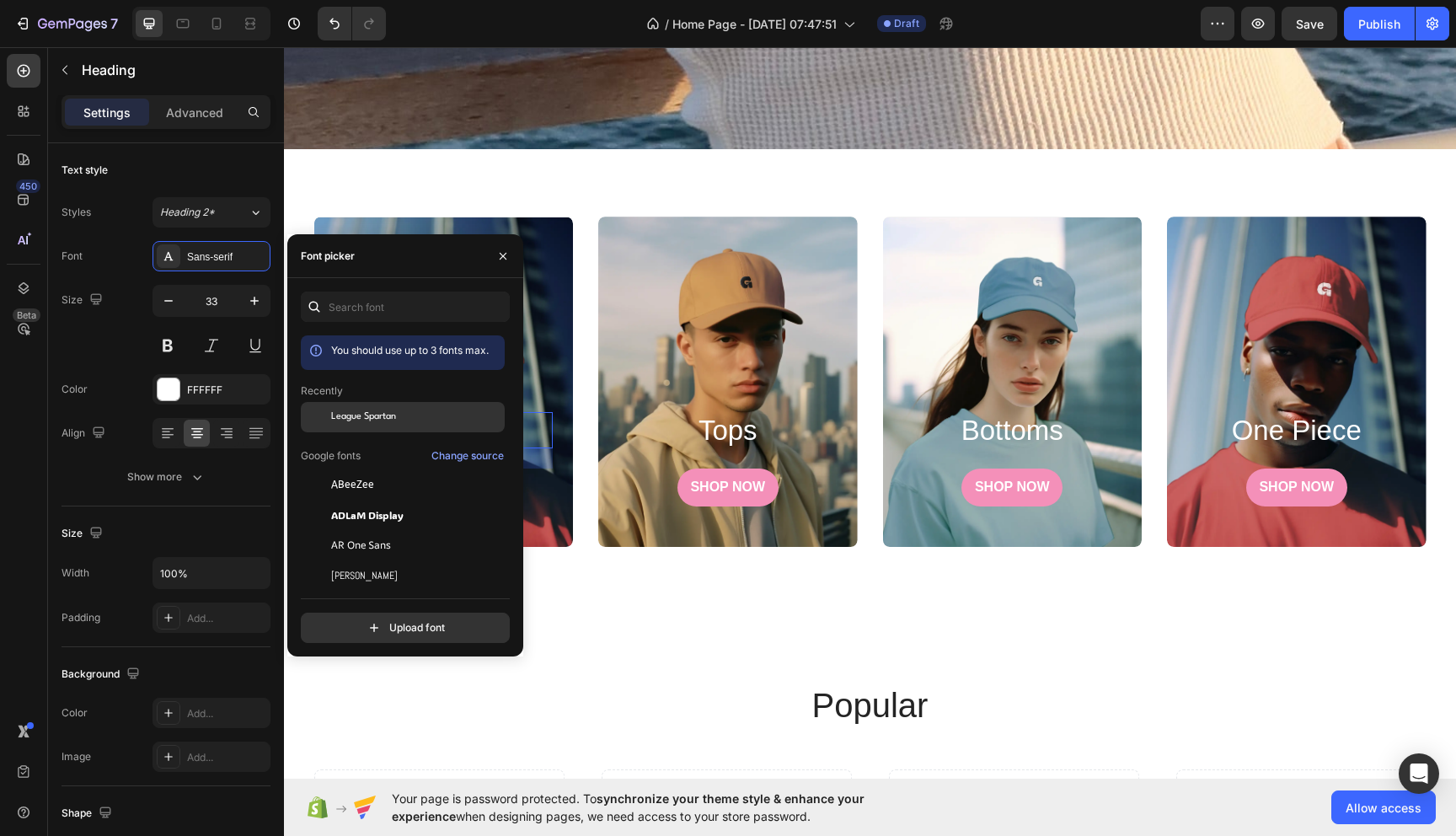
click at [387, 412] on span "League Spartan" at bounding box center [364, 418] width 65 height 15
click at [709, 428] on h2 "tops" at bounding box center [728, 430] width 219 height 37
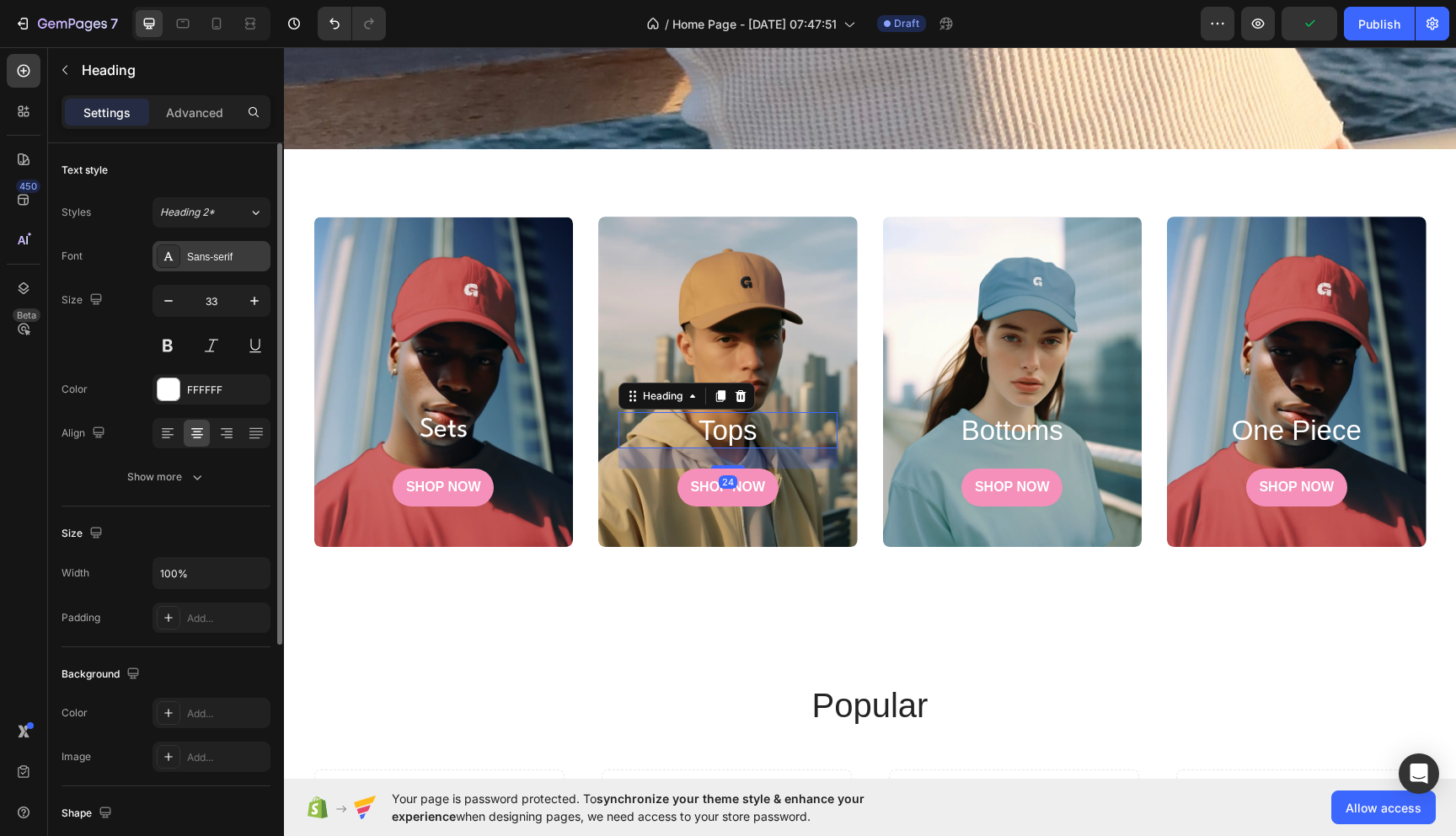
click at [204, 259] on div "Sans-serif" at bounding box center [227, 257] width 79 height 15
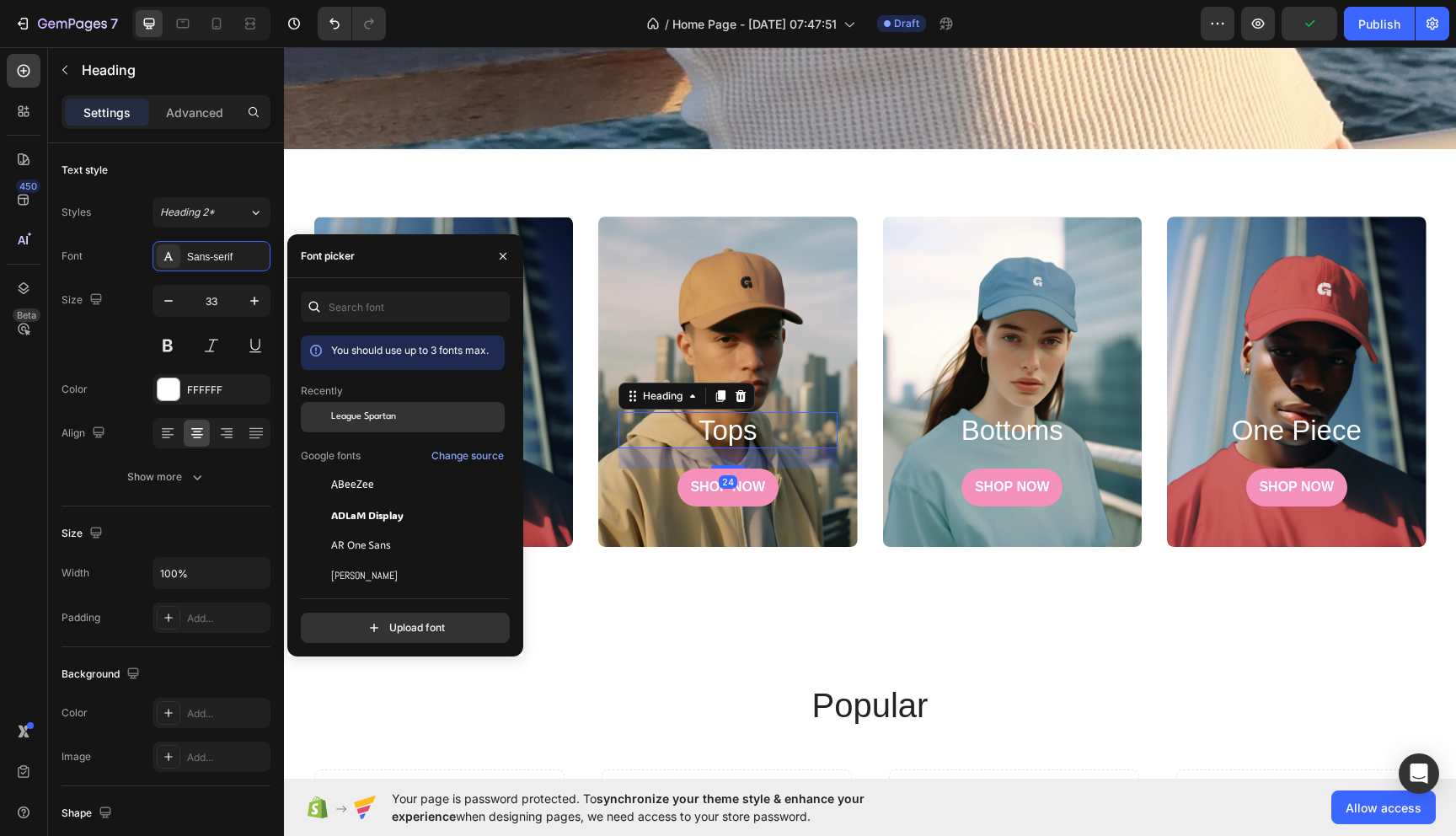
click at [352, 410] on span "League Spartan" at bounding box center [364, 418] width 65 height 15
click at [970, 436] on h2 "bottoms" at bounding box center [1012, 430] width 219 height 37
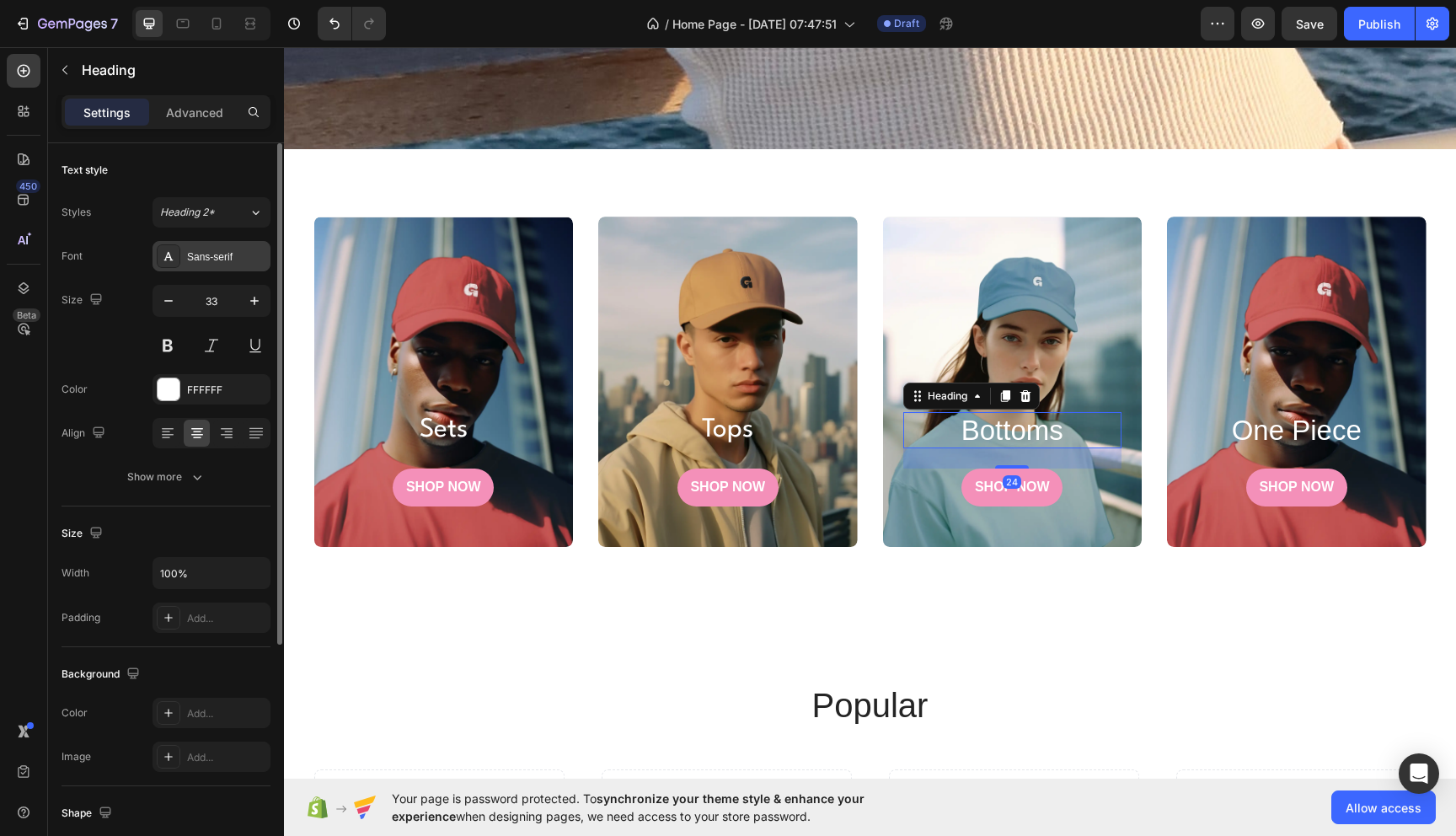
click at [204, 261] on div "Sans-serif" at bounding box center [227, 257] width 79 height 15
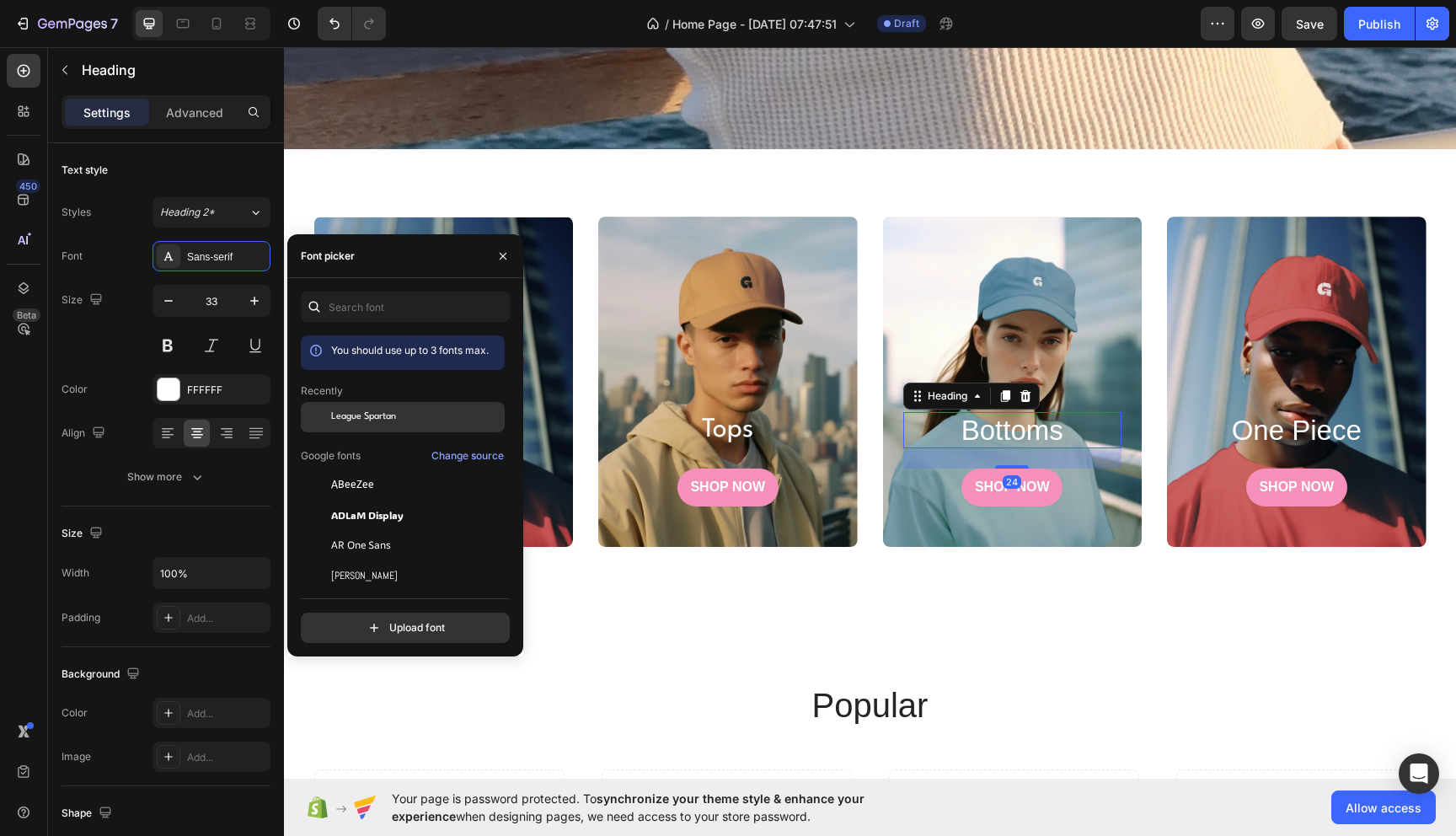
click at [359, 422] on span "League Spartan" at bounding box center [364, 418] width 65 height 15
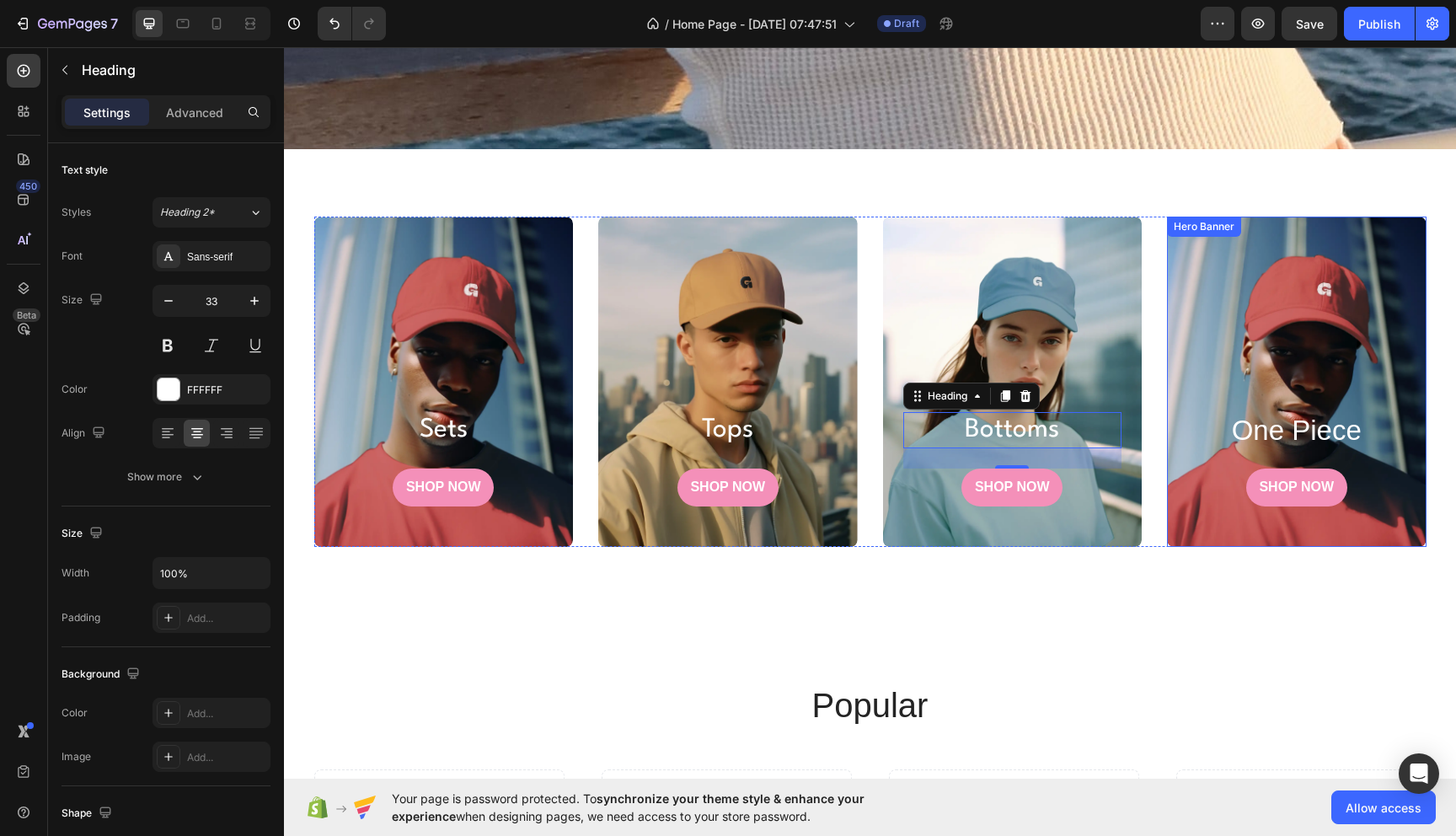
click at [1236, 437] on h2 "one piece" at bounding box center [1296, 430] width 219 height 37
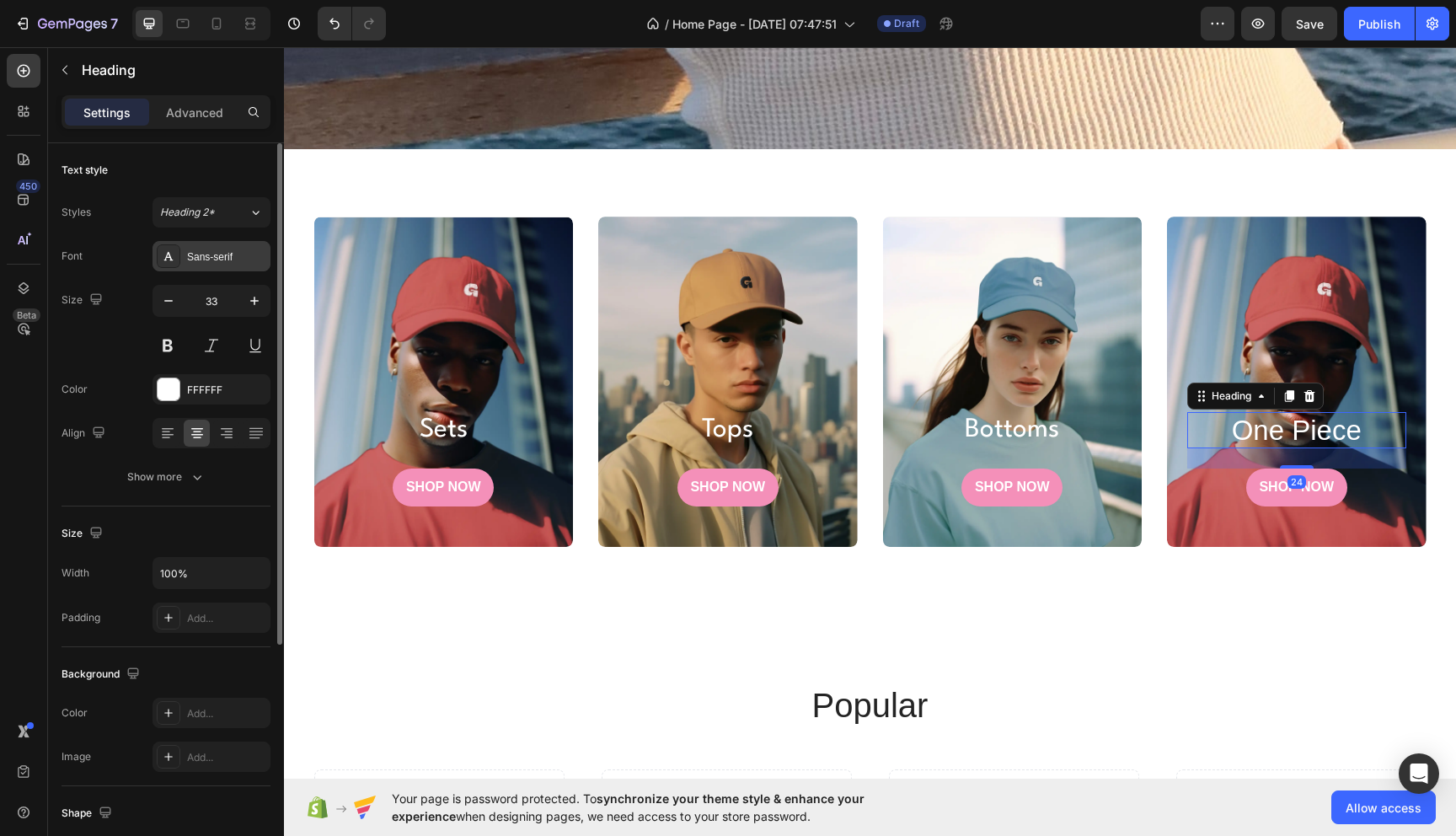
click at [191, 265] on div "Sans-serif" at bounding box center [212, 255] width 118 height 30
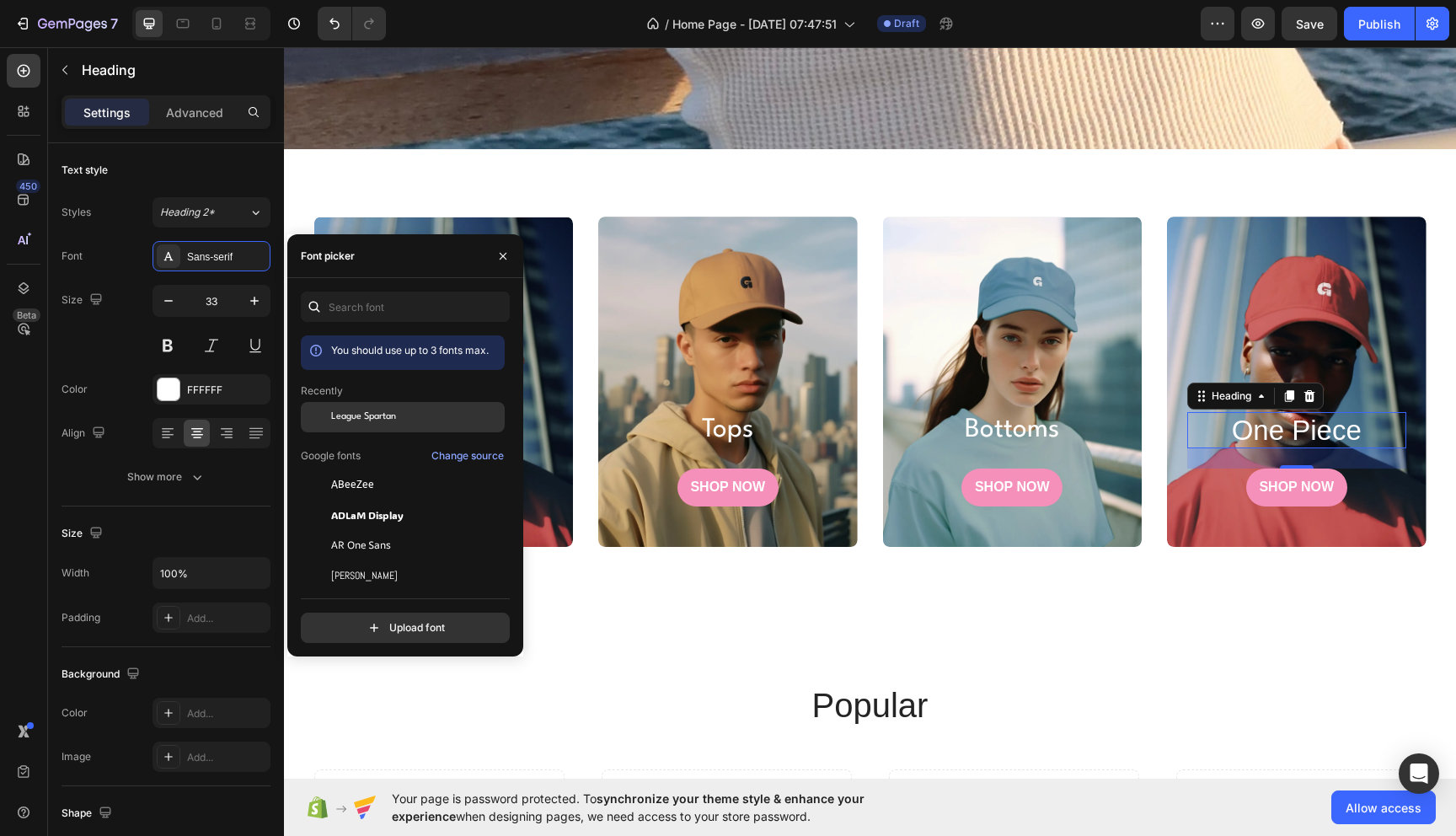
click at [378, 416] on span "League Spartan" at bounding box center [364, 418] width 65 height 15
click at [905, 551] on div "sets Heading SHOP NOW Button Hero Banner tops Heading SHOP NOW Button Hero Bann…" at bounding box center [870, 381] width 1172 height 465
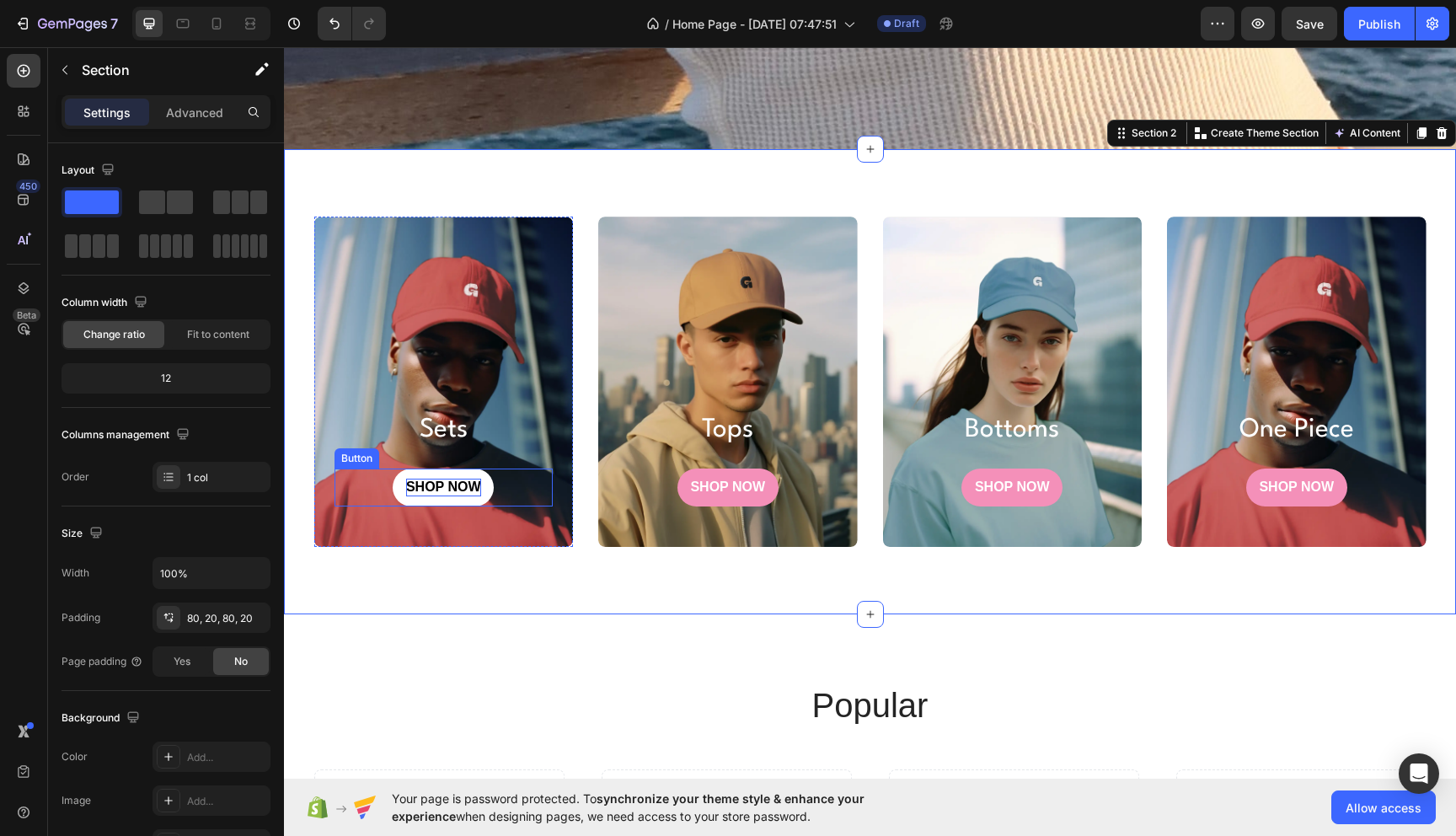
click at [480, 489] on p "SHOP NOW" at bounding box center [444, 487] width 75 height 17
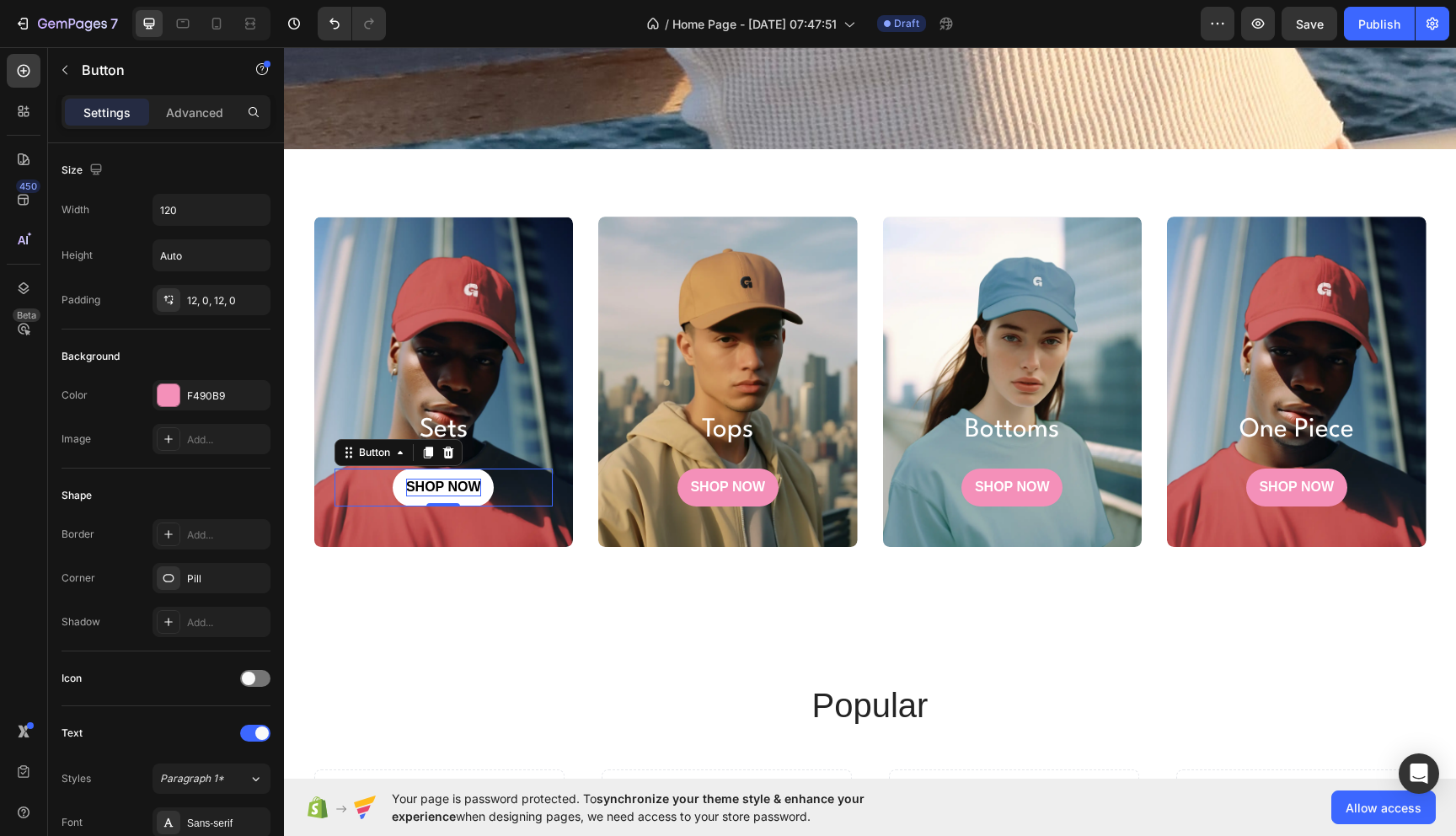
click at [457, 489] on p "SHOP NOW" at bounding box center [444, 487] width 75 height 17
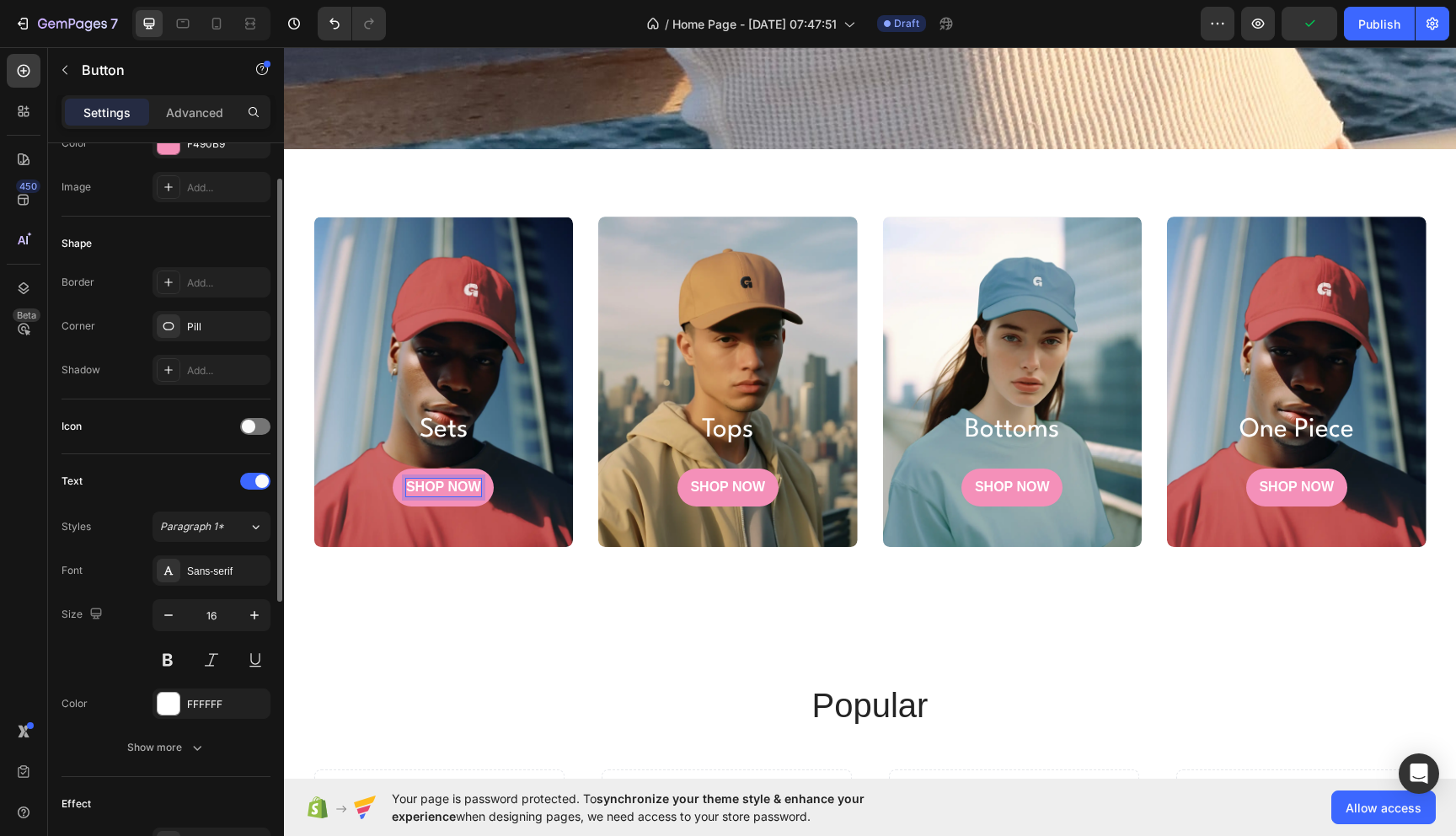
scroll to position [258, 0]
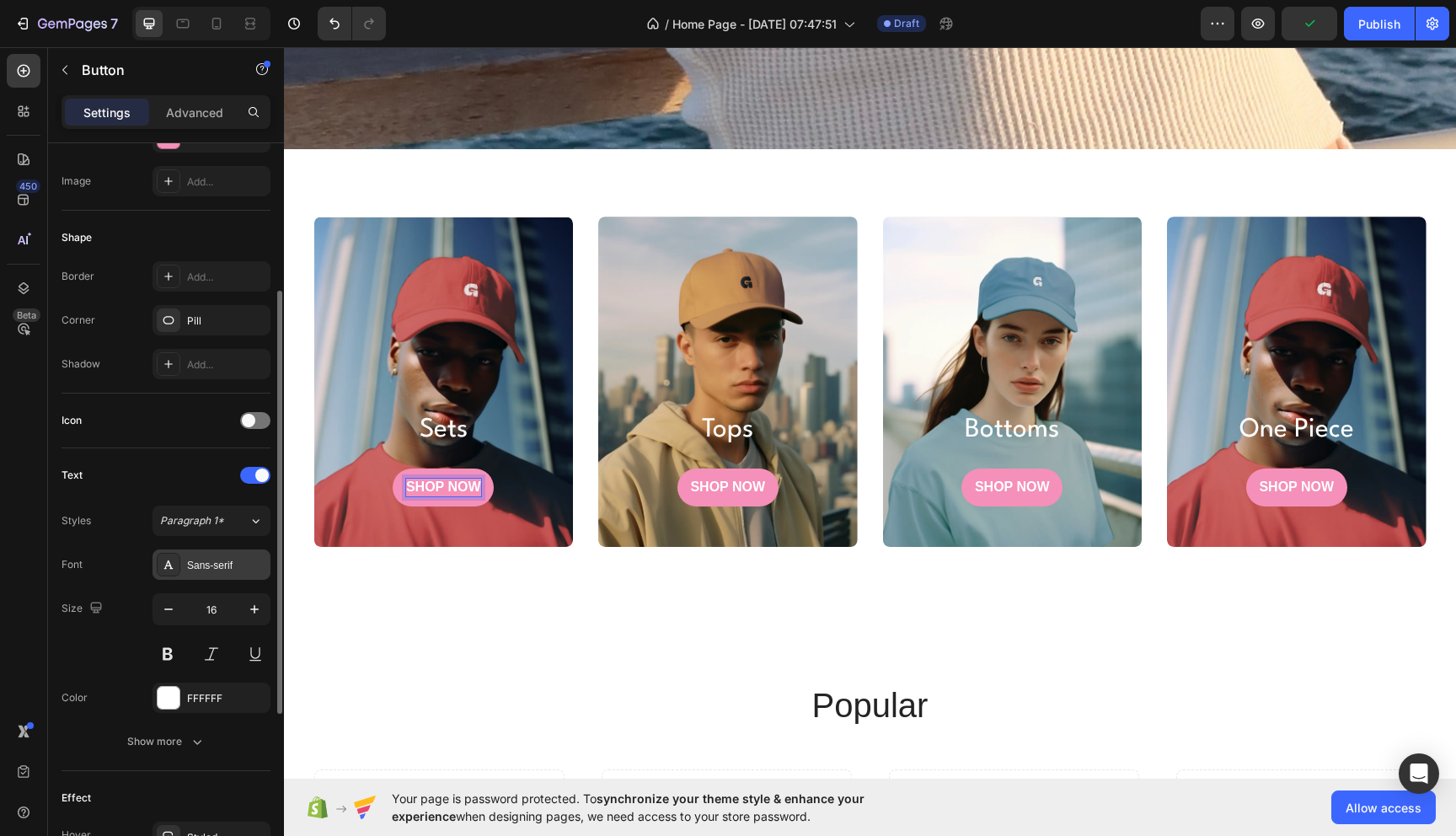
click at [198, 558] on div "Sans-serif" at bounding box center [227, 565] width 79 height 15
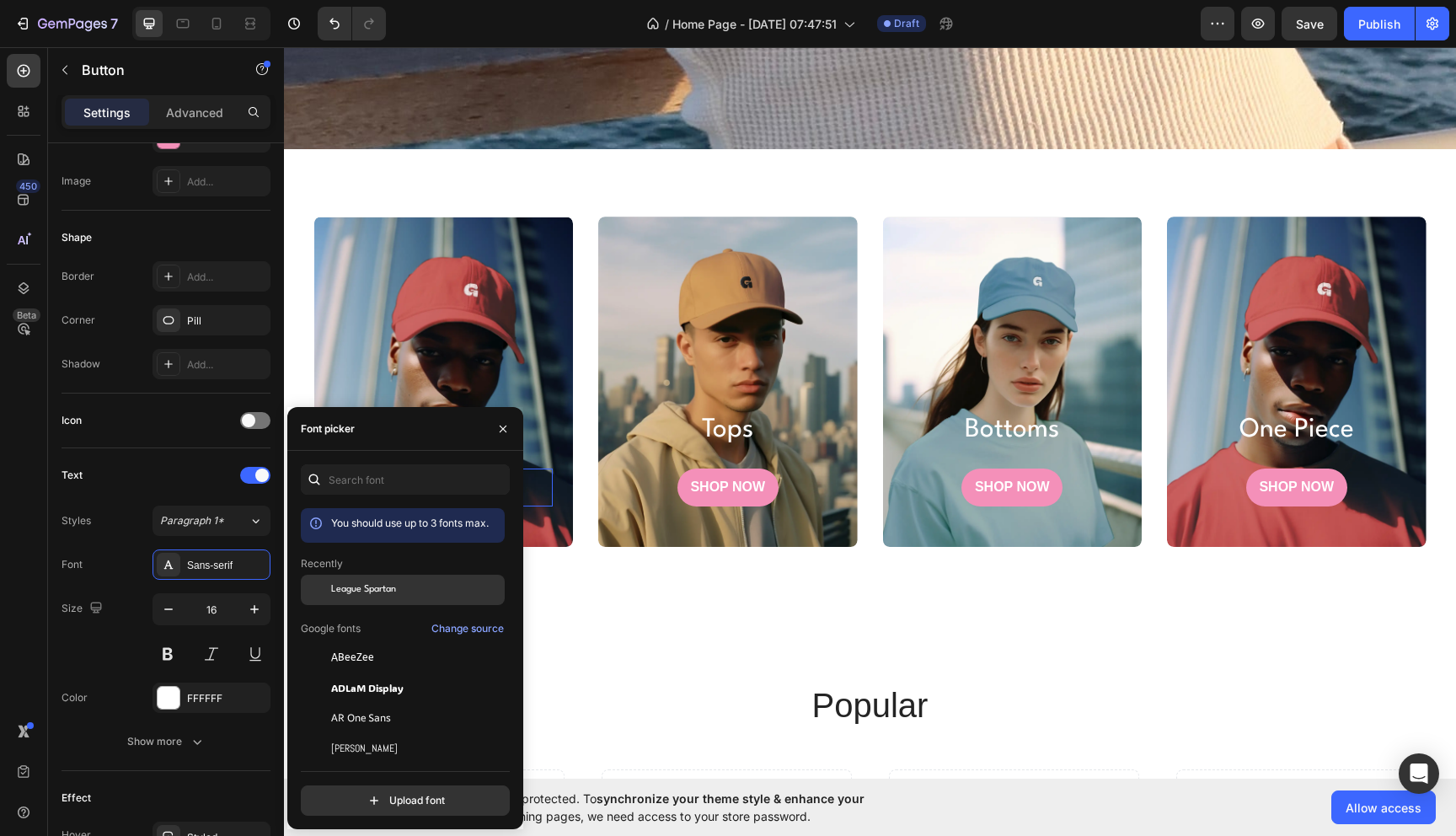
click at [391, 703] on div "League Spartan" at bounding box center [402, 717] width 204 height 30
click at [728, 494] on p "SHOP NOW" at bounding box center [728, 487] width 75 height 17
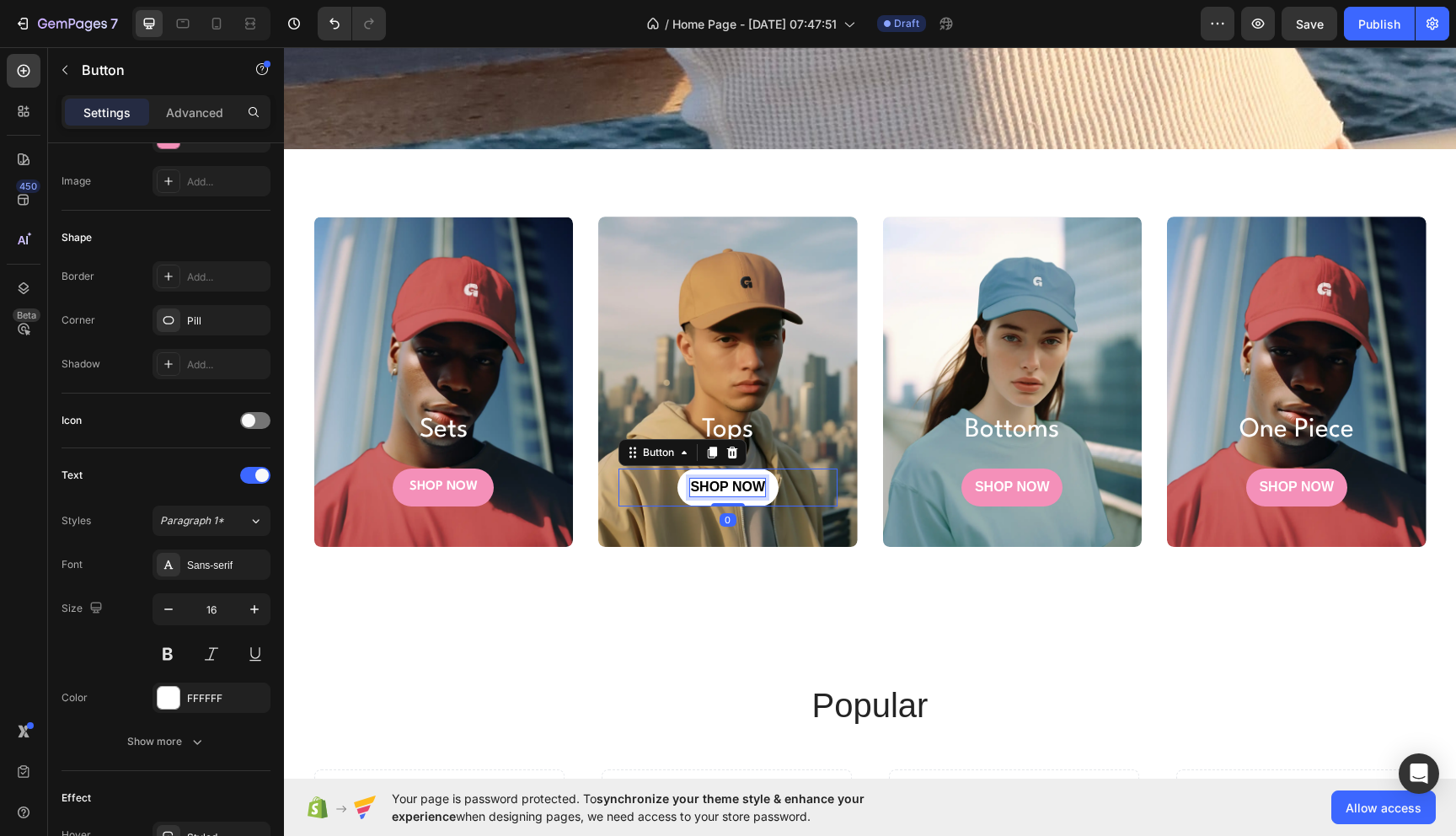
click at [739, 480] on p "SHOP NOW" at bounding box center [728, 487] width 75 height 17
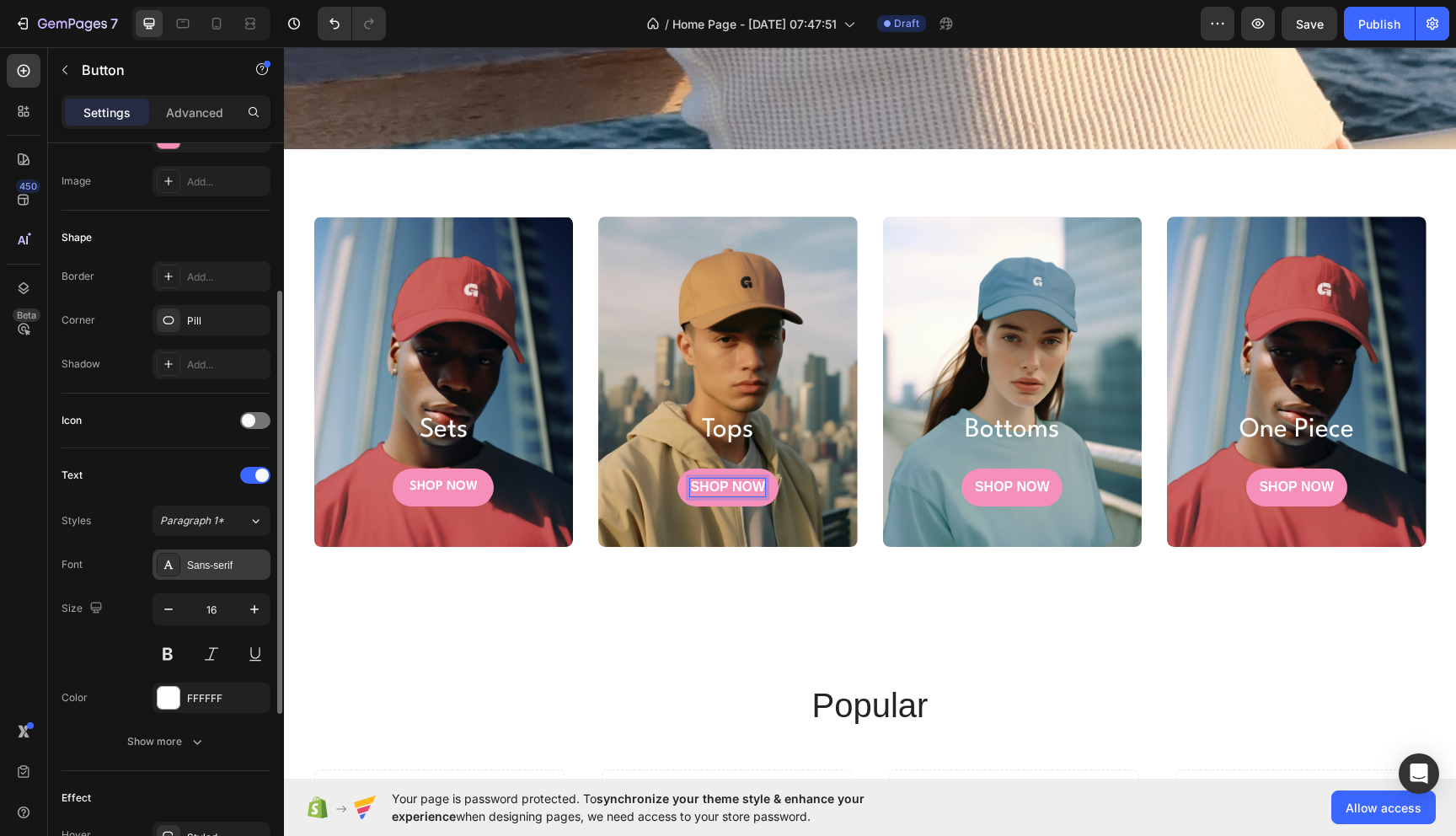
click at [188, 567] on div "Sans-serif" at bounding box center [227, 565] width 79 height 15
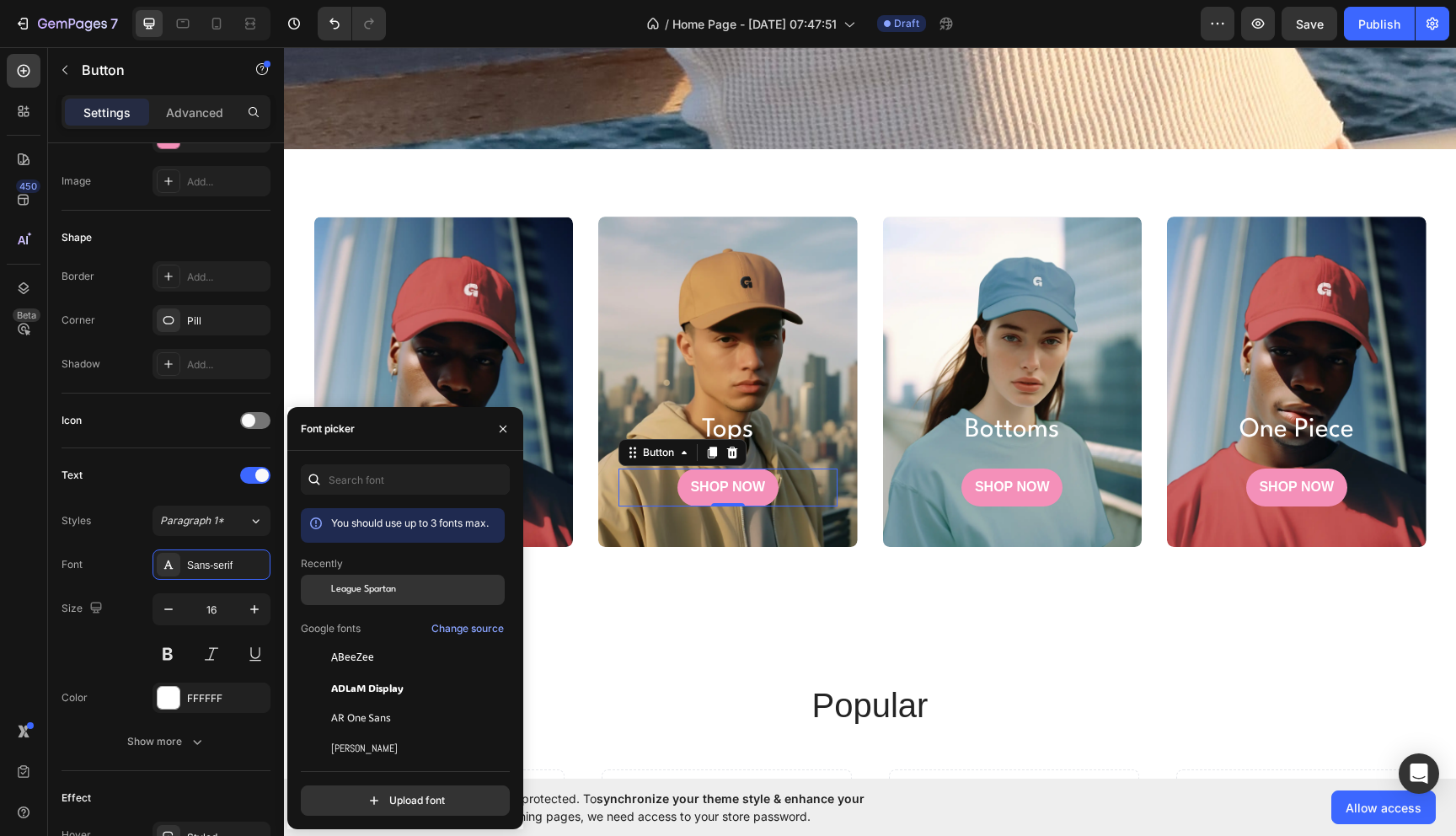
click at [397, 703] on div "League Spartan" at bounding box center [402, 717] width 204 height 30
click at [995, 478] on p "SHOP NOW" at bounding box center [1012, 487] width 75 height 17
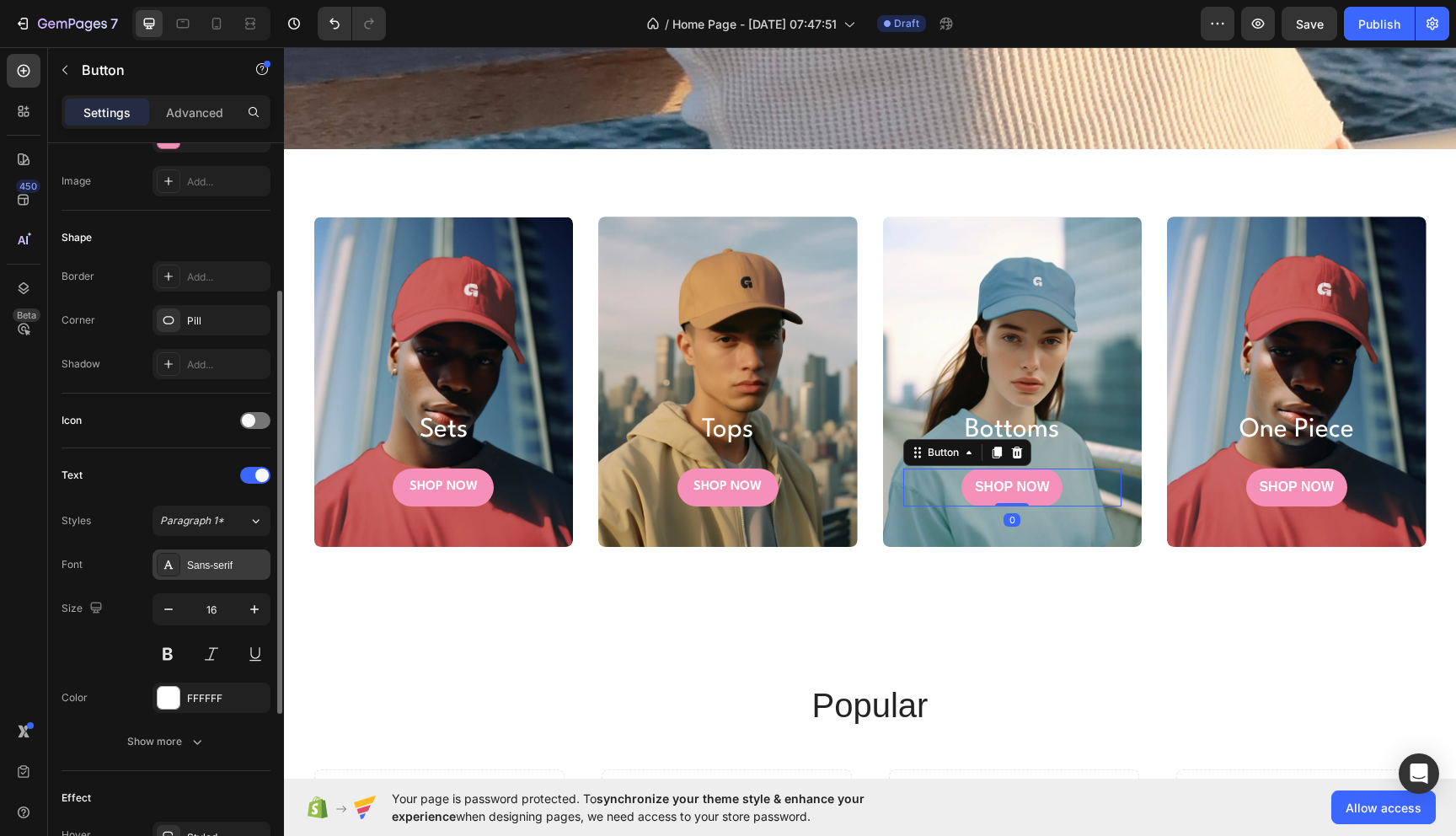
click at [174, 562] on icon at bounding box center [168, 564] width 14 height 14
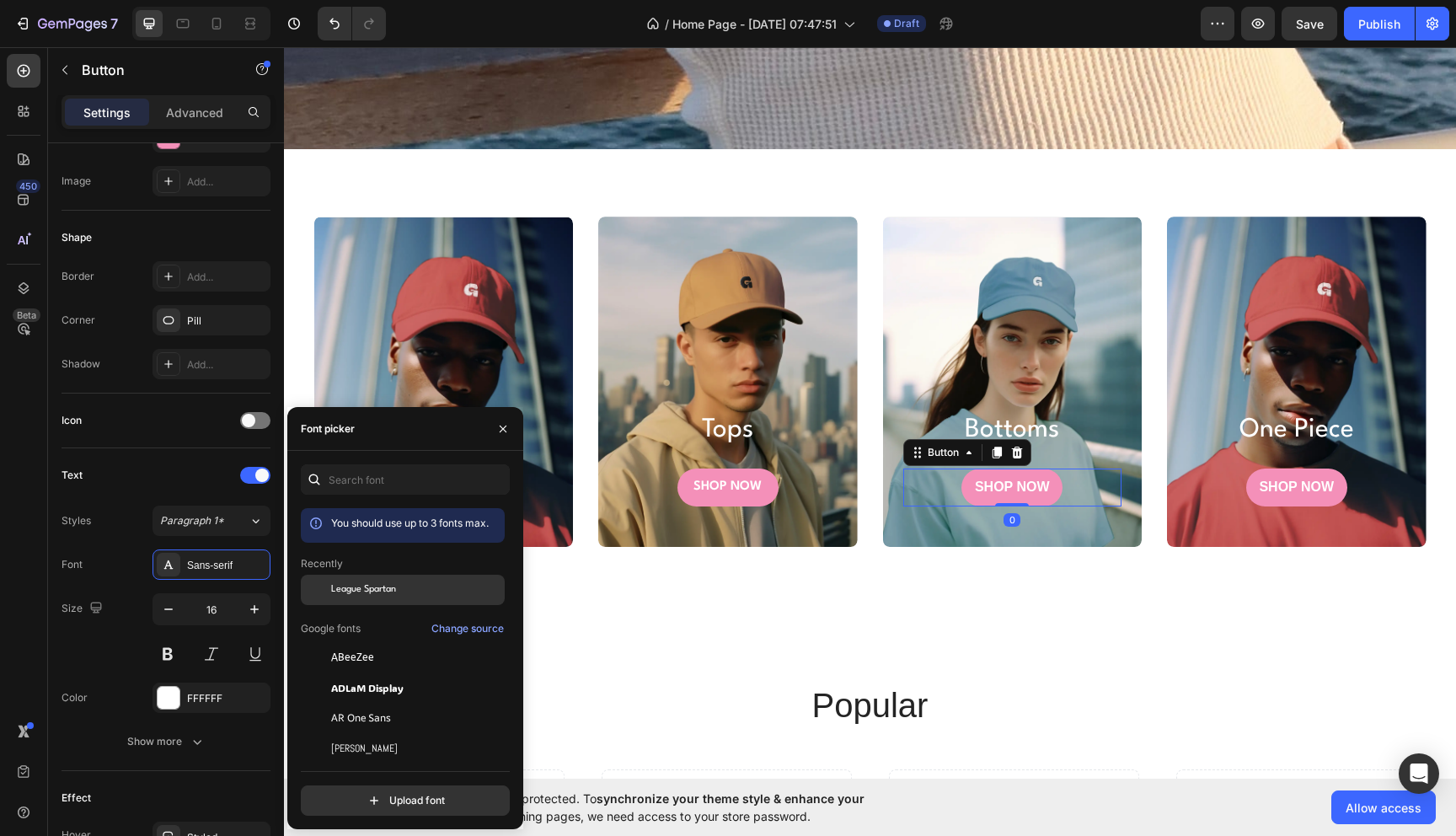
click at [390, 592] on span "League Spartan" at bounding box center [364, 590] width 65 height 15
click at [1295, 480] on p "SHOP NOW" at bounding box center [1296, 487] width 75 height 17
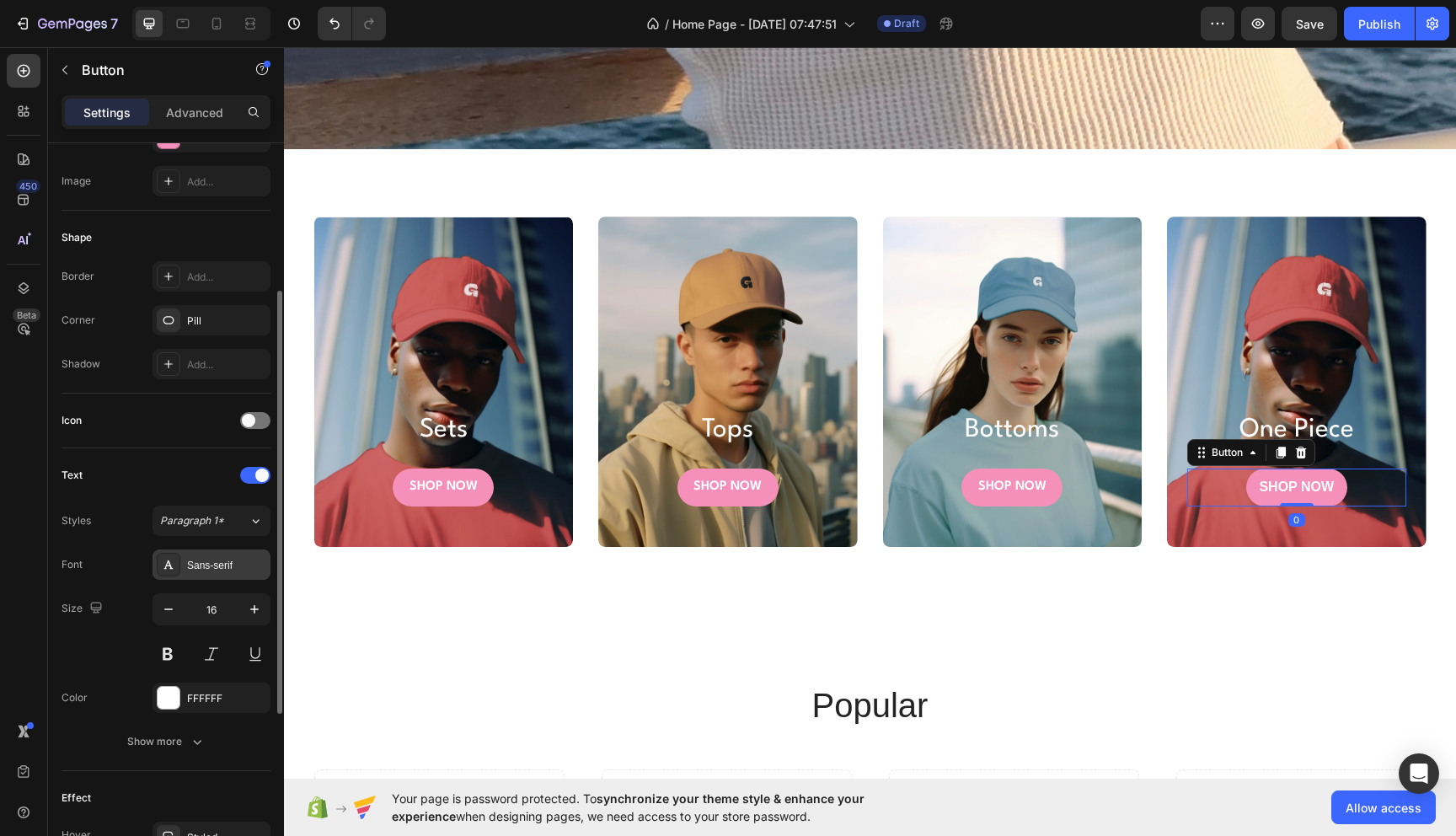
click at [201, 560] on div "Sans-serif" at bounding box center [227, 565] width 79 height 15
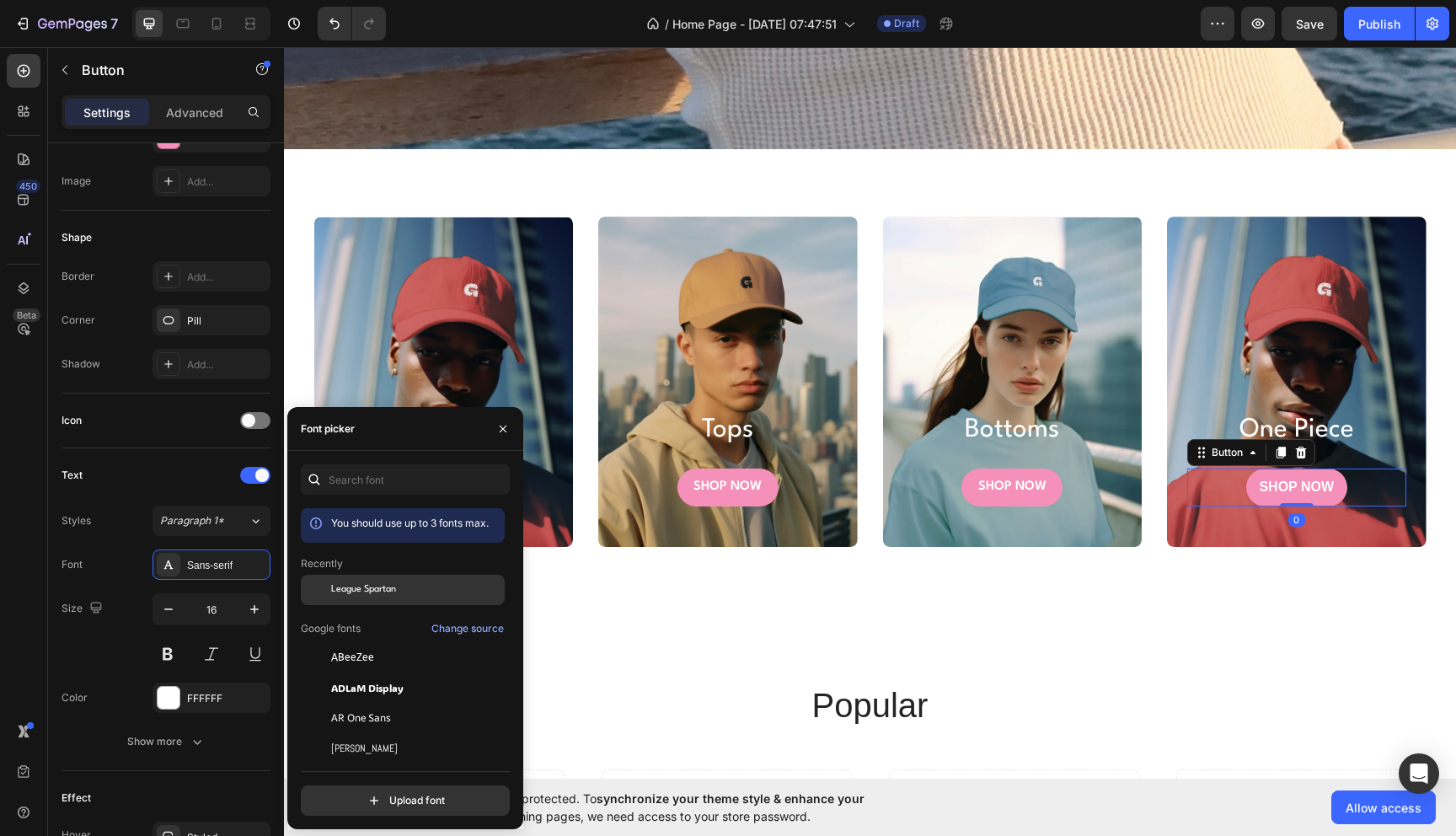
click at [376, 585] on span "League Spartan" at bounding box center [364, 590] width 65 height 15
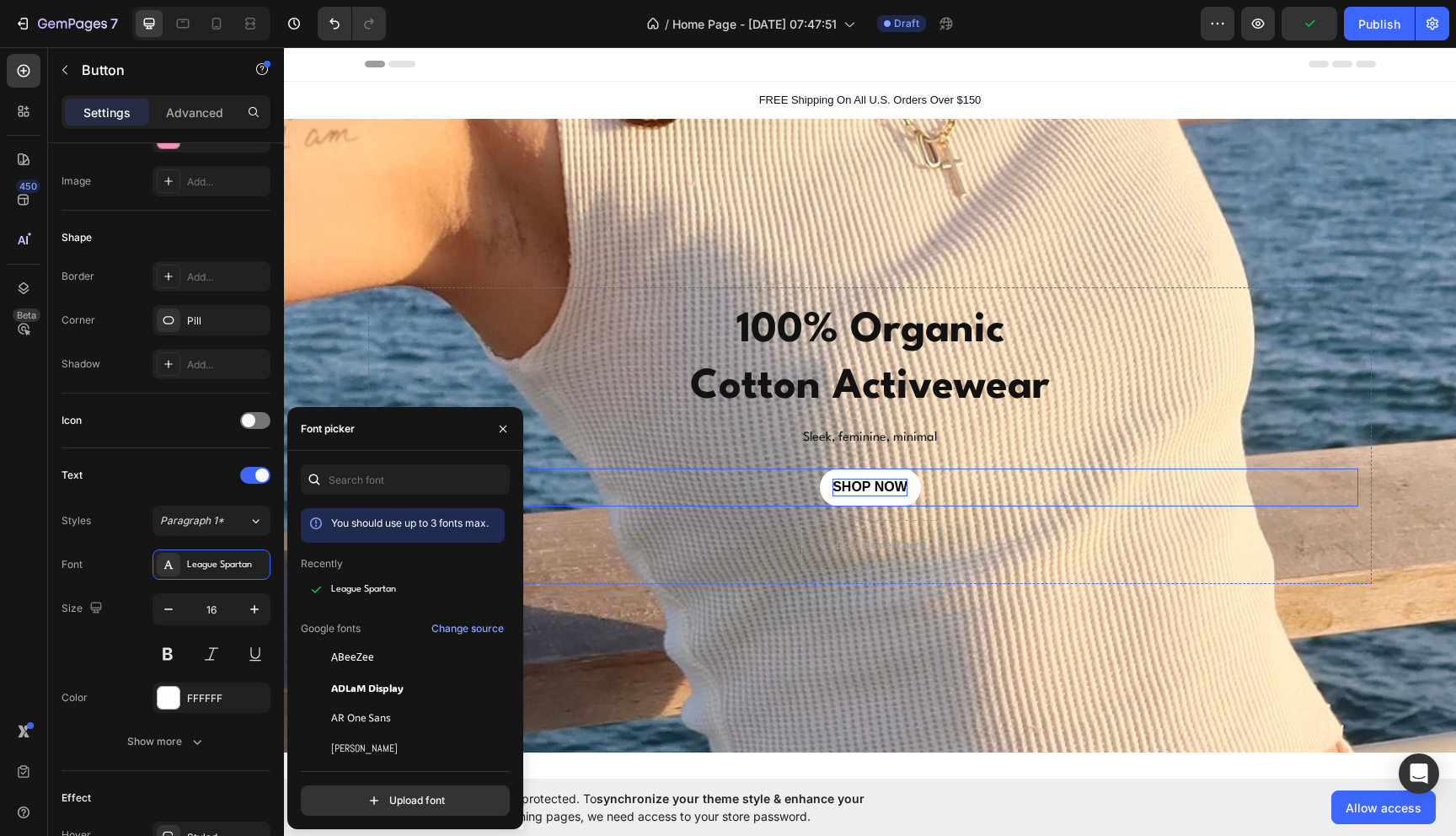
click at [866, 484] on p "SHOP NOW" at bounding box center [870, 487] width 75 height 17
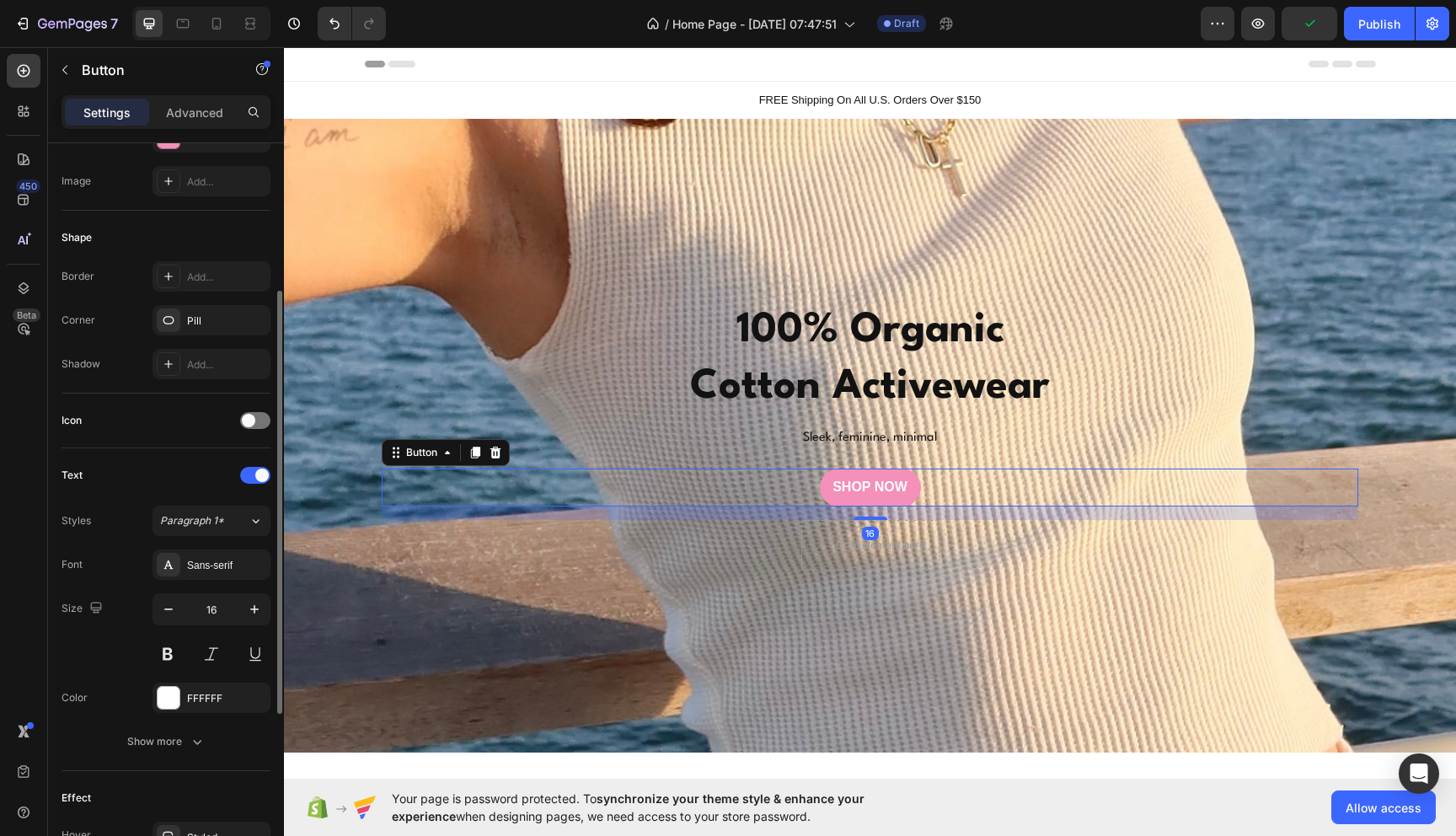
click at [201, 541] on div "Styles Paragraph 1* Font Sans-serif Size 16 Color FFFFFF Show more" at bounding box center [166, 631] width 209 height 251
click at [199, 551] on div "Sans-serif" at bounding box center [212, 563] width 118 height 30
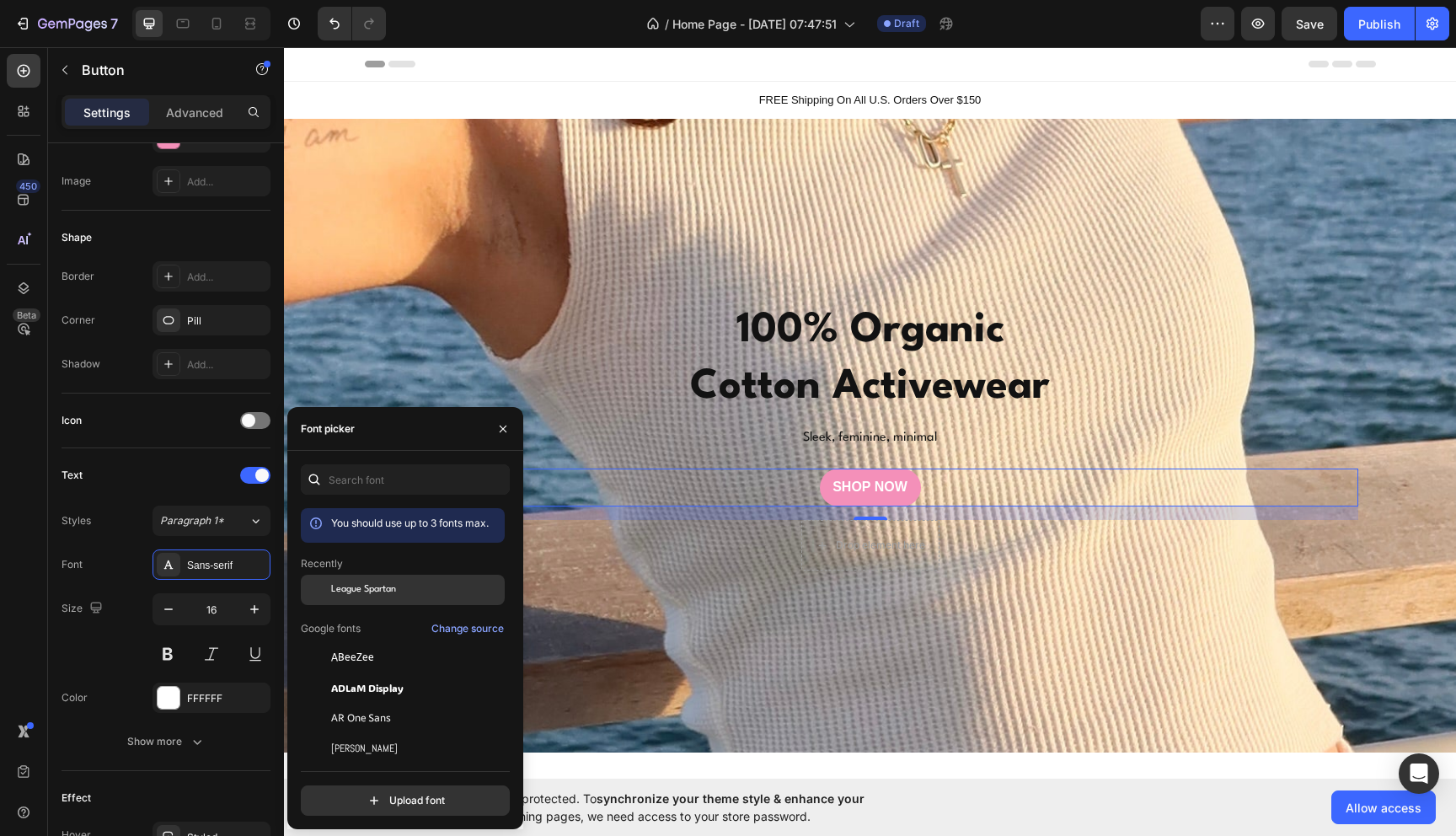
click at [369, 591] on span "League Spartan" at bounding box center [364, 590] width 65 height 15
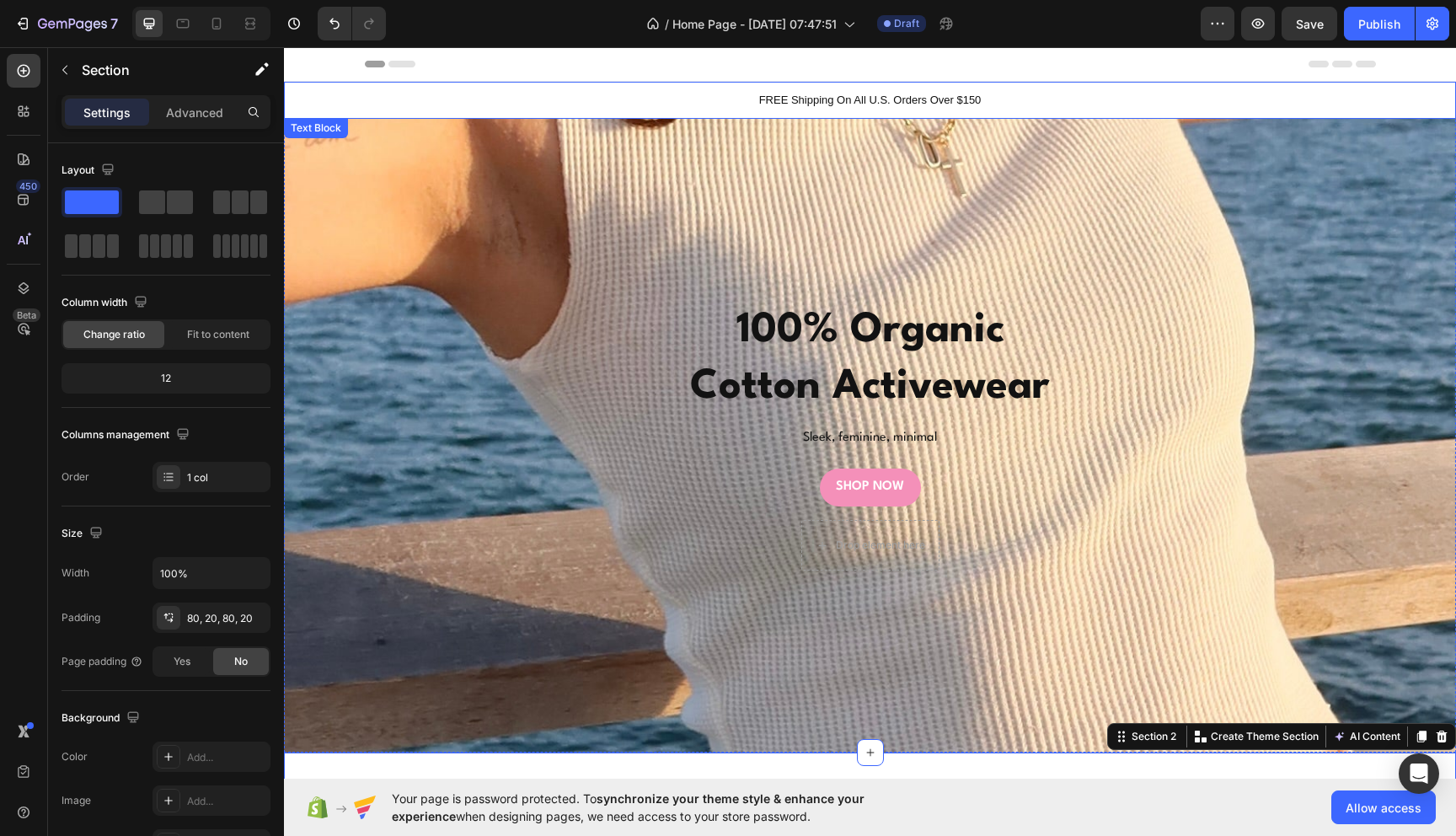
click at [370, 155] on div "100% Organic Cotton Activewear Heading Sleek, feminine, minimal Text Block SHOP…" at bounding box center [870, 436] width 1172 height 634
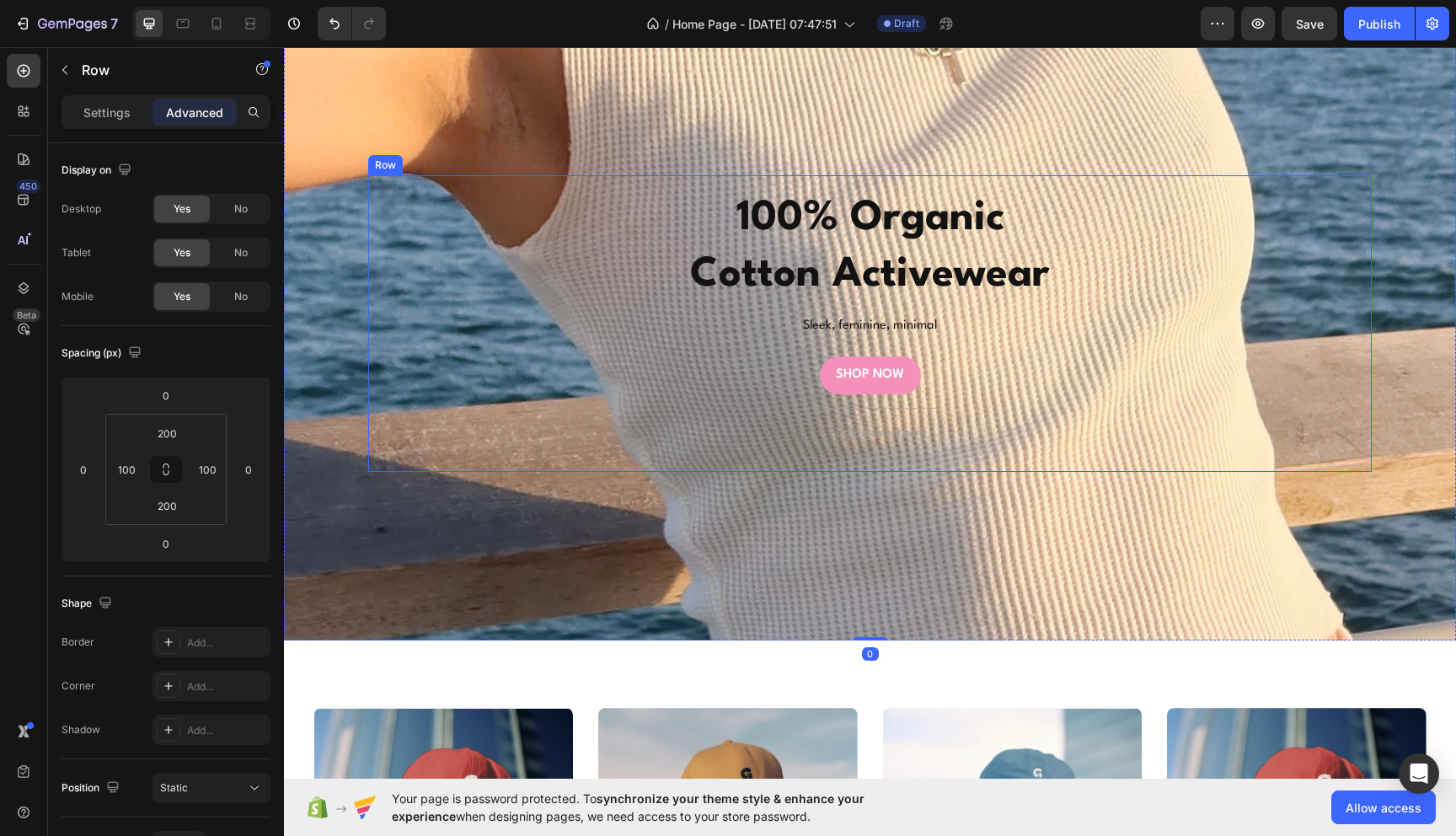
scroll to position [133, 0]
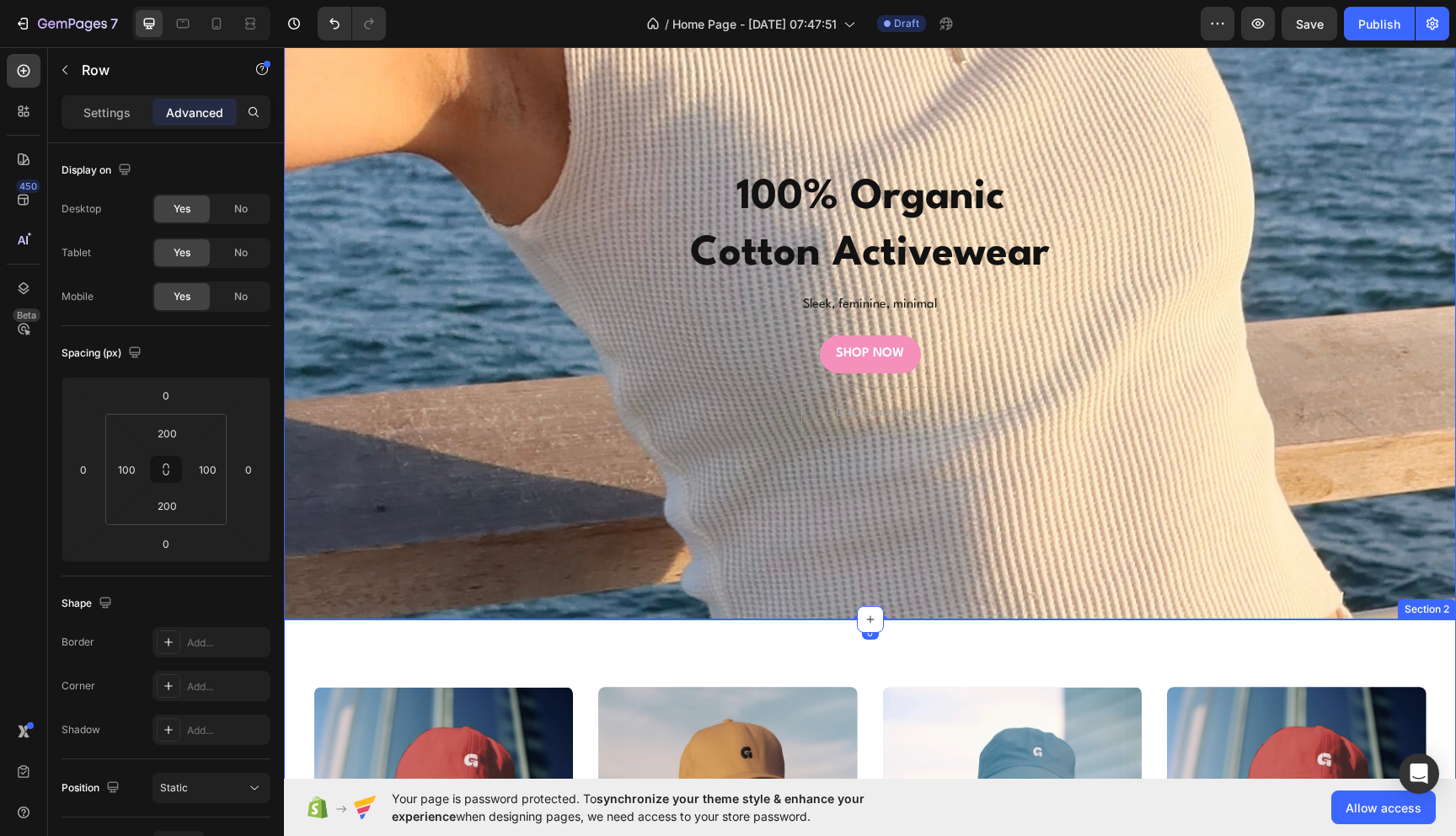
click at [325, 649] on div "sets Heading SHOP NOW Button Hero Banner tops Heading SHOP NOW Button Hero Bann…" at bounding box center [870, 851] width 1172 height 465
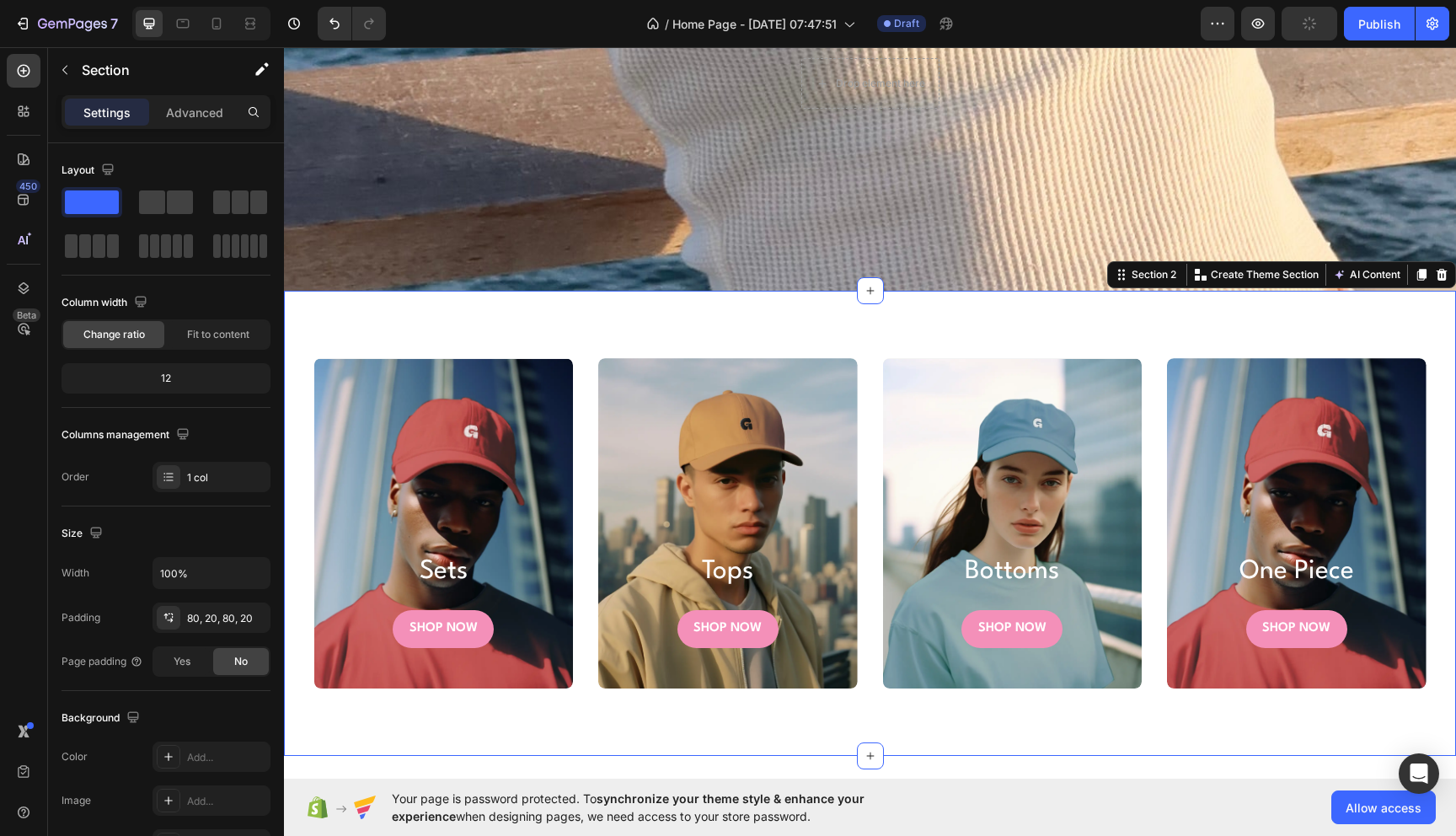
scroll to position [375, 0]
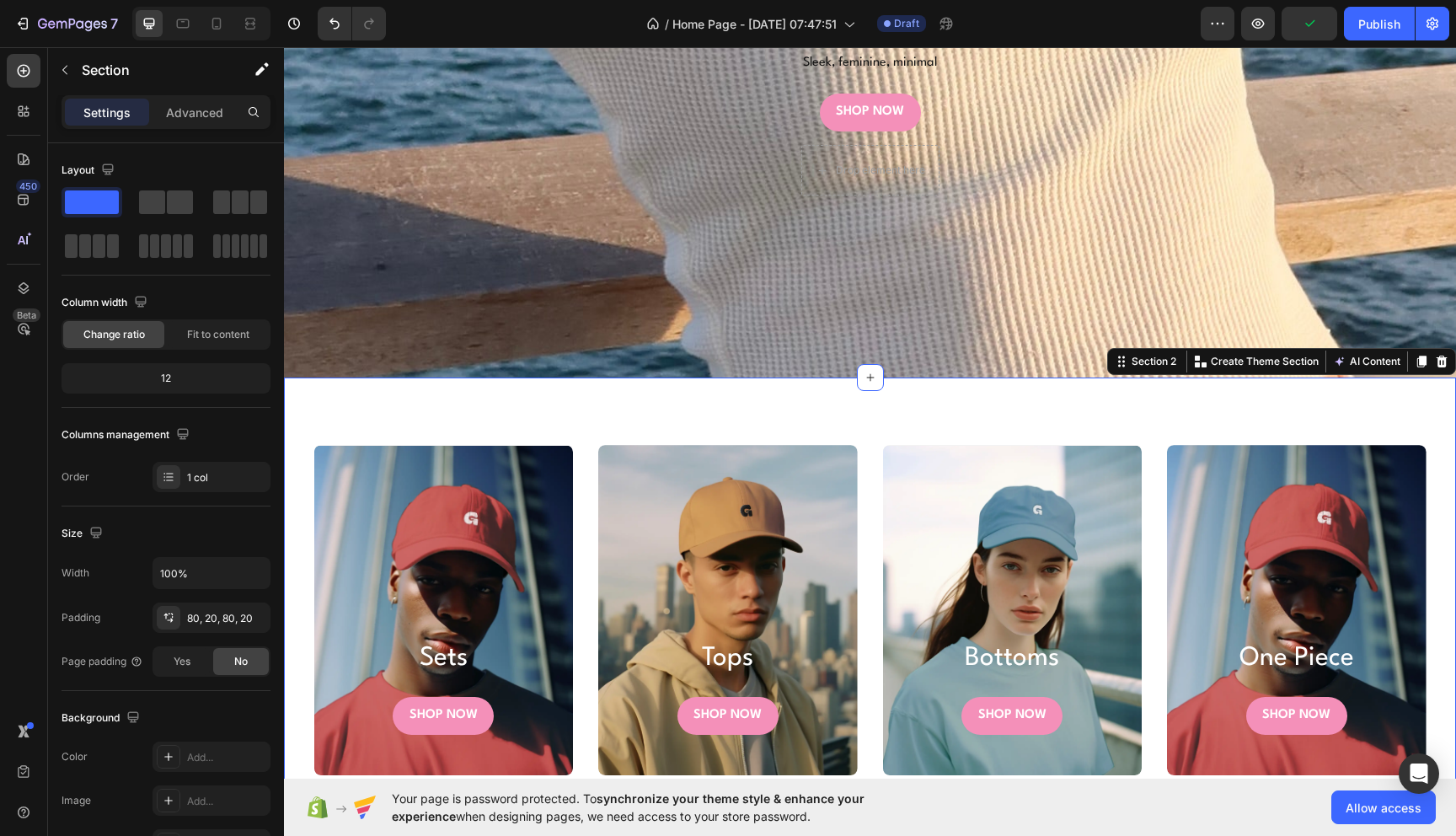
click at [874, 427] on div "sets Heading SHOP NOW Button Hero Banner tops Heading SHOP NOW Button Hero Bann…" at bounding box center [870, 609] width 1172 height 465
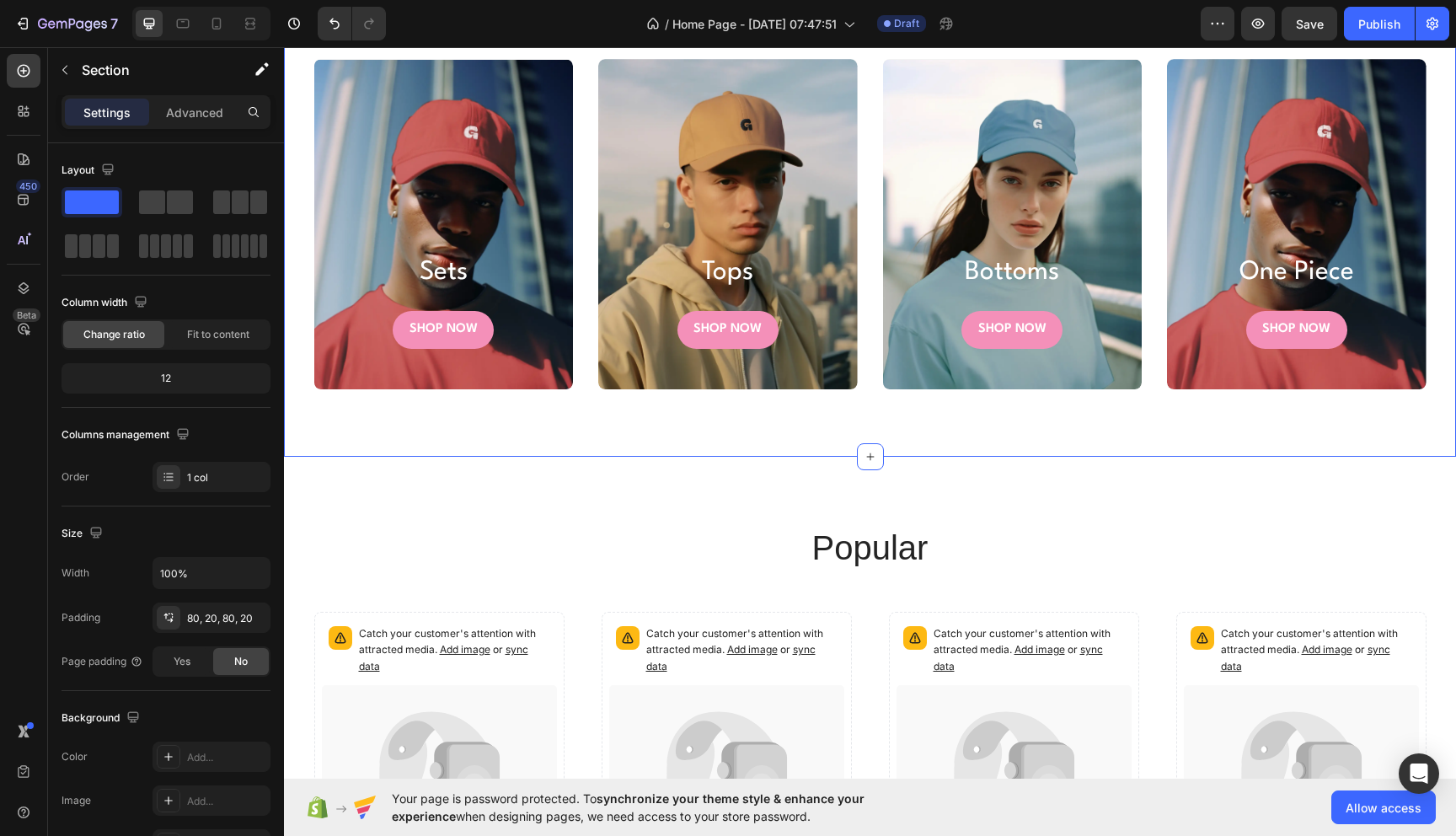
scroll to position [871, 0]
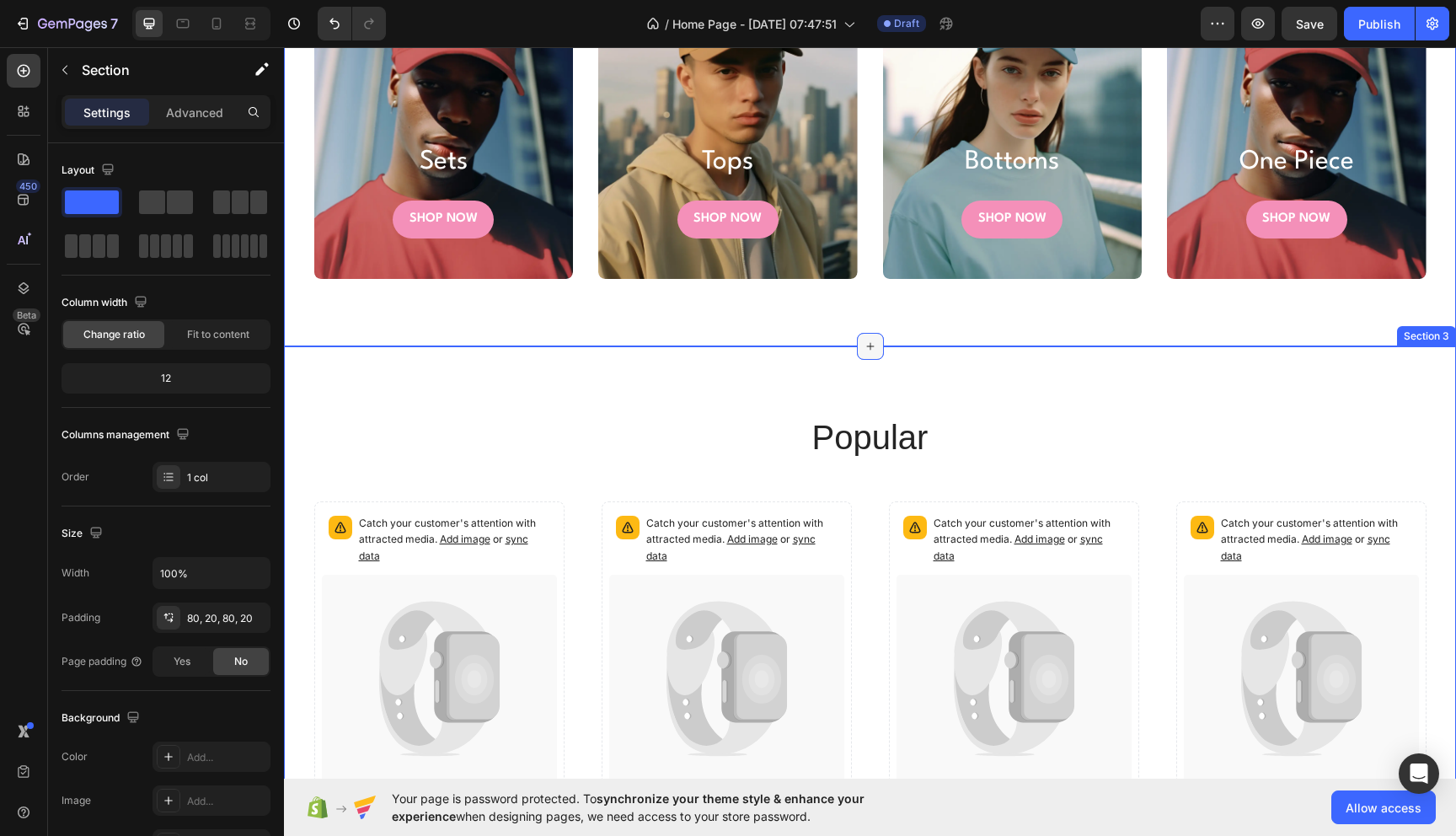
click at [865, 346] on icon at bounding box center [870, 346] width 14 height 14
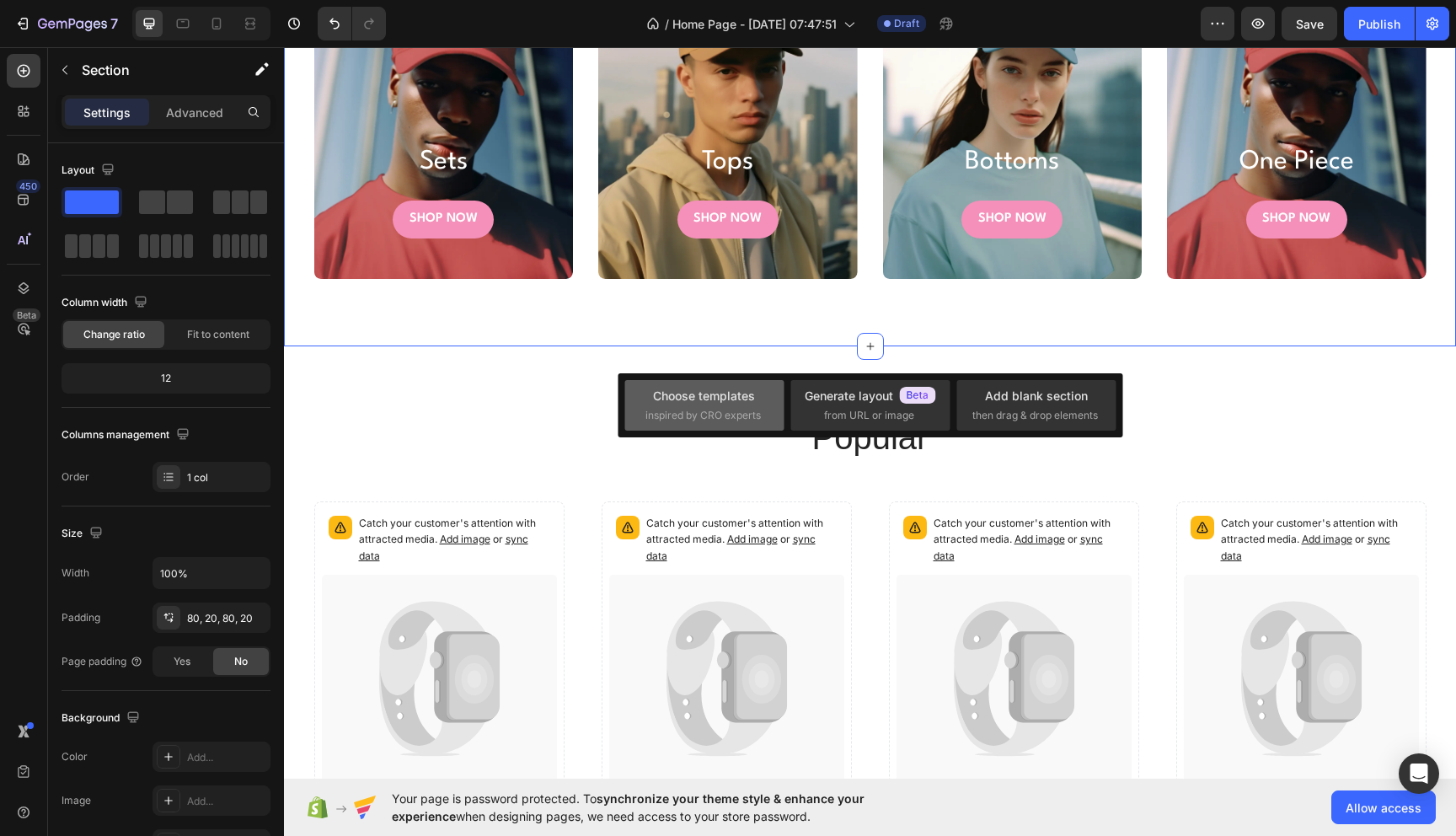
click at [670, 406] on div "Choose templates inspired by CRO experts" at bounding box center [705, 404] width 118 height 36
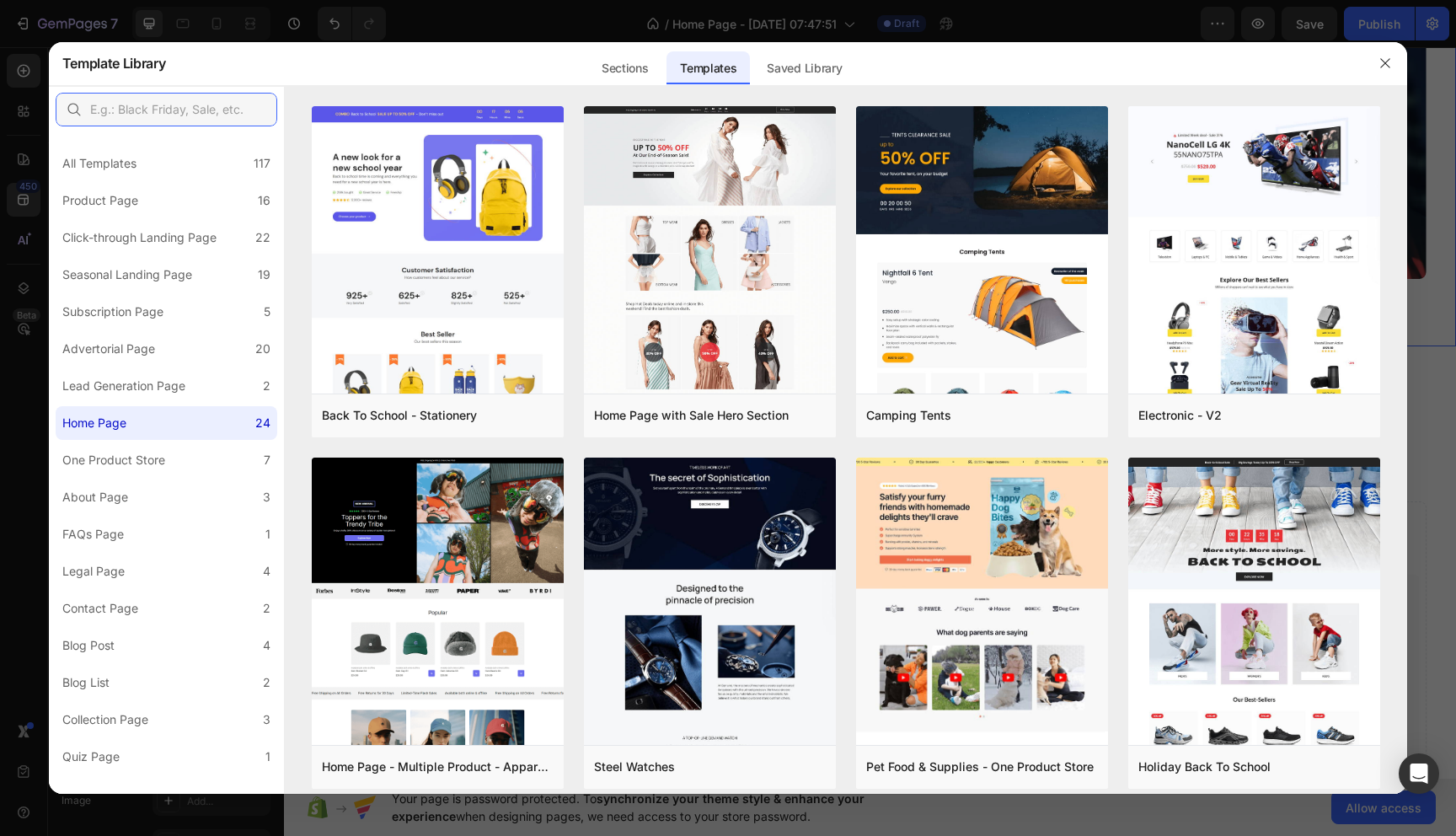
click at [177, 114] on input "text" at bounding box center [166, 109] width 221 height 34
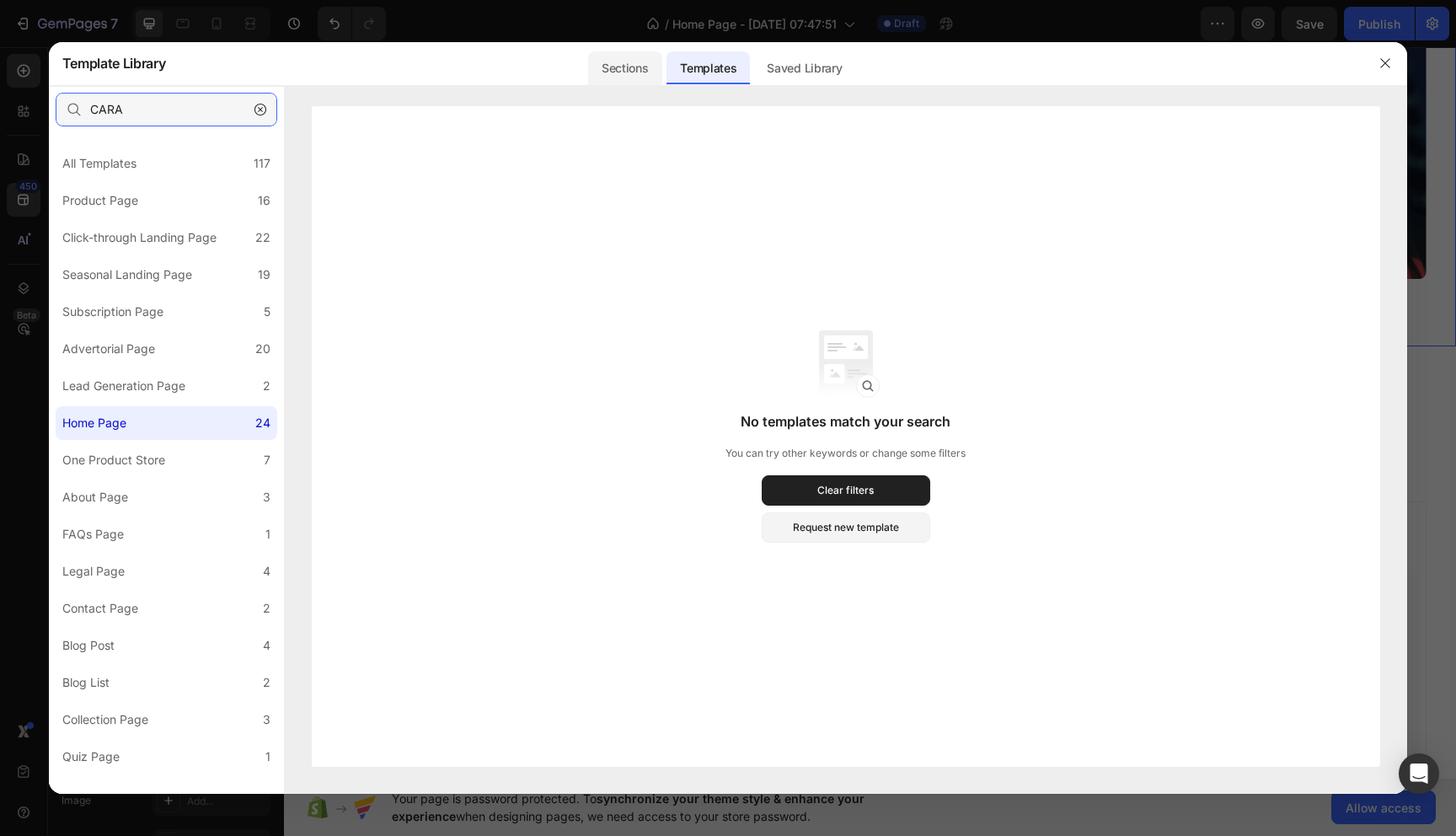
type input "CARA"
click at [625, 77] on div "Sections" at bounding box center [625, 68] width 73 height 34
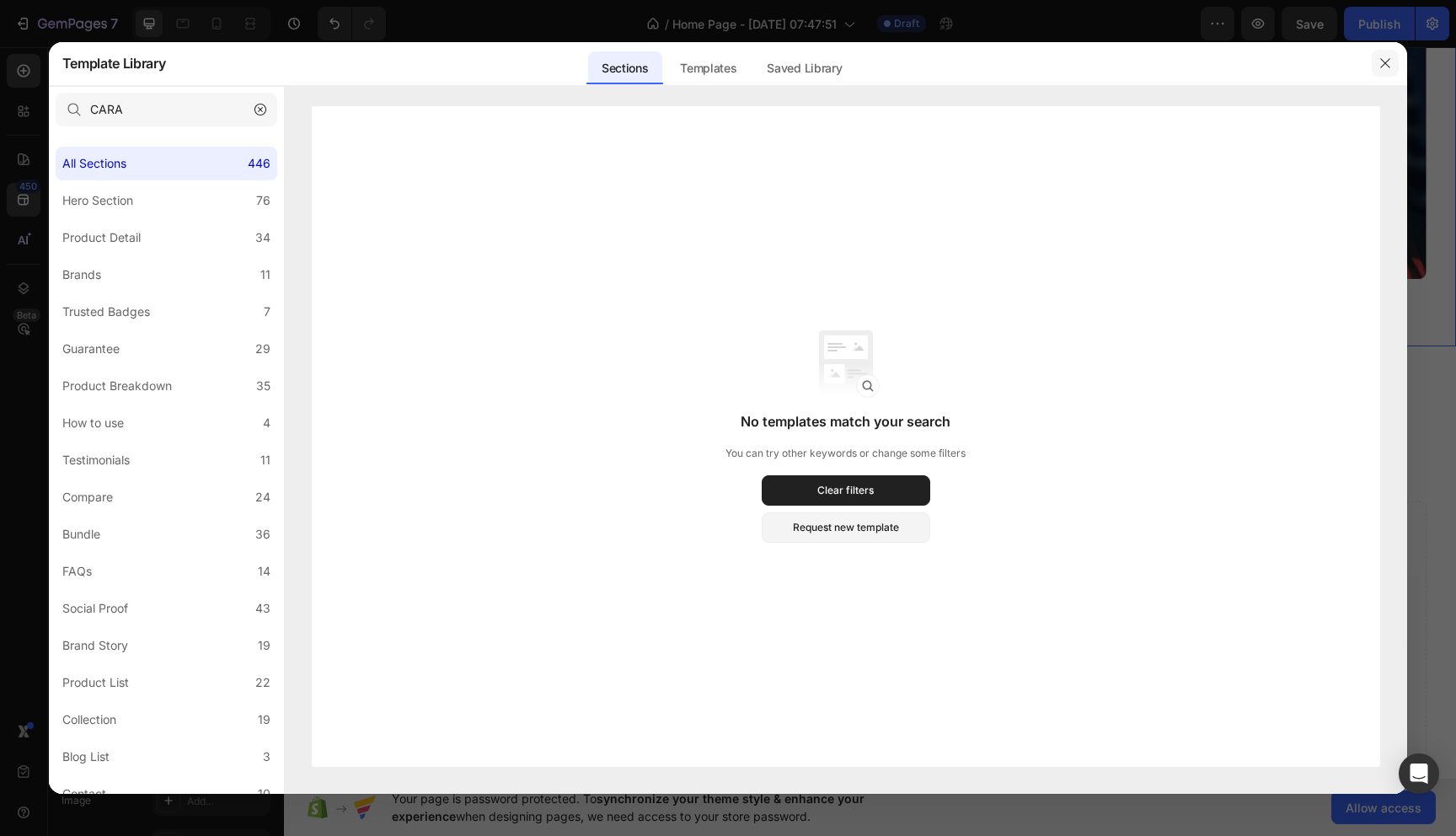
click at [1388, 59] on icon "button" at bounding box center [1385, 63] width 14 height 14
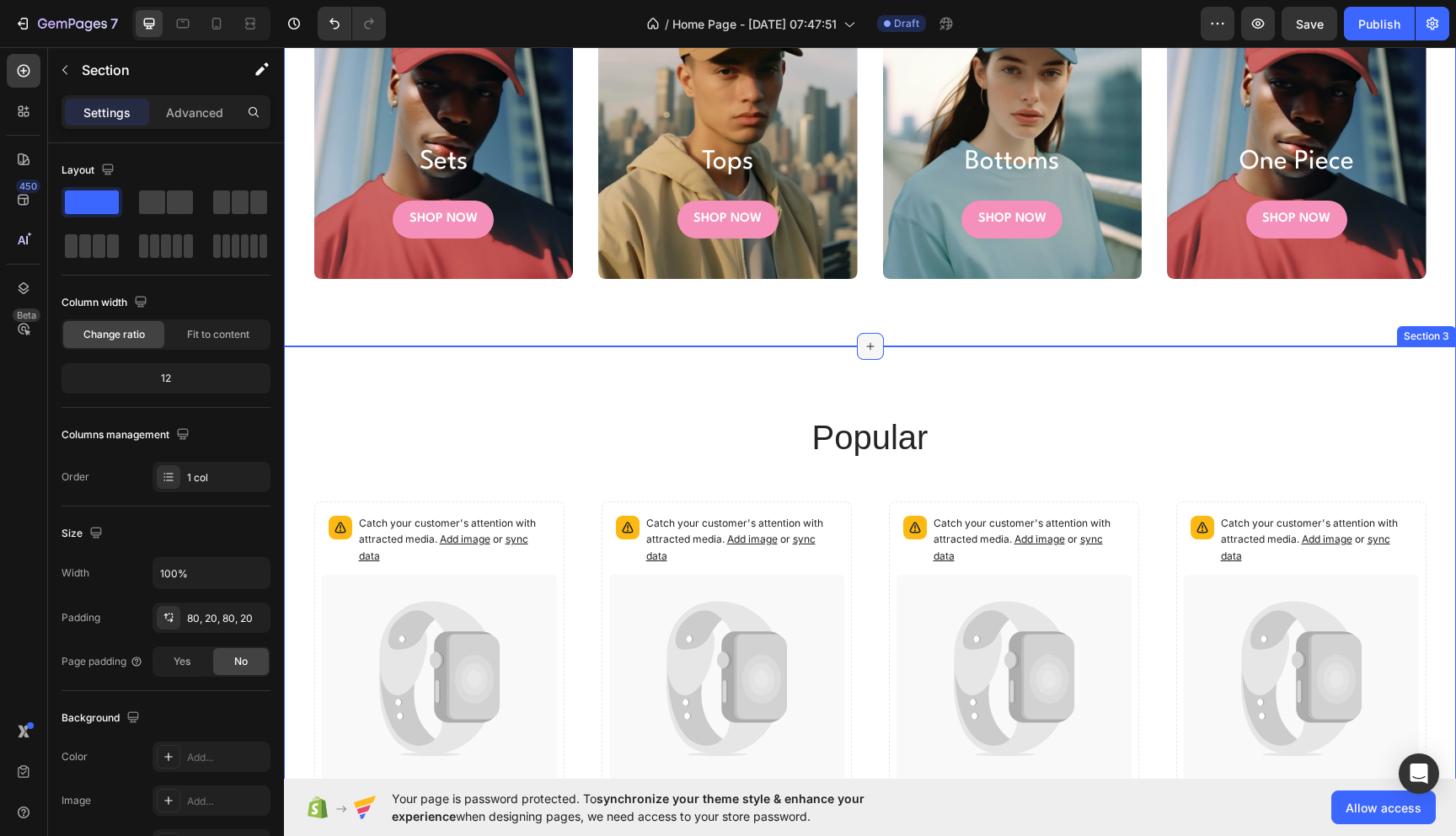
click at [871, 344] on icon at bounding box center [870, 346] width 14 height 14
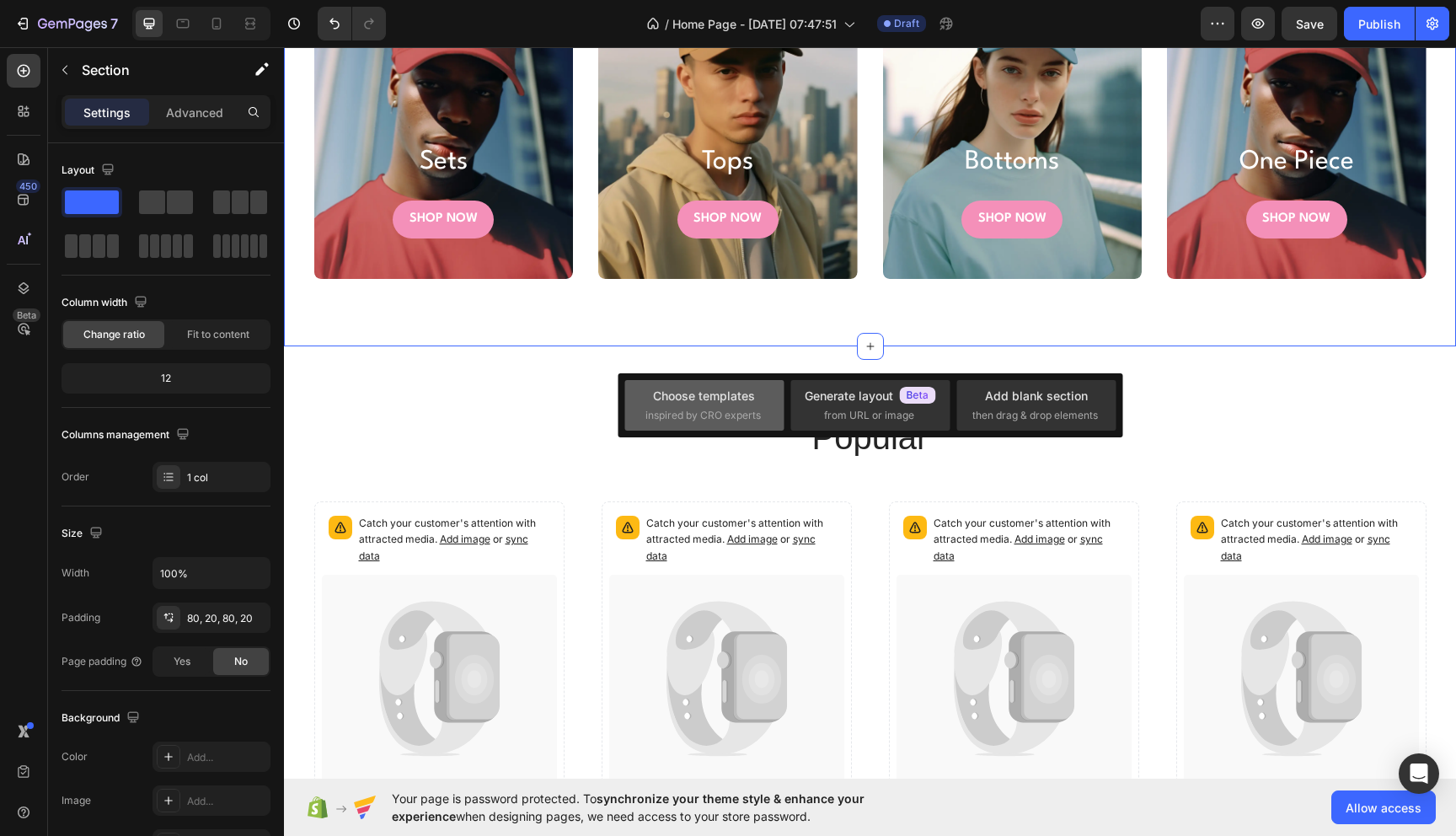
click at [693, 409] on span "inspired by CRO experts" at bounding box center [703, 416] width 115 height 15
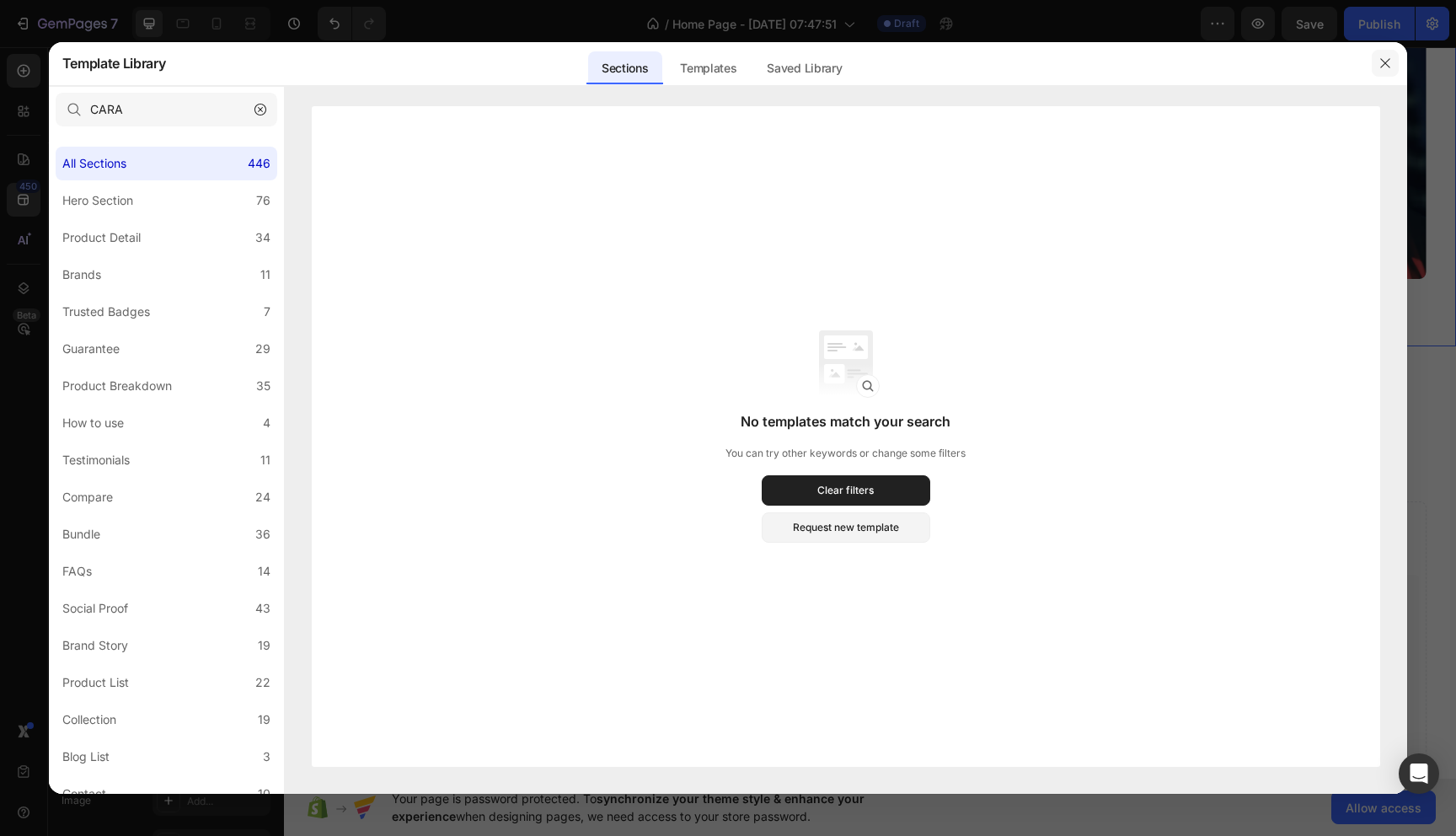
click at [1389, 53] on button "button" at bounding box center [1385, 63] width 27 height 27
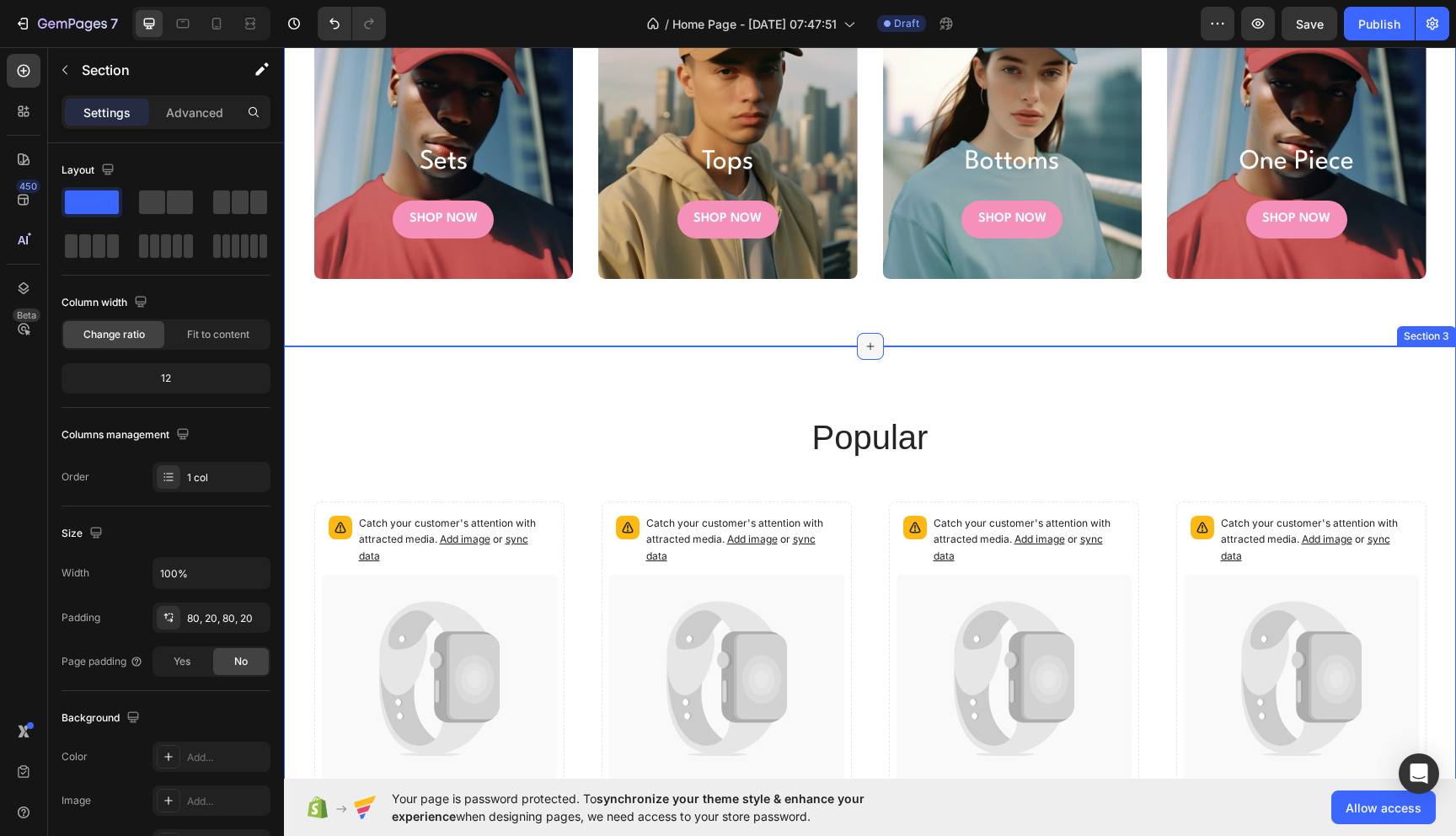
click at [861, 347] on div at bounding box center [870, 346] width 27 height 27
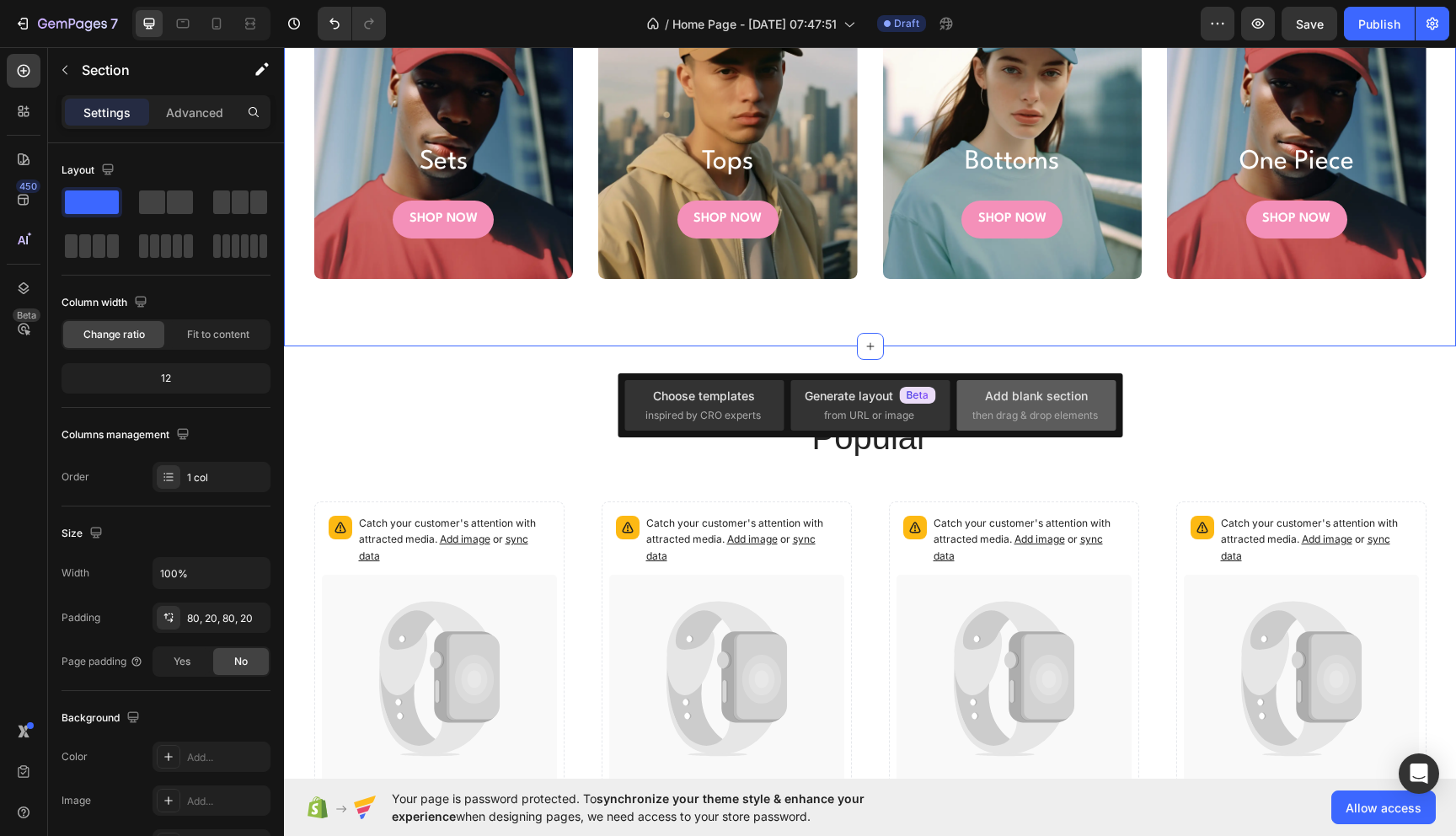
click at [1052, 415] on span "then drag & drop elements" at bounding box center [1035, 416] width 126 height 15
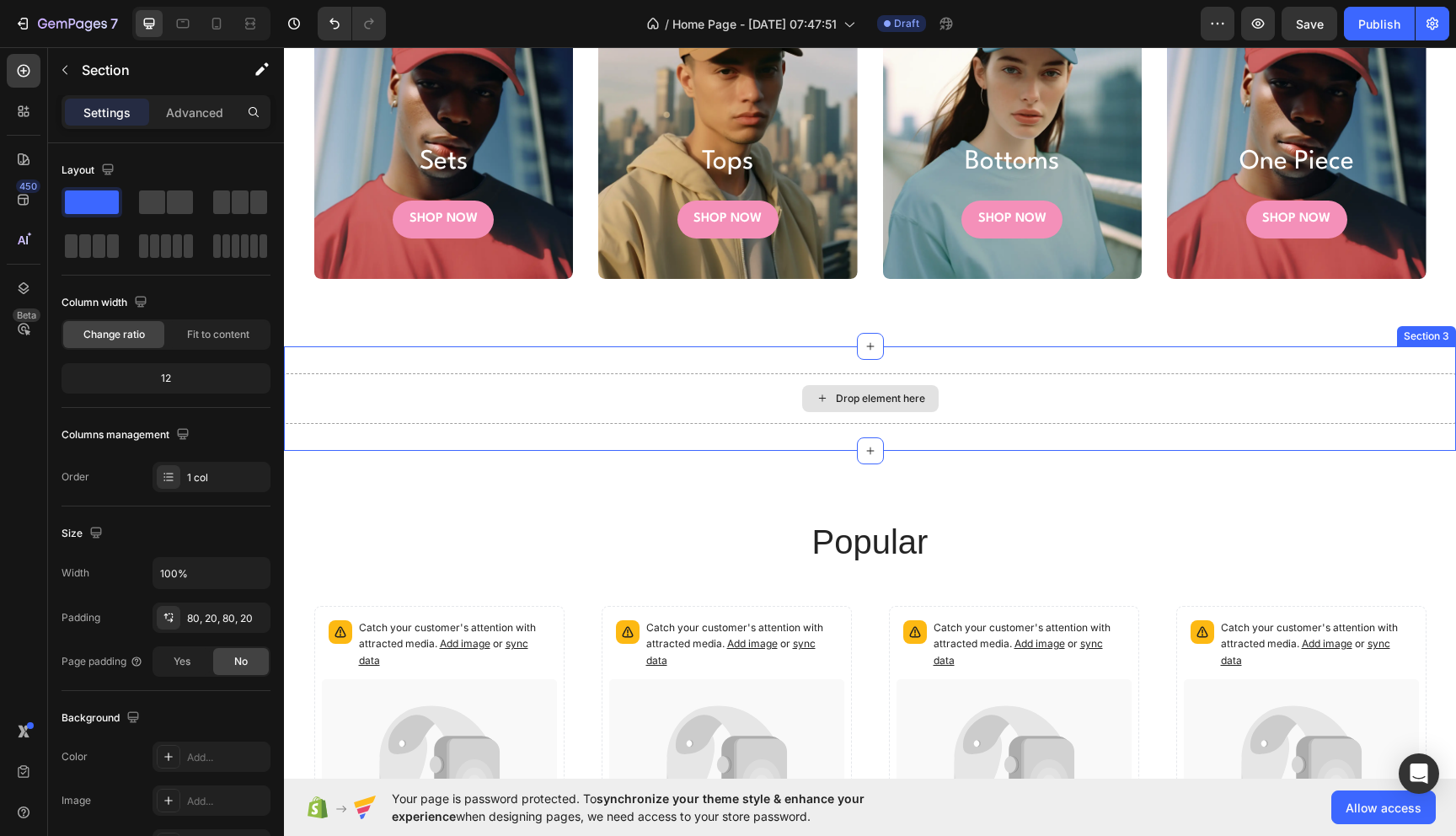
click at [884, 397] on div "Drop element here" at bounding box center [881, 398] width 89 height 14
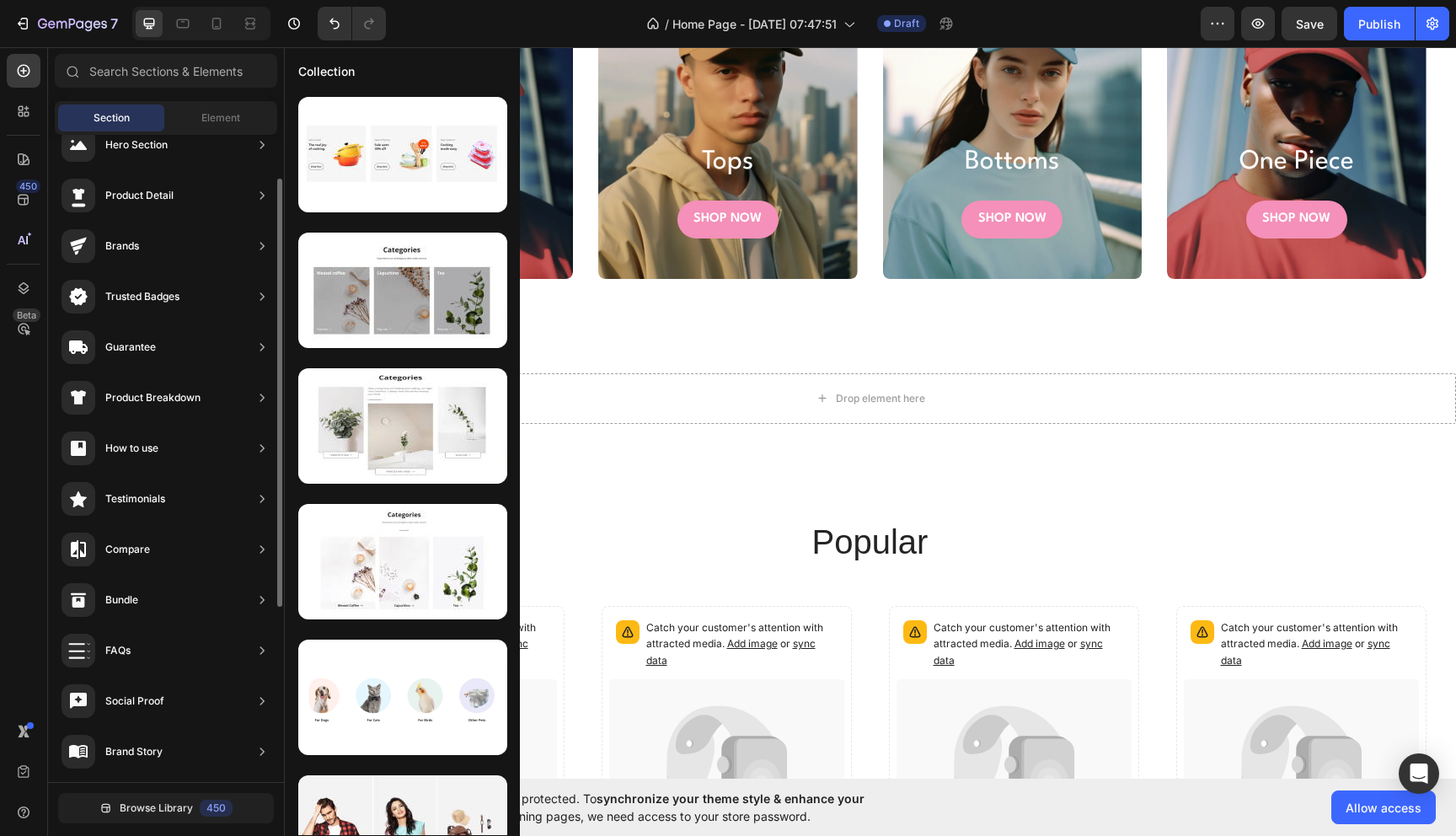
scroll to position [0, 0]
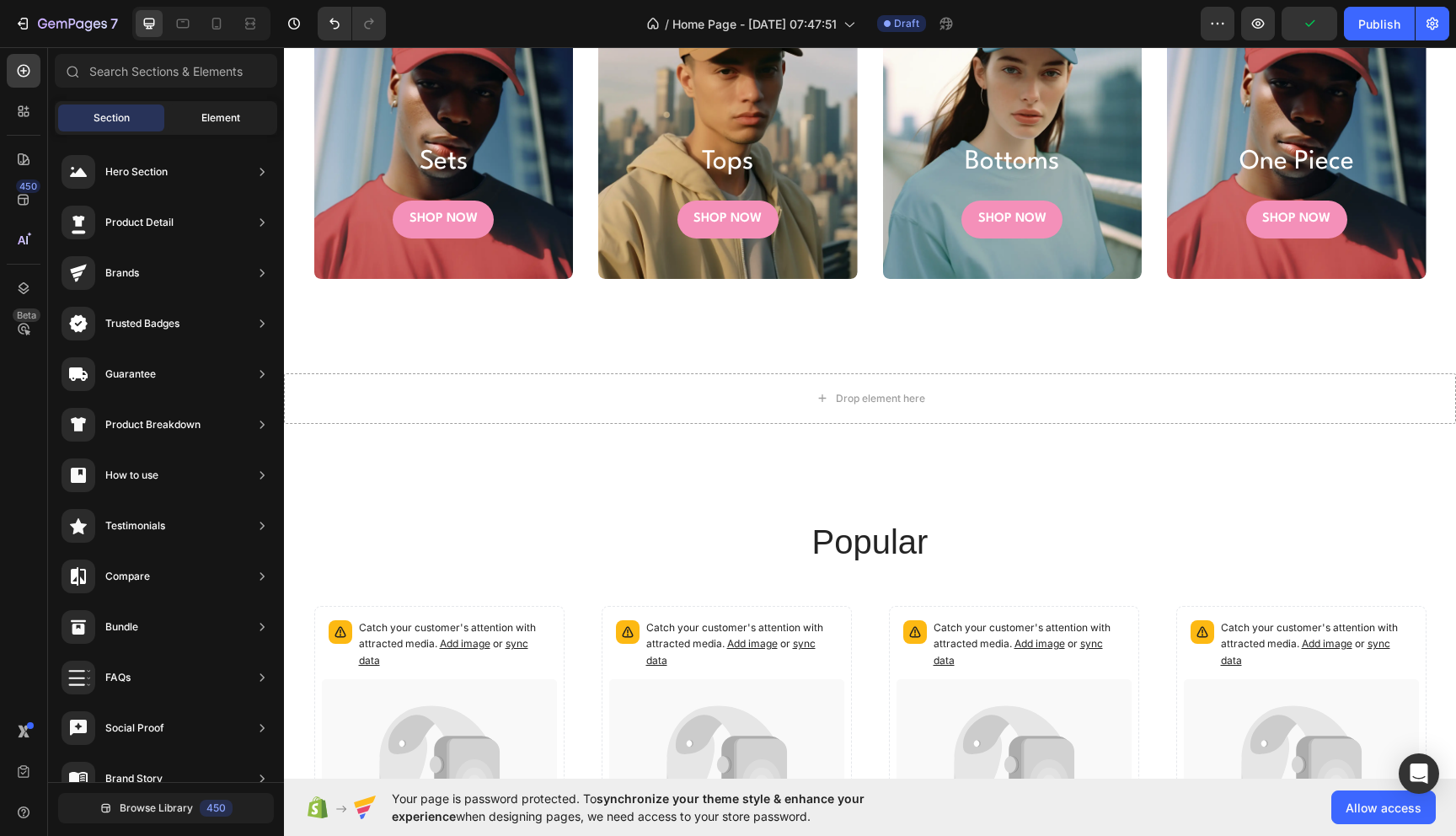
click at [246, 112] on div "Element" at bounding box center [220, 118] width 106 height 27
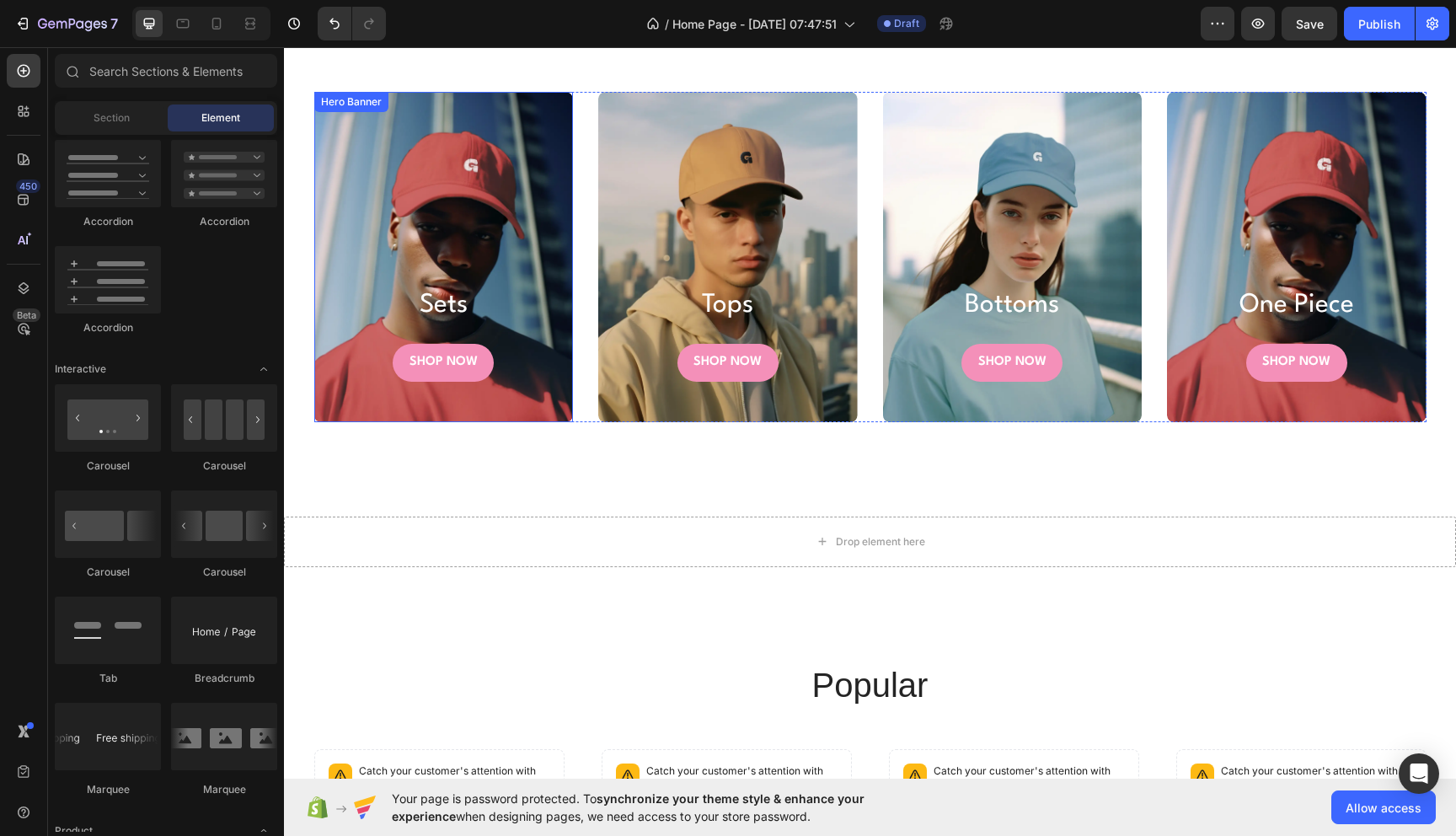
scroll to position [550, 0]
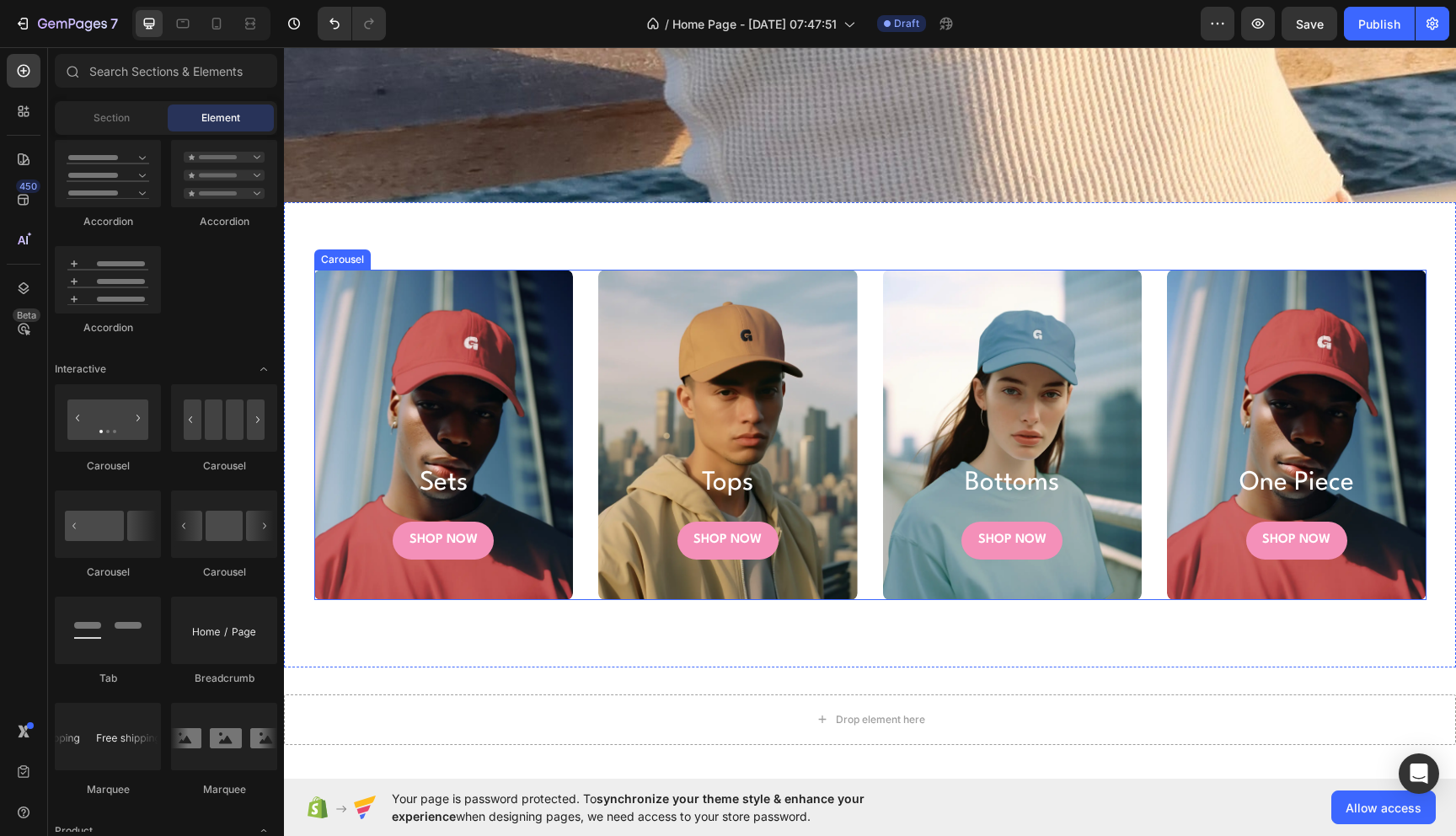
click at [578, 282] on div "sets Heading SHOP NOW Button Hero Banner tops Heading SHOP NOW Button Hero Bann…" at bounding box center [870, 435] width 1113 height 331
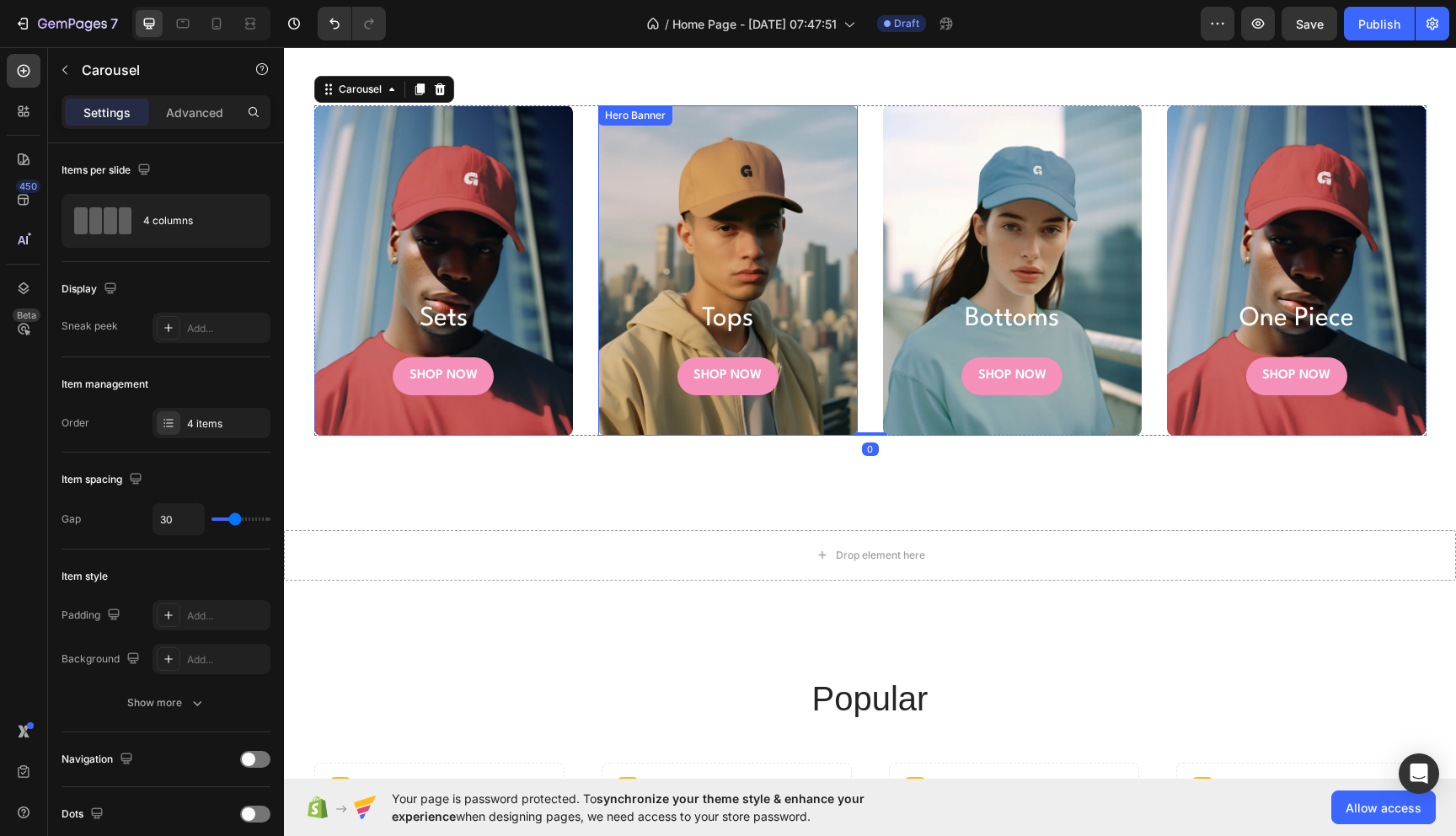
scroll to position [749, 0]
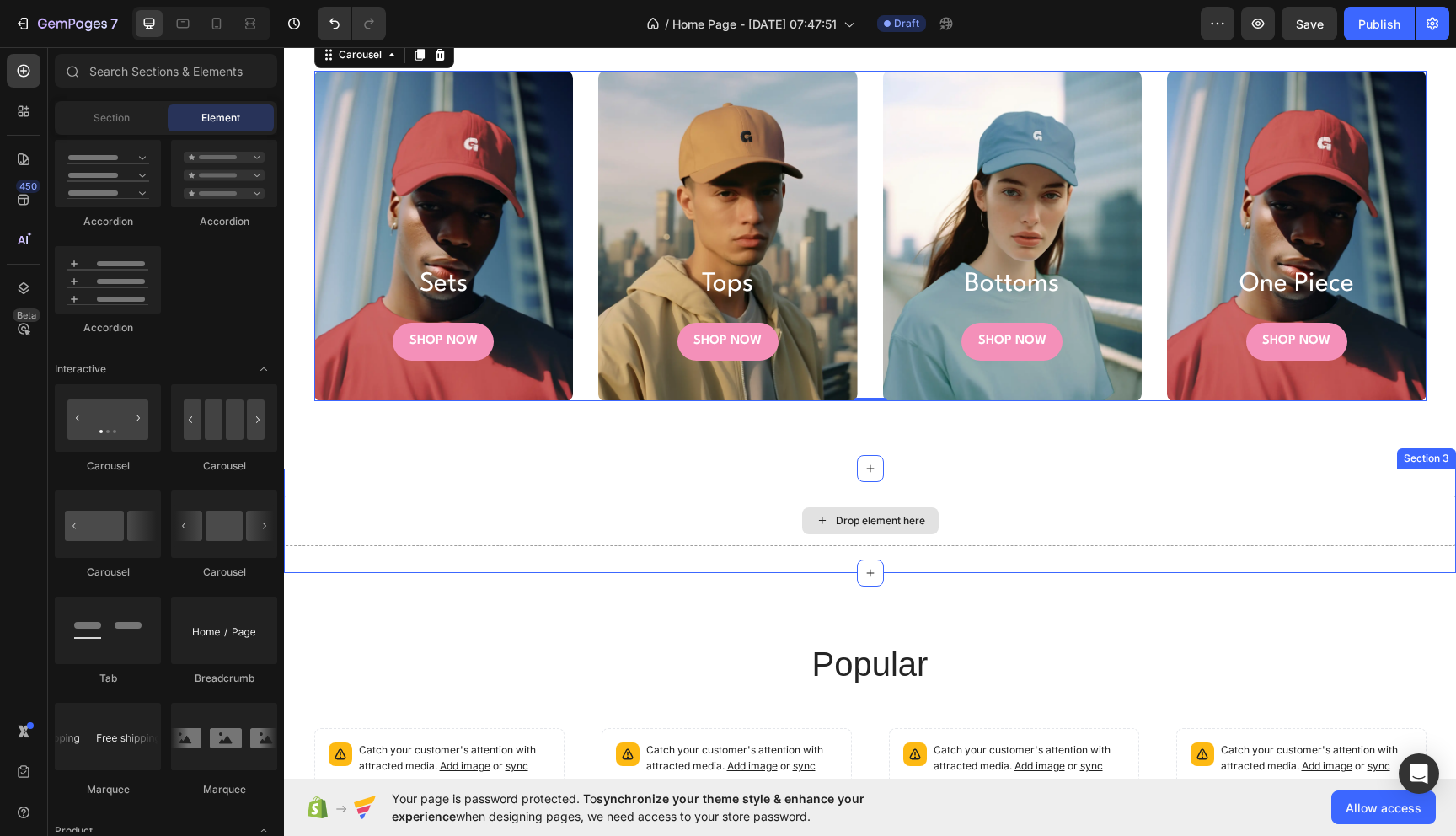
click at [828, 512] on div "Drop element here" at bounding box center [870, 521] width 136 height 27
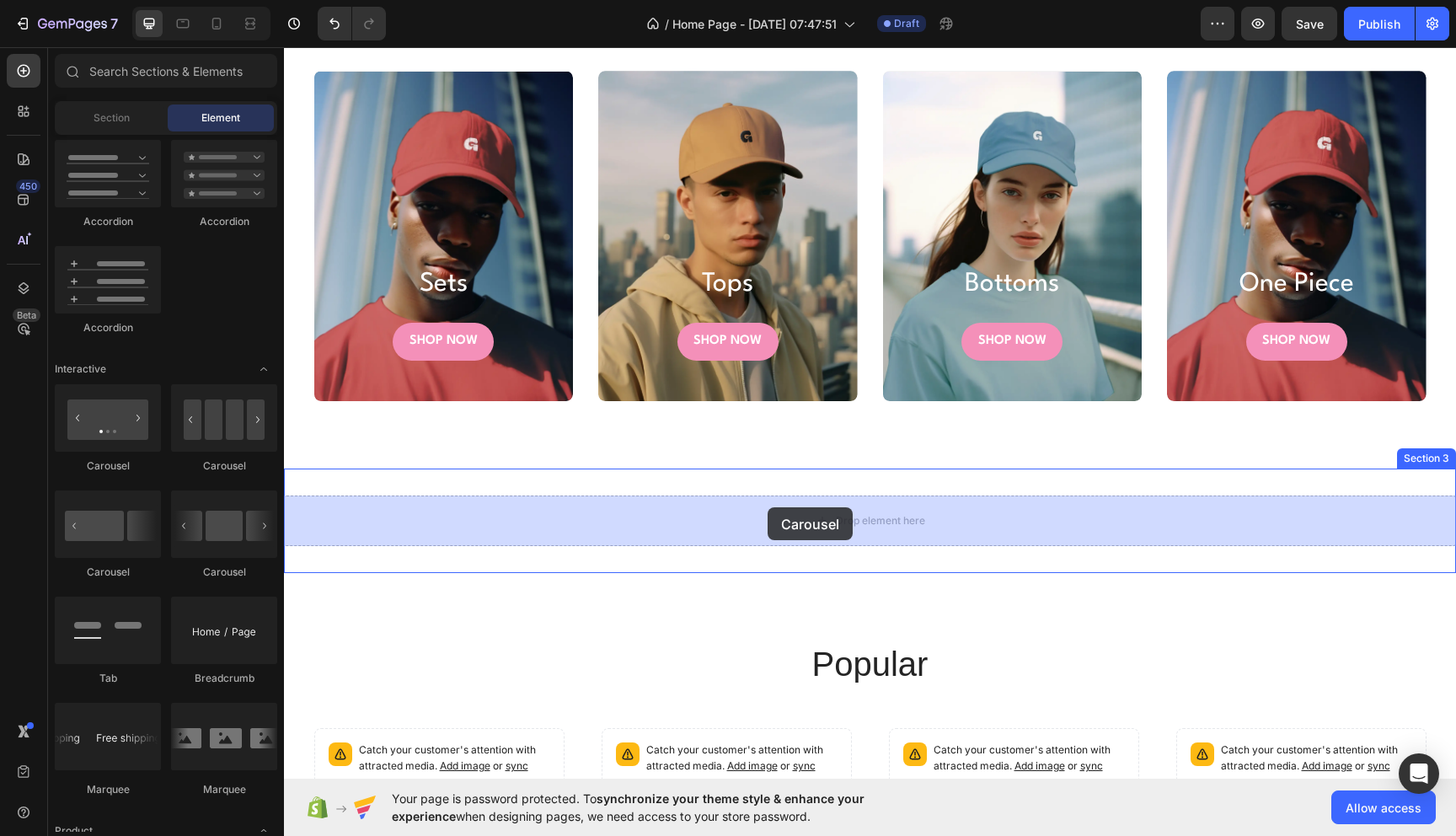
drag, startPoint x: 485, startPoint y: 480, endPoint x: 768, endPoint y: 506, distance: 284.2
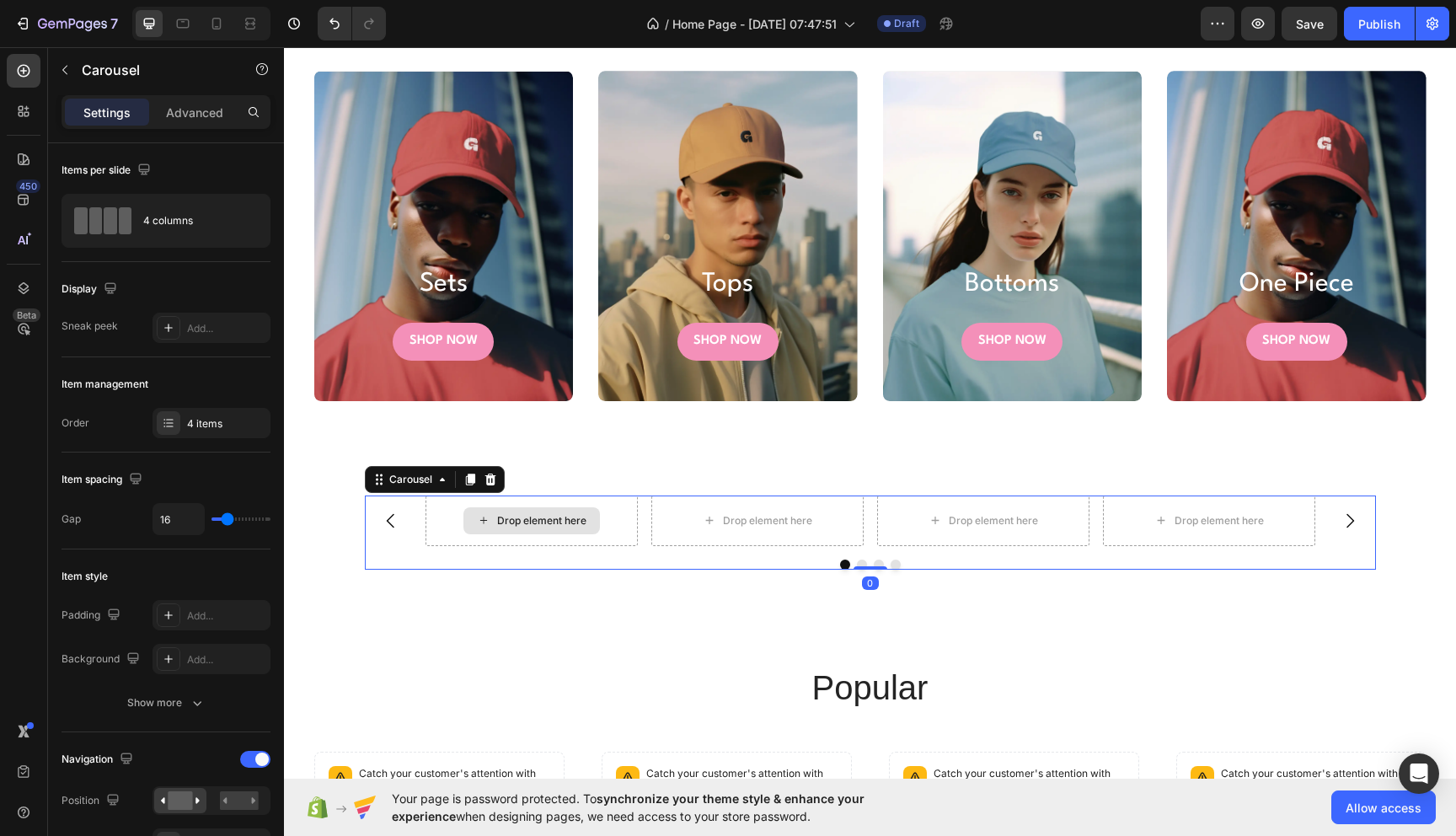
click at [535, 525] on div "Drop element here" at bounding box center [541, 521] width 89 height 14
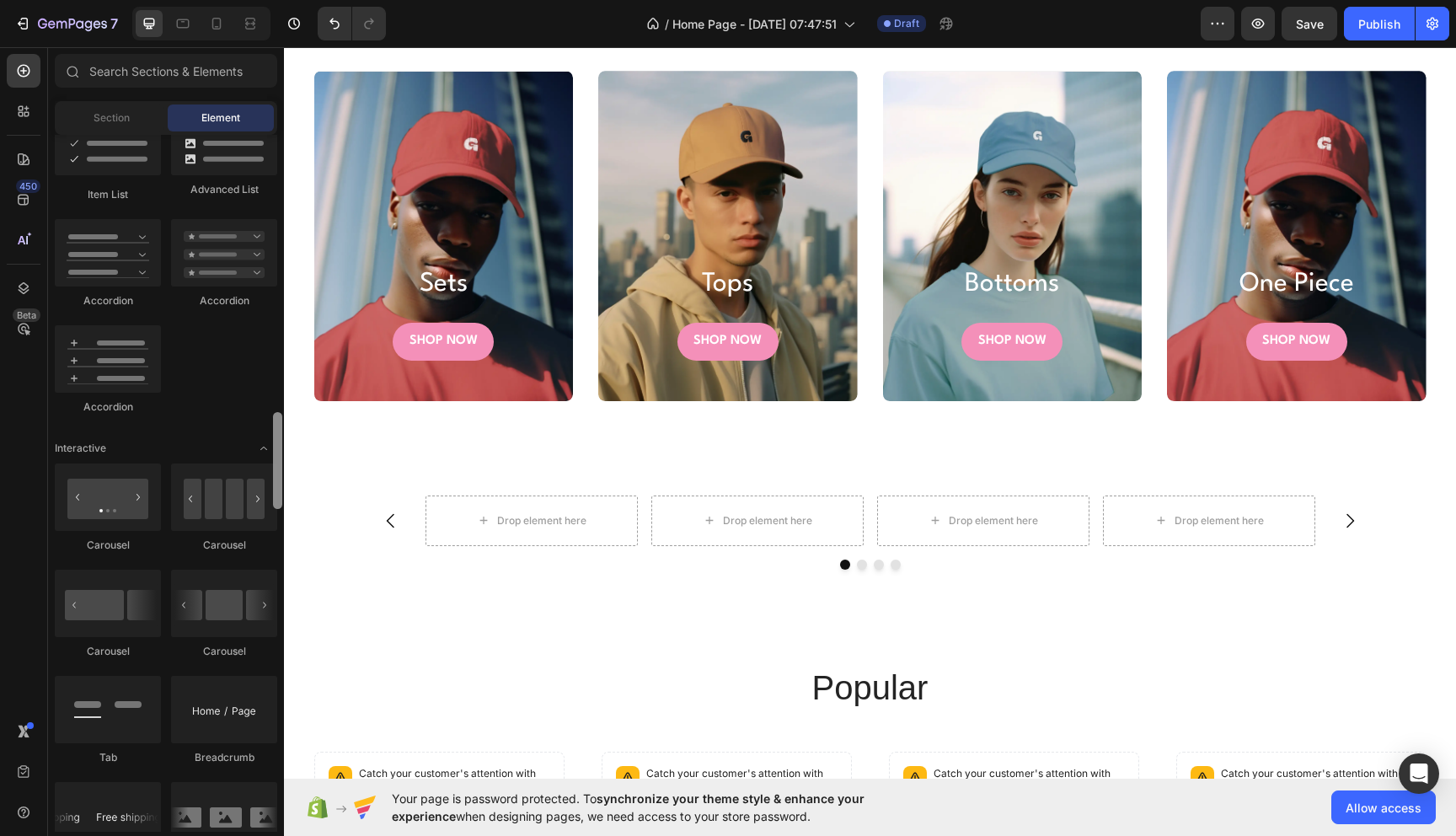
scroll to position [1303, 0]
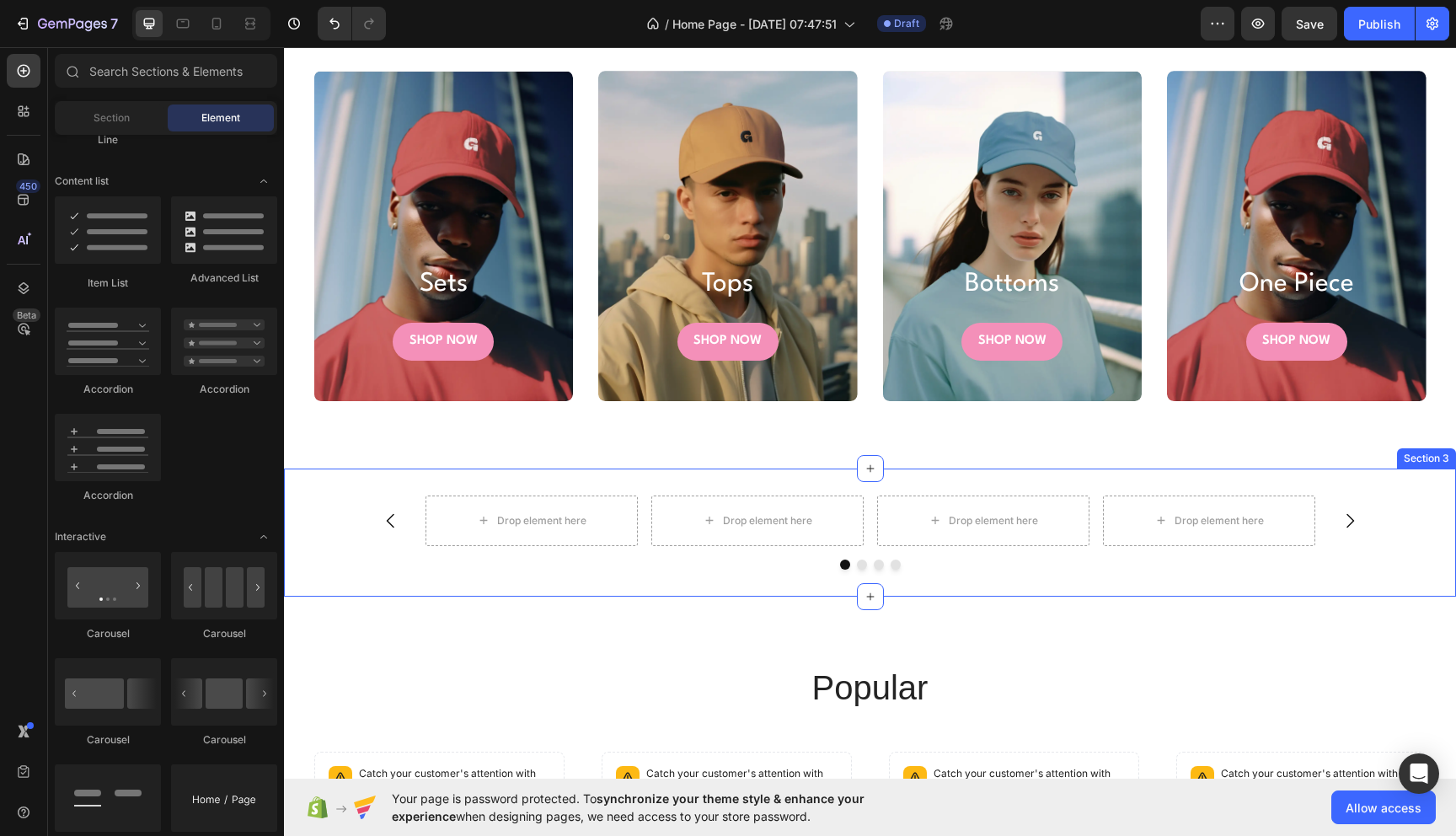
click at [772, 480] on div "Drop element here Drop element here Drop element here Drop element here Carouse…" at bounding box center [870, 533] width 1172 height 128
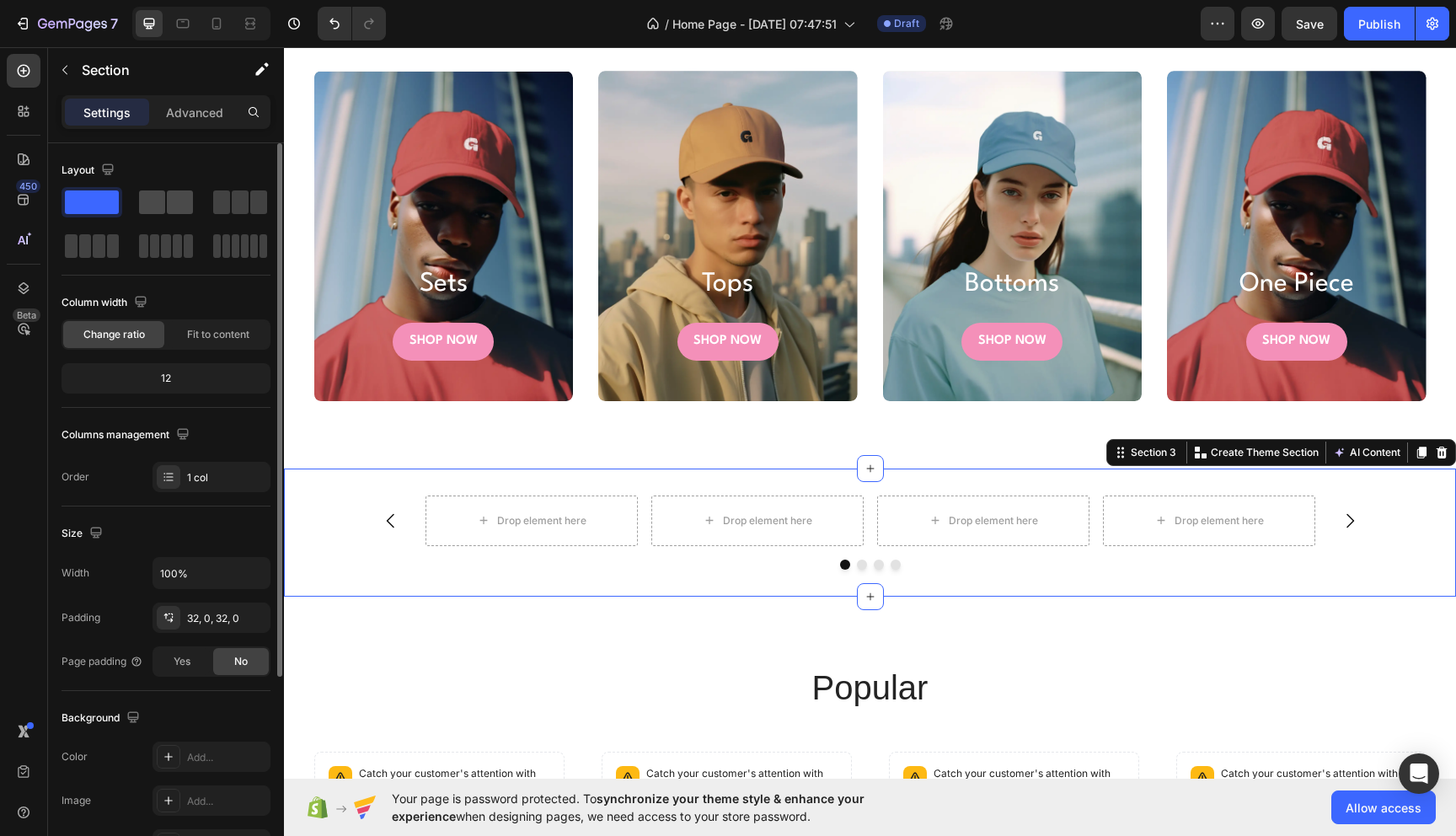
click at [185, 196] on span at bounding box center [180, 202] width 26 height 23
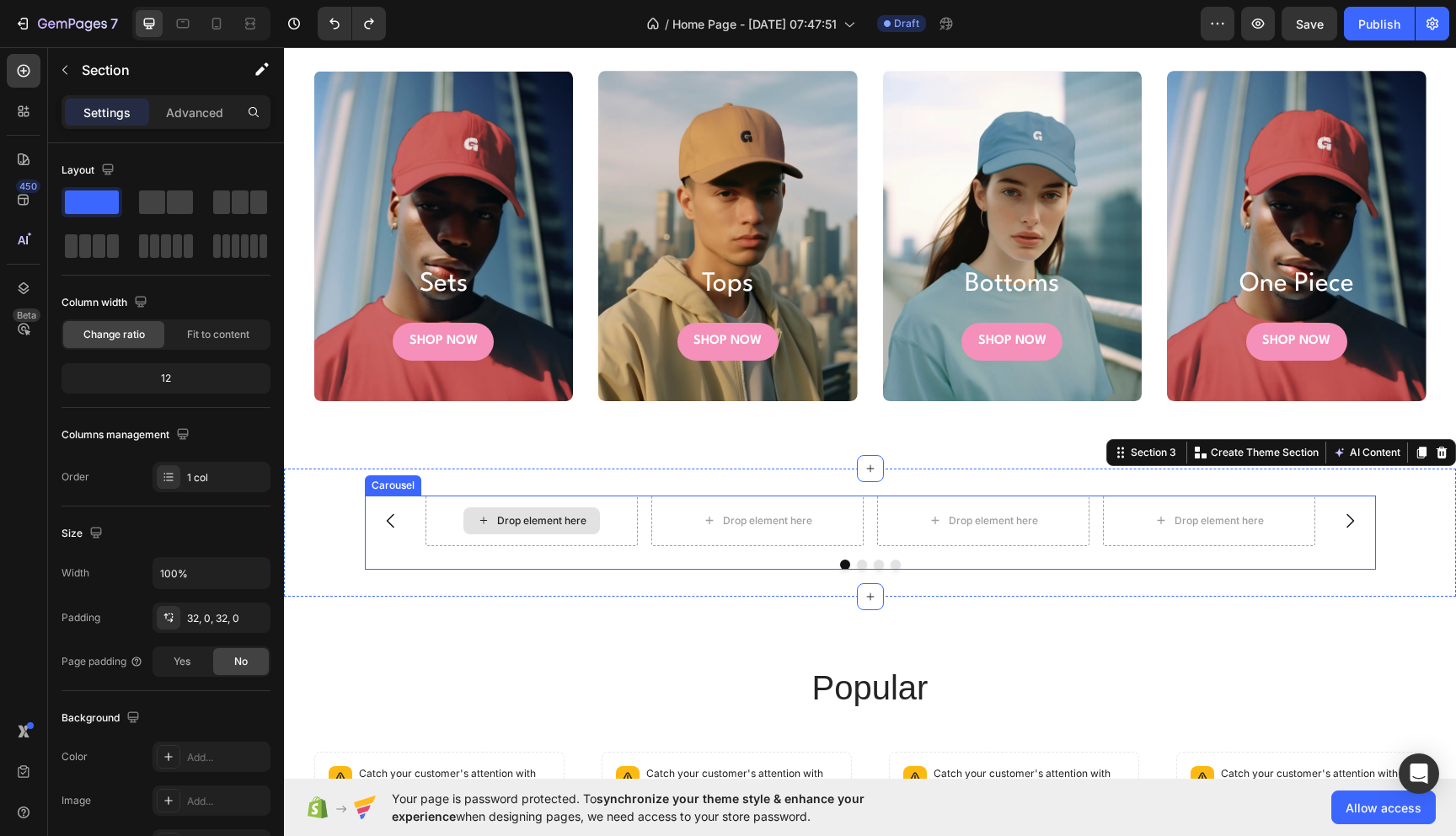
click at [600, 550] on div "Drop element here Drop element here Drop element here Drop element here [GEOGRA…" at bounding box center [870, 533] width 1011 height 74
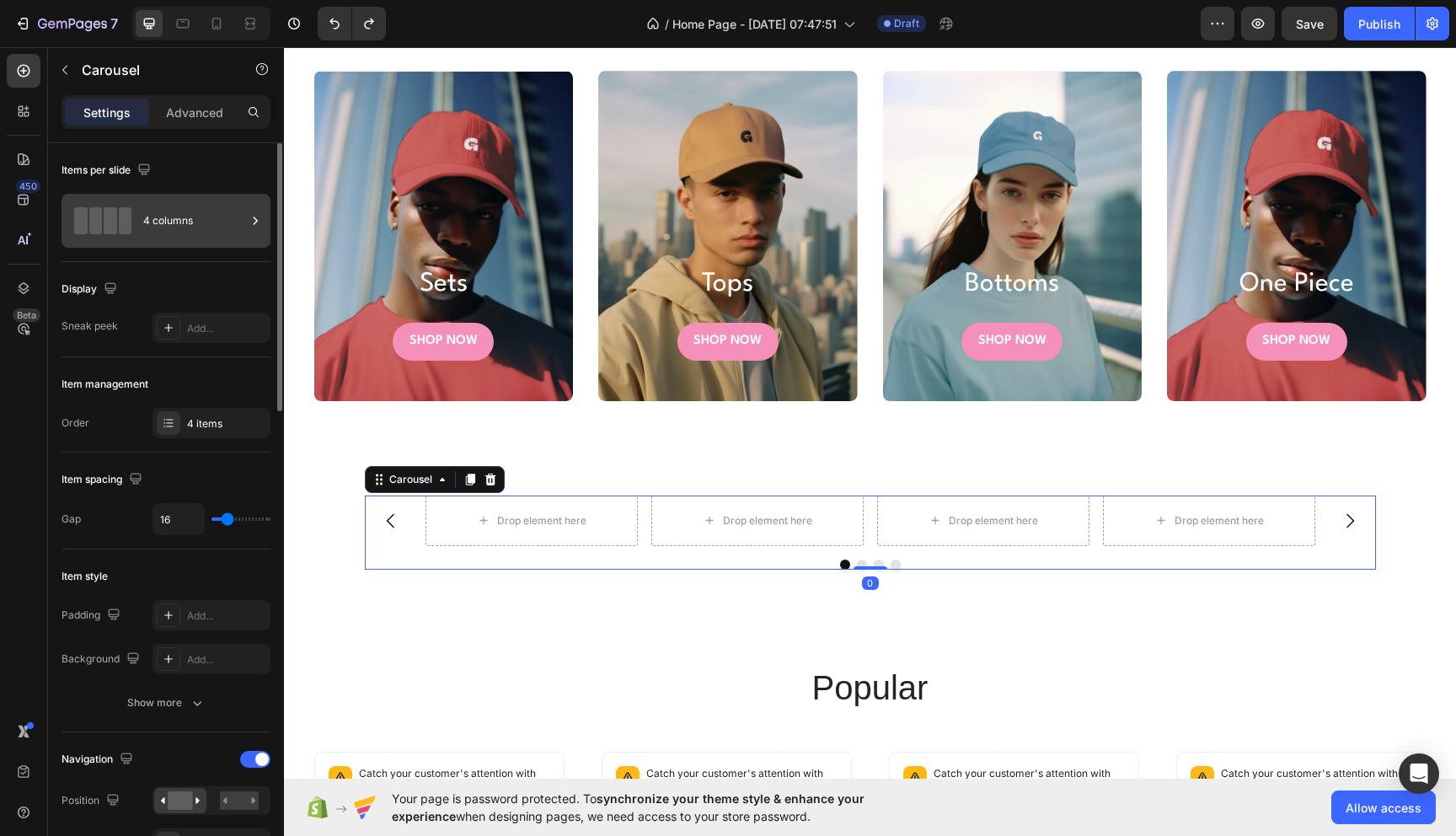
click at [167, 234] on div "4 columns" at bounding box center [194, 220] width 102 height 39
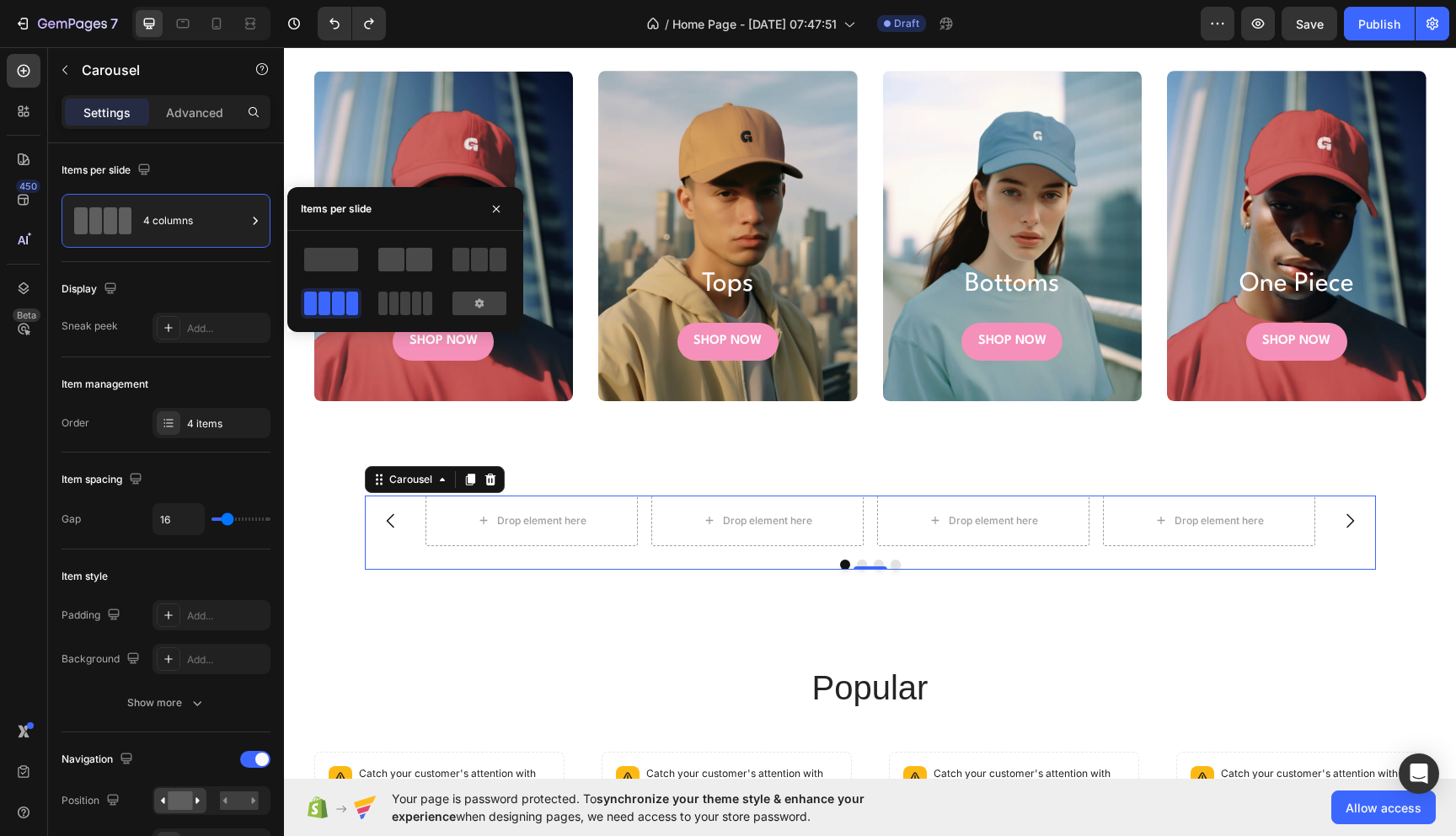
click at [416, 268] on span at bounding box center [419, 259] width 26 height 23
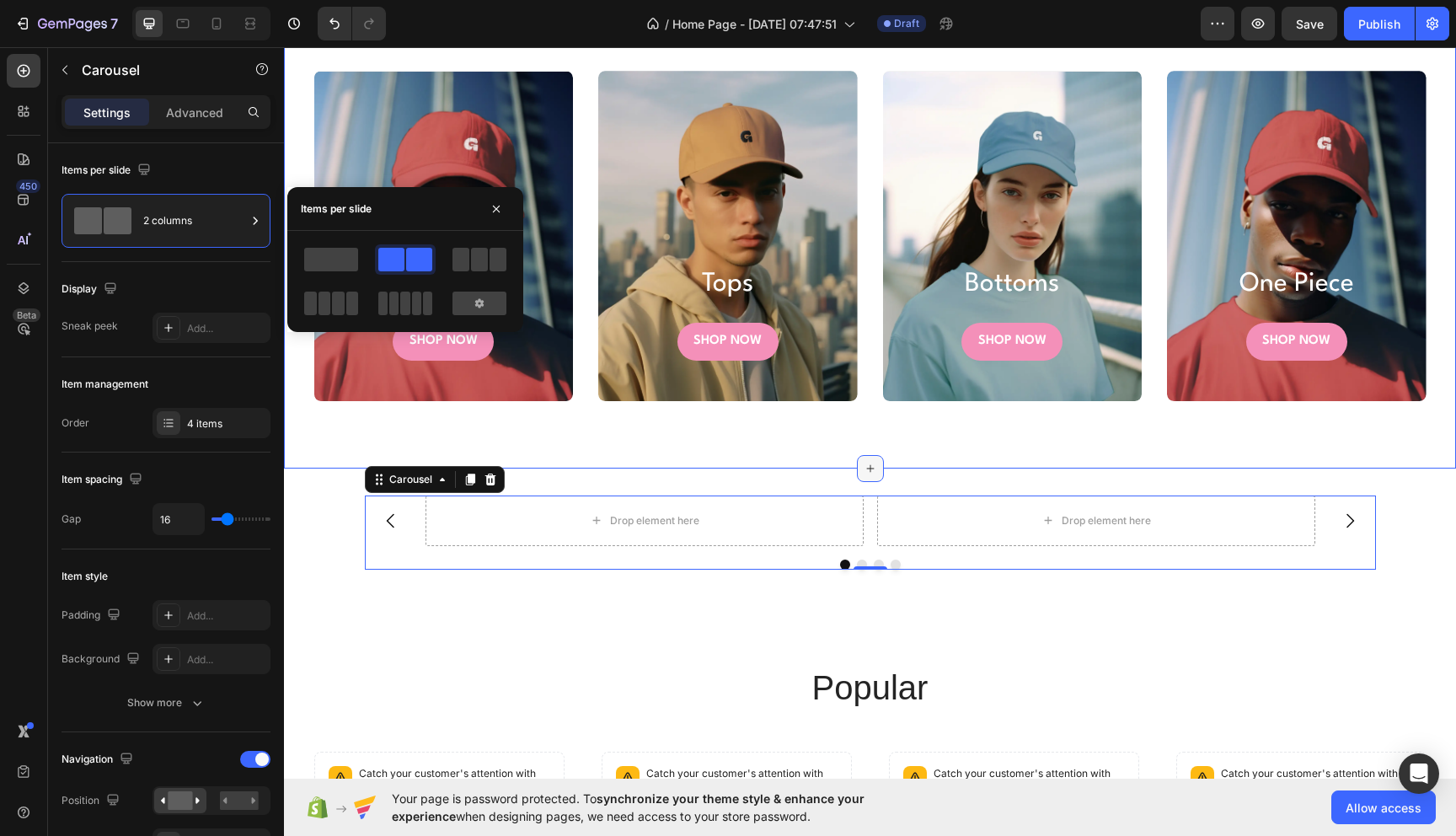
click at [874, 467] on icon at bounding box center [870, 469] width 14 height 14
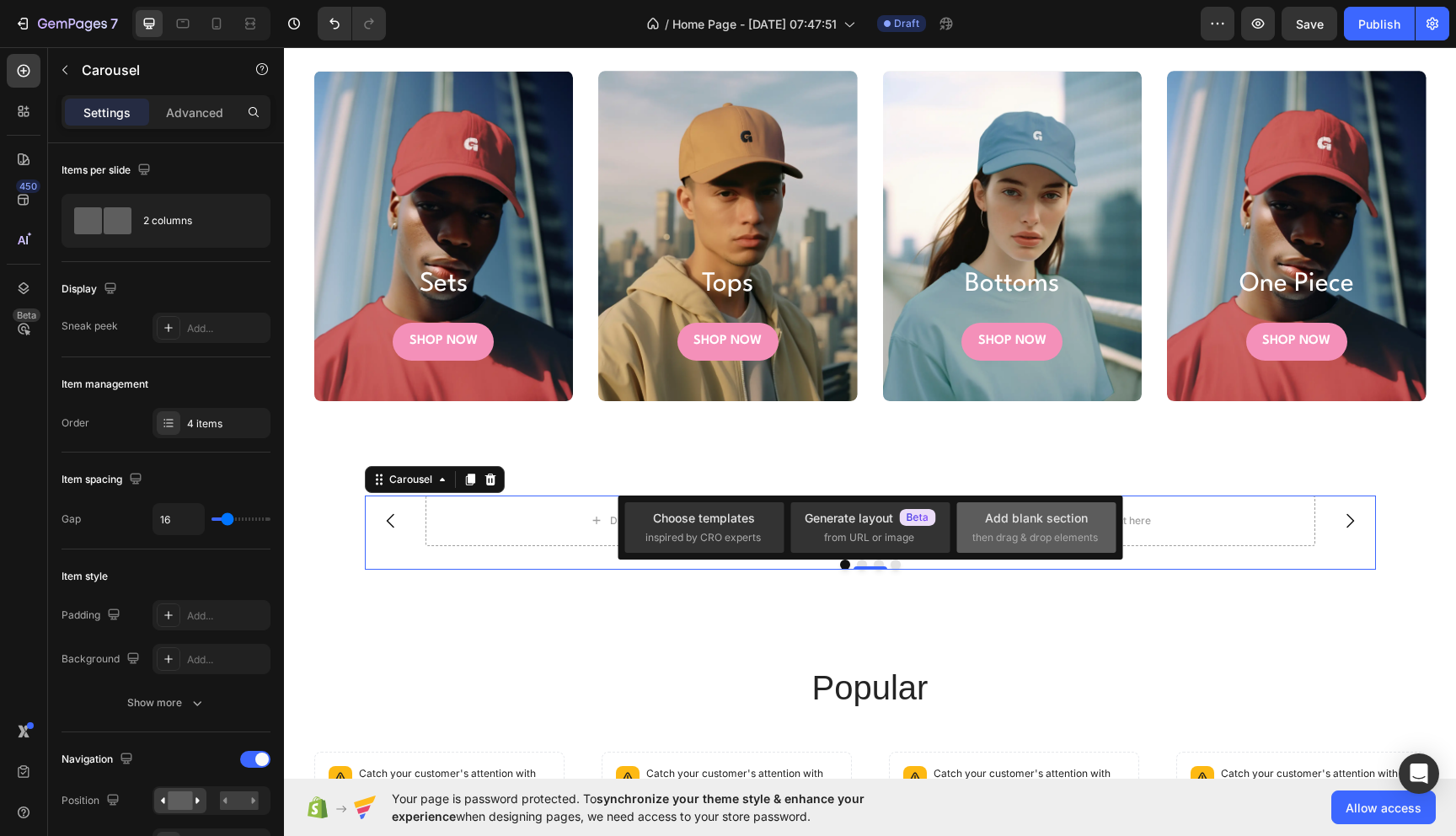
click at [1039, 521] on div "Add blank section" at bounding box center [1036, 517] width 102 height 17
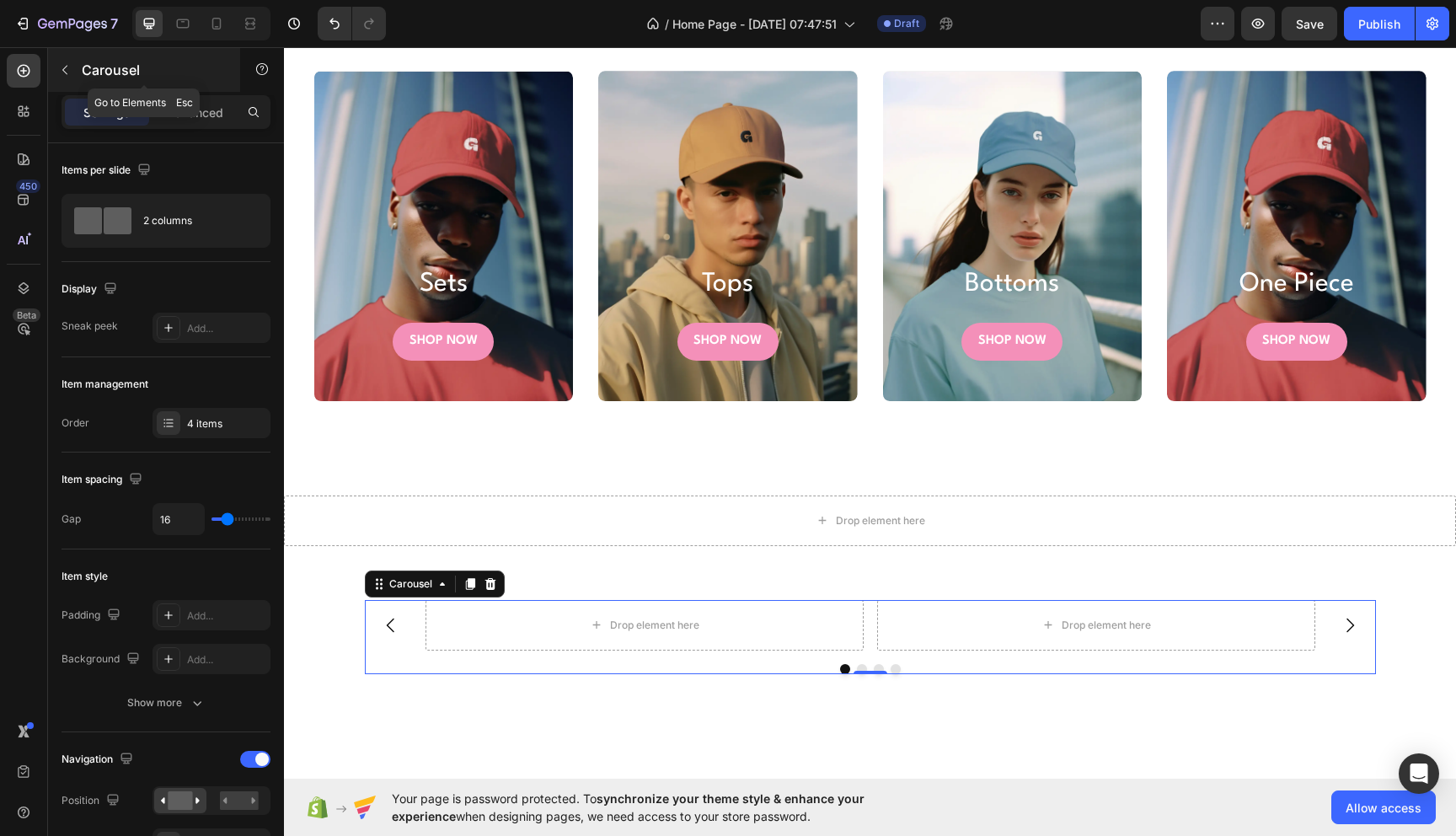
click at [72, 78] on button "button" at bounding box center [65, 70] width 27 height 27
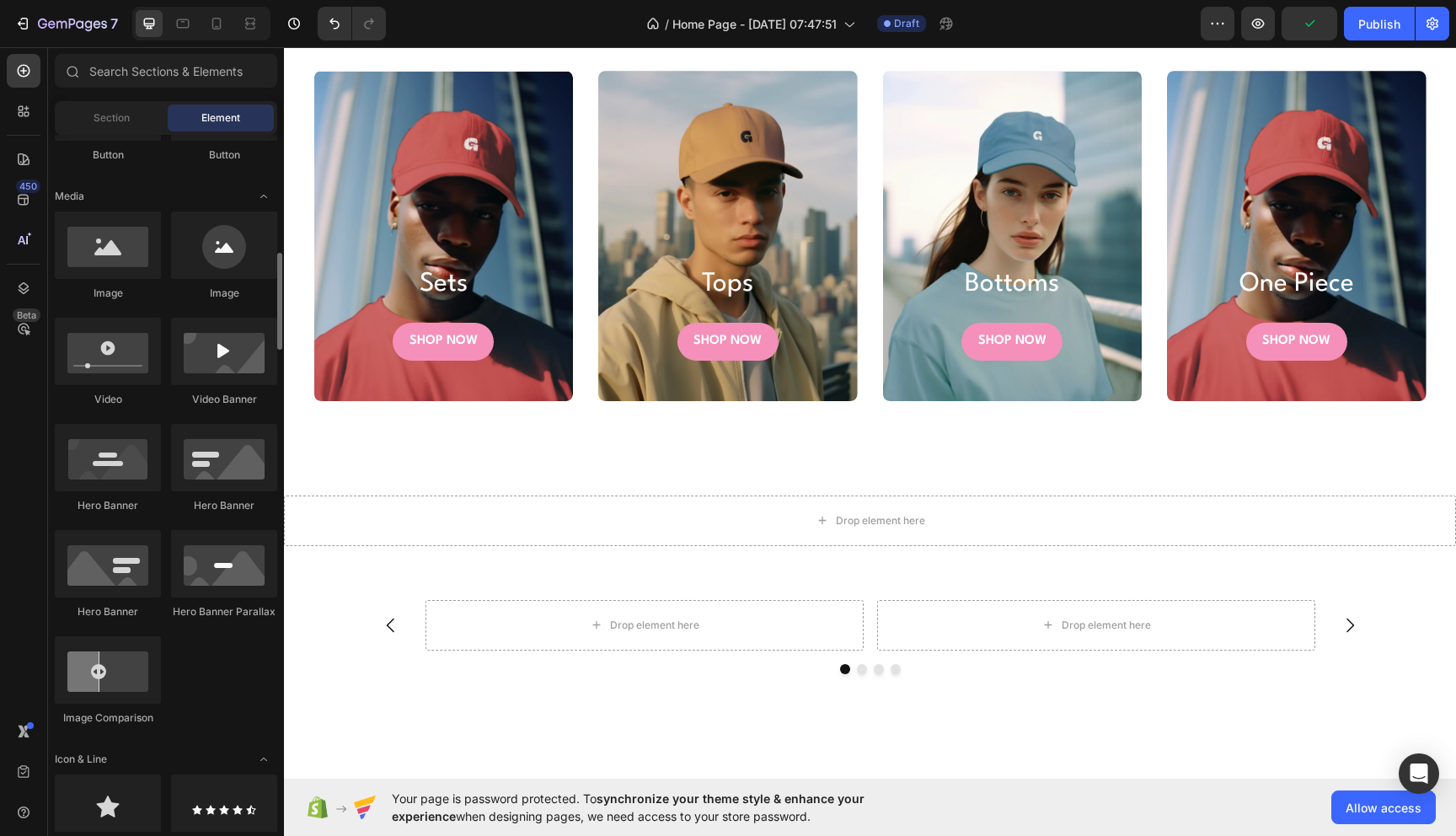
scroll to position [0, 0]
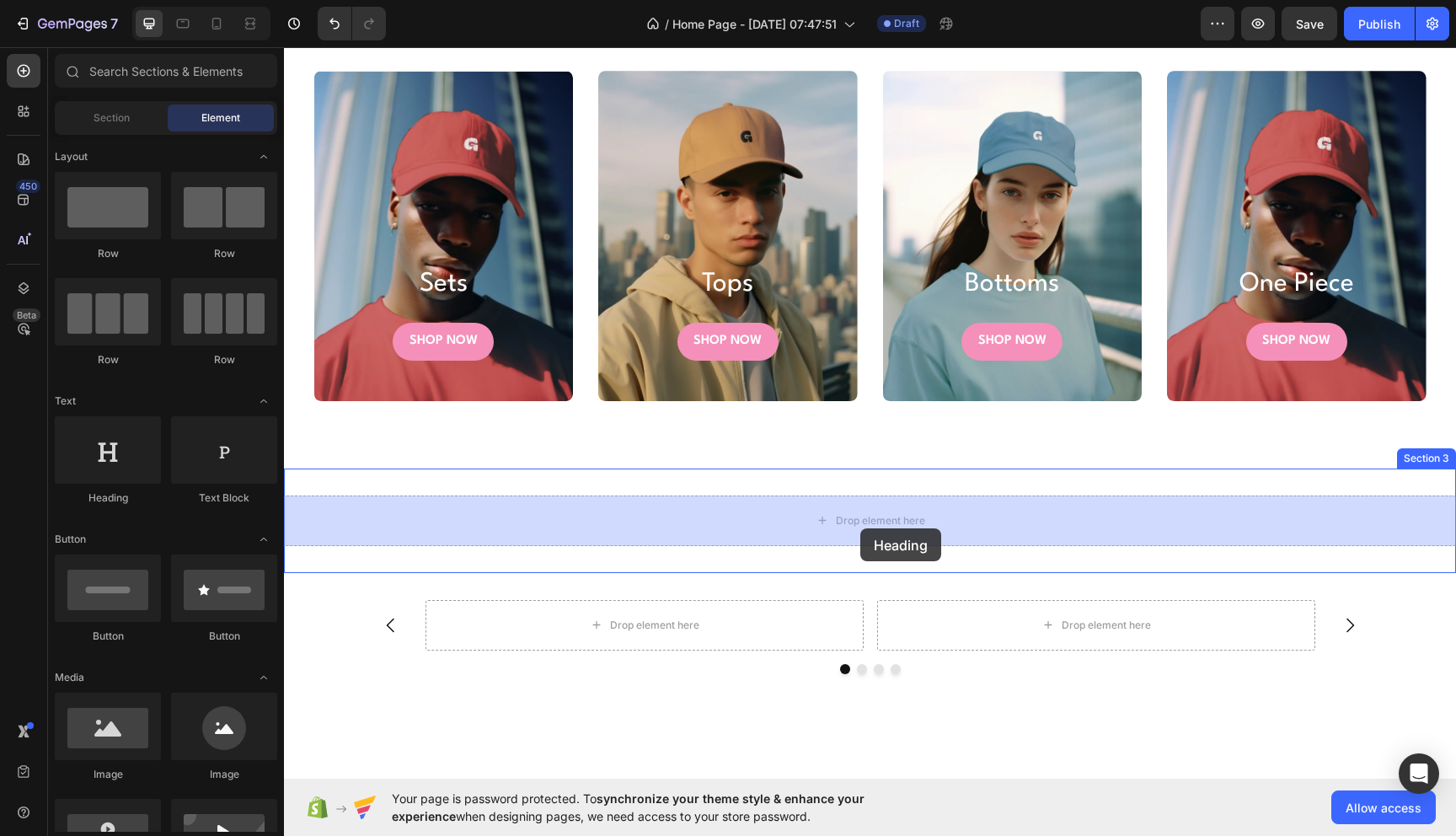
drag, startPoint x: 408, startPoint y: 510, endPoint x: 860, endPoint y: 528, distance: 452.4
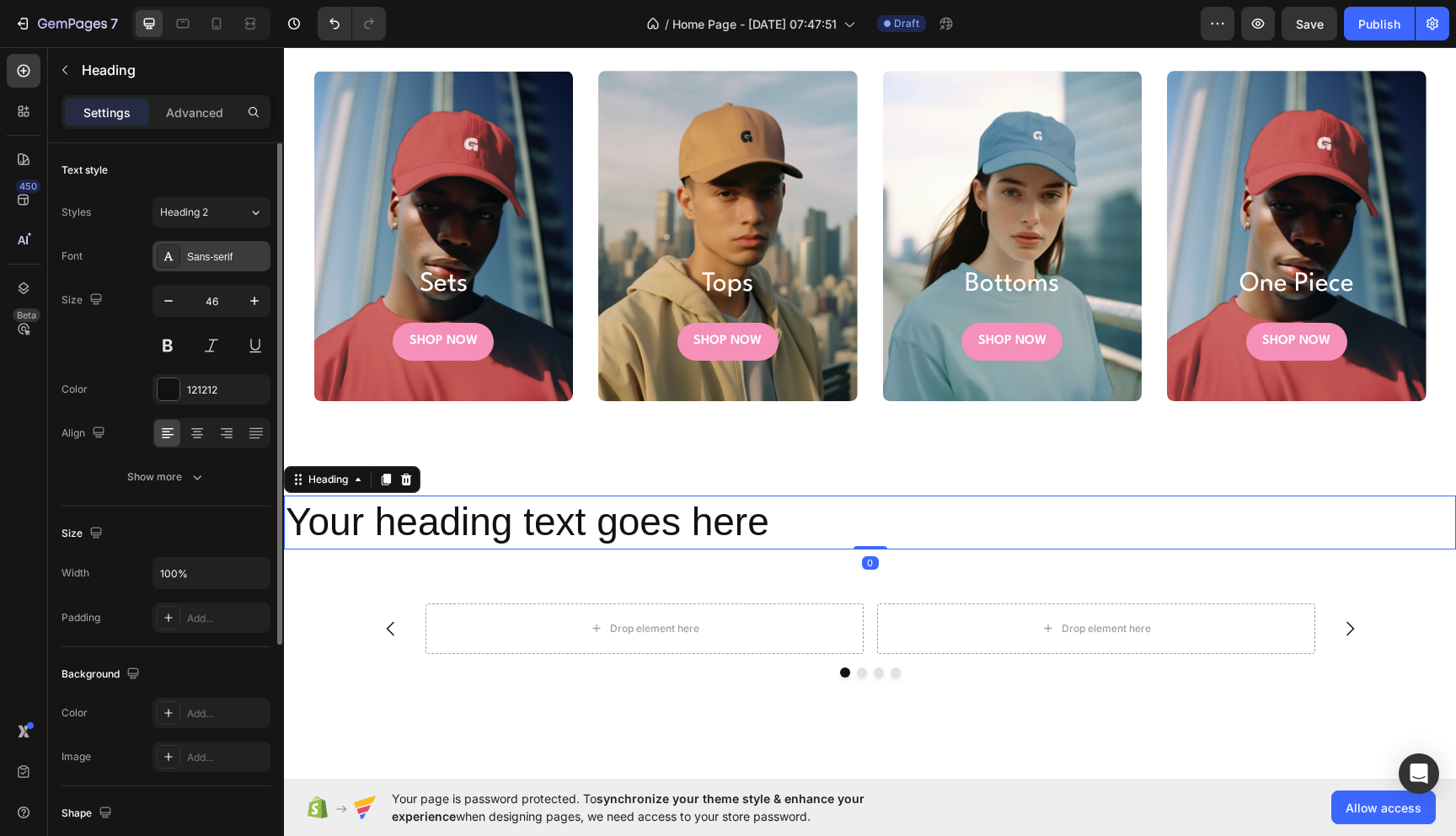
click at [185, 259] on div "Sans-serif" at bounding box center [212, 255] width 118 height 30
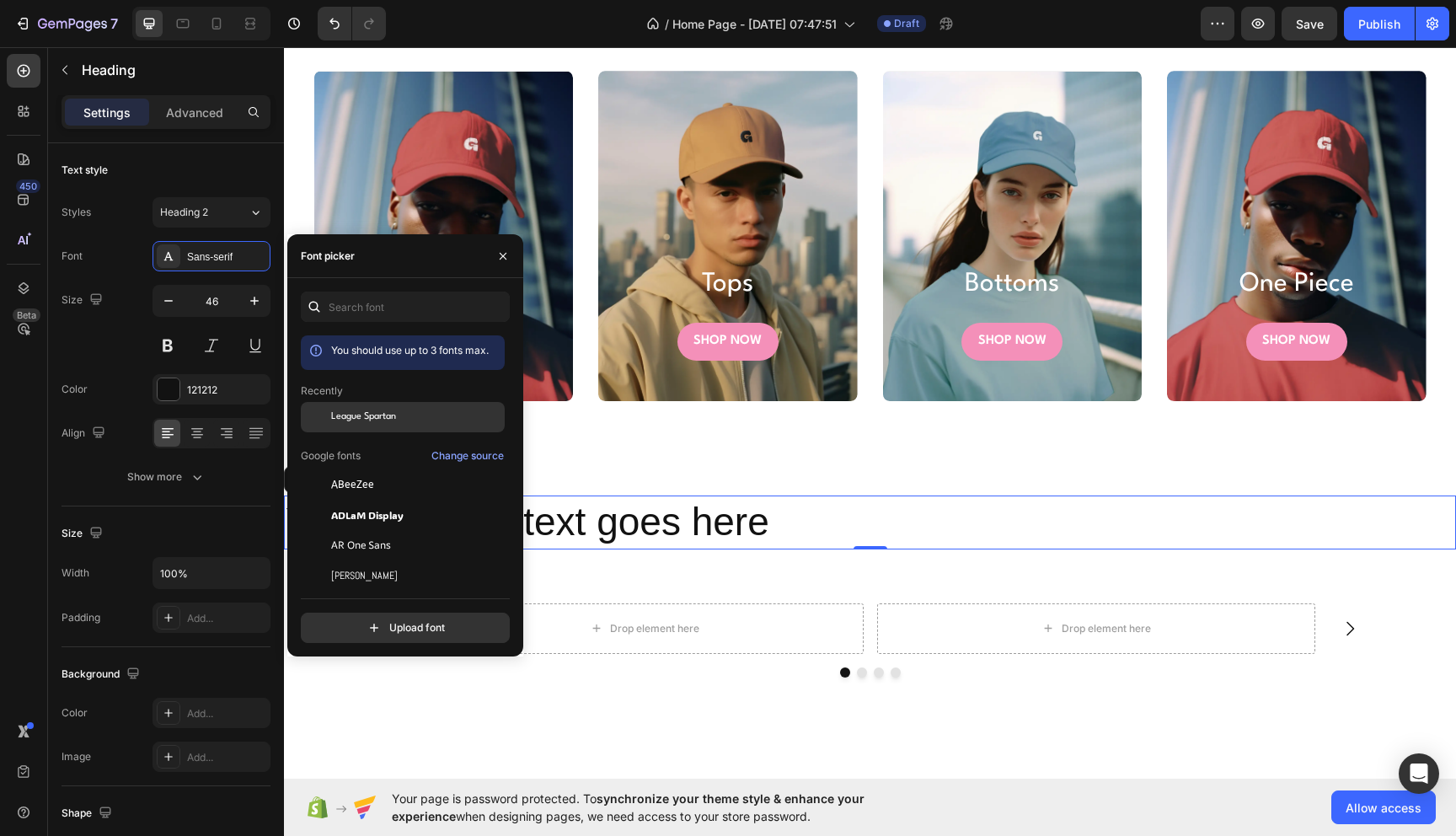
click at [407, 421] on div "League Spartan" at bounding box center [417, 418] width 170 height 15
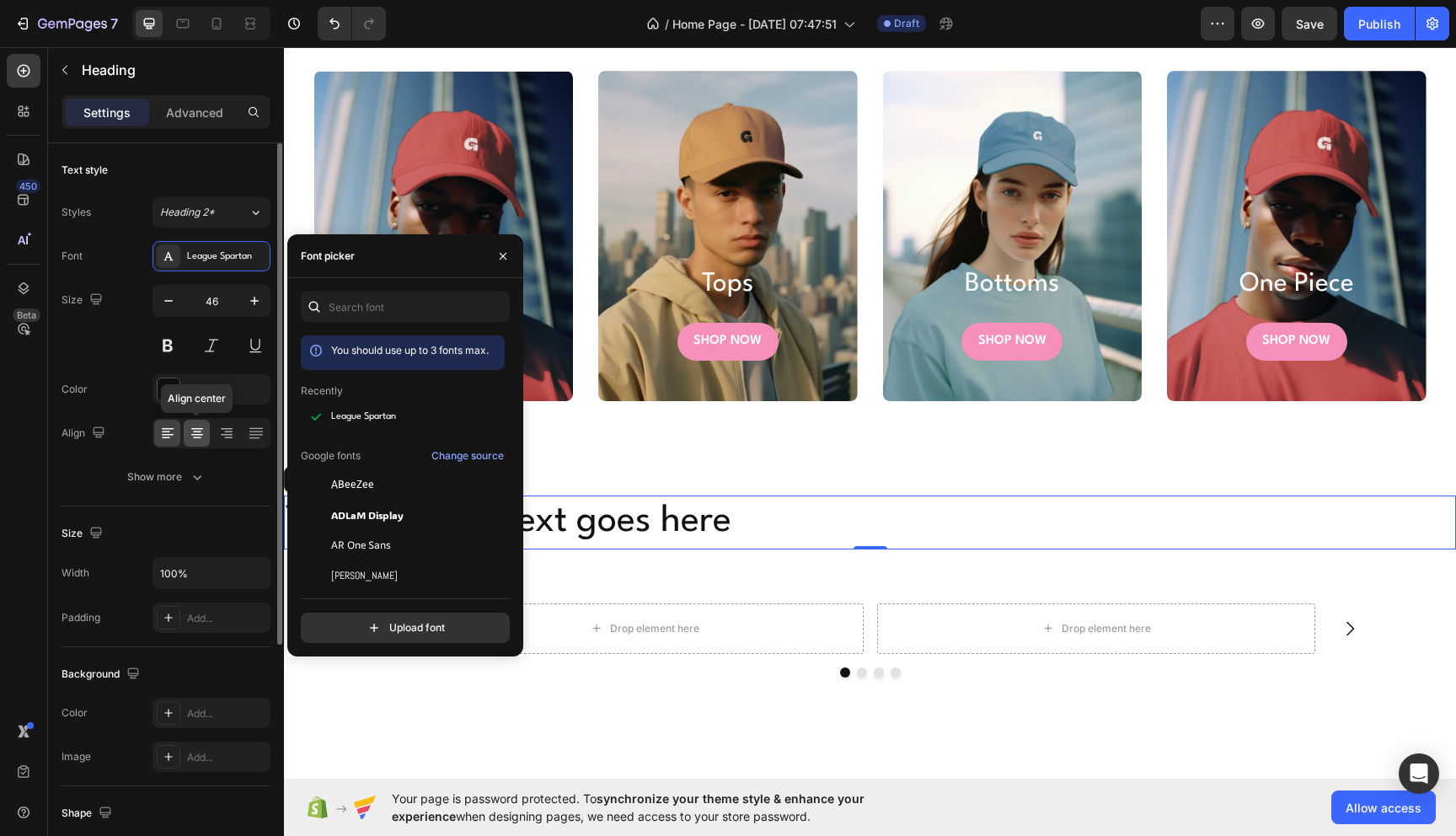
click at [196, 430] on icon at bounding box center [196, 432] width 16 height 16
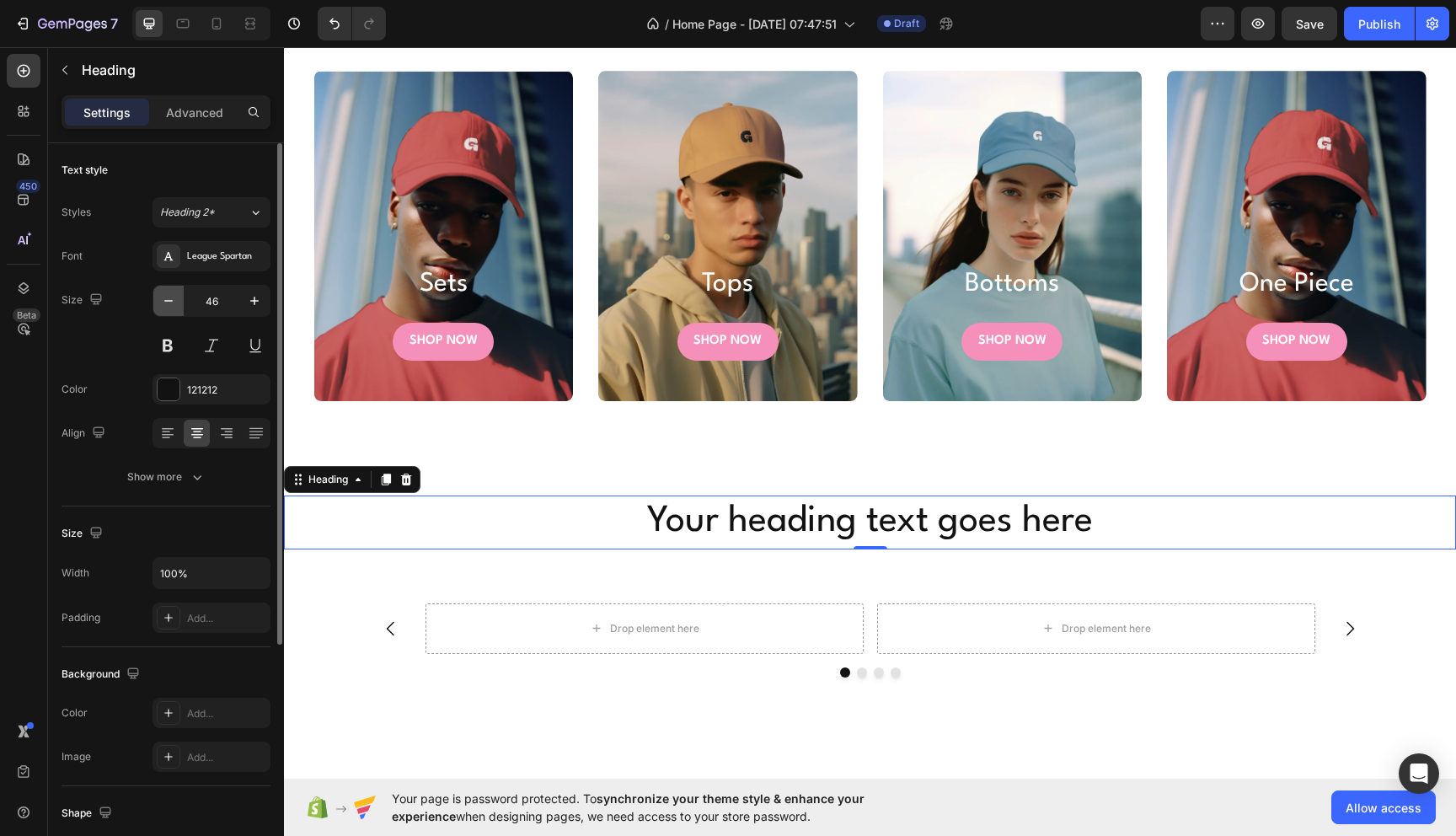
click at [167, 307] on icon "button" at bounding box center [168, 300] width 16 height 16
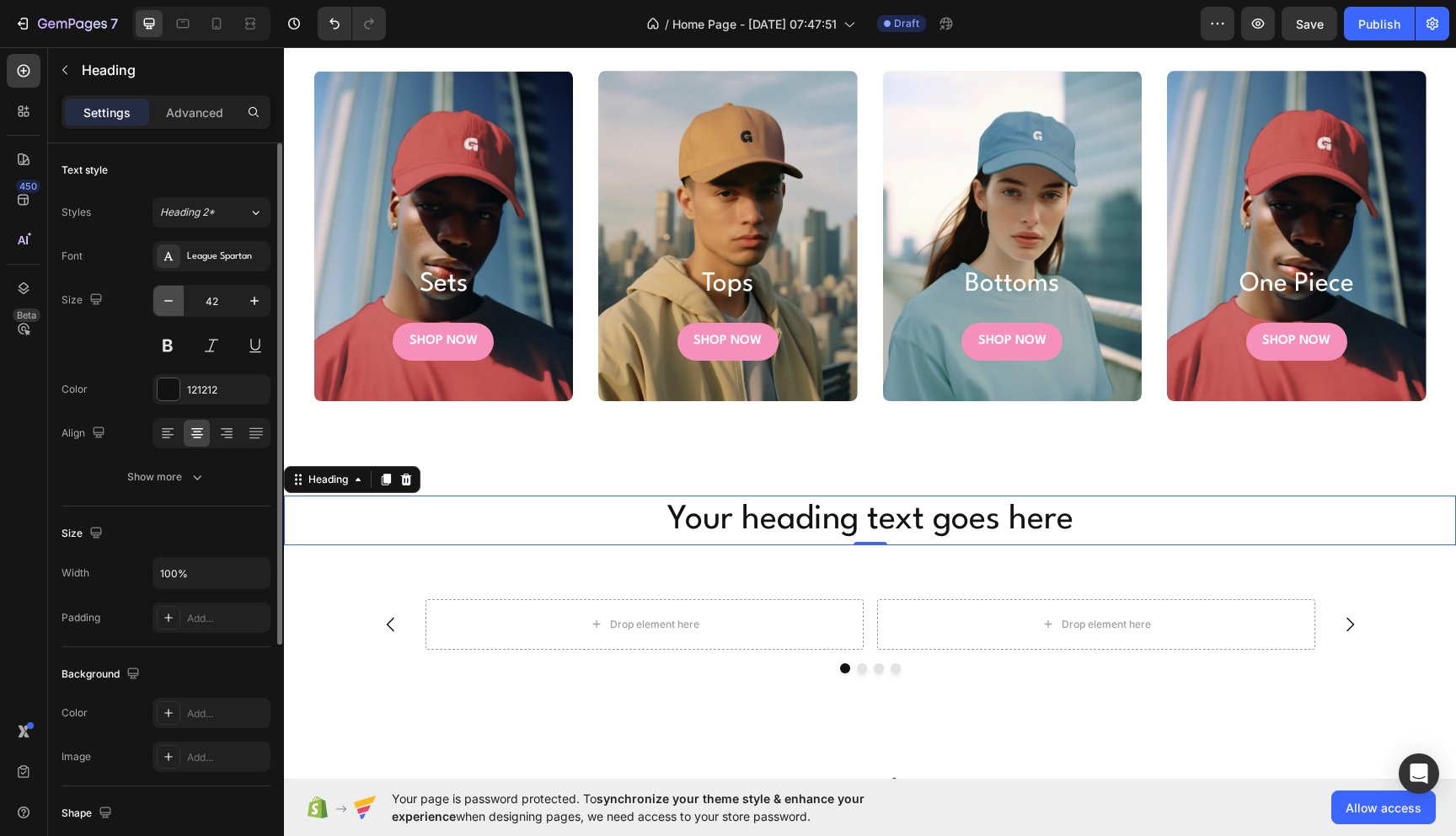
click at [167, 307] on icon "button" at bounding box center [168, 300] width 16 height 16
type input "38"
click at [882, 524] on h2 "Your heading text goes here" at bounding box center [870, 518] width 1172 height 44
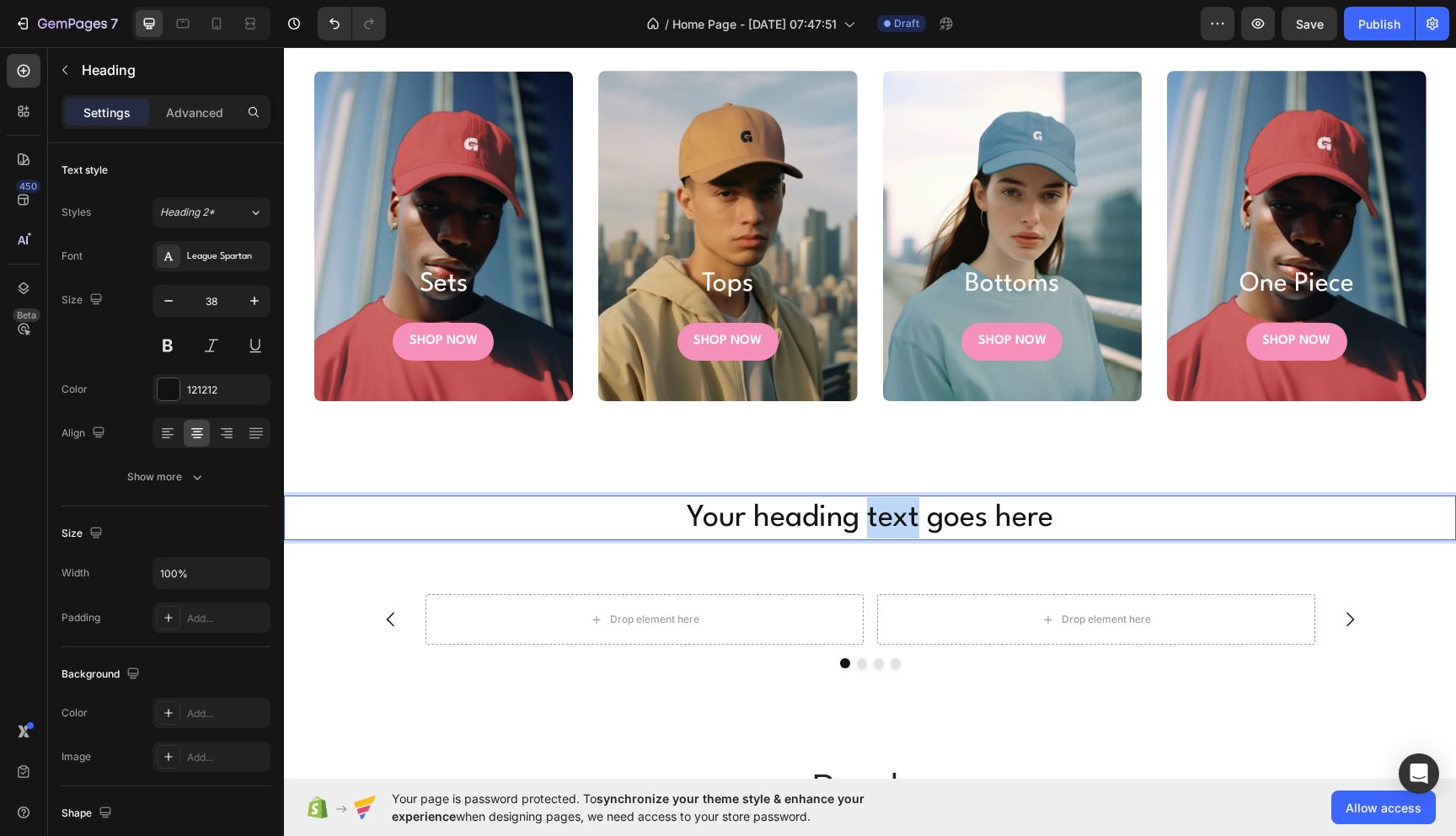
click at [882, 524] on p "Your heading text goes here" at bounding box center [869, 517] width 1169 height 42
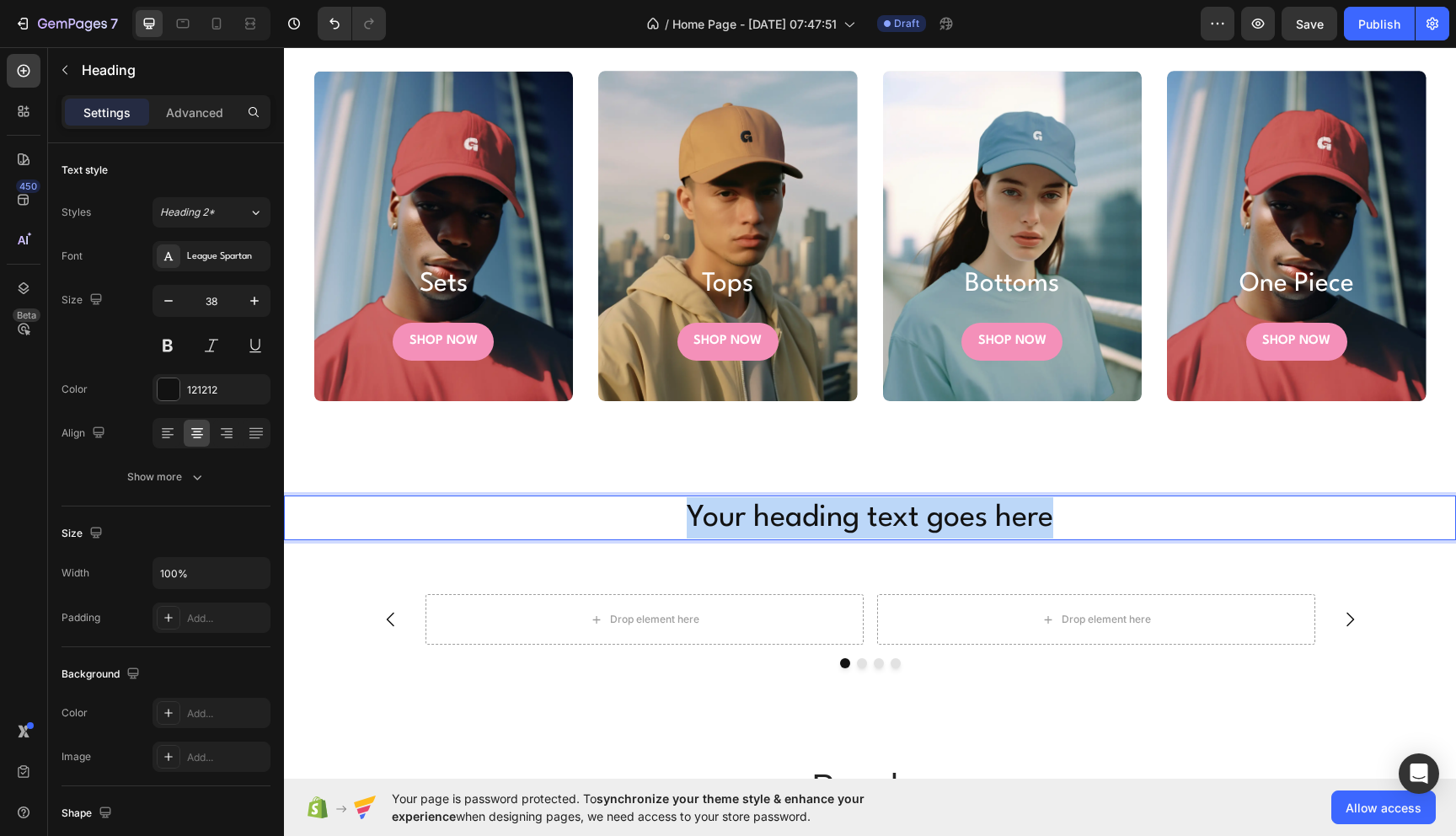
click at [882, 524] on p "Your heading text goes here" at bounding box center [869, 517] width 1169 height 42
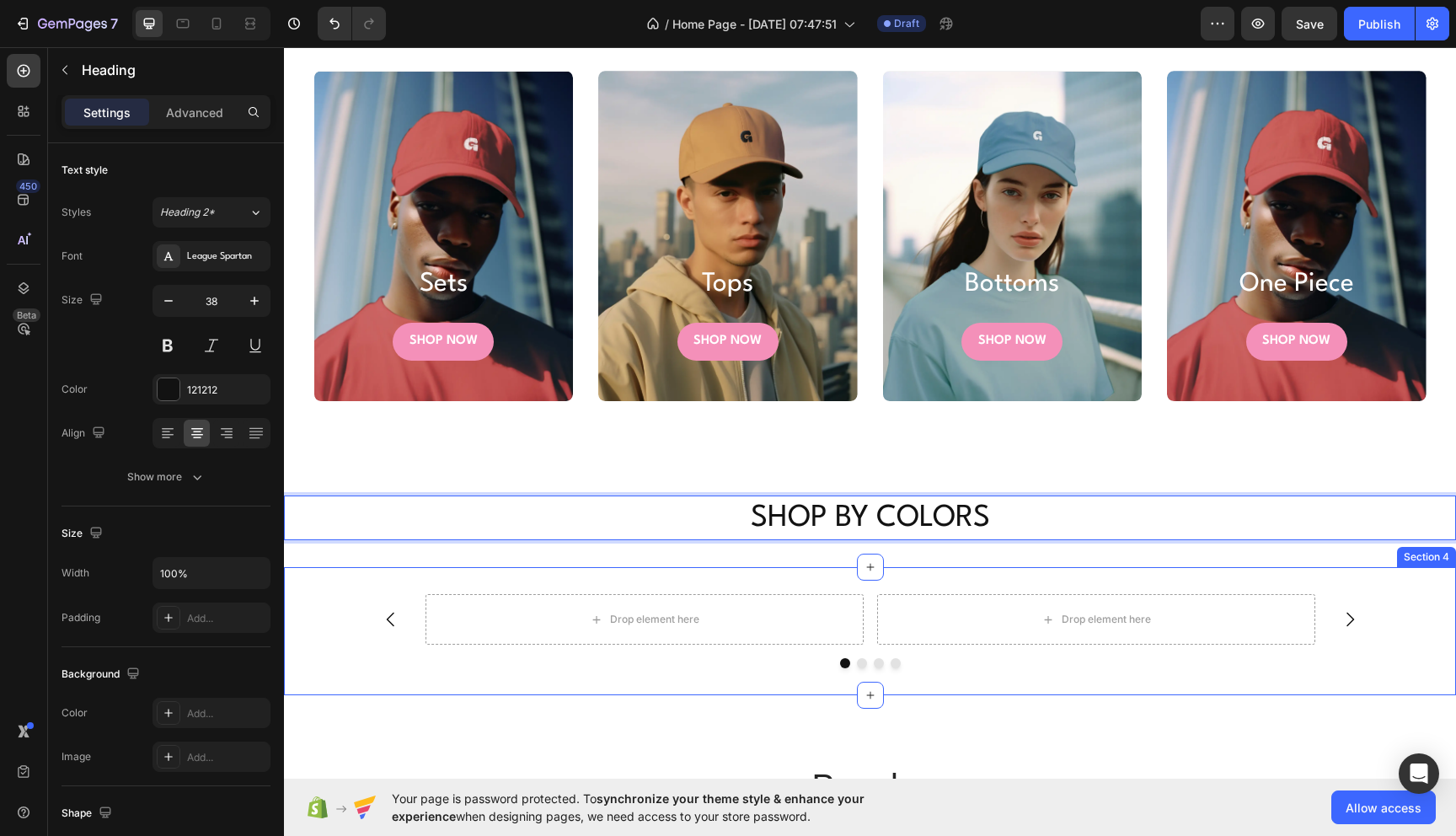
click at [451, 588] on div "Drop element here Drop element here Drop element here Drop element here Carouse…" at bounding box center [870, 631] width 1172 height 128
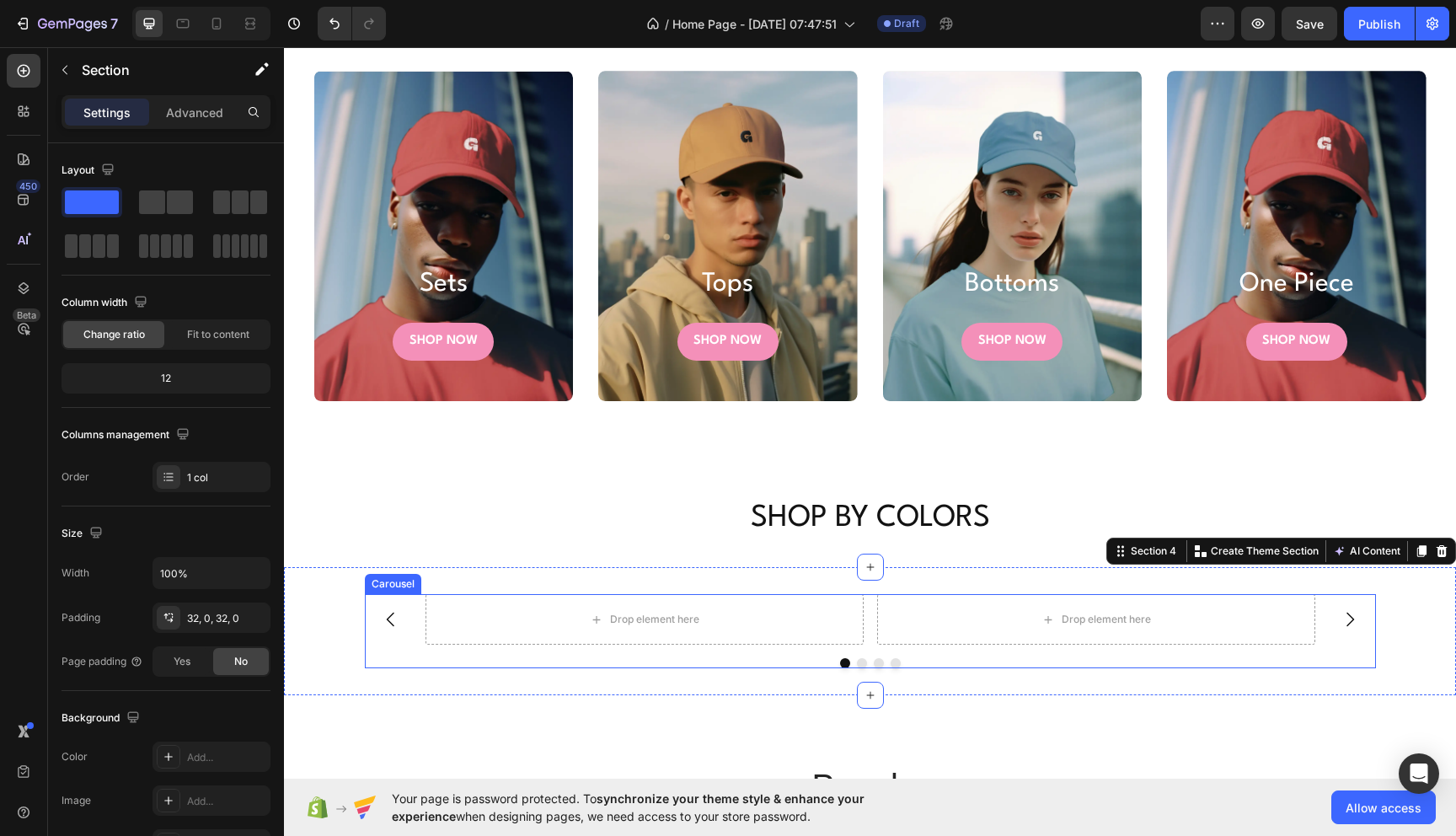
click at [1223, 664] on div at bounding box center [870, 663] width 1011 height 10
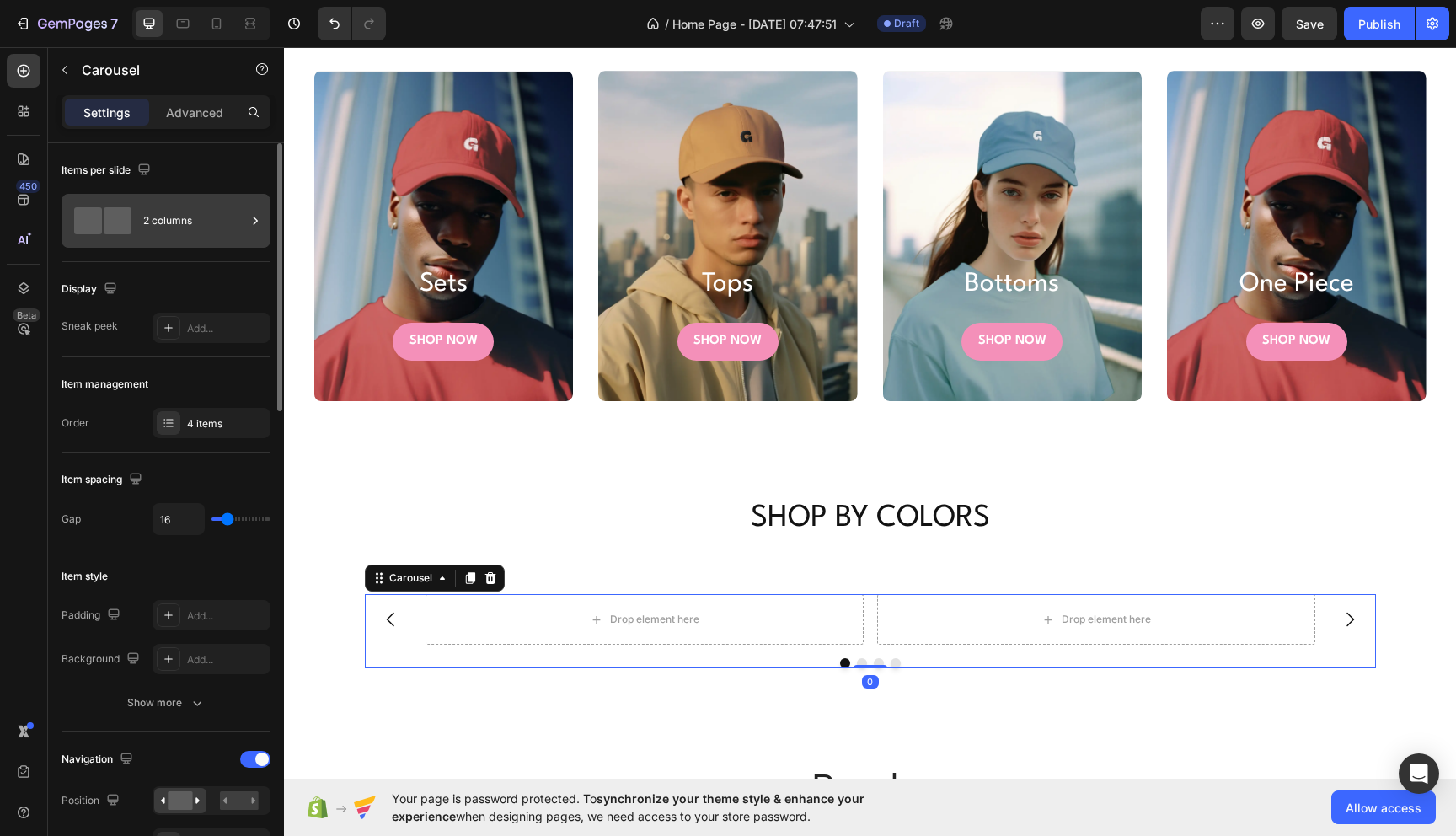
click at [172, 216] on div "2 columns" at bounding box center [194, 220] width 102 height 39
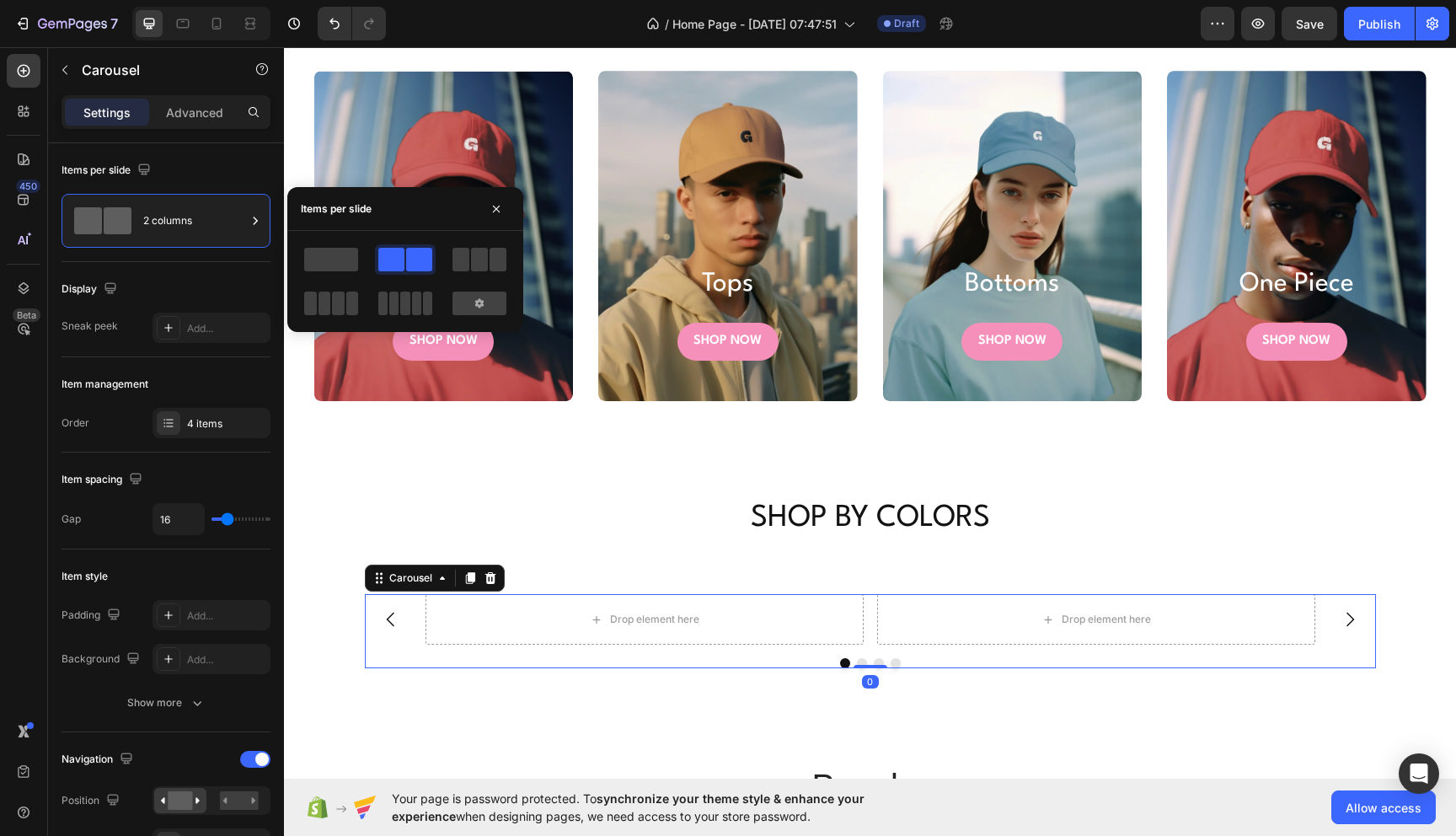
click at [488, 273] on div at bounding box center [480, 259] width 61 height 30
click at [581, 616] on div "Drop element here" at bounding box center [579, 620] width 89 height 14
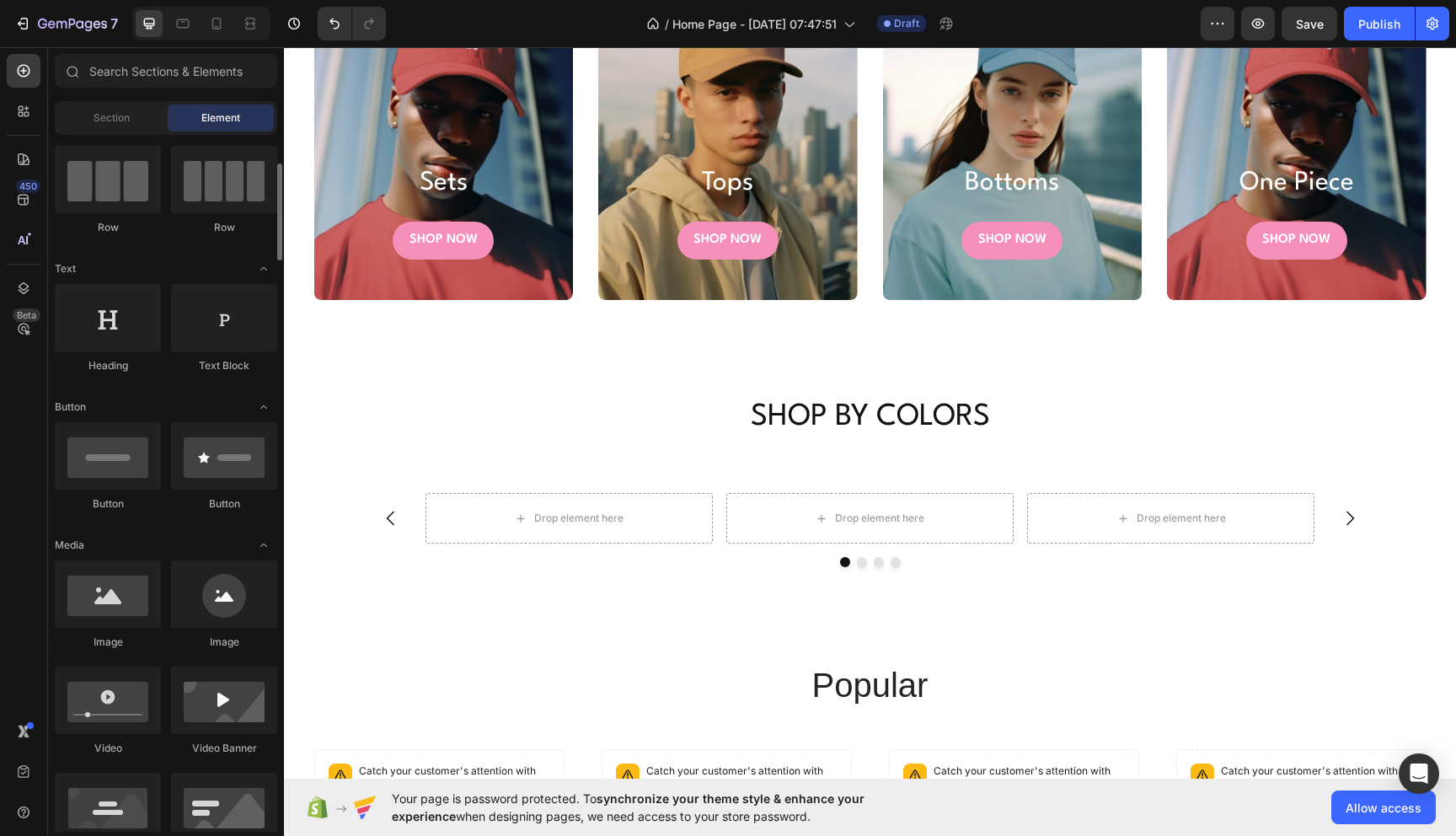
scroll to position [149, 0]
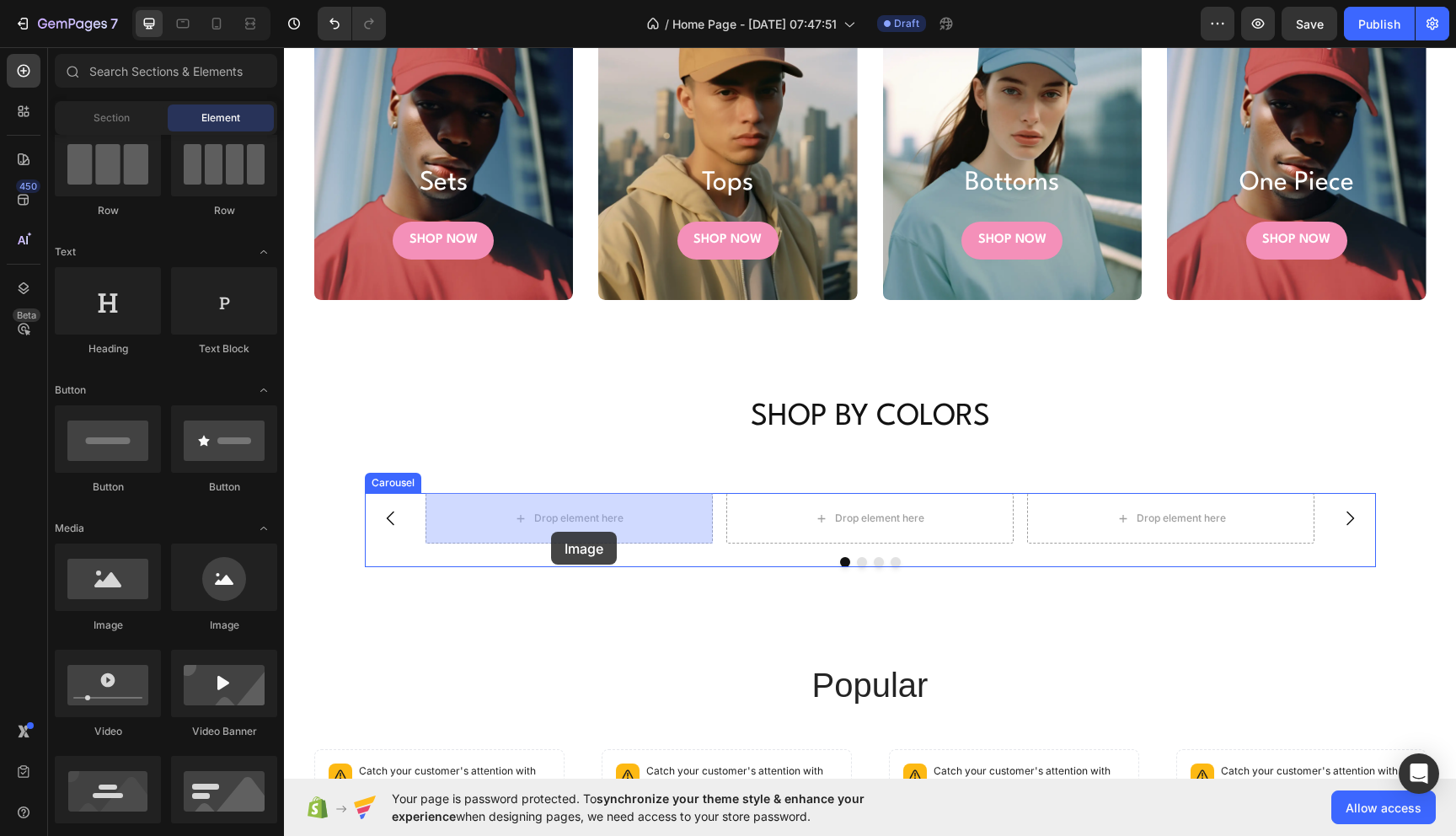
drag, startPoint x: 393, startPoint y: 649, endPoint x: 551, endPoint y: 532, distance: 196.6
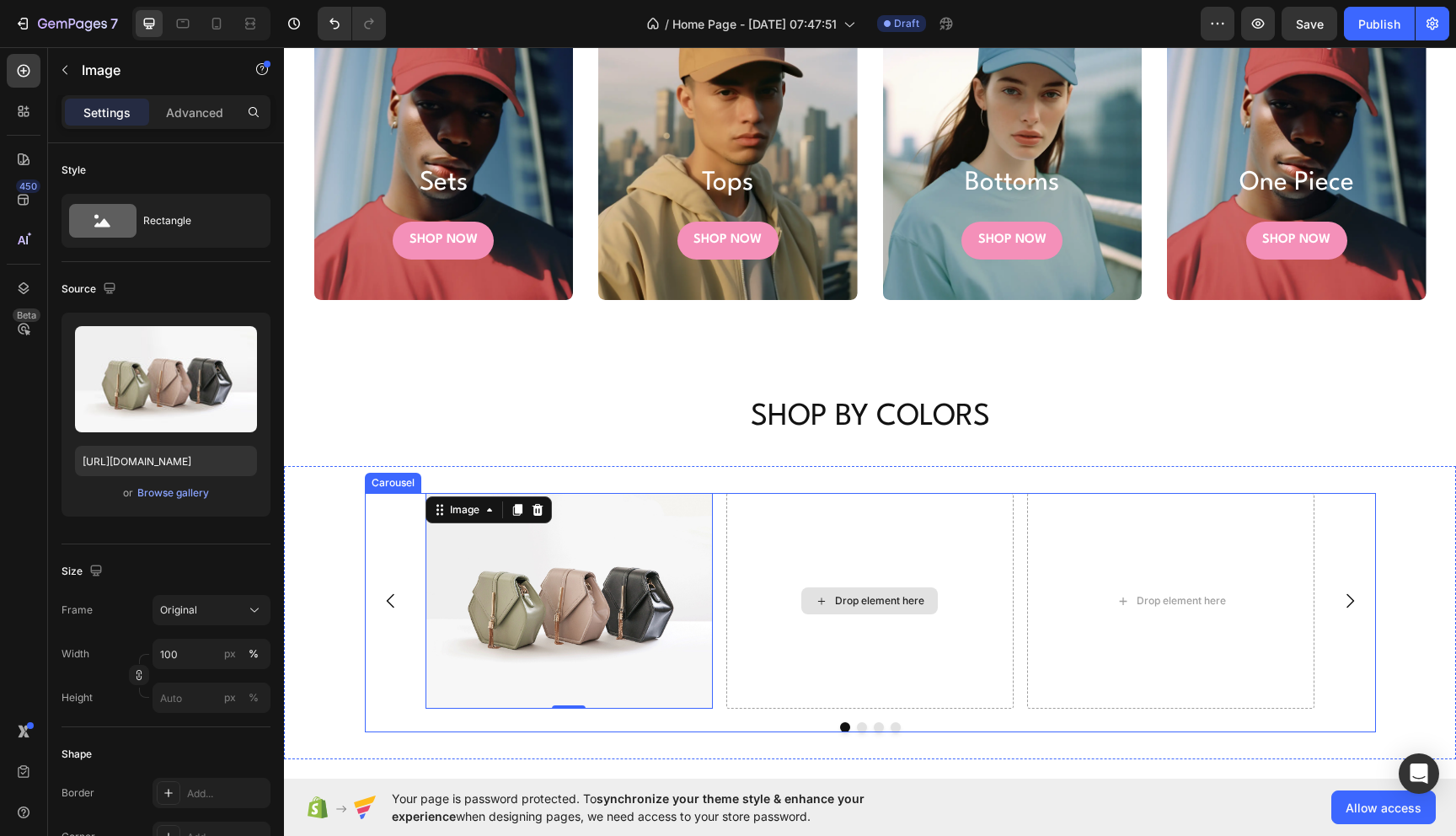
click at [801, 598] on div "Drop element here" at bounding box center [869, 601] width 136 height 27
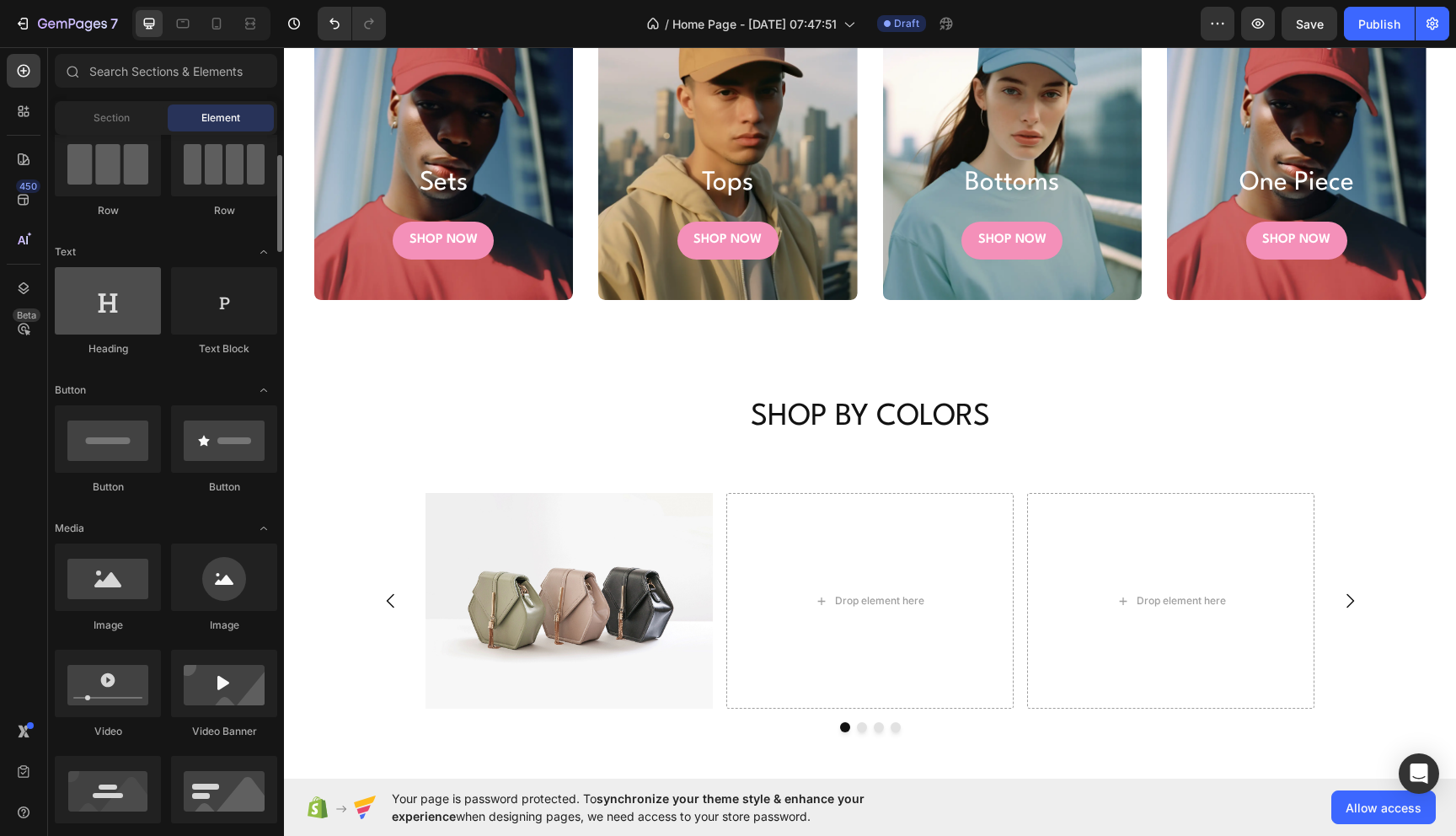
scroll to position [168, 0]
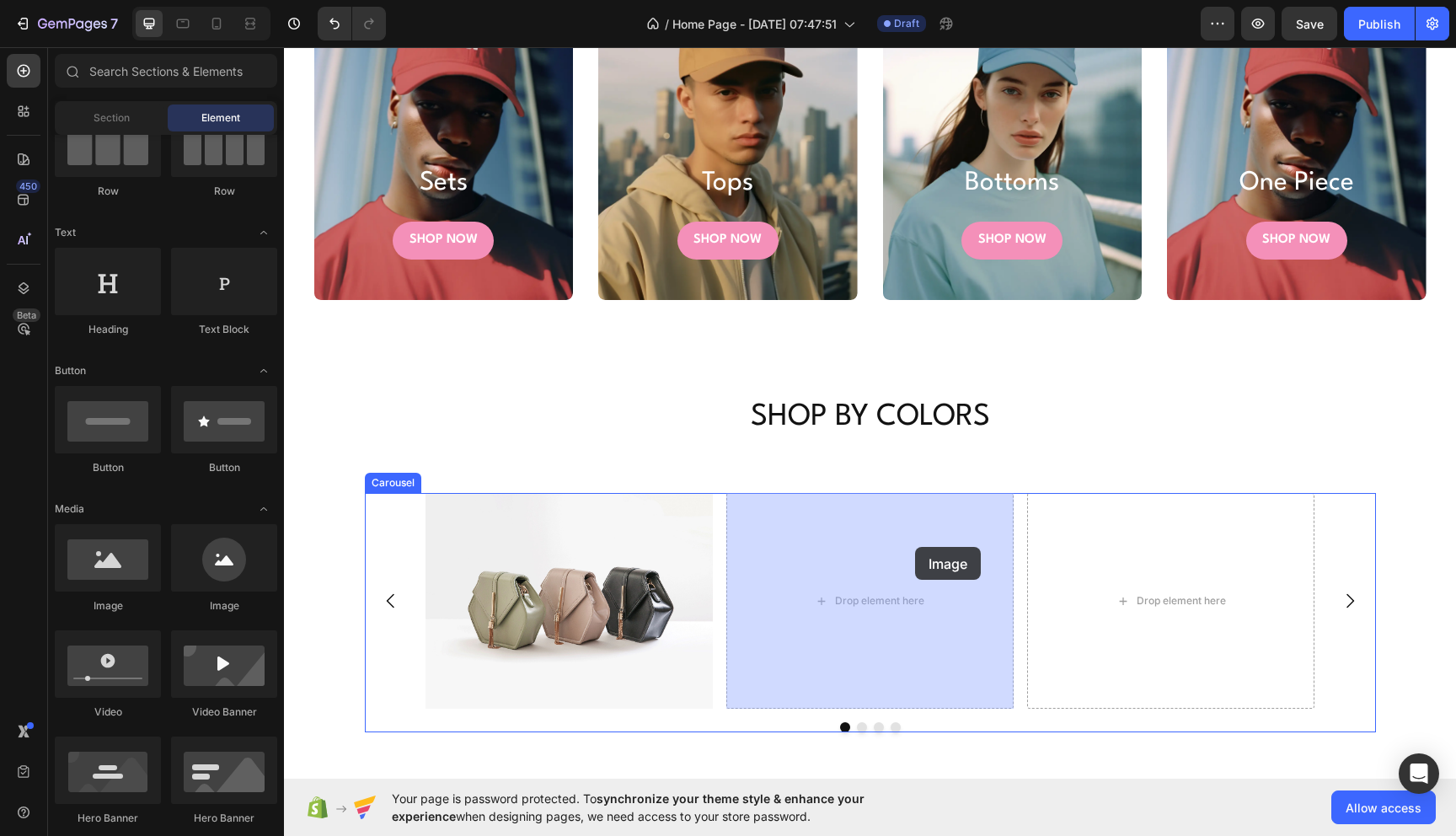
drag, startPoint x: 398, startPoint y: 621, endPoint x: 916, endPoint y: 547, distance: 523.3
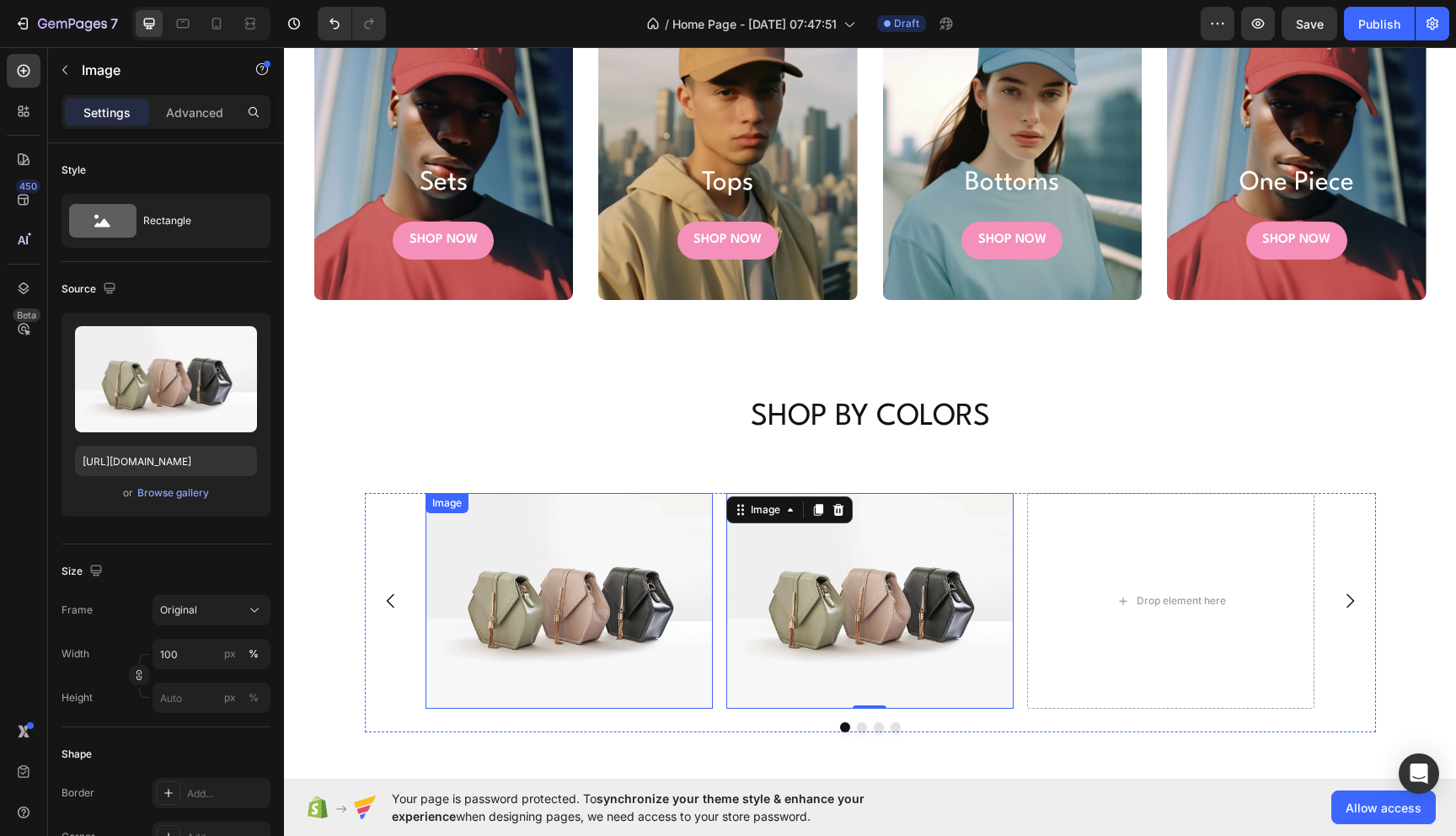
click at [541, 600] on img at bounding box center [568, 600] width 287 height 216
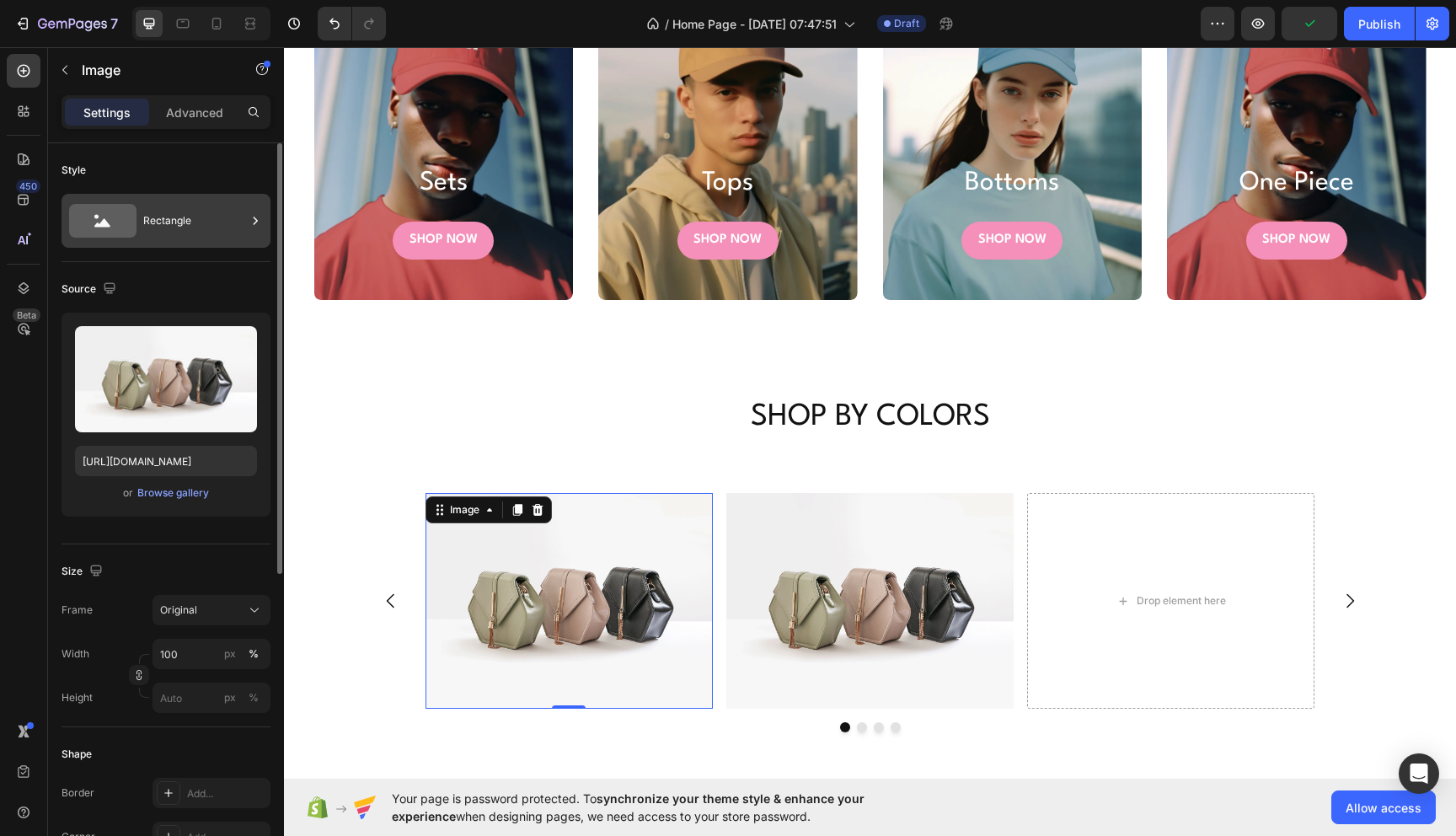
click at [182, 219] on div "Rectangle" at bounding box center [194, 220] width 102 height 39
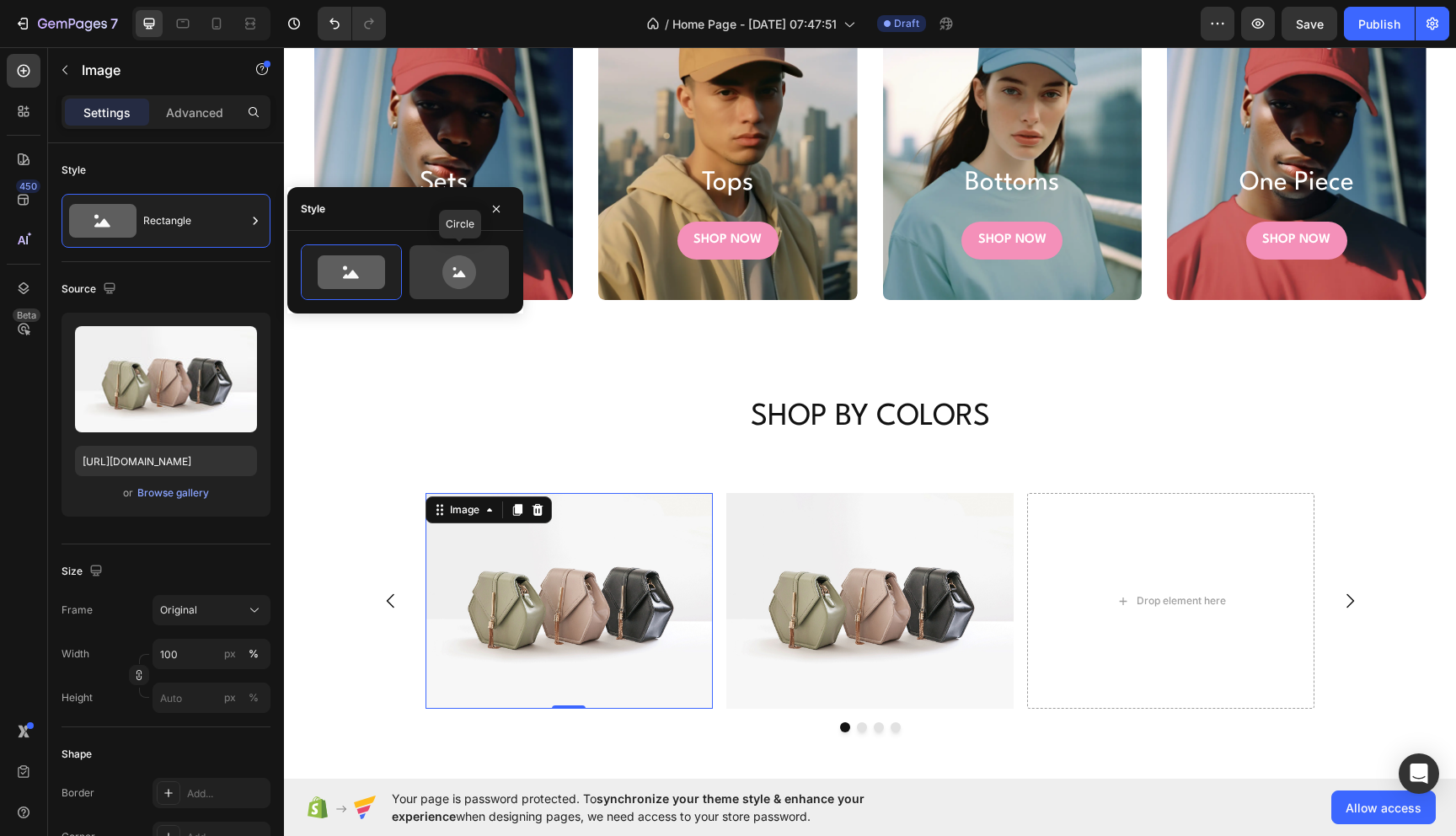
click at [443, 274] on icon at bounding box center [459, 272] width 79 height 34
type input "80"
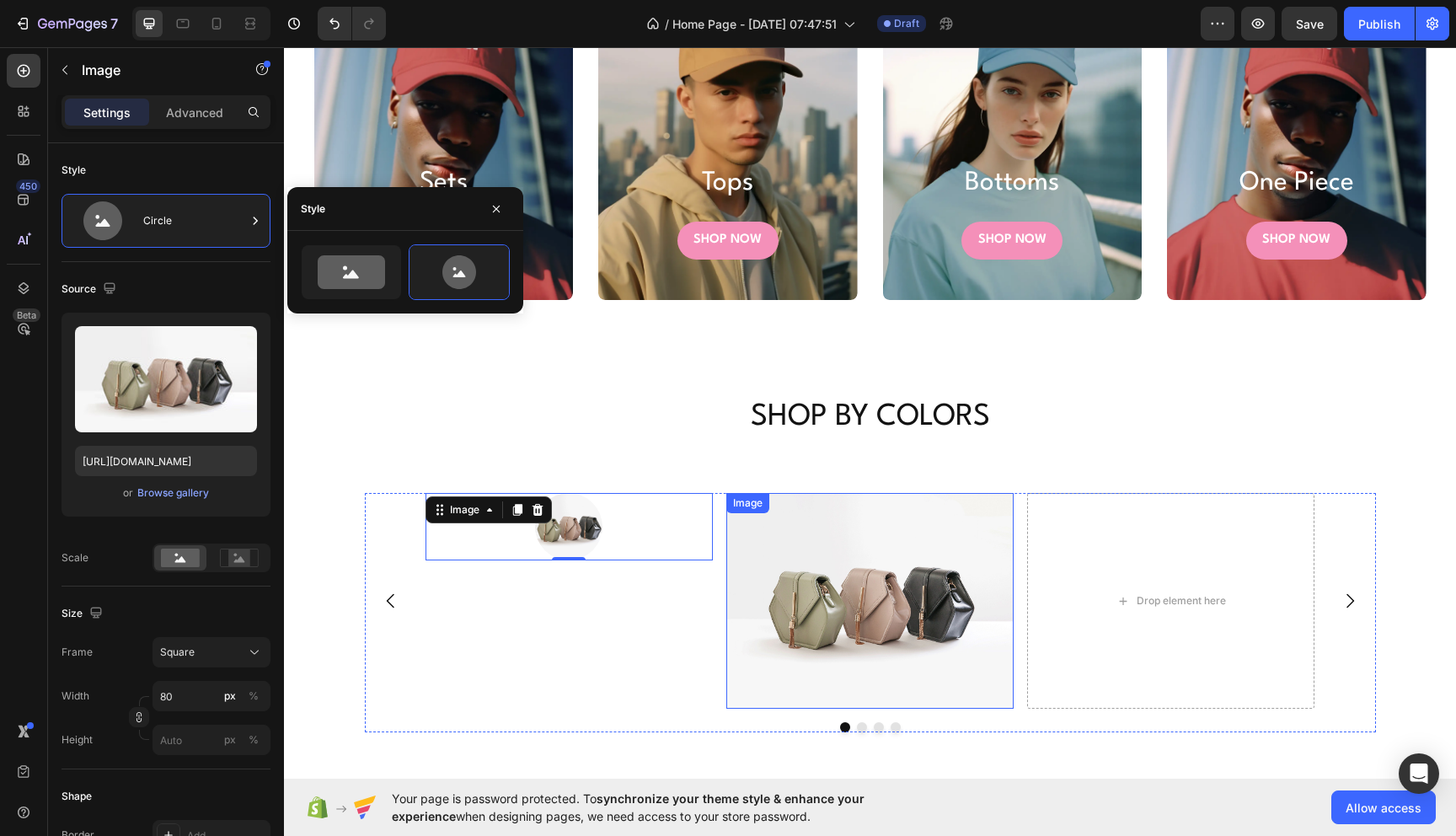
click at [952, 581] on img at bounding box center [869, 600] width 287 height 216
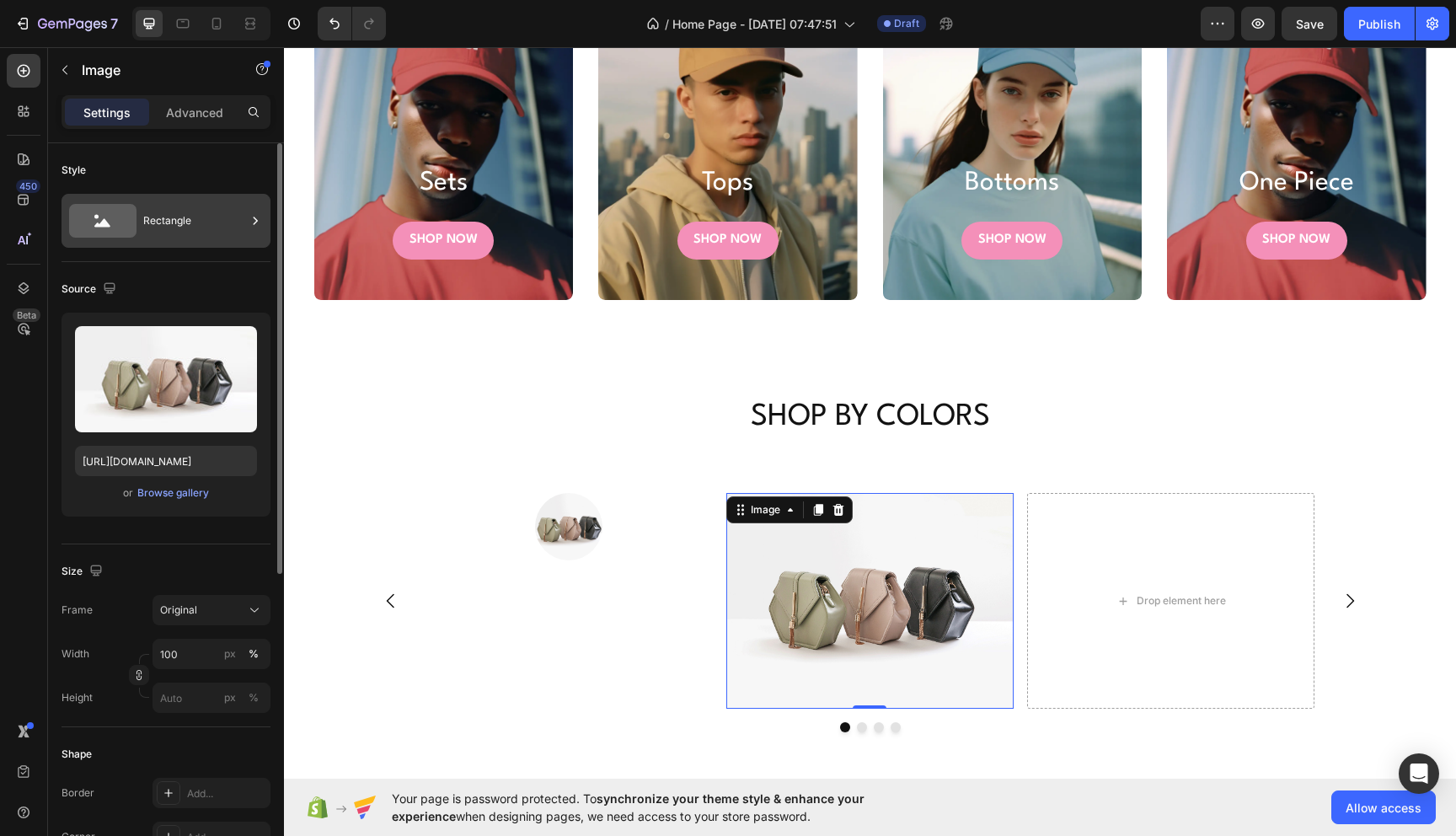
click at [216, 224] on div "Rectangle" at bounding box center [194, 220] width 102 height 39
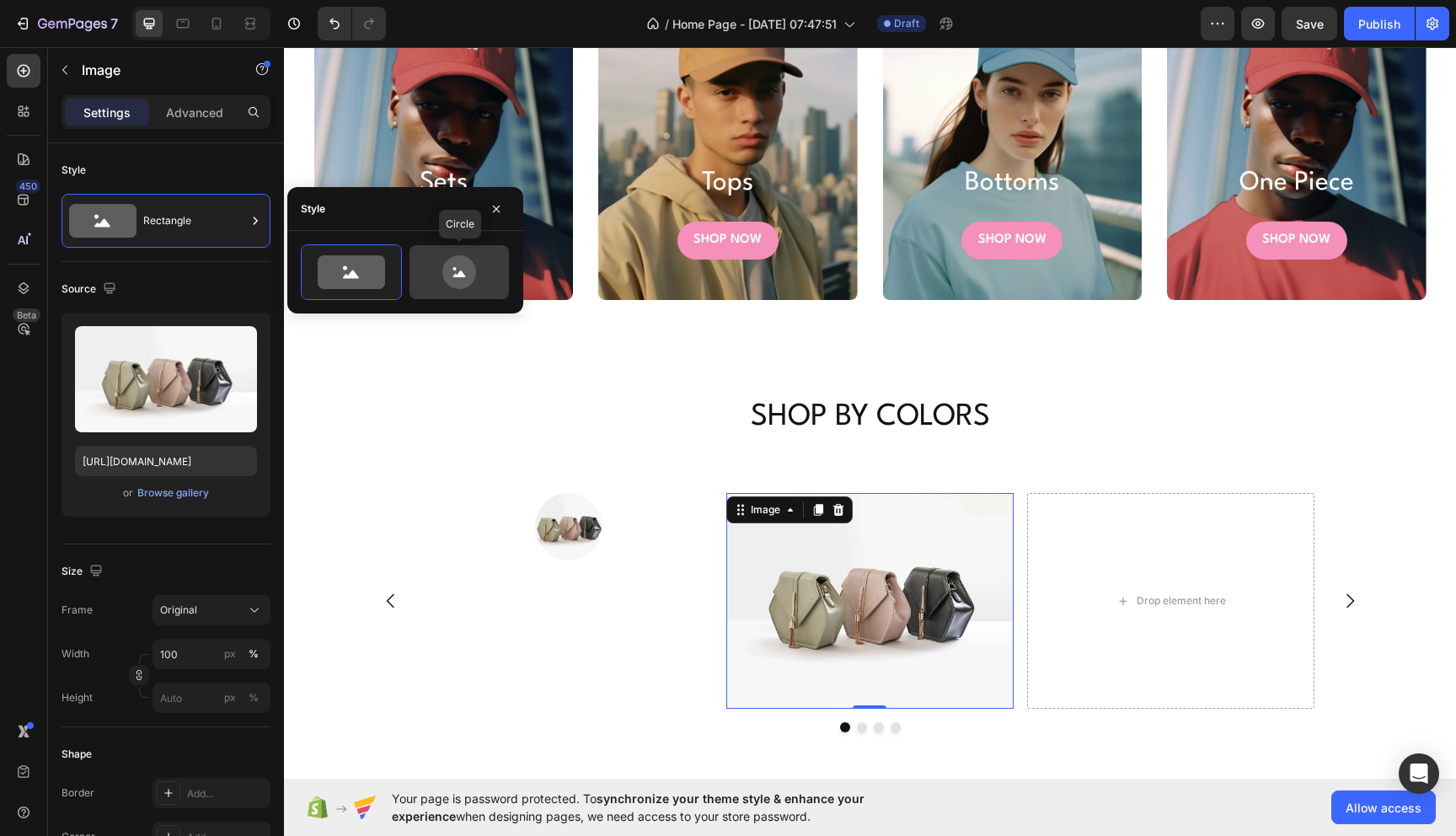
click at [464, 273] on icon at bounding box center [459, 272] width 34 height 34
type input "80"
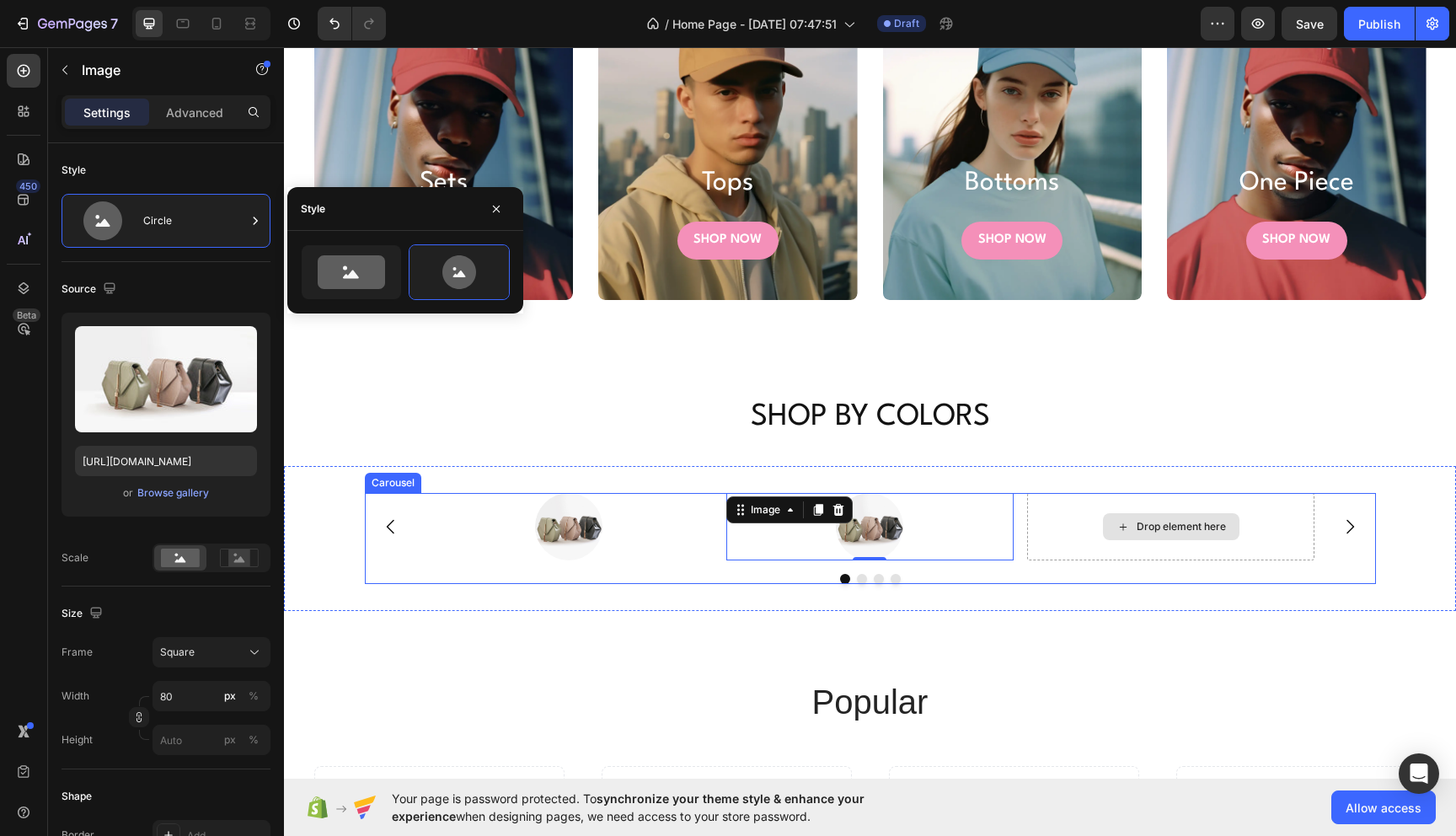
click at [1158, 543] on div "Drop element here" at bounding box center [1171, 527] width 287 height 68
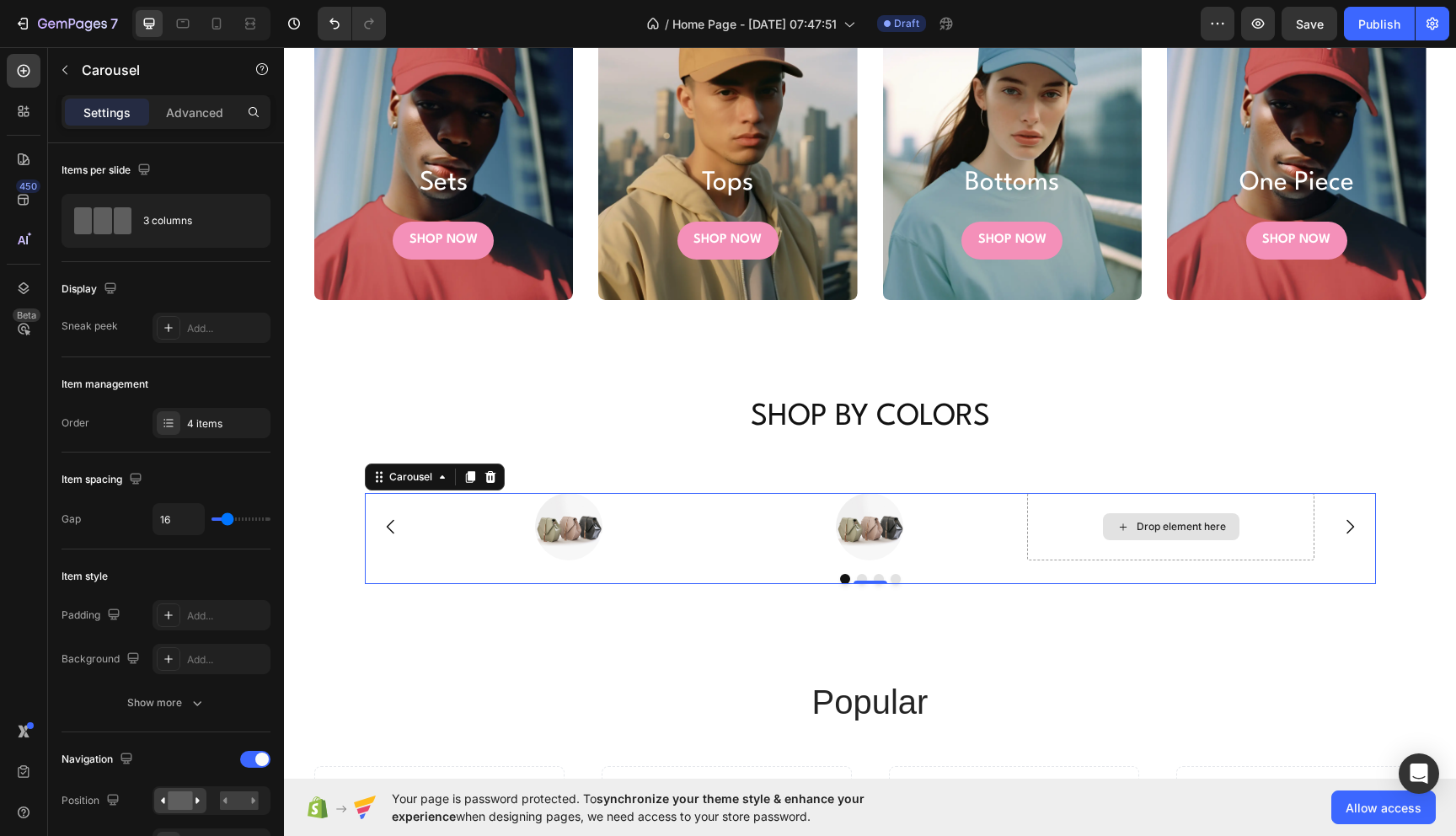
click at [1172, 522] on div "Drop element here" at bounding box center [1181, 527] width 89 height 14
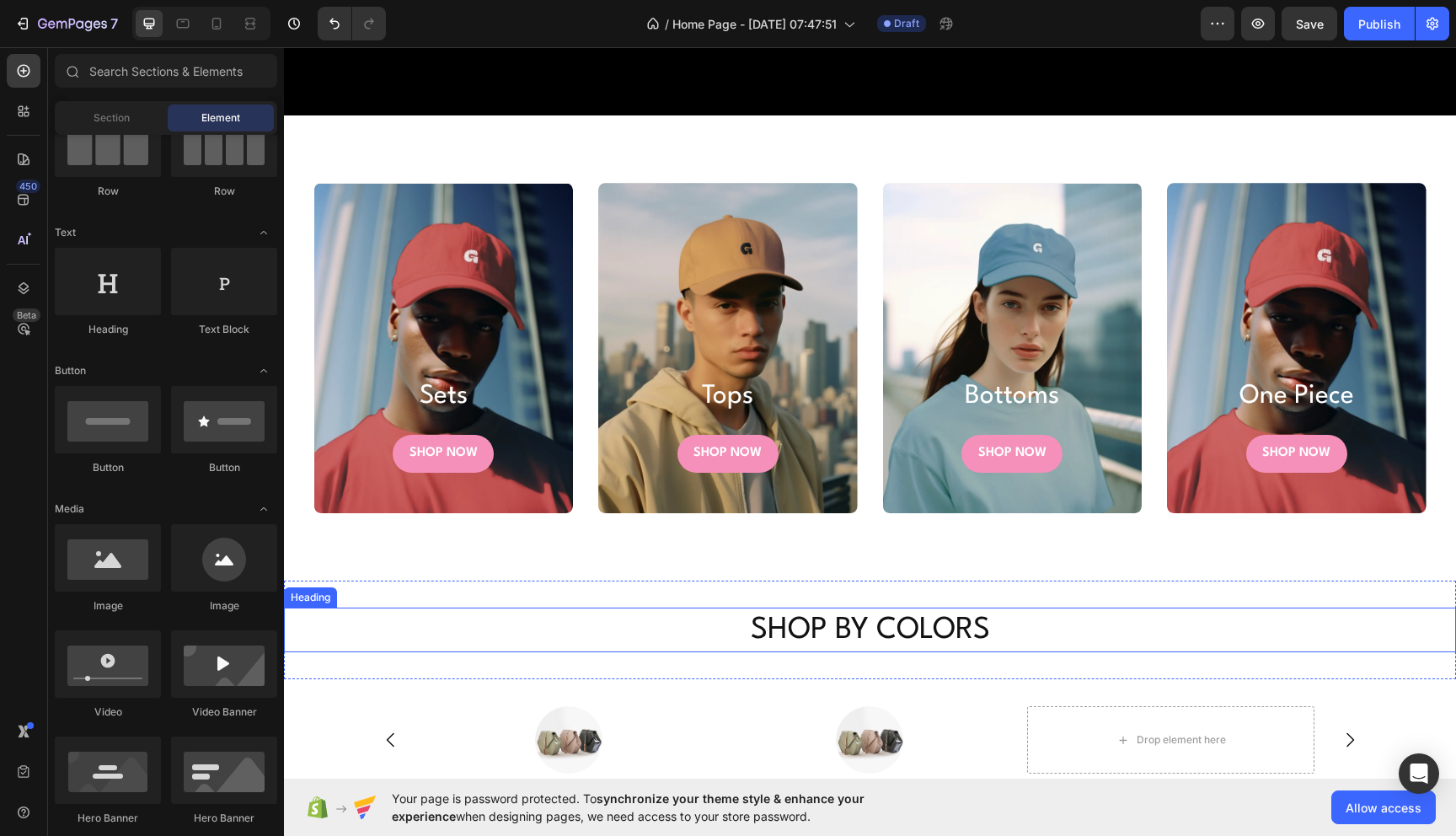
scroll to position [823, 0]
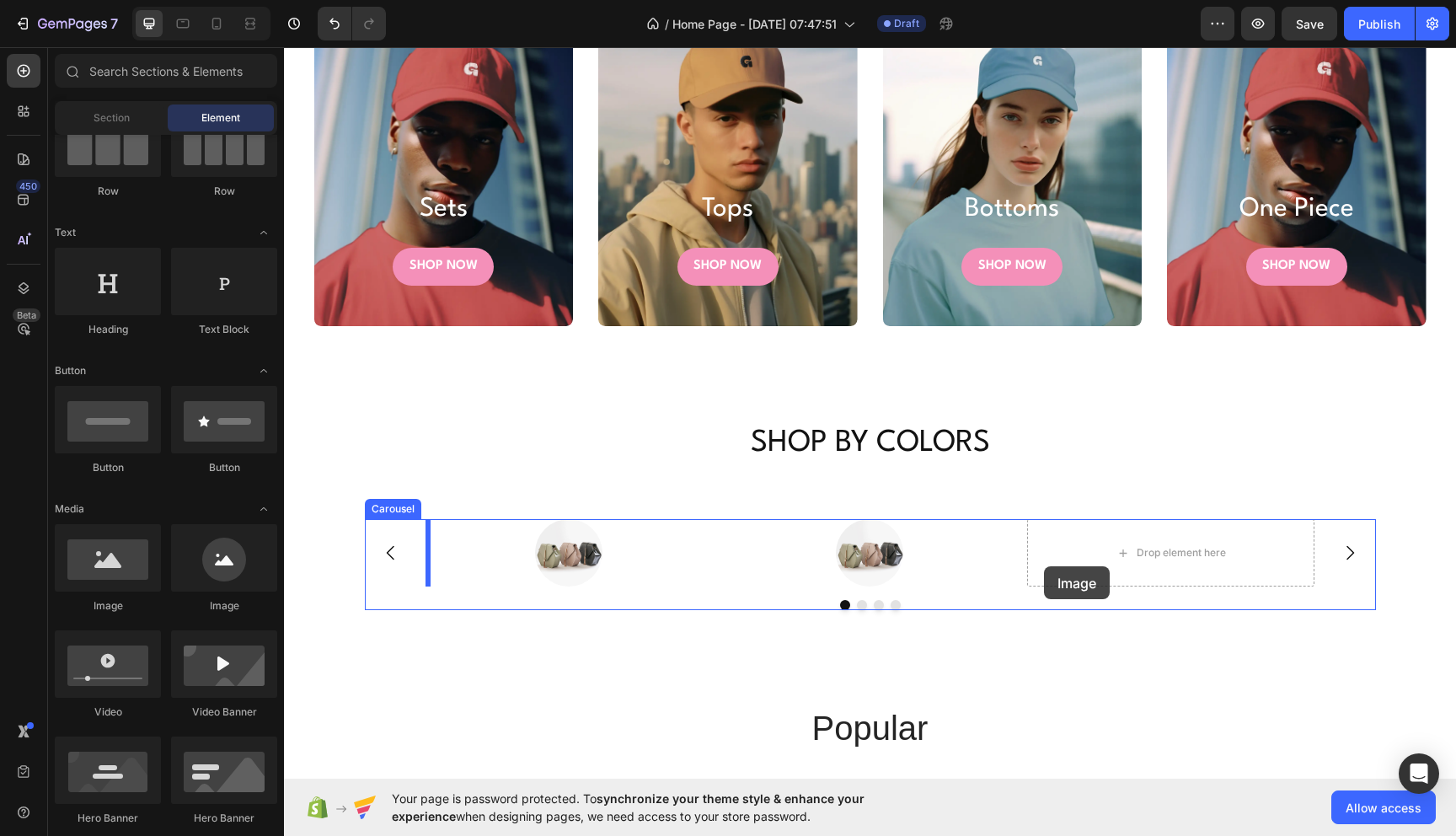
drag, startPoint x: 520, startPoint y: 633, endPoint x: 1226, endPoint y: 548, distance: 711.1
click at [1195, 568] on div "Drop element here" at bounding box center [1171, 553] width 287 height 68
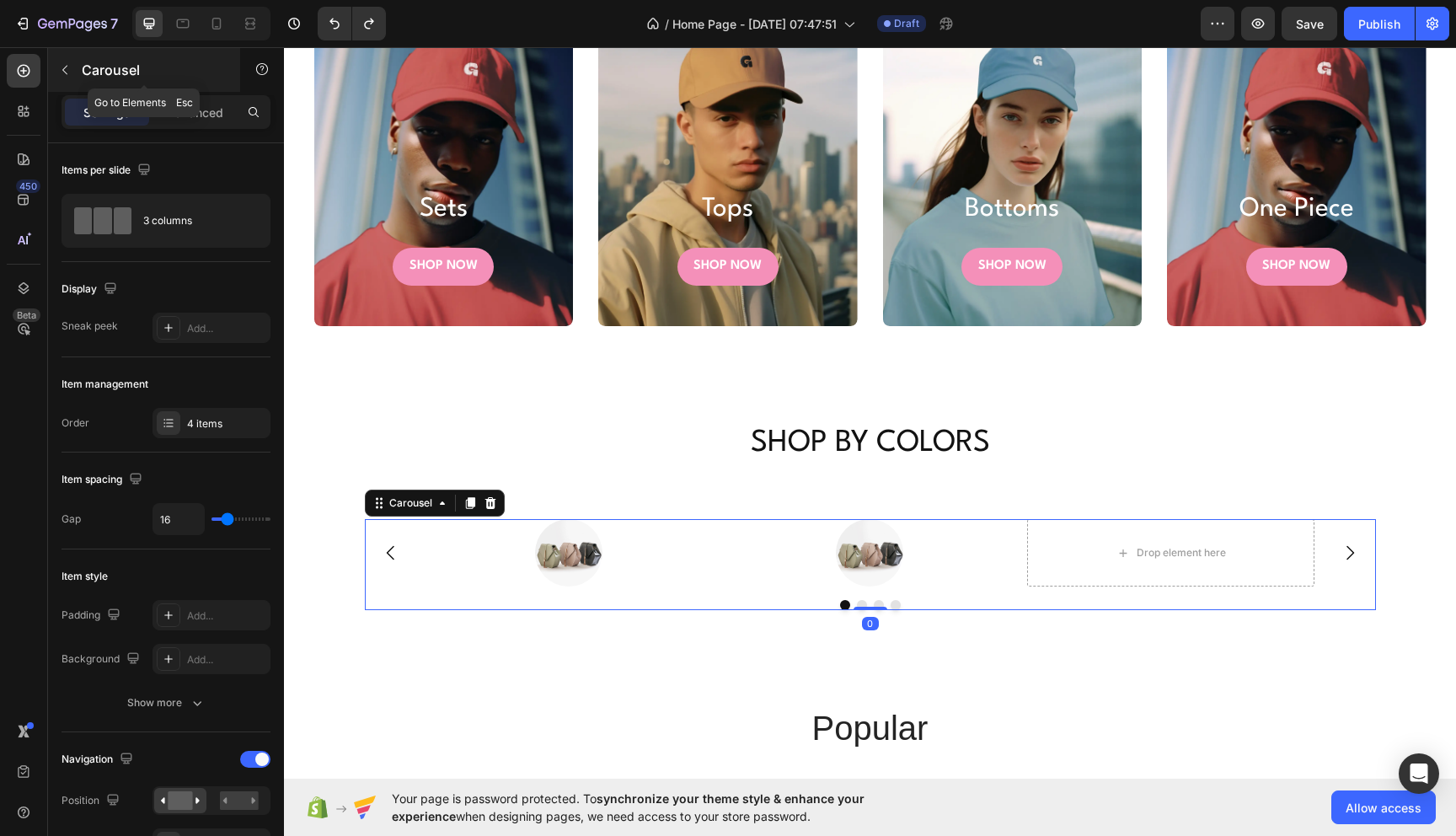
click at [82, 72] on p "Carousel" at bounding box center [154, 70] width 143 height 20
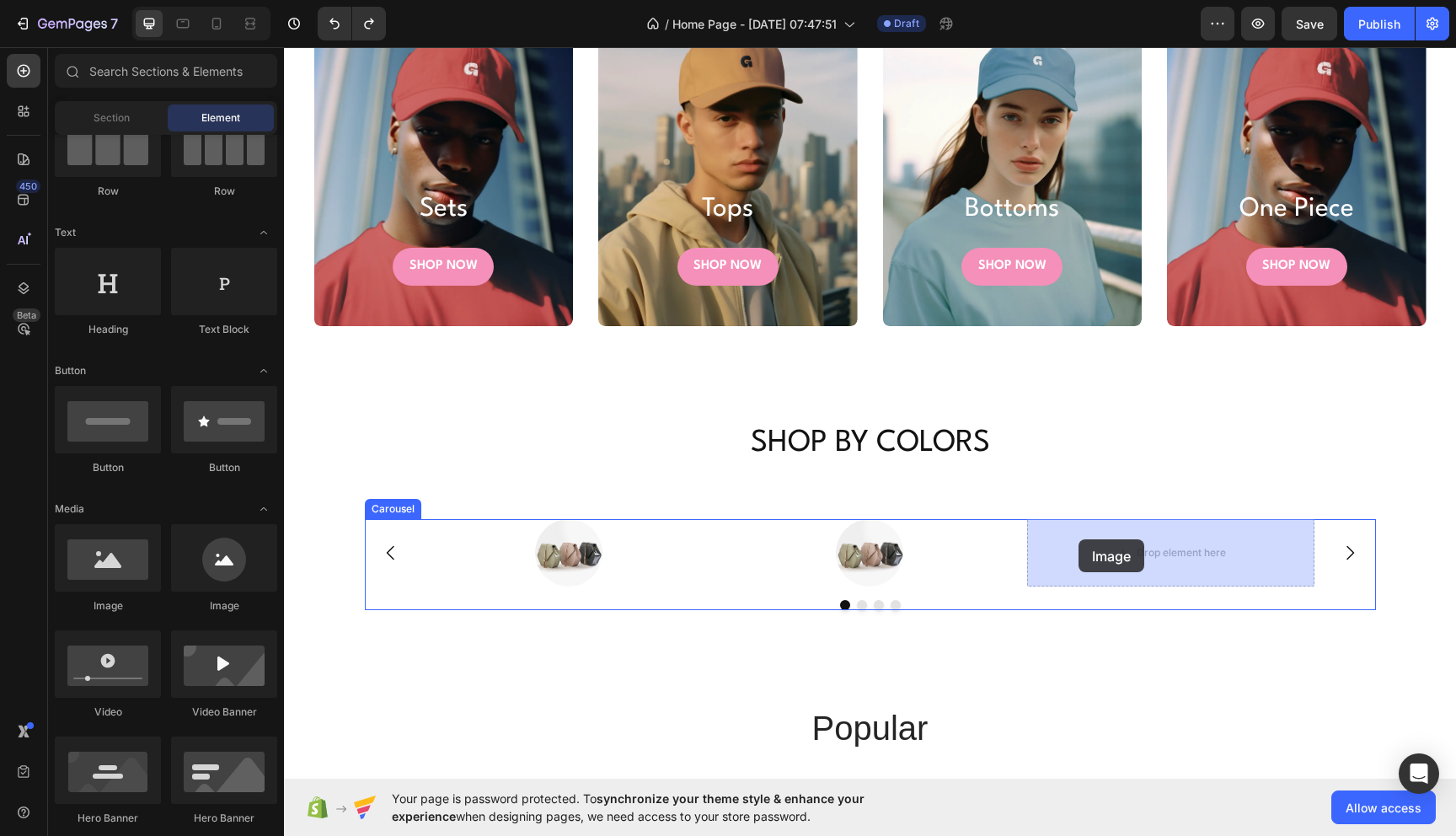
drag, startPoint x: 512, startPoint y: 600, endPoint x: 1116, endPoint y: 552, distance: 605.9
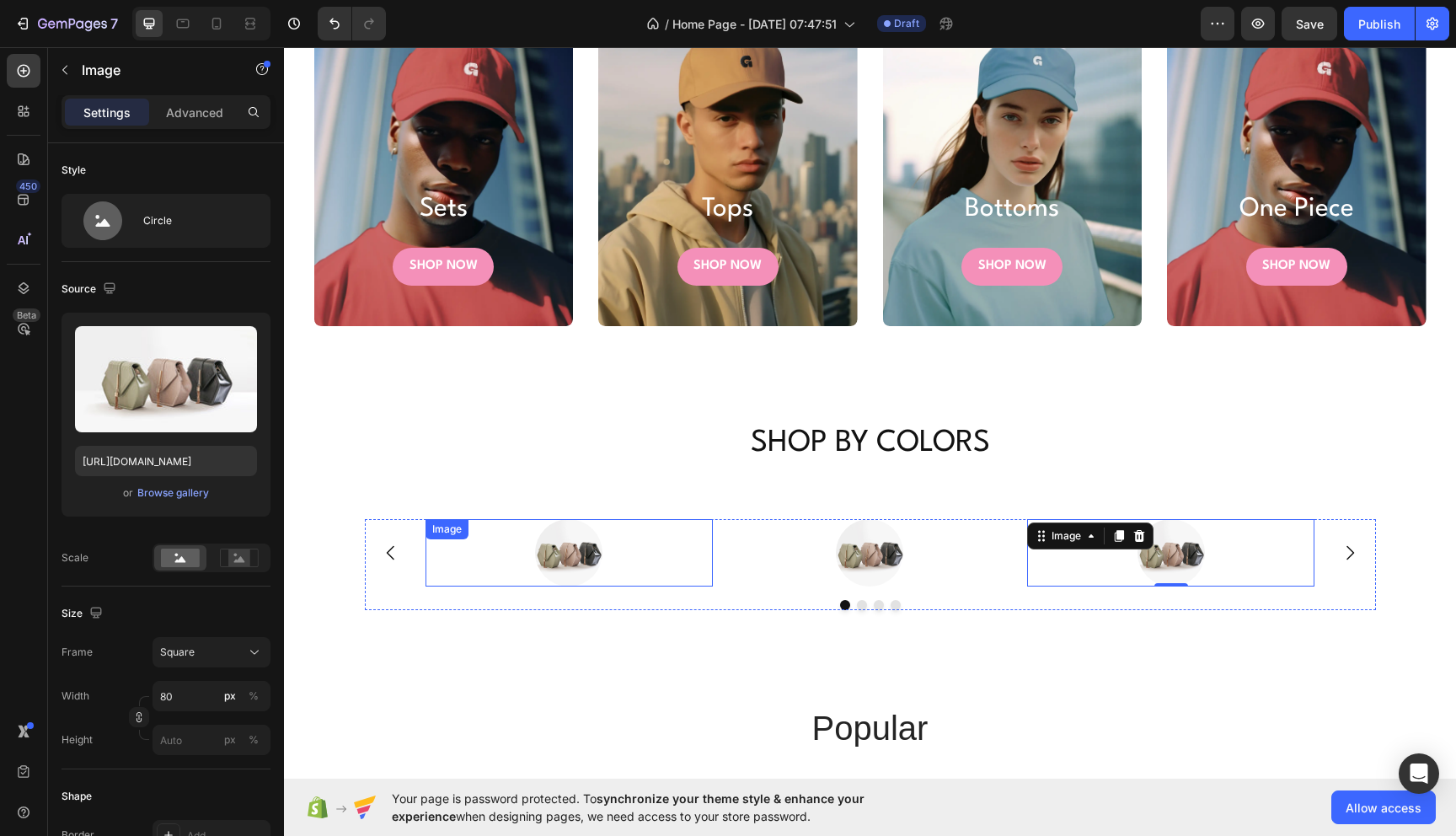
click at [620, 559] on div at bounding box center [568, 553] width 287 height 68
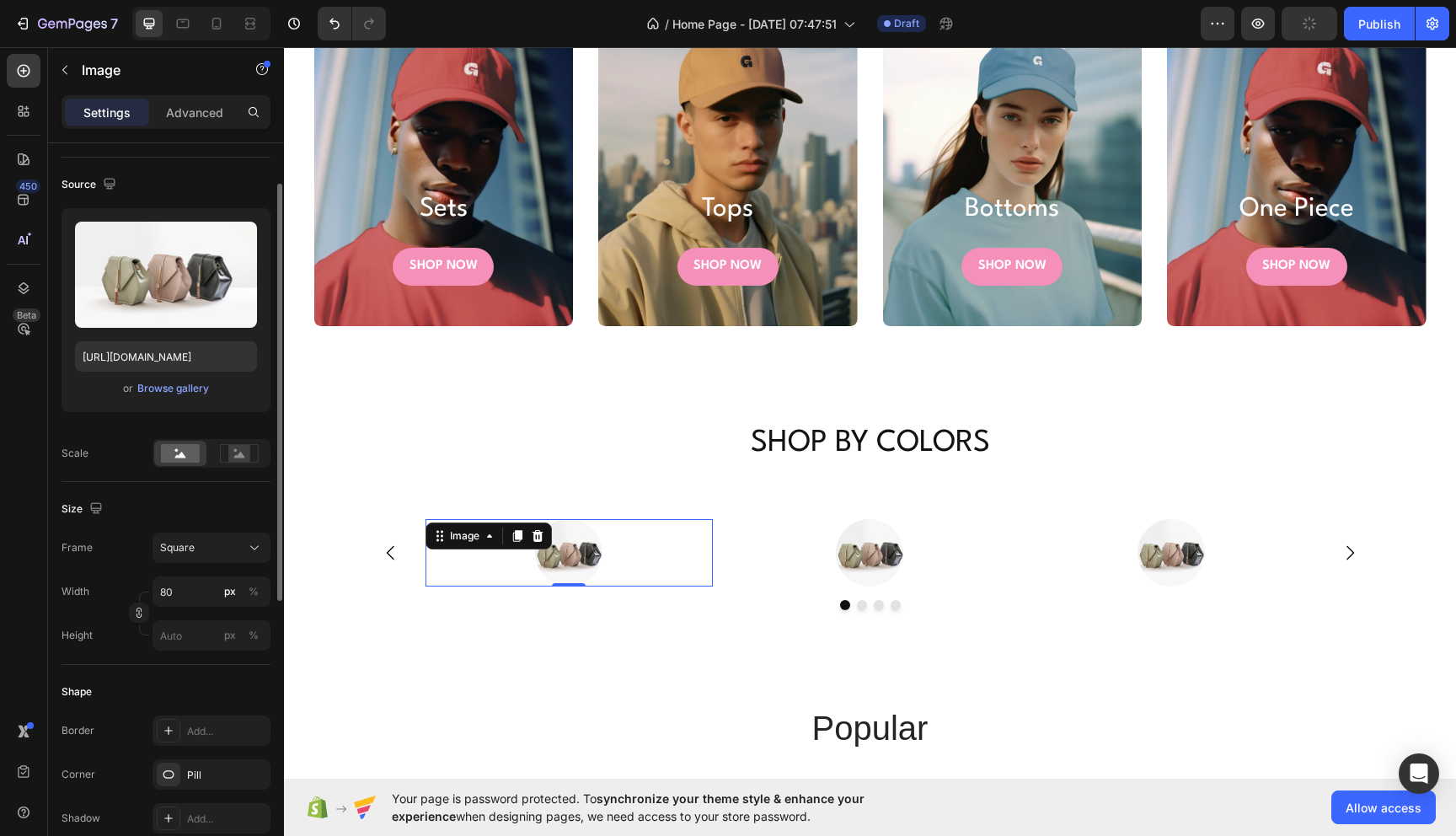
scroll to position [115, 0]
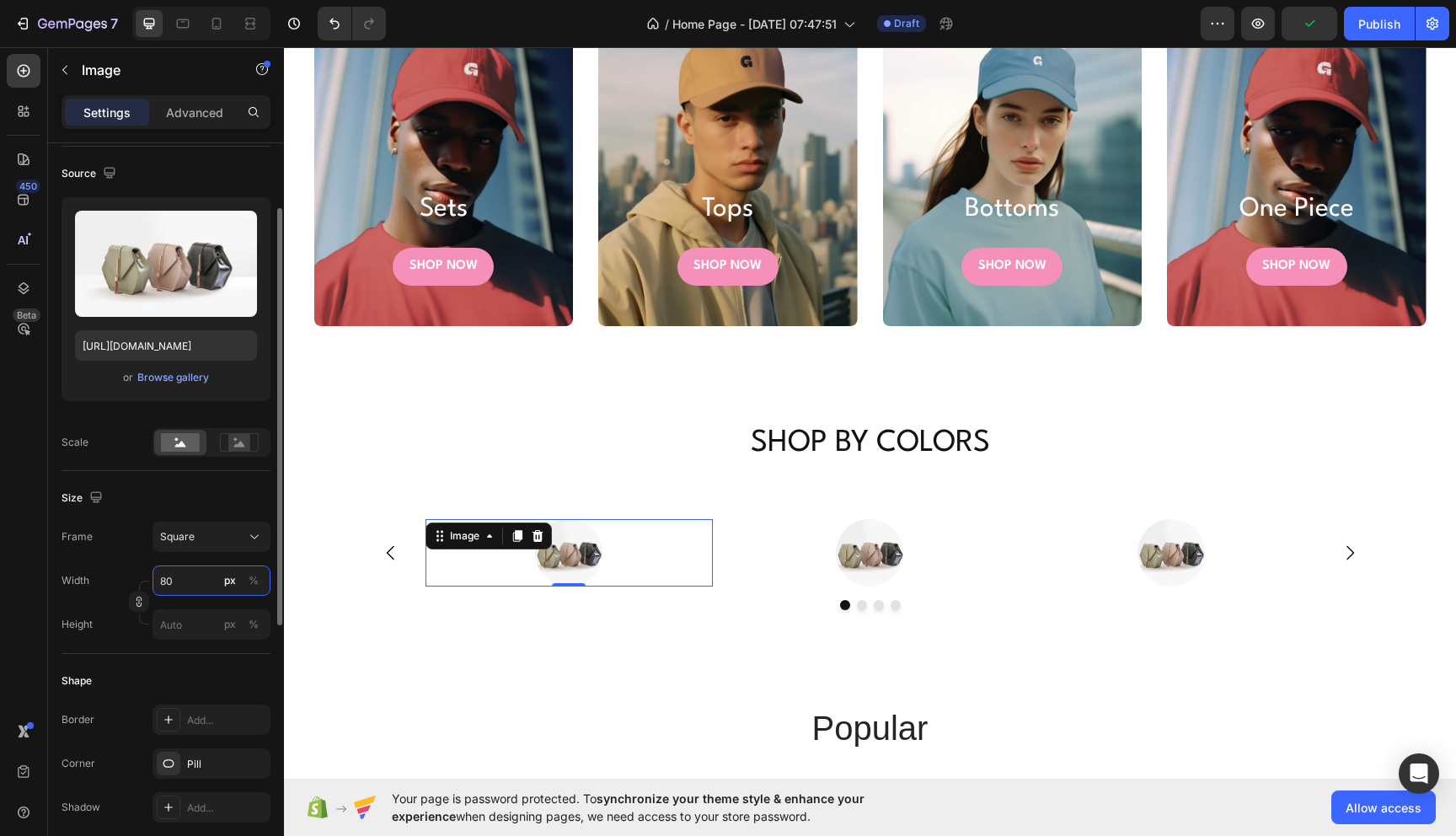
click at [183, 582] on input "80" at bounding box center [212, 580] width 118 height 30
type input "1"
type input "10"
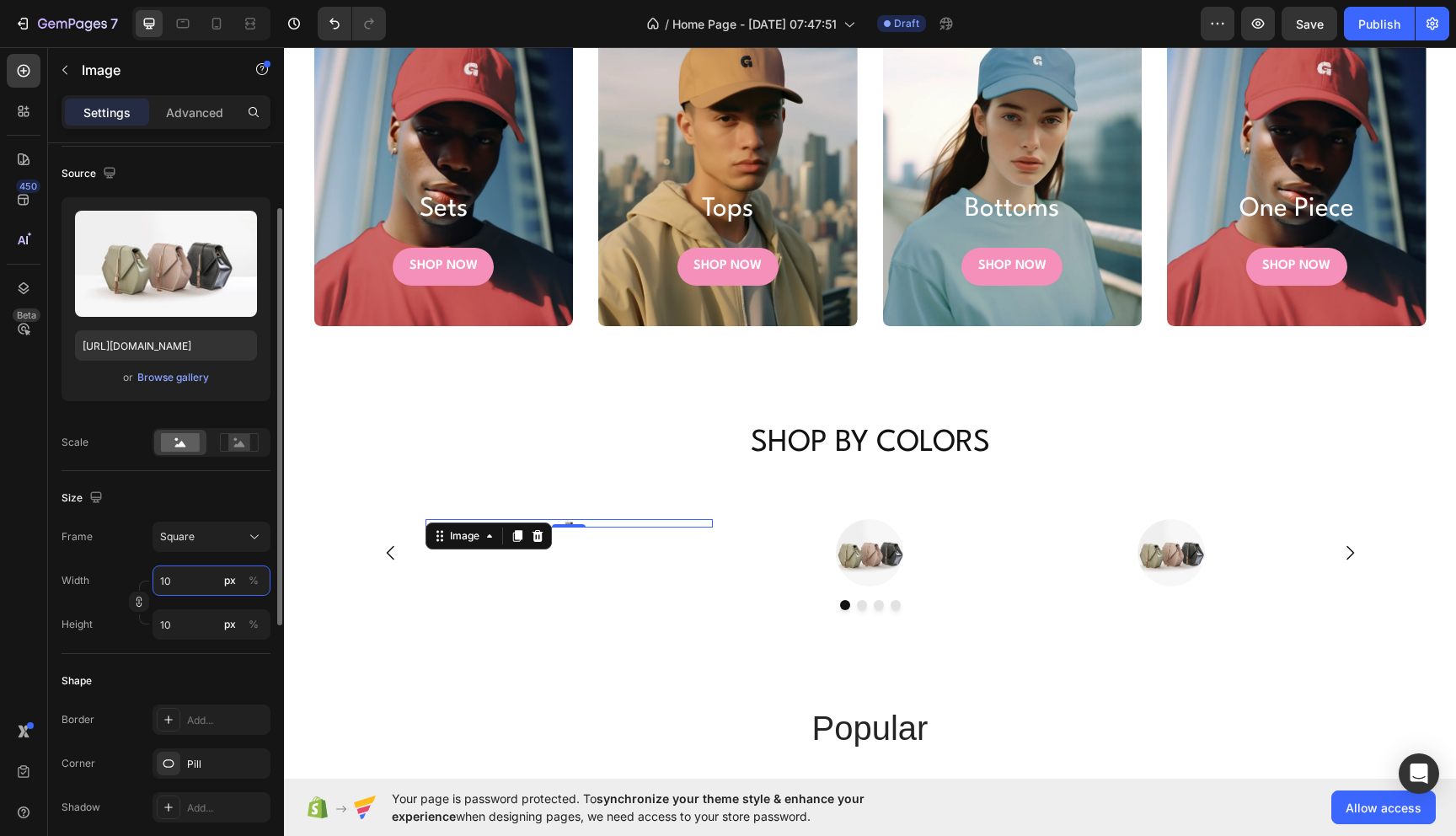
type input "100"
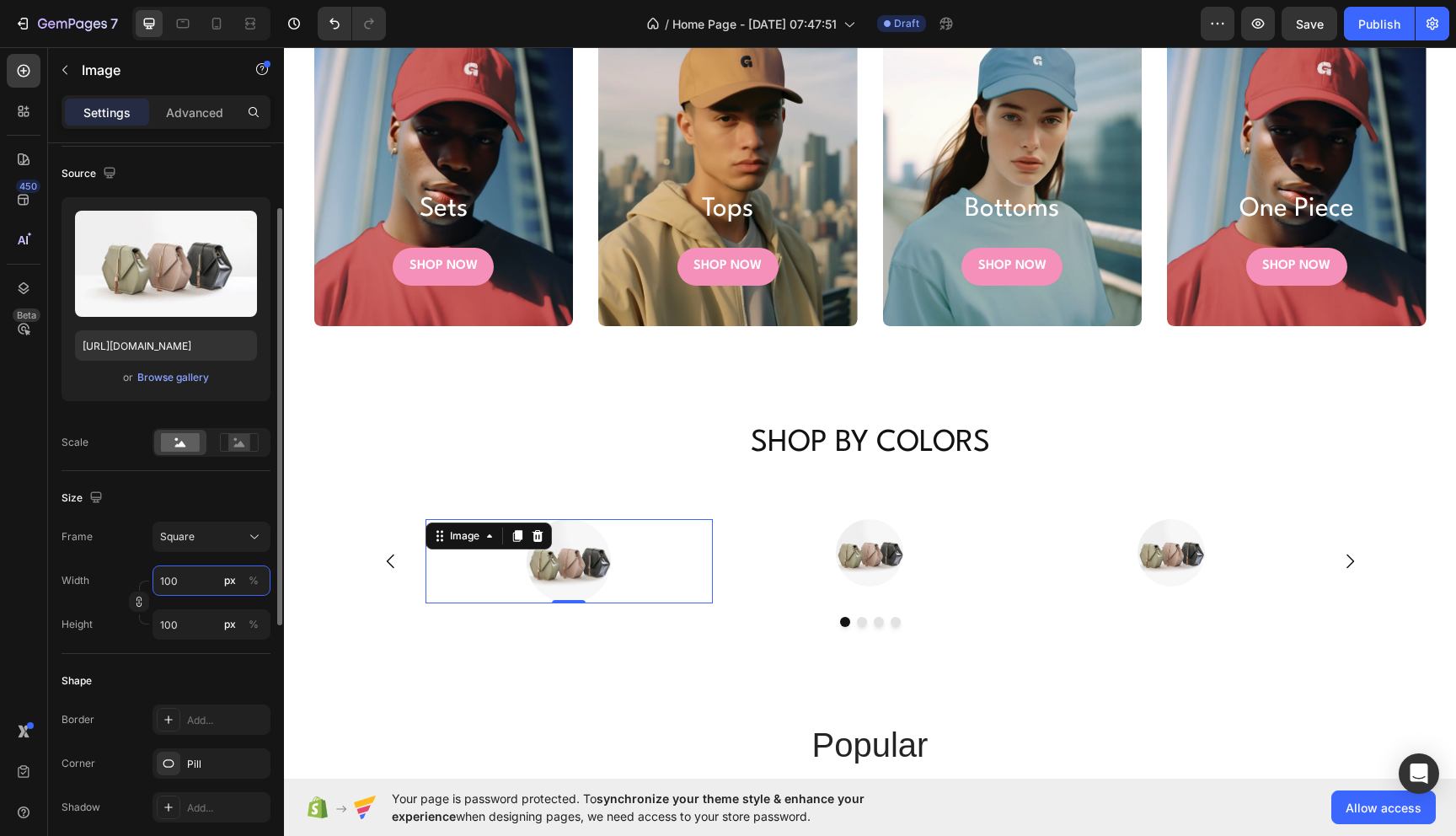
type input "1000"
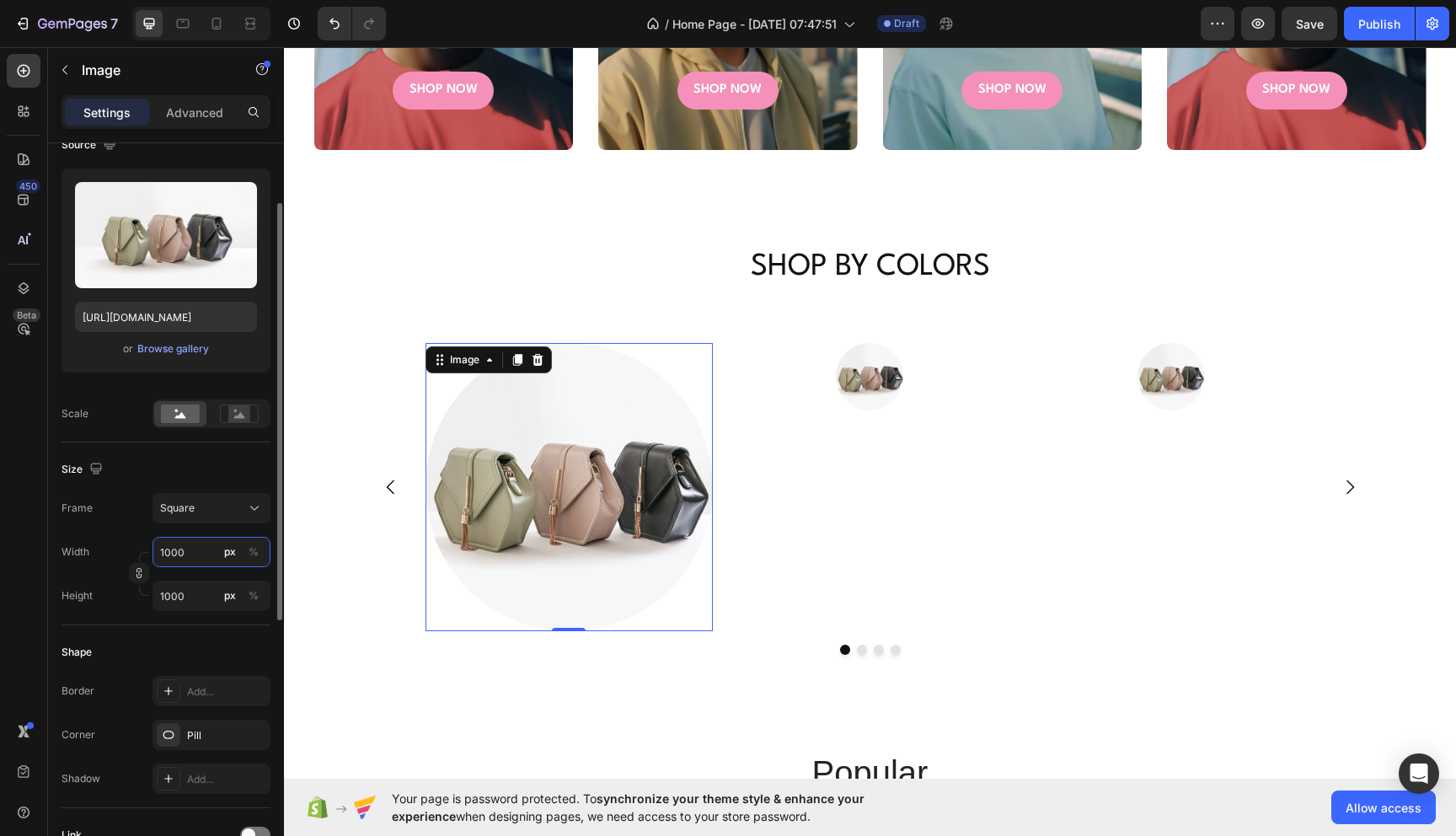
scroll to position [95, 0]
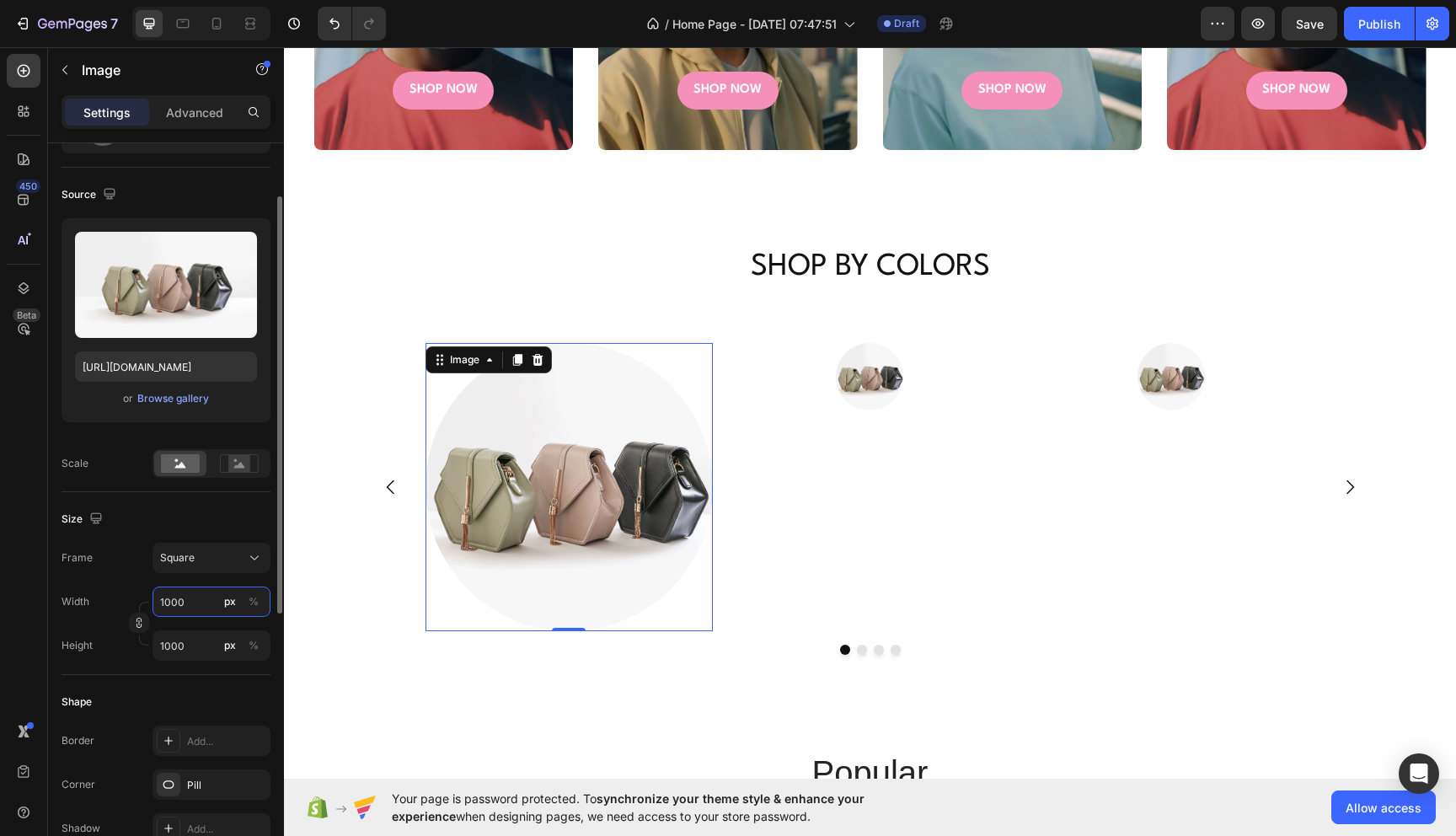
type input "100"
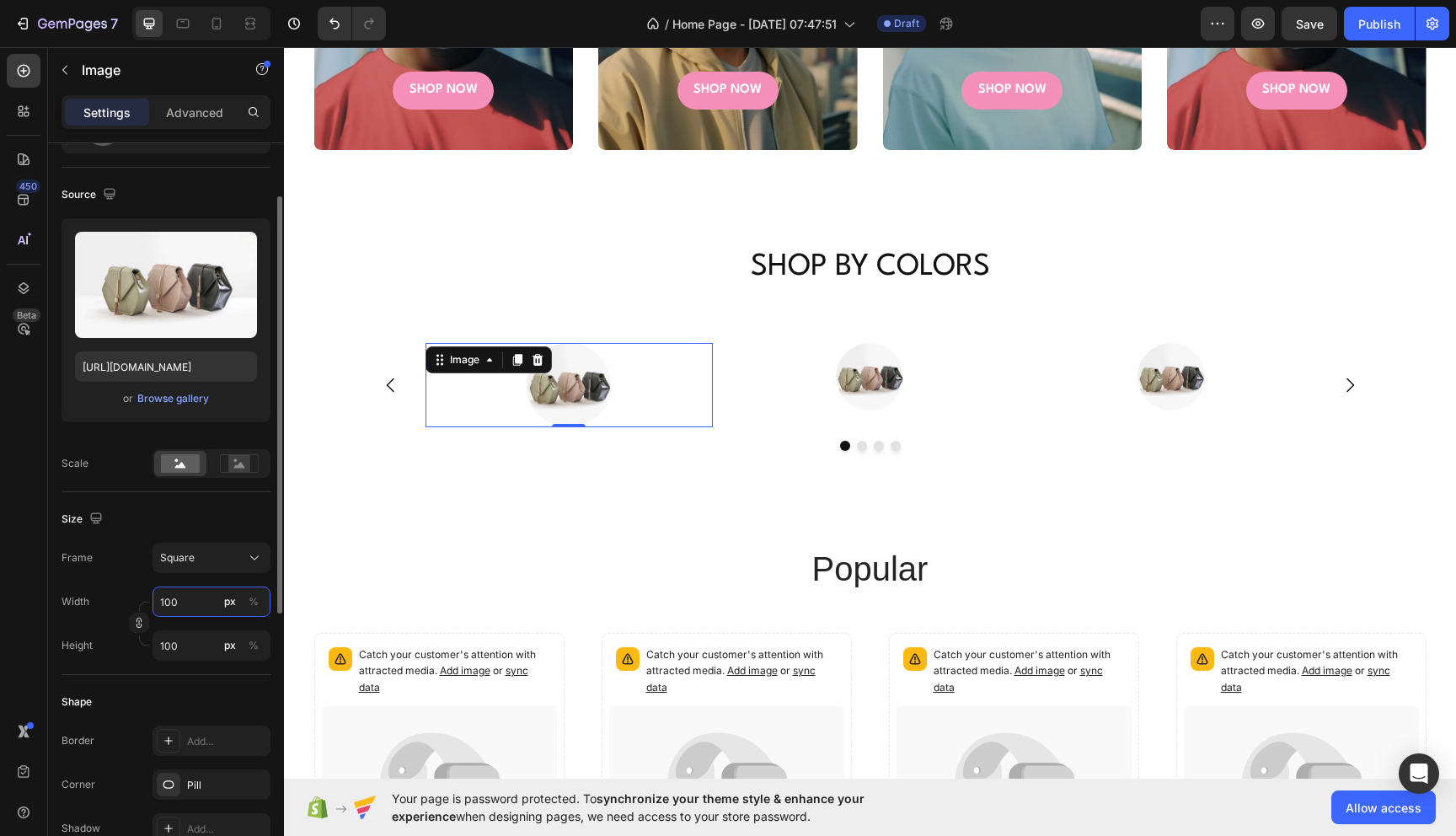
type input "10"
type input "1"
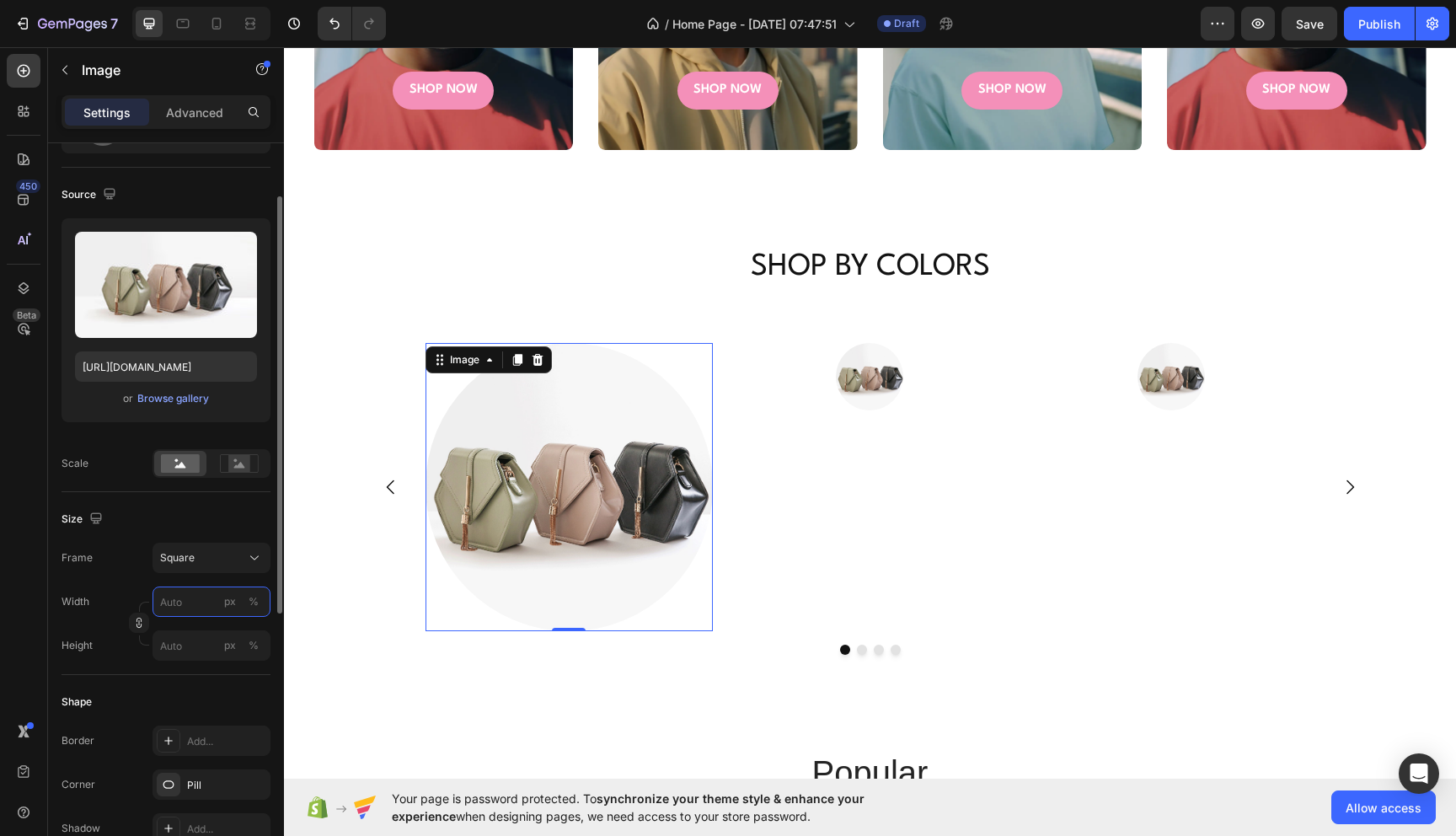
type input "8"
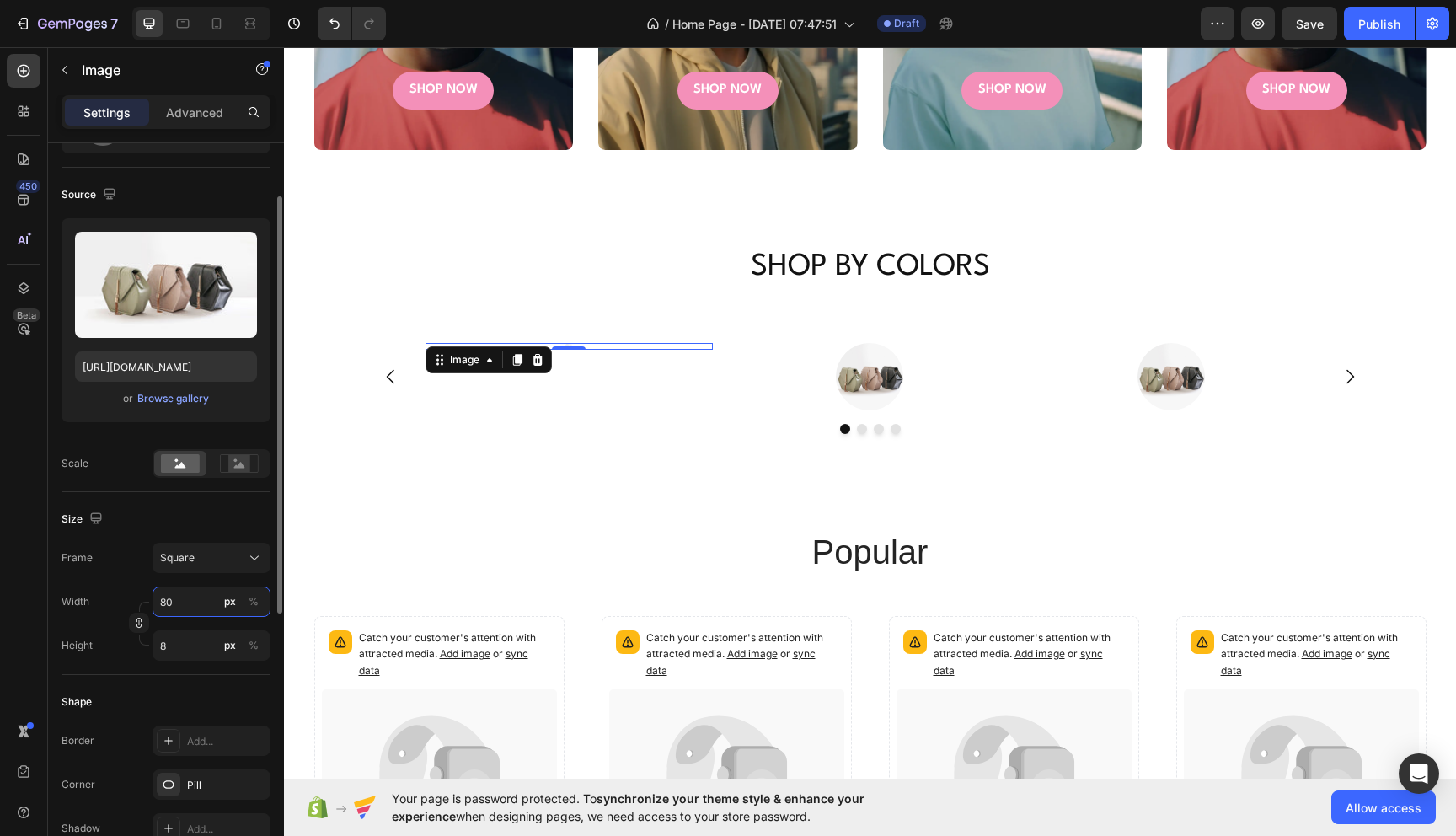
type input "800"
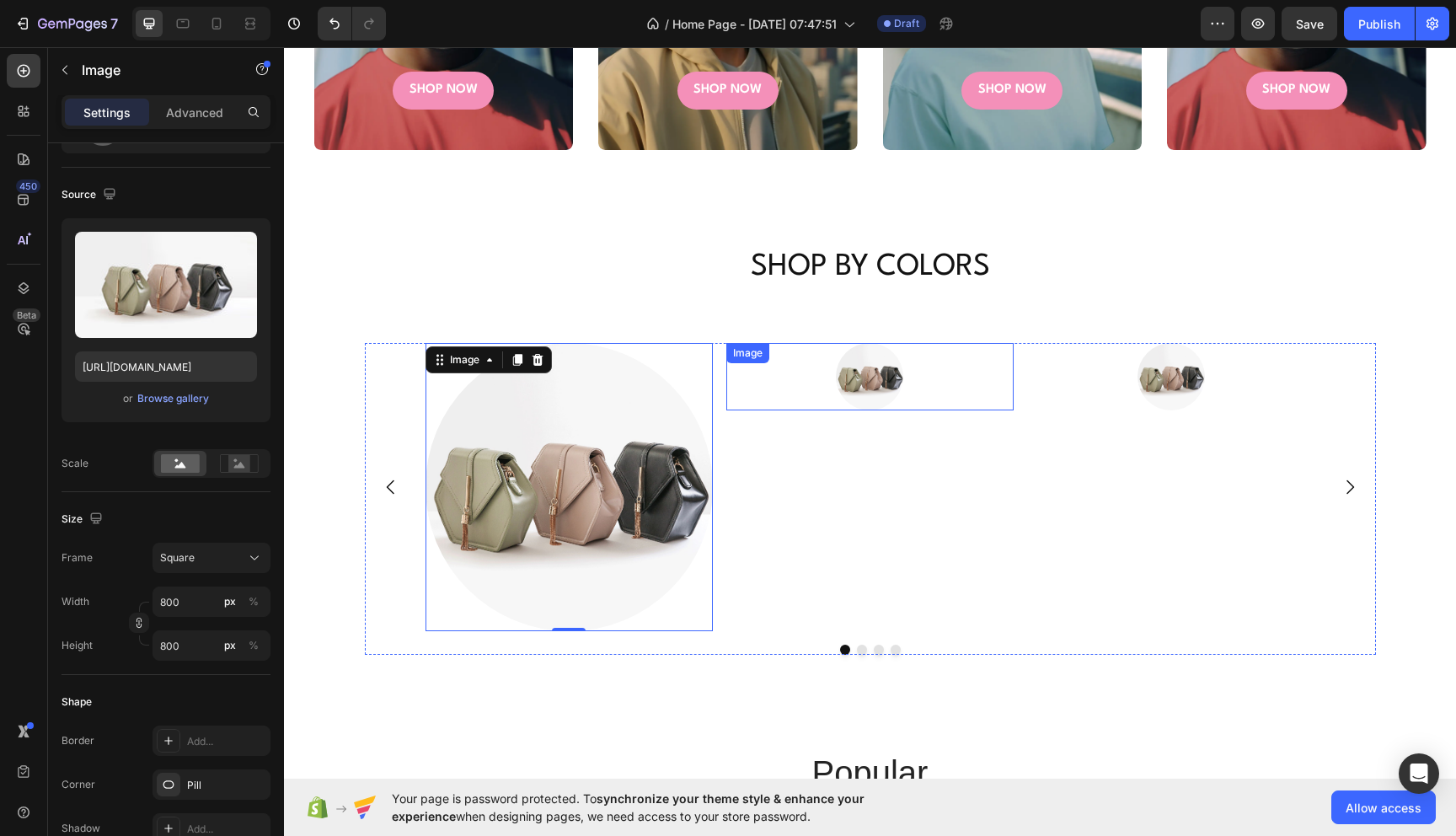
click at [874, 389] on img at bounding box center [870, 377] width 68 height 68
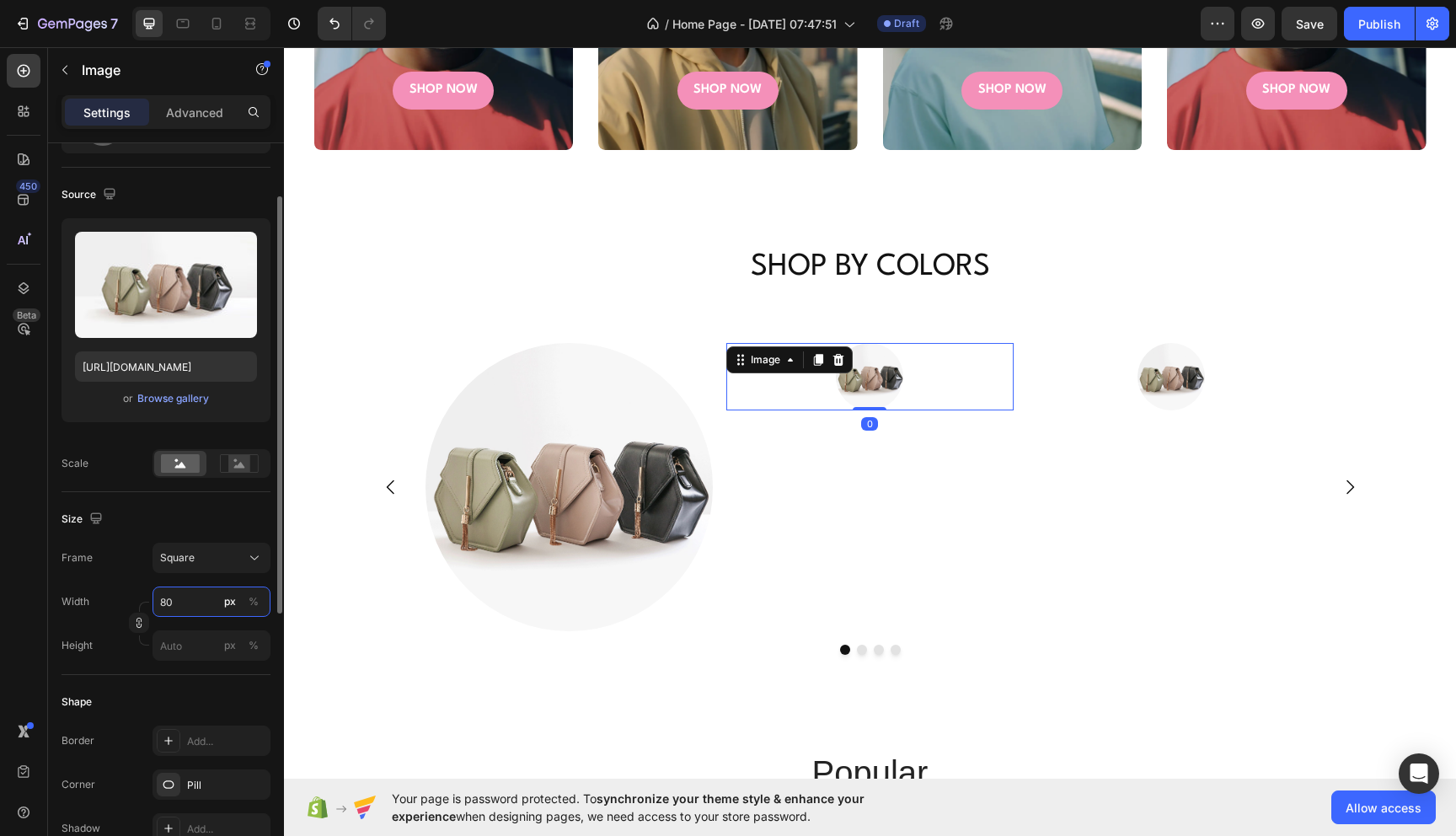
click at [193, 600] on input "80" at bounding box center [212, 601] width 118 height 30
type input "800"
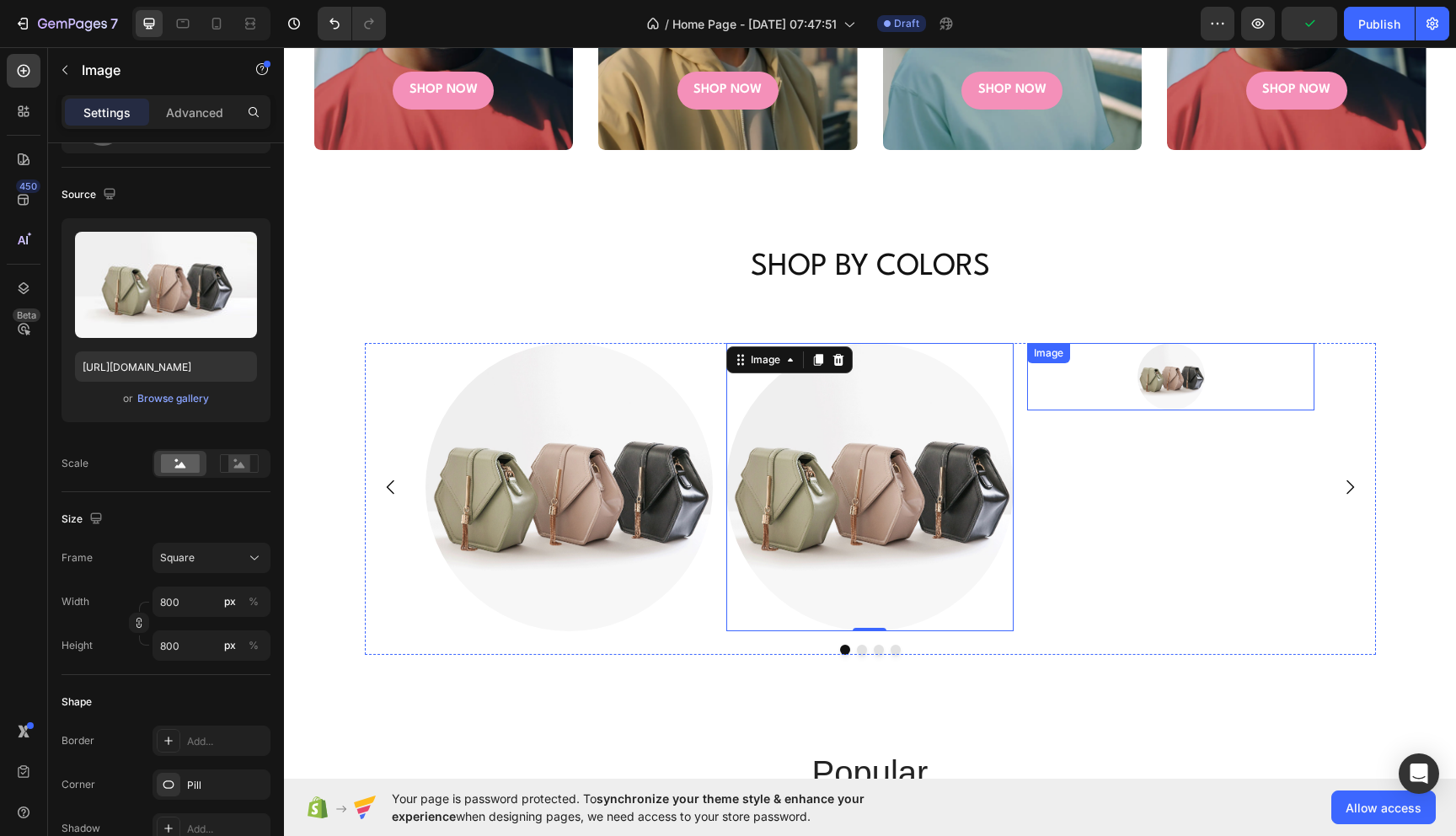
click at [1182, 395] on img at bounding box center [1172, 377] width 68 height 68
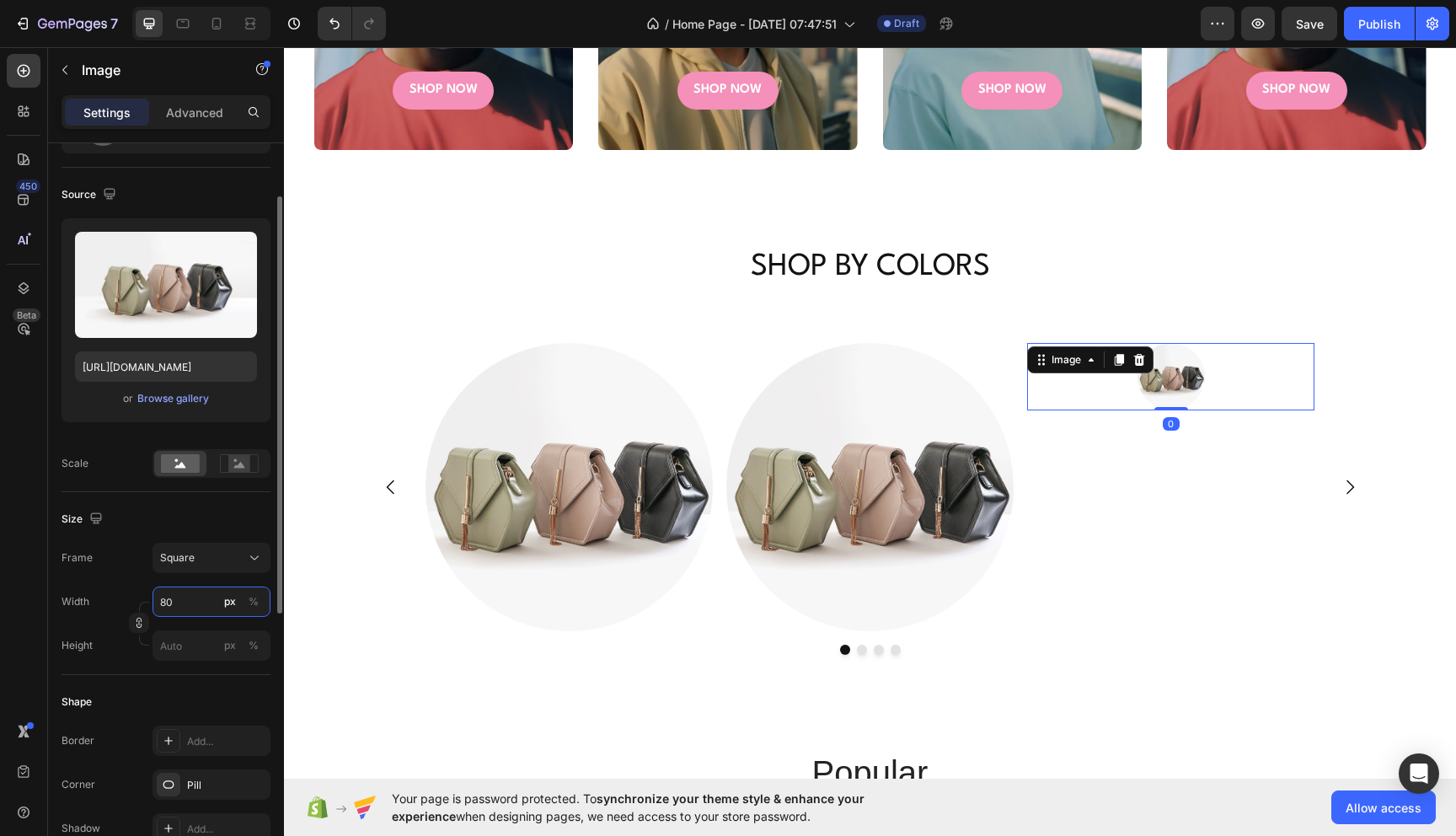
click at [200, 605] on input "80" at bounding box center [212, 601] width 118 height 30
type input "800"
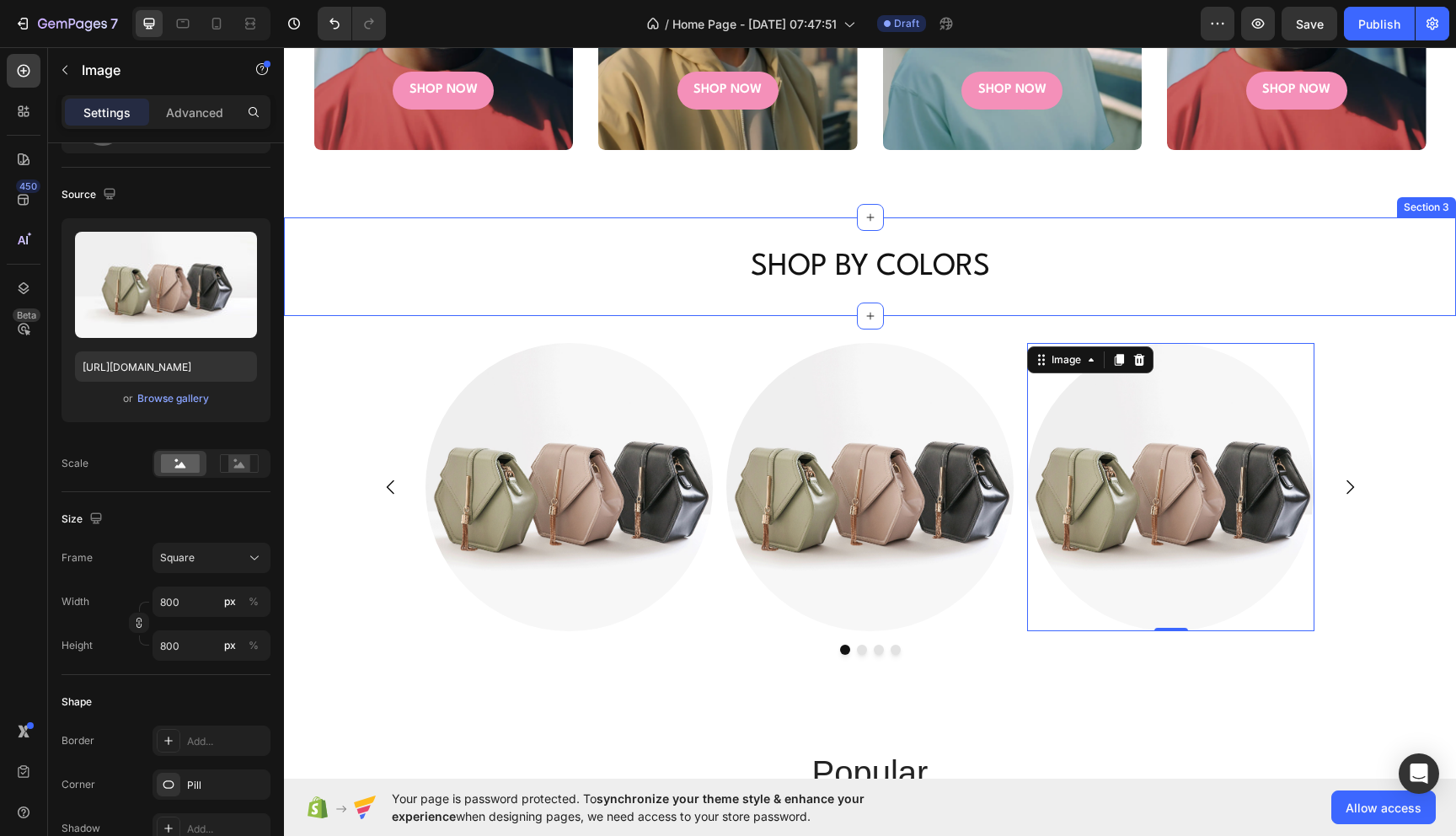
click at [476, 305] on div "SHOP BY COLORS Heading Section 3" at bounding box center [870, 267] width 1172 height 99
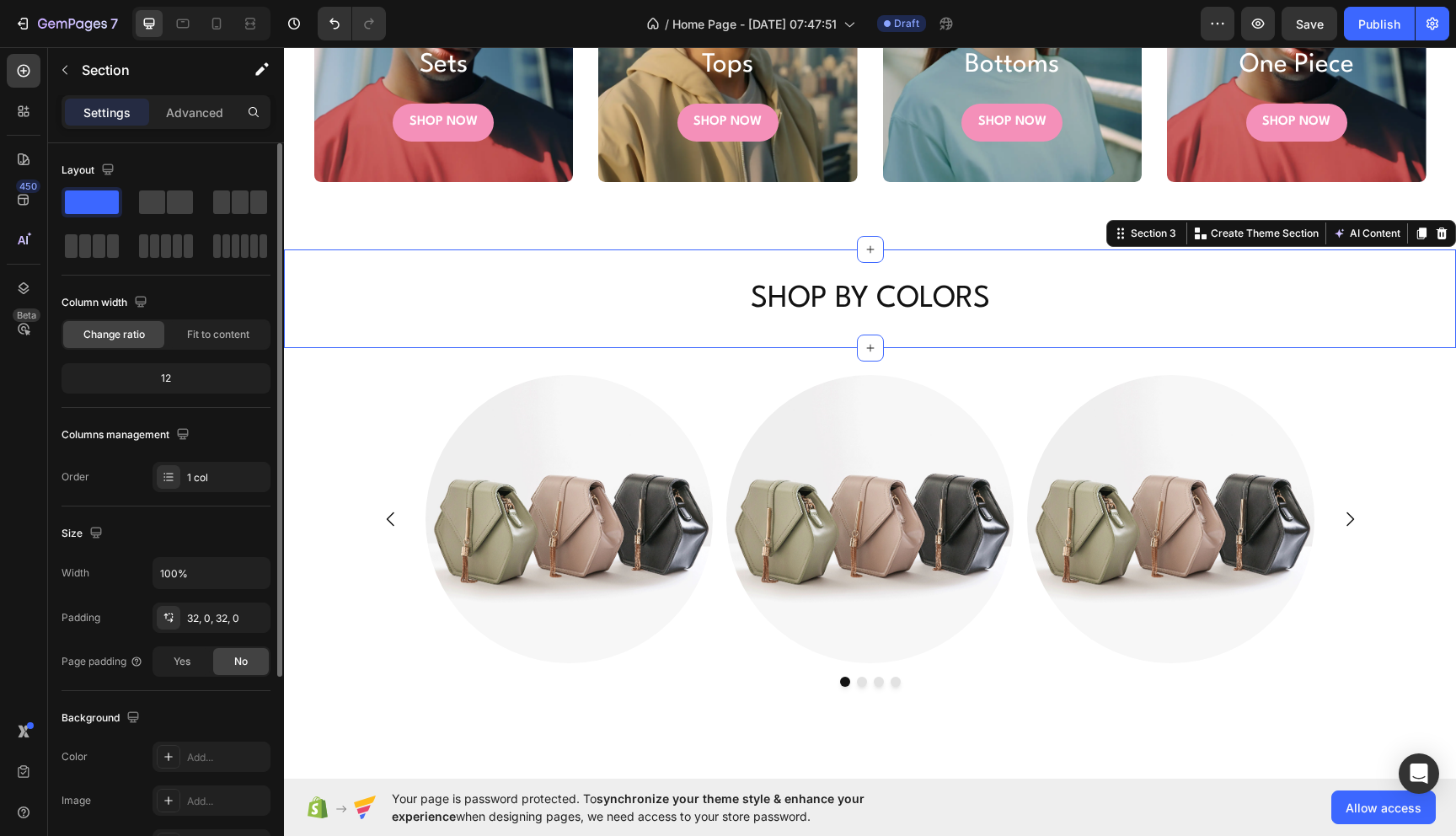
scroll to position [962, 0]
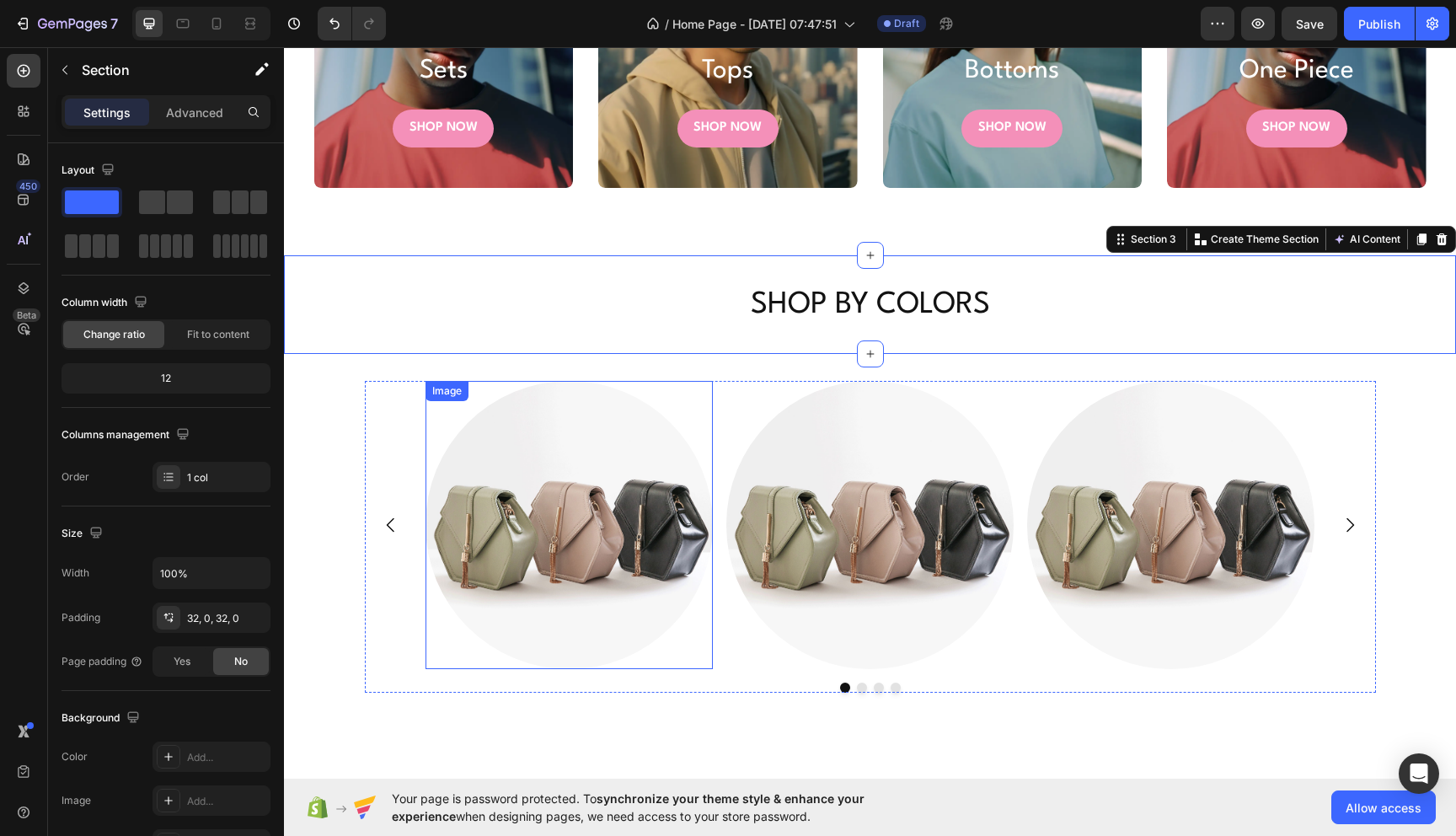
click at [551, 534] on img at bounding box center [568, 524] width 287 height 287
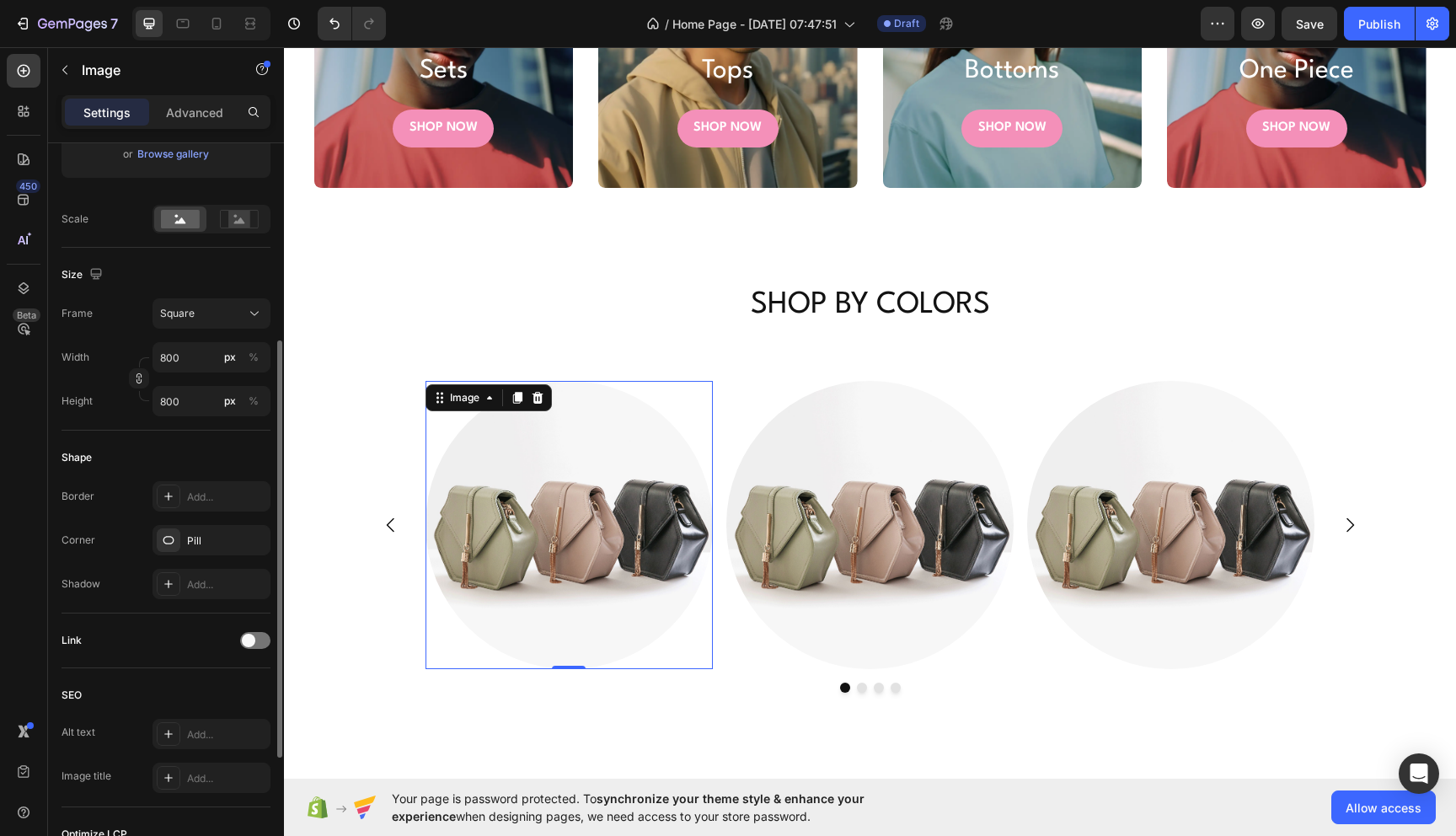
scroll to position [343, 0]
click at [193, 491] on div "Add..." at bounding box center [227, 493] width 79 height 15
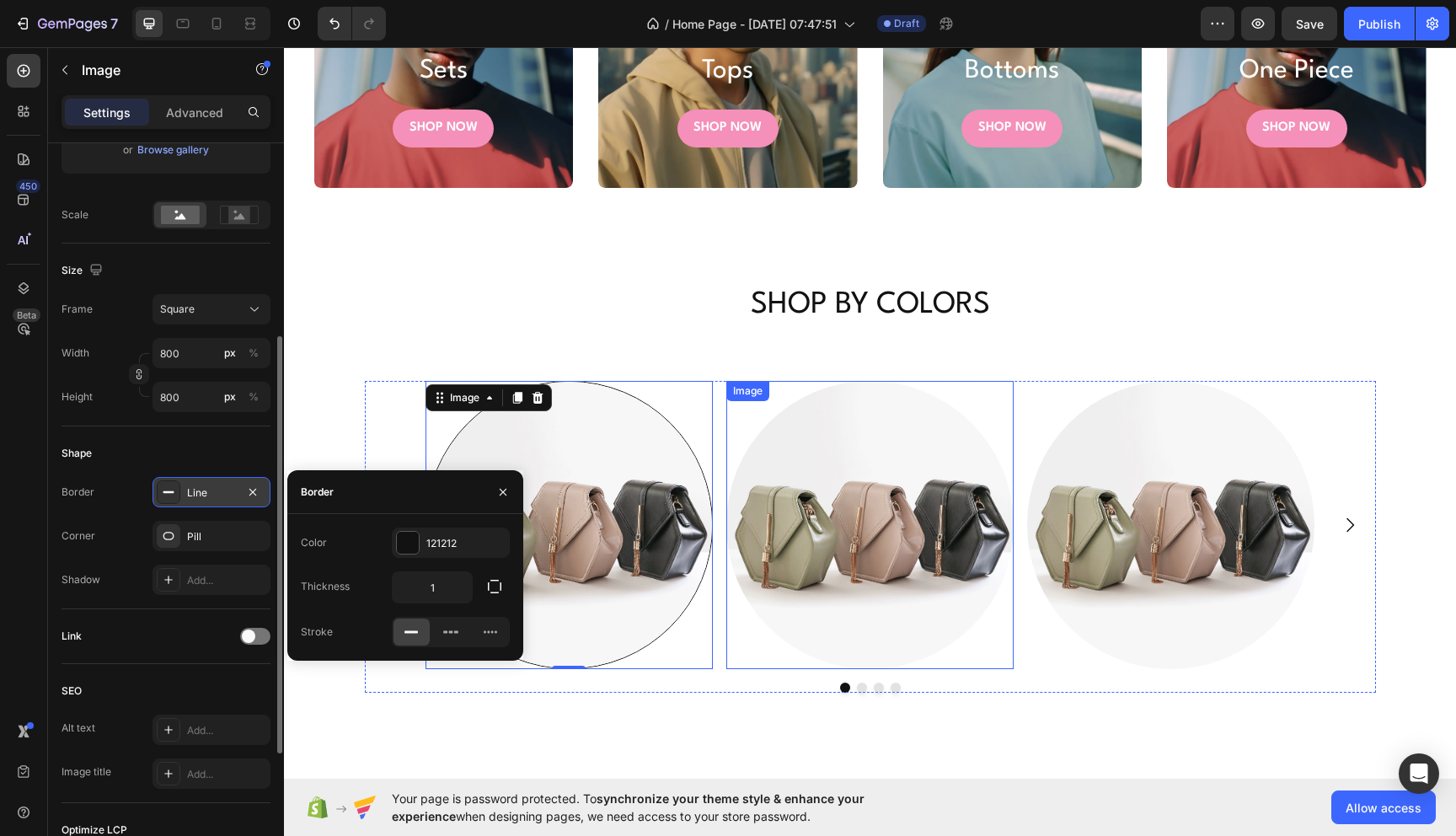
click at [799, 630] on img at bounding box center [869, 524] width 287 height 287
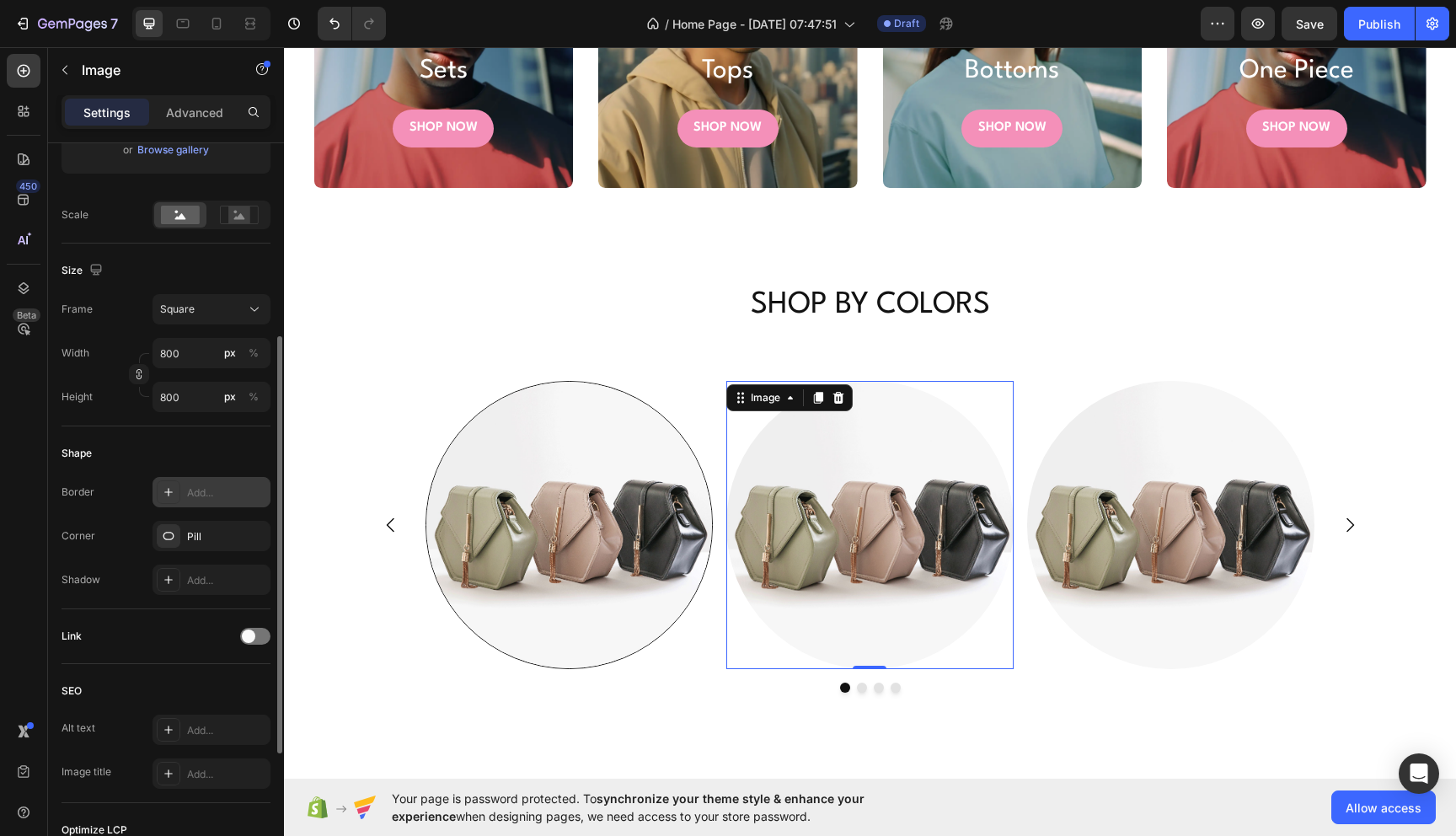
click at [177, 492] on div at bounding box center [168, 492] width 23 height 23
click at [1102, 614] on img at bounding box center [1171, 524] width 287 height 287
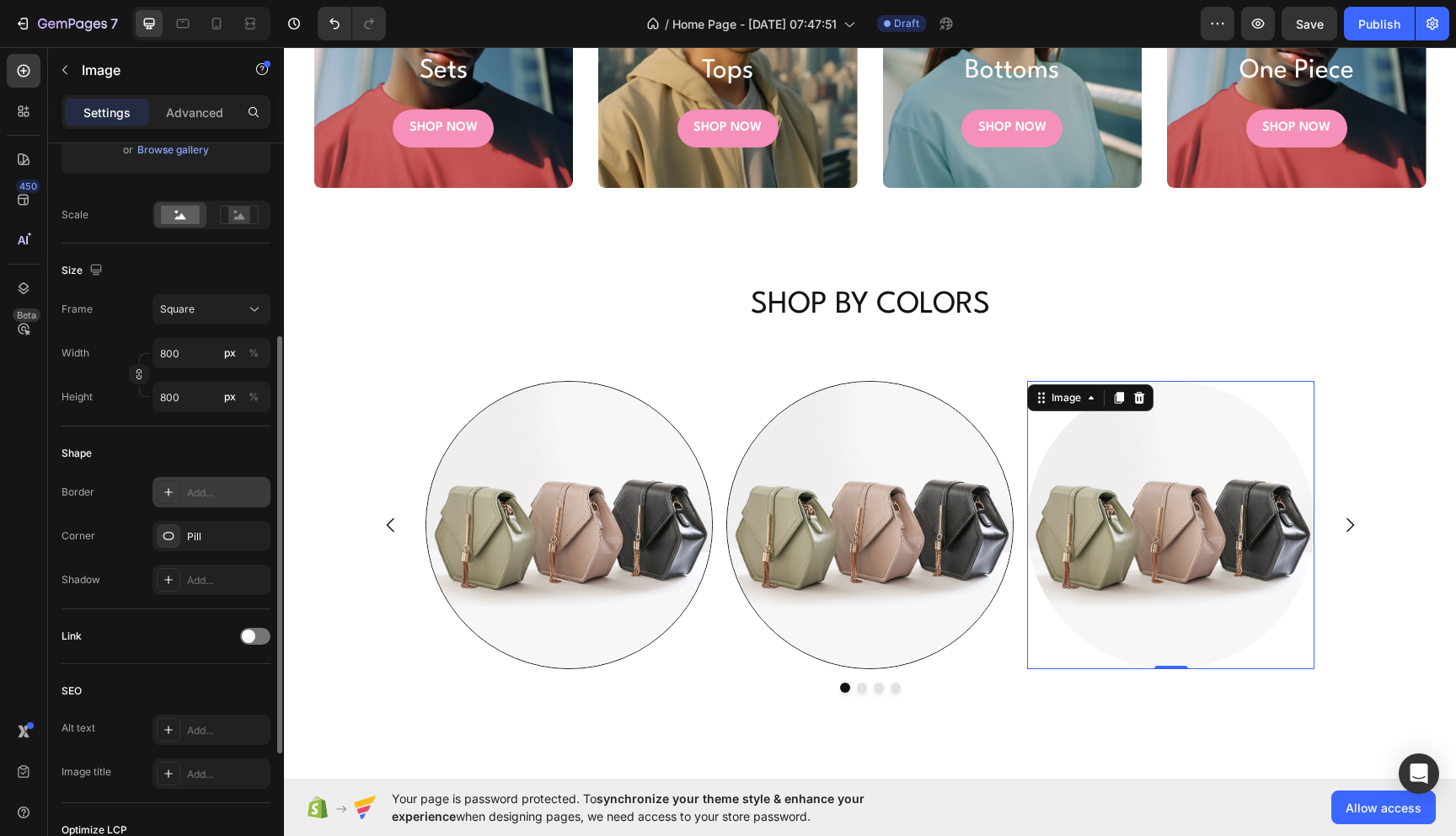
click at [195, 489] on div "Add..." at bounding box center [227, 493] width 79 height 15
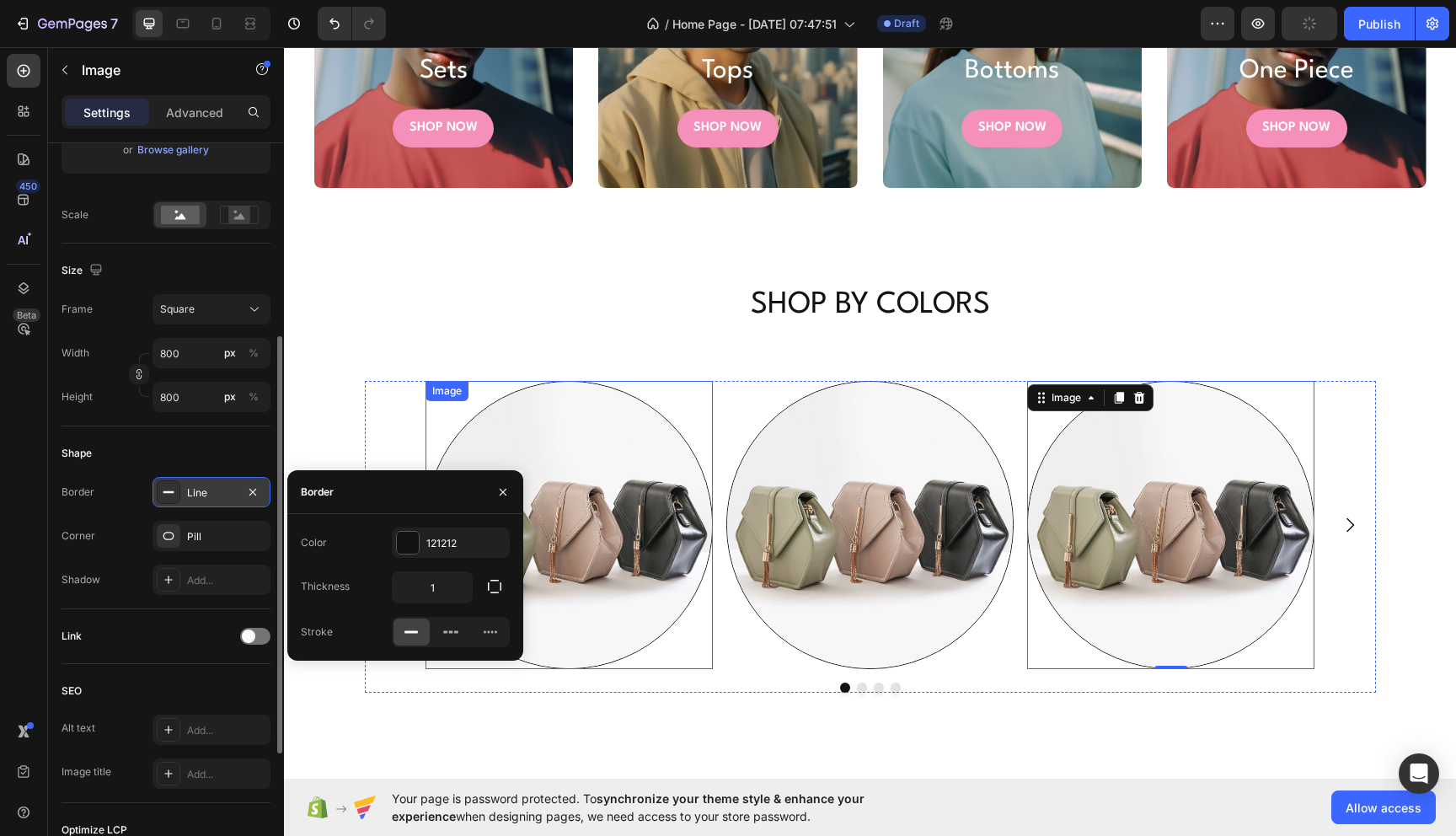
click at [431, 392] on div "Image" at bounding box center [447, 391] width 36 height 15
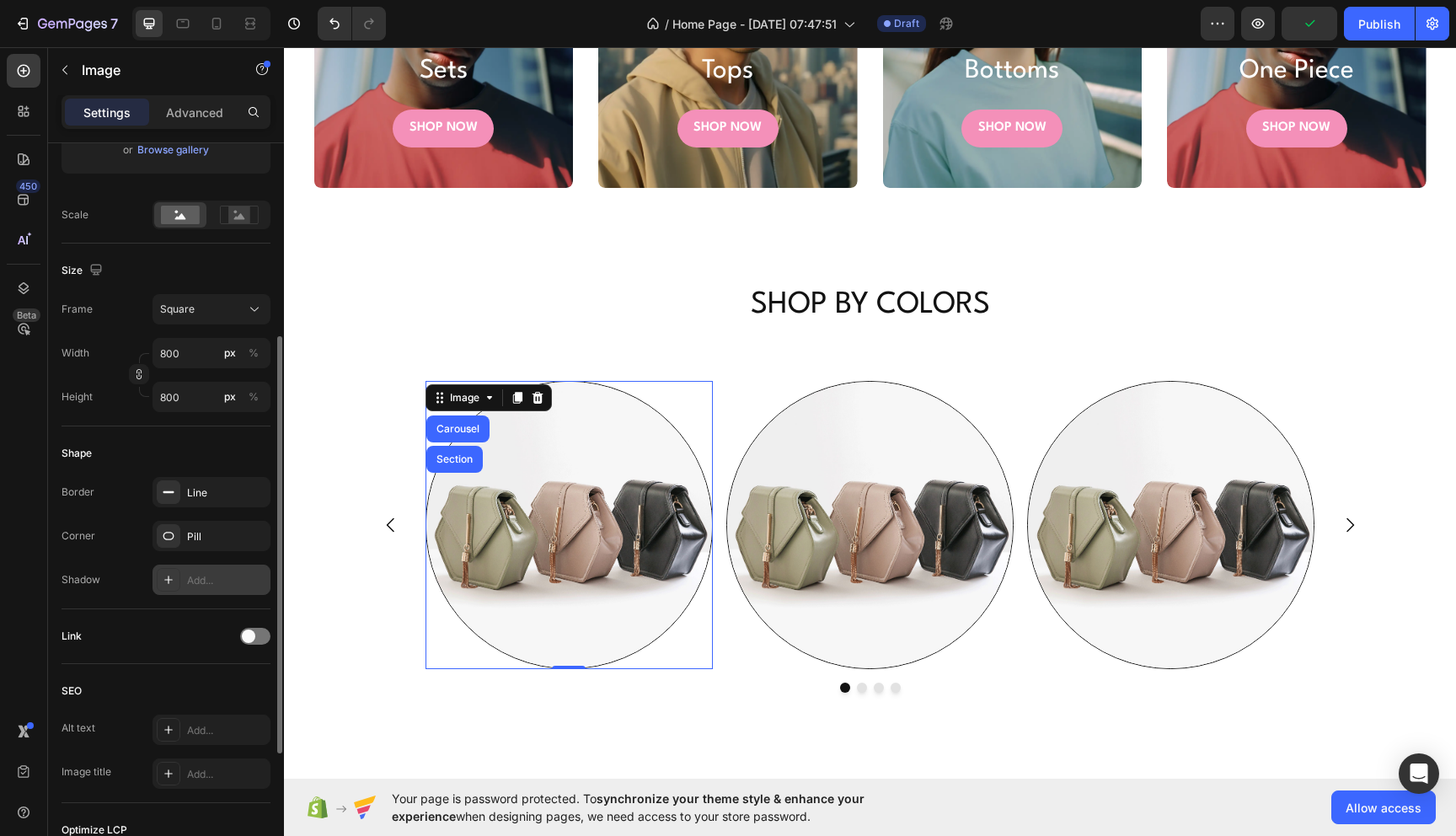
click at [208, 574] on div "Add..." at bounding box center [227, 581] width 79 height 15
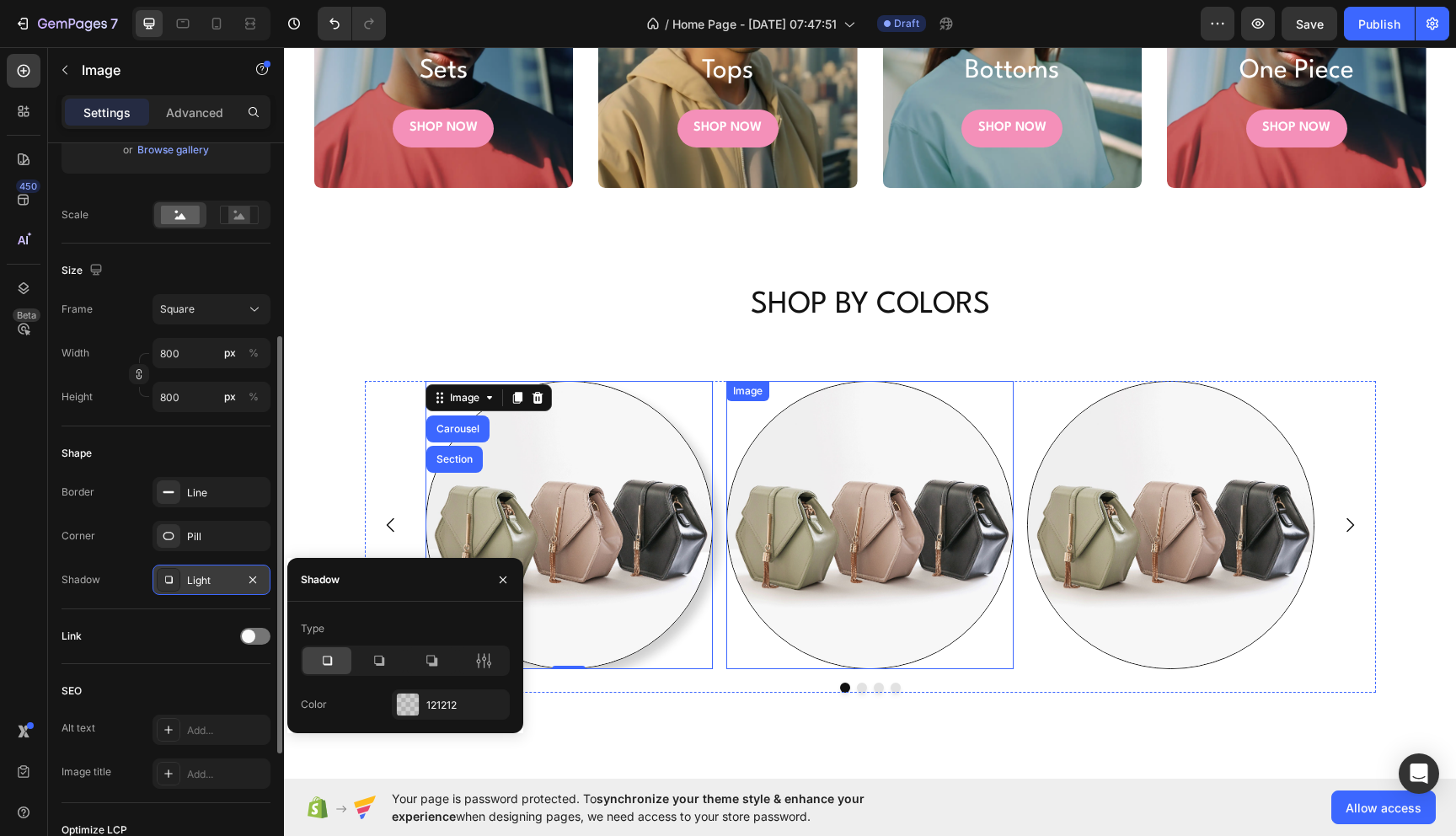
click at [859, 619] on img at bounding box center [869, 524] width 287 height 287
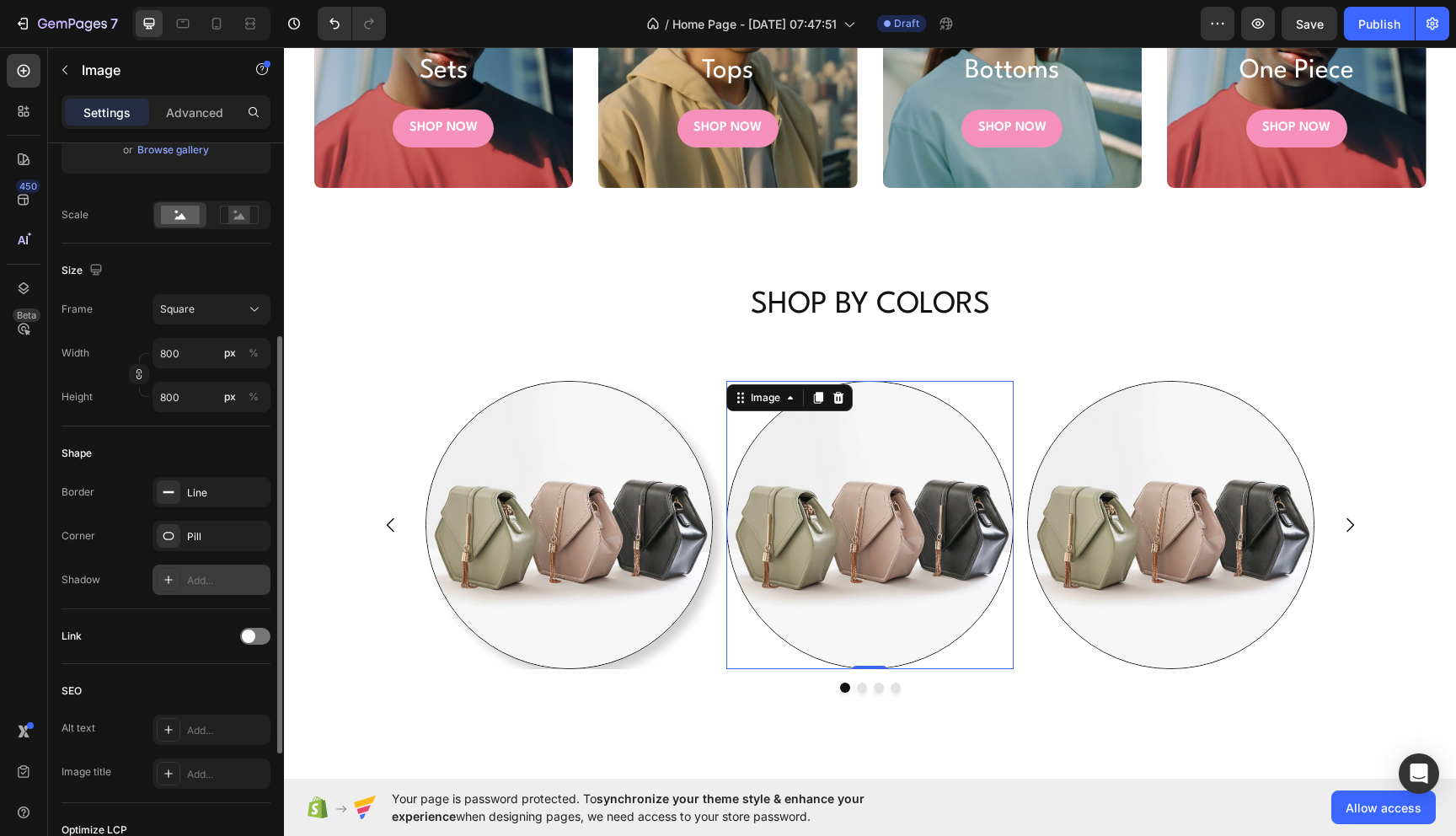
click at [210, 587] on div "Add..." at bounding box center [227, 581] width 79 height 15
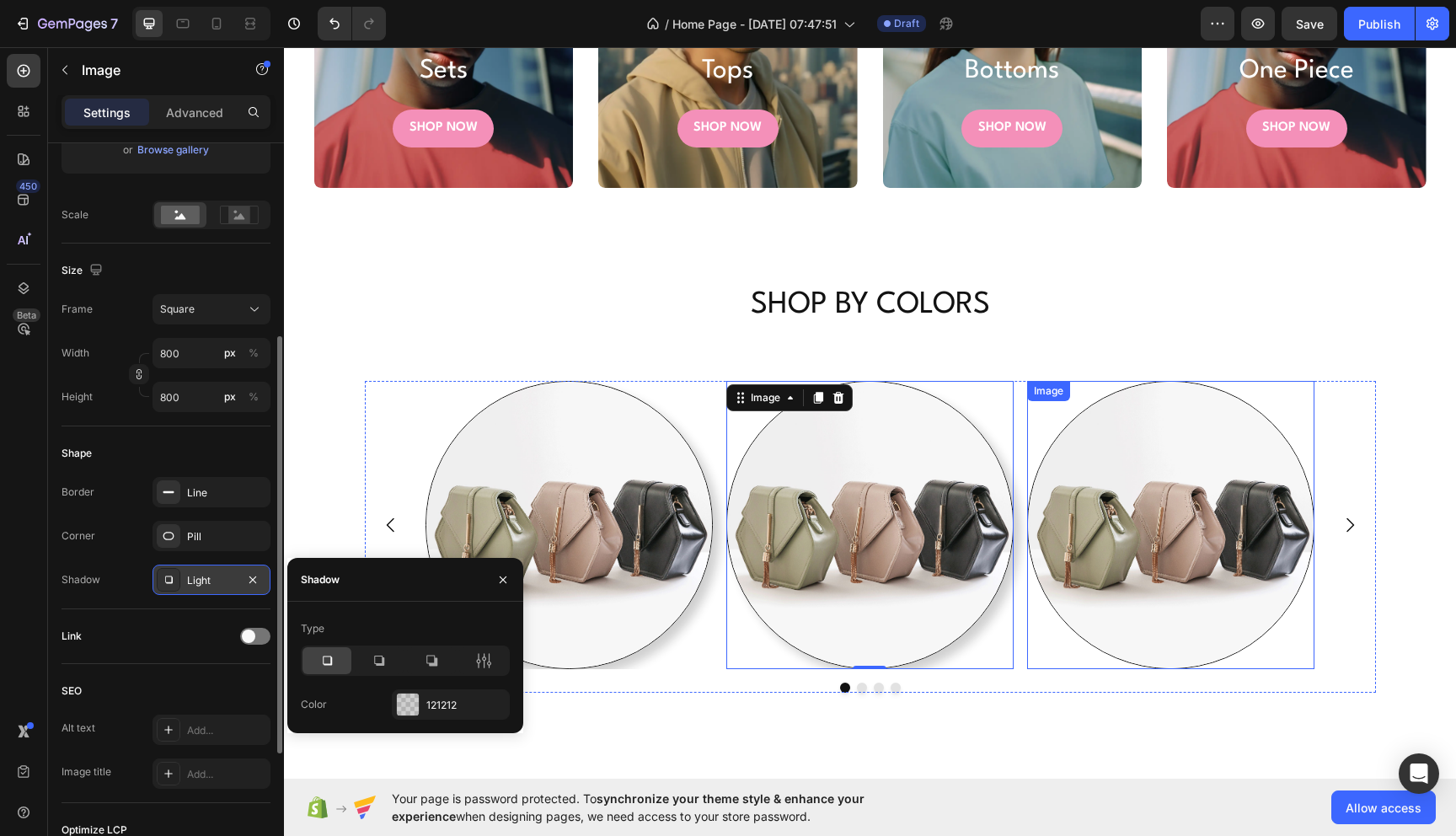
click at [1146, 644] on img at bounding box center [1171, 524] width 287 height 287
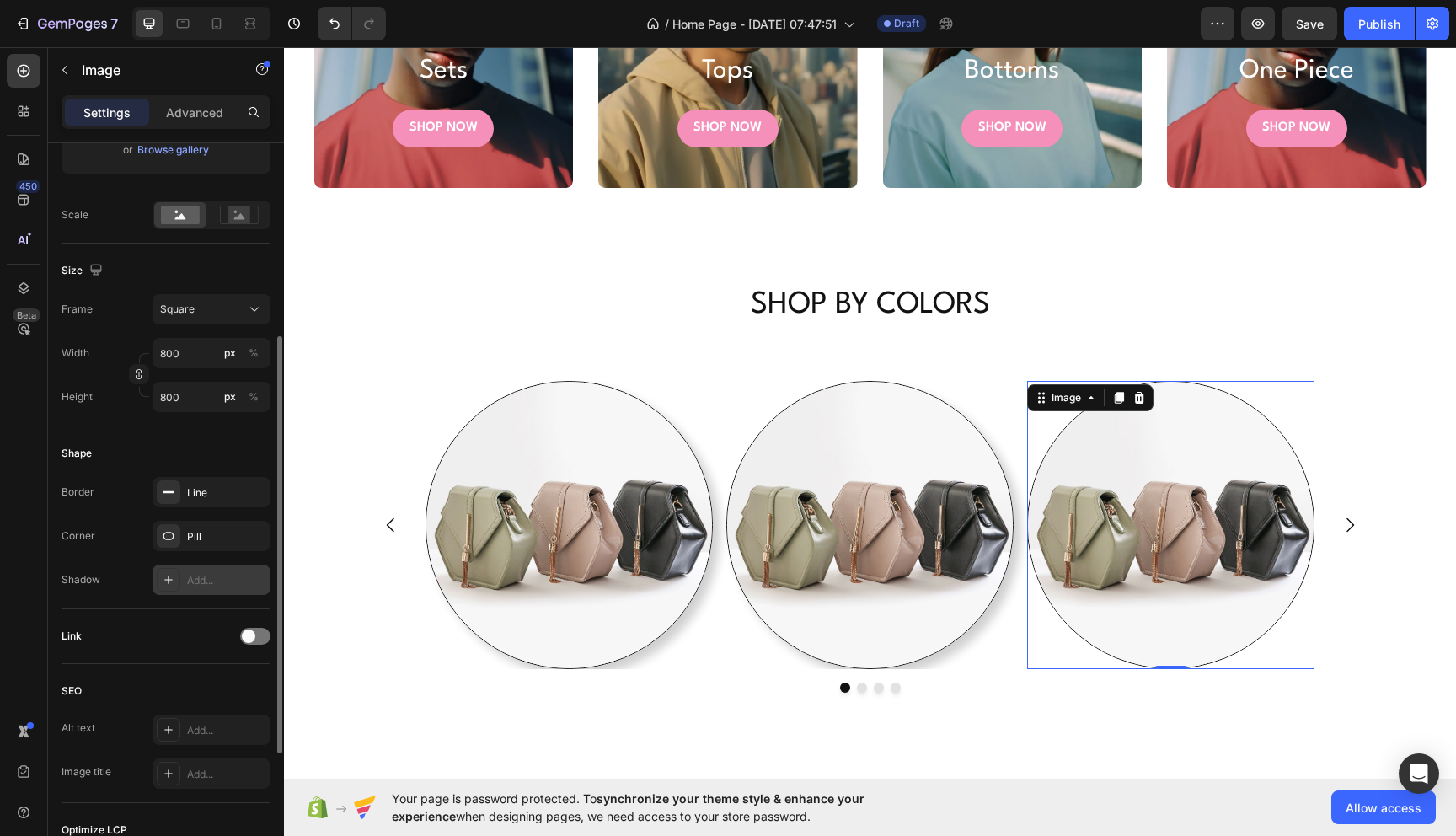
click at [179, 576] on div at bounding box center [168, 579] width 23 height 23
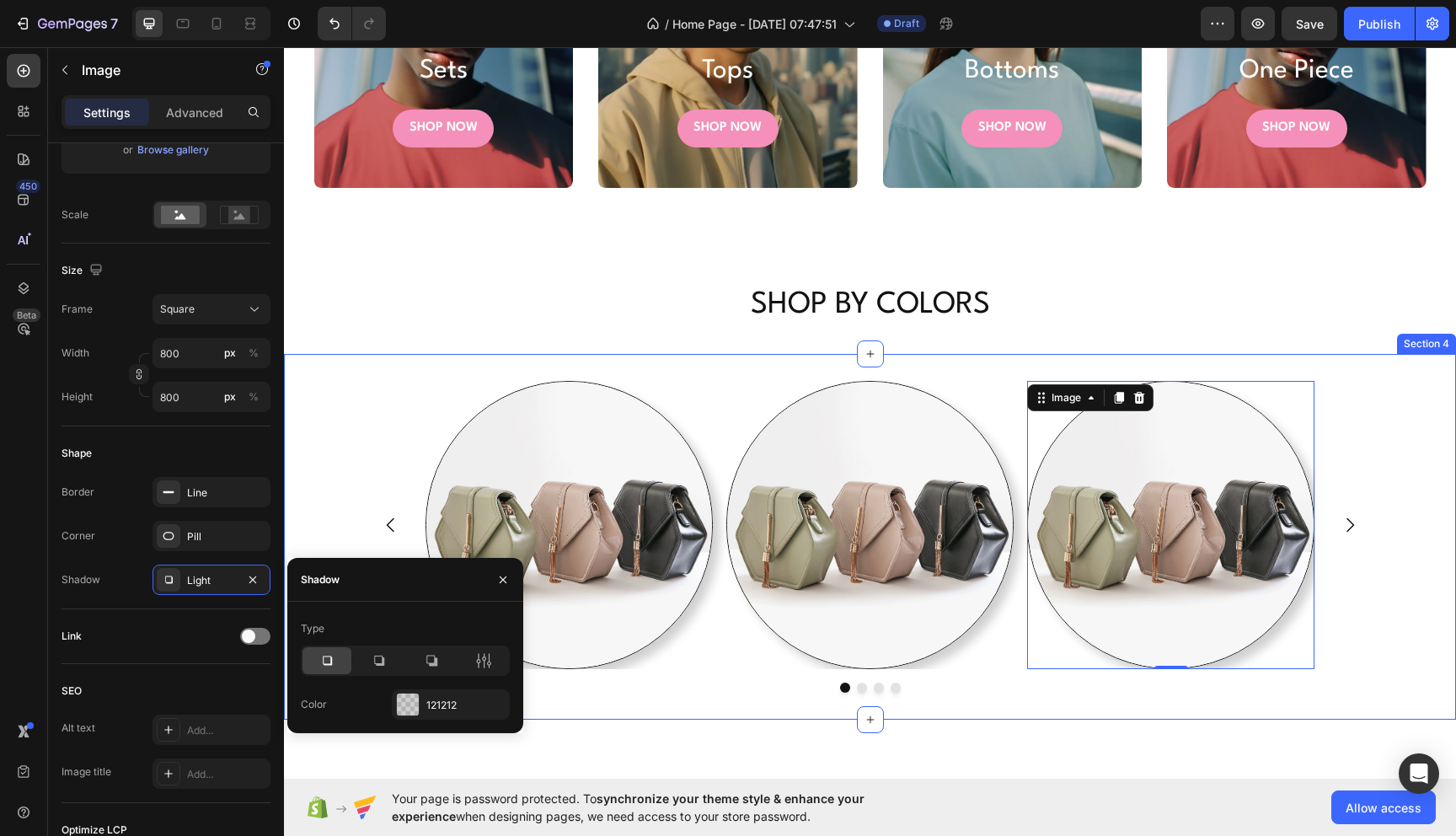
click at [358, 377] on div "Image Image Image 0 Drop element here Carousel Section 4" at bounding box center [870, 535] width 1172 height 364
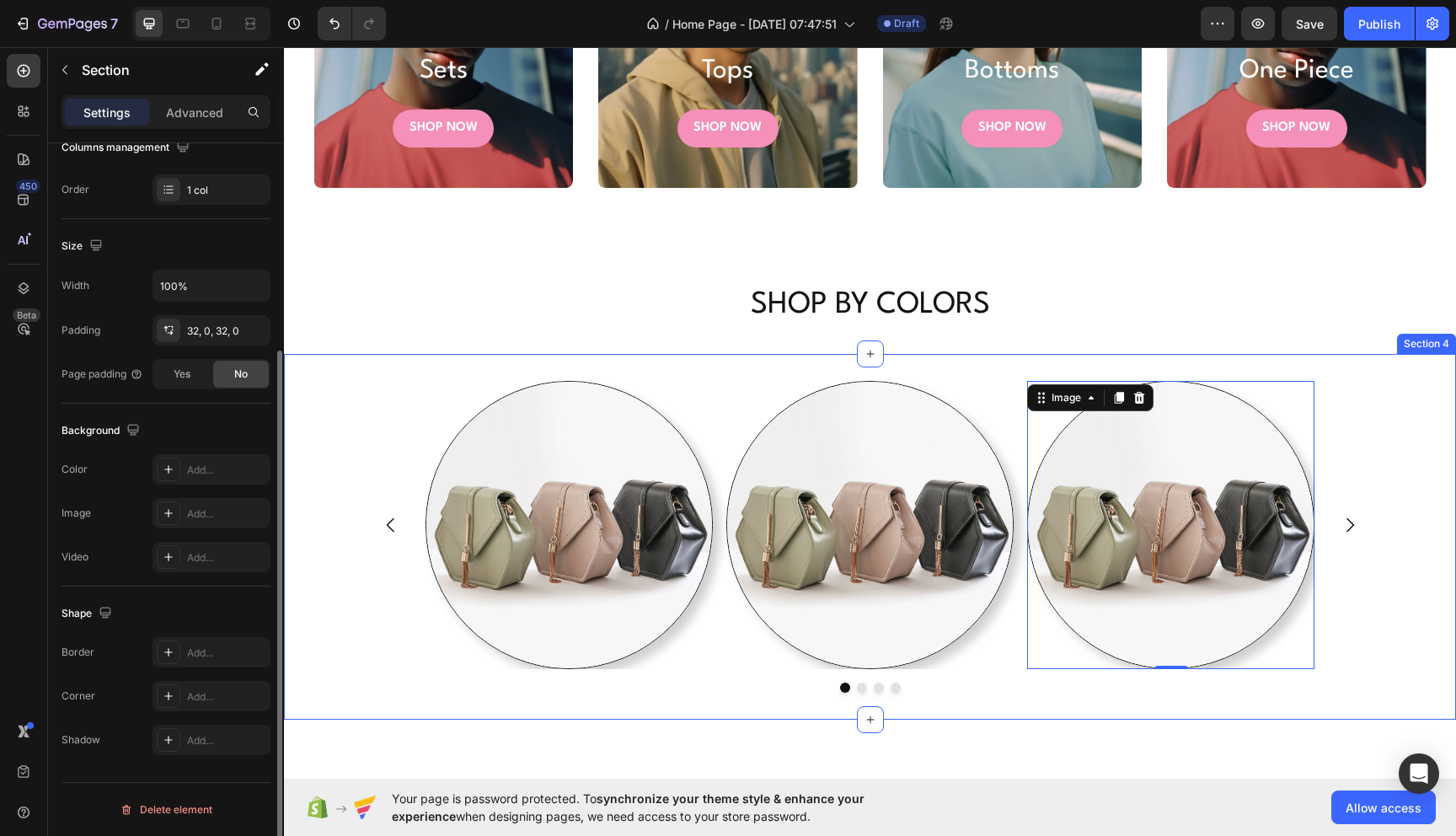
scroll to position [0, 0]
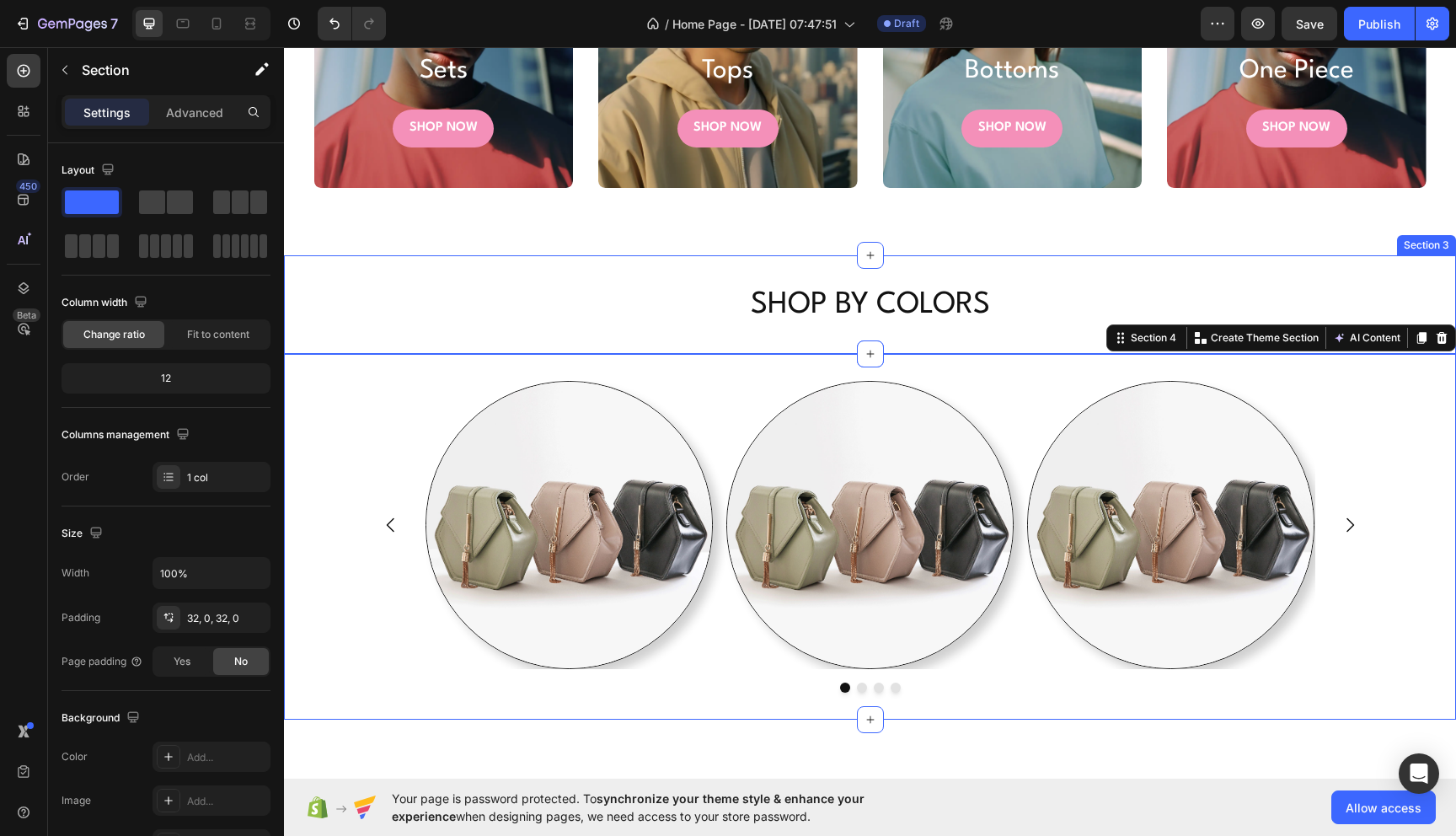
click at [393, 279] on div "SHOP BY COLORS Heading Section 3" at bounding box center [870, 304] width 1172 height 99
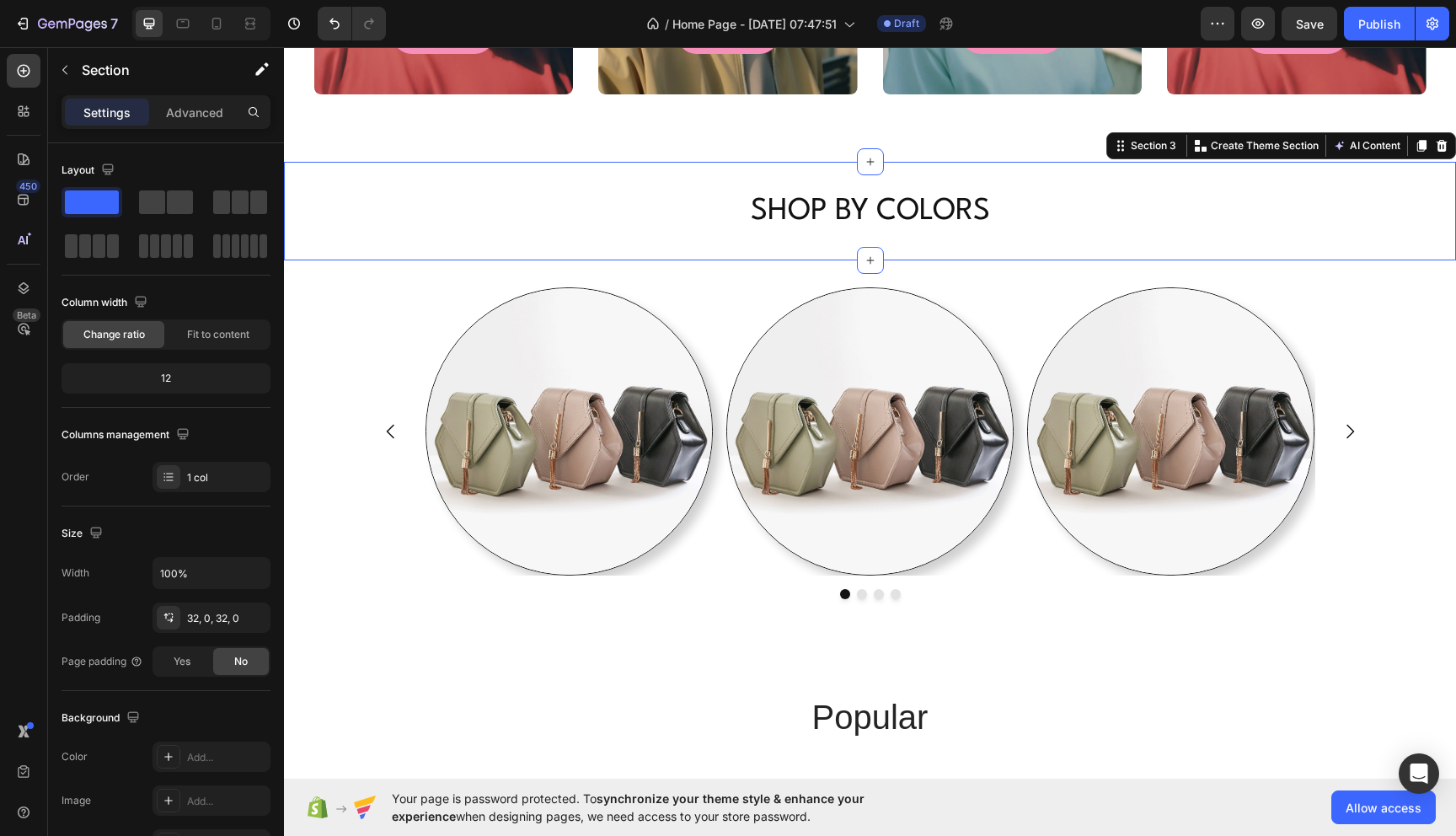
scroll to position [1056, 0]
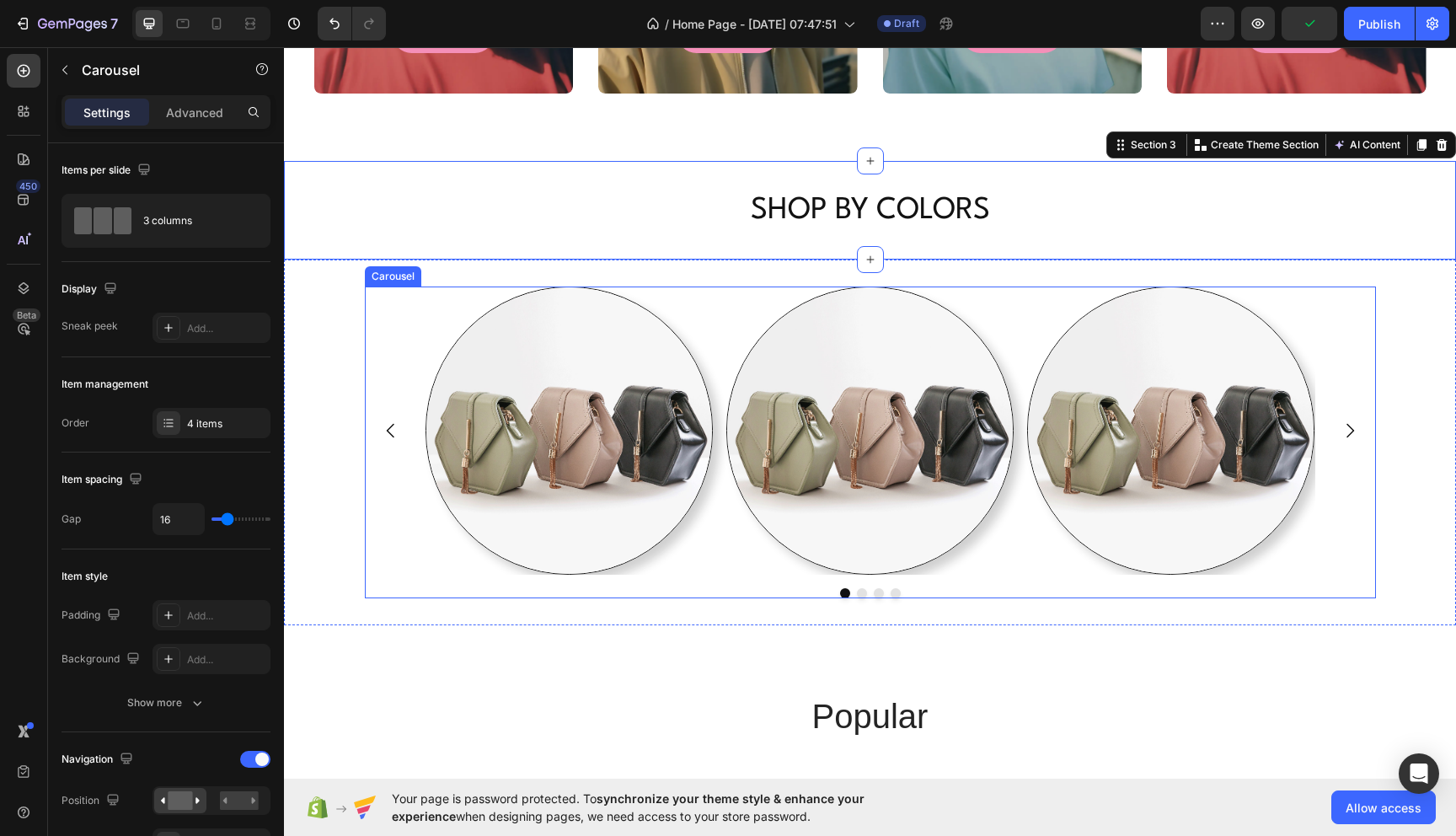
click at [688, 576] on div "Image Image Image Drop element here [GEOGRAPHIC_DATA]" at bounding box center [870, 442] width 1011 height 311
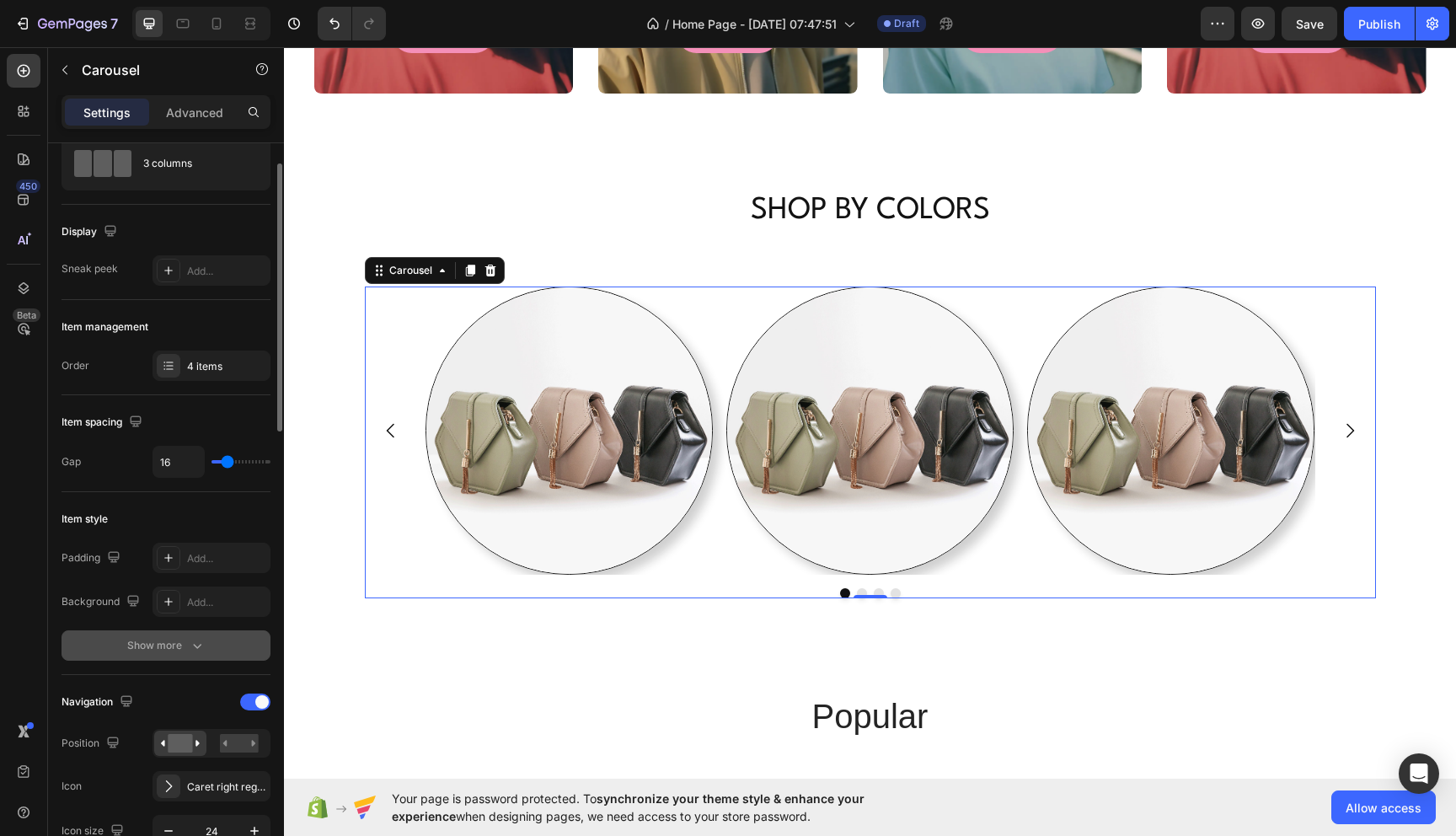
scroll to position [0, 0]
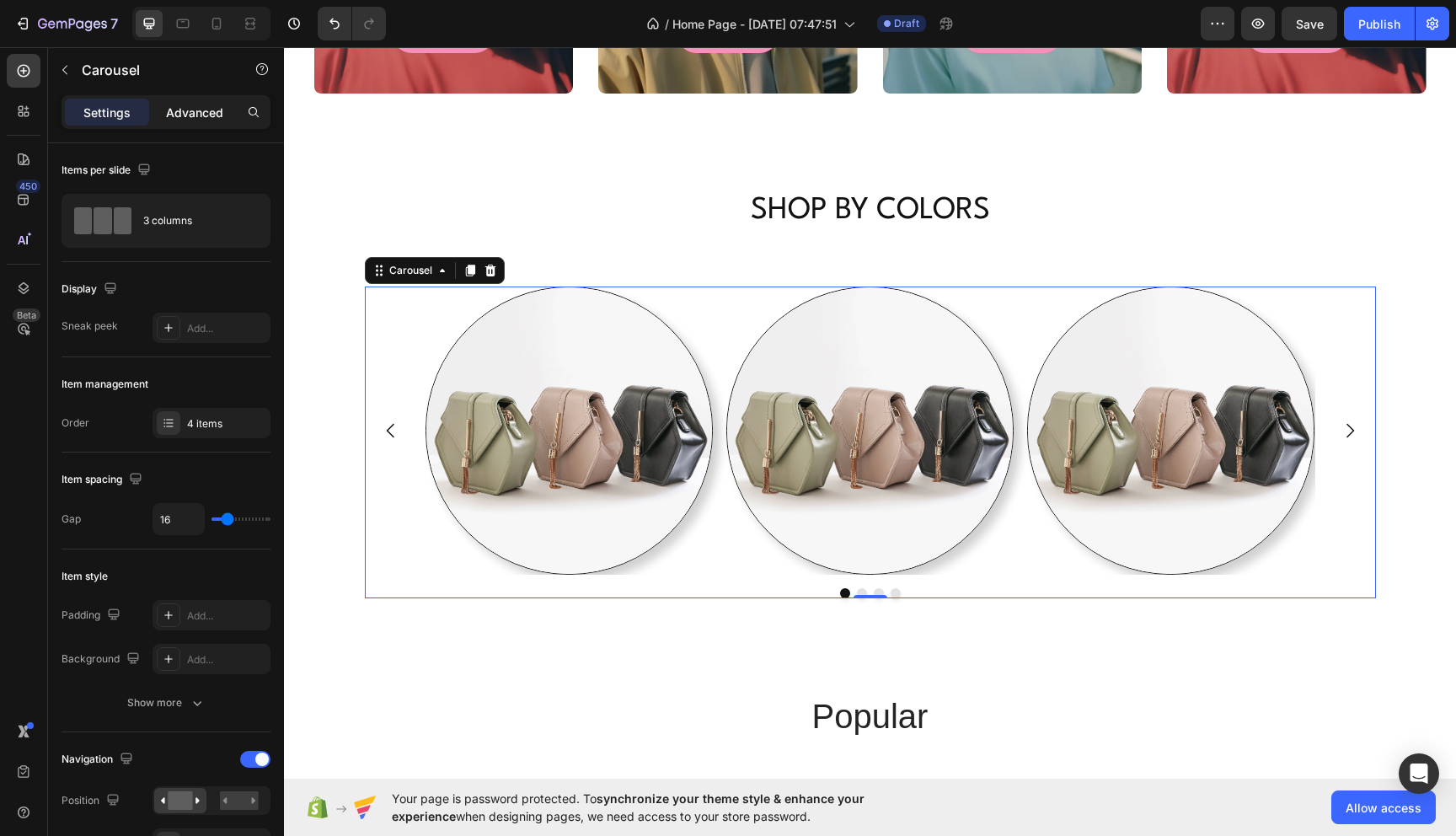
click at [180, 107] on p "Advanced" at bounding box center [194, 112] width 57 height 17
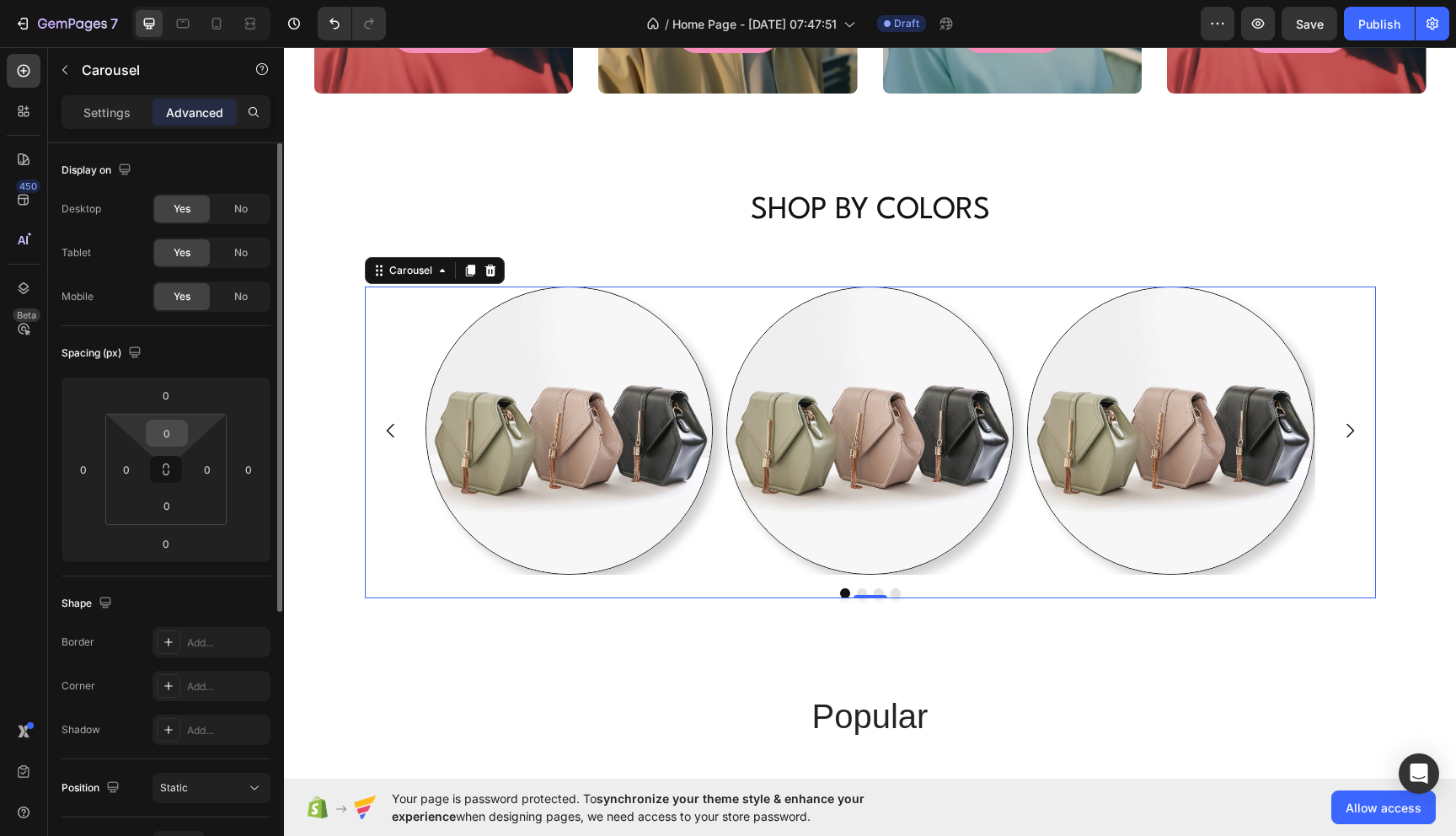
click at [185, 431] on div "0" at bounding box center [167, 433] width 43 height 27
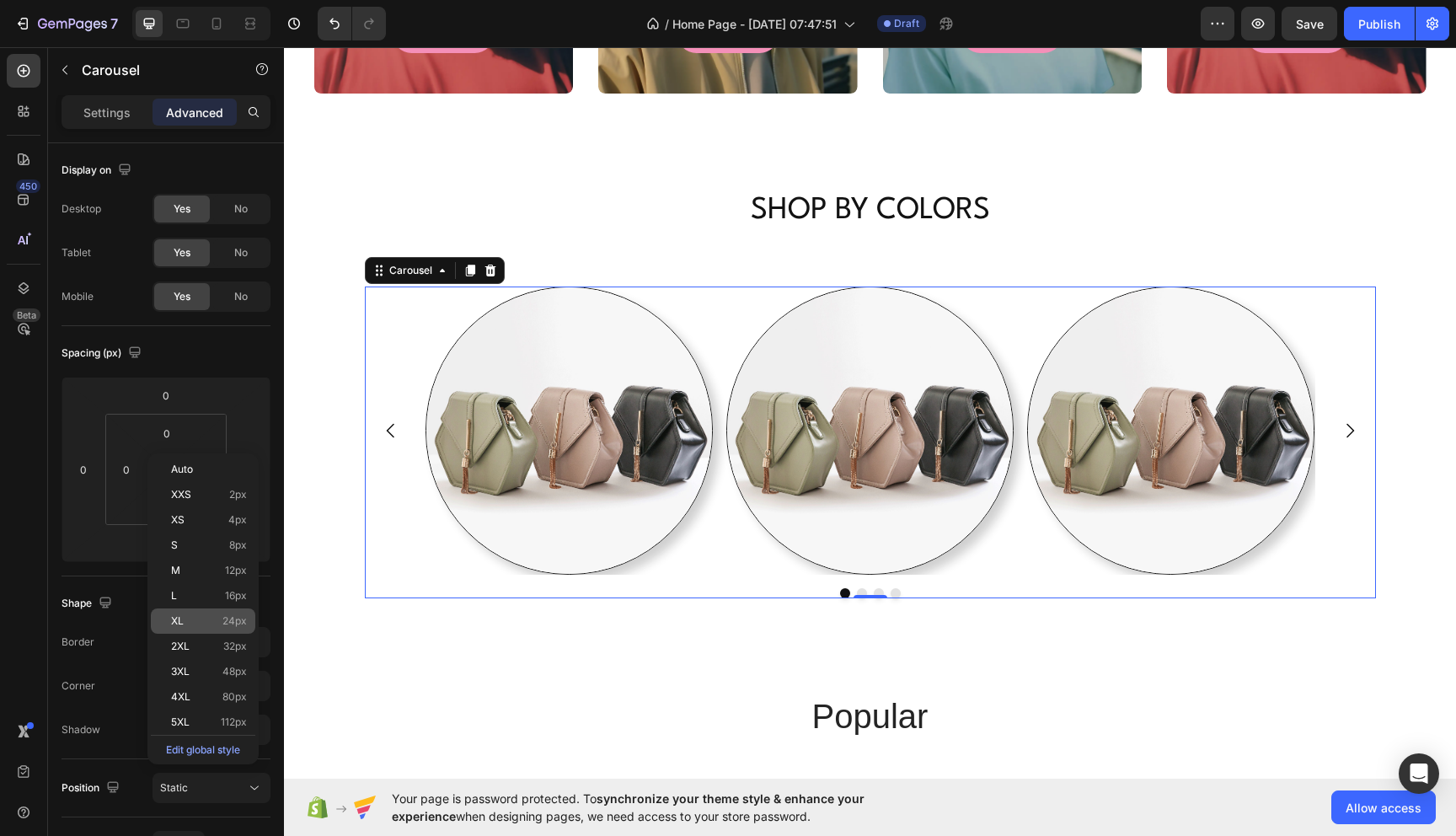
click at [218, 623] on p "XL 24px" at bounding box center [209, 620] width 75 height 12
type input "24"
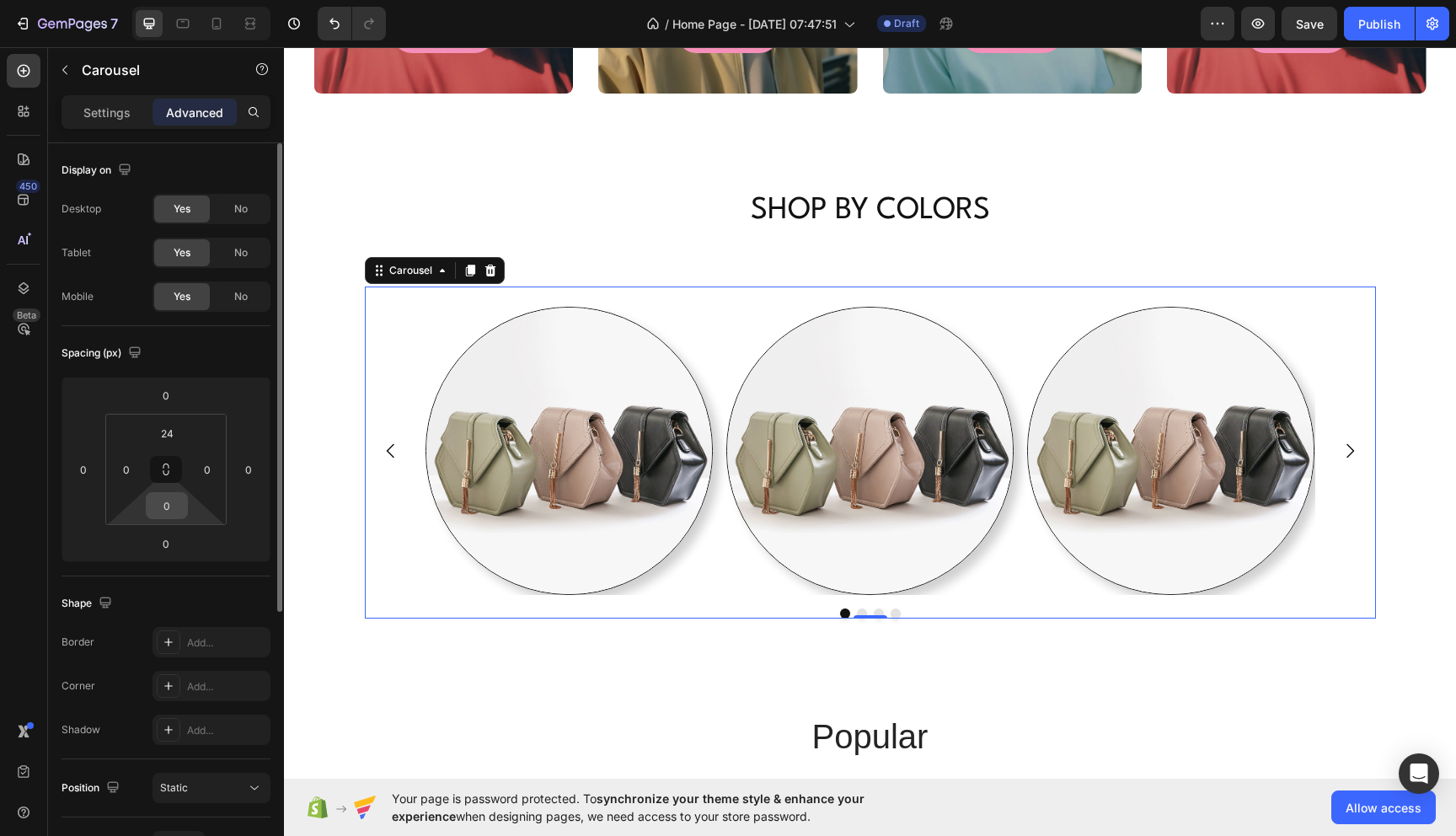
click at [177, 506] on input "0" at bounding box center [166, 505] width 34 height 25
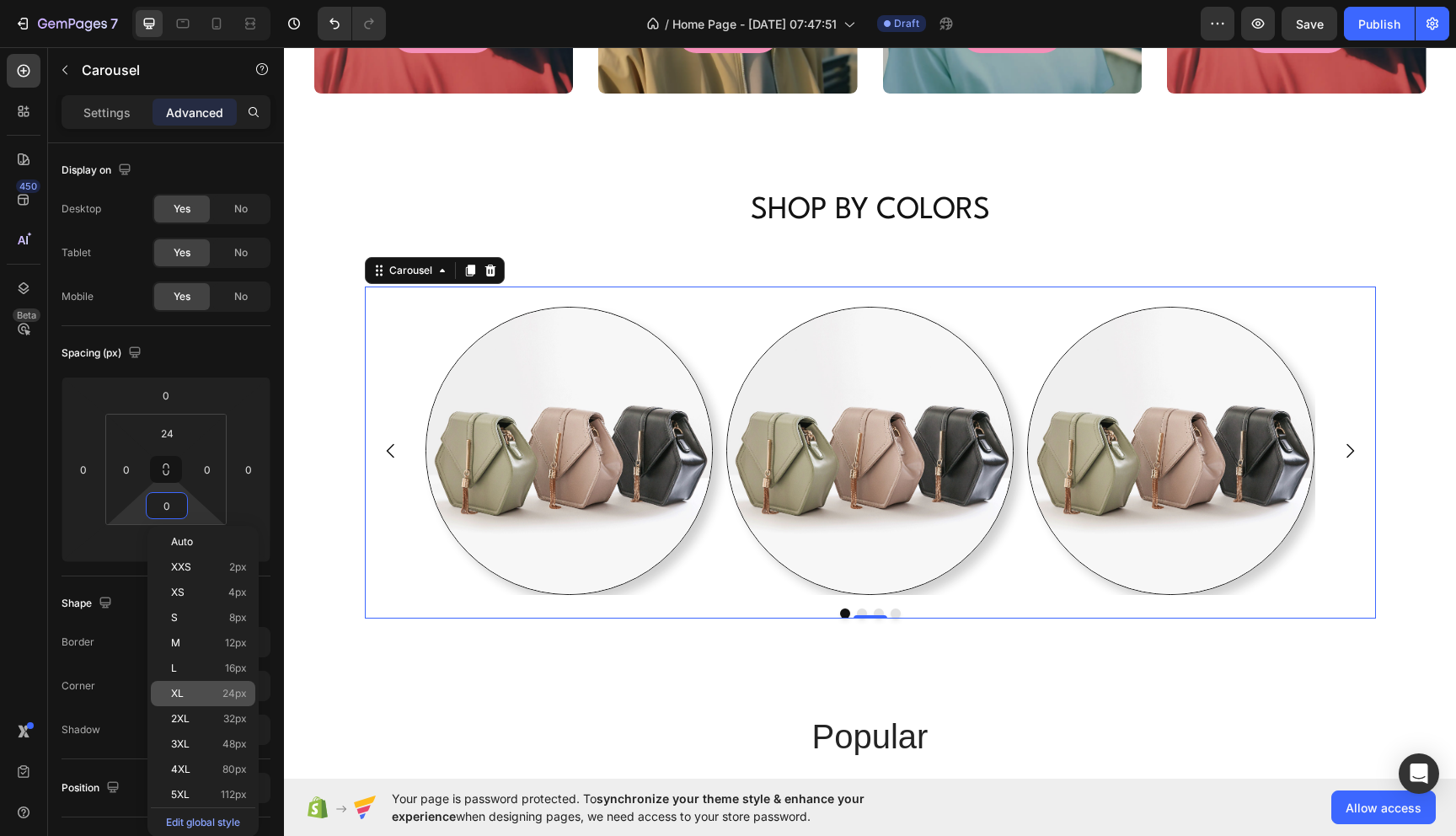
click at [247, 691] on span "24px" at bounding box center [234, 693] width 24 height 12
type input "24"
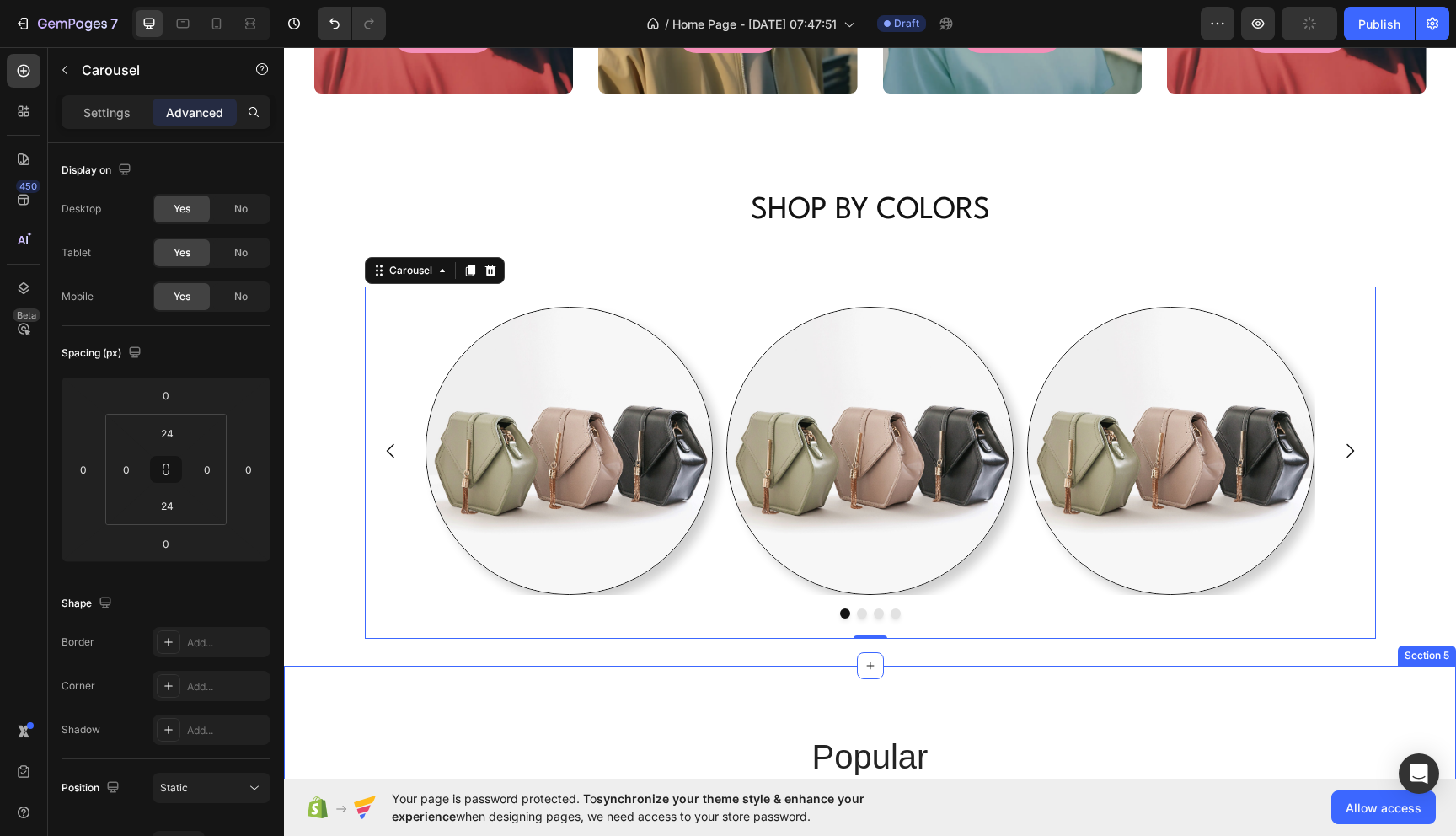
click at [510, 735] on h2 "popular" at bounding box center [870, 756] width 1011 height 47
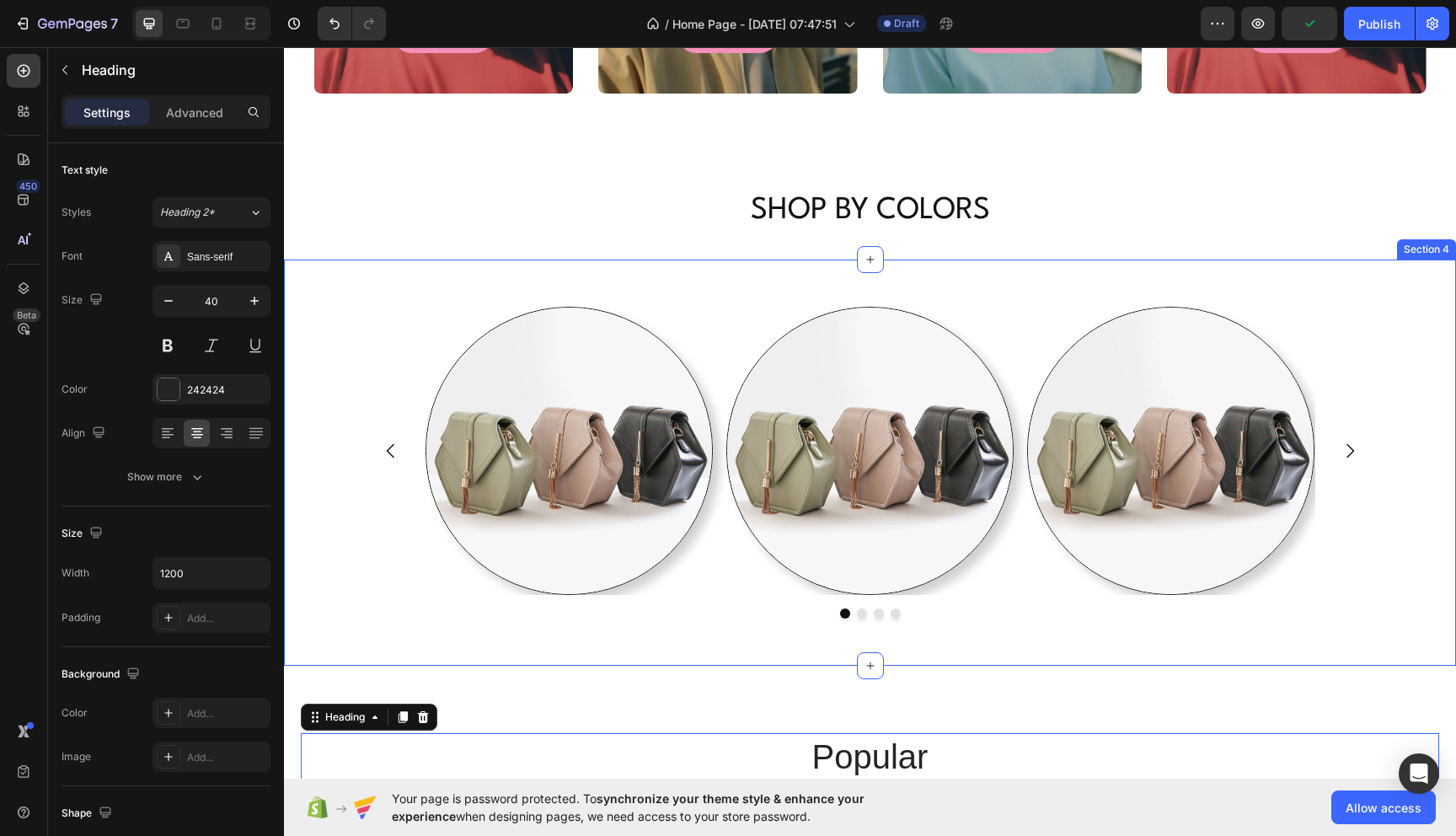
click at [329, 562] on div "Image Image Image Drop element here [GEOGRAPHIC_DATA]" at bounding box center [870, 461] width 1172 height 351
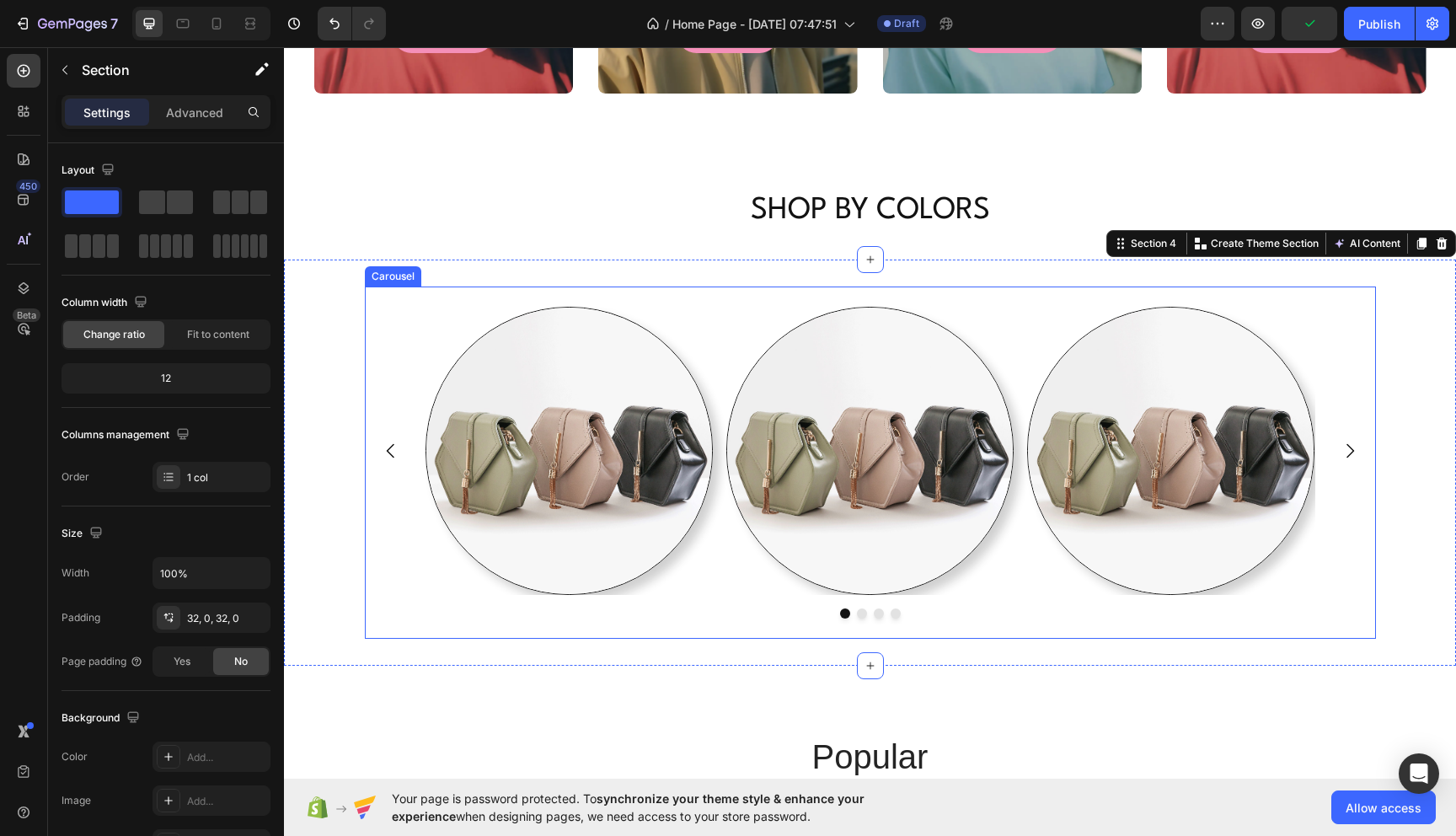
click at [407, 558] on div "Image Image Image Drop element here" at bounding box center [870, 449] width 1011 height 287
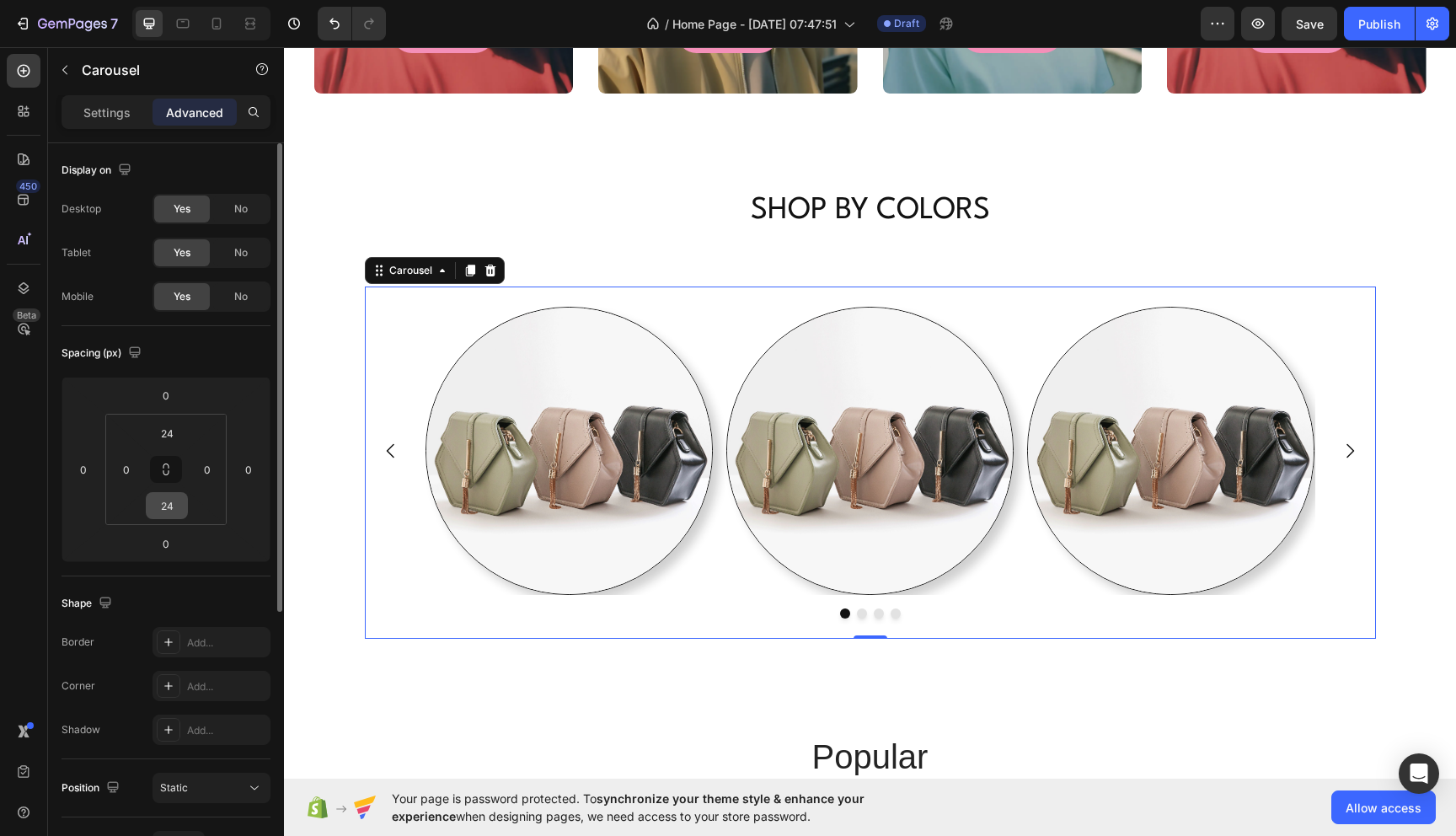
click at [177, 512] on input "24" at bounding box center [166, 505] width 34 height 25
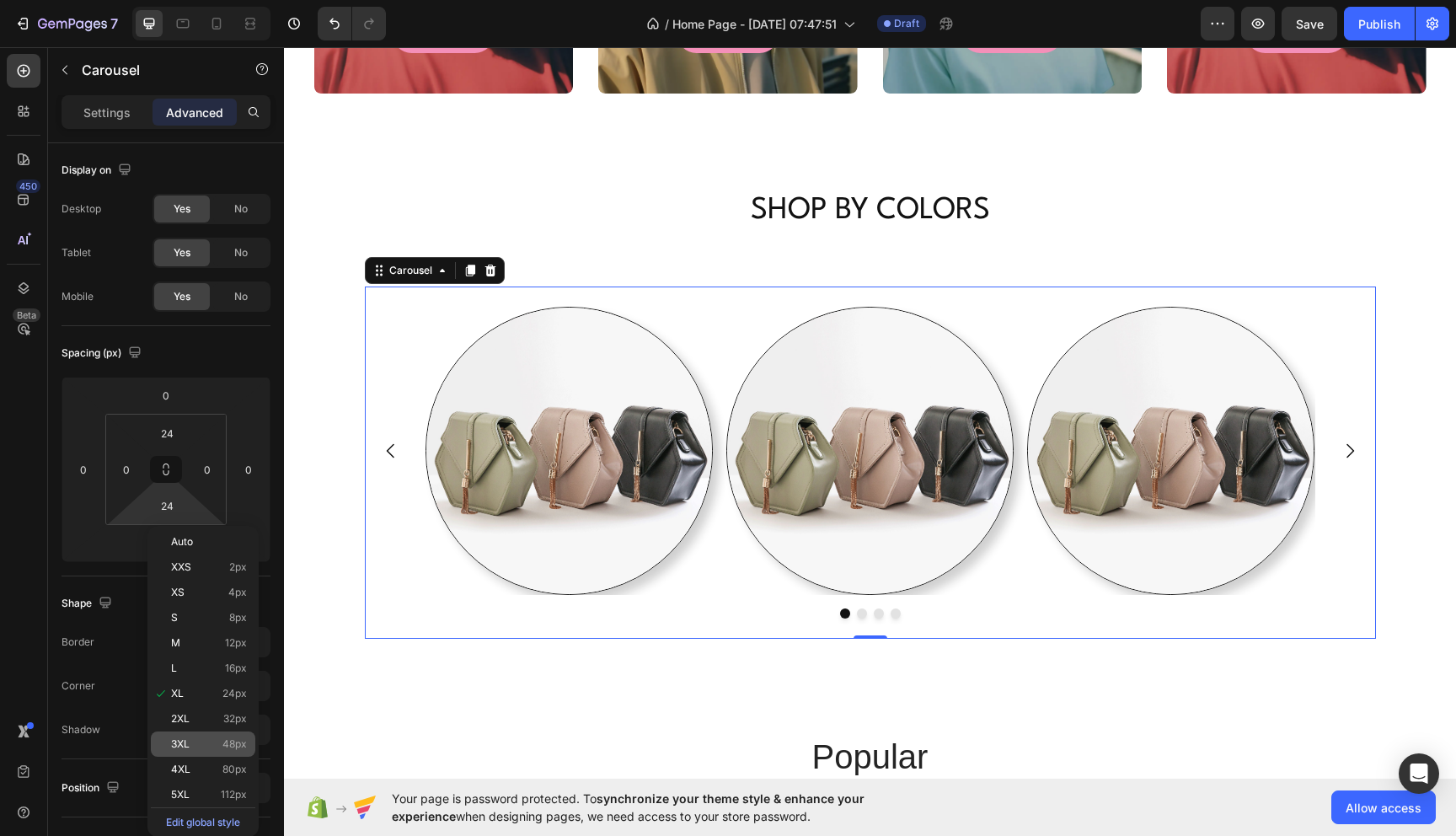
click at [233, 732] on div "3XL 48px" at bounding box center [203, 744] width 104 height 25
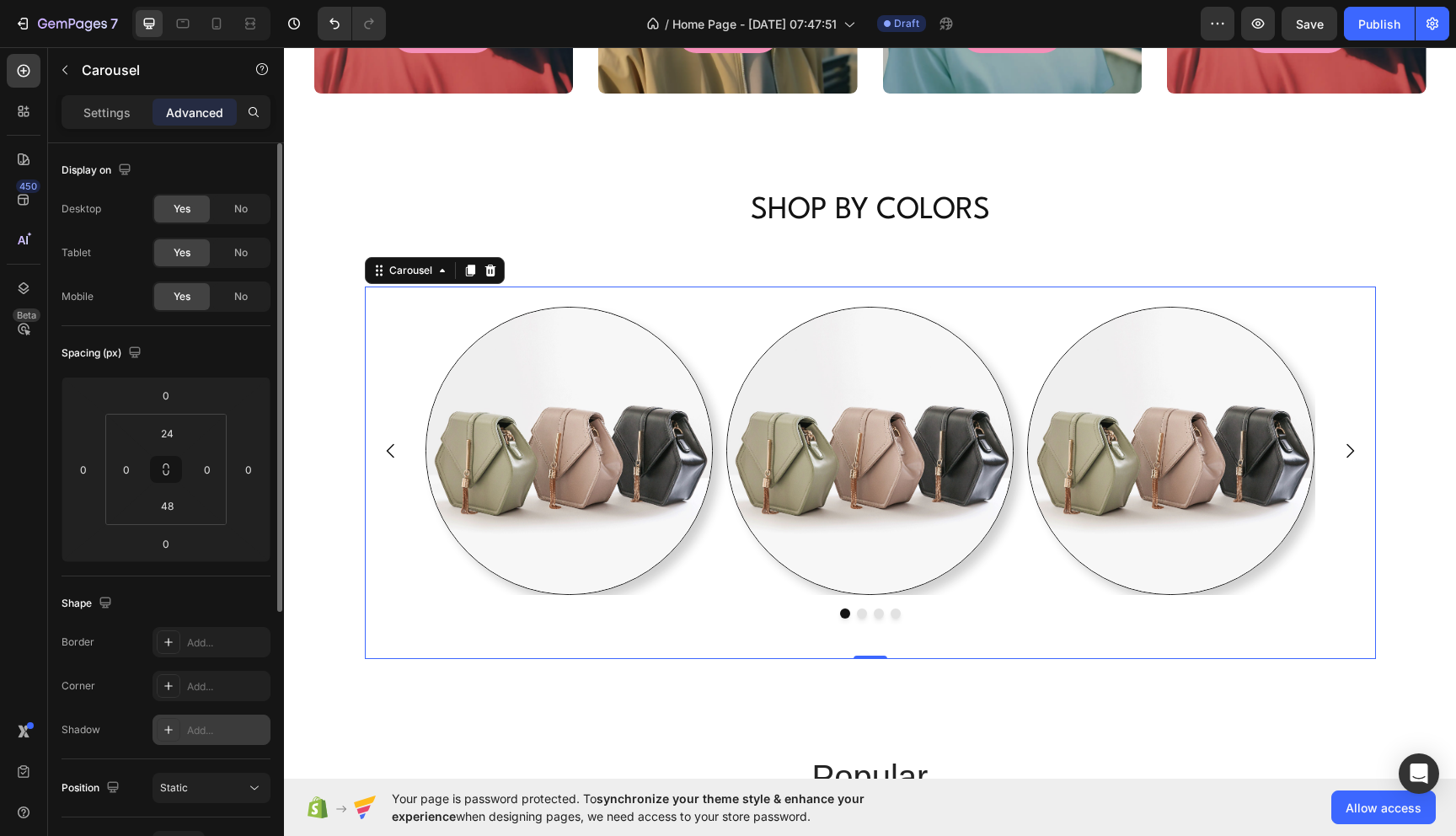
type input "24"
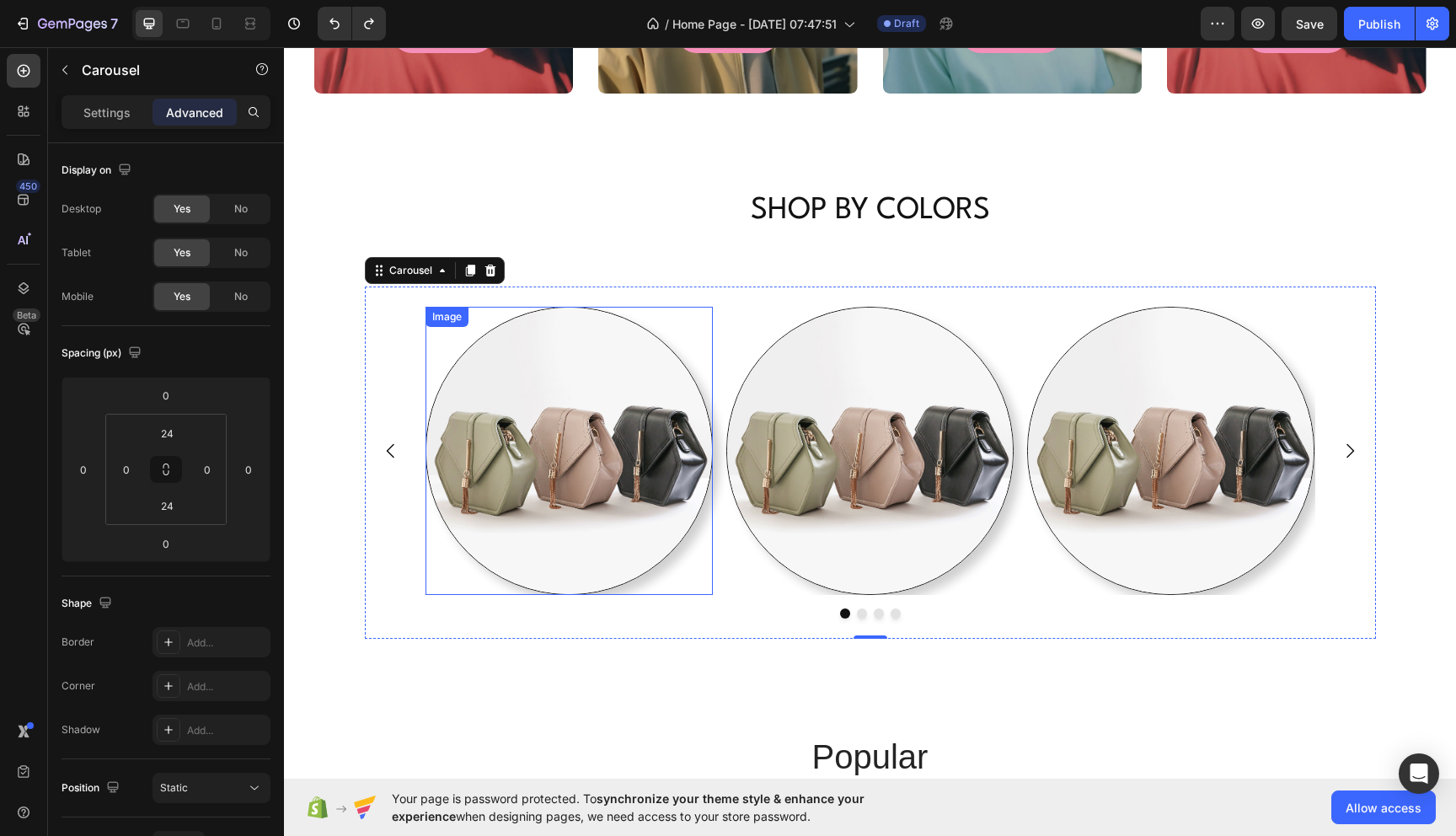
click at [634, 544] on img at bounding box center [568, 449] width 287 height 287
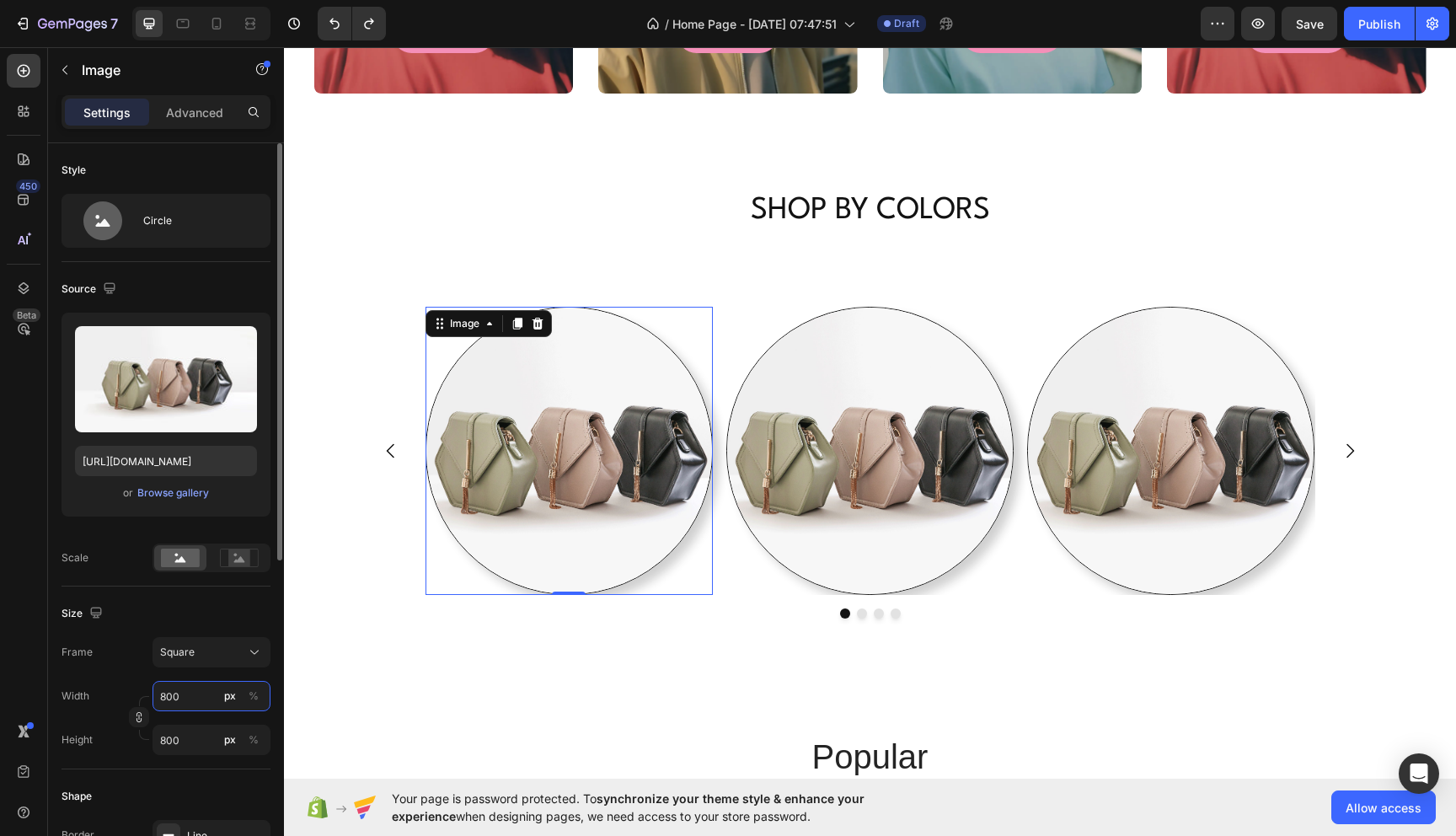
click at [206, 688] on input "800" at bounding box center [212, 695] width 118 height 30
click at [203, 696] on input "800" at bounding box center [212, 695] width 118 height 30
type input "7"
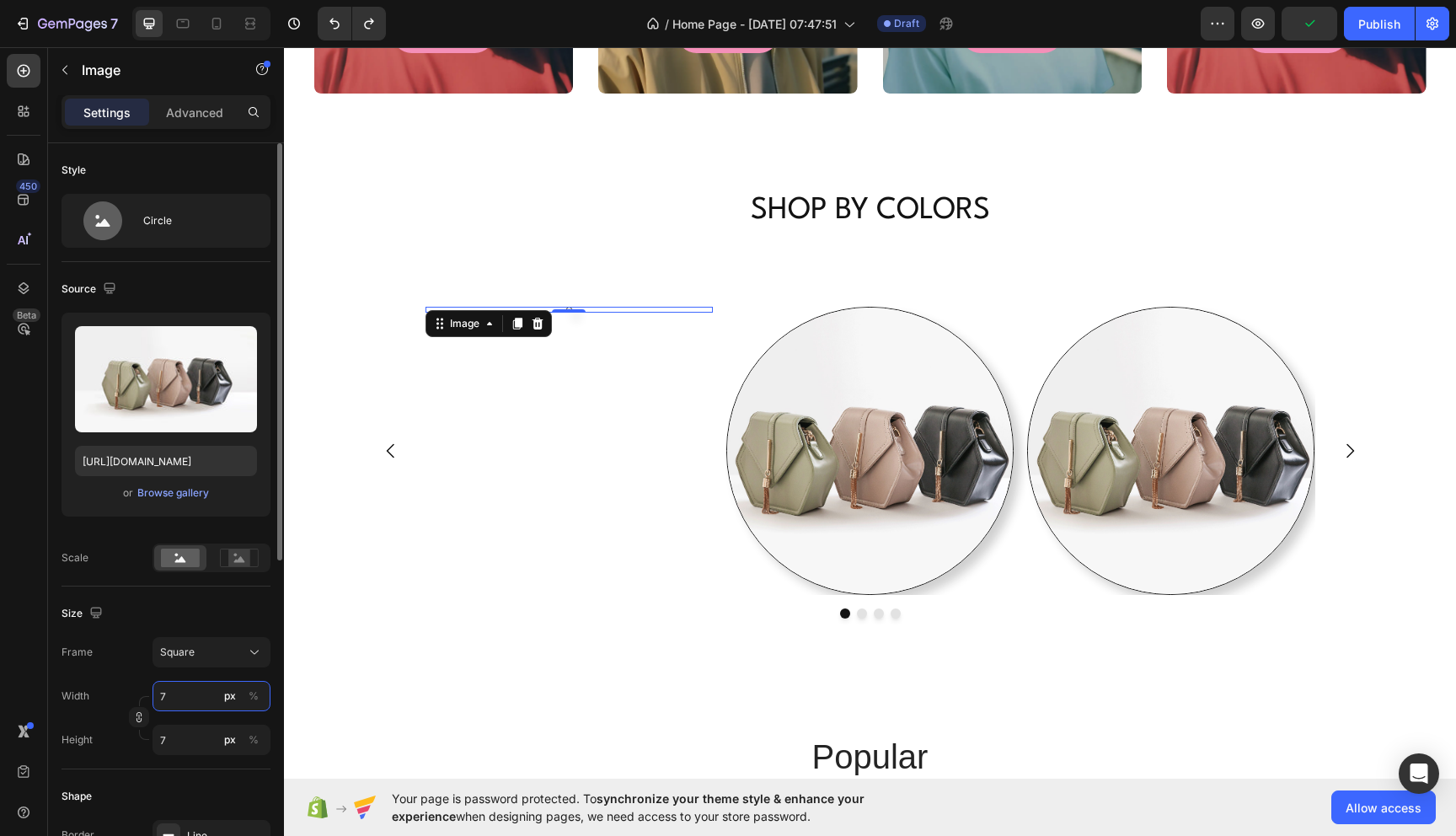
type input "70"
type input "700"
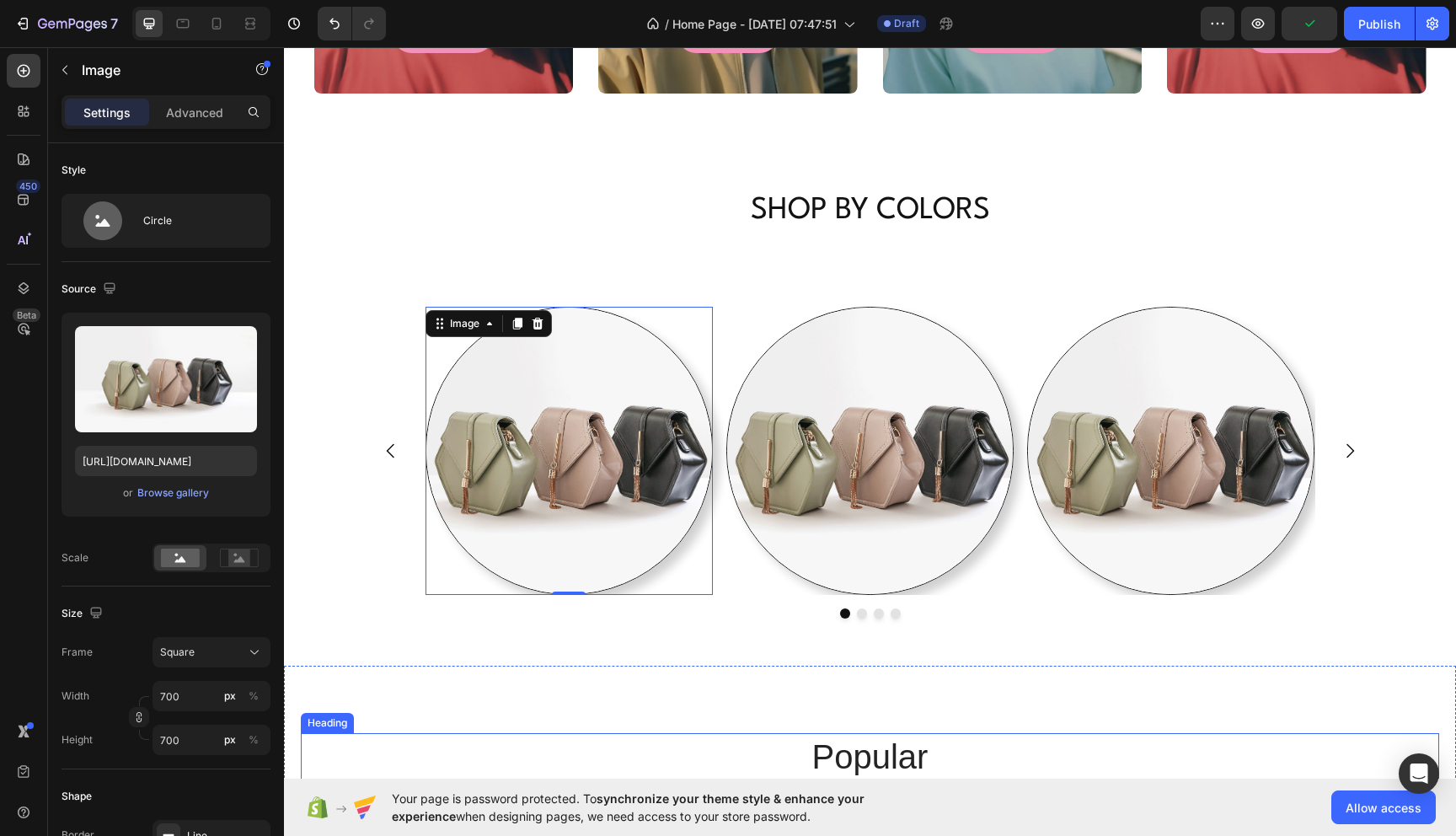
click at [680, 761] on h2 "popular" at bounding box center [870, 756] width 1011 height 47
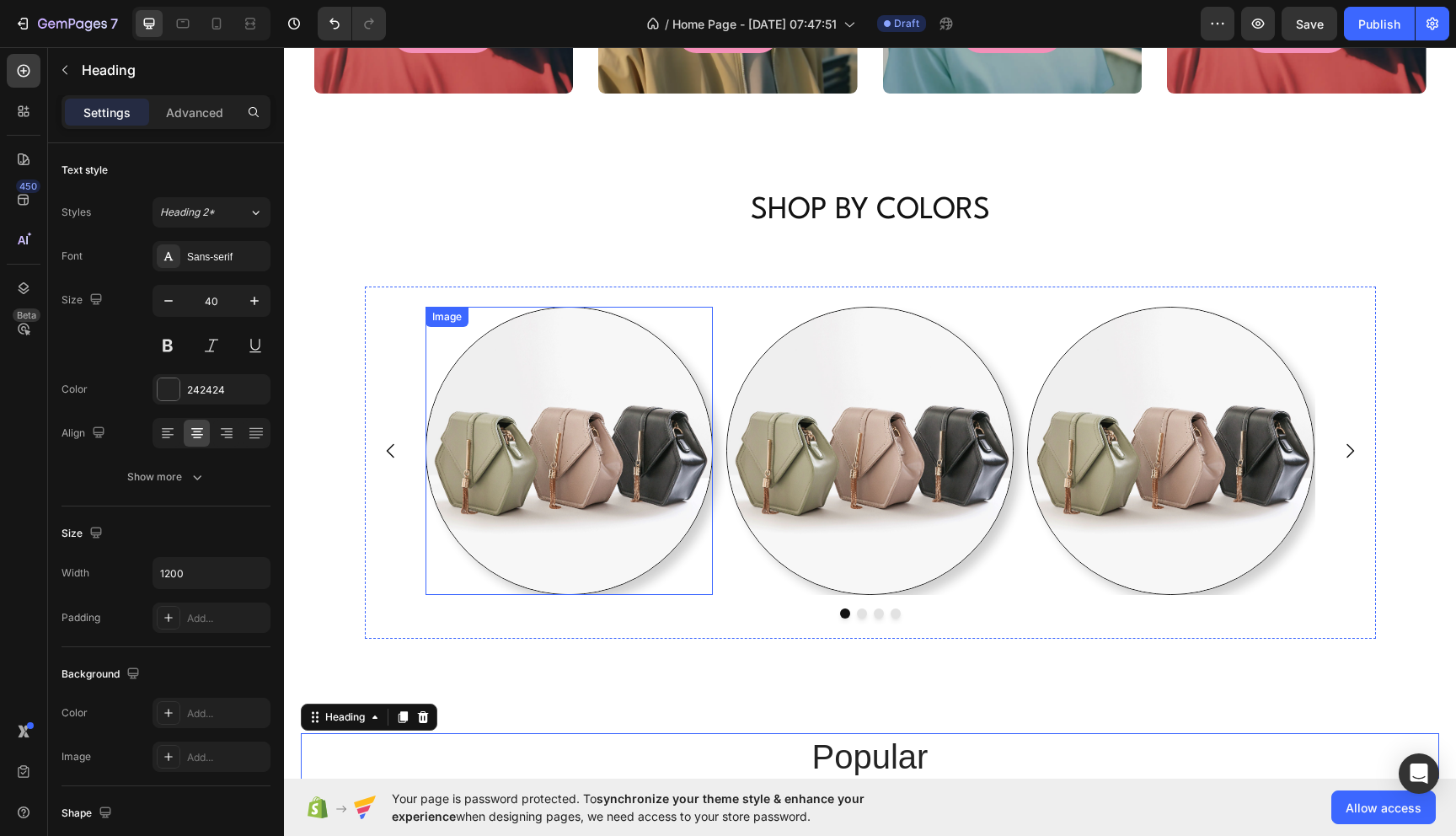
click at [641, 553] on img at bounding box center [568, 449] width 287 height 287
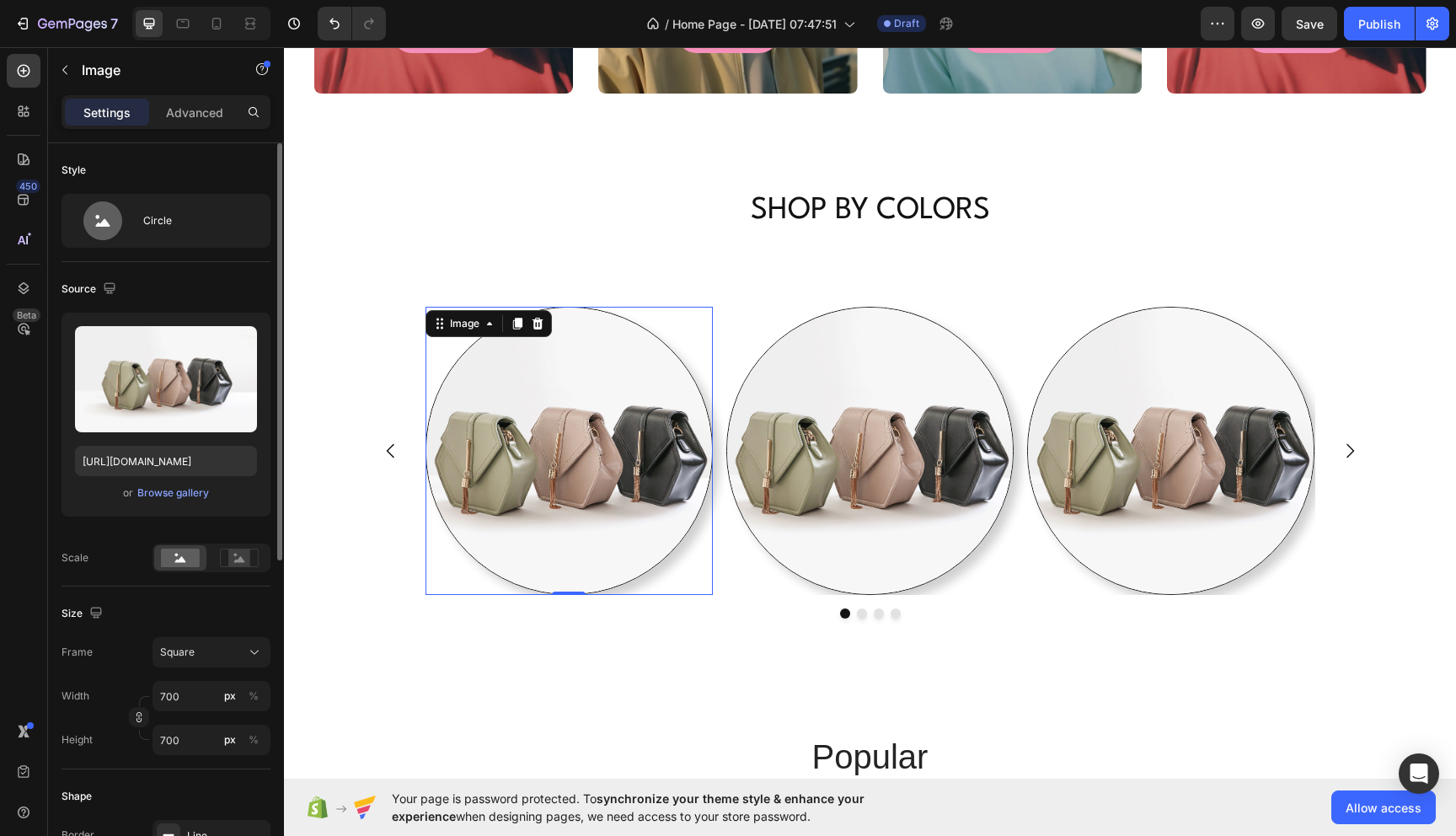
scroll to position [1, 0]
click at [185, 685] on input "700" at bounding box center [212, 694] width 118 height 30
type input "8"
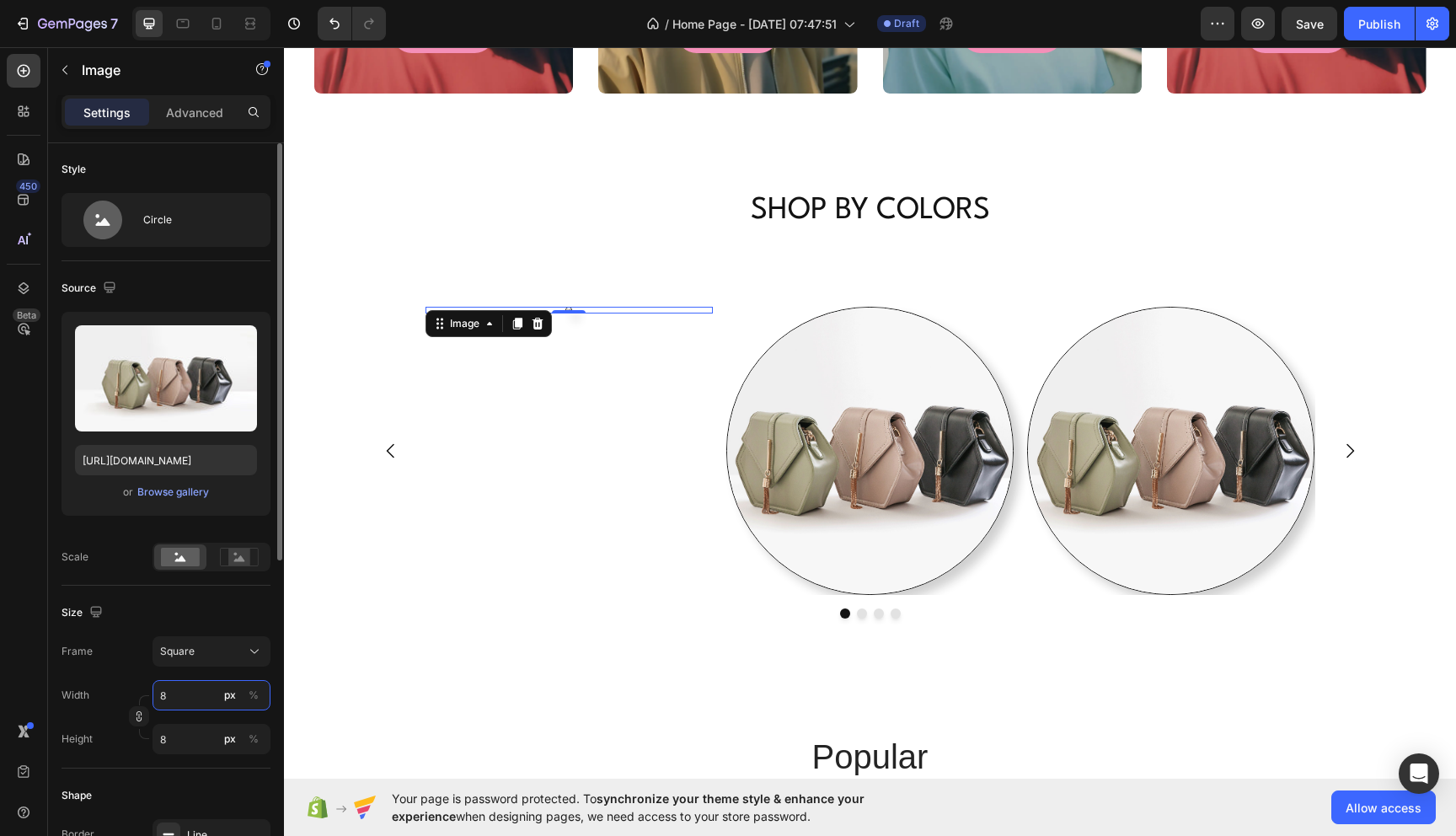
type input "80"
type input "800"
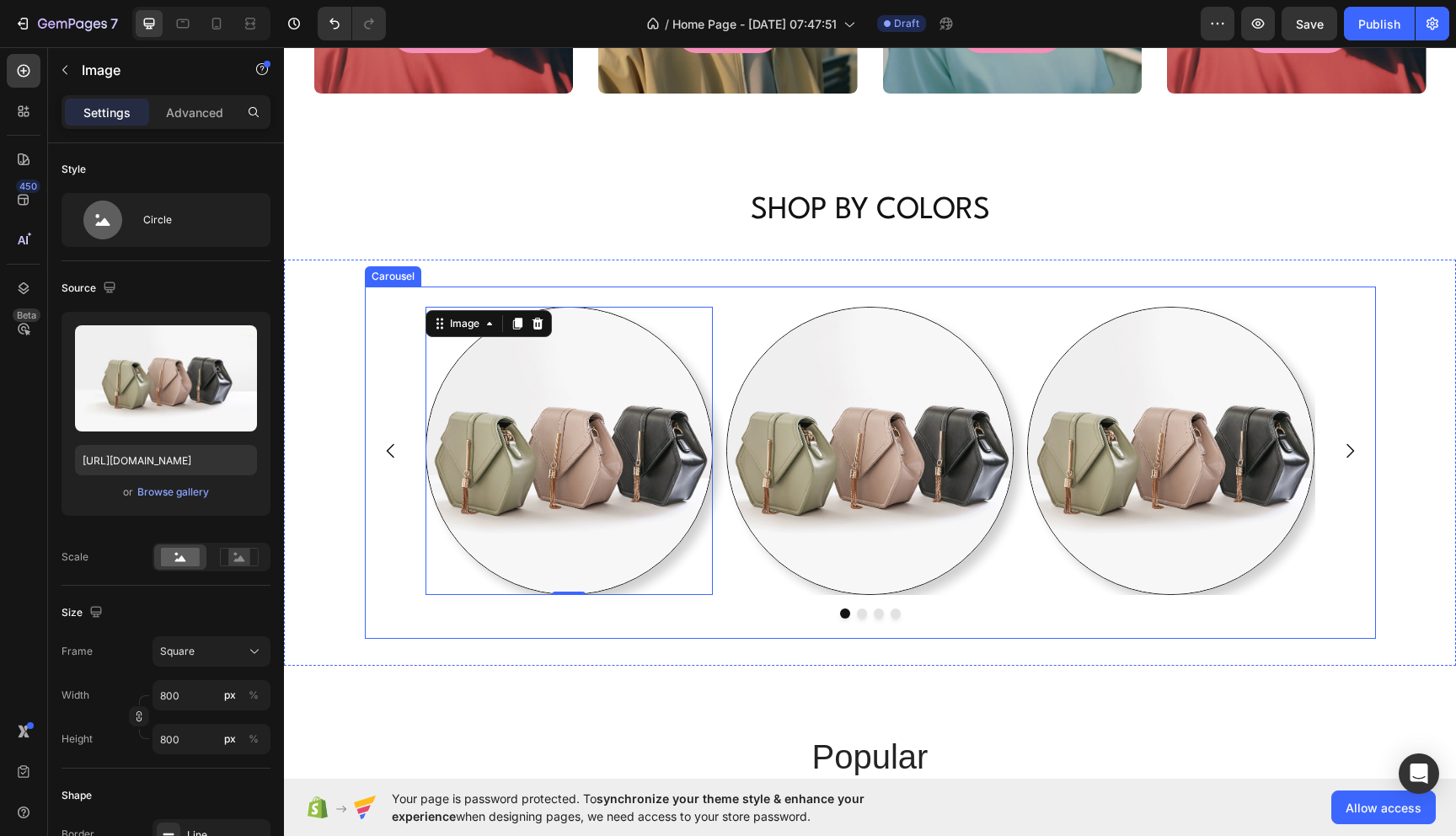
click at [448, 623] on div "Image 0 Image Image Drop element here [GEOGRAPHIC_DATA]" at bounding box center [870, 461] width 1011 height 351
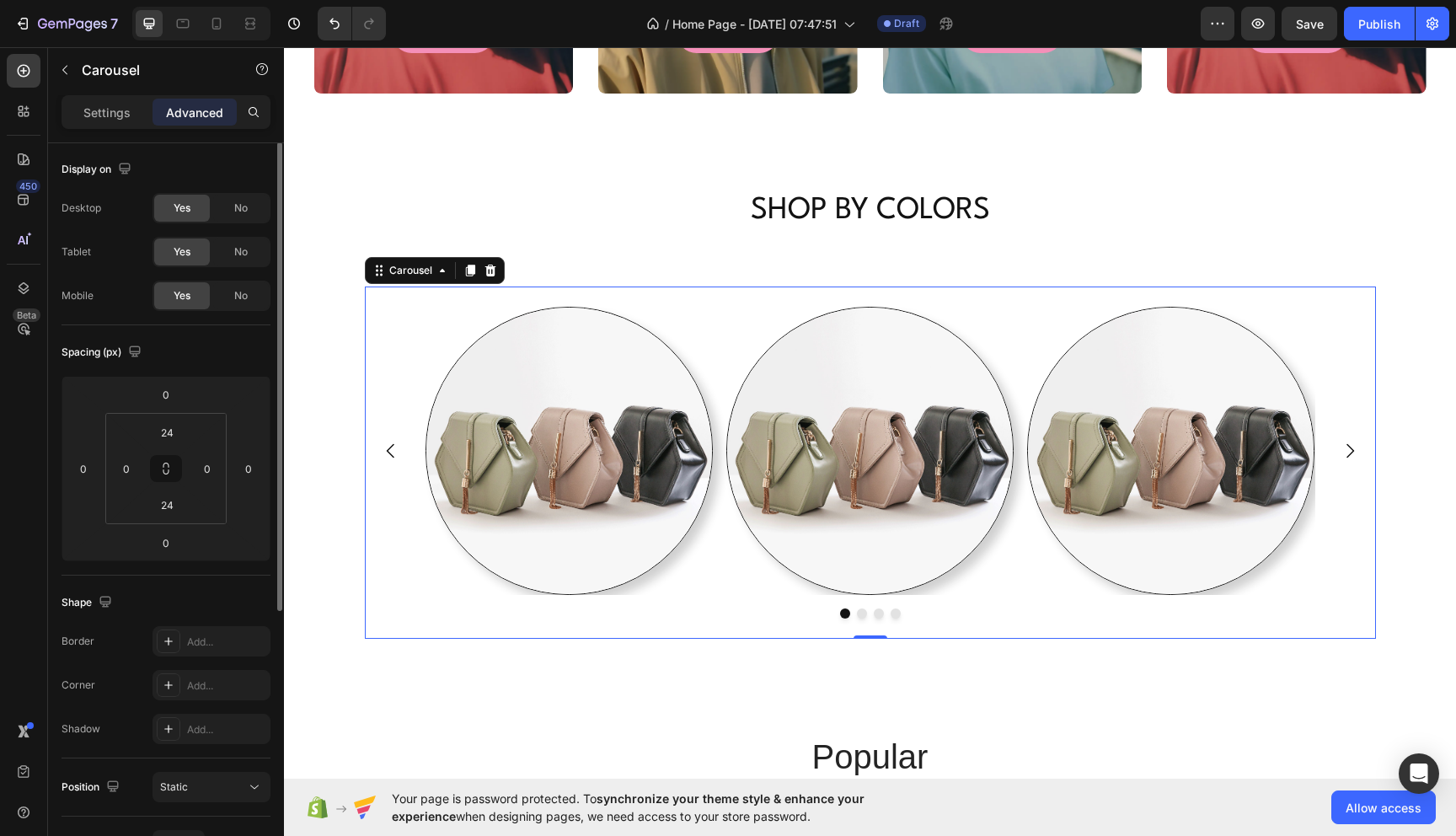
scroll to position [0, 0]
click at [443, 523] on div at bounding box center [568, 449] width 287 height 287
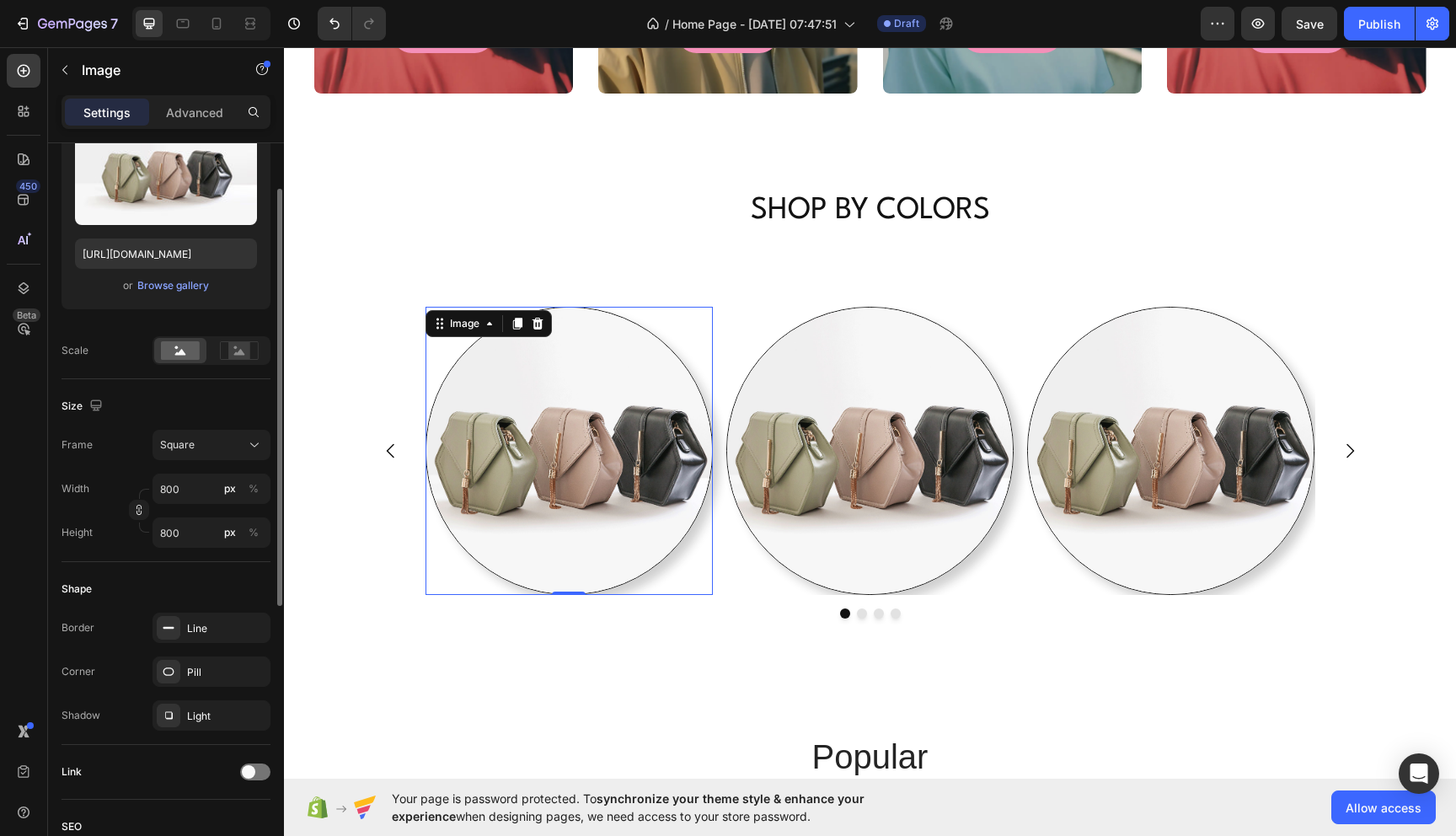
scroll to position [210, 0]
click at [251, 710] on icon "button" at bounding box center [252, 711] width 7 height 7
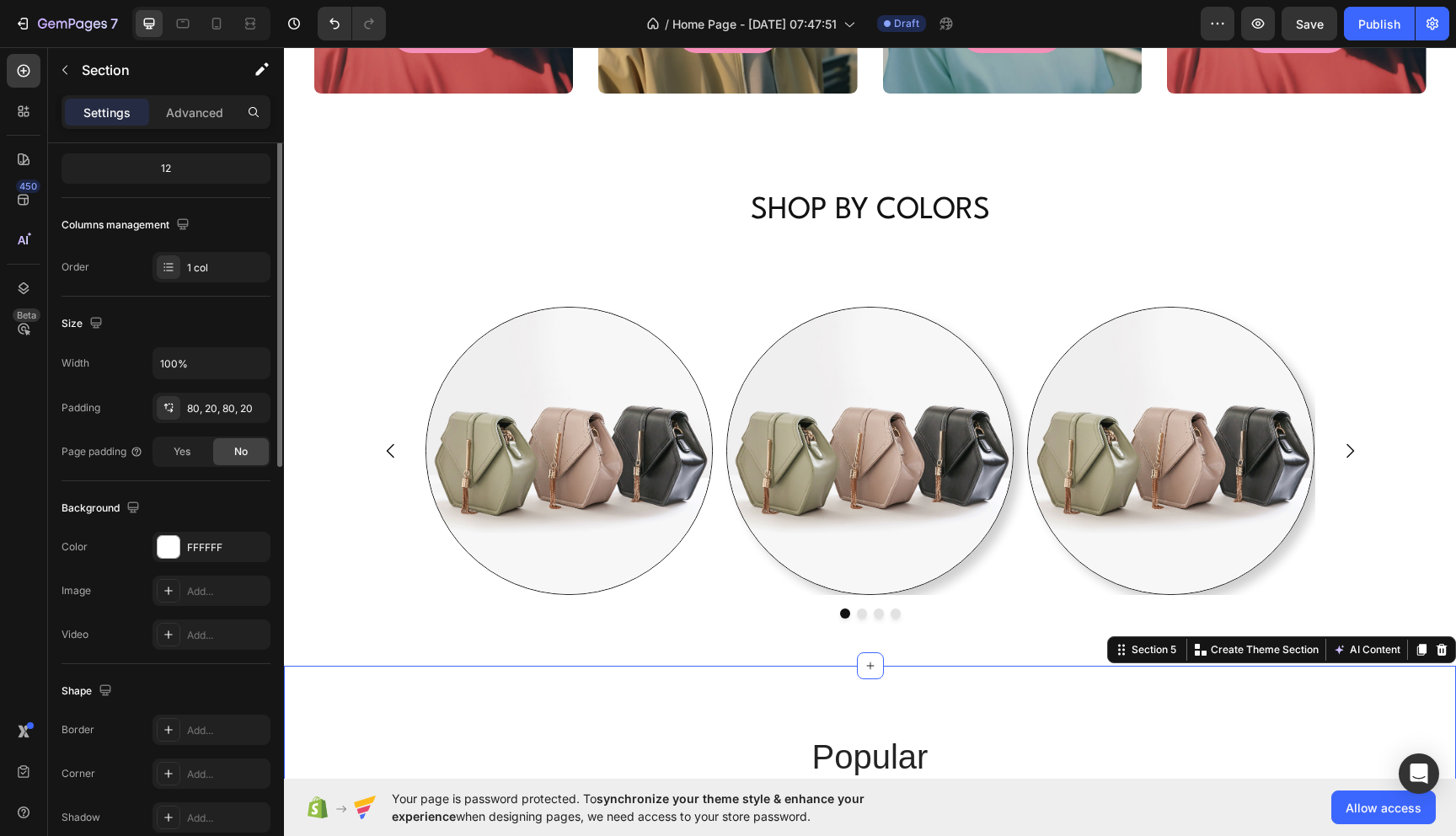
scroll to position [0, 0]
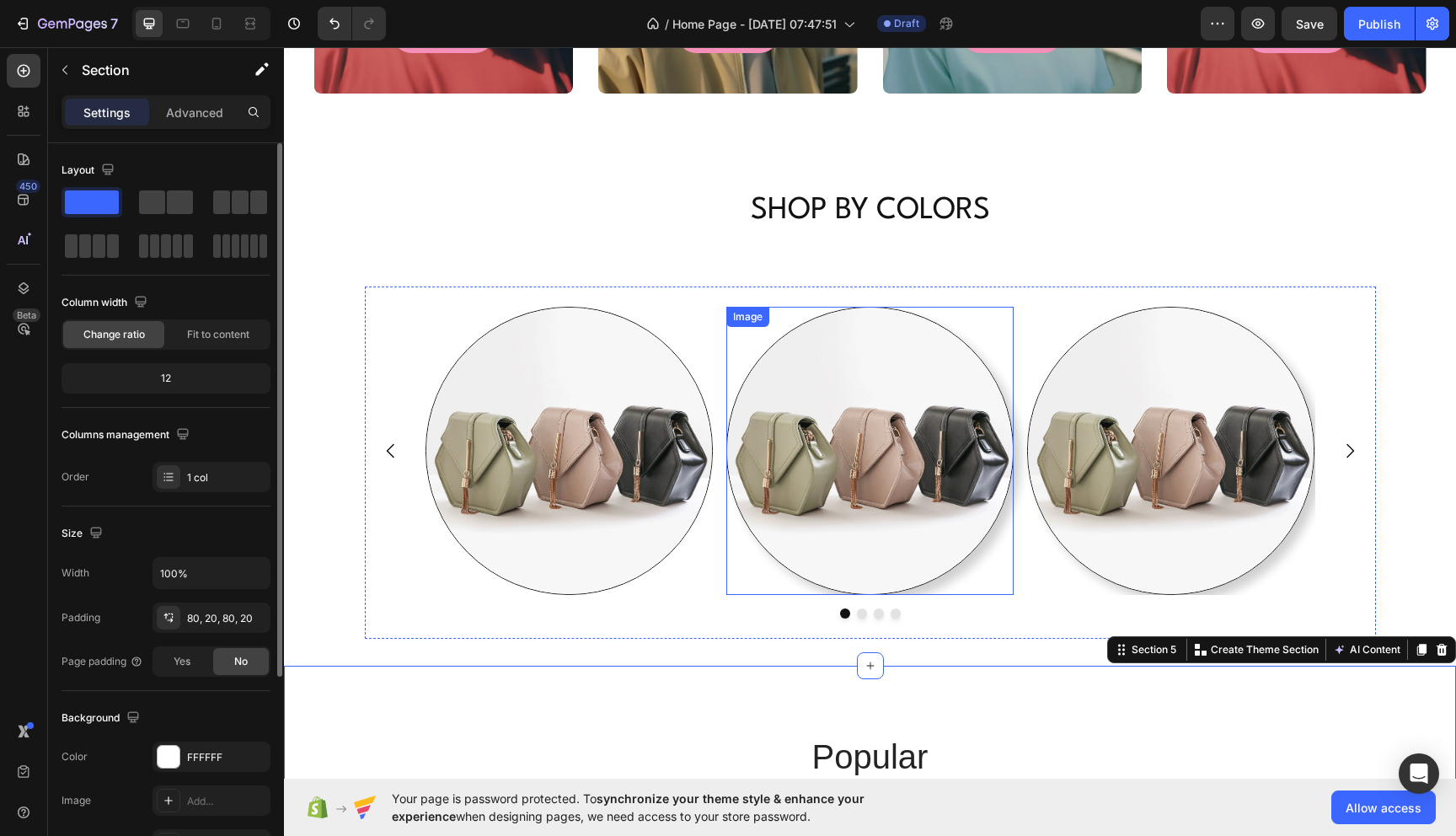
click at [755, 562] on div at bounding box center [869, 449] width 287 height 287
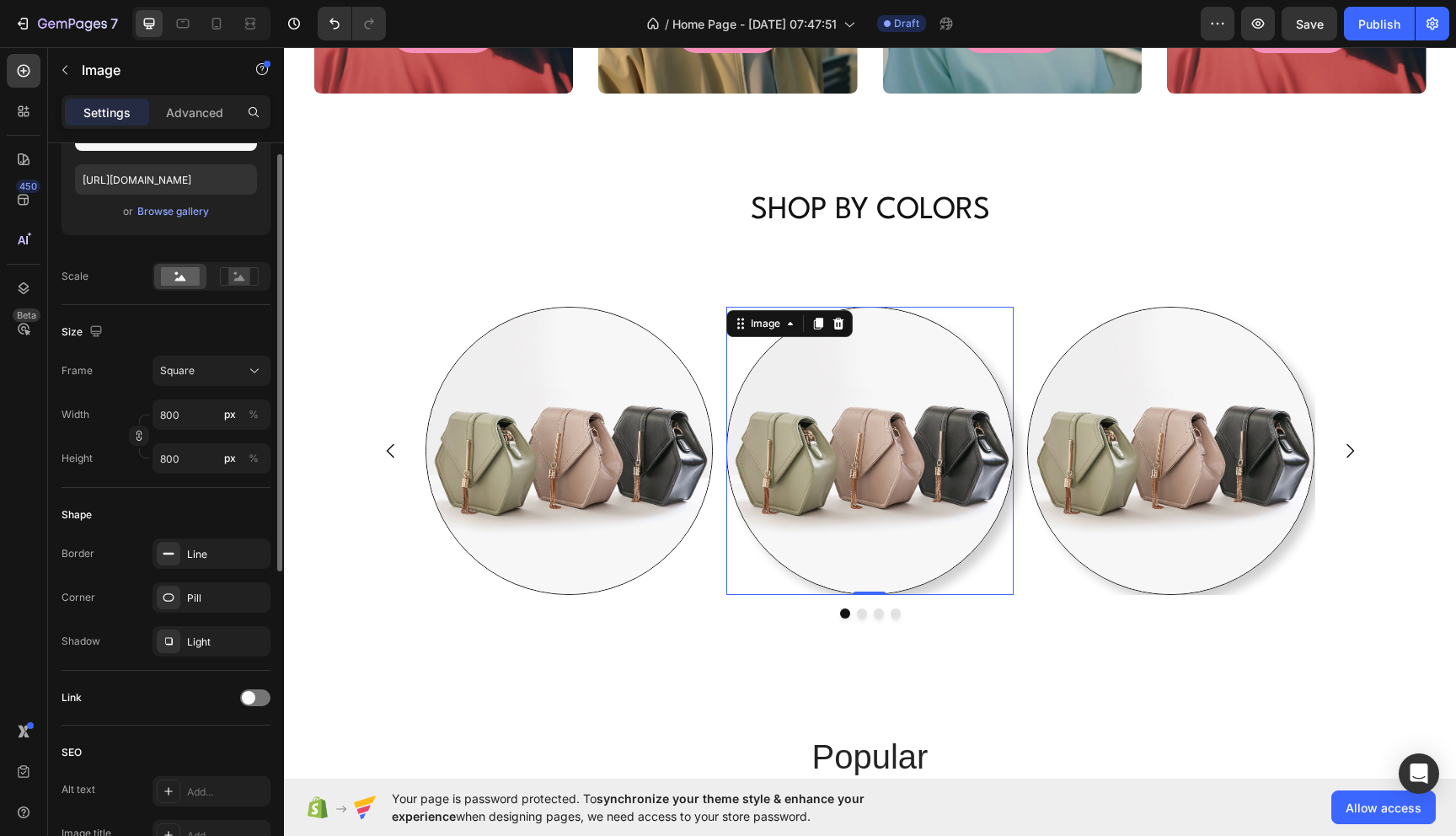
scroll to position [295, 0]
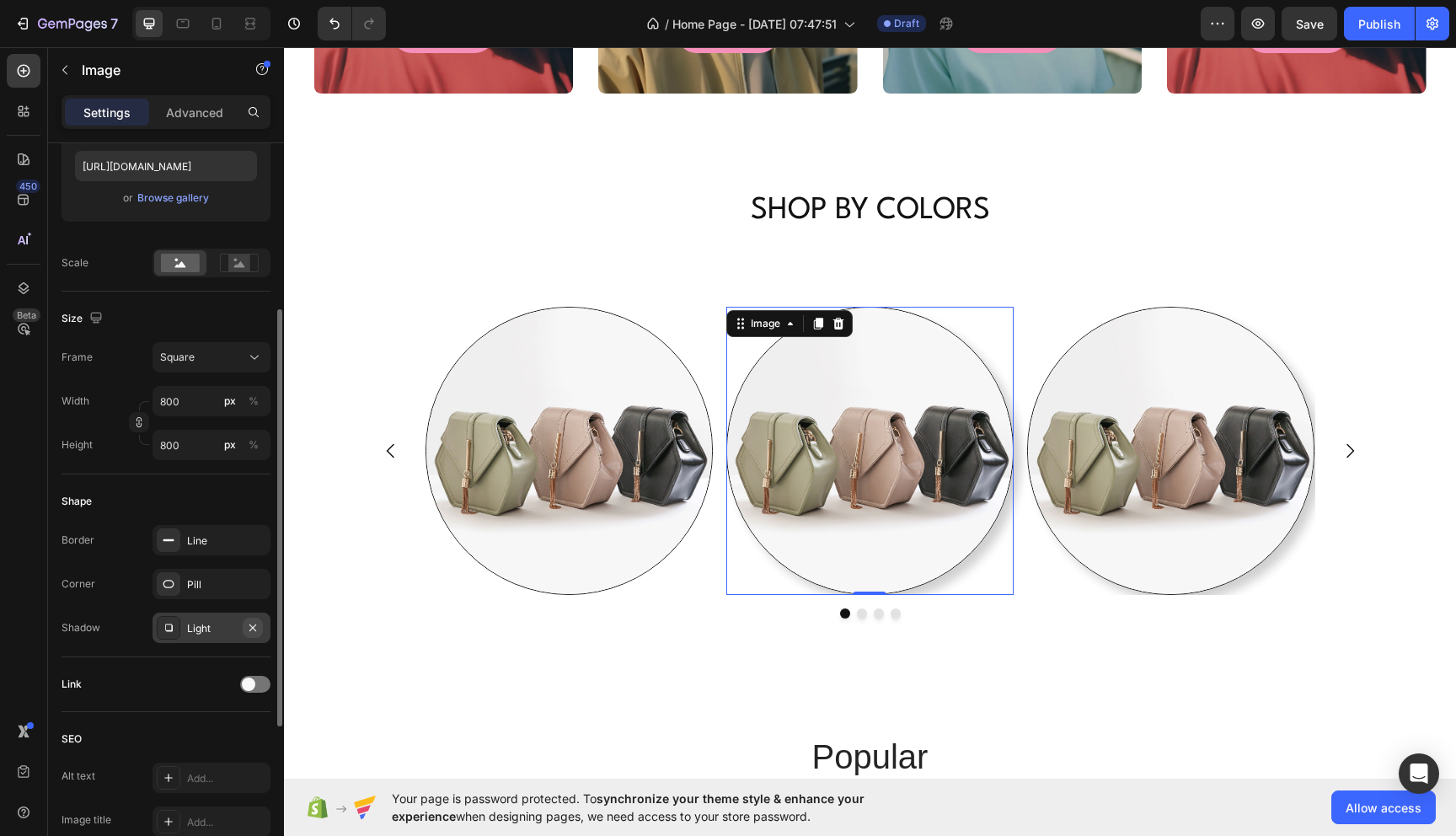
click at [255, 623] on icon "button" at bounding box center [252, 626] width 7 height 7
click at [1094, 568] on img at bounding box center [1171, 449] width 287 height 287
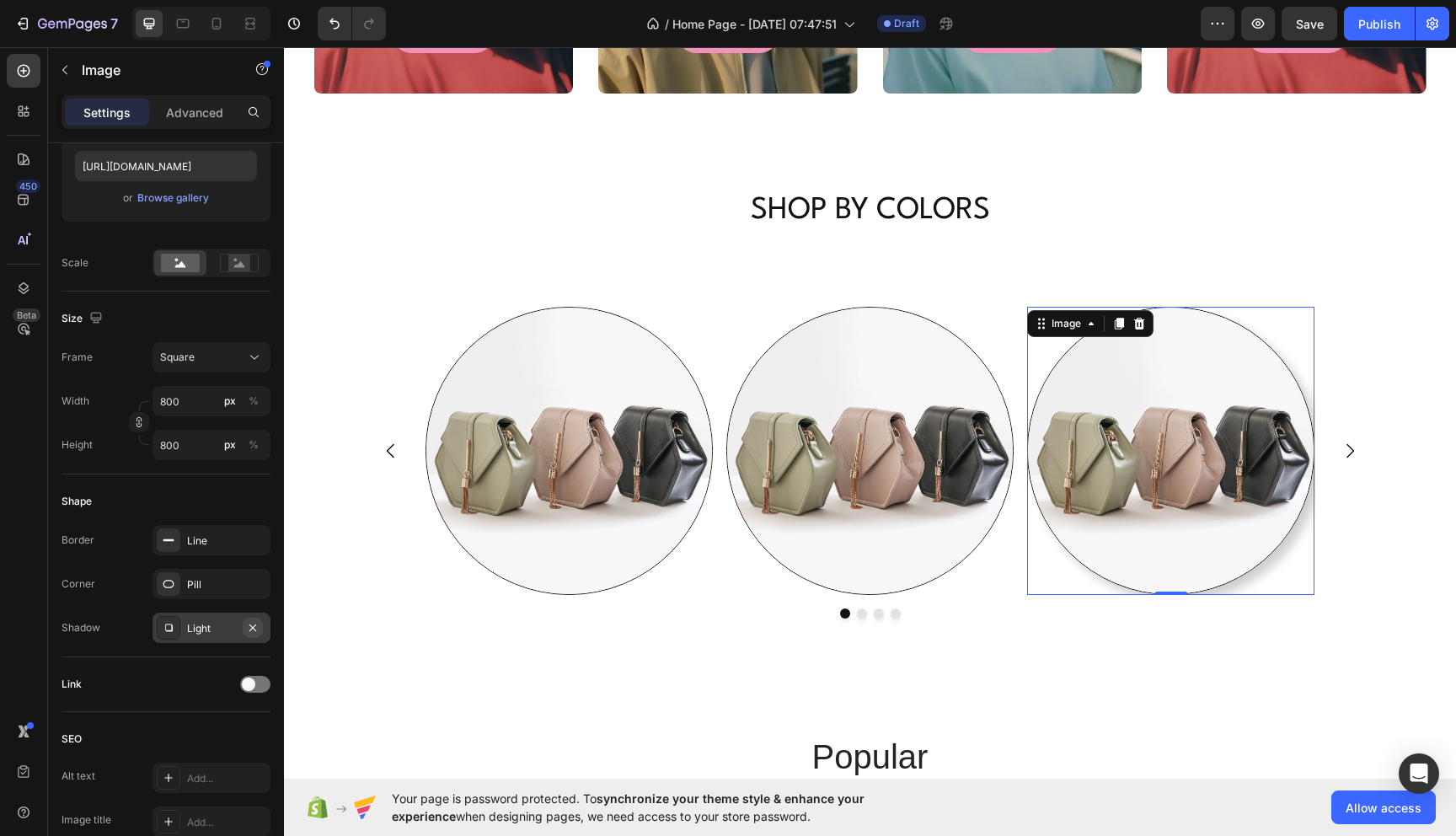
click at [252, 628] on icon "button" at bounding box center [253, 627] width 14 height 14
click at [504, 652] on div "Image Image Image 0 Drop element here Carousel Section 4" at bounding box center [870, 461] width 1172 height 405
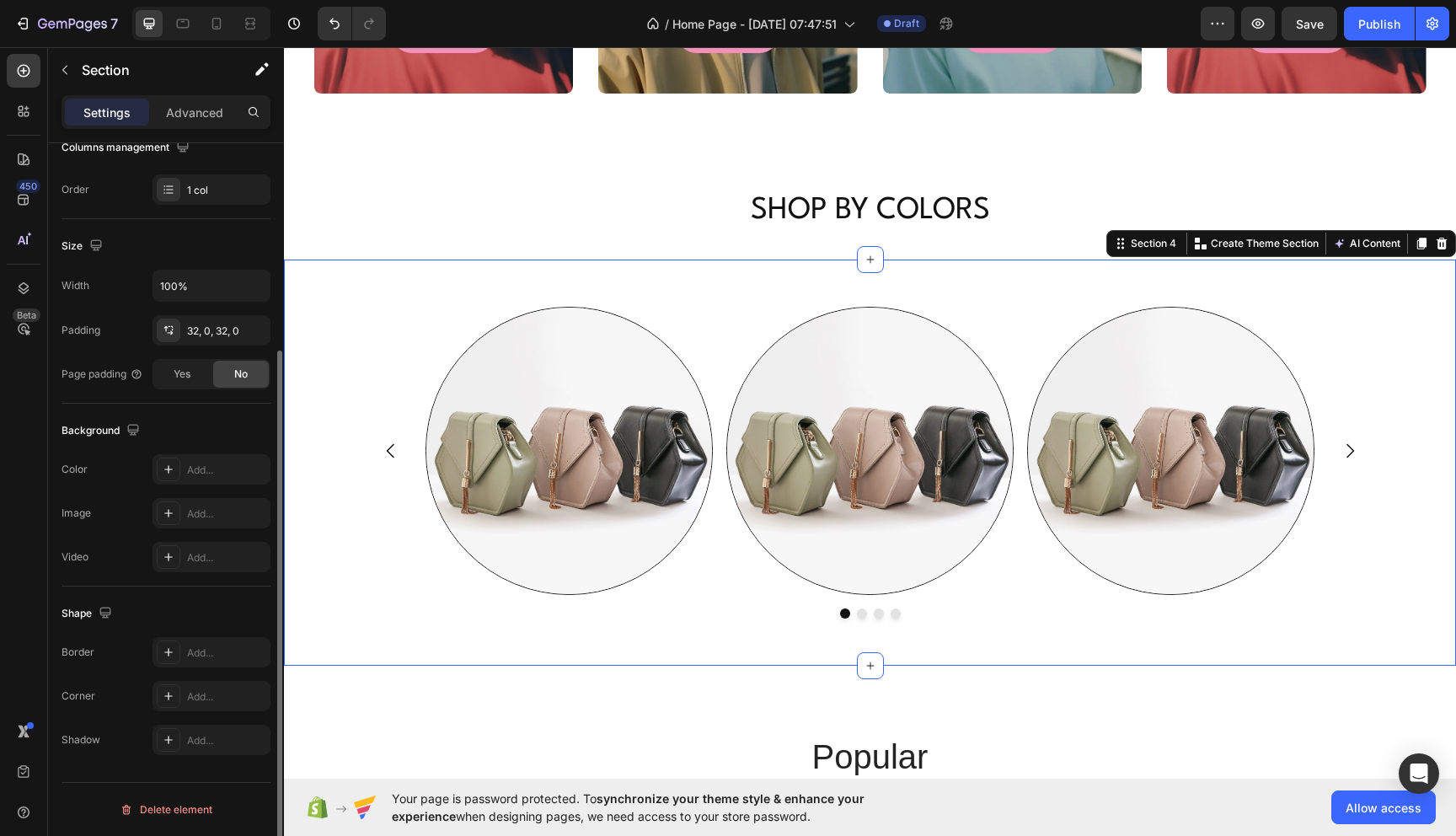
scroll to position [0, 0]
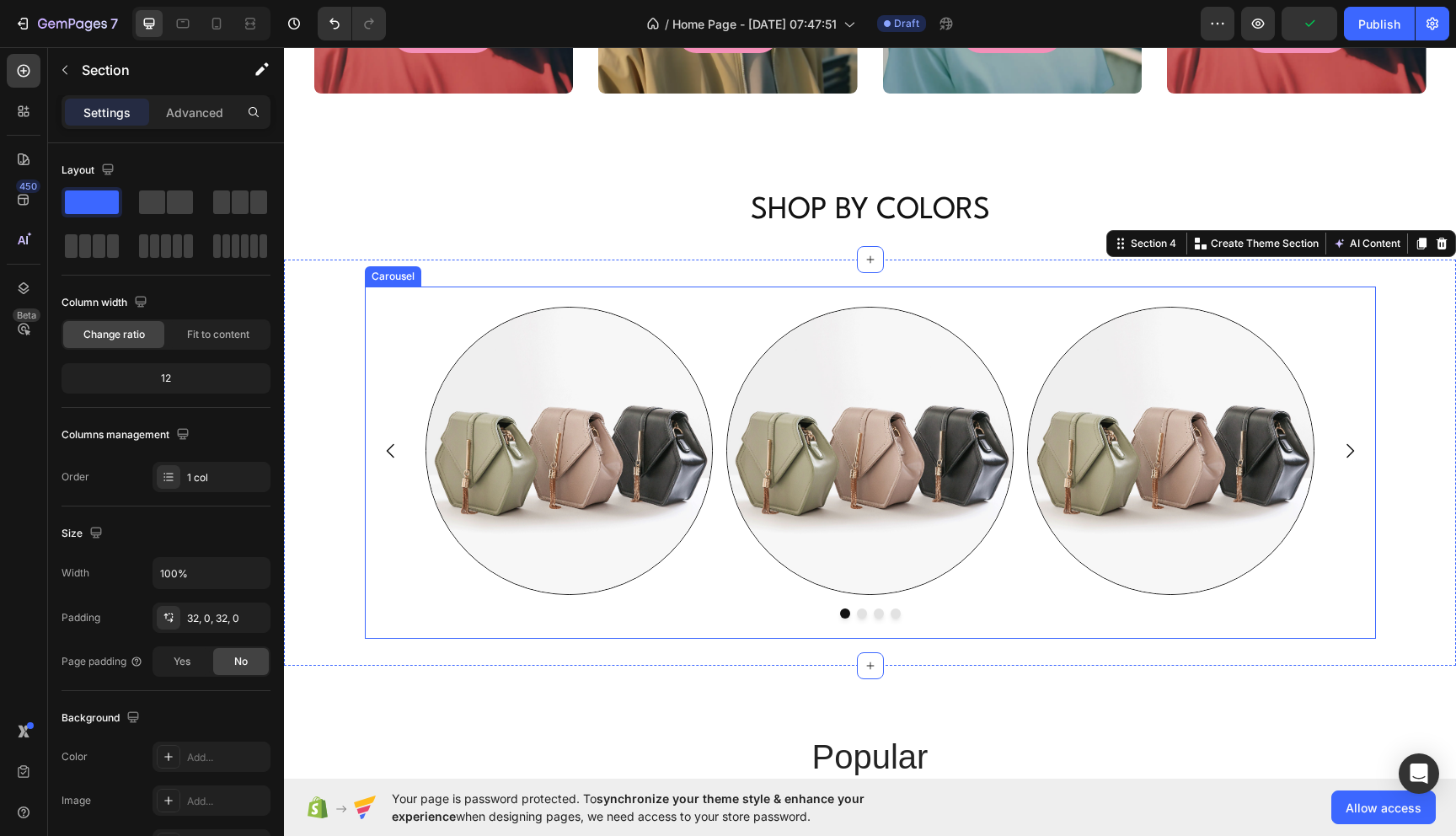
click at [550, 615] on div at bounding box center [870, 613] width 1011 height 10
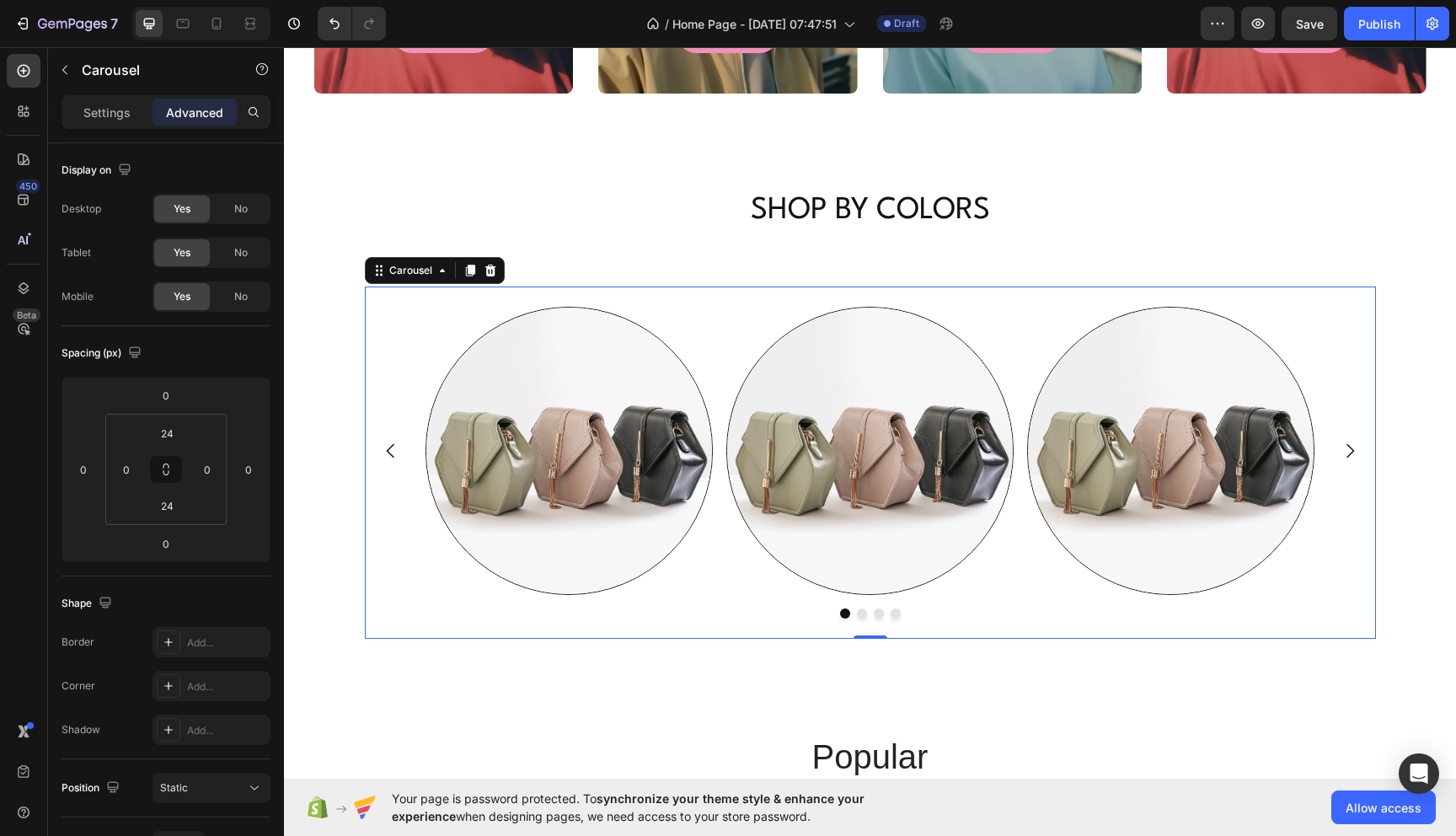
click at [1345, 455] on icon "Carousel Next Arrow" at bounding box center [1350, 450] width 20 height 20
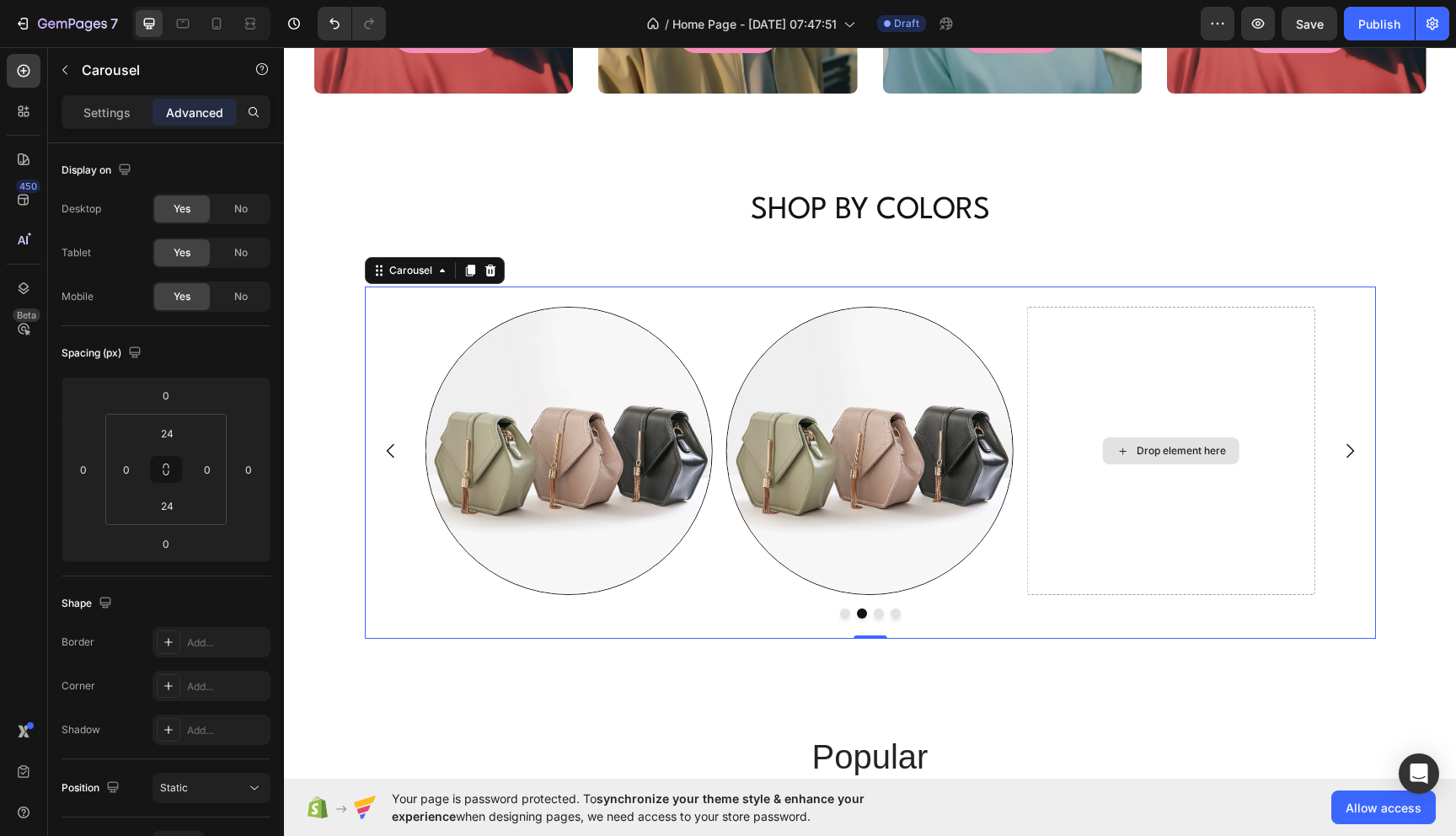
click at [1061, 534] on div "Drop element here" at bounding box center [1171, 449] width 287 height 287
click at [389, 446] on icon "Carousel Back Arrow" at bounding box center [391, 450] width 20 height 20
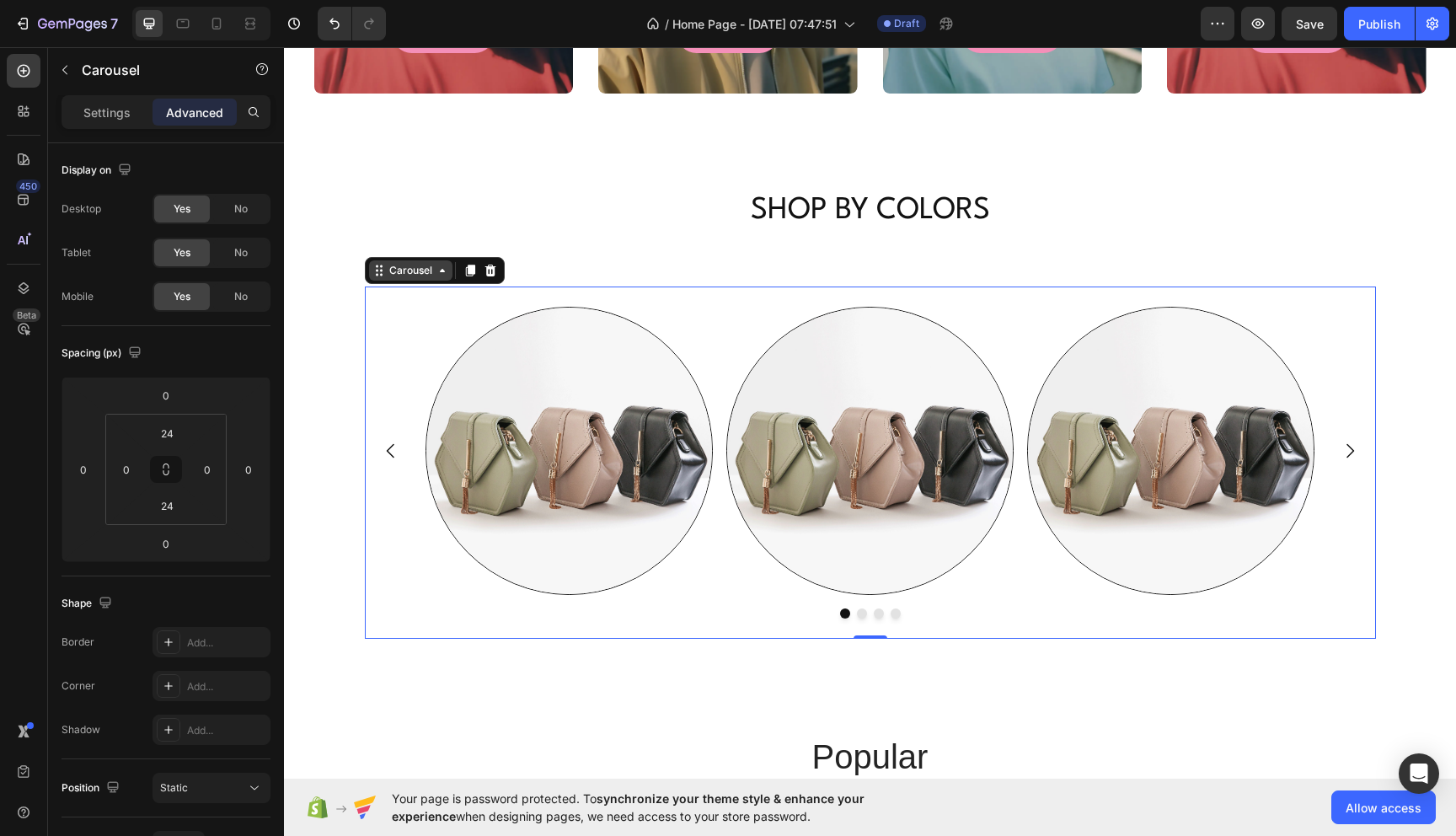
click at [416, 271] on div "Carousel" at bounding box center [410, 271] width 49 height 15
click at [103, 119] on p "Settings" at bounding box center [106, 112] width 47 height 17
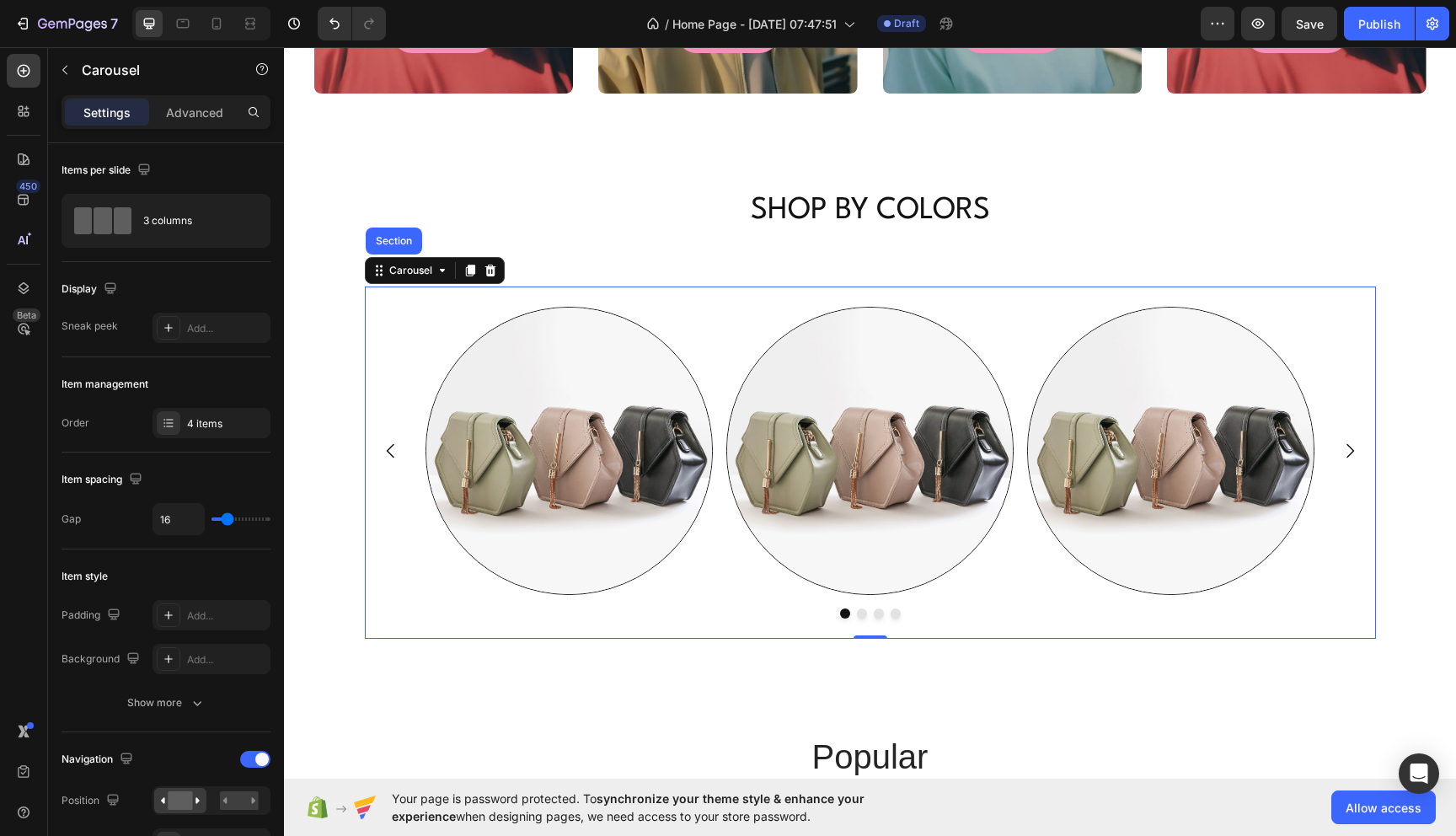
click at [862, 614] on button "Dot" at bounding box center [861, 613] width 10 height 10
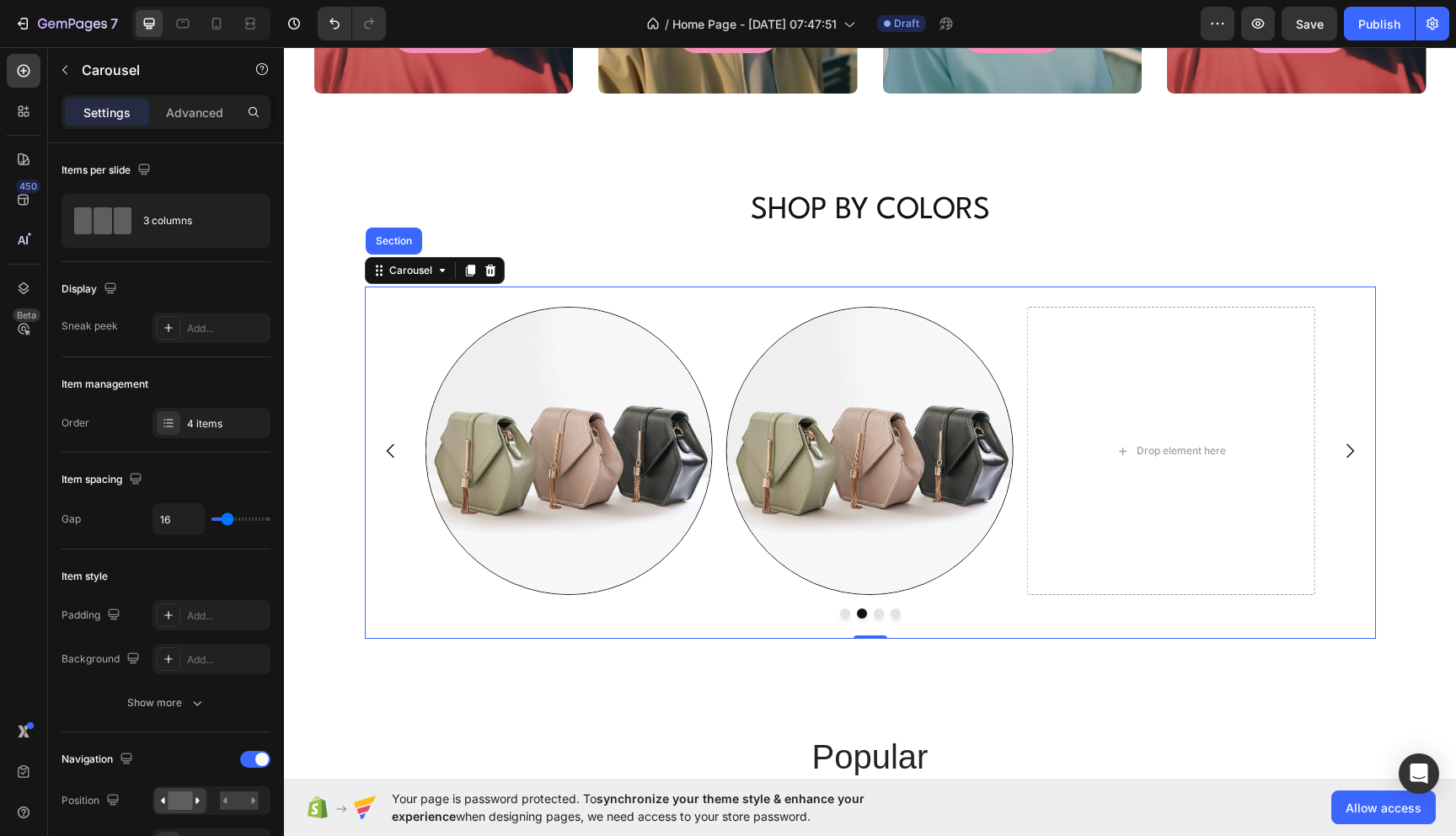
click at [885, 614] on div at bounding box center [870, 613] width 1011 height 10
click at [878, 614] on button "Dot" at bounding box center [879, 613] width 10 height 10
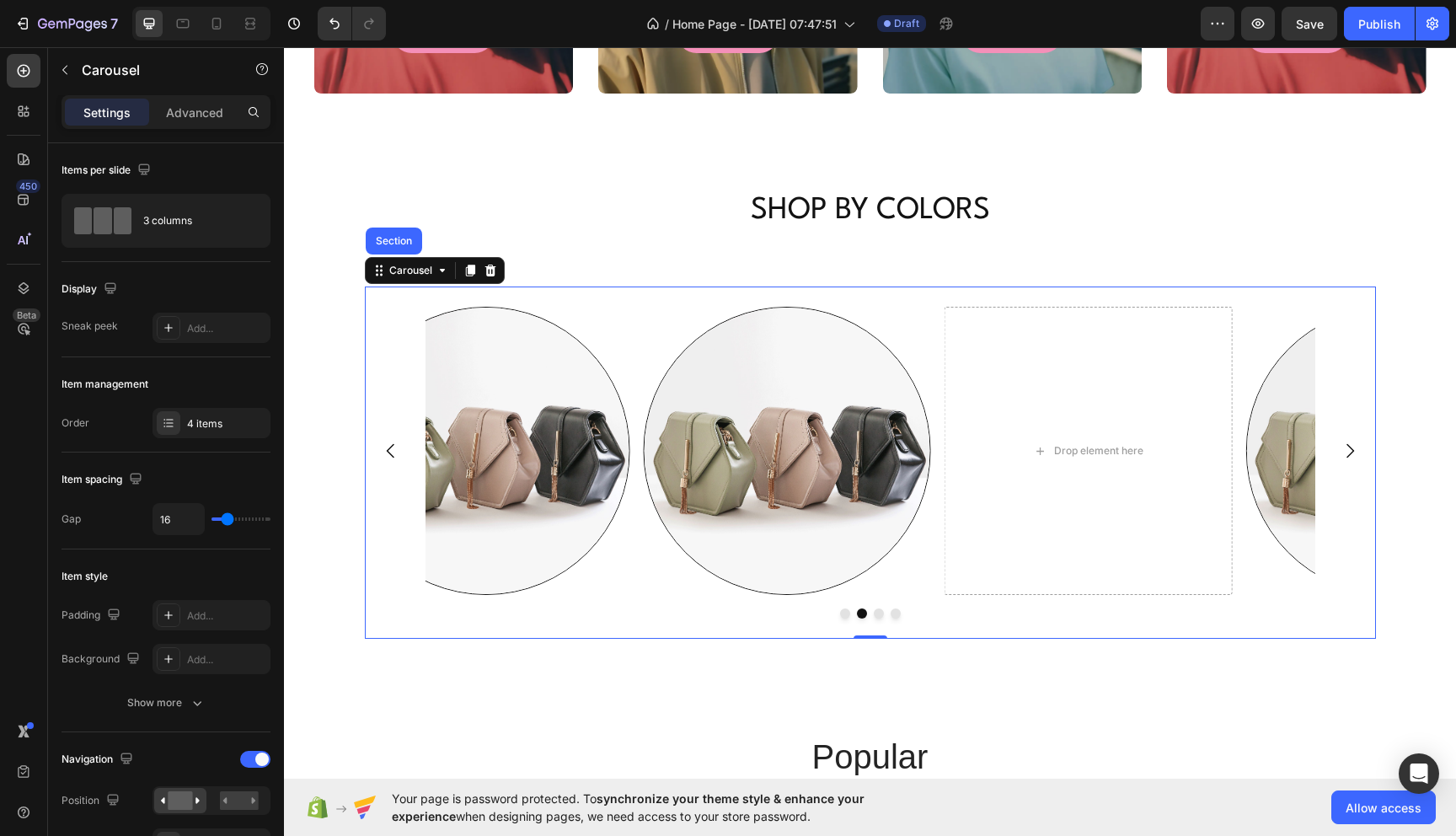
click at [896, 614] on button "Dot" at bounding box center [895, 613] width 10 height 10
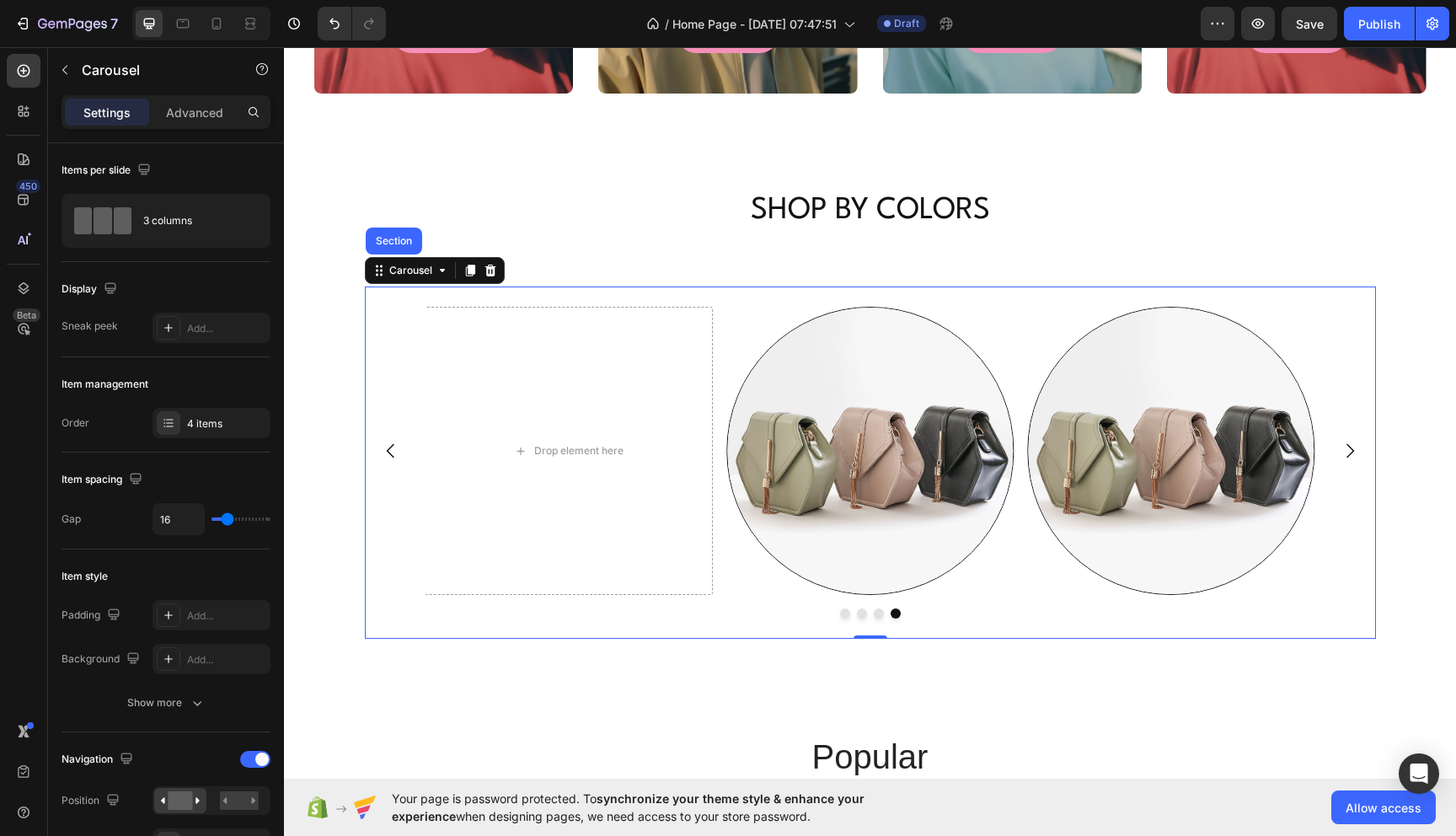
click at [840, 614] on button "Dot" at bounding box center [845, 613] width 10 height 10
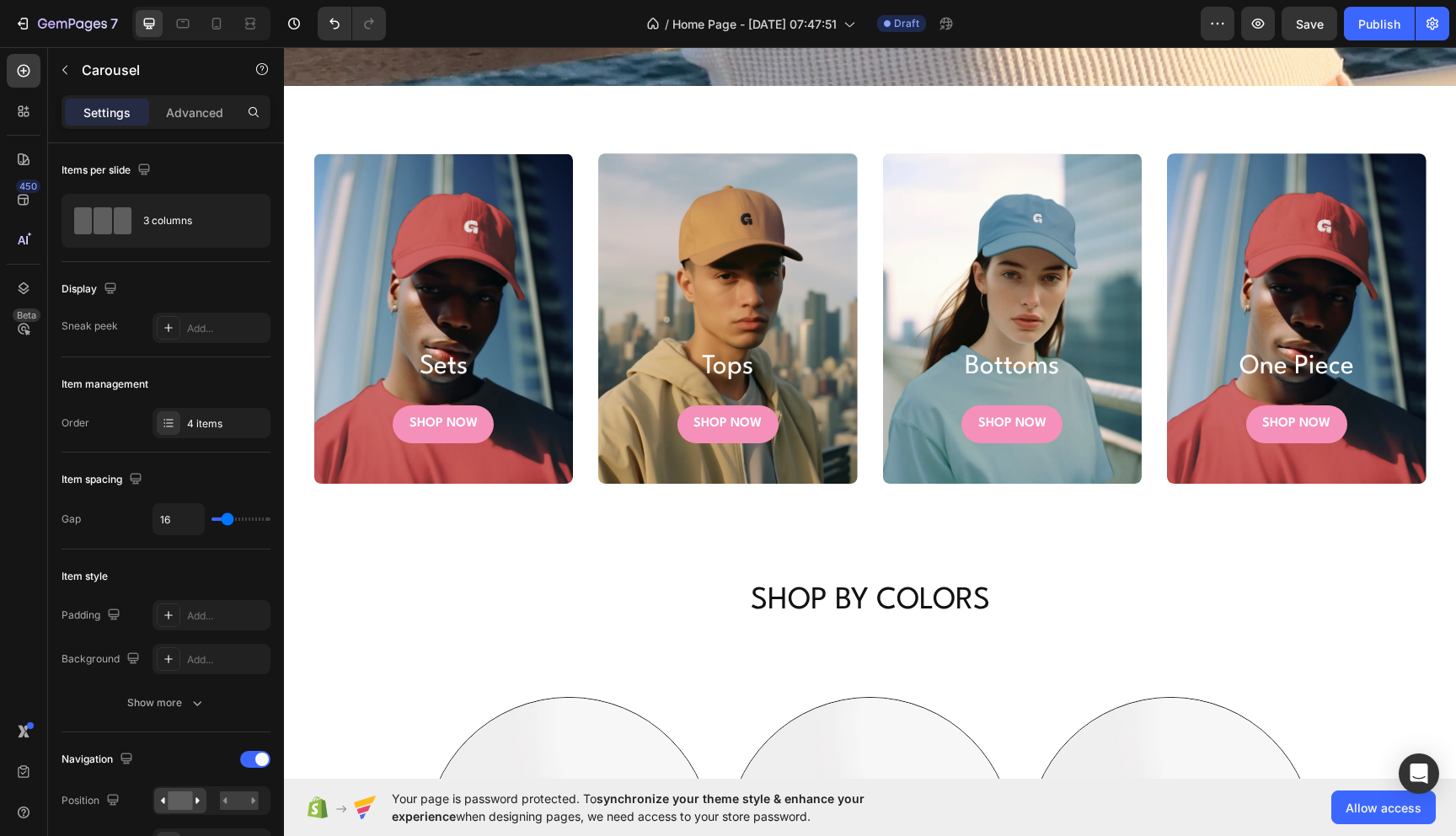
scroll to position [667, 0]
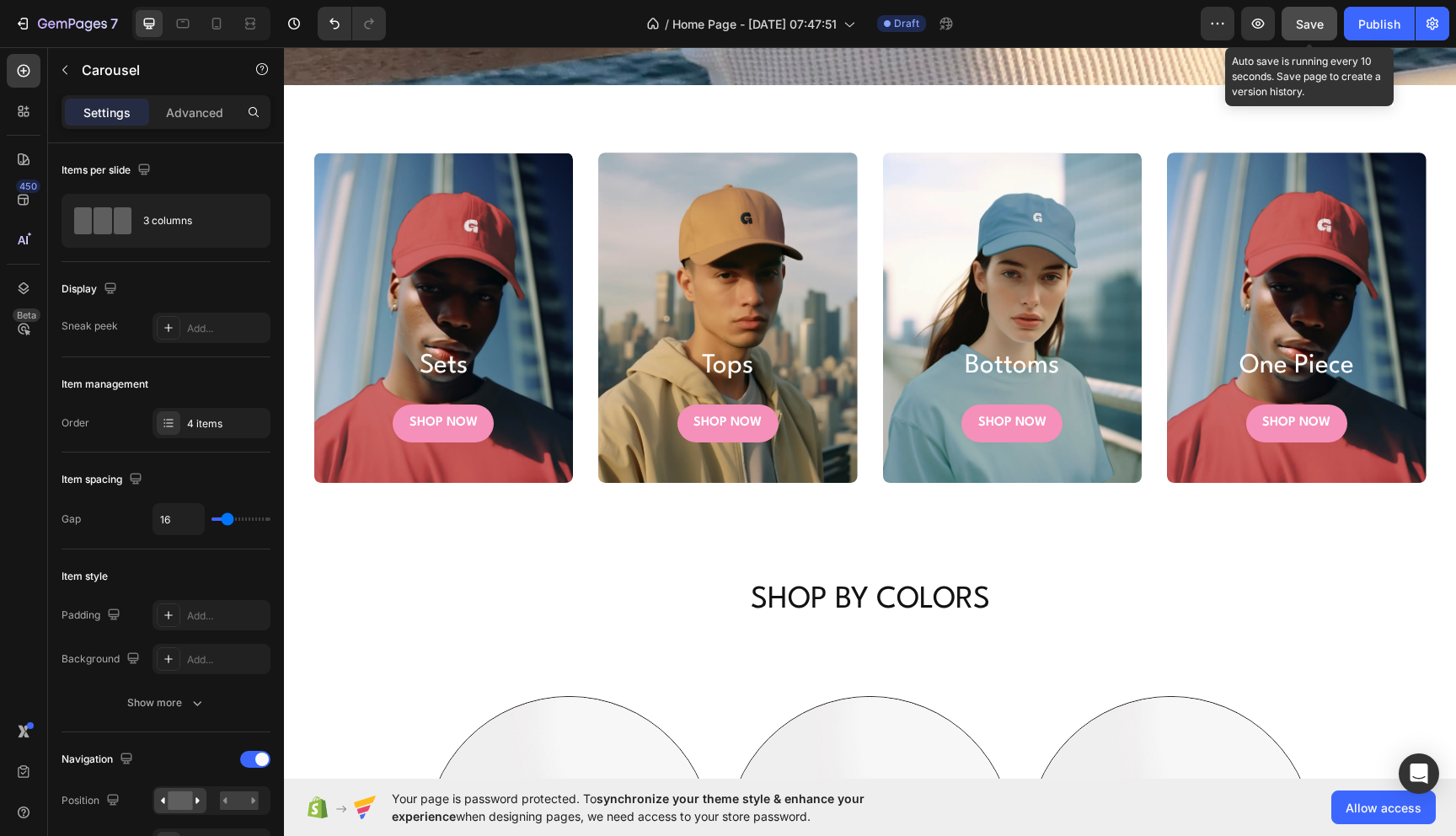
click at [1325, 19] on button "Save" at bounding box center [1310, 23] width 56 height 34
